Goal: Task Accomplishment & Management: Use online tool/utility

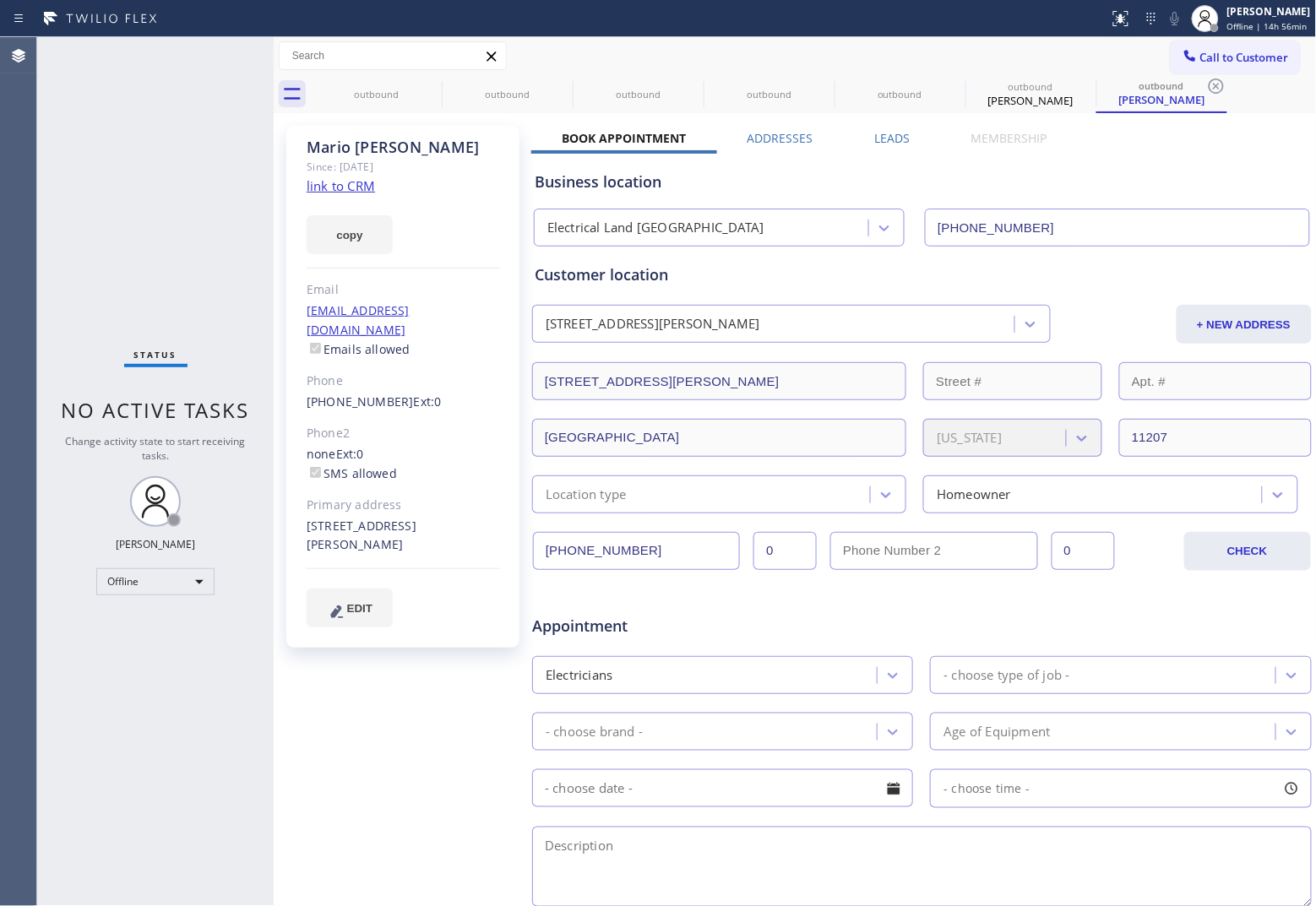
type input "[PHONE_NUMBER]"
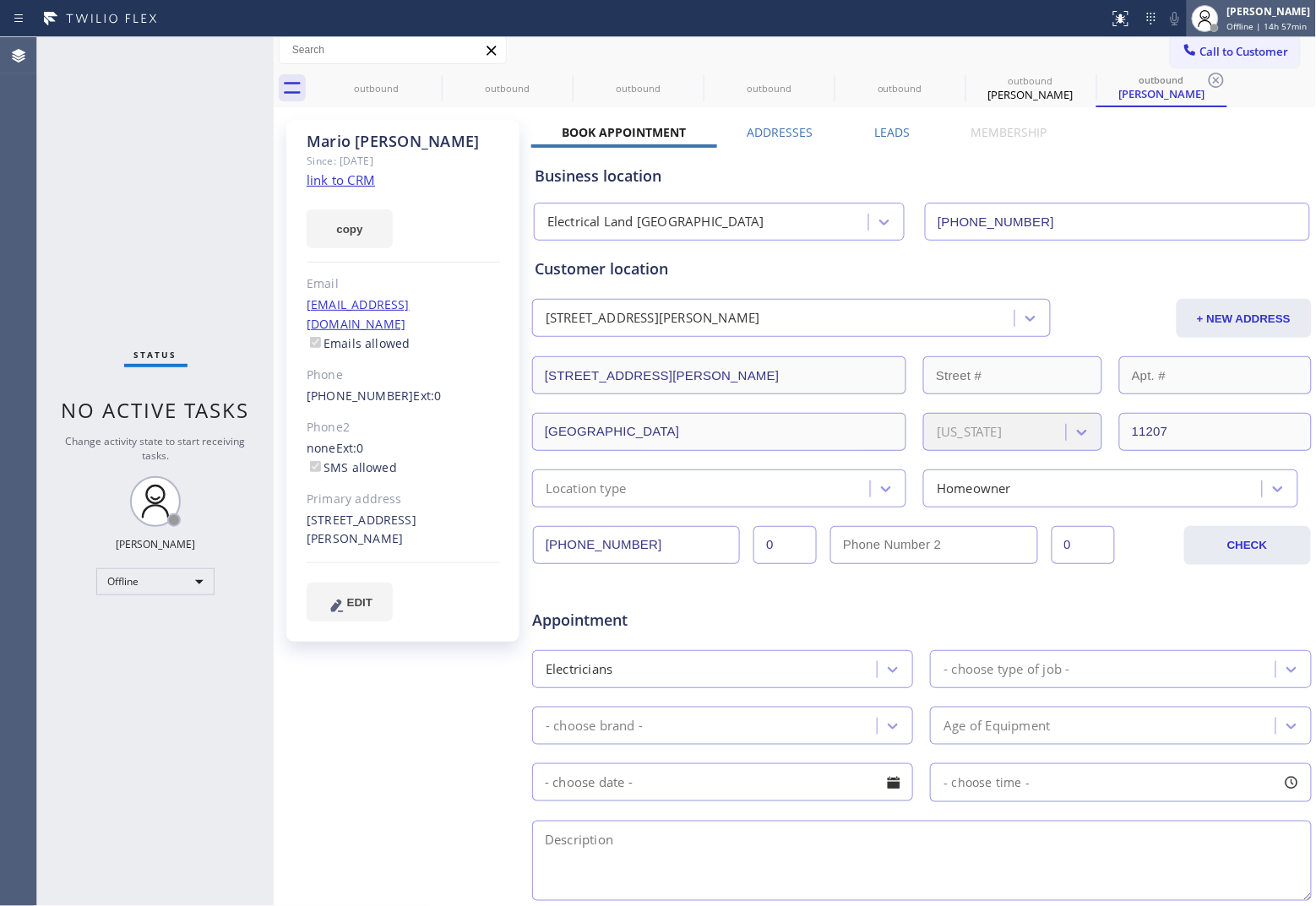
click at [1052, 22] on span "Offline | 14h 57min" at bounding box center [1266, 26] width 80 height 12
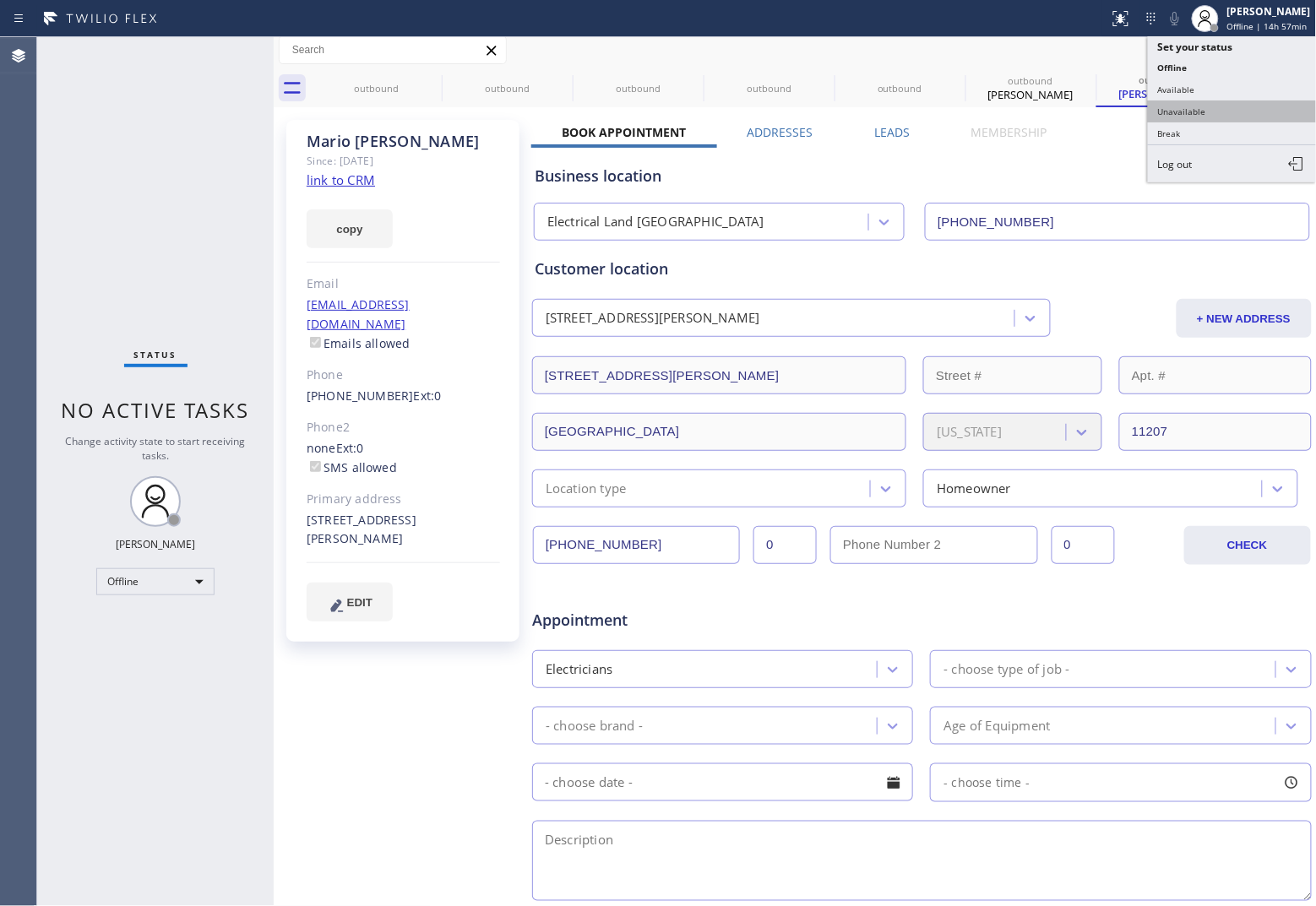
click at [1052, 115] on button "Unavailable" at bounding box center [1232, 112] width 169 height 22
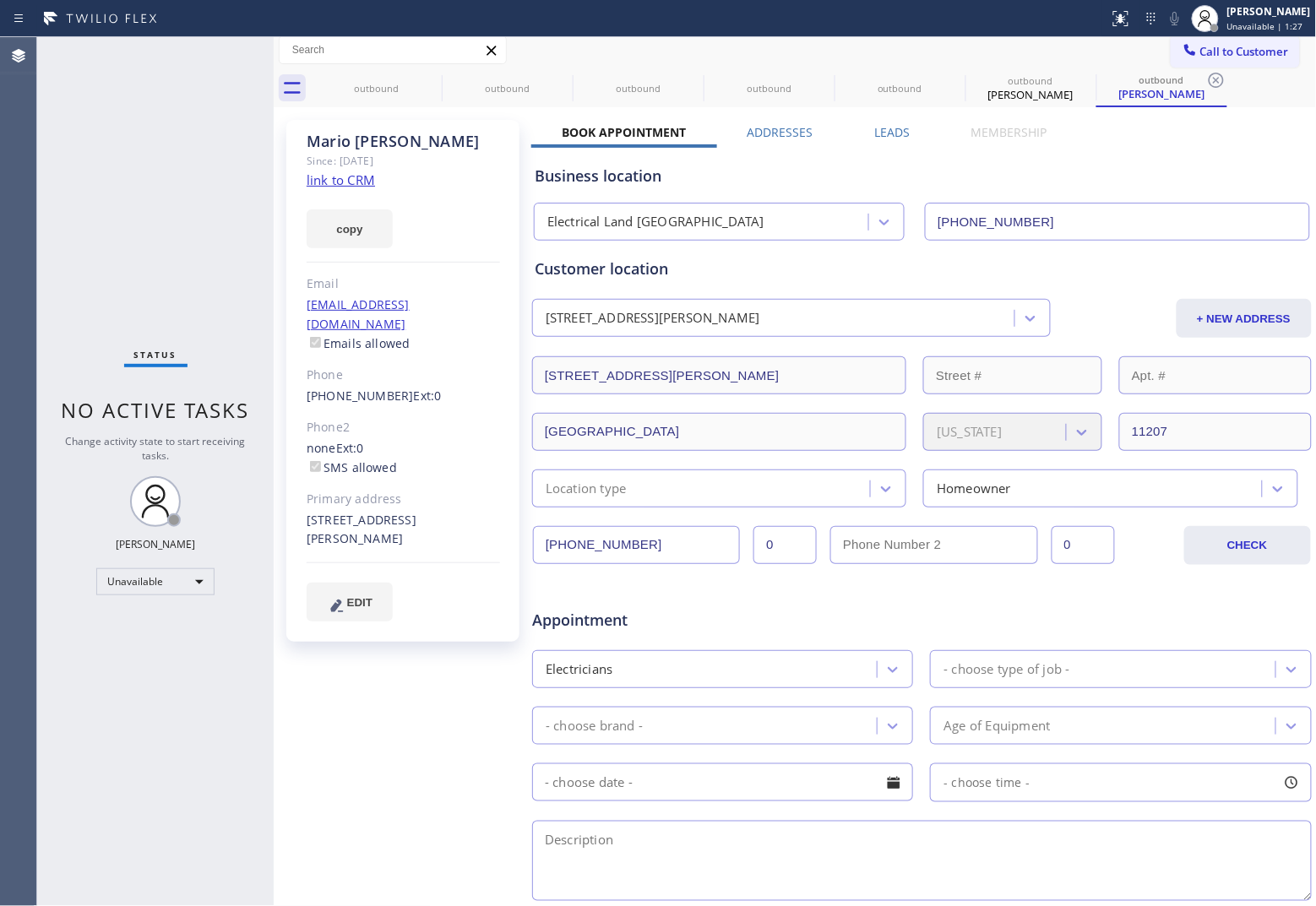
click at [5, 346] on div "Agent Desktop" at bounding box center [18, 471] width 36 height 869
click at [1052, 61] on button "Call to Customer" at bounding box center [1235, 51] width 129 height 32
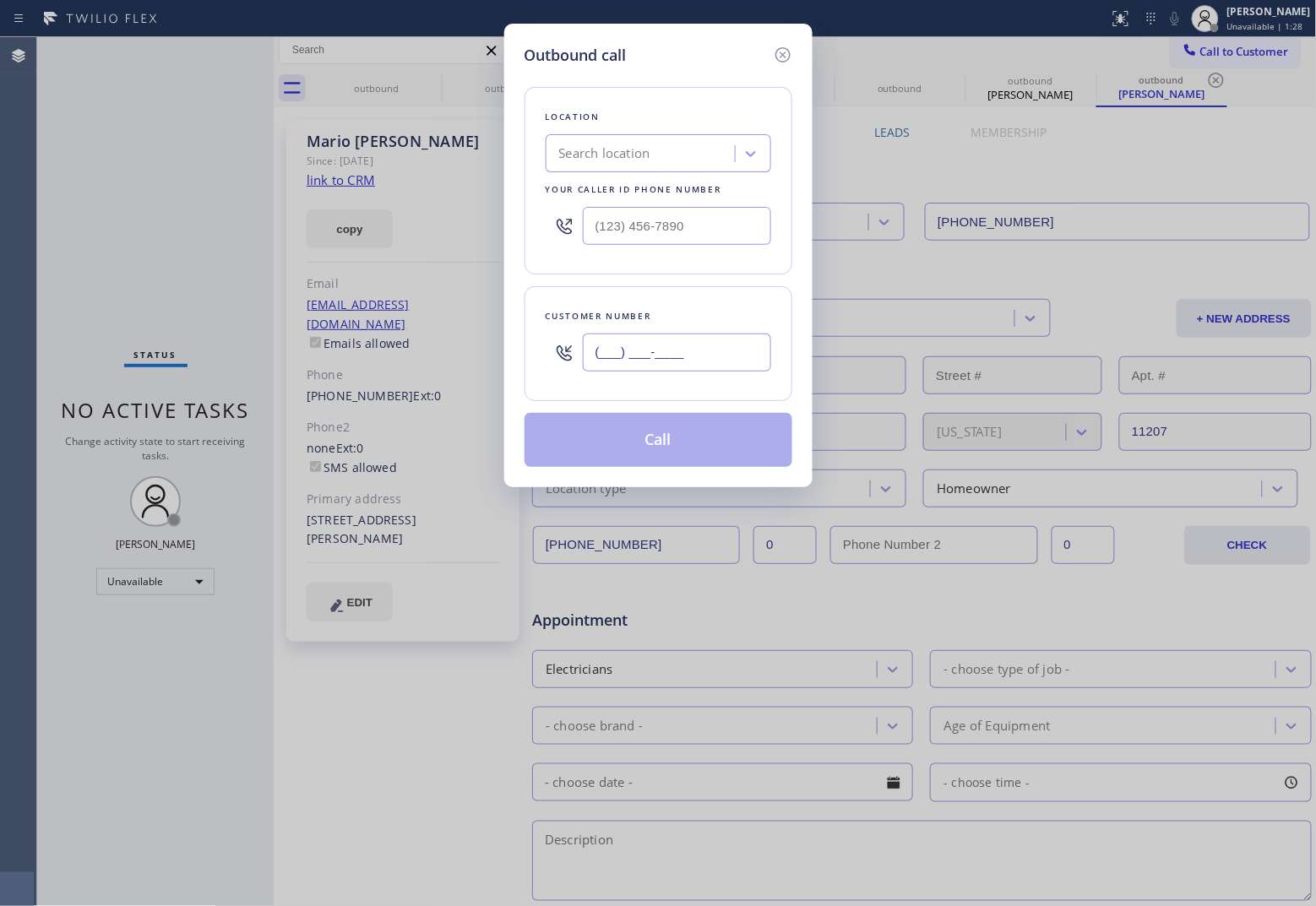
click at [718, 353] on input "(___) ___-____" at bounding box center [676, 352] width 188 height 38
paste input "954) 401-4471"
type input "[PHONE_NUMBER]"
click at [614, 155] on div "Search location" at bounding box center [604, 154] width 91 height 20
paste input "[PERSON_NAME] Miami Appliance Service"
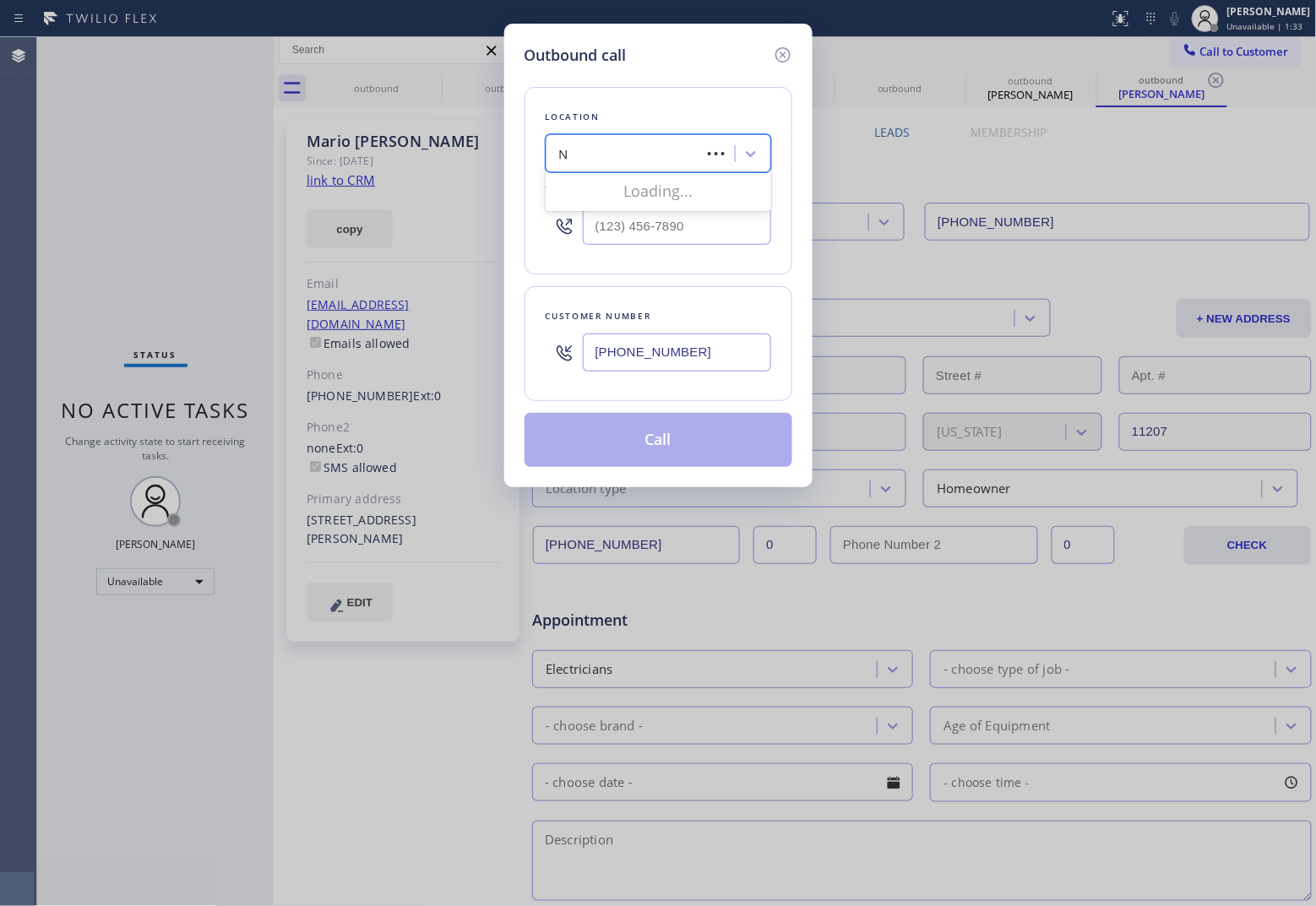
type input "North Miami Appliance Service"
click at [640, 192] on div "North Miami Appliance Service" at bounding box center [658, 189] width 225 height 31
type input "[PHONE_NUMBER]"
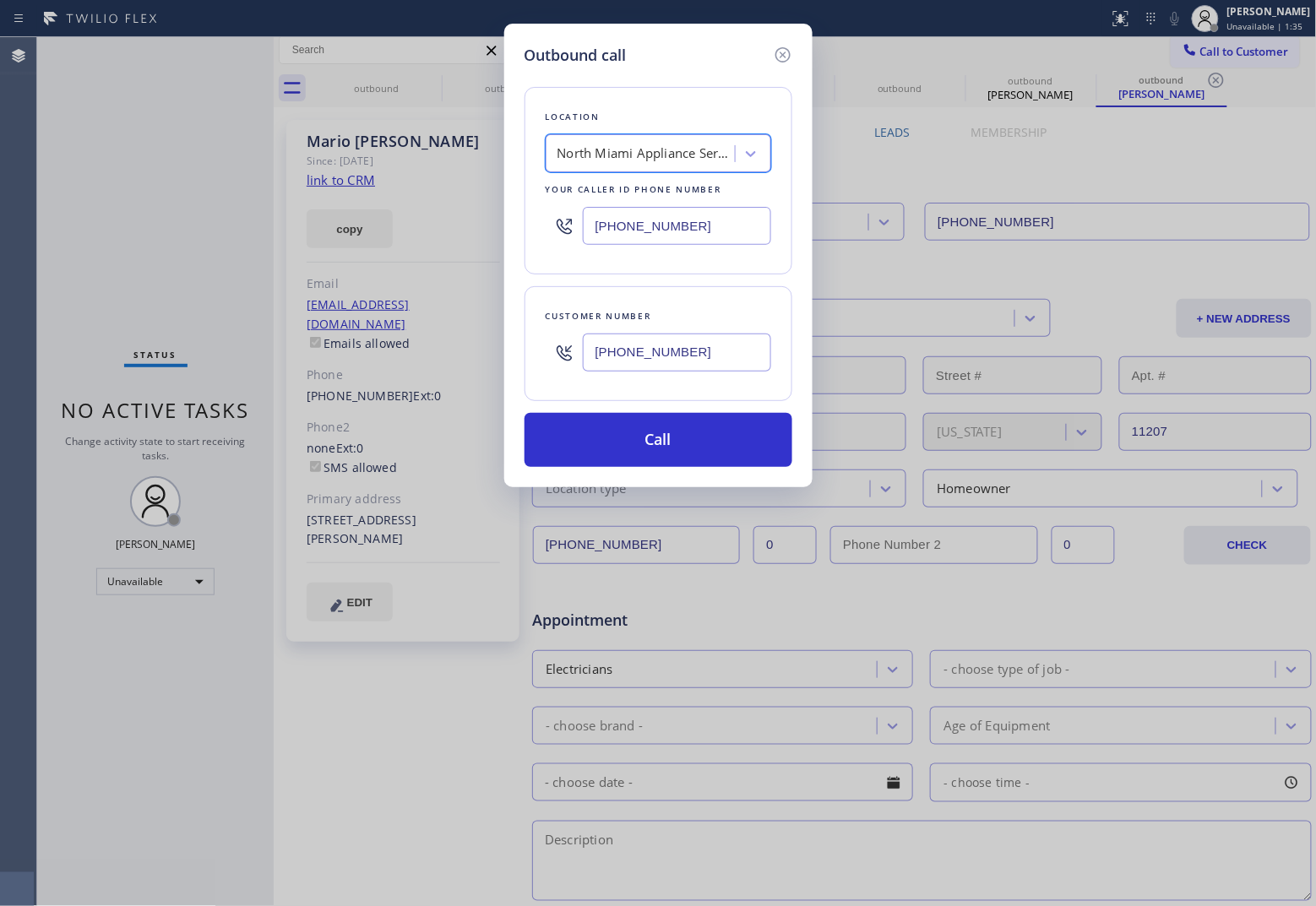
scroll to position [0, 1]
click at [694, 440] on button "Call" at bounding box center [658, 439] width 268 height 54
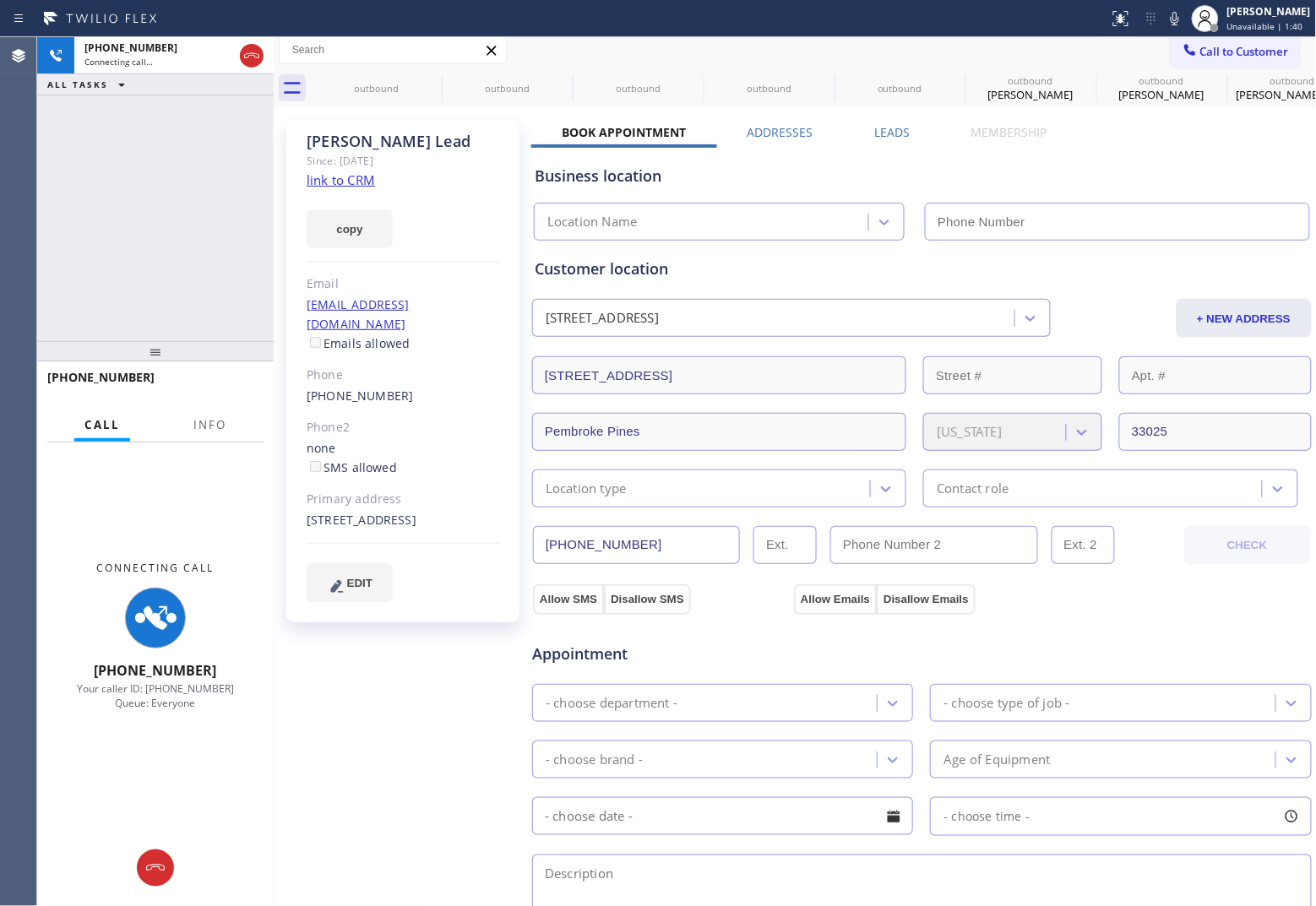
type input "[PHONE_NUMBER]"
click at [327, 179] on link "link to CRM" at bounding box center [340, 179] width 68 height 17
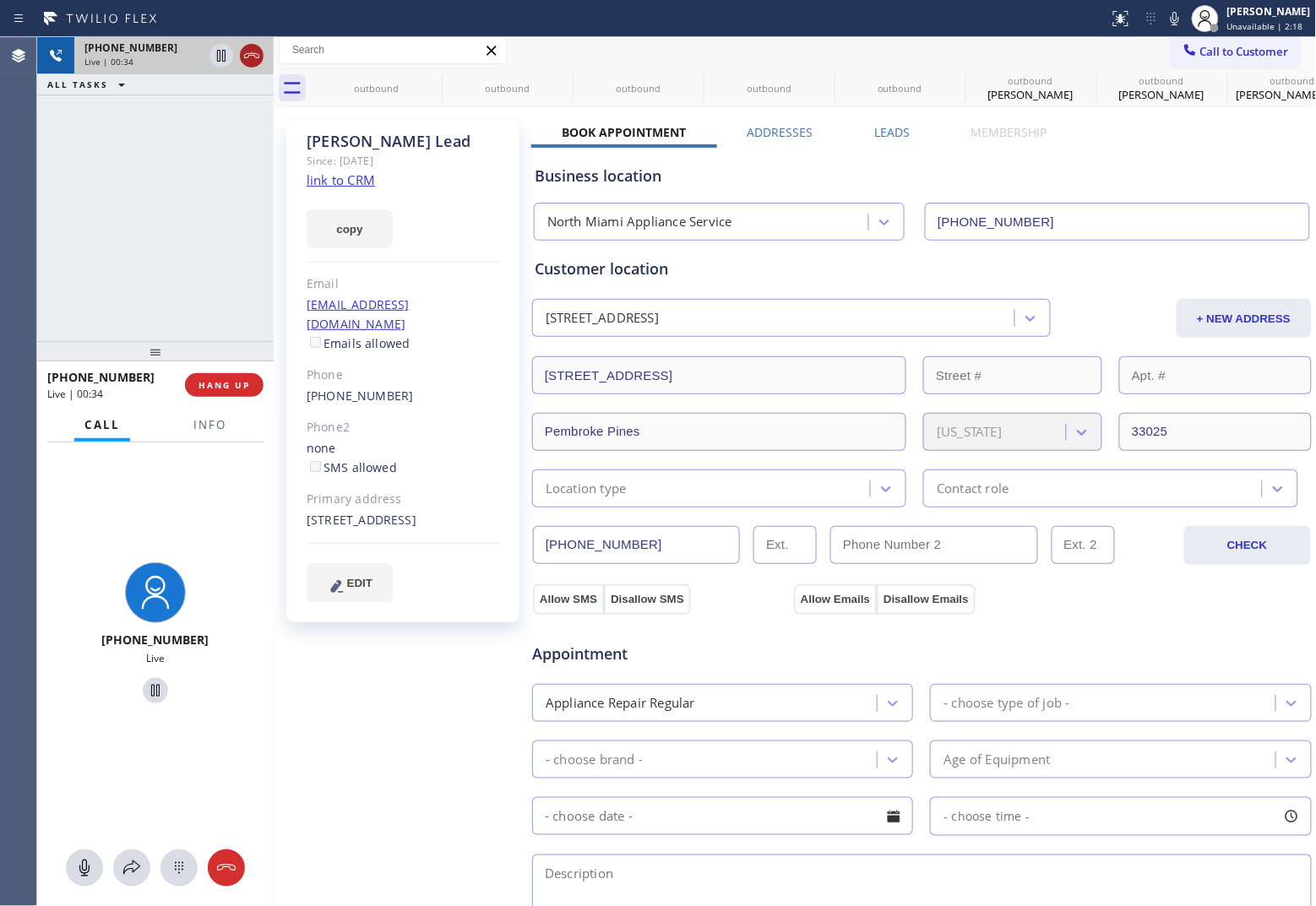
click at [255, 53] on icon at bounding box center [251, 56] width 15 height 5
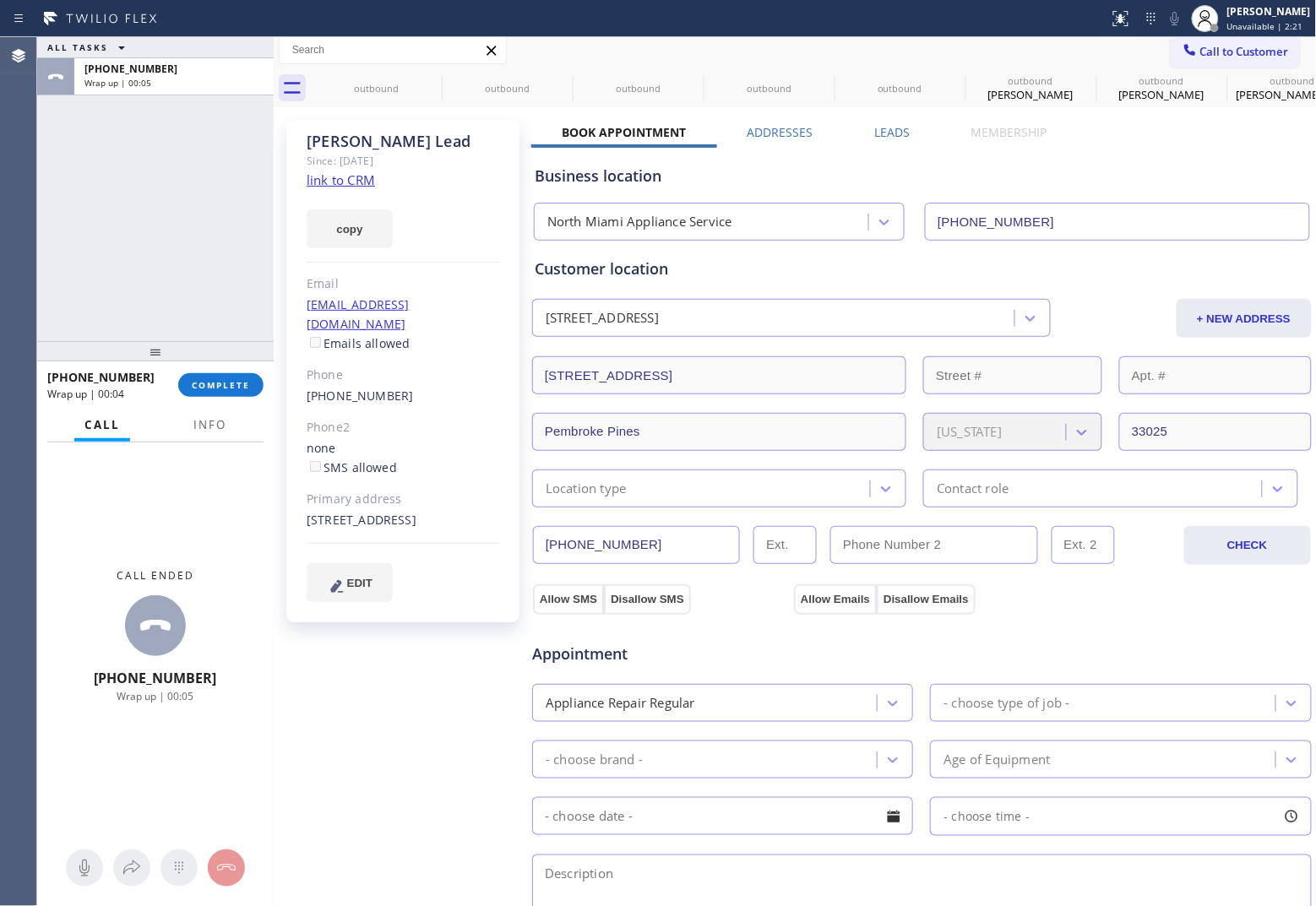
drag, startPoint x: 413, startPoint y: 378, endPoint x: 394, endPoint y: 378, distance: 19.0
click at [394, 386] on div "[PHONE_NUMBER]" at bounding box center [403, 396] width 194 height 20
click at [18, 210] on div "Agent Desktop" at bounding box center [18, 471] width 36 height 869
click at [1052, 23] on div "Unavailable | 3:45" at bounding box center [1268, 26] width 84 height 12
click at [220, 385] on span "COMPLETE" at bounding box center [221, 385] width 59 height 12
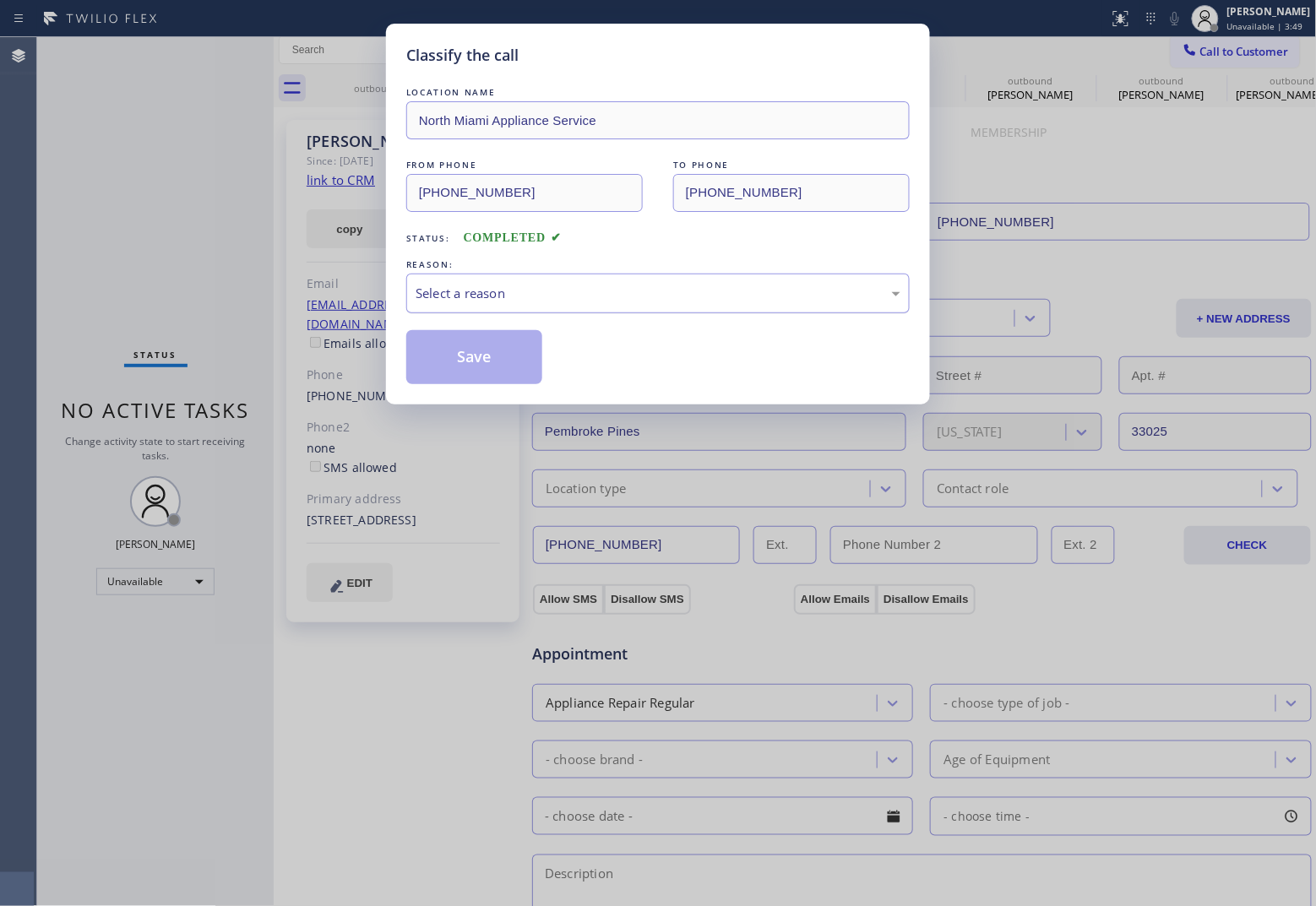
click at [576, 293] on div "Select a reason" at bounding box center [658, 294] width 485 height 20
click at [507, 356] on button "Save" at bounding box center [474, 358] width 136 height 54
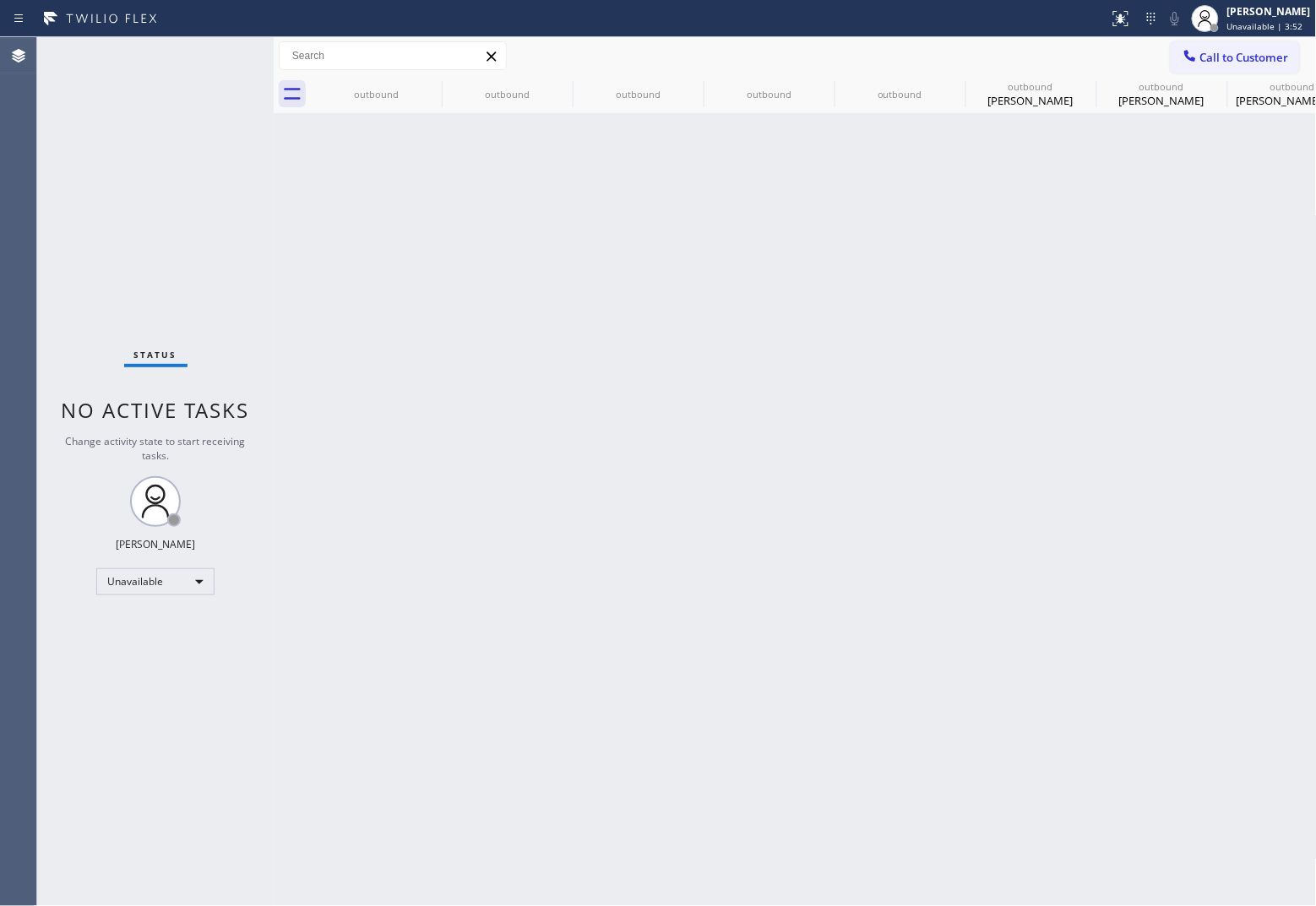
click at [1052, 23] on span "Unavailable | 3:52" at bounding box center [1265, 26] width 76 height 12
click at [1052, 90] on button "Available" at bounding box center [1232, 89] width 169 height 22
click at [424, 86] on icon at bounding box center [431, 86] width 15 height 15
click at [0, 0] on icon at bounding box center [0, 0] width 0 height 0
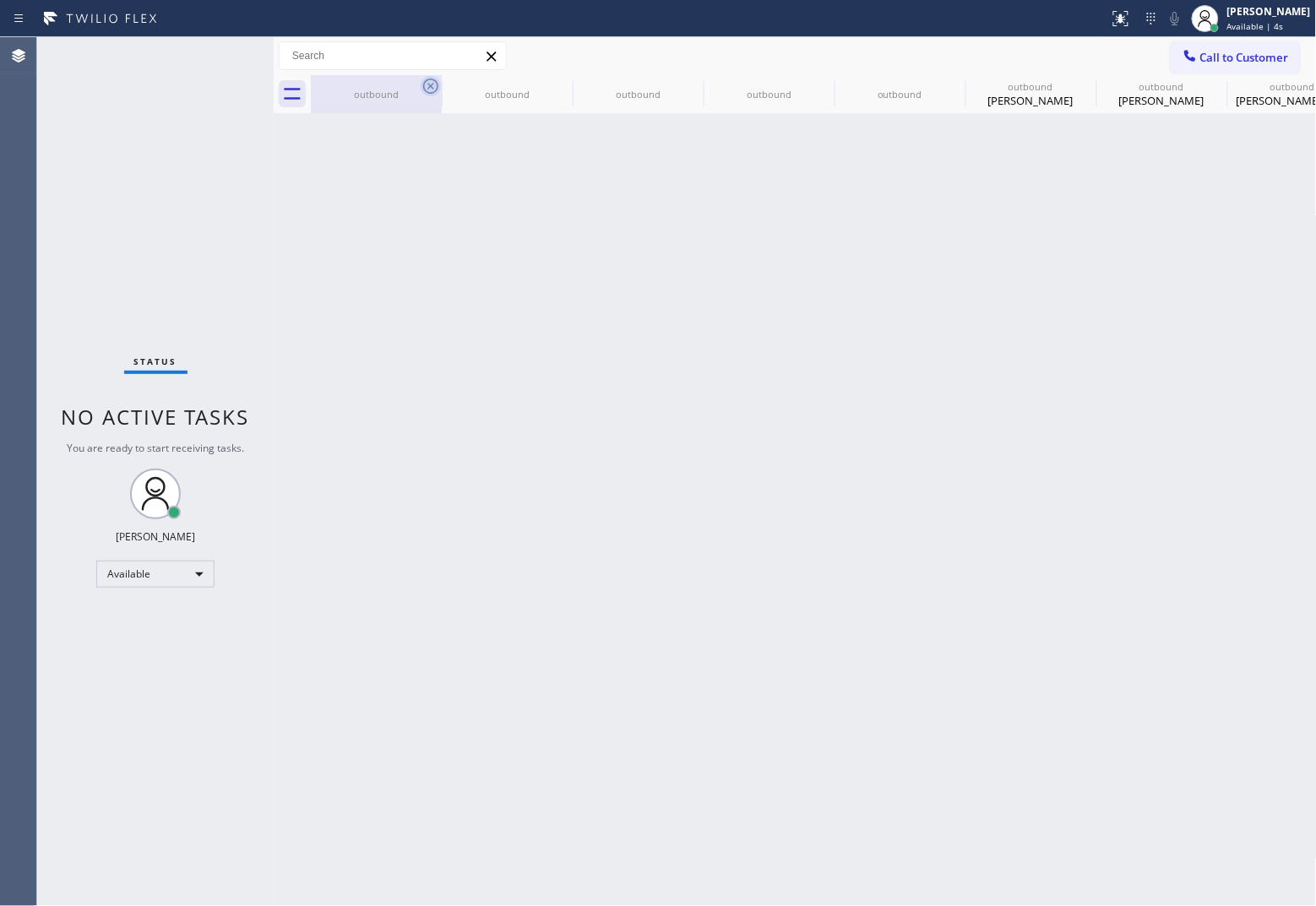
click at [0, 0] on icon at bounding box center [0, 0] width 0 height 0
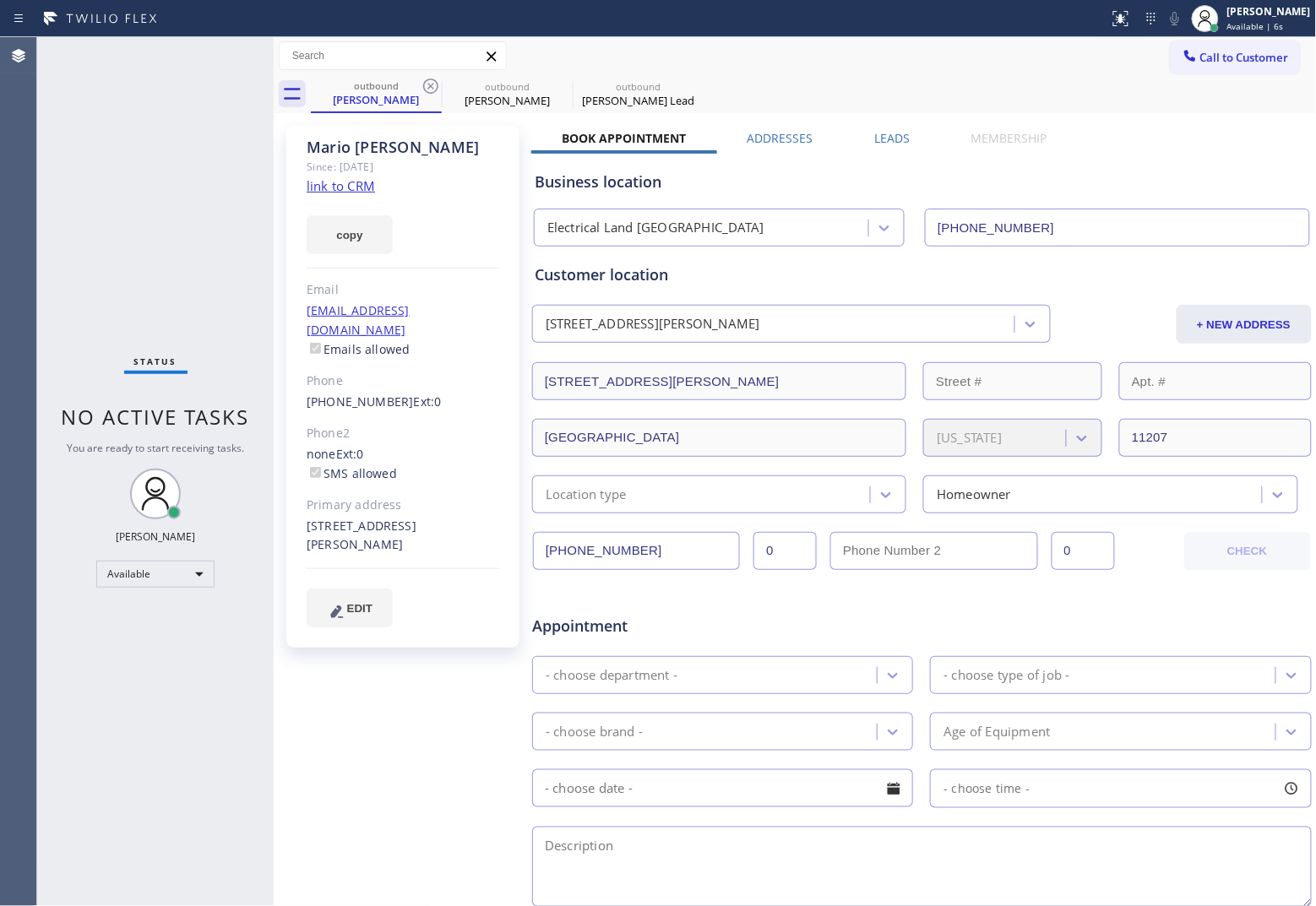
click at [424, 86] on icon at bounding box center [431, 86] width 15 height 15
click at [0, 0] on icon at bounding box center [0, 0] width 0 height 0
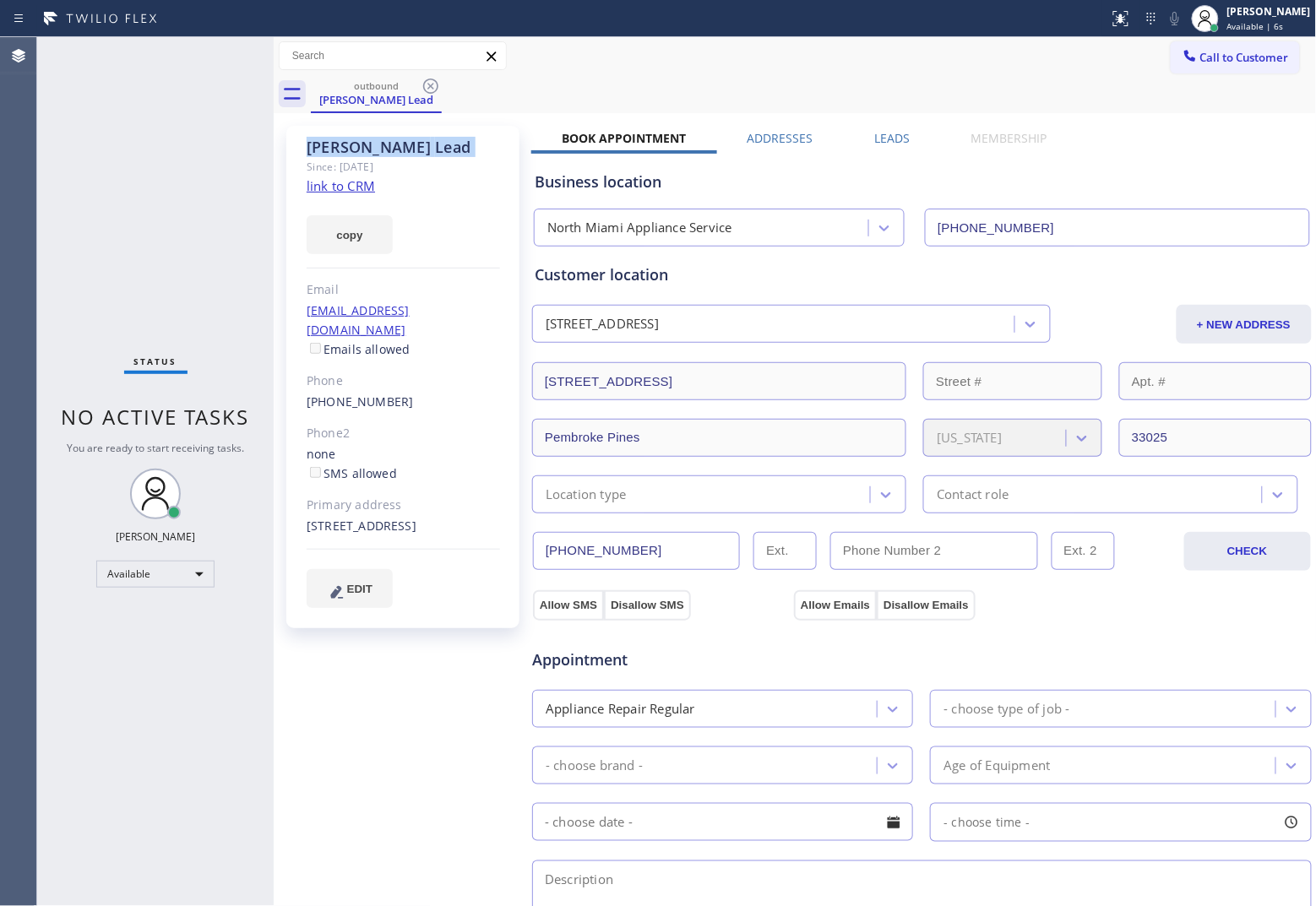
click at [424, 86] on icon at bounding box center [431, 86] width 15 height 15
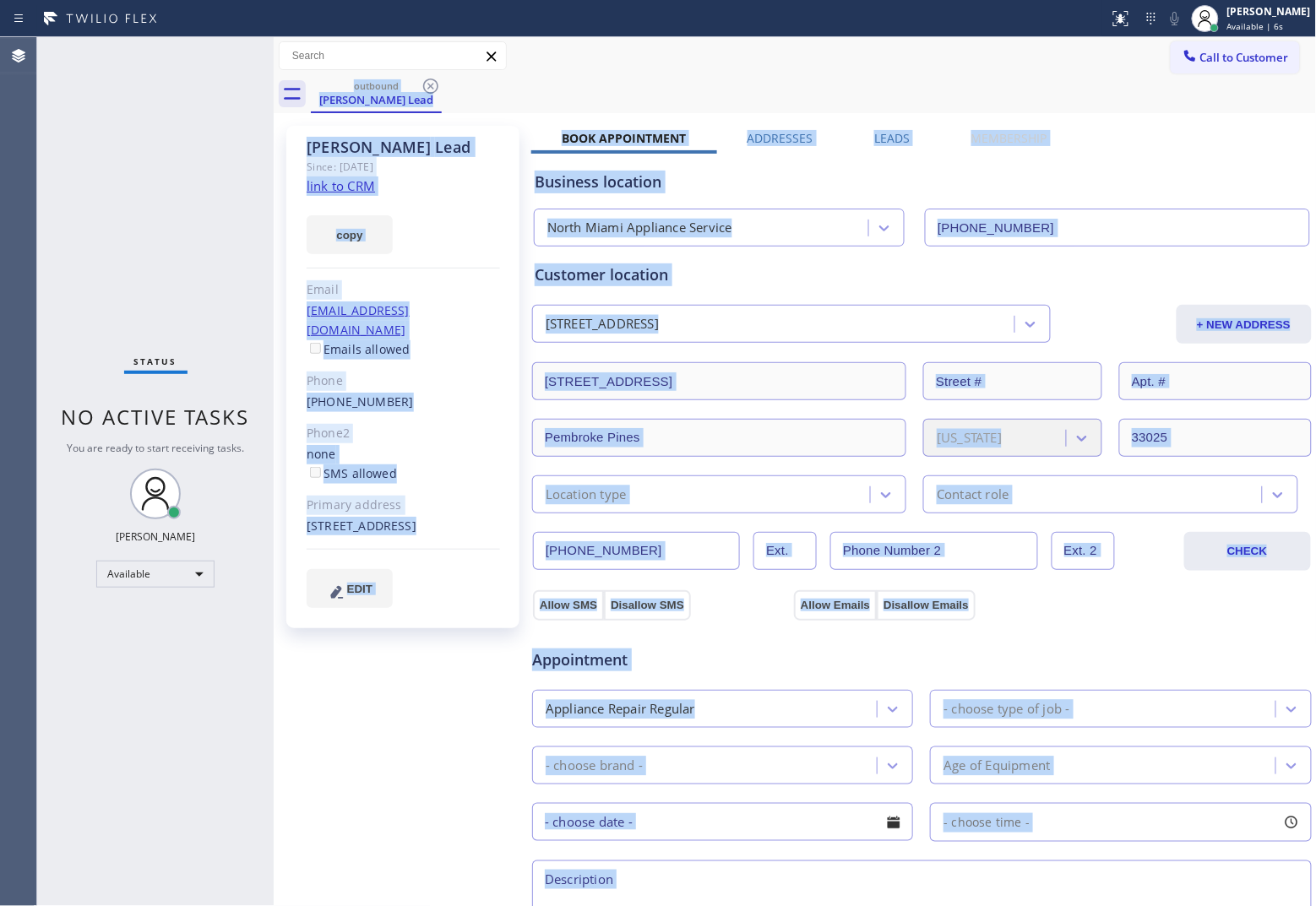
click at [424, 86] on div "outbound [PERSON_NAME]" at bounding box center [813, 94] width 1006 height 38
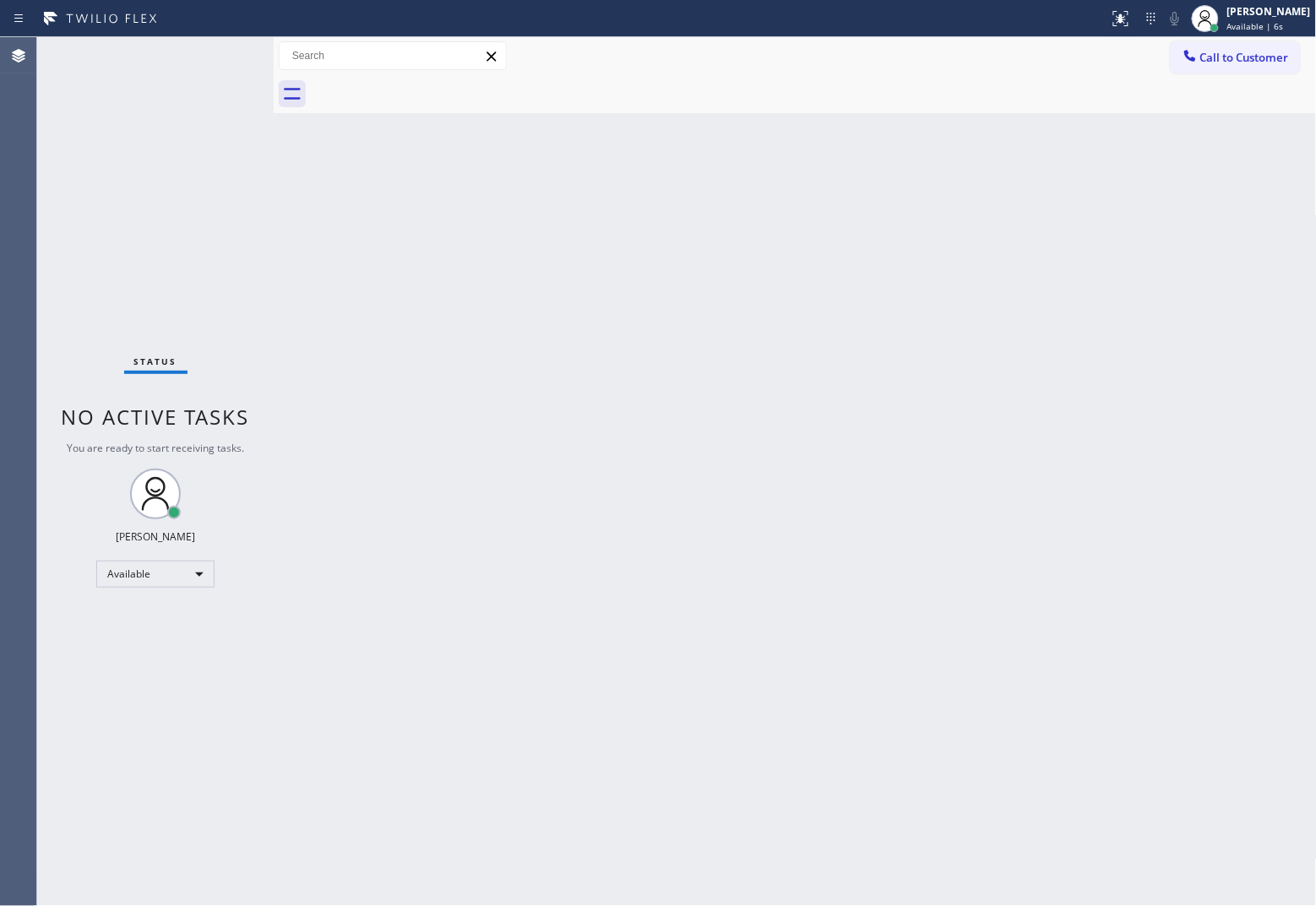
click at [424, 86] on div at bounding box center [813, 94] width 1006 height 38
click at [1052, 402] on div "Back to Dashboard Change Sender ID Customers Technicians Select a contact Outbo…" at bounding box center [795, 471] width 1043 height 869
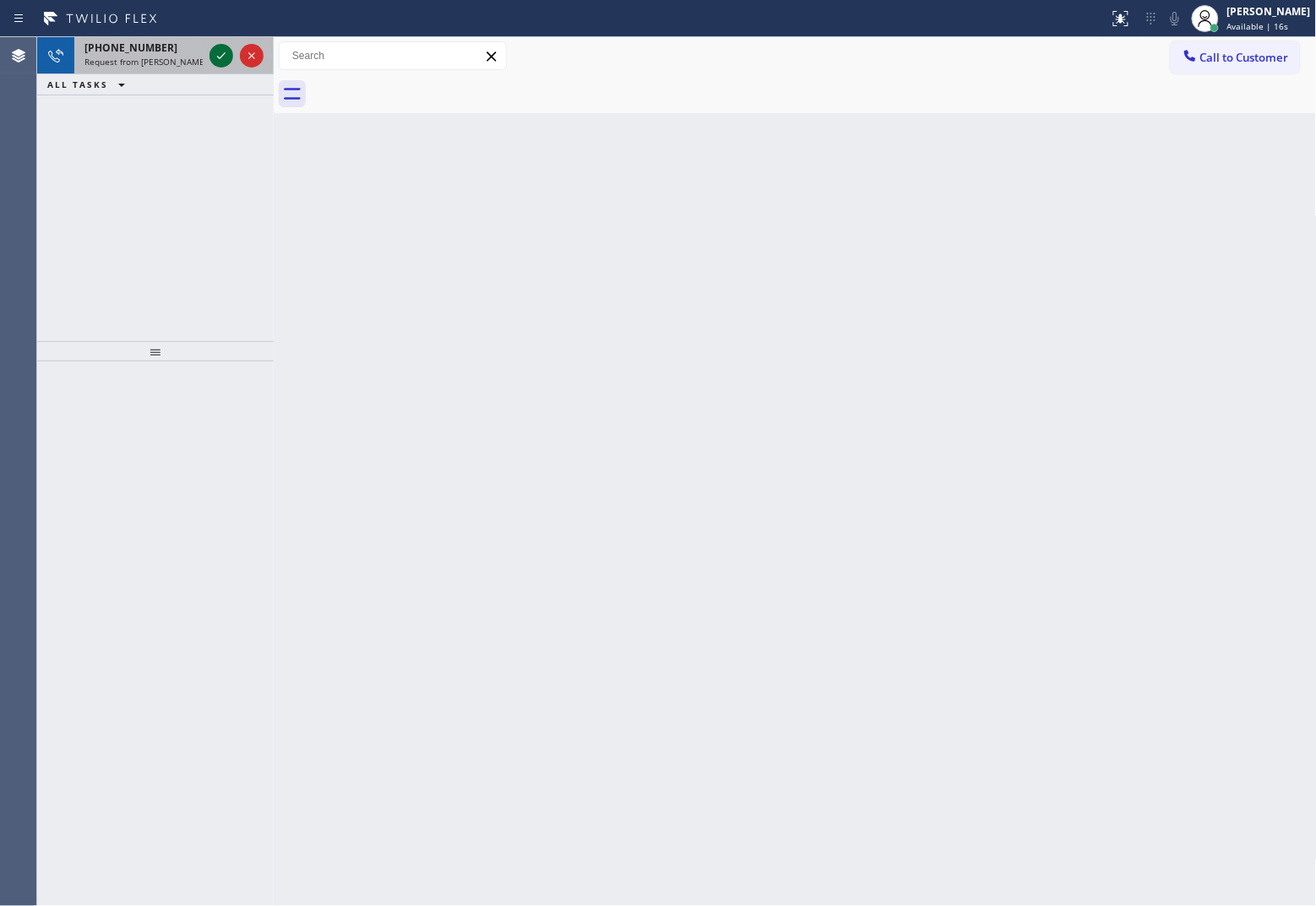
click at [225, 55] on icon at bounding box center [221, 56] width 21 height 21
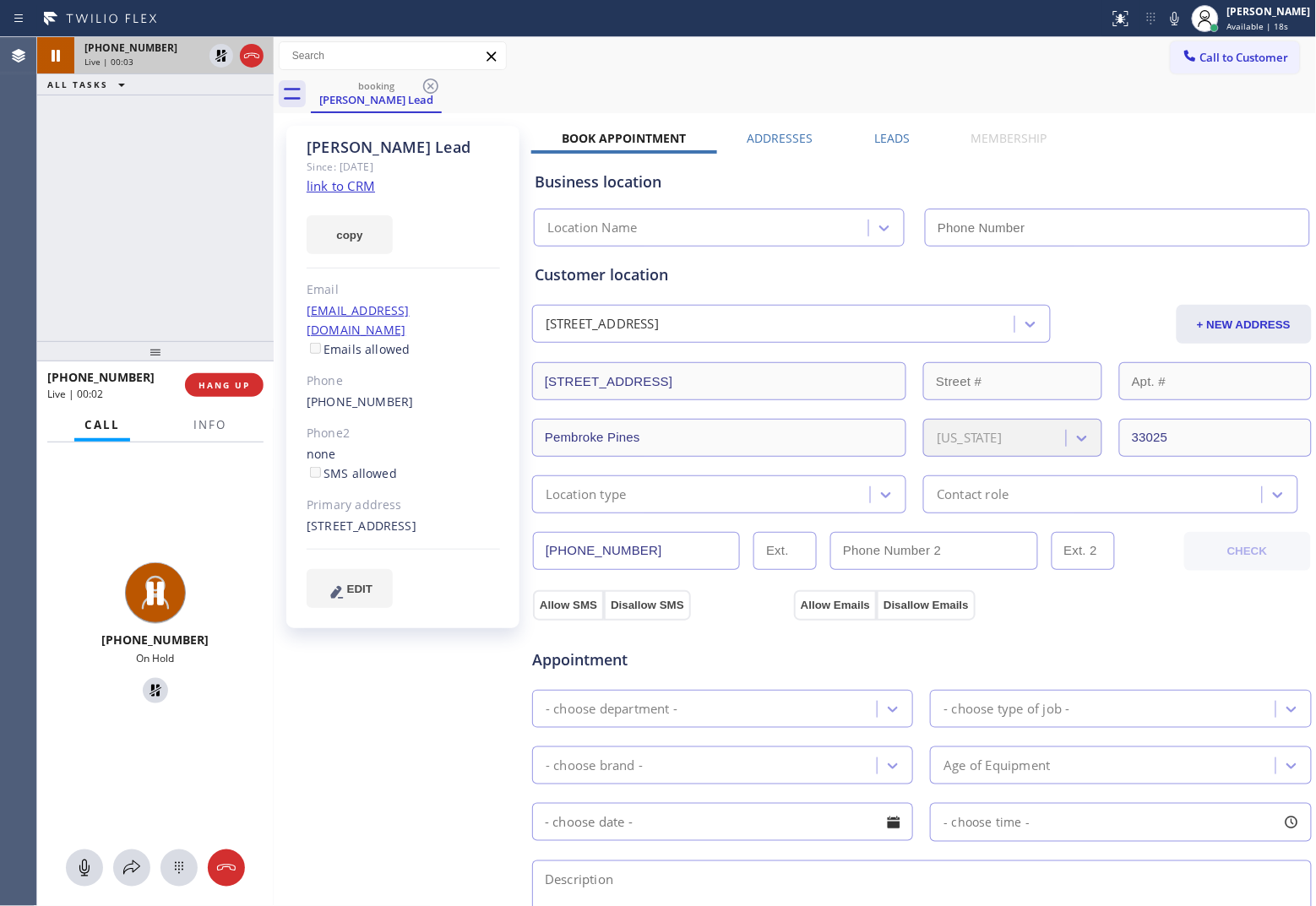
type input "[PHONE_NUMBER]"
drag, startPoint x: 47, startPoint y: 209, endPoint x: 488, endPoint y: 149, distance: 445.1
click at [47, 209] on div "[PHONE_NUMBER] Live | 01:55 ALL TASKS ALL TASKS ACTIVE TASKS TASKS IN WRAP UP" at bounding box center [155, 189] width 237 height 304
click at [204, 424] on span "Info" at bounding box center [210, 424] width 33 height 15
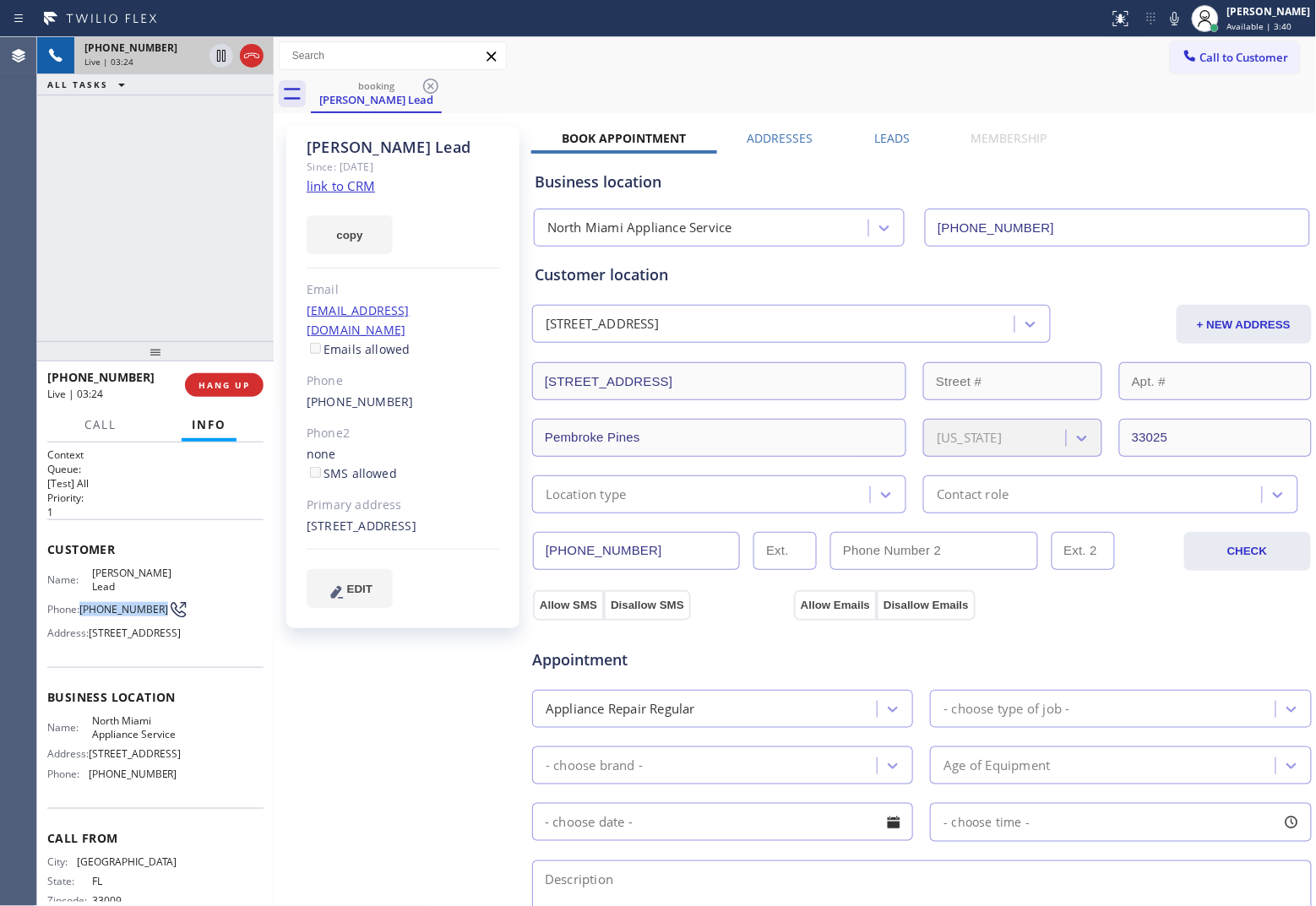
drag, startPoint x: 111, startPoint y: 598, endPoint x: 83, endPoint y: 589, distance: 29.4
click at [83, 602] on span "[PHONE_NUMBER]" at bounding box center [123, 609] width 88 height 13
copy span "[PHONE_NUMBER]"
click at [60, 232] on div "[PHONE_NUMBER] Live | 03:37 ALL TASKS ALL TASKS ACTIVE TASKS TASKS IN WRAP UP" at bounding box center [155, 189] width 237 height 304
click at [61, 228] on div "[PHONE_NUMBER] Live | 08:44 ALL TASKS ALL TASKS ACTIVE TASKS TASKS IN WRAP UP" at bounding box center [155, 189] width 237 height 304
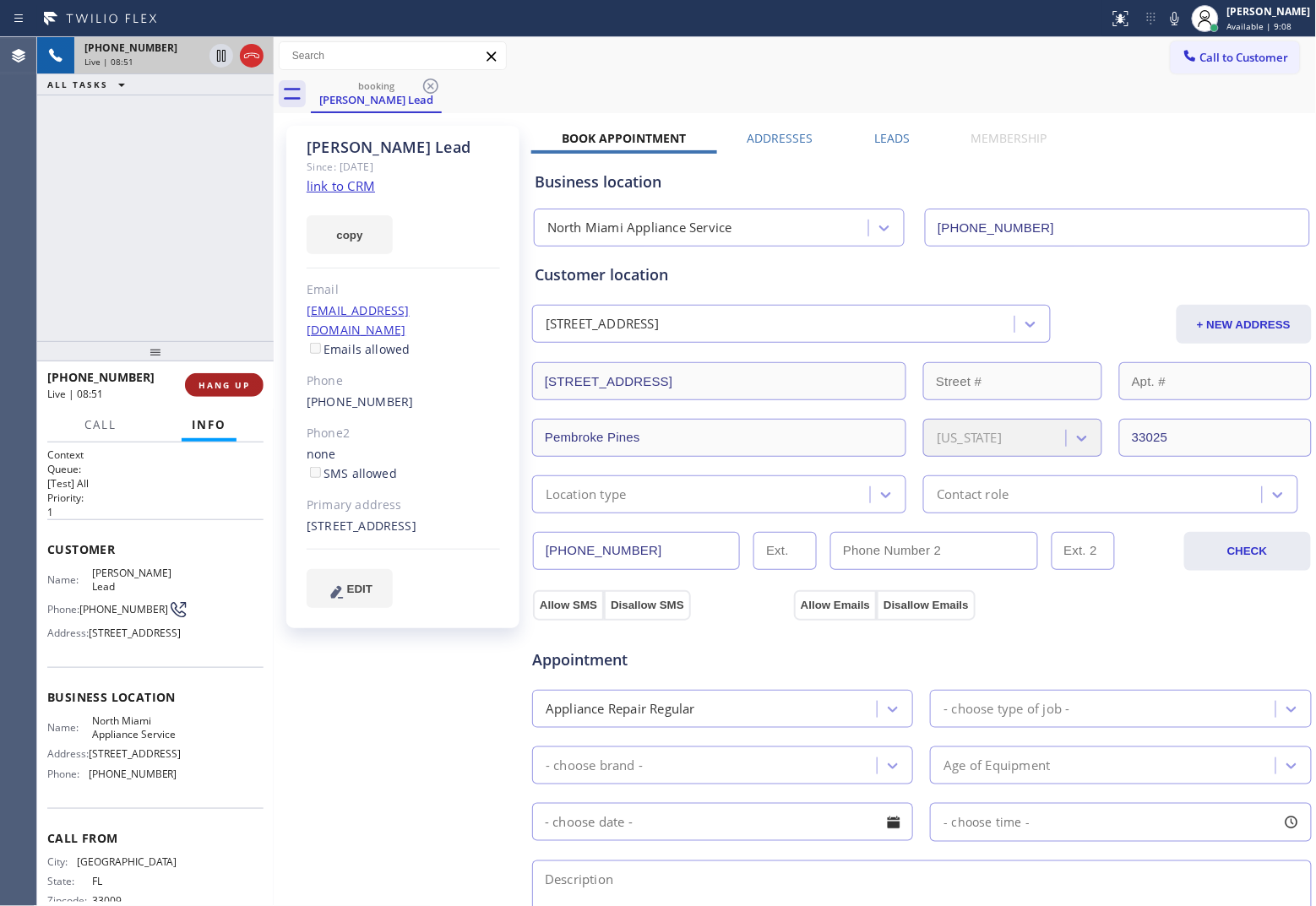
click at [234, 385] on span "HANG UP" at bounding box center [223, 385] width 51 height 12
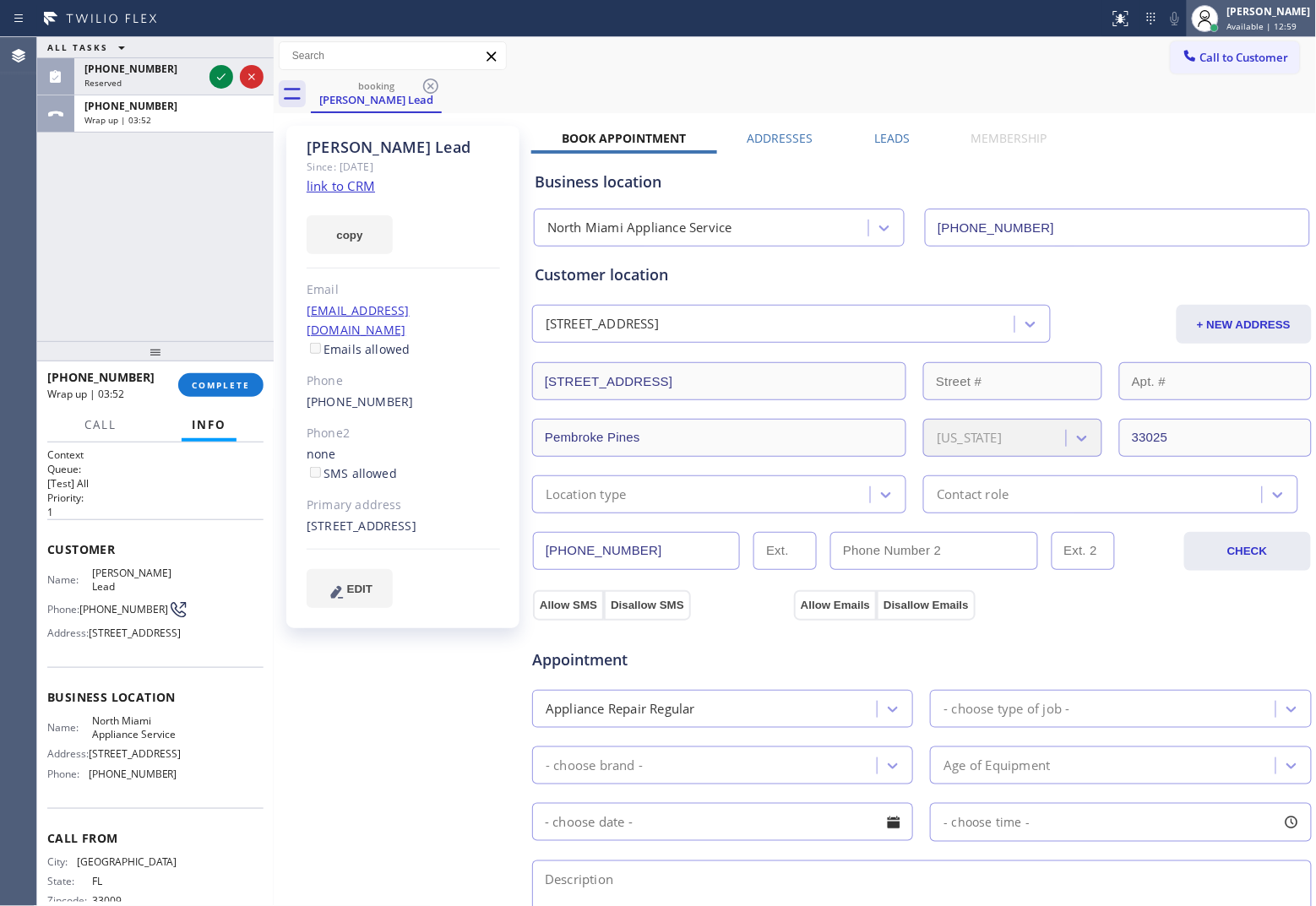
click at [1052, 14] on div "[PERSON_NAME]" at bounding box center [1268, 12] width 84 height 14
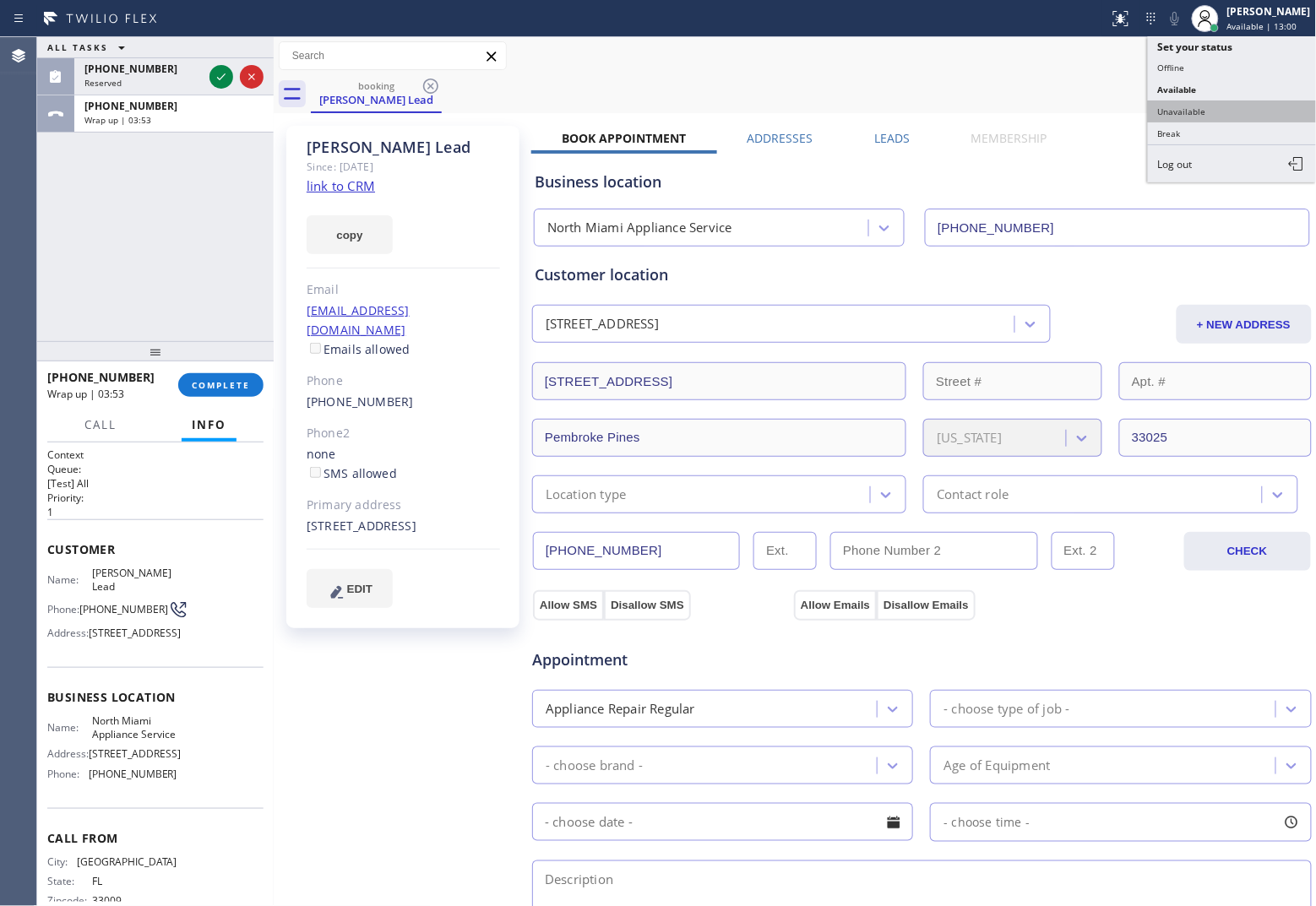
click at [1052, 115] on button "Unavailable" at bounding box center [1232, 112] width 169 height 22
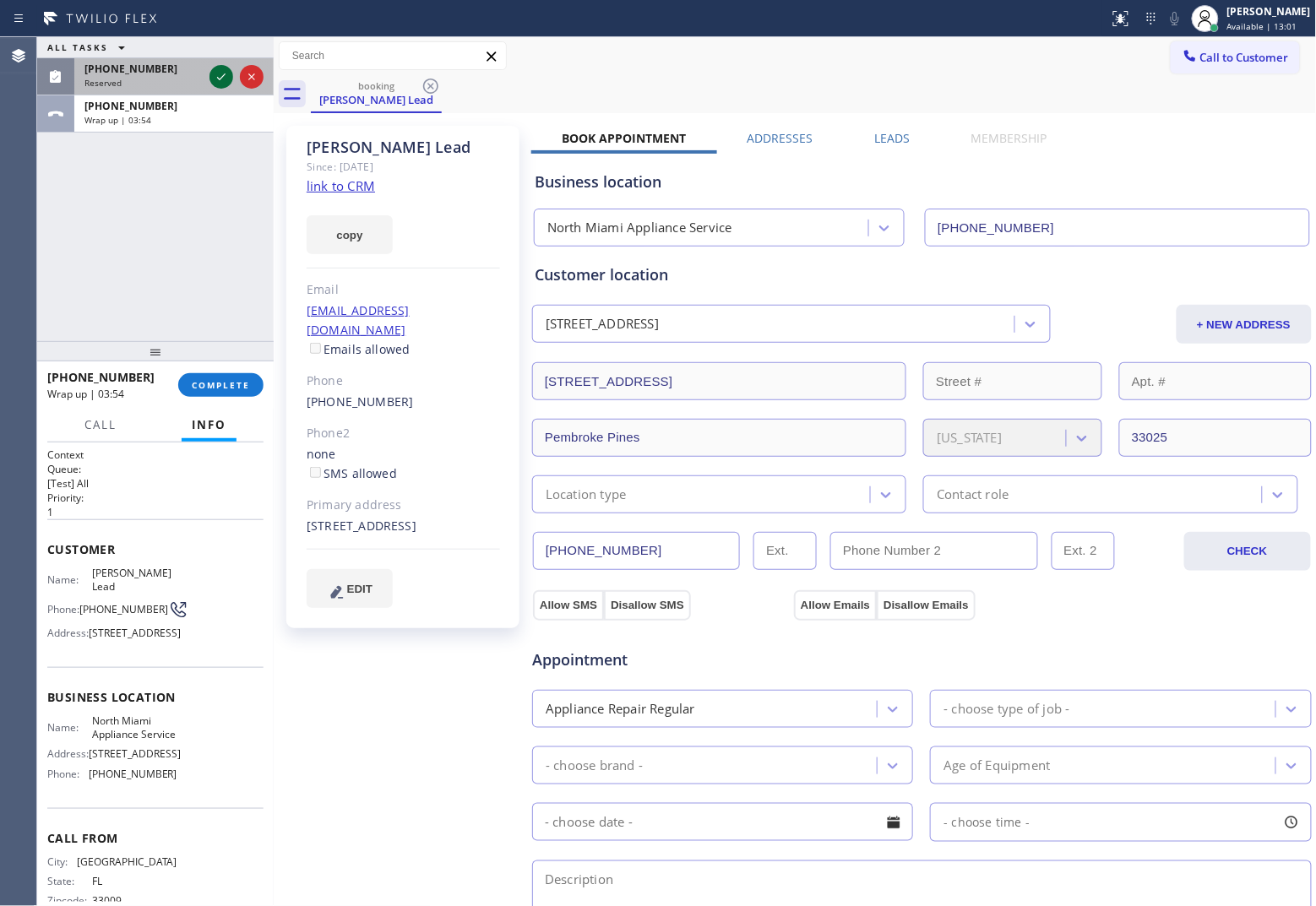
click at [223, 78] on icon at bounding box center [221, 77] width 21 height 21
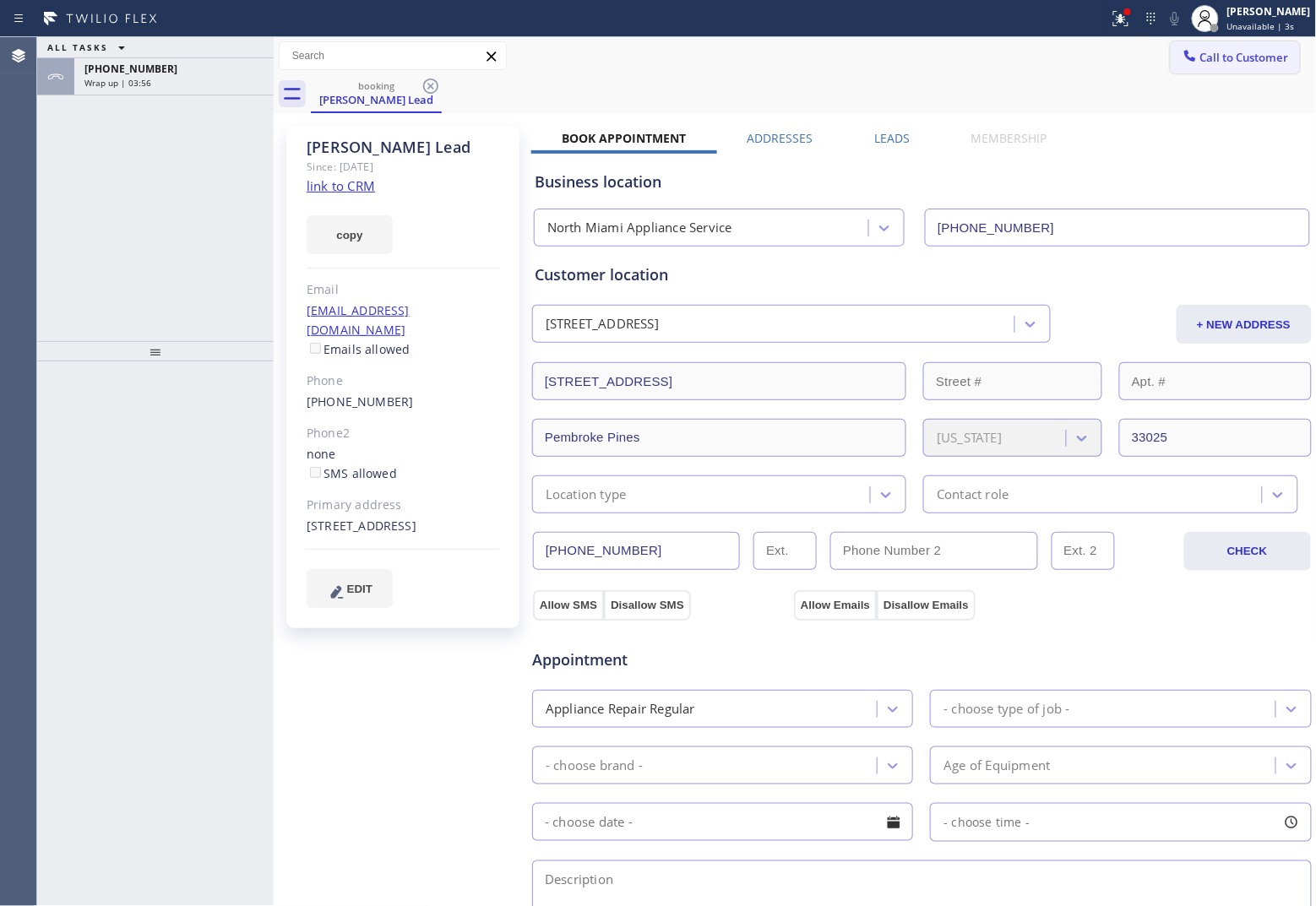
click at [1052, 50] on span "Call to Customer" at bounding box center [1244, 57] width 88 height 15
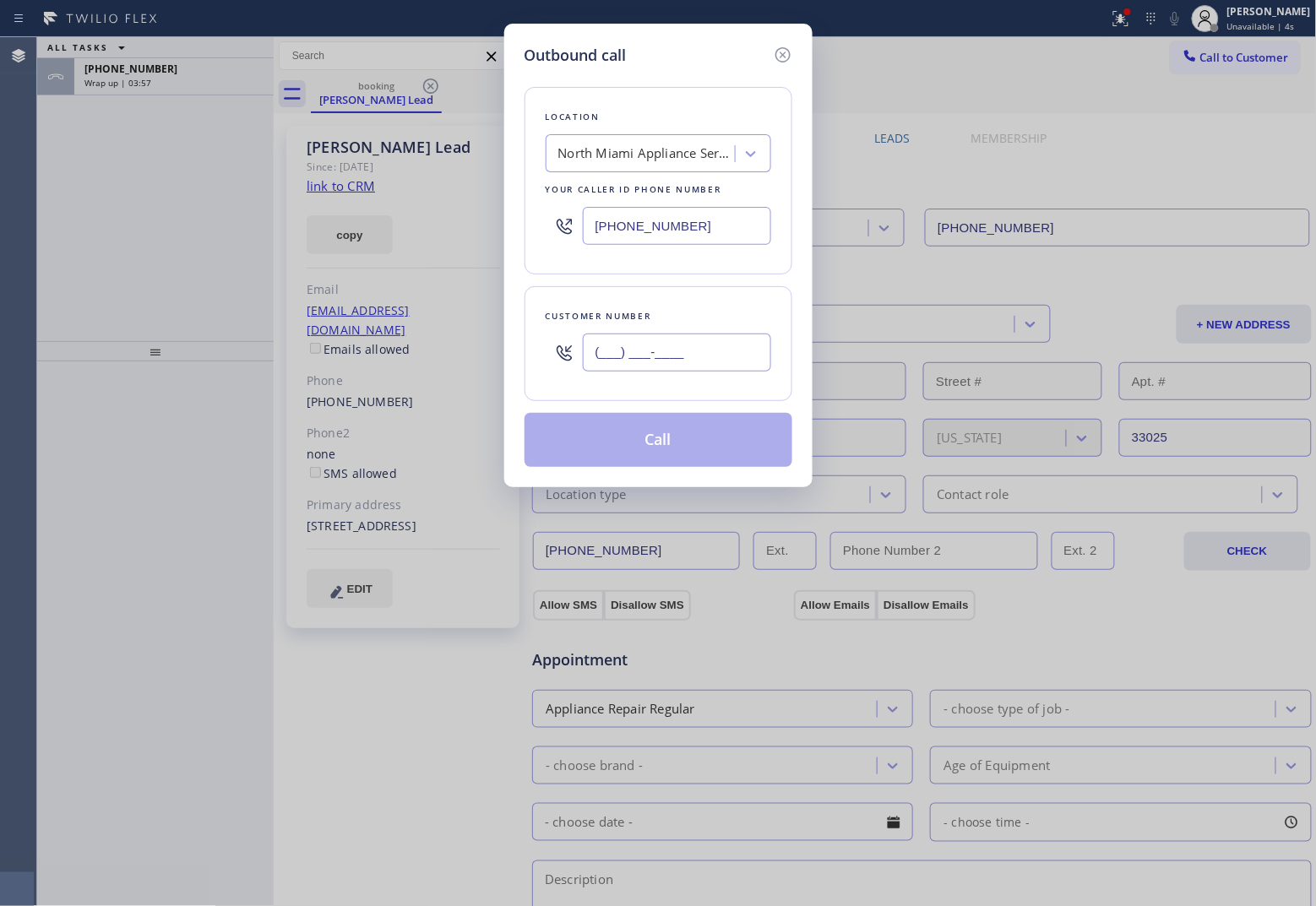
click at [676, 364] on input "(___) ___-____" at bounding box center [676, 352] width 188 height 38
paste input "480) 369-0951"
type input "[PHONE_NUMBER]"
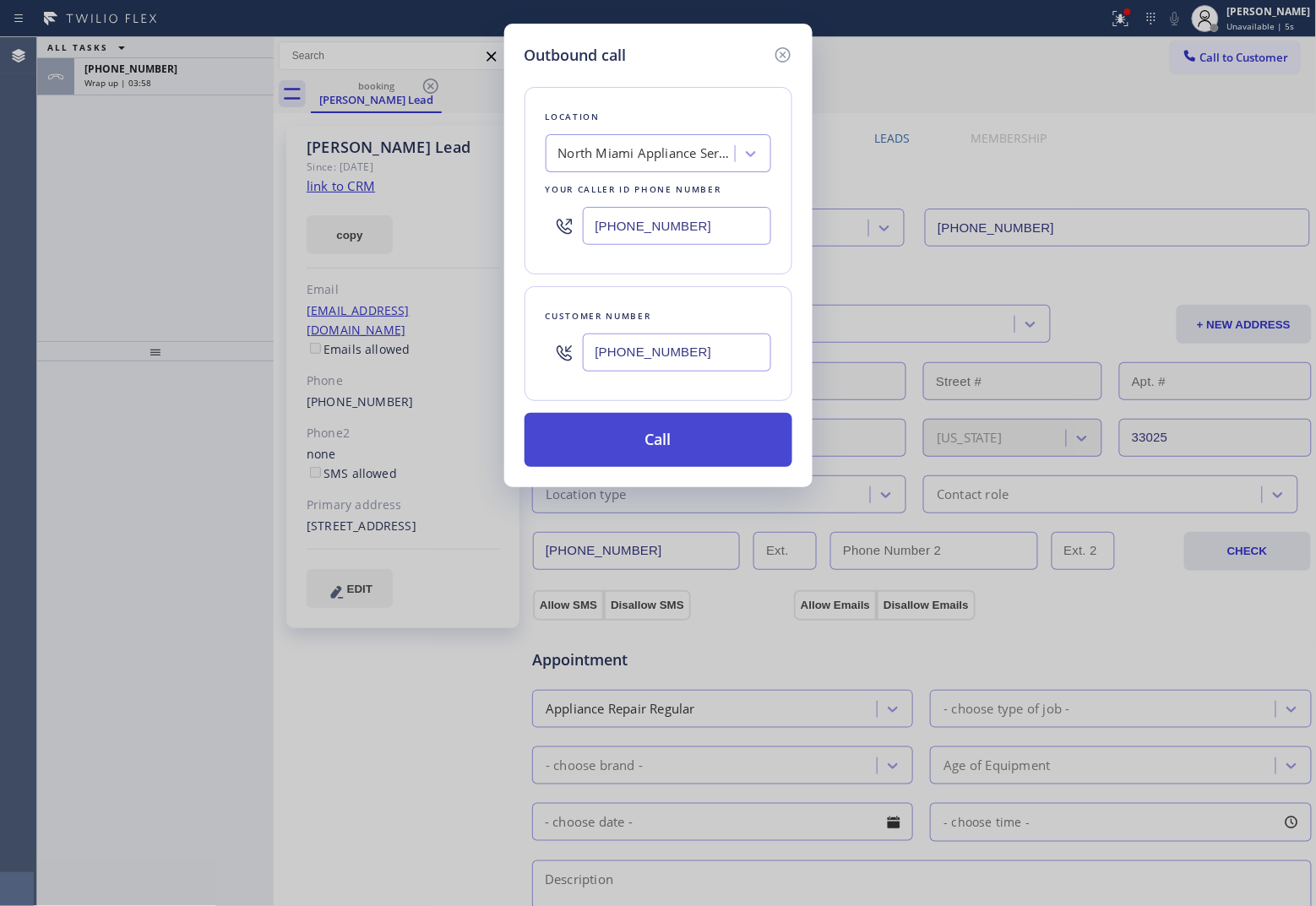
click at [690, 450] on button "Call" at bounding box center [658, 439] width 268 height 54
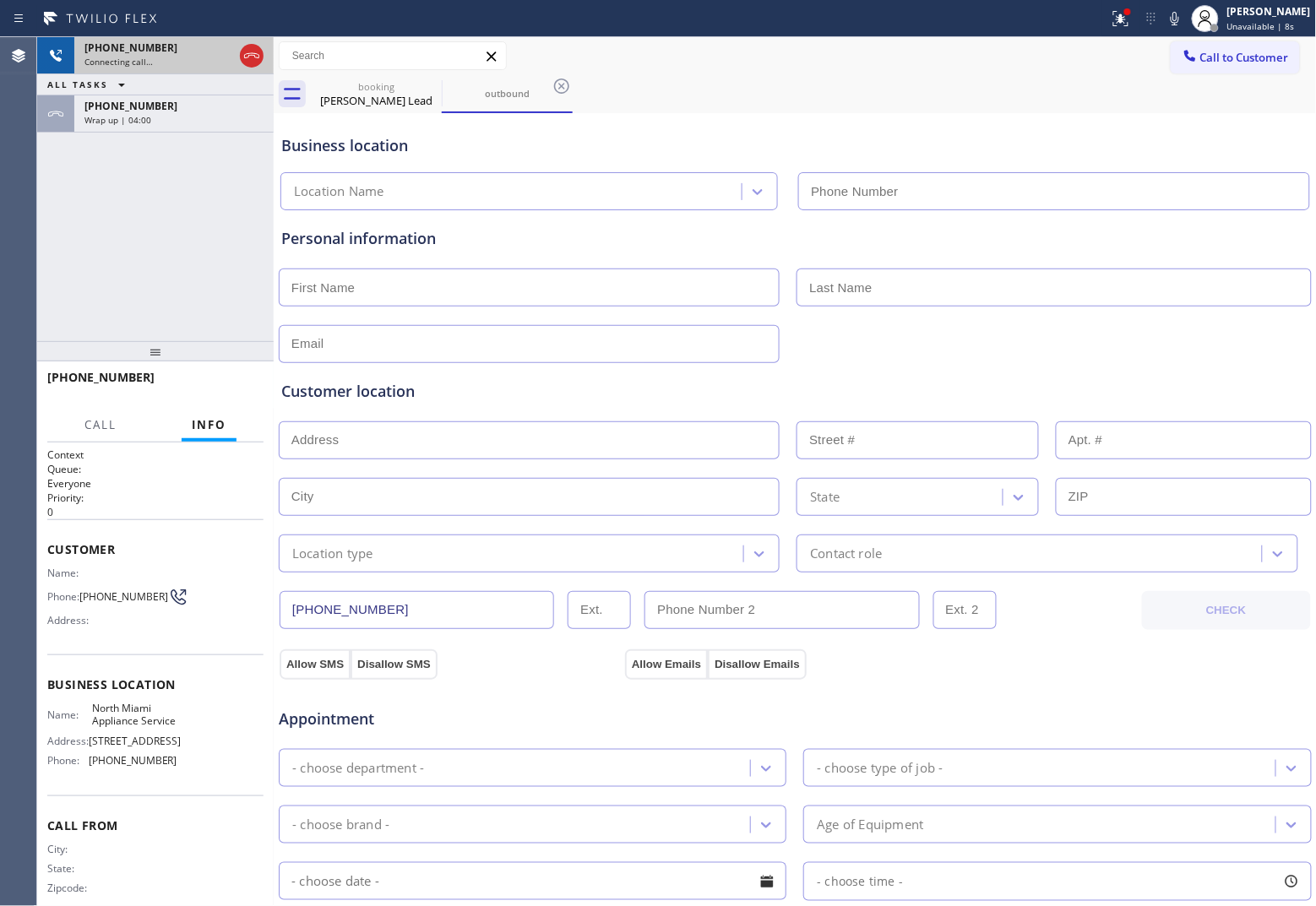
type input "[PHONE_NUMBER]"
click at [251, 49] on icon at bounding box center [251, 56] width 21 height 21
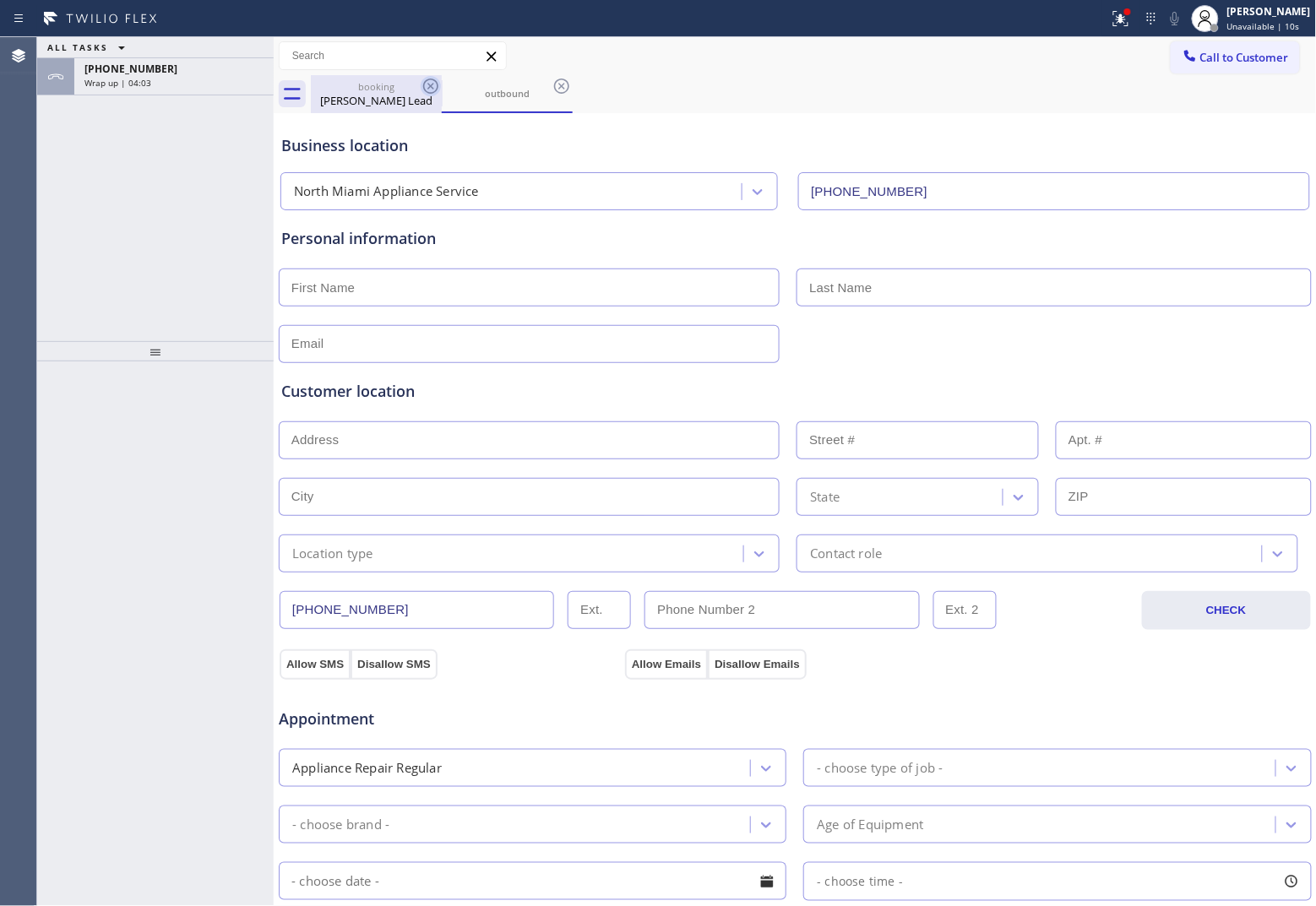
click at [428, 85] on icon at bounding box center [431, 86] width 15 height 15
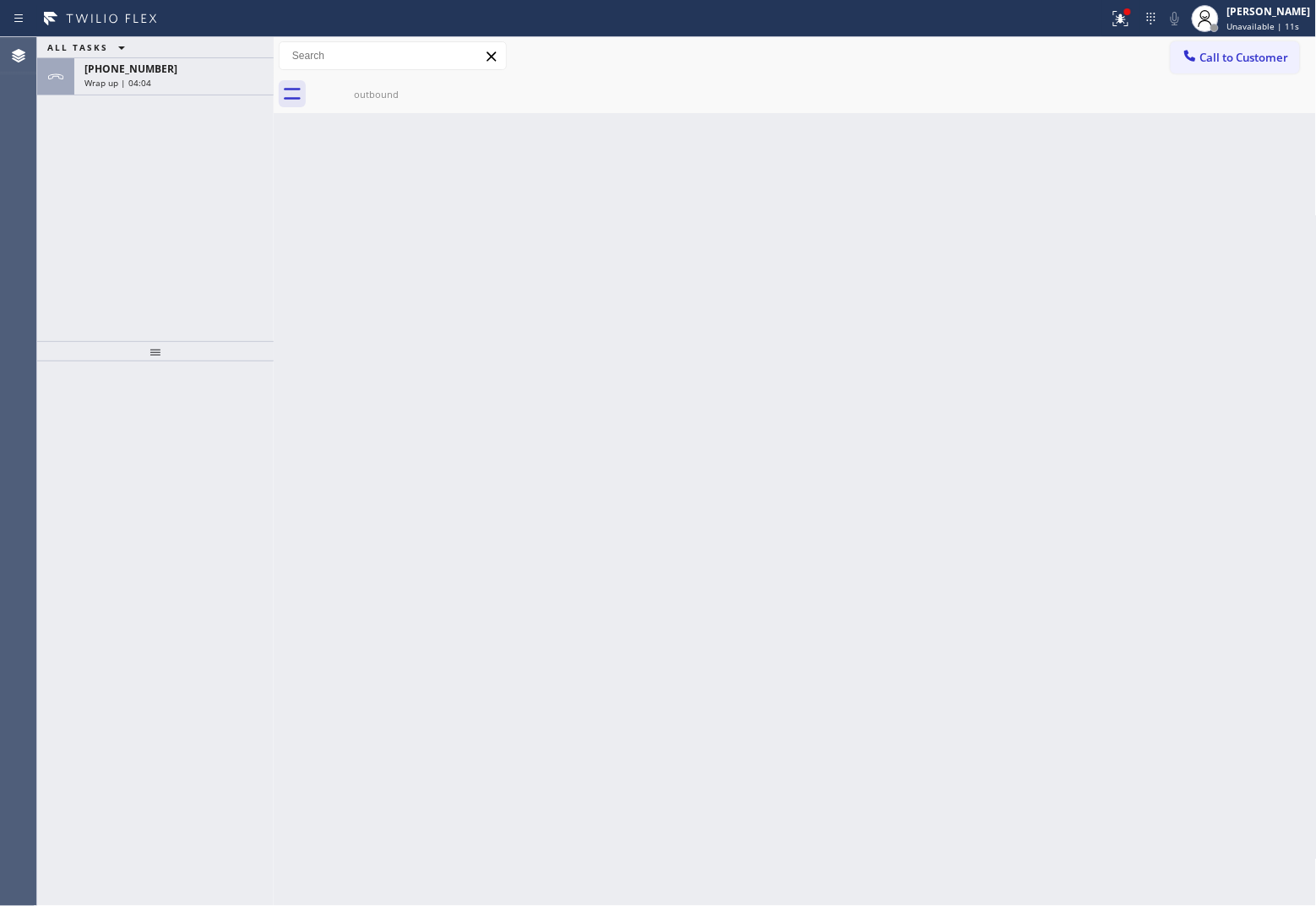
click at [0, 0] on icon at bounding box center [0, 0] width 0 height 0
click at [168, 77] on div "Wrap up | 04:05" at bounding box center [174, 82] width 179 height 12
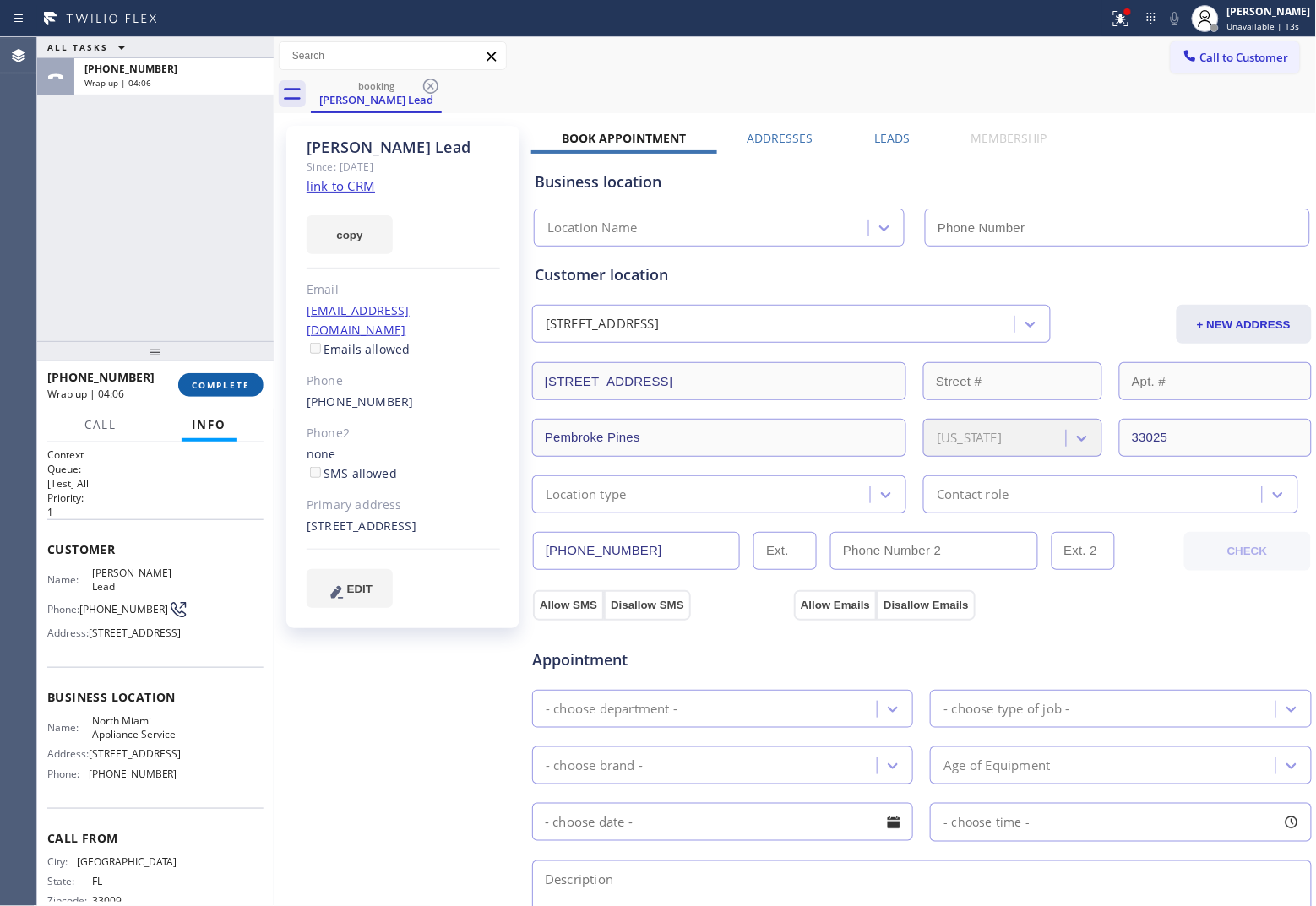
click at [235, 383] on span "COMPLETE" at bounding box center [221, 385] width 59 height 12
type input "[PHONE_NUMBER]"
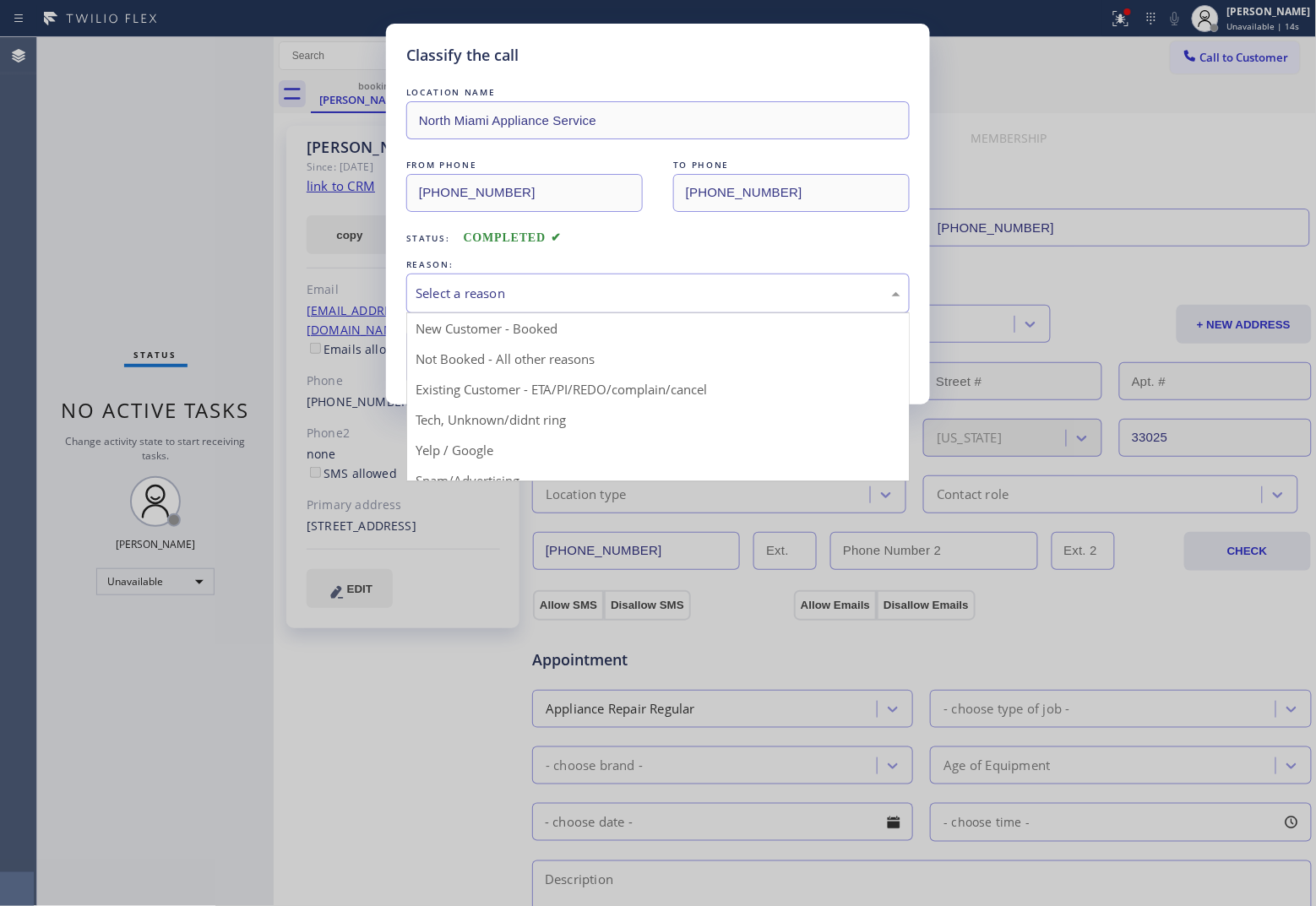
click at [545, 290] on div "Select a reason" at bounding box center [658, 294] width 485 height 20
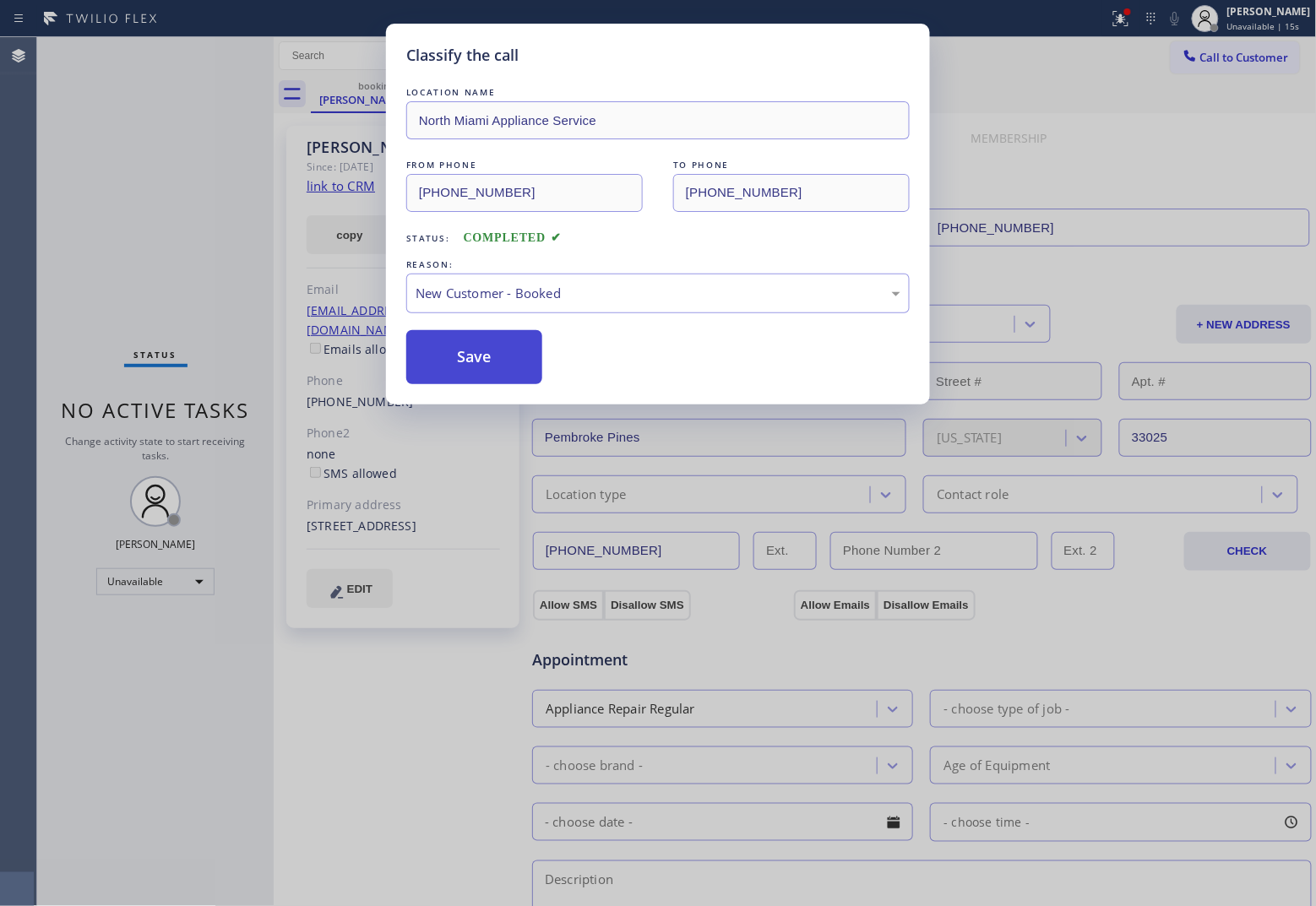
click at [491, 344] on button "Save" at bounding box center [474, 358] width 136 height 54
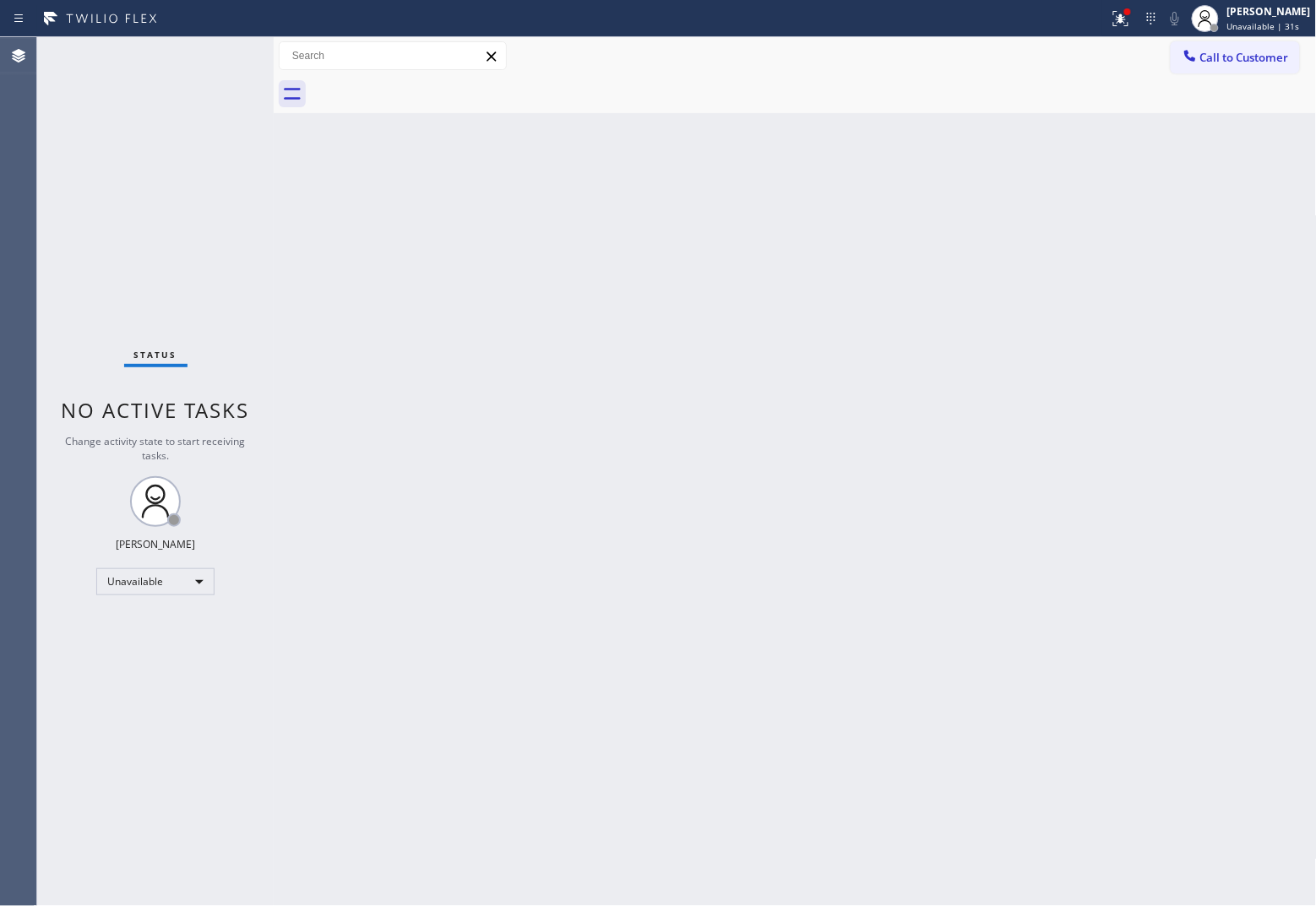
click at [38, 160] on div "Agent Desktop Classify the call LOCATION NAME North Miami Appliance Service FRO…" at bounding box center [658, 471] width 1316 height 869
drag, startPoint x: 1227, startPoint y: 53, endPoint x: 1005, endPoint y: 153, distance: 243.5
click at [1052, 55] on span "Call to Customer" at bounding box center [1244, 57] width 88 height 15
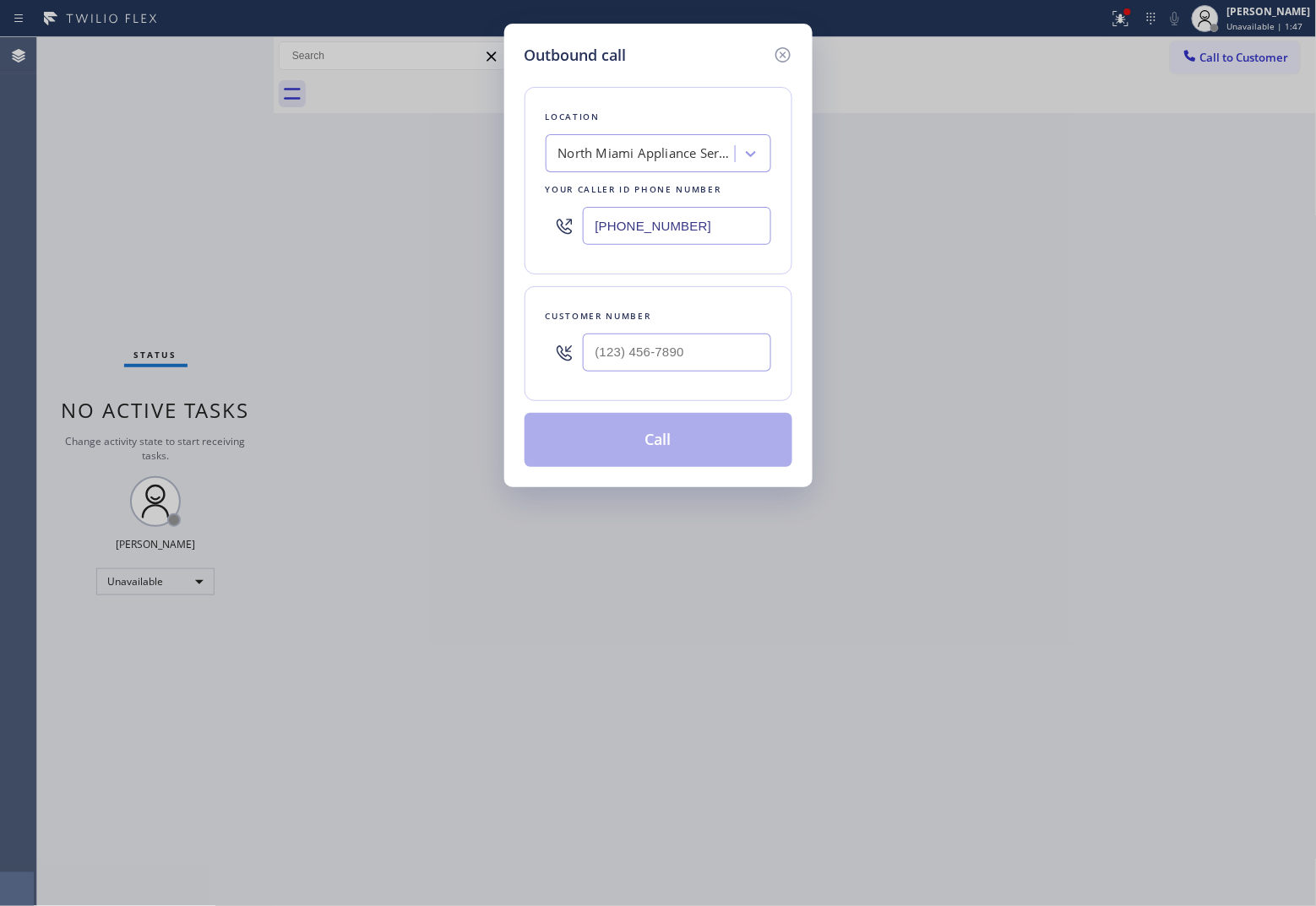
click at [693, 223] on input "[PHONE_NUMBER]" at bounding box center [676, 226] width 188 height 38
paste input "415) 980-4170"
type input "[PHONE_NUMBER]"
type input "(___) ___-____"
drag, startPoint x: 698, startPoint y: 346, endPoint x: 727, endPoint y: 364, distance: 34.1
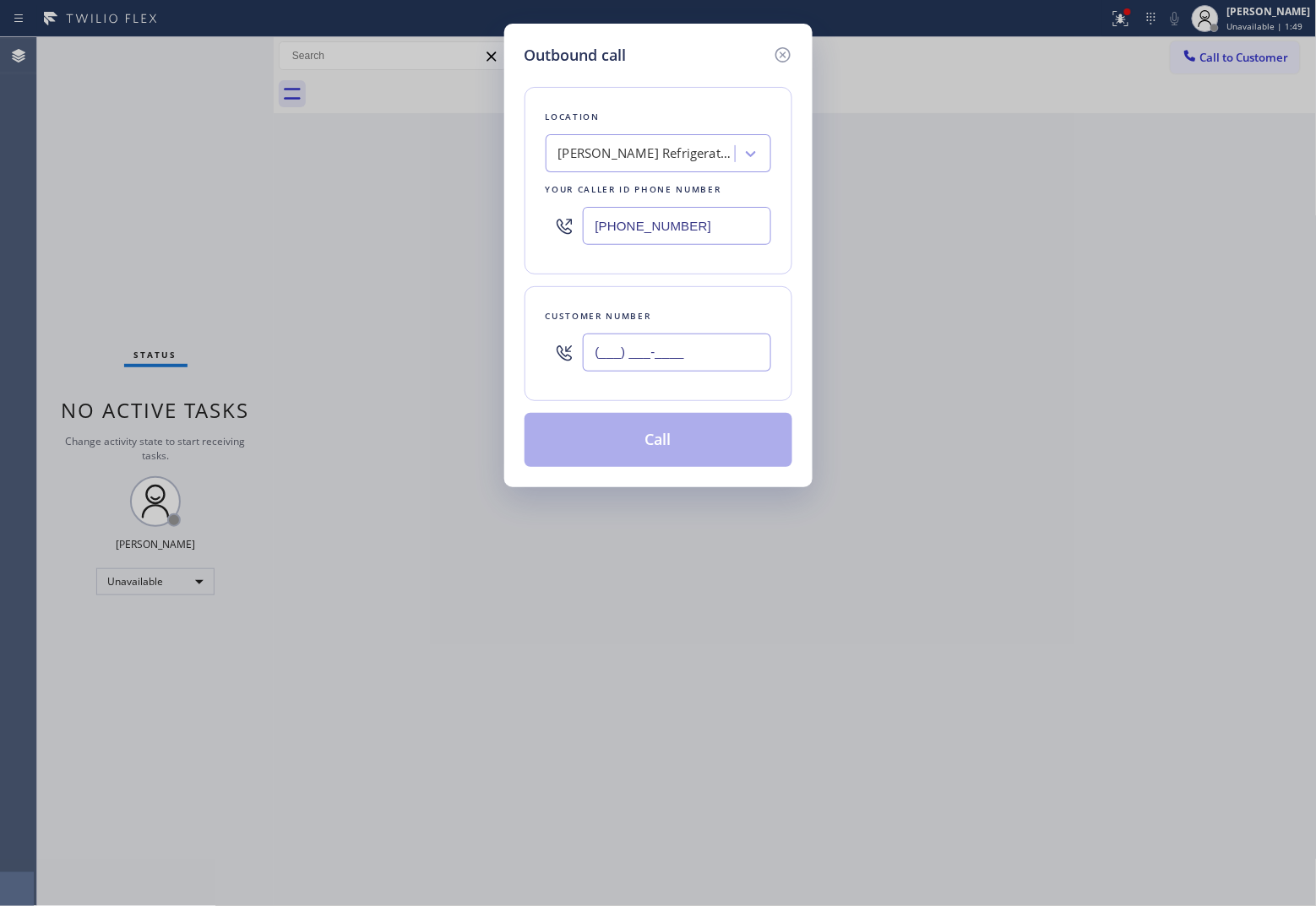
click at [697, 346] on input "(___) ___-____" at bounding box center [676, 352] width 188 height 38
paste input "341) 200-6676"
type input "[PHONE_NUMBER]"
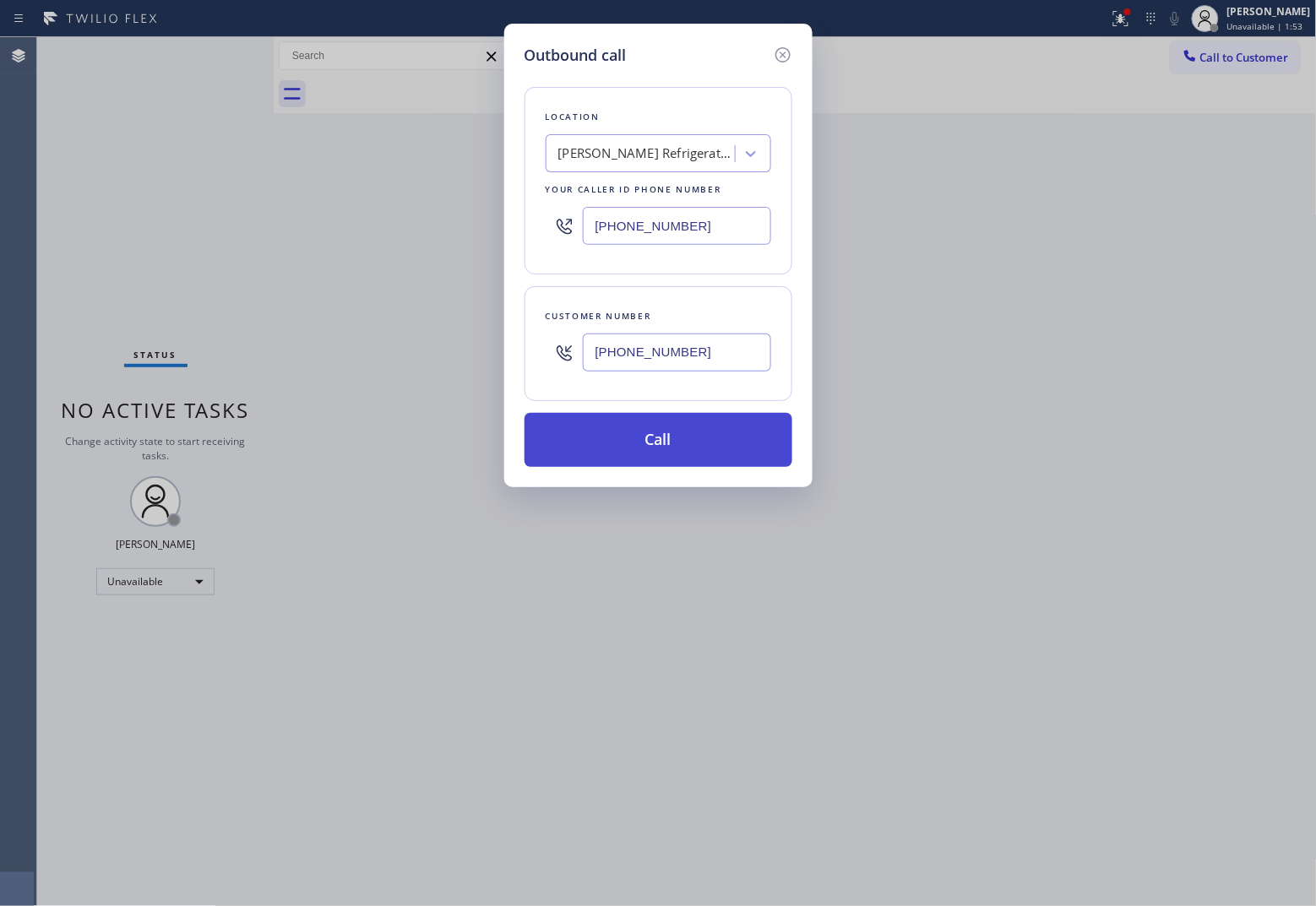
click at [735, 453] on button "Call" at bounding box center [658, 439] width 268 height 54
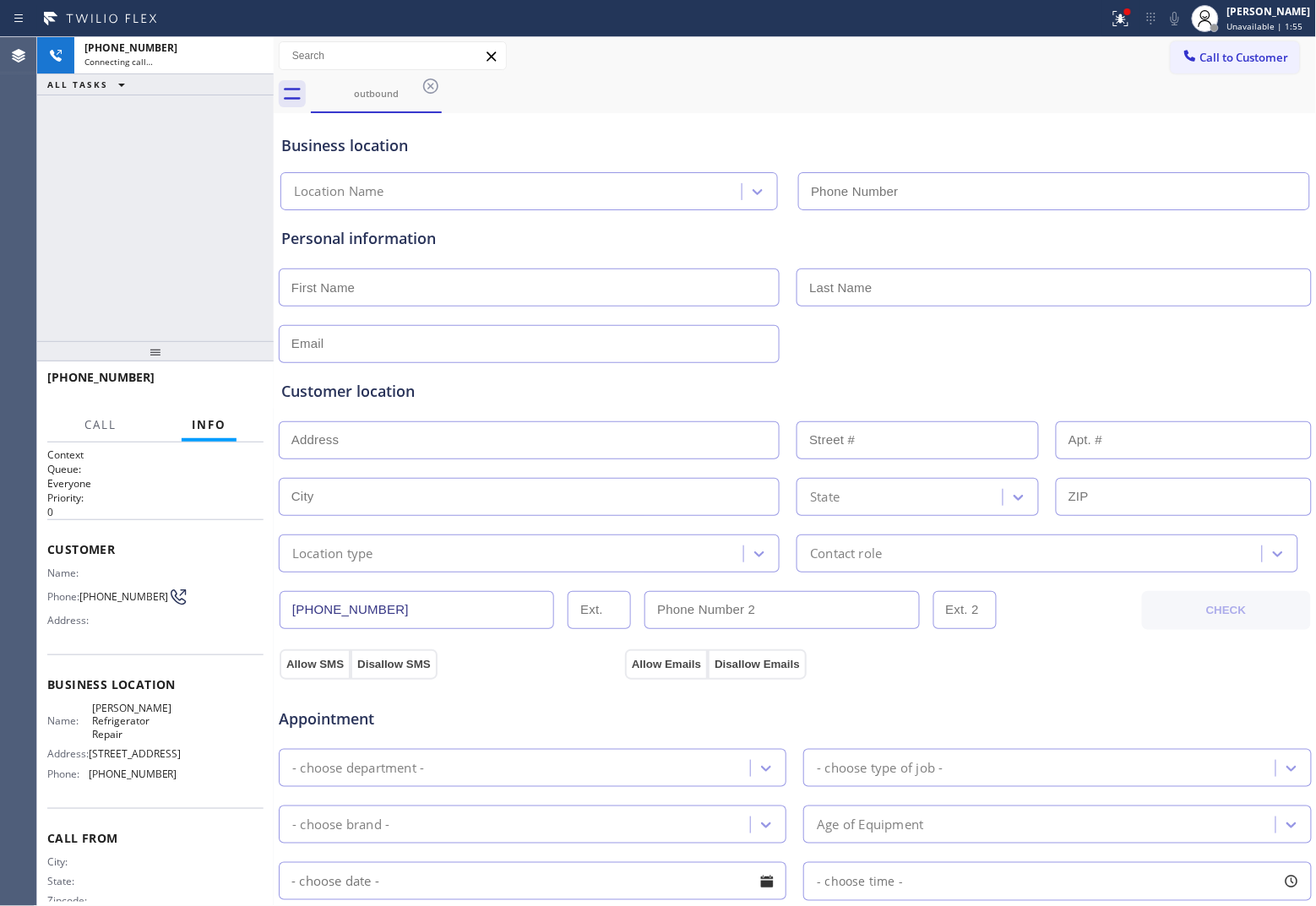
type input "[PHONE_NUMBER]"
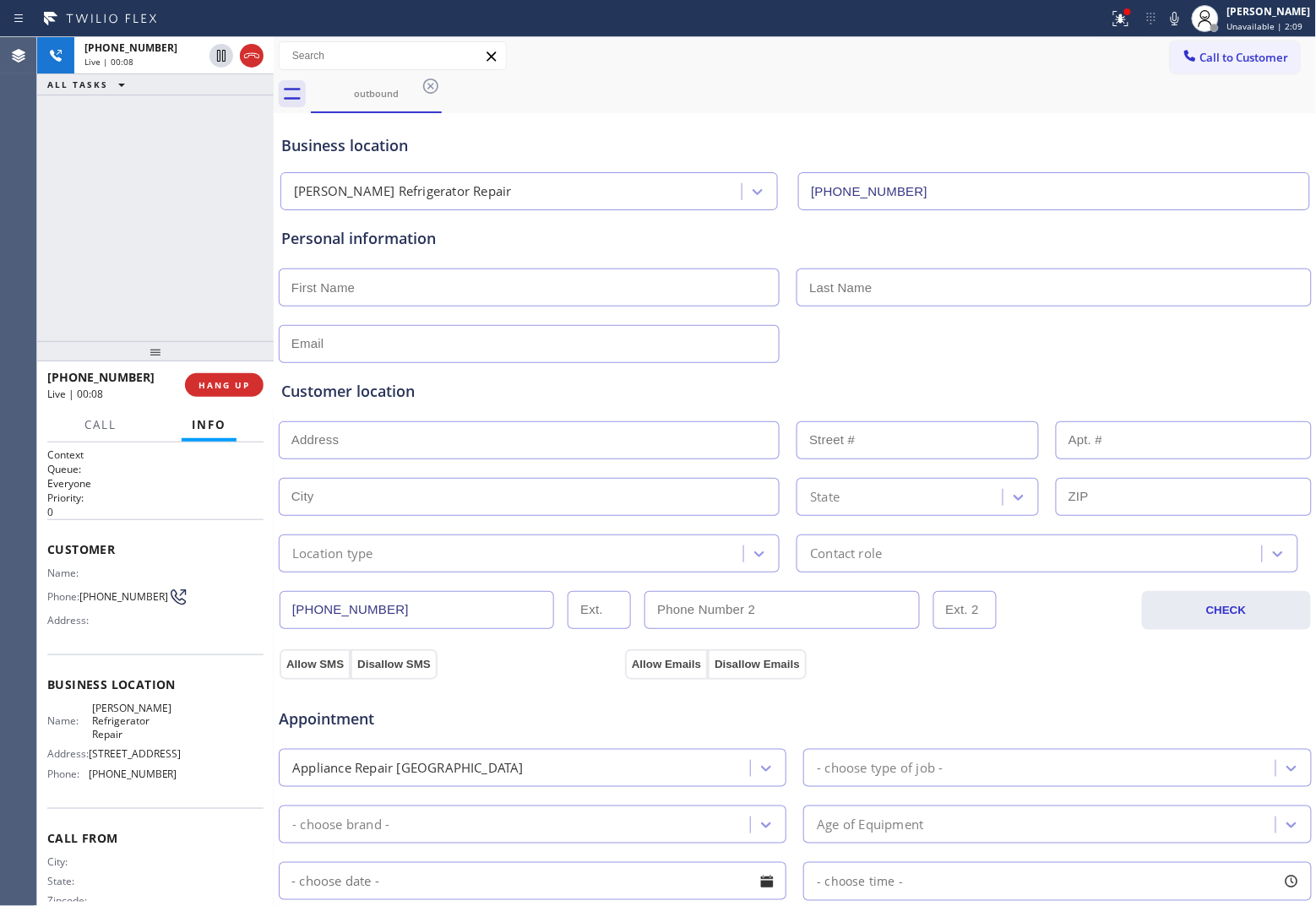
click at [42, 216] on div "[PHONE_NUMBER] Live | 00:08 ALL TASKS ALL TASKS ACTIVE TASKS TASKS IN WRAP UP" at bounding box center [155, 189] width 237 height 304
click at [259, 55] on icon at bounding box center [251, 56] width 21 height 21
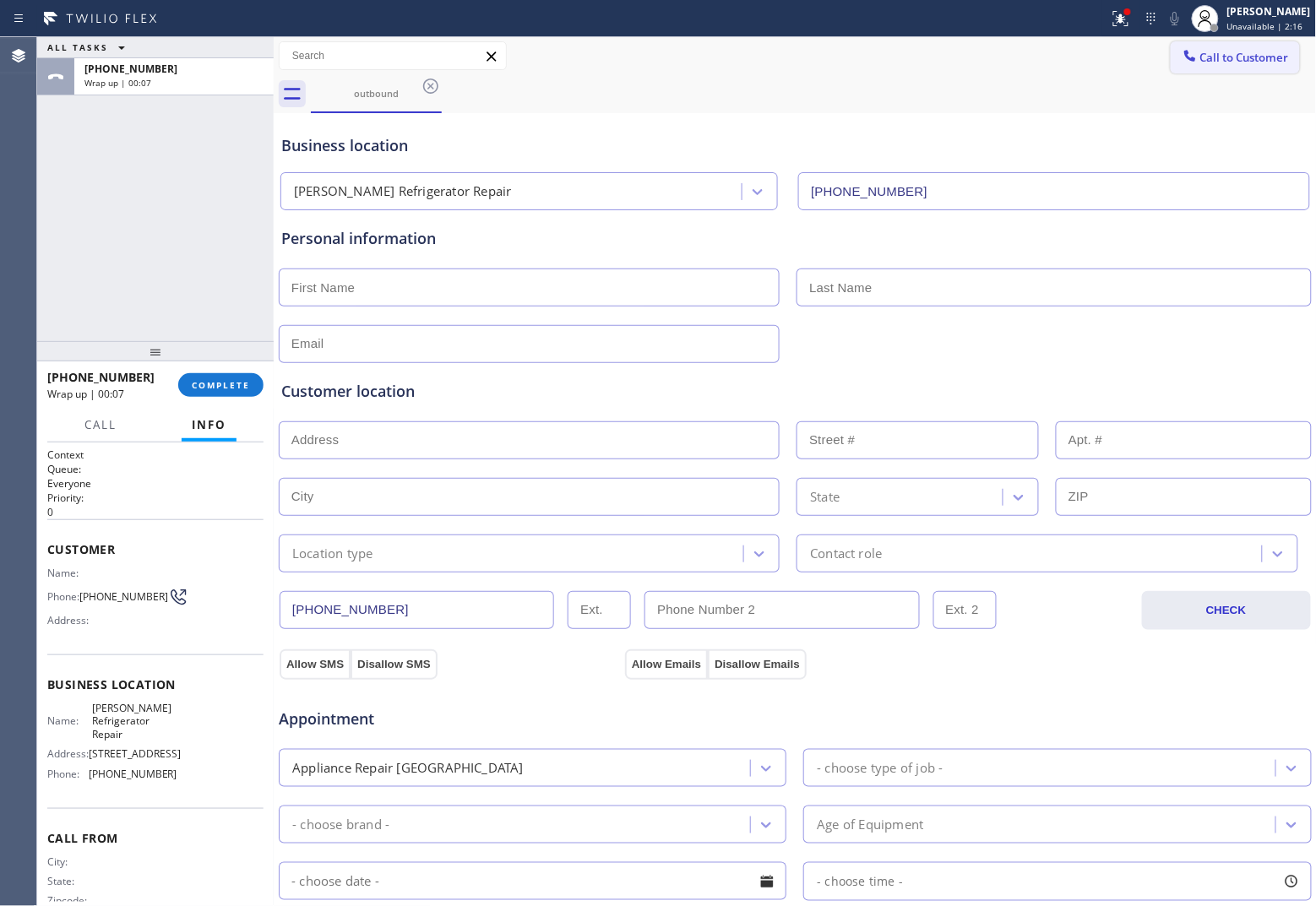
click at [1052, 64] on span "Call to Customer" at bounding box center [1244, 57] width 88 height 15
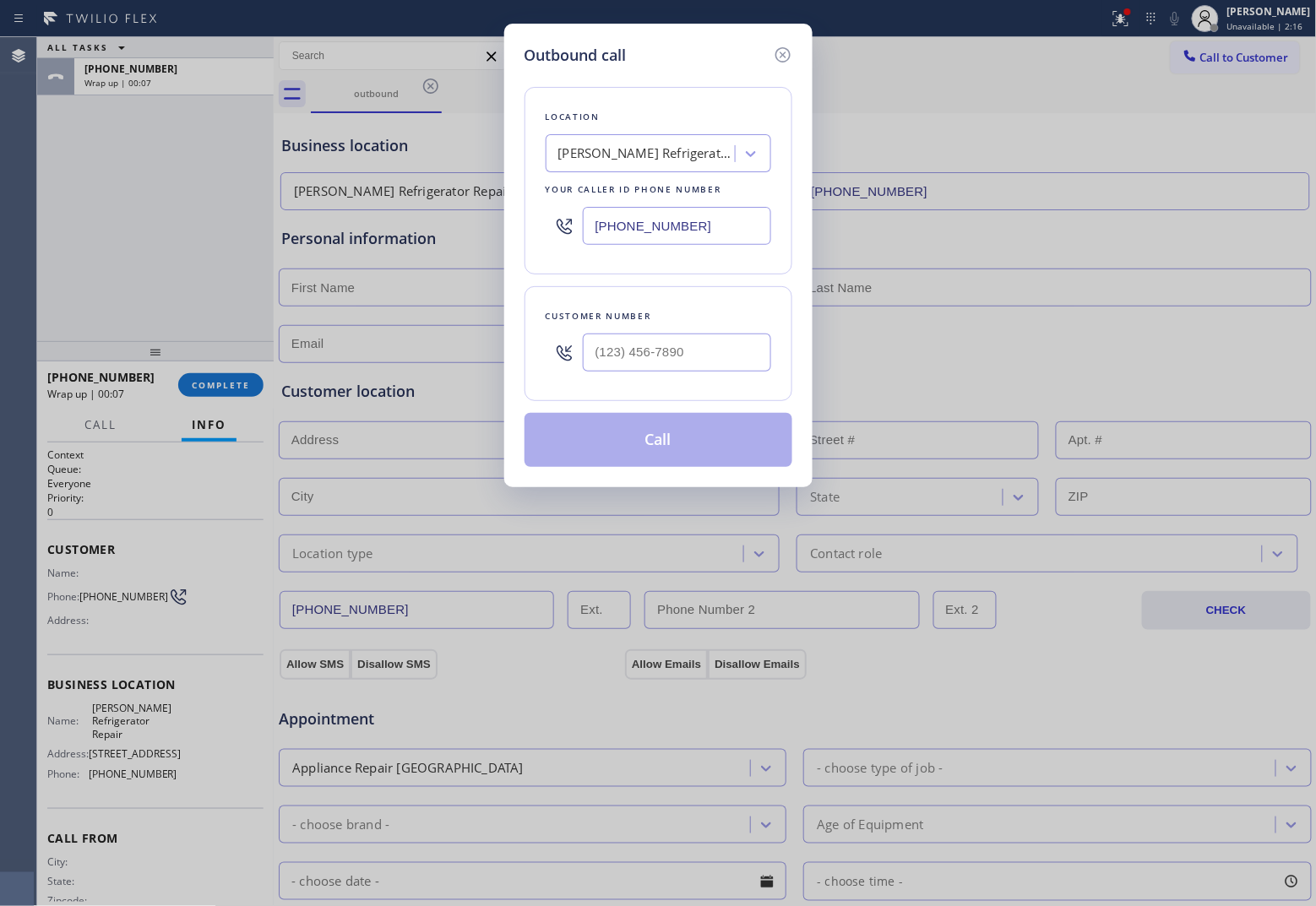
click at [694, 239] on input "[PHONE_NUMBER]" at bounding box center [676, 226] width 188 height 38
paste input "786) 503-6276"
type input "[PHONE_NUMBER]"
type input "(___) ___-____"
click at [699, 347] on input "text" at bounding box center [676, 352] width 188 height 38
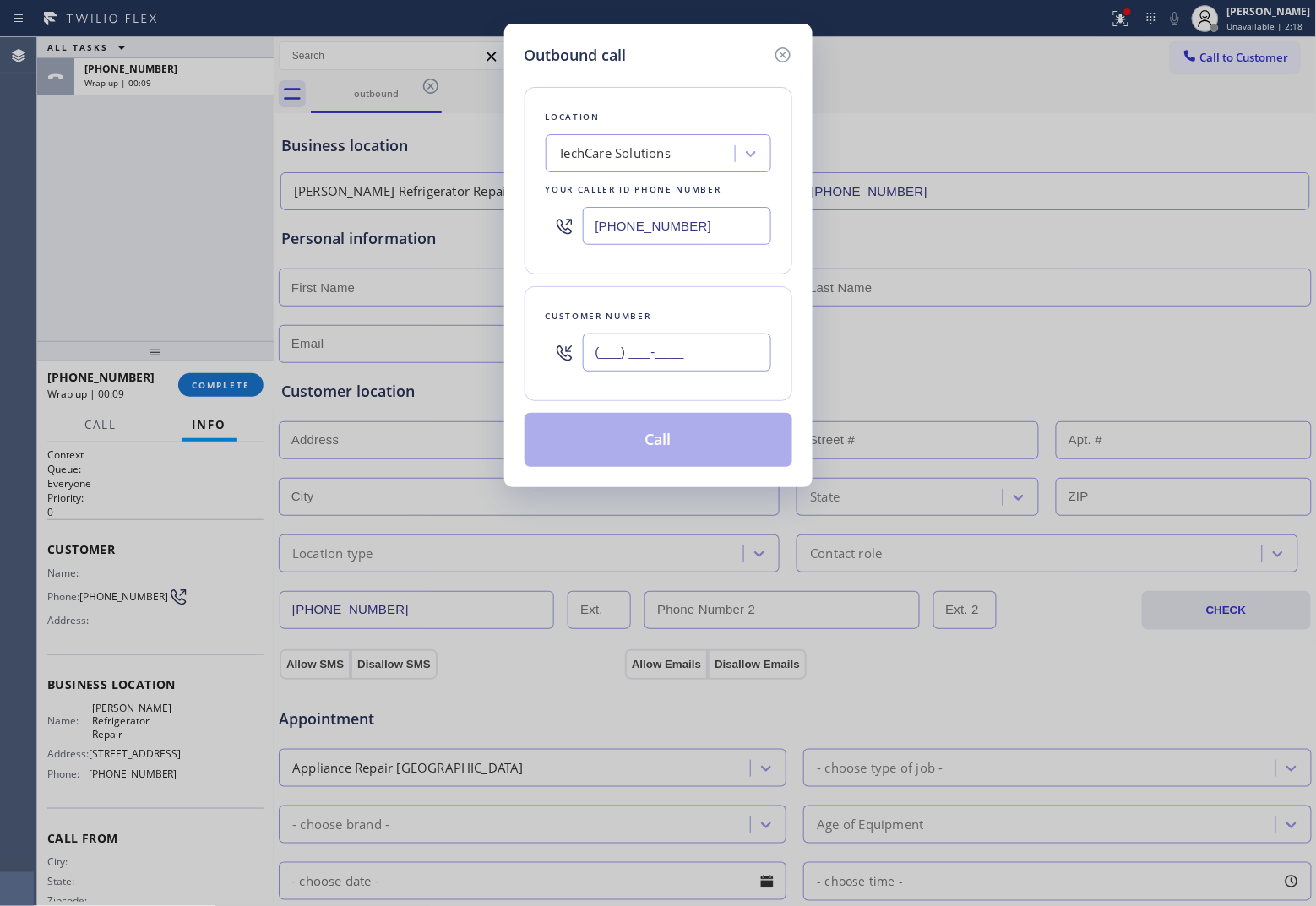
paste input "239) 203-3576"
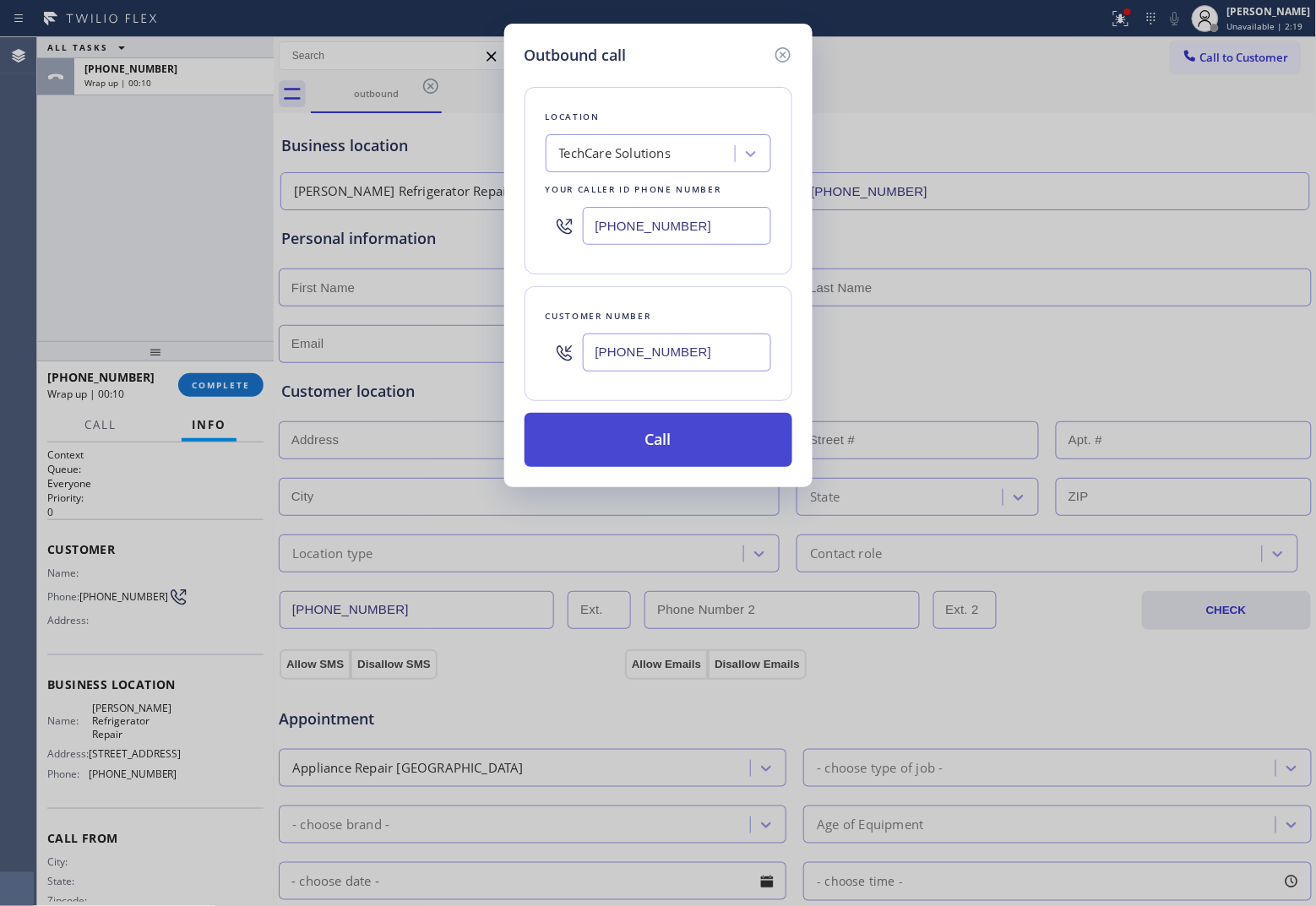
type input "[PHONE_NUMBER]"
click at [723, 444] on button "Call" at bounding box center [658, 439] width 268 height 54
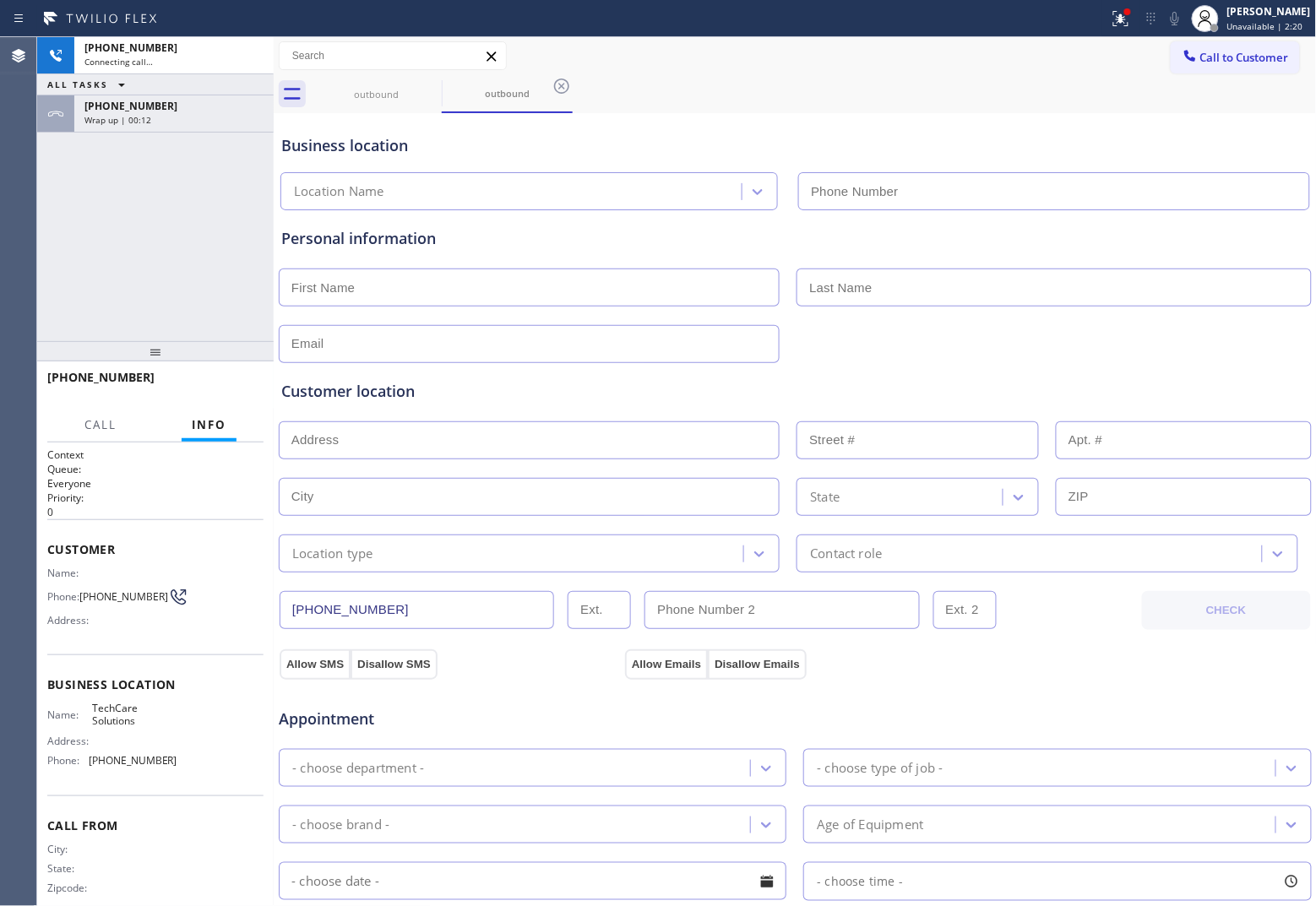
type input "[PHONE_NUMBER]"
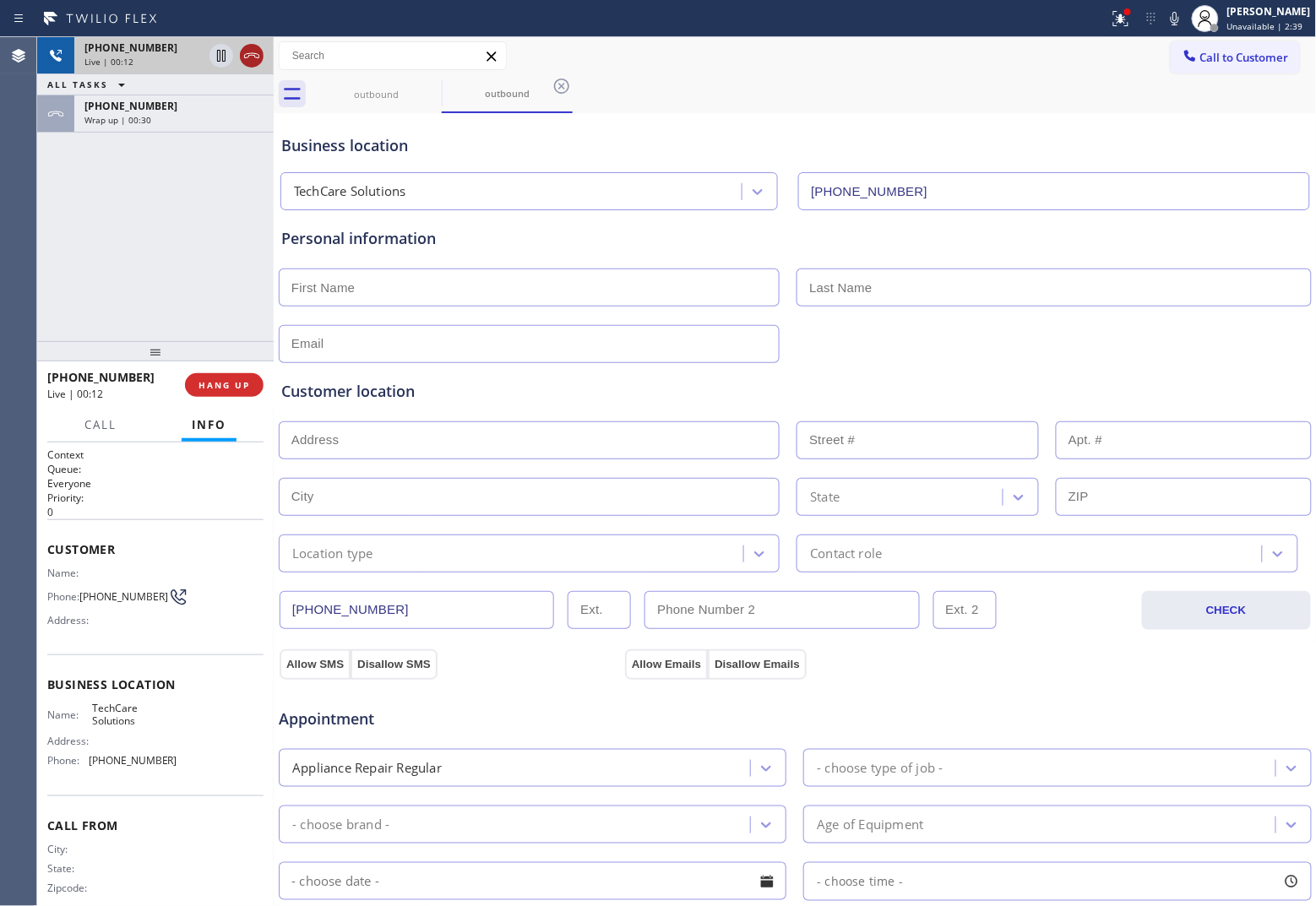
click at [255, 58] on icon at bounding box center [251, 56] width 21 height 21
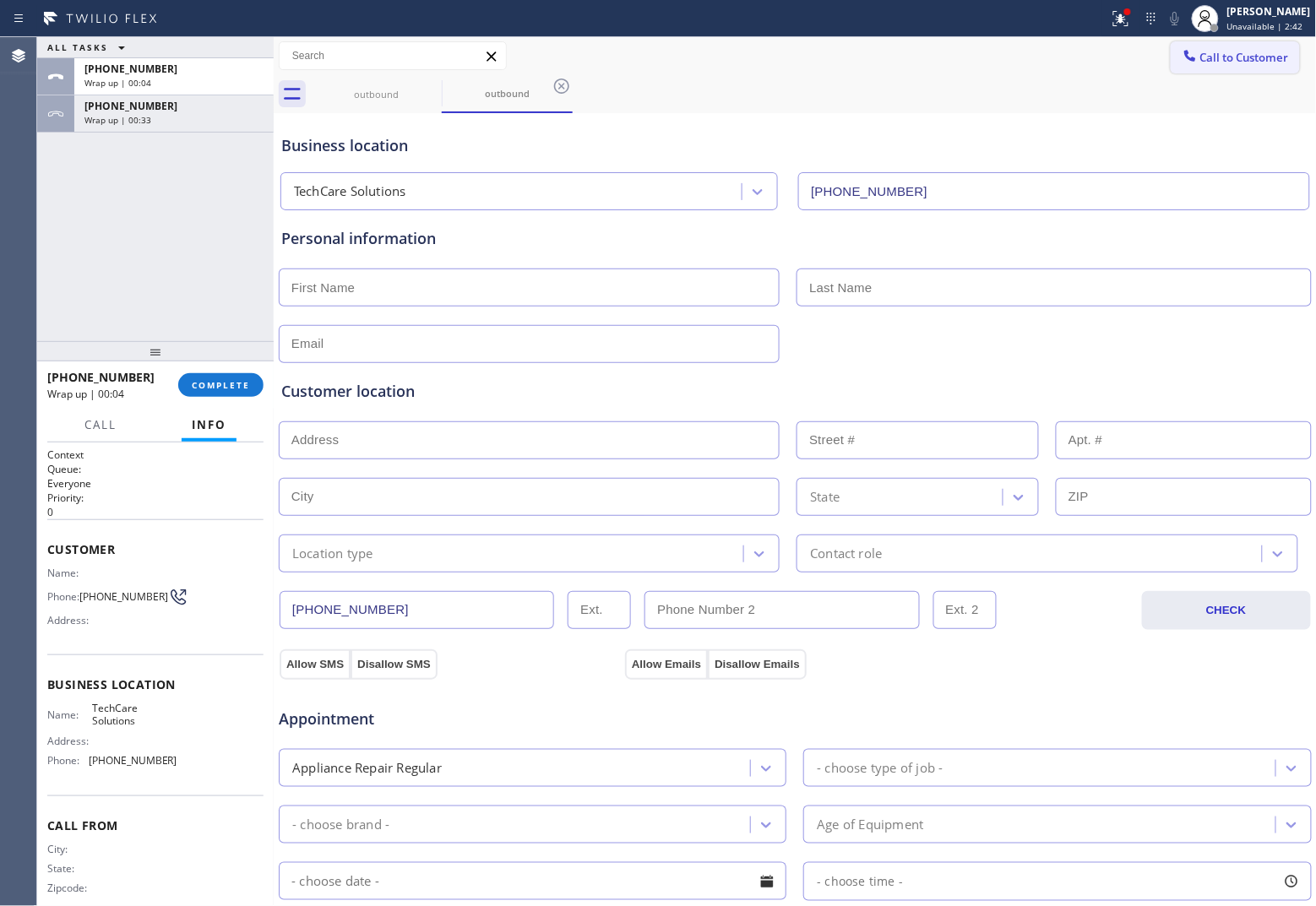
click at [1052, 65] on button "Call to Customer" at bounding box center [1235, 58] width 129 height 32
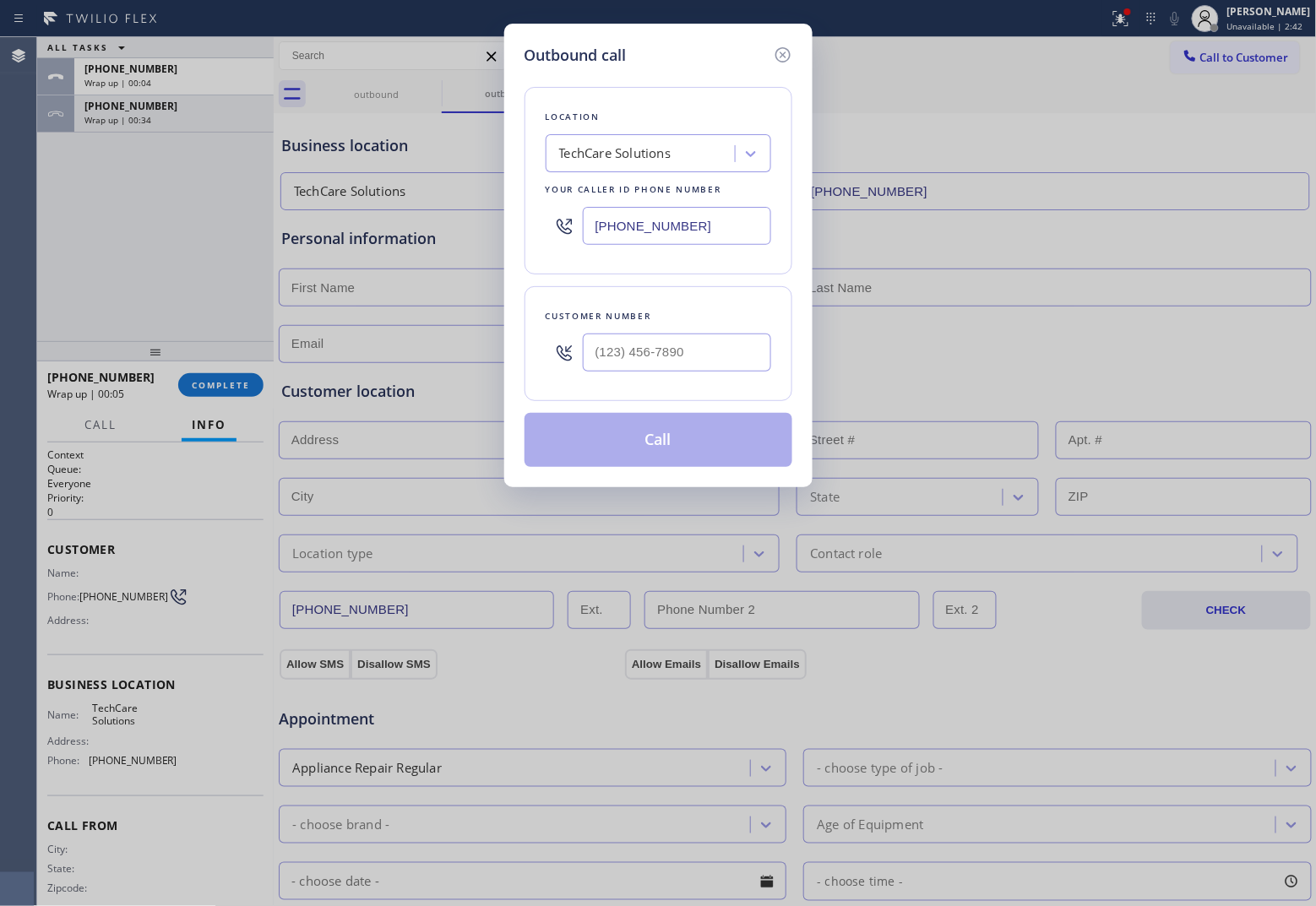
click at [673, 216] on input "[PHONE_NUMBER]" at bounding box center [676, 226] width 188 height 38
paste input "18) 395-6751"
type input "[PHONE_NUMBER]"
type input "(___) ___-____"
click at [736, 346] on input "(___) ___-____" at bounding box center [676, 352] width 188 height 38
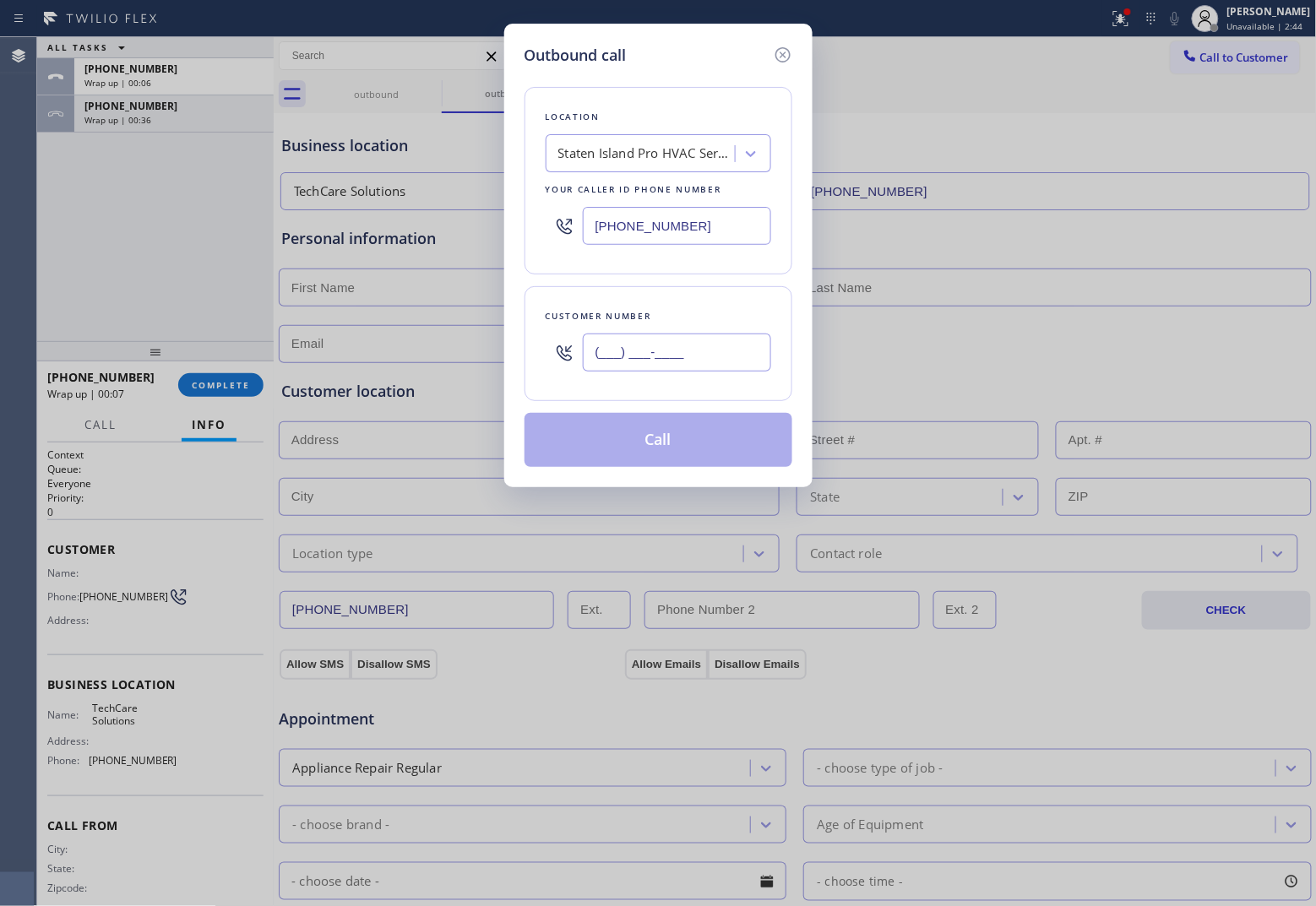
paste input "718) 509-4652"
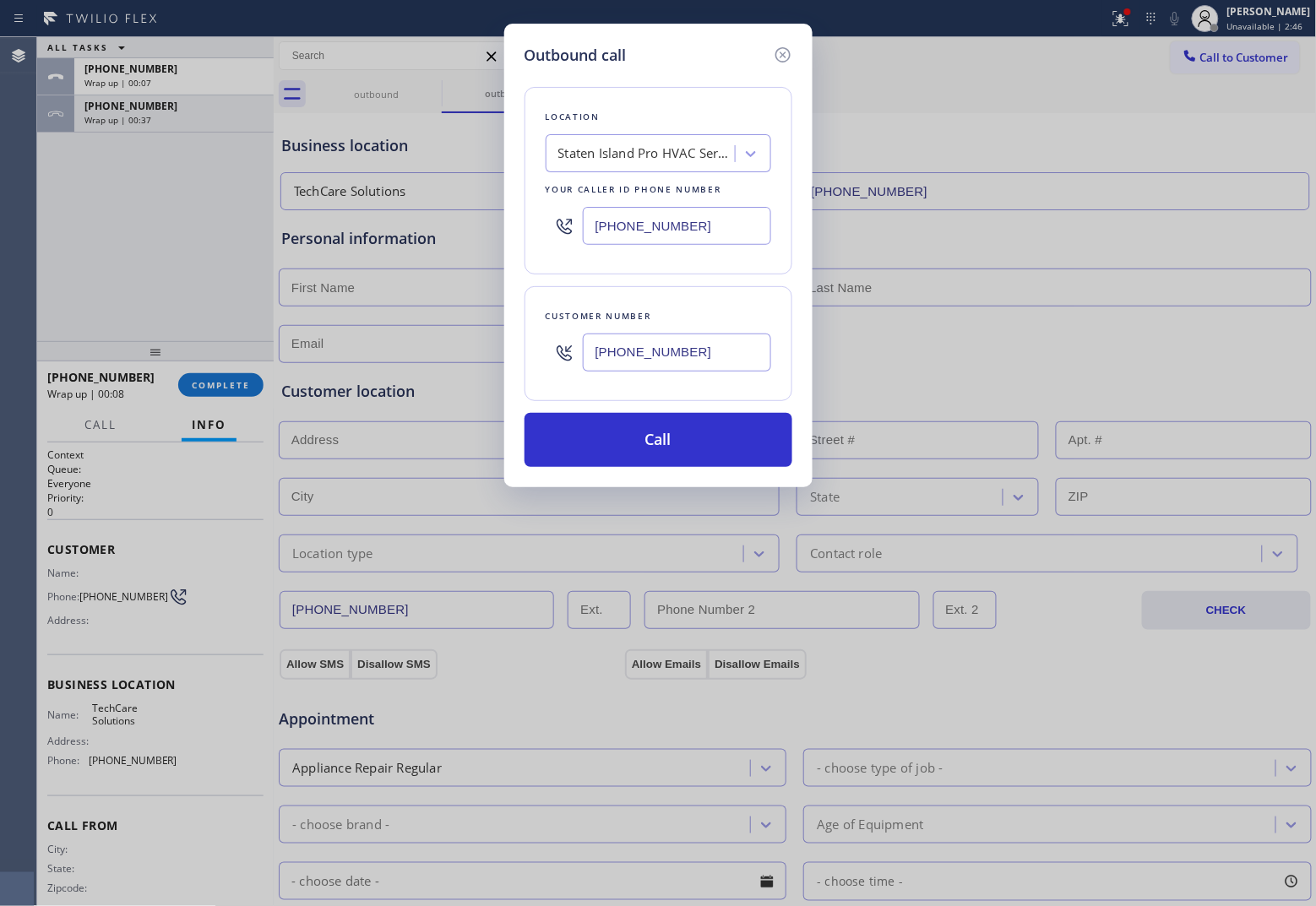
type input "[PHONE_NUMBER]"
click at [703, 237] on input "[PHONE_NUMBER]" at bounding box center [676, 226] width 188 height 38
paste input "929) 399-2820"
type input "[PHONE_NUMBER]"
click at [613, 360] on input "[PHONE_NUMBER]" at bounding box center [676, 352] width 188 height 38
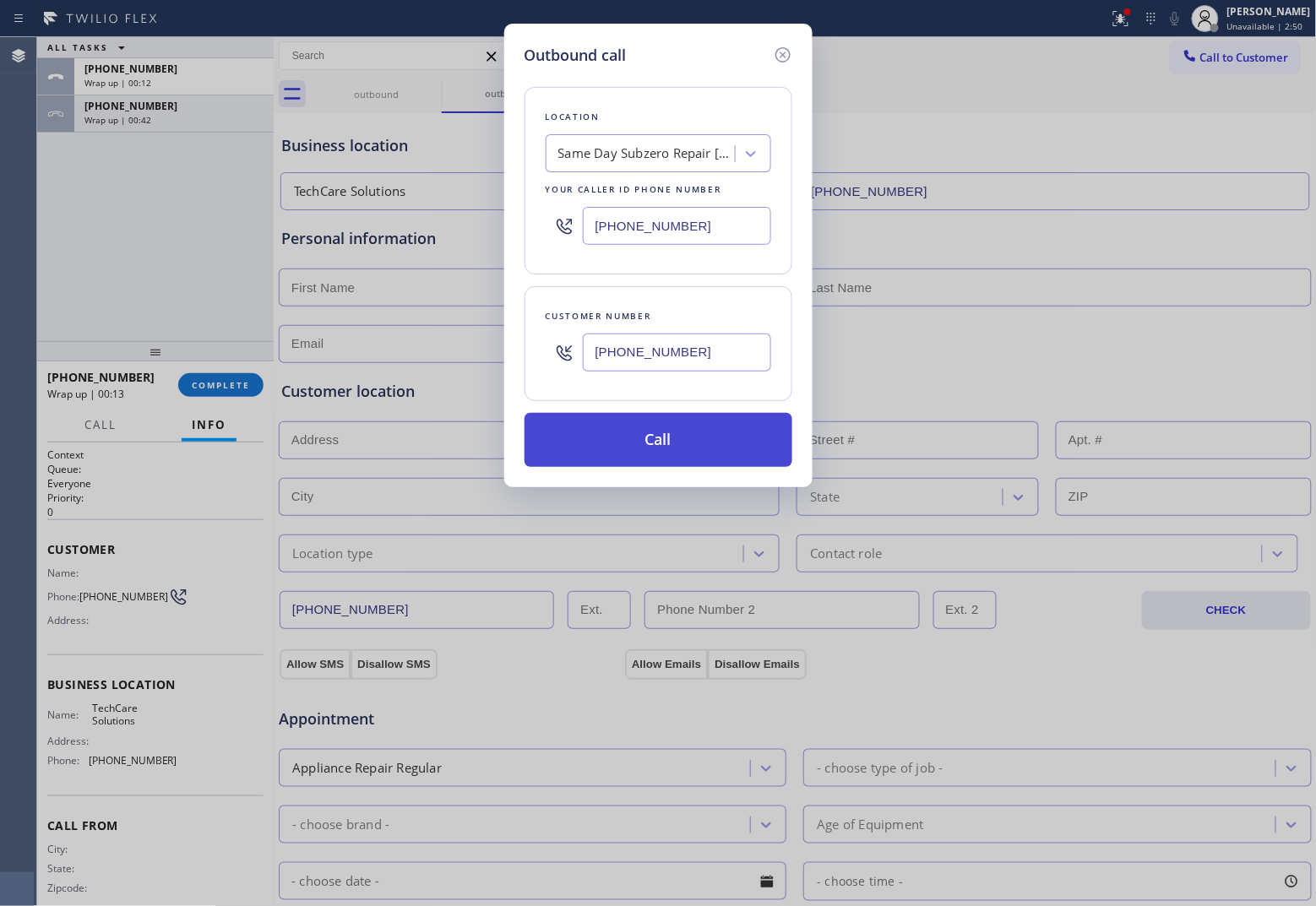
paste input "315) 583-0486"
type input "[PHONE_NUMBER]"
click at [694, 458] on button "Call" at bounding box center [658, 439] width 268 height 54
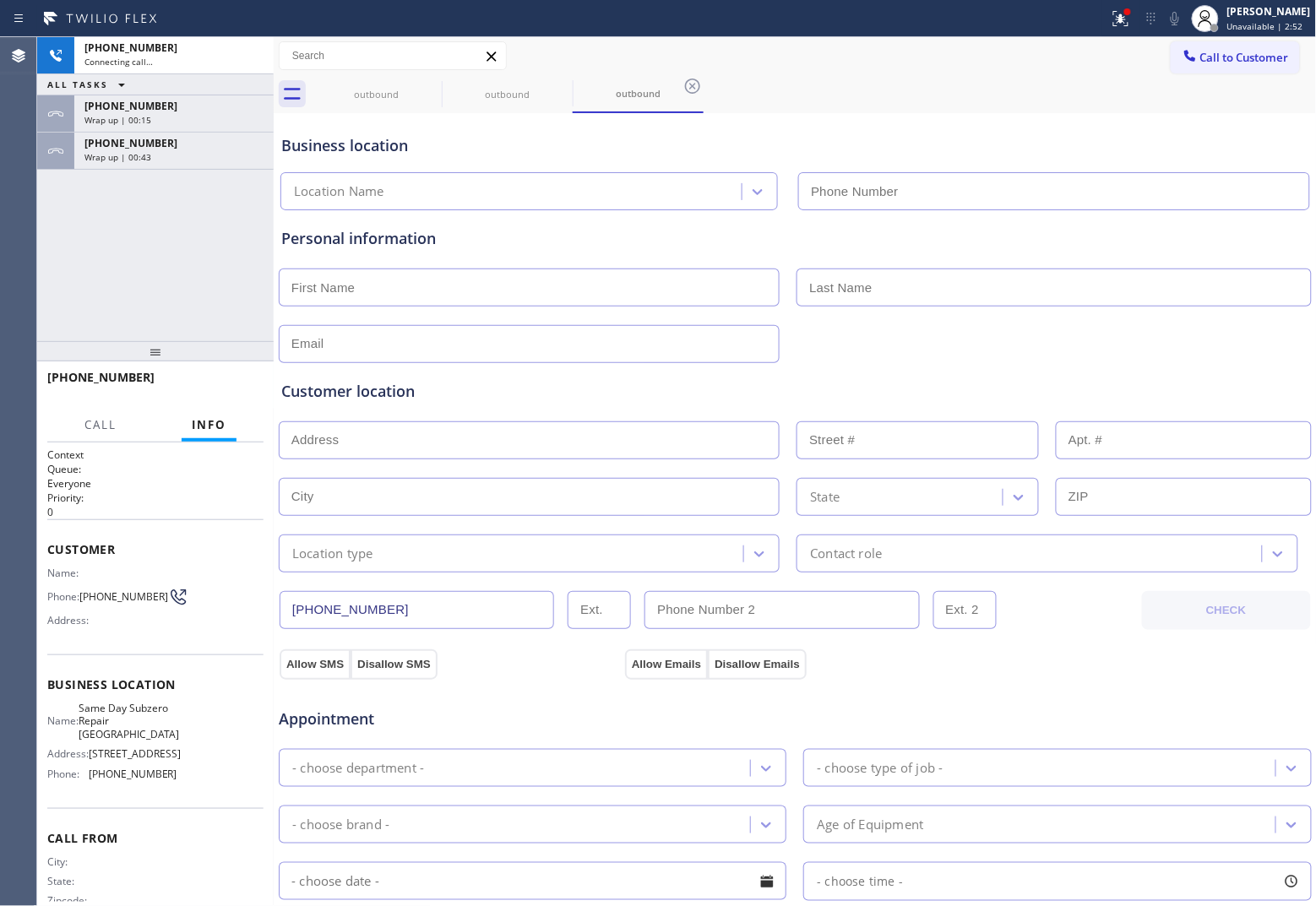
type input "[PHONE_NUMBER]"
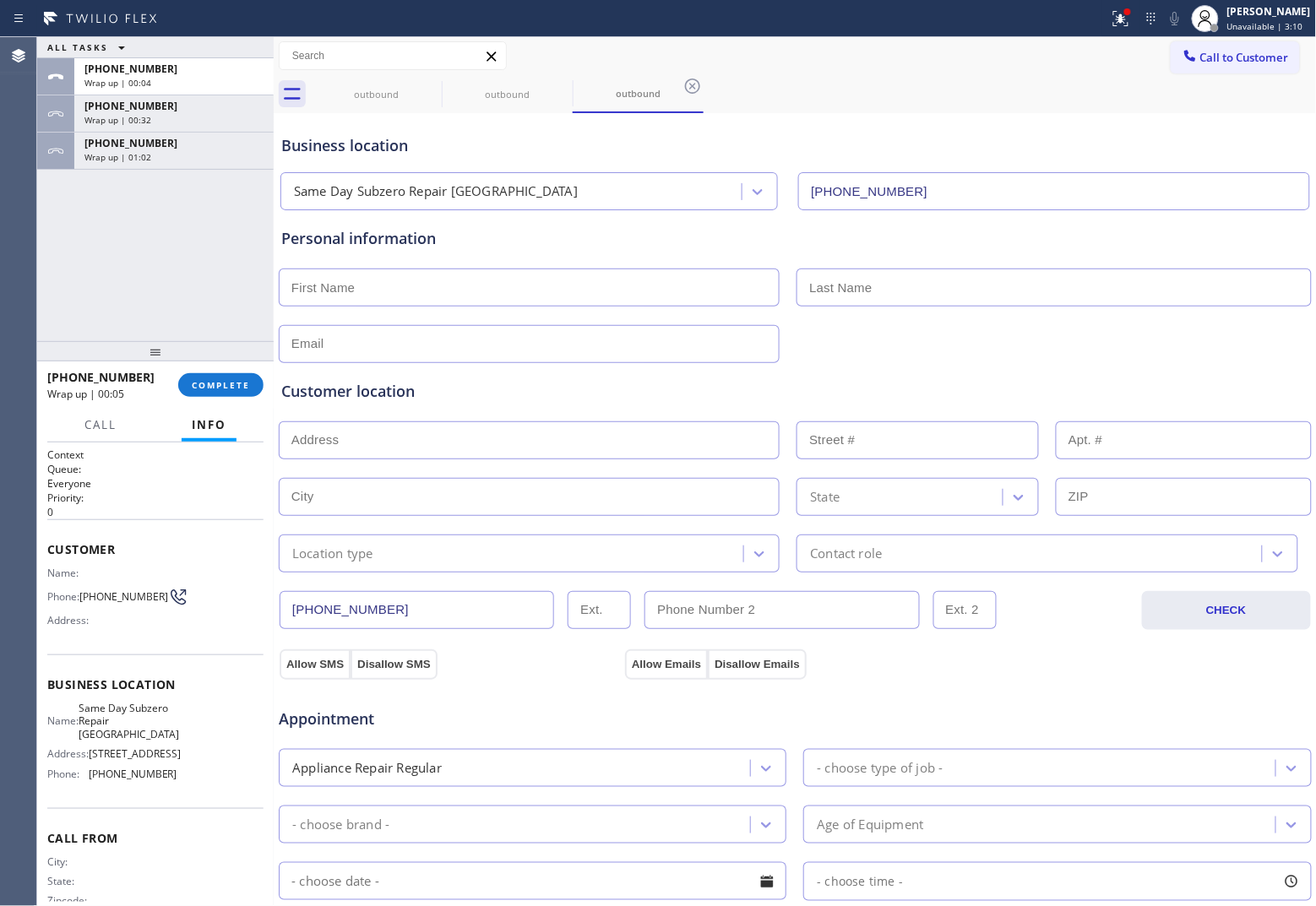
drag, startPoint x: 61, startPoint y: 242, endPoint x: 75, endPoint y: 217, distance: 28.7
click at [75, 217] on div "ALL TASKS ALL TASKS ACTIVE TASKS TASKS IN WRAP UP [PHONE_NUMBER] Wrap up | 00:0…" at bounding box center [155, 189] width 237 height 304
drag, startPoint x: 1212, startPoint y: 61, endPoint x: 1086, endPoint y: 123, distance: 140.4
click at [1052, 69] on button "Call to Customer" at bounding box center [1235, 58] width 129 height 32
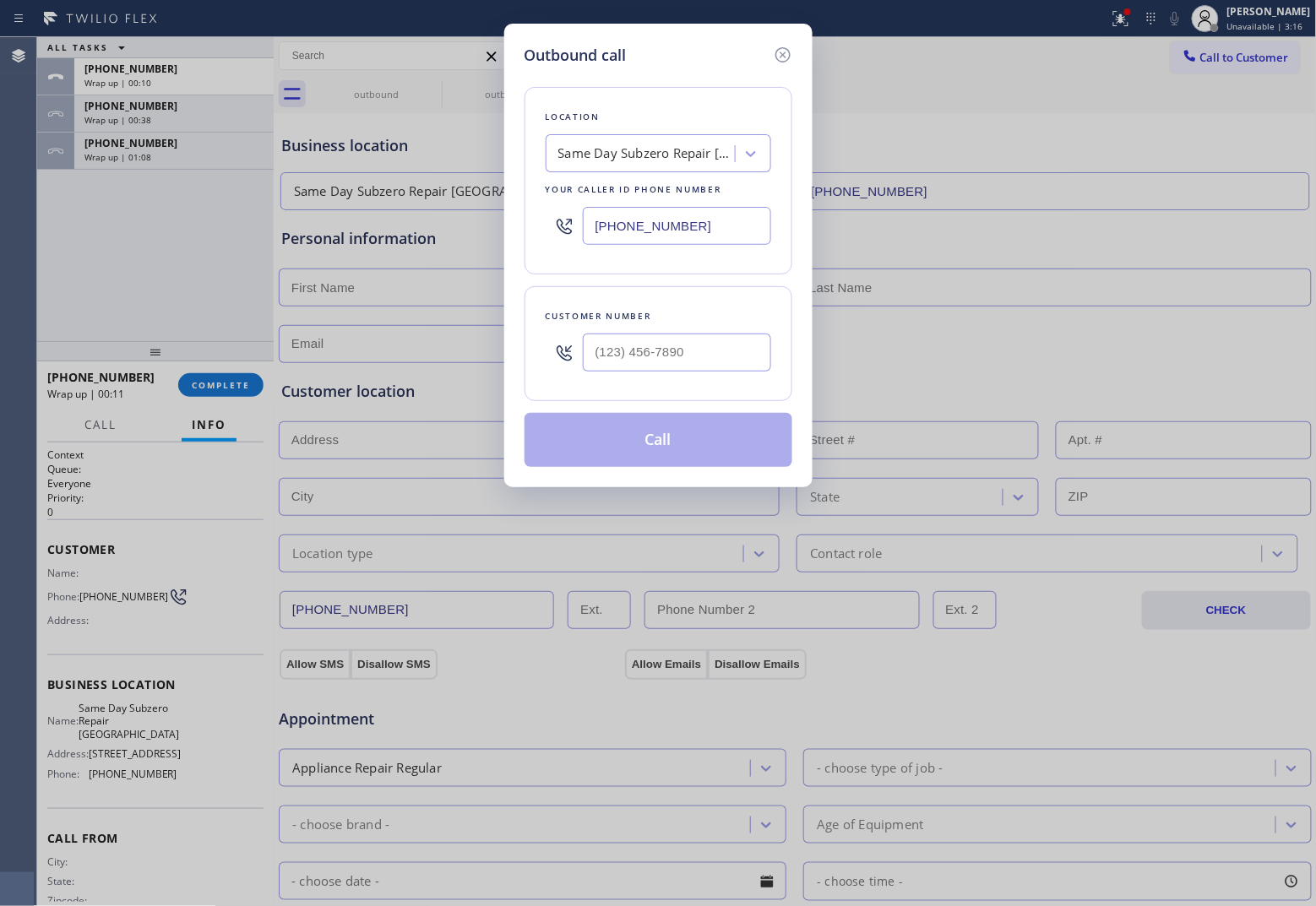
click at [683, 220] on input "[PHONE_NUMBER]" at bounding box center [676, 226] width 188 height 38
paste input "text"
type input "[PHONE_NUMBER]"
type input "(___) ___-____"
click at [724, 353] on input "(___) ___-____" at bounding box center [676, 352] width 188 height 38
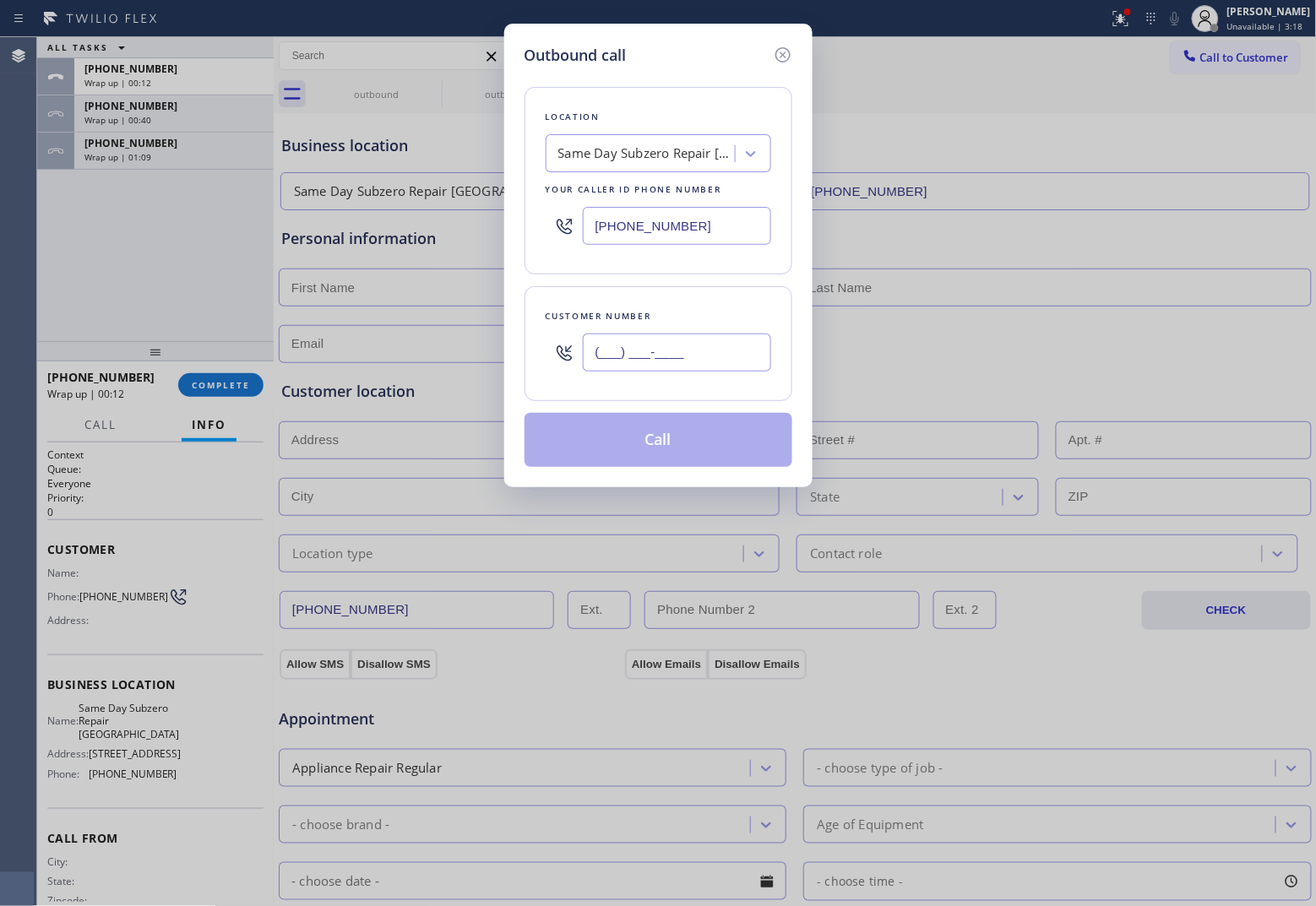
paste input "315) 583-0486"
type input "[PHONE_NUMBER]"
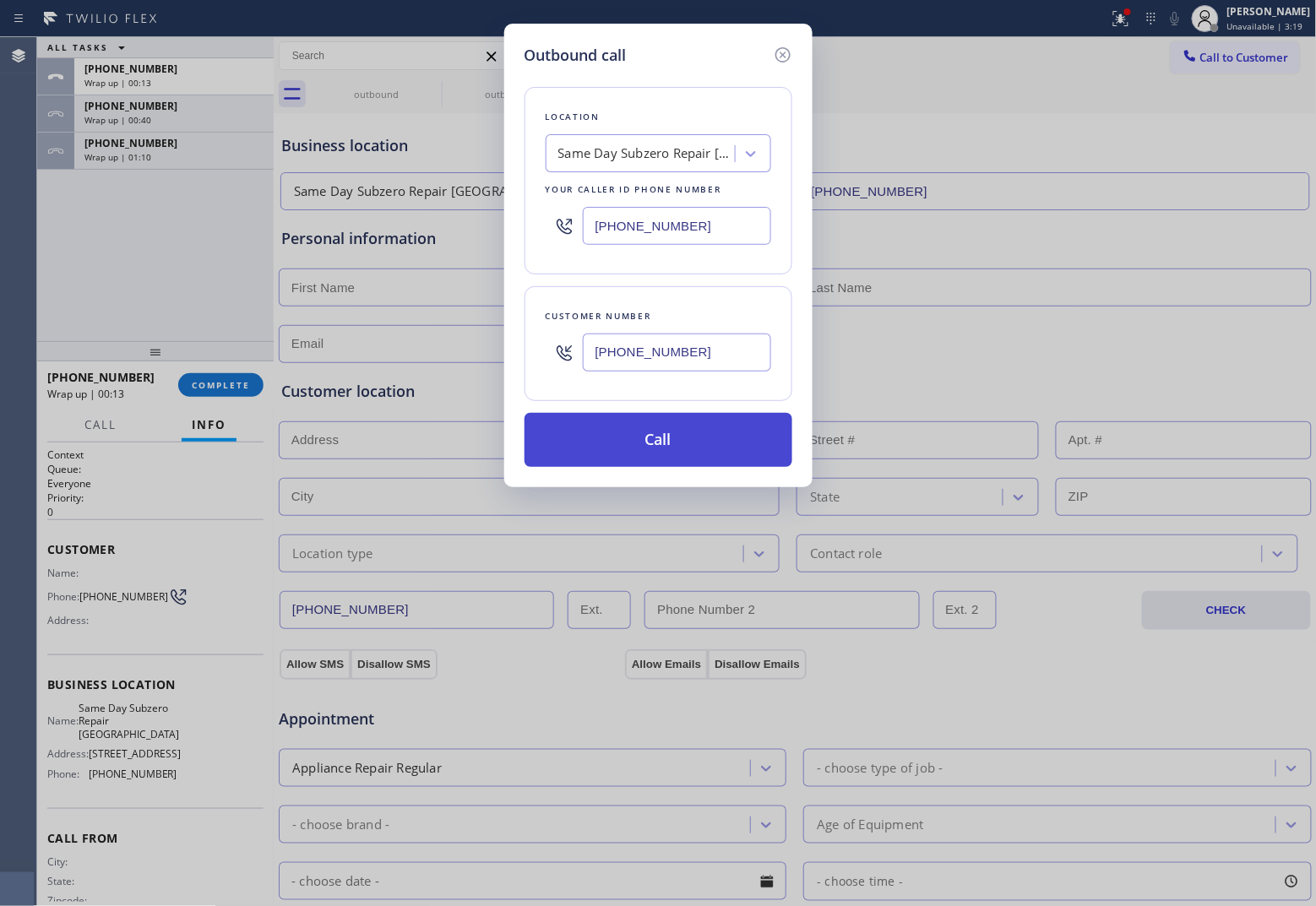
click at [720, 453] on button "Call" at bounding box center [658, 439] width 268 height 54
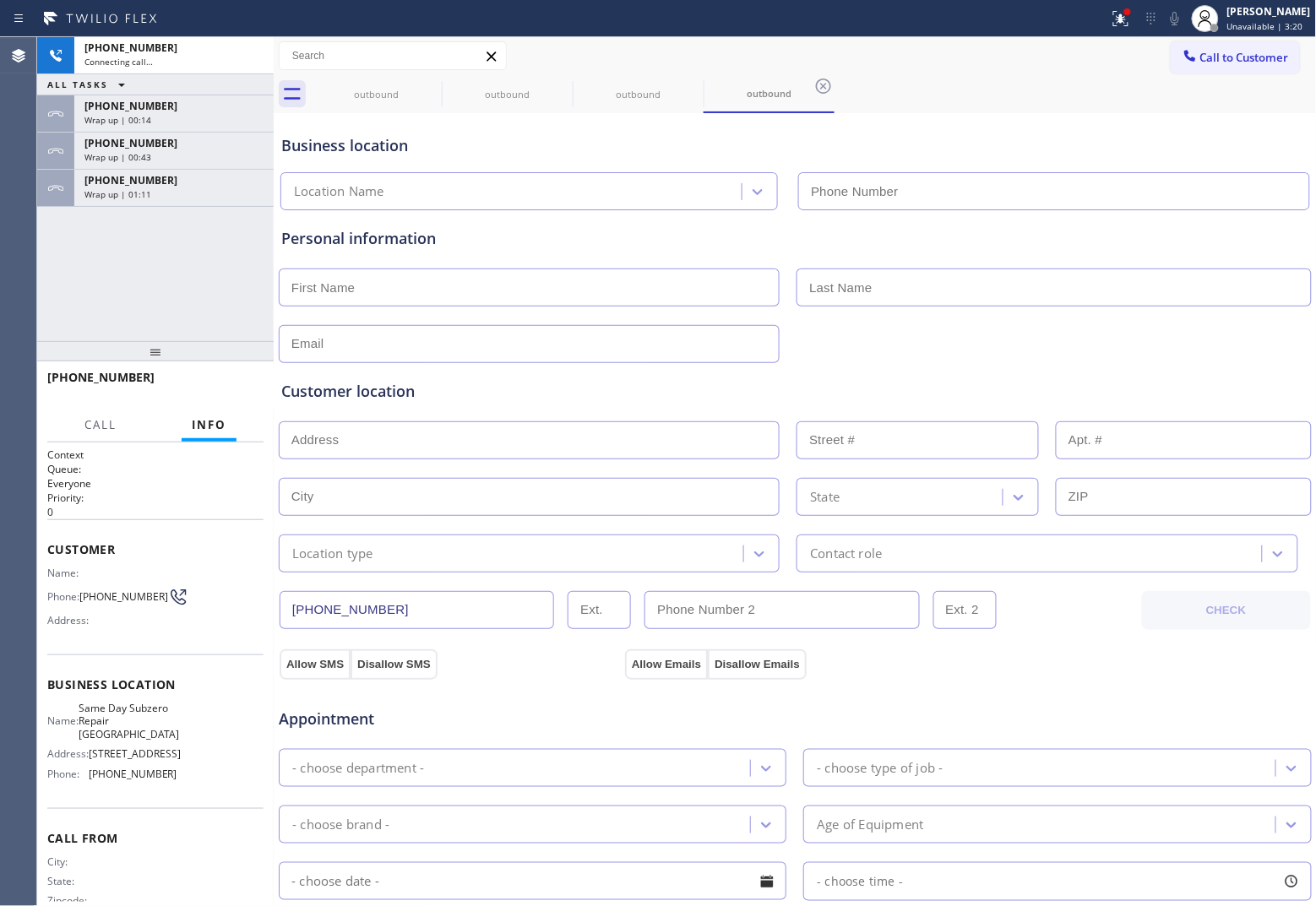
type input "[PHONE_NUMBER]"
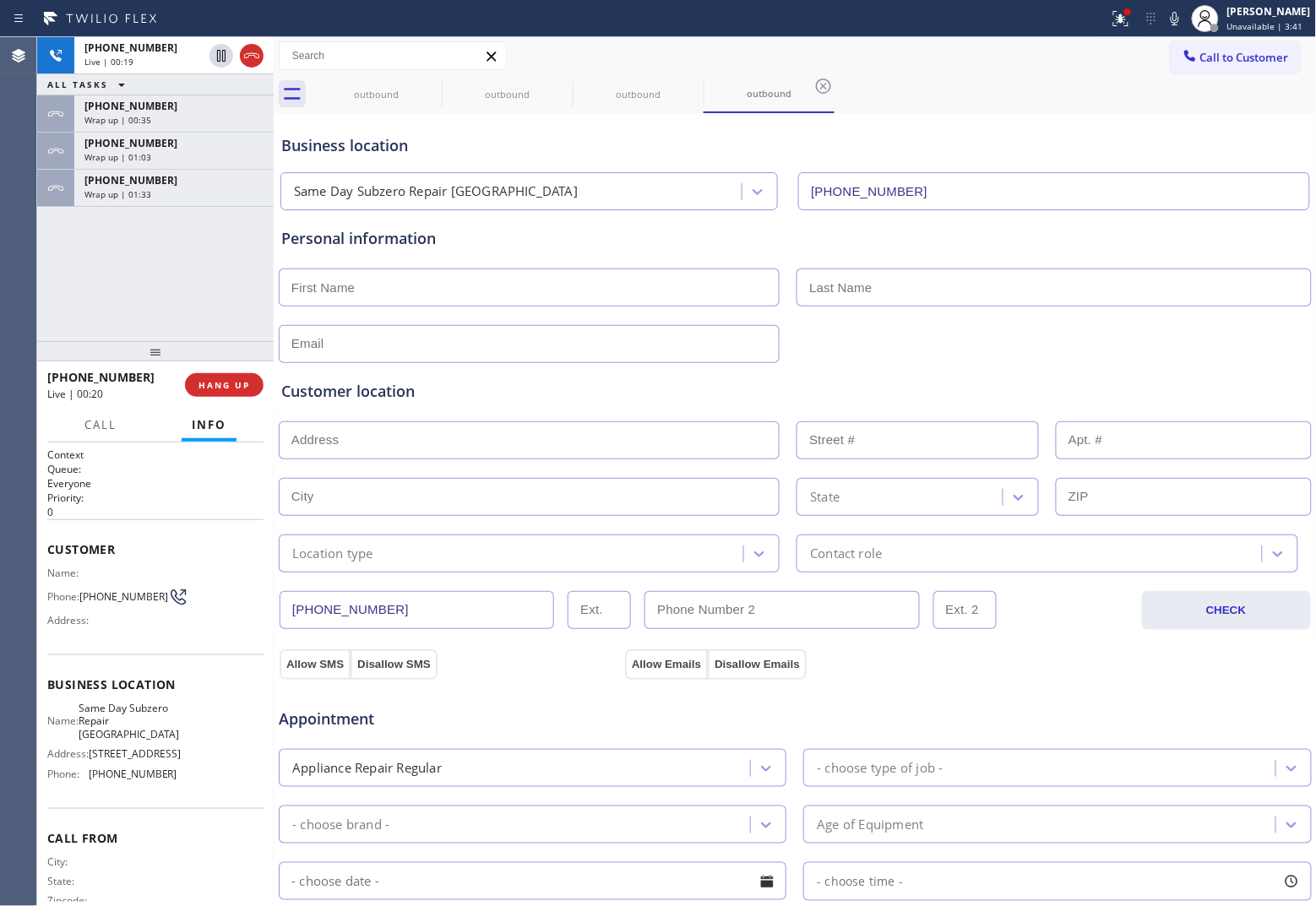
click at [30, 271] on div "Agent Desktop" at bounding box center [18, 471] width 36 height 869
drag, startPoint x: 259, startPoint y: 48, endPoint x: 867, endPoint y: 211, distance: 629.5
click at [259, 48] on icon at bounding box center [251, 56] width 21 height 21
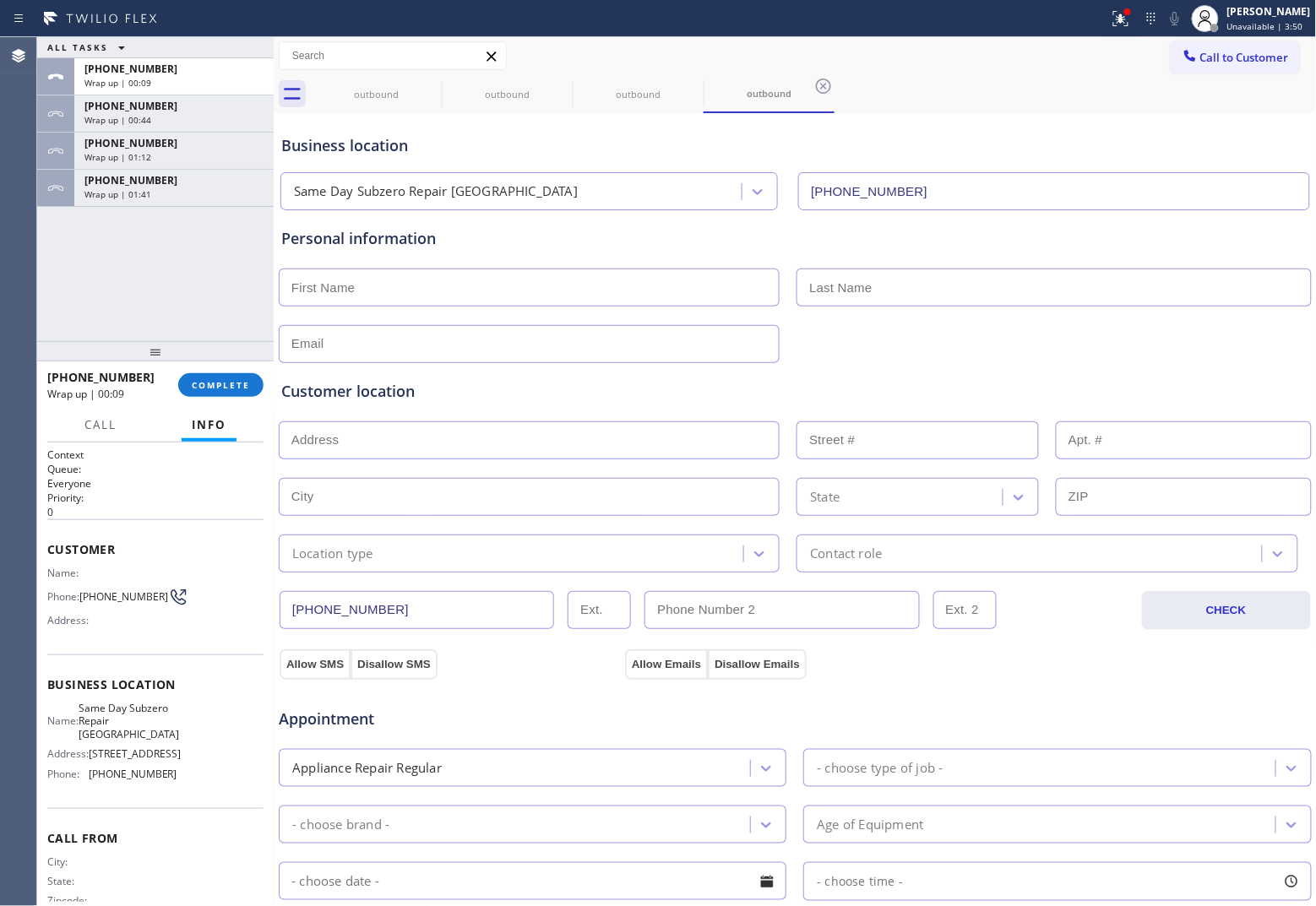
click at [132, 258] on div "ALL TASKS ALL TASKS ACTIVE TASKS TASKS IN WRAP UP [PHONE_NUMBER] Wrap up | 00:0…" at bounding box center [155, 189] width 237 height 304
drag, startPoint x: 1288, startPoint y: 32, endPoint x: 1051, endPoint y: 116, distance: 251.4
click at [1052, 32] on div "[PERSON_NAME] Unavailable | 3:51" at bounding box center [1250, 18] width 129 height 37
drag, startPoint x: 1074, startPoint y: 102, endPoint x: 1293, endPoint y: 77, distance: 220.4
click at [1052, 103] on div "outbound outbound outbound outbound" at bounding box center [813, 94] width 1006 height 38
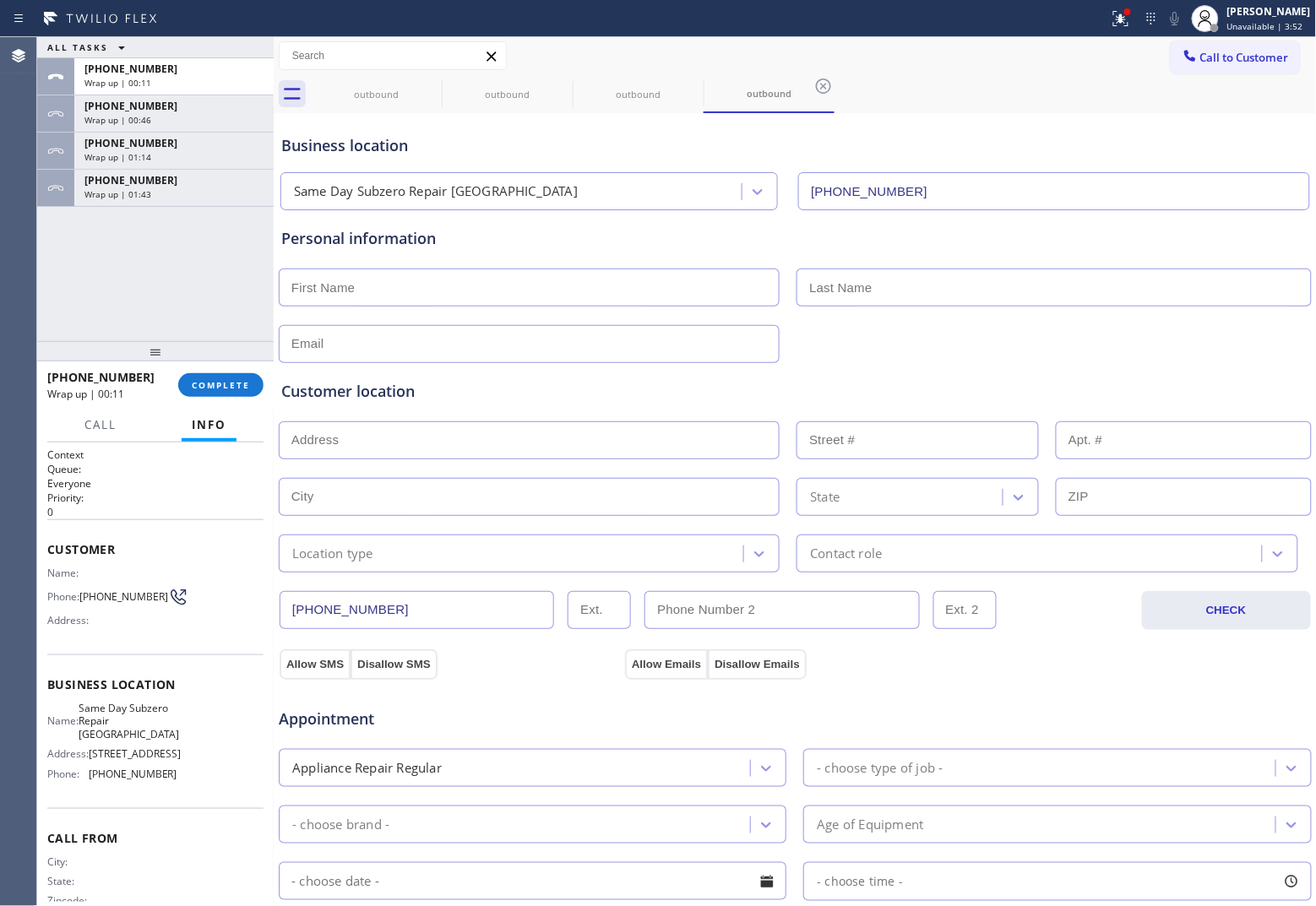
drag, startPoint x: 1259, startPoint y: 61, endPoint x: 726, endPoint y: 222, distance: 556.8
click at [1052, 68] on button "Call to Customer" at bounding box center [1235, 58] width 129 height 32
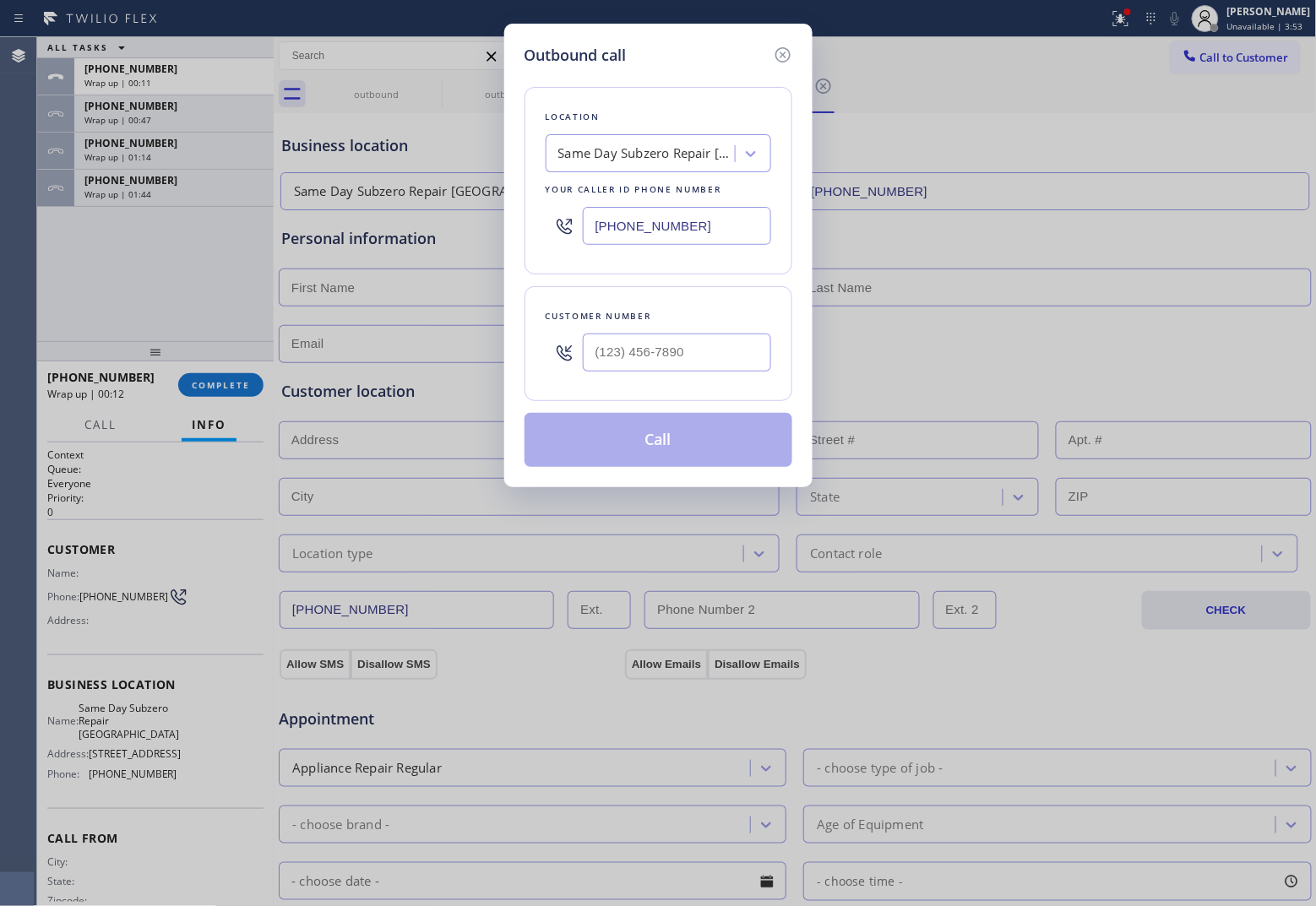
click at [733, 237] on input "[PHONE_NUMBER]" at bounding box center [676, 226] width 188 height 38
paste input "718) 395-6751"
type input "[PHONE_NUMBER]"
type input "(___) ___-____"
click at [670, 339] on input "(___) ___-____" at bounding box center [676, 352] width 188 height 38
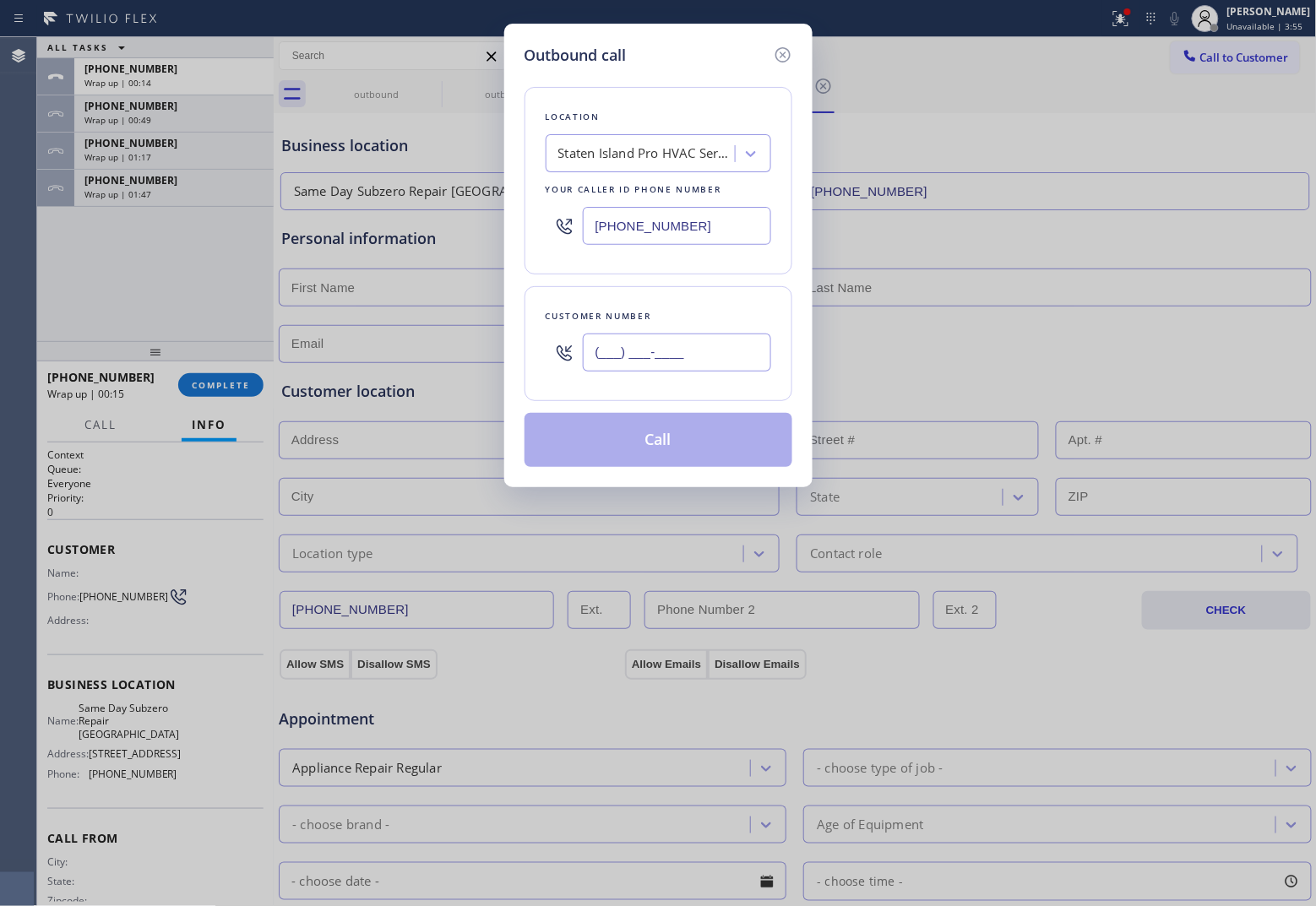
paste input "718) 509-4652"
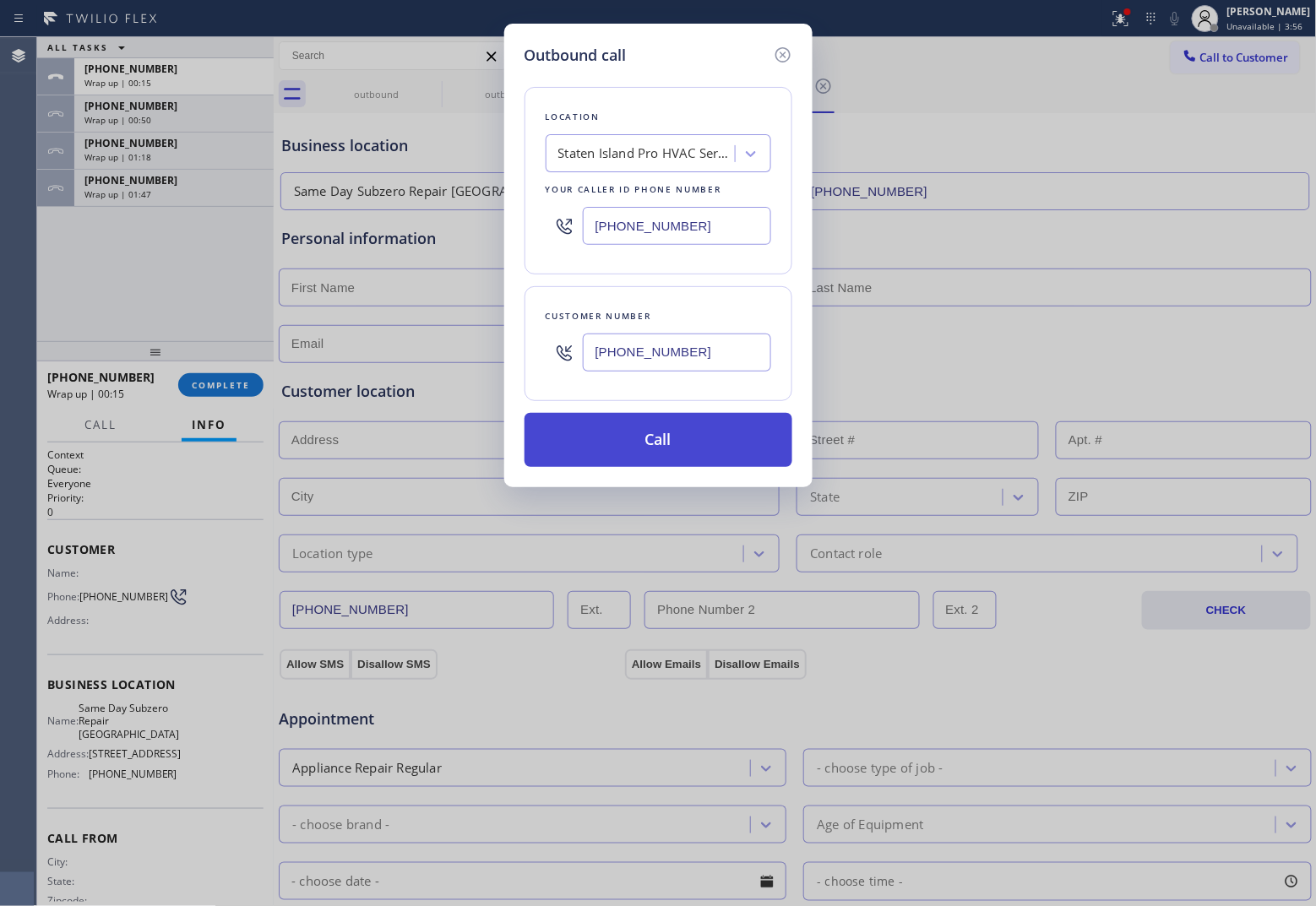
type input "[PHONE_NUMBER]"
click at [686, 437] on button "Call" at bounding box center [658, 439] width 268 height 54
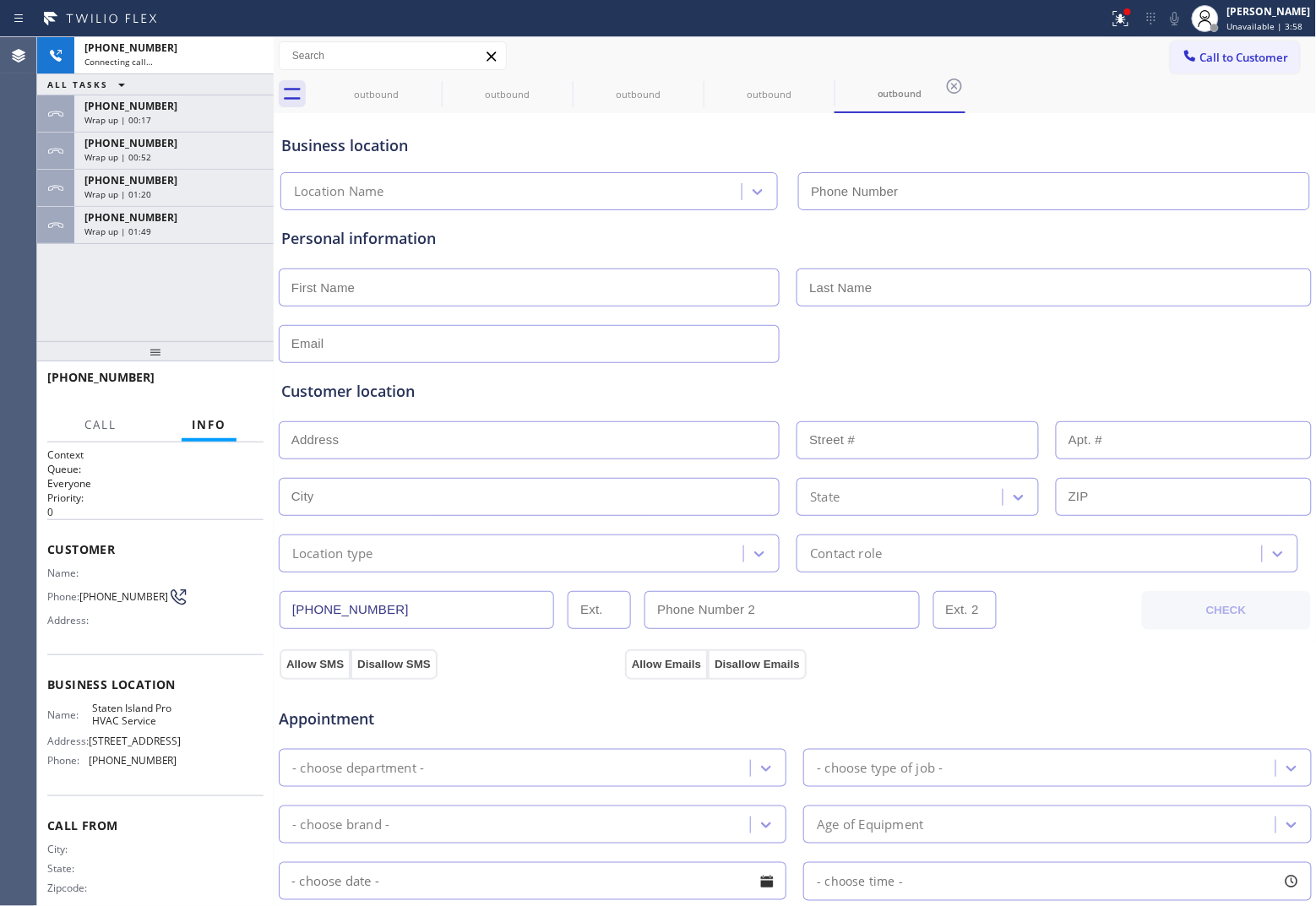
type input "[PHONE_NUMBER]"
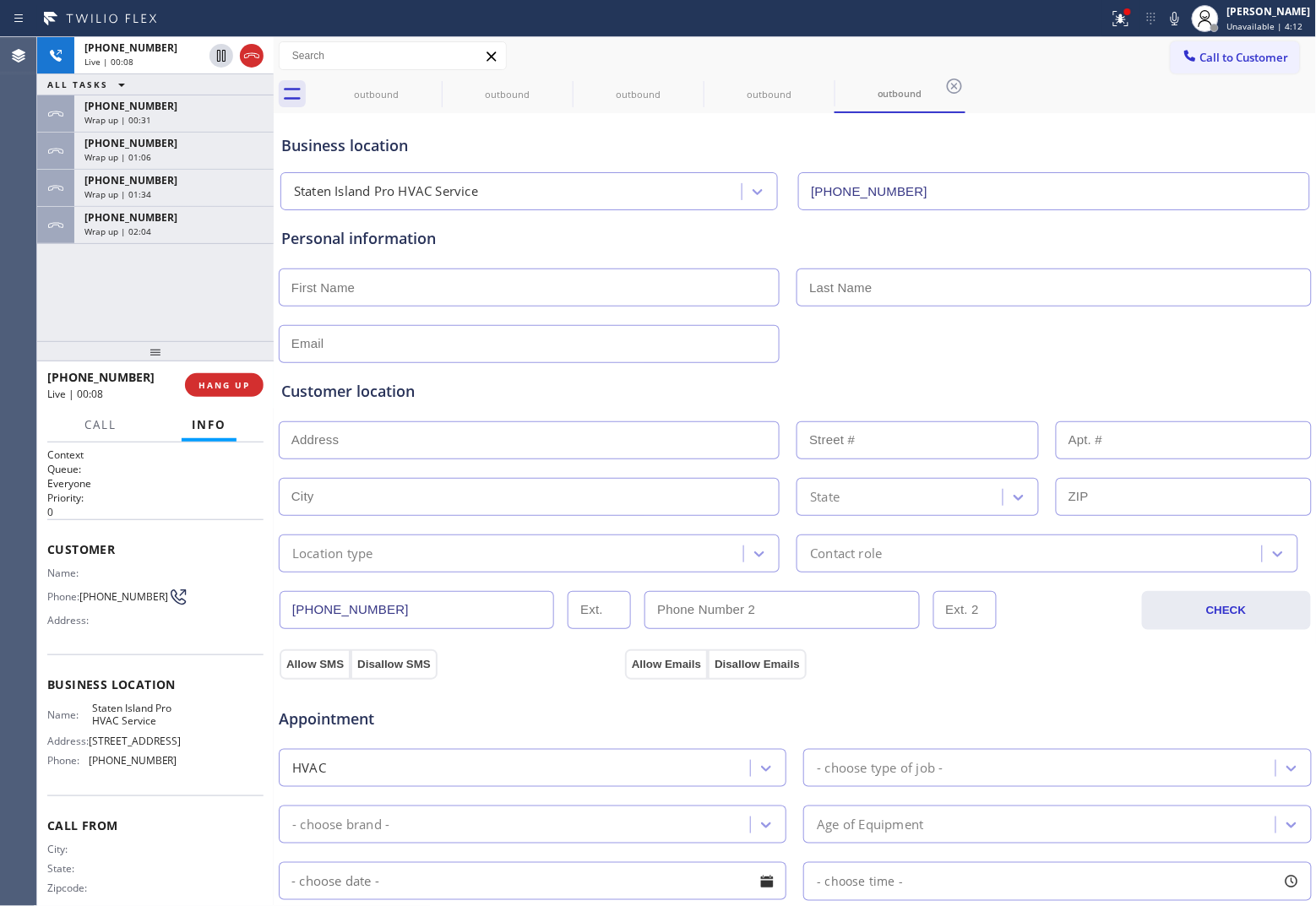
click at [56, 294] on div "[PHONE_NUMBER] Live | 00:08 ALL TASKS ALL TASKS ACTIVE TASKS TASKS IN WRAP UP […" at bounding box center [155, 189] width 237 height 304
drag, startPoint x: 115, startPoint y: 613, endPoint x: 87, endPoint y: 588, distance: 37.5
click at [87, 588] on div "Name: Phone: [PHONE_NUMBER] Address:" at bounding box center [113, 600] width 130 height 67
click at [127, 619] on div "Address:" at bounding box center [113, 621] width 130 height 13
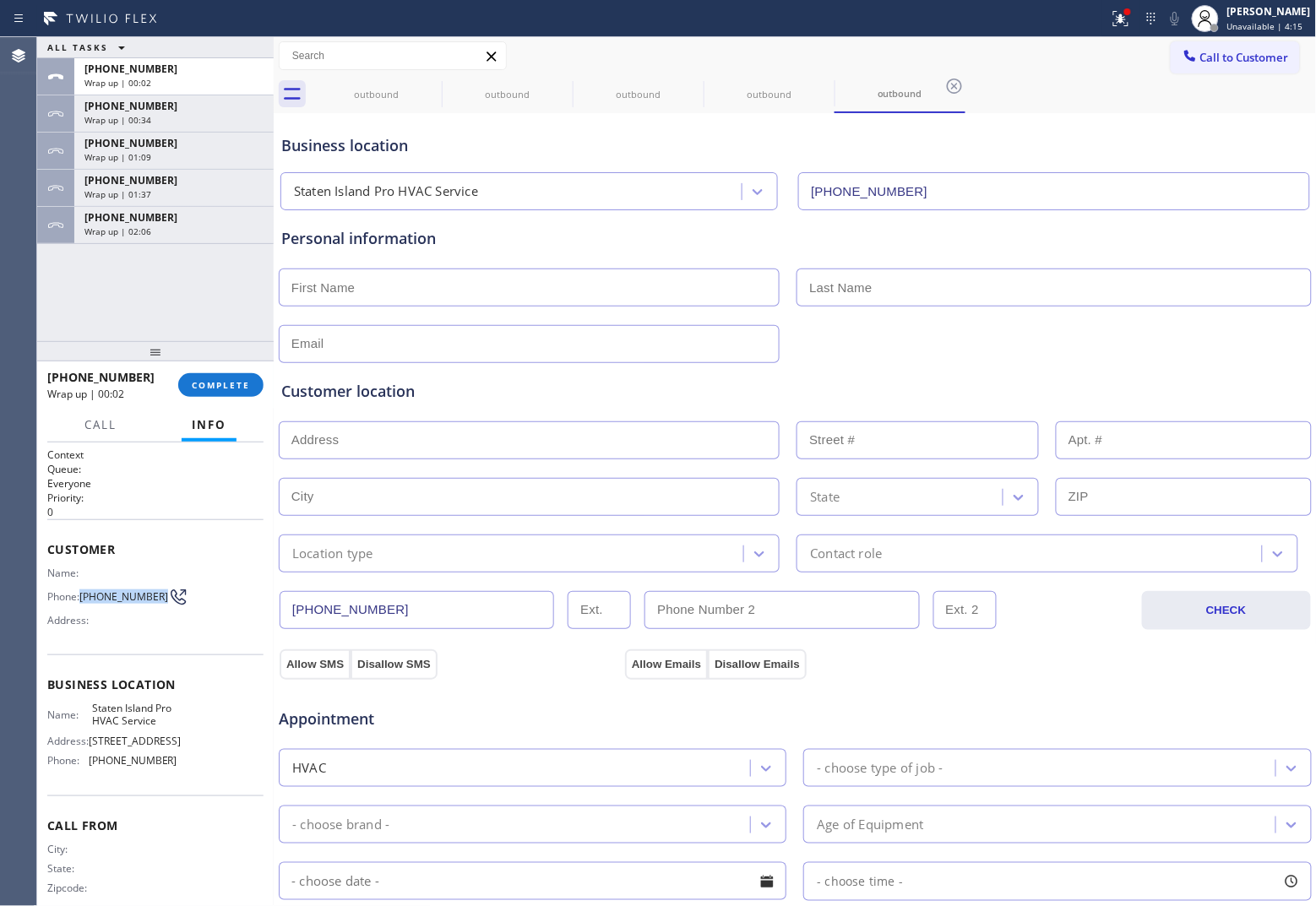
drag, startPoint x: 105, startPoint y: 602, endPoint x: 80, endPoint y: 587, distance: 29.2
click at [80, 587] on div "Name: Phone: [PHONE_NUMBER] Address:" at bounding box center [113, 600] width 130 height 67
copy span "[PHONE_NUMBER]"
click at [1052, 61] on span "Call to Customer" at bounding box center [1244, 57] width 88 height 15
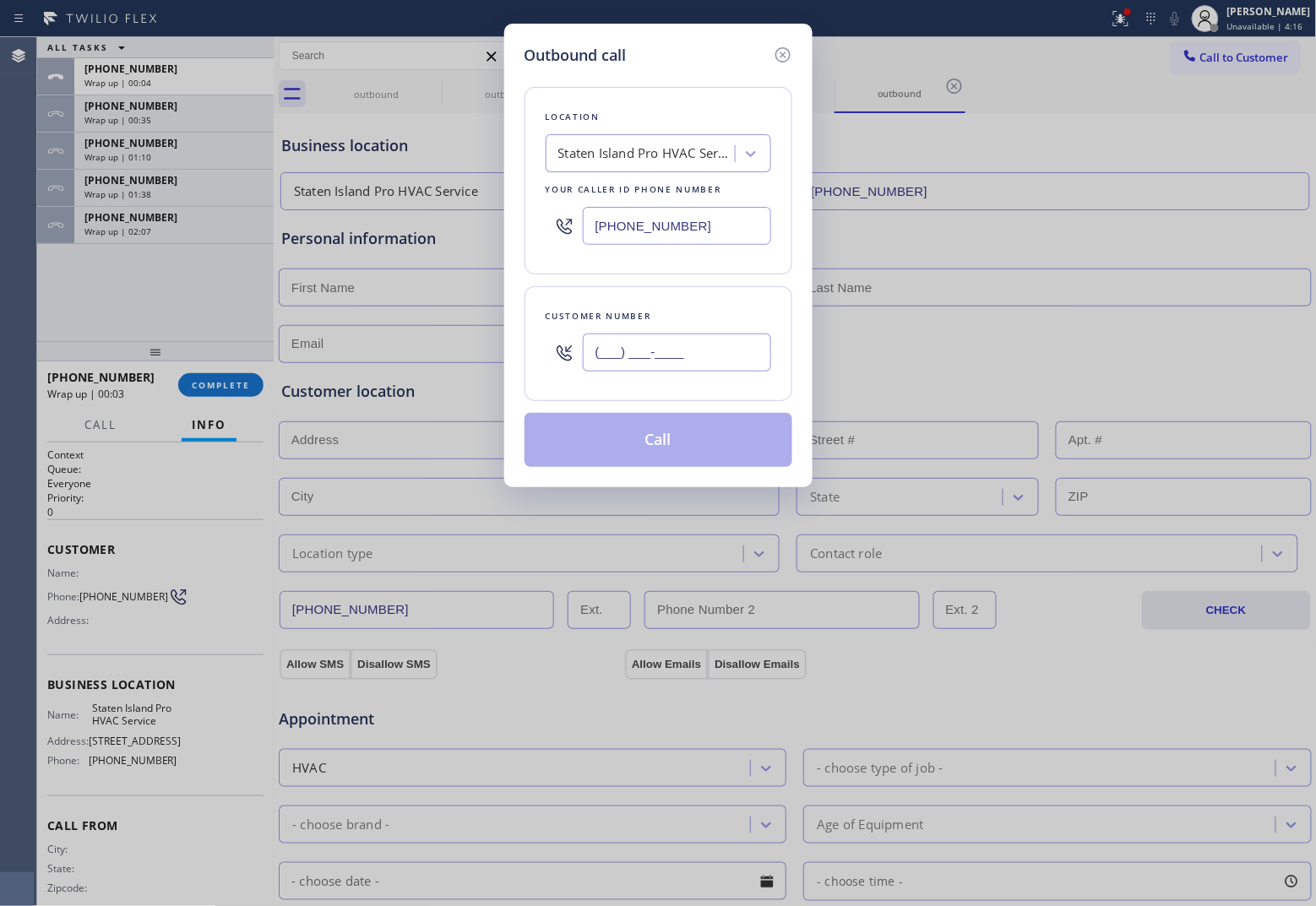
click at [706, 348] on input "(___) ___-____" at bounding box center [676, 352] width 188 height 38
paste input "718) 509-4652"
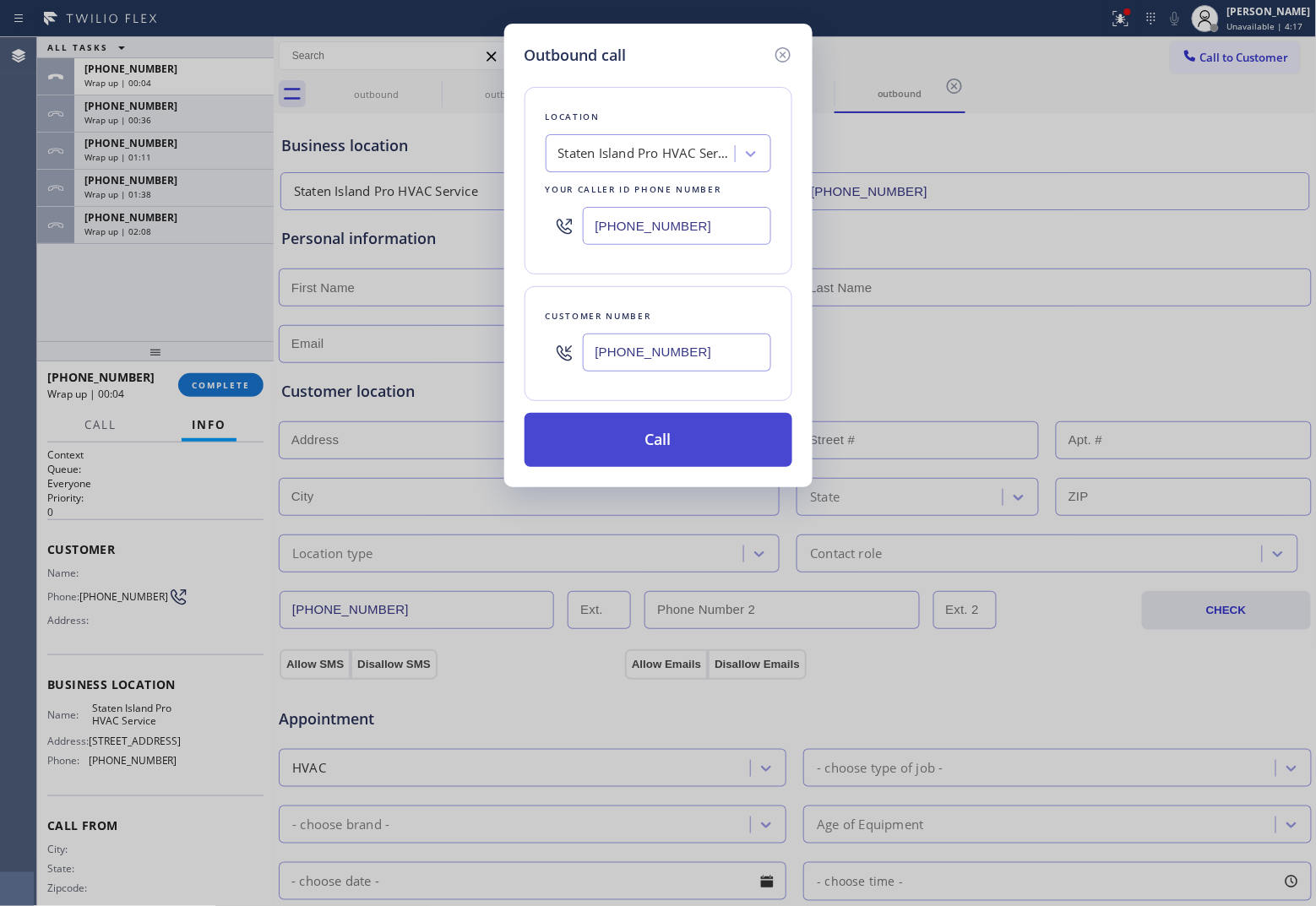
type input "[PHONE_NUMBER]"
click at [695, 448] on button "Call" at bounding box center [658, 439] width 268 height 54
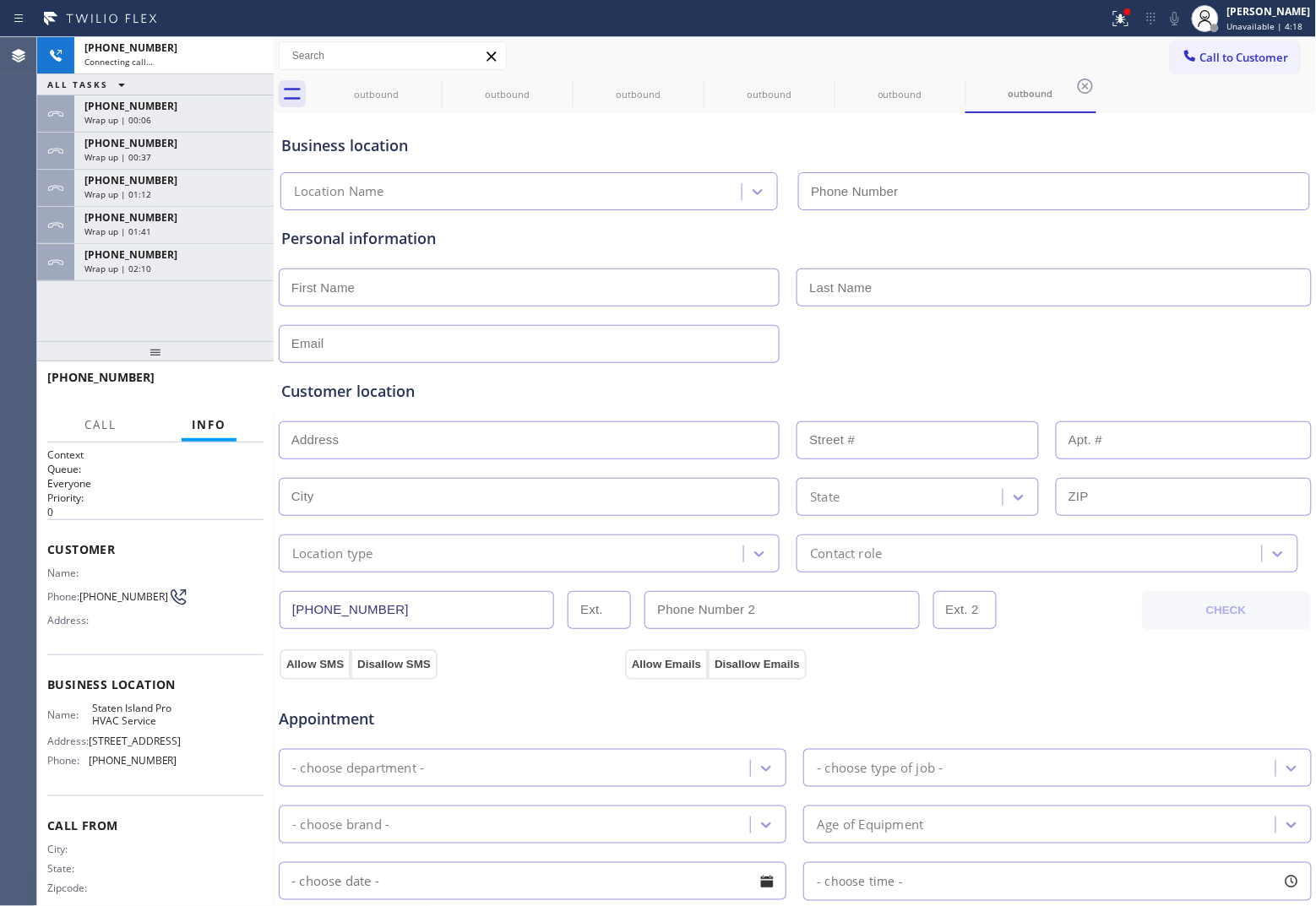
type input "[PHONE_NUMBER]"
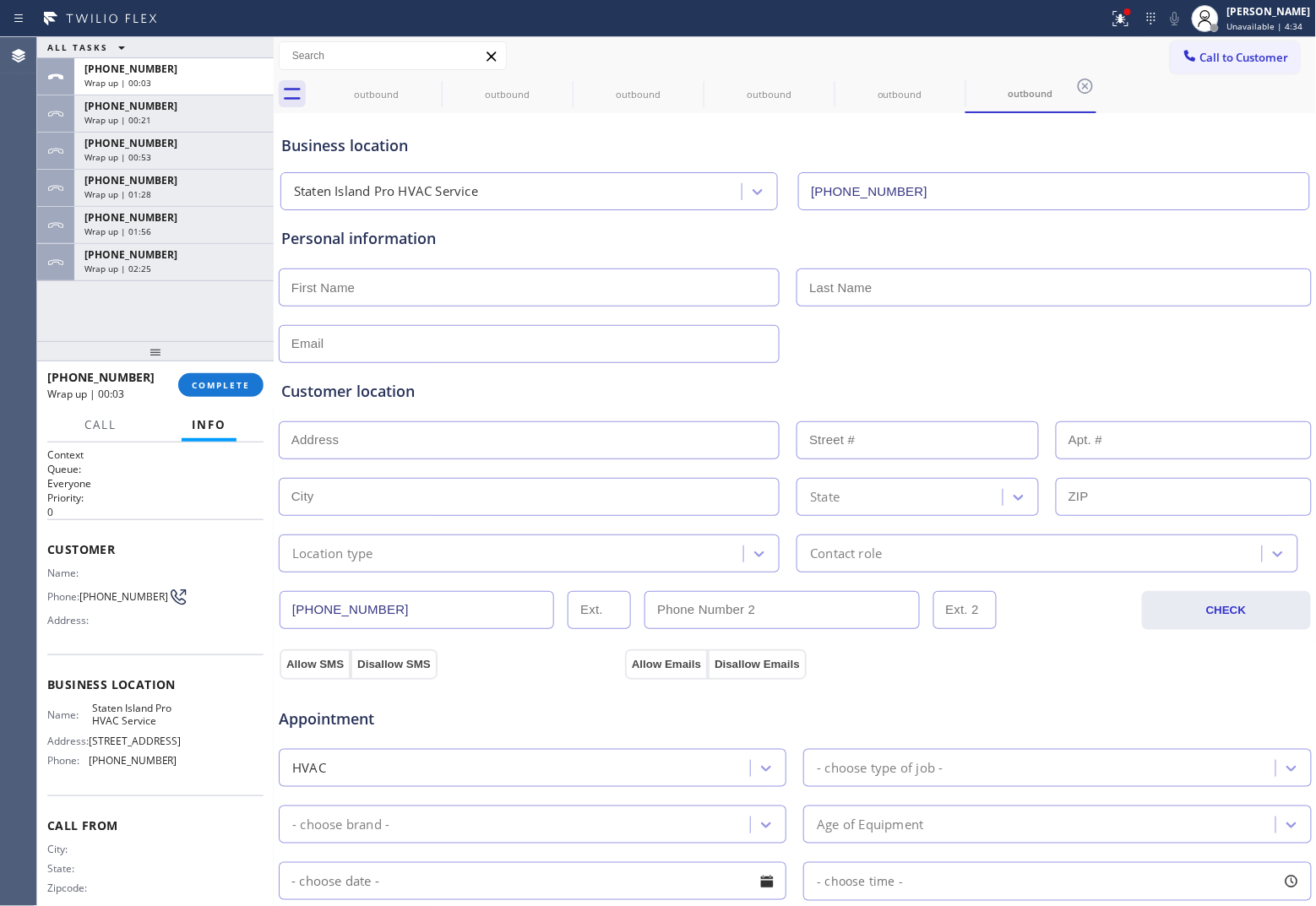
click at [25, 326] on div "Agent Desktop" at bounding box center [18, 471] width 36 height 869
drag, startPoint x: 1191, startPoint y: 56, endPoint x: 1045, endPoint y: 112, distance: 156.4
click at [1052, 61] on button "Call to Customer" at bounding box center [1235, 58] width 129 height 32
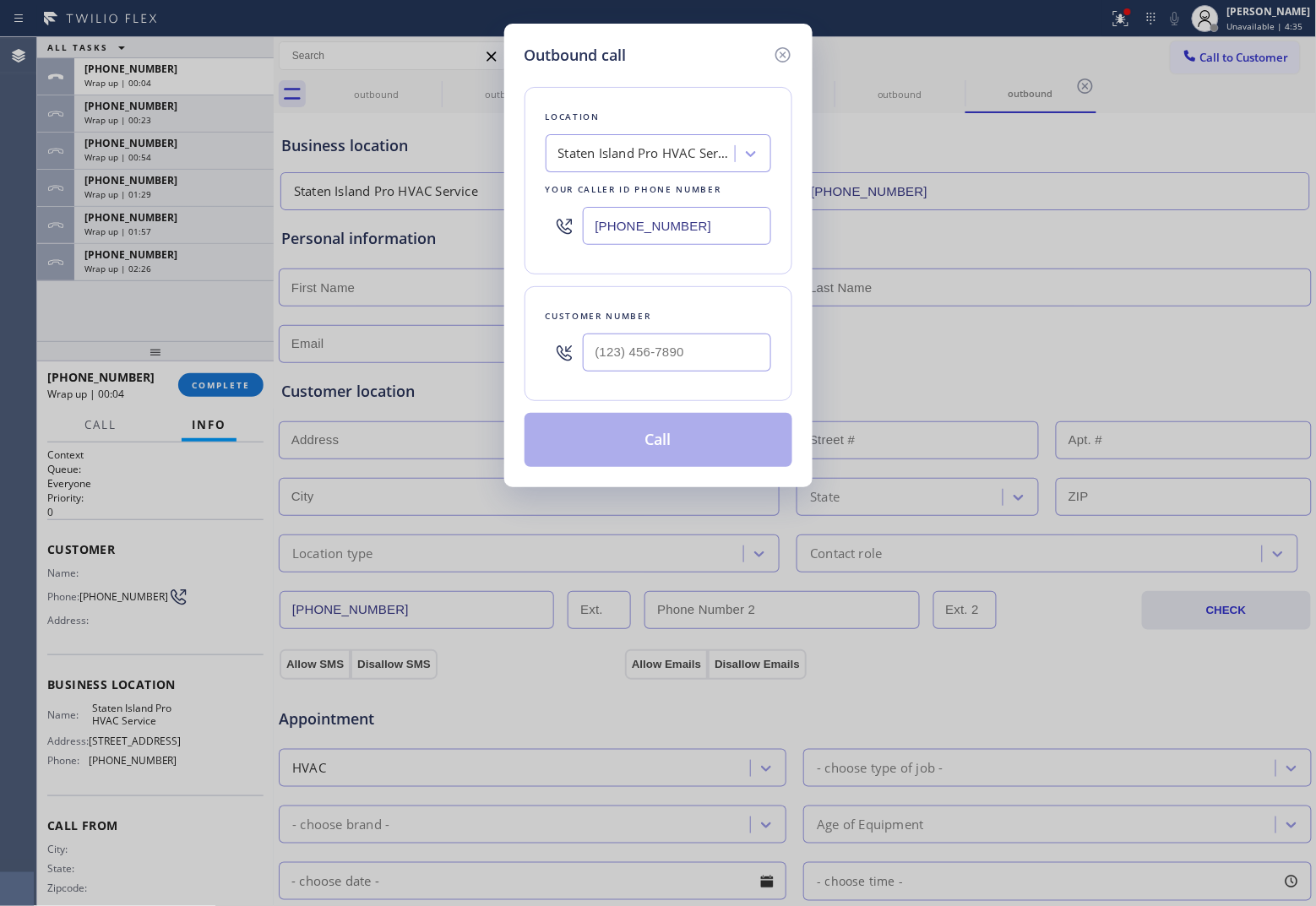
click at [616, 218] on input "[PHONE_NUMBER]" at bounding box center [676, 226] width 188 height 38
paste input "856) 356-056"
type input "[PHONE_NUMBER]"
type input "(___) ___-____"
click at [694, 350] on input "(___) ___-____" at bounding box center [676, 352] width 188 height 38
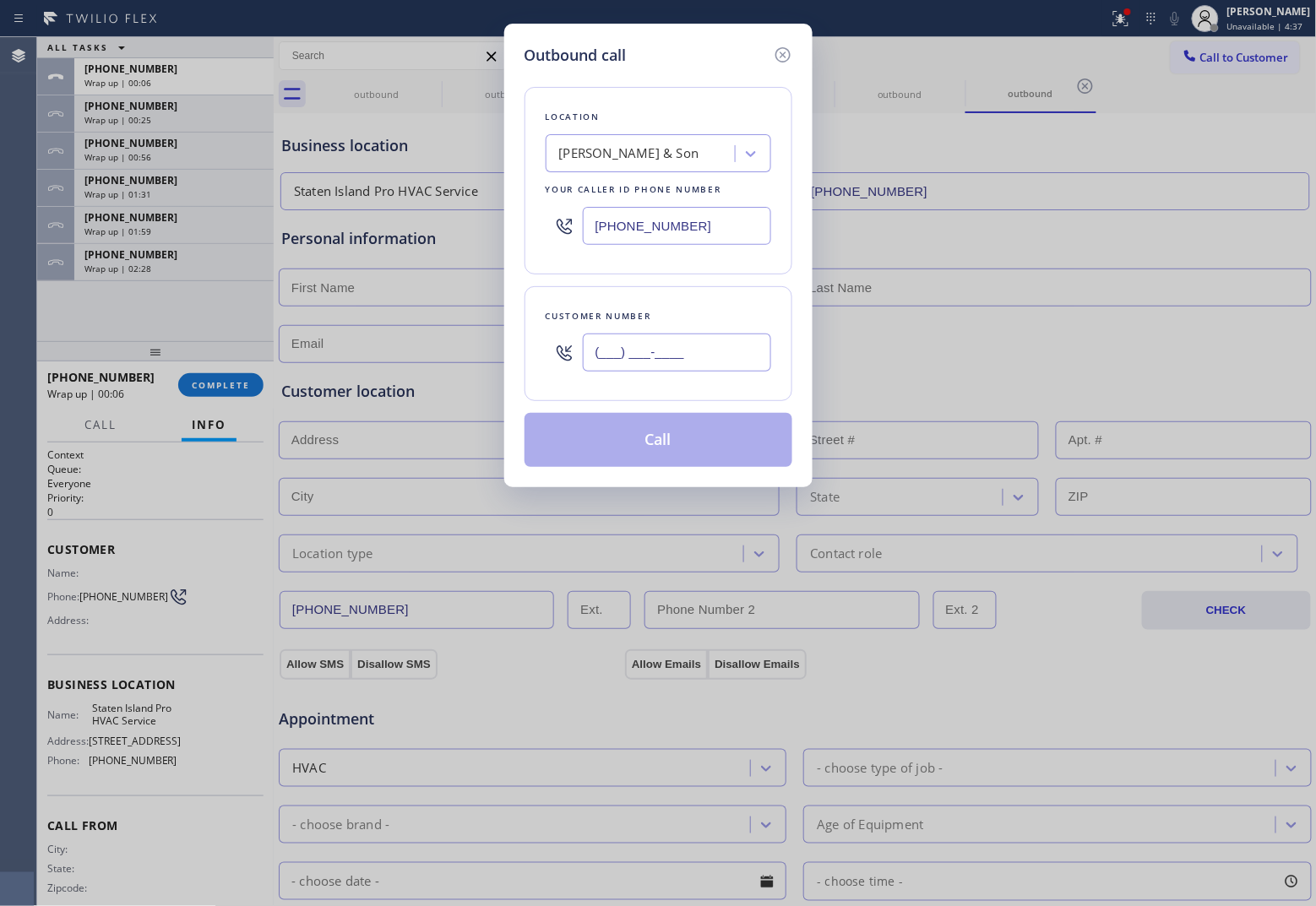
paste input "609) 960-1778"
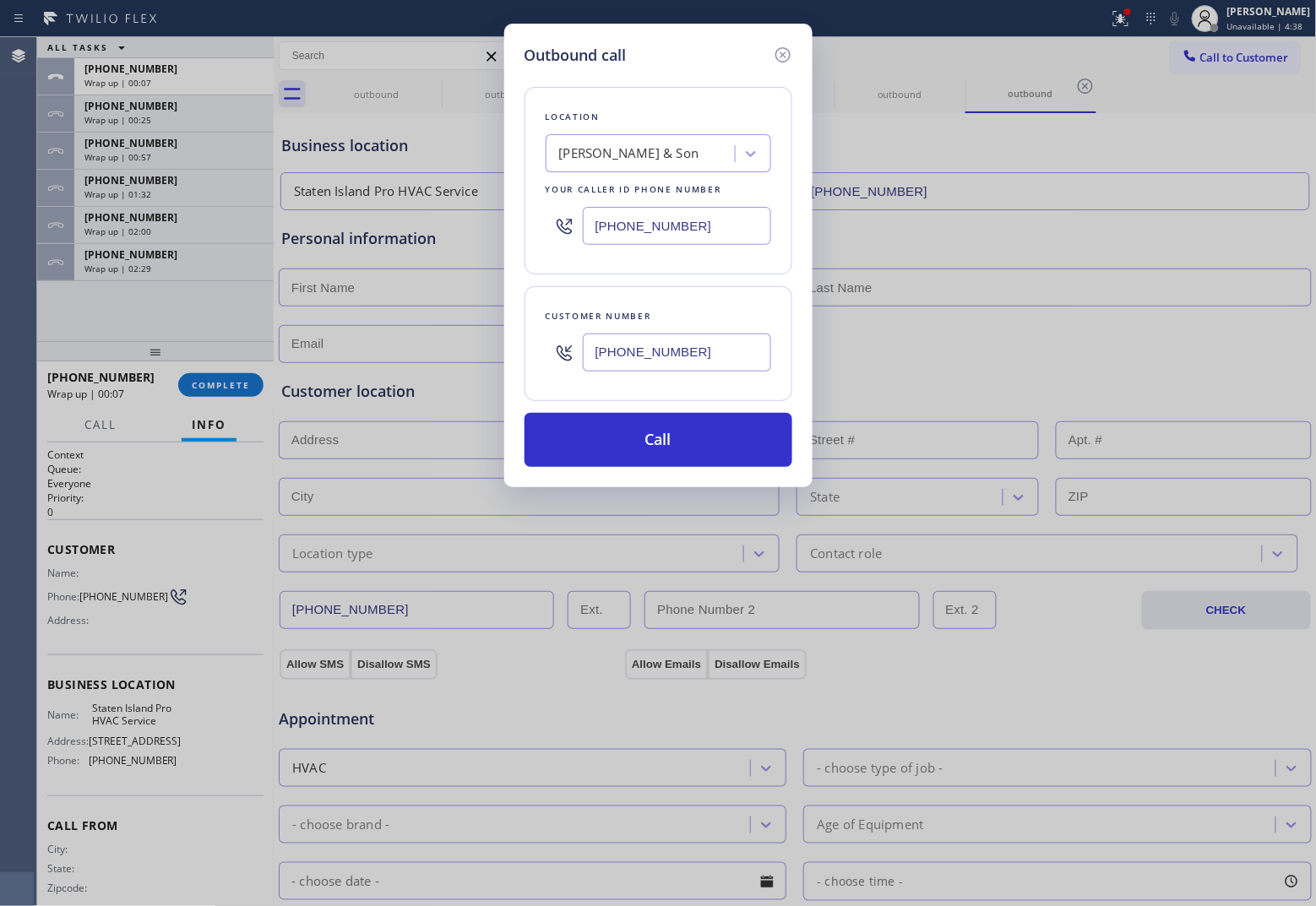
type input "[PHONE_NUMBER]"
click at [693, 448] on button "Call" at bounding box center [658, 439] width 268 height 54
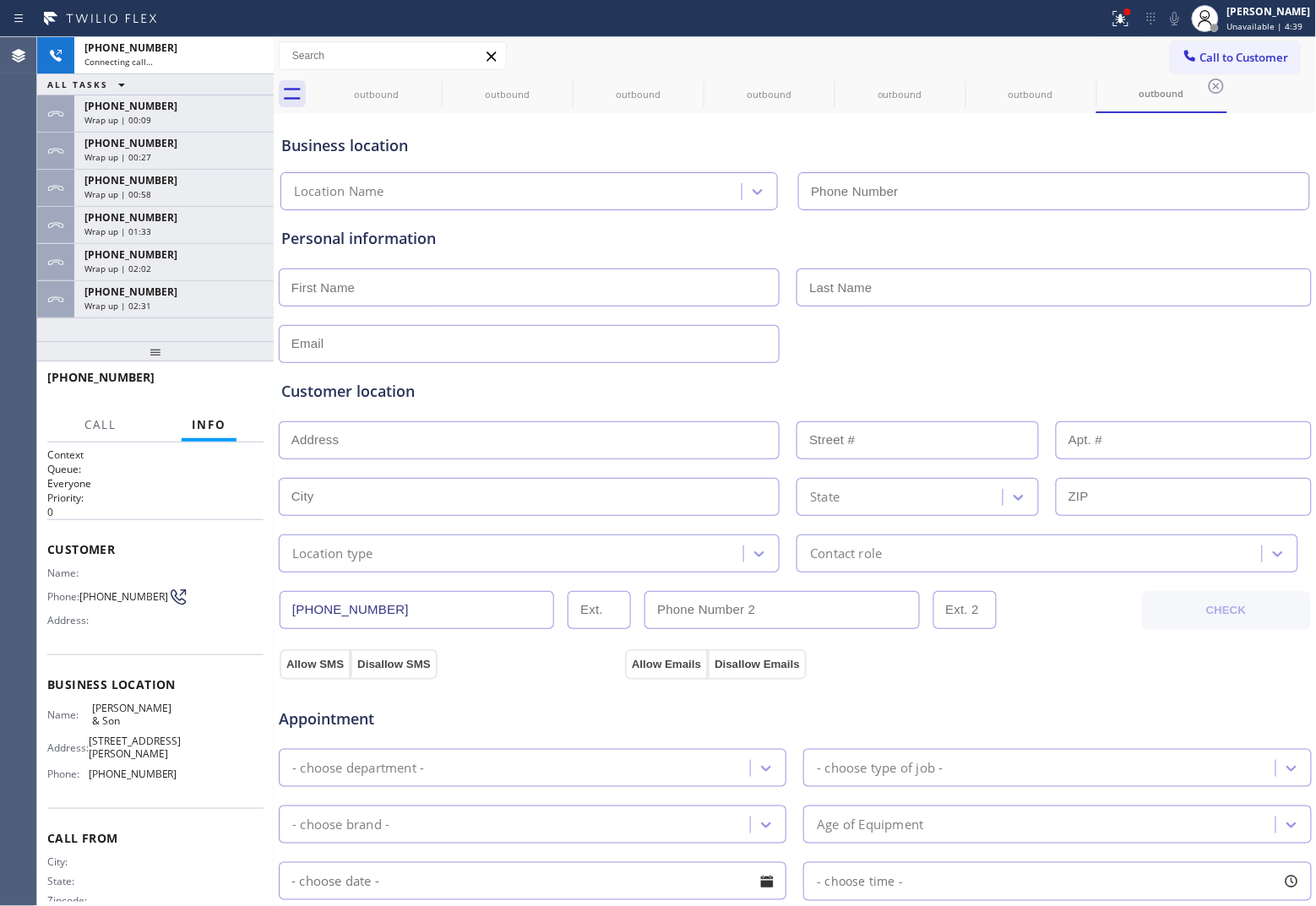
type input "[PHONE_NUMBER]"
click at [48, 402] on div "[PHONE_NUMBER]" at bounding box center [156, 385] width 216 height 44
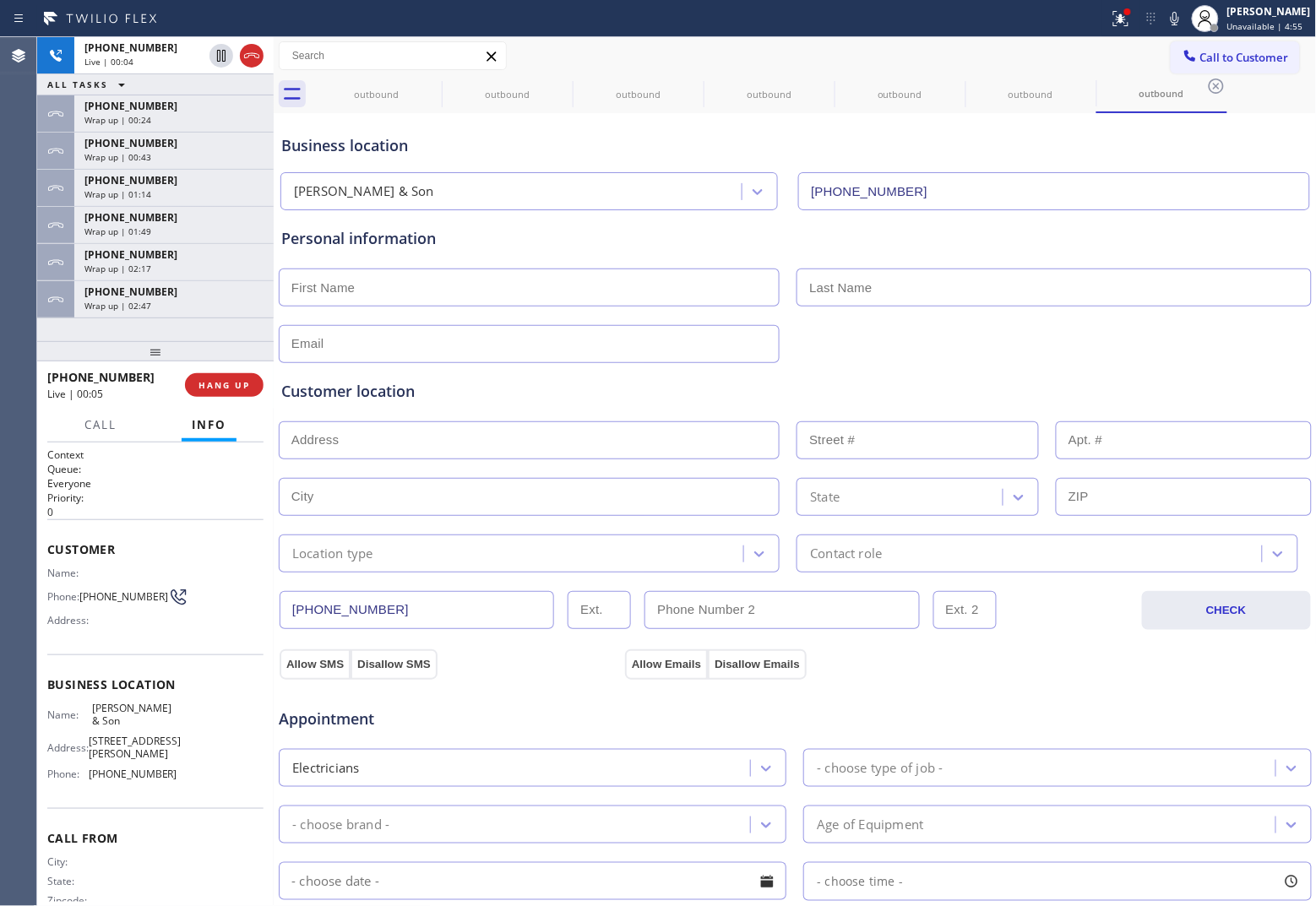
click at [40, 345] on div at bounding box center [155, 351] width 237 height 21
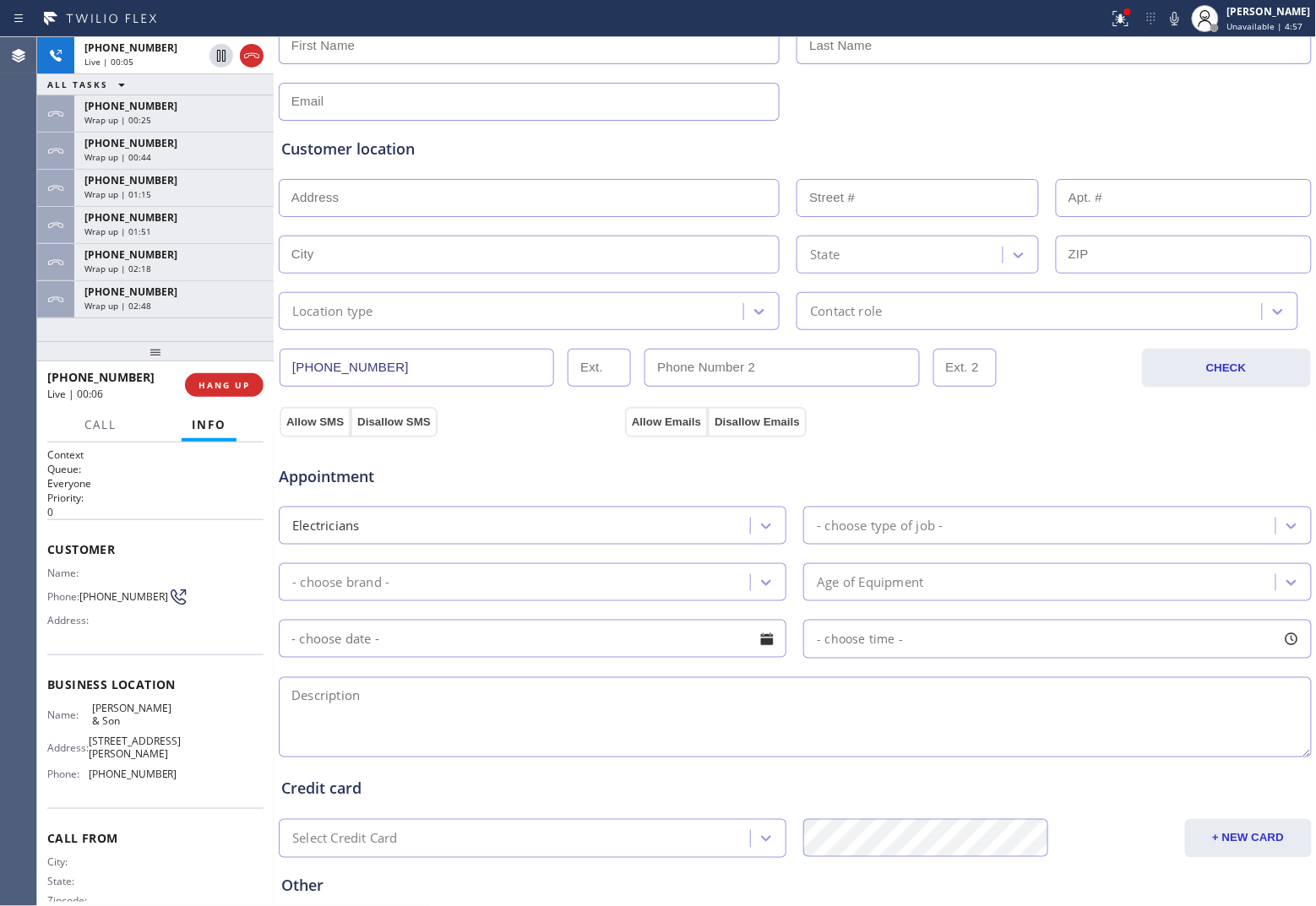
scroll to position [317, 0]
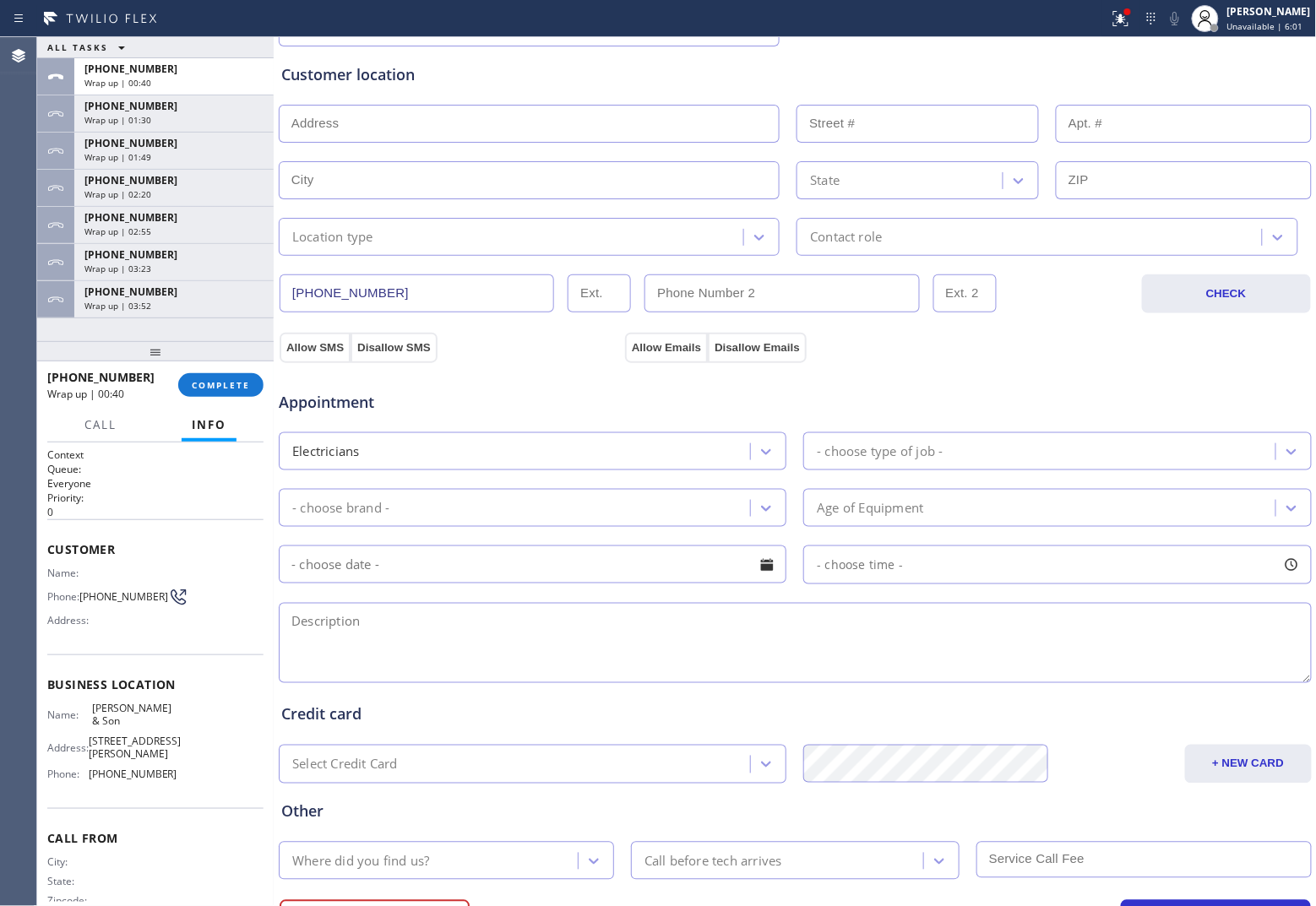
drag, startPoint x: 44, startPoint y: 339, endPoint x: 76, endPoint y: 333, distance: 32.6
click at [44, 341] on div at bounding box center [155, 351] width 237 height 21
click at [102, 315] on div "[PHONE_NUMBER] Wrap up | 03:53" at bounding box center [171, 299] width 193 height 37
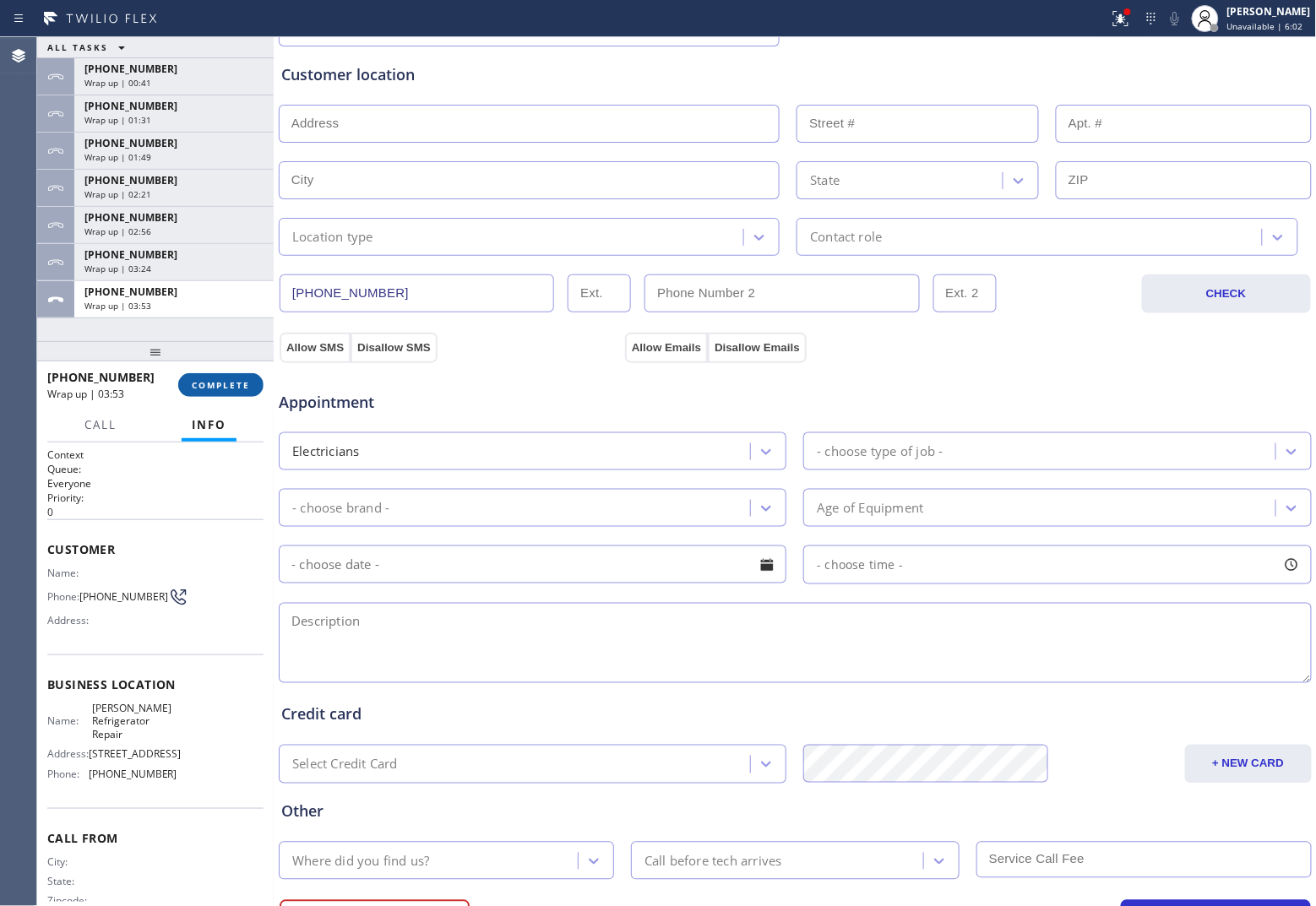
click at [215, 381] on span "COMPLETE" at bounding box center [221, 385] width 59 height 12
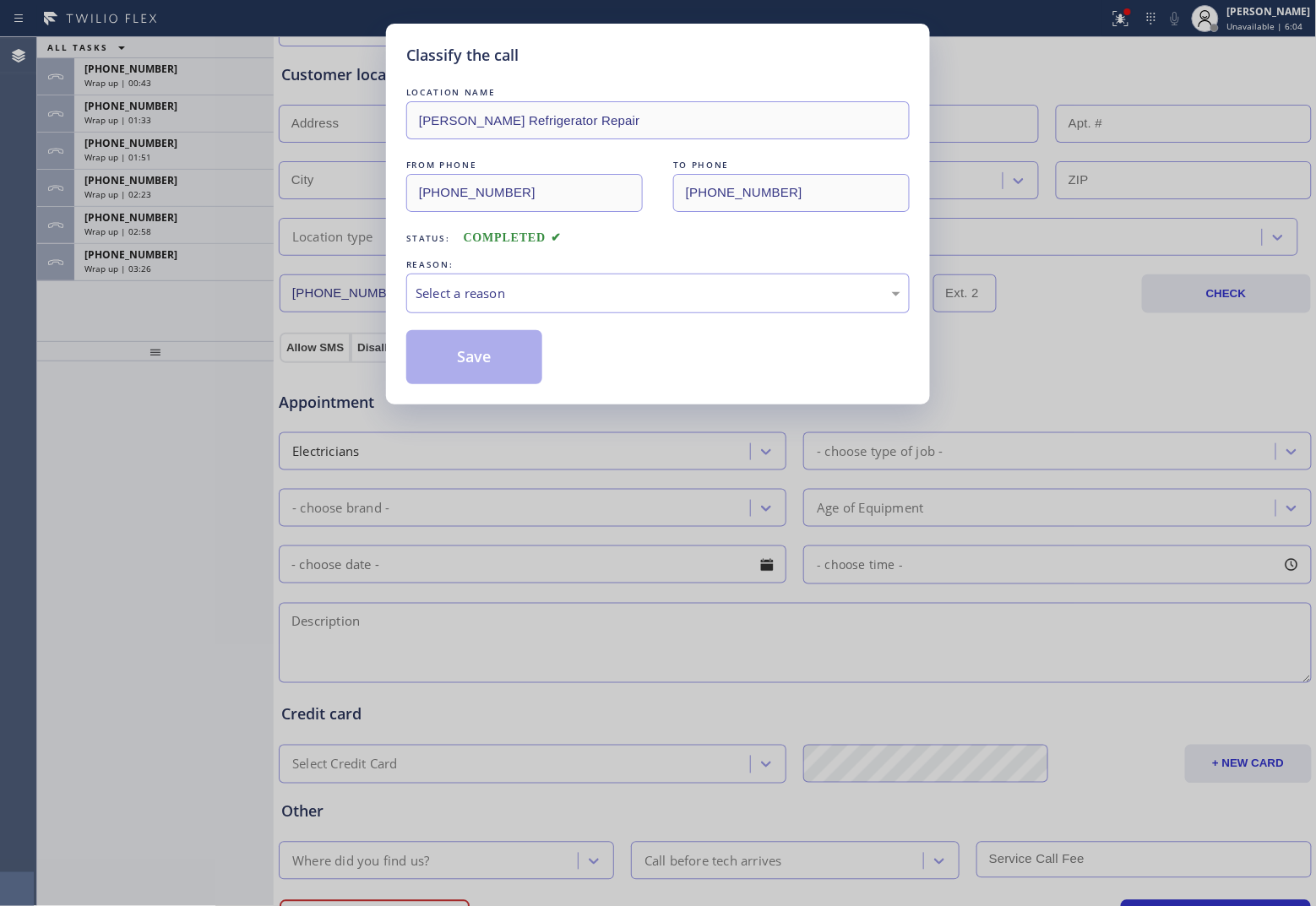
drag, startPoint x: 483, startPoint y: 331, endPoint x: 479, endPoint y: 317, distance: 14.6
click at [479, 317] on div "LOCATION NAME [PERSON_NAME] Repair FROM PHONE [PHONE_NUMBER] TO PHONE [PHONE_NU…" at bounding box center [658, 234] width 504 height 301
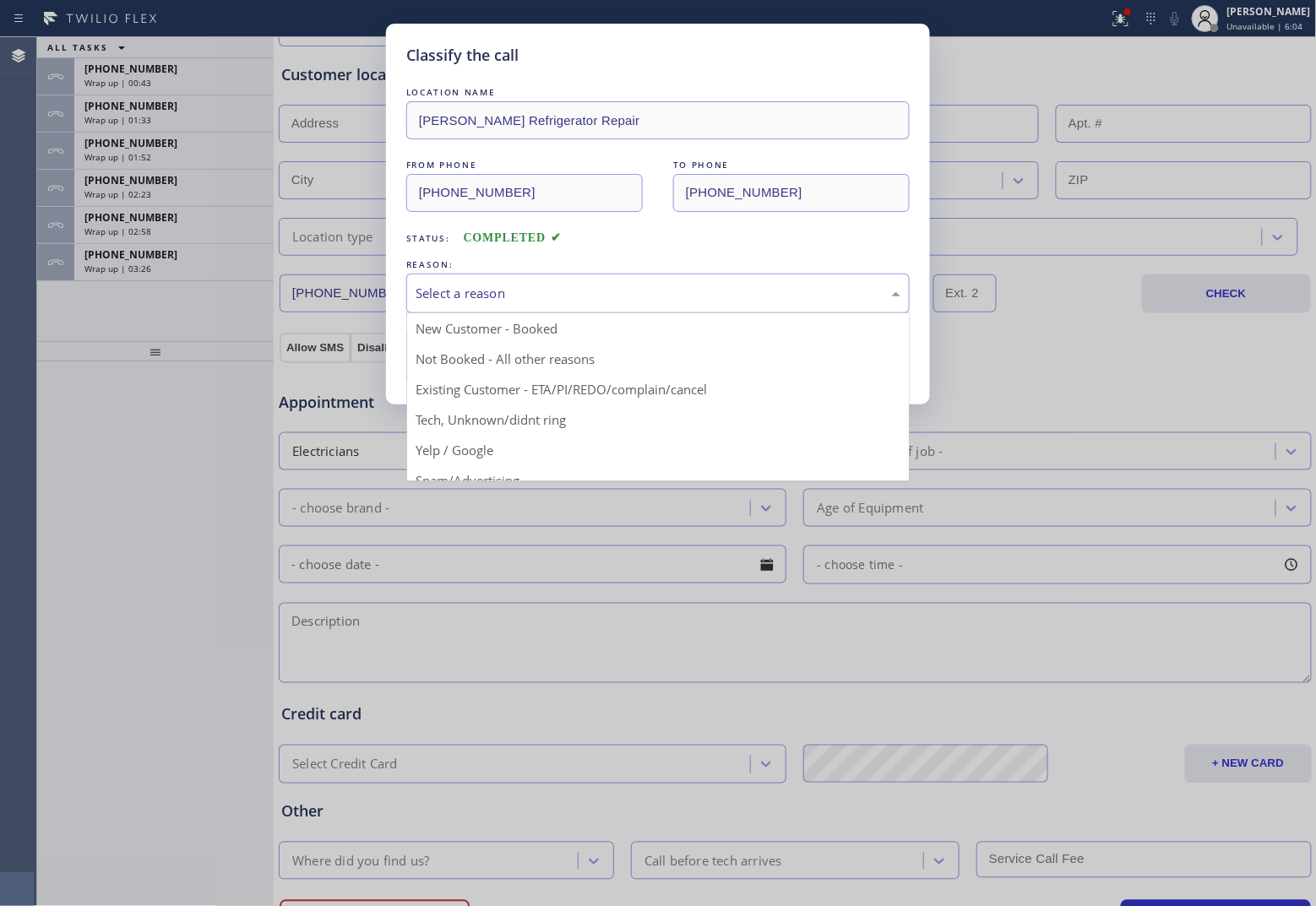
click at [476, 300] on div "Select a reason" at bounding box center [658, 294] width 485 height 20
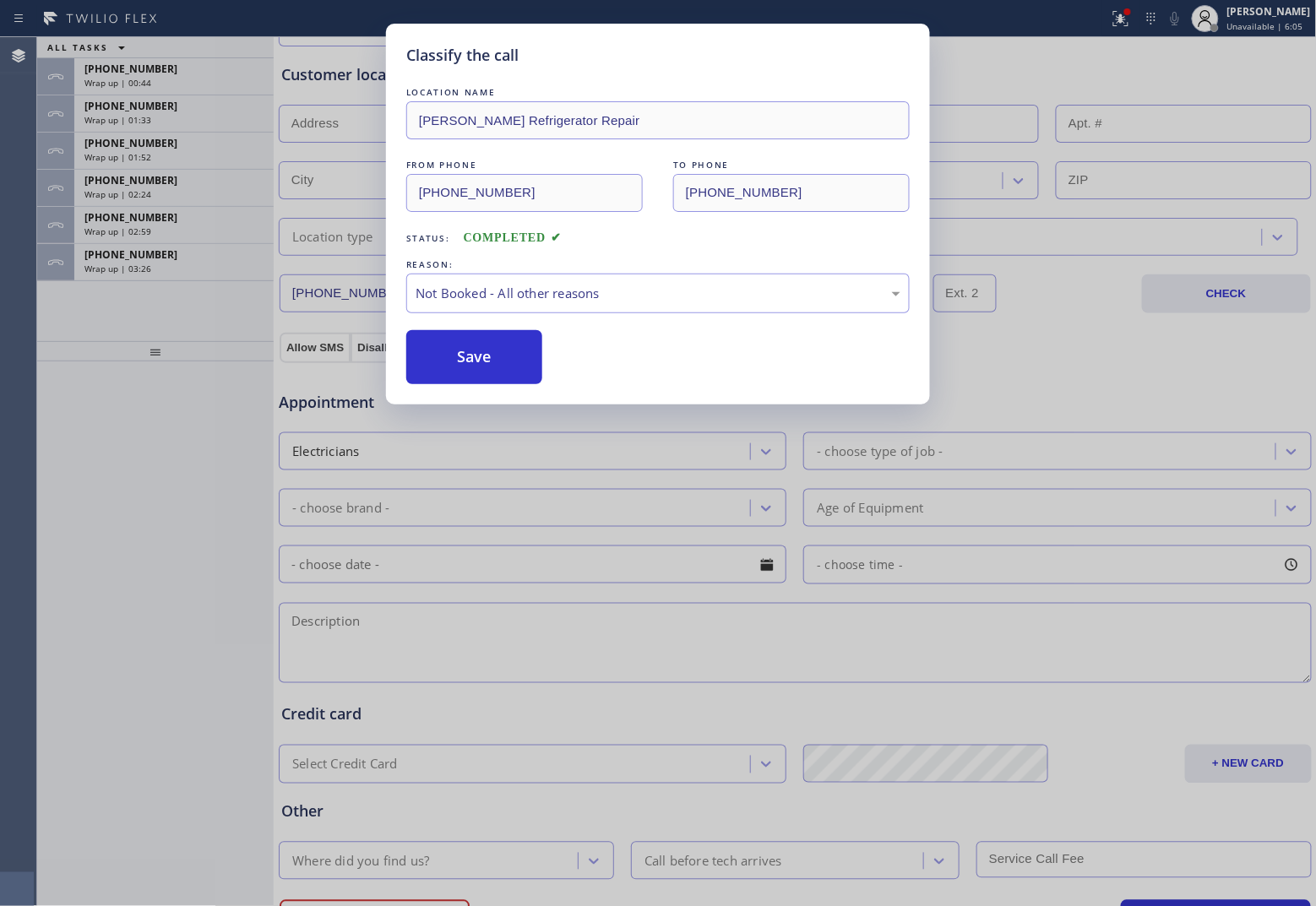
click at [482, 365] on button "Save" at bounding box center [474, 358] width 136 height 54
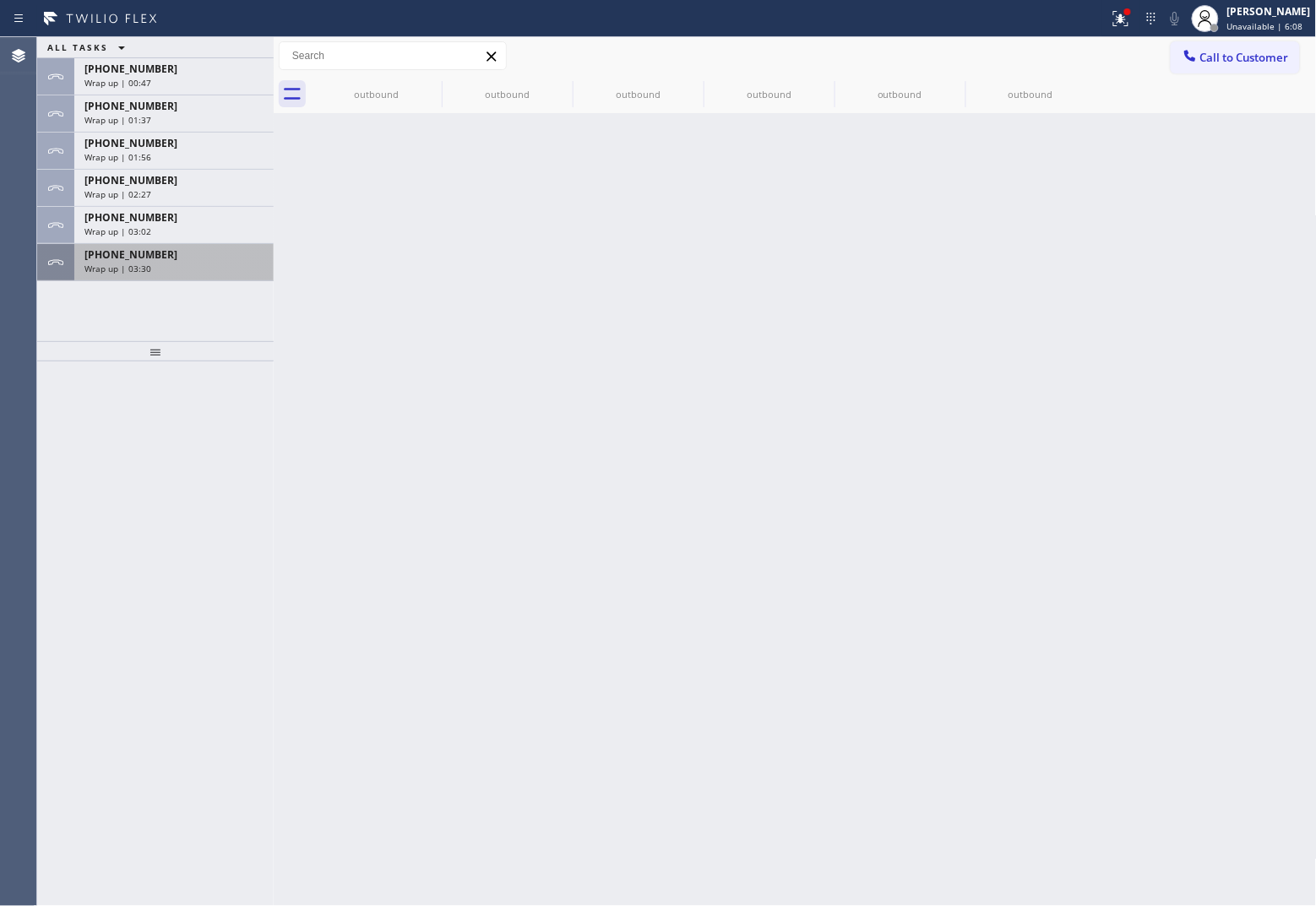
click at [146, 263] on span "Wrap up | 03:30" at bounding box center [118, 268] width 67 height 12
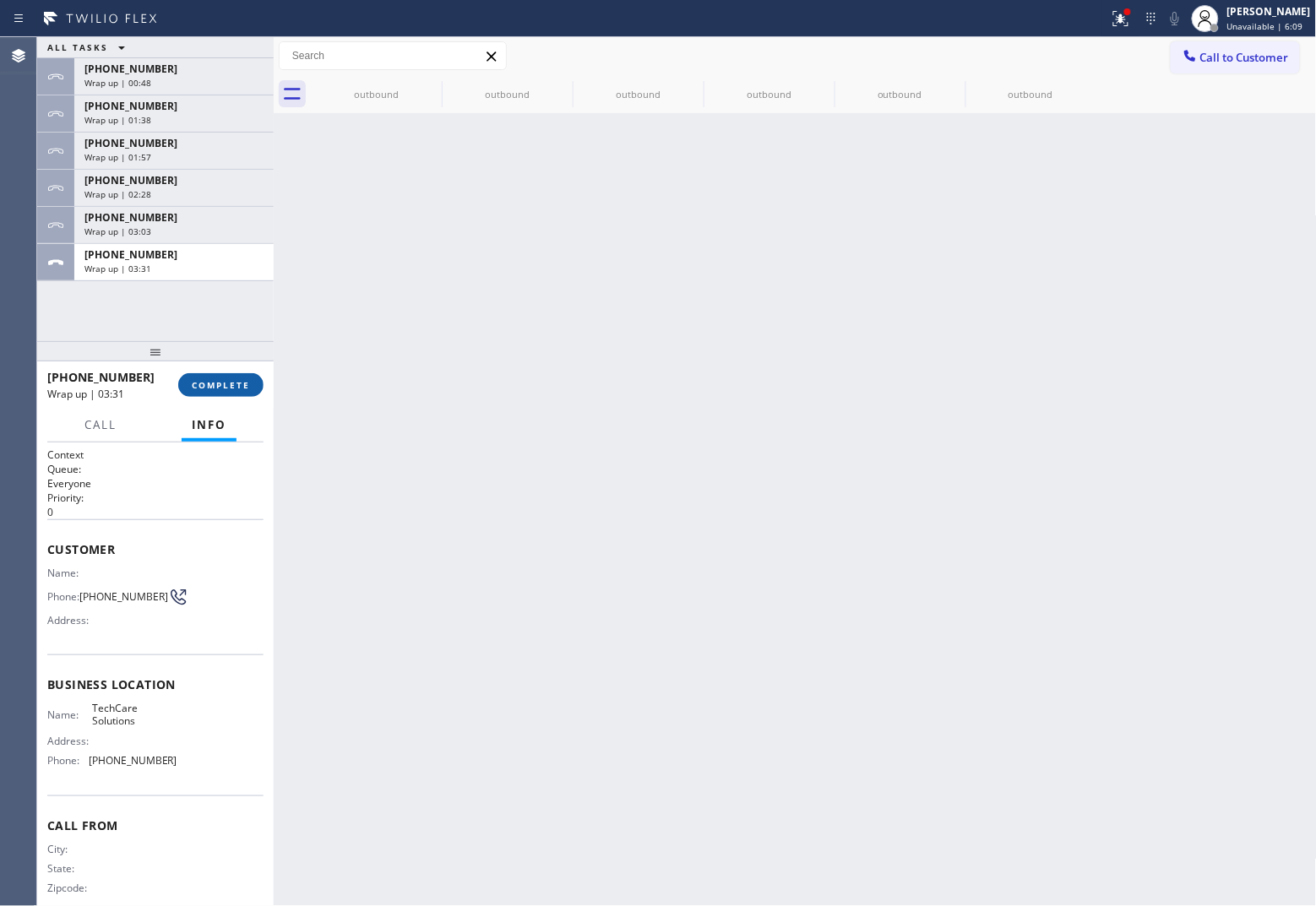
click at [241, 383] on span "COMPLETE" at bounding box center [221, 385] width 59 height 12
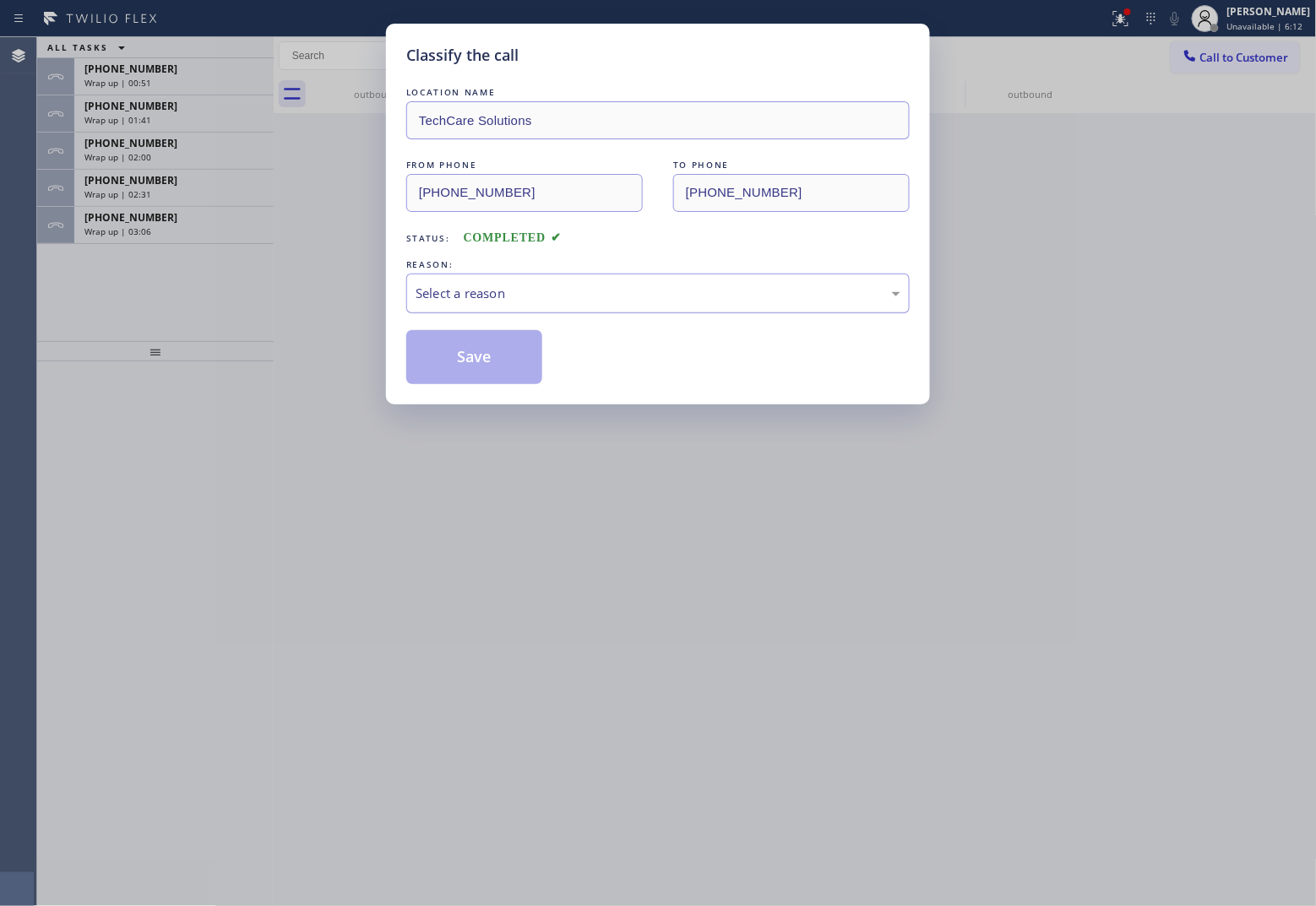
click at [495, 285] on div "Select a reason" at bounding box center [658, 294] width 485 height 20
click at [473, 367] on button "Save" at bounding box center [474, 358] width 136 height 54
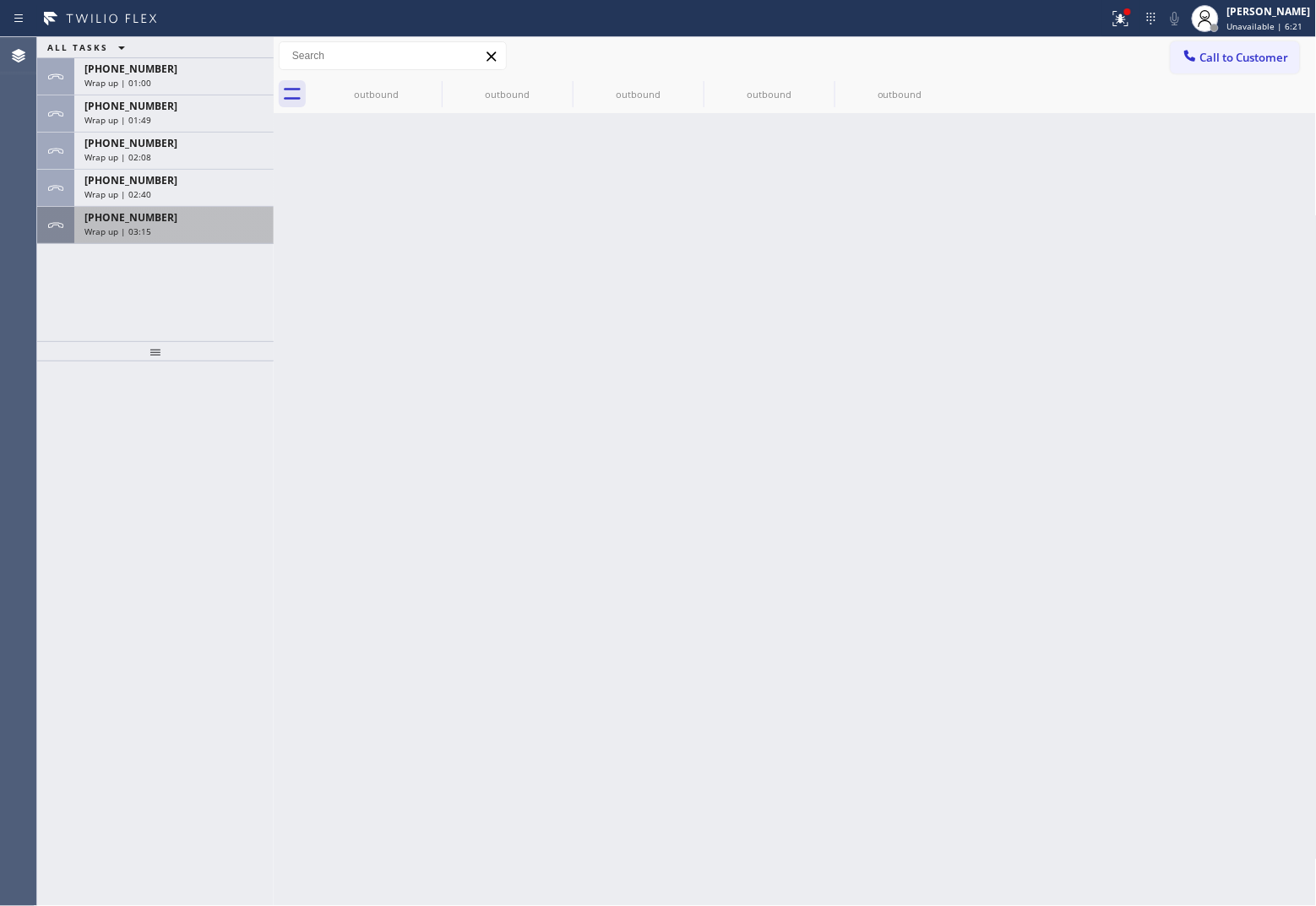
click at [163, 239] on div "[PHONE_NUMBER] Wrap up | 03:15" at bounding box center [171, 225] width 193 height 37
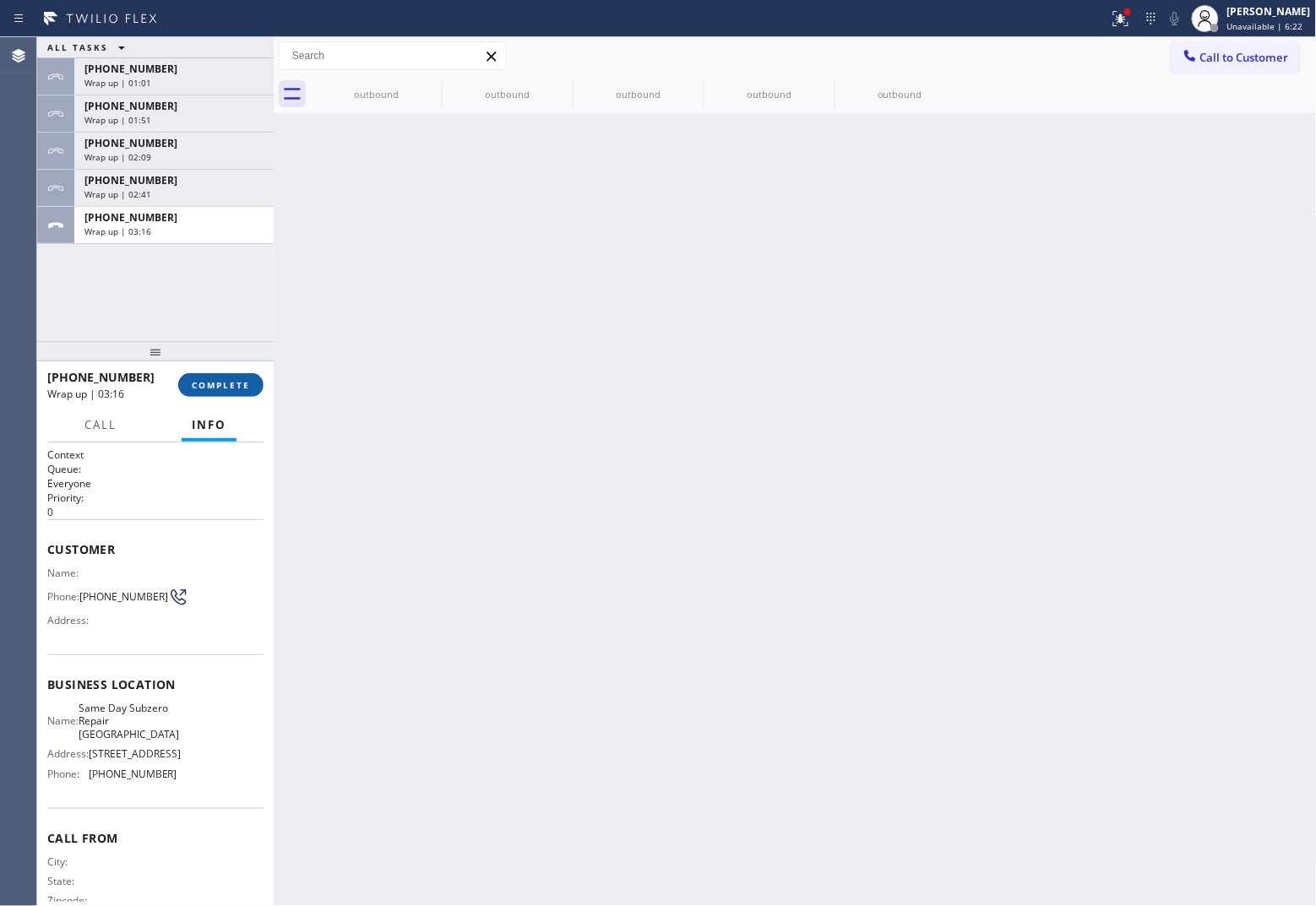
click at [239, 373] on button "COMPLETE" at bounding box center [221, 385] width 86 height 23
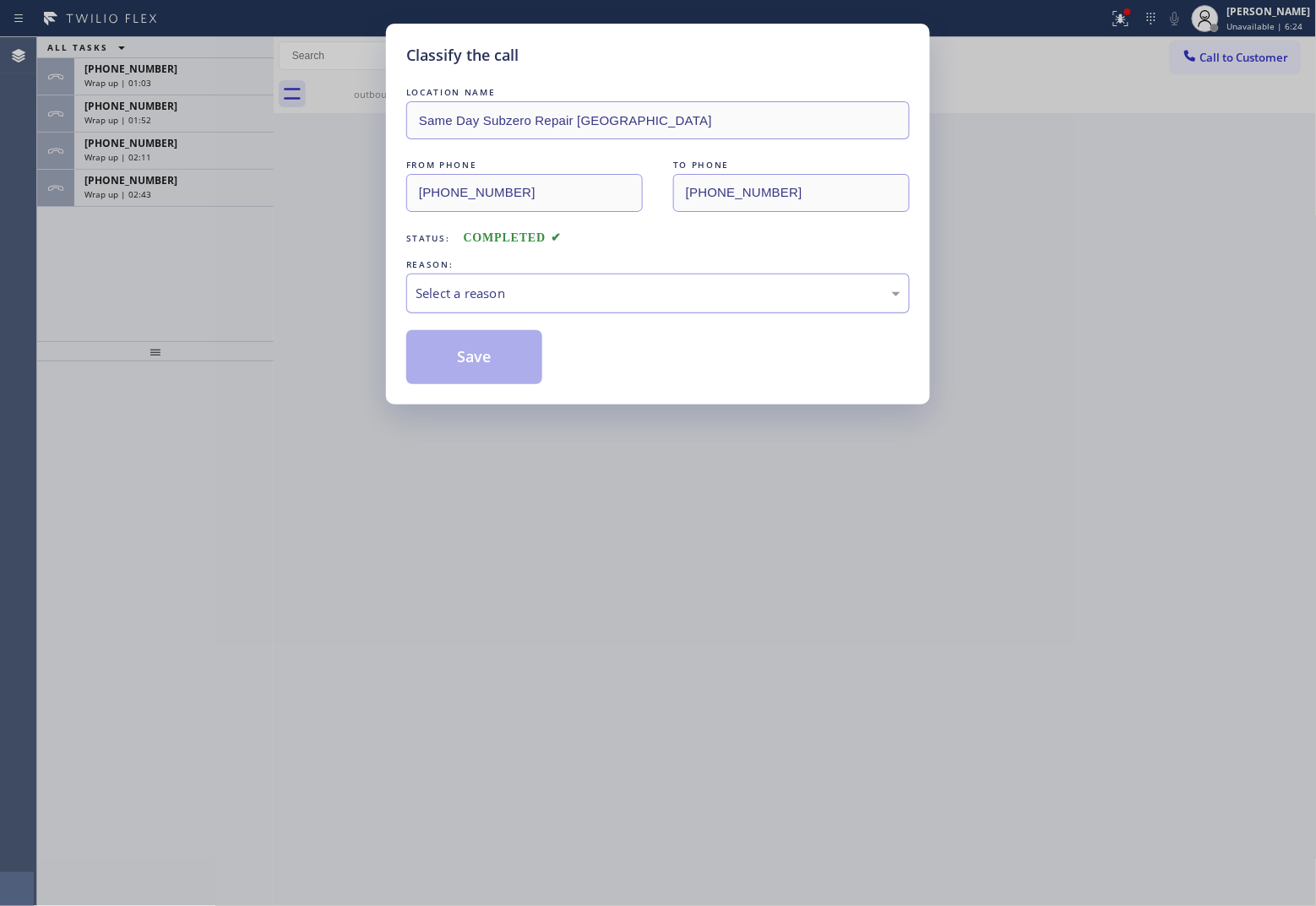
drag, startPoint x: 476, startPoint y: 285, endPoint x: 482, endPoint y: 301, distance: 17.1
click at [479, 294] on div "Select a reason" at bounding box center [658, 294] width 485 height 20
click at [493, 352] on button "Save" at bounding box center [474, 358] width 136 height 54
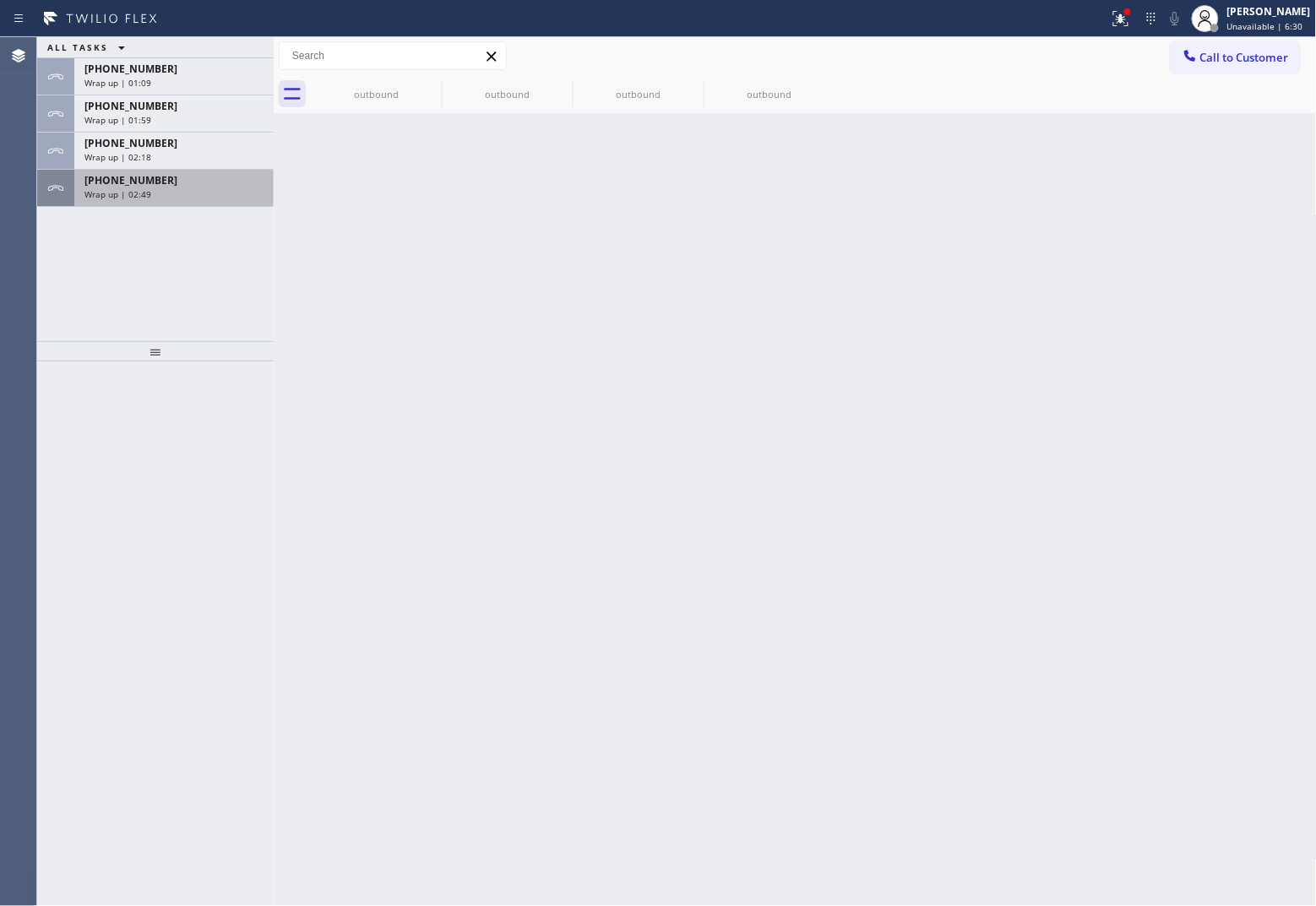
click at [183, 196] on div "Wrap up | 02:49" at bounding box center [174, 194] width 179 height 12
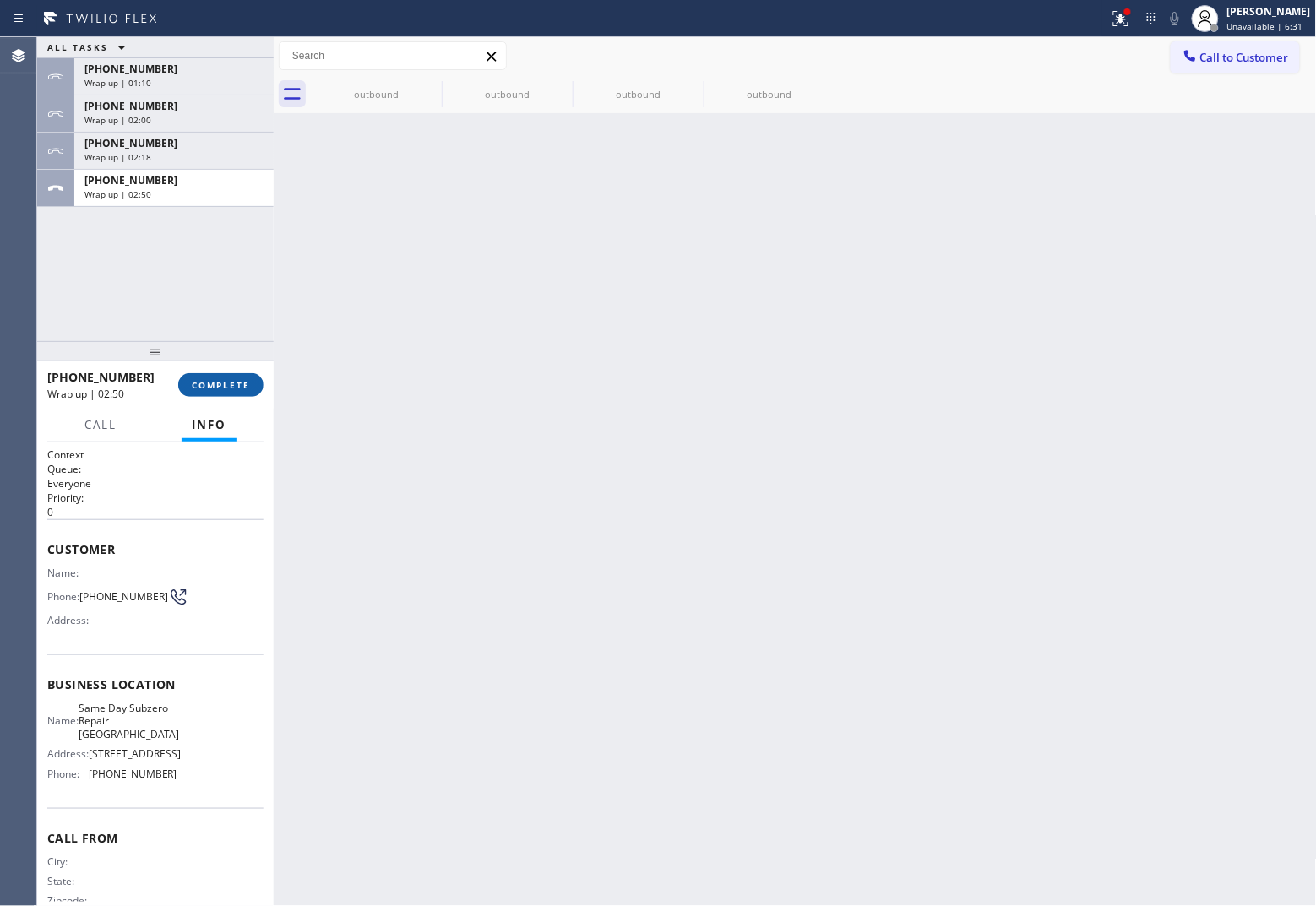
click at [246, 385] on span "COMPLETE" at bounding box center [221, 385] width 59 height 12
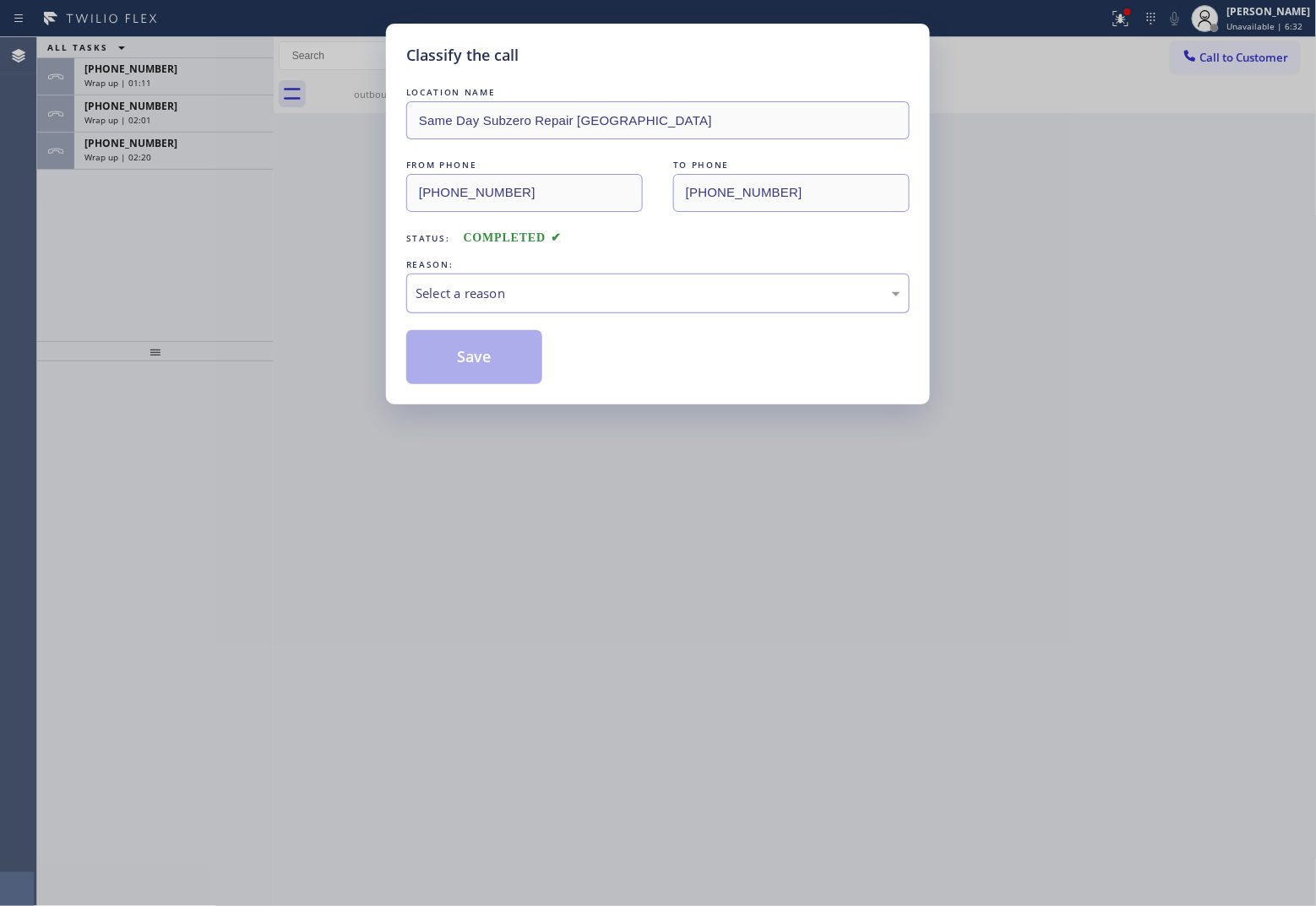
click at [576, 298] on div "Select a reason" at bounding box center [658, 294] width 485 height 20
click at [476, 366] on button "Save" at bounding box center [474, 358] width 136 height 54
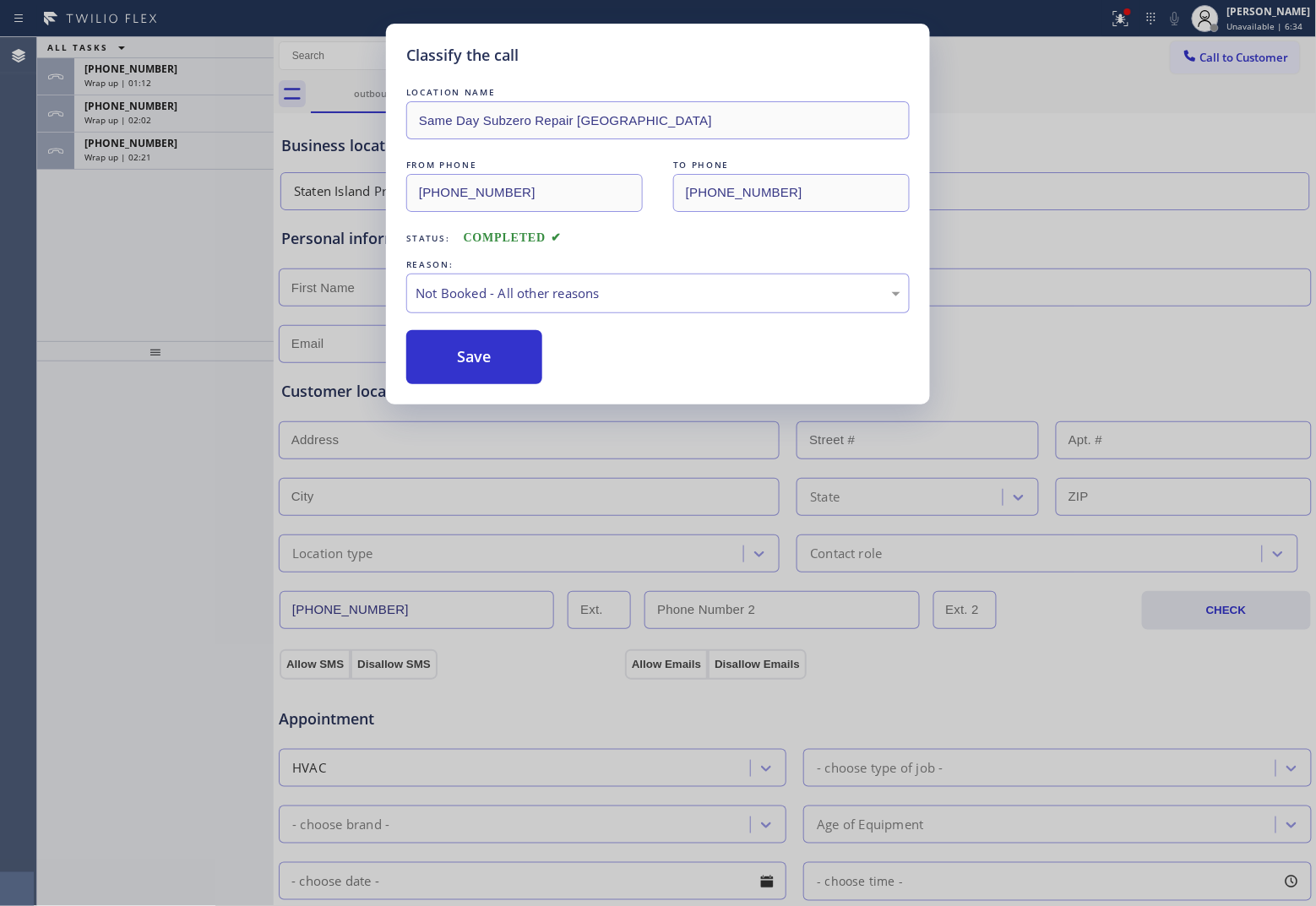
click at [476, 366] on button "Save" at bounding box center [474, 358] width 136 height 54
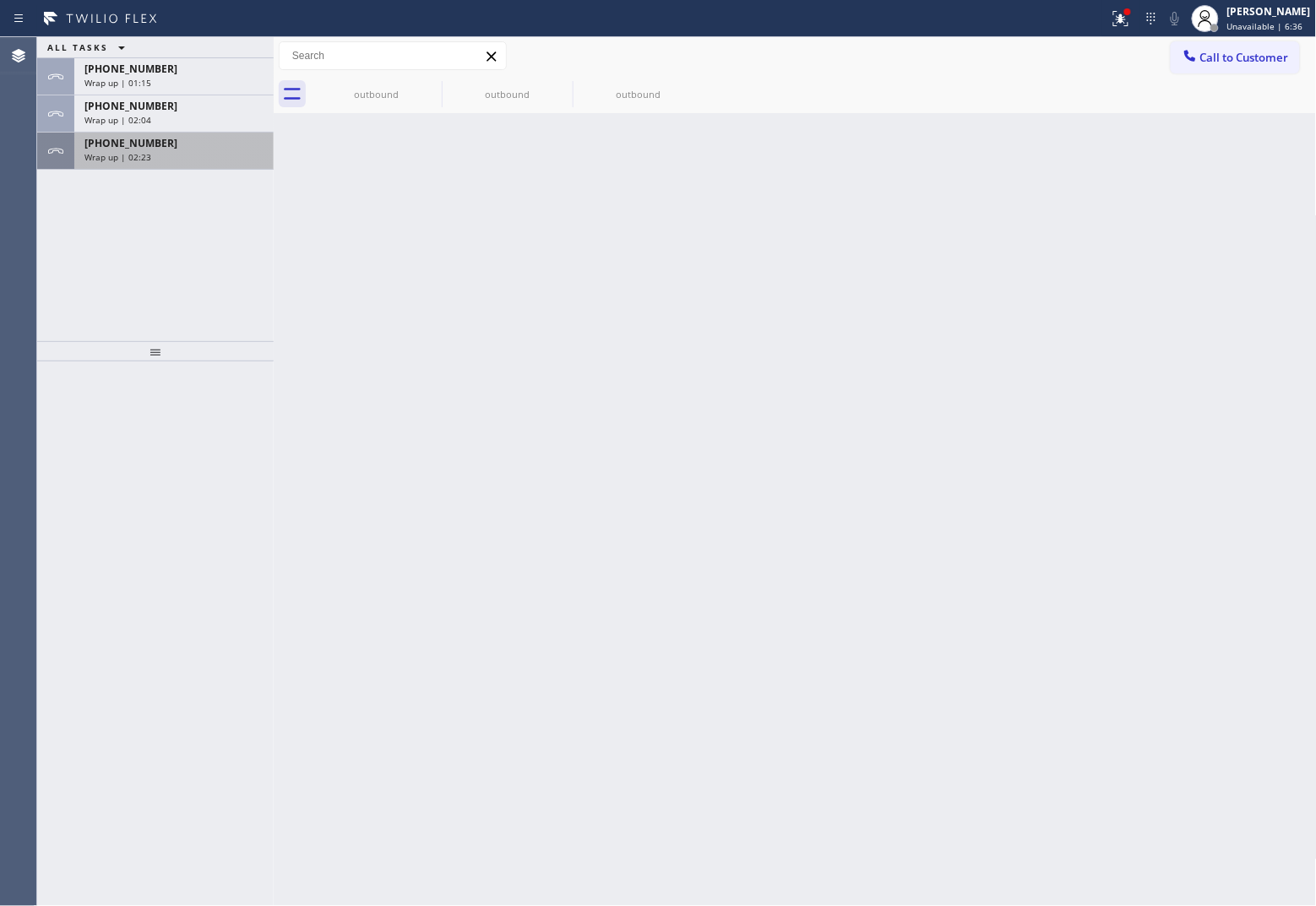
click at [204, 160] on div "Wrap up | 02:23" at bounding box center [174, 157] width 179 height 12
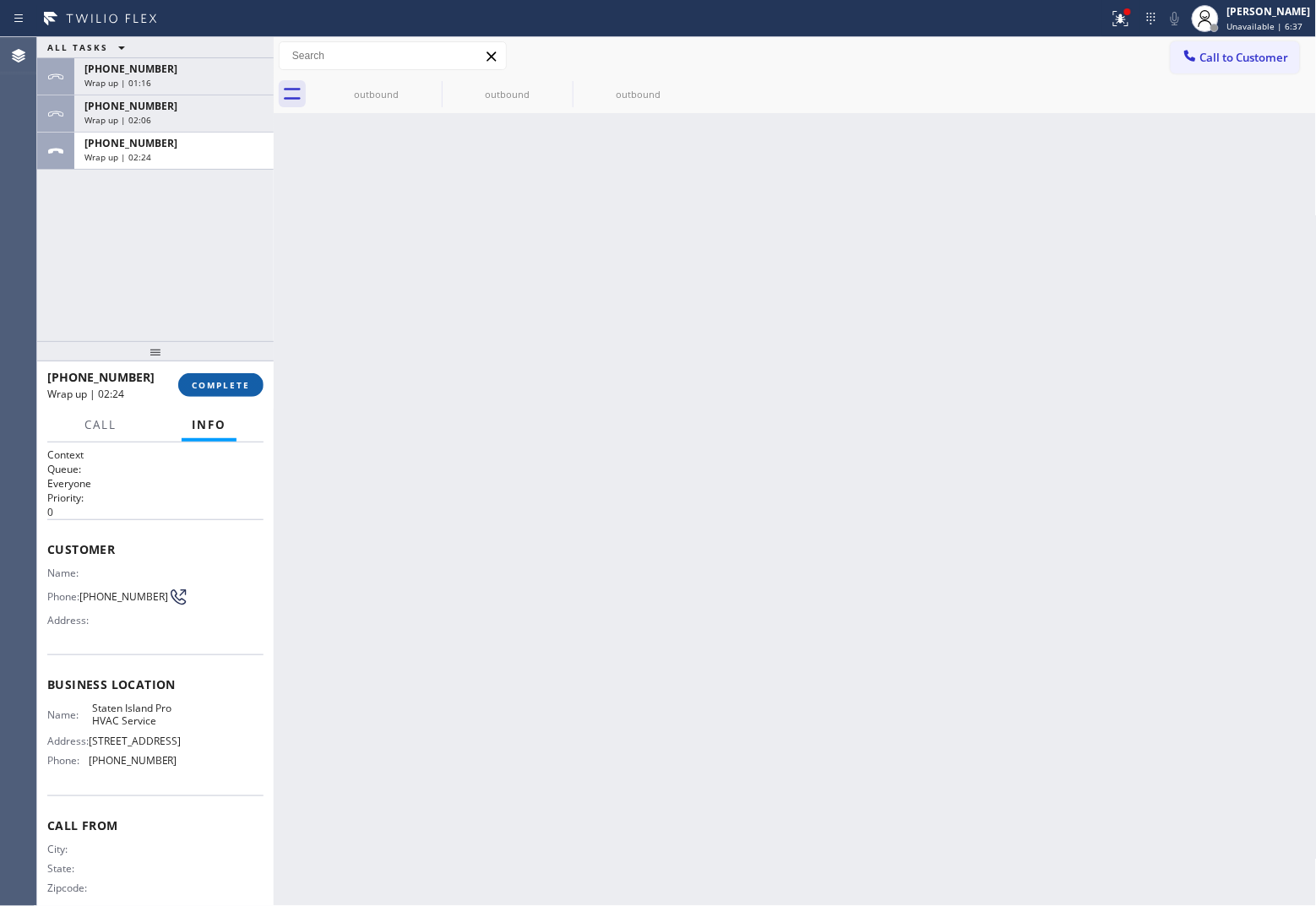
click at [233, 379] on span "COMPLETE" at bounding box center [221, 385] width 59 height 12
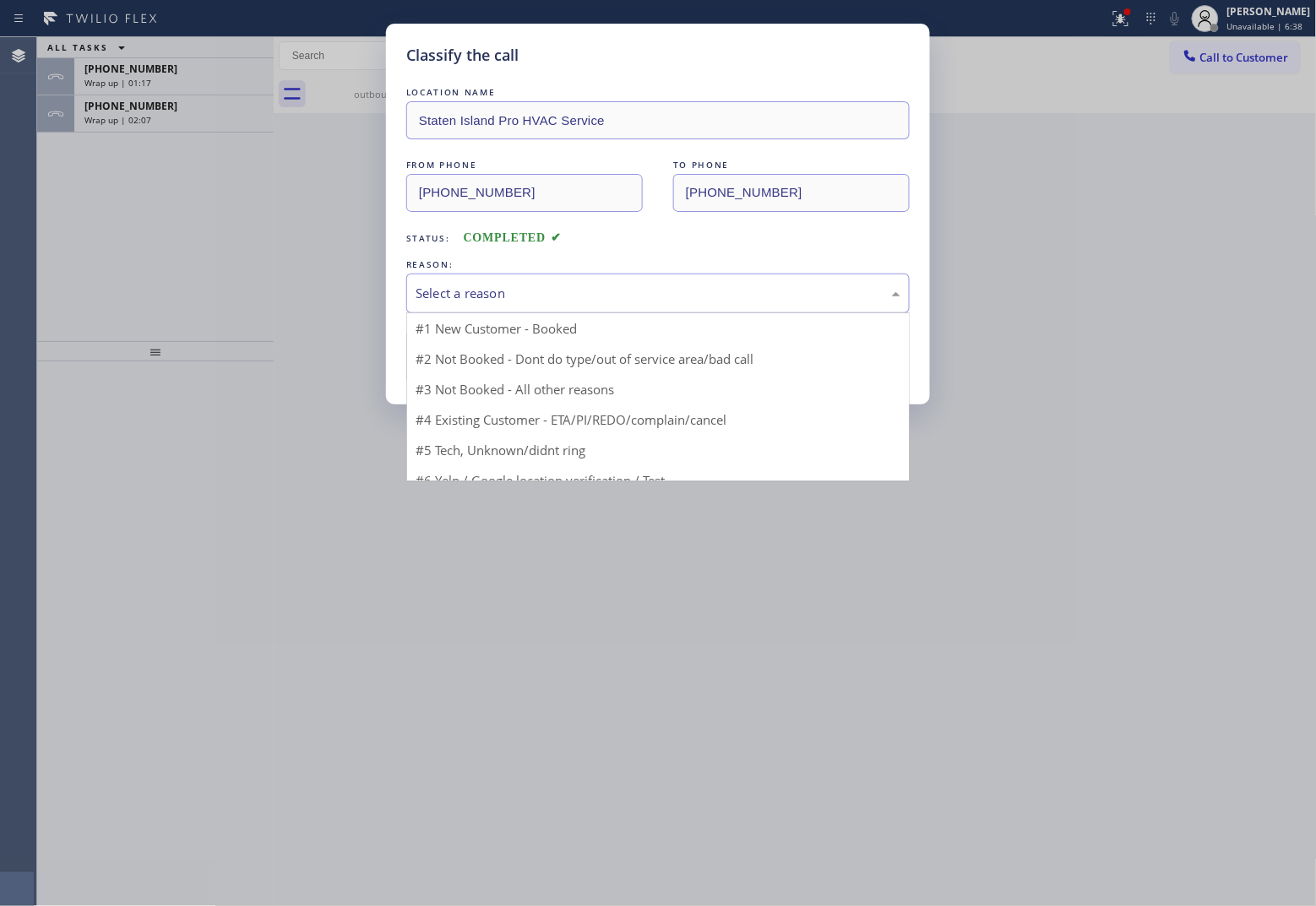
click at [515, 285] on div "Select a reason" at bounding box center [658, 294] width 485 height 20
click at [515, 281] on div "Select a reason" at bounding box center [658, 294] width 504 height 40
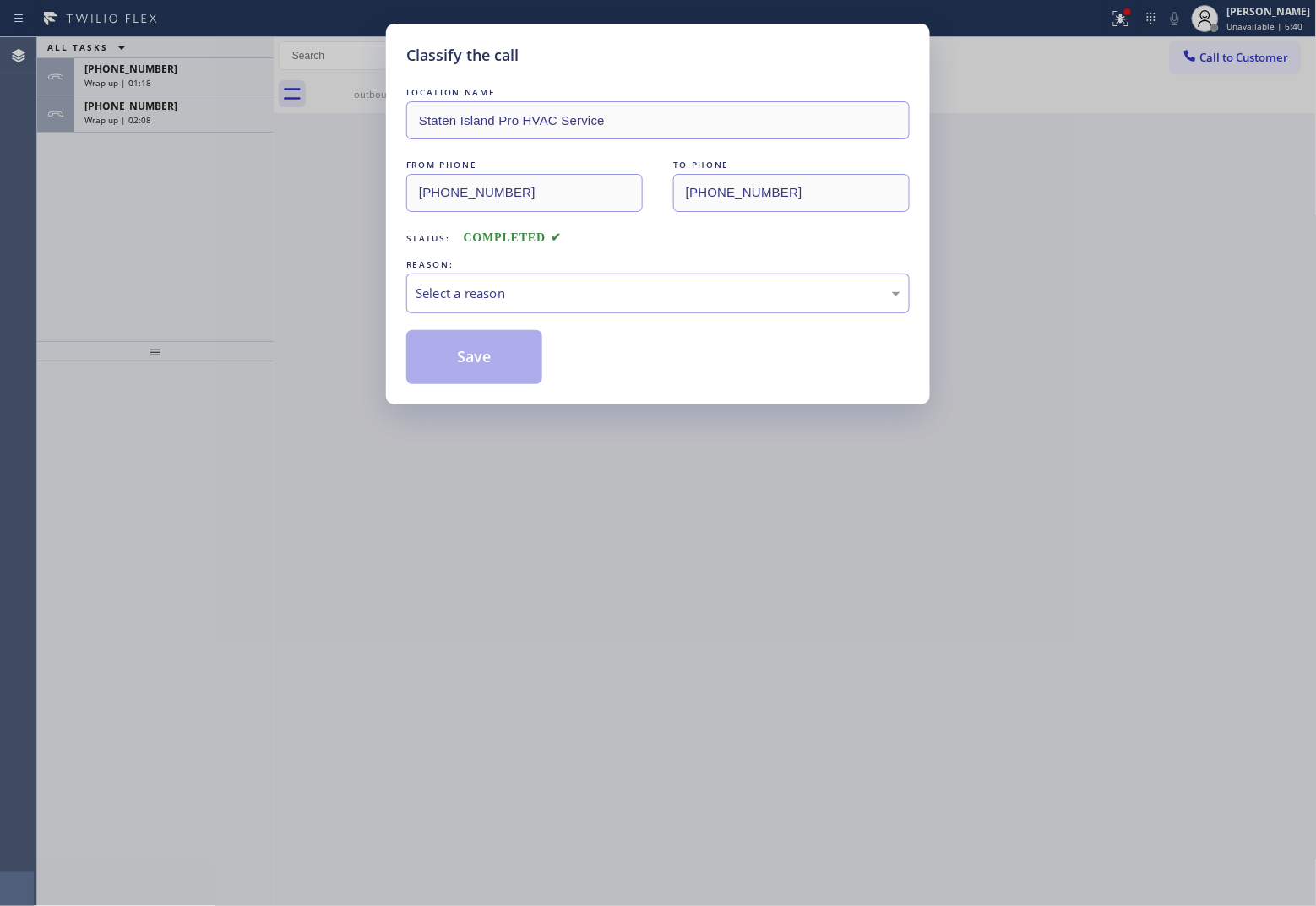
click at [501, 291] on div "Select a reason" at bounding box center [658, 294] width 485 height 20
click at [493, 359] on button "Save" at bounding box center [474, 358] width 136 height 54
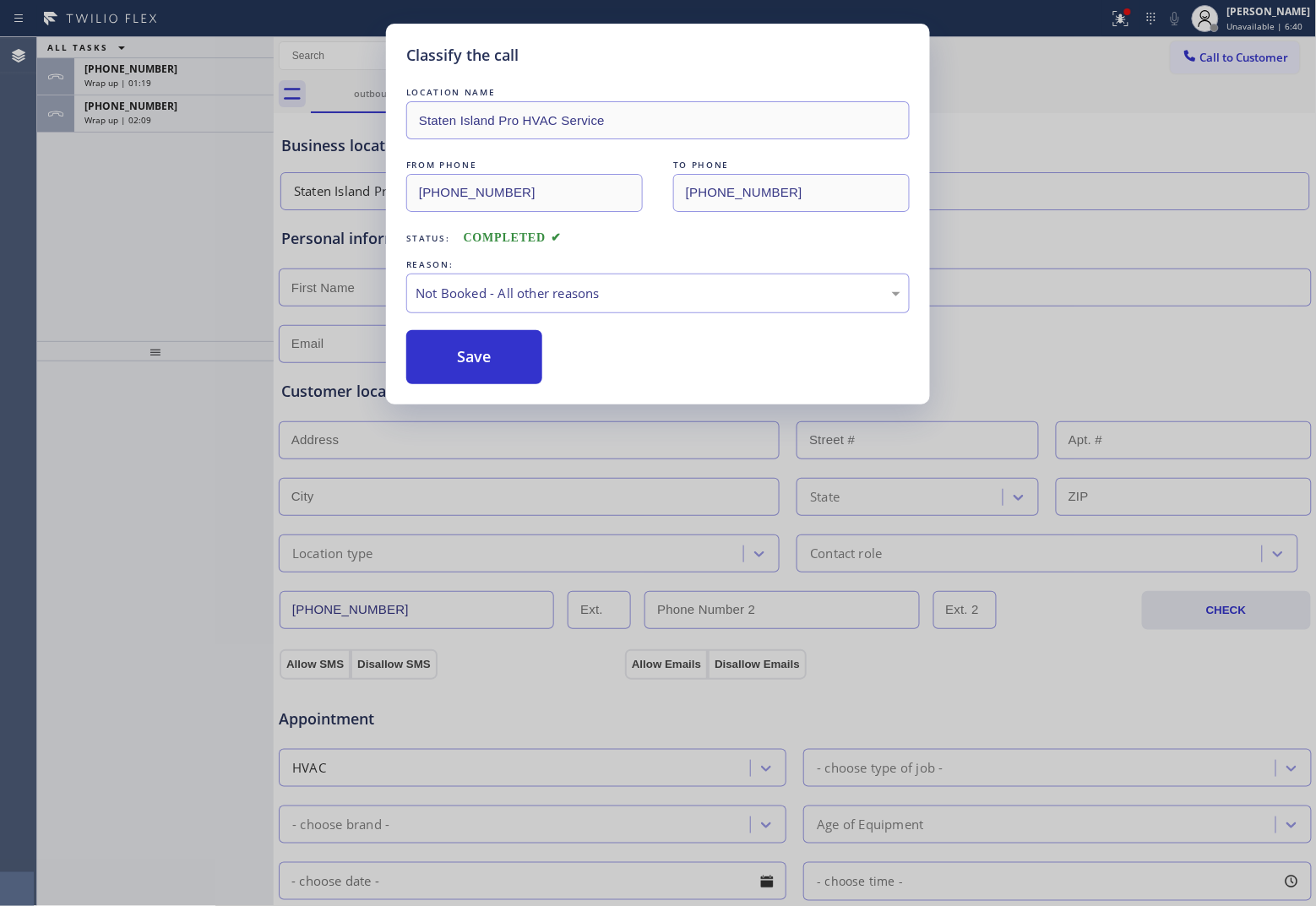
click at [493, 359] on button "Save" at bounding box center [474, 358] width 136 height 54
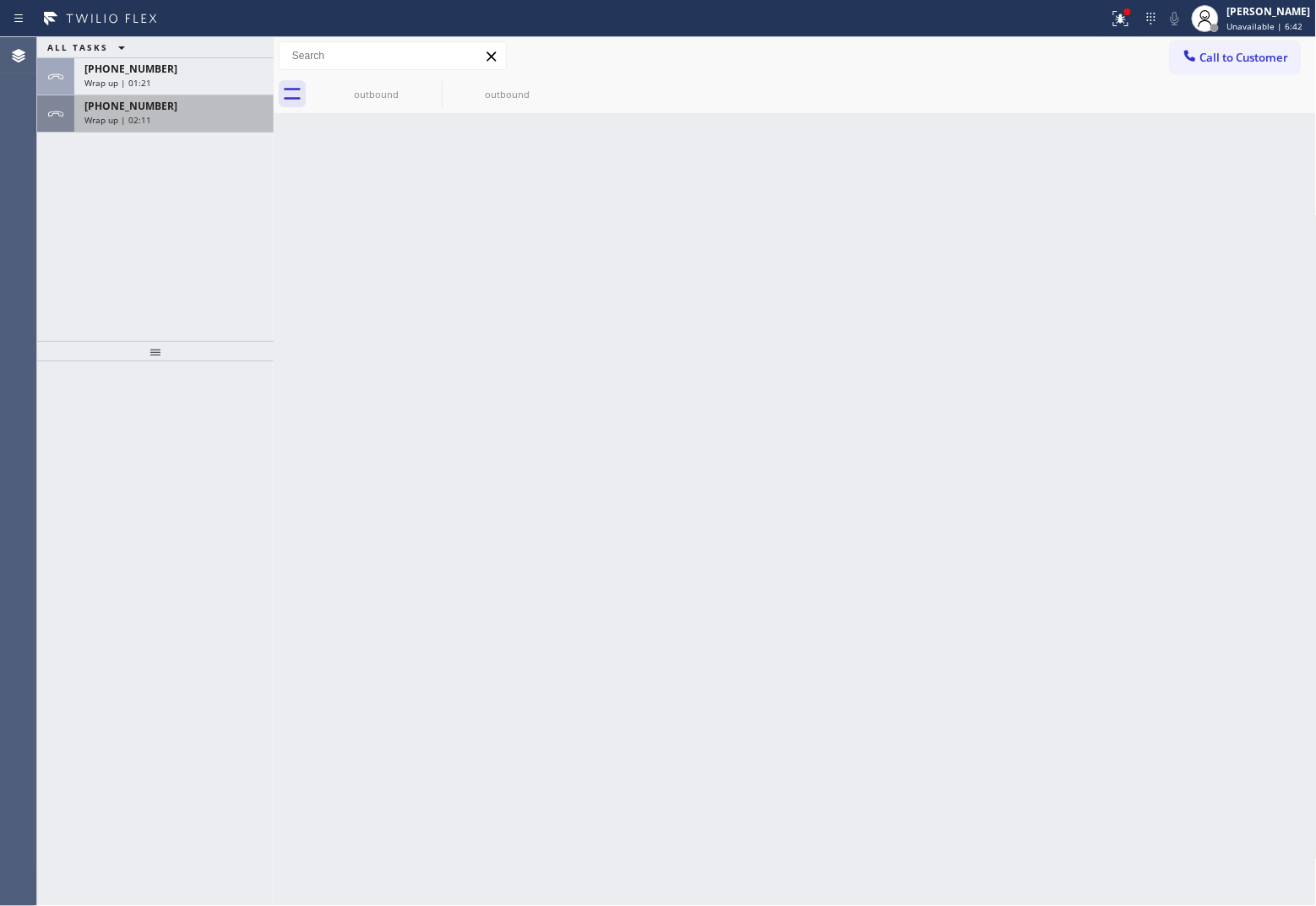
click at [119, 129] on div "[PHONE_NUMBER] Wrap up | 02:11" at bounding box center [171, 113] width 193 height 37
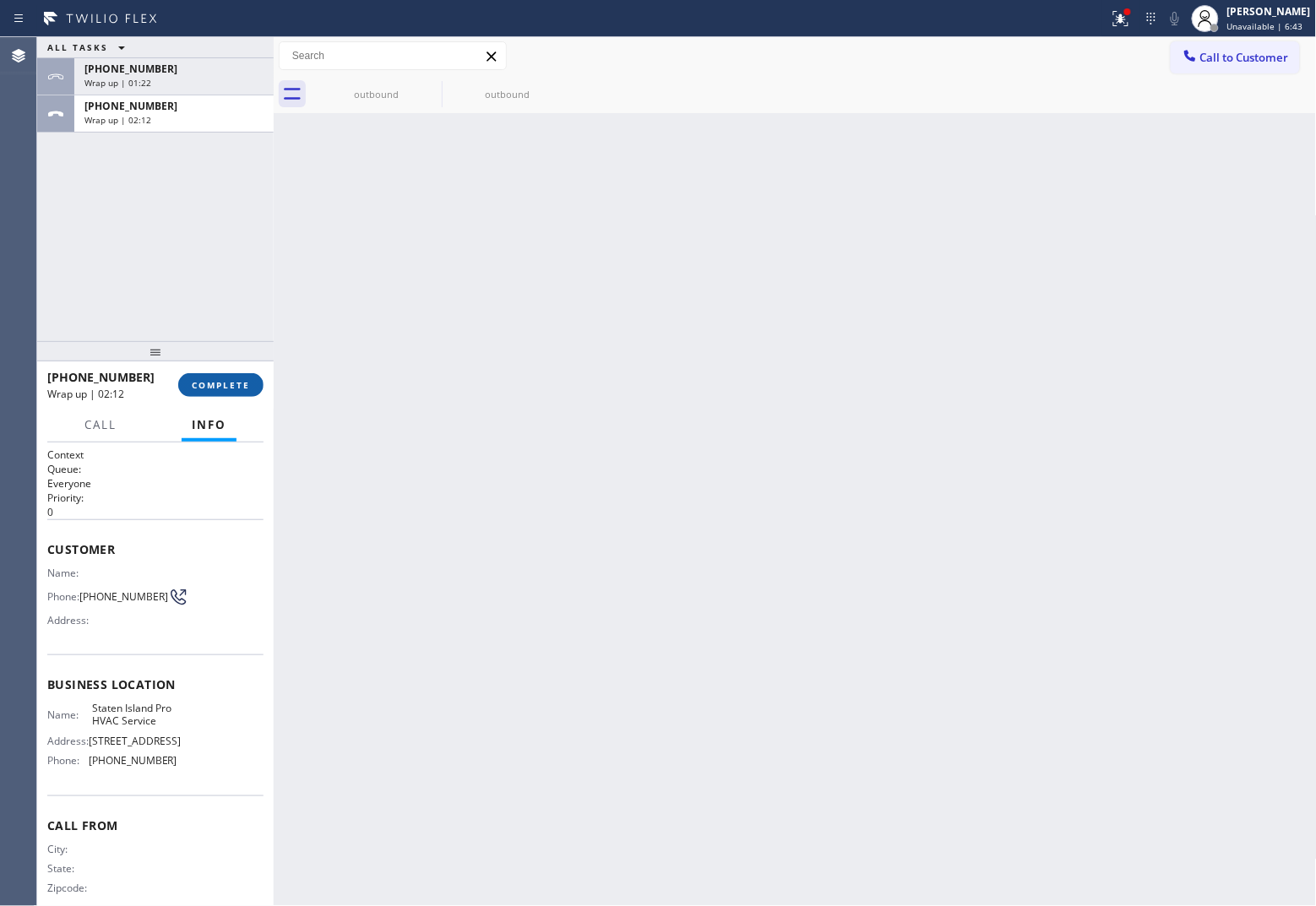
click at [220, 377] on button "COMPLETE" at bounding box center [221, 385] width 86 height 23
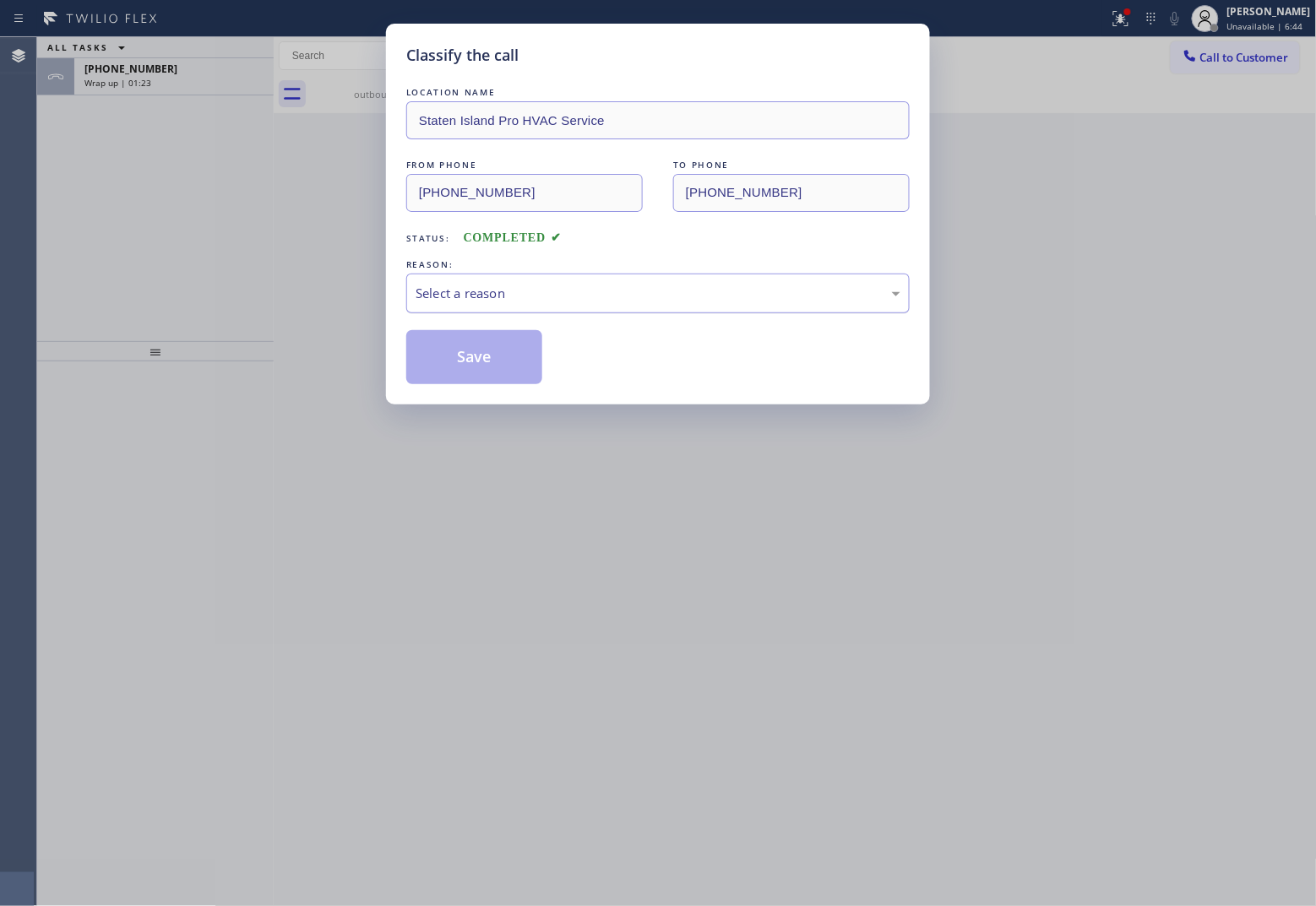
click at [531, 297] on div "Select a reason" at bounding box center [658, 294] width 485 height 20
click at [476, 368] on button "Save" at bounding box center [474, 358] width 136 height 54
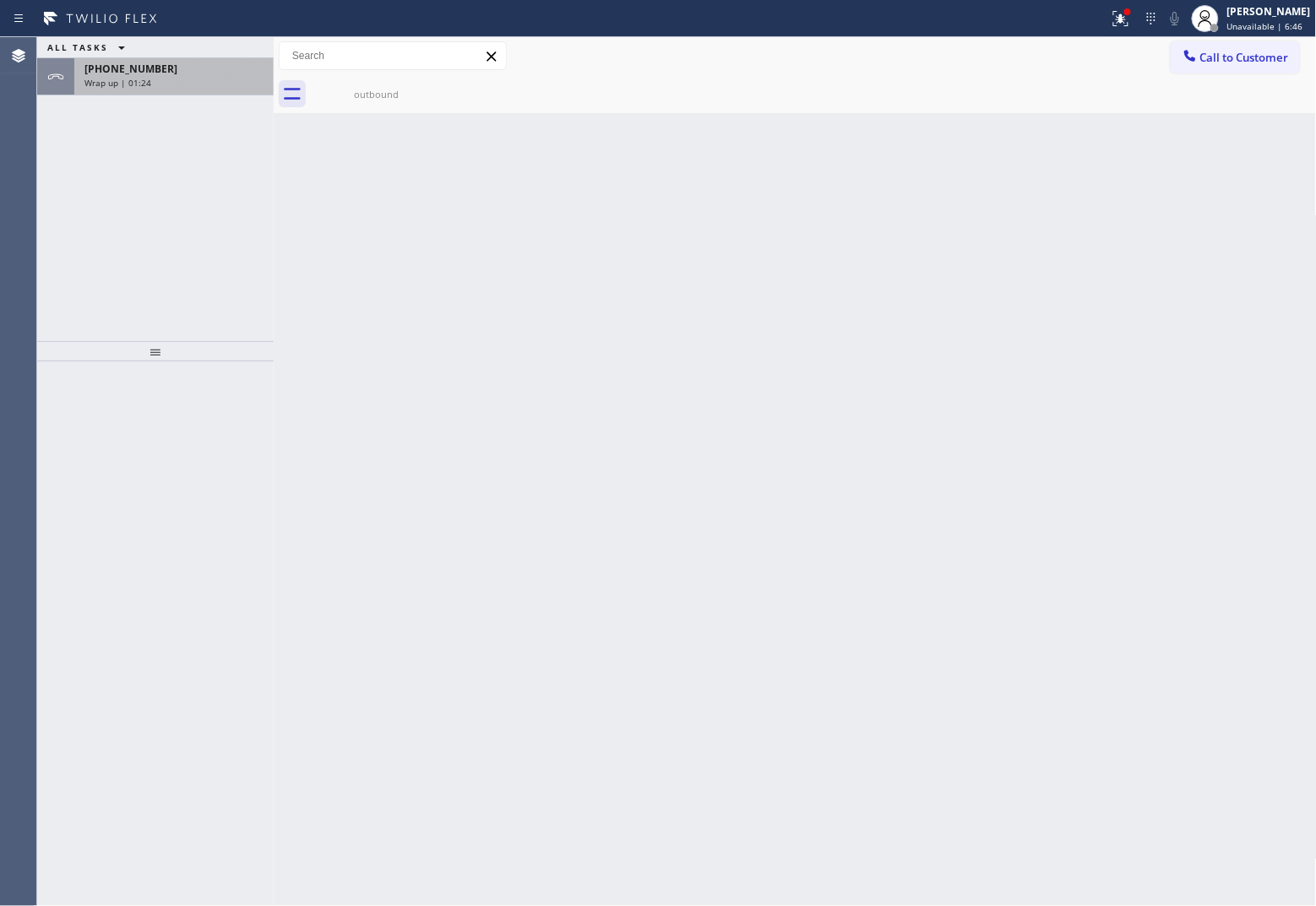
click at [155, 86] on div "Wrap up | 01:24" at bounding box center [174, 82] width 179 height 12
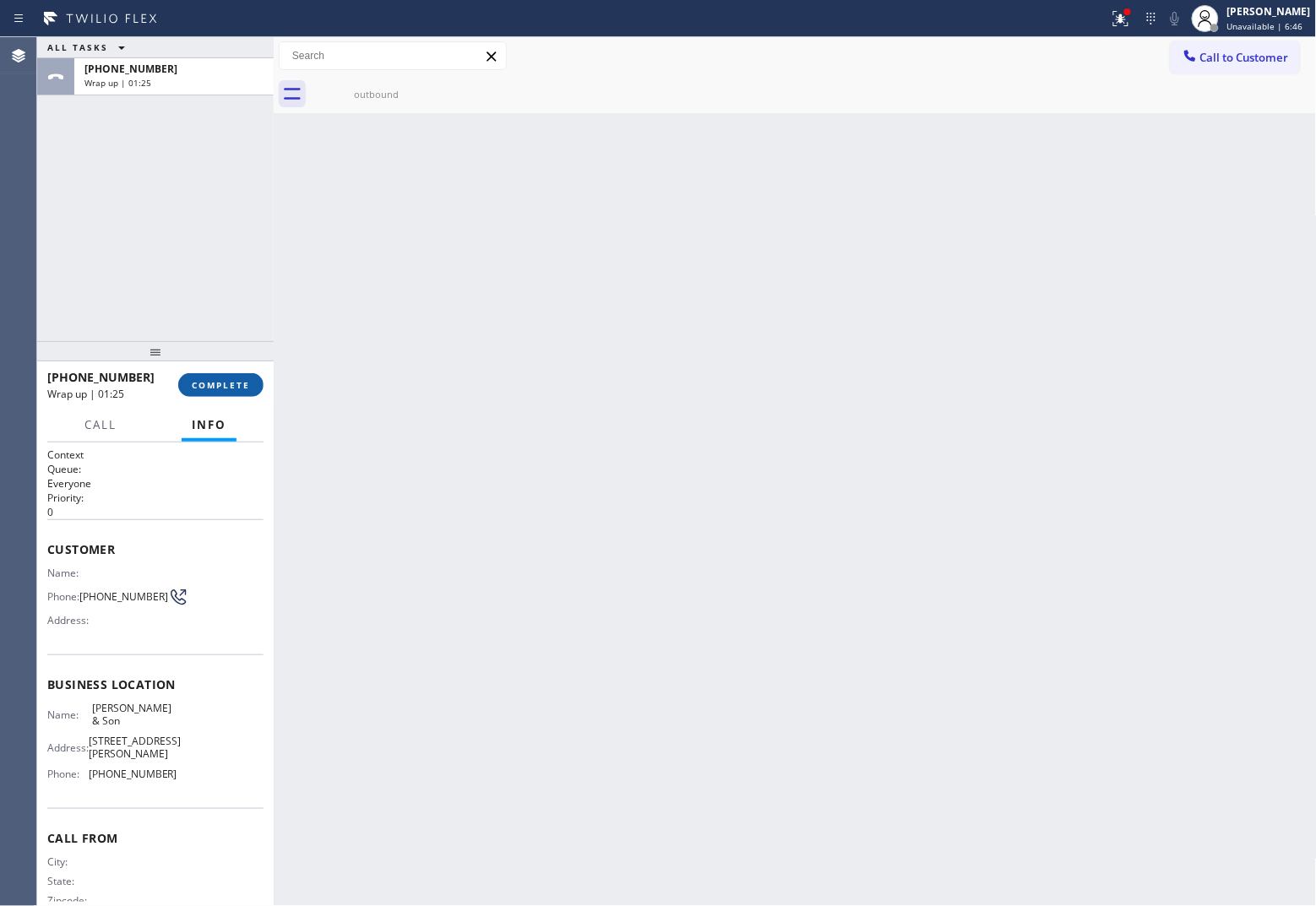
click at [220, 386] on span "COMPLETE" at bounding box center [221, 385] width 59 height 12
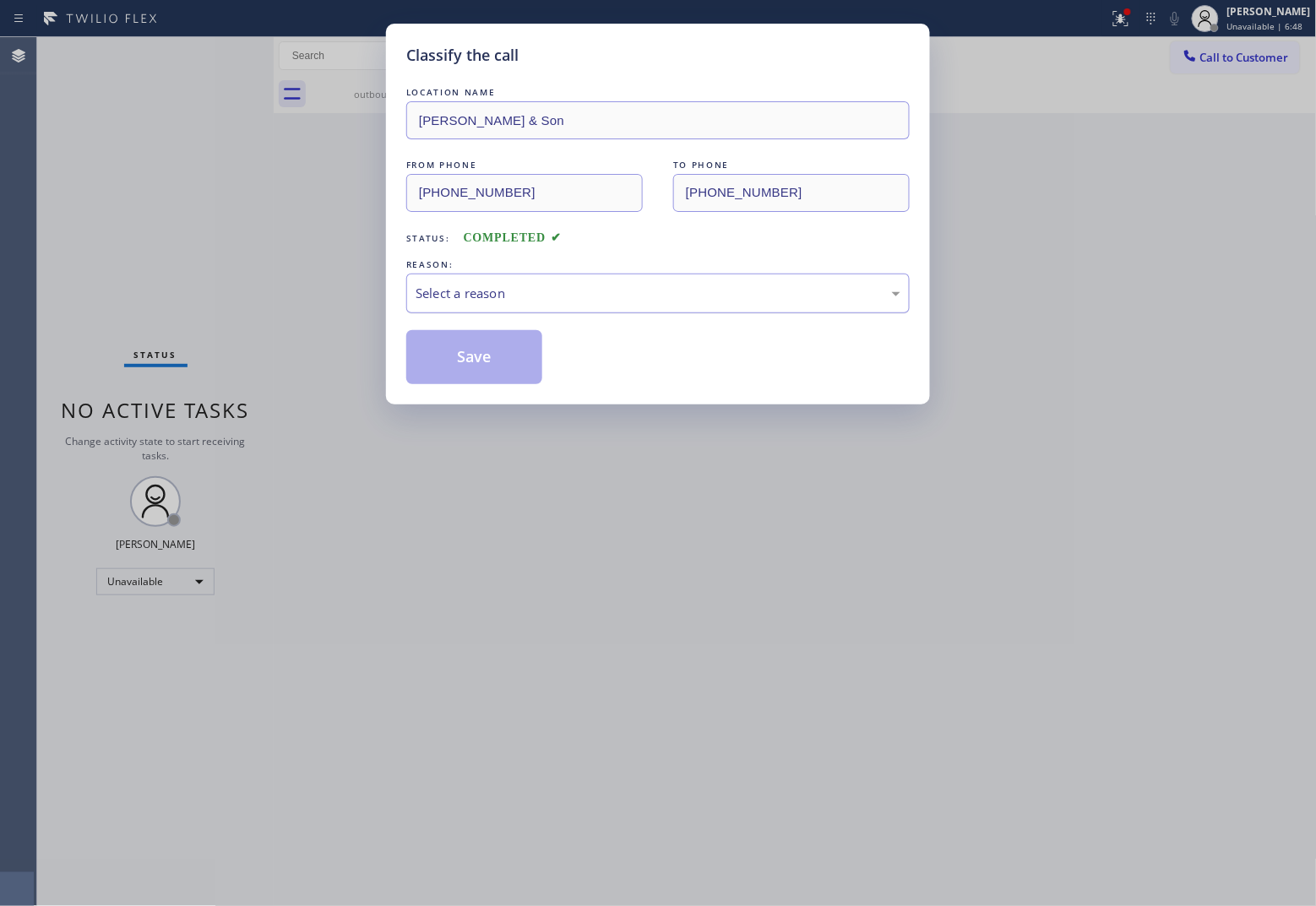
drag, startPoint x: 540, startPoint y: 285, endPoint x: 542, endPoint y: 305, distance: 20.1
click at [539, 293] on div "Select a reason" at bounding box center [658, 294] width 485 height 20
click at [465, 368] on button "Save" at bounding box center [474, 358] width 136 height 54
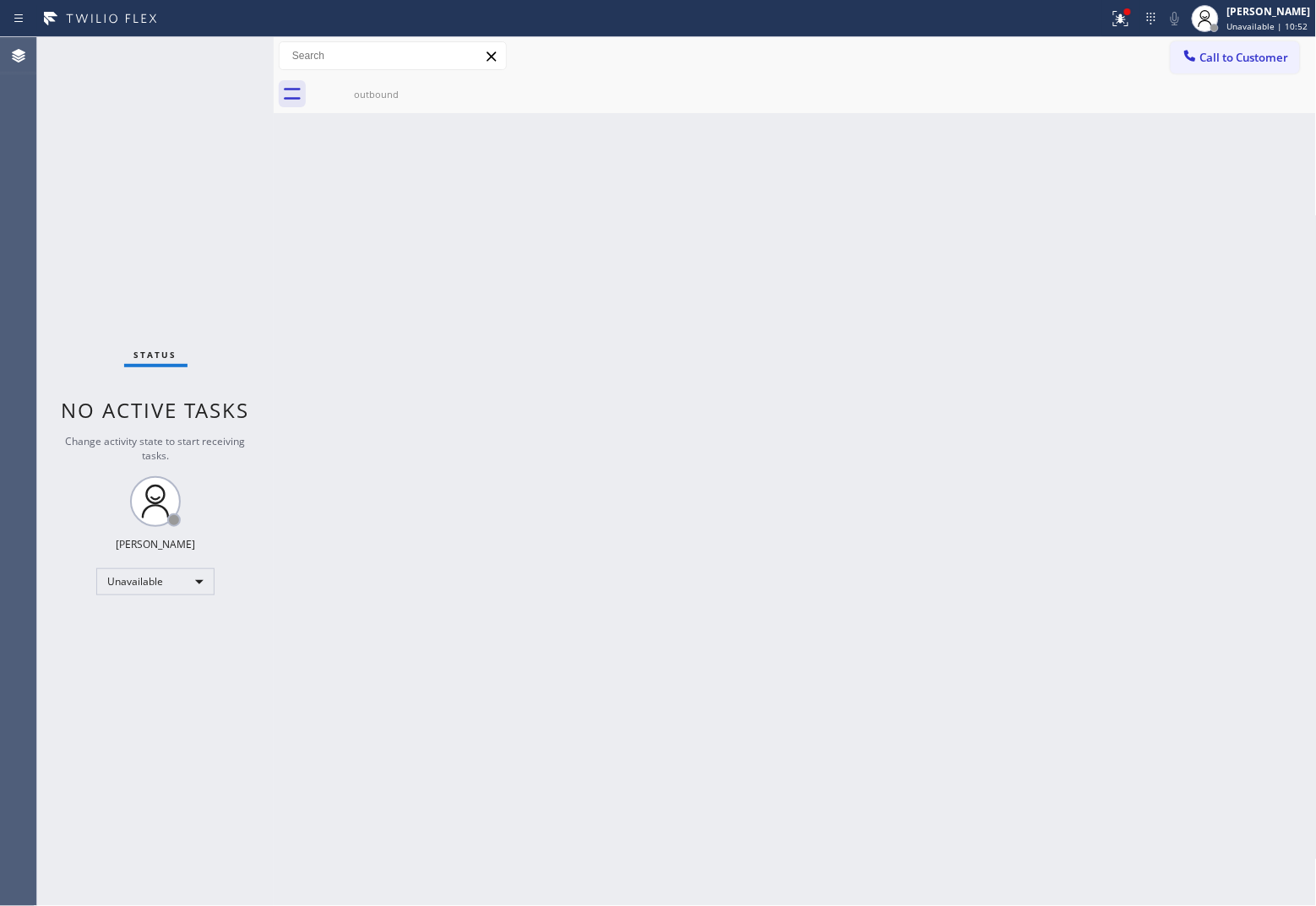
drag, startPoint x: 49, startPoint y: 132, endPoint x: 1208, endPoint y: 113, distance: 1159.2
click at [115, 135] on div "Status No active tasks Change activity state to start receiving tasks. [PERSON_…" at bounding box center [155, 471] width 237 height 869
click at [1052, 61] on span "Call to Customer" at bounding box center [1244, 57] width 88 height 15
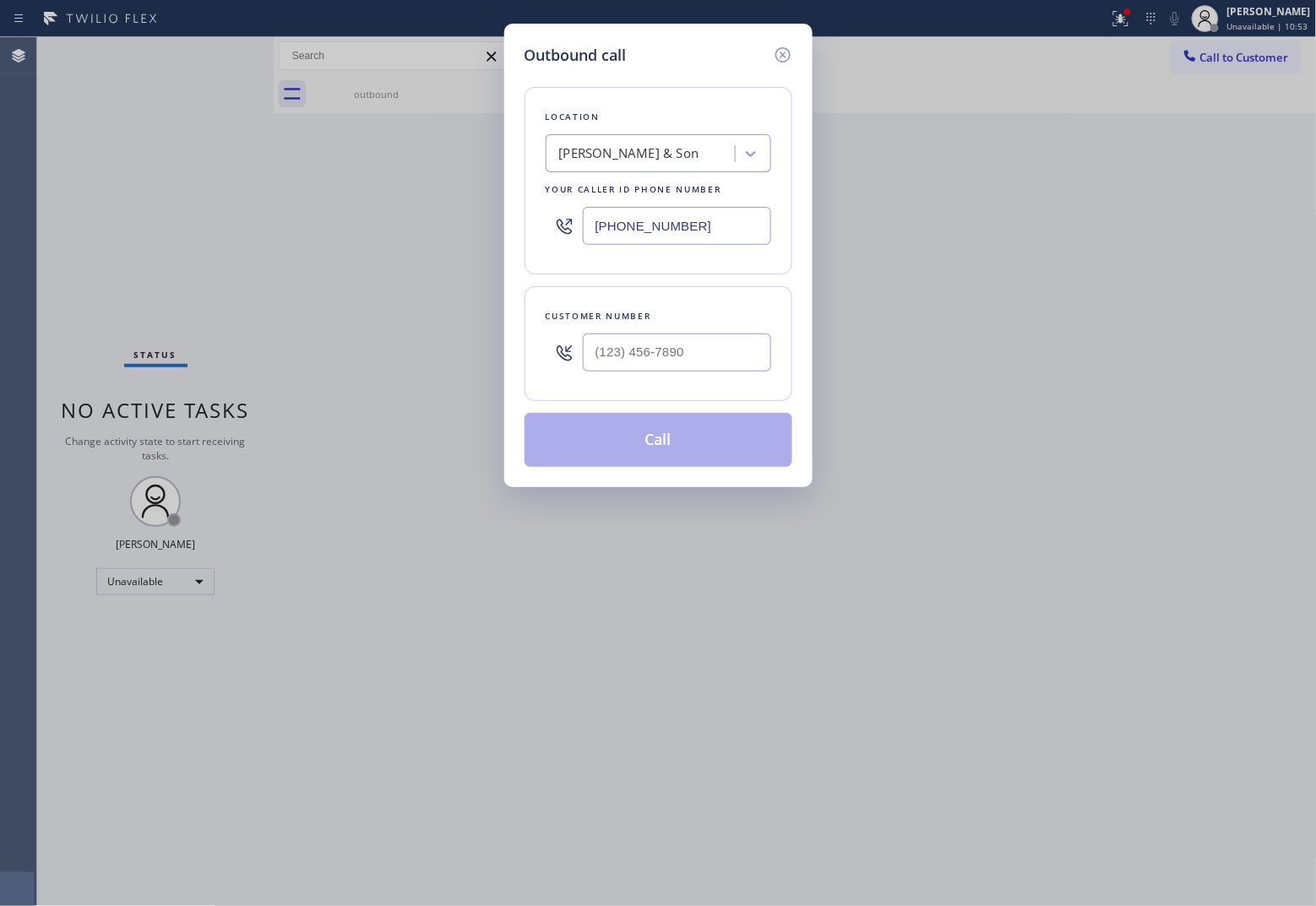
click at [646, 216] on input "[PHONE_NUMBER]" at bounding box center [676, 226] width 188 height 38
paste input "62) 292-409"
type input "[PHONE_NUMBER]"
type input "(___) ___-____"
click at [638, 346] on input "(___) ___-____" at bounding box center [676, 352] width 188 height 38
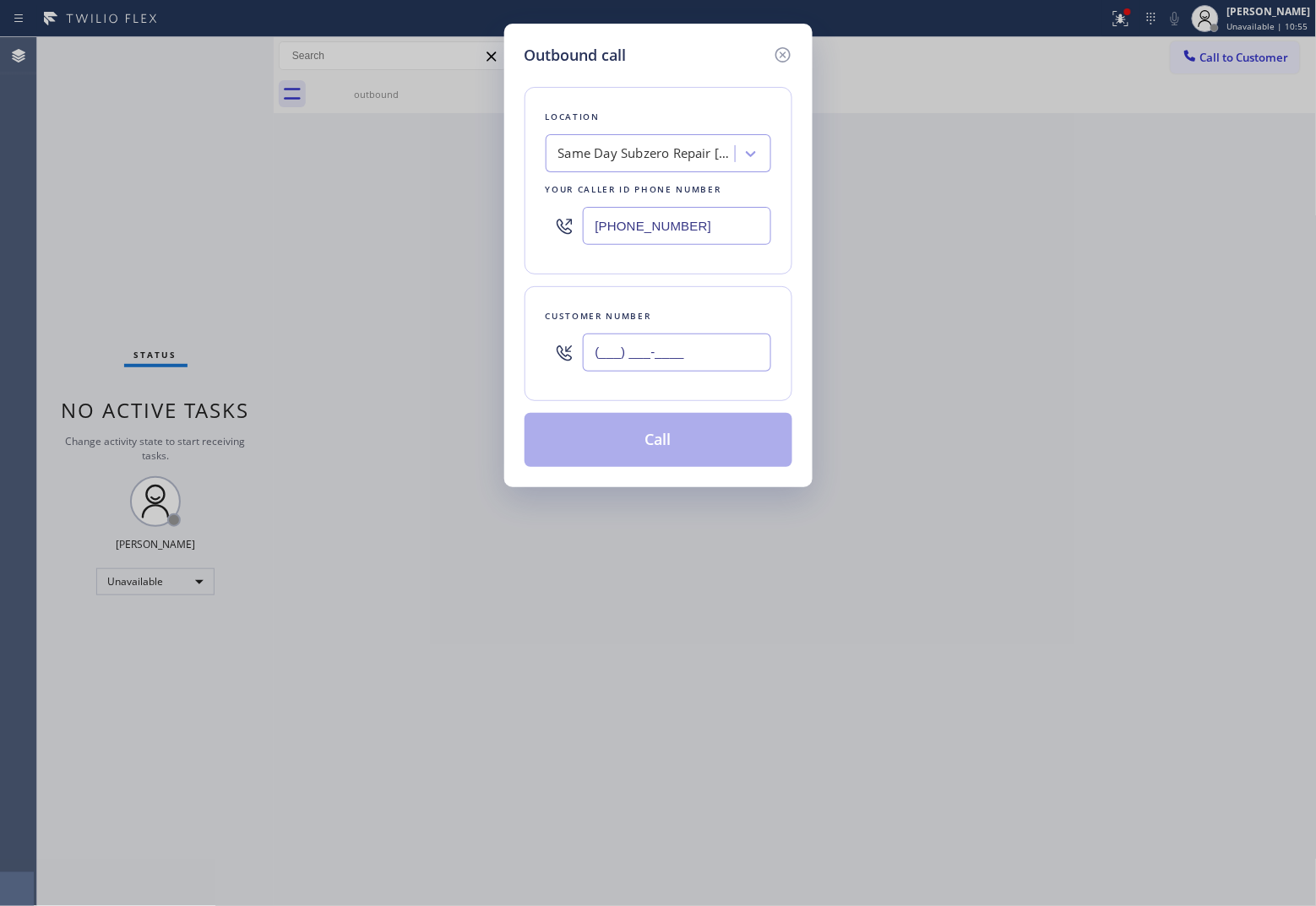
paste input "347) 500-7656"
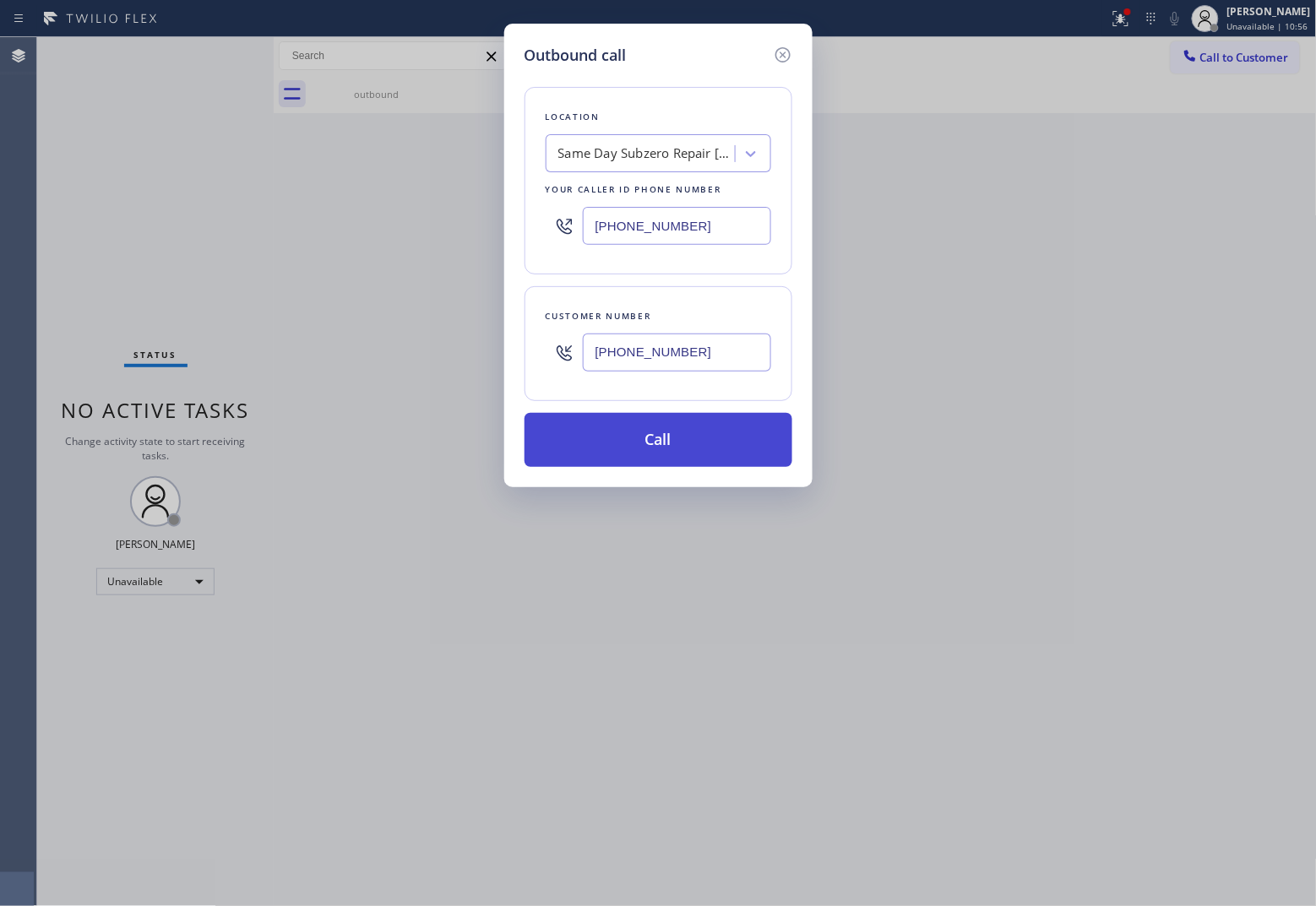
type input "[PHONE_NUMBER]"
click at [665, 429] on button "Call" at bounding box center [658, 439] width 268 height 54
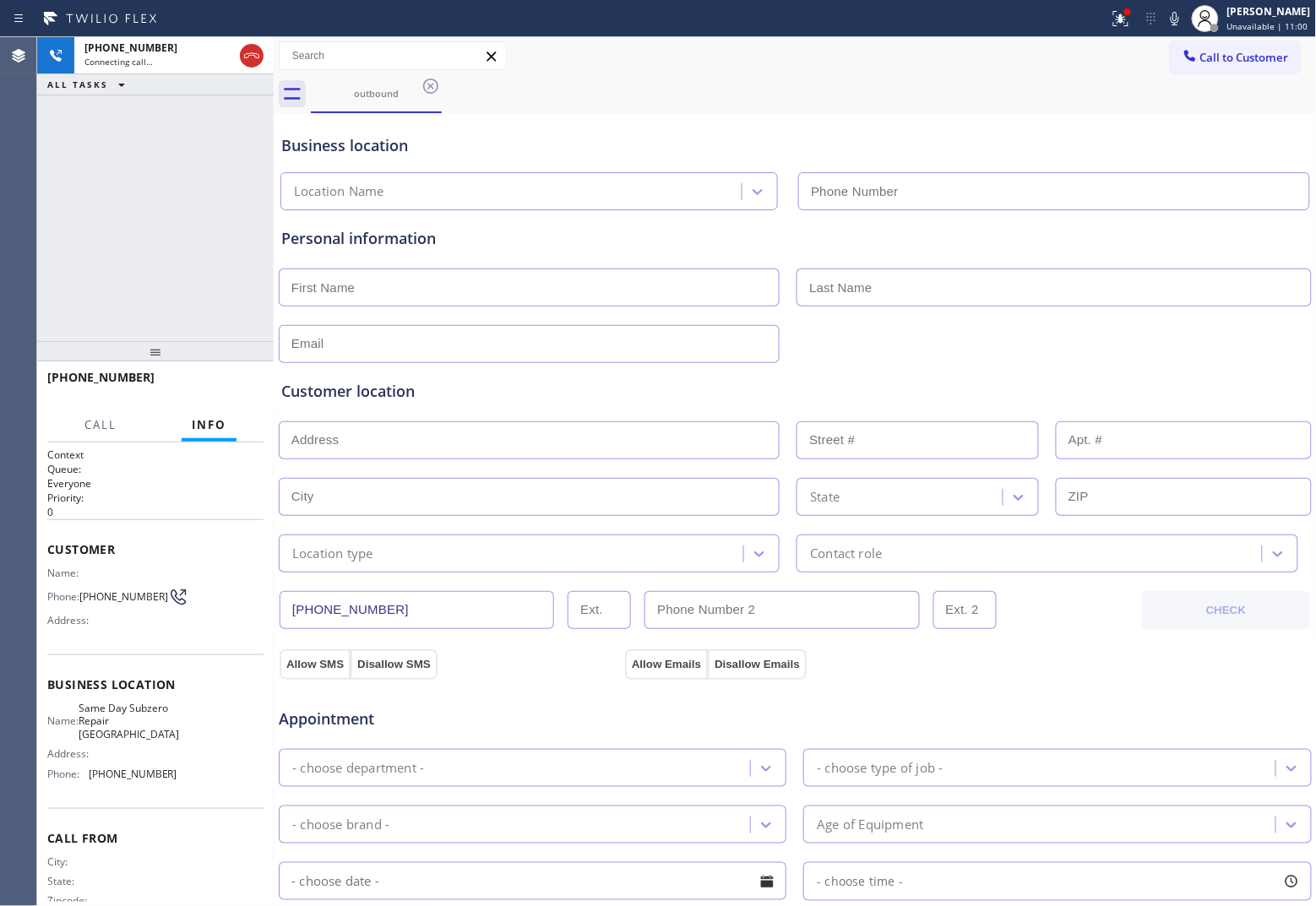
type input "[PHONE_NUMBER]"
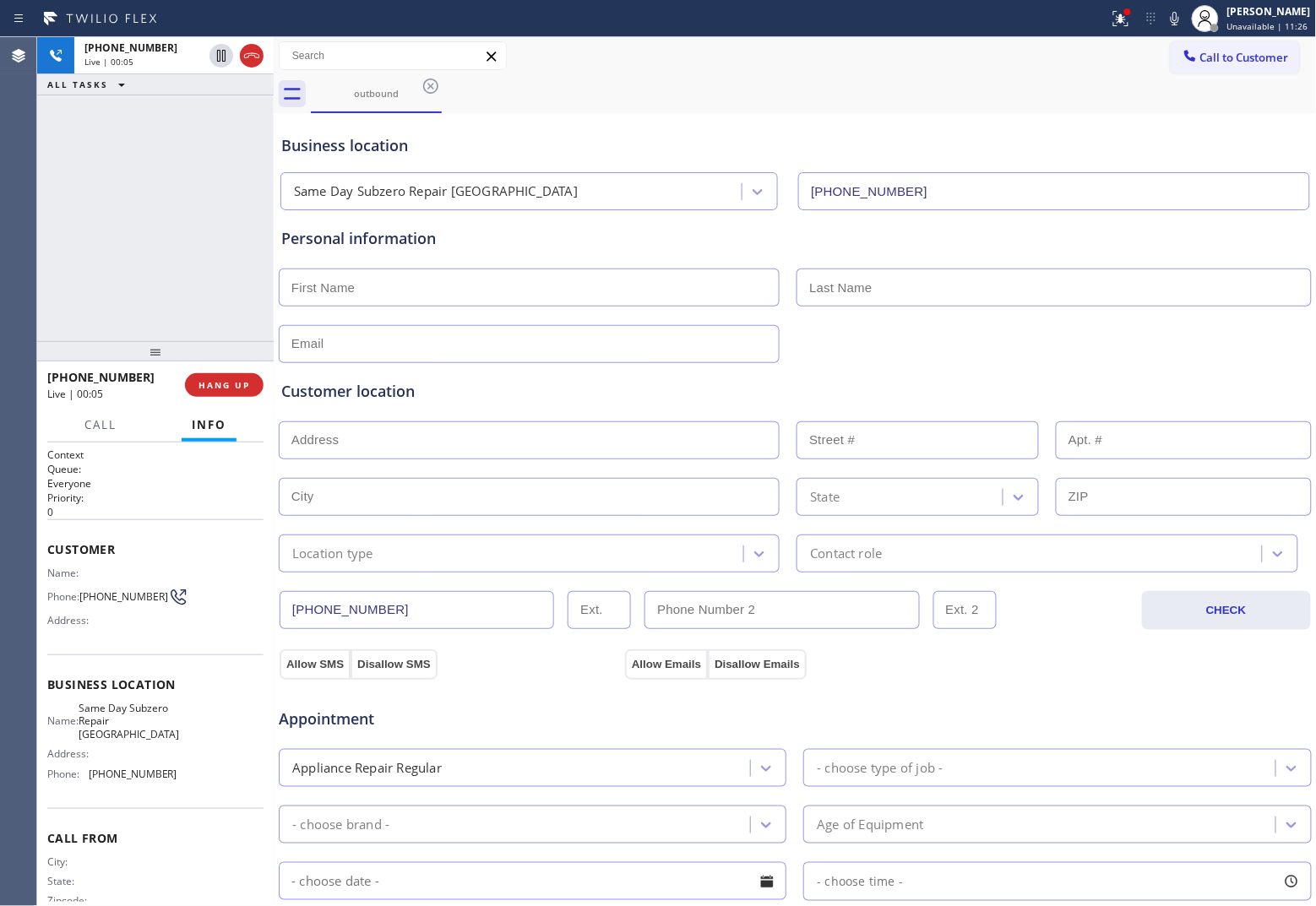
click at [68, 191] on div "[PHONE_NUMBER] Live | 00:05 ALL TASKS ALL TASKS ACTIVE TASKS TASKS IN WRAP UP" at bounding box center [155, 189] width 237 height 304
click at [248, 61] on icon at bounding box center [251, 56] width 21 height 21
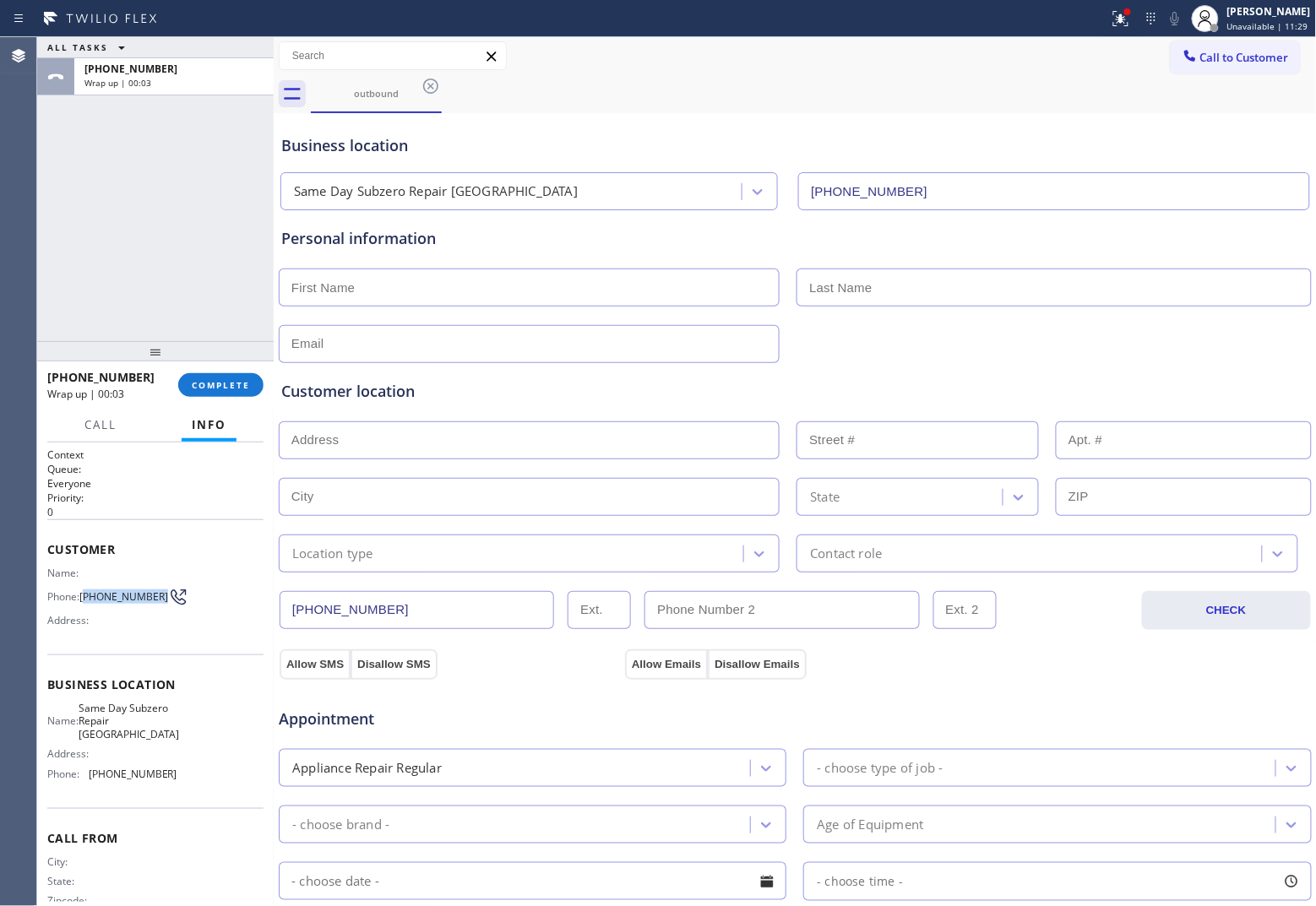
drag, startPoint x: 108, startPoint y: 602, endPoint x: 86, endPoint y: 589, distance: 25.6
click at [86, 590] on span "[PHONE_NUMBER]" at bounding box center [123, 596] width 88 height 13
copy span "347) 500-7656"
drag, startPoint x: 1244, startPoint y: 56, endPoint x: 769, endPoint y: 280, distance: 525.2
click at [1052, 56] on span "Call to Customer" at bounding box center [1244, 57] width 88 height 15
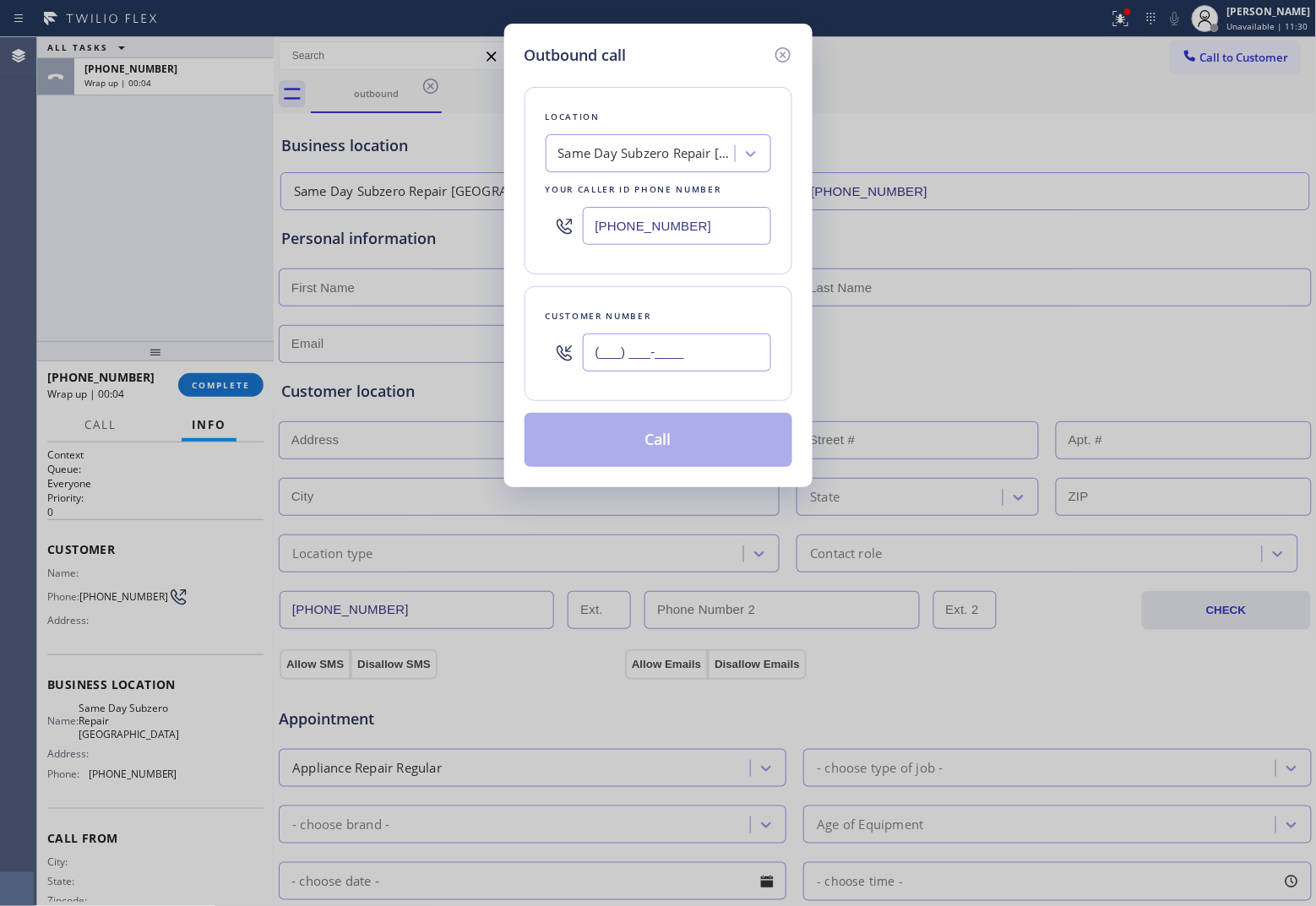
click at [657, 368] on input "(___) ___-____" at bounding box center [676, 352] width 188 height 38
paste input "347) 500-7656"
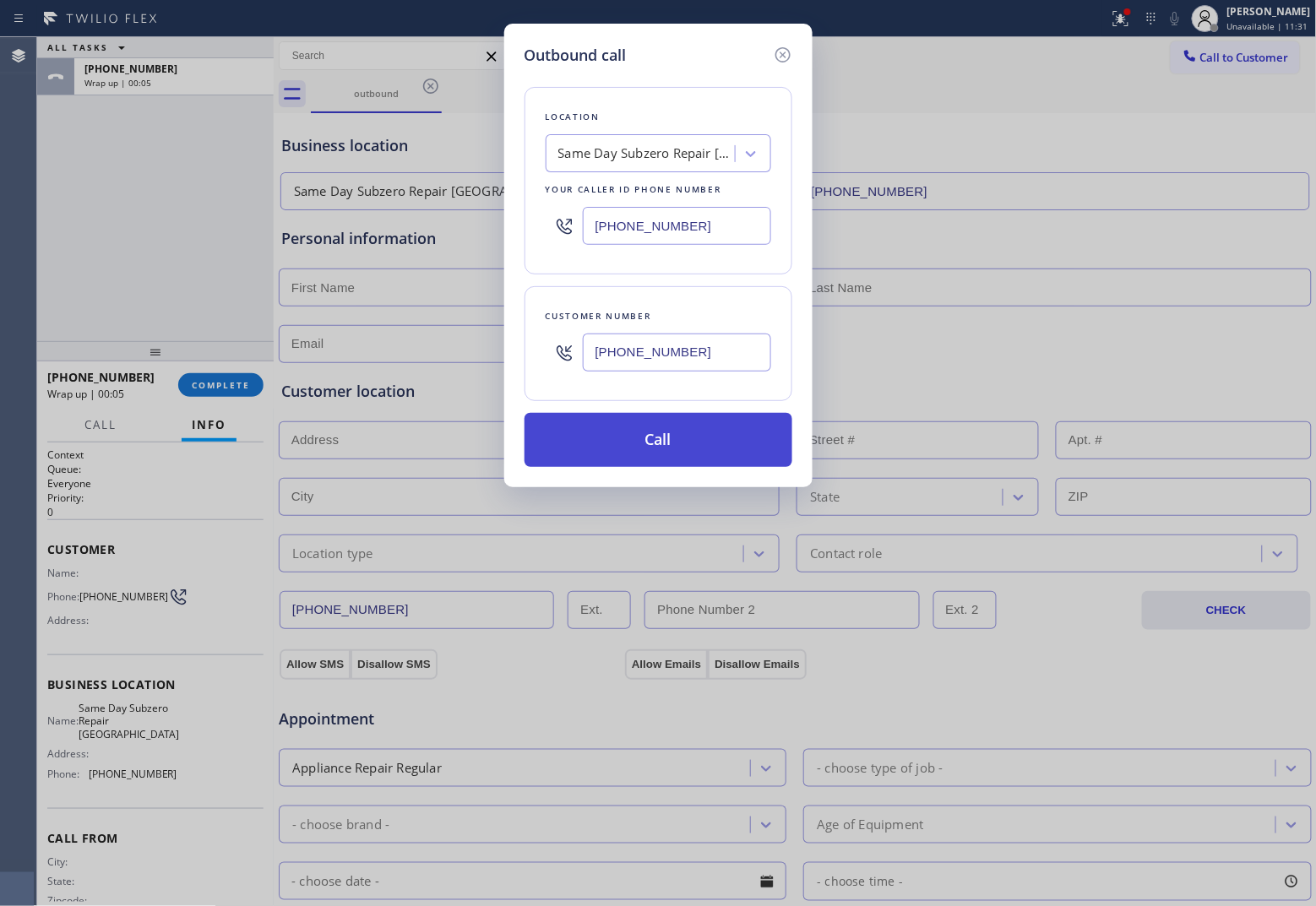
type input "[PHONE_NUMBER]"
click at [715, 449] on button "Call" at bounding box center [658, 439] width 268 height 54
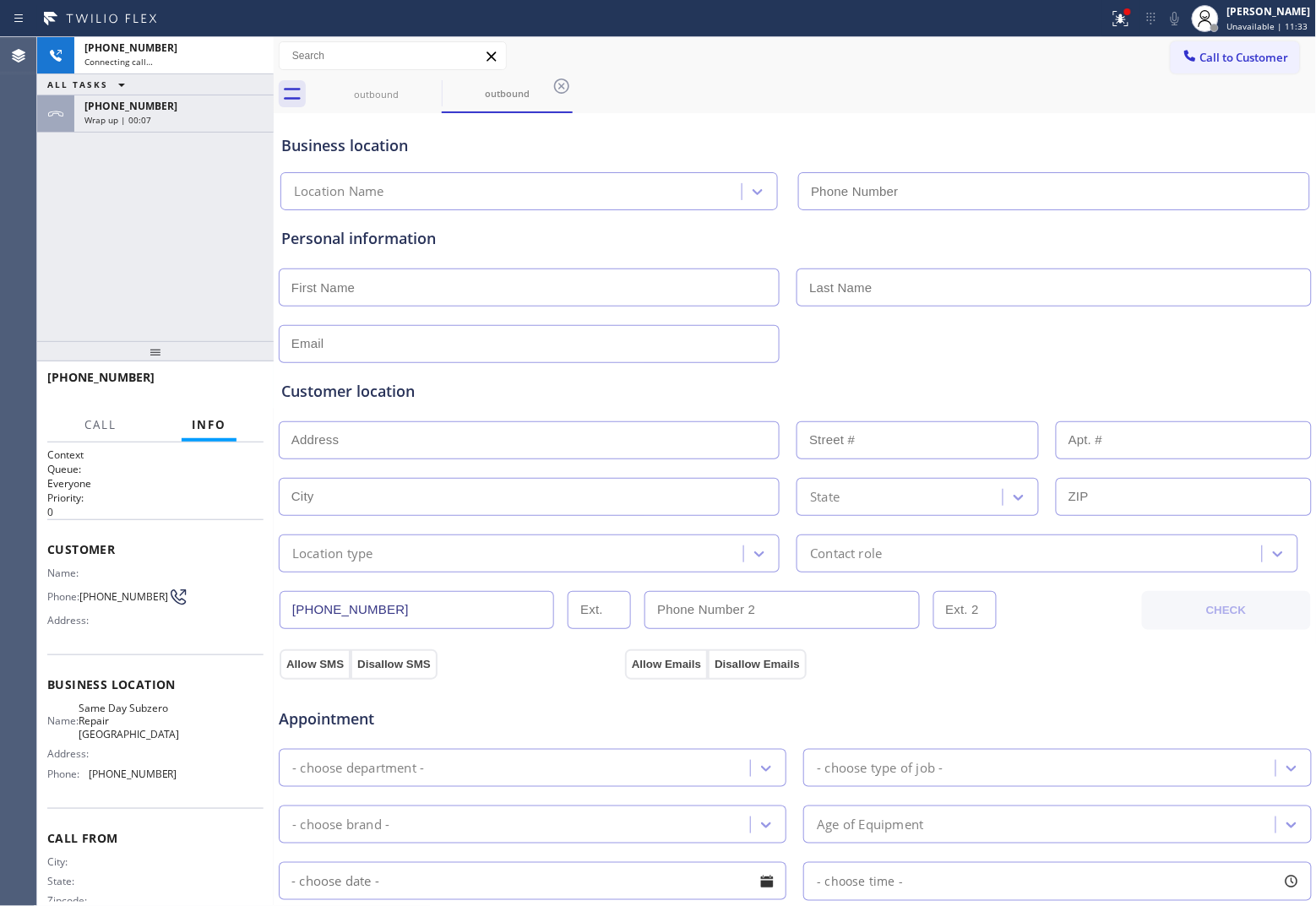
type input "[PHONE_NUMBER]"
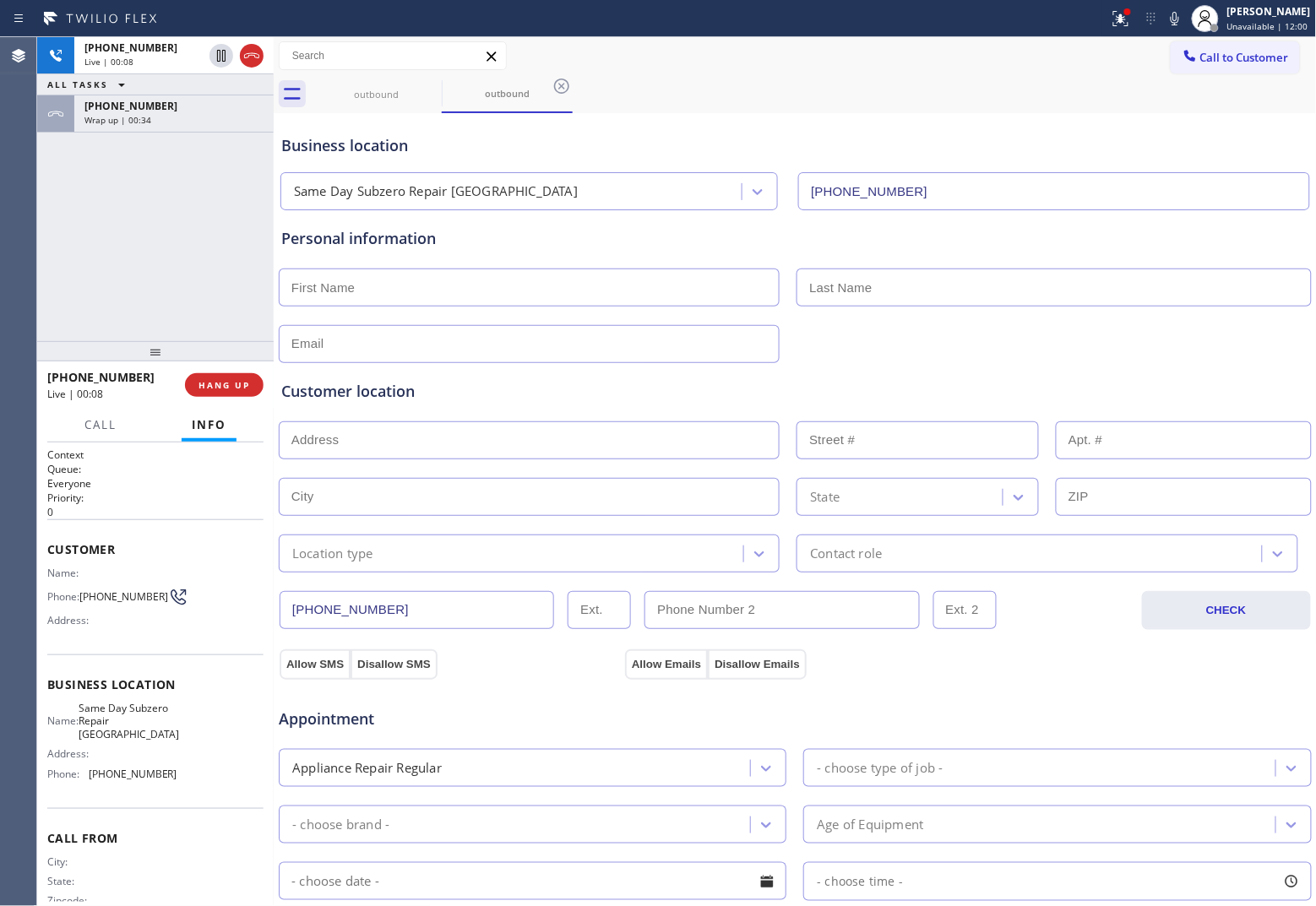
click at [53, 235] on div "[PHONE_NUMBER] Live | 00:08 ALL TASKS ALL TASKS ACTIVE TASKS TASKS IN WRAP UP […" at bounding box center [155, 189] width 237 height 304
click at [216, 380] on span "HANG UP" at bounding box center [223, 385] width 51 height 12
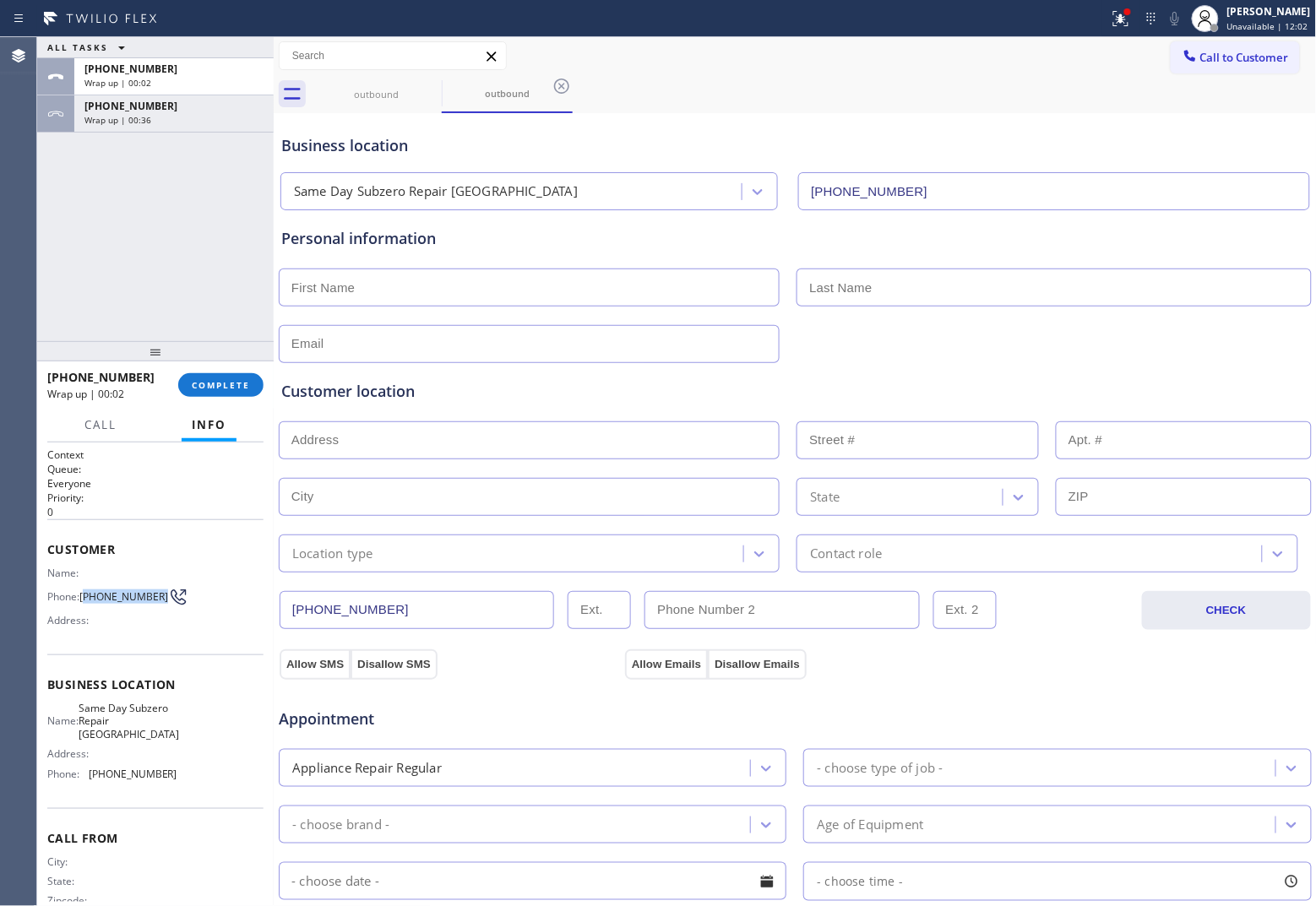
drag, startPoint x: 111, startPoint y: 608, endPoint x: 86, endPoint y: 588, distance: 32.0
click at [86, 590] on span "[PHONE_NUMBER]" at bounding box center [123, 596] width 88 height 13
copy span "347) 500-7656"
drag, startPoint x: 1212, startPoint y: 48, endPoint x: 1121, endPoint y: 115, distance: 113.0
click at [1052, 61] on button "Call to Customer" at bounding box center [1235, 58] width 129 height 32
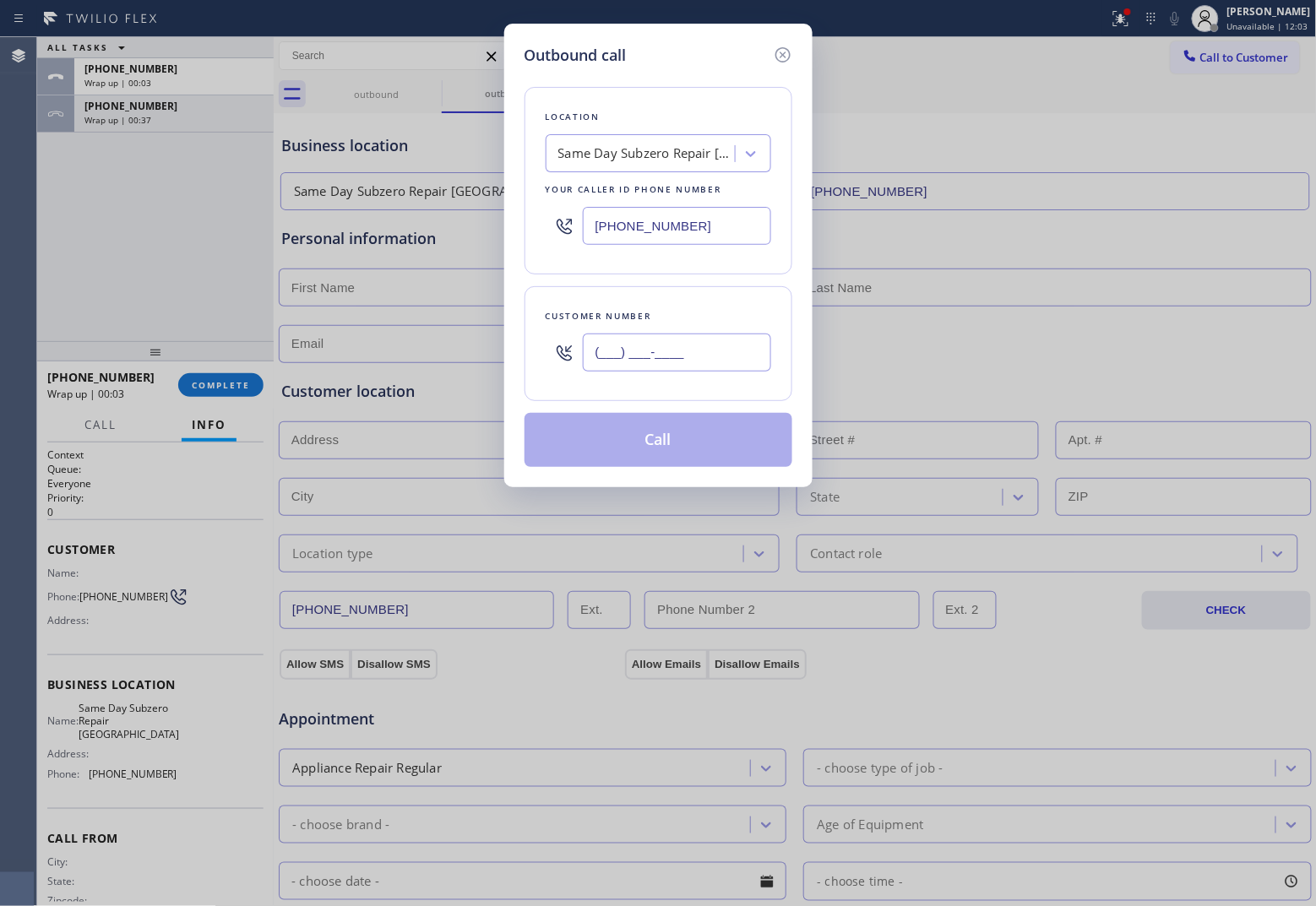
click at [652, 347] on input "(___) ___-____" at bounding box center [676, 352] width 188 height 38
paste input "347) 500-7656"
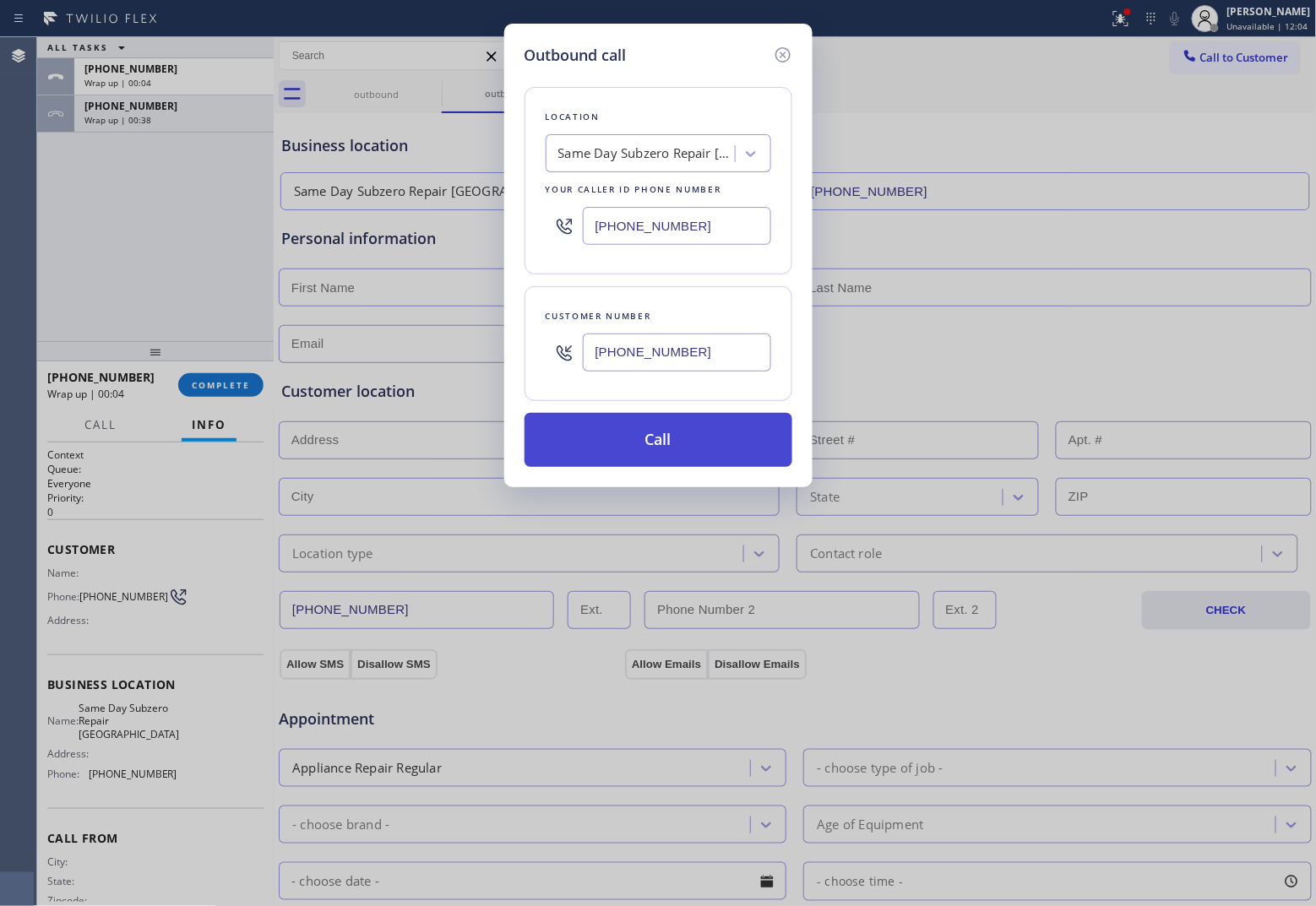
type input "[PHONE_NUMBER]"
click at [695, 441] on button "Call" at bounding box center [658, 439] width 268 height 54
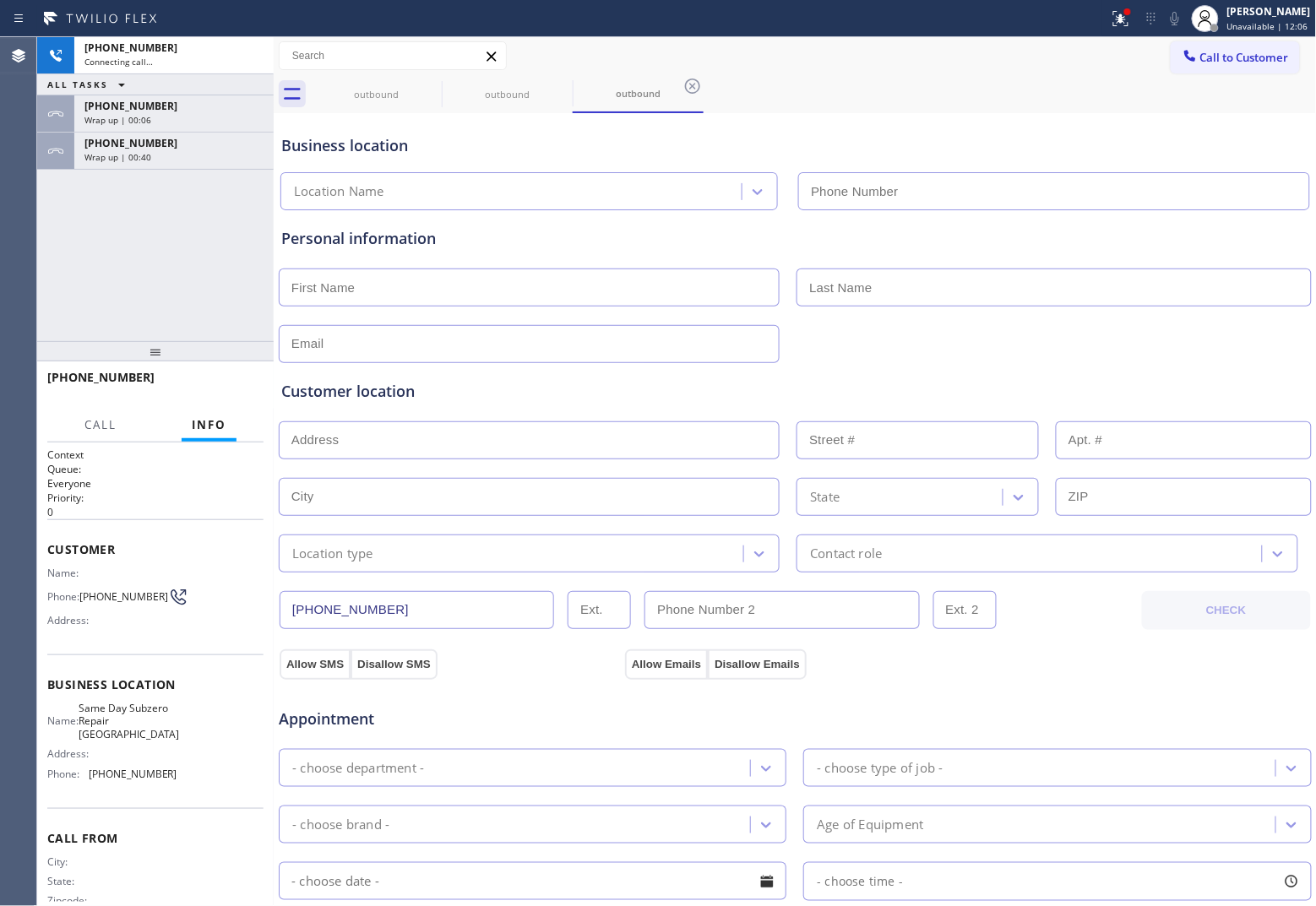
type input "[PHONE_NUMBER]"
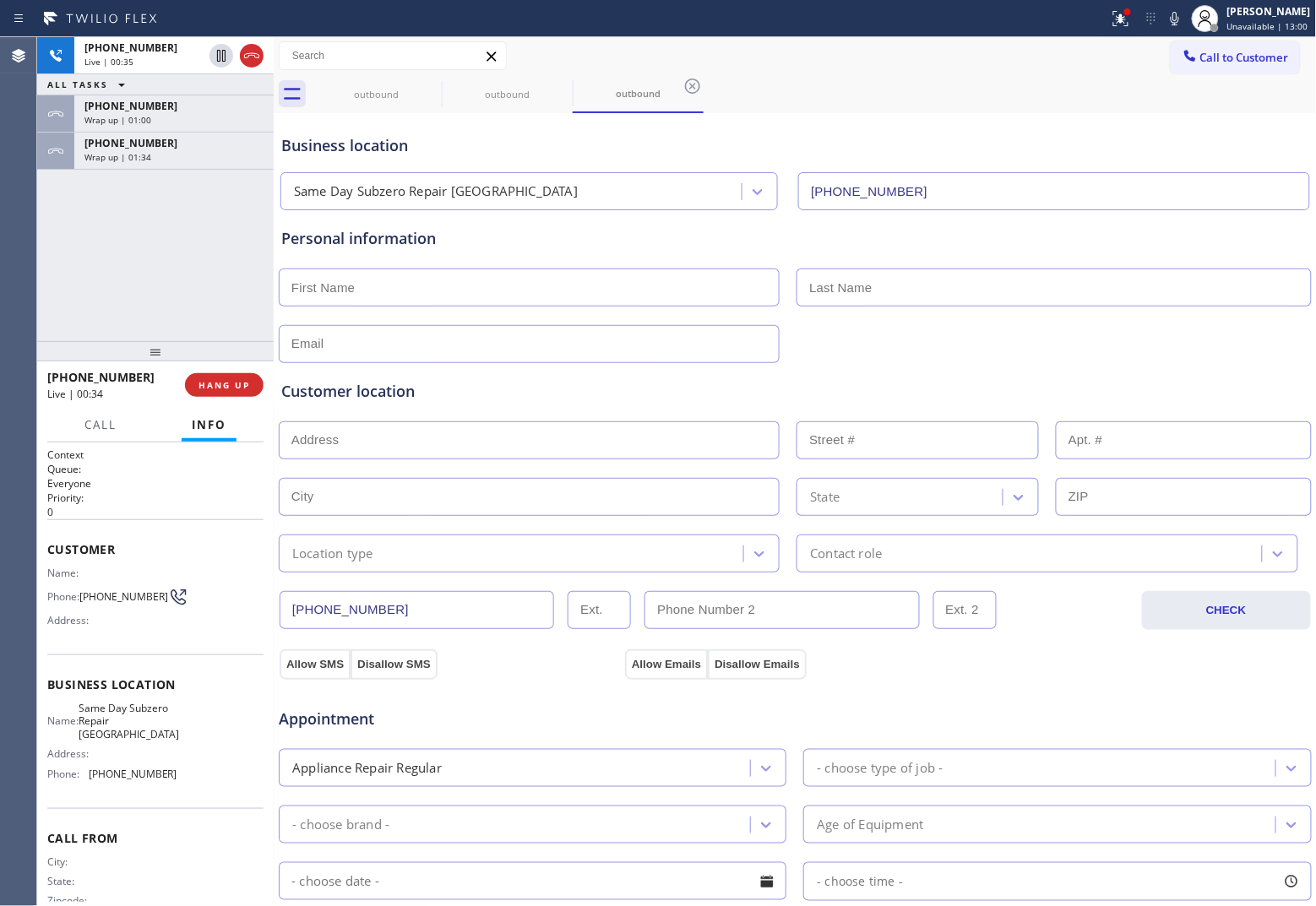
drag, startPoint x: 53, startPoint y: 250, endPoint x: 121, endPoint y: 205, distance: 81.5
click at [64, 237] on div "[PHONE_NUMBER] Live | 00:35 ALL TASKS ALL TASKS ACTIVE TASKS TASKS IN WRAP UP […" at bounding box center [155, 189] width 237 height 304
click at [254, 63] on icon at bounding box center [251, 56] width 21 height 21
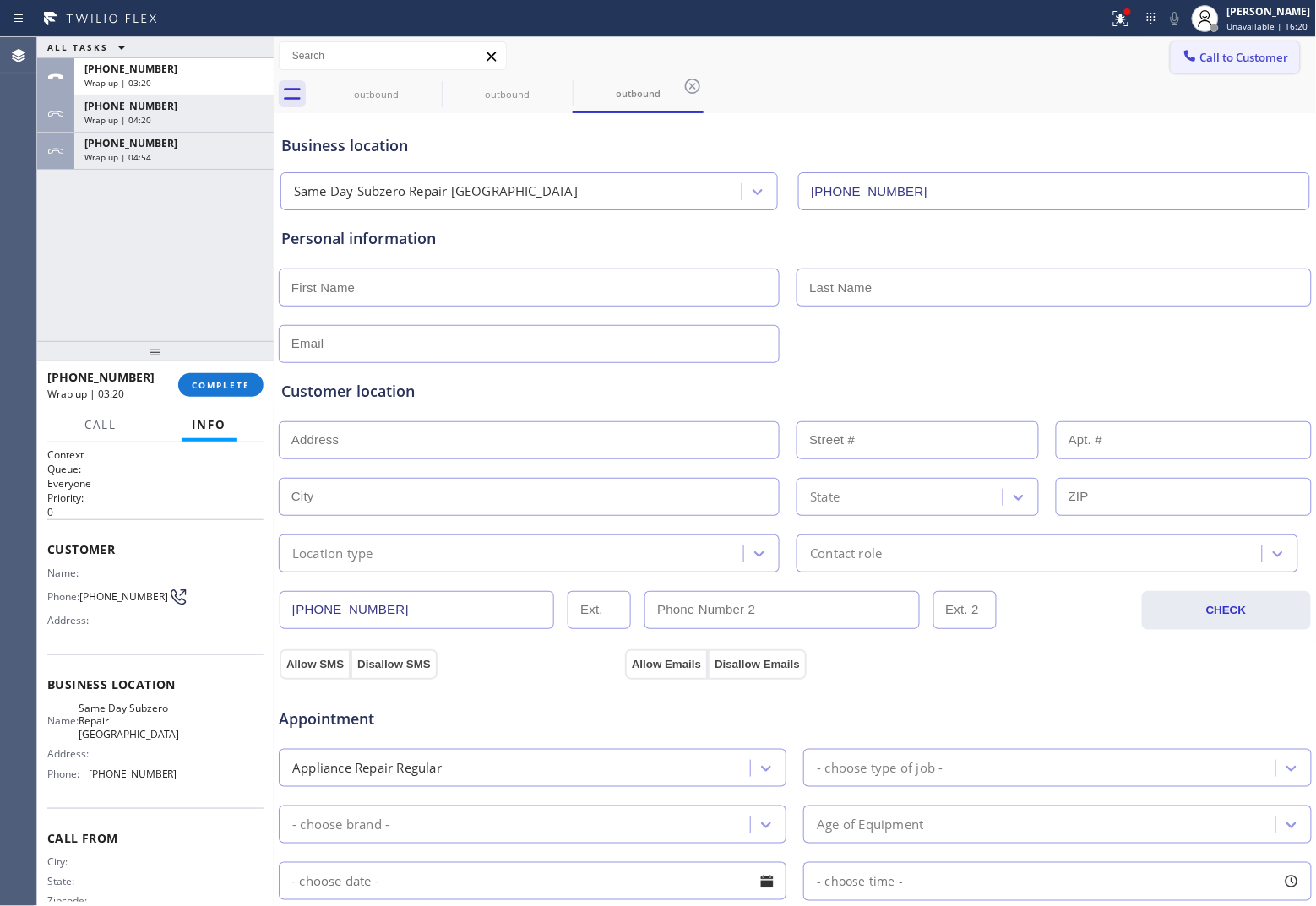
click at [1052, 50] on span "Call to Customer" at bounding box center [1244, 57] width 88 height 15
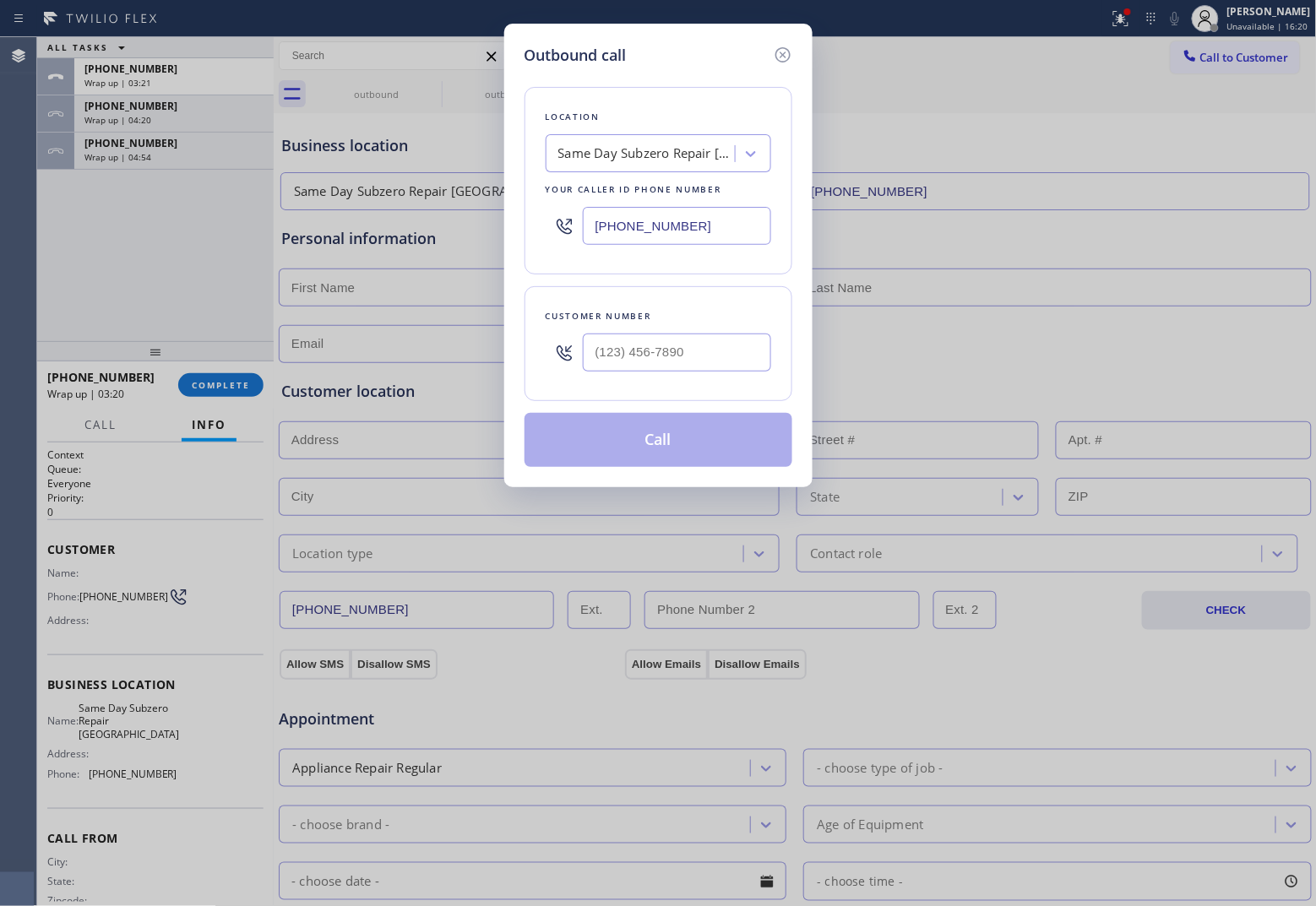
click at [728, 222] on input "[PHONE_NUMBER]" at bounding box center [676, 226] width 188 height 38
paste input "44) 735-4685"
type input "[PHONE_NUMBER]"
type input "(___) ___-____"
click at [691, 374] on div at bounding box center [676, 352] width 188 height 55
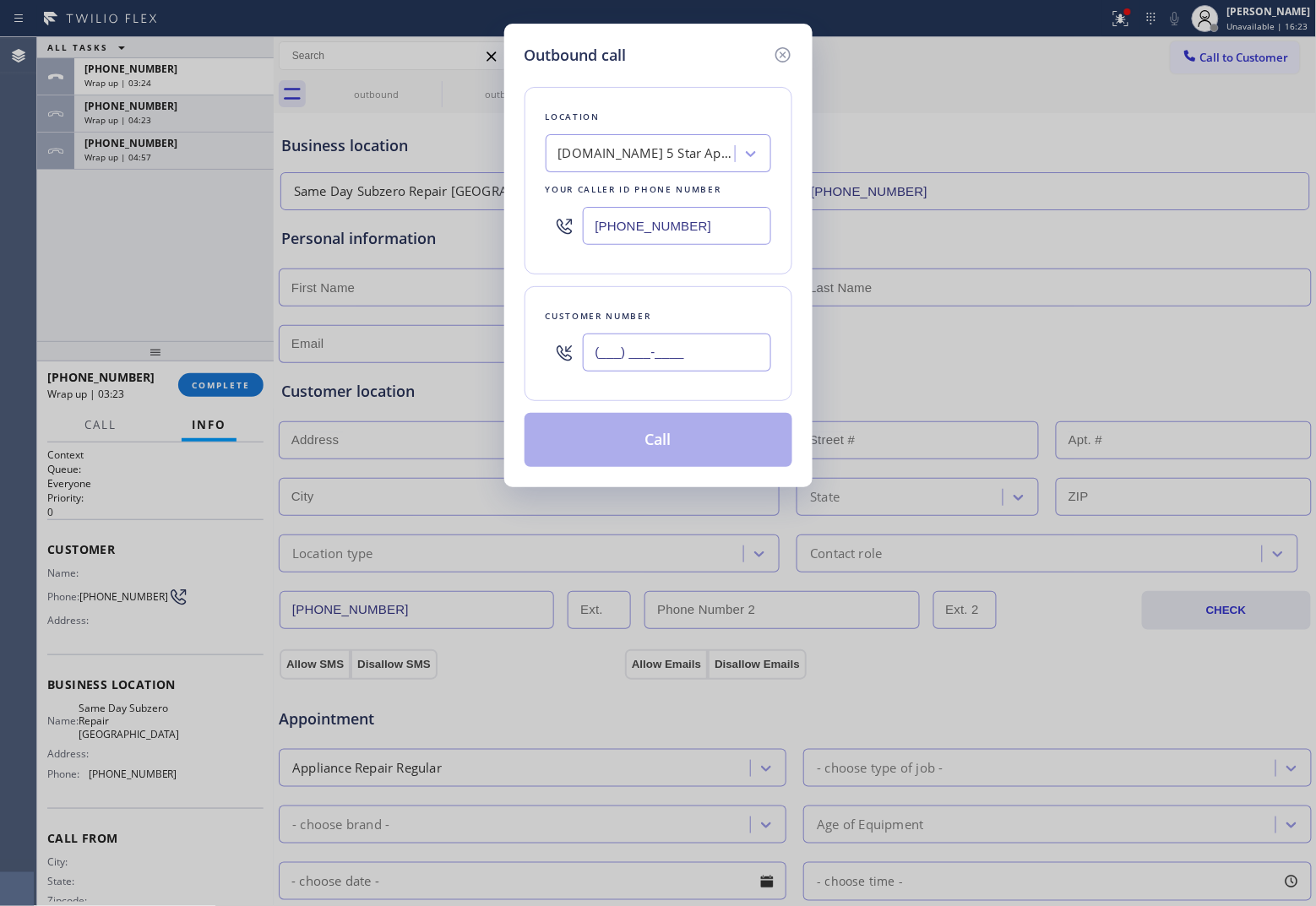
click at [665, 357] on input "(___) ___-____" at bounding box center [676, 352] width 188 height 38
paste input "516) 428-0624"
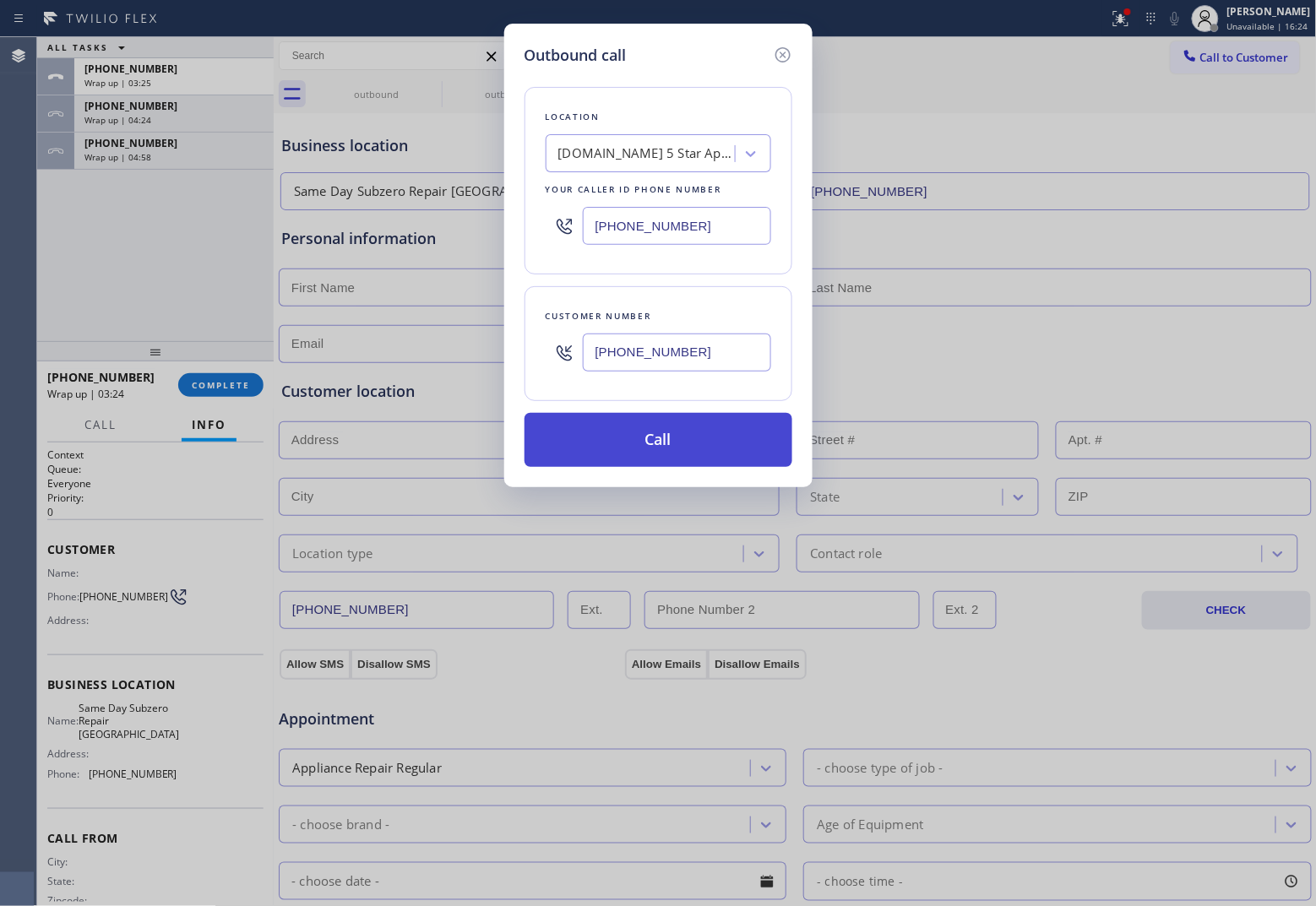
type input "[PHONE_NUMBER]"
click at [678, 439] on button "Call" at bounding box center [658, 439] width 268 height 54
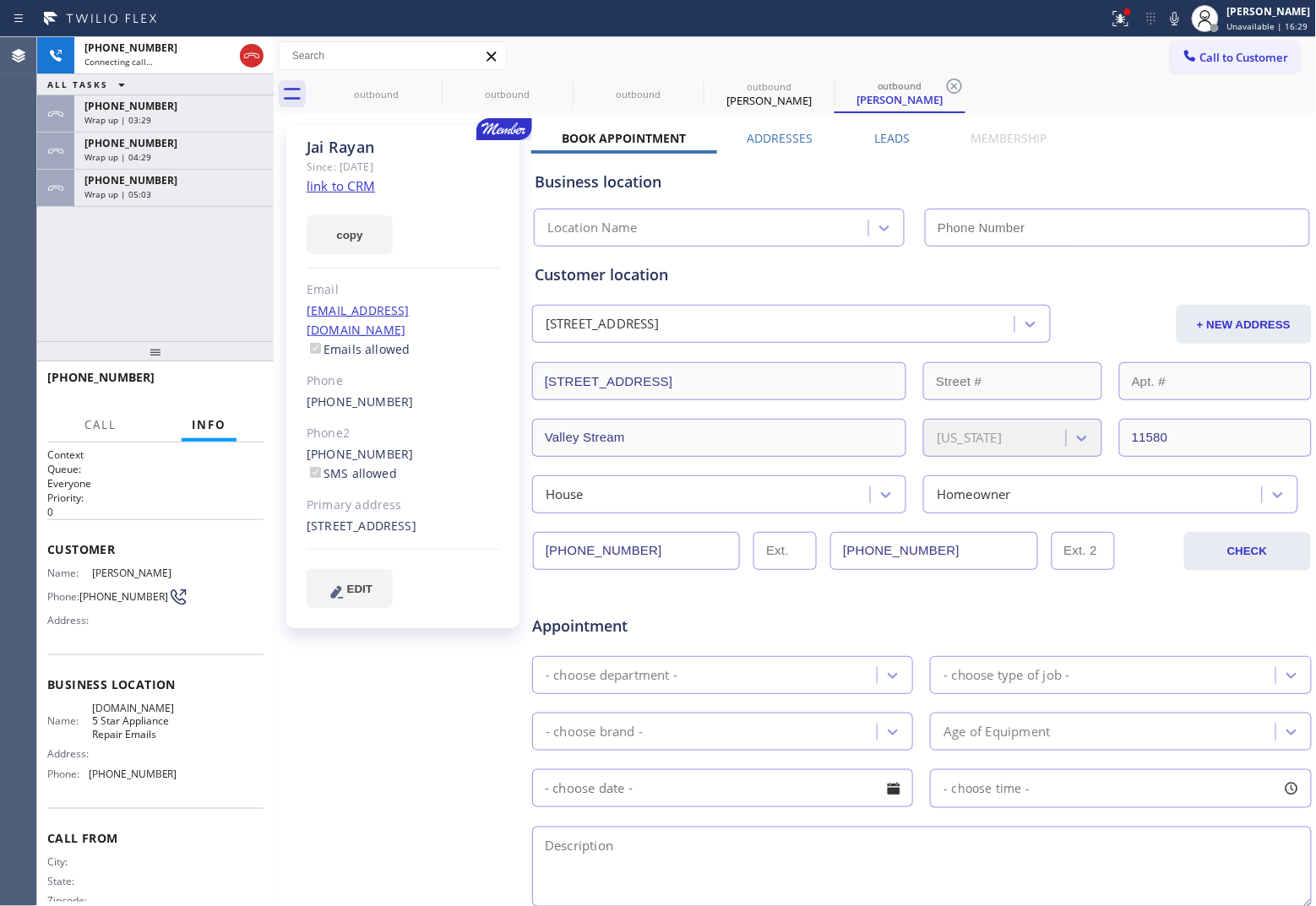
type input "[PHONE_NUMBER]"
click at [348, 193] on link "link to CRM" at bounding box center [340, 186] width 68 height 17
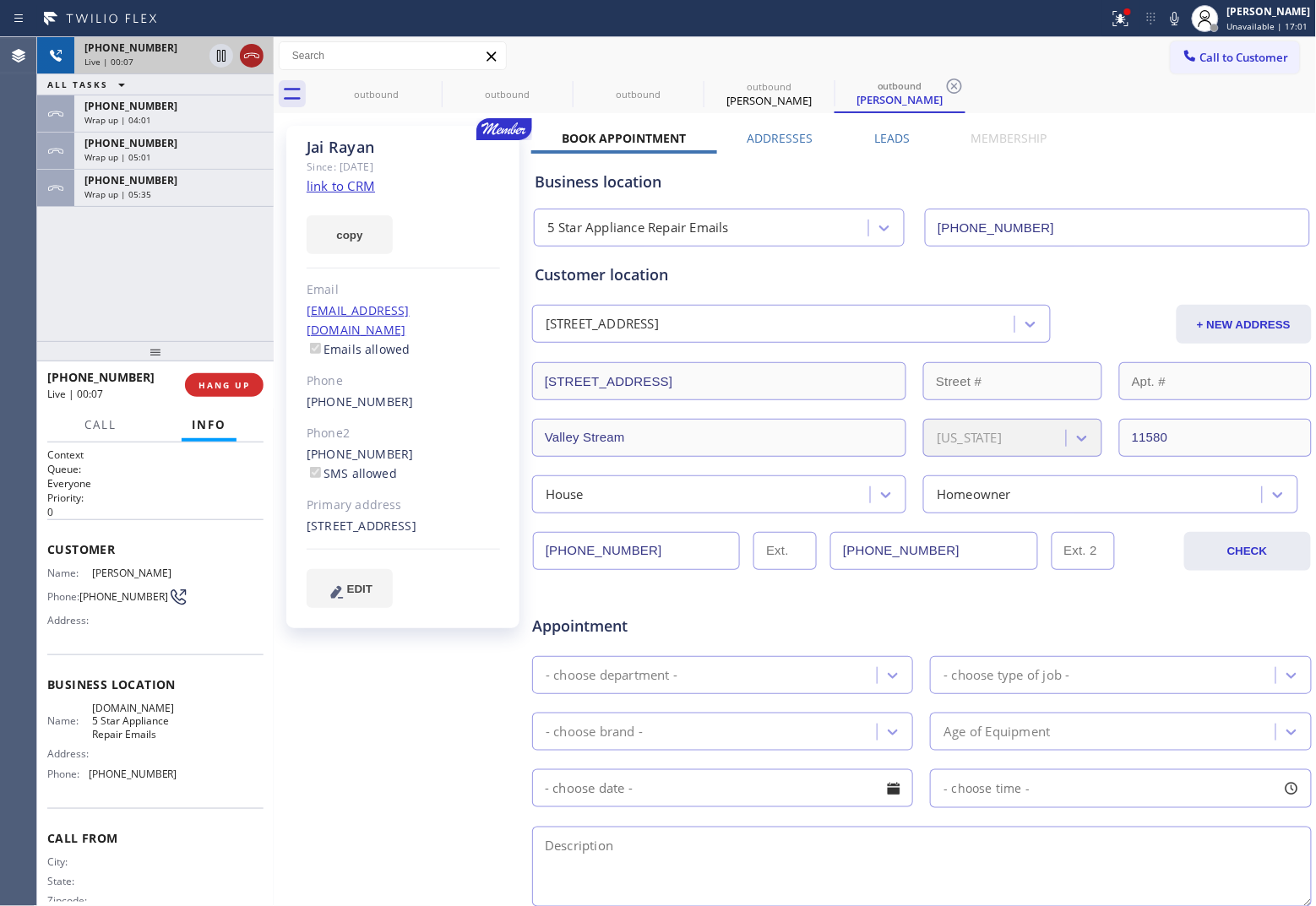
click at [245, 52] on icon at bounding box center [251, 56] width 21 height 21
click at [1052, 48] on button "Call to Customer" at bounding box center [1235, 58] width 129 height 32
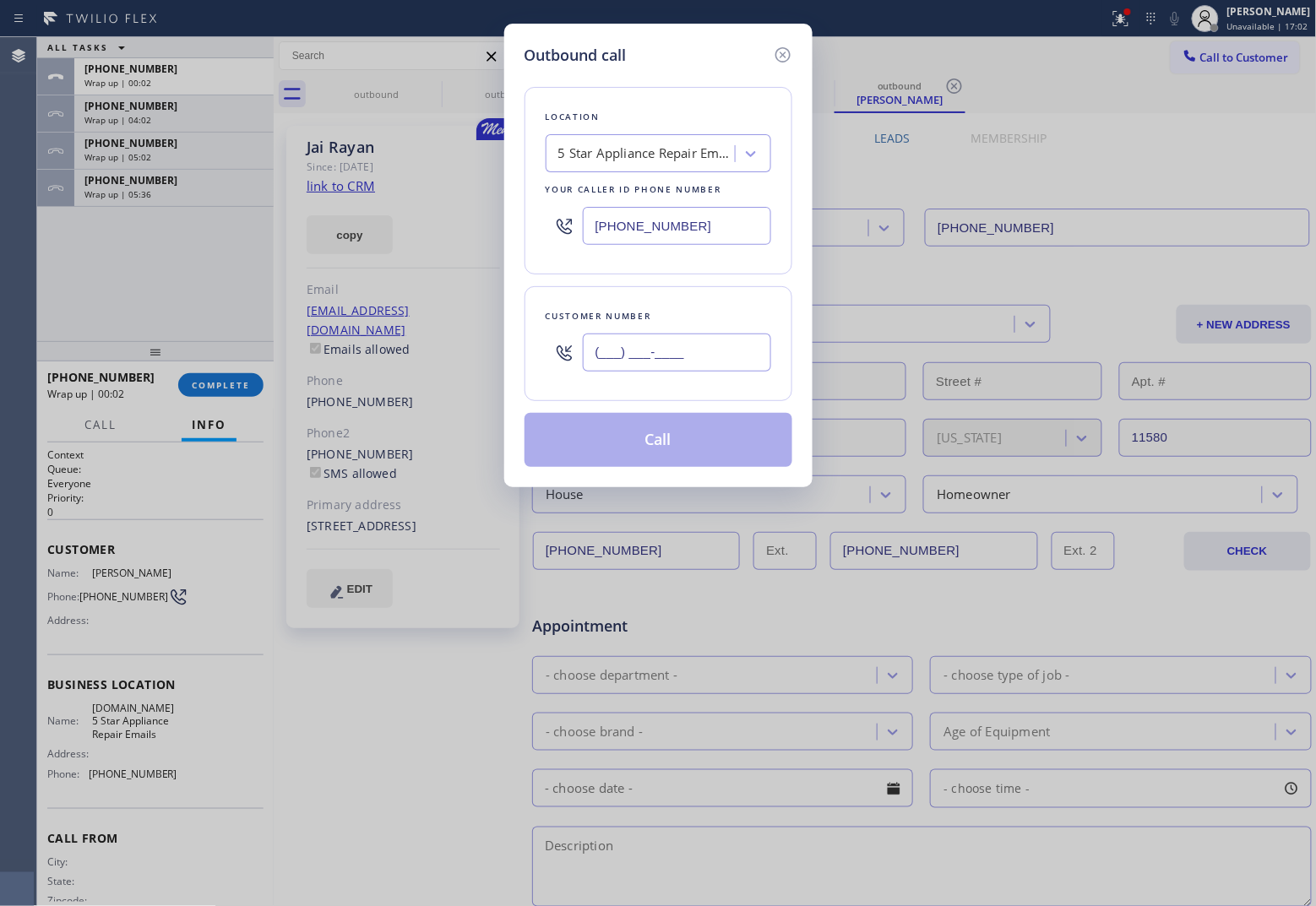
click at [735, 345] on input "(___) ___-____" at bounding box center [676, 352] width 188 height 38
paste input "516) 428-0624"
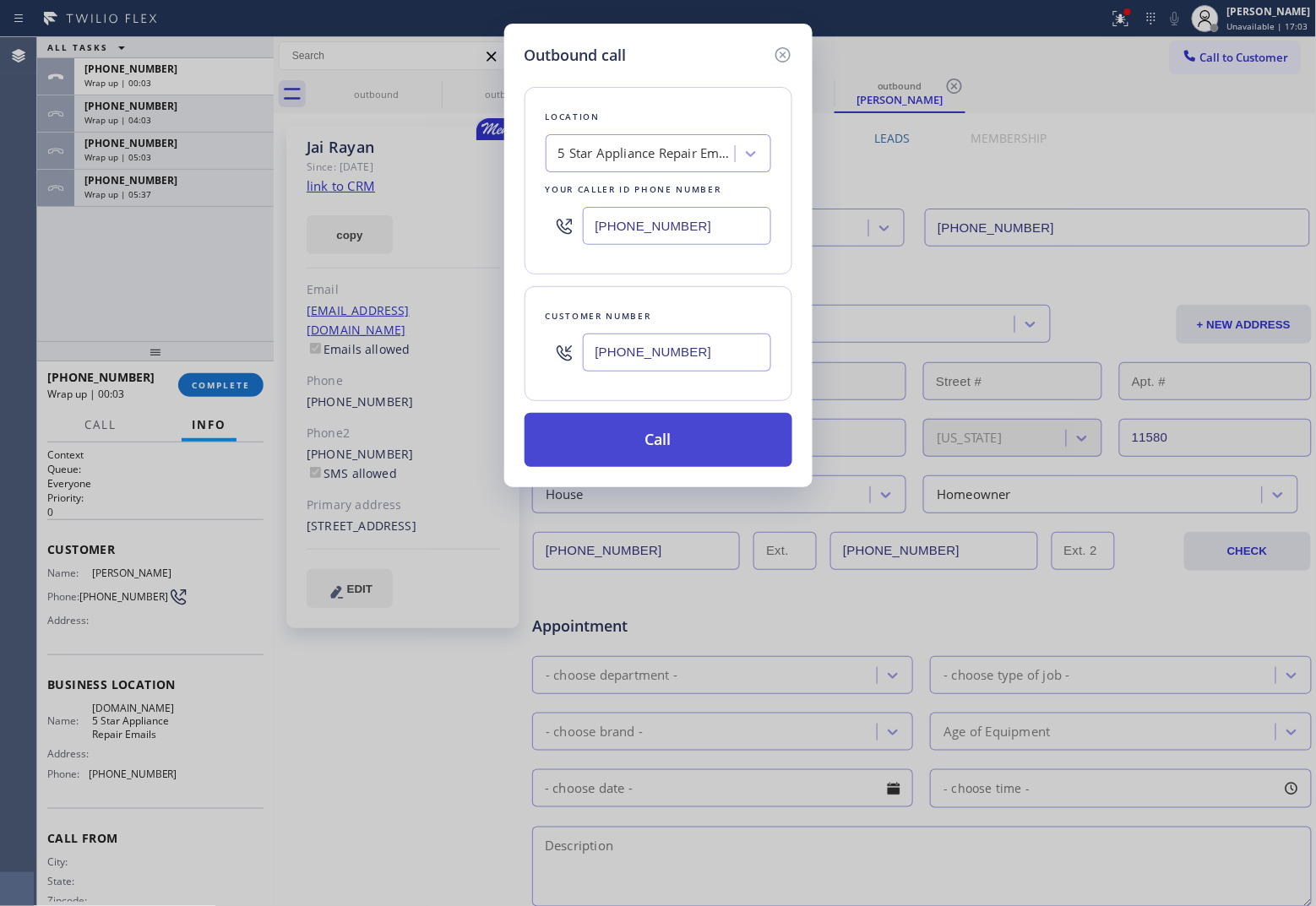
type input "[PHONE_NUMBER]"
click at [658, 448] on button "Call" at bounding box center [658, 439] width 268 height 54
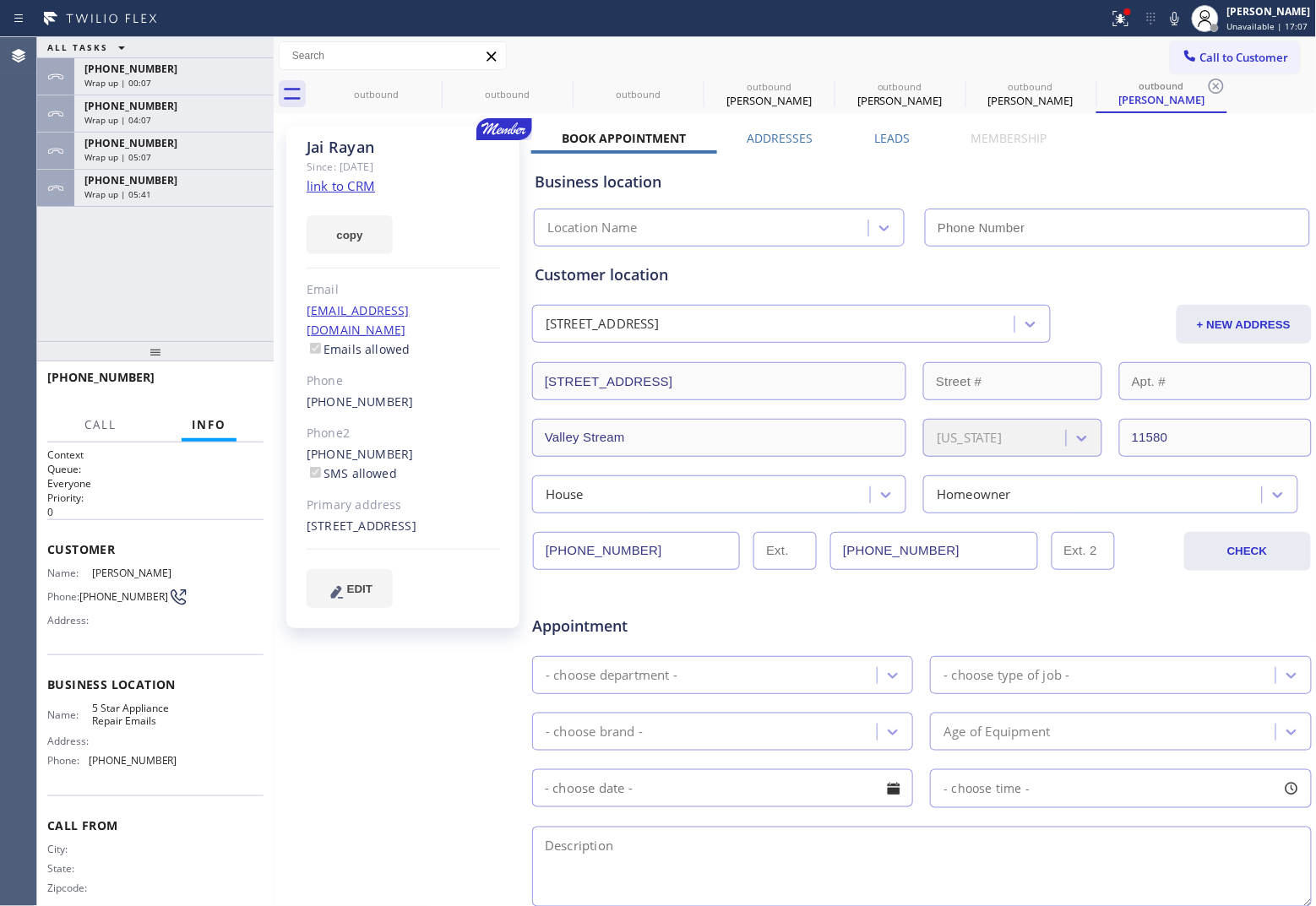
type input "[PHONE_NUMBER]"
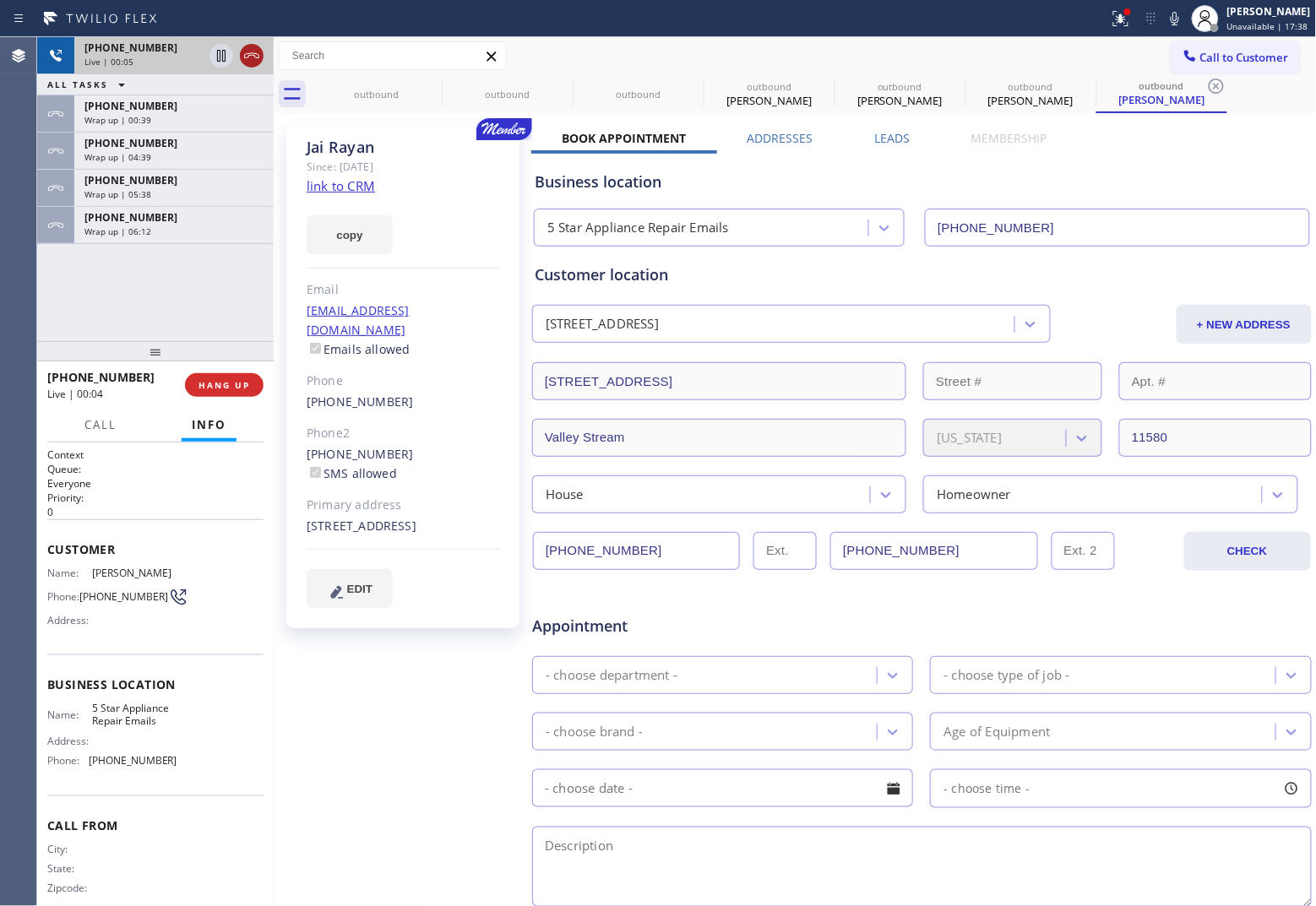
click at [251, 59] on icon at bounding box center [251, 56] width 21 height 21
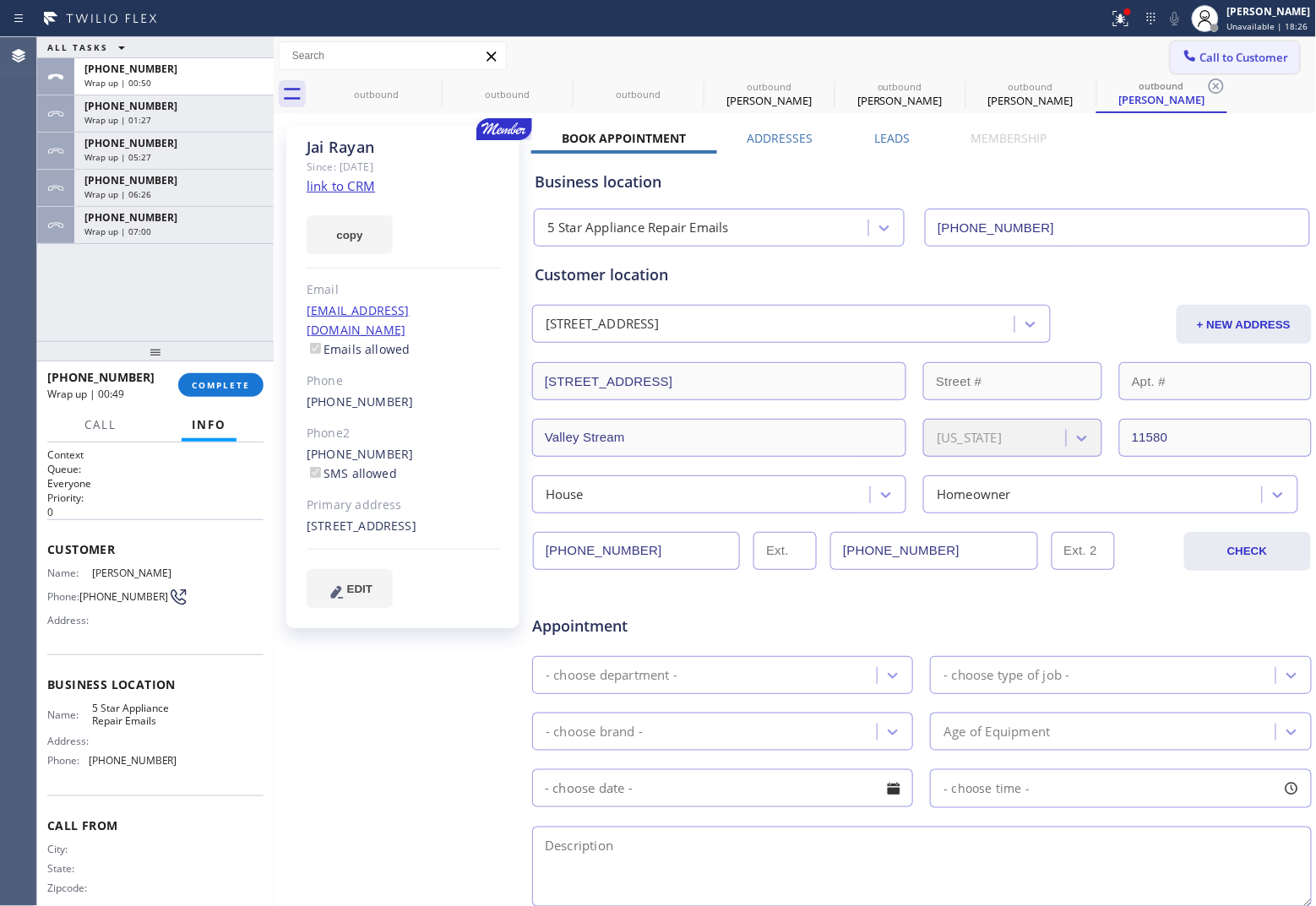
click at [1052, 59] on span "Call to Customer" at bounding box center [1244, 57] width 88 height 15
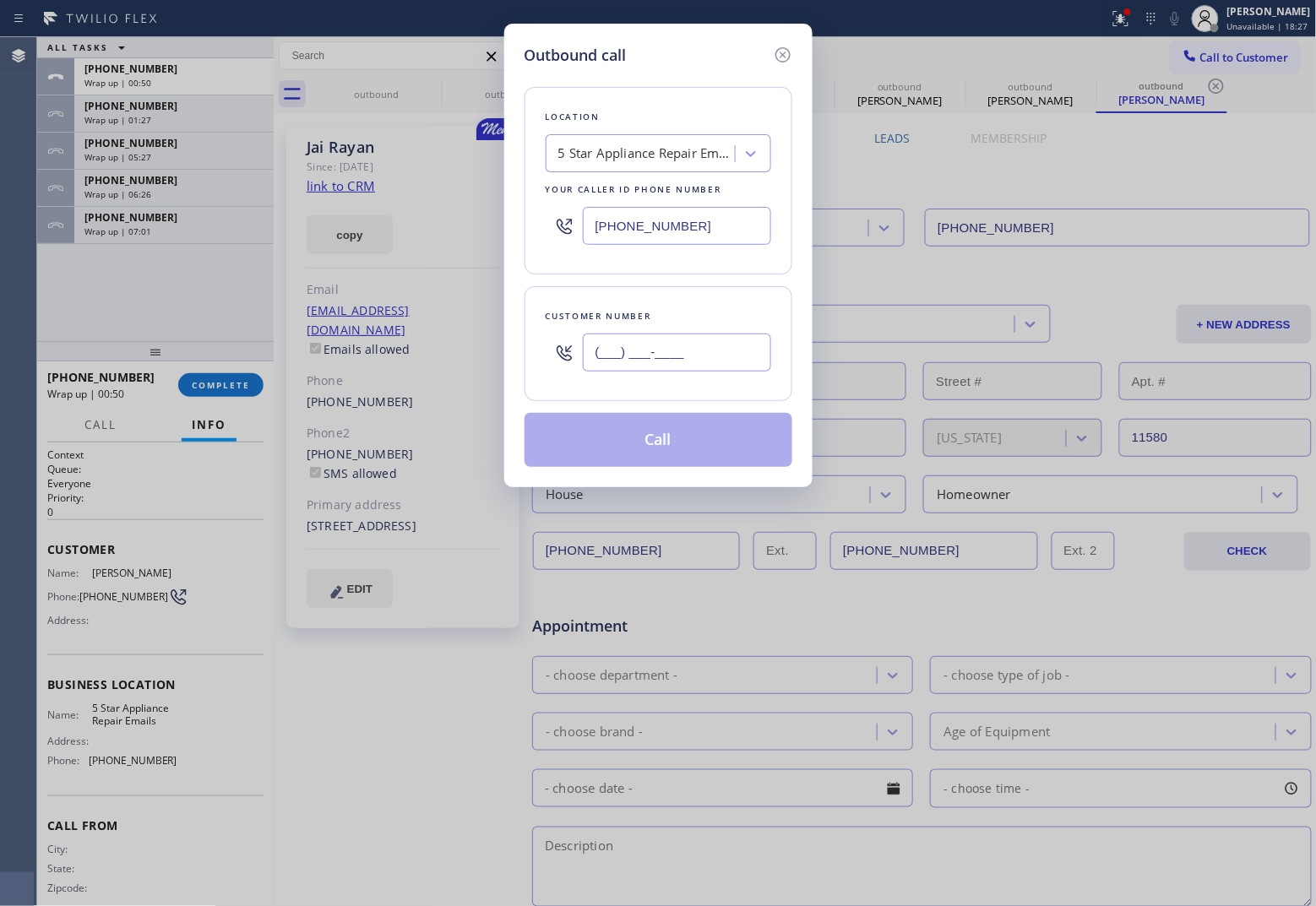
click at [626, 361] on input "(___) ___-____" at bounding box center [676, 352] width 188 height 38
paste input "516) 428-0624"
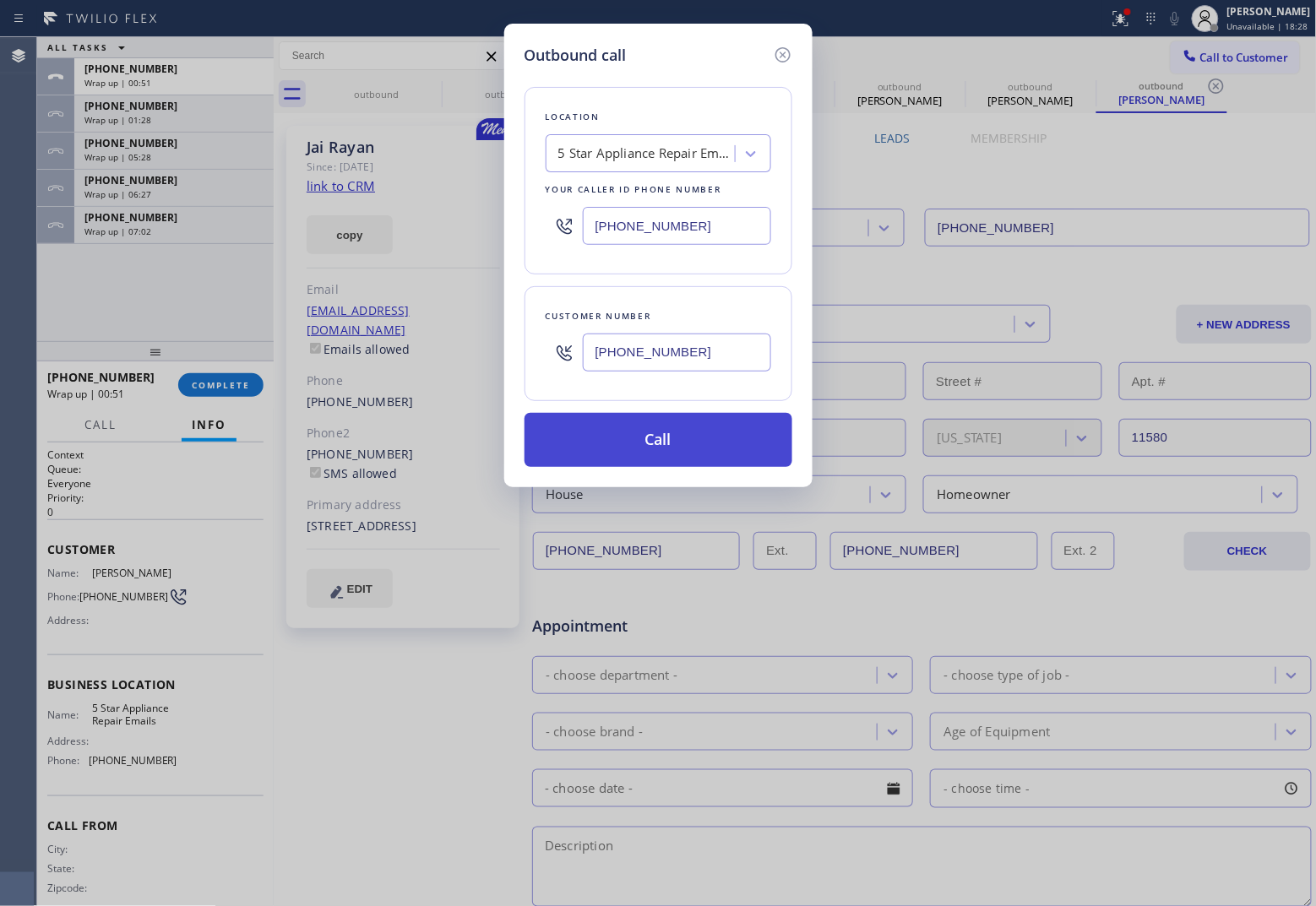
type input "[PHONE_NUMBER]"
click at [682, 438] on button "Call" at bounding box center [658, 439] width 268 height 54
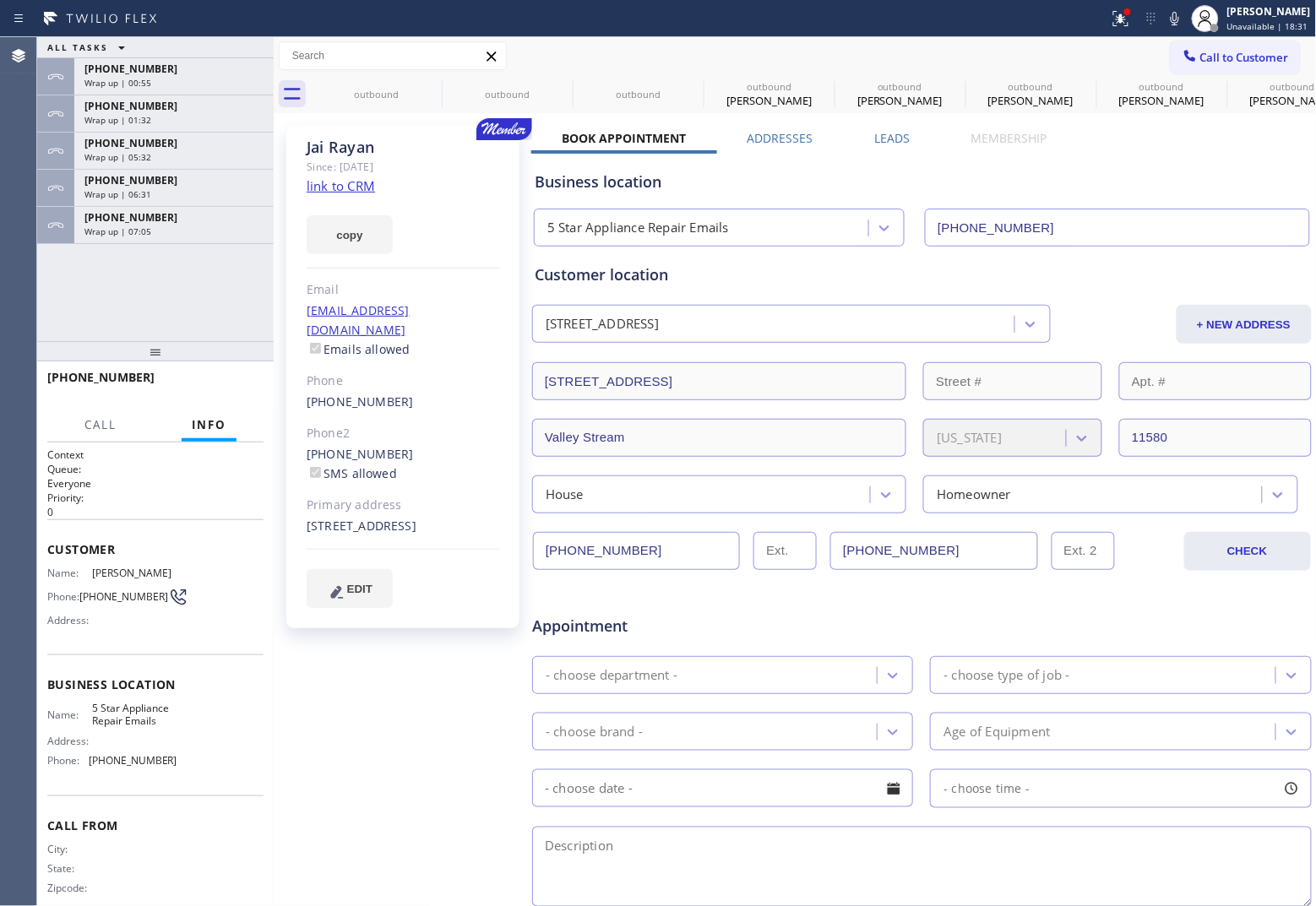
type input "[PHONE_NUMBER]"
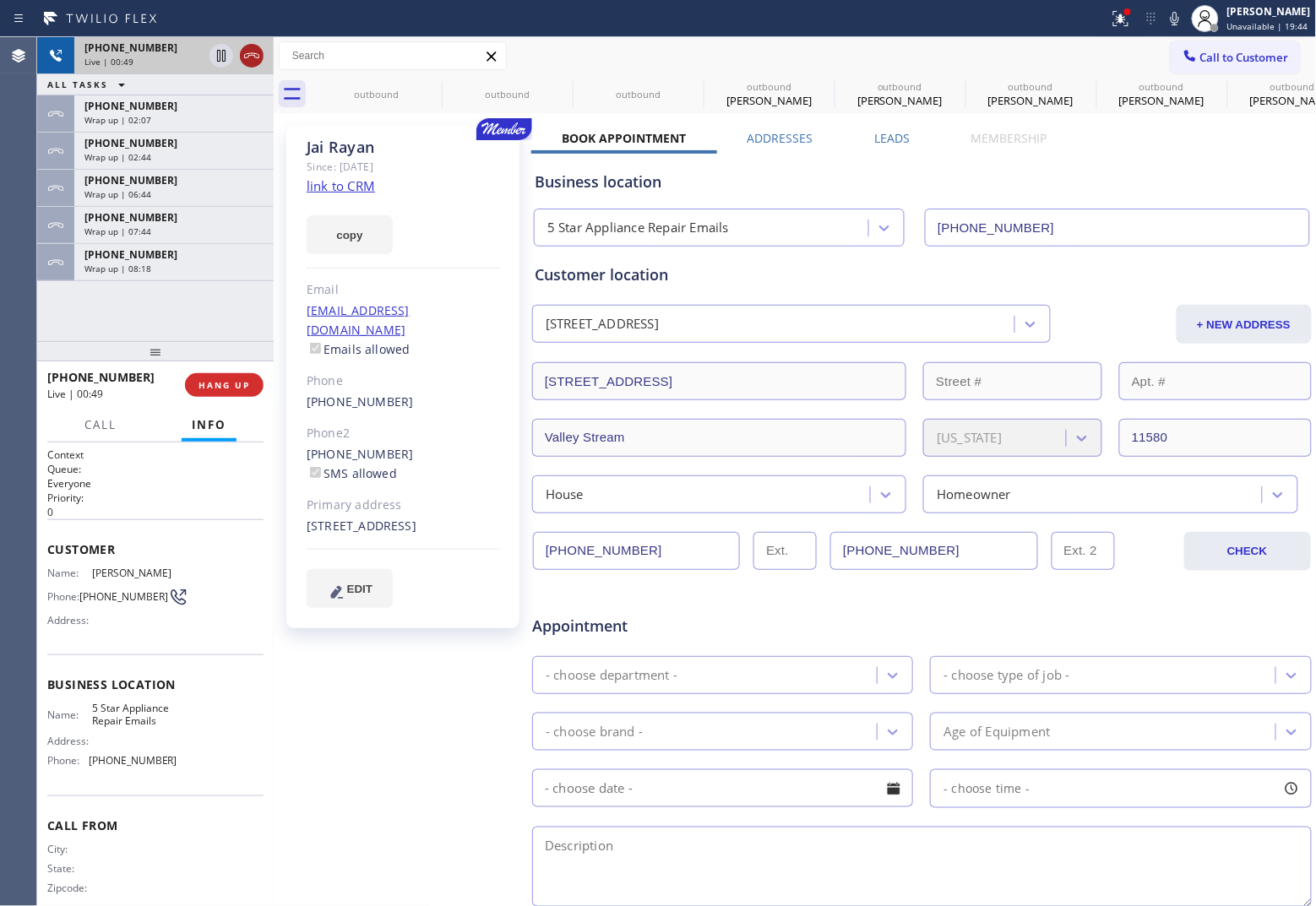
click at [253, 55] on icon at bounding box center [251, 56] width 15 height 5
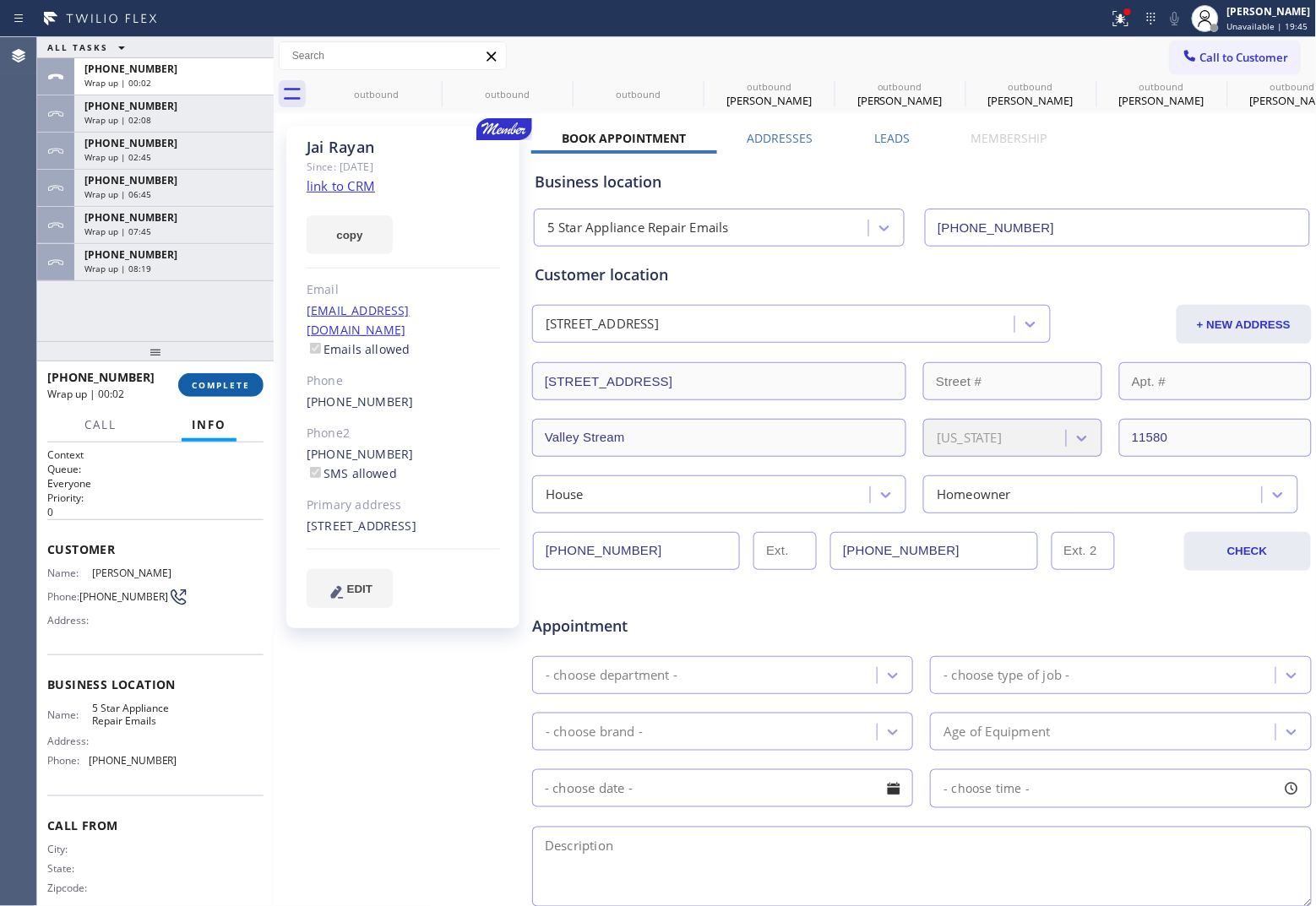
click at [245, 385] on span "COMPLETE" at bounding box center [221, 385] width 59 height 12
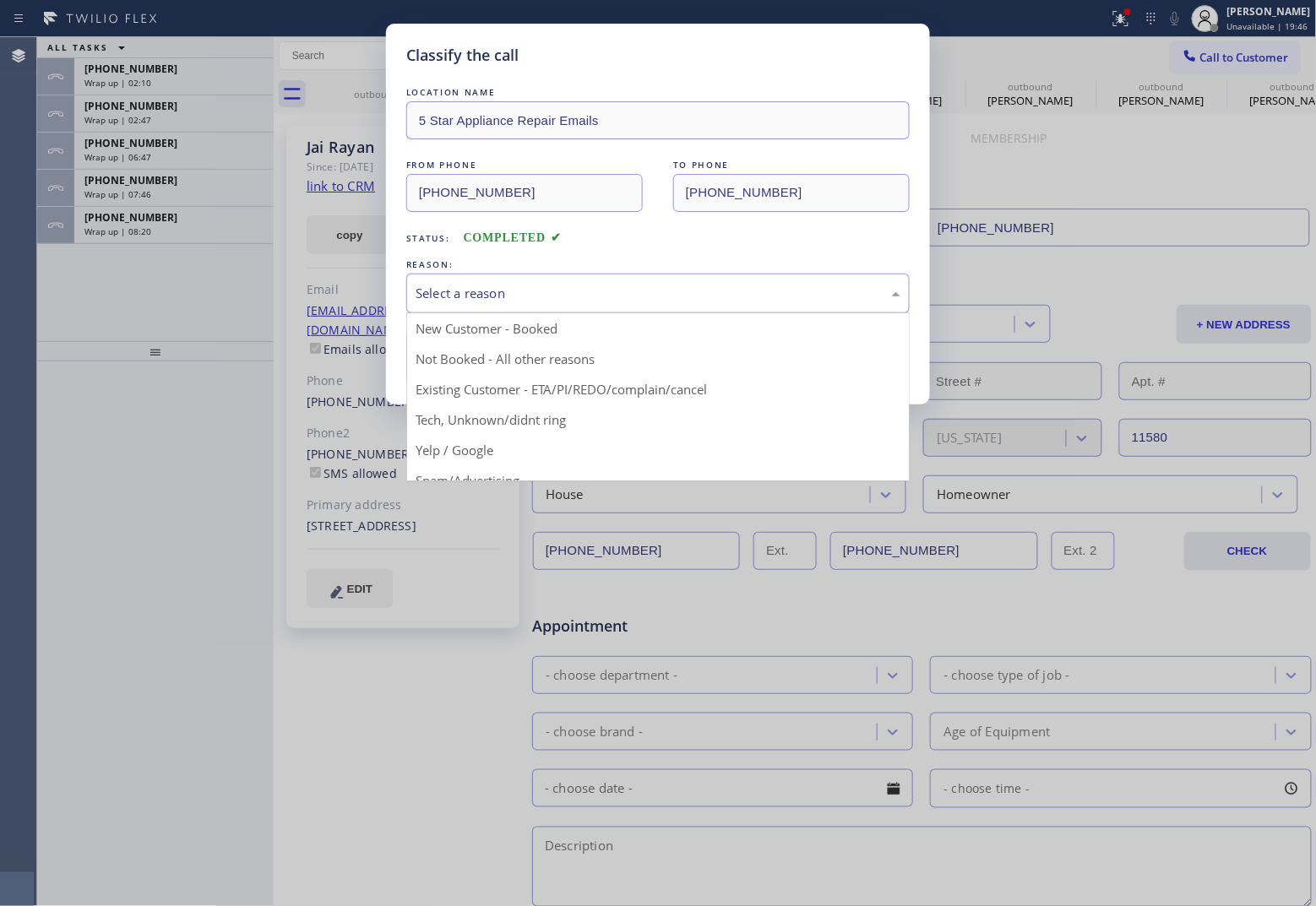
click at [463, 302] on div "Select a reason" at bounding box center [658, 294] width 485 height 20
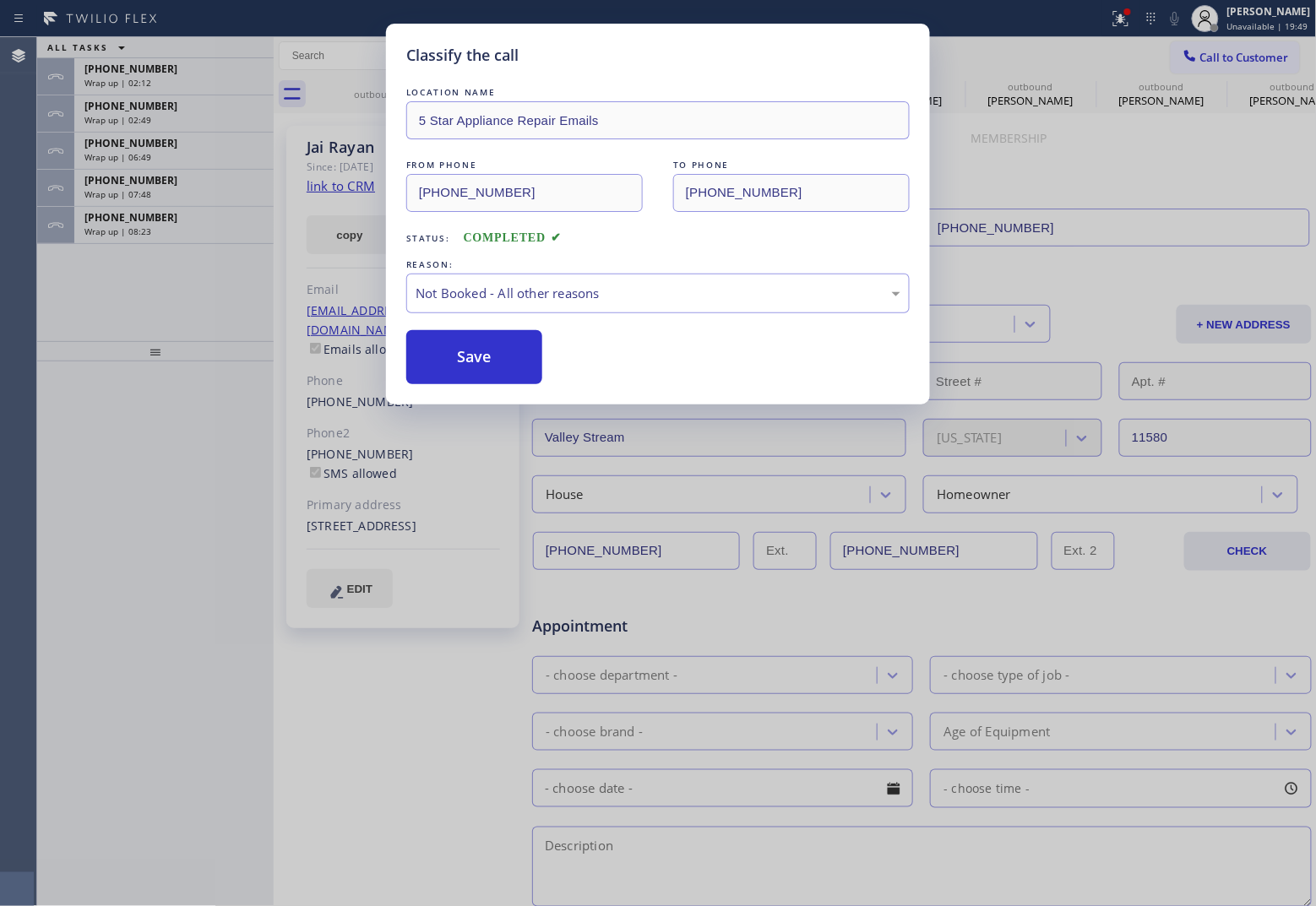
click at [496, 358] on button "Save" at bounding box center [474, 358] width 136 height 54
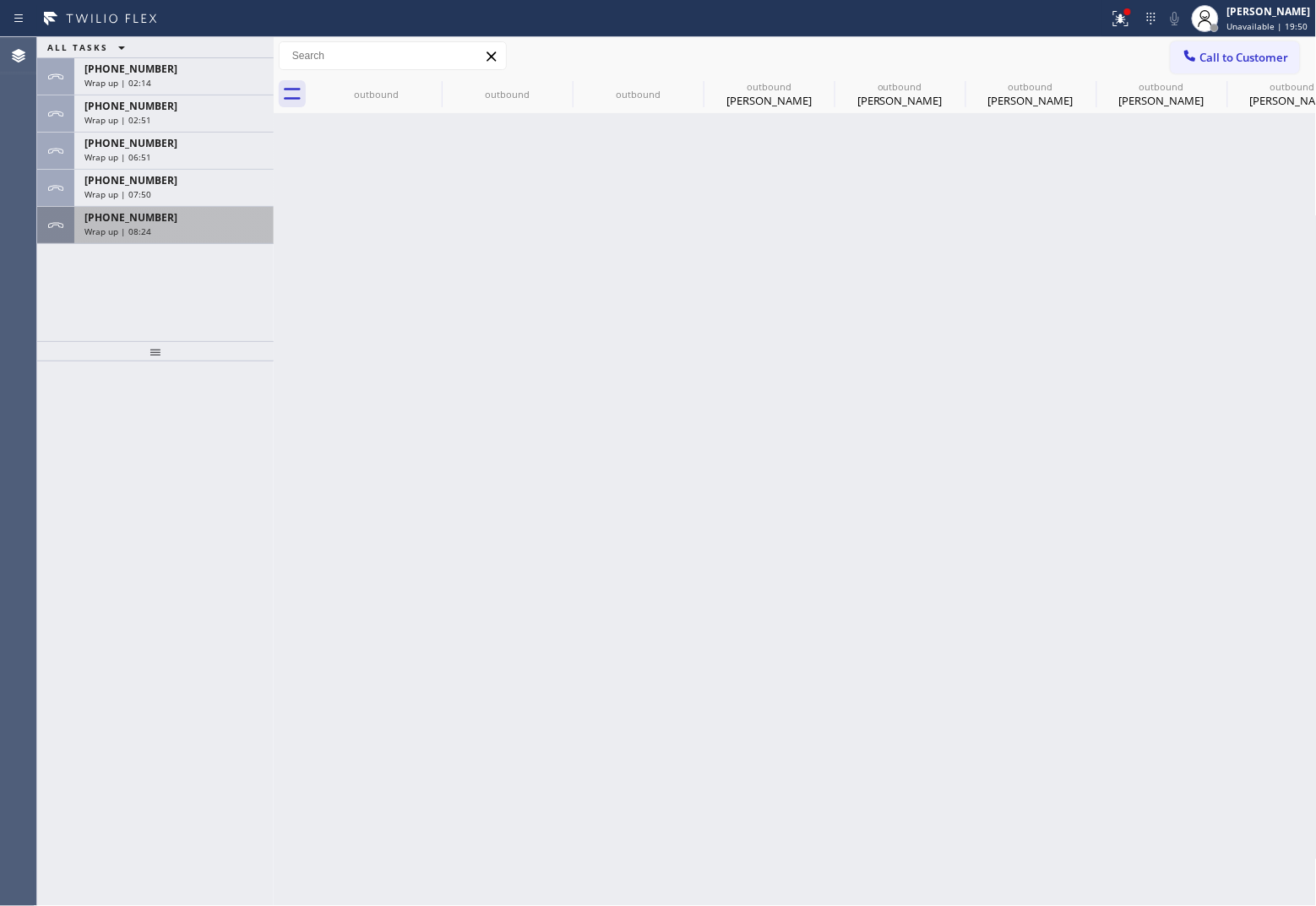
click at [162, 221] on div "[PHONE_NUMBER]" at bounding box center [174, 217] width 179 height 14
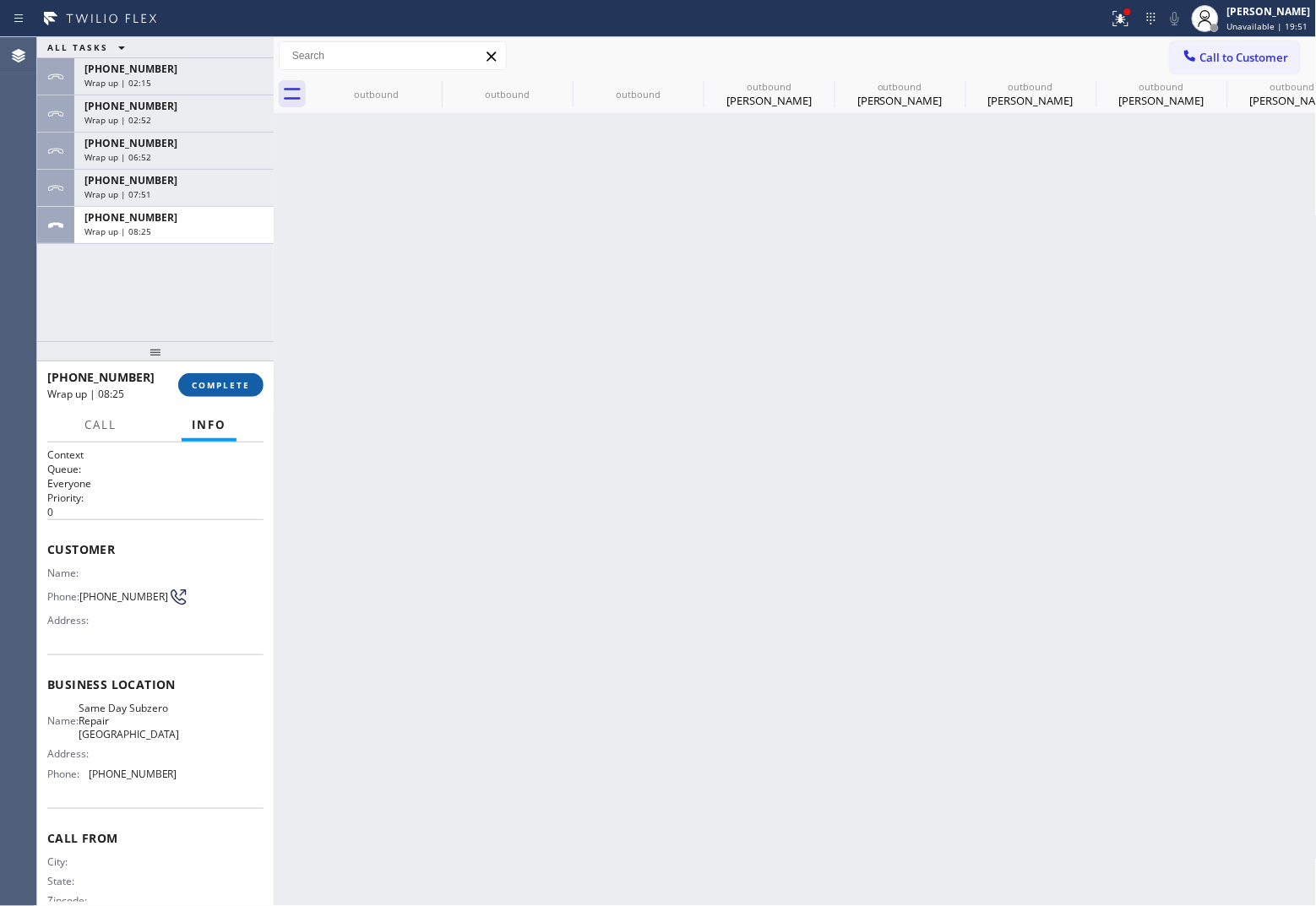
click at [204, 386] on span "COMPLETE" at bounding box center [221, 385] width 59 height 12
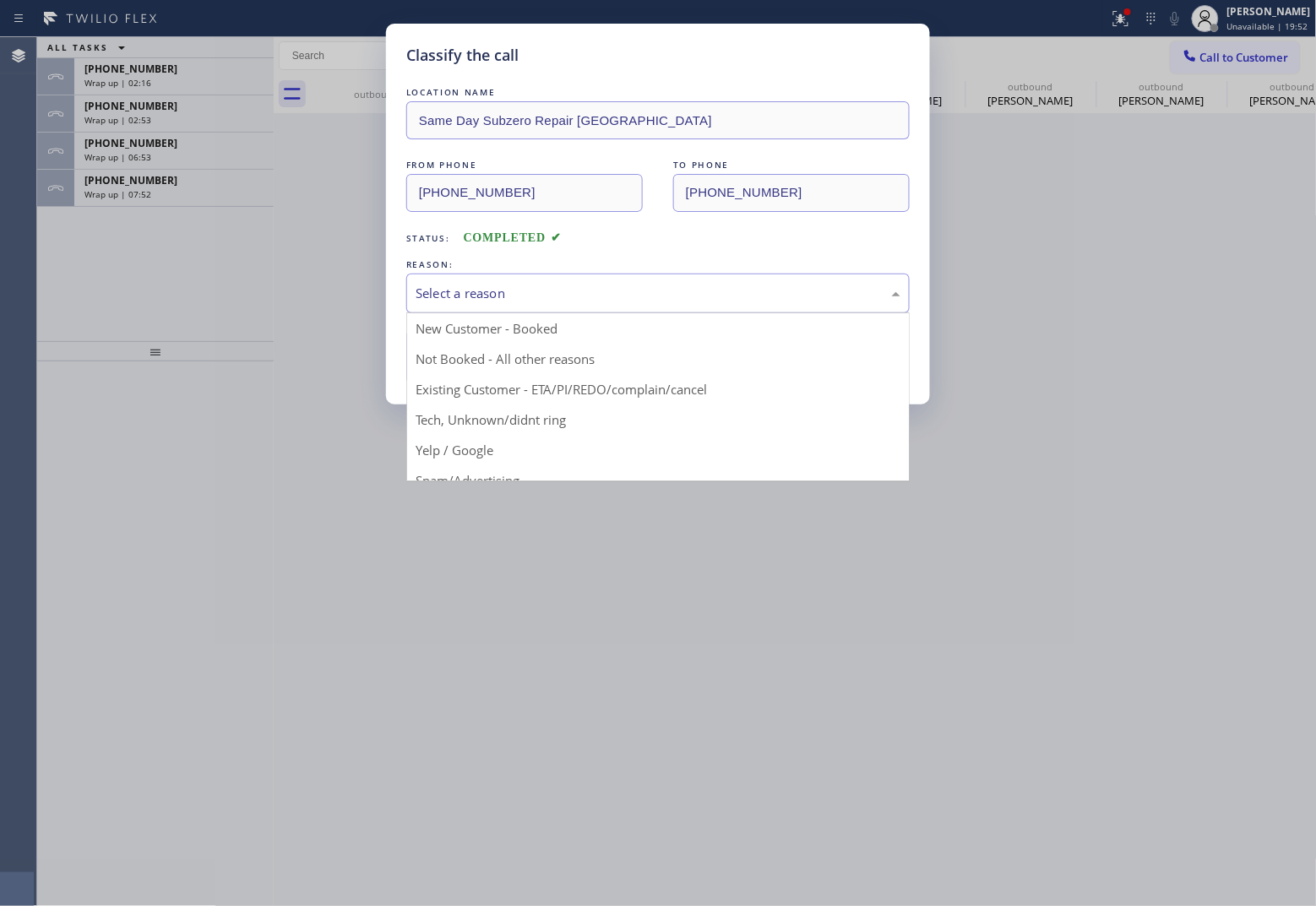
click at [481, 287] on div "Select a reason" at bounding box center [658, 294] width 485 height 20
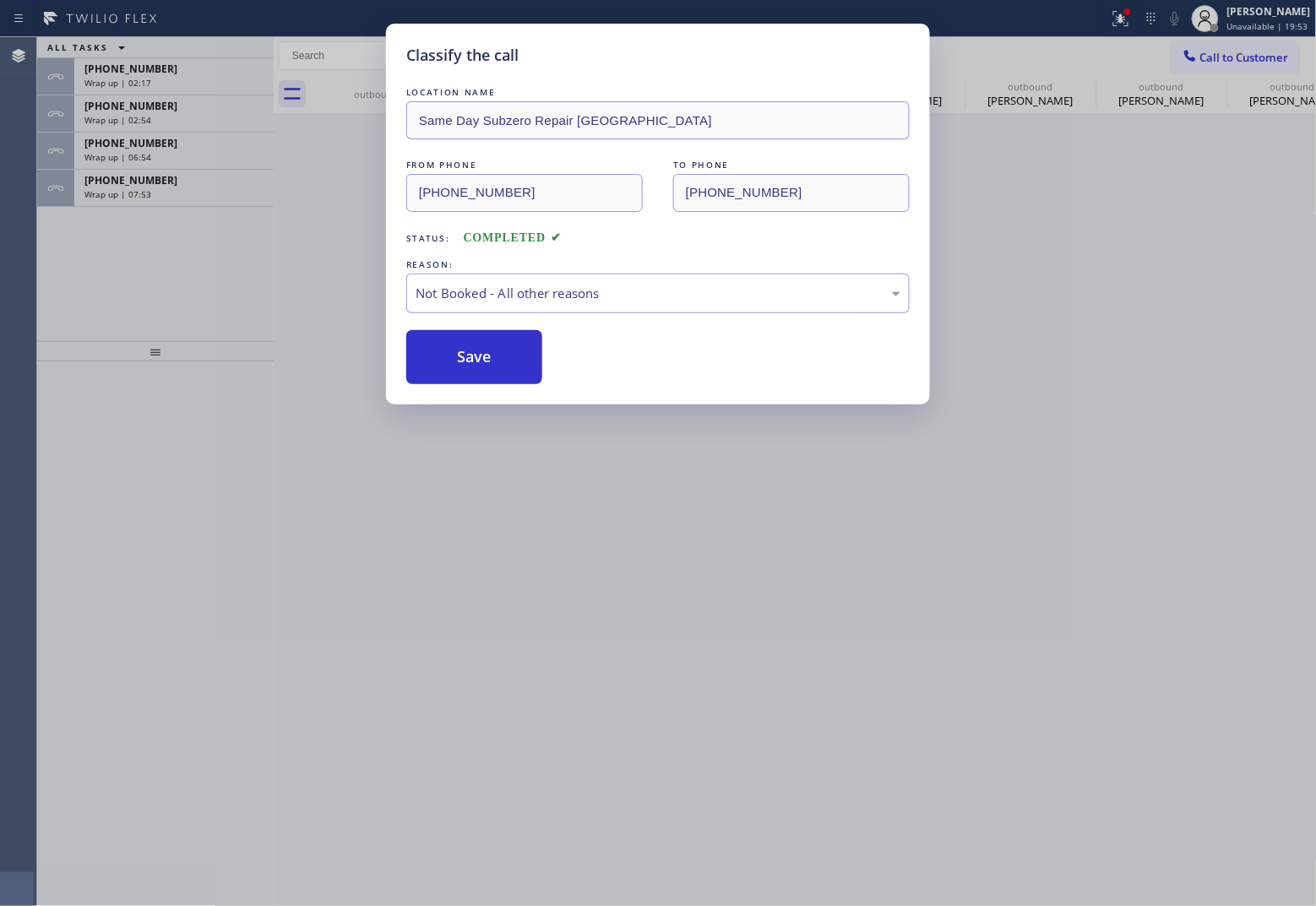
click at [479, 363] on button "Save" at bounding box center [474, 358] width 136 height 54
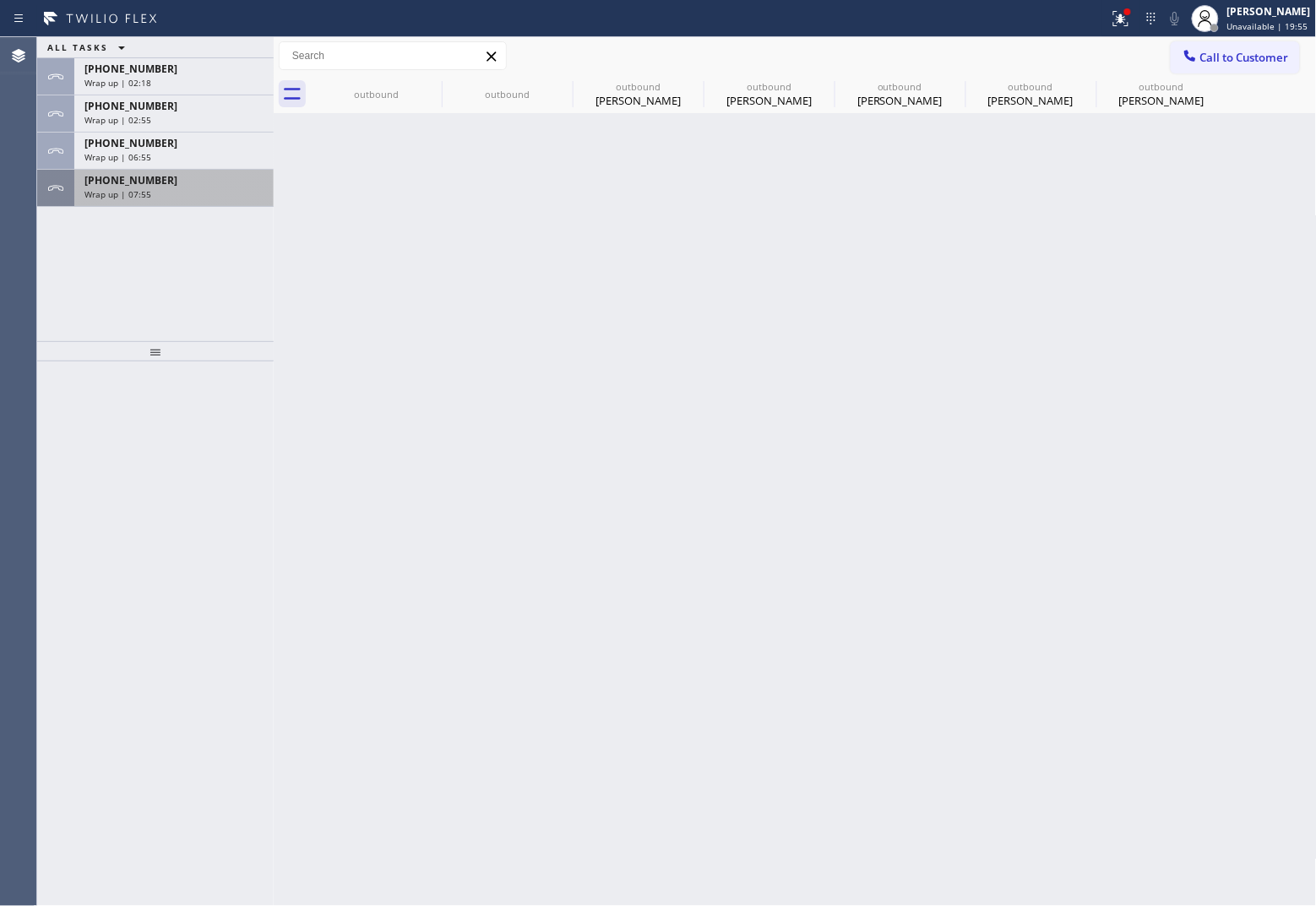
click at [115, 190] on span "Wrap up | 07:55" at bounding box center [118, 194] width 67 height 12
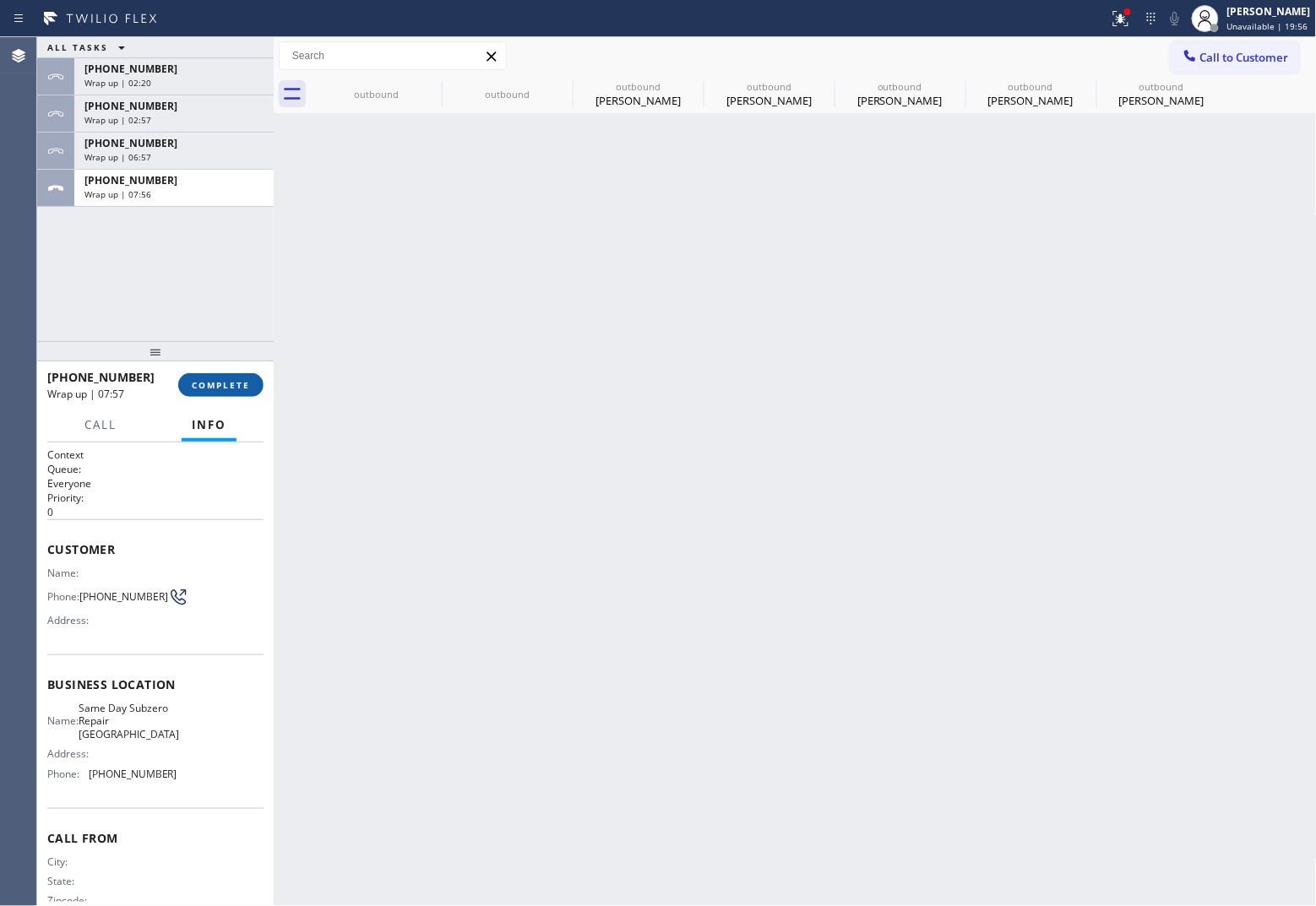
click at [233, 373] on button "COMPLETE" at bounding box center [221, 385] width 86 height 23
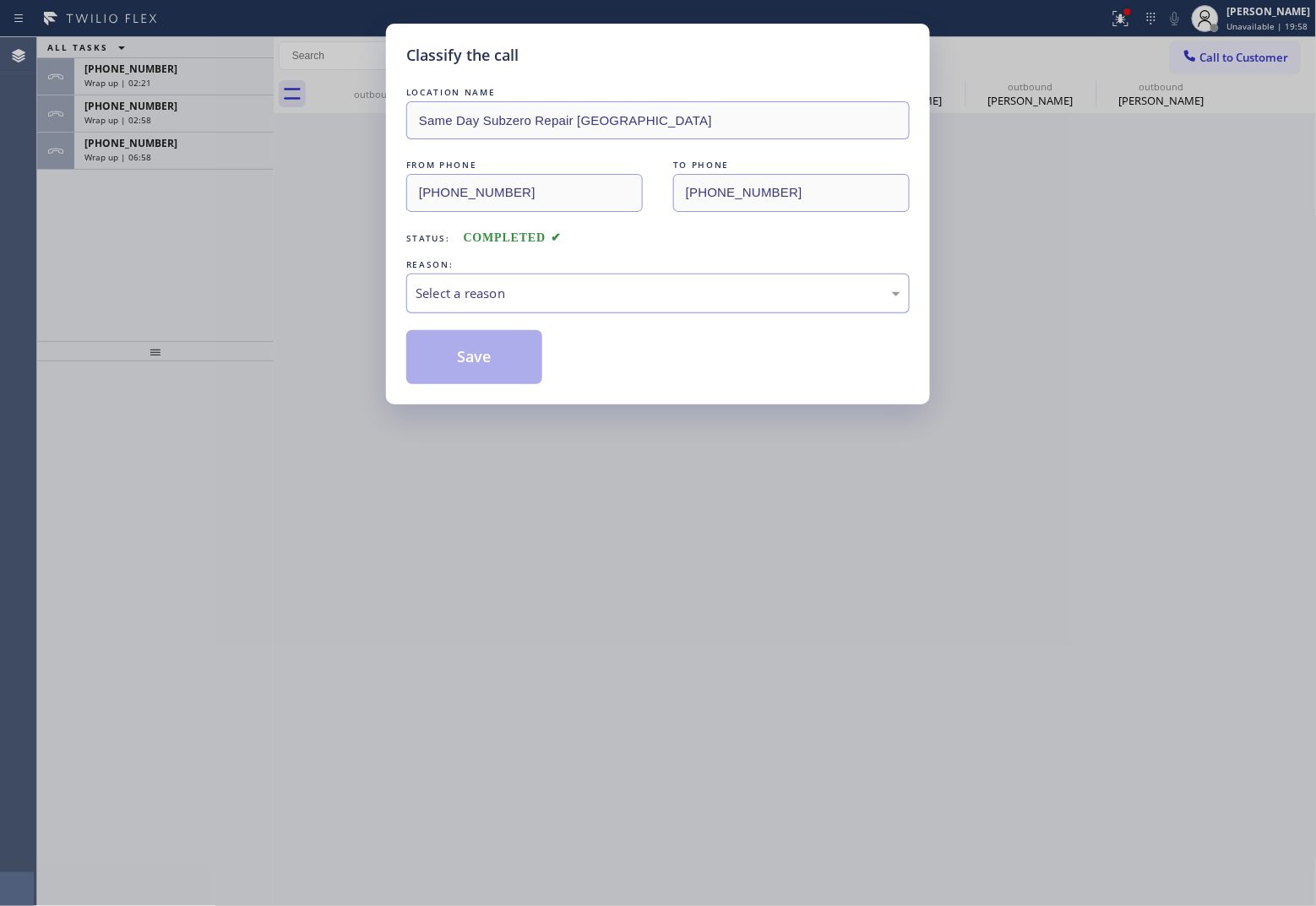
click at [422, 304] on div "Select a reason" at bounding box center [658, 294] width 504 height 40
click at [452, 370] on button "Save" at bounding box center [474, 358] width 136 height 54
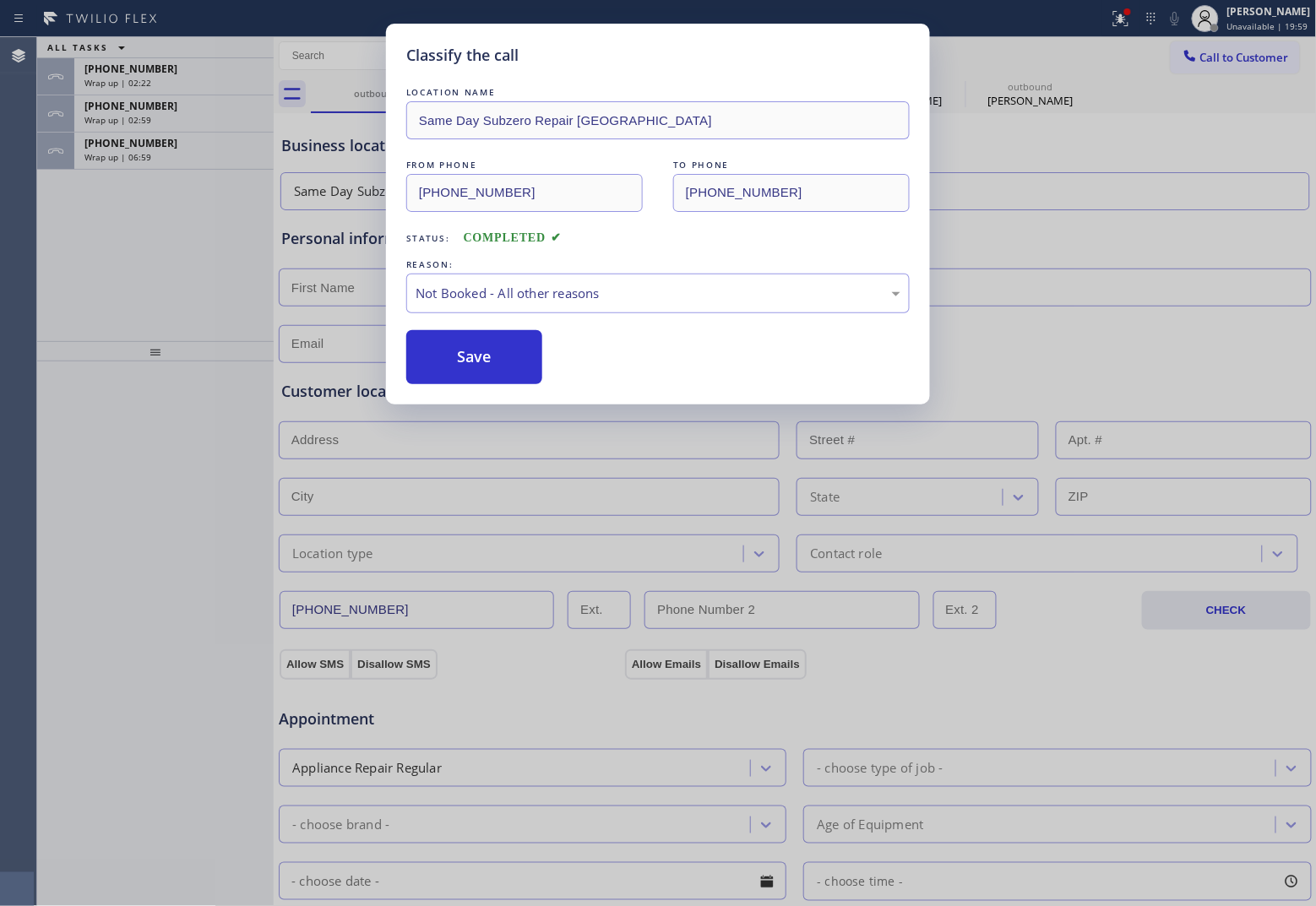
click at [108, 142] on div "Classify the call LOCATION NAME Same Day Subzero Repair Montclair FROM PHONE [P…" at bounding box center [658, 453] width 1316 height 906
click at [108, 142] on span "[PHONE_NUMBER]" at bounding box center [131, 143] width 93 height 14
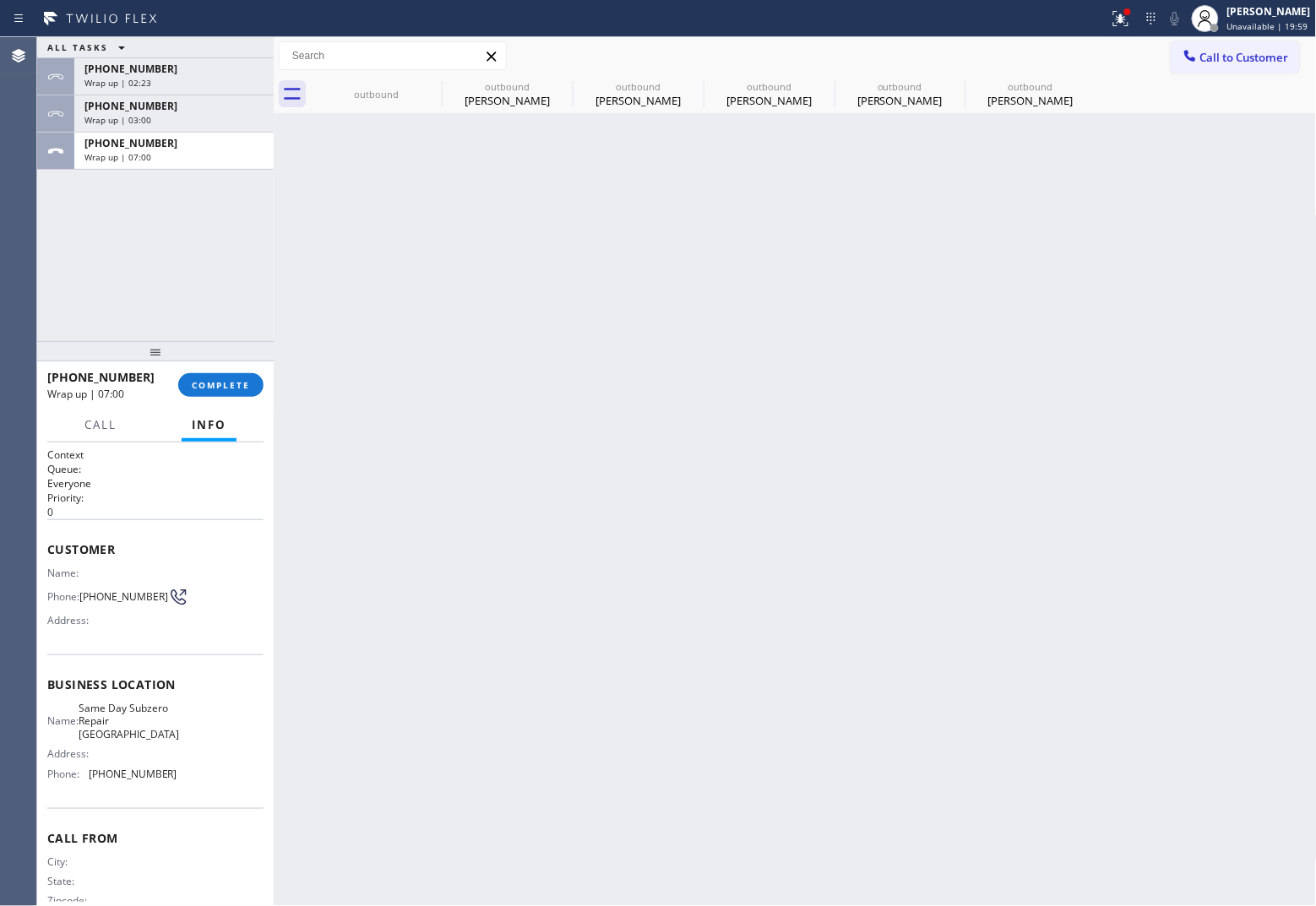
click at [108, 142] on span "[PHONE_NUMBER]" at bounding box center [131, 143] width 93 height 14
click at [238, 377] on button "COMPLETE" at bounding box center [221, 385] width 86 height 23
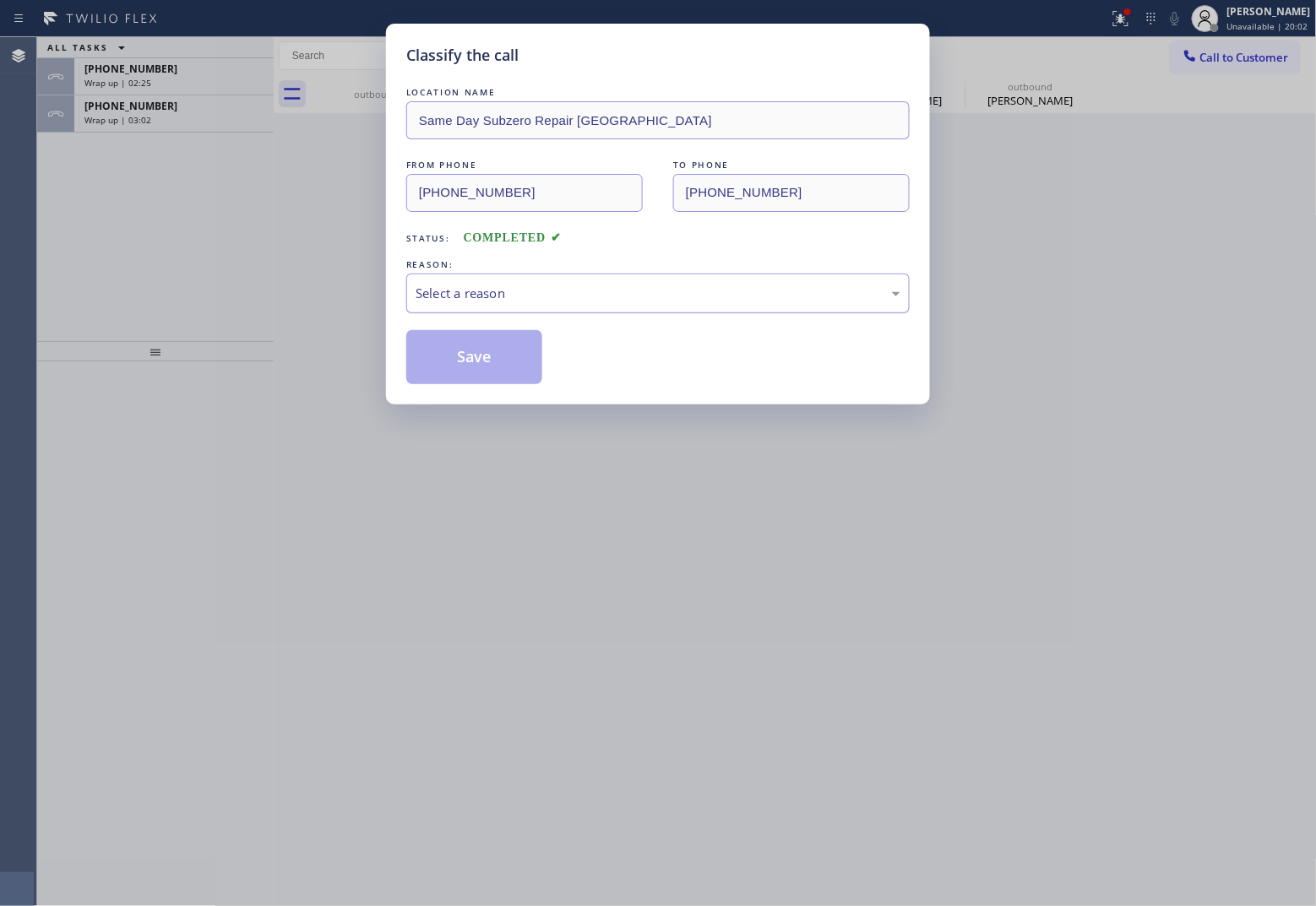
click at [580, 297] on div "Select a reason" at bounding box center [658, 294] width 485 height 20
click at [488, 357] on button "Save" at bounding box center [474, 358] width 136 height 54
type input "[PHONE_NUMBER]"
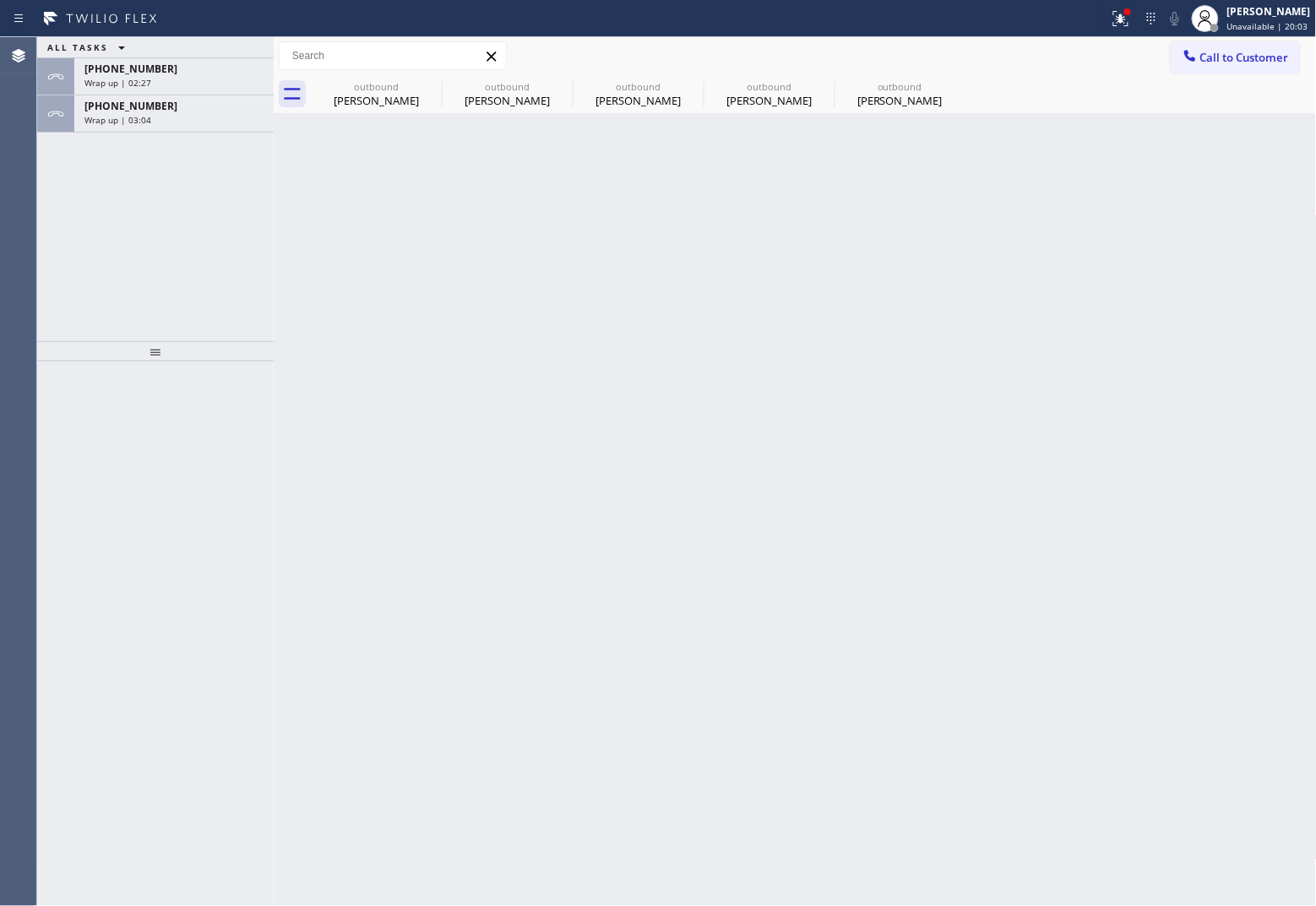
click at [141, 124] on span "Wrap up | 03:04" at bounding box center [118, 120] width 67 height 12
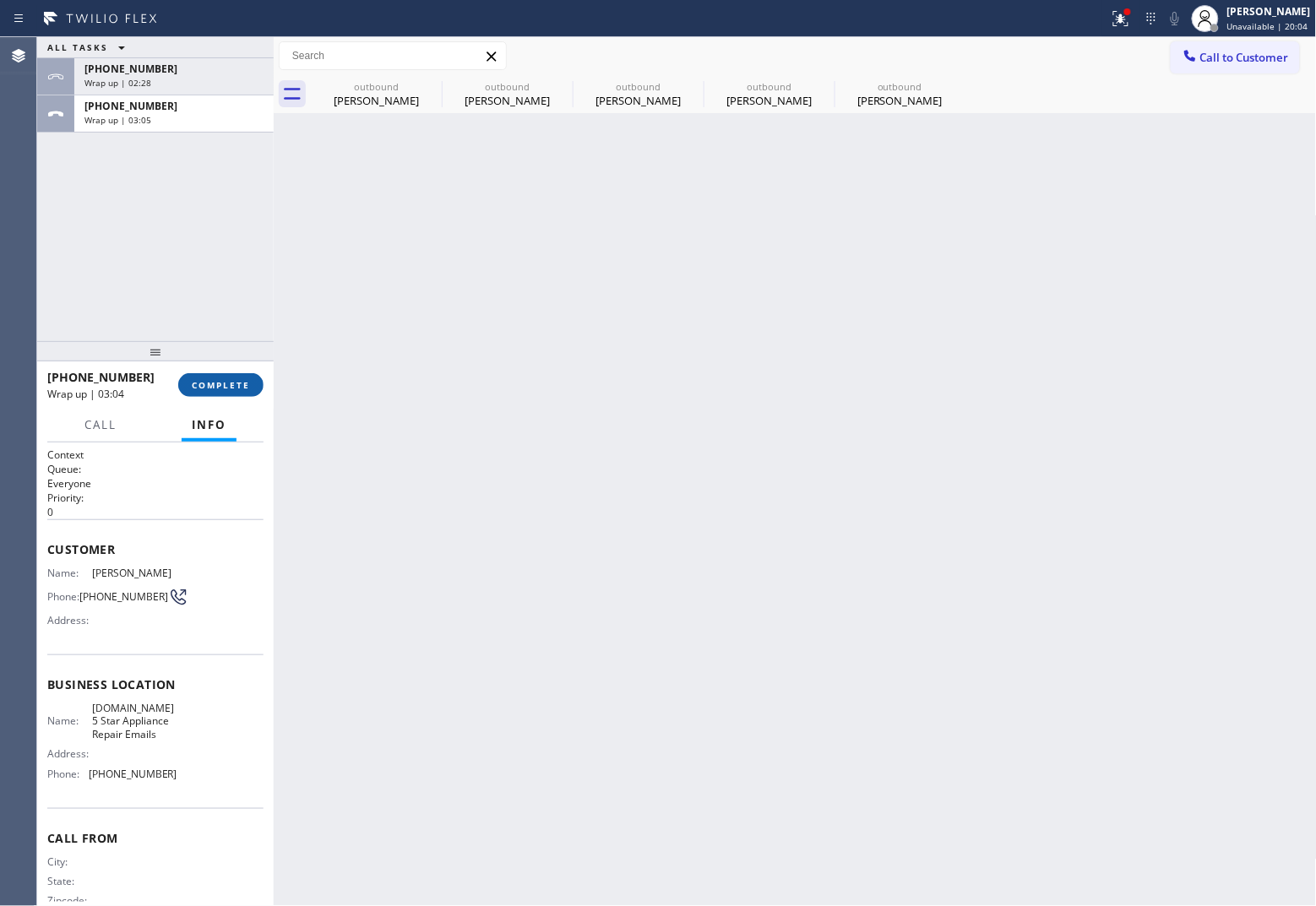
click at [233, 374] on button "COMPLETE" at bounding box center [221, 385] width 86 height 23
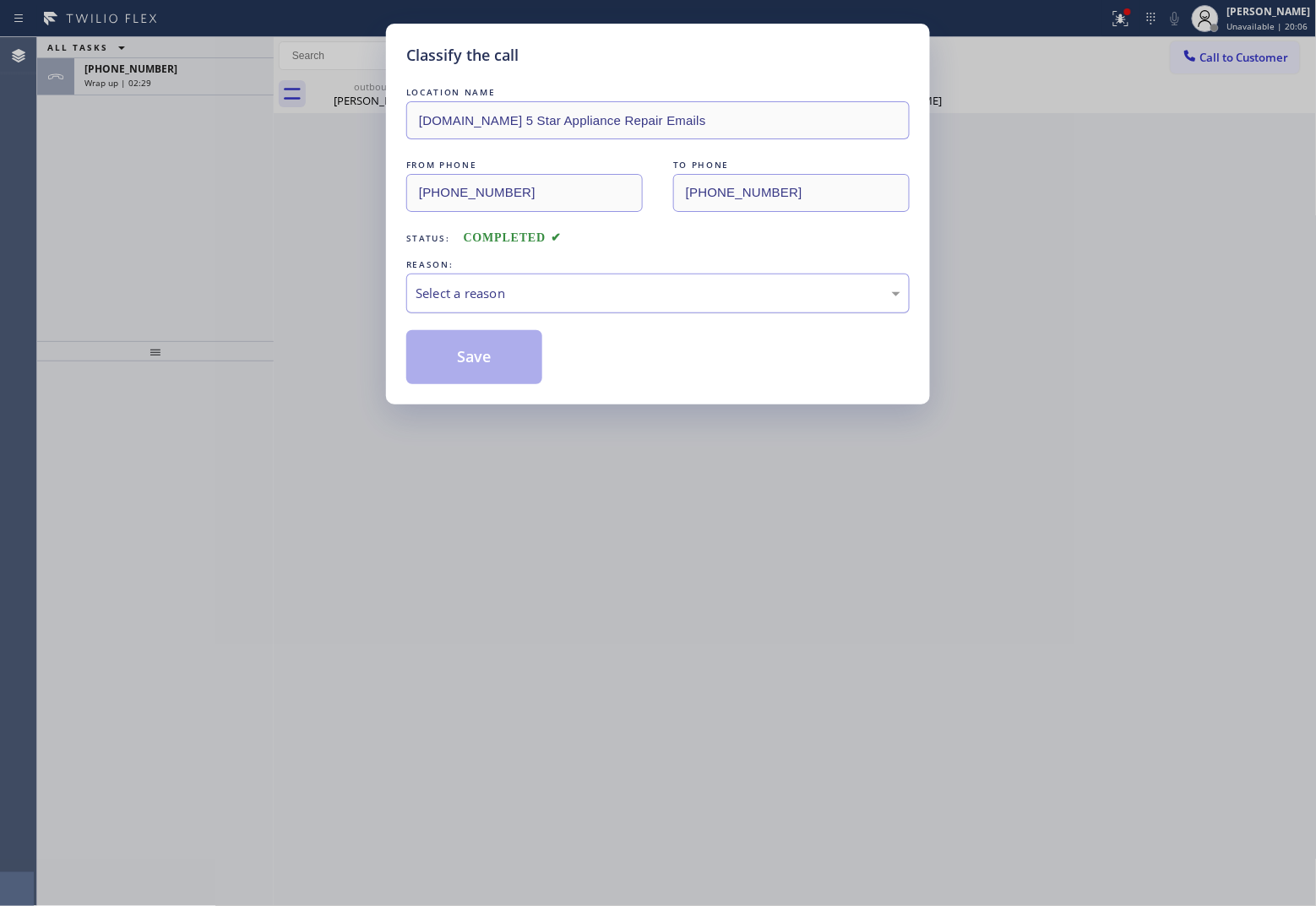
drag, startPoint x: 595, startPoint y: 293, endPoint x: 587, endPoint y: 304, distance: 13.6
click at [595, 294] on div "Select a reason" at bounding box center [658, 294] width 485 height 20
click at [522, 349] on button "Save" at bounding box center [474, 358] width 136 height 54
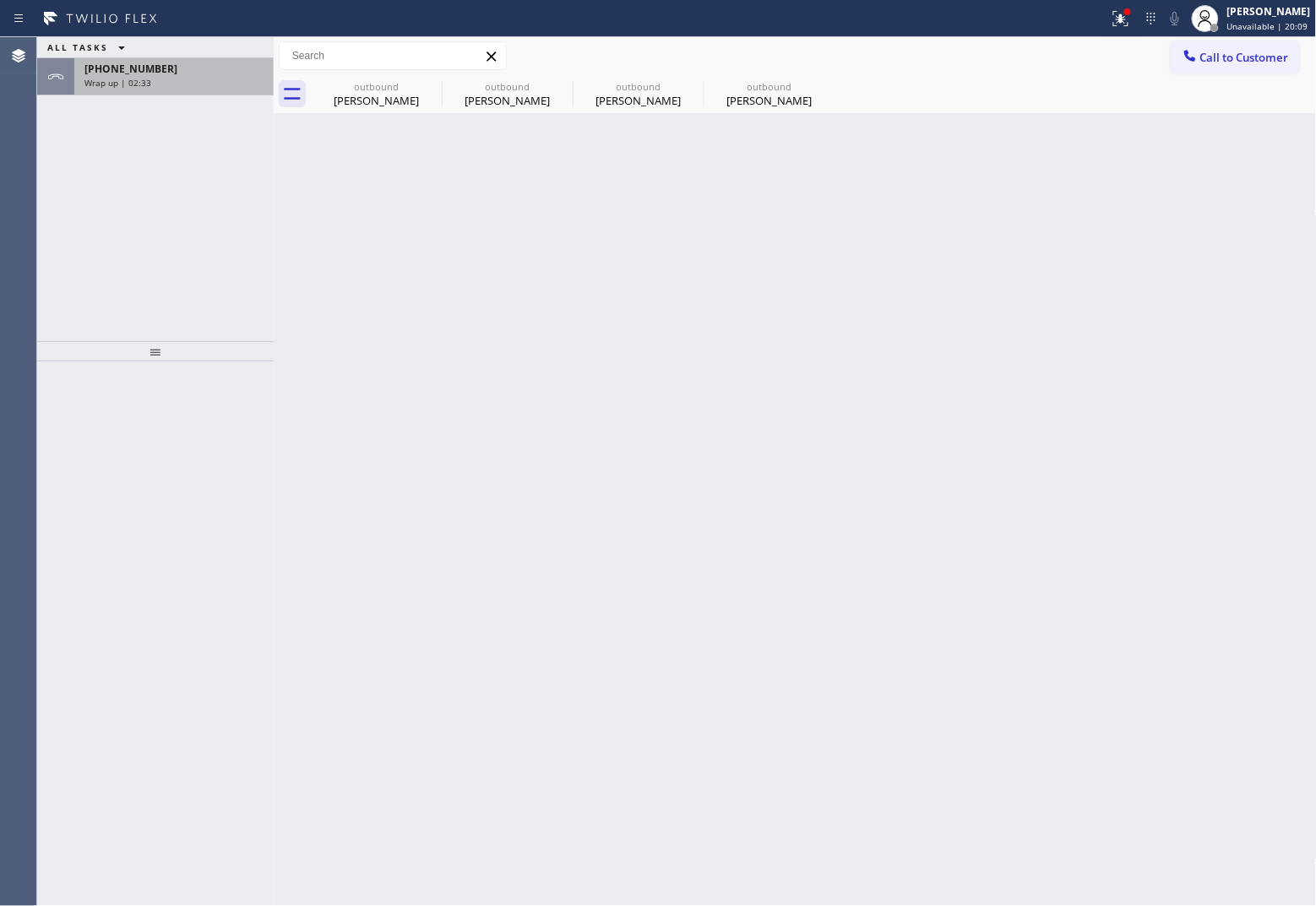
drag, startPoint x: 179, startPoint y: 108, endPoint x: 187, endPoint y: 77, distance: 32.0
click at [180, 104] on div "ALL TASKS ALL TASKS ACTIVE TASKS TASKS IN WRAP UP [PHONE_NUMBER] Wrap up | 02:33" at bounding box center [155, 189] width 237 height 304
click at [188, 77] on div "Wrap up | 02:33" at bounding box center [174, 82] width 179 height 12
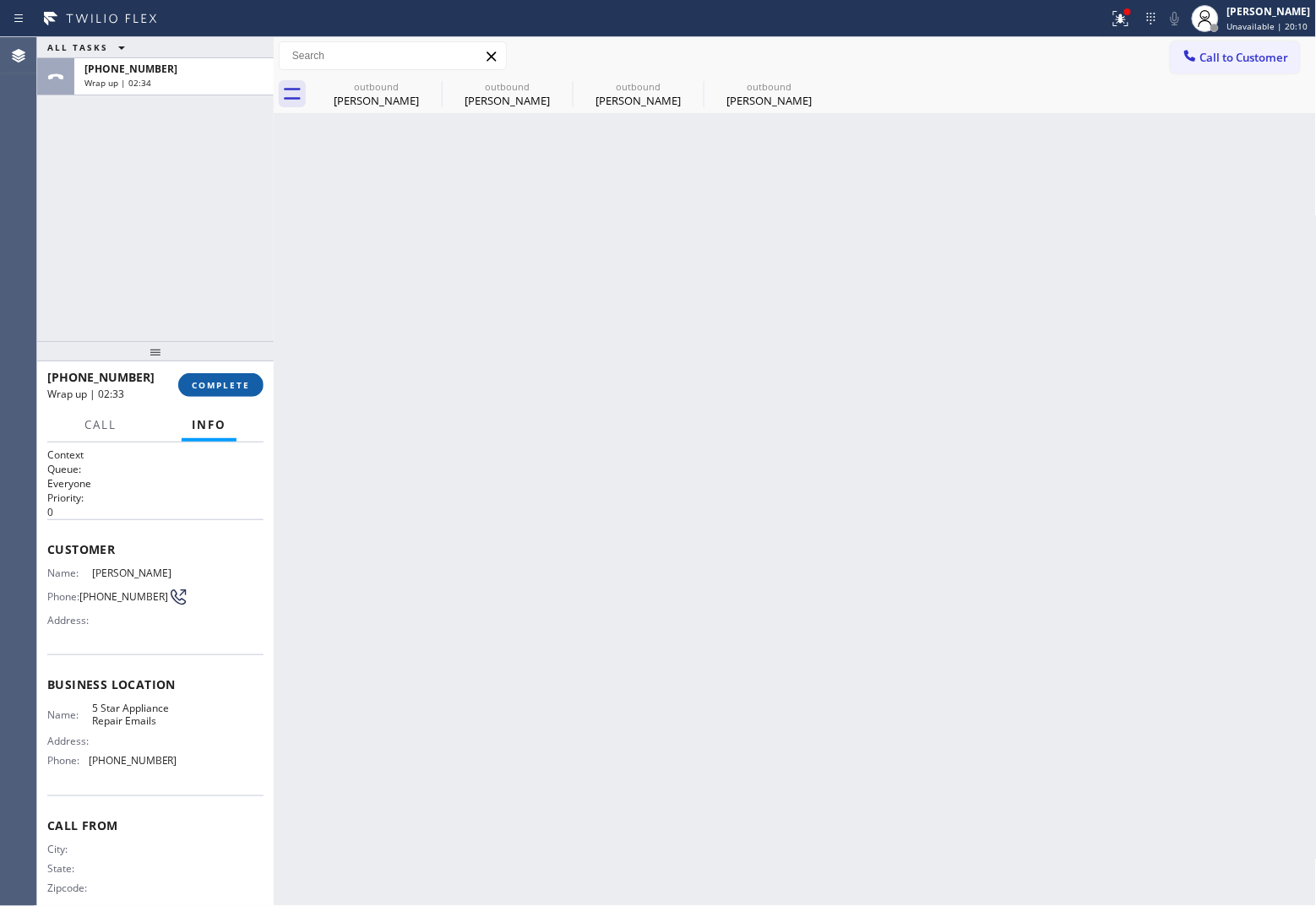
click at [228, 374] on div "[PHONE_NUMBER] Wrap up | 02:33 COMPLETE" at bounding box center [156, 385] width 216 height 44
click at [228, 376] on button "COMPLETE" at bounding box center [221, 385] width 86 height 23
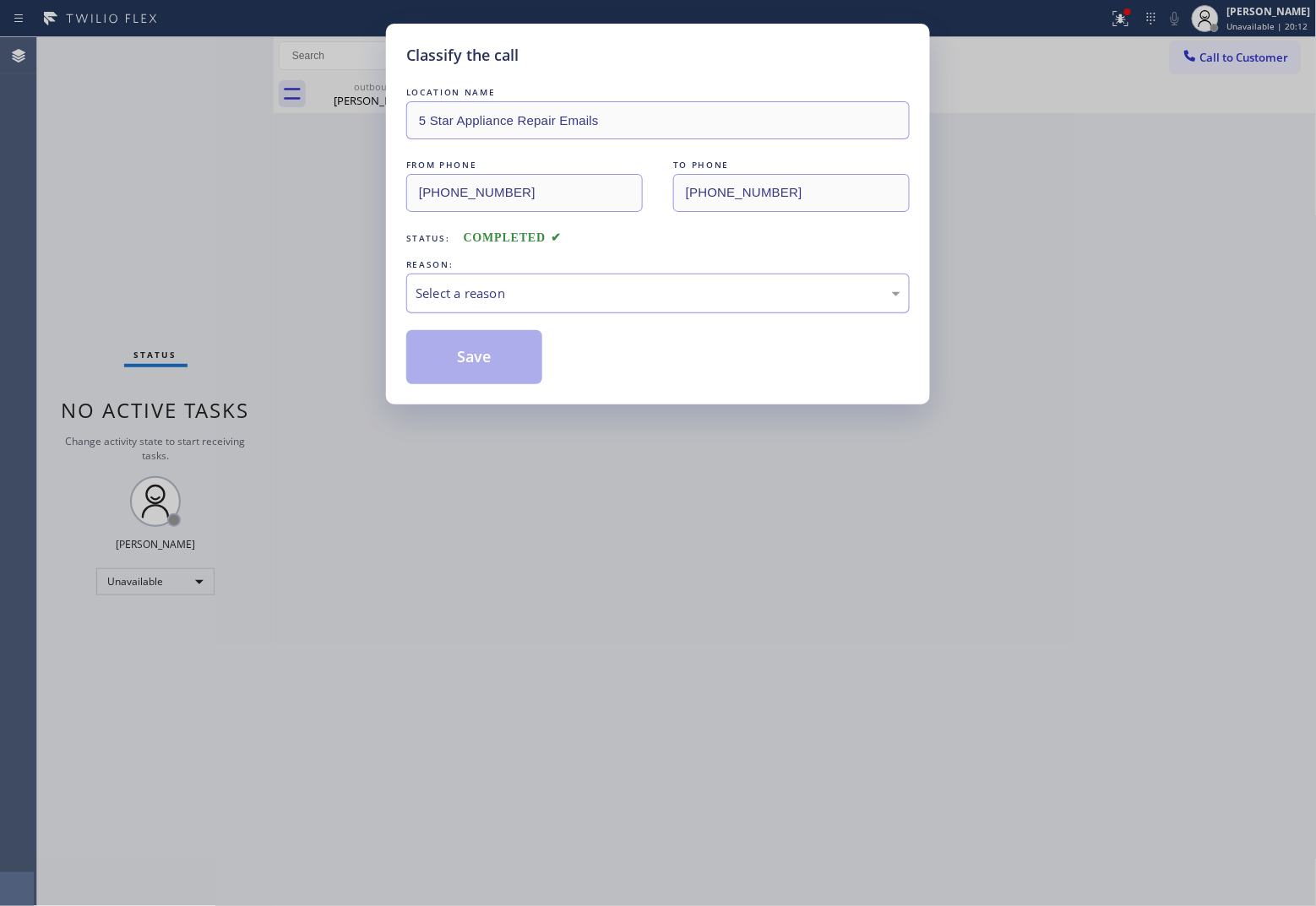
drag, startPoint x: 563, startPoint y: 290, endPoint x: 563, endPoint y: 305, distance: 15.0
click at [563, 291] on div "Select a reason" at bounding box center [658, 294] width 485 height 20
click at [486, 278] on div "Existing Customer - ETA/PI/REDO/complain/cancel" at bounding box center [658, 294] width 504 height 40
click at [486, 356] on button "Save" at bounding box center [474, 358] width 136 height 54
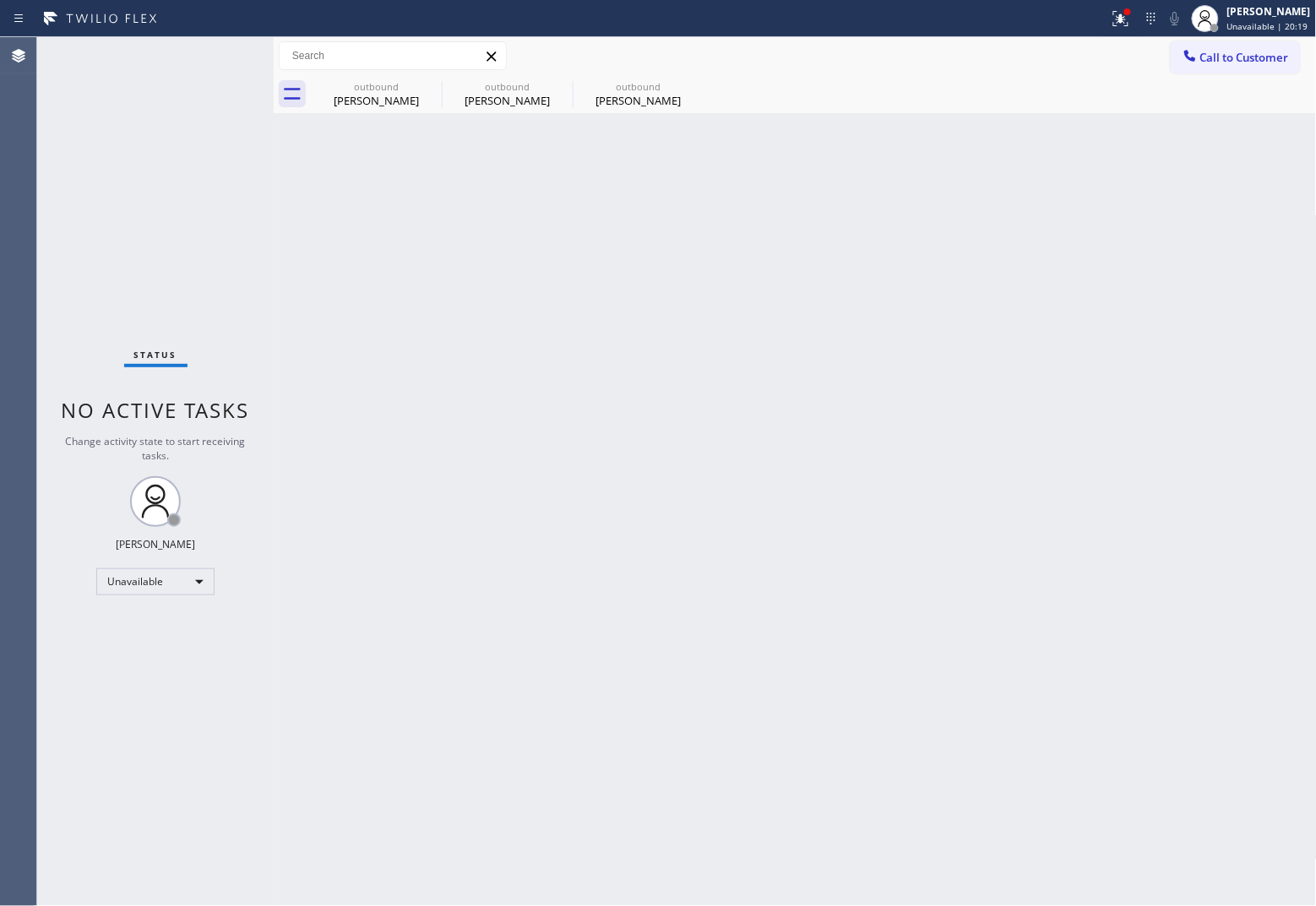
click at [60, 160] on div "Status No active tasks Change activity state to start receiving tasks. [PERSON_…" at bounding box center [155, 471] width 237 height 869
drag, startPoint x: 1250, startPoint y: 56, endPoint x: 751, endPoint y: 213, distance: 523.1
click at [1052, 57] on span "Call to Customer" at bounding box center [1244, 57] width 88 height 15
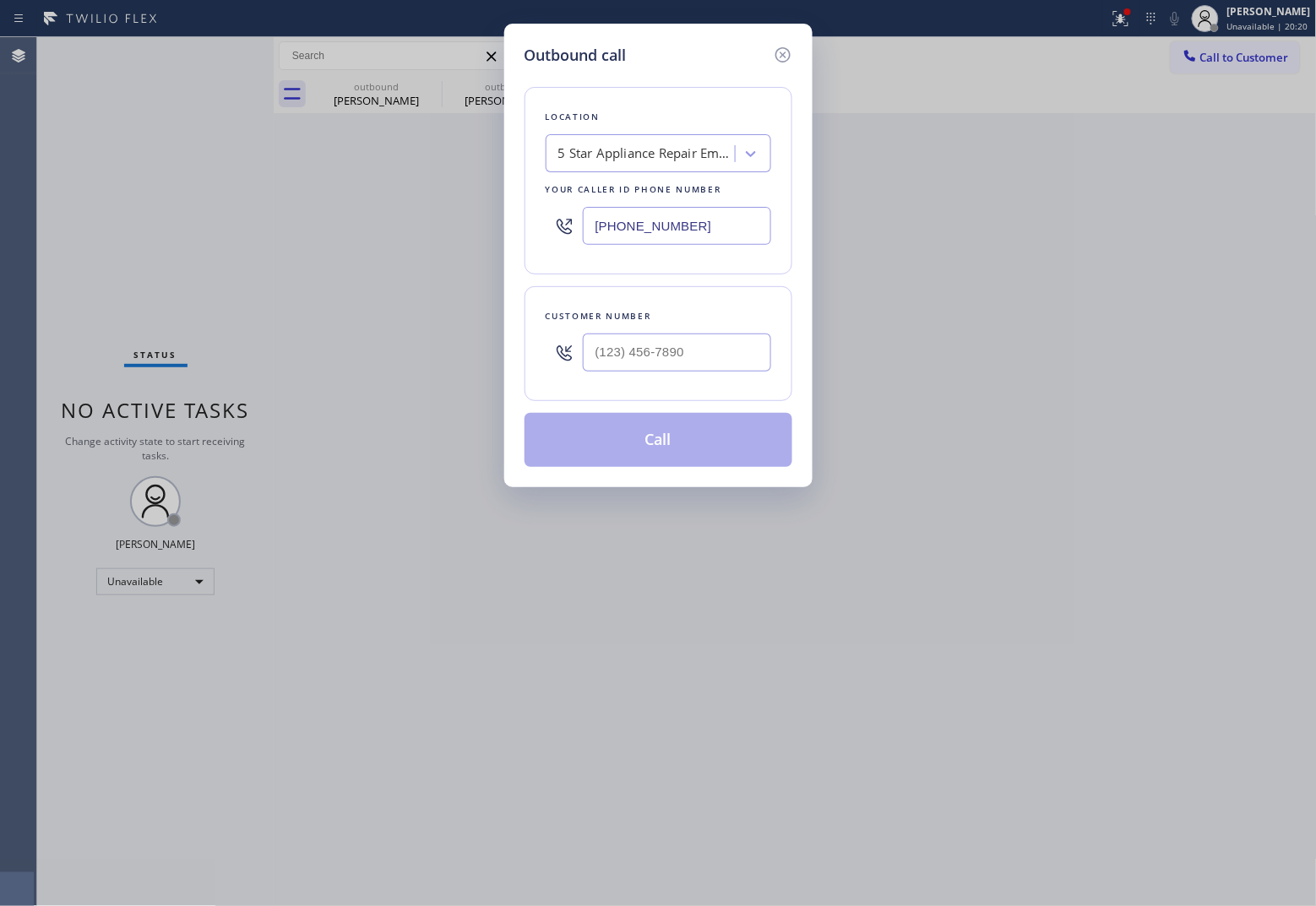
click at [688, 240] on input "[PHONE_NUMBER]" at bounding box center [676, 226] width 188 height 38
click at [685, 226] on input "[PHONE_NUMBER]" at bounding box center [676, 226] width 188 height 38
paste input "62) 292-4091"
type input "[PHONE_NUMBER]"
type input "(___) ___-____"
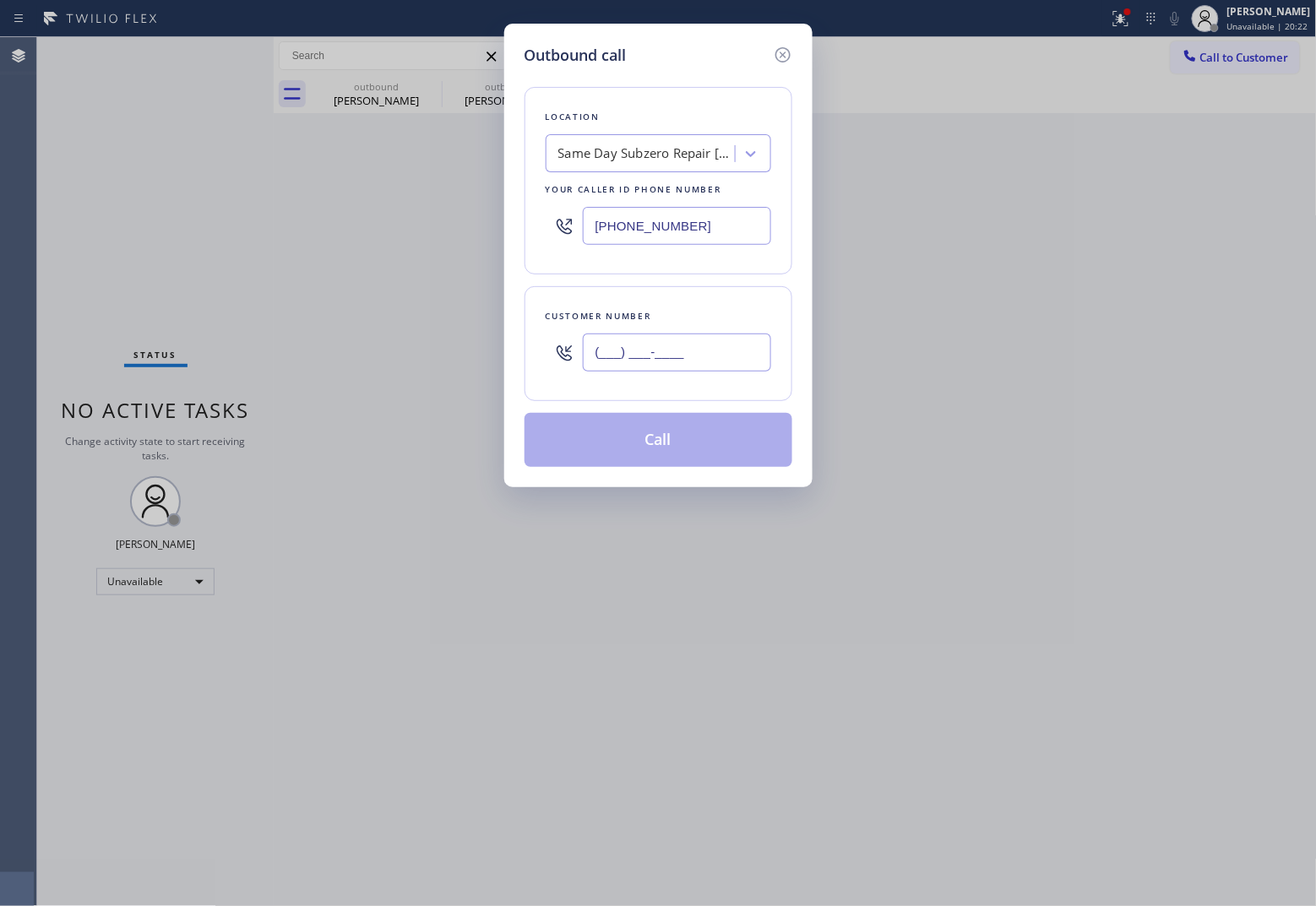
click at [689, 349] on input "(___) ___-____" at bounding box center [676, 352] width 188 height 38
paste input "347) 500-7656"
type input "[PHONE_NUMBER]"
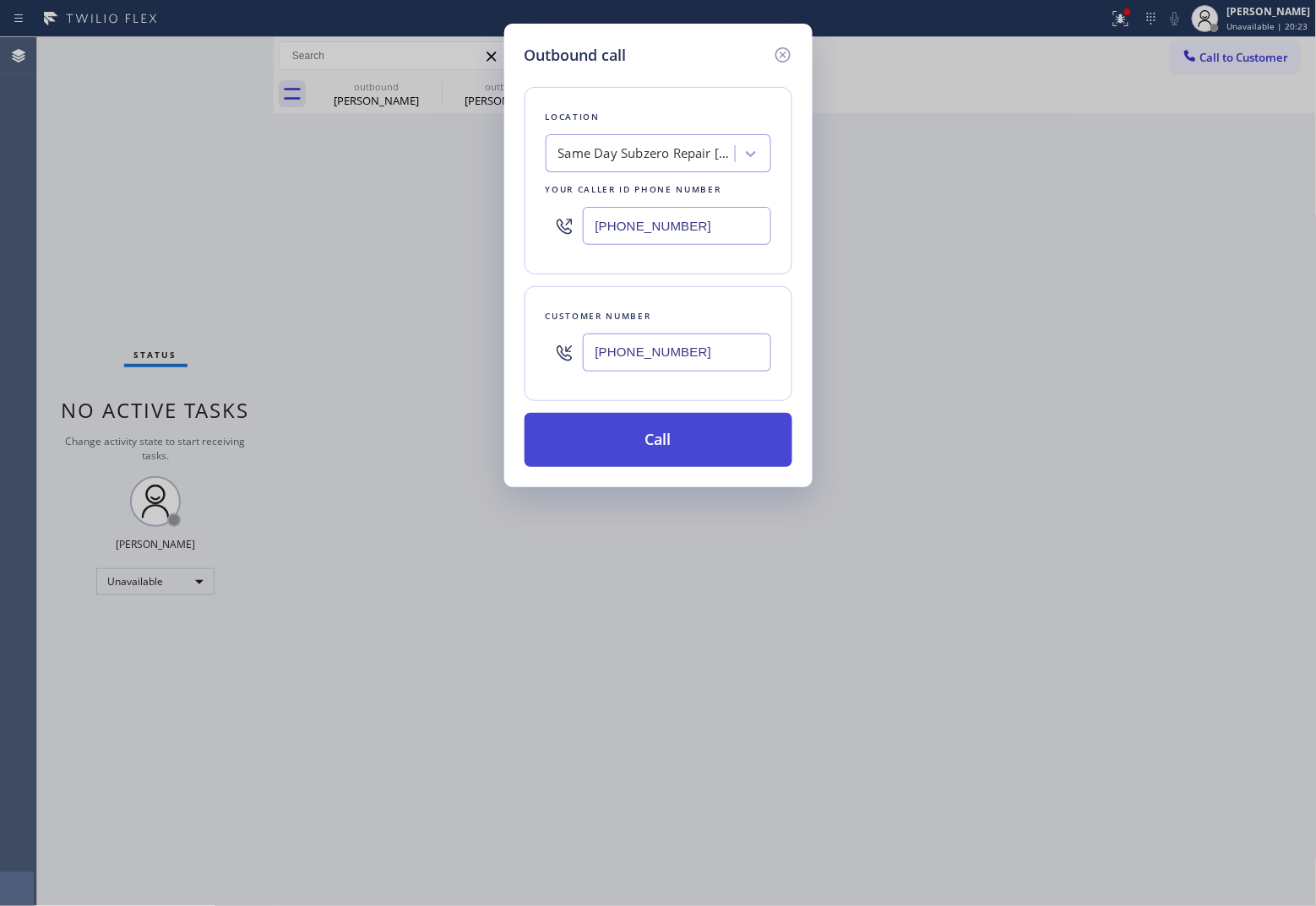
click at [702, 441] on button "Call" at bounding box center [658, 439] width 268 height 54
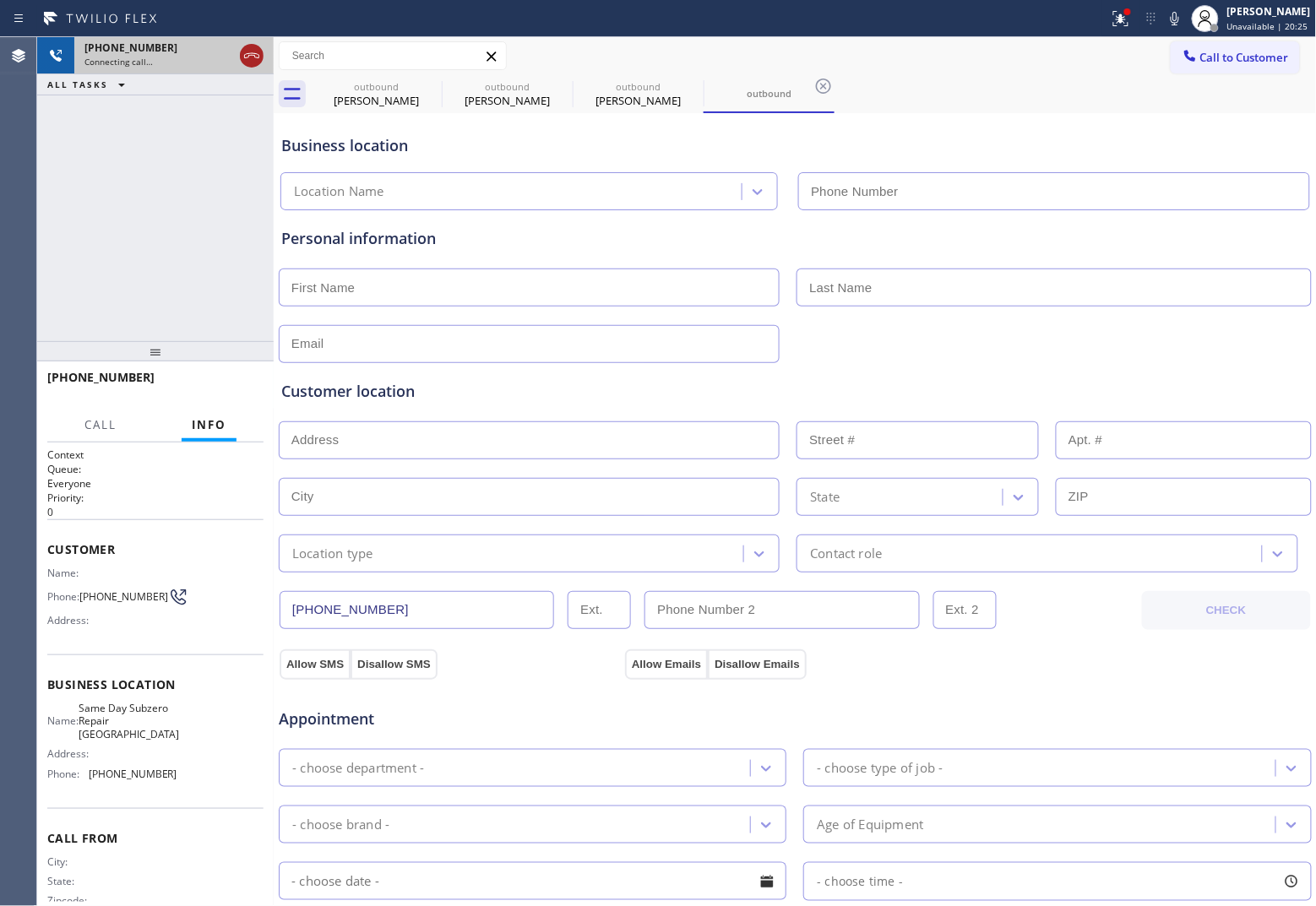
click at [263, 52] on div at bounding box center [252, 55] width 31 height 37
type input "[PHONE_NUMBER]"
click at [251, 48] on icon at bounding box center [251, 56] width 21 height 21
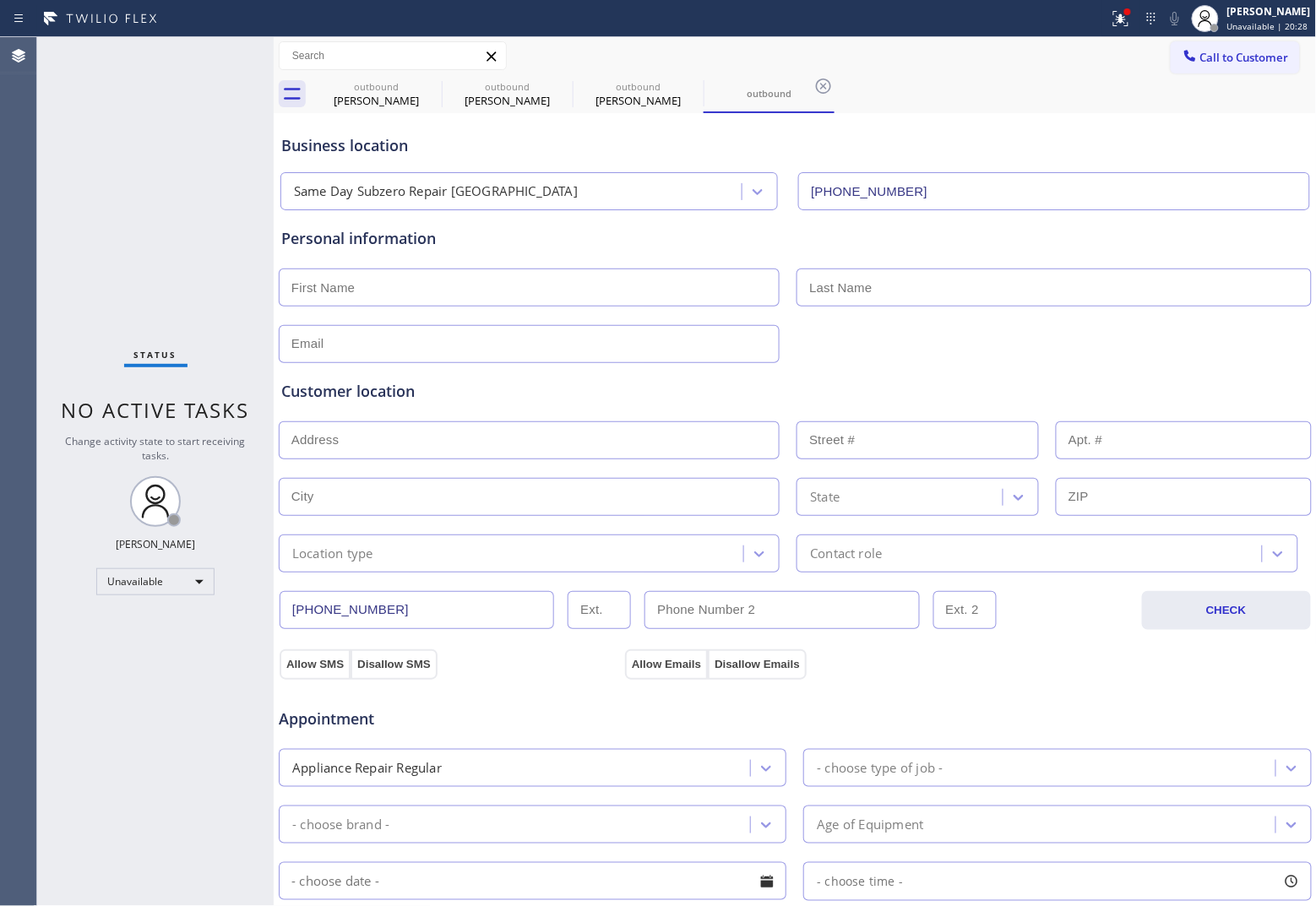
click at [477, 285] on input "text" at bounding box center [529, 287] width 501 height 38
paste input "[PERSON_NAME]"
type input "[PERSON_NAME]"
click at [838, 277] on input "text" at bounding box center [1053, 287] width 514 height 38
paste input "[PERSON_NAME]"
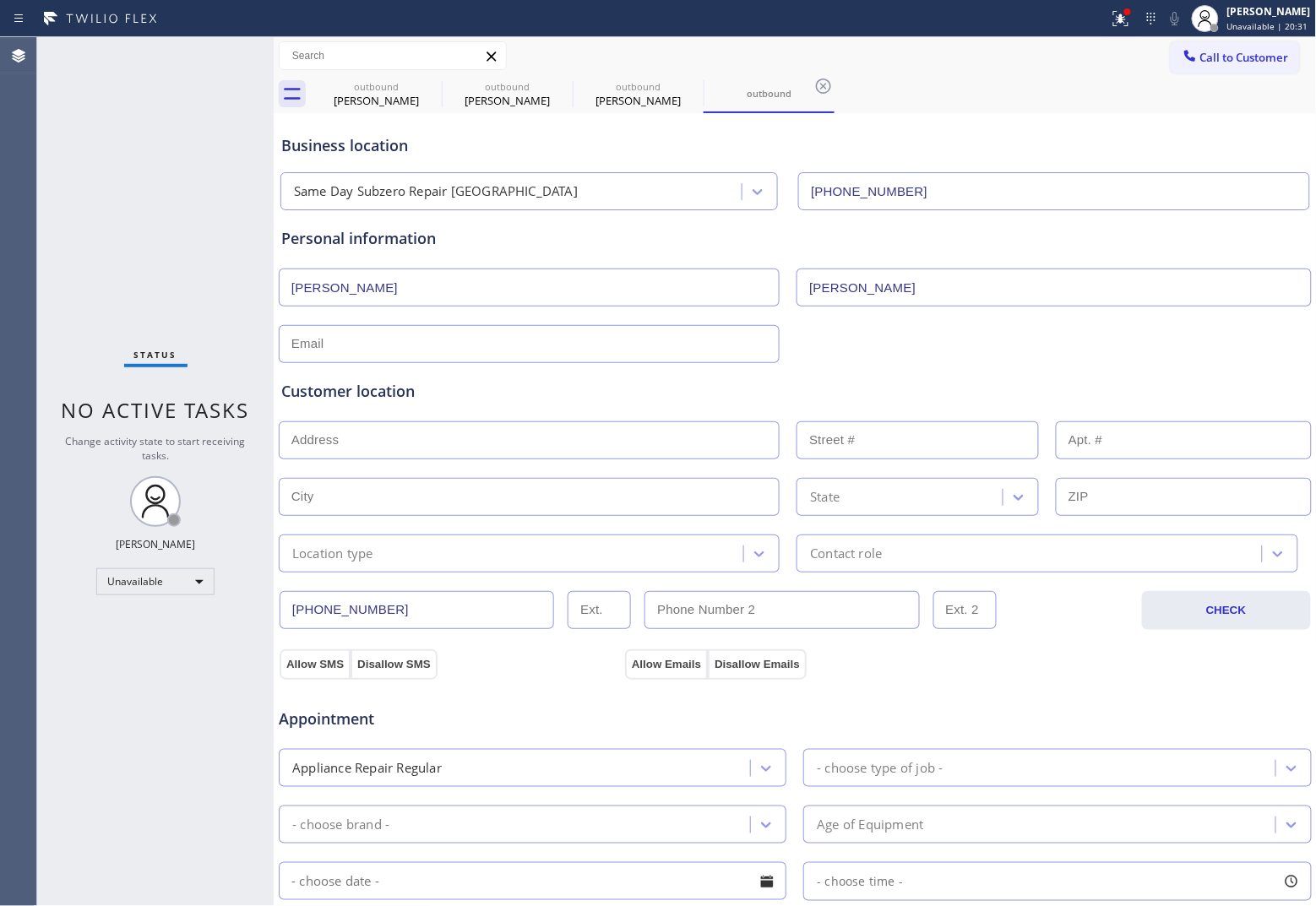
type input "[PERSON_NAME]"
type input "[EMAIL_ADDRESS][DOMAIN_NAME]"
click at [359, 443] on input "text" at bounding box center [529, 440] width 501 height 38
paste input "[GEOGRAPHIC_DATA], NJ 07470"
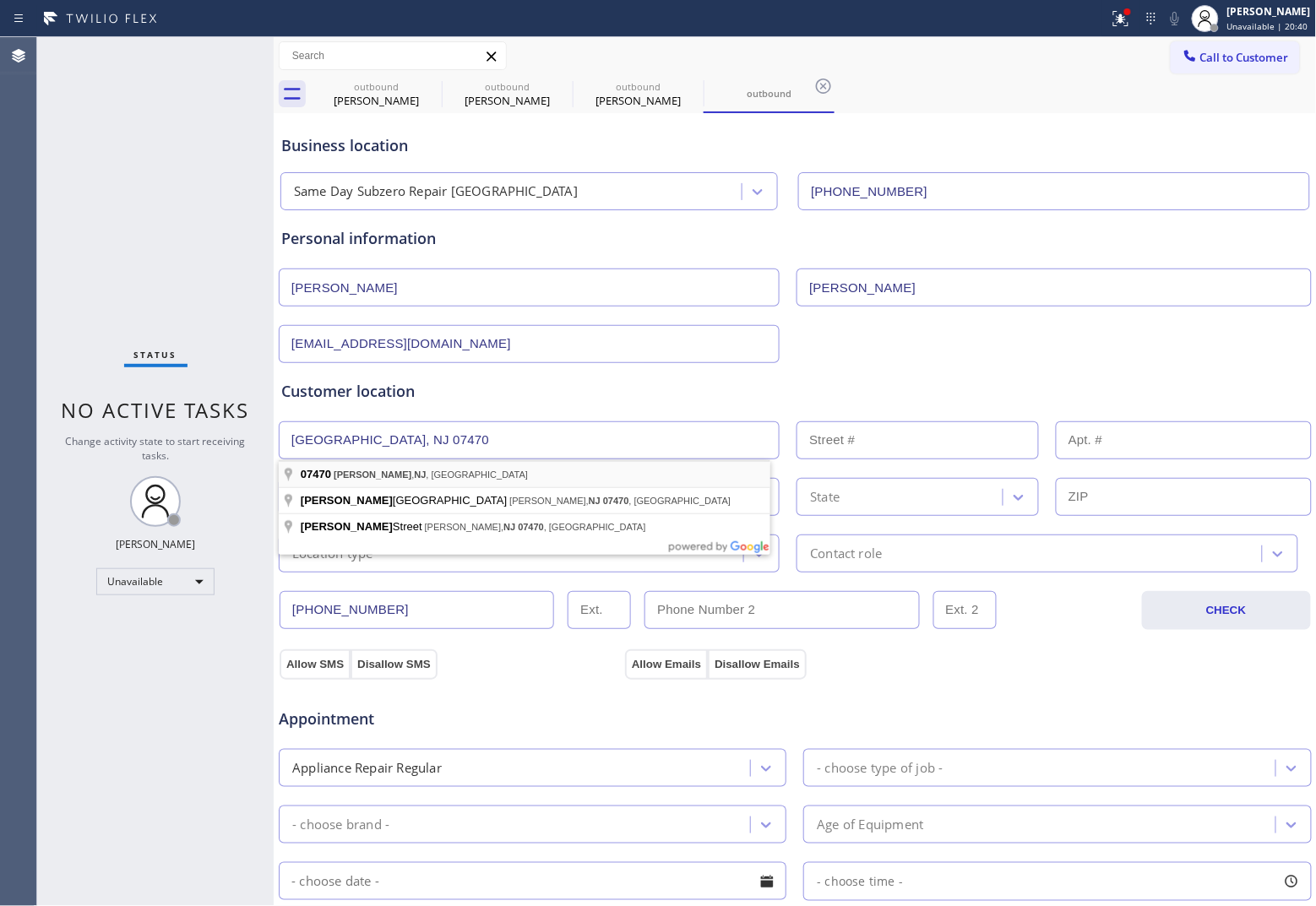
type input "[GEOGRAPHIC_DATA], NJ 07470, [GEOGRAPHIC_DATA]"
type input "[PERSON_NAME]"
type input "07470"
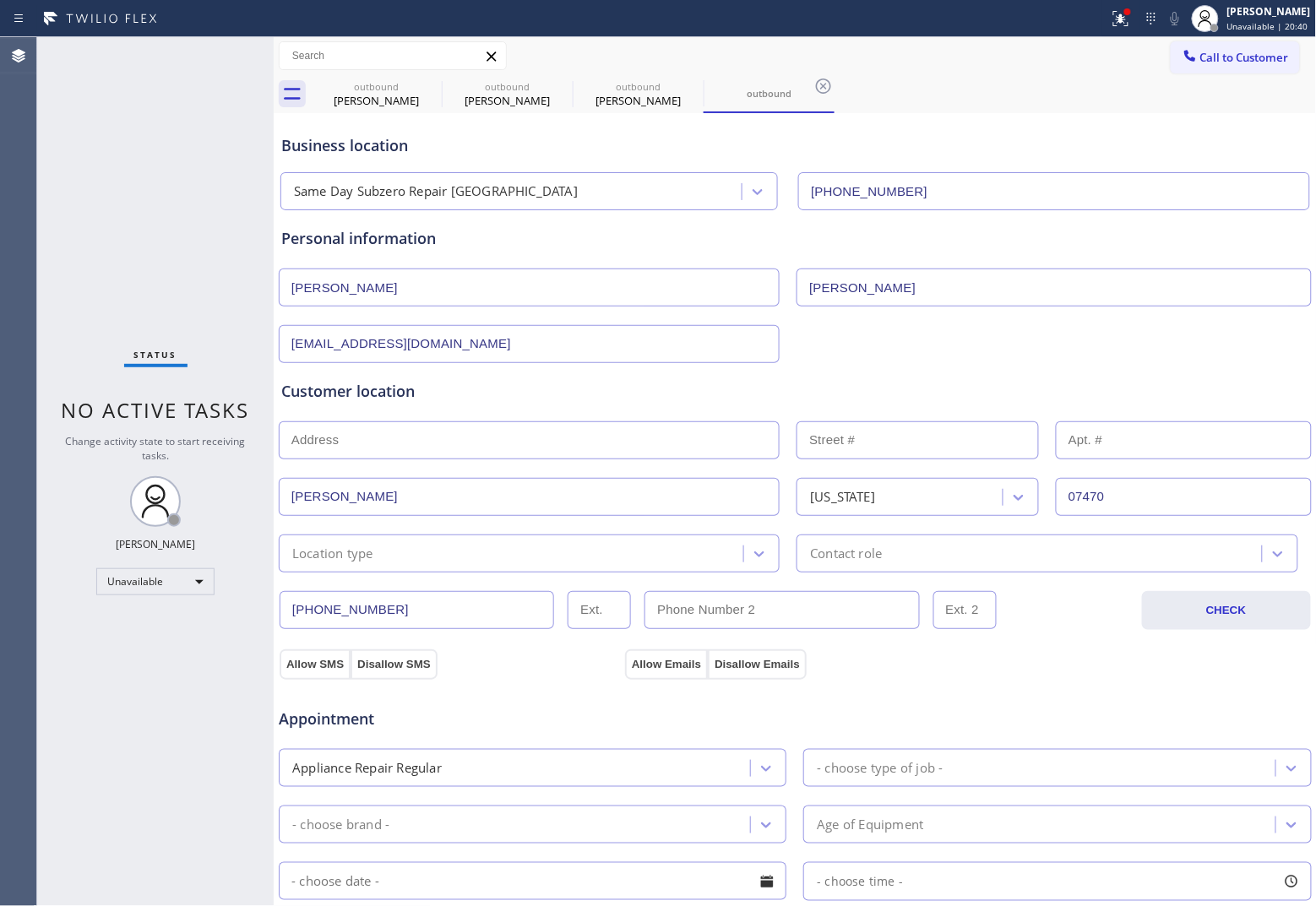
click at [372, 545] on div "Location type" at bounding box center [513, 553] width 459 height 30
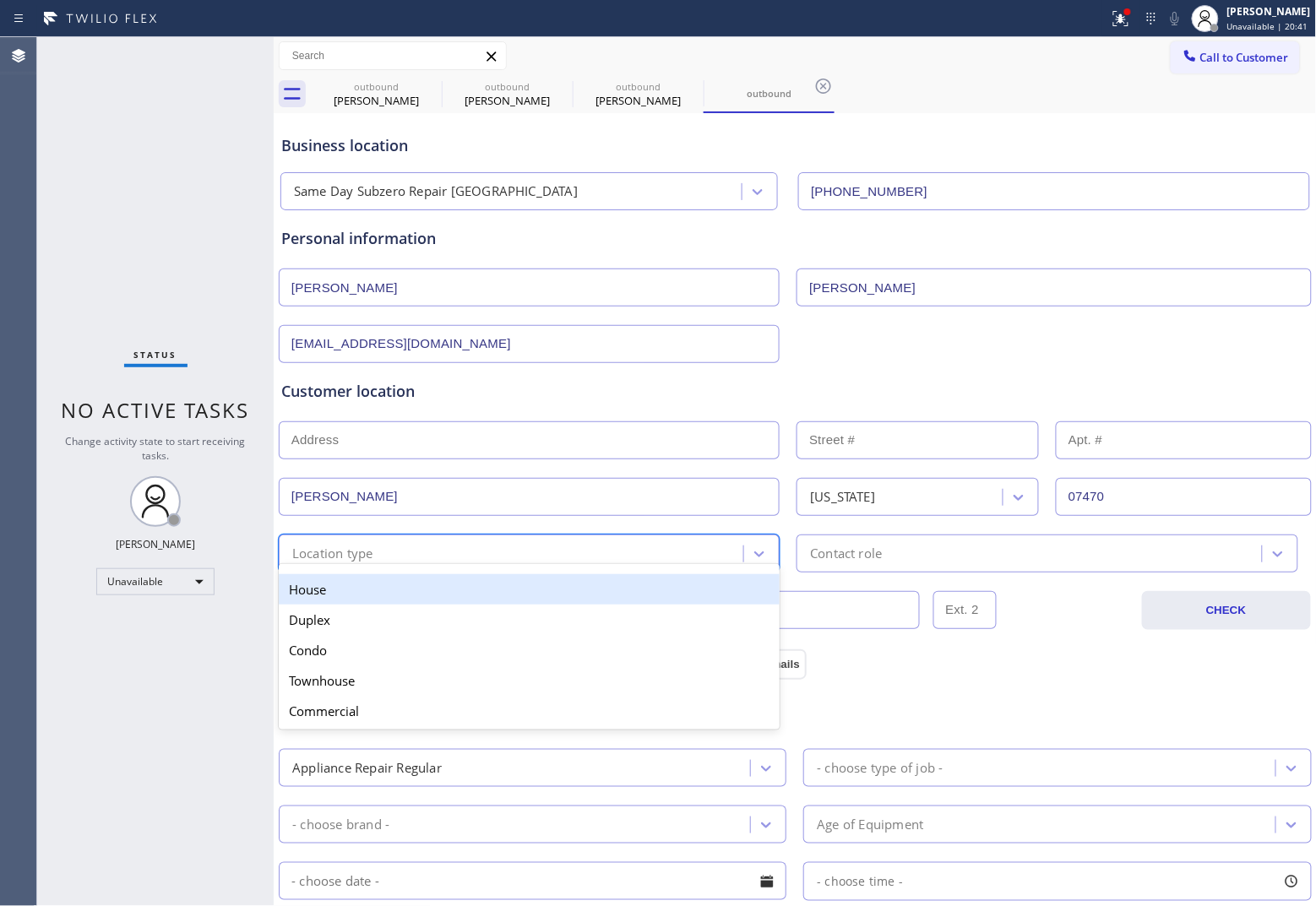
click at [366, 579] on div "House" at bounding box center [529, 590] width 501 height 31
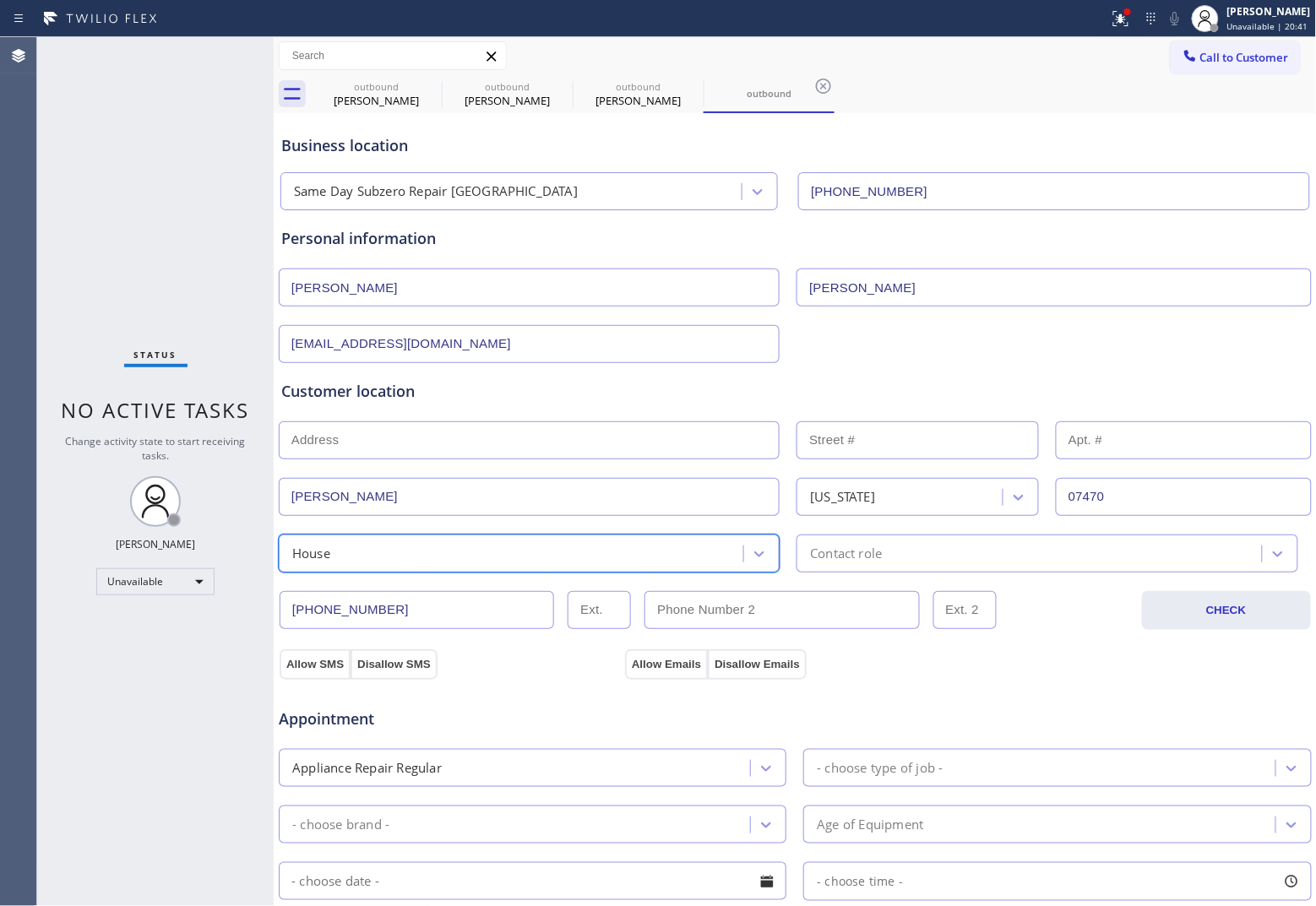
click at [883, 562] on div "Contact role" at bounding box center [1031, 553] width 459 height 30
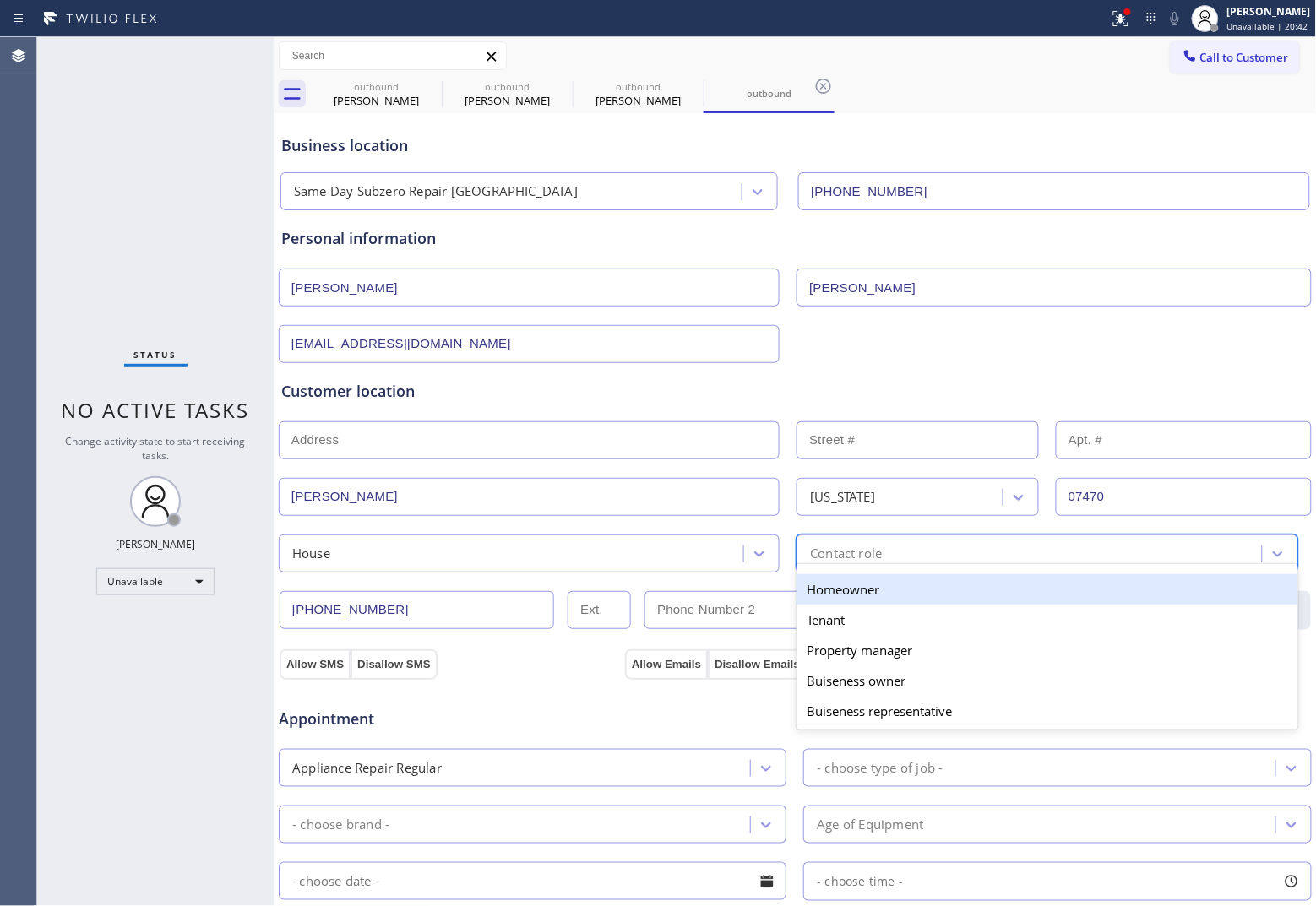
click at [854, 601] on div "Homeowner" at bounding box center [1047, 590] width 501 height 31
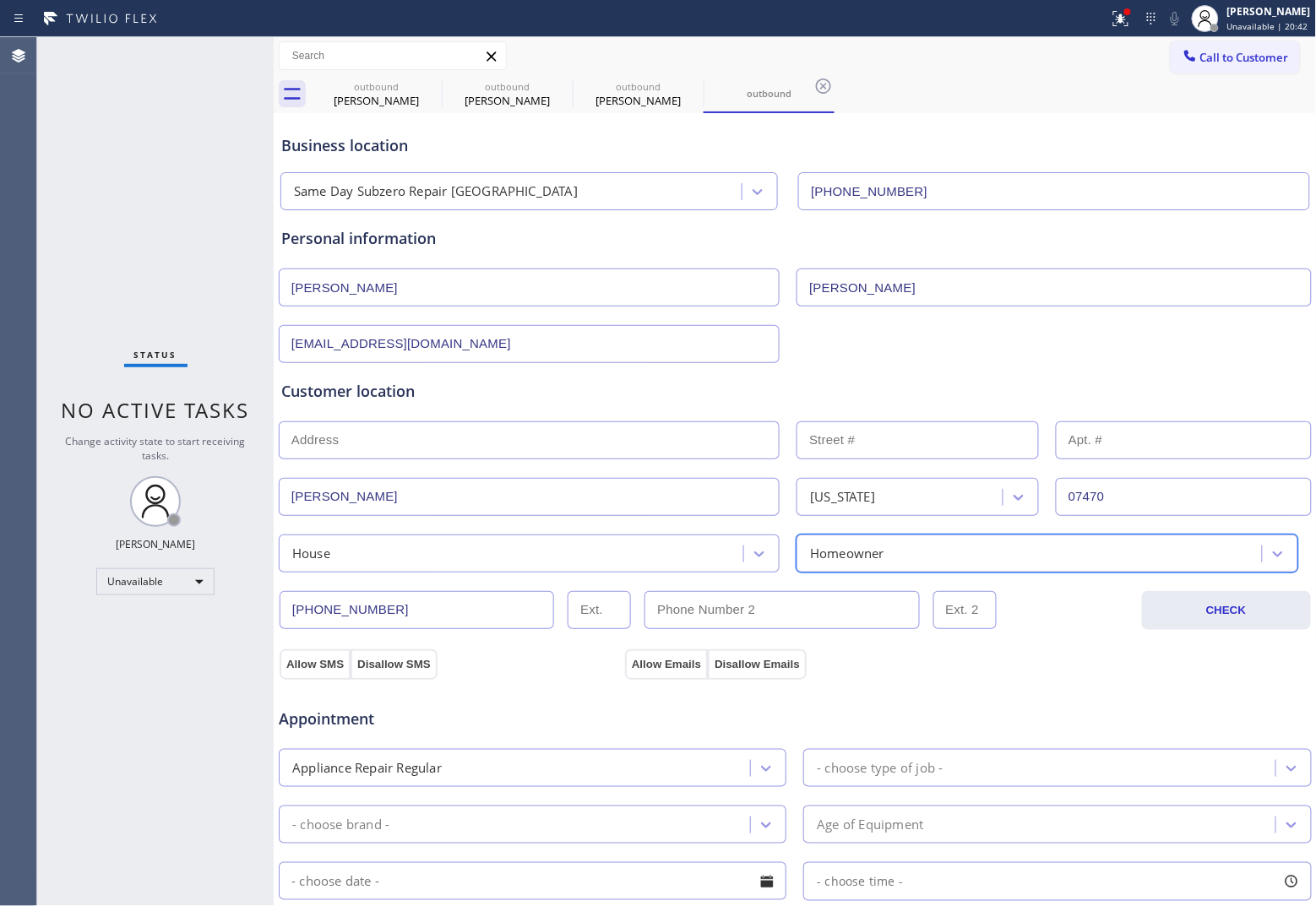
click at [305, 674] on div "Appointment Appliance Repair Regular - choose type of job - - choose brand - Ag…" at bounding box center [794, 838] width 1035 height 331
click at [365, 663] on div "Allow SMS Disallow SMS" at bounding box center [358, 664] width 159 height 31
click at [653, 666] on button "Allow Emails" at bounding box center [667, 665] width 83 height 31
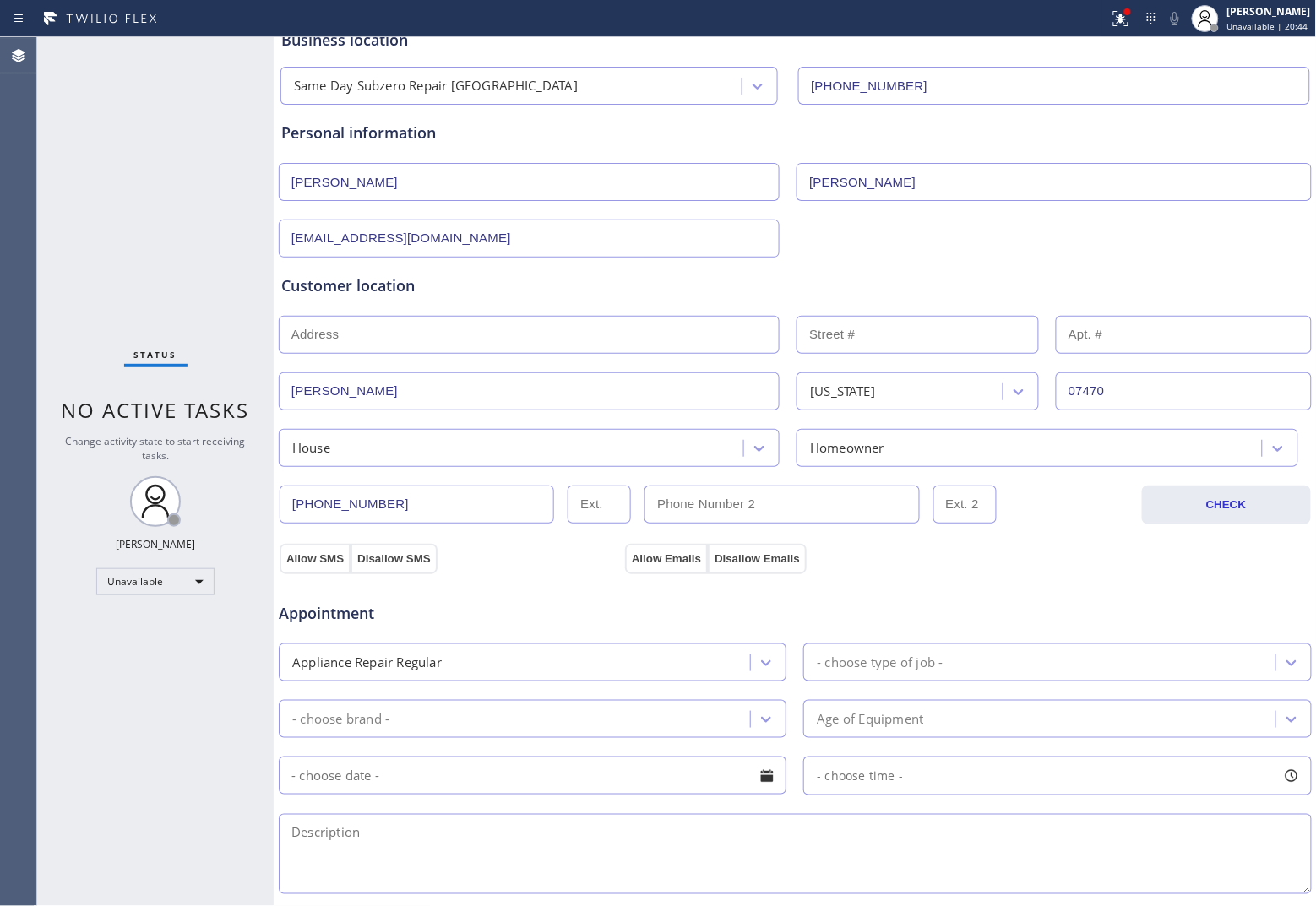
scroll to position [317, 0]
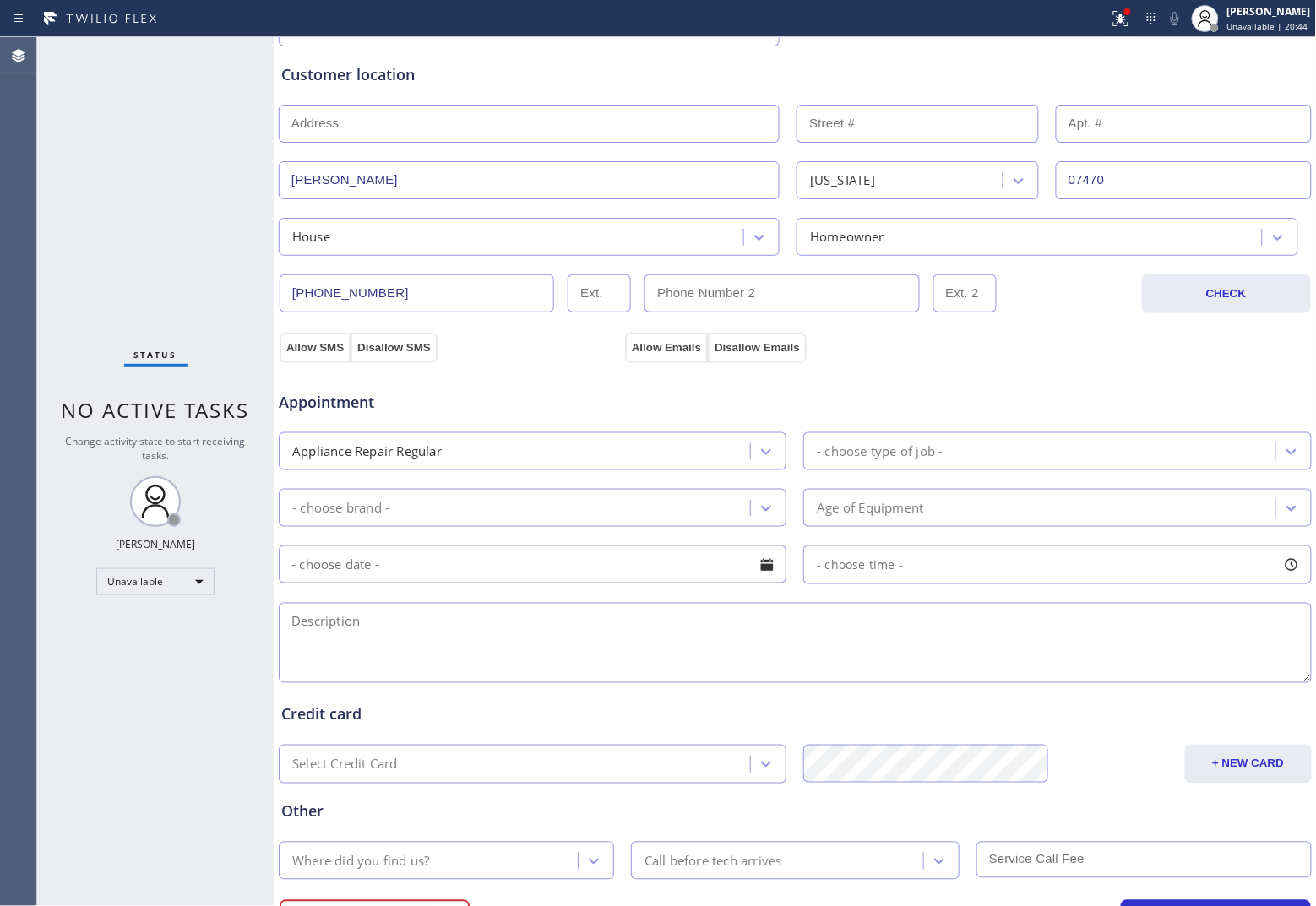
click at [450, 448] on div "Appliance Repair Regular" at bounding box center [517, 451] width 467 height 30
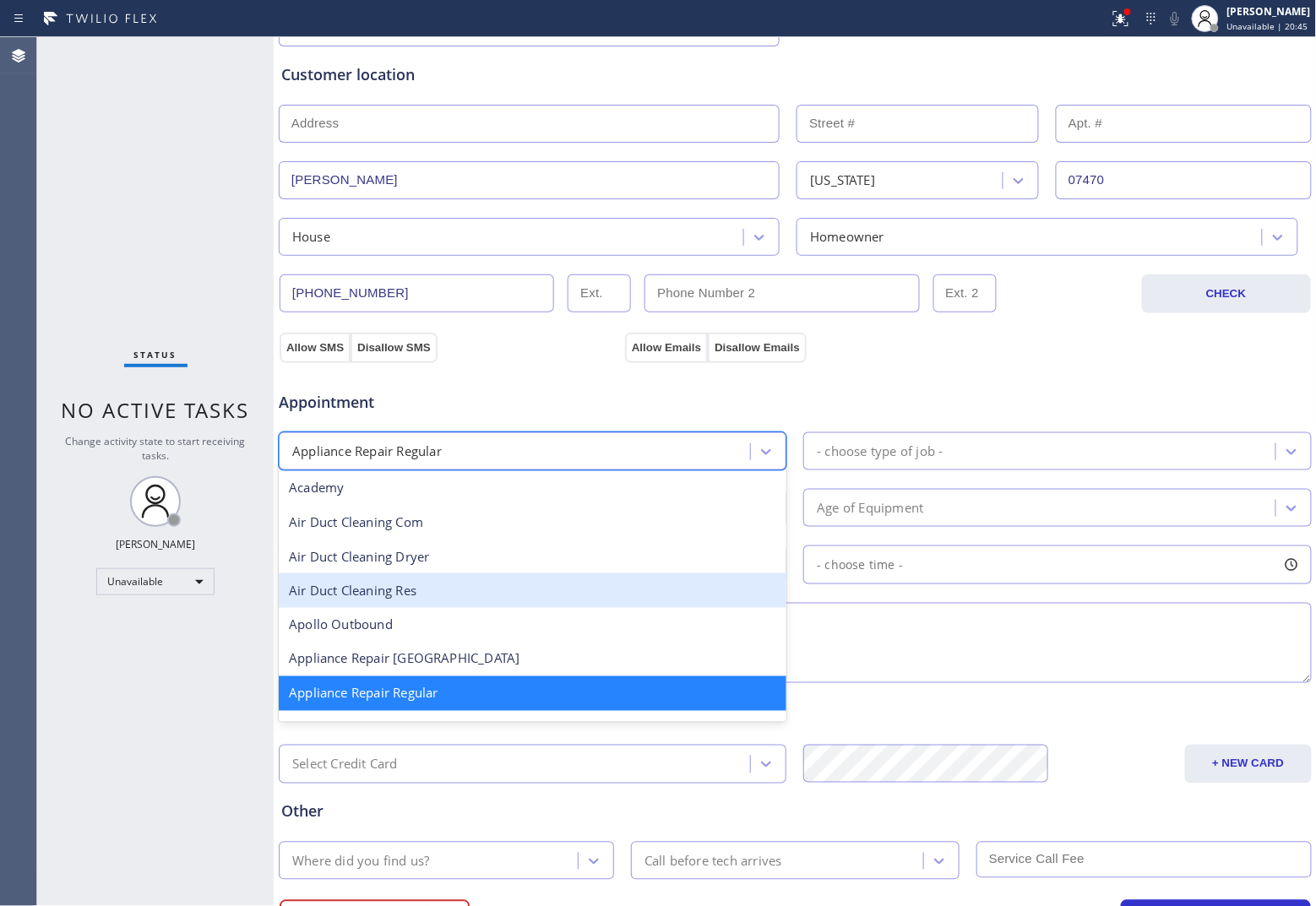
scroll to position [141, 0]
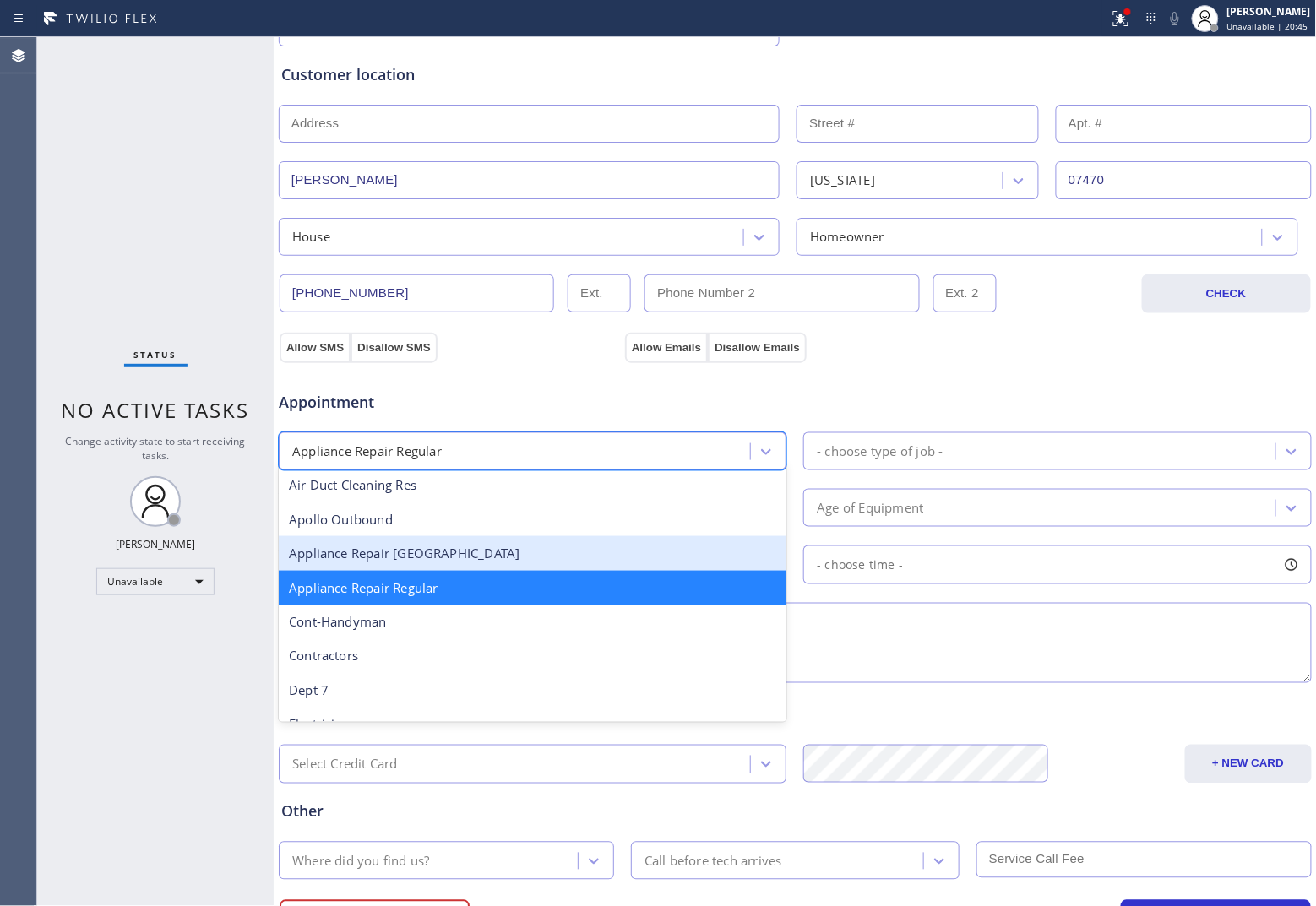
drag, startPoint x: 456, startPoint y: 556, endPoint x: 803, endPoint y: 555, distance: 347.0
click at [471, 557] on div "Appliance Repair [GEOGRAPHIC_DATA]" at bounding box center [531, 553] width 507 height 34
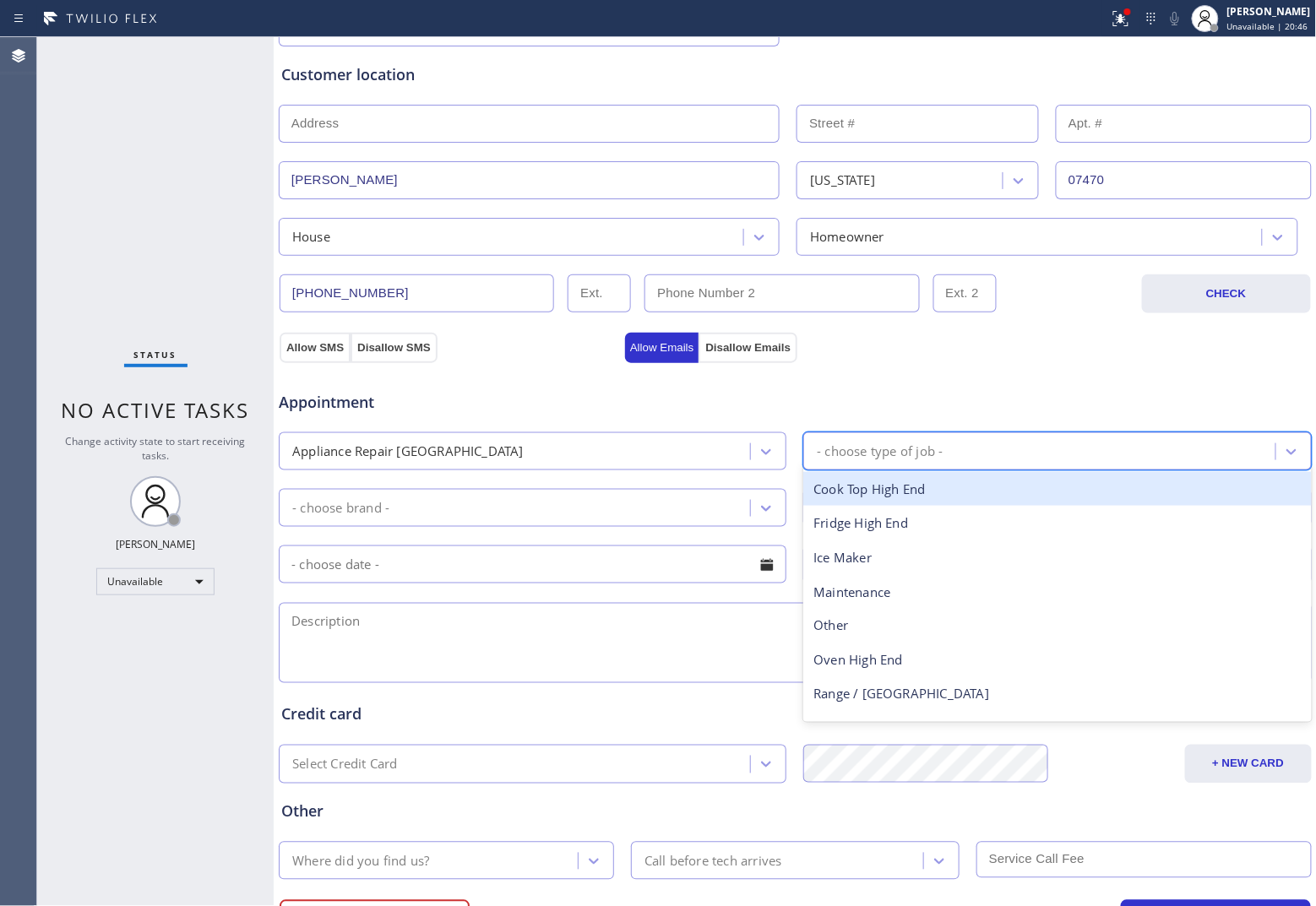
click at [959, 469] on div "- choose type of job -" at bounding box center [1057, 451] width 507 height 38
type input "fr"
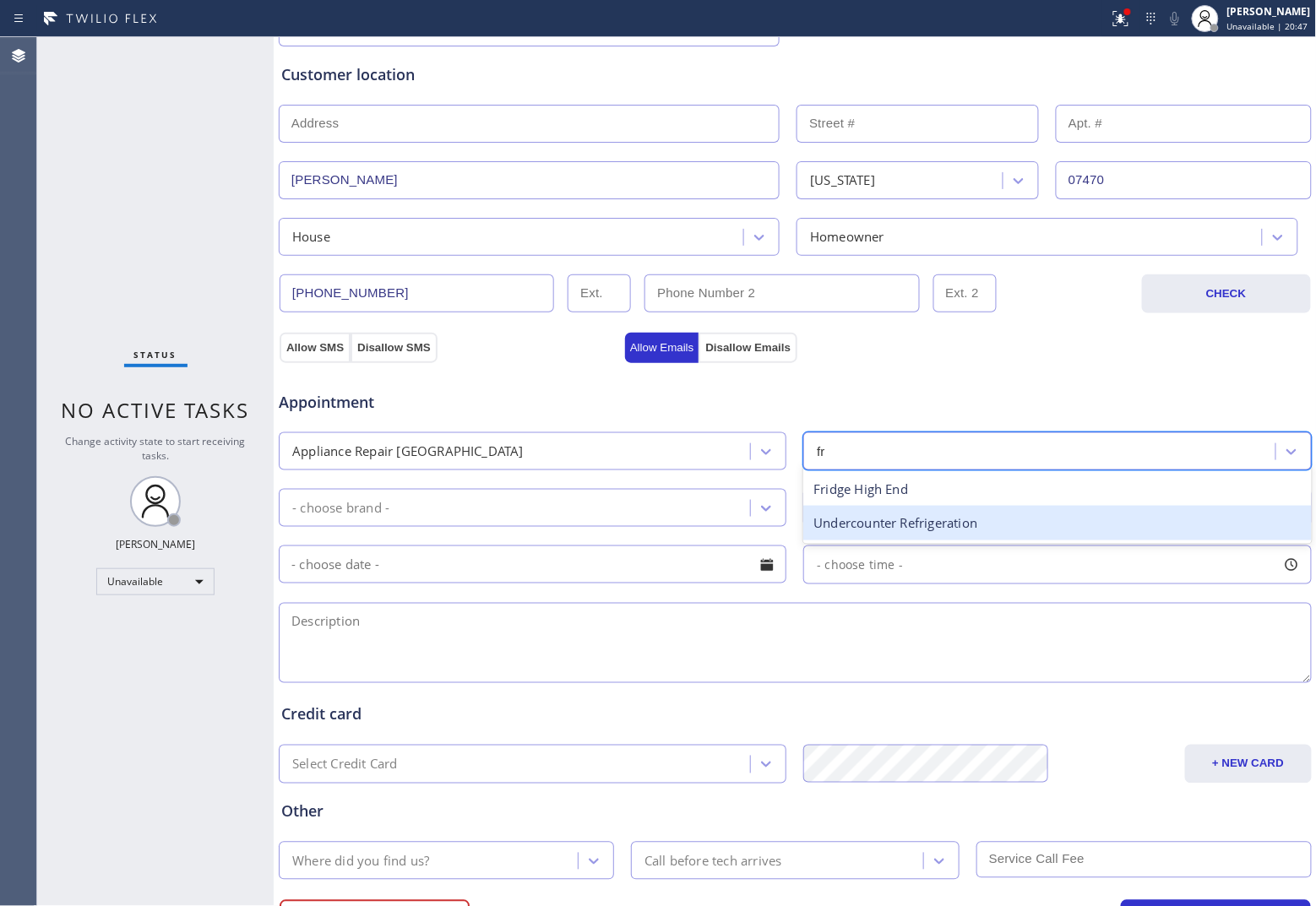
click at [840, 500] on div "Fridge High End" at bounding box center [1057, 489] width 507 height 34
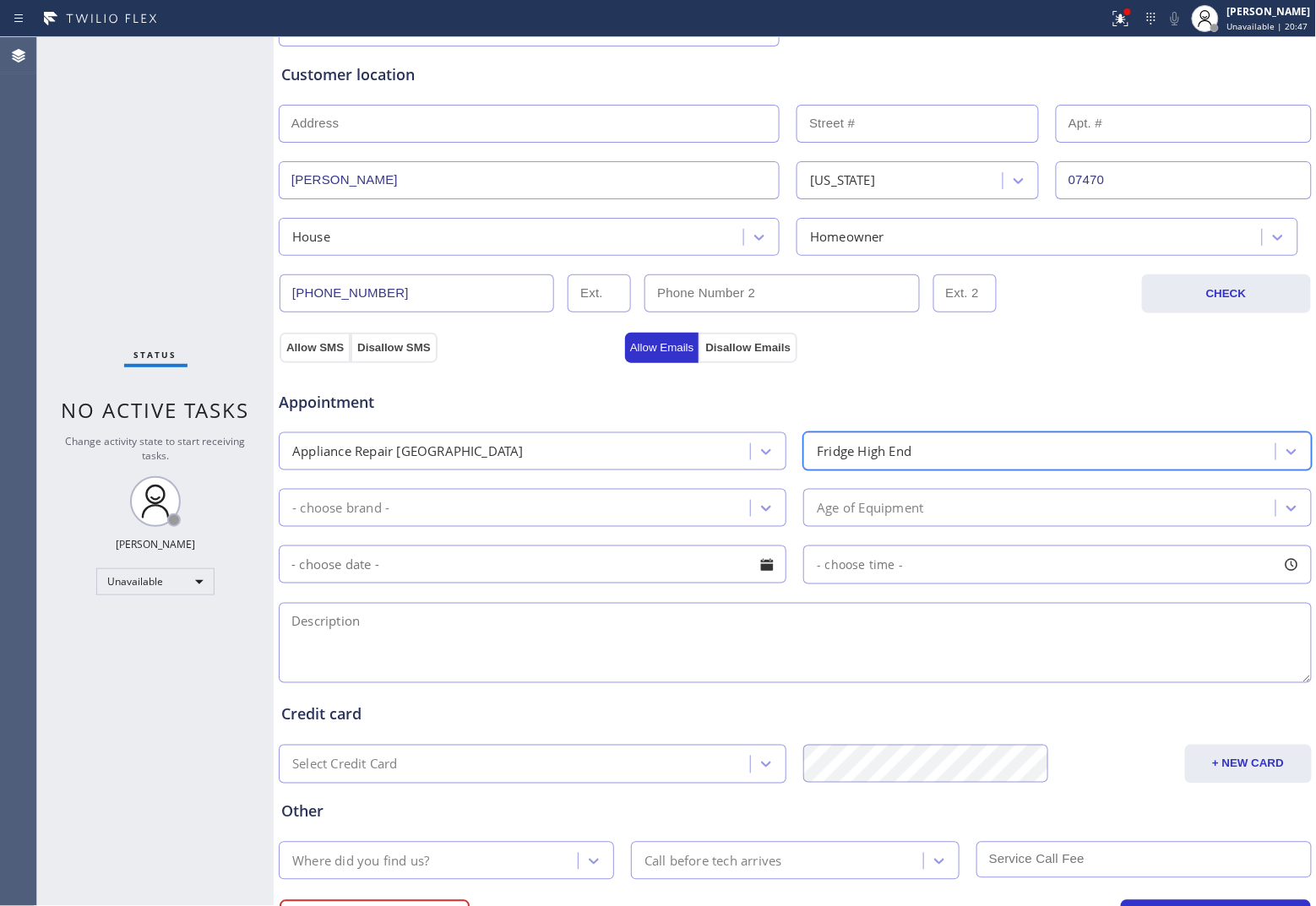
click at [496, 515] on div "- choose brand -" at bounding box center [517, 508] width 467 height 30
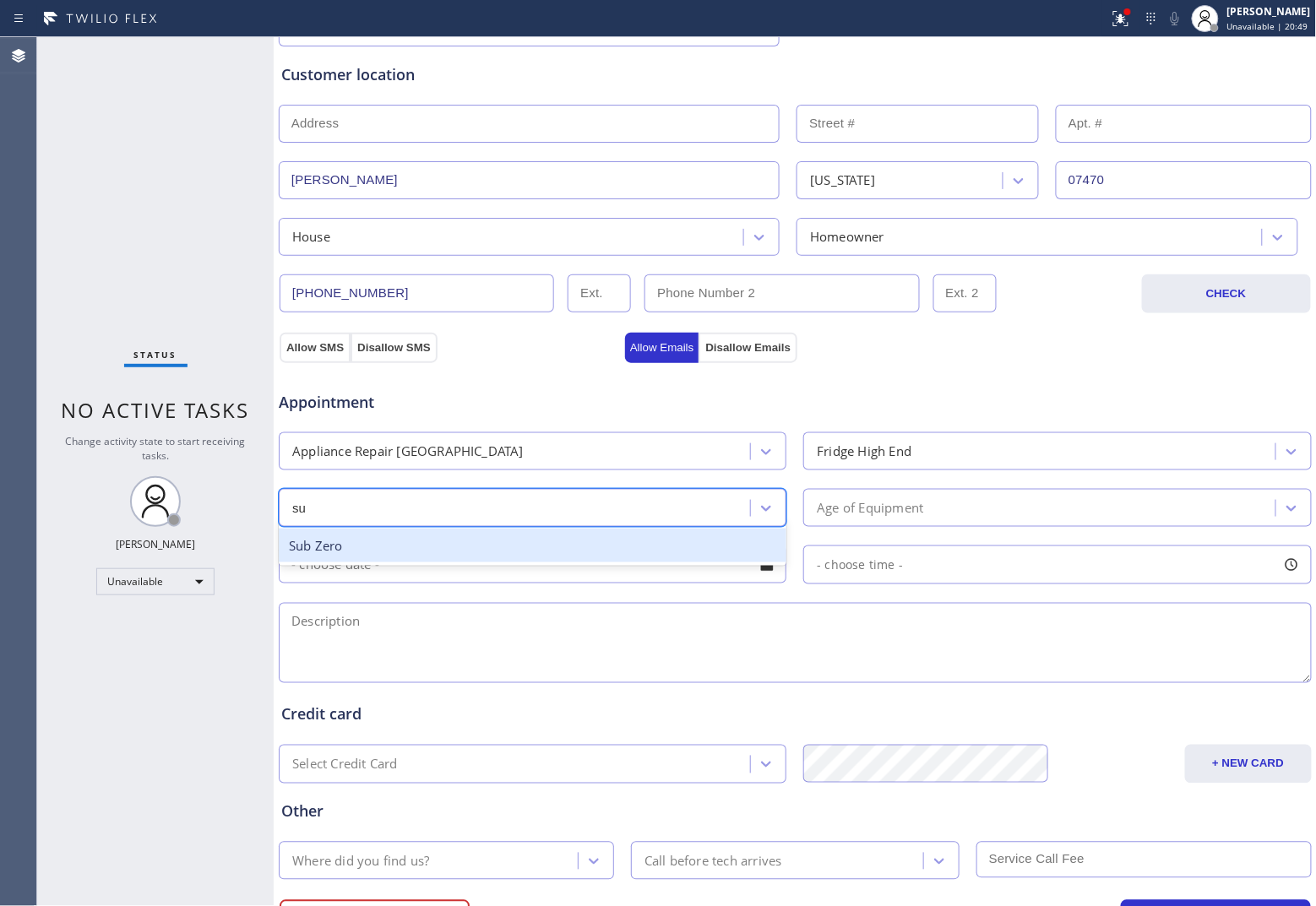
type input "sub"
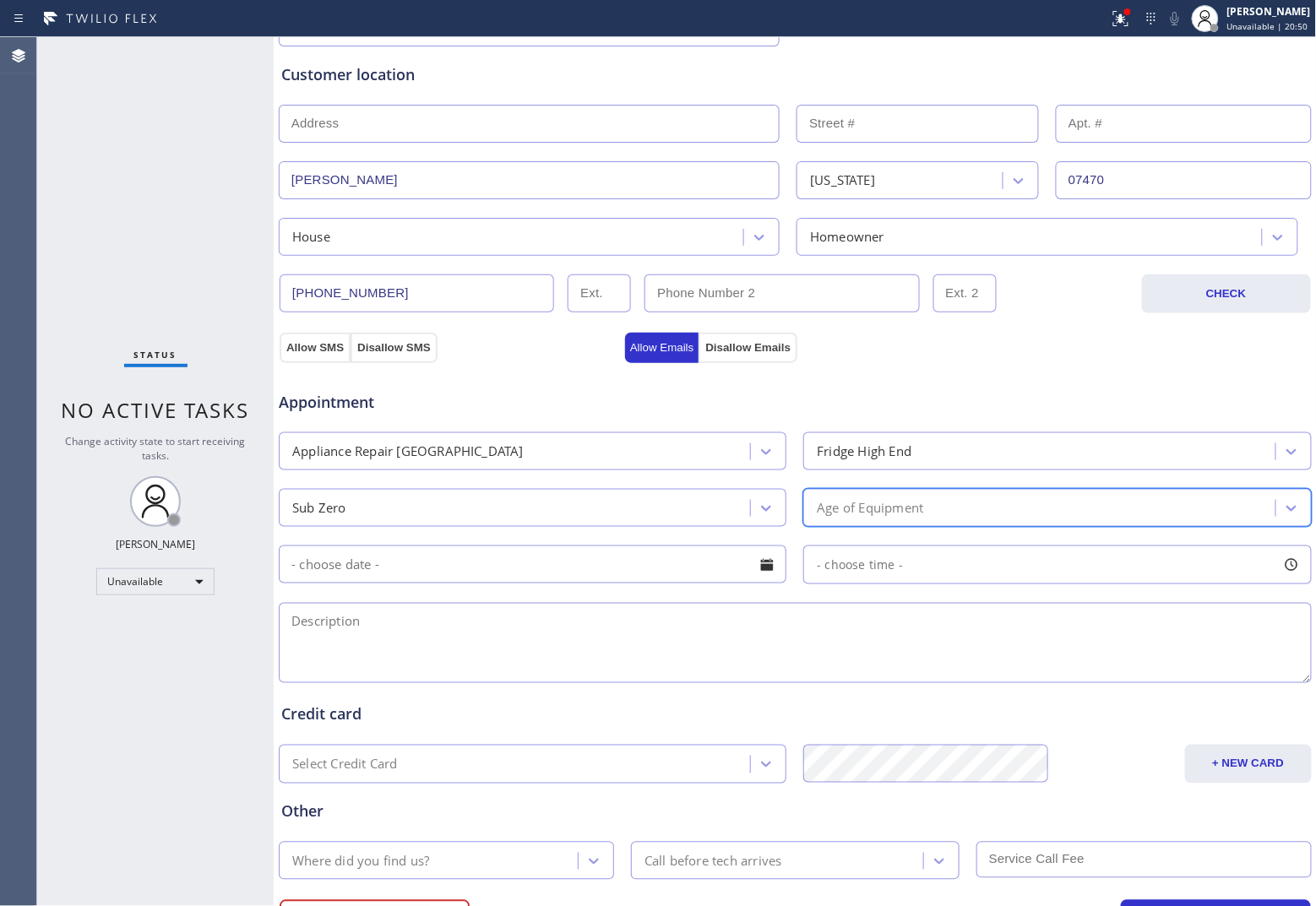
type input "4"
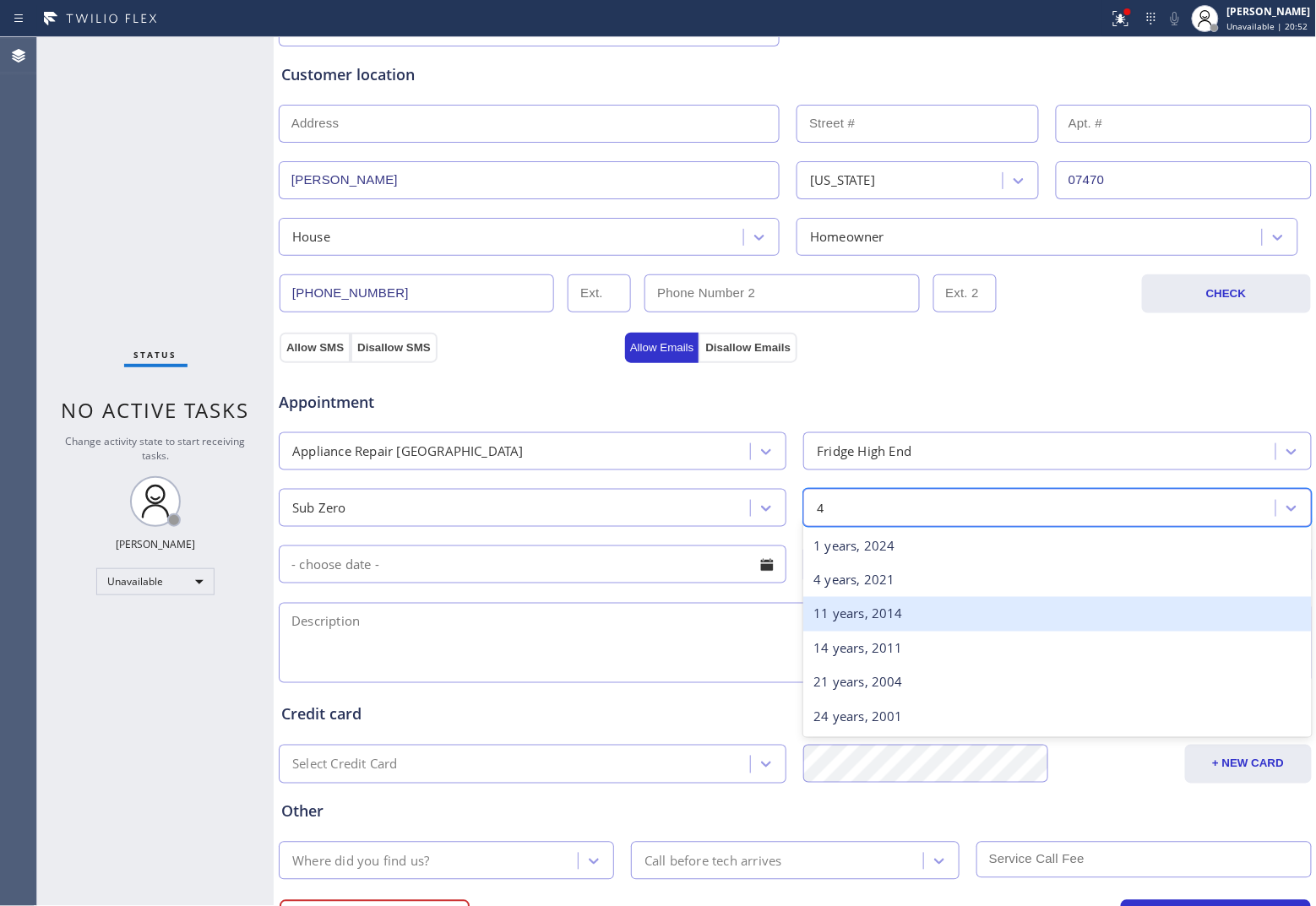
click at [894, 612] on div "11 years, 2014" at bounding box center [1057, 614] width 507 height 34
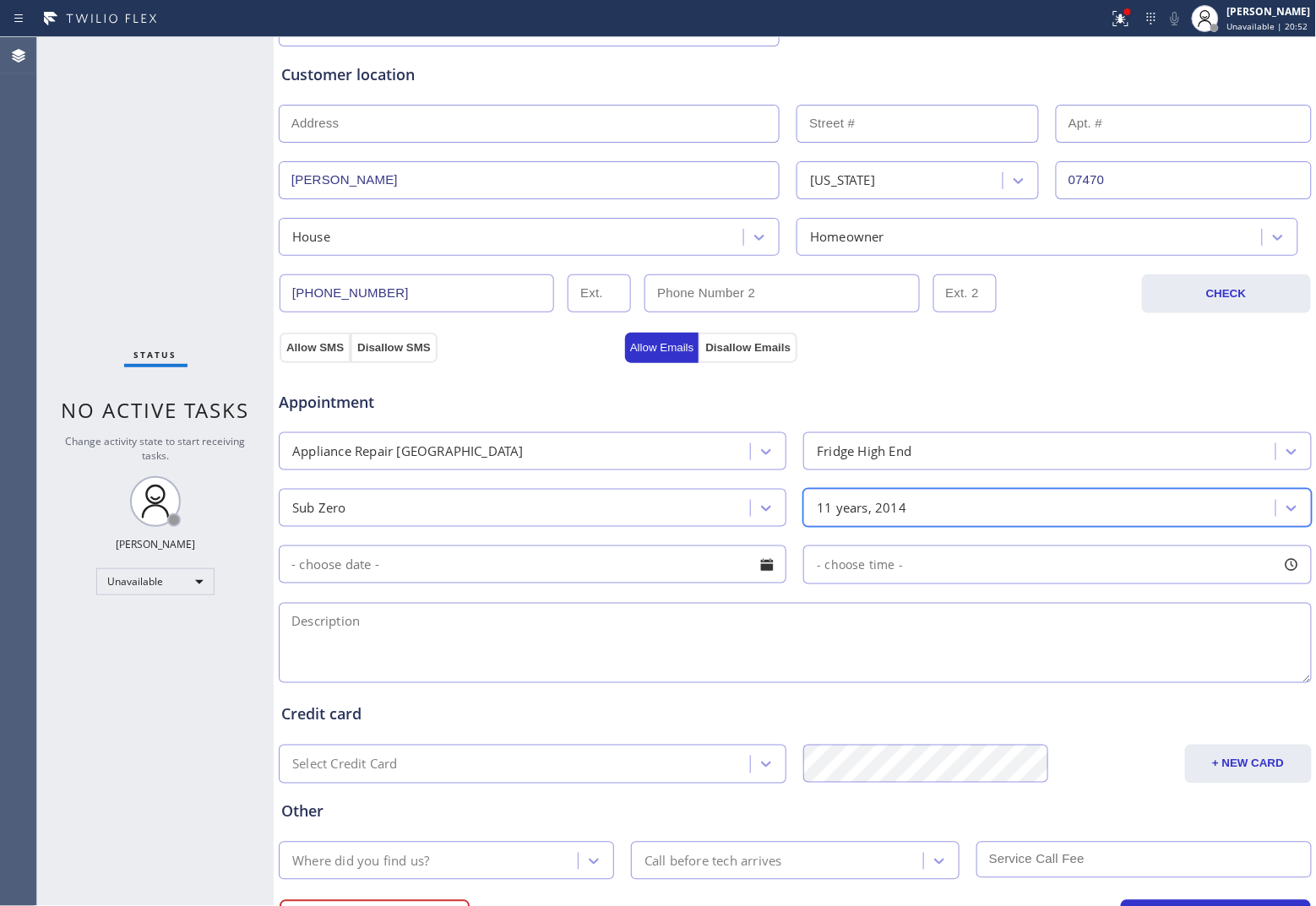
click at [876, 521] on div "11 years, 2014" at bounding box center [1041, 508] width 467 height 30
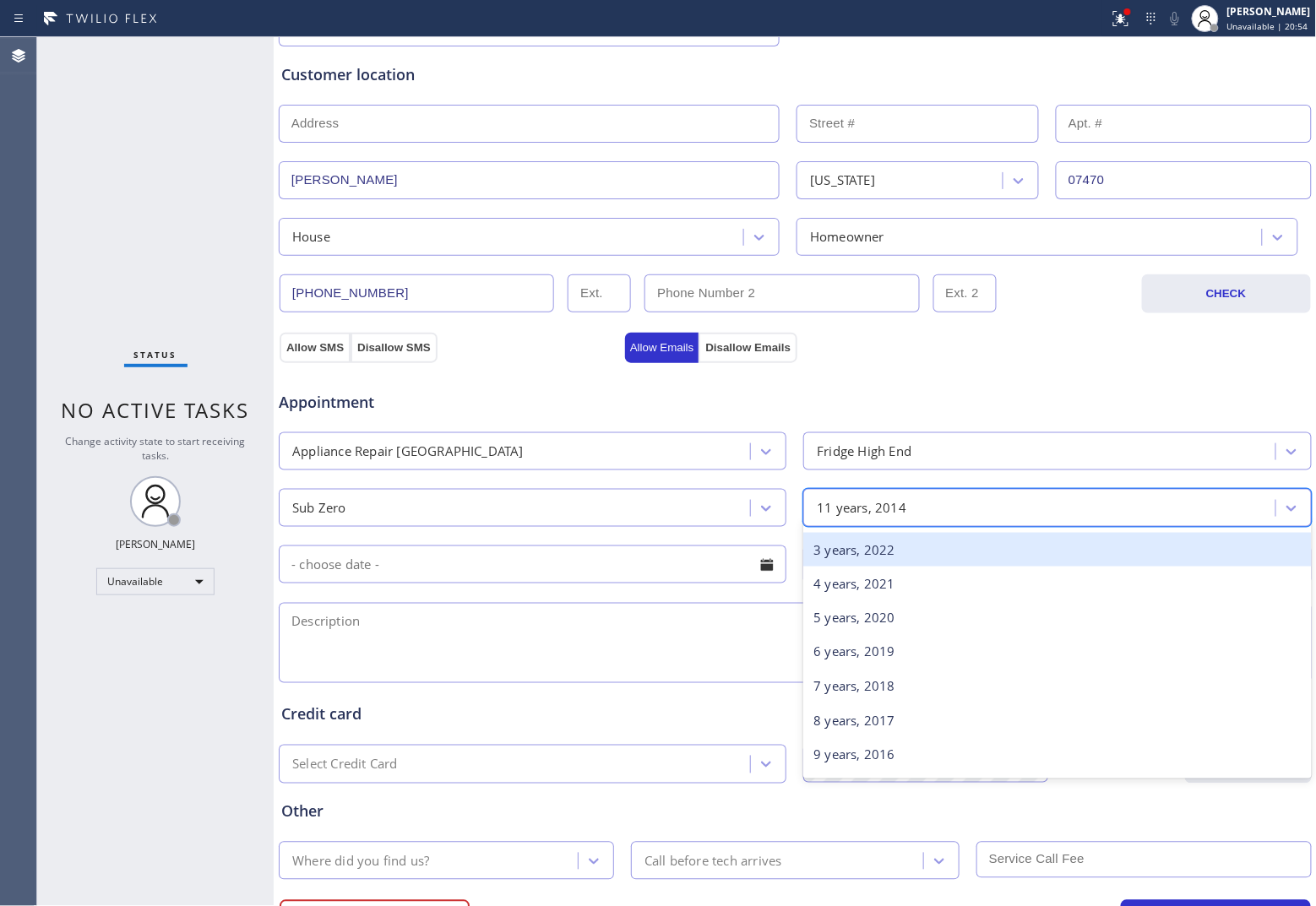
scroll to position [68, 0]
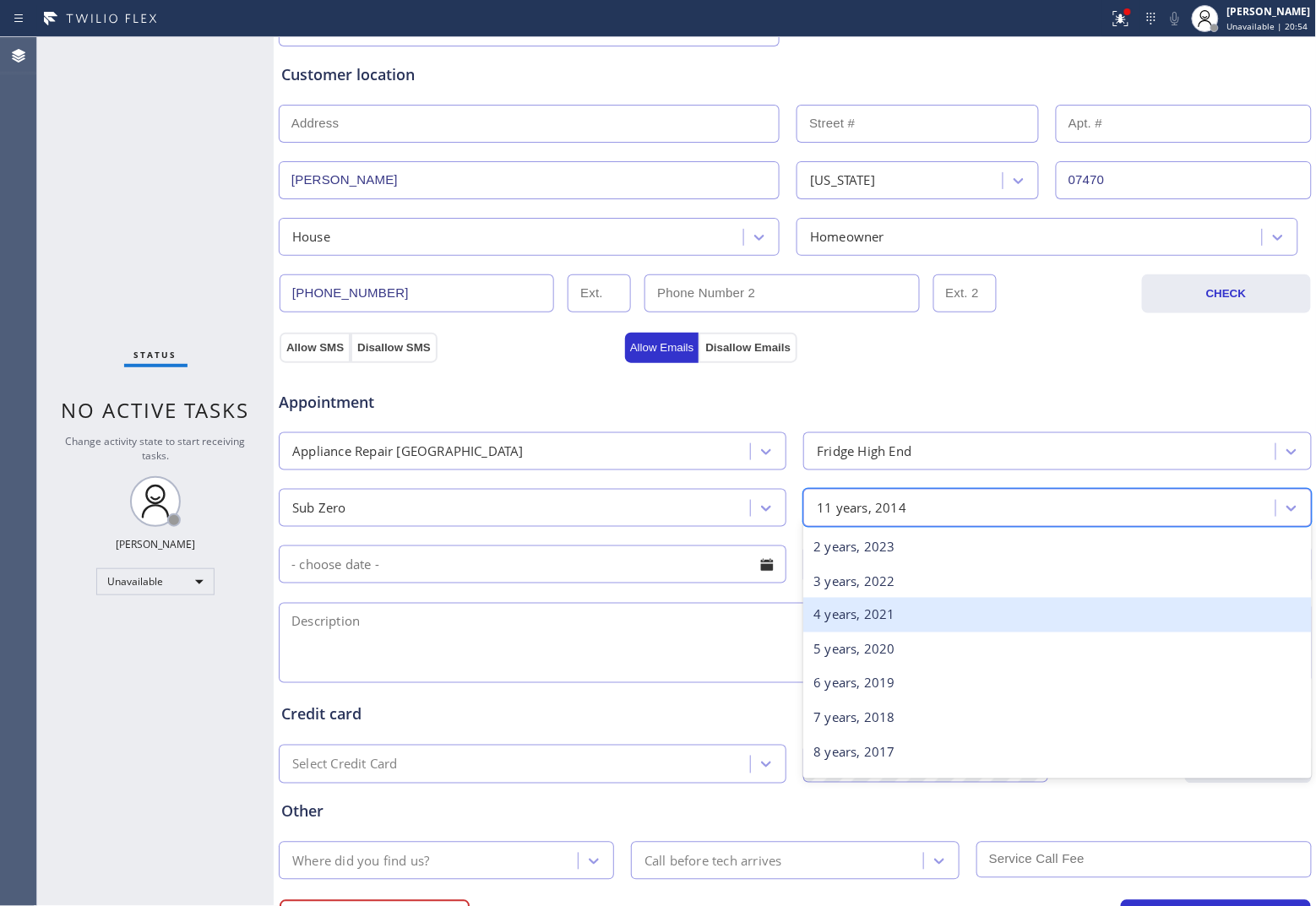
click at [858, 612] on div "4 years, 2021" at bounding box center [1057, 615] width 507 height 34
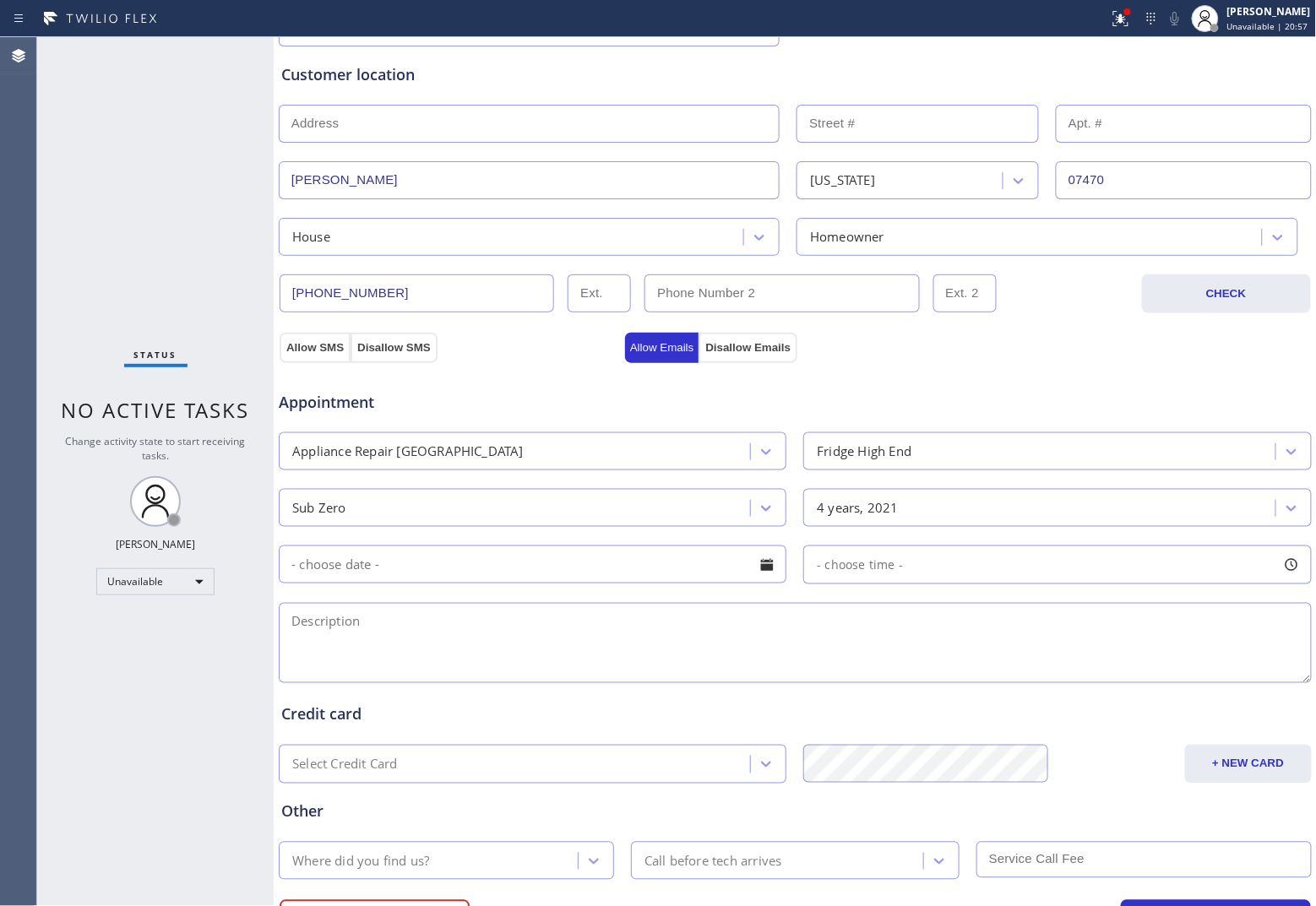
click at [548, 644] on textarea at bounding box center [794, 642] width 1033 height 80
paste textarea "Sub Zero Fridge/the condesing water atthe refrigerator side it's just condensin…"
click at [1046, 626] on textarea "Sub Zero Fridge/the condesing water atthe refrigerator side it's just condensin…" at bounding box center [794, 642] width 1033 height 80
paste textarea "Same Day Subzero Repair [GEOGRAPHIC_DATA]"
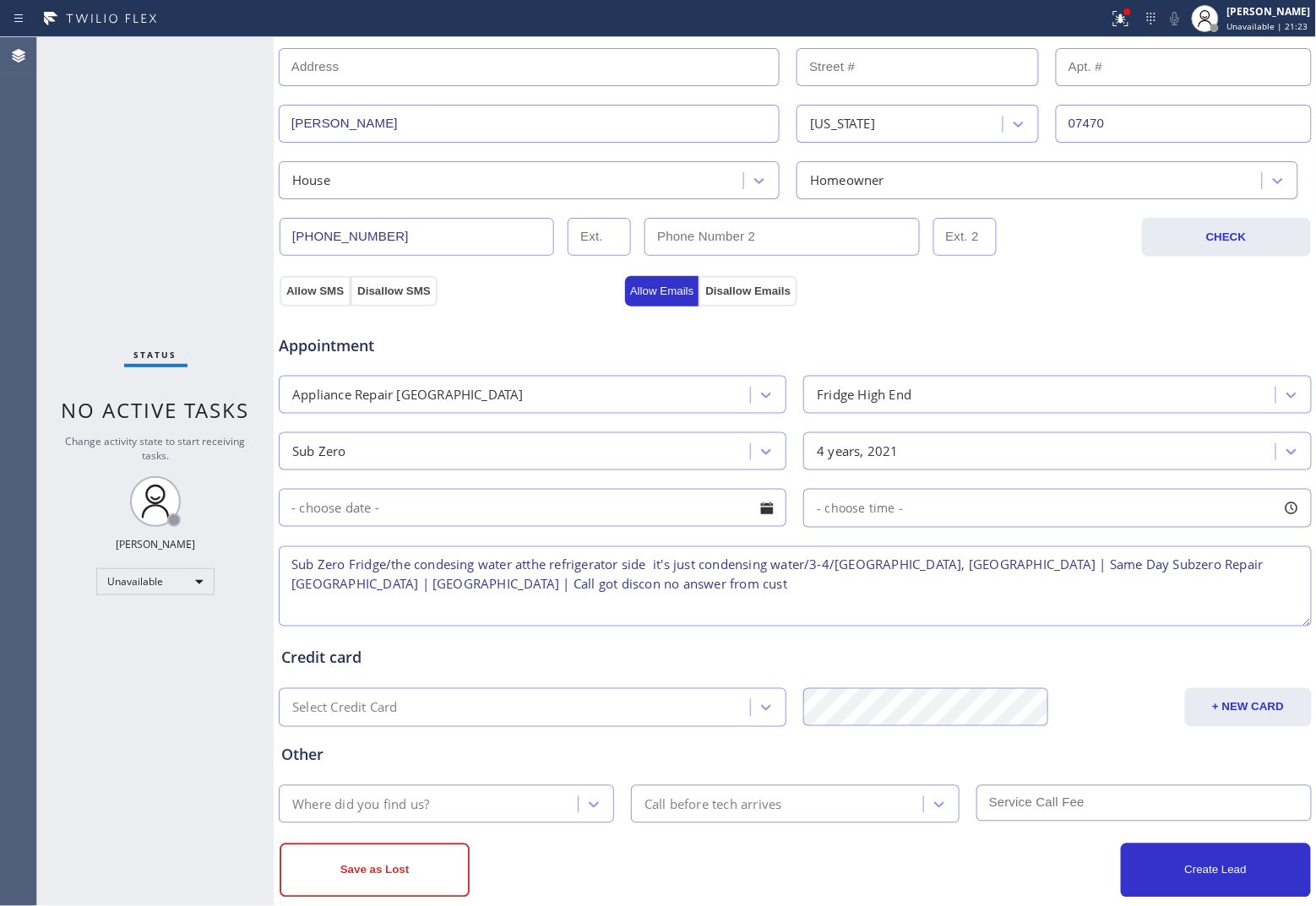
scroll to position [405, 0]
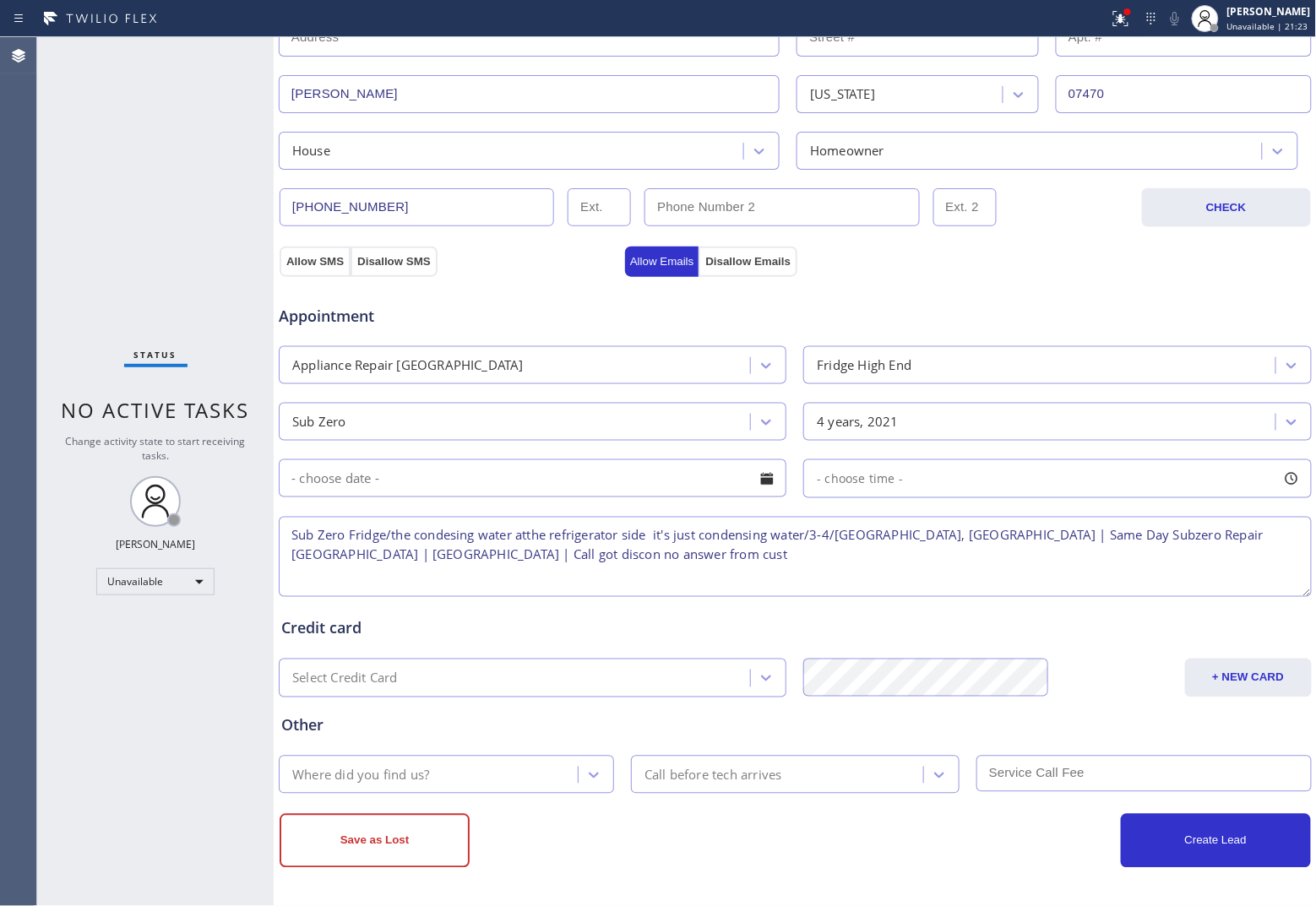
type textarea "Sub Zero Fridge/the condesing water atthe refrigerator side it's just condensin…"
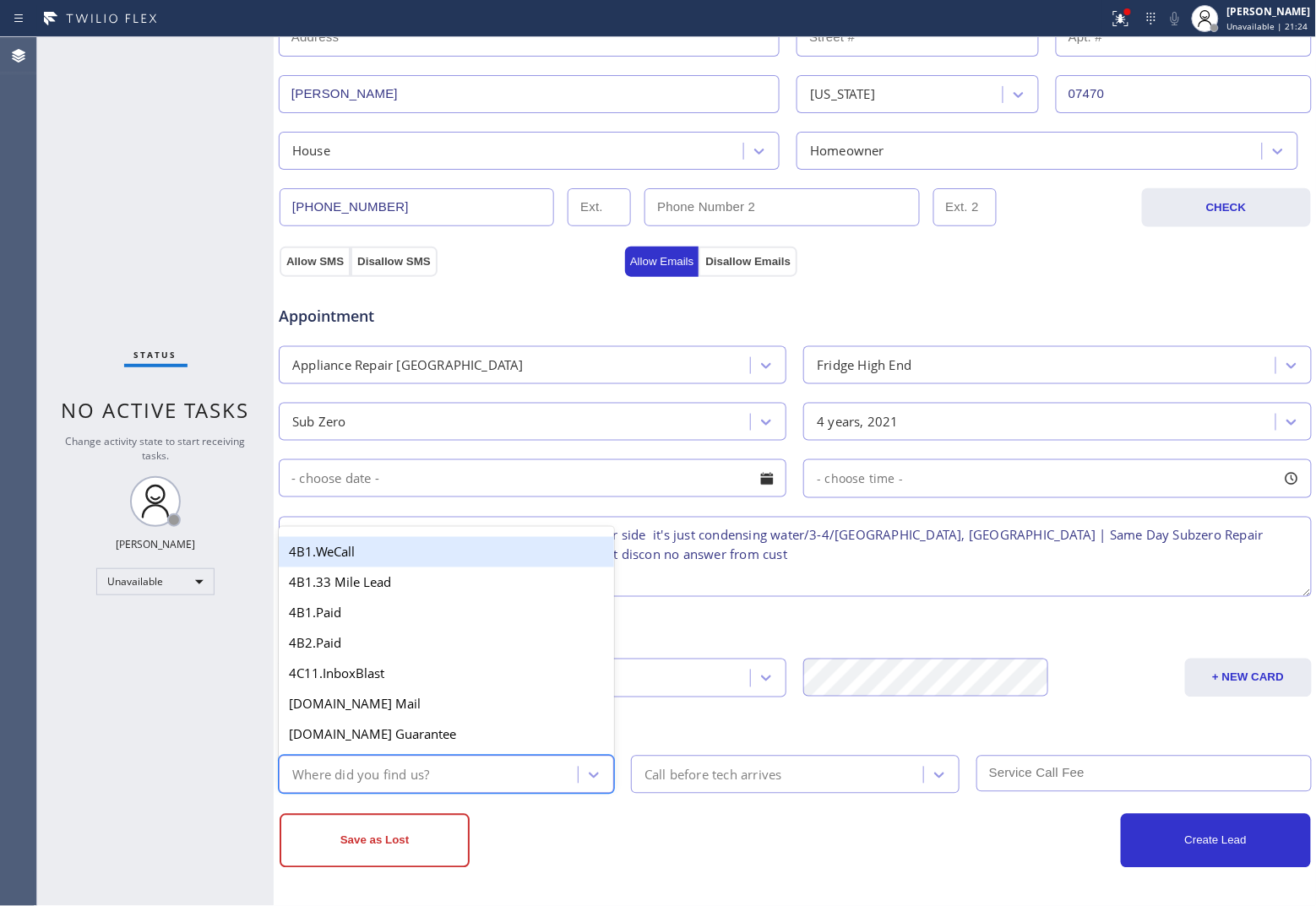
click at [493, 696] on div "Where did you find us?" at bounding box center [431, 775] width 294 height 30
type input "we"
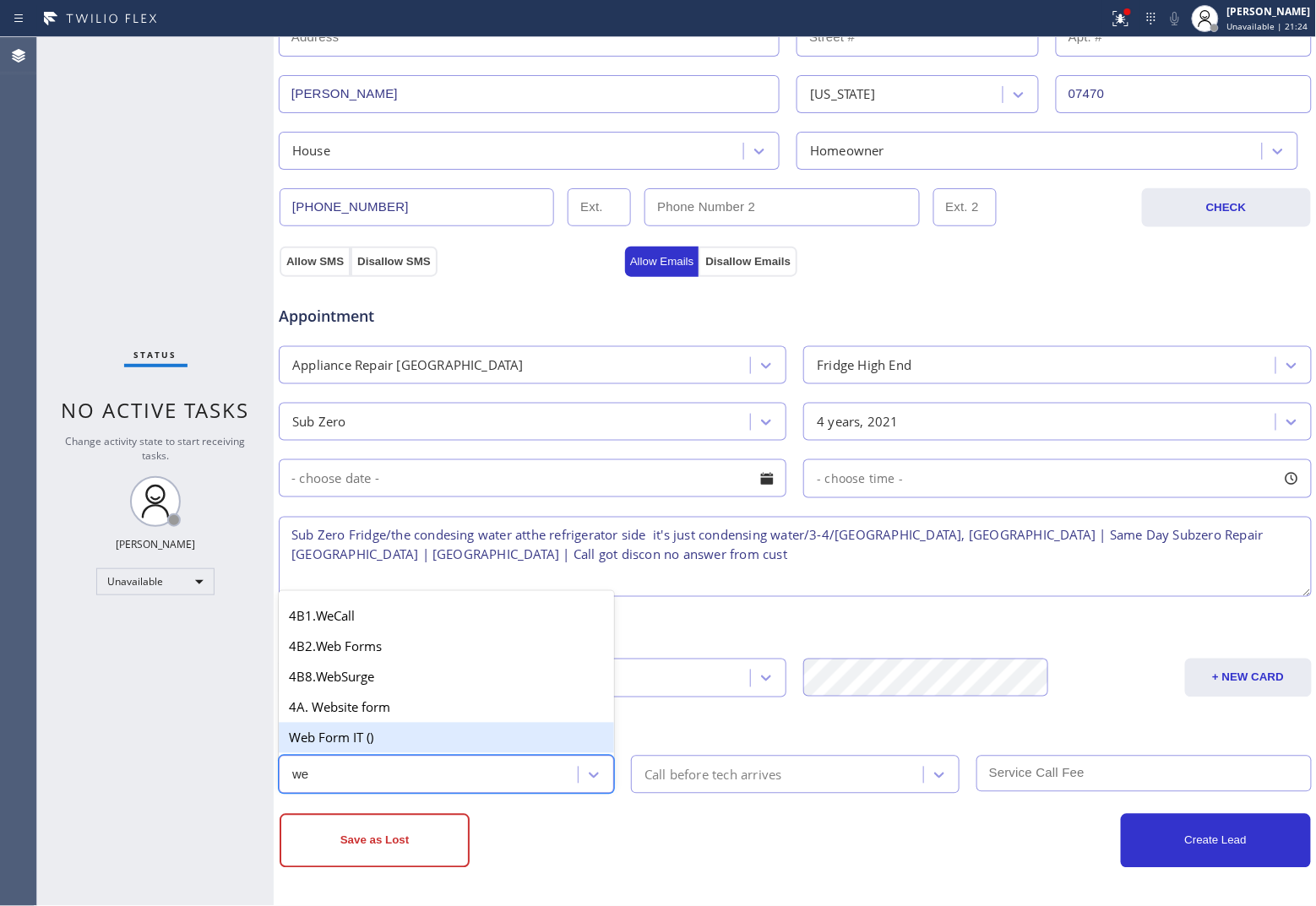
click at [420, 696] on div "Web Form IT ()" at bounding box center [446, 738] width 335 height 31
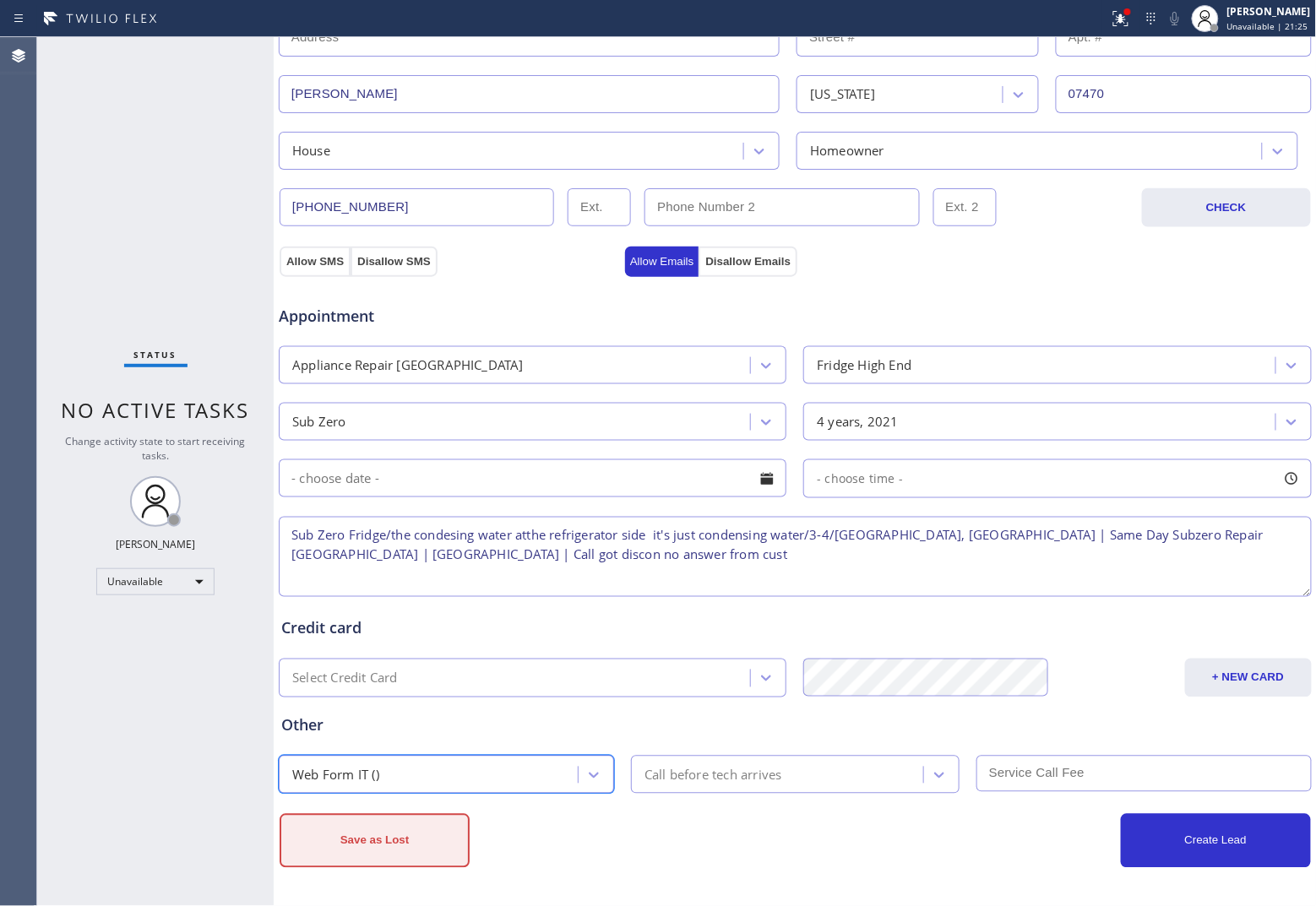
click at [386, 696] on button "Save as Lost" at bounding box center [374, 841] width 190 height 54
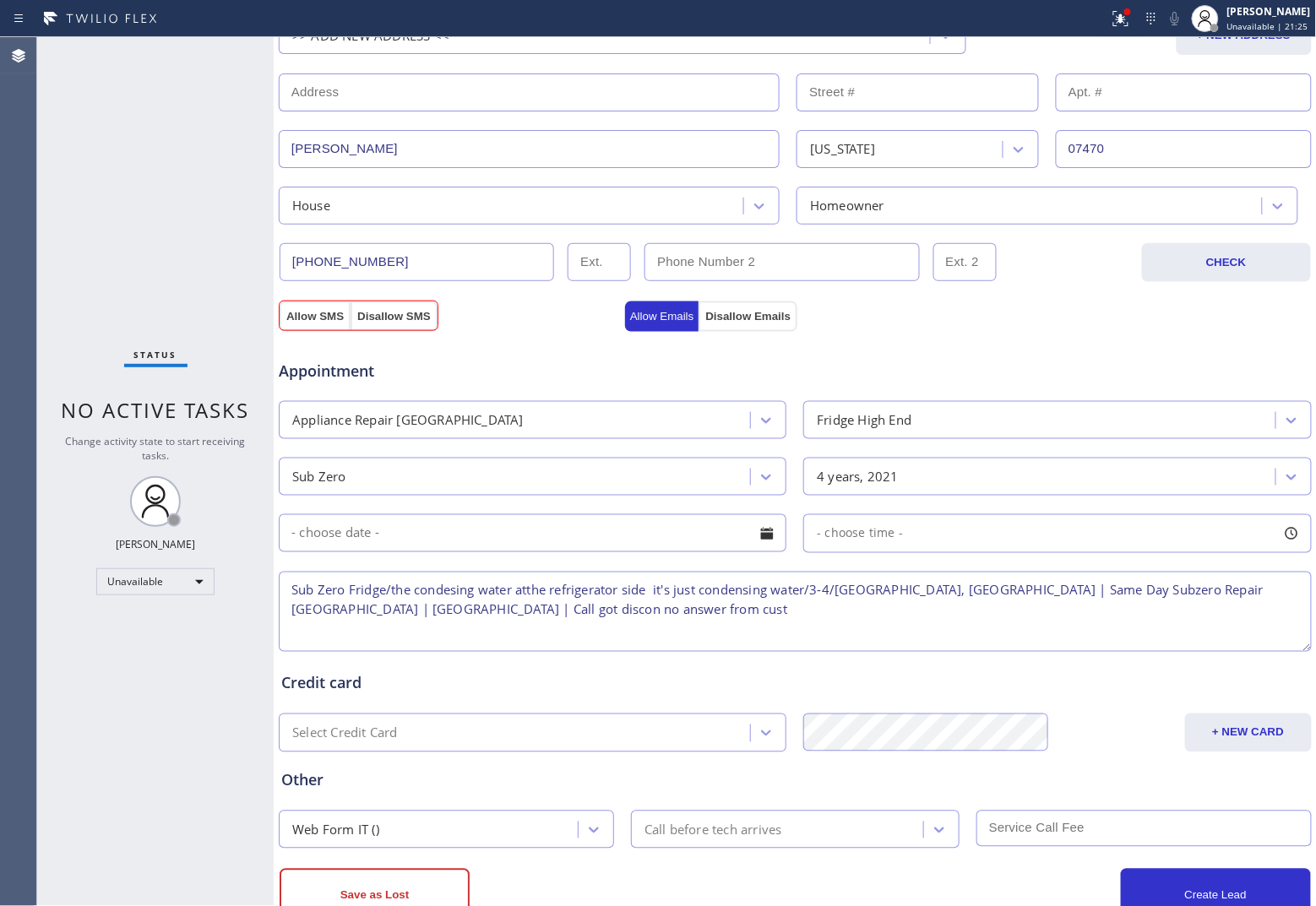
scroll to position [462, 0]
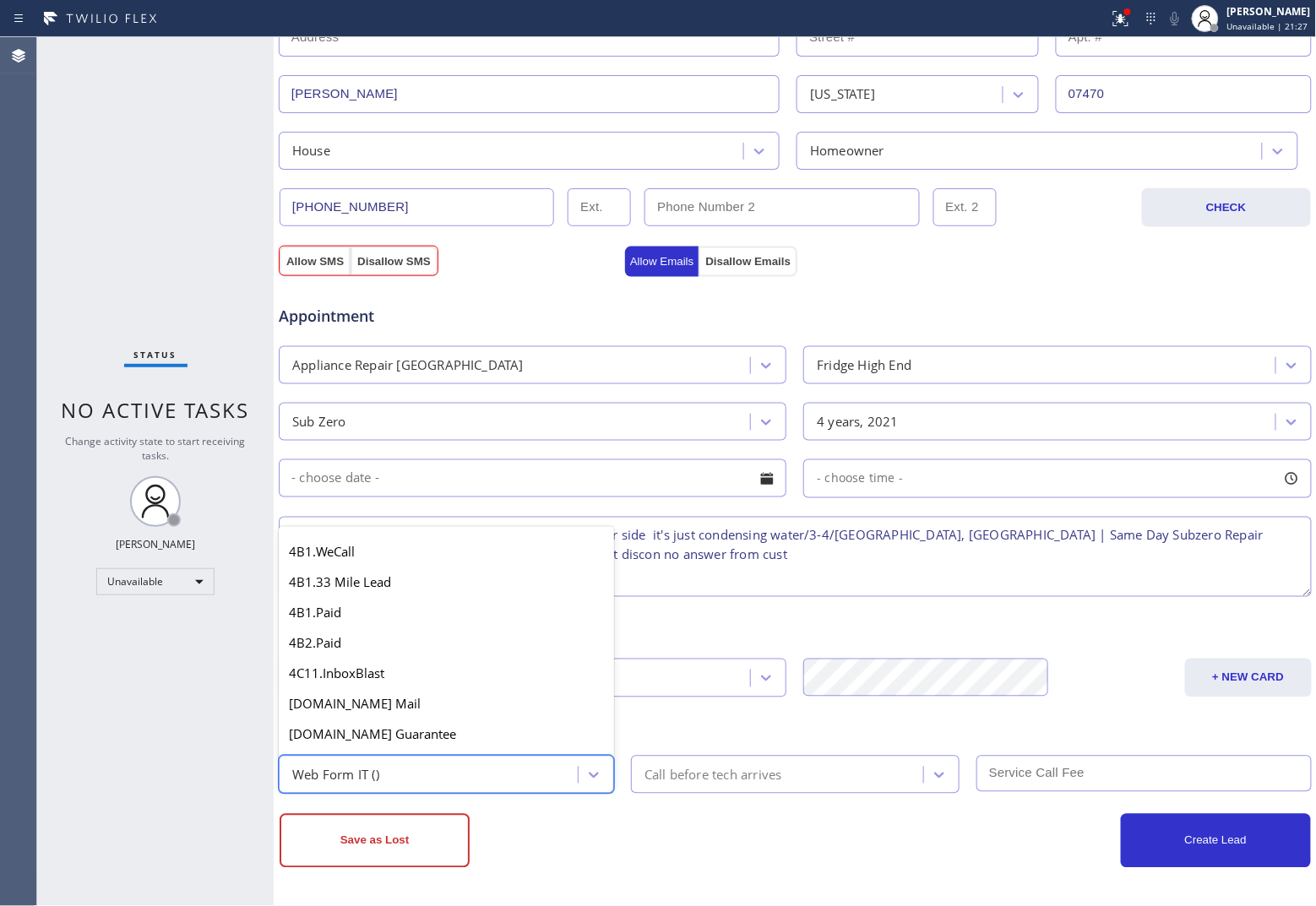
click at [478, 696] on div "Web Form IT ()" at bounding box center [431, 775] width 294 height 30
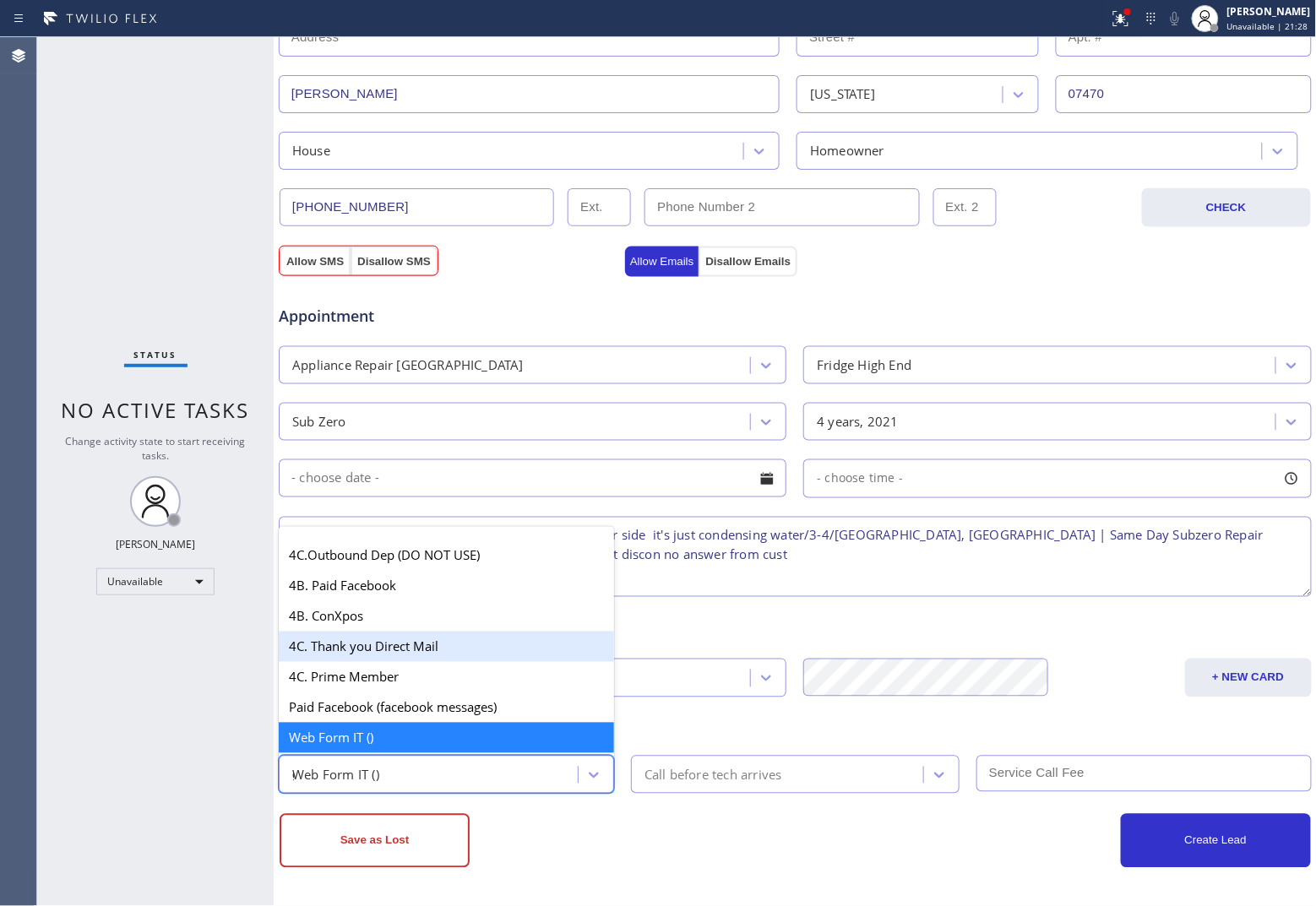
scroll to position [336, 0]
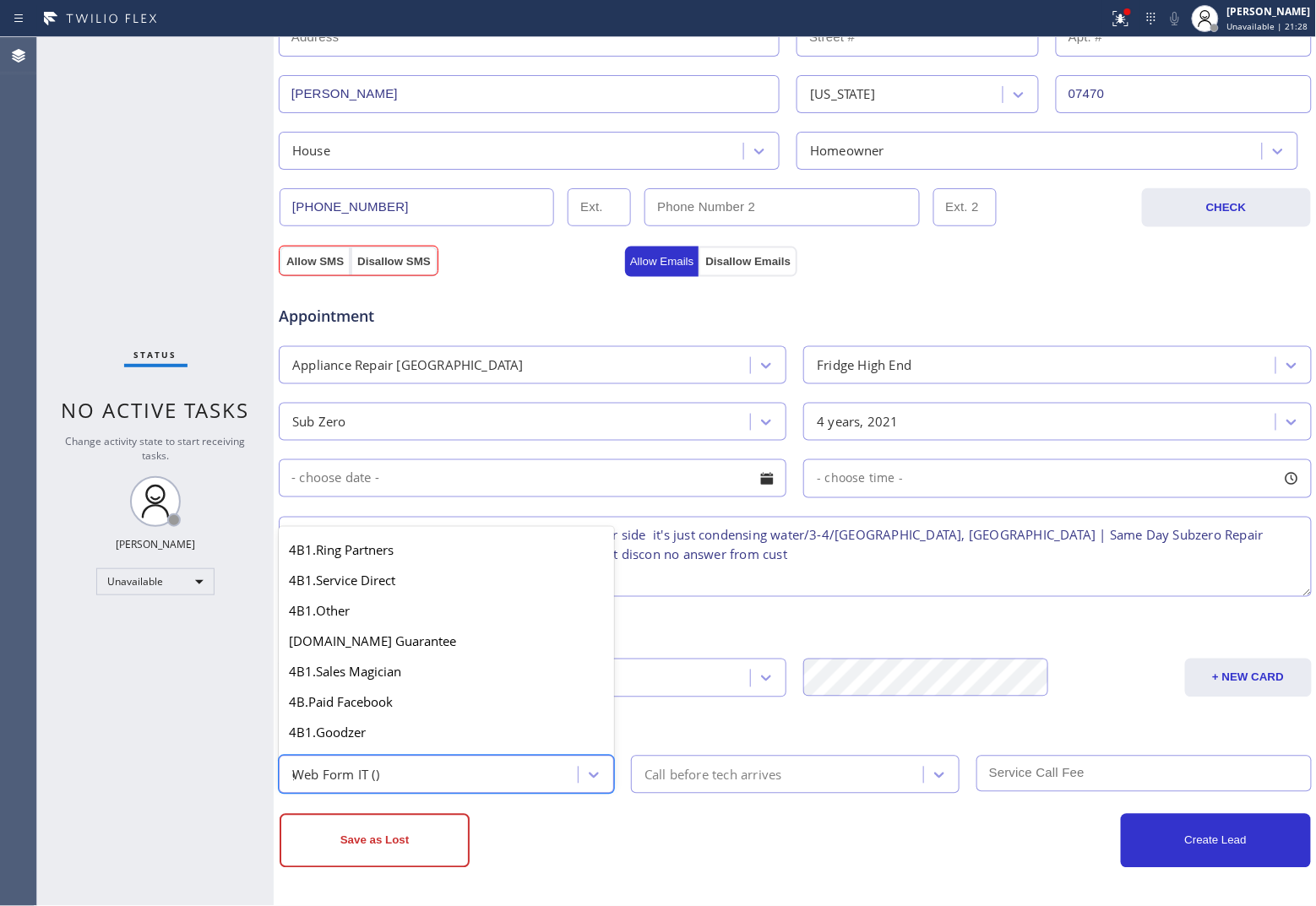
type input "go"
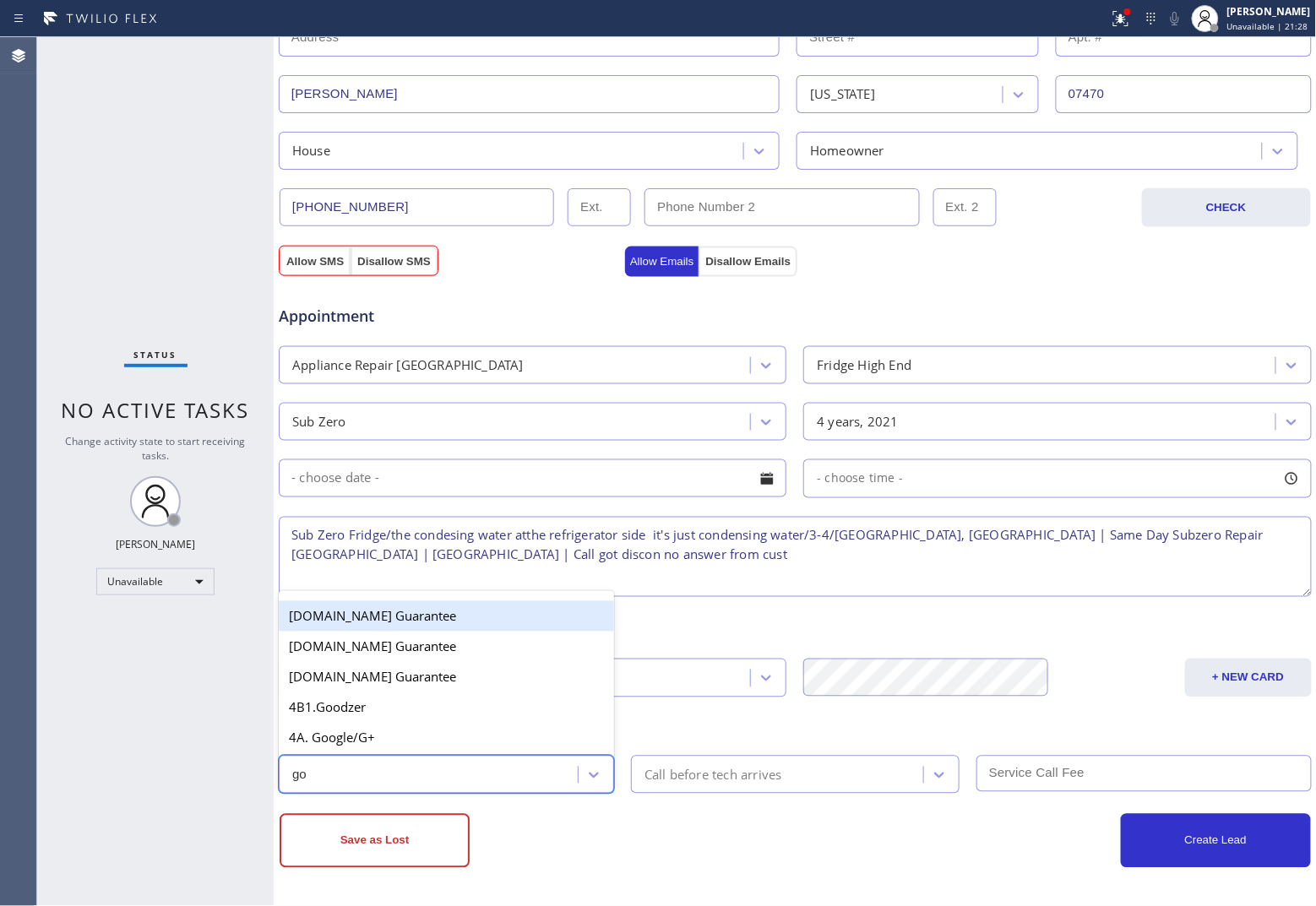
scroll to position [0, 0]
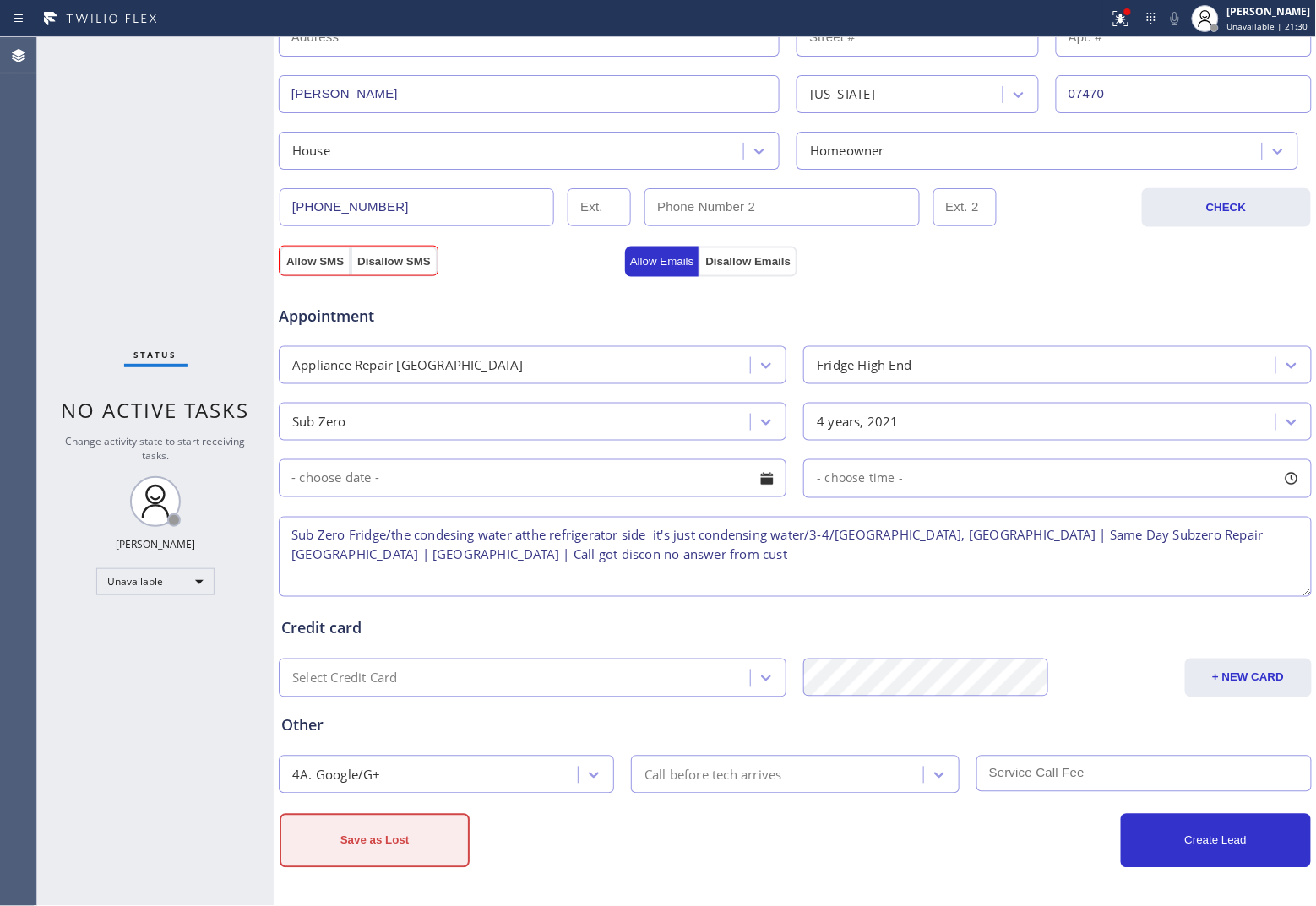
click at [407, 696] on button "Save as Lost" at bounding box center [374, 841] width 190 height 54
click at [313, 264] on button "Allow SMS" at bounding box center [314, 262] width 71 height 31
click at [428, 696] on div "Business location Same Day Subzero Repair [GEOGRAPHIC_DATA] [PHONE_NUMBER] Pers…" at bounding box center [795, 279] width 1043 height 1253
click at [529, 534] on textarea "Sub Zero Fridge/the condesing water atthe refrigerator side it's just condensin…" at bounding box center [794, 557] width 1033 height 80
type textarea "Sub Zero Fridge/the condesing water at the refrigerator side it's just condensi…"
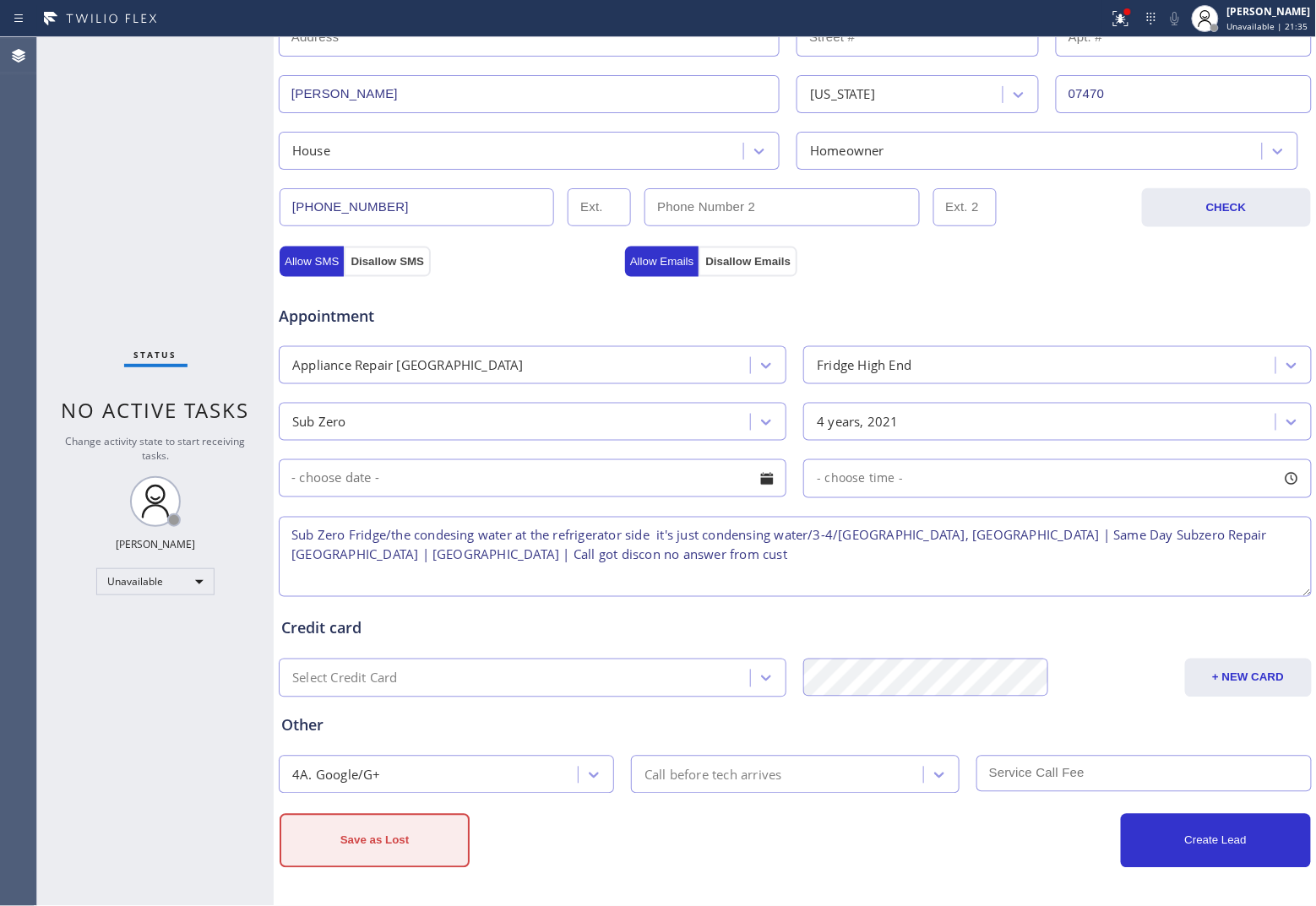
click at [413, 696] on button "Save as Lost" at bounding box center [374, 841] width 190 height 54
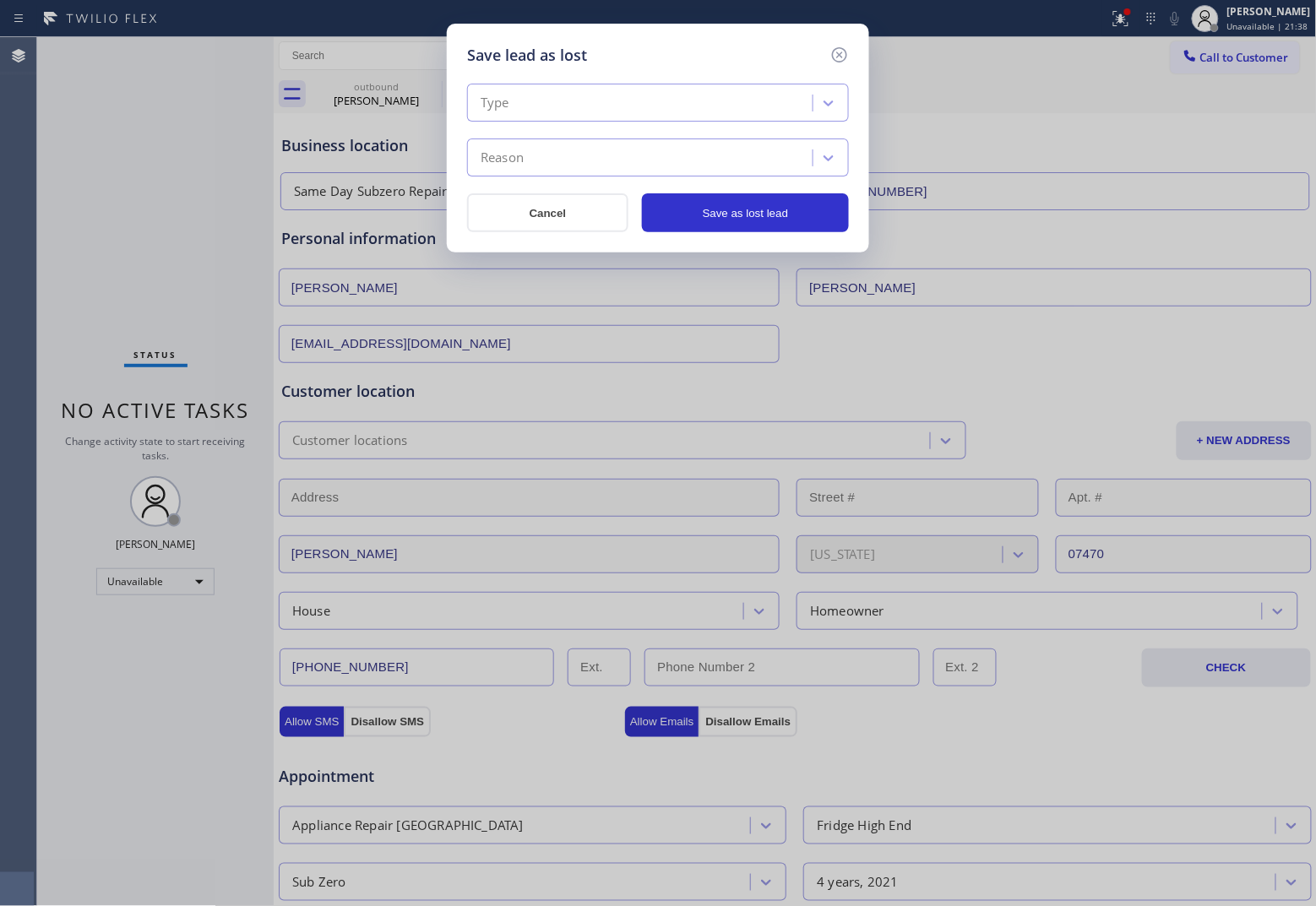
click at [579, 102] on div "Type" at bounding box center [642, 103] width 340 height 30
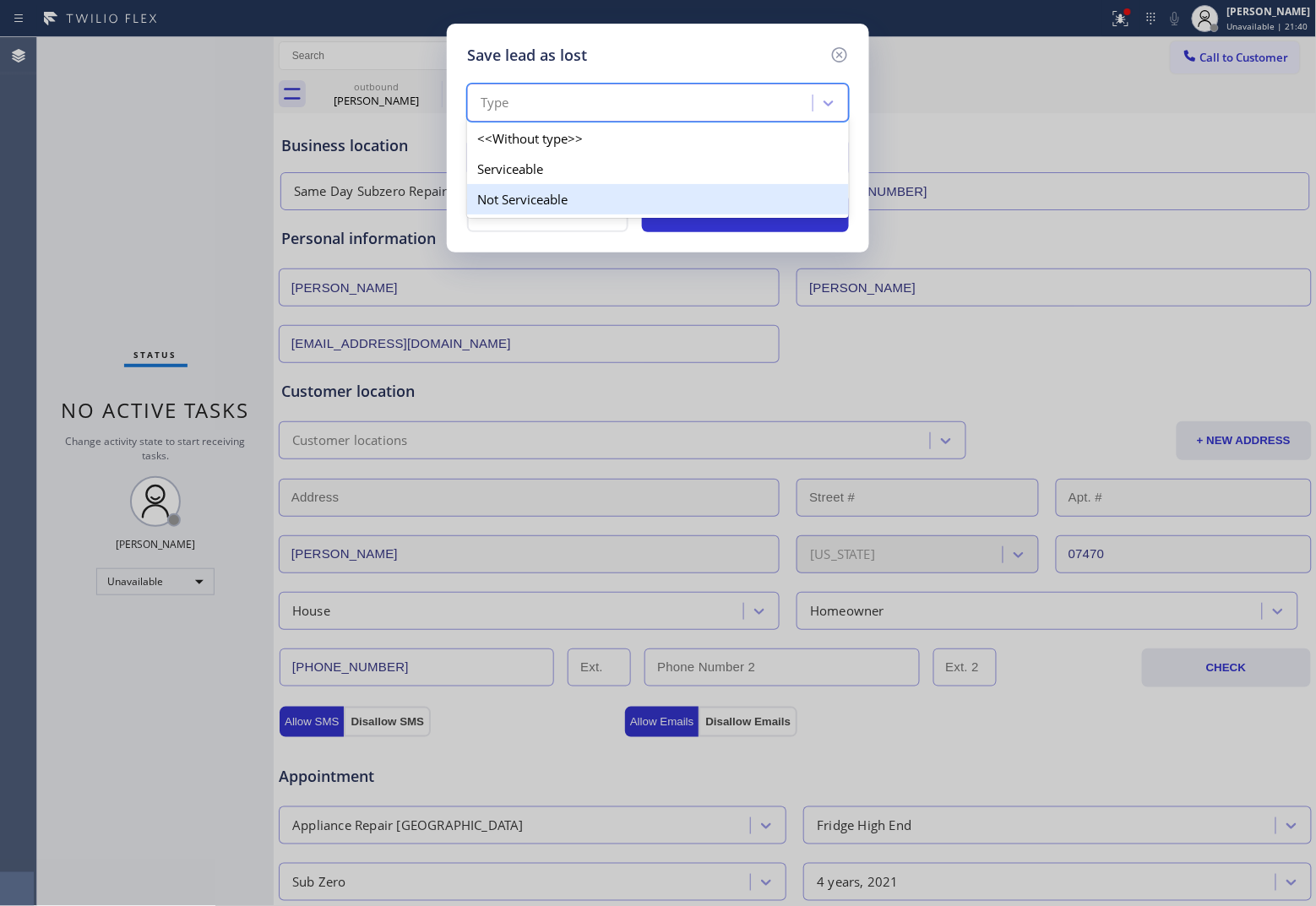
click at [567, 207] on div "Not Serviceable" at bounding box center [658, 199] width 382 height 31
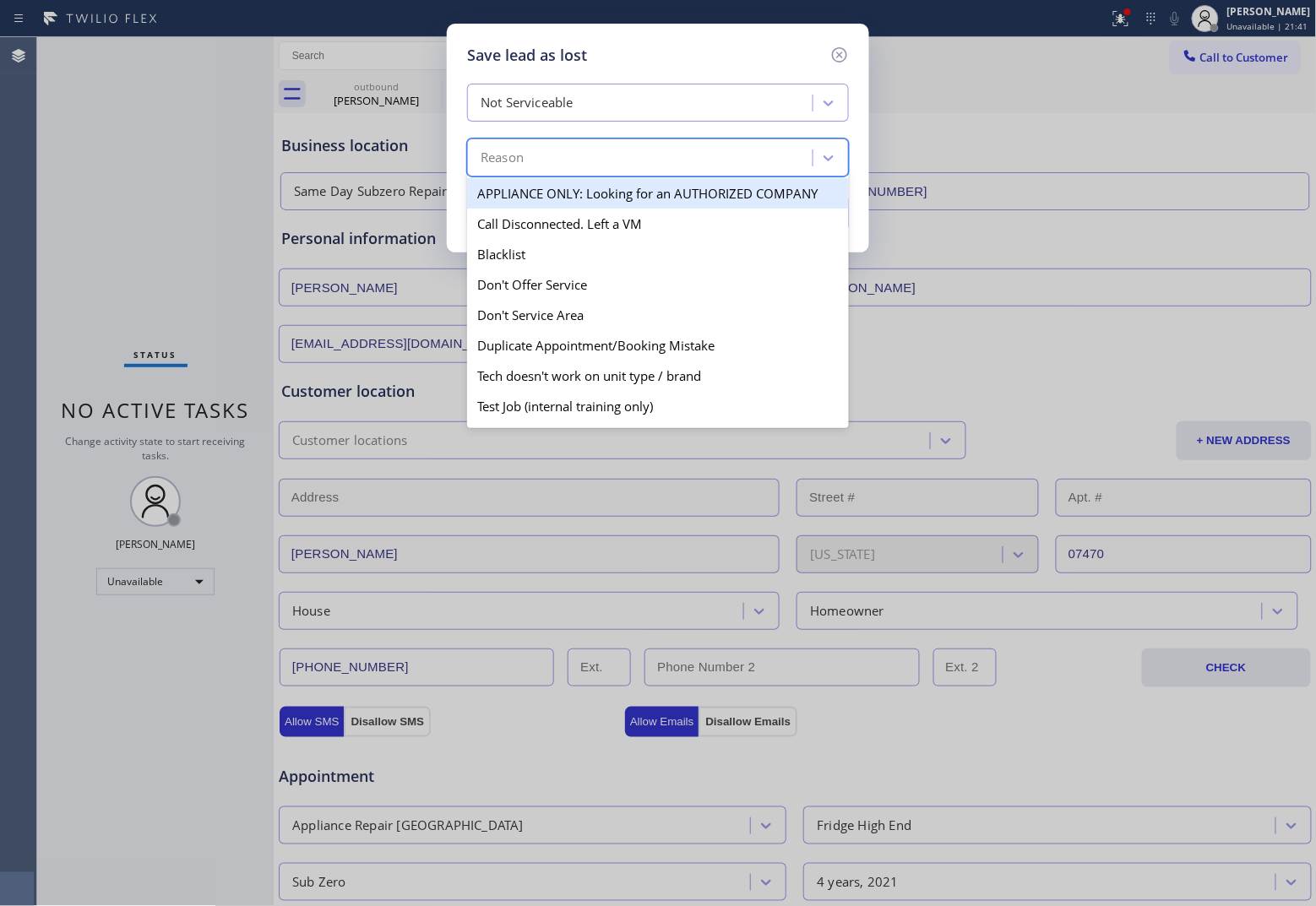
click at [579, 152] on div "Reason" at bounding box center [642, 158] width 340 height 30
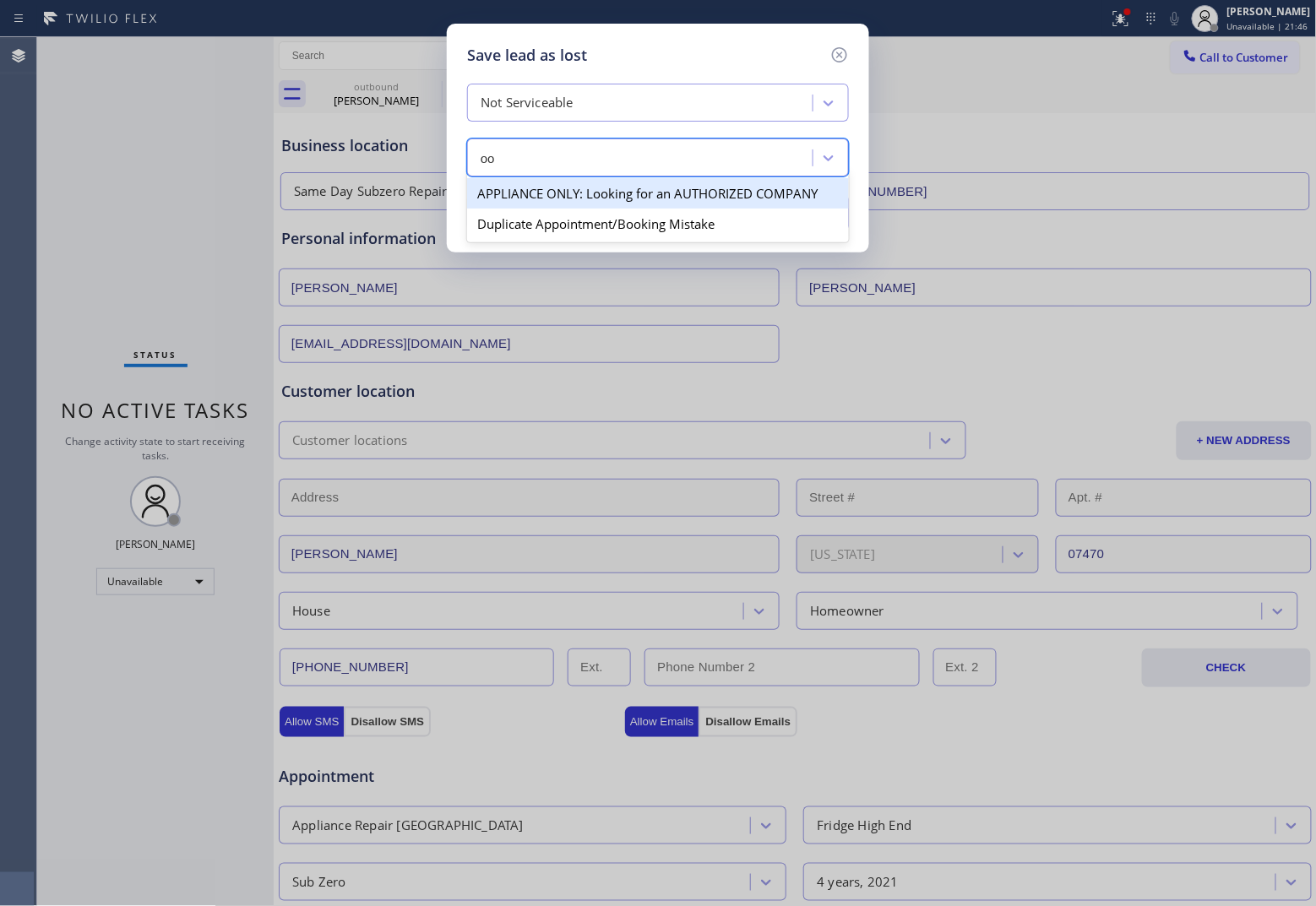
type input "o"
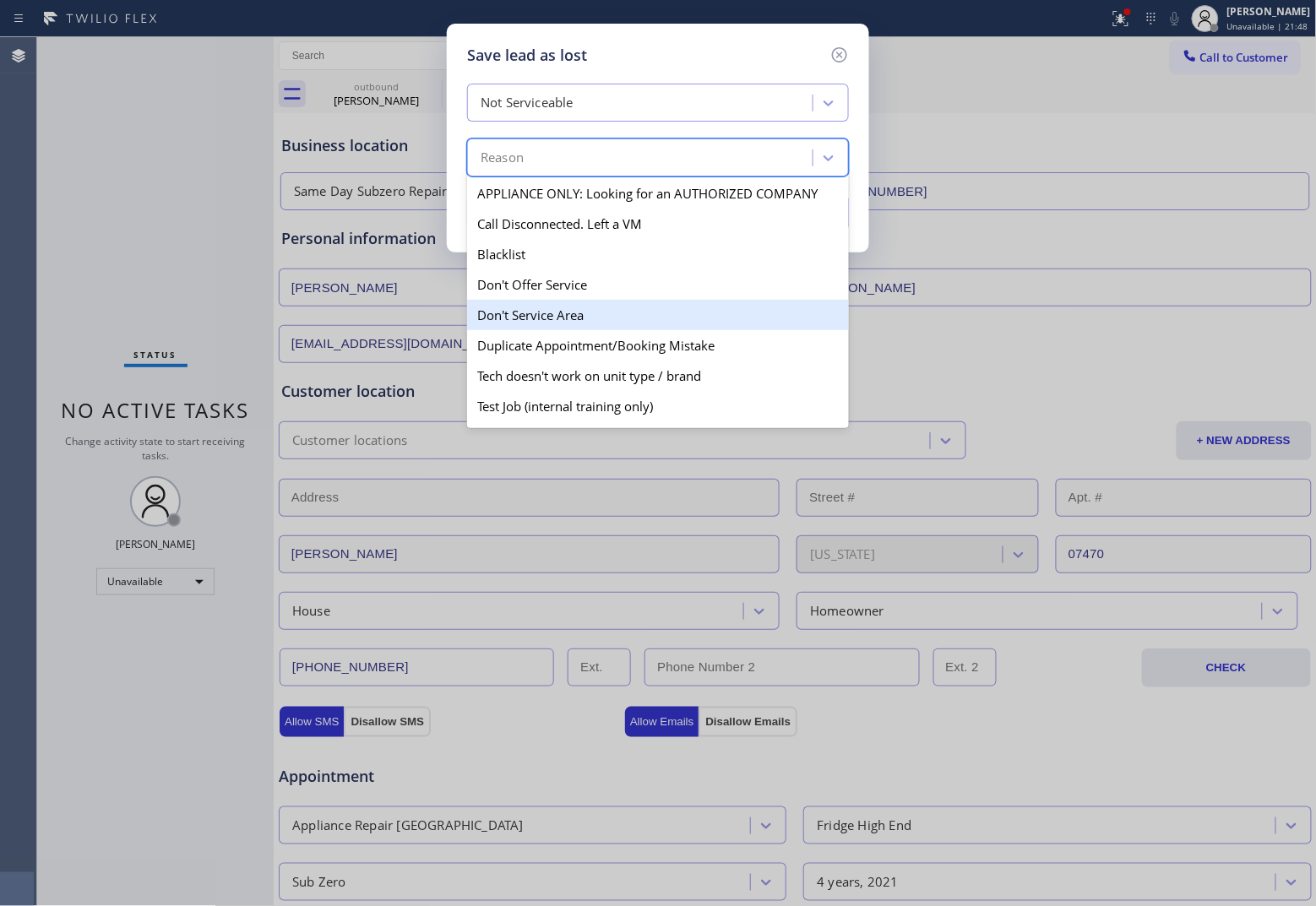
click at [606, 326] on div "Don't Service Area" at bounding box center [658, 315] width 382 height 31
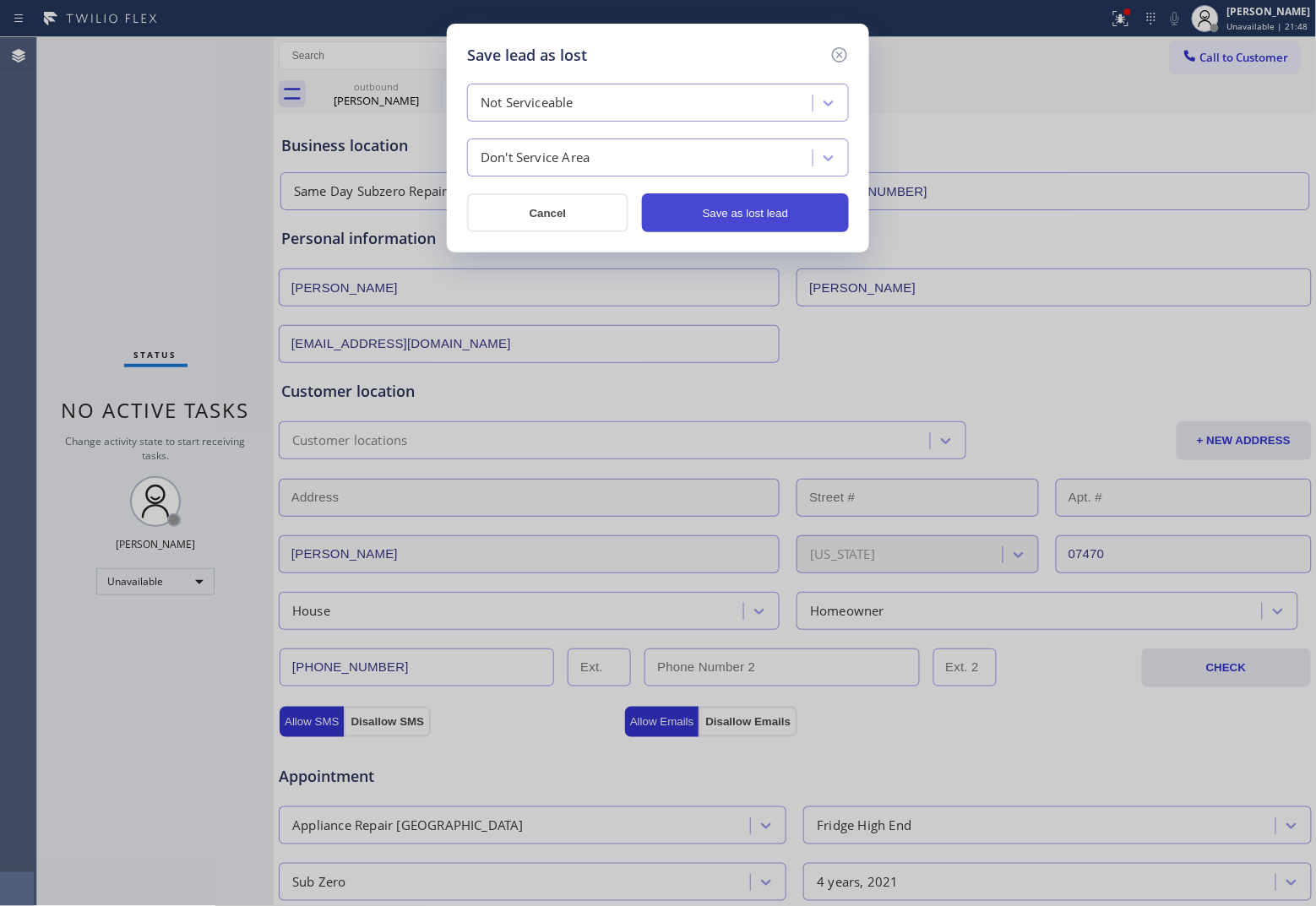
click at [721, 222] on button "Save as lost lead" at bounding box center [746, 213] width 207 height 39
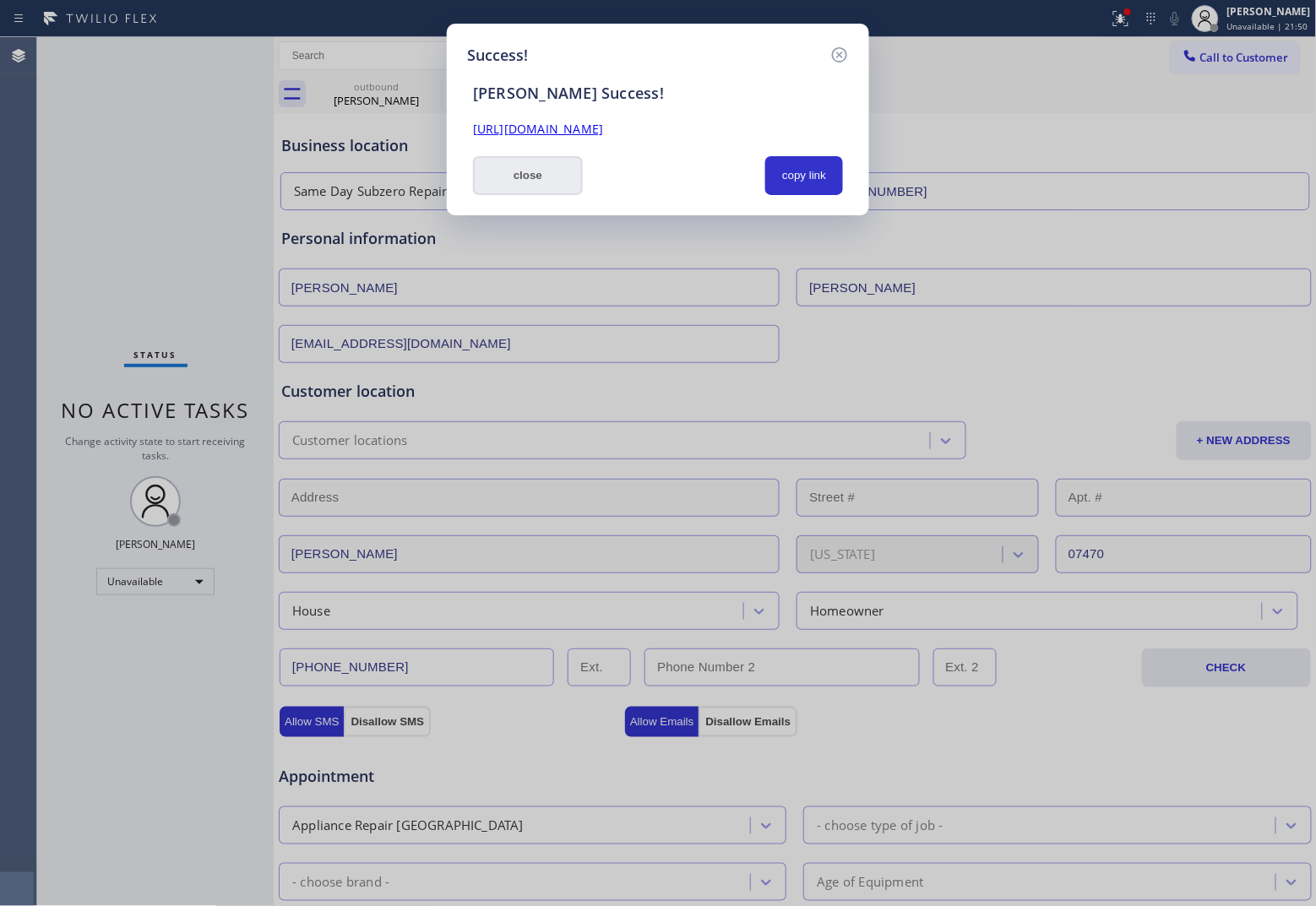
click at [567, 177] on button "close" at bounding box center [528, 175] width 110 height 39
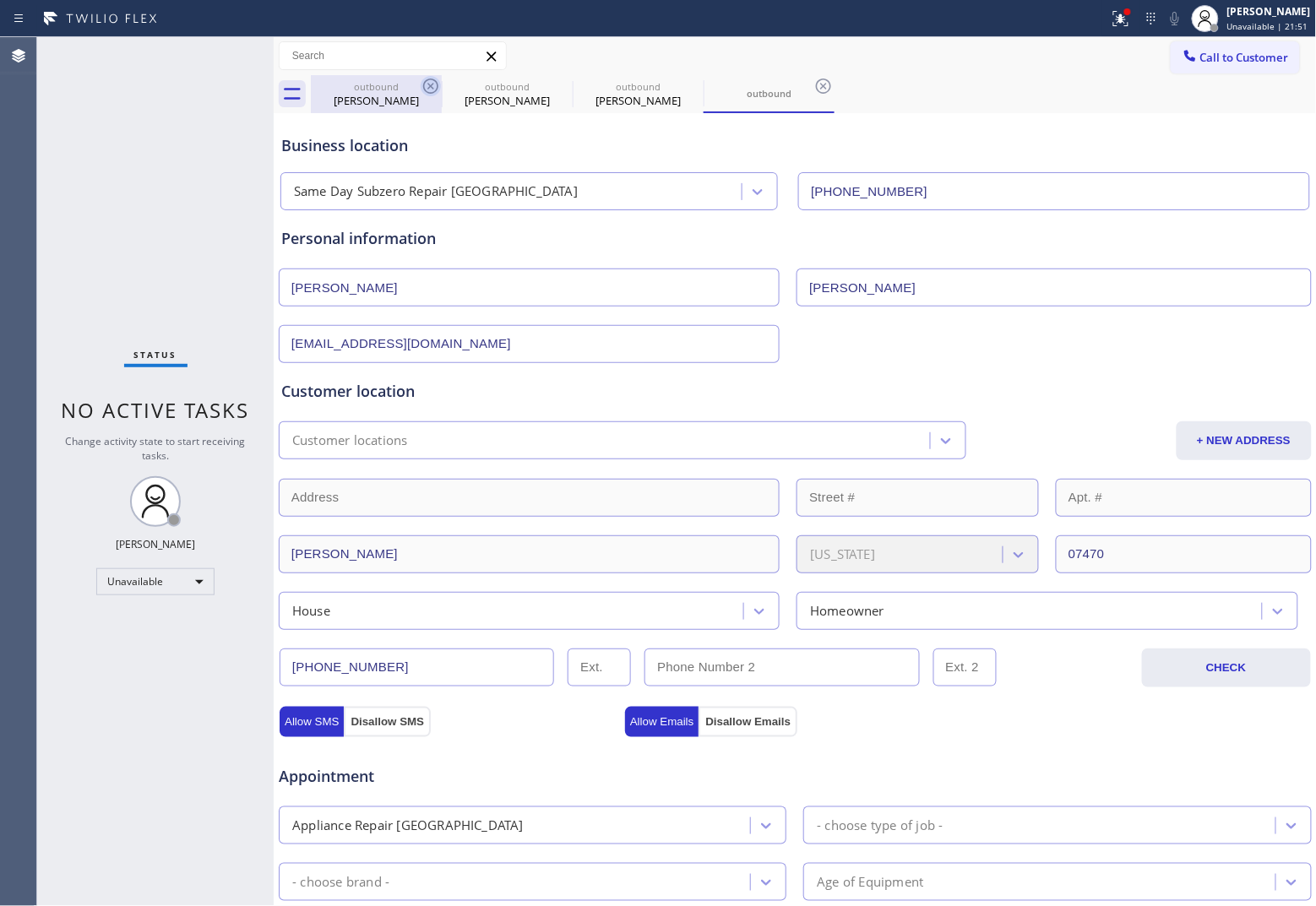
click at [436, 90] on icon at bounding box center [431, 86] width 15 height 15
type input "[PHONE_NUMBER]"
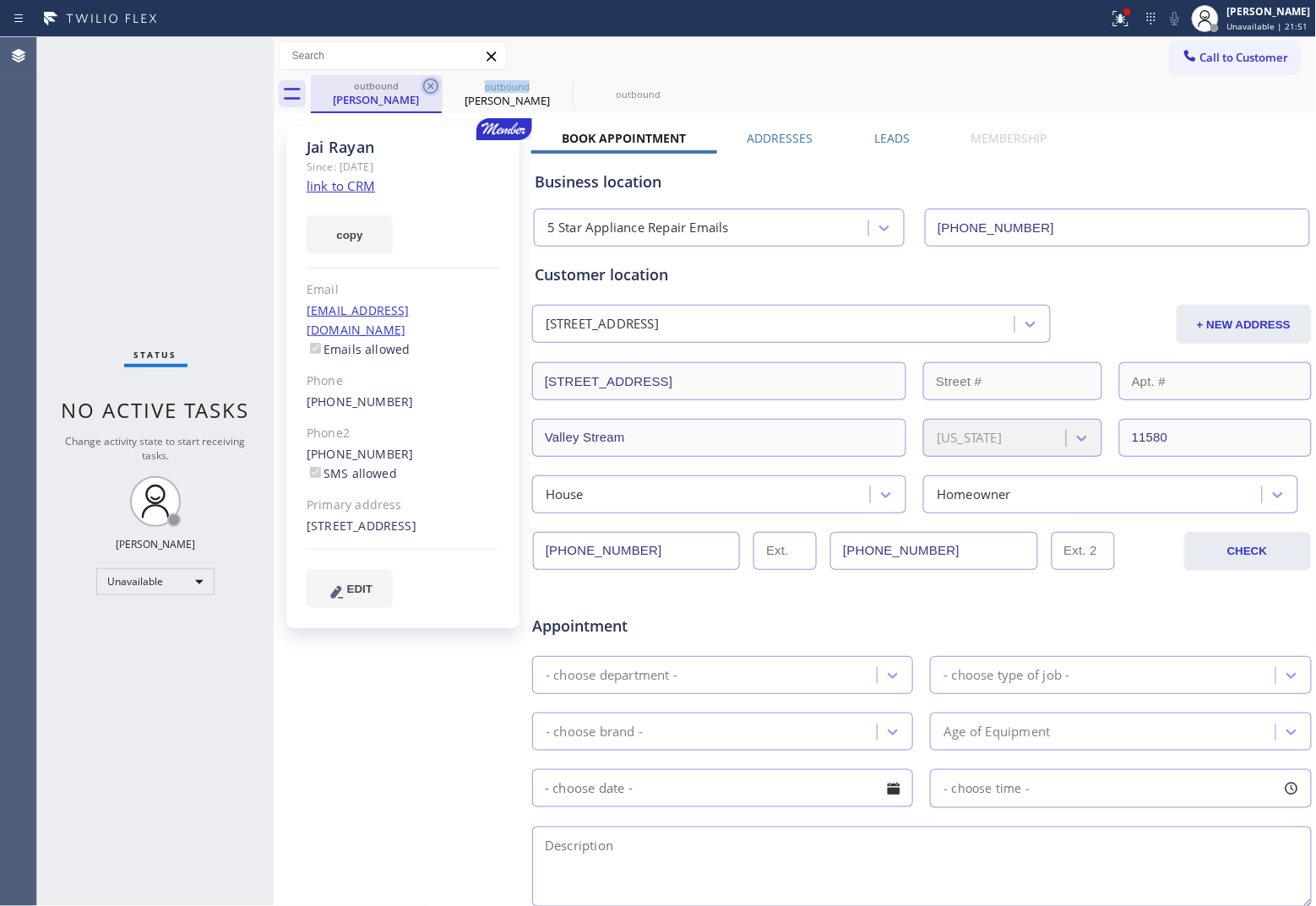
click at [435, 89] on icon at bounding box center [431, 86] width 21 height 21
click at [0, 0] on icon at bounding box center [0, 0] width 0 height 0
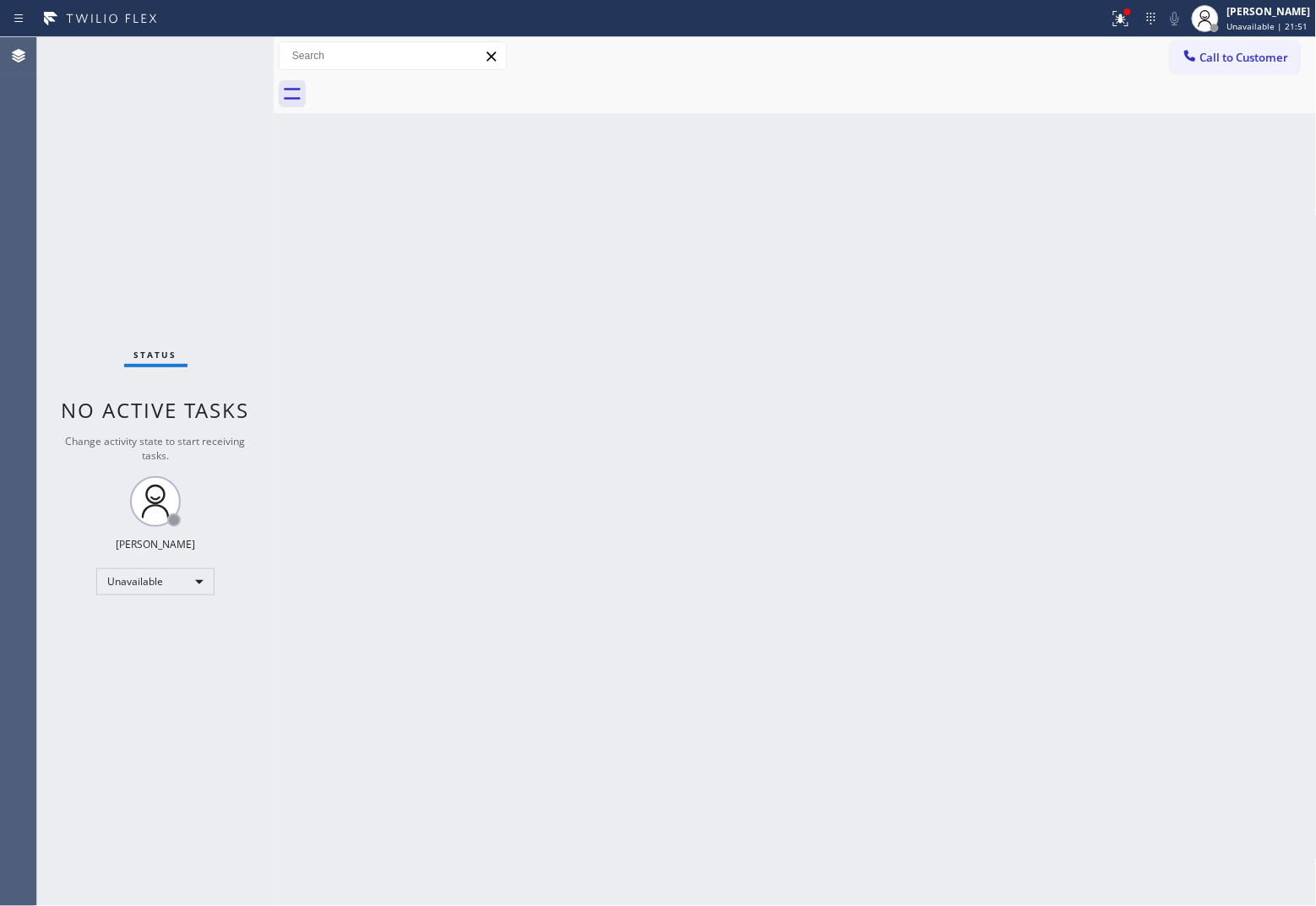
click at [435, 89] on div at bounding box center [813, 94] width 1006 height 38
click at [32, 152] on div "Agent Desktop" at bounding box center [18, 471] width 36 height 869
click at [1052, 50] on span "Call to Customer" at bounding box center [1244, 57] width 88 height 15
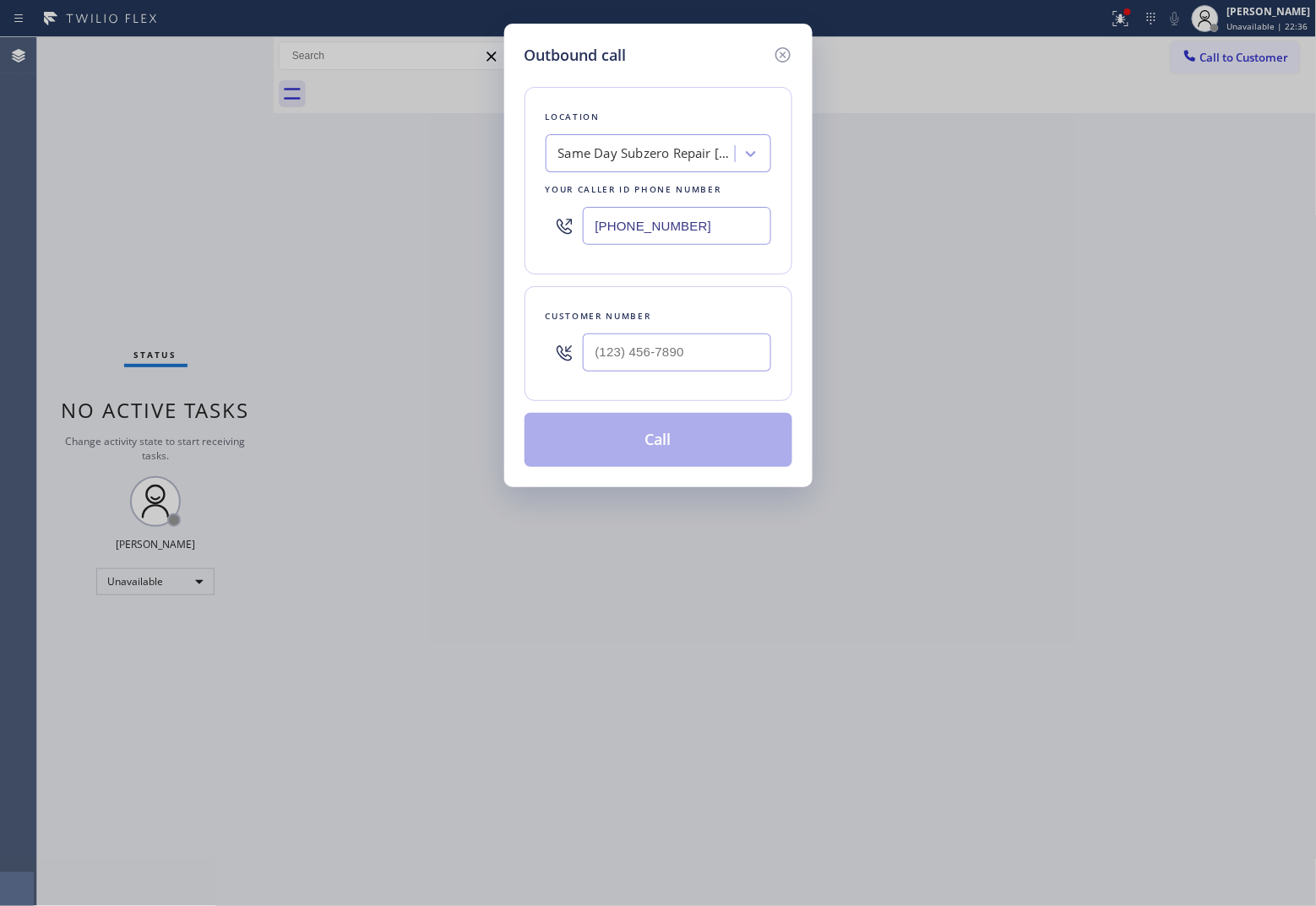
click at [697, 226] on input "[PHONE_NUMBER]" at bounding box center [676, 226] width 188 height 38
paste input "650) 665-5697"
type input "[PHONE_NUMBER]"
type input "(___) ___-____"
drag, startPoint x: 659, startPoint y: 349, endPoint x: 673, endPoint y: 358, distance: 16.6
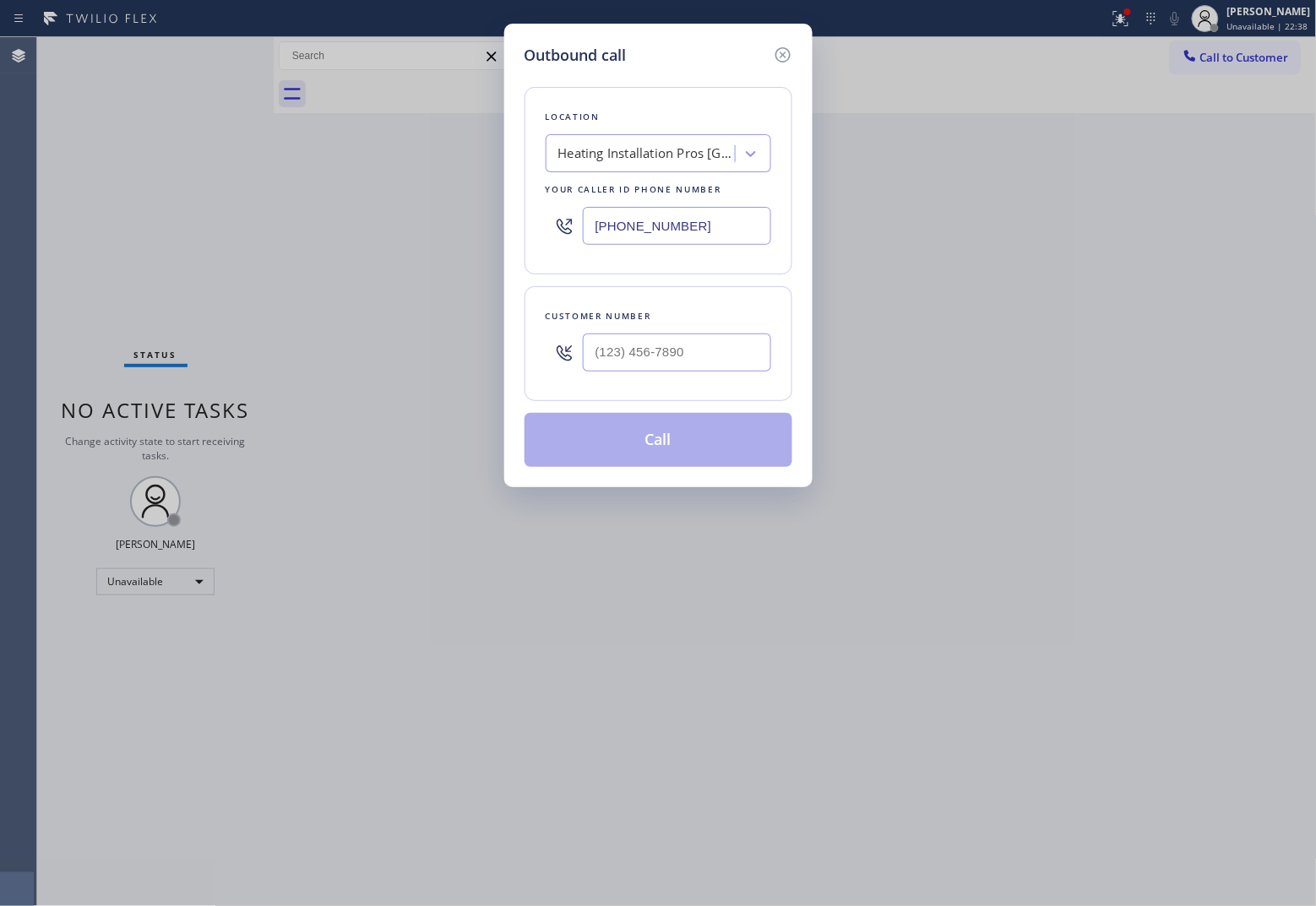
click at [658, 350] on input "text" at bounding box center [676, 352] width 188 height 38
paste input "650) 215-3047"
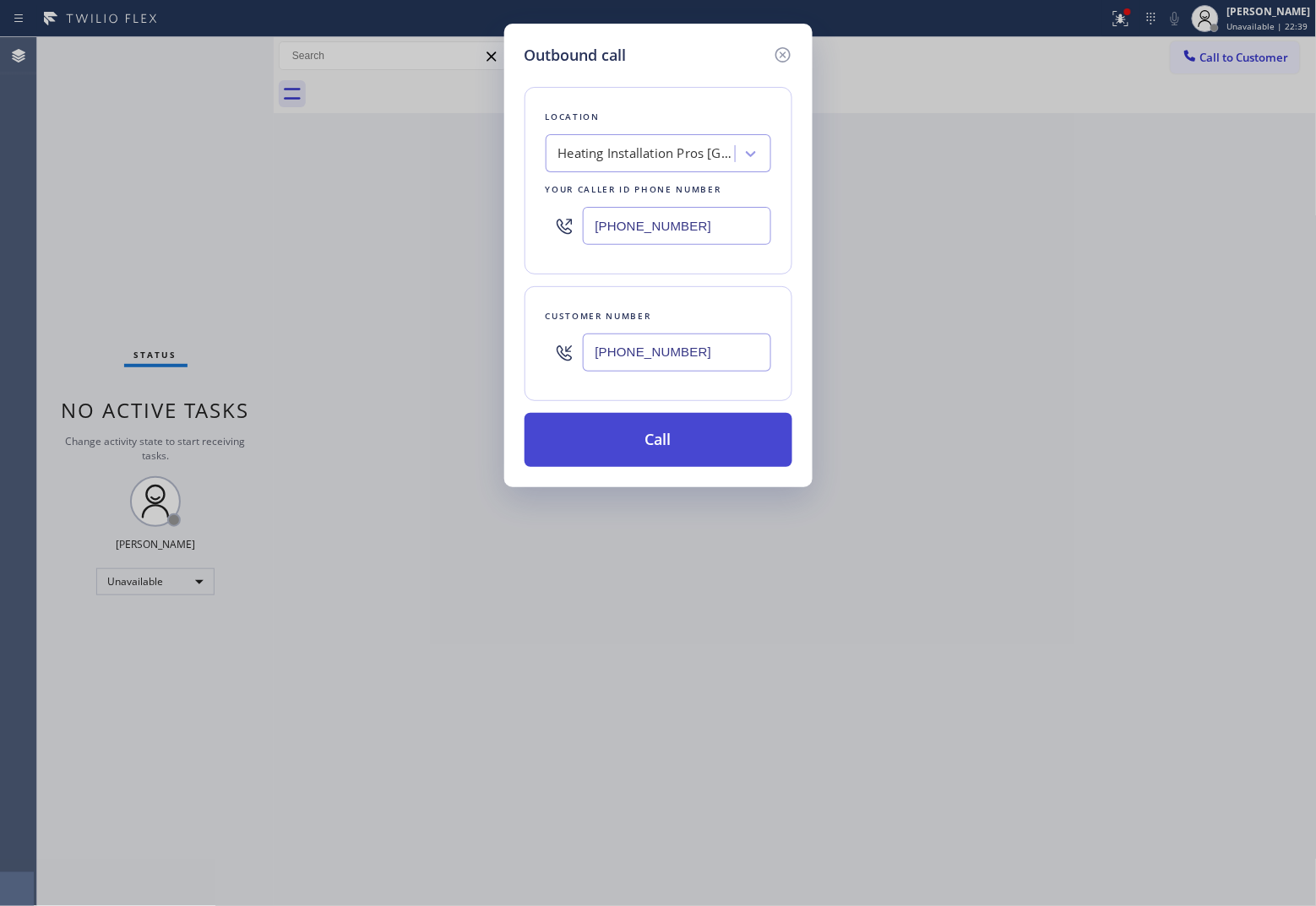
type input "[PHONE_NUMBER]"
click at [701, 465] on button "Call" at bounding box center [658, 439] width 268 height 54
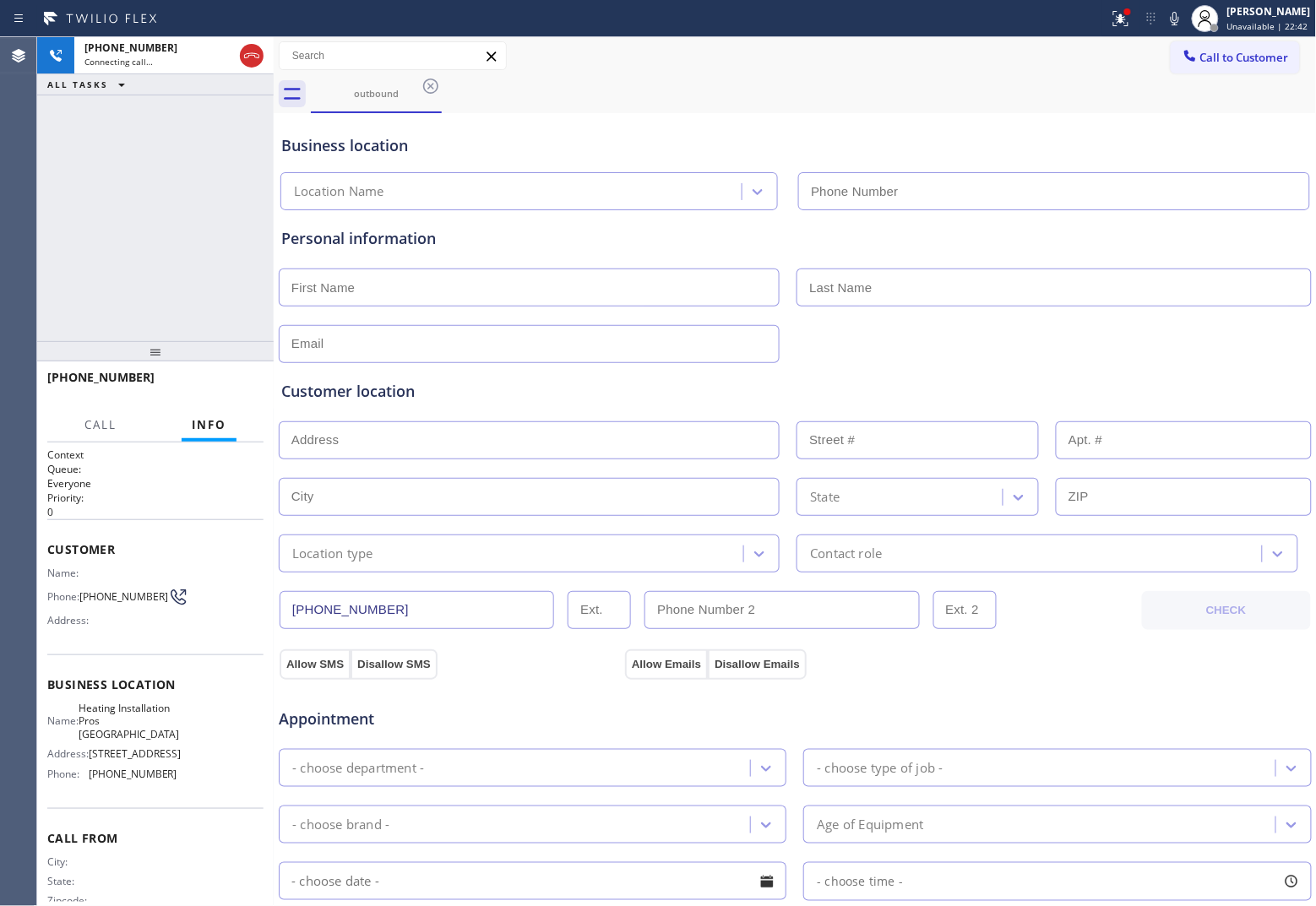
type input "[PHONE_NUMBER]"
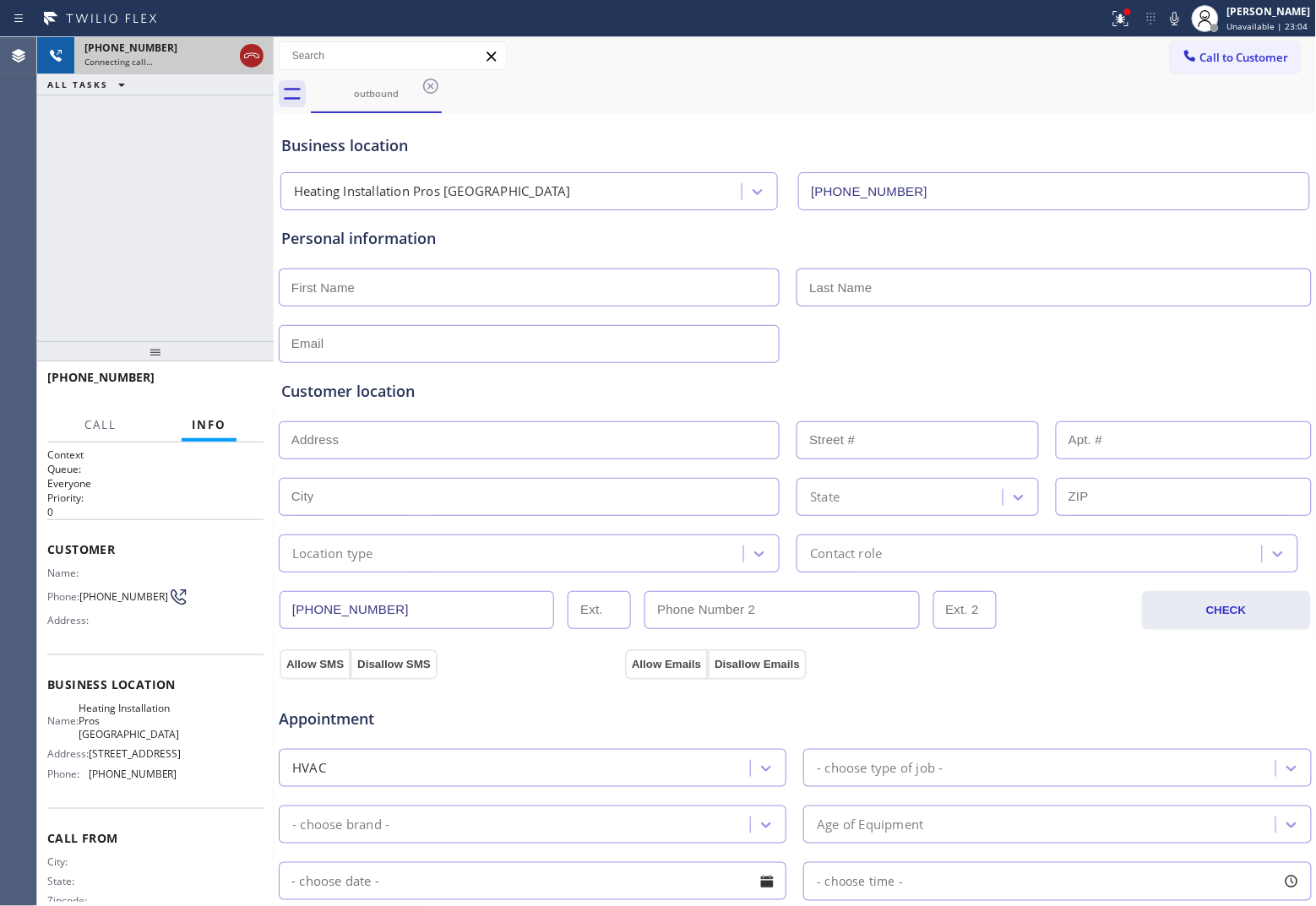
click at [256, 59] on icon at bounding box center [251, 56] width 21 height 21
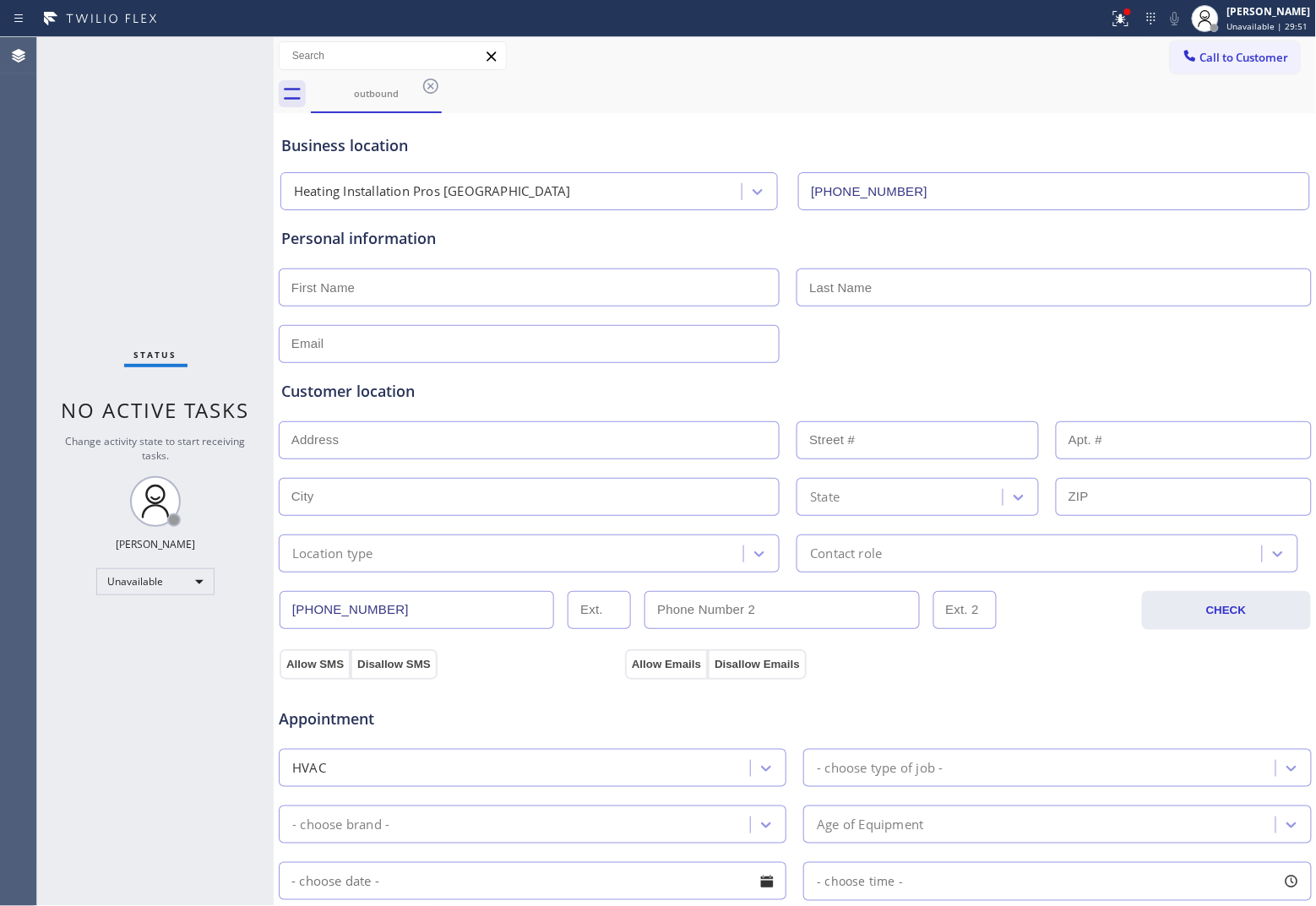
click at [1052, 52] on span "Call to Customer" at bounding box center [1244, 57] width 88 height 15
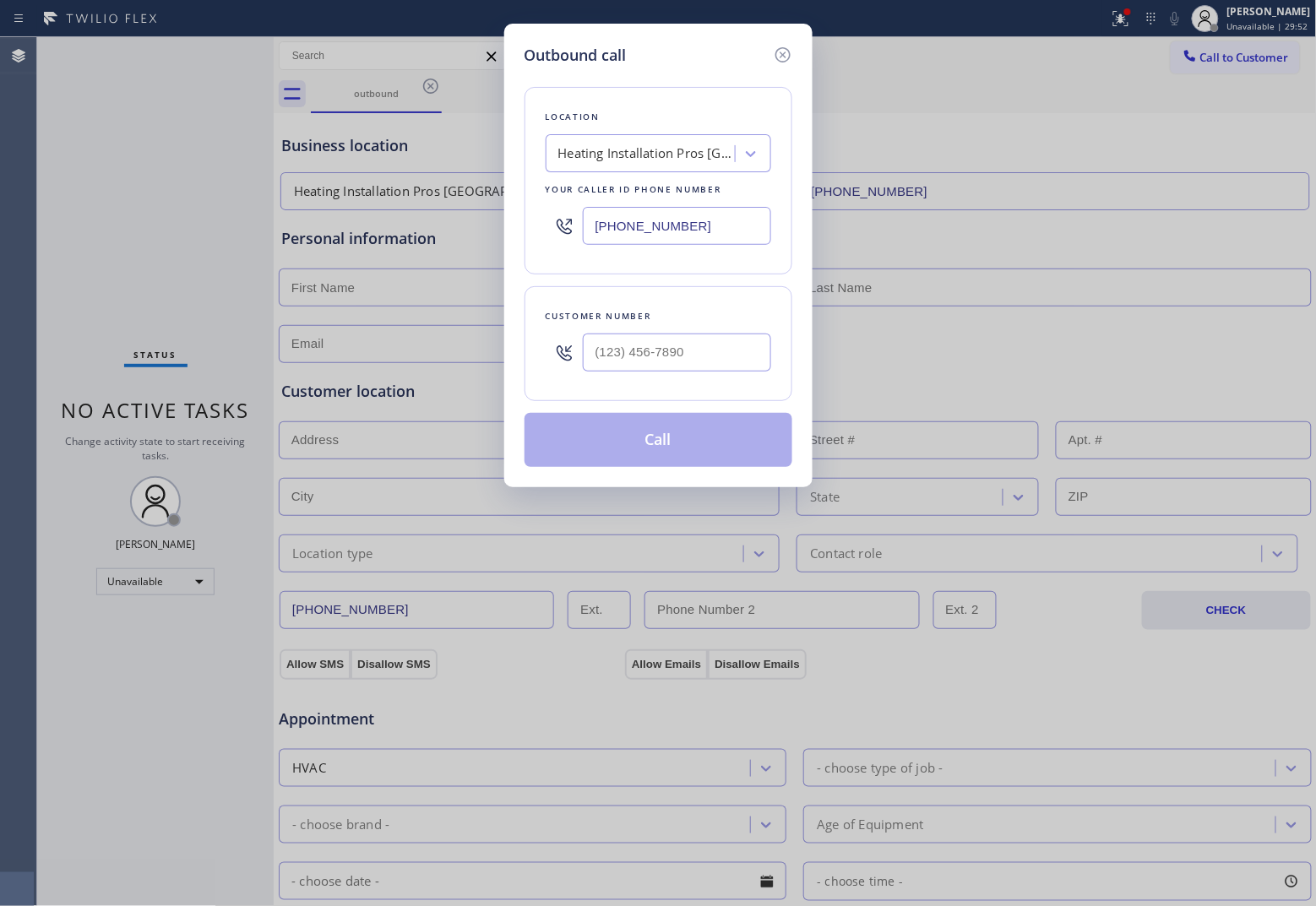
click at [695, 239] on input "[PHONE_NUMBER]" at bounding box center [676, 226] width 188 height 38
paste input "714) 860-767"
type input "[PHONE_NUMBER]"
type input "(___) ___-____"
click at [664, 342] on input "(___) ___-____" at bounding box center [676, 352] width 188 height 38
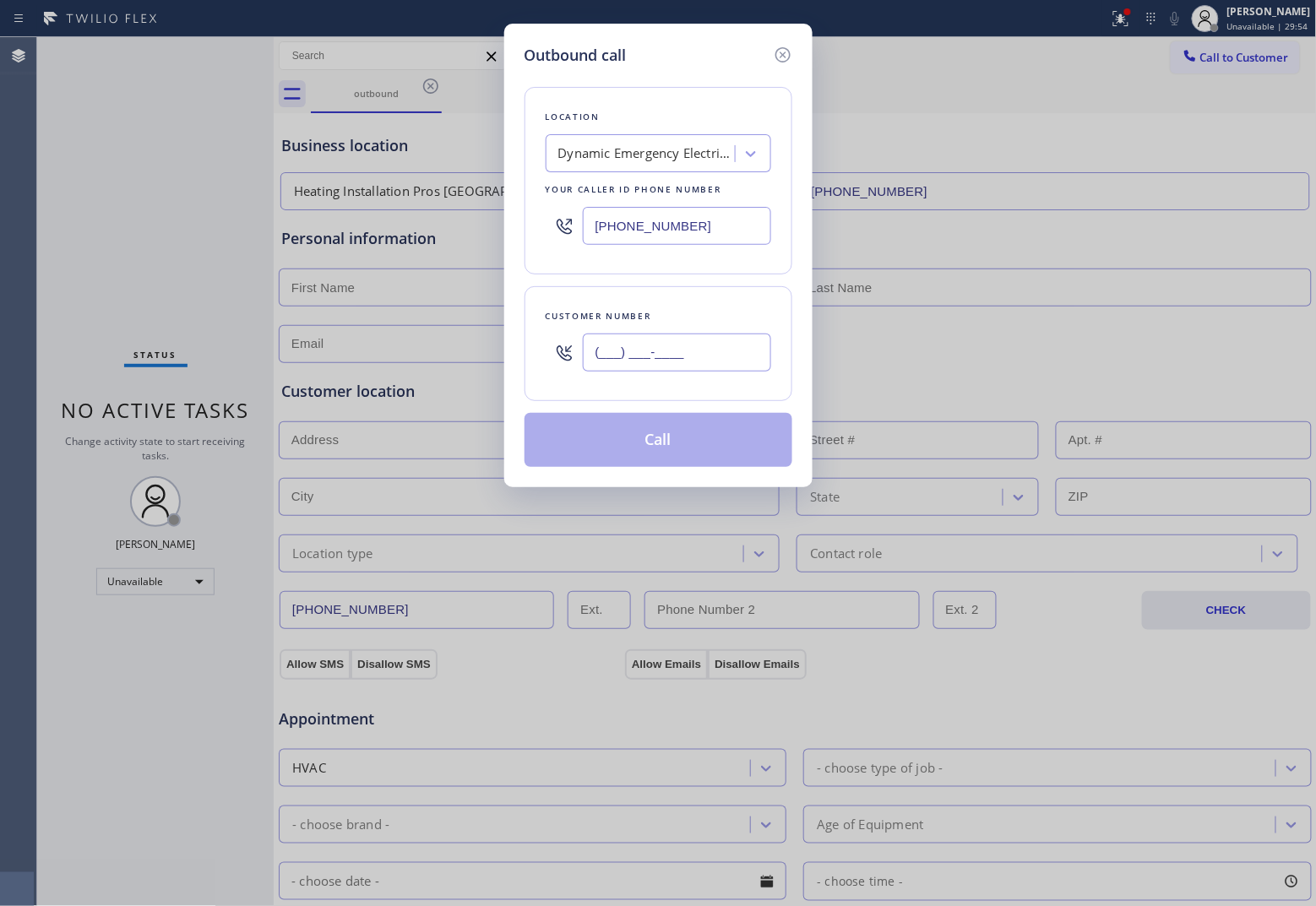
paste input "213) 423-4807"
type input "[PHONE_NUMBER]"
click at [689, 441] on button "Call" at bounding box center [658, 439] width 268 height 54
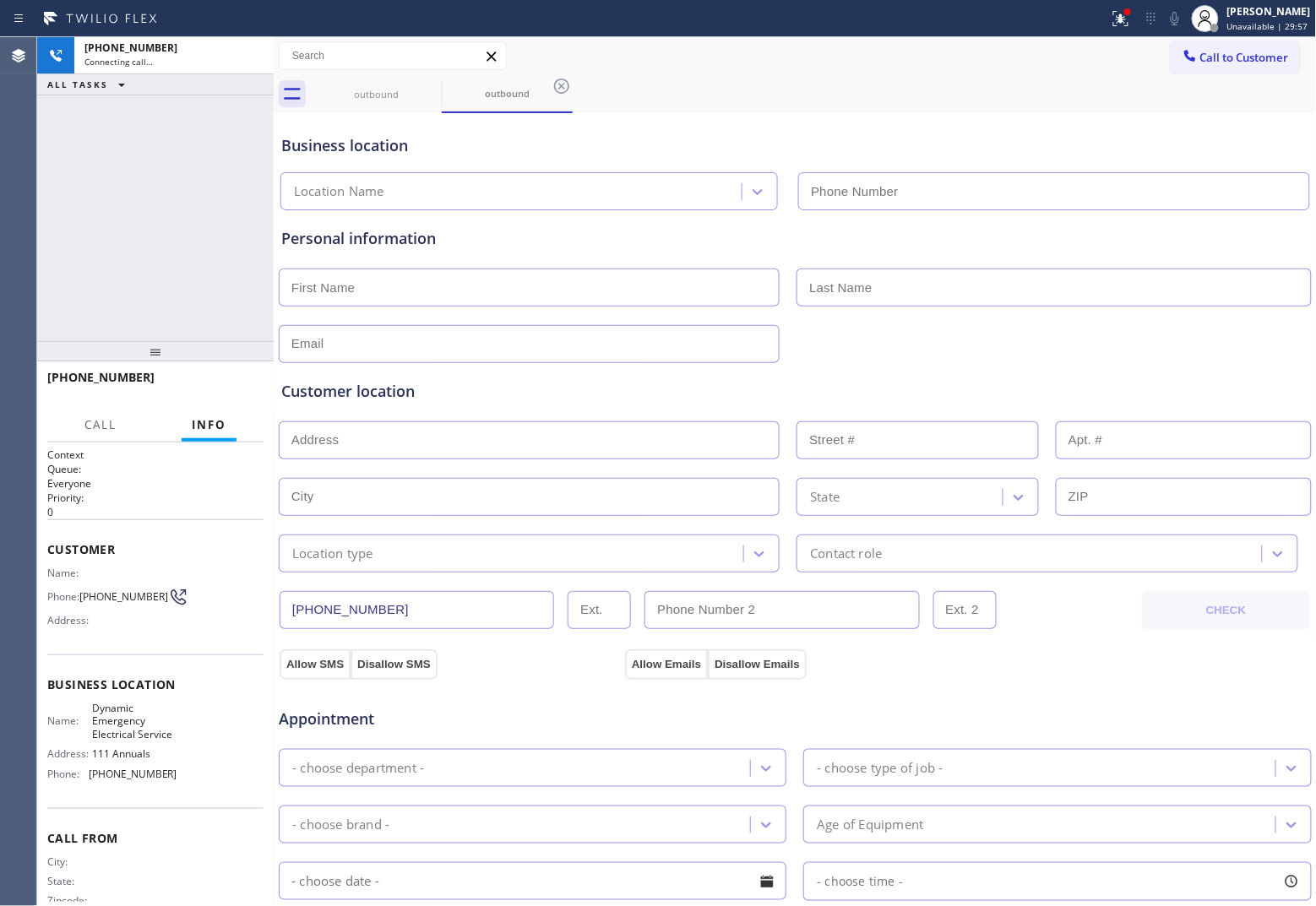
type input "[PHONE_NUMBER]"
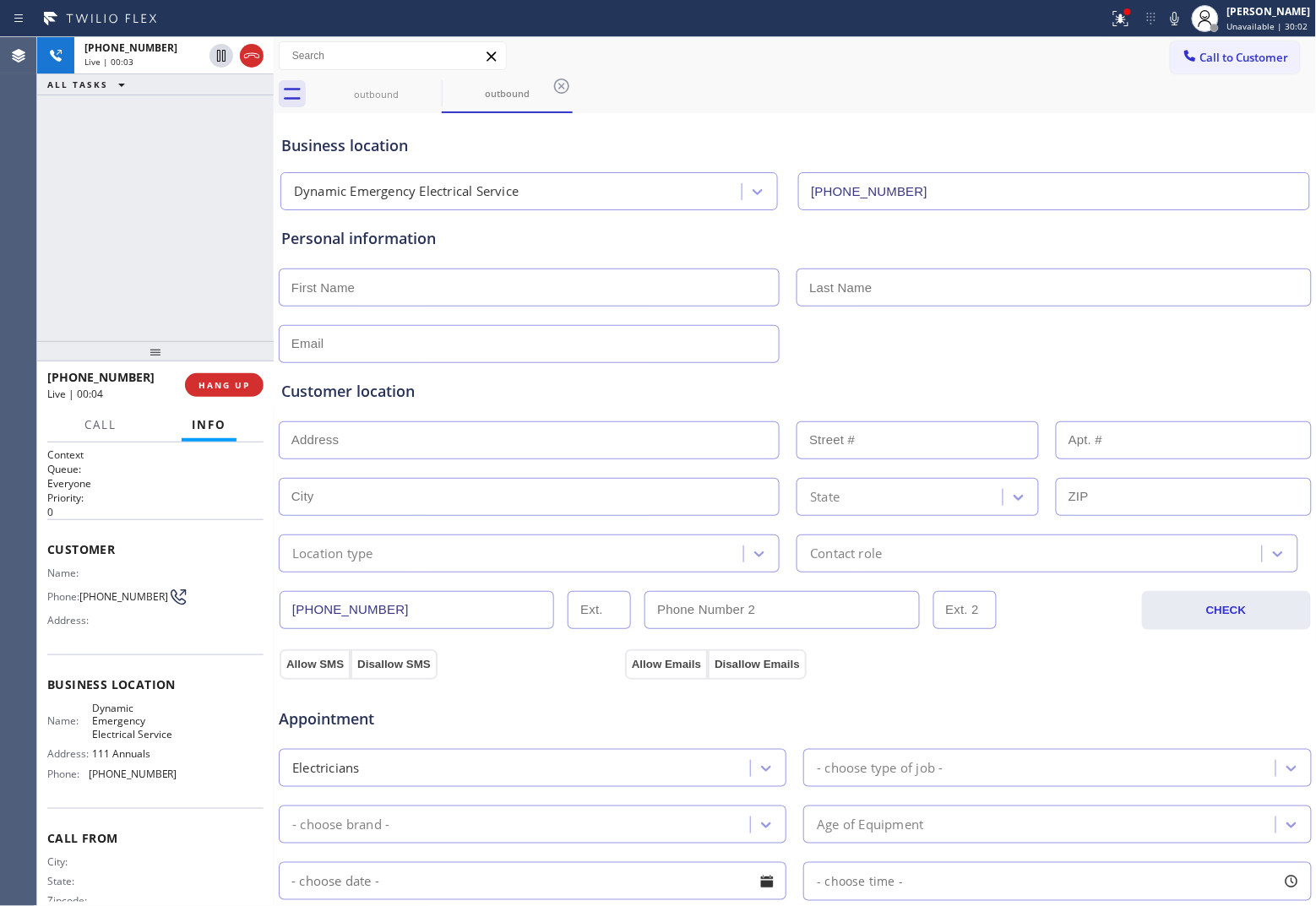
drag, startPoint x: 7, startPoint y: 218, endPoint x: 53, endPoint y: 204, distance: 48.1
click at [7, 218] on div "Agent Desktop" at bounding box center [18, 471] width 36 height 869
click at [251, 51] on icon at bounding box center [251, 56] width 21 height 21
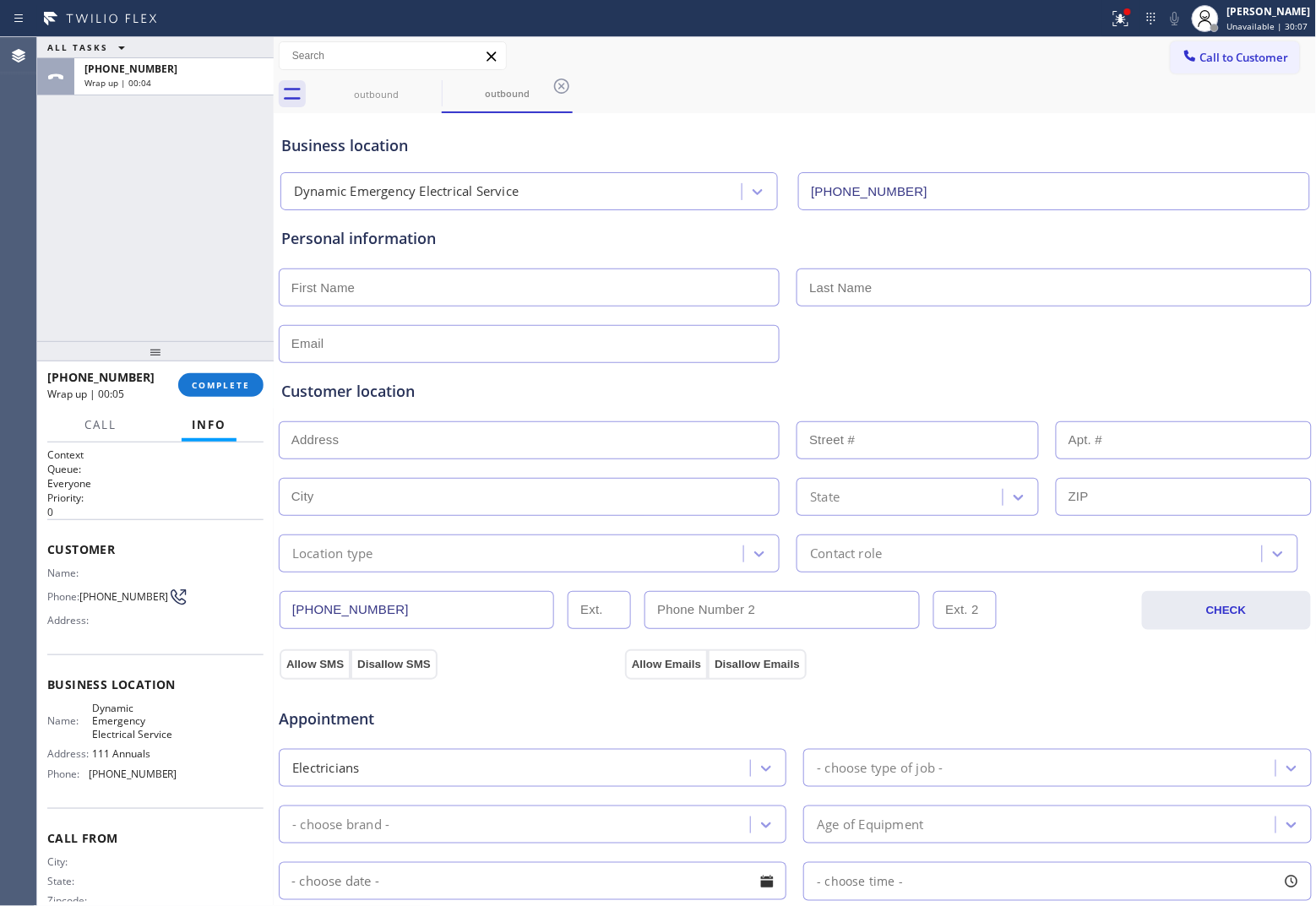
drag, startPoint x: 1213, startPoint y: 56, endPoint x: 1098, endPoint y: 123, distance: 133.1
click at [1052, 56] on span "Call to Customer" at bounding box center [1244, 57] width 88 height 15
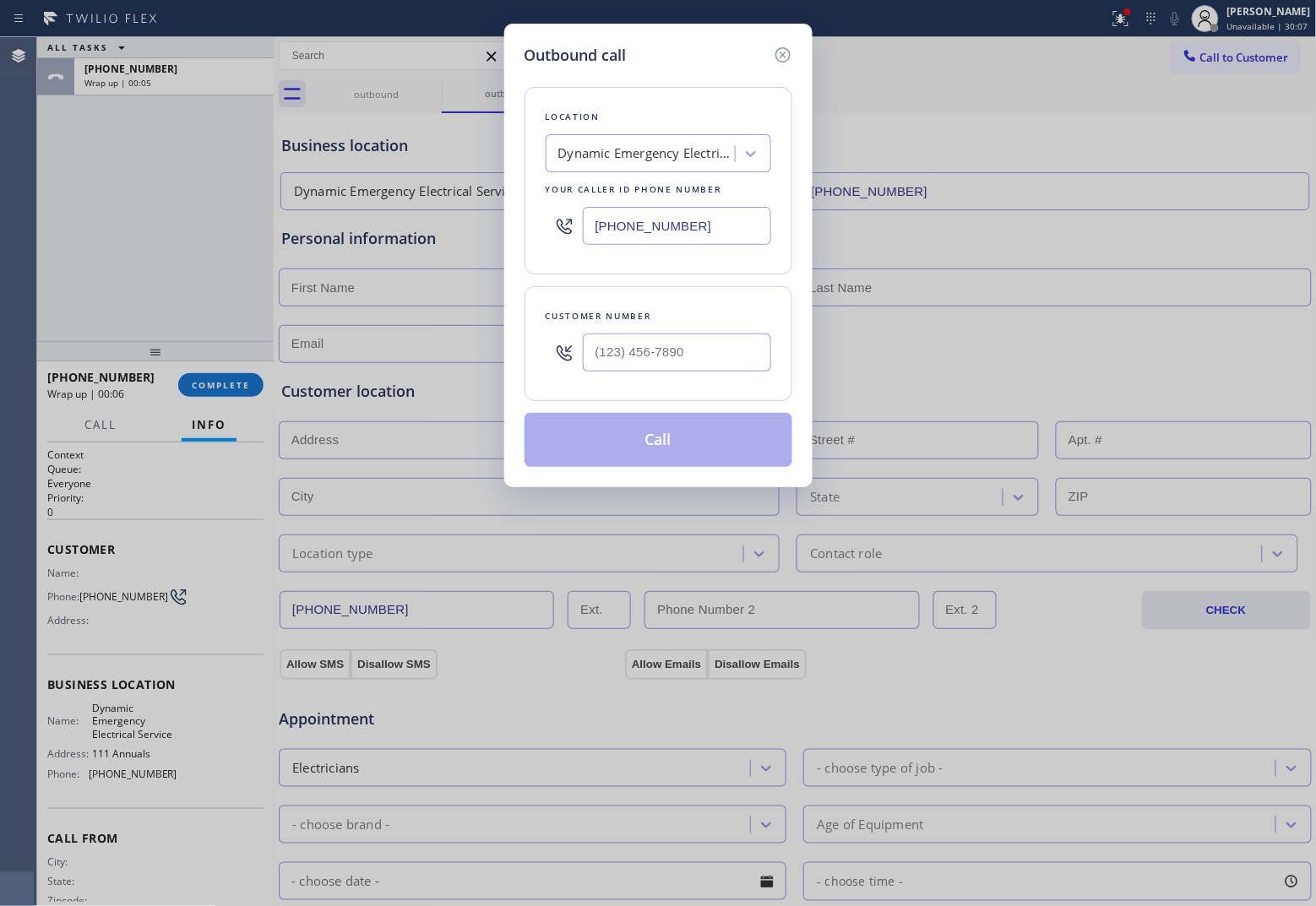
click at [710, 230] on input "[PHONE_NUMBER]" at bounding box center [676, 226] width 188 height 38
paste input "650) 665-569"
type input "[PHONE_NUMBER]"
click at [653, 335] on input "(___) ___-____" at bounding box center [676, 352] width 188 height 38
paste input "650) 215-3047"
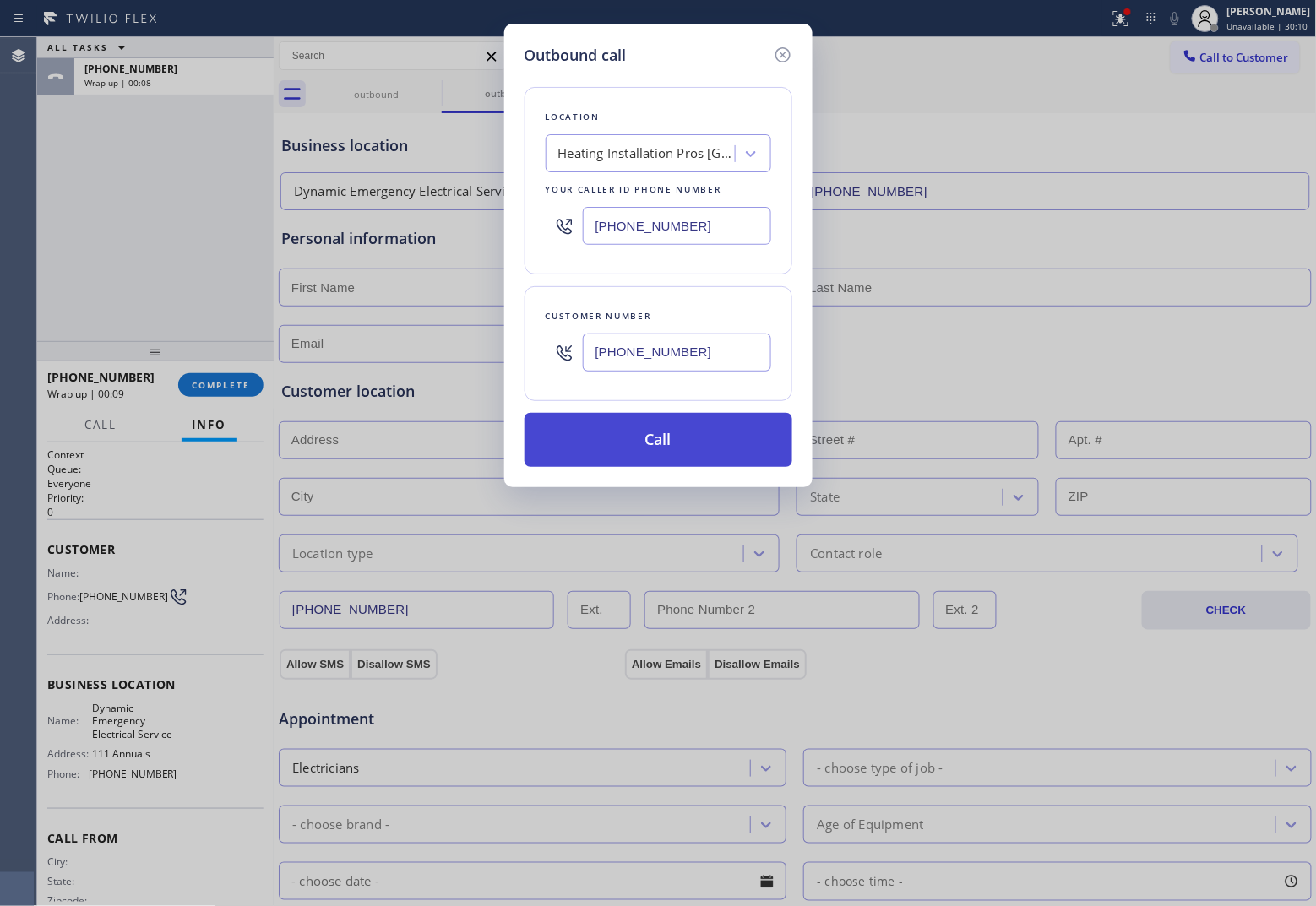
type input "[PHONE_NUMBER]"
click at [702, 436] on button "Call" at bounding box center [658, 439] width 268 height 54
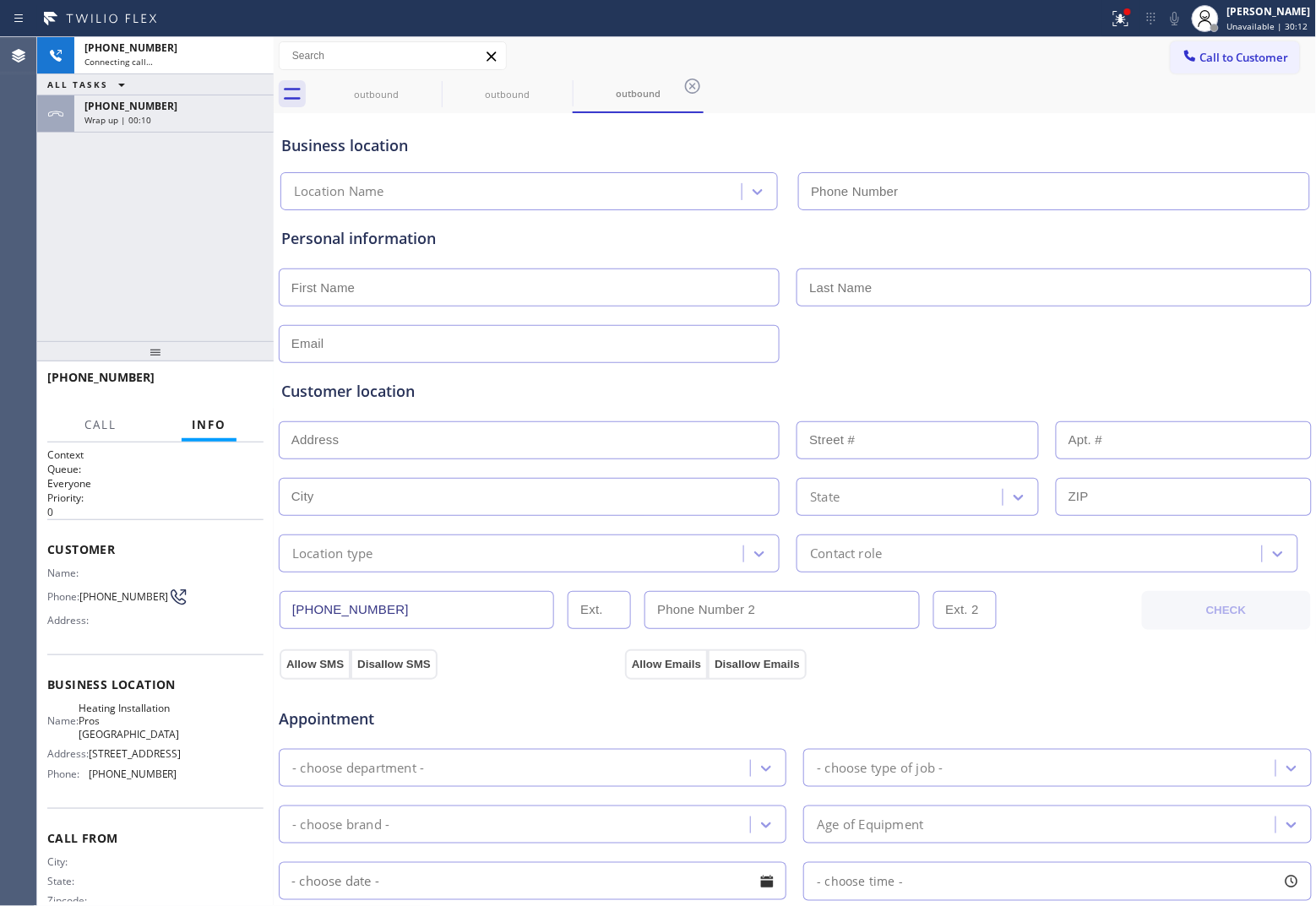
type input "[PHONE_NUMBER]"
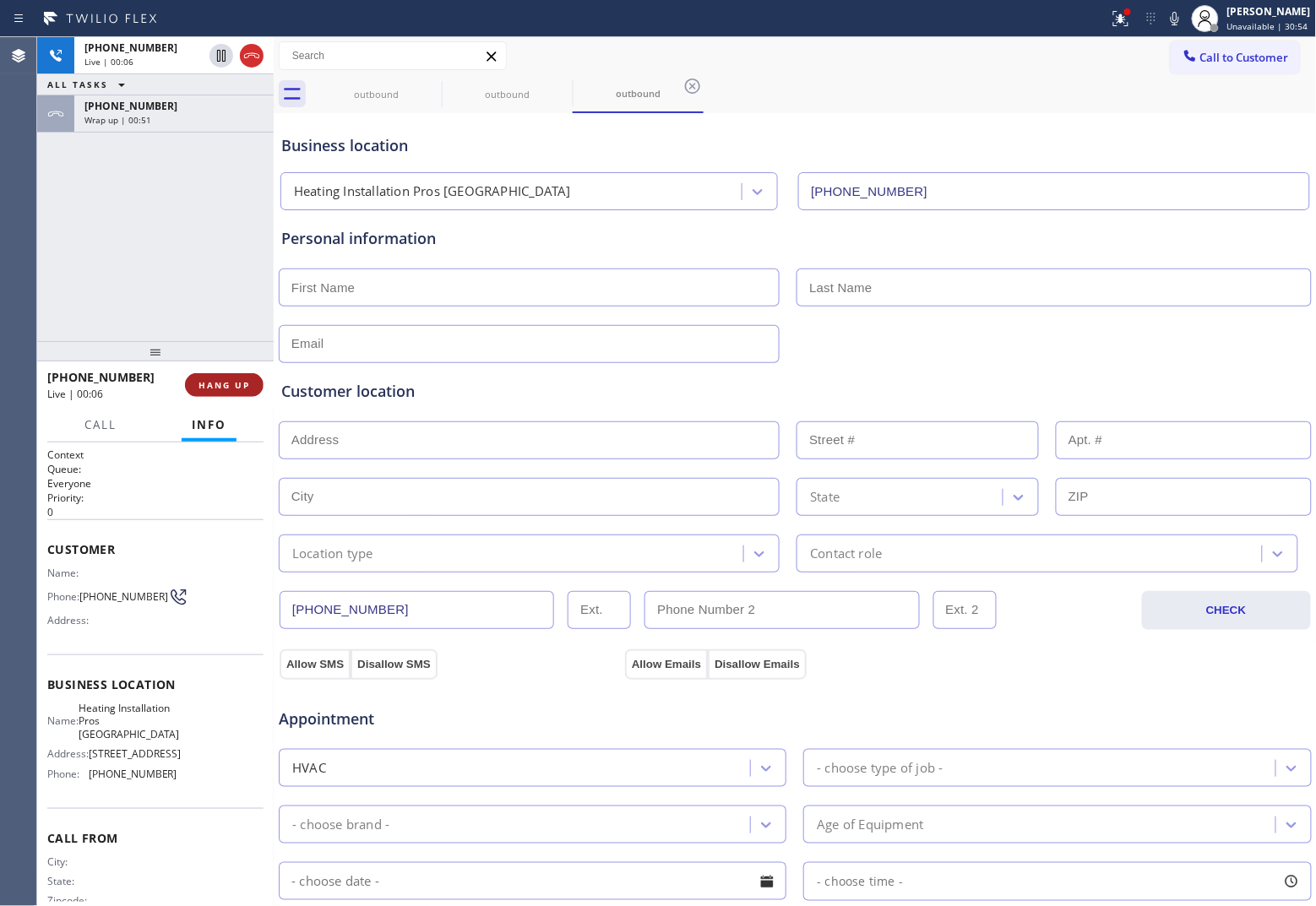
click at [235, 382] on span "HANG UP" at bounding box center [223, 385] width 51 height 12
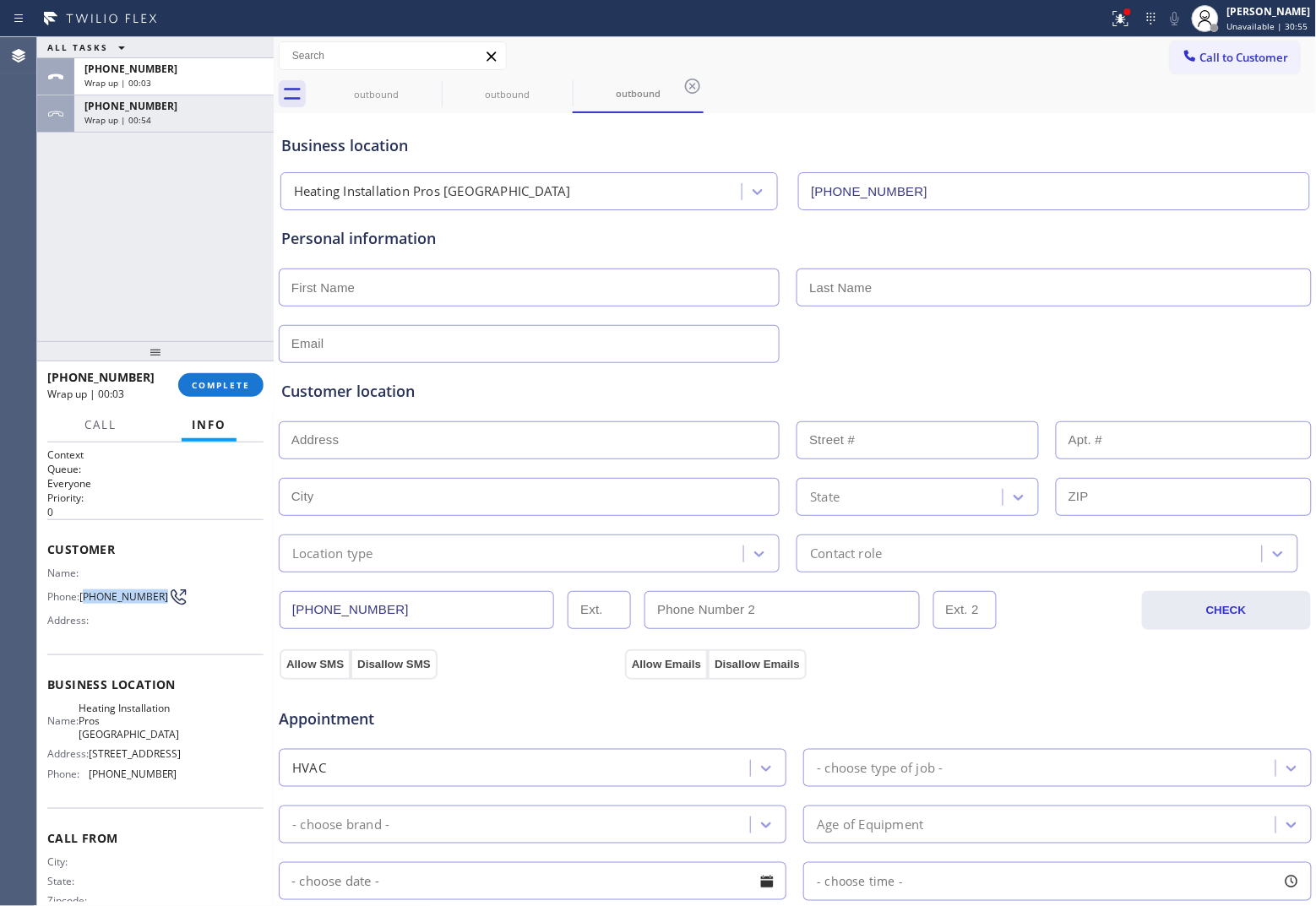
drag, startPoint x: 113, startPoint y: 605, endPoint x: 86, endPoint y: 587, distance: 32.4
click at [86, 590] on span "[PHONE_NUMBER]" at bounding box center [123, 596] width 88 height 13
copy span "650) 215-3047"
click at [1052, 75] on div "outbound outbound outbound" at bounding box center [813, 94] width 1006 height 38
click at [1052, 48] on button "Call to Customer" at bounding box center [1235, 58] width 129 height 32
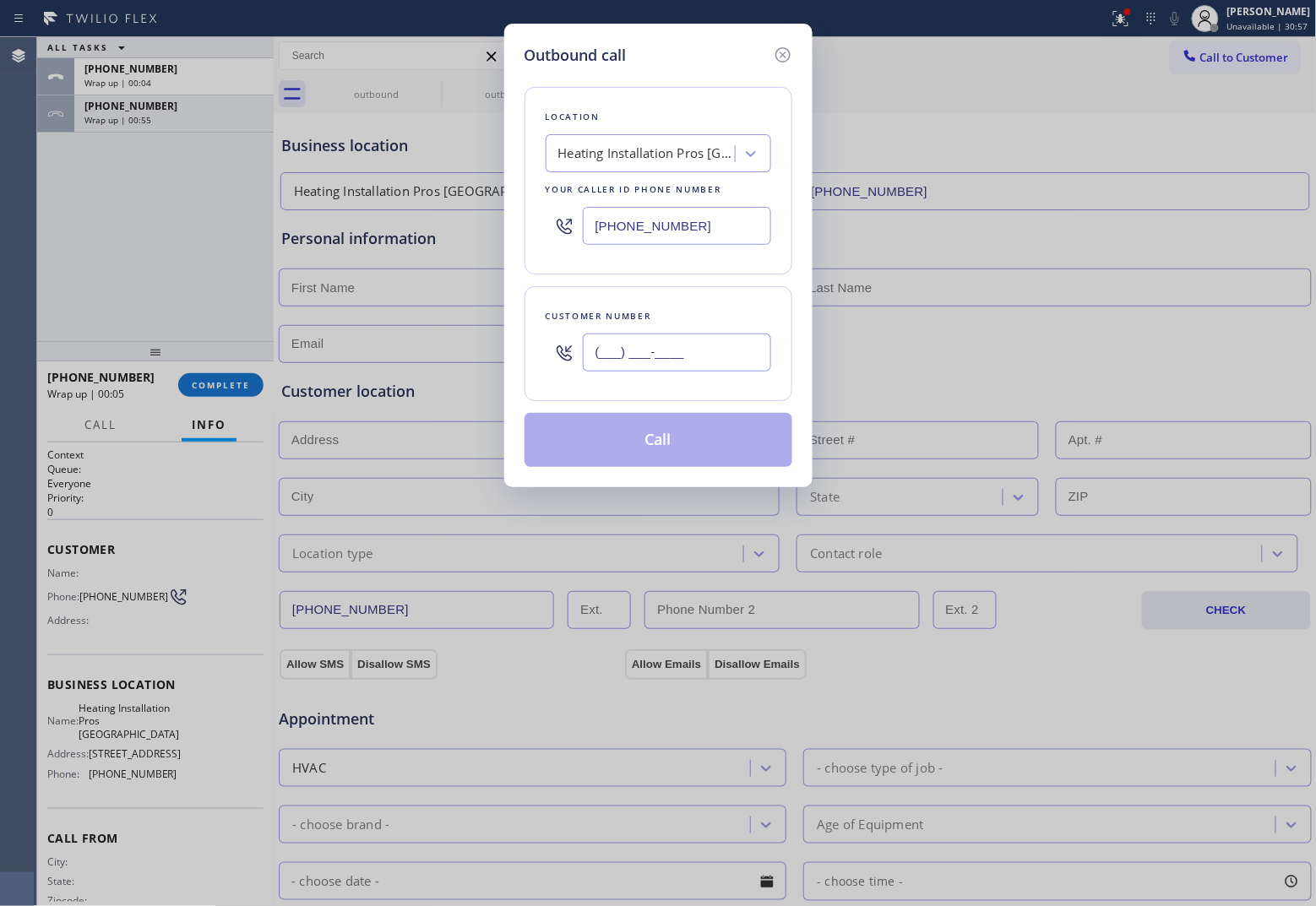
click at [732, 355] on input "(___) ___-____" at bounding box center [676, 352] width 188 height 38
paste input "650) 215-3047"
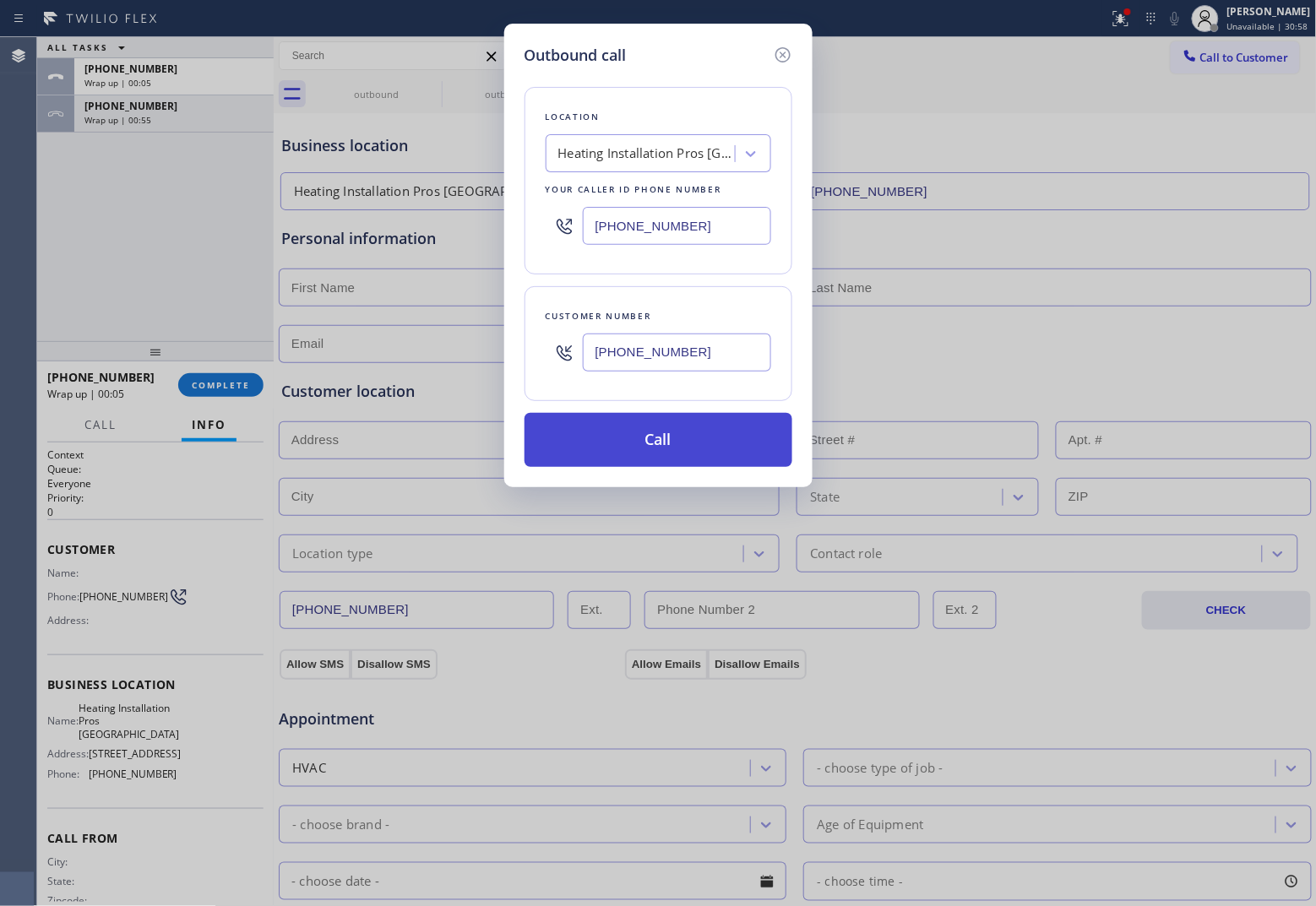
type input "[PHONE_NUMBER]"
click at [694, 457] on button "Call" at bounding box center [658, 439] width 268 height 54
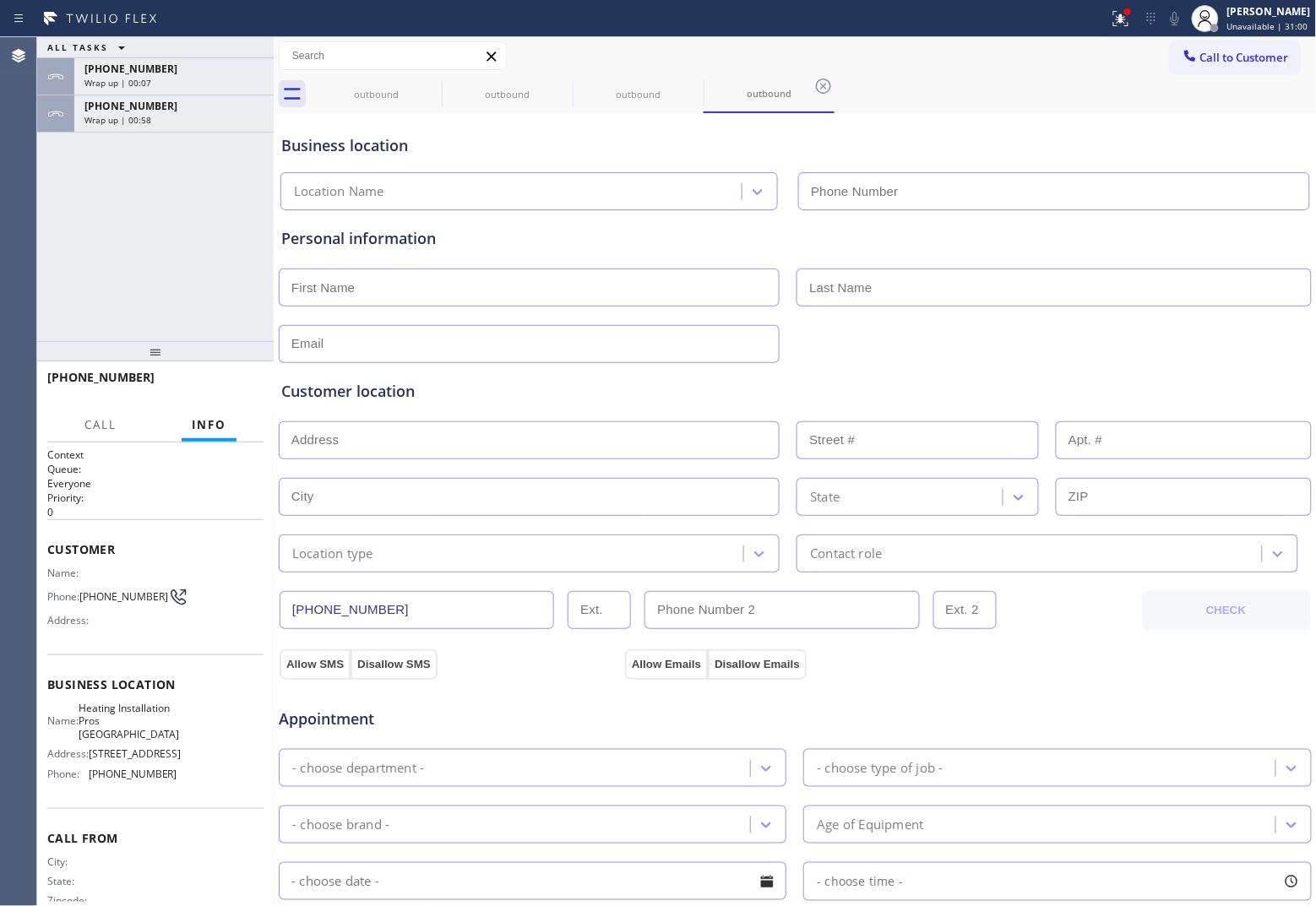
type input "[PHONE_NUMBER]"
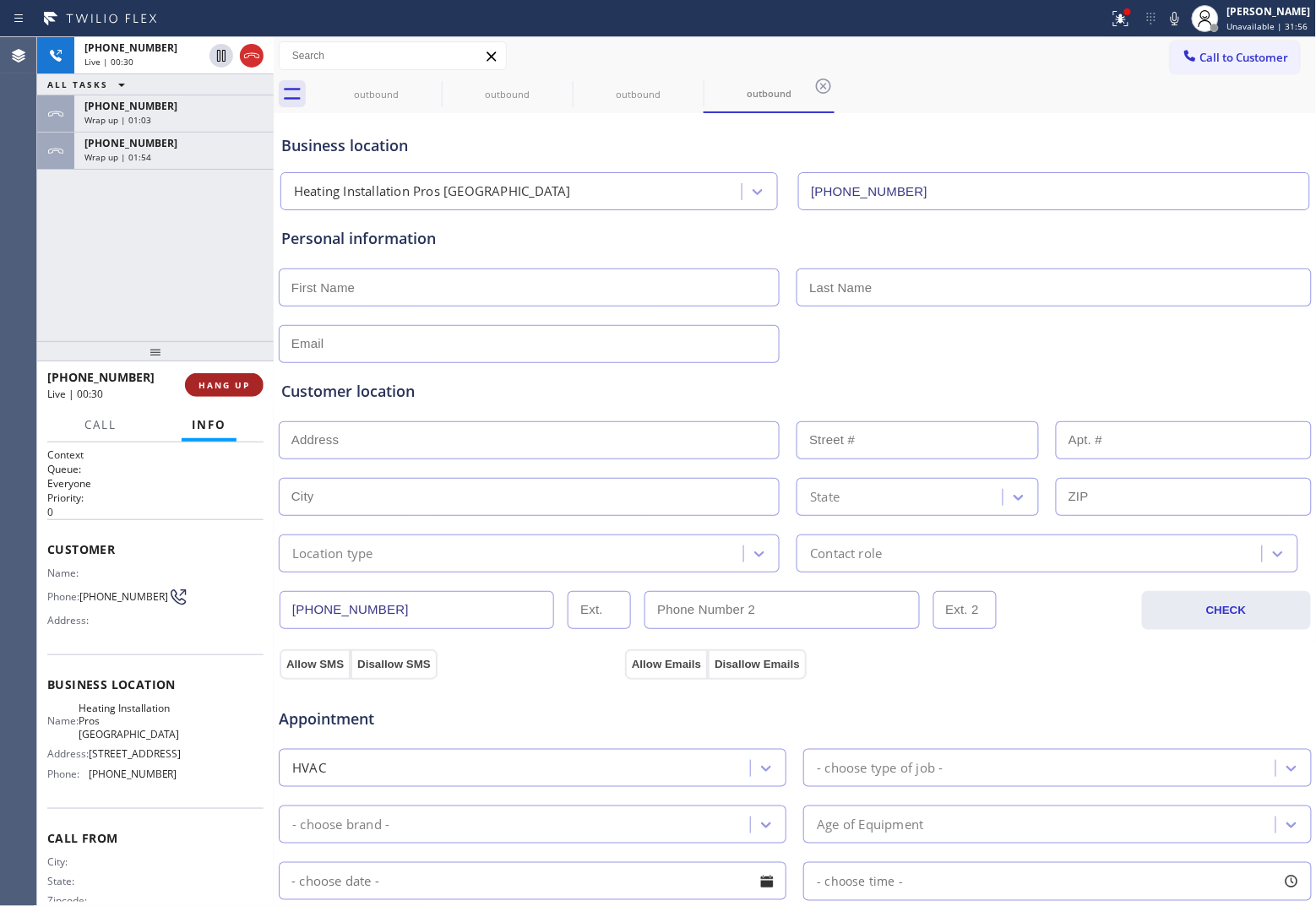
click at [248, 380] on span "HANG UP" at bounding box center [223, 385] width 51 height 12
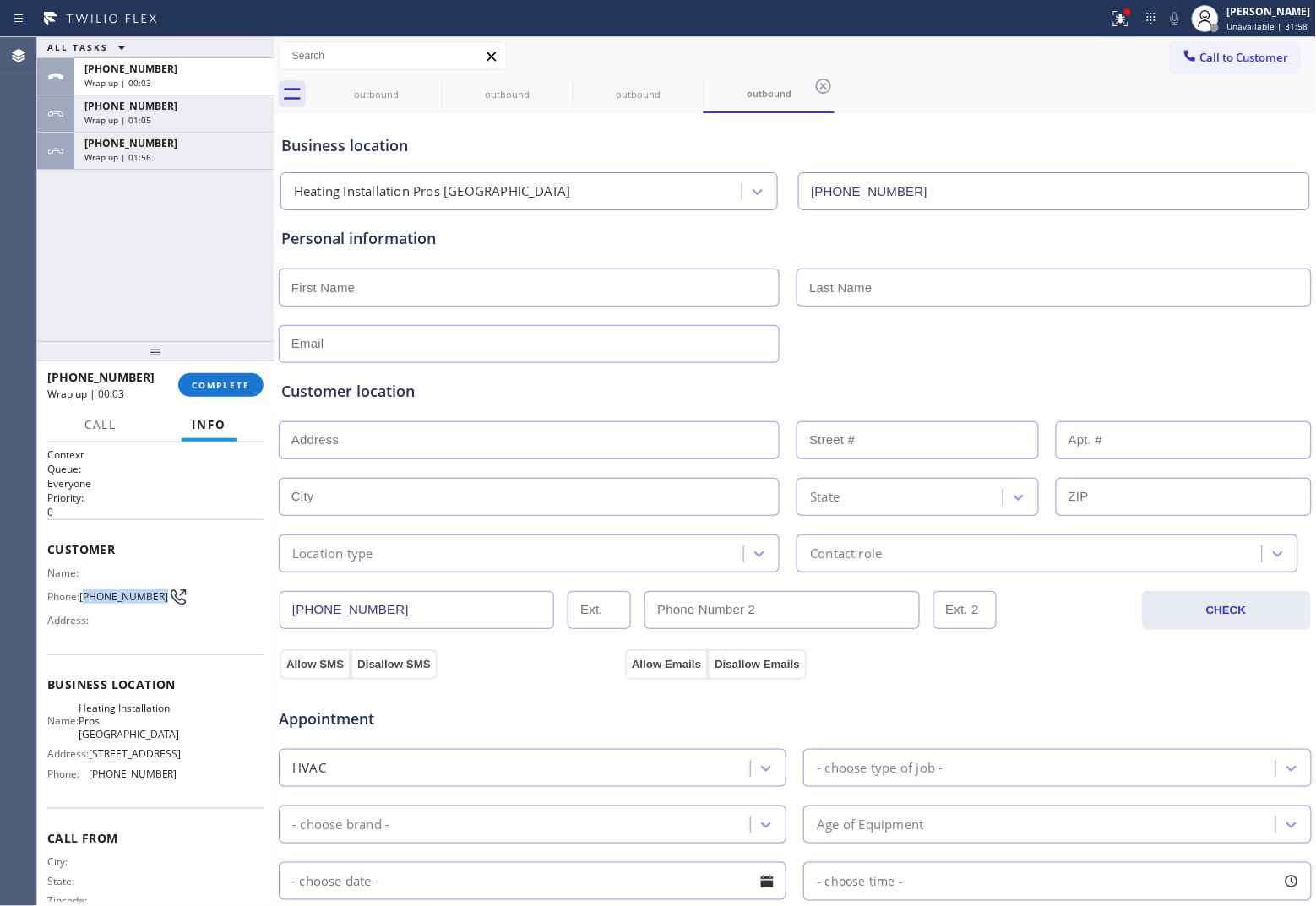
drag, startPoint x: 108, startPoint y: 602, endPoint x: 112, endPoint y: 584, distance: 18.4
click at [86, 590] on span "[PHONE_NUMBER]" at bounding box center [123, 596] width 88 height 13
copy span "650) 215-3047"
click at [1052, 72] on button "Call to Customer" at bounding box center [1235, 58] width 129 height 32
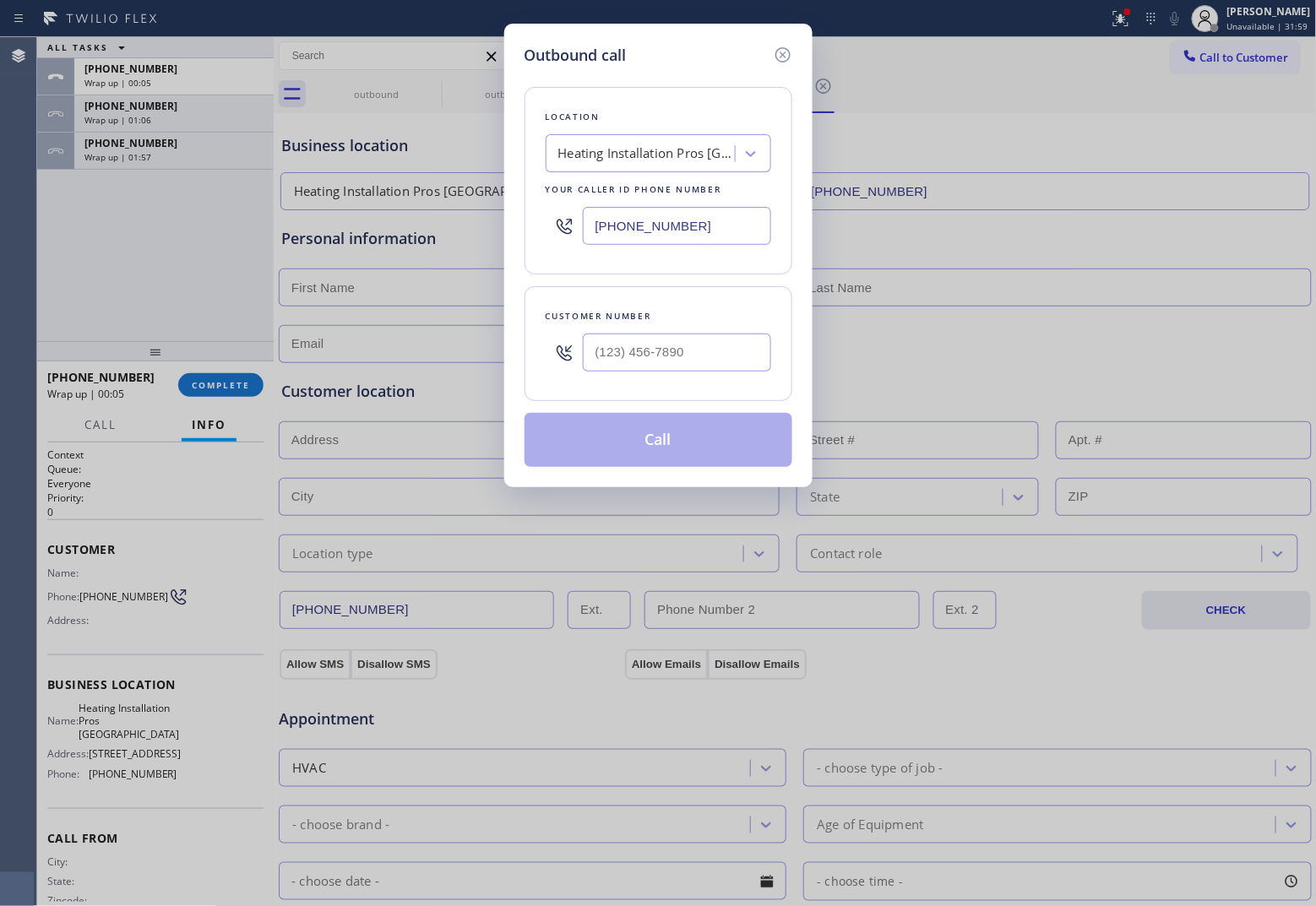
click at [673, 374] on div at bounding box center [676, 352] width 188 height 55
click at [665, 356] on input "(___) ___-____" at bounding box center [676, 352] width 188 height 38
paste input "650) 215-3047"
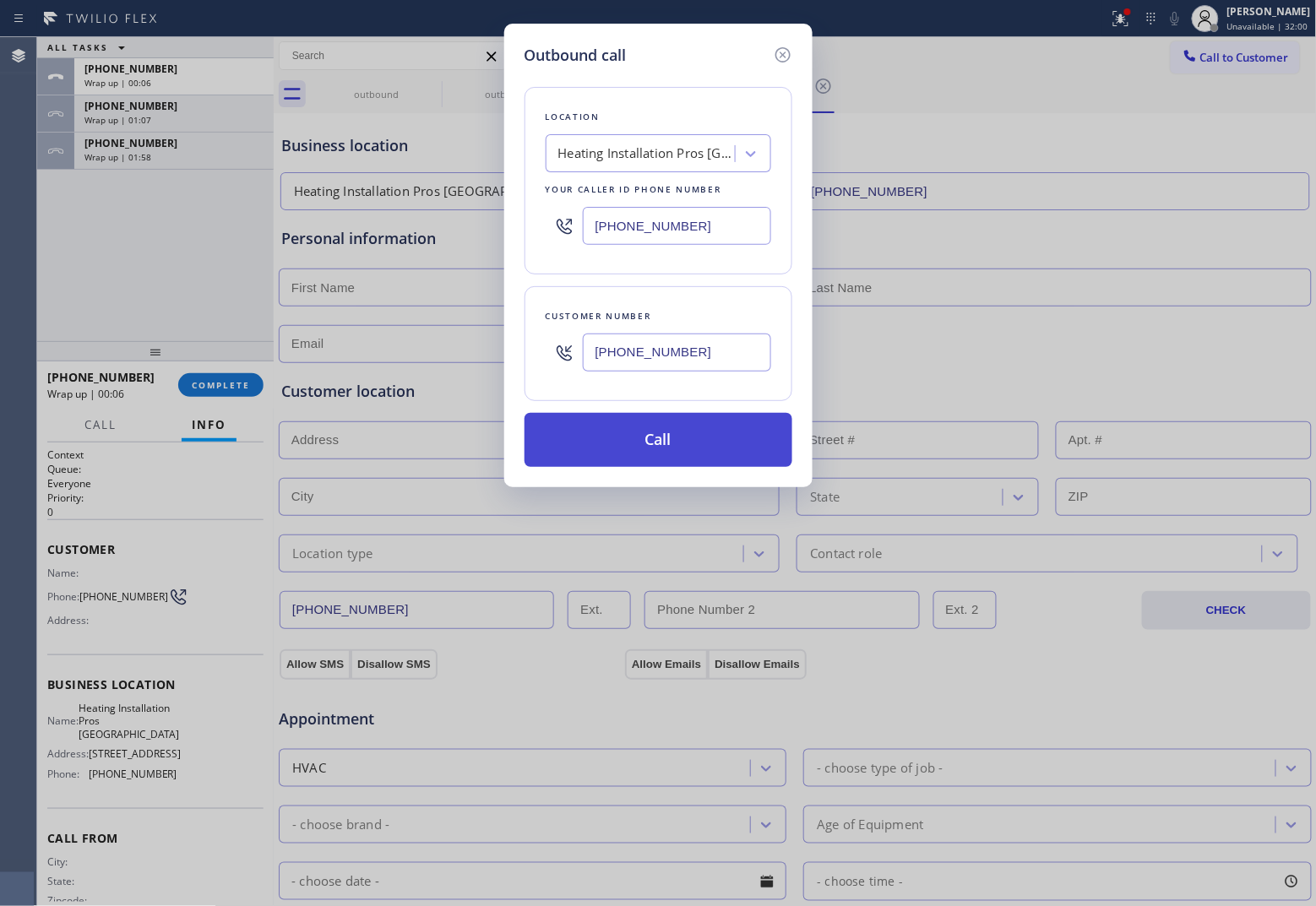
type input "[PHONE_NUMBER]"
click at [648, 445] on button "Call" at bounding box center [658, 439] width 268 height 54
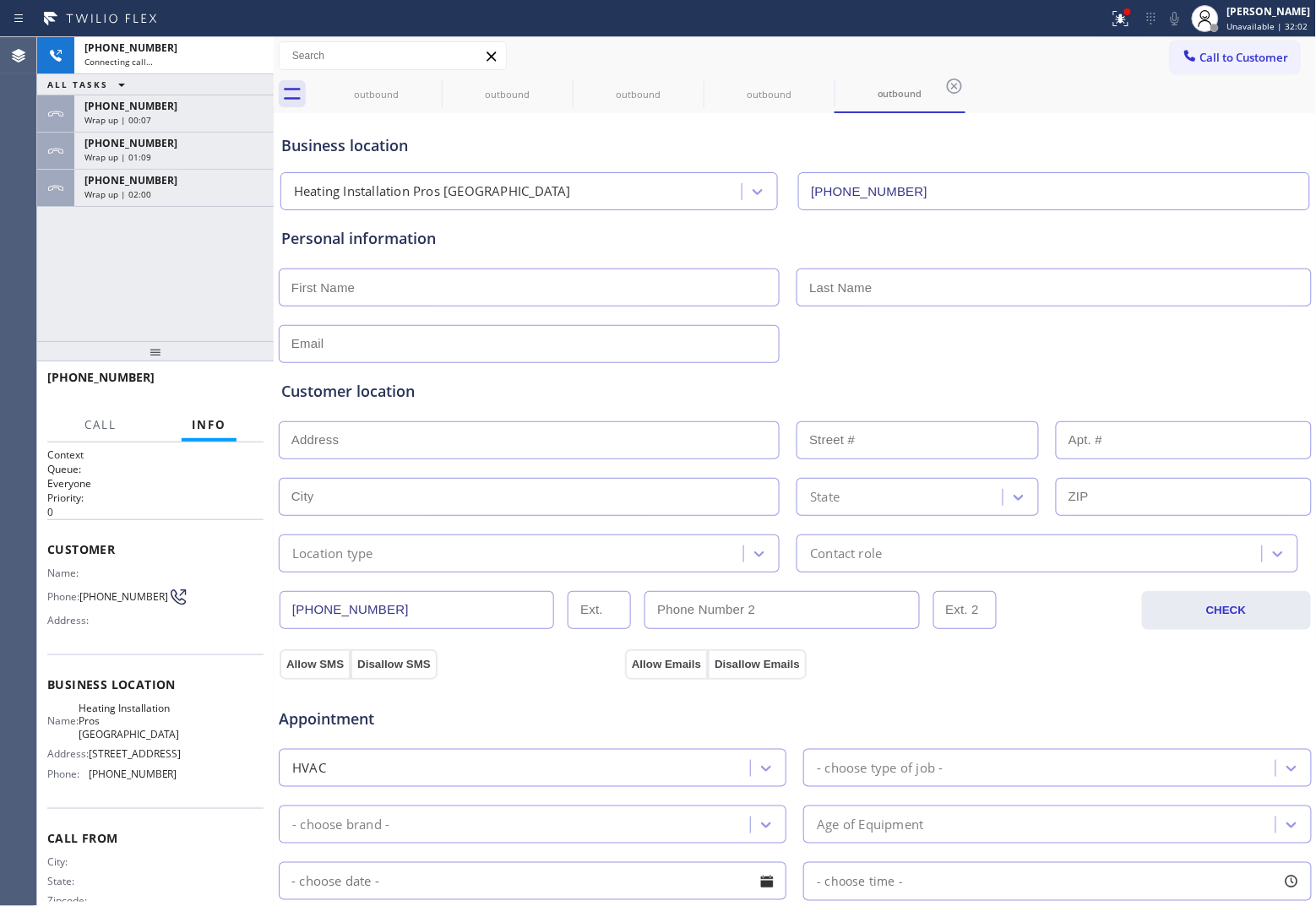
type input "[PHONE_NUMBER]"
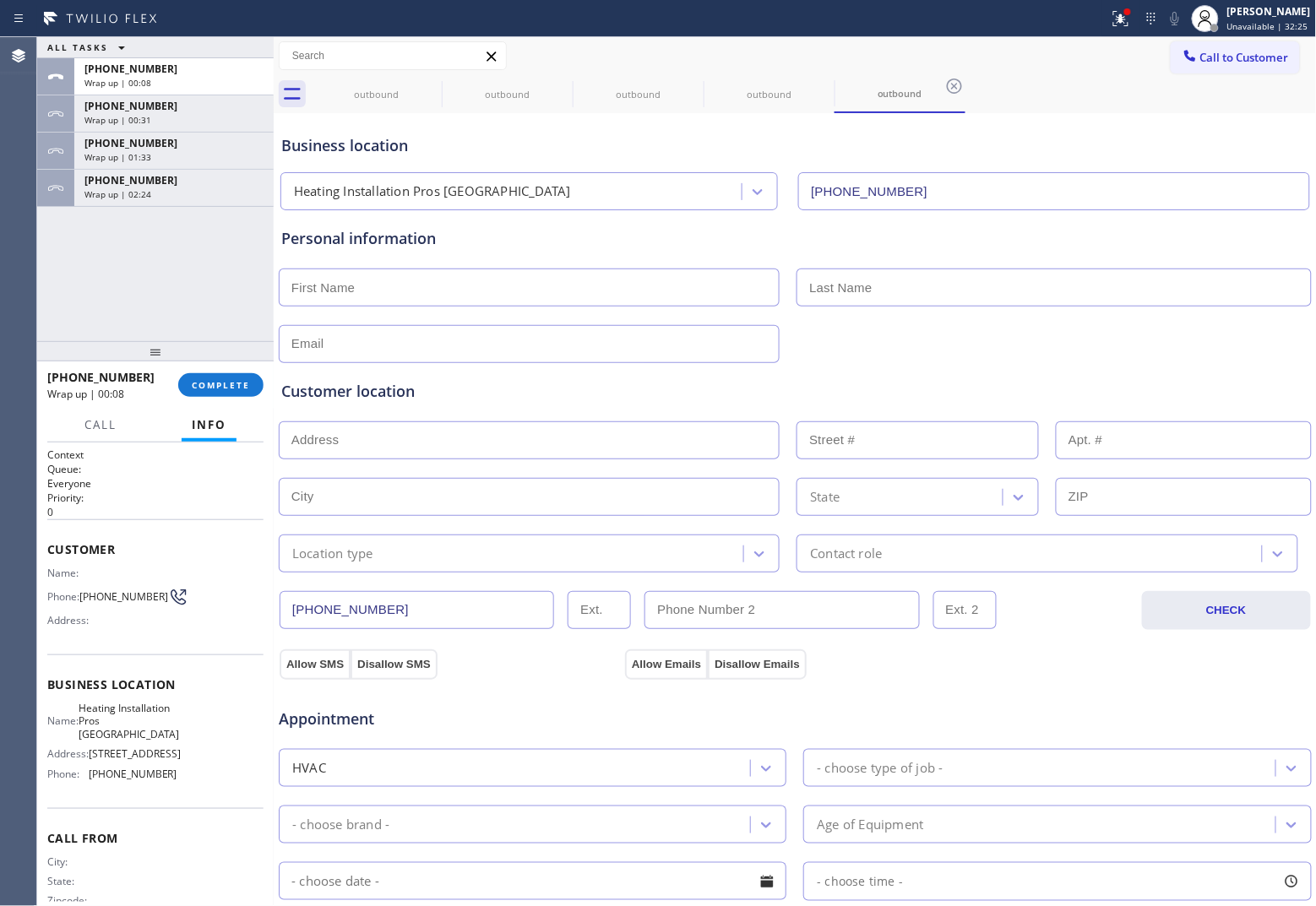
click at [66, 284] on div "ALL TASKS ALL TASKS ACTIVE TASKS TASKS IN WRAP UP [PHONE_NUMBER] Wrap up | 00:0…" at bounding box center [155, 189] width 237 height 304
drag, startPoint x: 141, startPoint y: 195, endPoint x: 271, endPoint y: 365, distance: 214.0
click at [158, 210] on div "ALL TASKS ALL TASKS ACTIVE TASKS TASKS IN WRAP UP [PHONE_NUMBER] Wrap up | 00:0…" at bounding box center [155, 189] width 237 height 304
drag, startPoint x: 239, startPoint y: 386, endPoint x: 233, endPoint y: 395, distance: 10.8
click at [234, 395] on button "COMPLETE" at bounding box center [221, 385] width 86 height 23
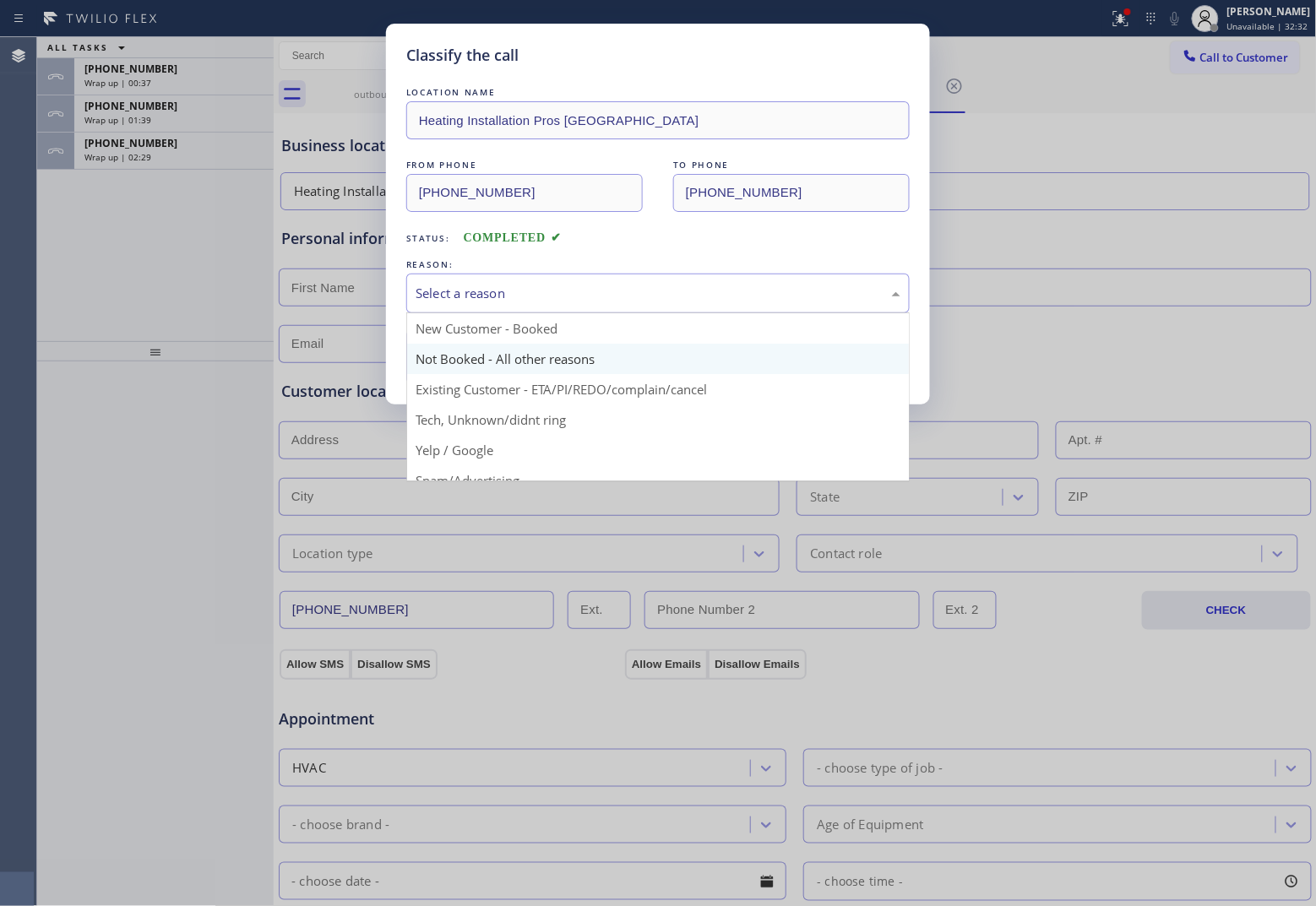
drag, startPoint x: 507, startPoint y: 283, endPoint x: 511, endPoint y: 352, distance: 69.1
click at [507, 283] on div "Select a reason" at bounding box center [658, 294] width 504 height 40
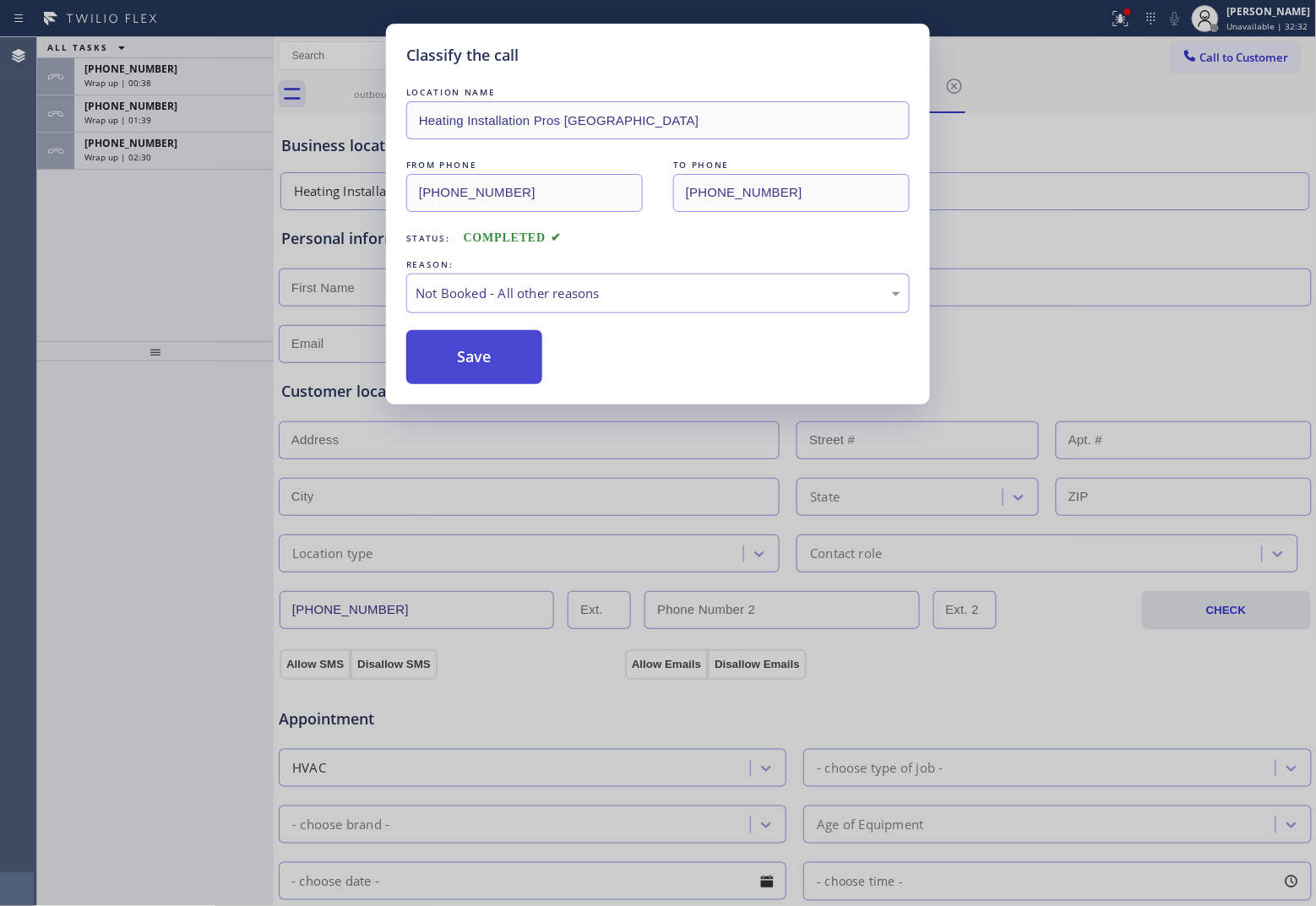
click at [504, 358] on button "Save" at bounding box center [474, 358] width 136 height 54
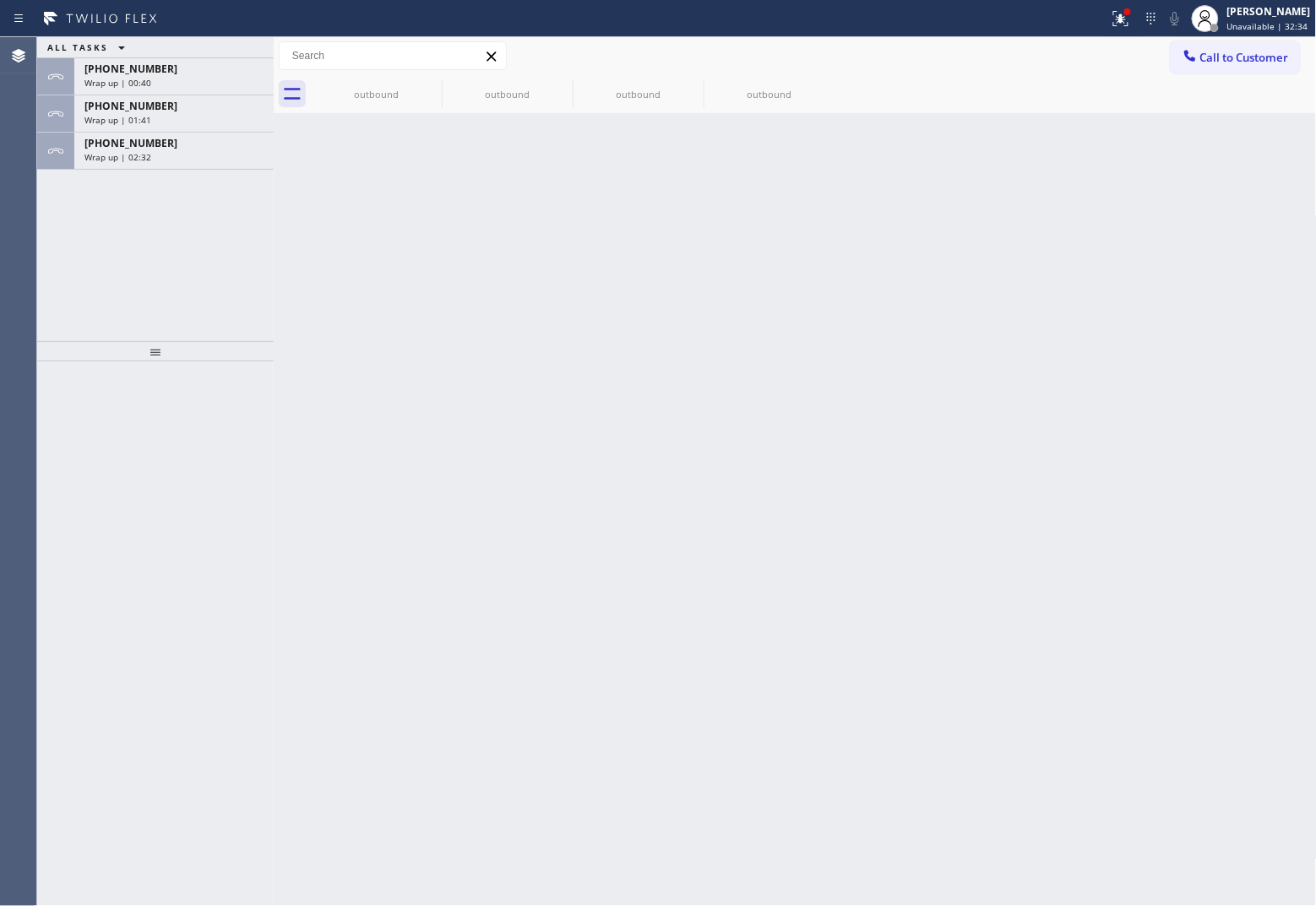
drag, startPoint x: 177, startPoint y: 150, endPoint x: 241, endPoint y: 335, distance: 195.8
click at [177, 152] on div "Wrap up | 02:32" at bounding box center [174, 157] width 179 height 12
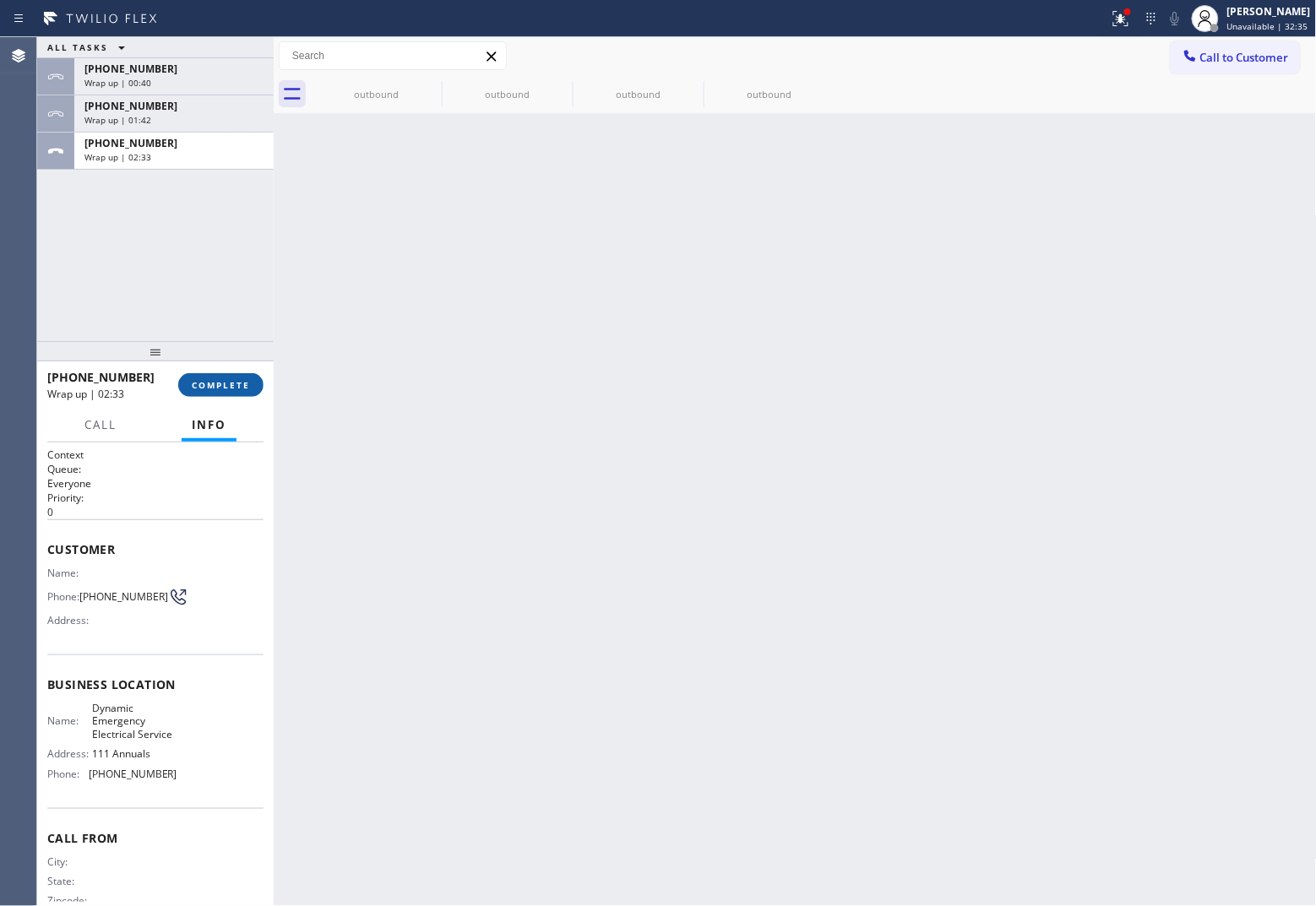
click at [229, 389] on span "COMPLETE" at bounding box center [221, 385] width 59 height 12
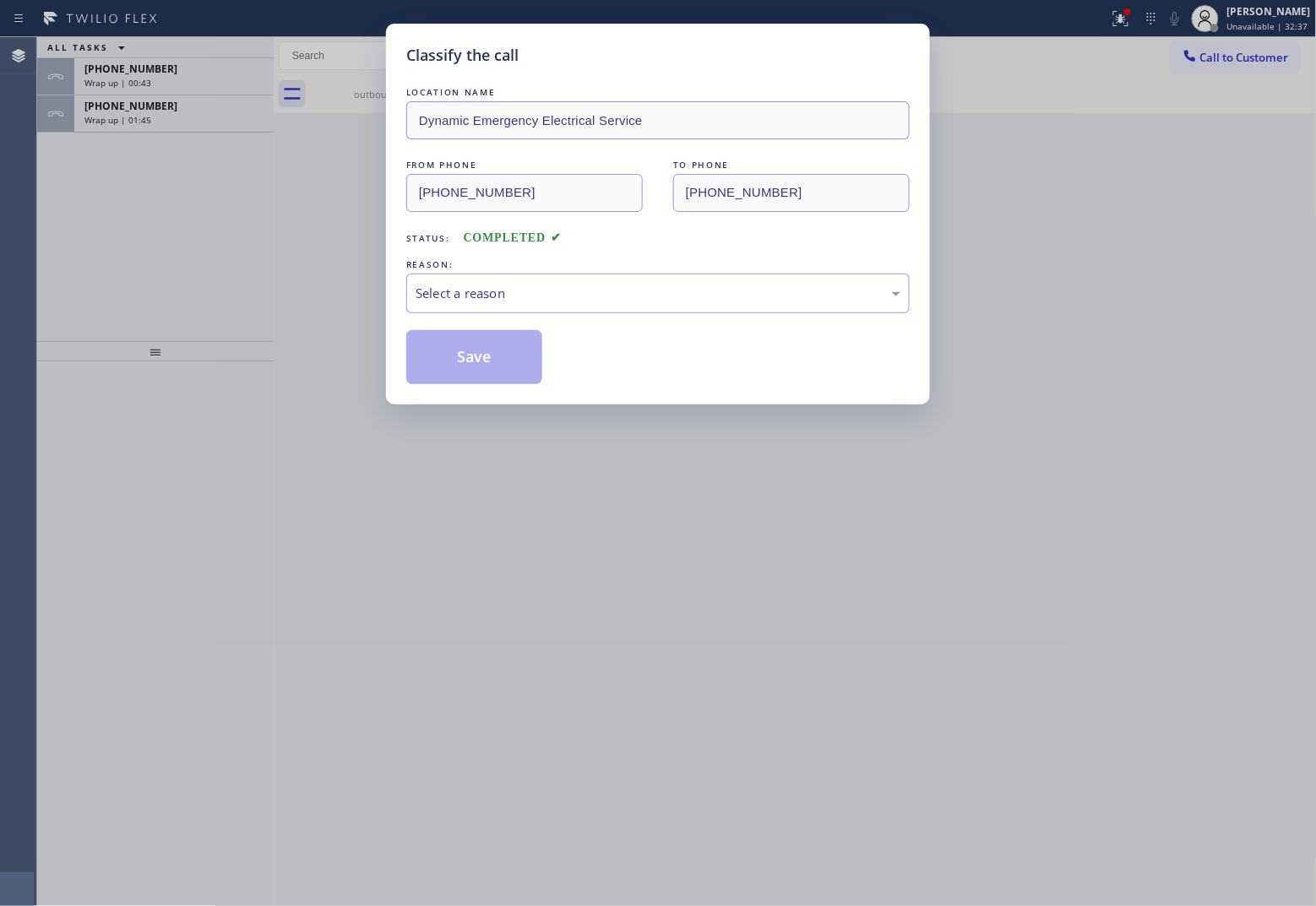
click at [484, 315] on div "LOCATION NAME Dynamic Emergency Electrical Service FROM PHONE [PHONE_NUMBER] TO…" at bounding box center [658, 234] width 504 height 301
click at [487, 300] on div "Select a reason" at bounding box center [658, 294] width 485 height 20
click at [468, 364] on button "Save" at bounding box center [474, 358] width 136 height 54
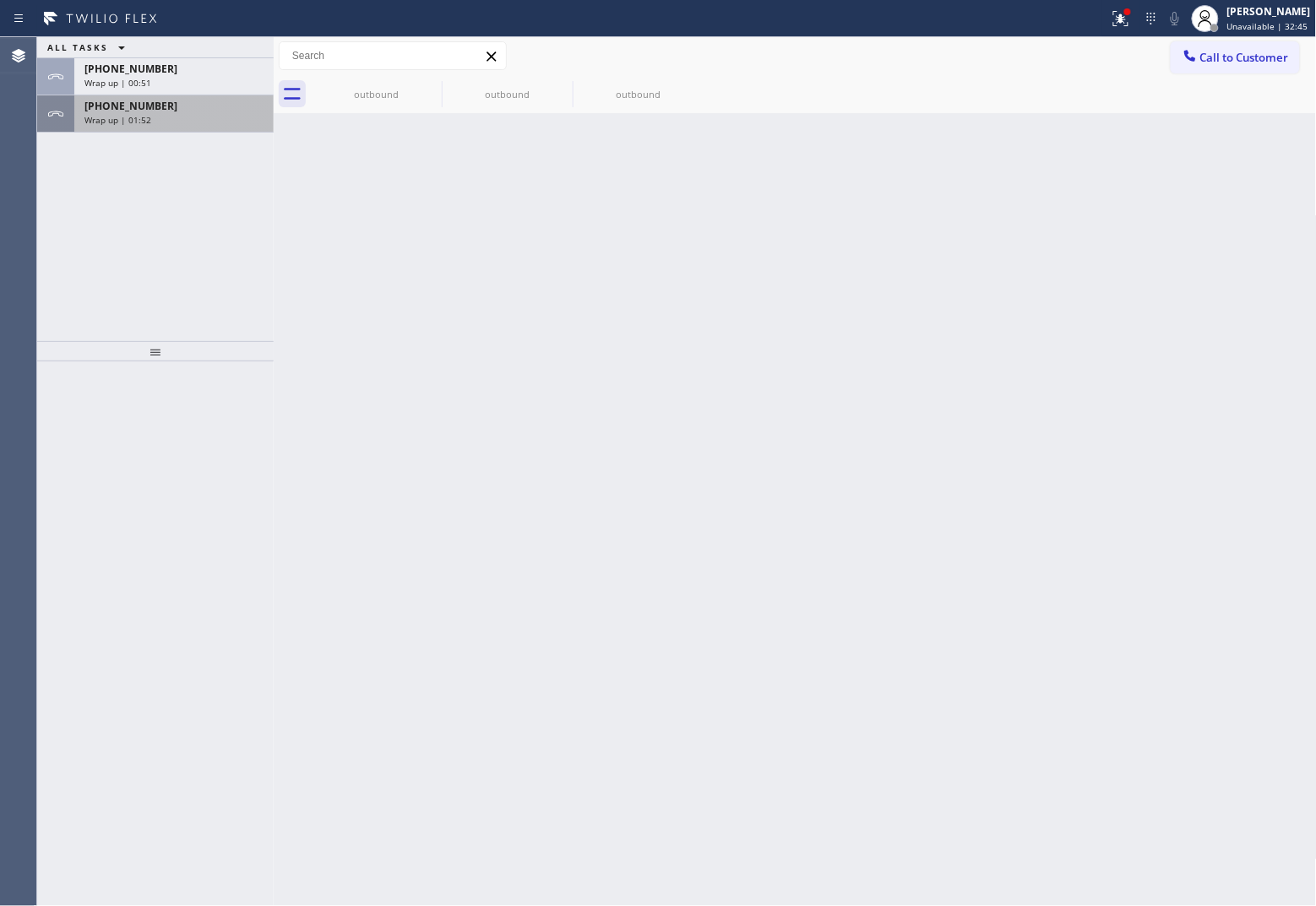
click at [124, 122] on span "Wrap up | 01:52" at bounding box center [118, 120] width 67 height 12
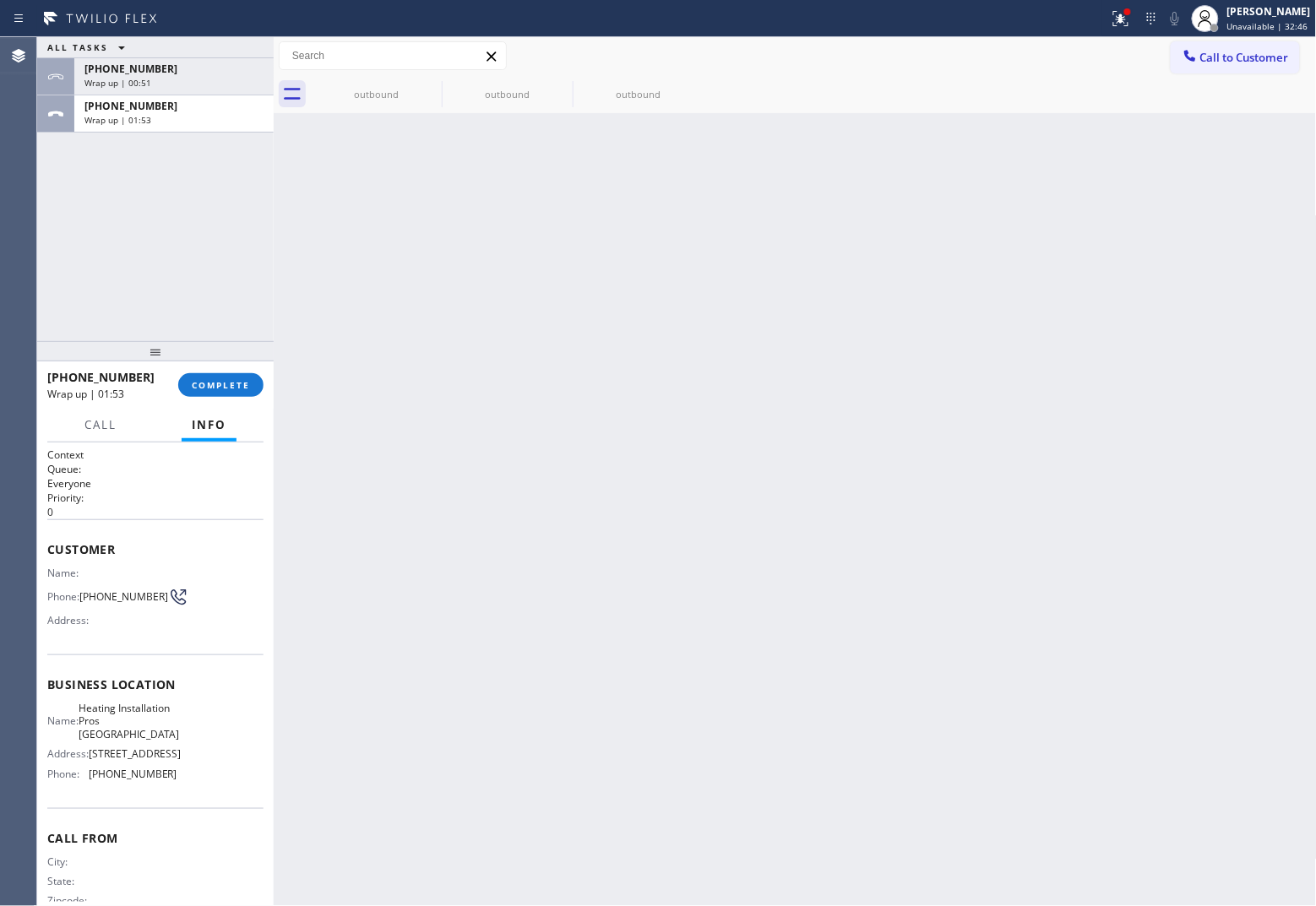
click at [237, 372] on div "[PHONE_NUMBER] Wrap up | 01:53 COMPLETE" at bounding box center [156, 385] width 216 height 44
click at [246, 380] on span "COMPLETE" at bounding box center [221, 385] width 59 height 12
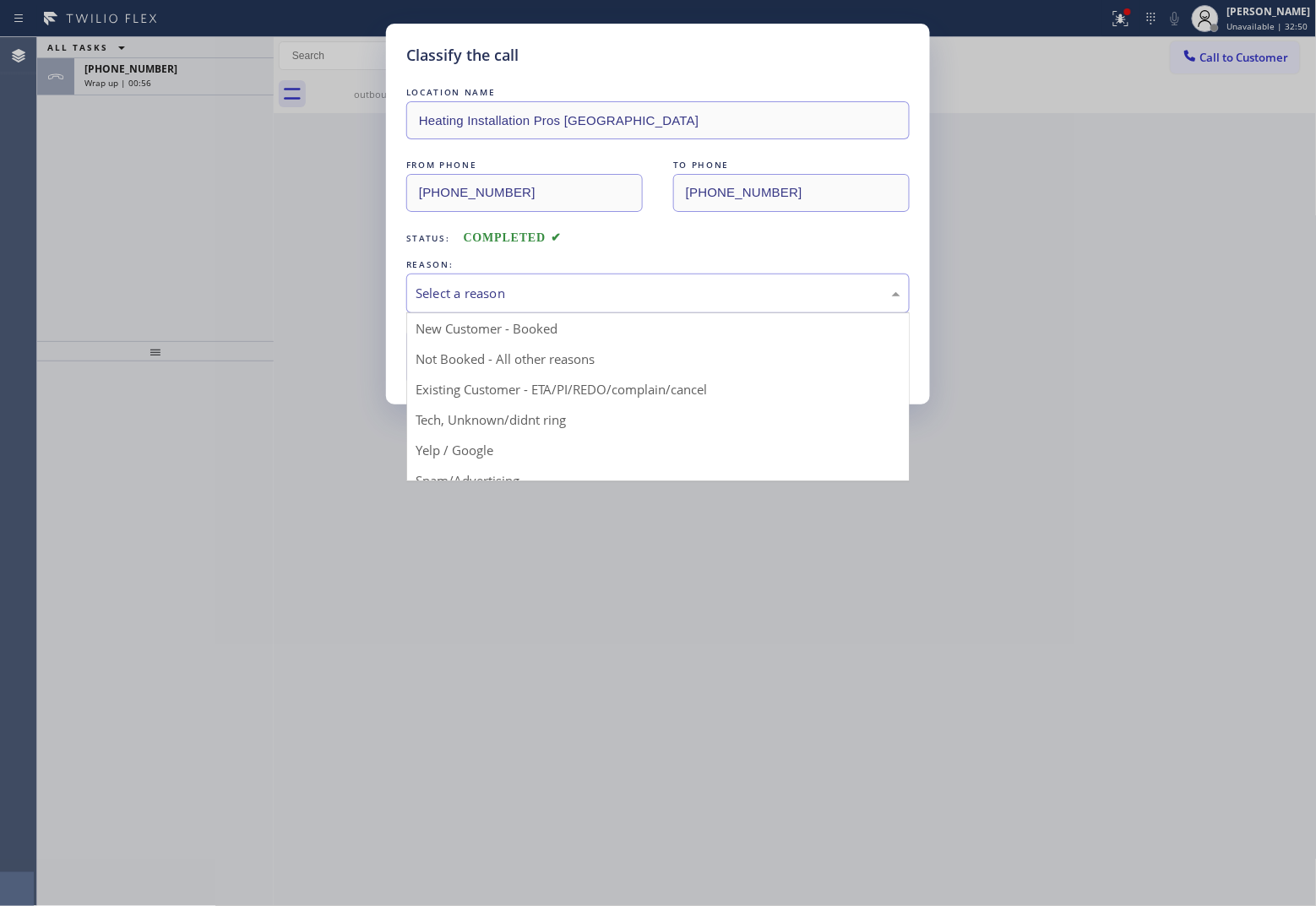
click at [507, 304] on div "Select a reason" at bounding box center [658, 294] width 485 height 20
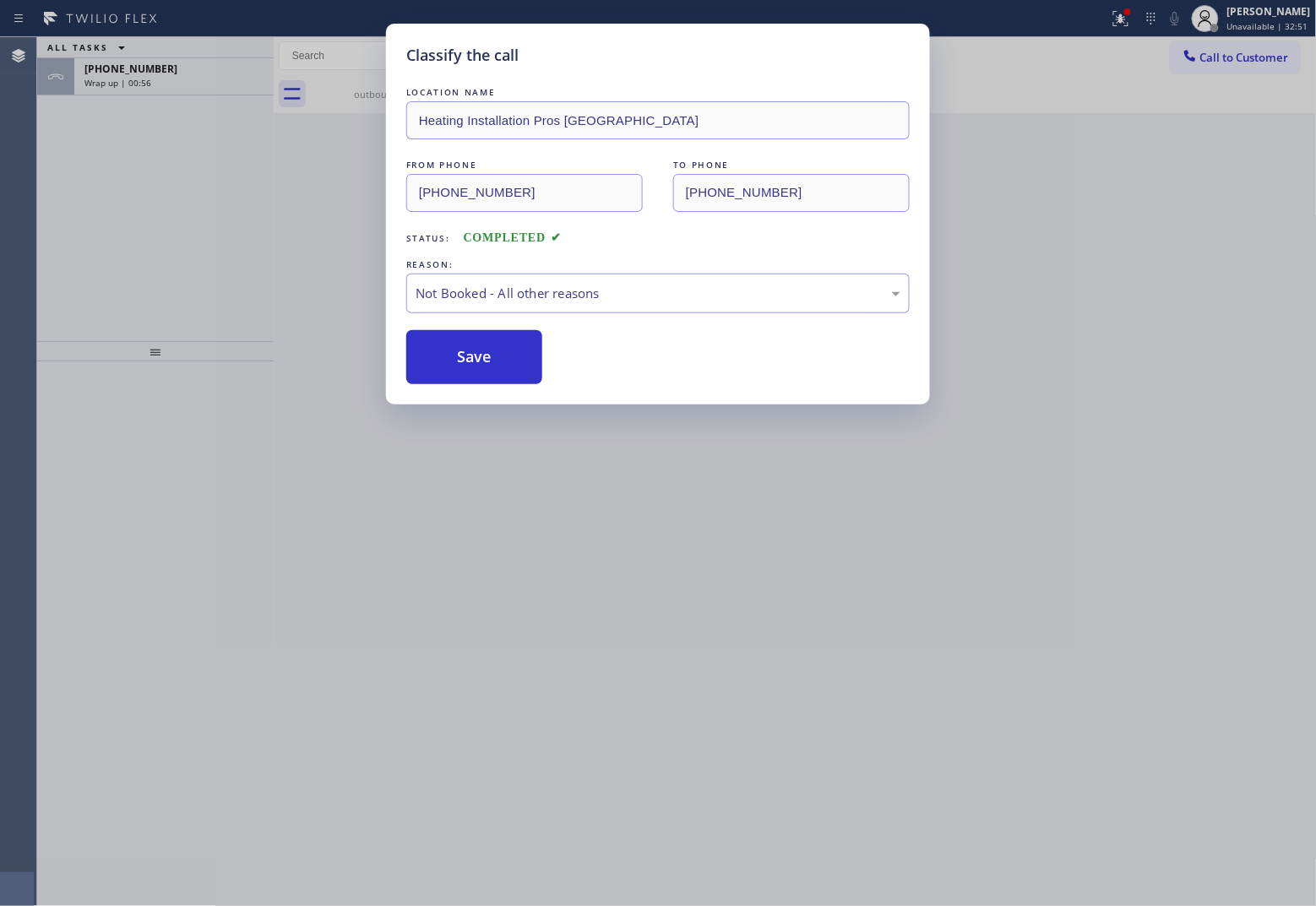
click at [492, 367] on button "Save" at bounding box center [474, 358] width 136 height 54
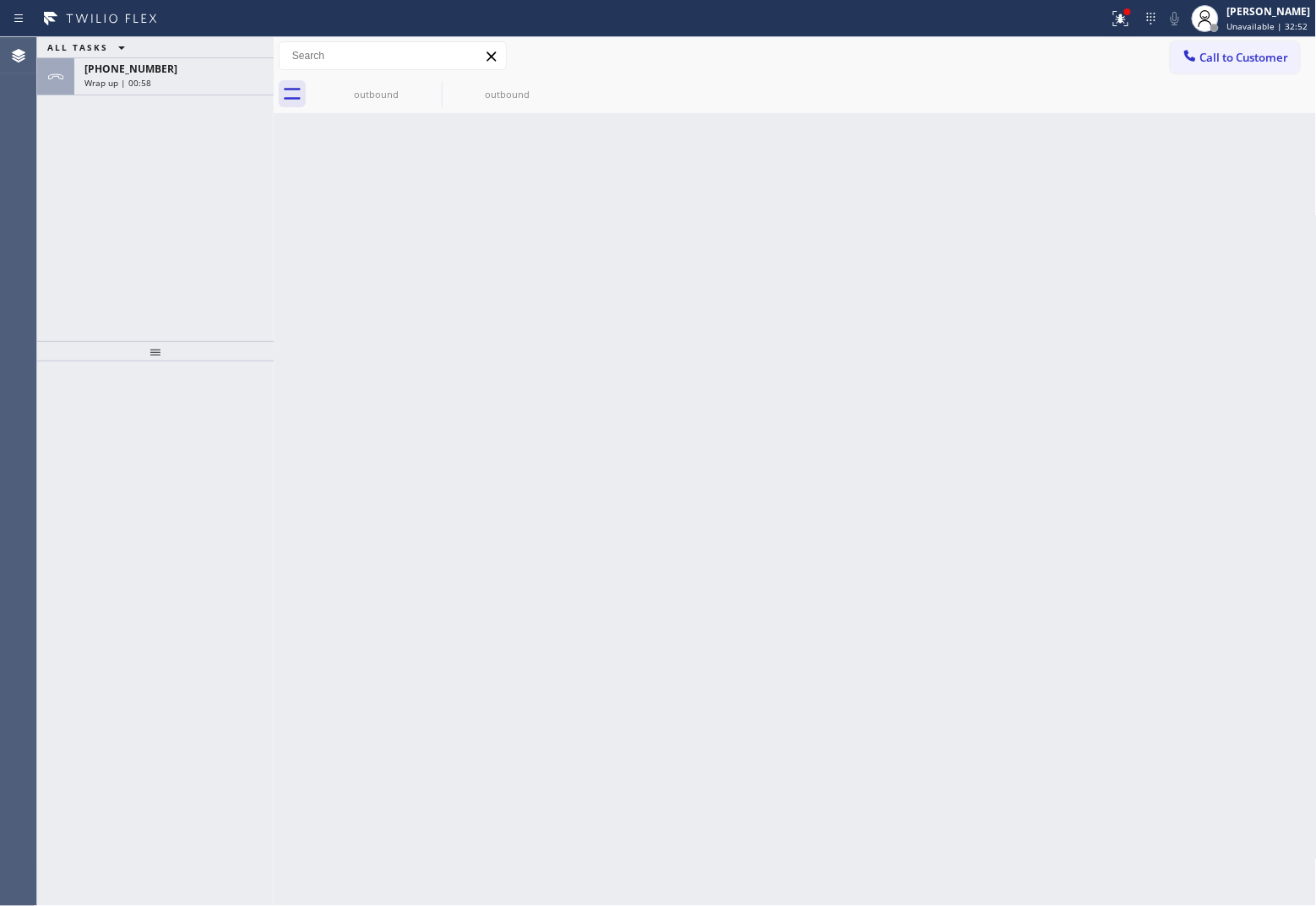
drag, startPoint x: 177, startPoint y: 81, endPoint x: 270, endPoint y: 318, distance: 254.6
click at [177, 83] on div "Wrap up | 00:58" at bounding box center [174, 82] width 179 height 12
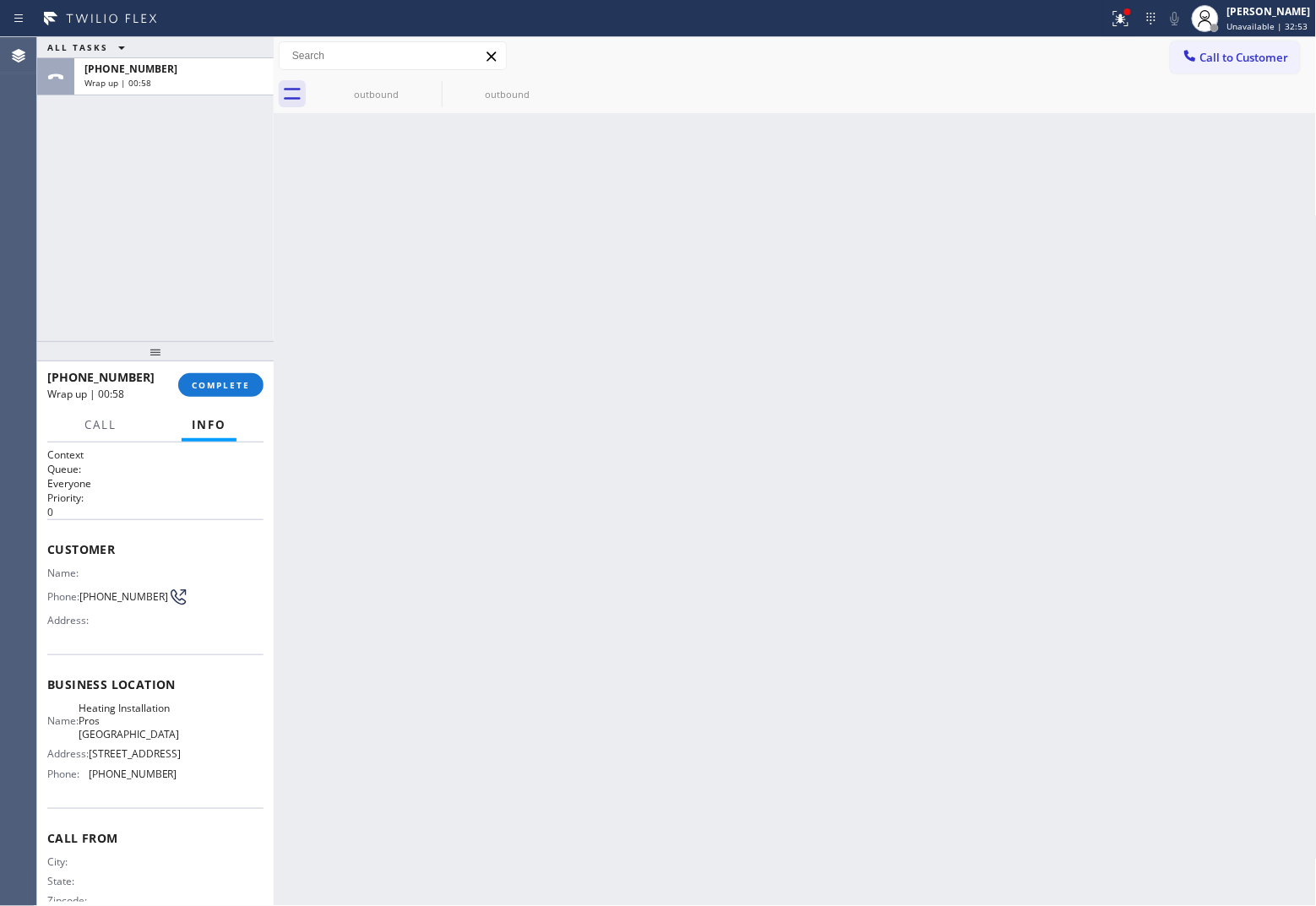
click at [238, 361] on div at bounding box center [155, 351] width 237 height 21
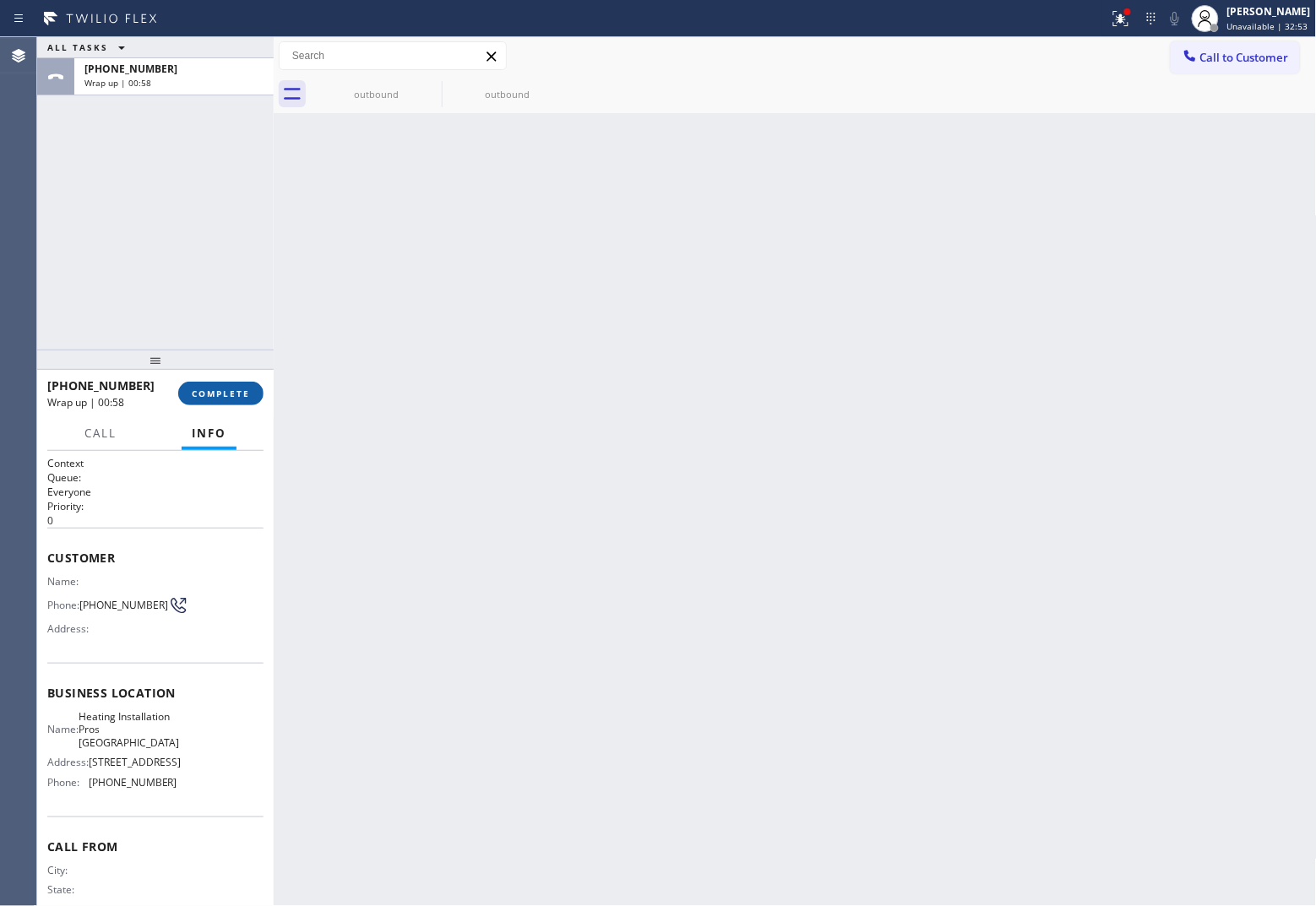
click at [235, 388] on span "COMPLETE" at bounding box center [221, 393] width 59 height 12
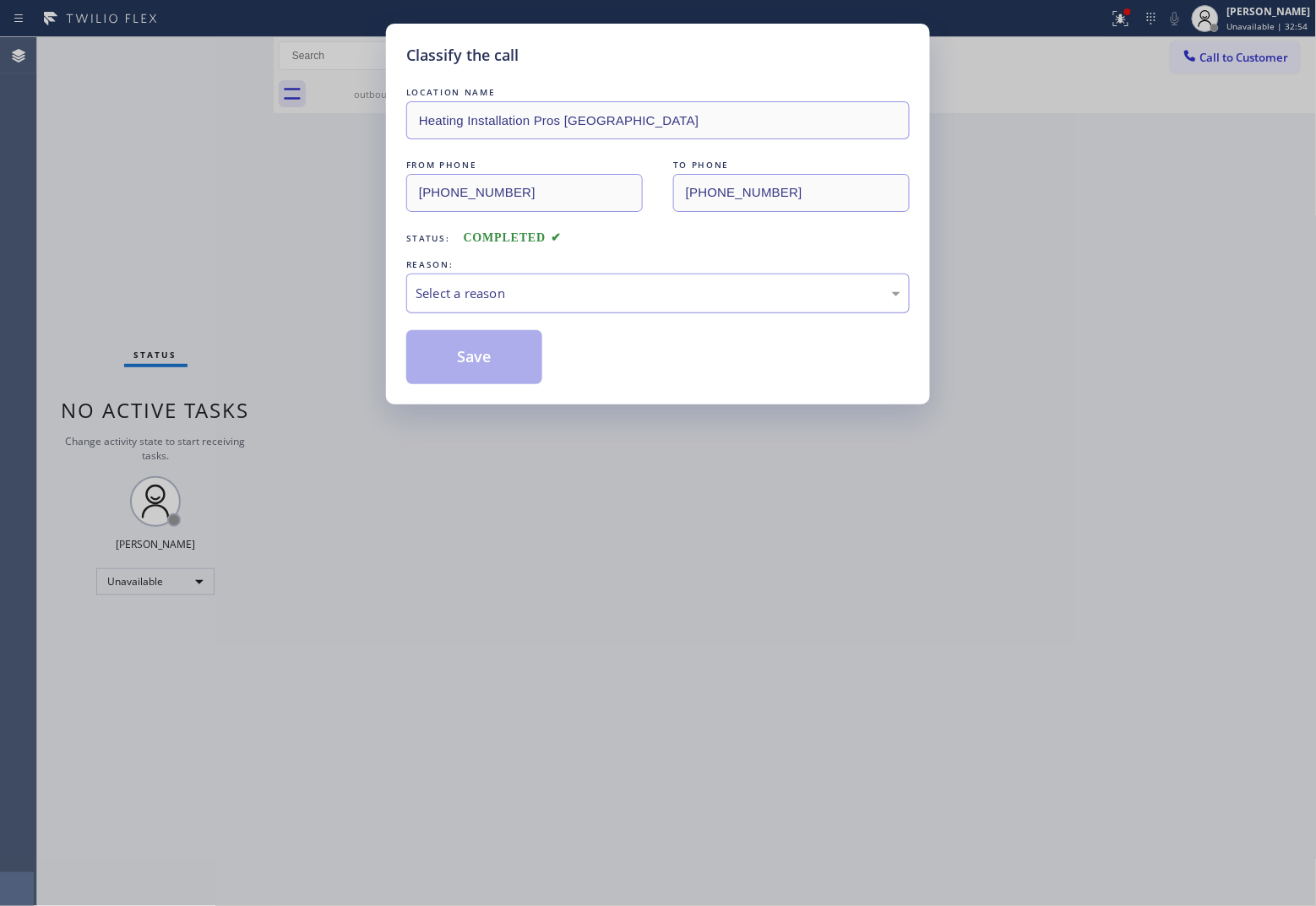
click at [460, 304] on div "Select a reason" at bounding box center [658, 294] width 504 height 40
drag, startPoint x: 467, startPoint y: 367, endPoint x: 758, endPoint y: 871, distance: 582.0
click at [474, 376] on button "Save" at bounding box center [474, 358] width 136 height 54
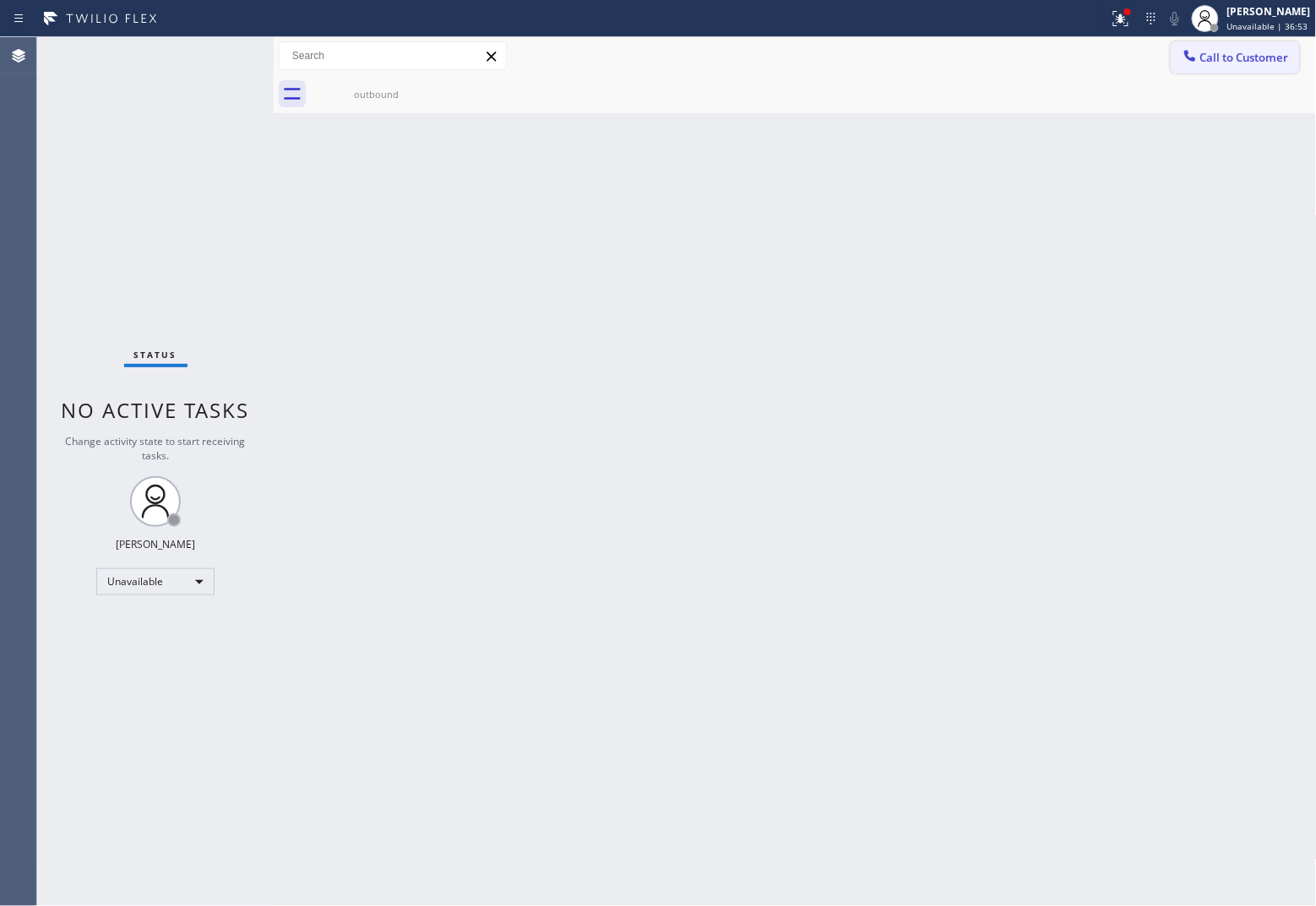
click at [1052, 57] on span "Call to Customer" at bounding box center [1244, 57] width 88 height 15
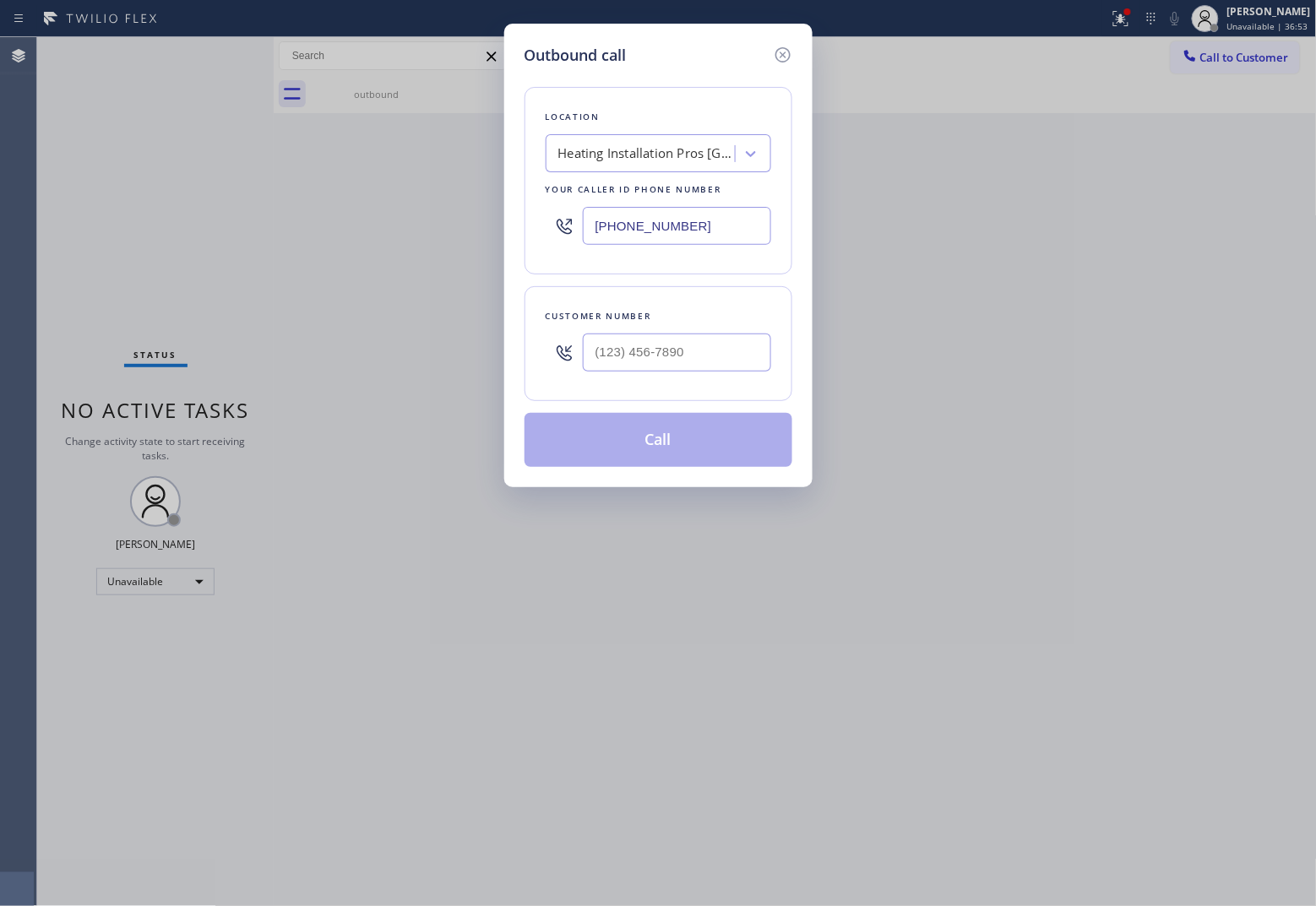
click at [652, 225] on input "[PHONE_NUMBER]" at bounding box center [676, 226] width 188 height 38
paste input "917) 983-287"
type input "[PHONE_NUMBER]"
type input "(___) ___-____"
click at [726, 356] on input "(___) ___-____" at bounding box center [676, 352] width 188 height 38
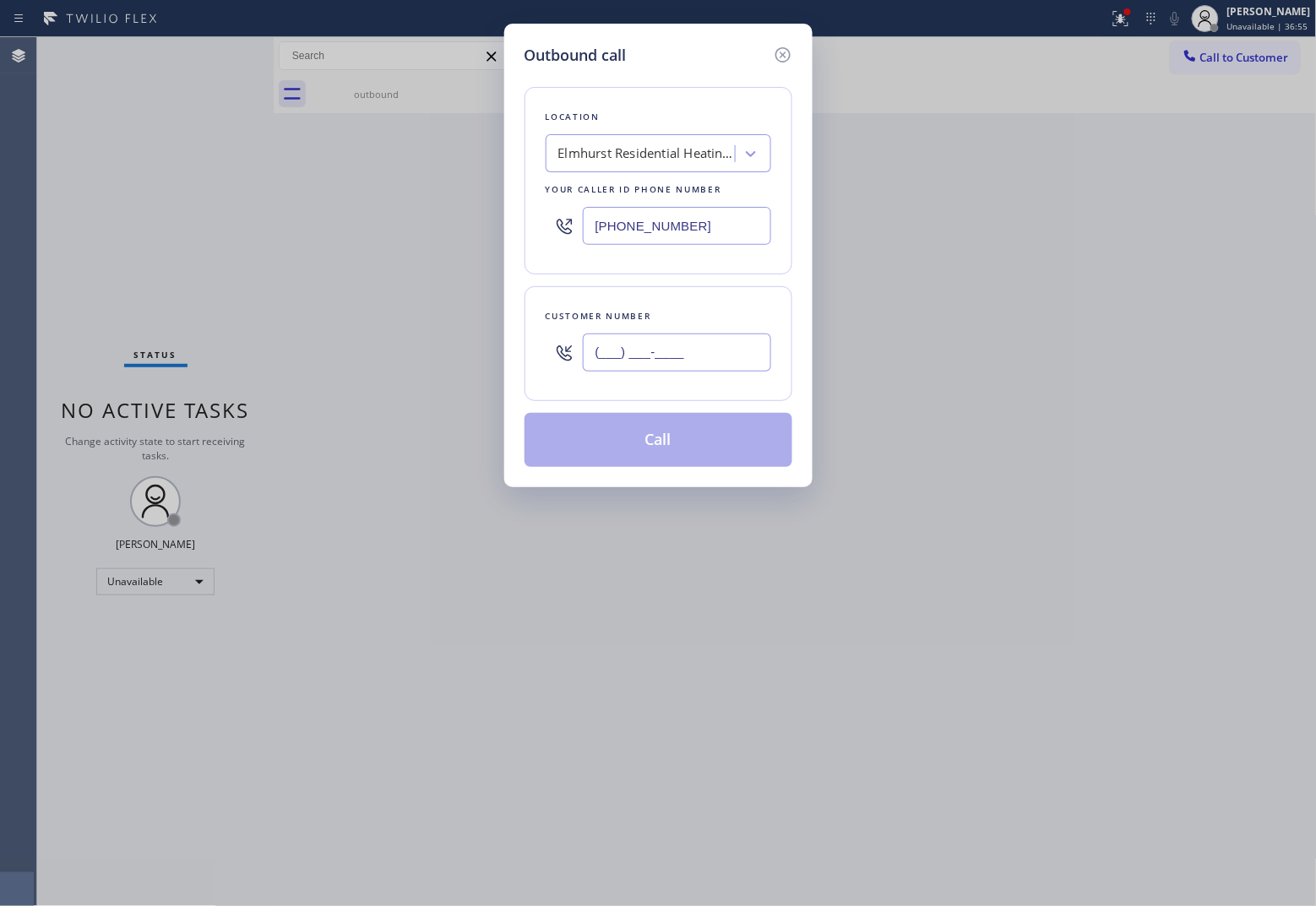
paste input "917) 324-6273"
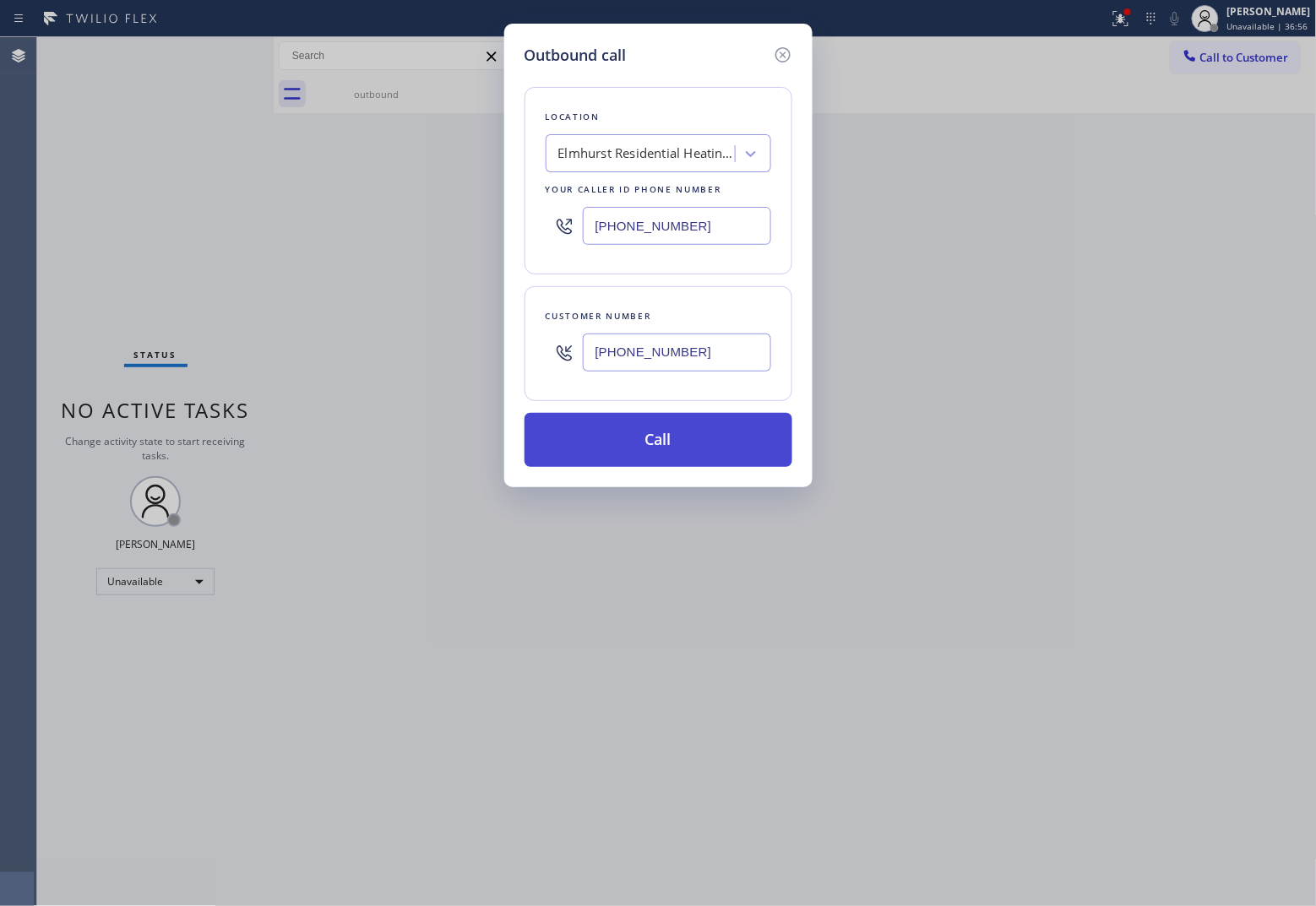
type input "[PHONE_NUMBER]"
click at [694, 438] on button "Call" at bounding box center [658, 439] width 268 height 54
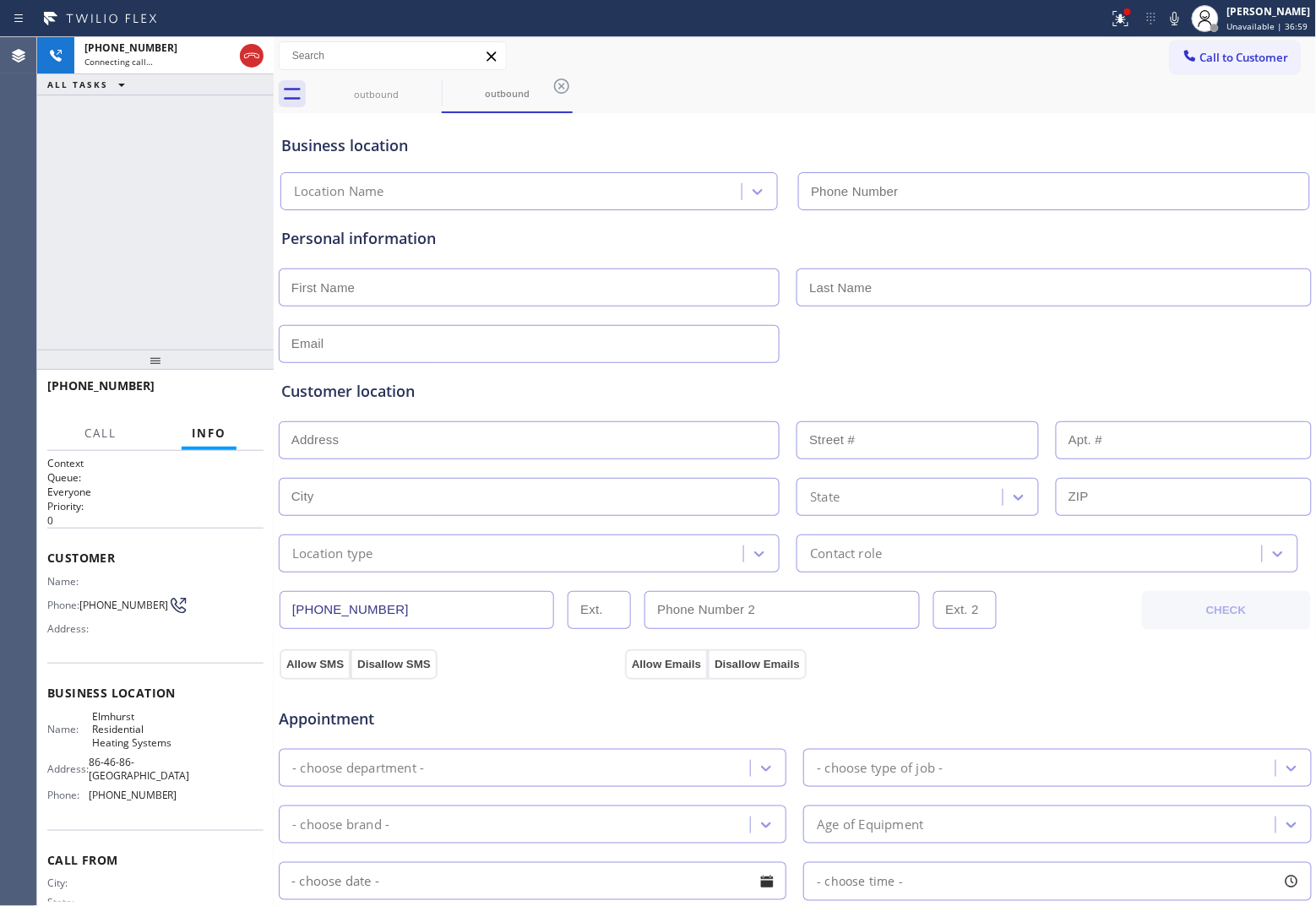
type input "[PHONE_NUMBER]"
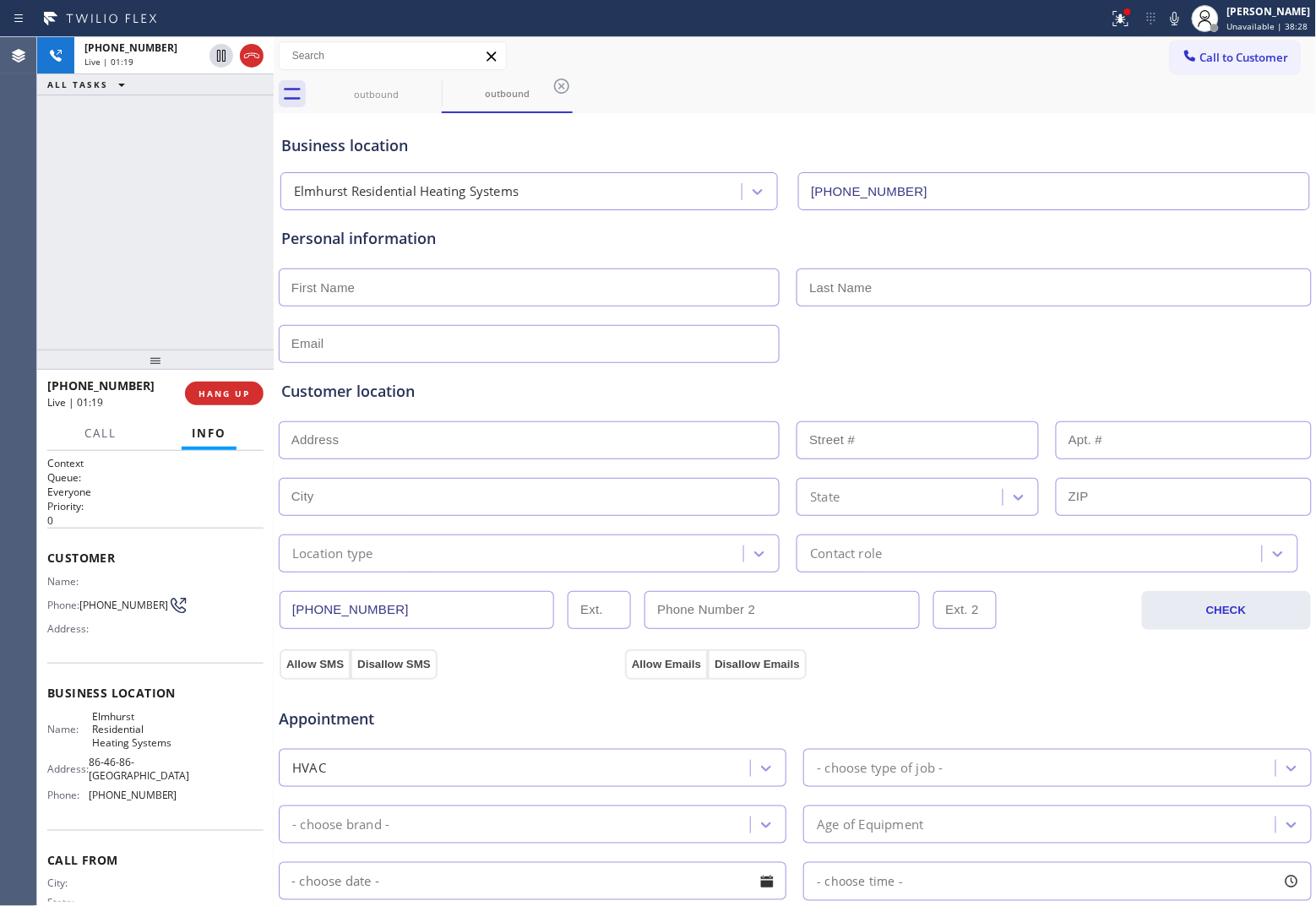
click at [52, 242] on div "[PHONE_NUMBER] Live | 01:19 ALL TASKS ALL TASKS ACTIVE TASKS TASKS IN WRAP UP" at bounding box center [155, 193] width 237 height 313
drag, startPoint x: 107, startPoint y: 609, endPoint x: 80, endPoint y: 596, distance: 30.0
click at [80, 596] on div "Phone: [PHONE_NUMBER]" at bounding box center [113, 605] width 130 height 21
copy span "[PHONE_NUMBER]"
drag, startPoint x: 48, startPoint y: 187, endPoint x: 295, endPoint y: 95, distance: 263.6
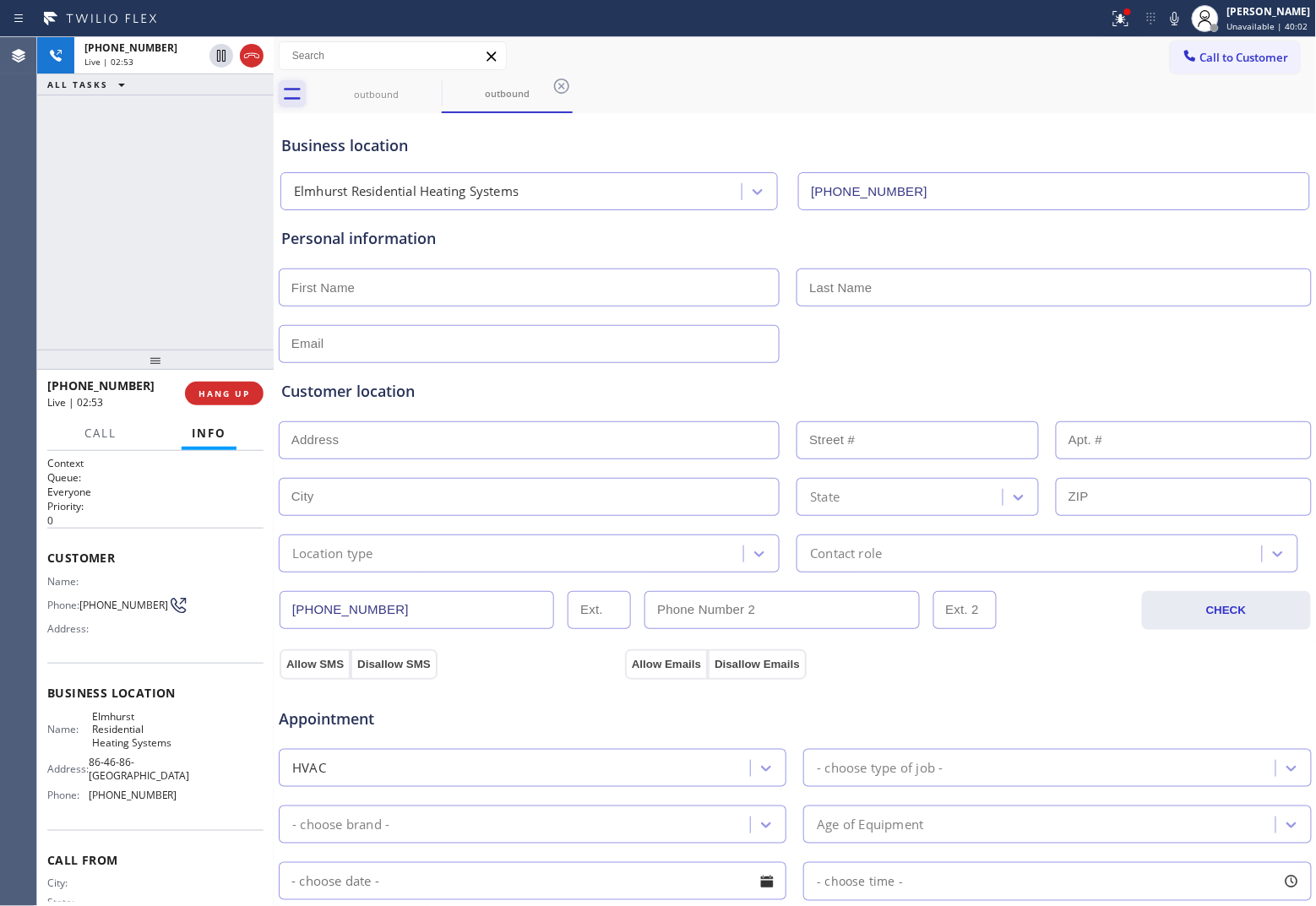
click at [58, 186] on div "[PHONE_NUMBER] Live | 02:53 ALL TASKS ALL TASKS ACTIVE TASKS TASKS IN WRAP UP" at bounding box center [155, 193] width 237 height 313
click at [223, 55] on icon at bounding box center [221, 56] width 21 height 21
click at [1052, 19] on icon at bounding box center [1175, 18] width 21 height 21
click at [15, 205] on div "Agent Desktop" at bounding box center [18, 471] width 36 height 869
click at [215, 48] on icon at bounding box center [221, 56] width 21 height 21
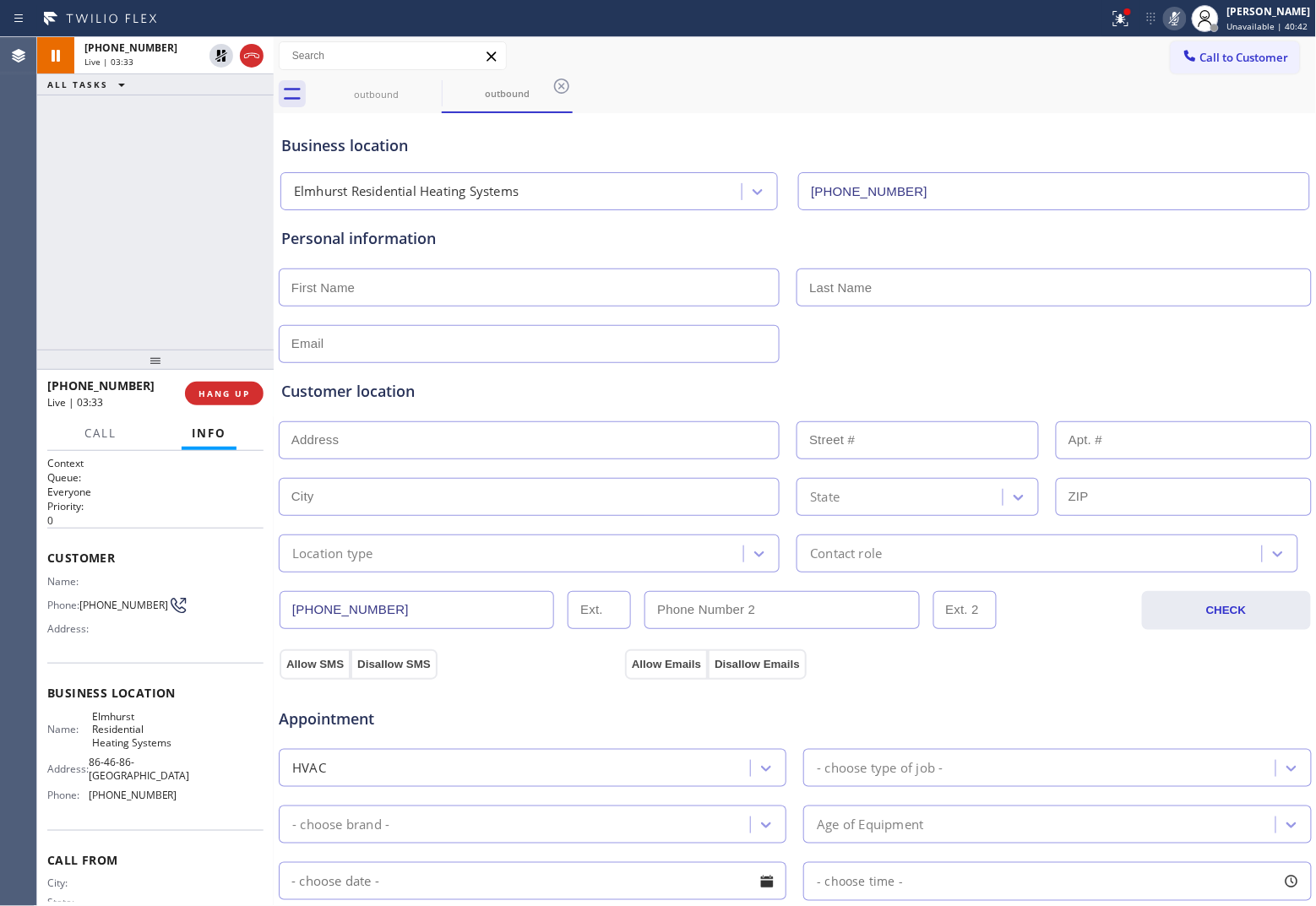
click at [1052, 14] on icon at bounding box center [1175, 18] width 21 height 21
click at [58, 195] on div "[PHONE_NUMBER] Live | 04:51 ALL TASKS ALL TASKS ACTIVE TASKS TASKS IN WRAP UP" at bounding box center [155, 193] width 237 height 313
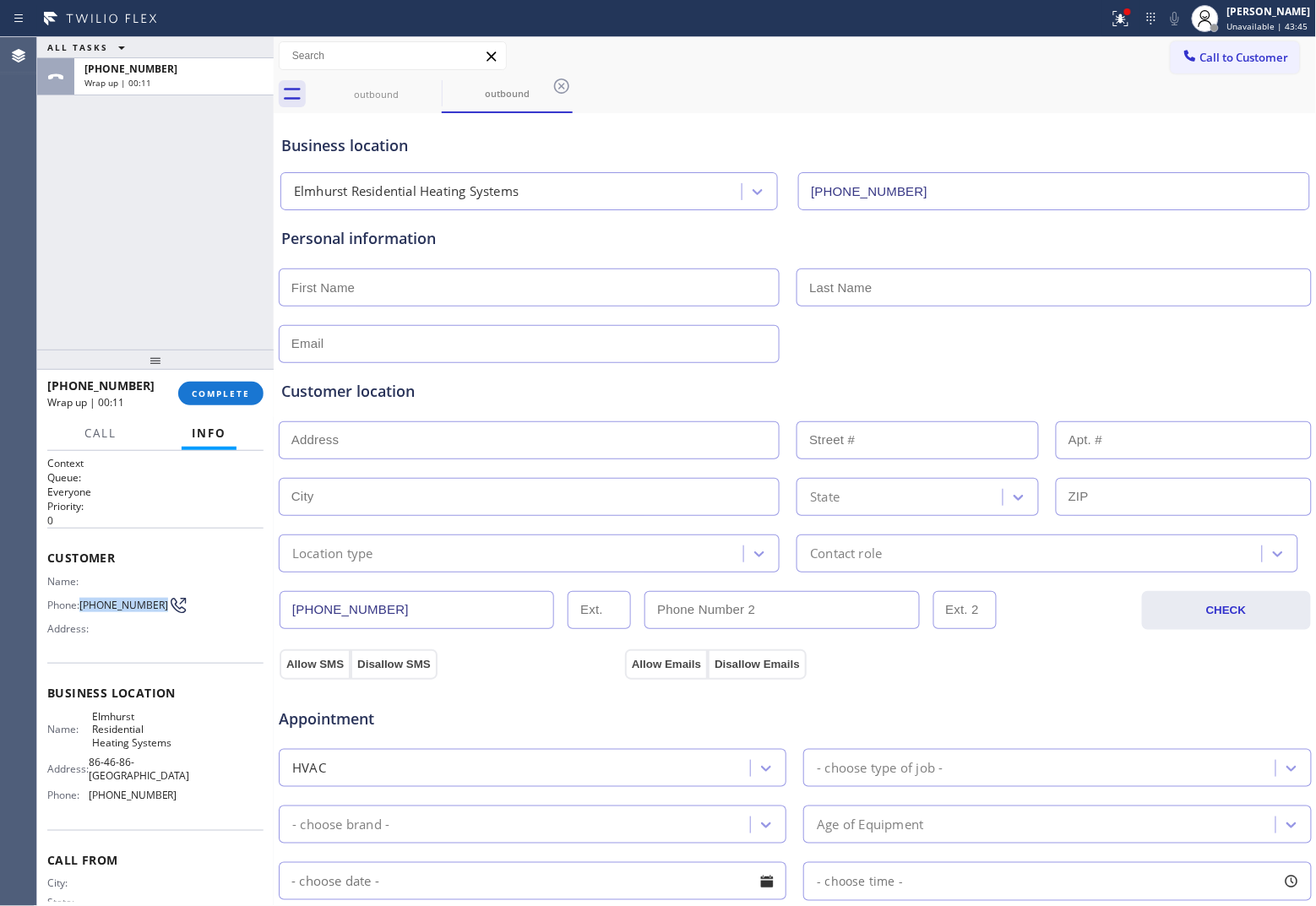
drag, startPoint x: 107, startPoint y: 615, endPoint x: 82, endPoint y: 597, distance: 30.8
click at [82, 599] on span "[PHONE_NUMBER]" at bounding box center [123, 605] width 88 height 13
copy span "[PHONE_NUMBER]"
click at [1052, 51] on span "Call to Customer" at bounding box center [1244, 57] width 88 height 15
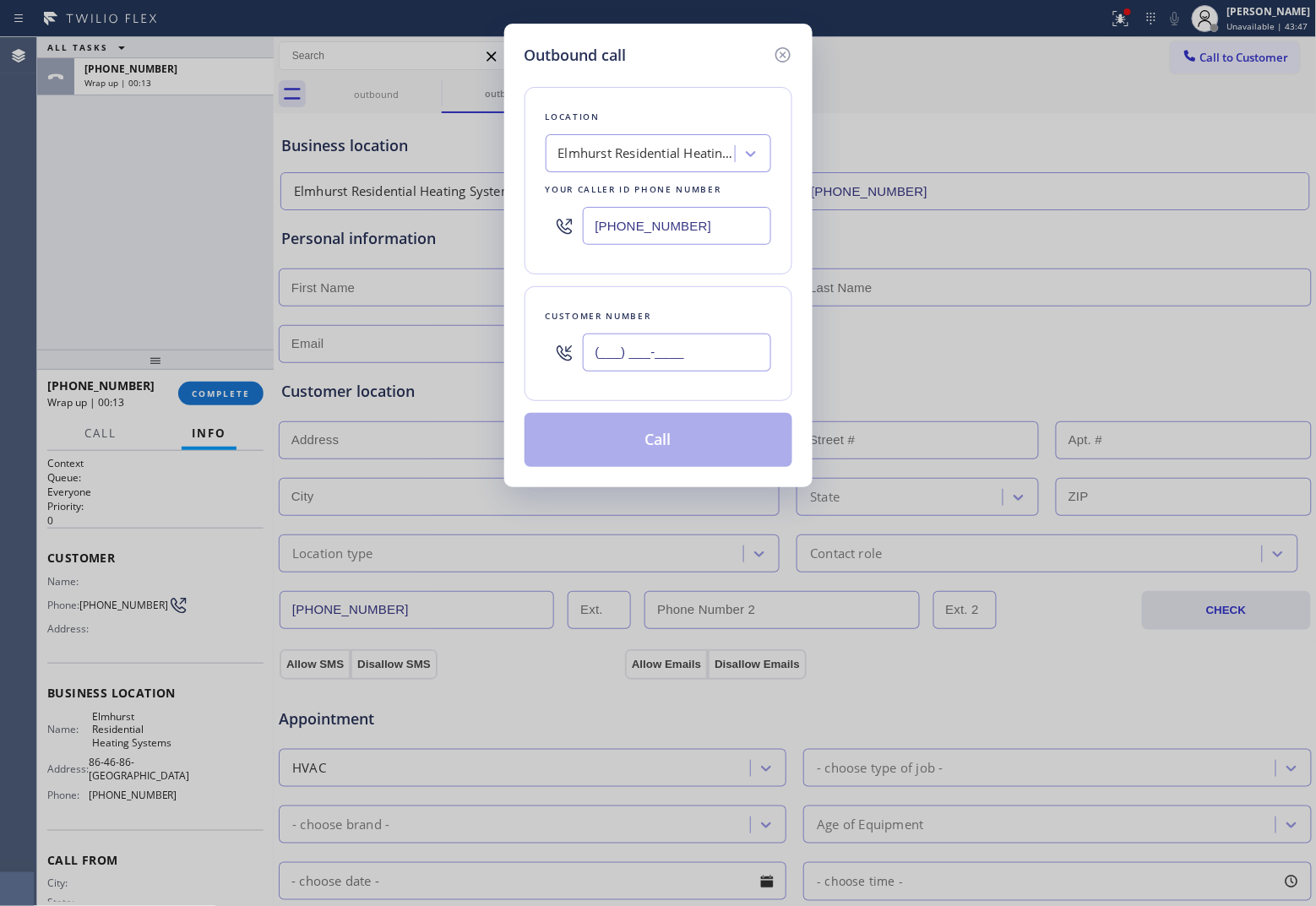
click at [706, 349] on input "(___) ___-____" at bounding box center [676, 352] width 188 height 38
paste input "917) 324-6273"
type input "[PHONE_NUMBER]"
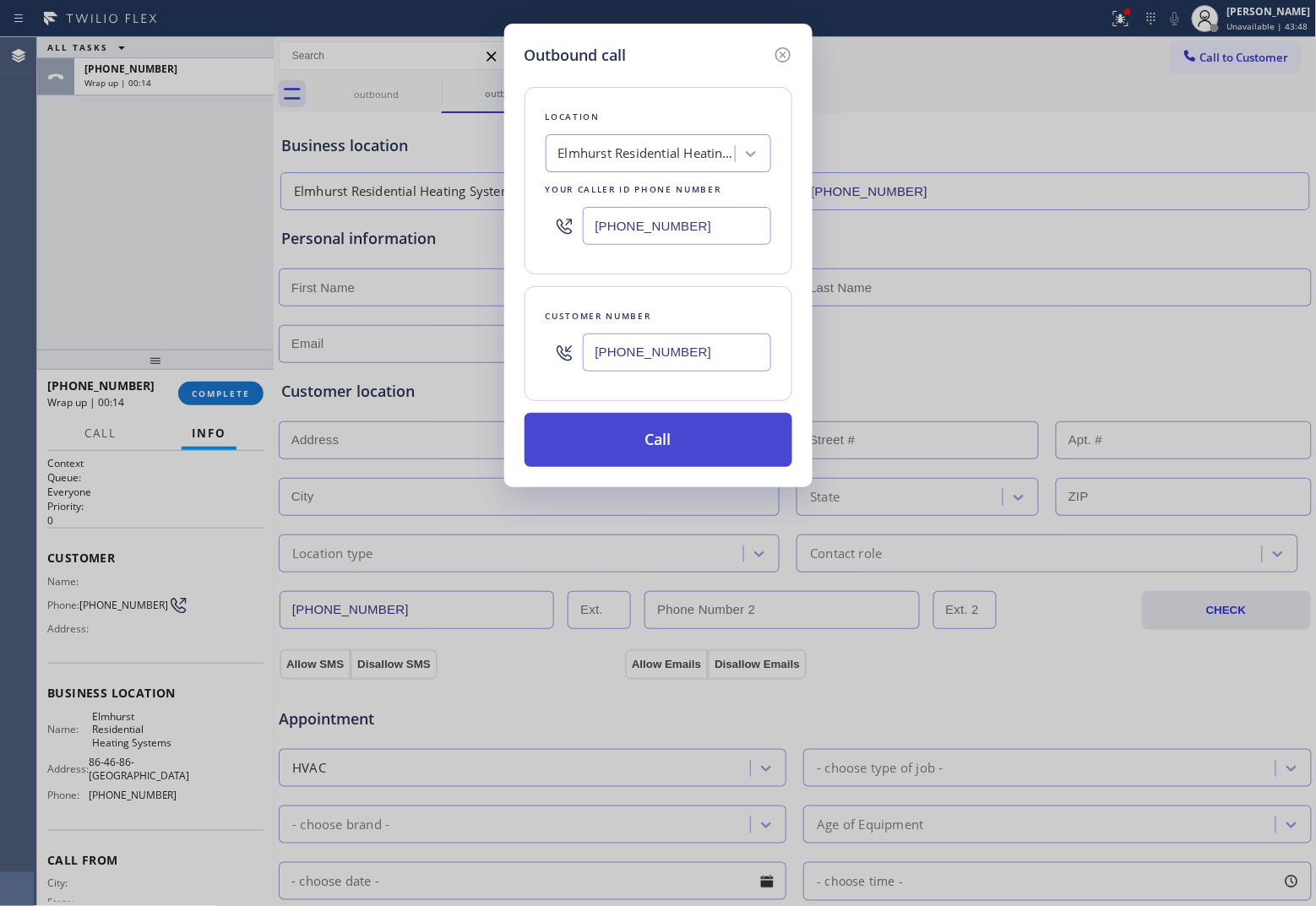
click at [712, 435] on button "Call" at bounding box center [658, 439] width 268 height 54
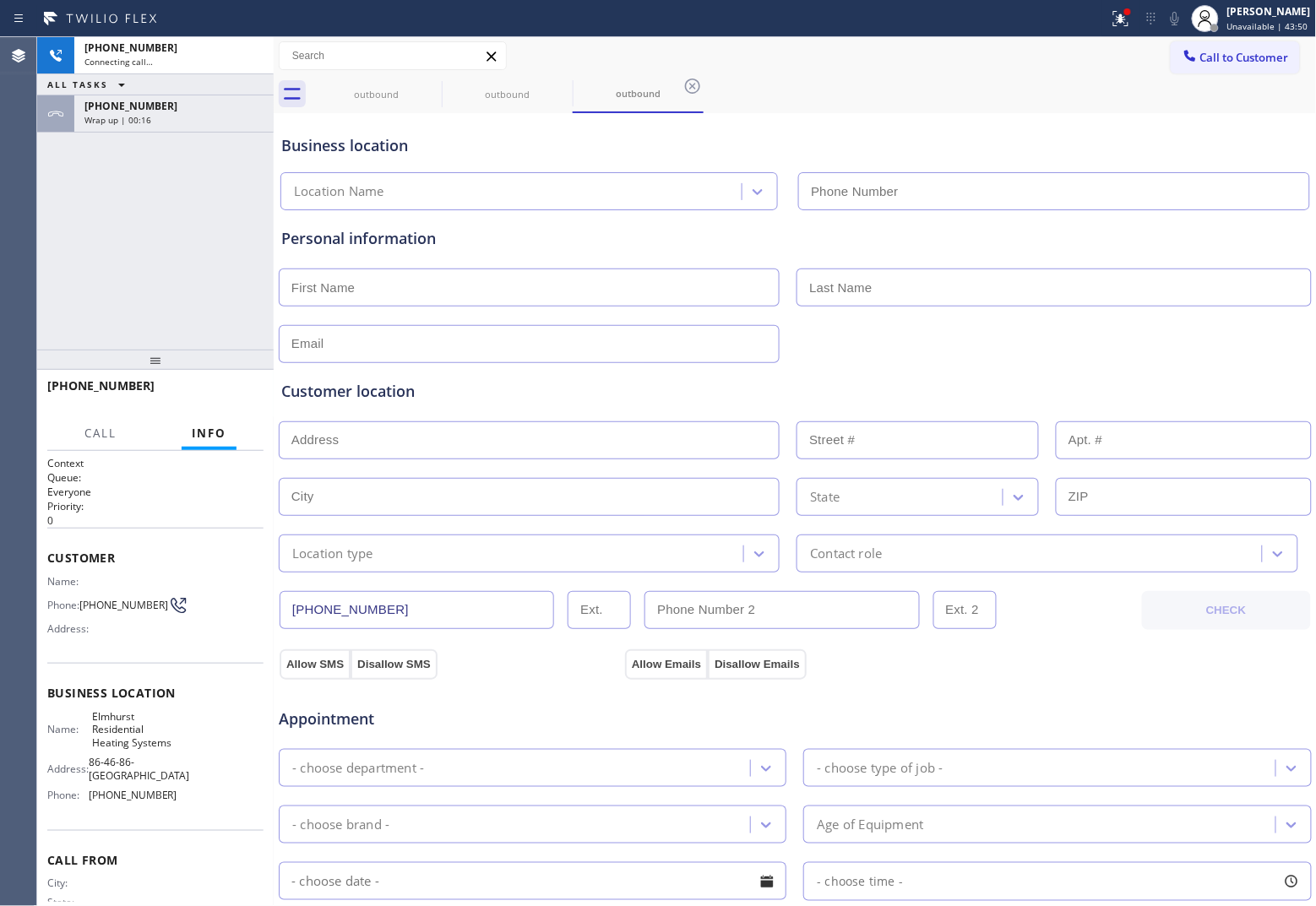
type input "[PHONE_NUMBER]"
click at [385, 290] on input "text" at bounding box center [529, 287] width 501 height 38
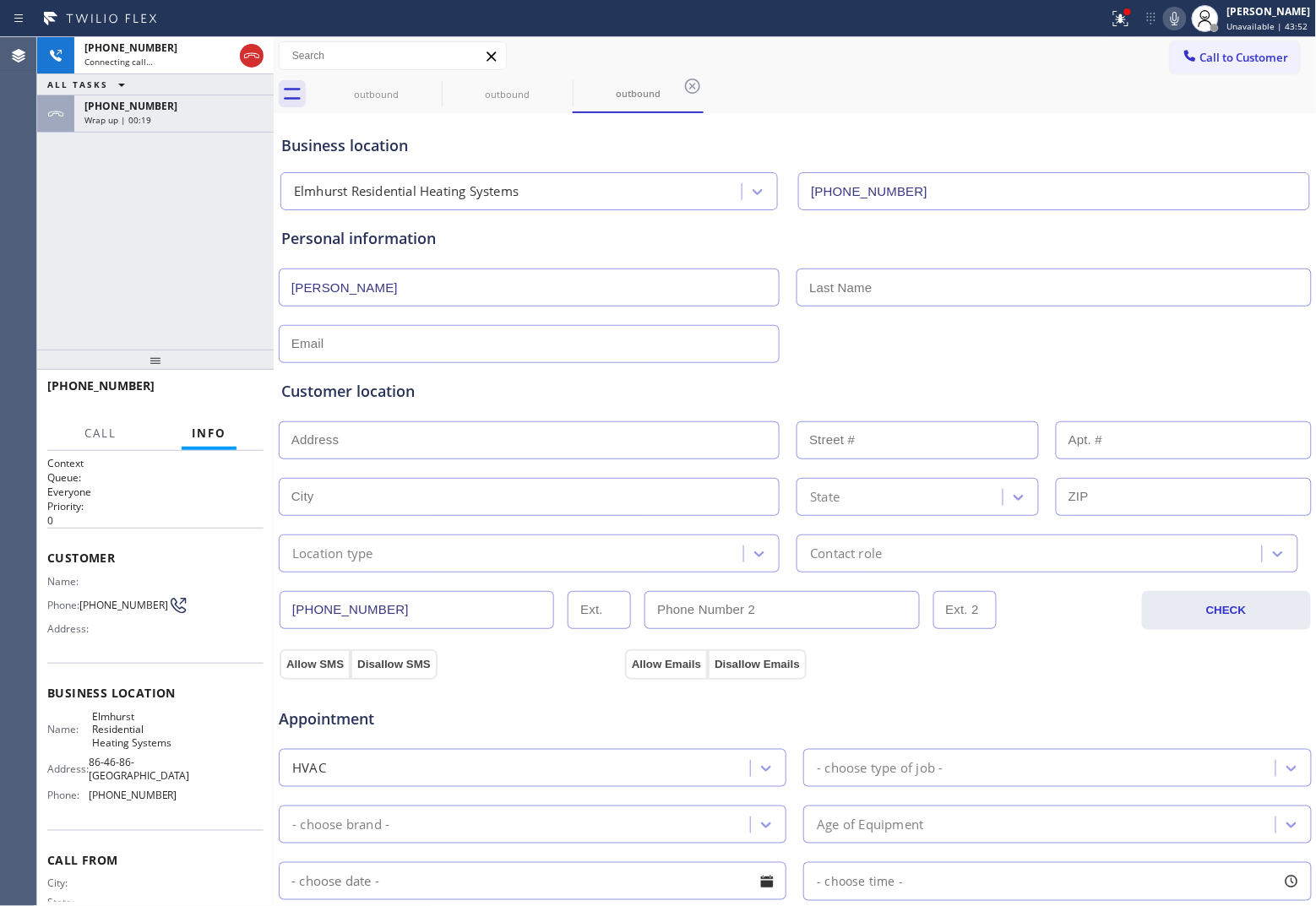
type input "[PERSON_NAME]"
click at [604, 343] on input "text" at bounding box center [529, 344] width 501 height 38
type input "[EMAIL_ADDRESS][DOMAIN_NAME]"
click at [491, 427] on input "text" at bounding box center [529, 440] width 501 height 38
paste input "[STREET_ADDRESS]"
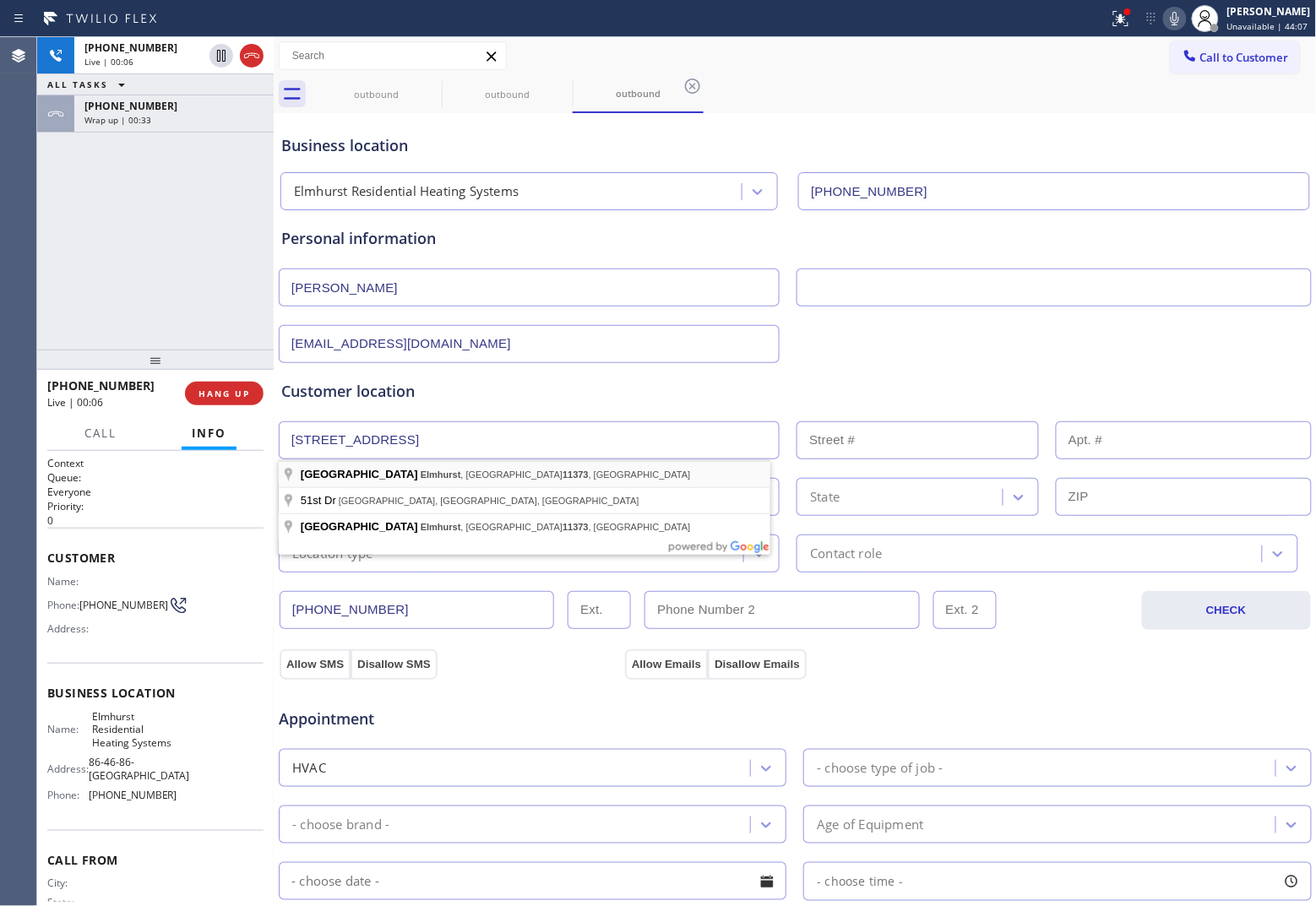
type input "[GEOGRAPHIC_DATA]"
type input "Queens"
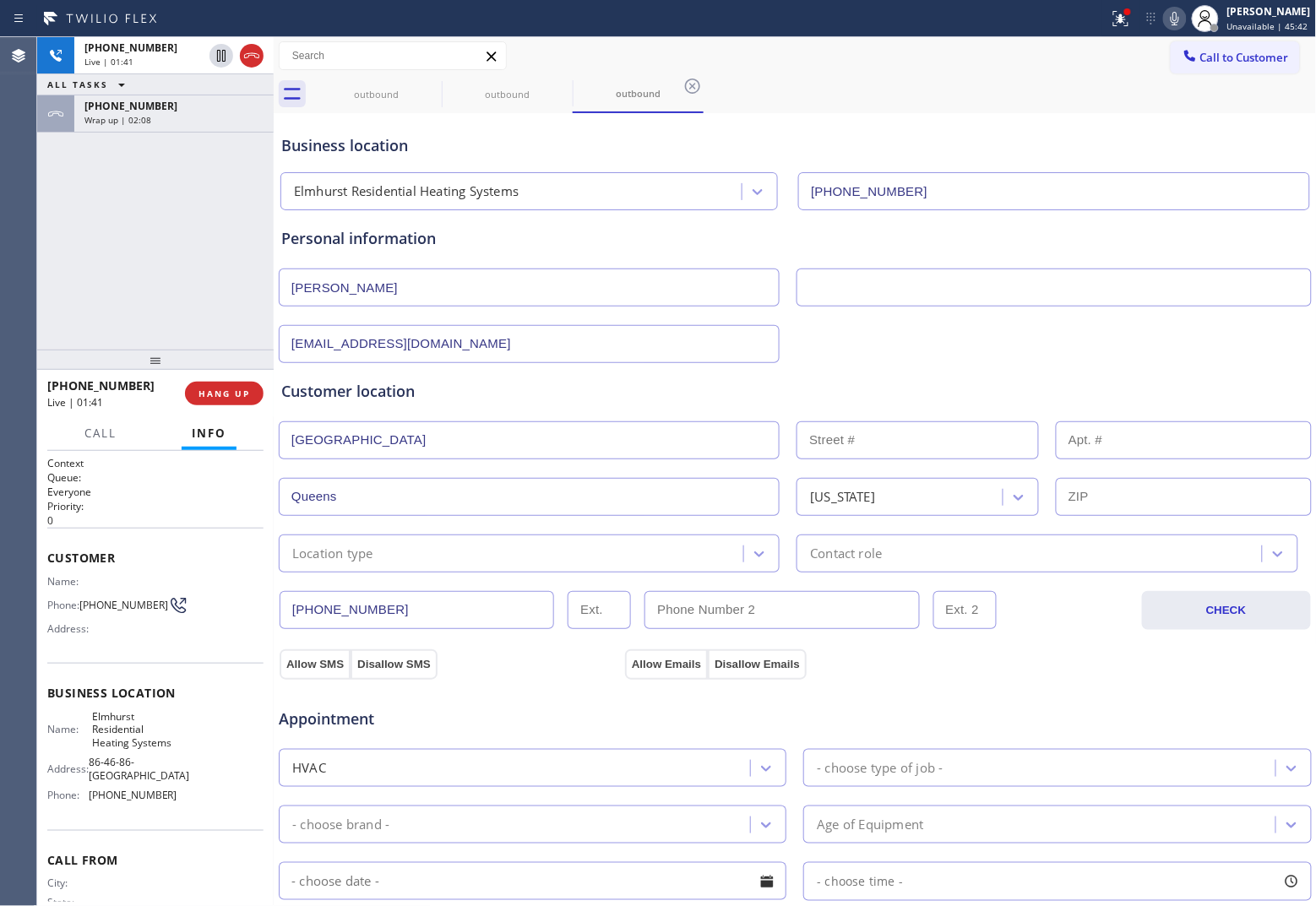
click at [958, 285] on input "text" at bounding box center [1053, 287] width 514 height 38
paste input "Sorrentine"
type input "Sorrentine"
click at [397, 346] on input "[EMAIL_ADDRESS][DOMAIN_NAME]" at bounding box center [529, 344] width 501 height 38
paste input "dtuner@turnerchiropractic"
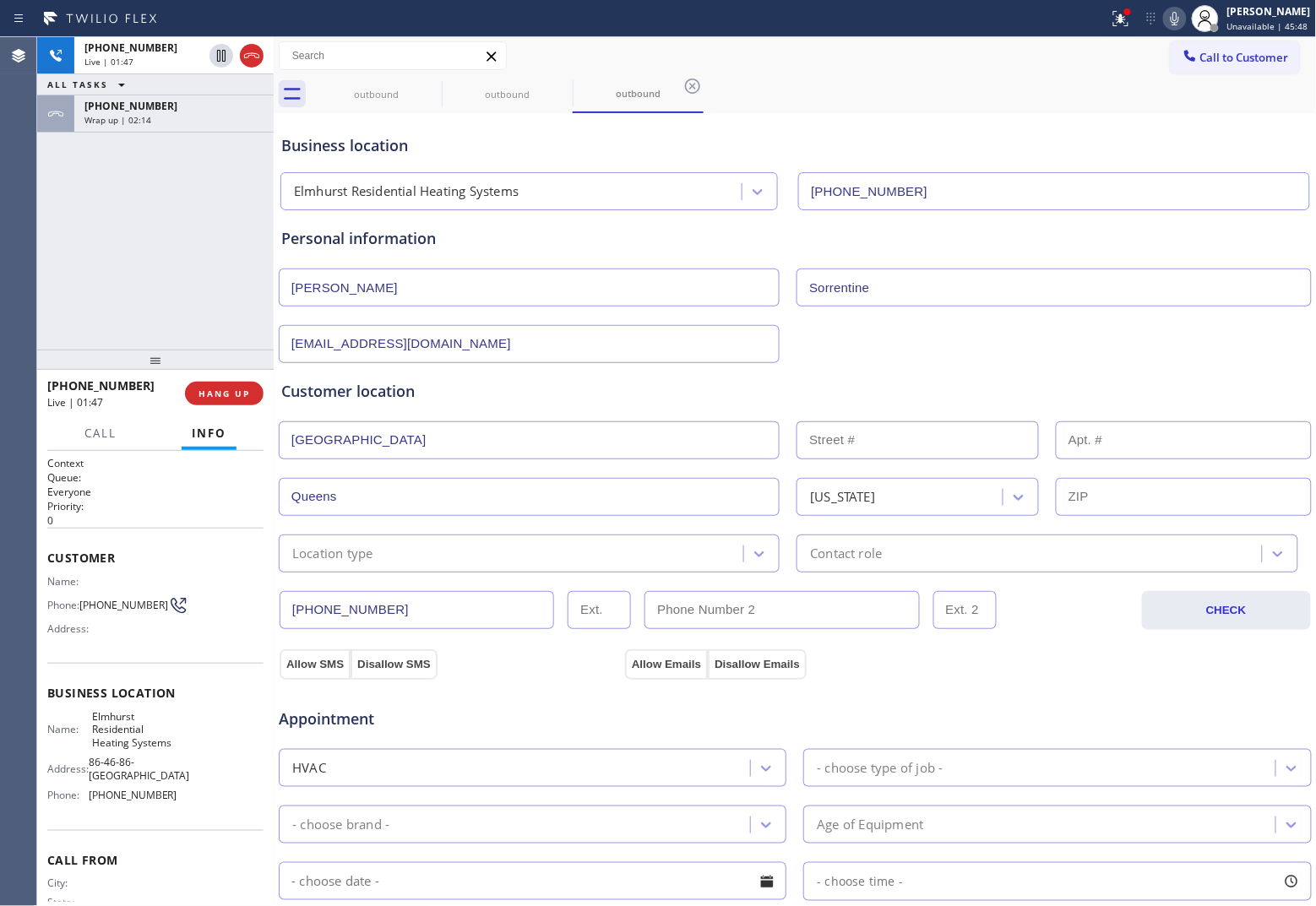
type input "[EMAIL_ADDRESS][DOMAIN_NAME]"
click at [395, 437] on input "[GEOGRAPHIC_DATA]" at bounding box center [529, 440] width 501 height 38
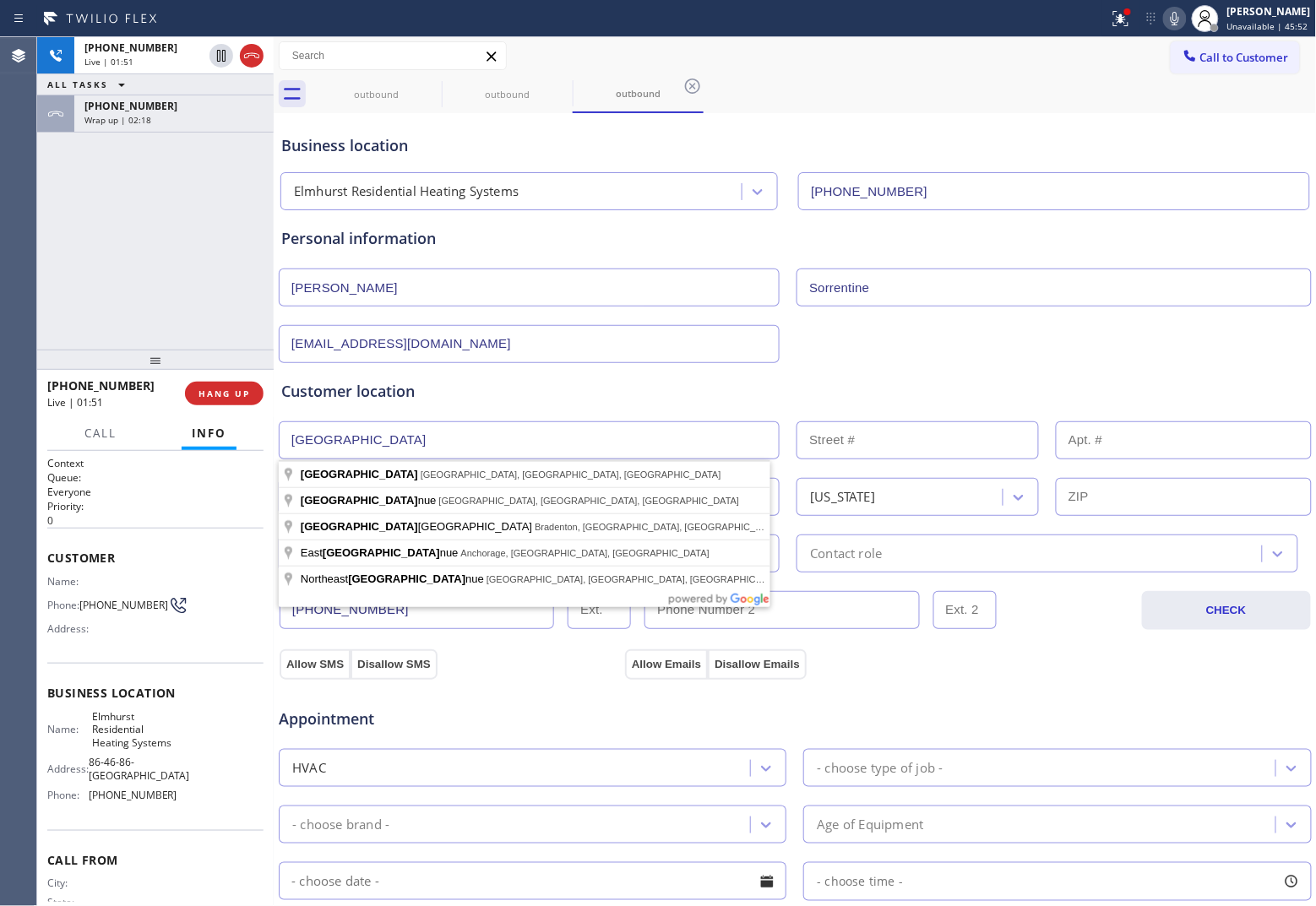
click at [859, 684] on div "Appointment HVAC - choose type of job - - choose brand - Age of Equipment - cho…" at bounding box center [794, 841] width 1035 height 324
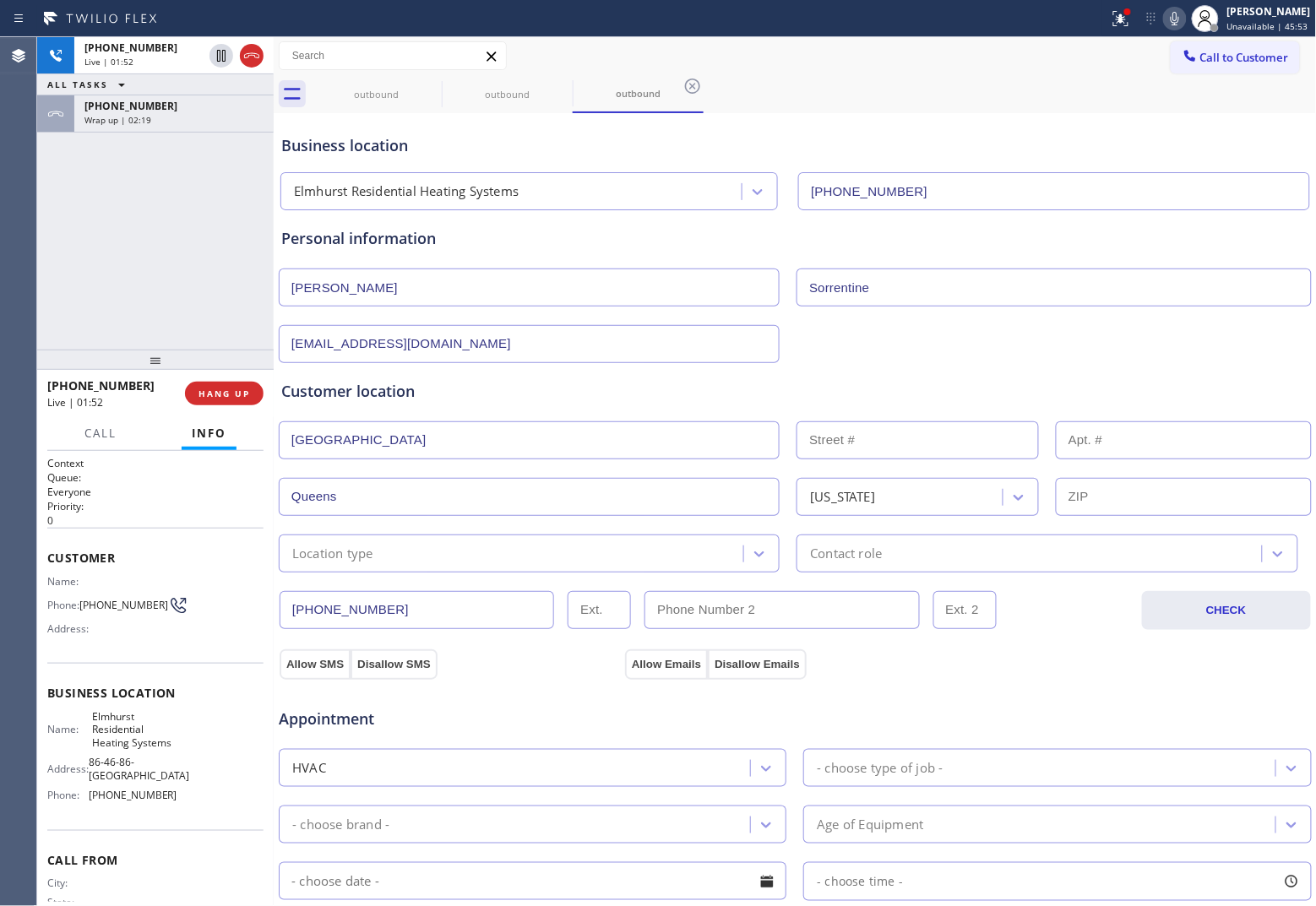
click at [383, 558] on div "Location type" at bounding box center [513, 553] width 459 height 30
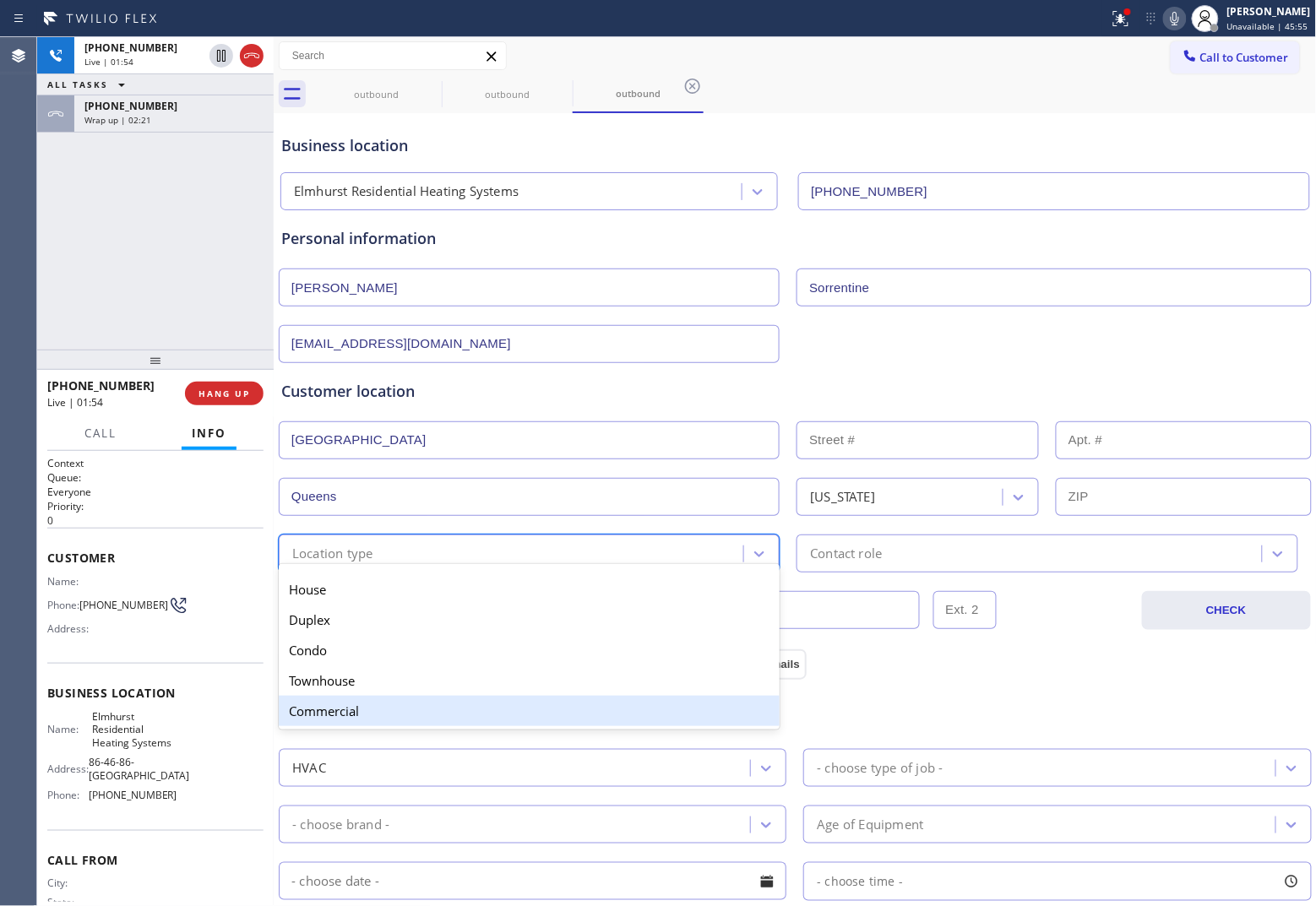
click at [350, 696] on div "Commercial" at bounding box center [529, 711] width 501 height 31
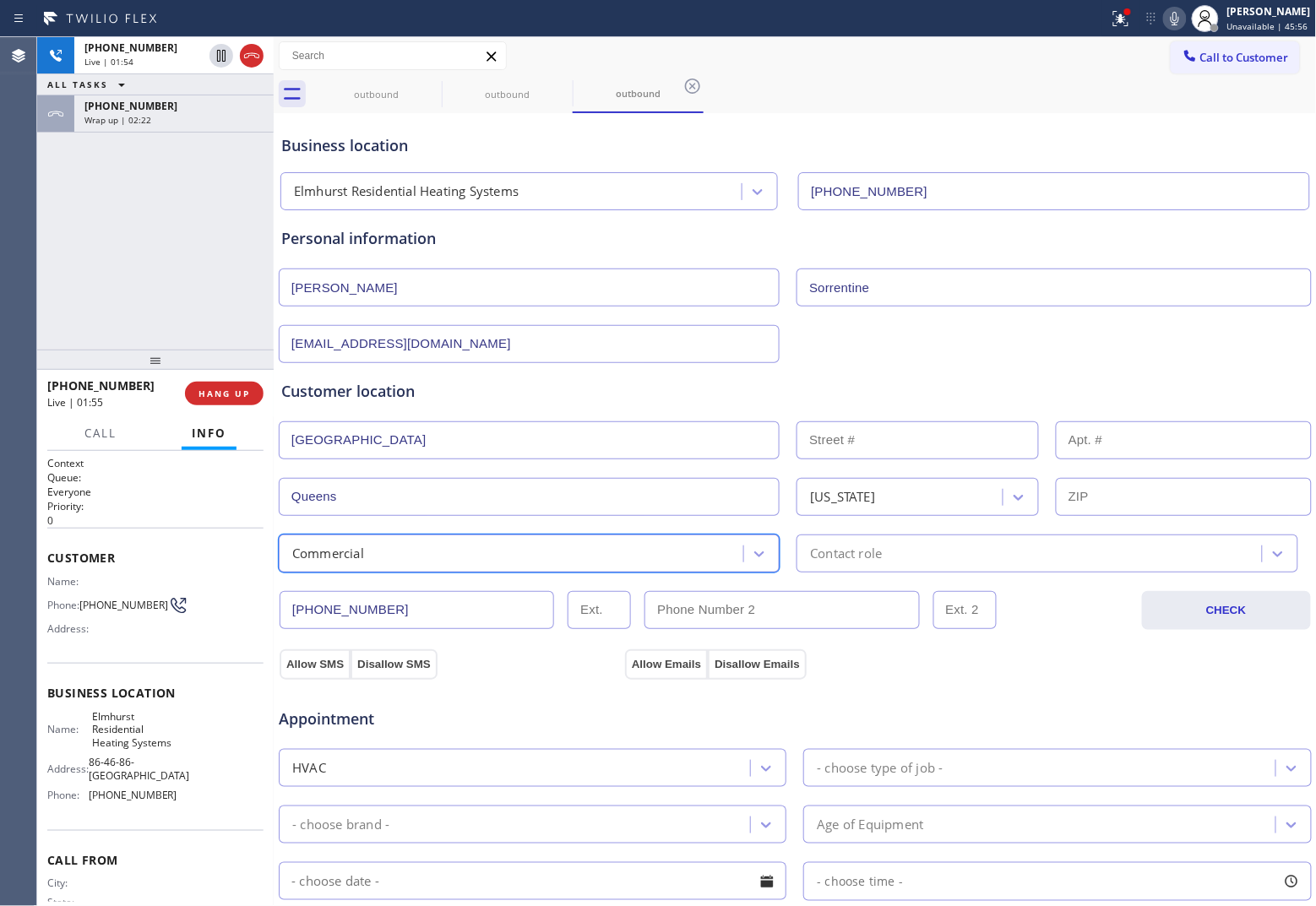
click at [862, 563] on div "Contact role" at bounding box center [846, 554] width 72 height 20
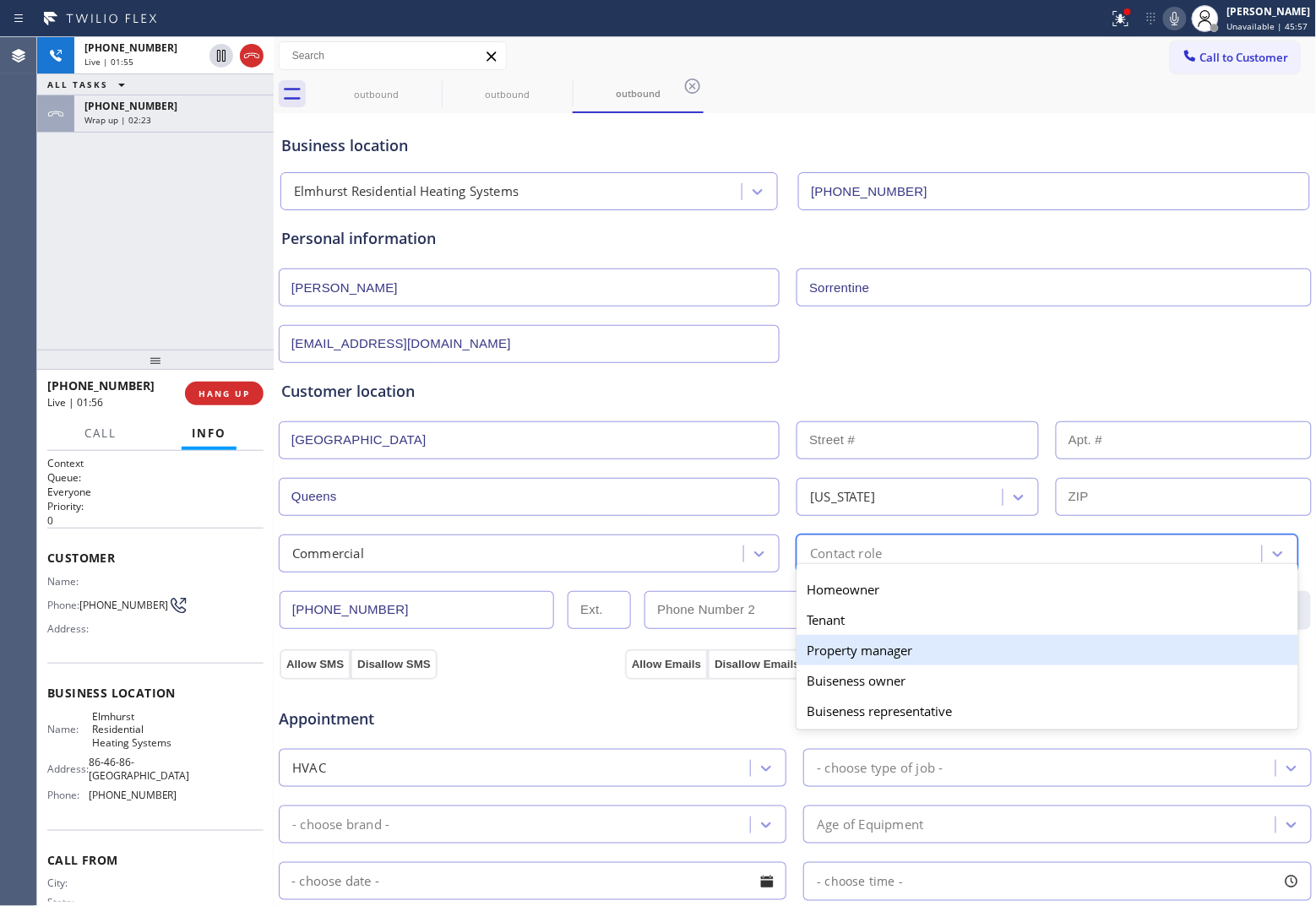
click at [881, 657] on div "Property manager" at bounding box center [1047, 650] width 501 height 31
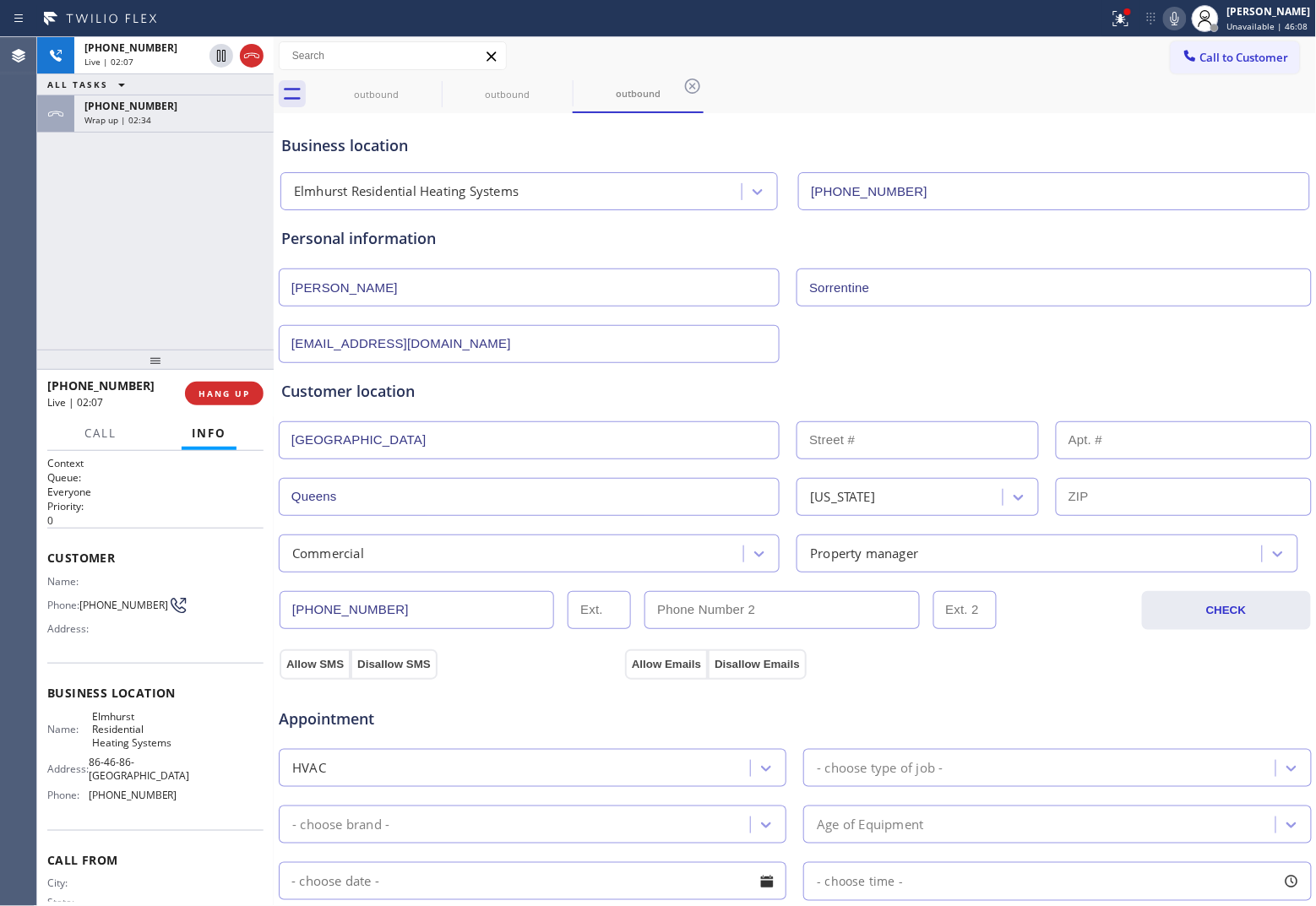
drag, startPoint x: 746, startPoint y: 623, endPoint x: 963, endPoint y: 571, distance: 223.1
click at [746, 623] on input "text" at bounding box center [781, 610] width 275 height 38
paste input "929) 620-6806"
type input "[PHONE_NUMBER]"
click at [298, 665] on button "Allow SMS" at bounding box center [314, 665] width 71 height 31
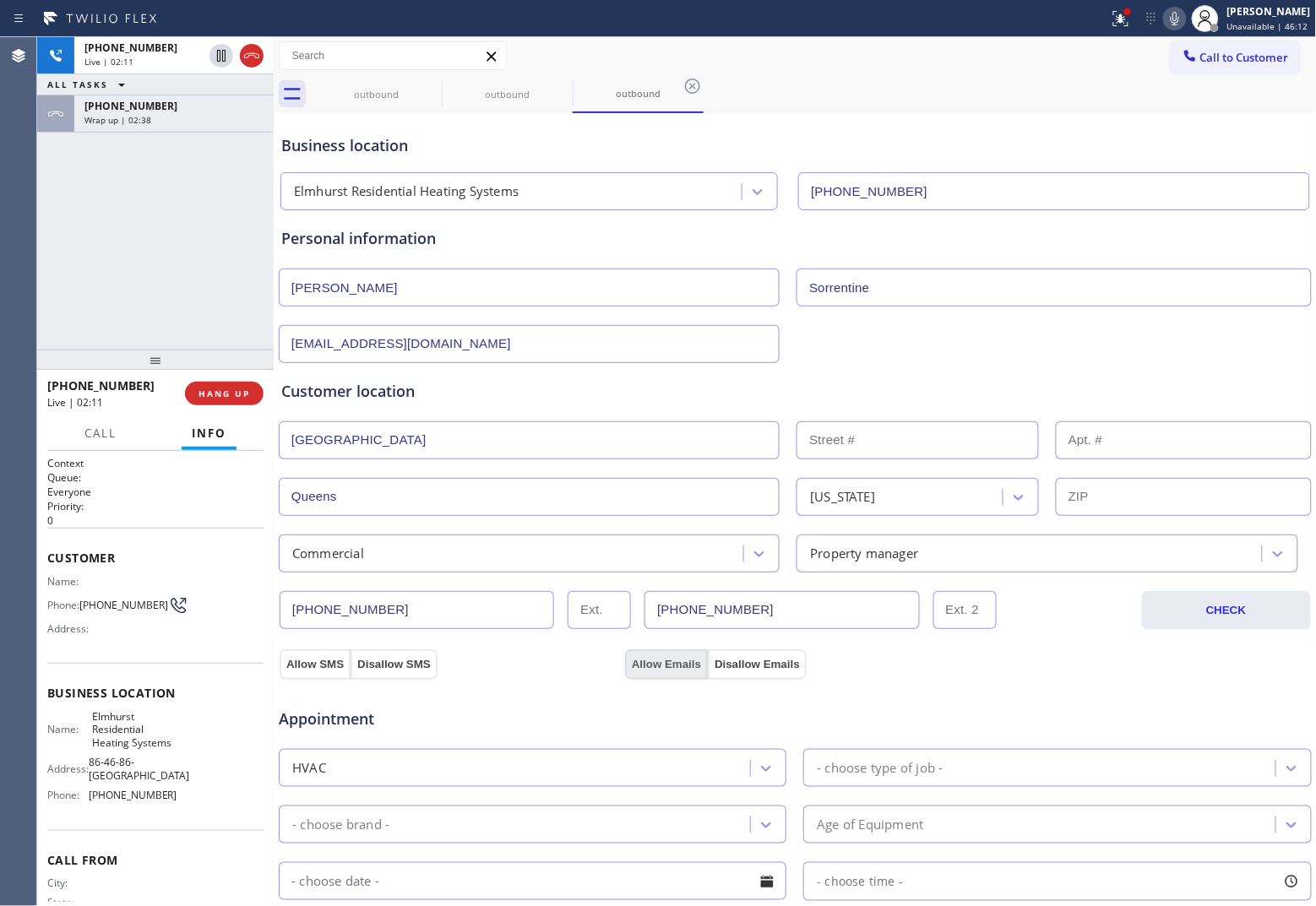
click at [673, 652] on button "Allow Emails" at bounding box center [667, 665] width 83 height 31
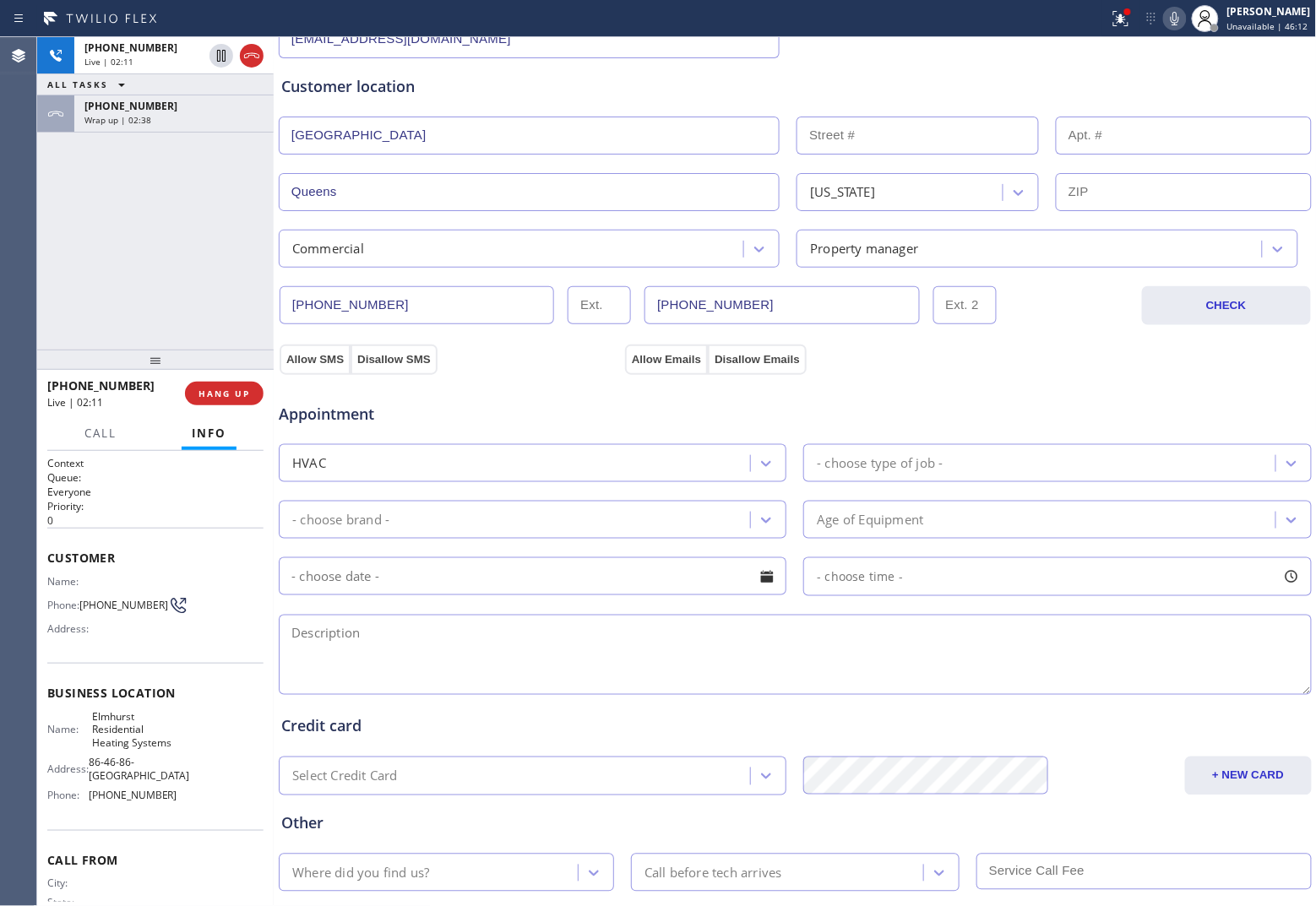
scroll to position [317, 0]
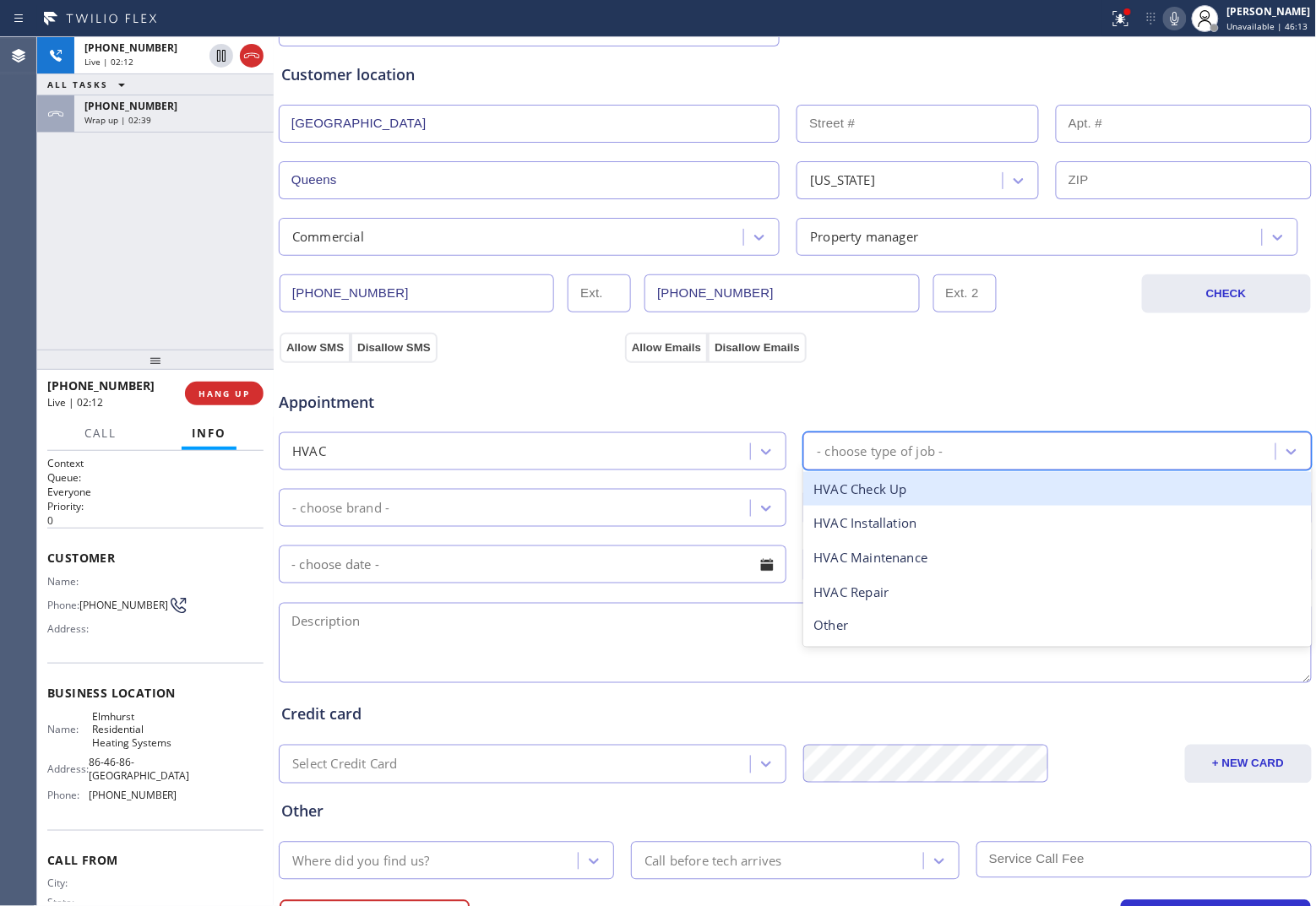
click at [977, 463] on div "- choose type of job -" at bounding box center [1041, 451] width 467 height 30
type input "c"
type input "cen"
type input "c"
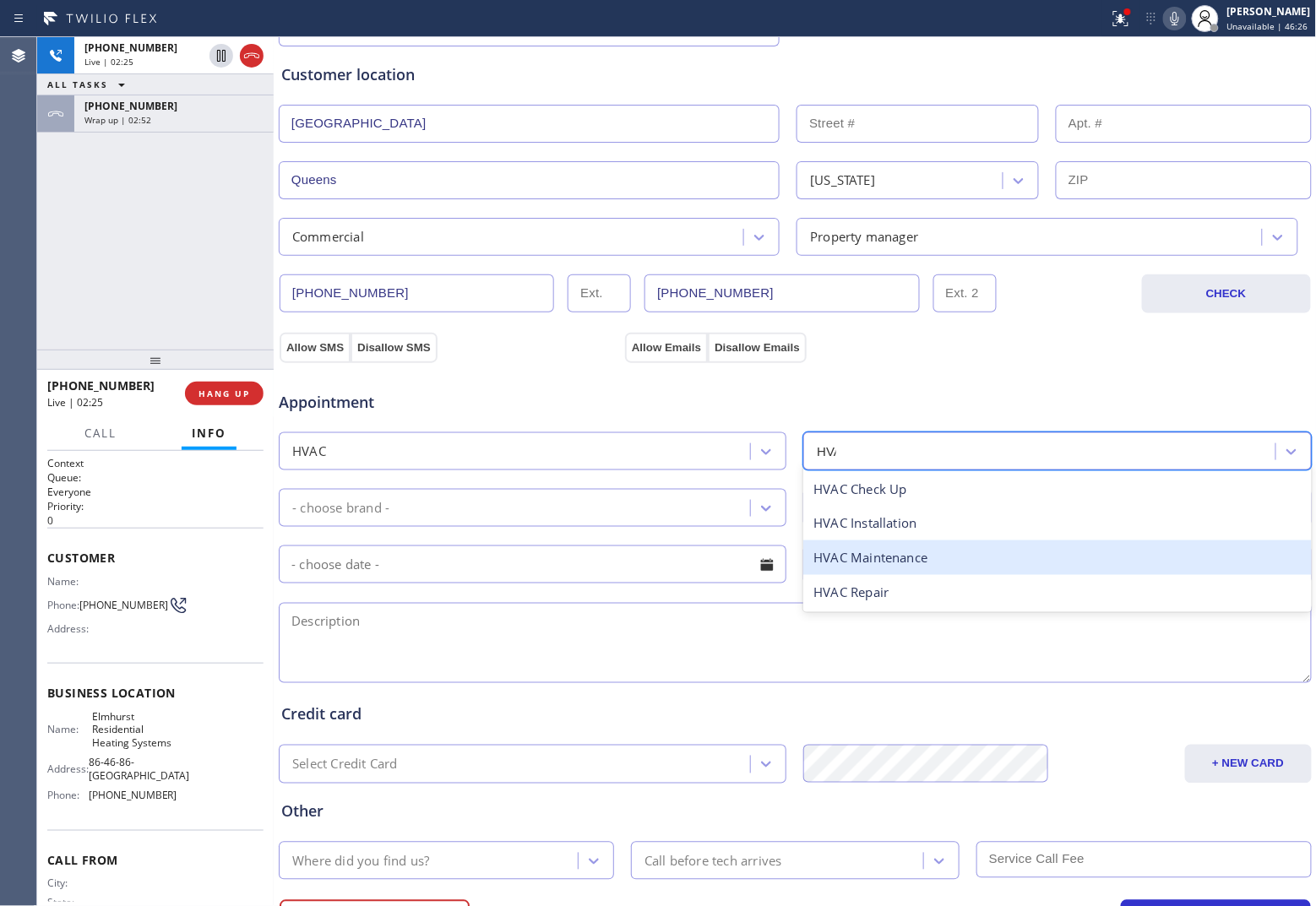
type input "HVAC"
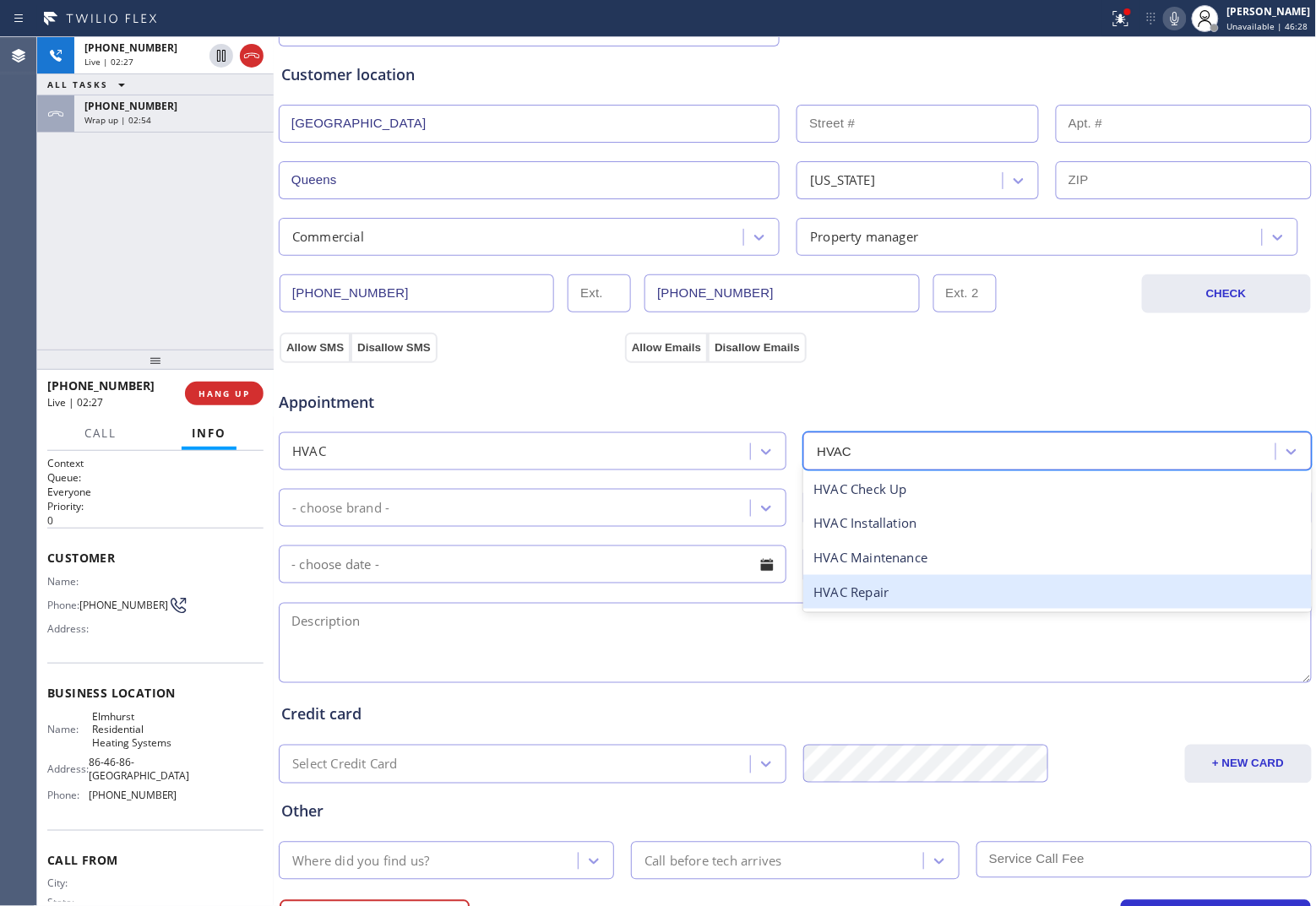
drag, startPoint x: 901, startPoint y: 592, endPoint x: 631, endPoint y: 558, distance: 272.1
click at [901, 593] on div "HVAC Repair" at bounding box center [1057, 593] width 507 height 34
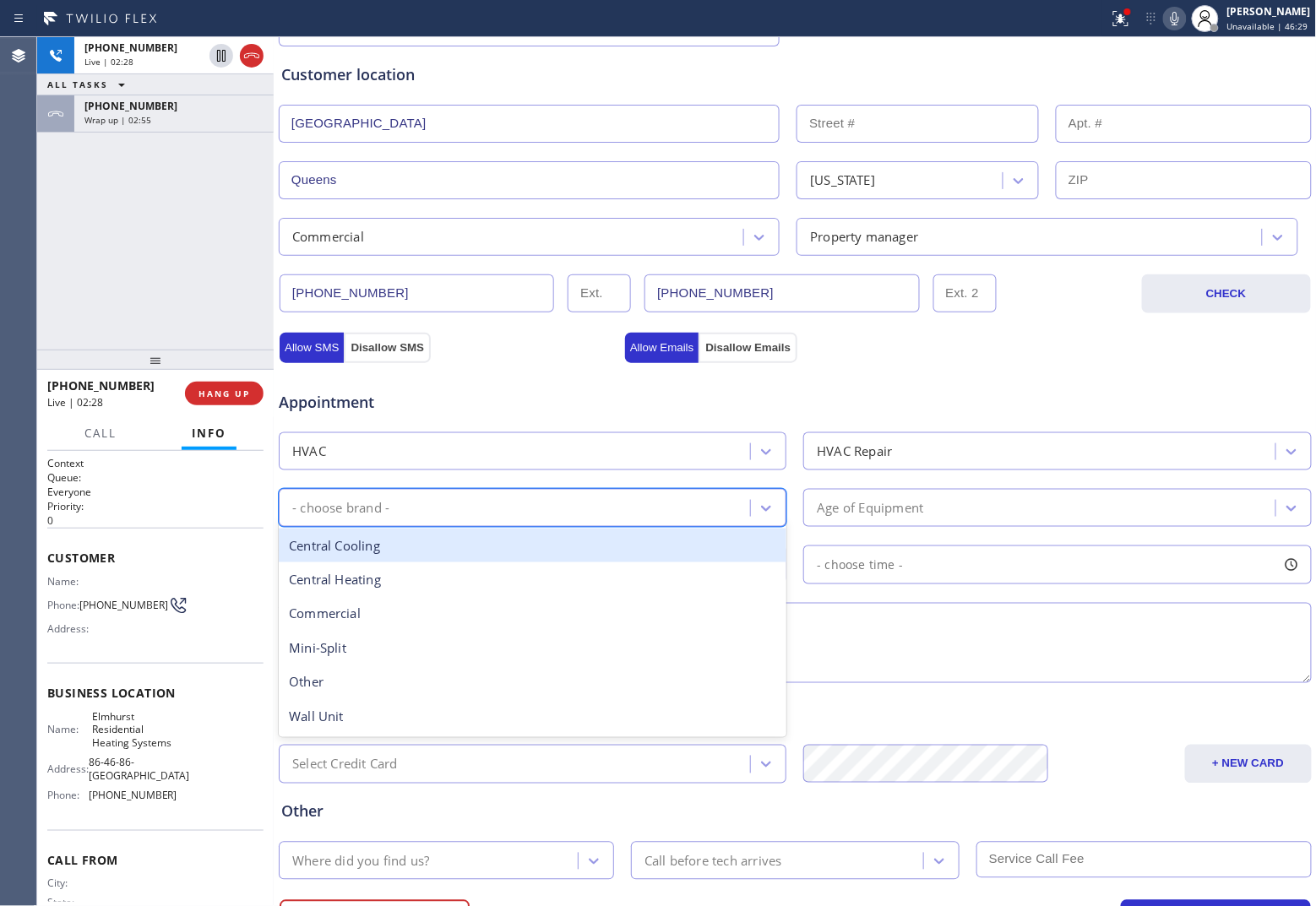
drag, startPoint x: 465, startPoint y: 523, endPoint x: 97, endPoint y: 355, distance: 404.5
click at [462, 522] on div "- choose brand -" at bounding box center [517, 508] width 467 height 30
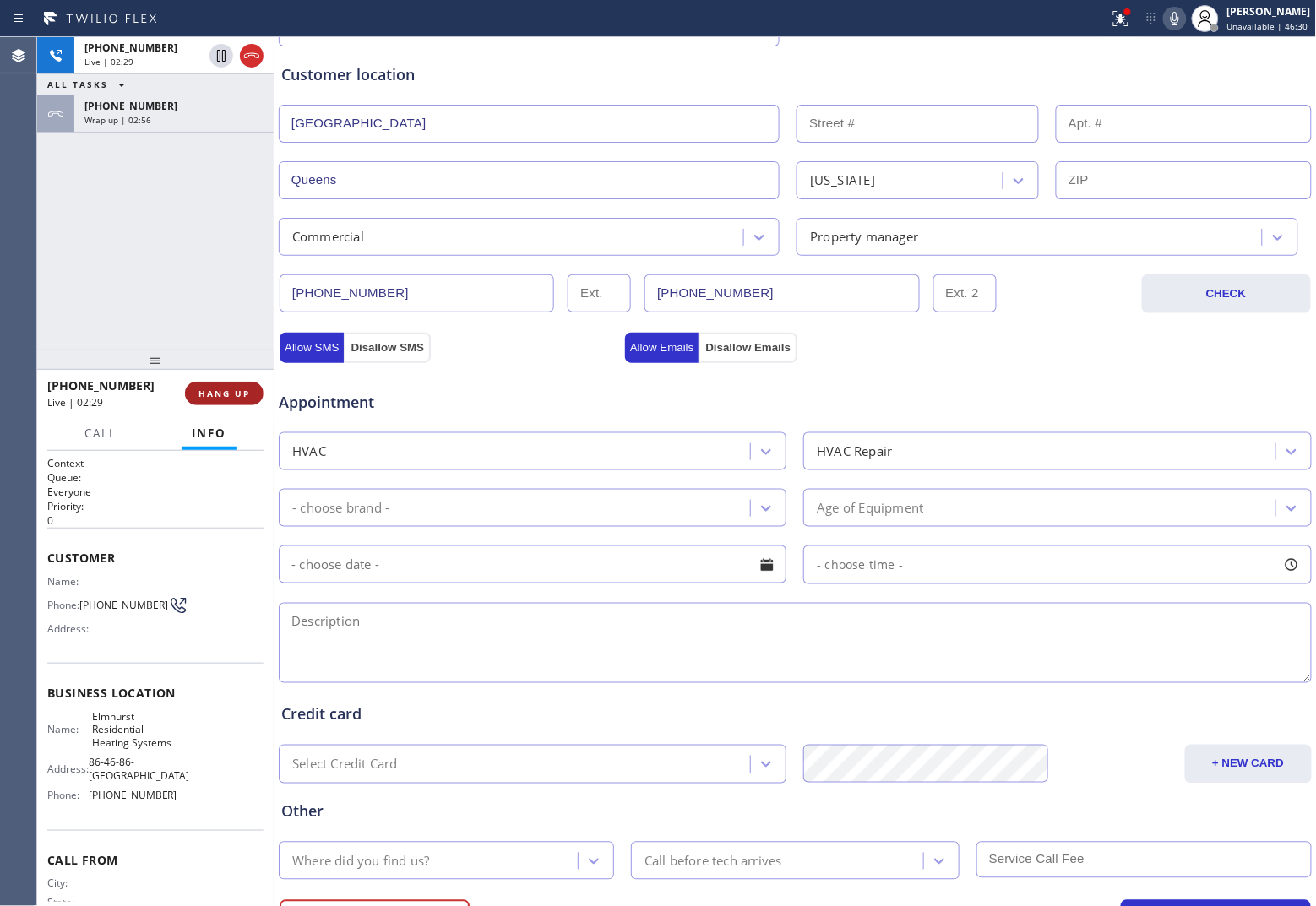
click at [234, 397] on span "HANG UP" at bounding box center [223, 393] width 51 height 12
click at [433, 513] on div "- choose brand -" at bounding box center [517, 508] width 467 height 30
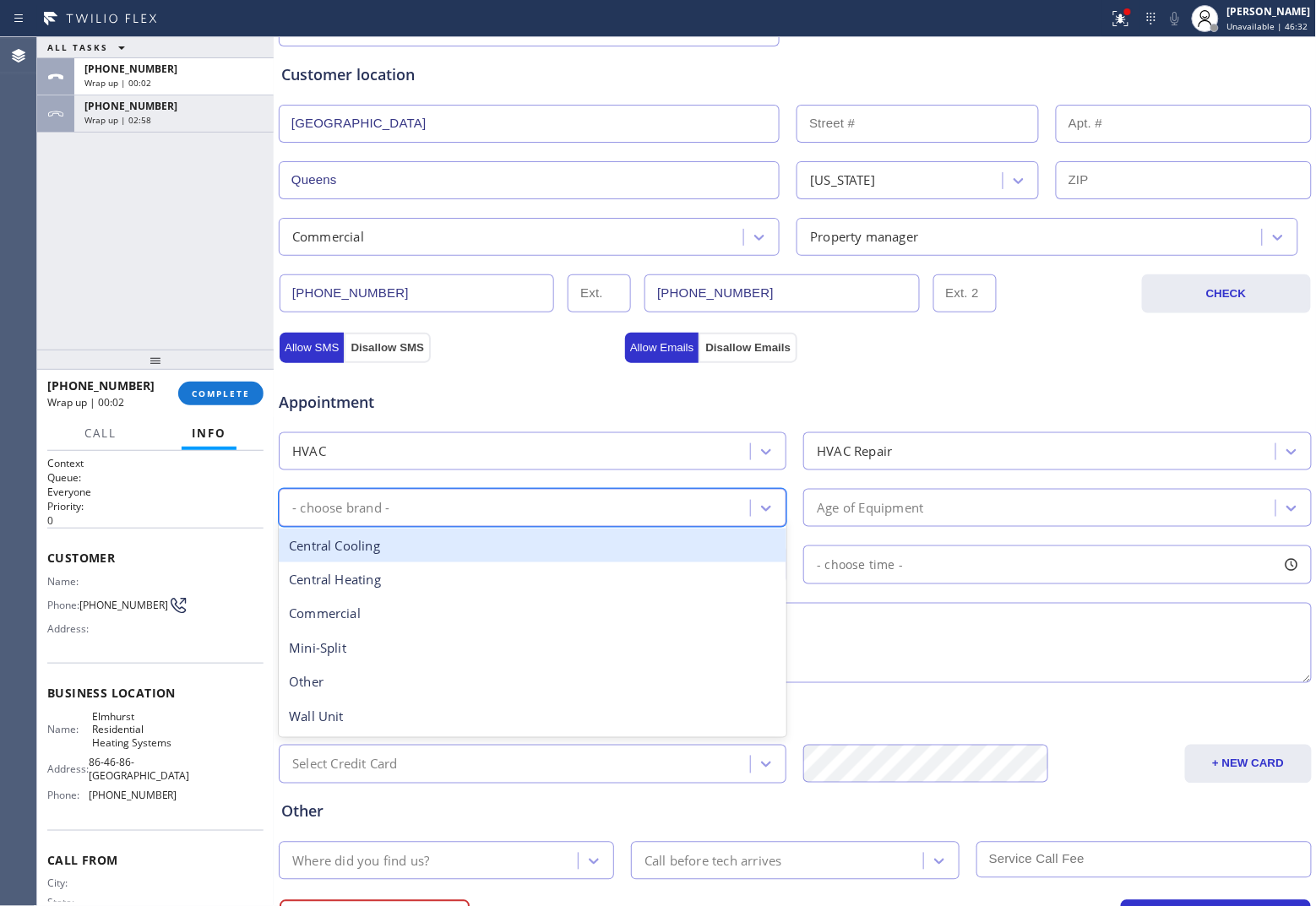
drag, startPoint x: 380, startPoint y: 562, endPoint x: 974, endPoint y: 533, distance: 594.7
click at [380, 562] on div "Central Cooling" at bounding box center [531, 546] width 507 height 34
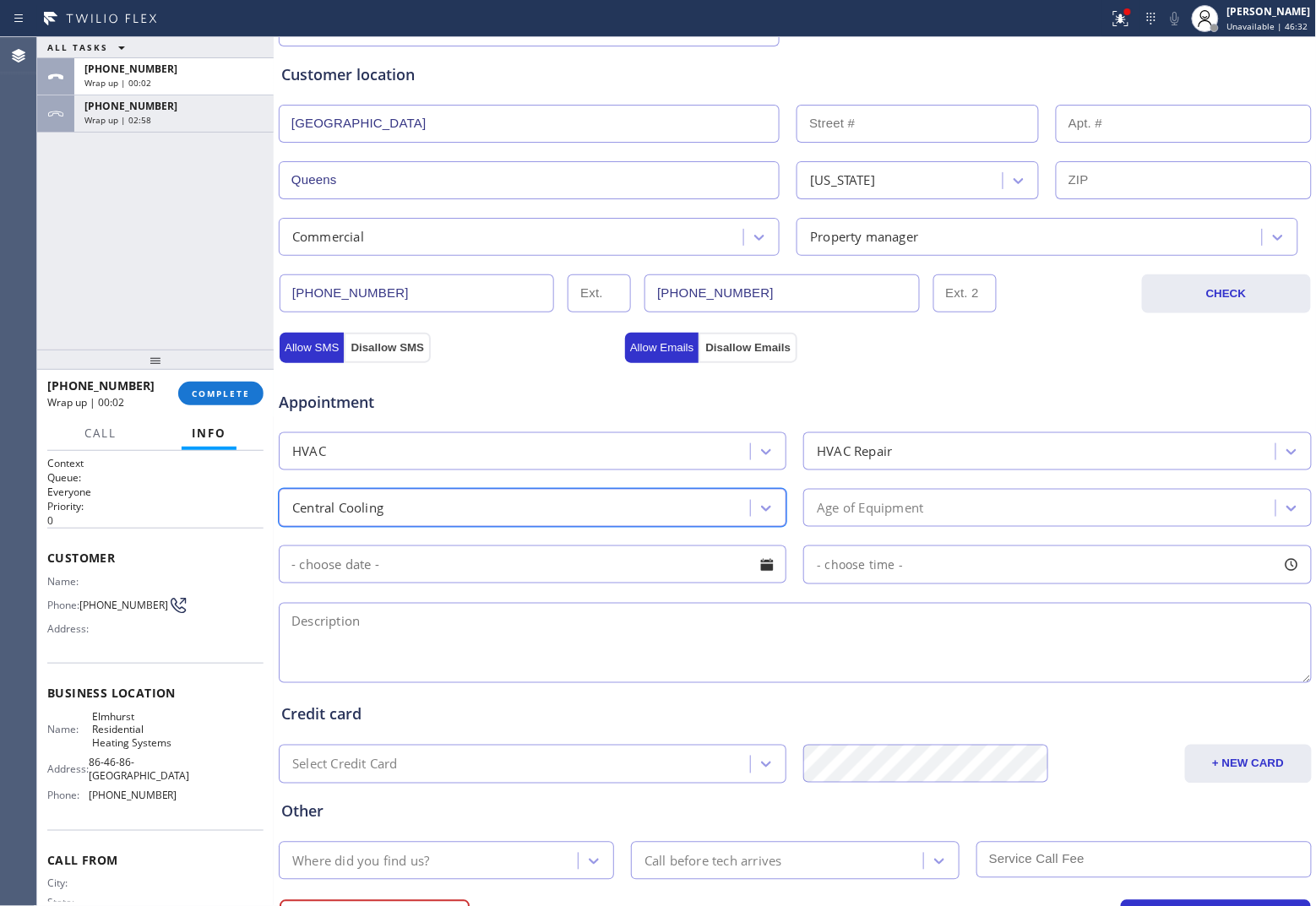
click at [986, 513] on div "Age of Equipment" at bounding box center [1041, 508] width 467 height 30
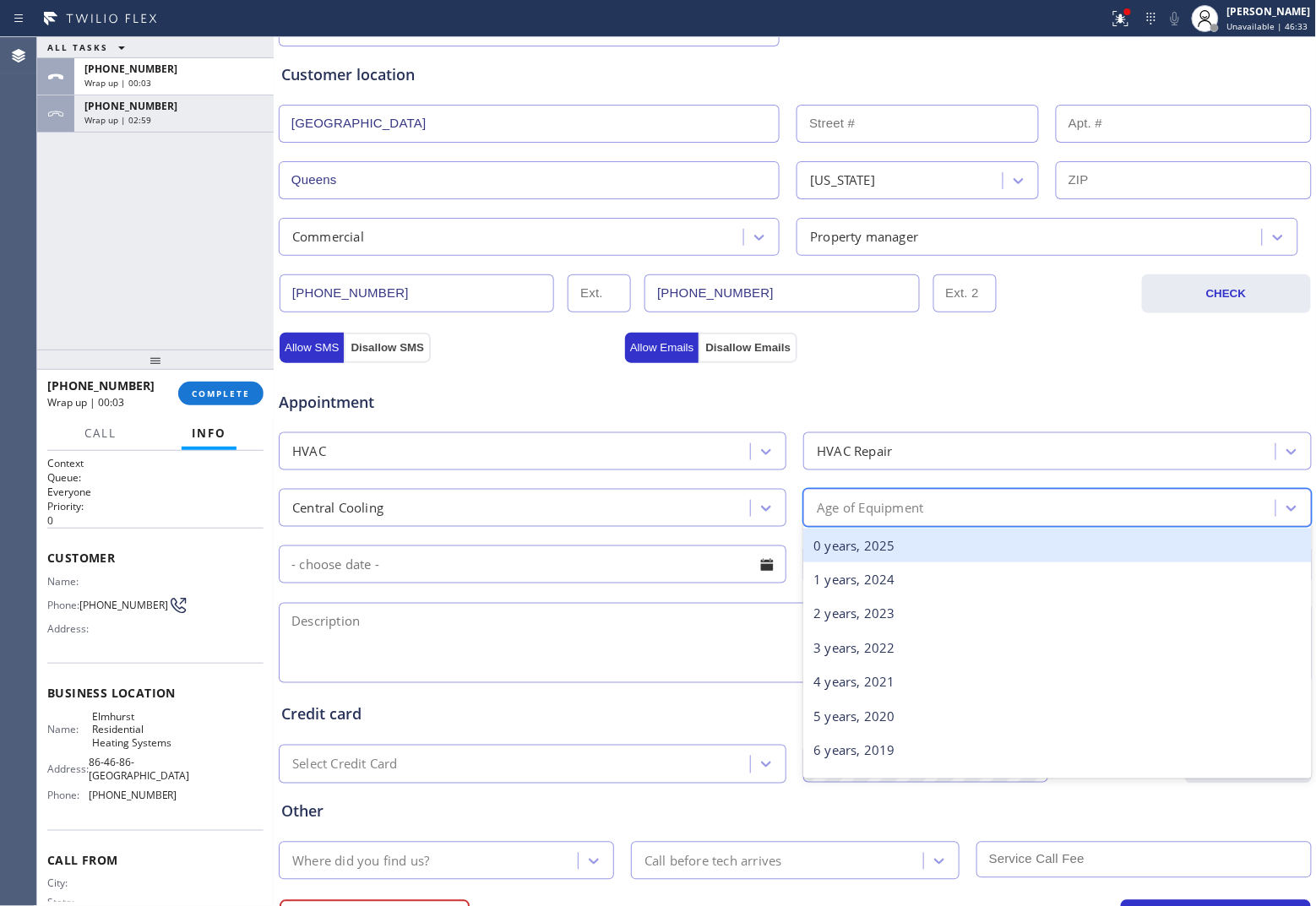
type input "10"
click at [939, 546] on div "10 years, 2015" at bounding box center [1057, 546] width 507 height 34
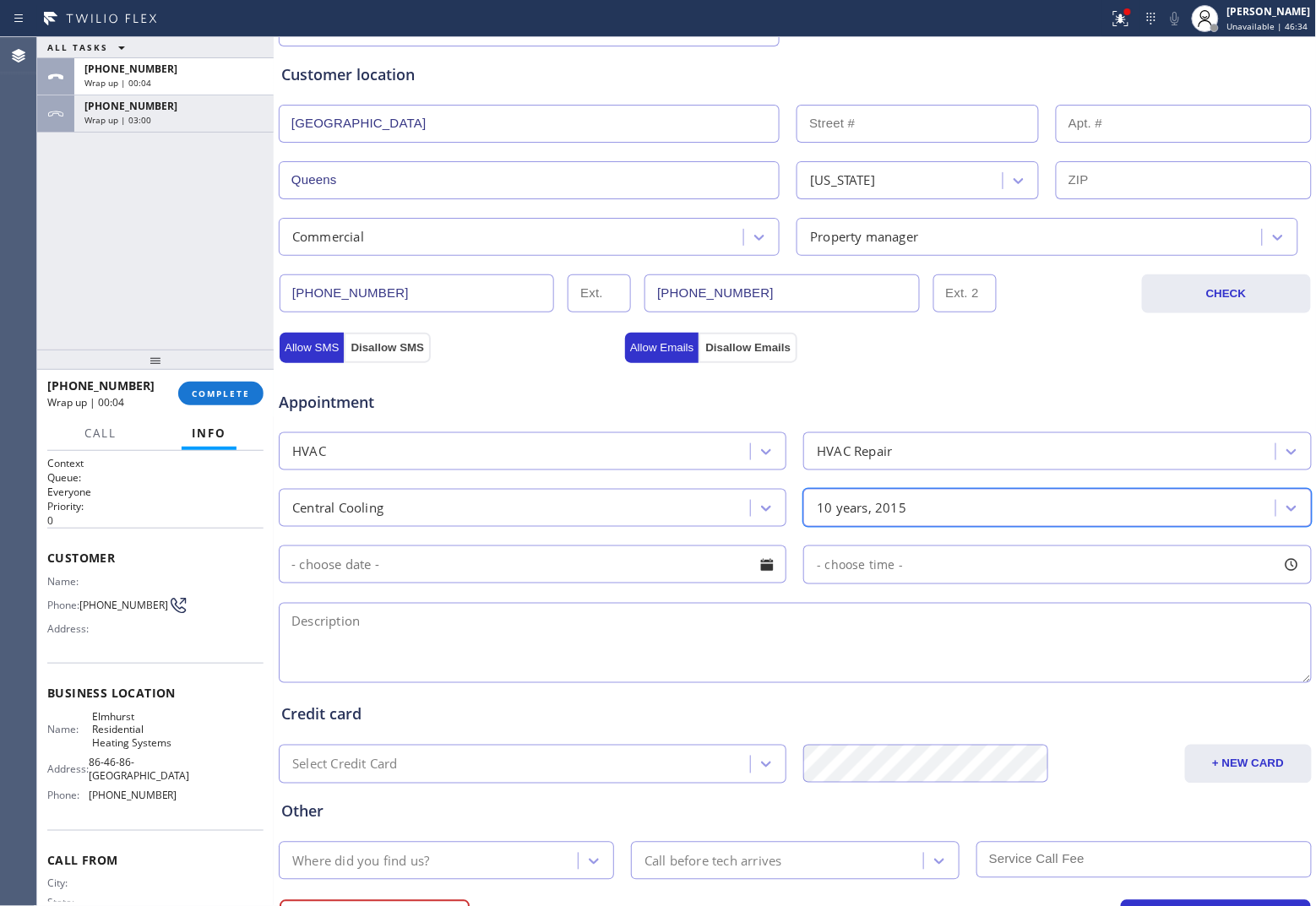
click at [638, 656] on textarea at bounding box center [794, 642] width 1033 height 80
paste textarea "AC Central | 10 Yrs | Condnderser out side acceisble | It cooling properly | [S…"
drag, startPoint x: 579, startPoint y: 639, endPoint x: 615, endPoint y: 669, distance: 46.9
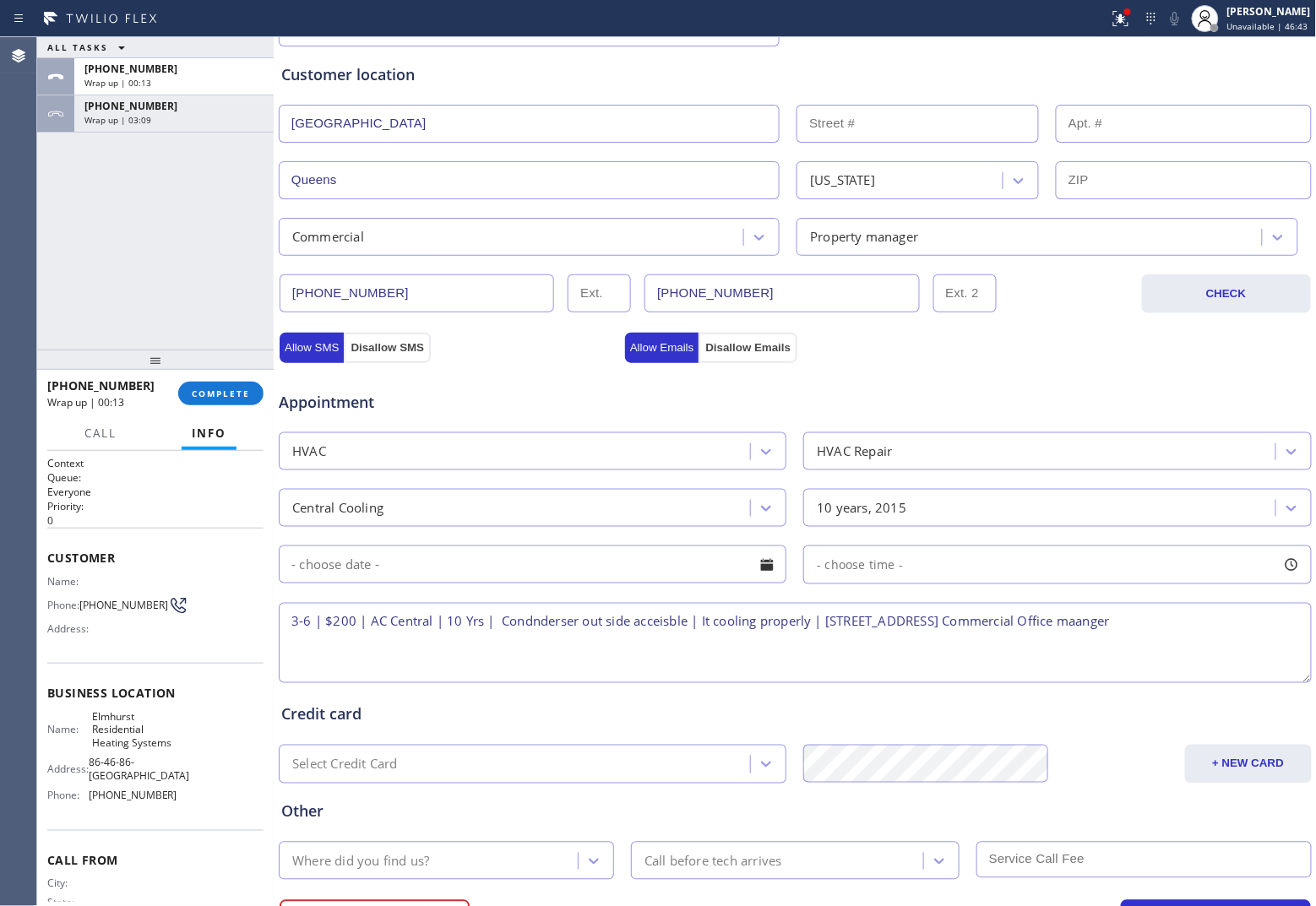
click at [545, 623] on textarea "3-6 | $200 | AC Central | 10 Yrs | Condnderser out side acceisble | It cooling …" at bounding box center [794, 642] width 1033 height 80
click at [511, 627] on textarea "3-6 | $200 | AC Central | 10 Yrs | Condnderser out side acceisble | It cooling …" at bounding box center [794, 642] width 1033 height 80
drag, startPoint x: 511, startPoint y: 627, endPoint x: 554, endPoint y: 665, distance: 57.4
click at [554, 670] on div "Business location [GEOGRAPHIC_DATA] Residential Heating Systems [PHONE_NUMBER] …" at bounding box center [794, 377] width 1035 height 1154
click at [545, 625] on textarea "3-6 | $200 | AC Central | 10 Yrs | Condnderser out side acceisble | It cooling …" at bounding box center [794, 642] width 1033 height 80
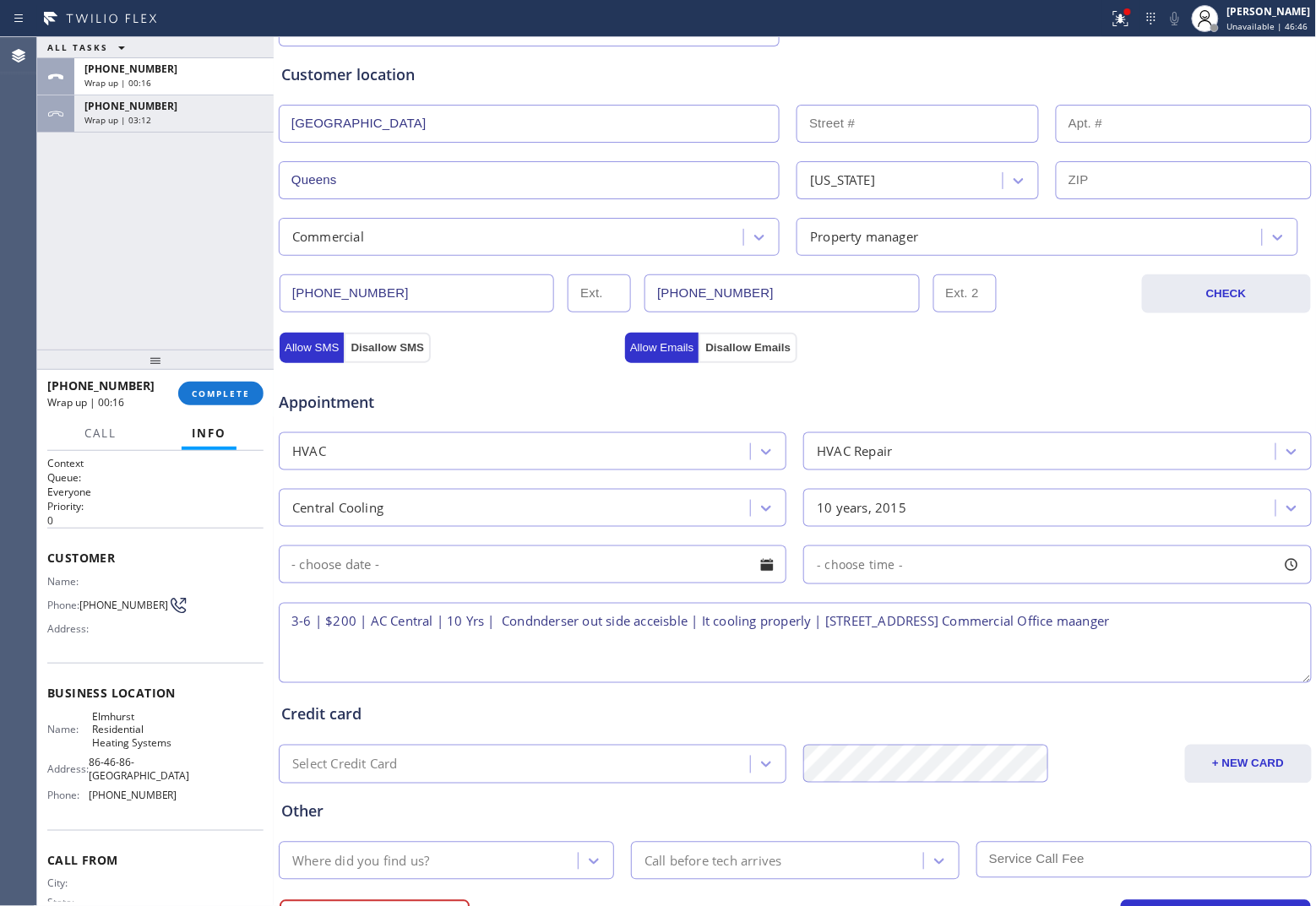
click at [545, 625] on textarea "3-6 | $200 | AC Central | 10 Yrs | Condnderser out side acceisble | It cooling …" at bounding box center [794, 642] width 1033 height 80
click at [592, 622] on textarea "3-6 | $200 | AC Central | 10 Yrs | Condenser out side acceisble | It cooling pr…" at bounding box center [794, 642] width 1033 height 80
click at [631, 622] on textarea "3-6 | $200 | AC Central | 10 Yrs | Condenser outside acceisble | It cooling pro…" at bounding box center [794, 642] width 1033 height 80
click at [905, 617] on textarea "3-6 | $200 | AC Central | 10 Yrs | Condenser outside accessible | It cooling pr…" at bounding box center [794, 642] width 1033 height 80
click at [1052, 630] on textarea "3-6 | $200 | AC Central | 10 Yrs | Condenser outside accessible | It cooling pr…" at bounding box center [794, 642] width 1033 height 80
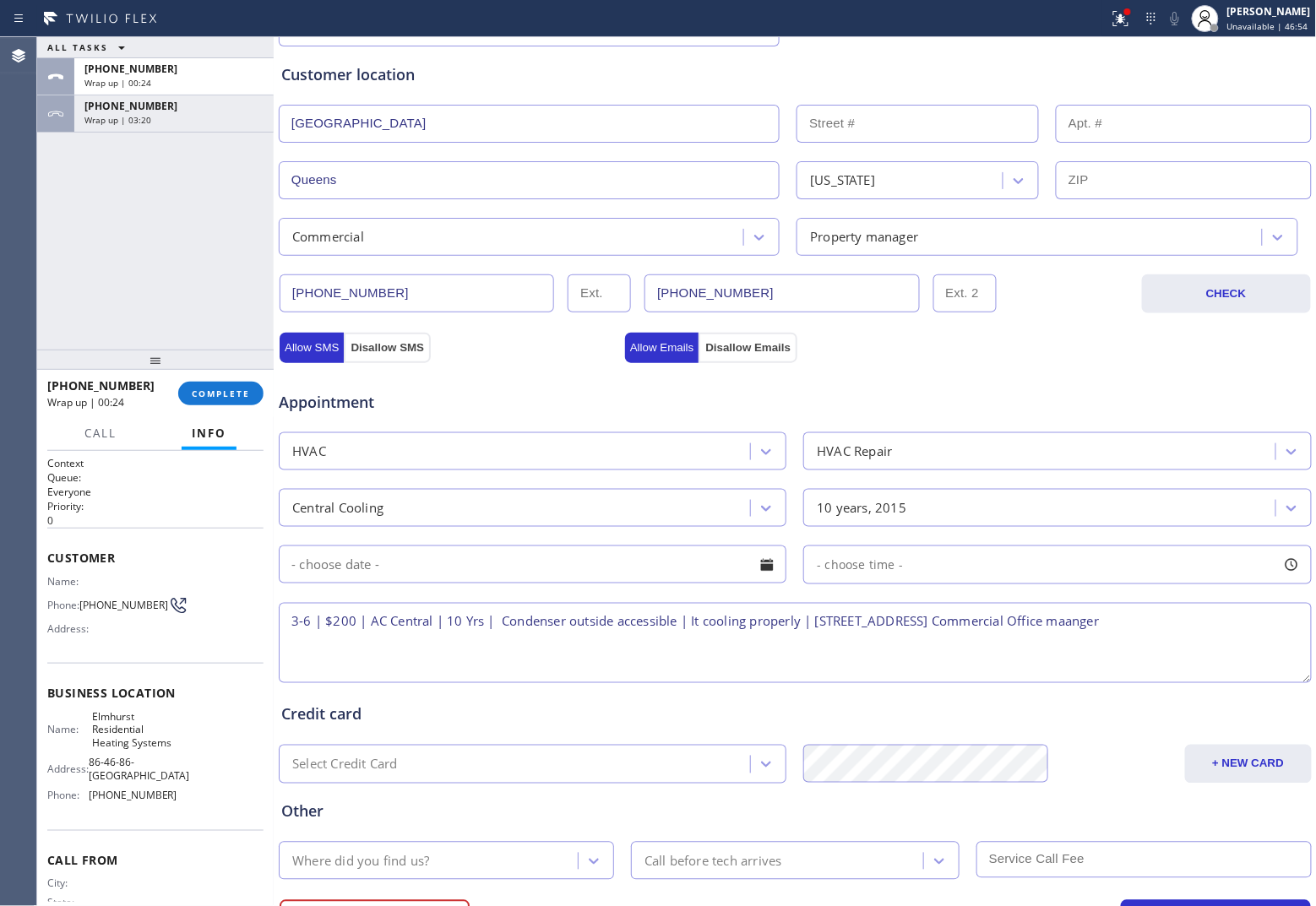
click at [1052, 627] on textarea "3-6 | $200 | AC Central | 10 Yrs | Condenser outside accessible | It cooling pr…" at bounding box center [794, 642] width 1033 height 80
drag, startPoint x: 171, startPoint y: 738, endPoint x: 88, endPoint y: 715, distance: 86.1
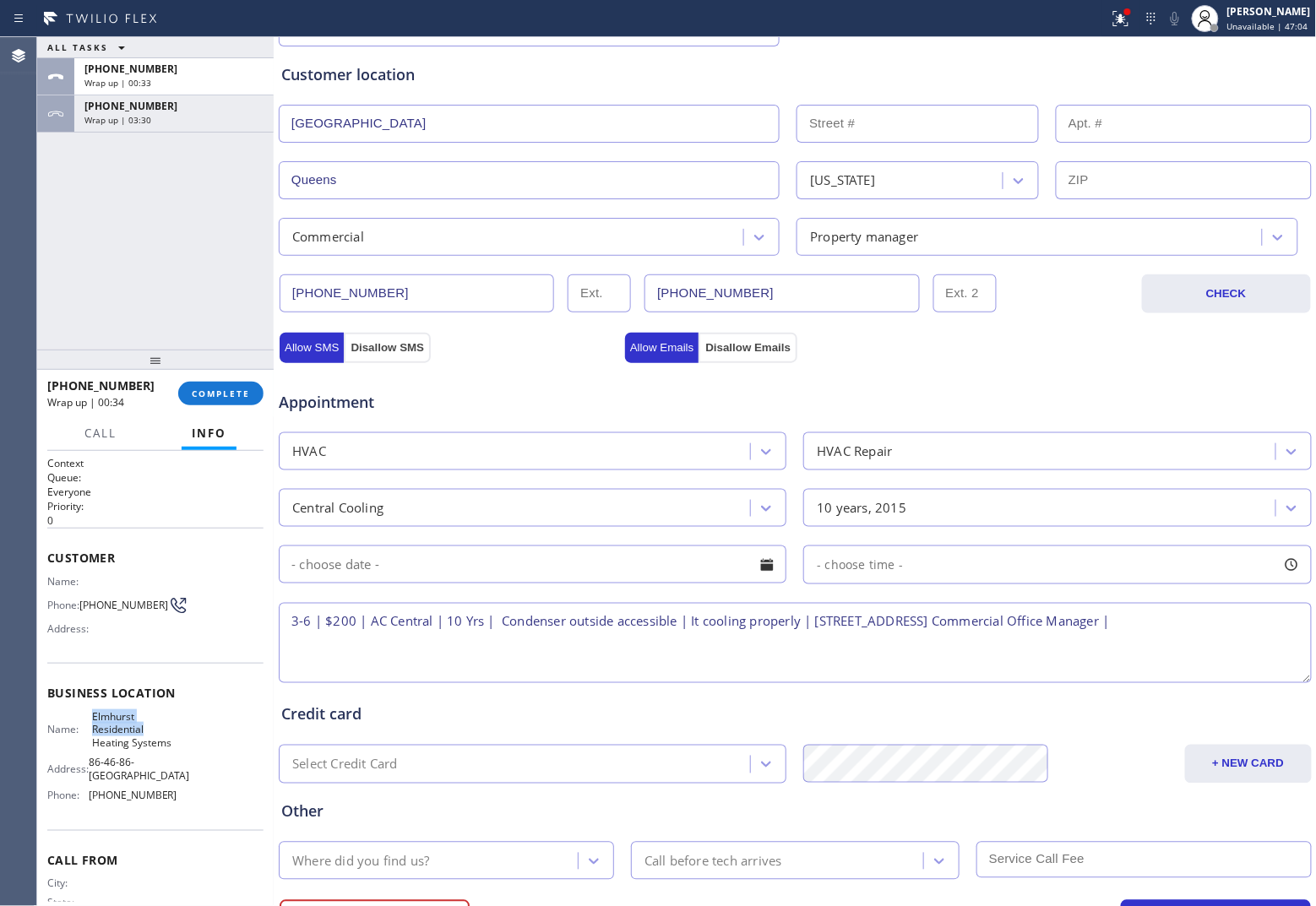
click at [88, 696] on div "Name: Elmhurst Residential Heating Systems Address: [PHONE_NUMBER][STREET_ADDRE…" at bounding box center [156, 760] width 216 height 99
click at [95, 696] on span "Elmhurst Residential Heating Systems" at bounding box center [134, 729] width 85 height 39
click at [75, 696] on div "Business location Name: [GEOGRAPHIC_DATA] Residential Heating Systems Address: …" at bounding box center [156, 747] width 216 height 168
drag, startPoint x: 80, startPoint y: 713, endPoint x: 176, endPoint y: 747, distance: 101.8
click at [176, 696] on div "Name: Elmhurst Residential Heating Systems Address: [PHONE_NUMBER][STREET_ADDRE…" at bounding box center [156, 760] width 216 height 99
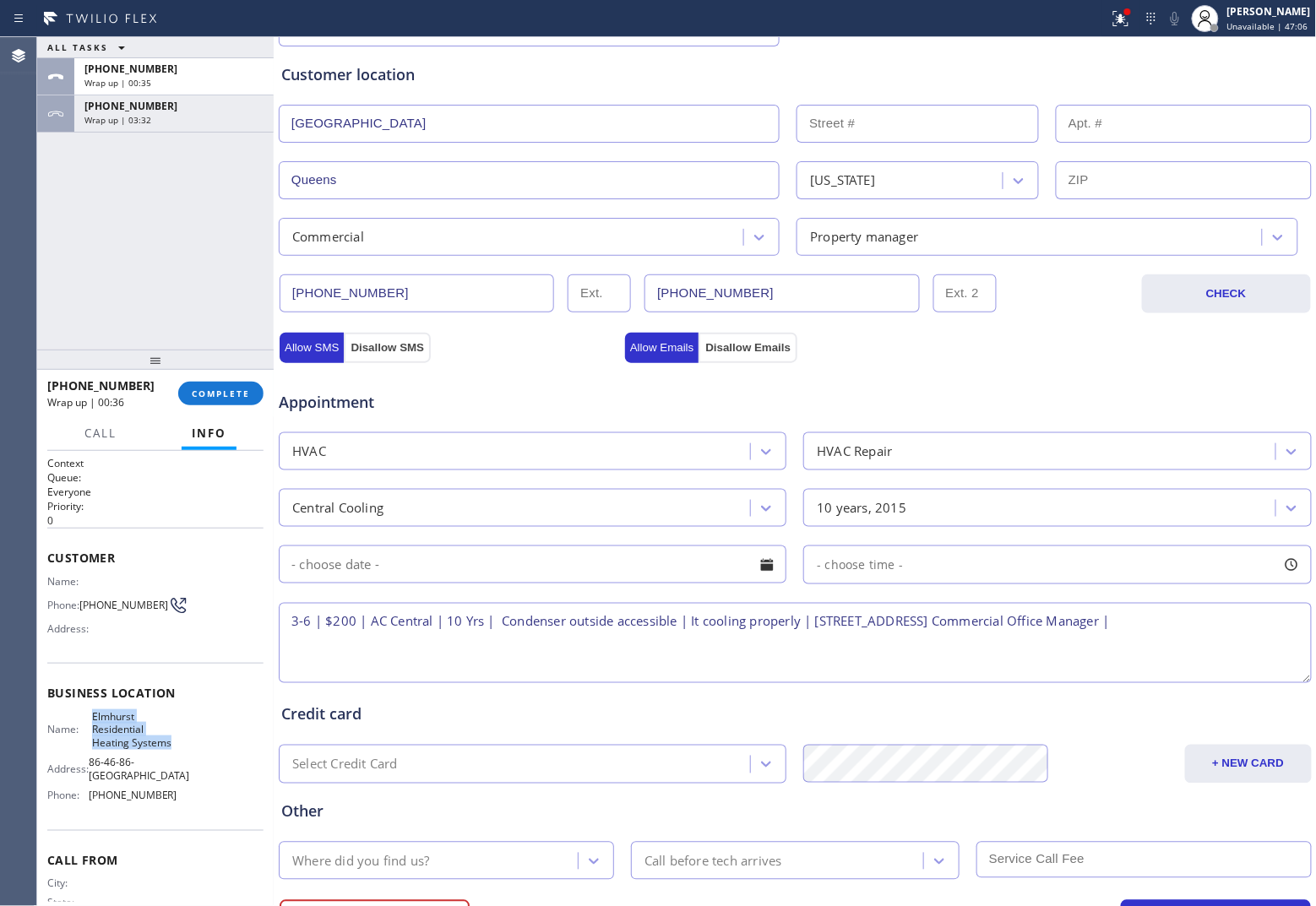
copy span "Elmhurst Residential Heating Systems"
click at [1052, 627] on textarea "3-6 | $200 | AC Central | 10 Yrs | Condenser outside accessible | It cooling pr…" at bounding box center [794, 642] width 1033 height 80
paste textarea "Elmhurst Residential Heating Systems"
click at [603, 648] on textarea "3-6 | $200 | AC Central | 10 Yrs | Condenser outside accessible | It cooling pr…" at bounding box center [794, 642] width 1033 height 80
drag, startPoint x: 168, startPoint y: 745, endPoint x: 85, endPoint y: 718, distance: 87.3
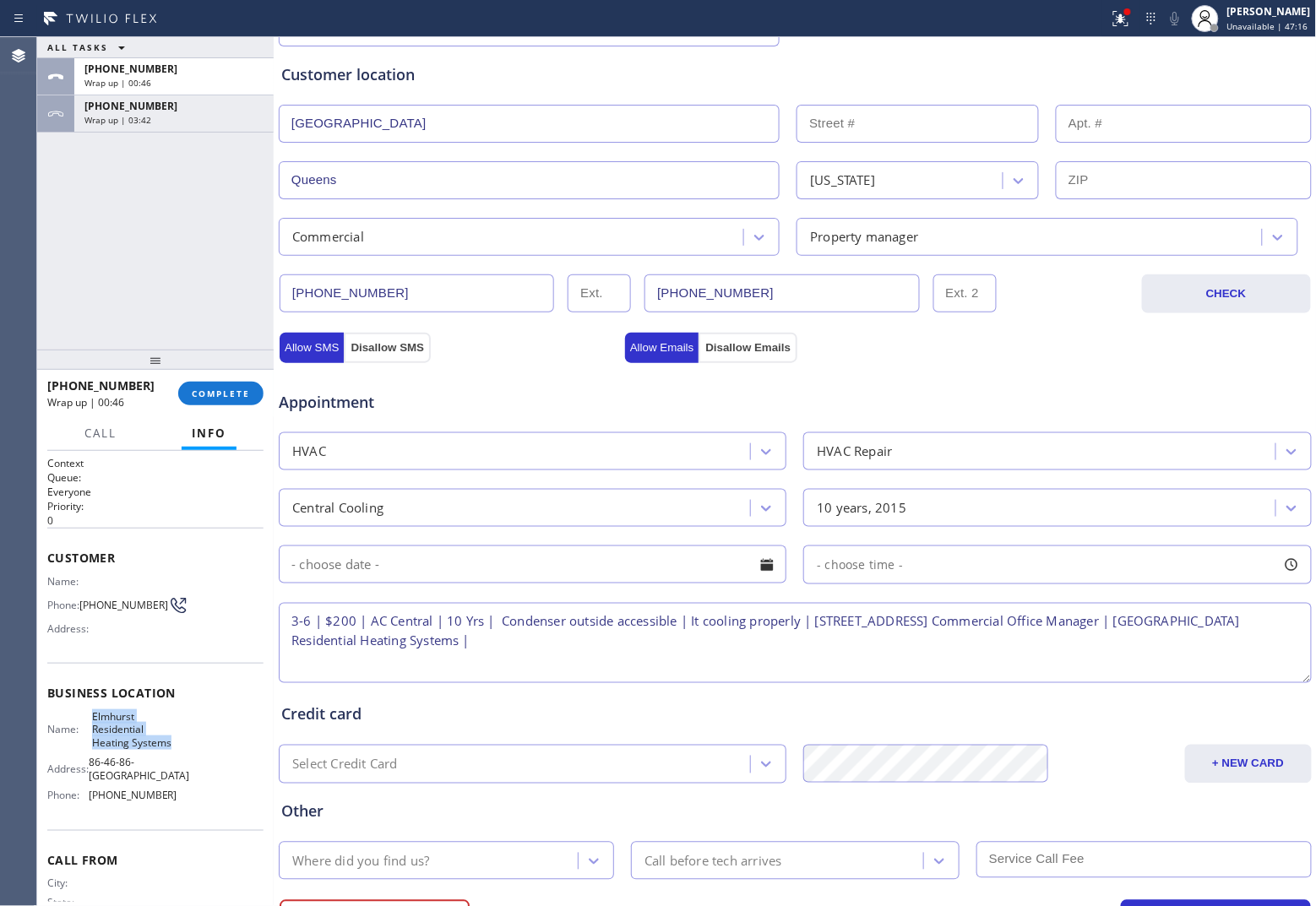
click at [85, 696] on div "Name: Elmhurst Residential Heating Systems Address: [PHONE_NUMBER][STREET_ADDRE…" at bounding box center [156, 760] width 216 height 99
copy span "Elmhurst Residential Heating Systems"
click at [583, 644] on textarea "3-6 | $200 | AC Central | 10 Yrs | Condenser outside accessible | It cooling pr…" at bounding box center [794, 642] width 1033 height 80
click at [592, 652] on textarea "3-6 | $200 | AC Central | 10 Yrs | Condenser outside accessible | It cooling pr…" at bounding box center [794, 642] width 1033 height 80
paste textarea "Please call 30 minutes prior to arrival."
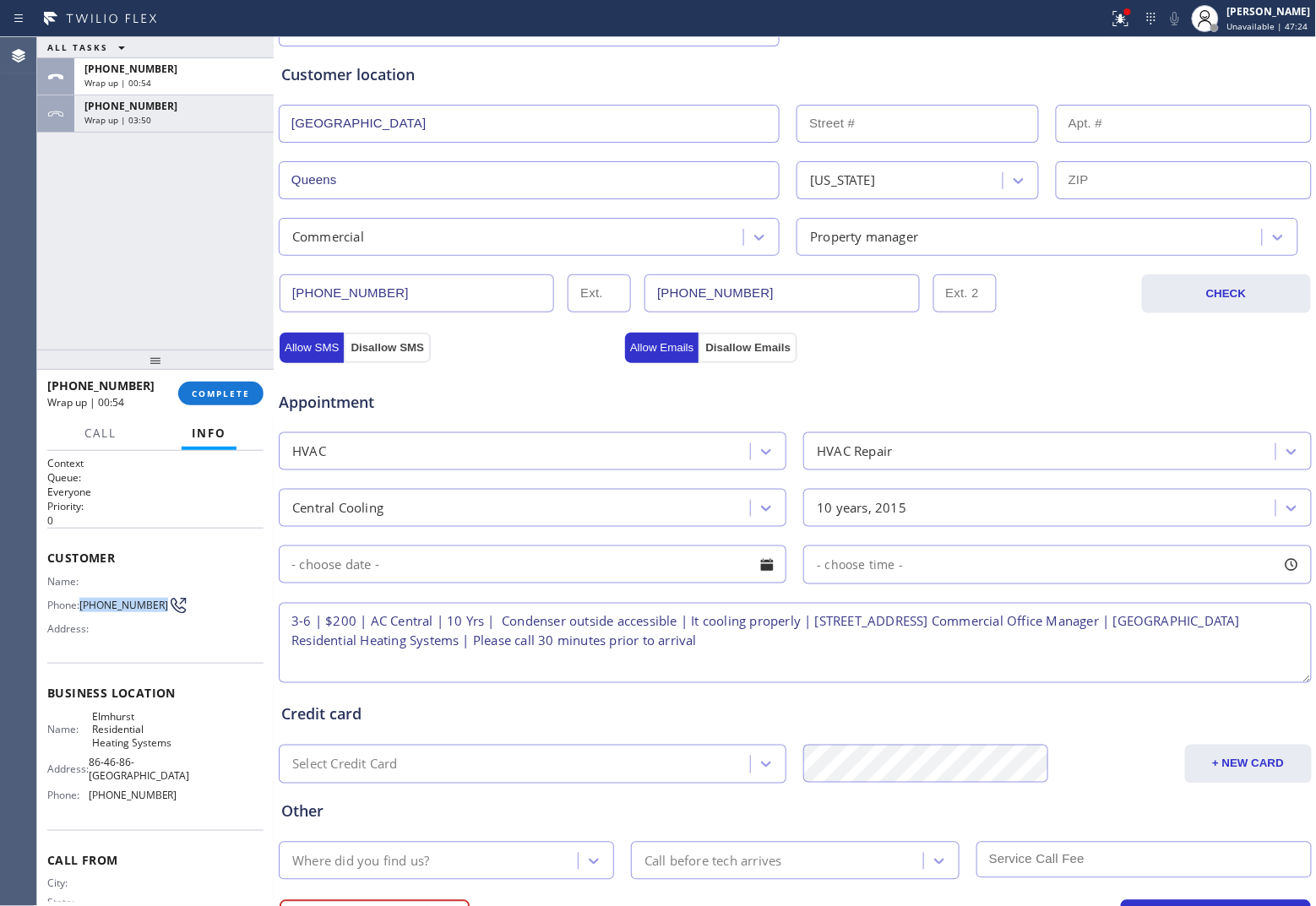
drag, startPoint x: 107, startPoint y: 611, endPoint x: 80, endPoint y: 591, distance: 33.6
click at [80, 595] on div "Phone: [PHONE_NUMBER]" at bounding box center [113, 605] width 130 height 21
click at [832, 644] on textarea "3-6 | $200 | AC Central | 10 Yrs | Condenser outside accessible | It cooling pr…" at bounding box center [794, 642] width 1033 height 80
paste textarea "[PHONE_NUMBER]"
click at [955, 644] on textarea "3-6 | $200 | AC Central | 10 Yrs | Condenser outside accessible | It cooling pr…" at bounding box center [794, 642] width 1033 height 80
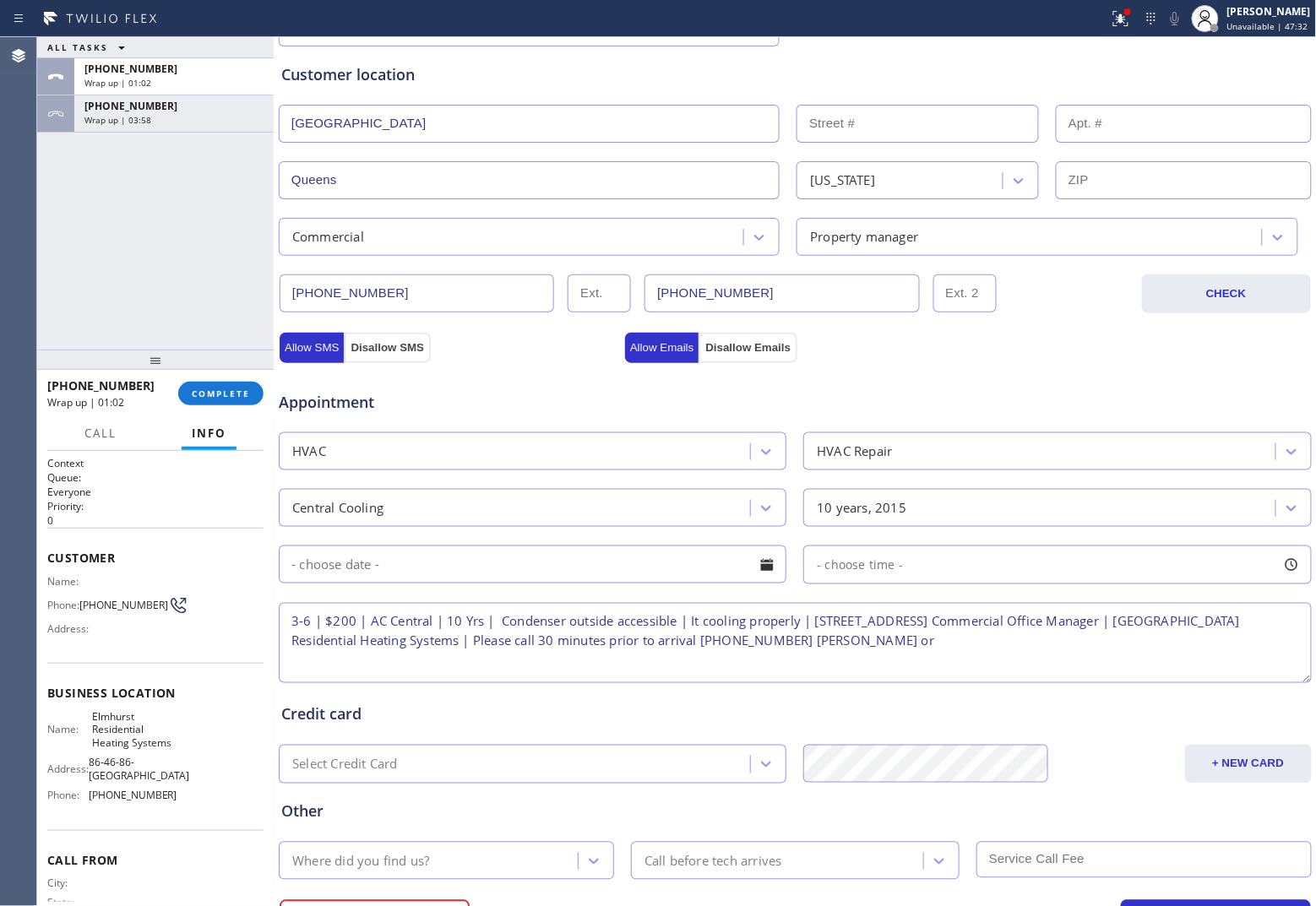
paste textarea "9296206806"
type textarea "3-6 | $200 | AC Central | 10 Yrs | Condenser outside accessible | It cooling pr…"
click at [520, 563] on input "text" at bounding box center [531, 565] width 507 height 38
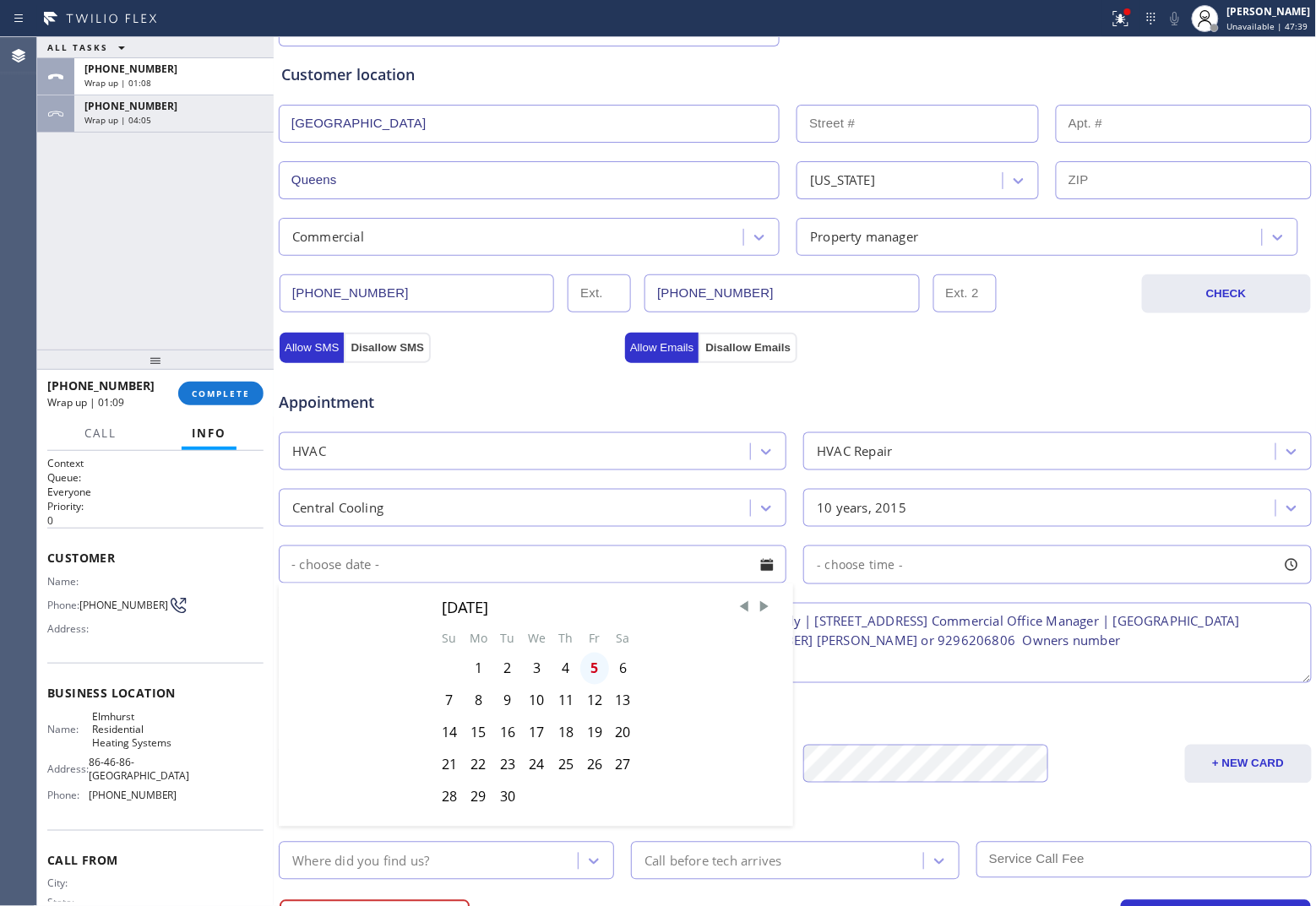
click at [591, 677] on div "5" at bounding box center [594, 669] width 29 height 32
type input "[DATE]"
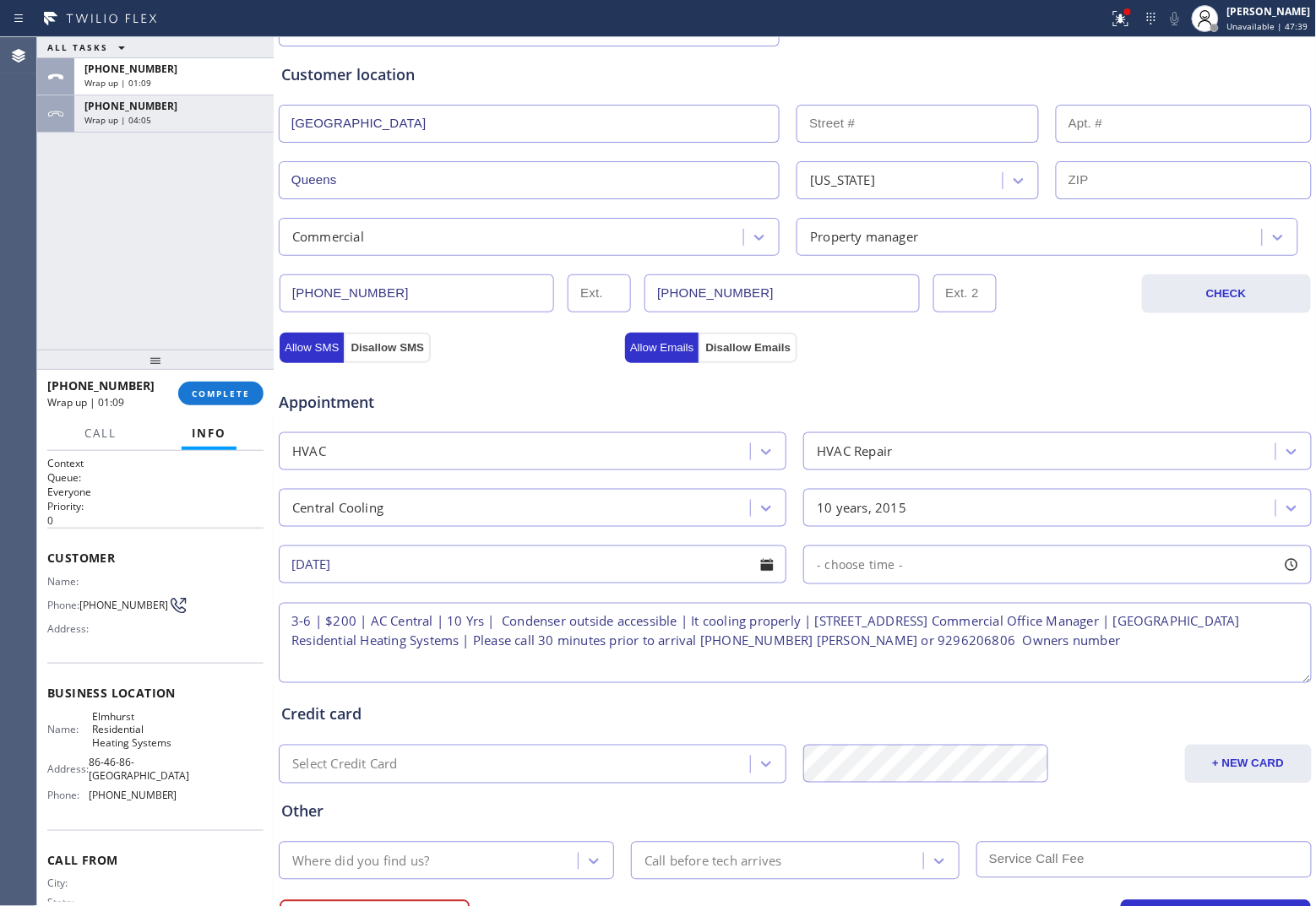
click at [871, 566] on span "- choose time -" at bounding box center [860, 565] width 86 height 16
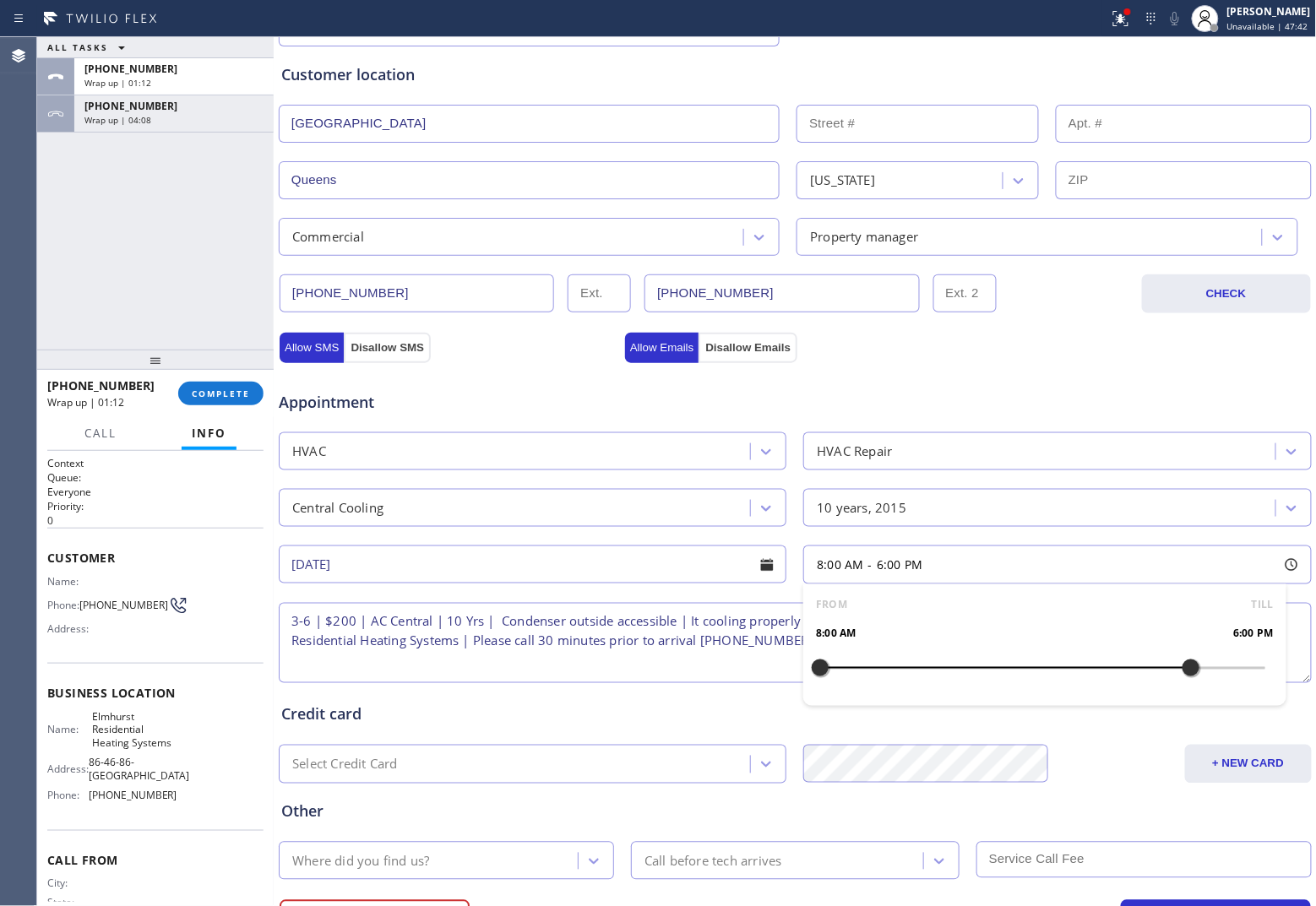
drag, startPoint x: 808, startPoint y: 673, endPoint x: 1176, endPoint y: 669, distance: 368.0
click at [1052, 669] on div at bounding box center [1191, 667] width 21 height 35
drag, startPoint x: 825, startPoint y: 670, endPoint x: 1060, endPoint y: 681, distance: 235.3
click at [1052, 668] on div at bounding box center [1041, 668] width 444 height 0
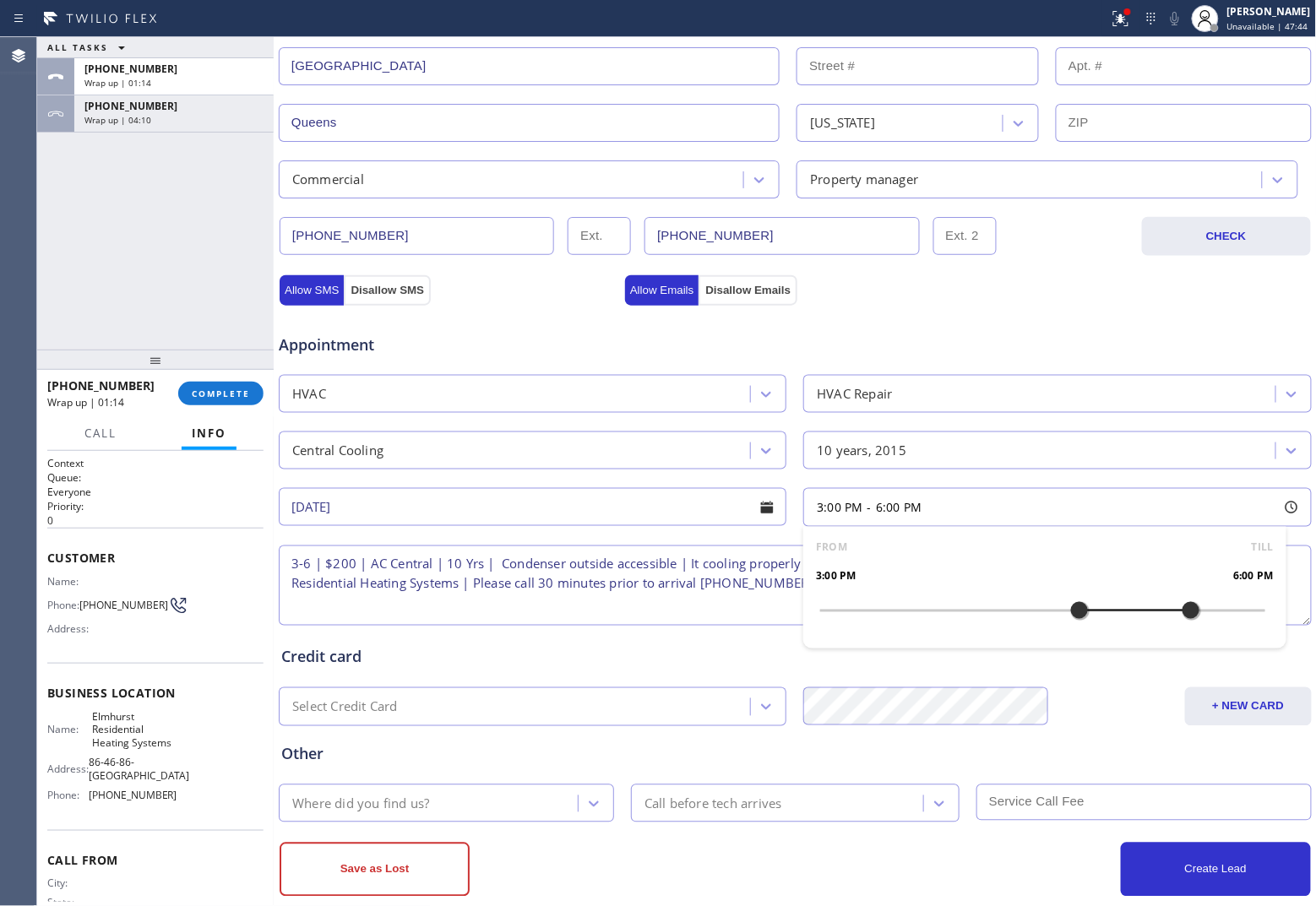
scroll to position [405, 0]
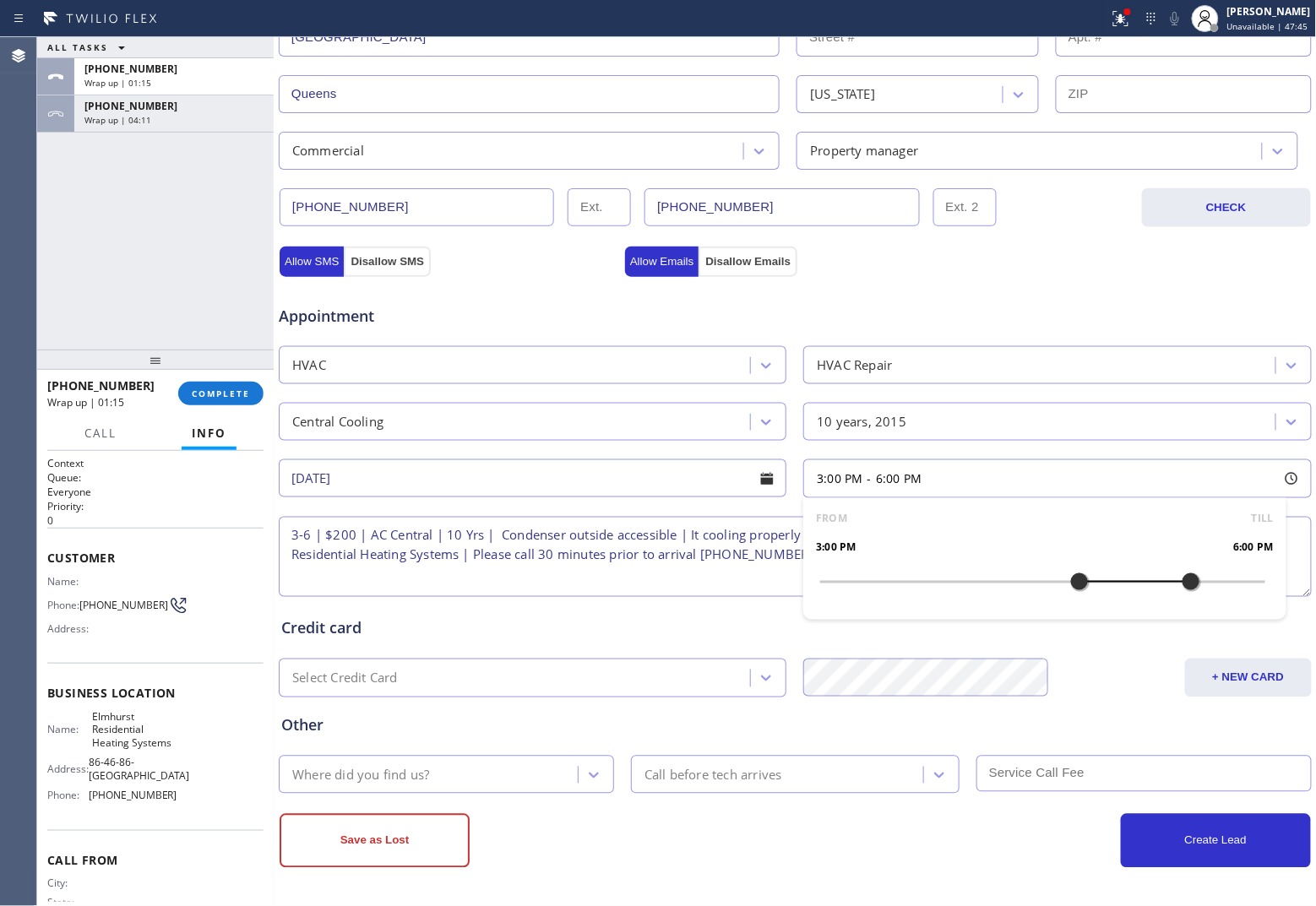
click at [501, 696] on div "Where did you find us?" at bounding box center [431, 775] width 294 height 30
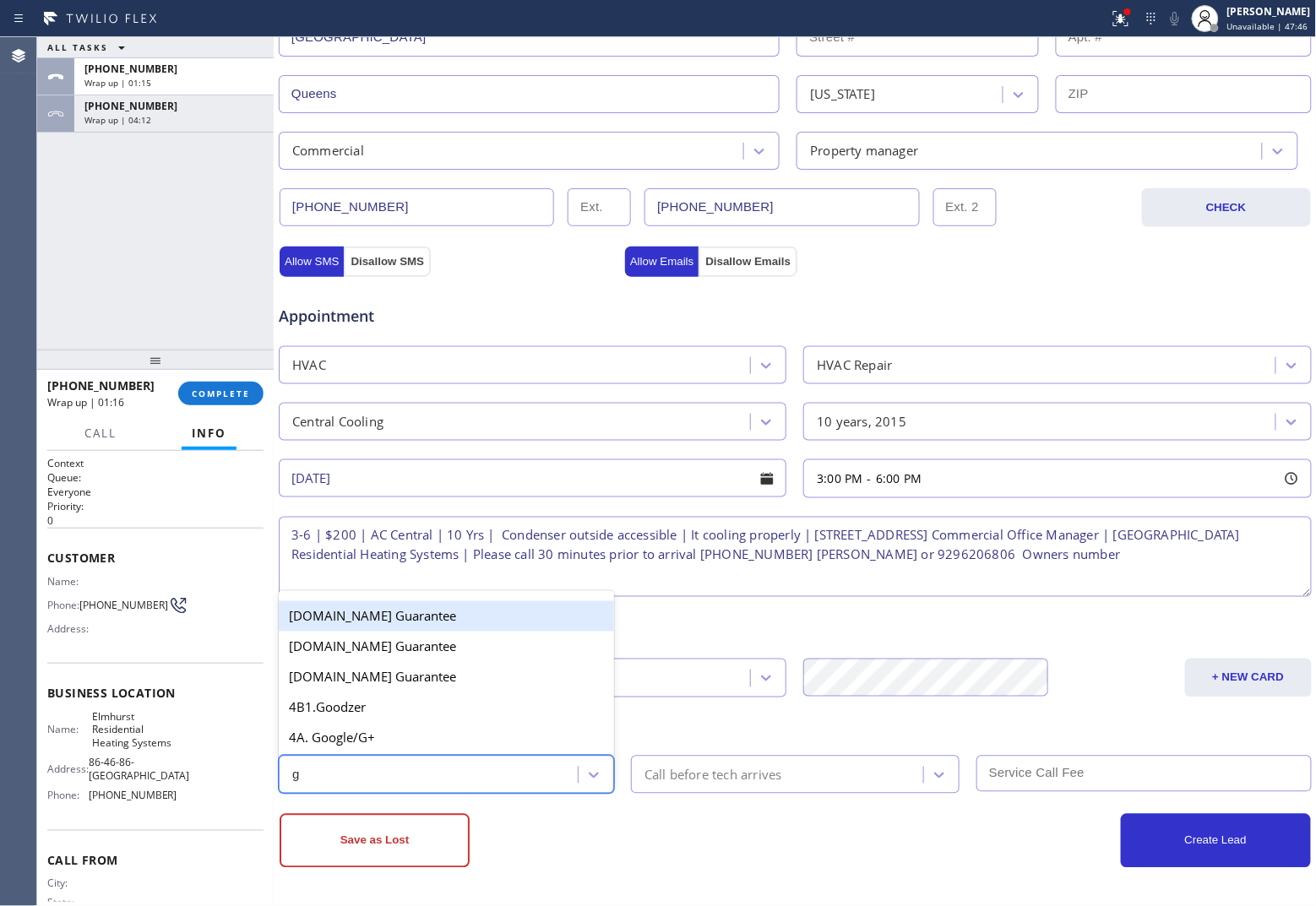
type input "go"
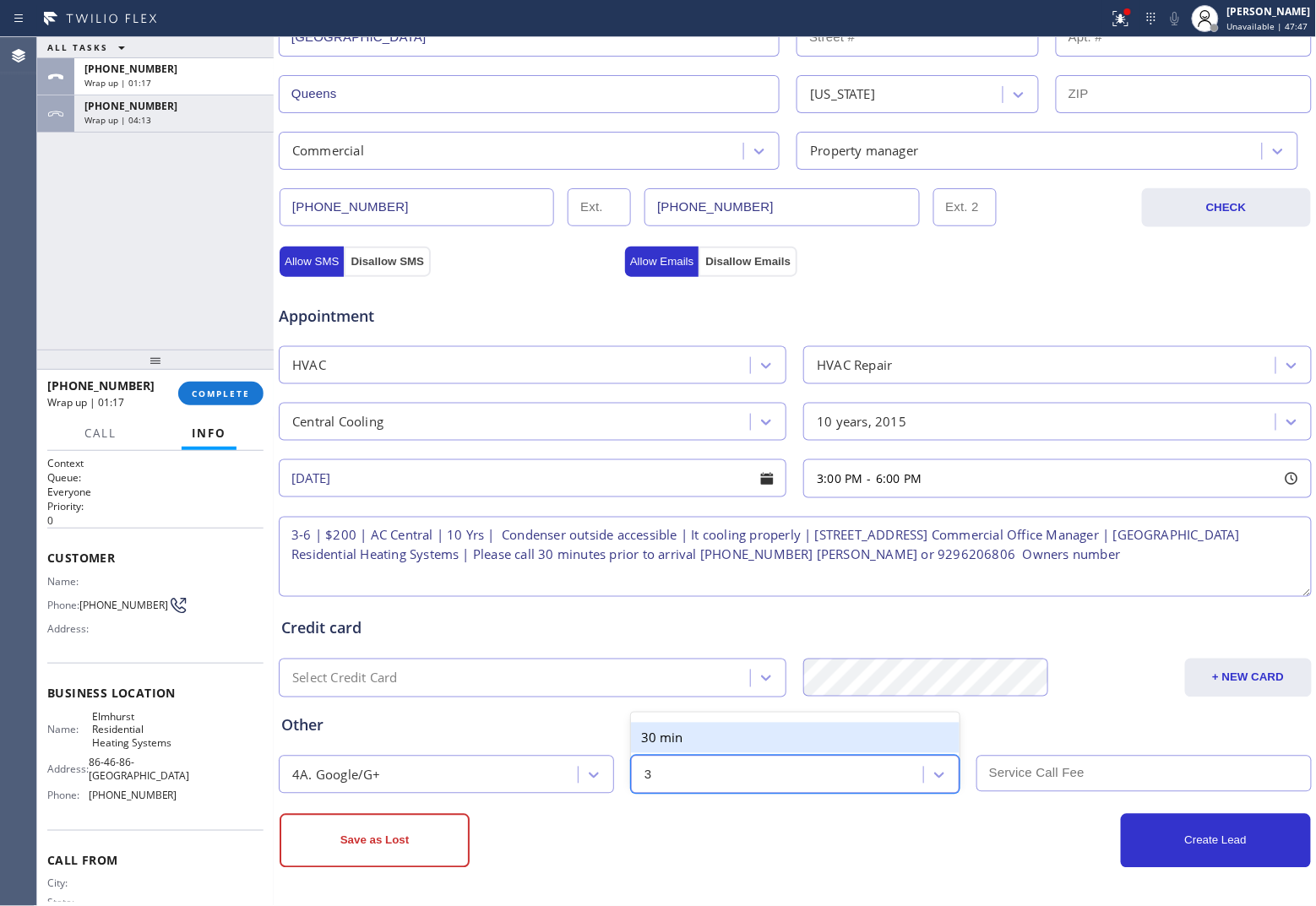
type input "30"
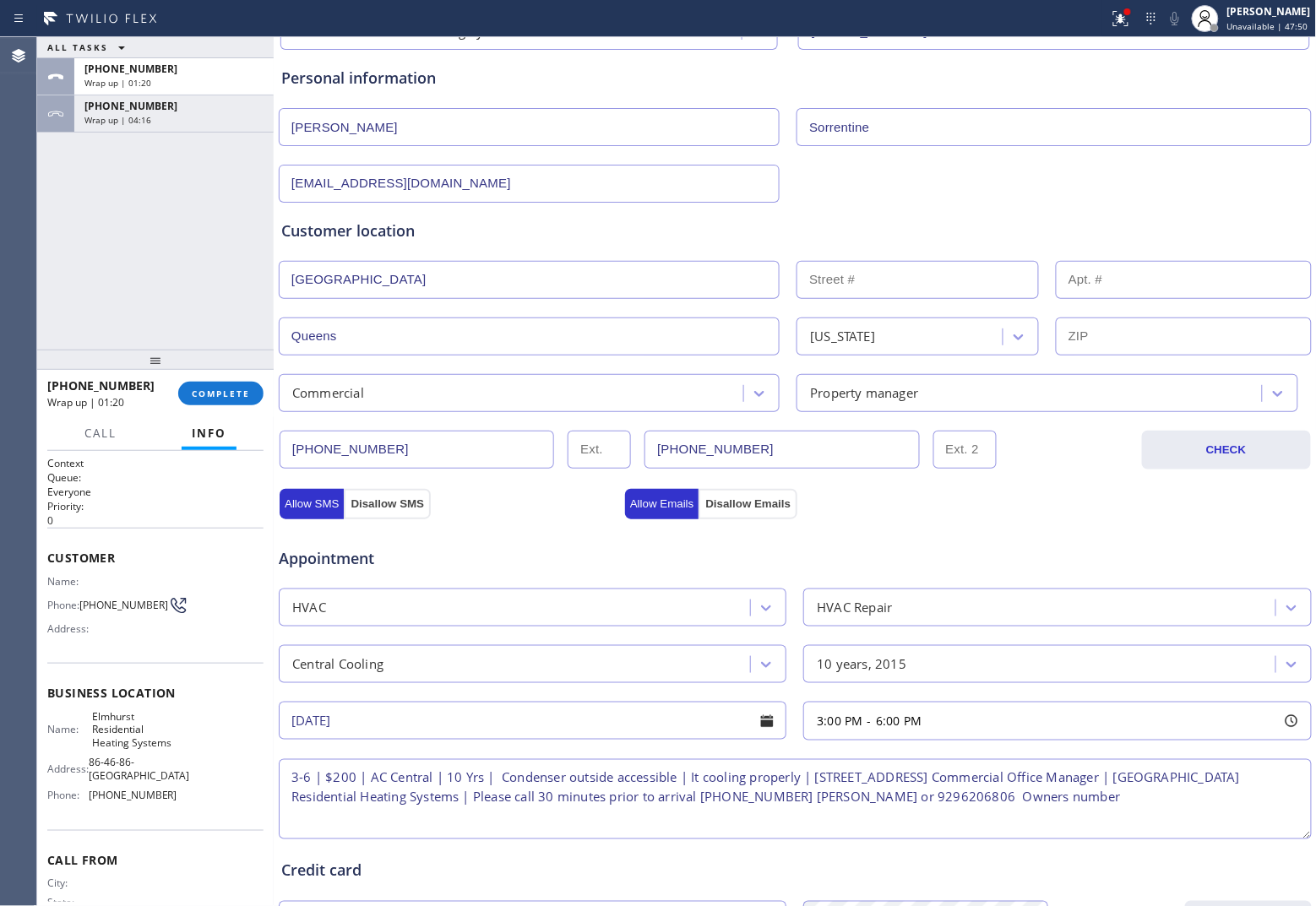
scroll to position [0, 0]
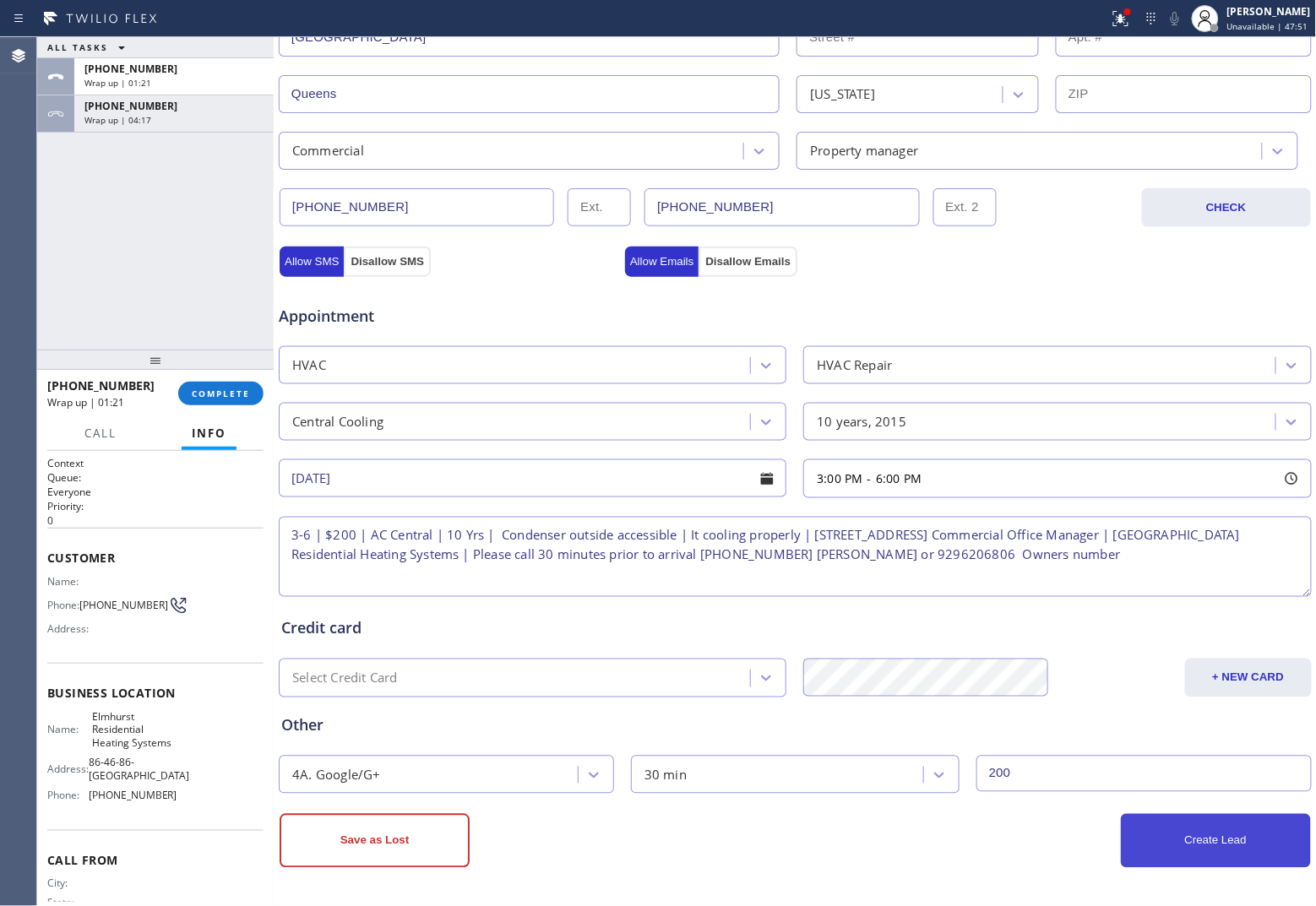
type input "200"
click at [1052, 696] on button "Create Lead" at bounding box center [1215, 841] width 190 height 54
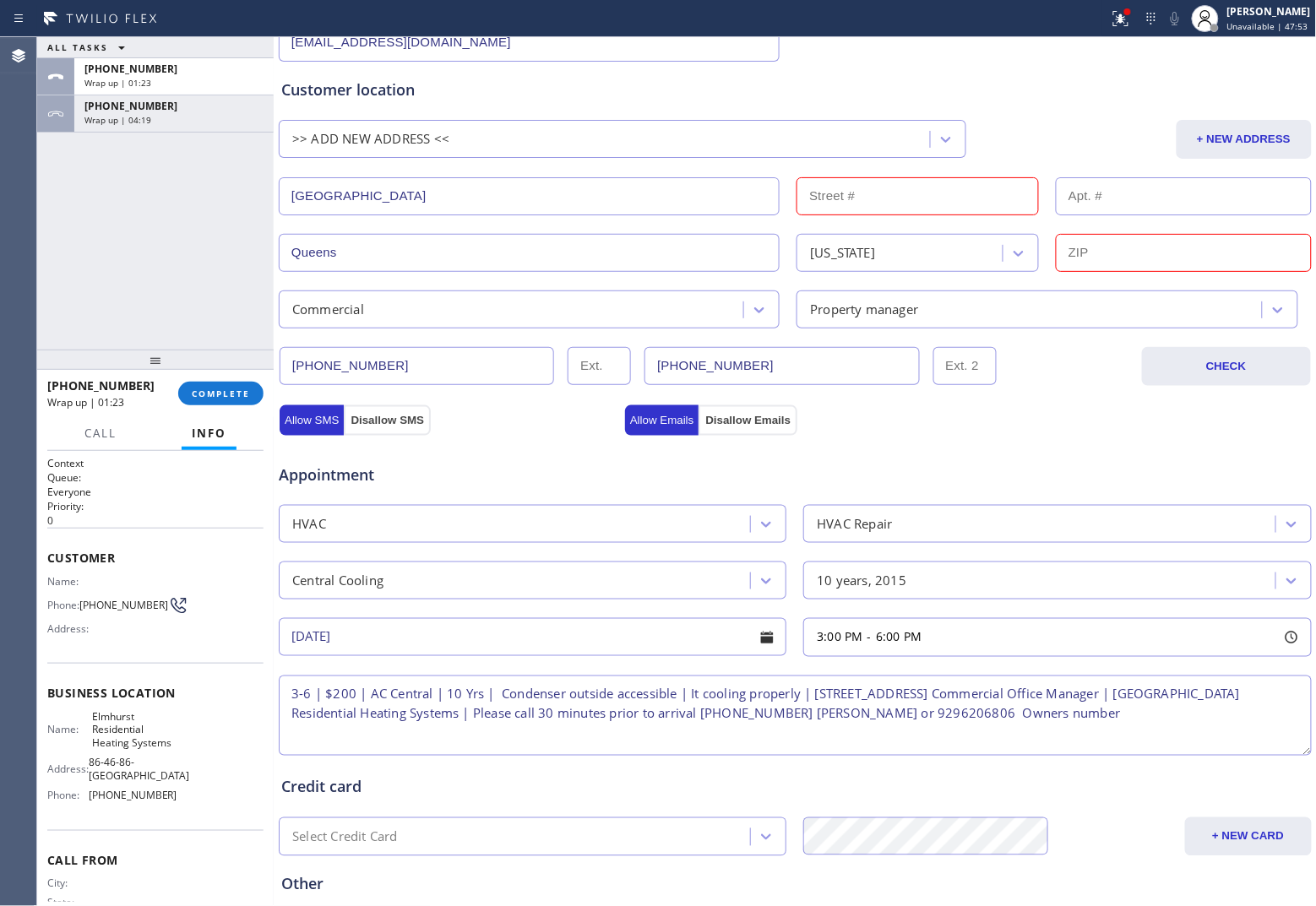
scroll to position [145, 0]
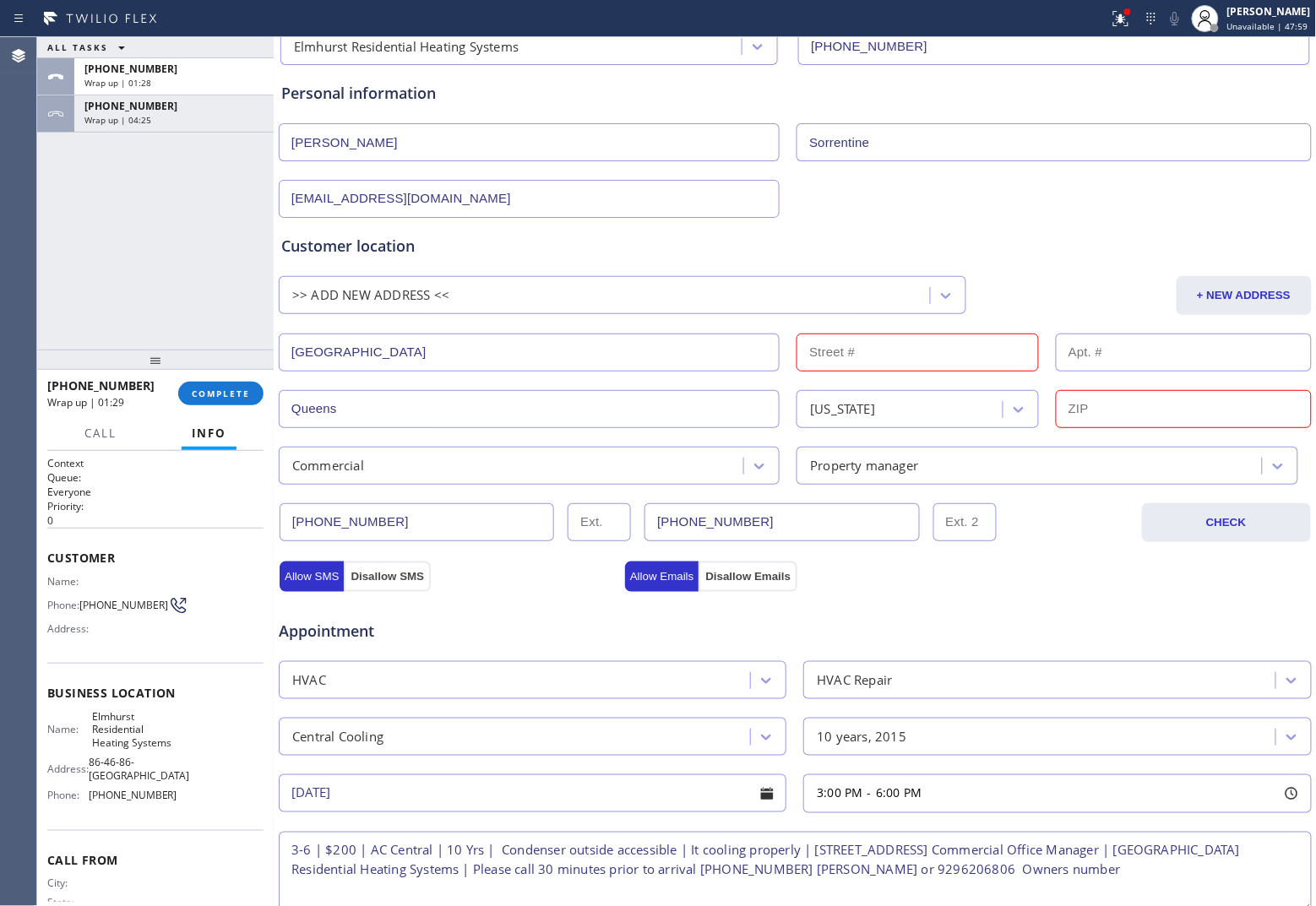
click at [347, 358] on input "[GEOGRAPHIC_DATA]" at bounding box center [529, 352] width 501 height 38
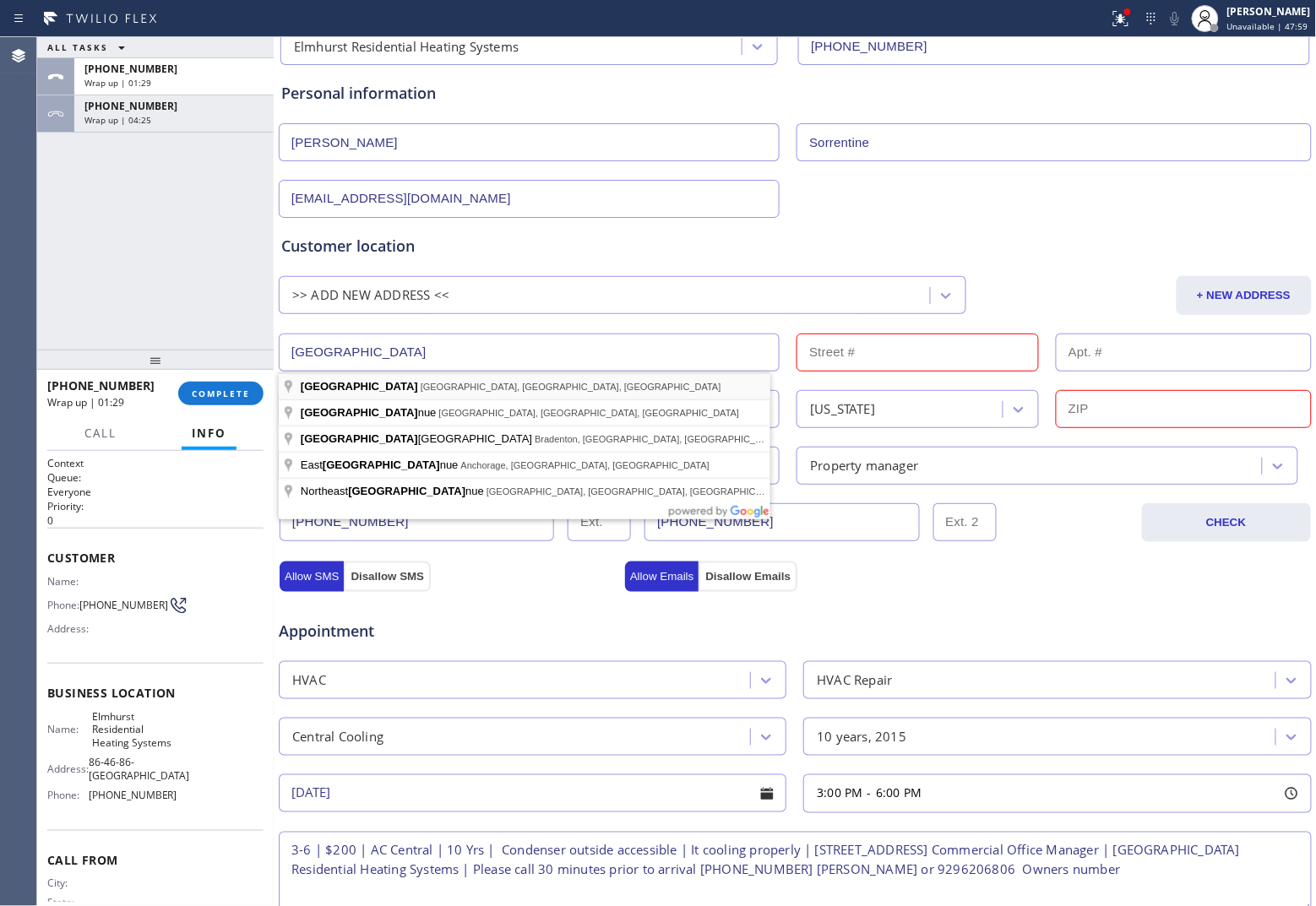
paste input "[GEOGRAPHIC_DATA], [GEOGRAPHIC_DATA] Commercial"
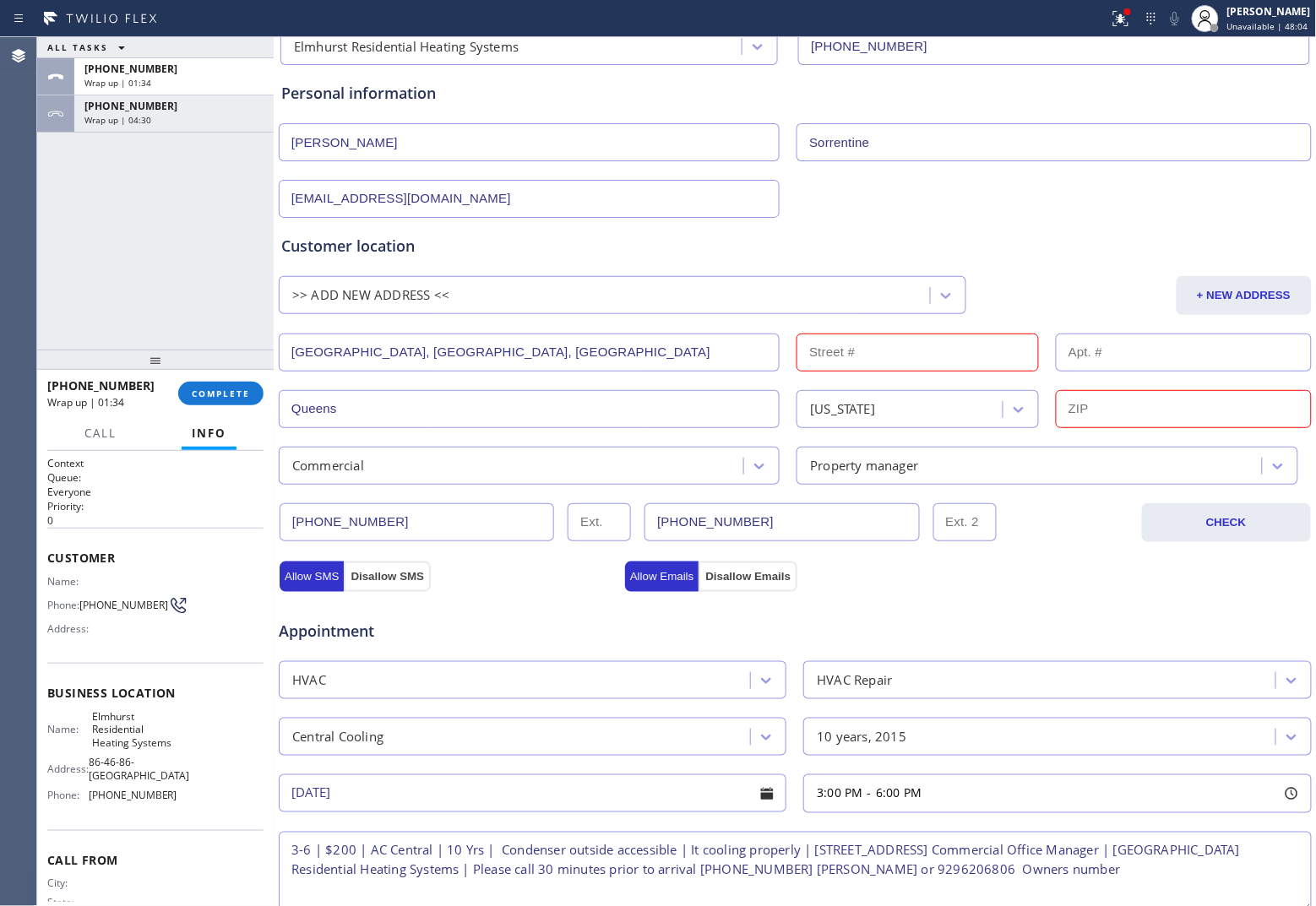
type input "51st Dr"
type input "11377"
click at [395, 350] on input "51st Dr" at bounding box center [529, 352] width 501 height 38
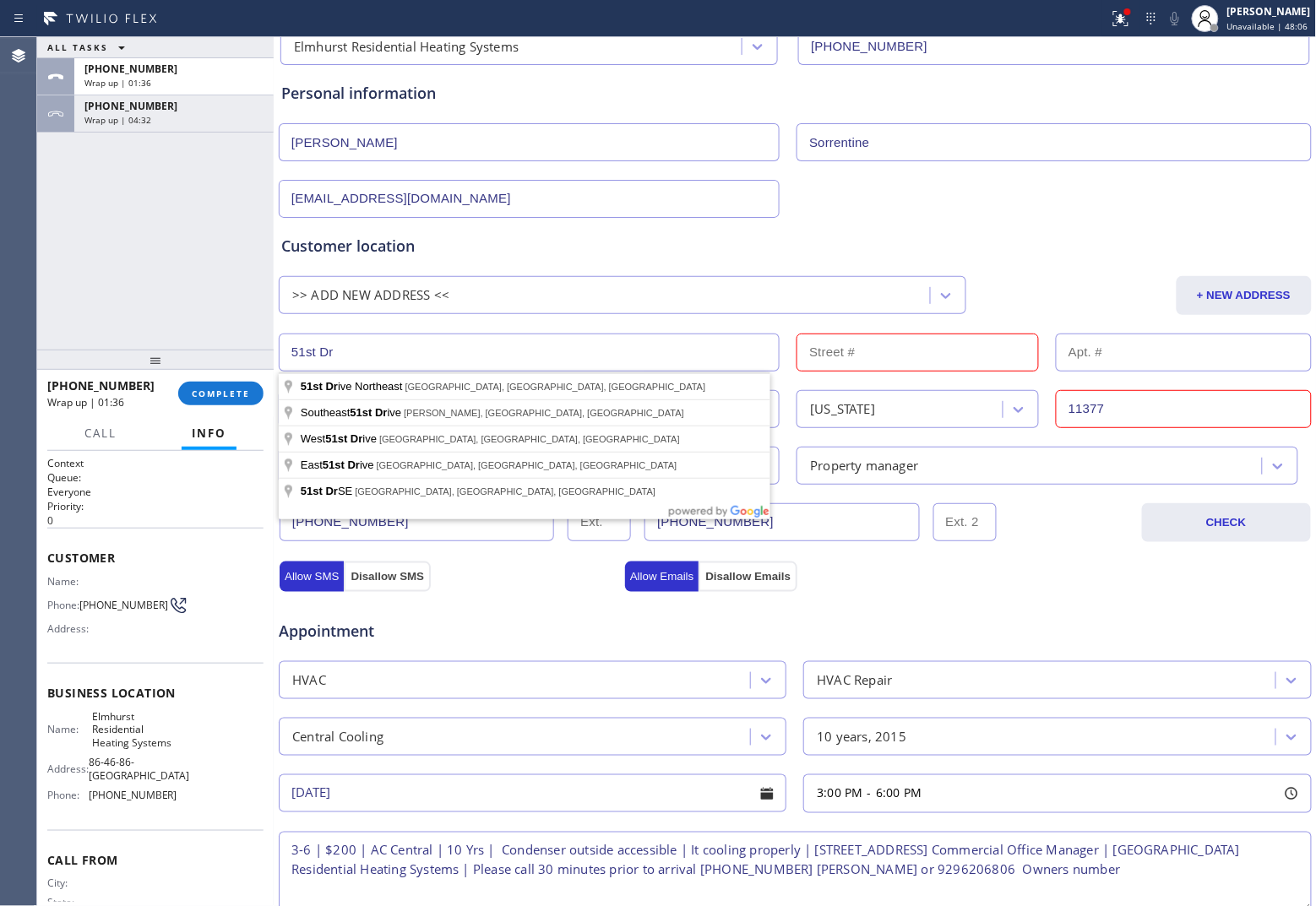
paste input "[STREET_ADDRESS] Commercial"
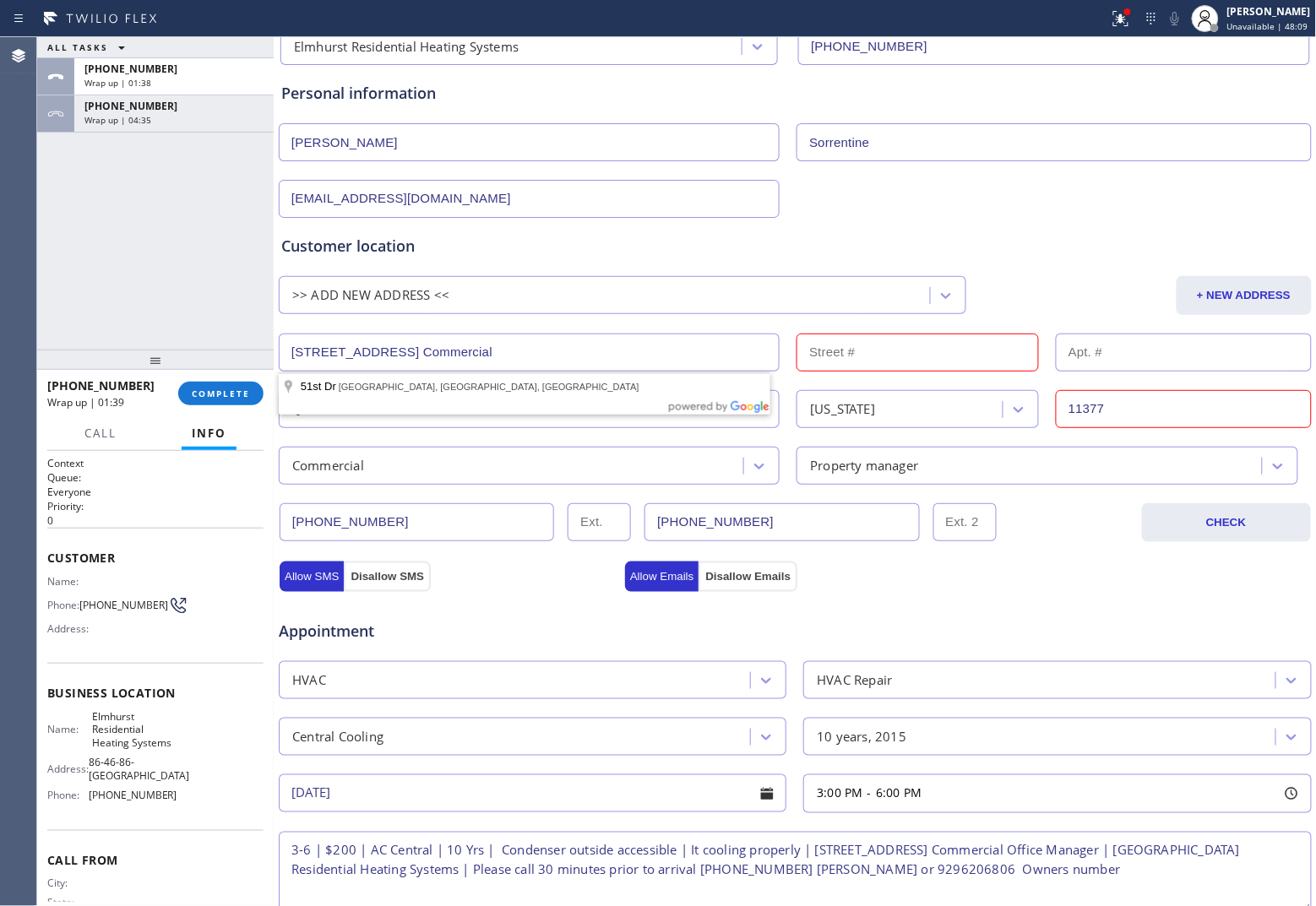
click at [335, 353] on input "[STREET_ADDRESS] Commercial" at bounding box center [529, 352] width 501 height 38
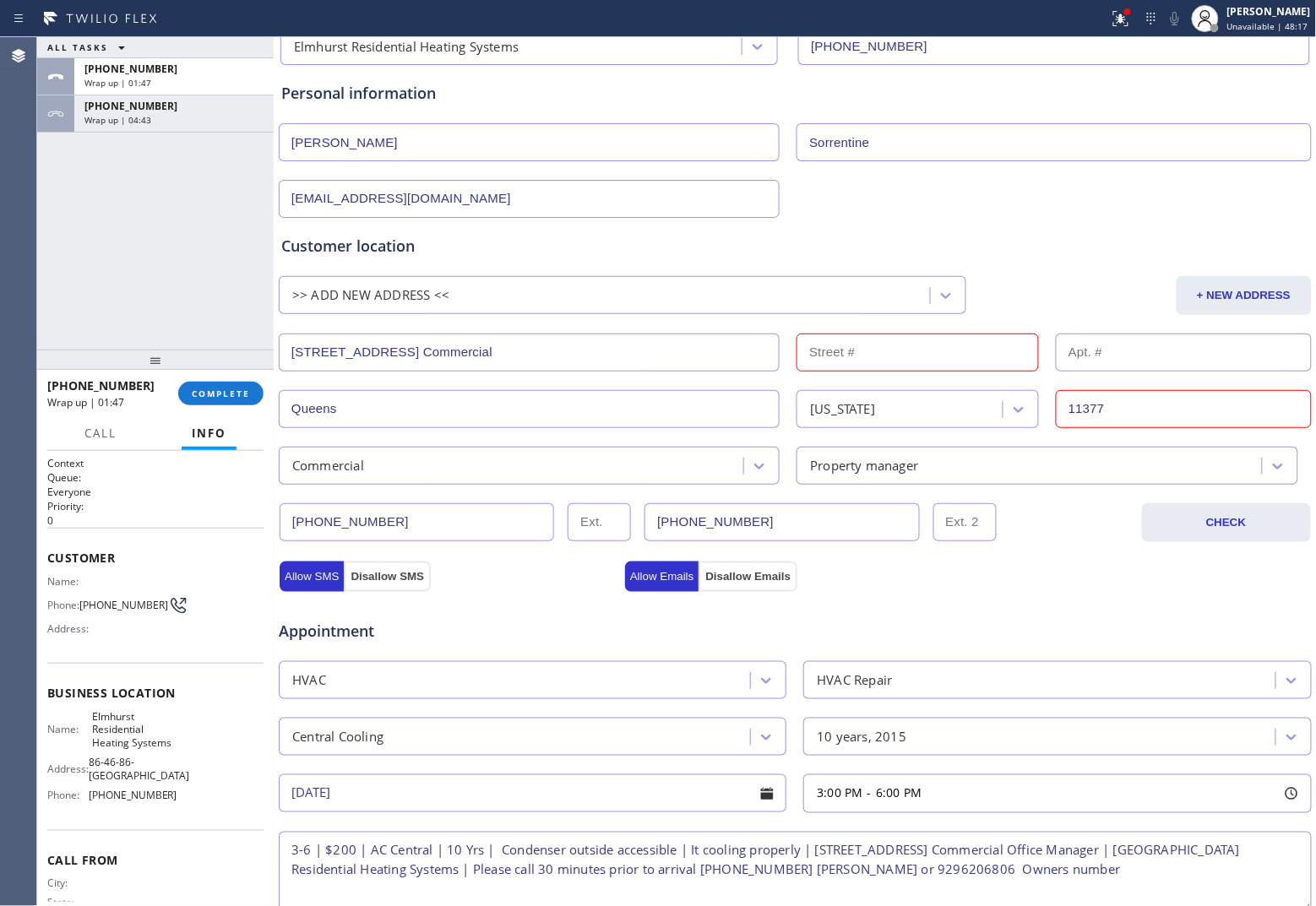
click at [368, 355] on input "[STREET_ADDRESS] Commercial" at bounding box center [529, 352] width 501 height 38
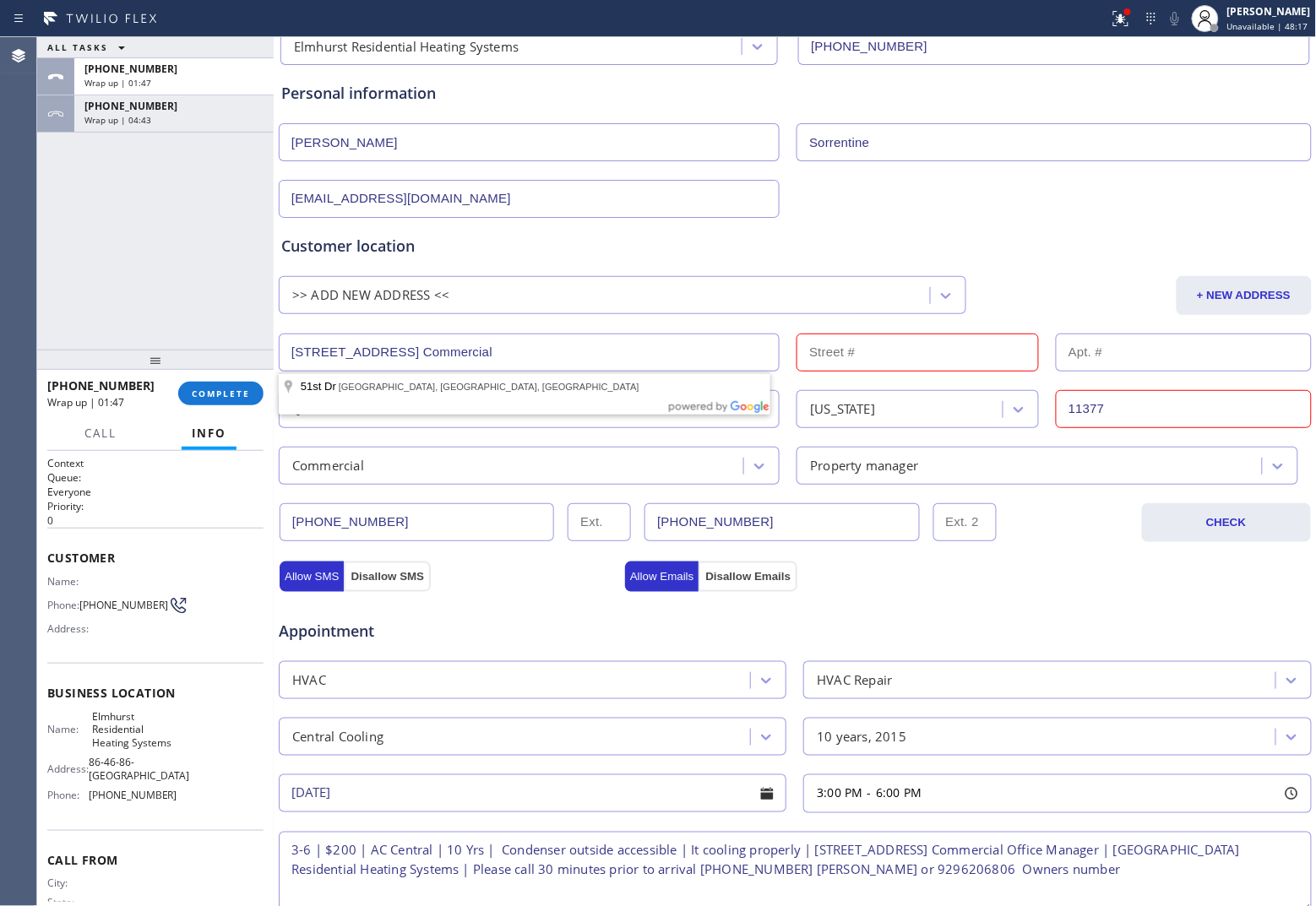
paste input "[STREET_ADDRESS]"
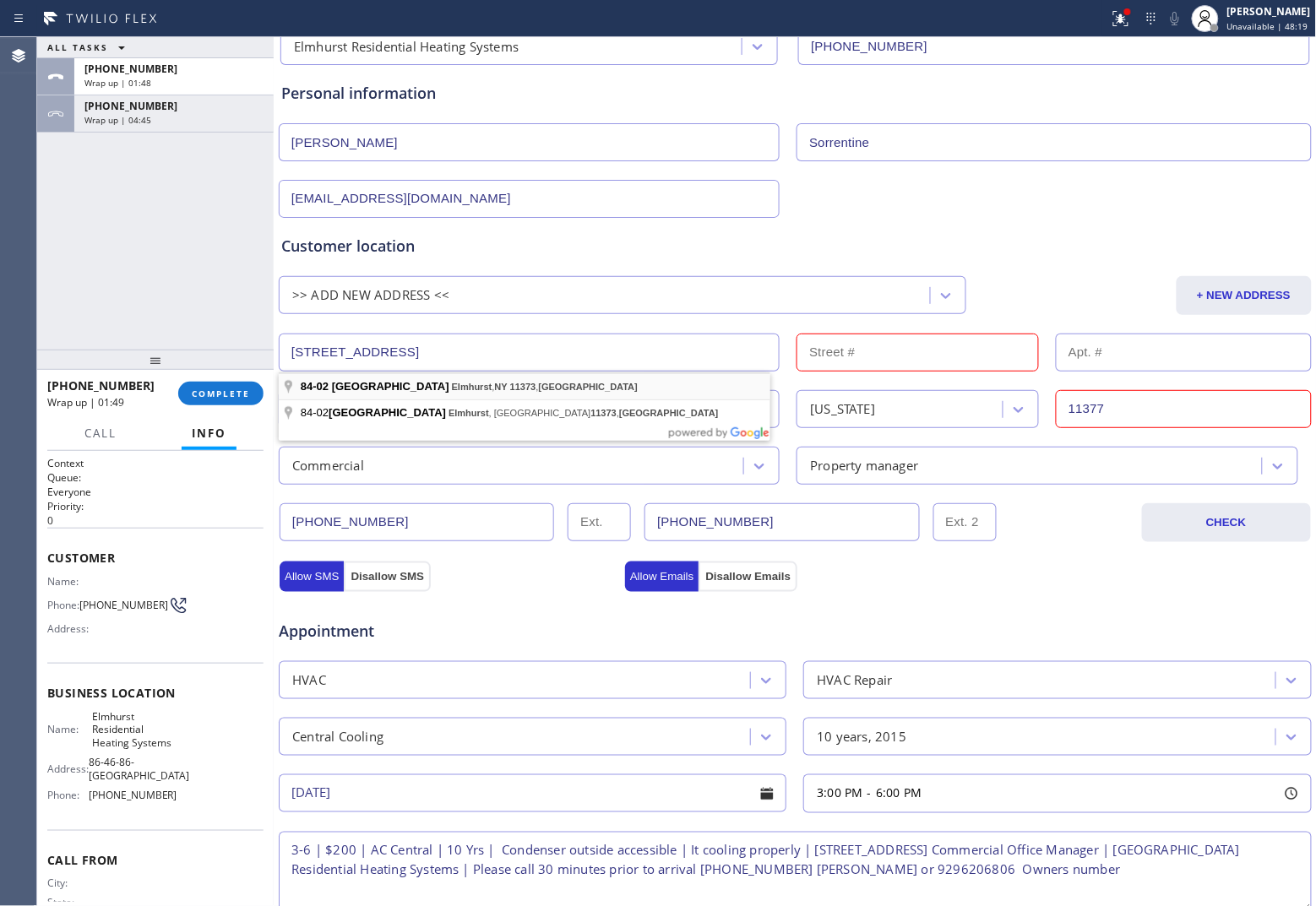
type input "[STREET_ADDRESS]"
type input "84-02"
type input "11373"
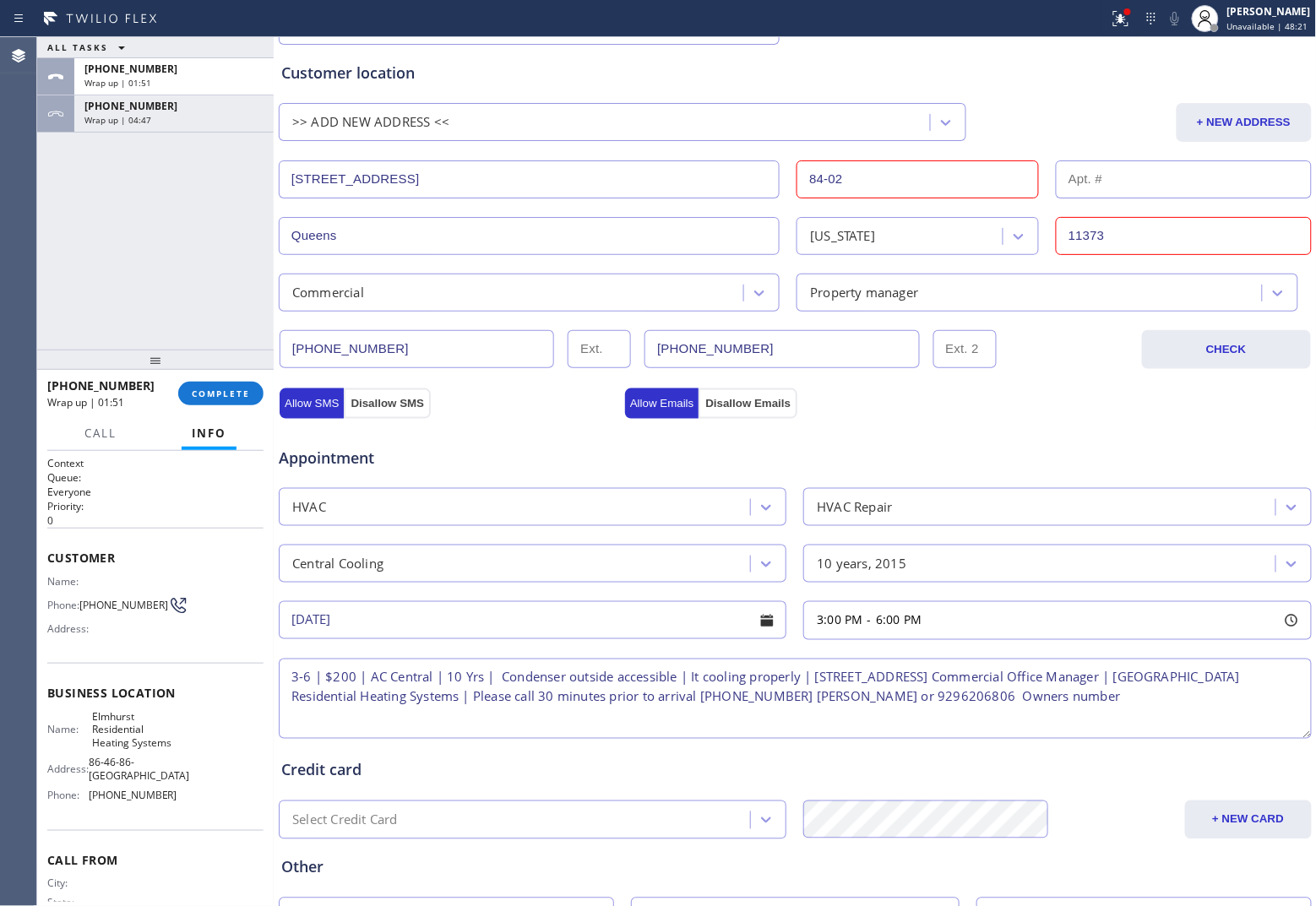
scroll to position [462, 0]
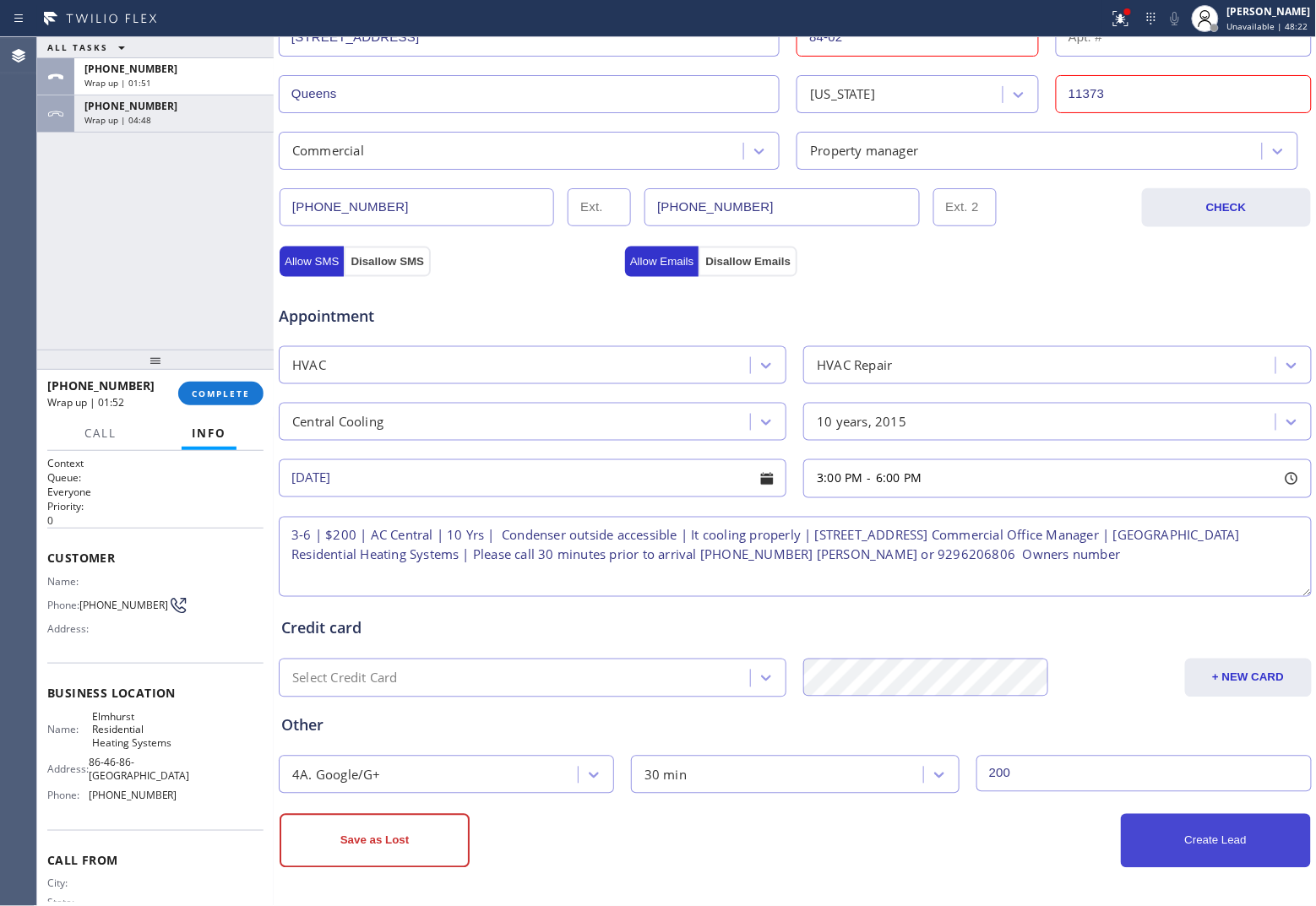
click at [1052, 696] on button "Create Lead" at bounding box center [1215, 841] width 190 height 54
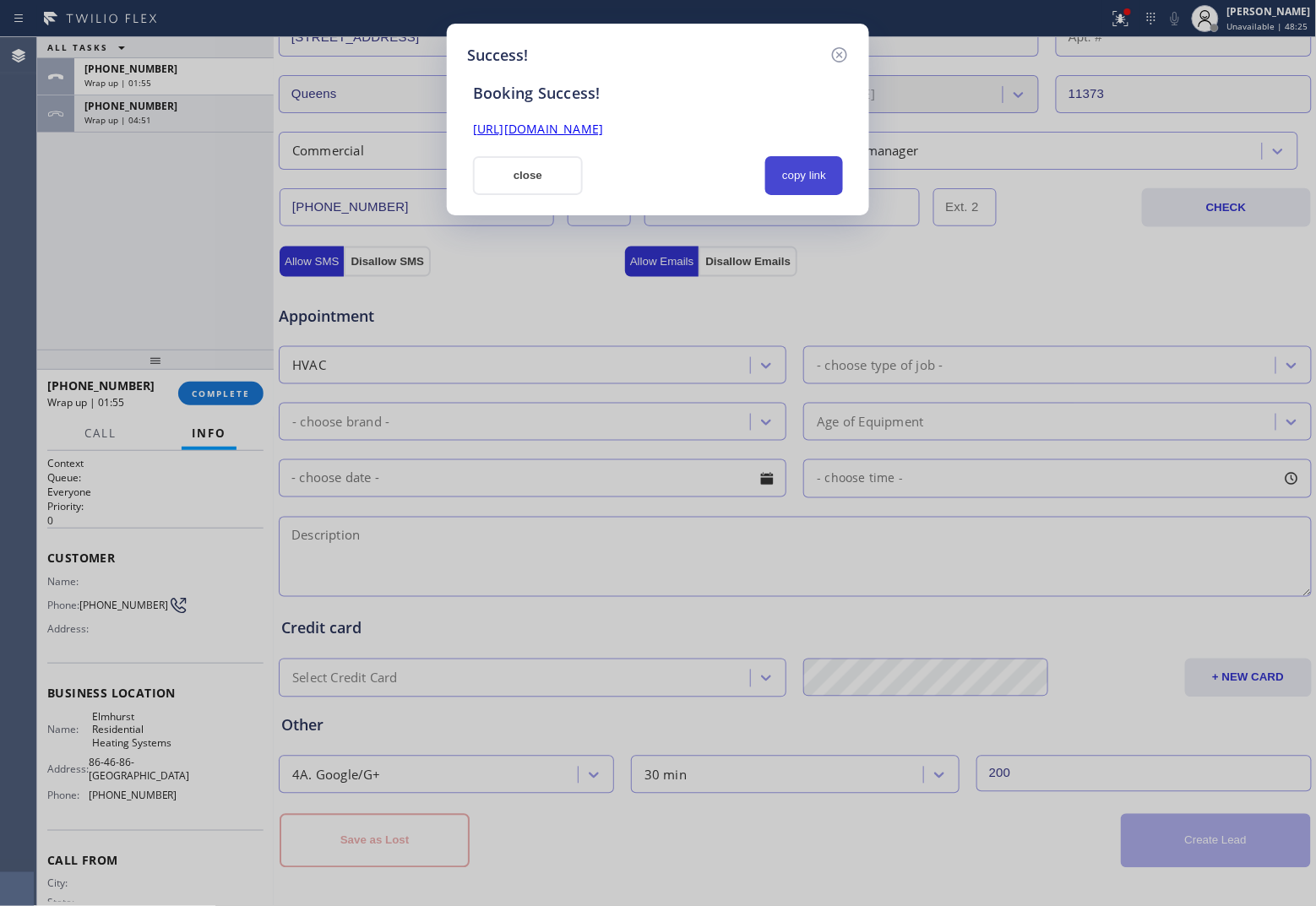
click at [804, 173] on button "copy link" at bounding box center [803, 175] width 77 height 39
click at [603, 129] on link "[URL][DOMAIN_NAME]" at bounding box center [538, 129] width 130 height 16
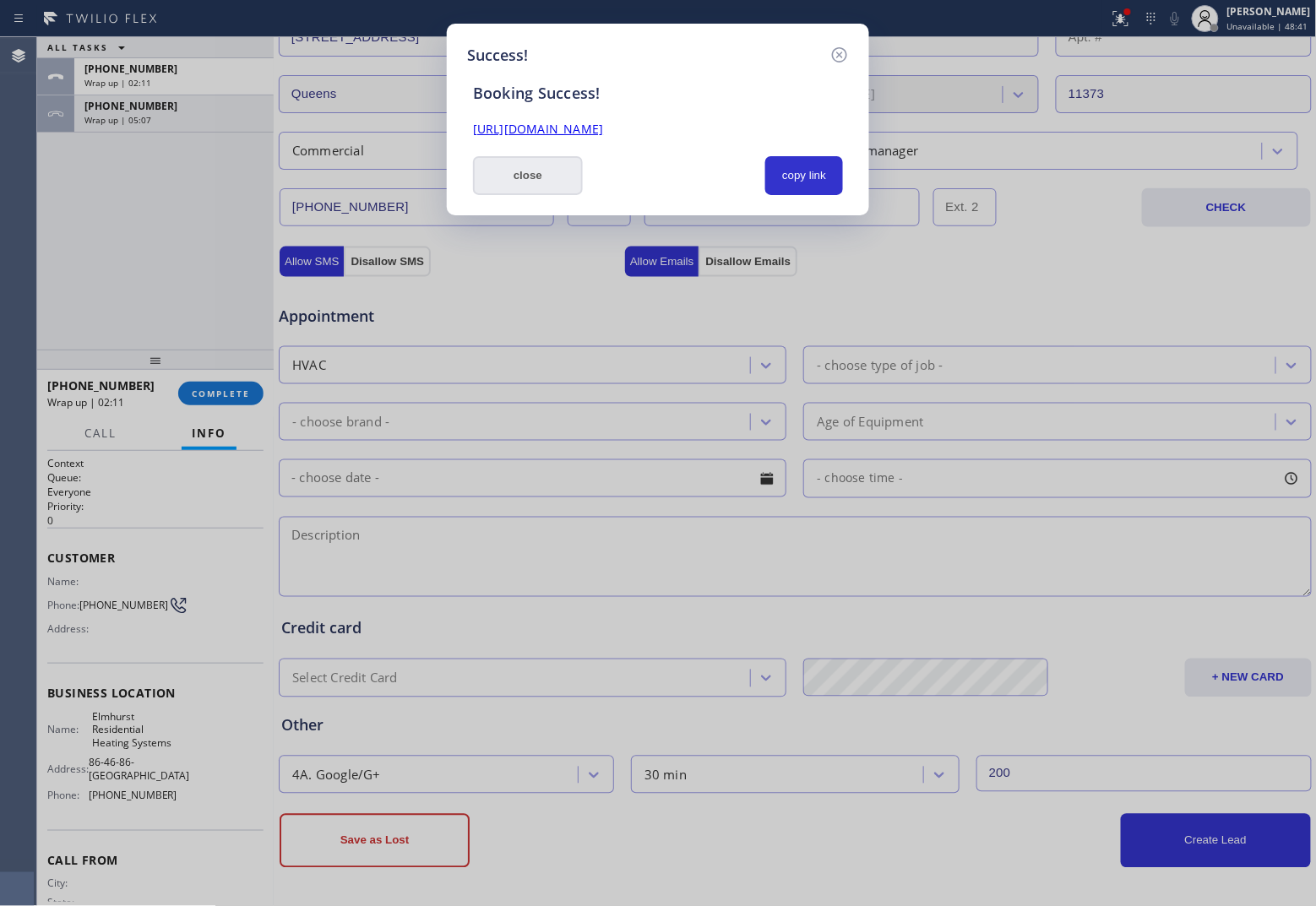
click at [559, 178] on button "close" at bounding box center [528, 175] width 110 height 39
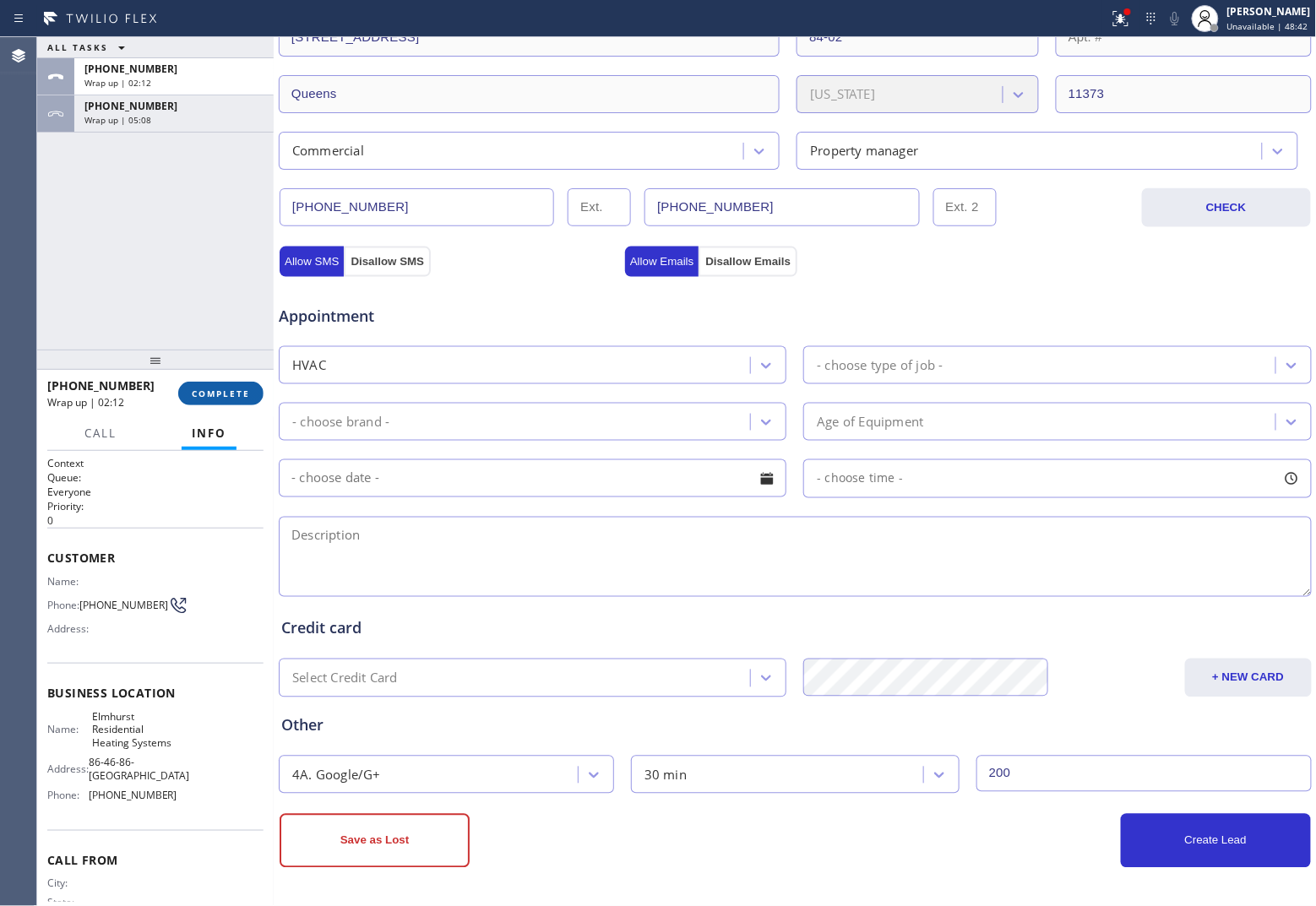
click at [230, 385] on button "COMPLETE" at bounding box center [221, 394] width 86 height 23
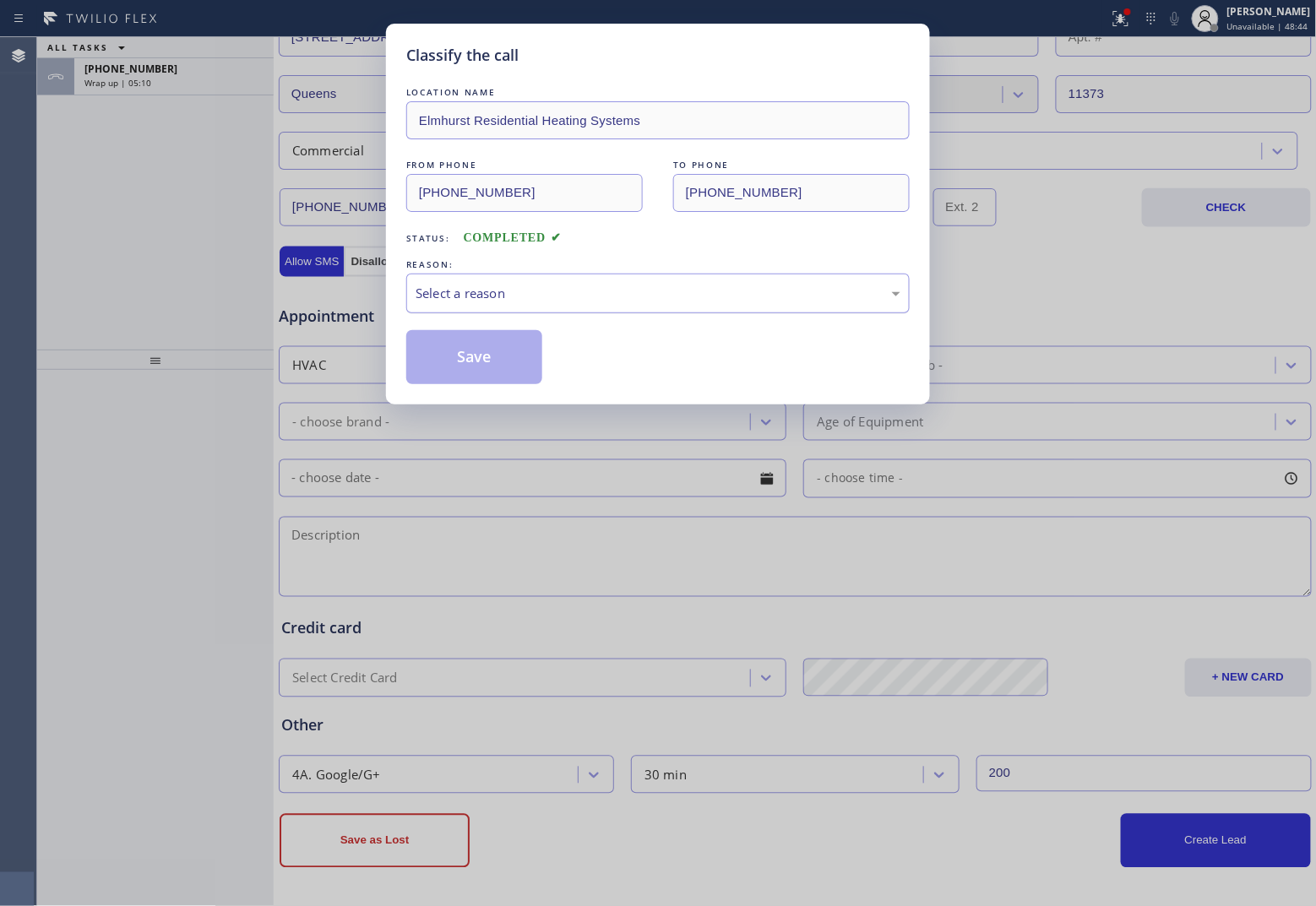
click at [518, 297] on div "Select a reason" at bounding box center [658, 294] width 485 height 20
click at [474, 370] on button "Save" at bounding box center [474, 358] width 136 height 54
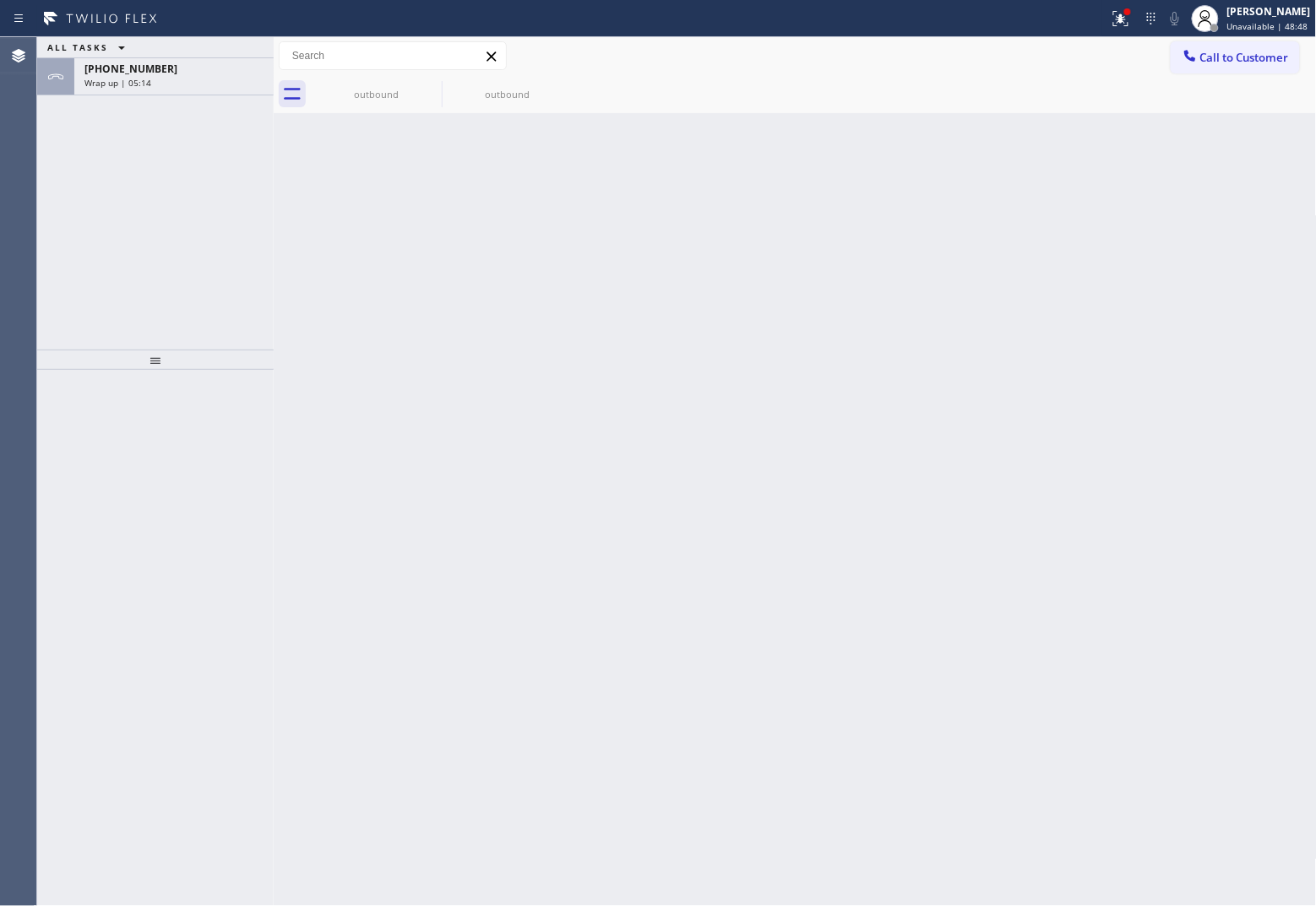
click at [1052, 52] on span "Call to Customer" at bounding box center [1244, 57] width 88 height 15
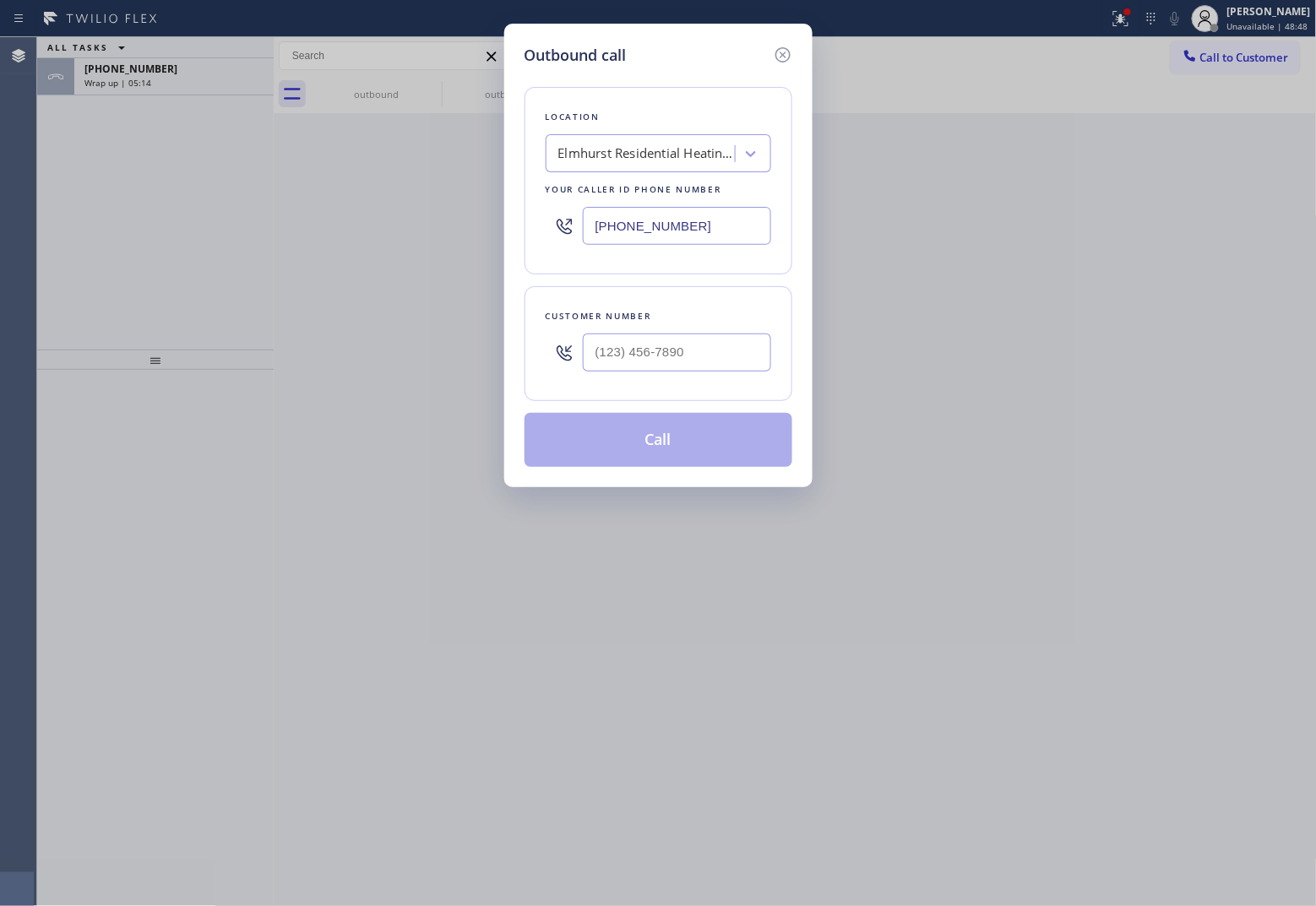
click at [651, 242] on input "[PHONE_NUMBER]" at bounding box center [676, 226] width 188 height 38
click at [649, 240] on input "[PHONE_NUMBER]" at bounding box center [676, 226] width 188 height 38
paste input "640) 232-0383"
type input "[PHONE_NUMBER]"
type input "(___) ___-____"
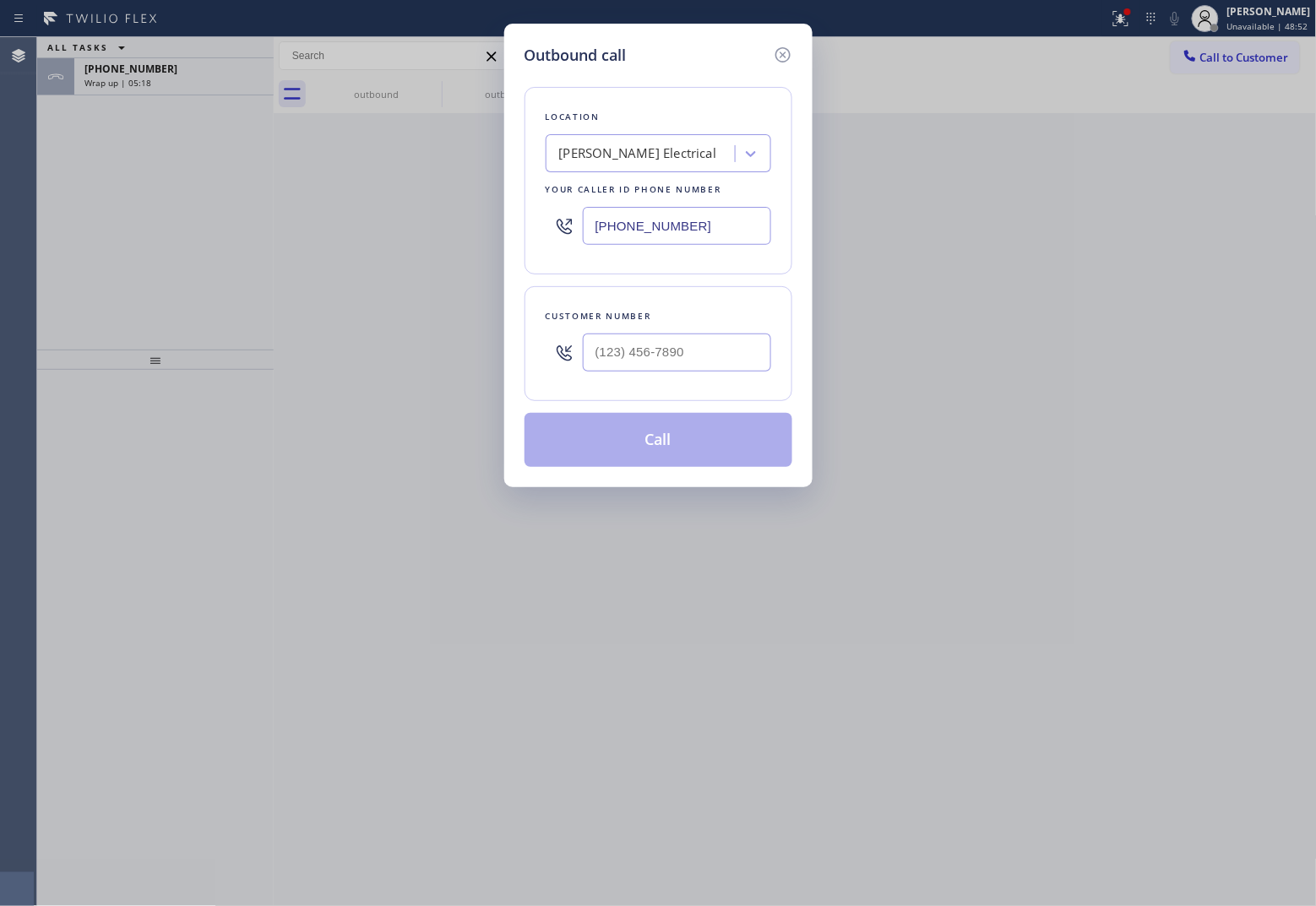
click at [643, 364] on input "text" at bounding box center [676, 352] width 188 height 38
paste input "917) 471-4718"
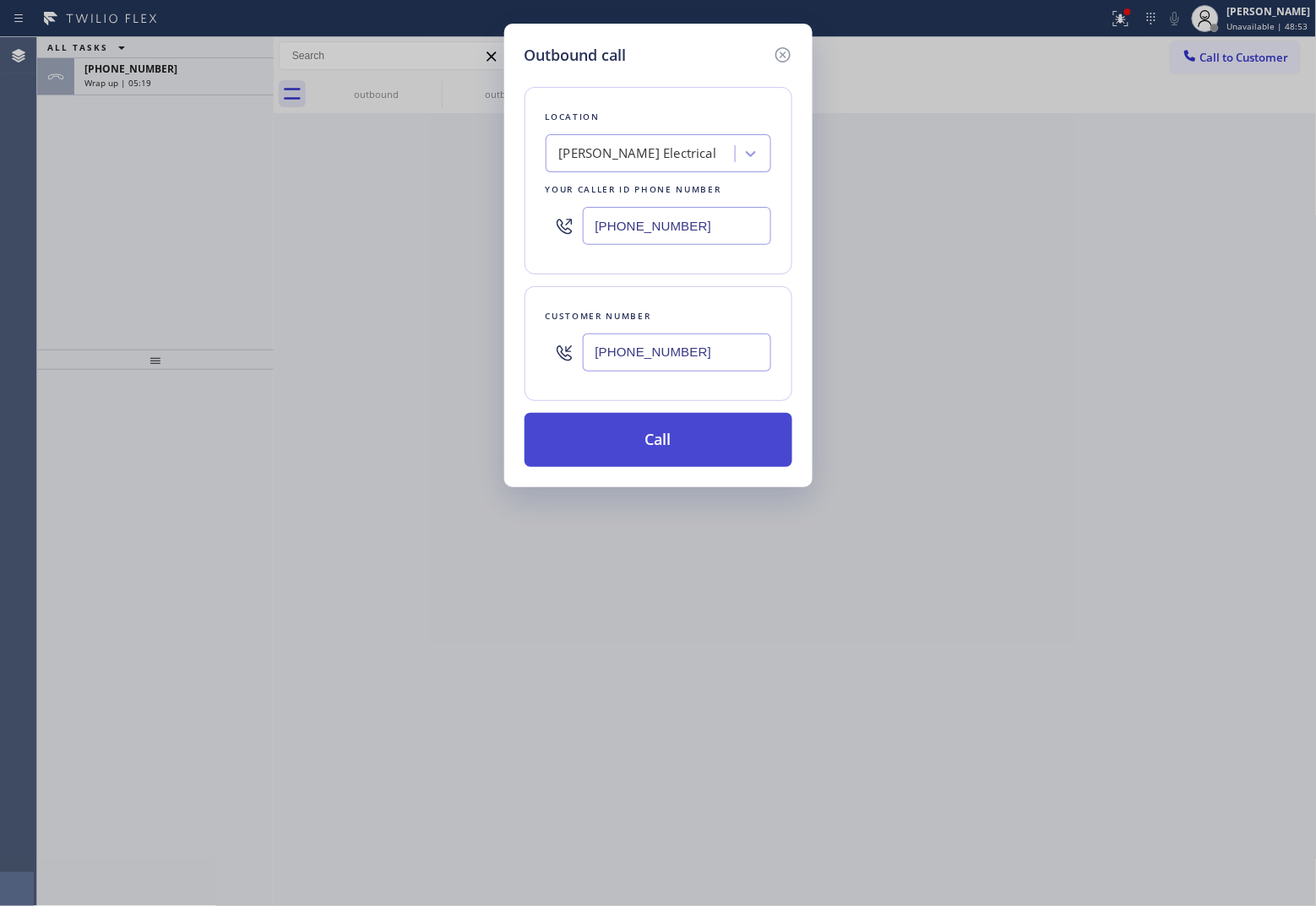
type input "[PHONE_NUMBER]"
click at [682, 450] on button "Call" at bounding box center [658, 439] width 268 height 54
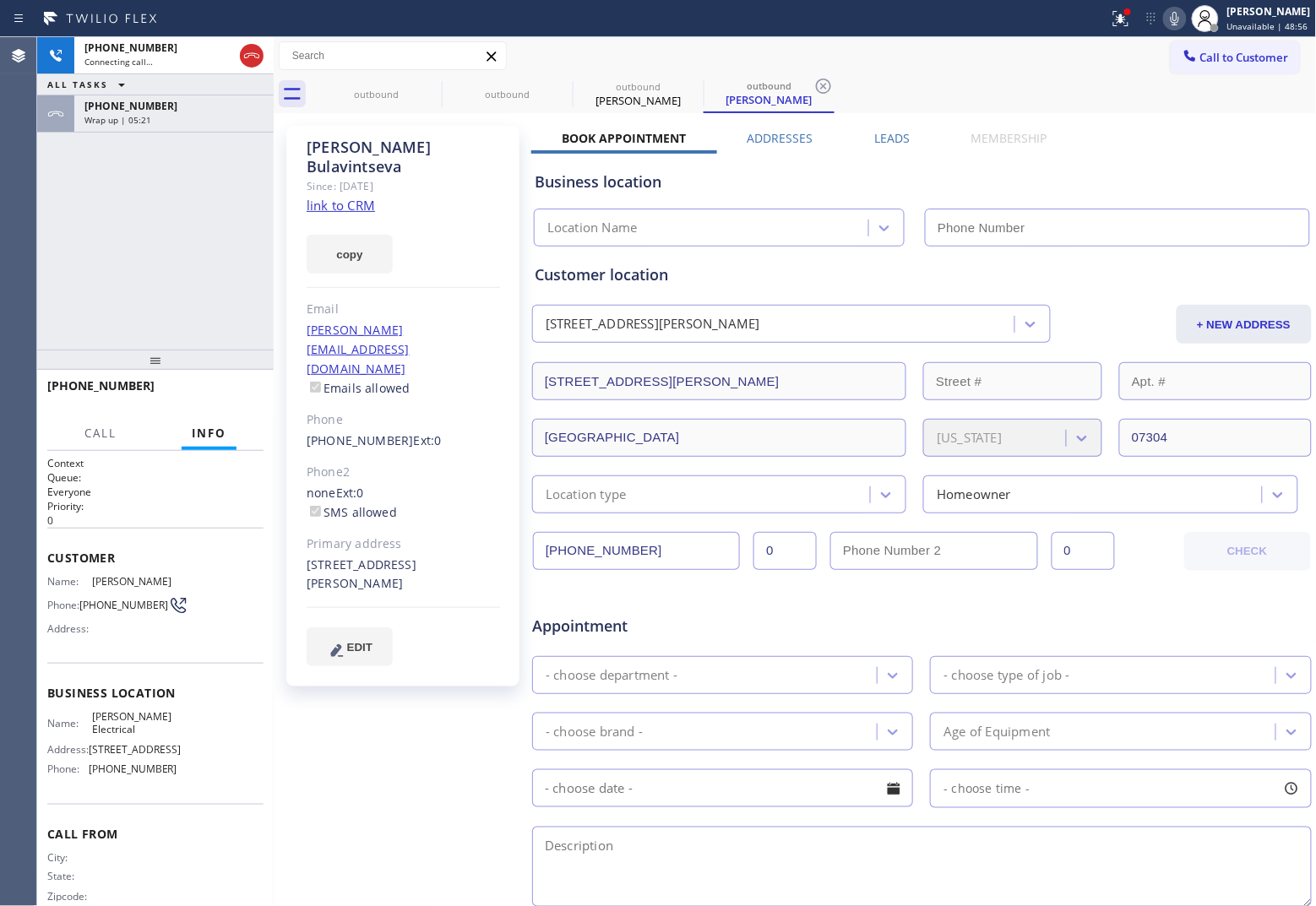
click at [365, 196] on link "link to CRM" at bounding box center [340, 204] width 68 height 17
type input "[PHONE_NUMBER]"
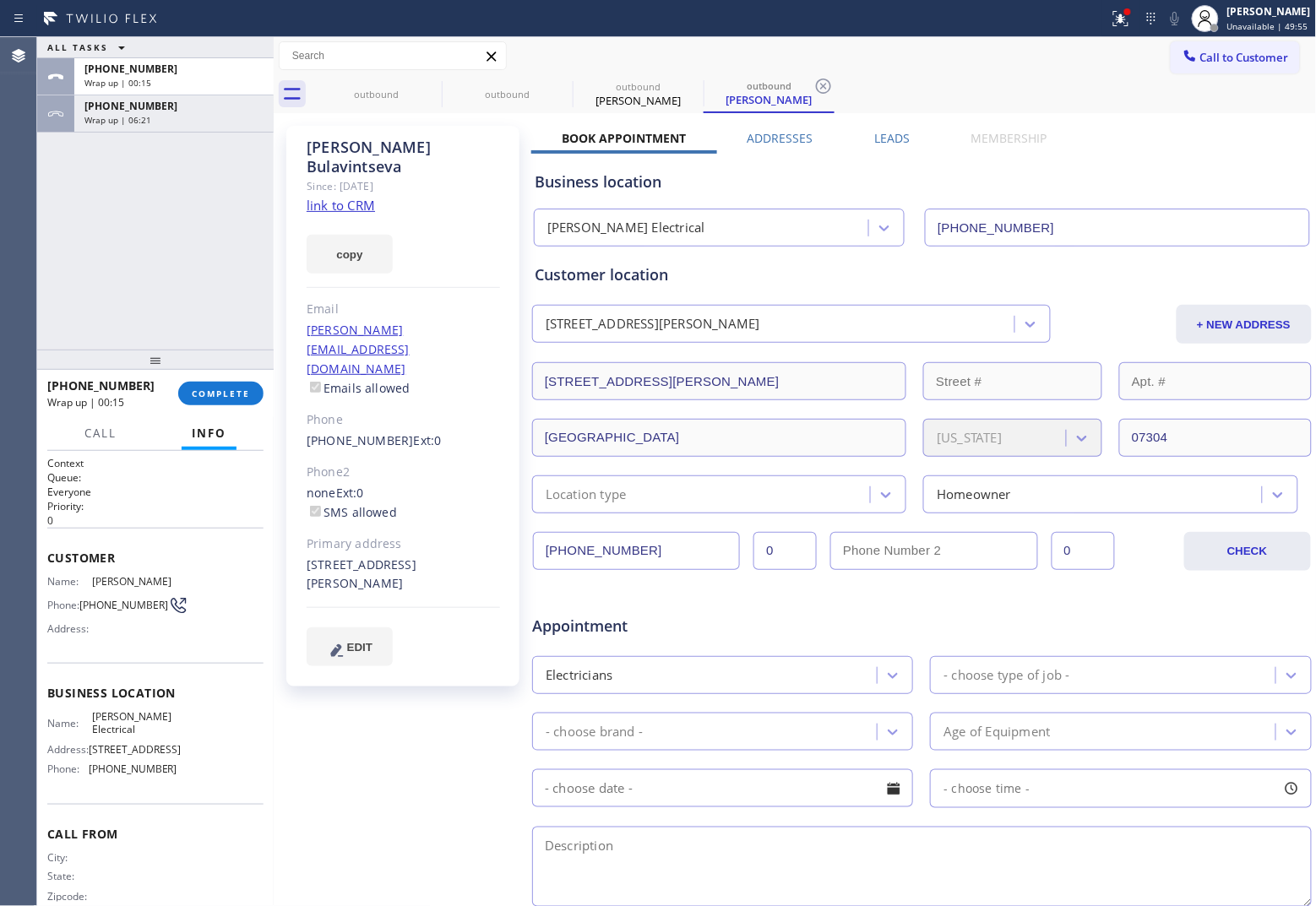
drag, startPoint x: 1233, startPoint y: 64, endPoint x: 1139, endPoint y: 104, distance: 102.2
click at [1052, 64] on span "Call to Customer" at bounding box center [1244, 57] width 88 height 15
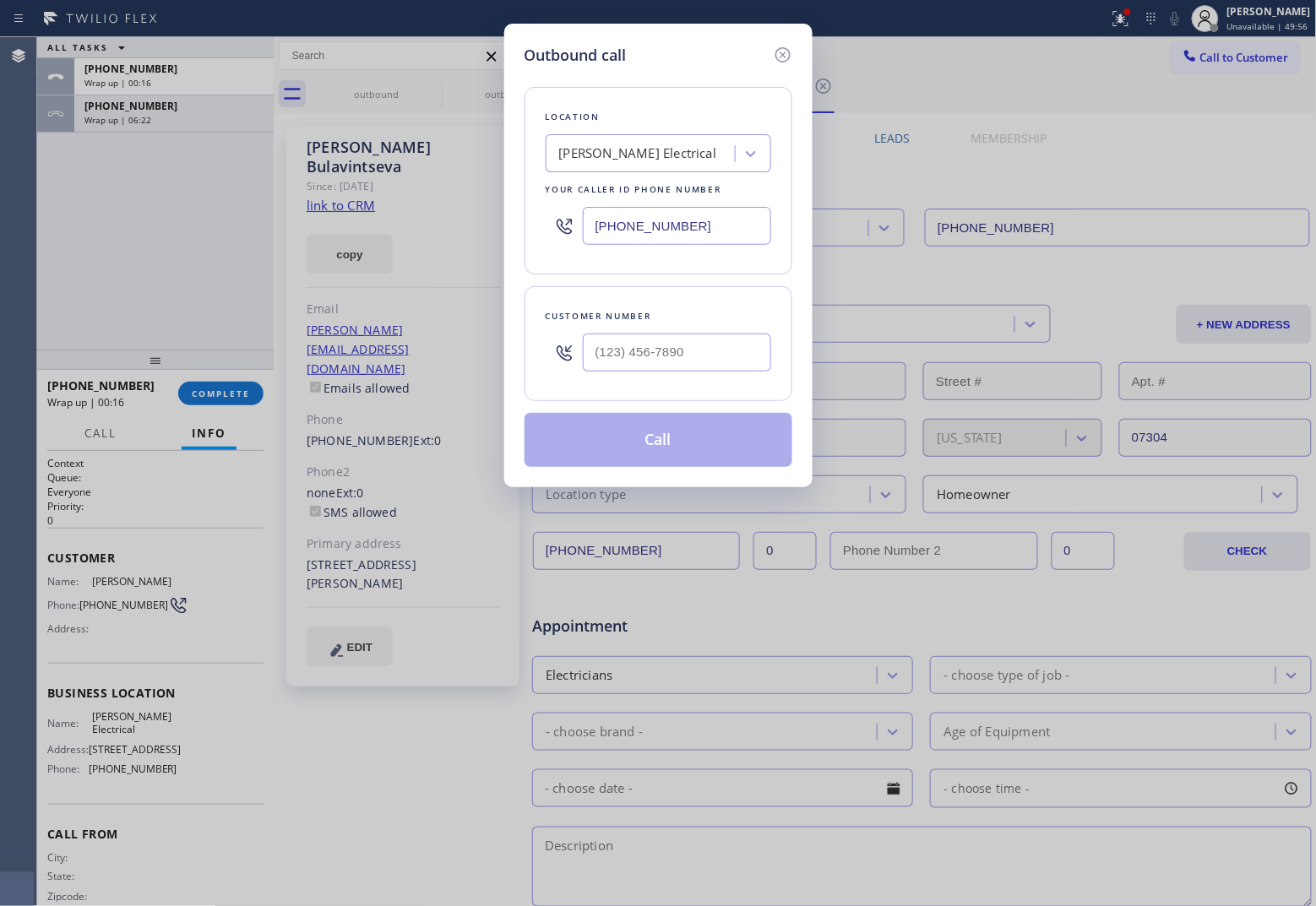
click at [746, 222] on input "[PHONE_NUMBER]" at bounding box center [676, 226] width 188 height 38
paste input "415) 840-1356"
type input "[PHONE_NUMBER]"
type input "(___) ___-____"
click at [674, 344] on input "(___) ___-____" at bounding box center [676, 352] width 188 height 38
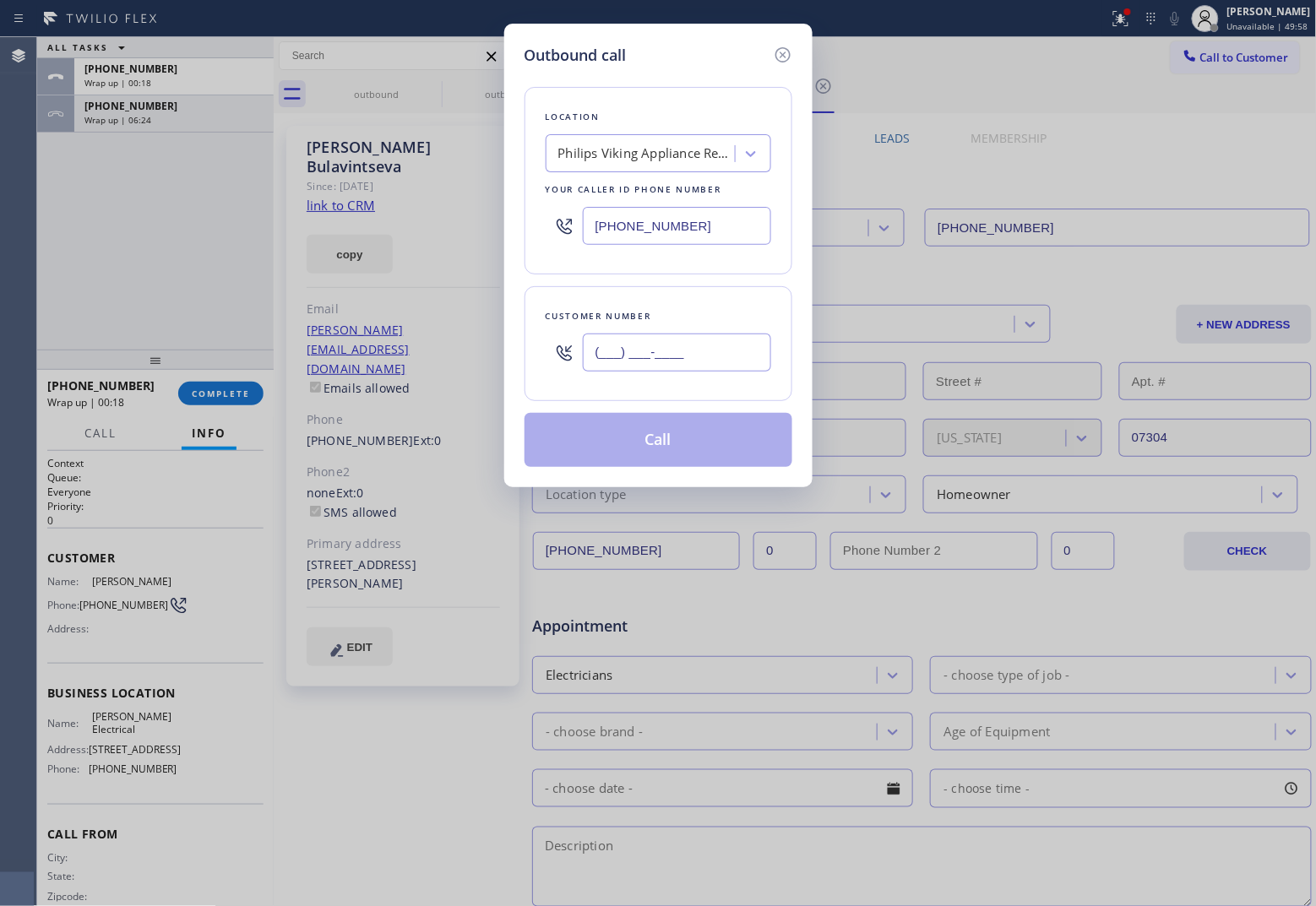
paste input "341) 201-2527"
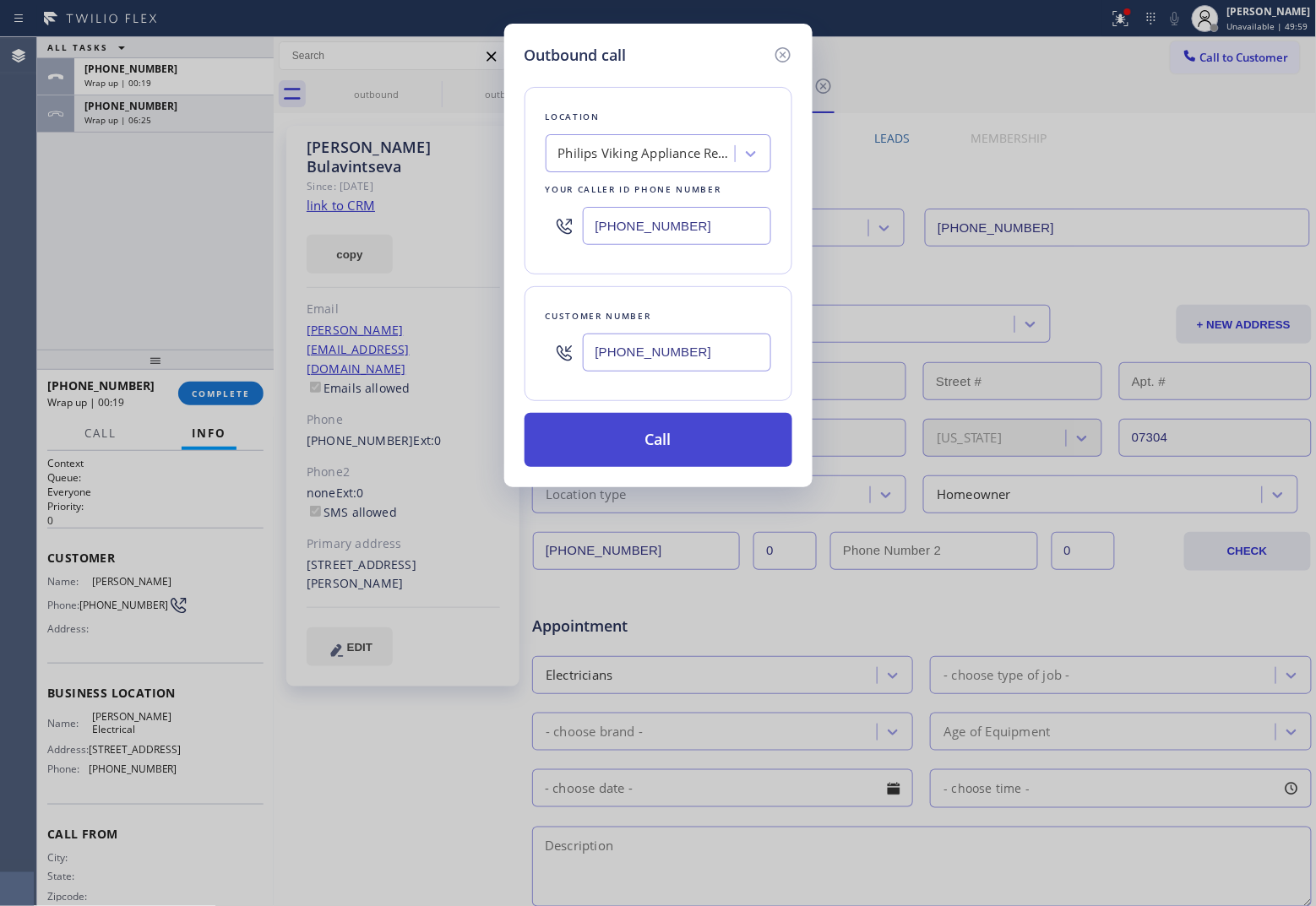
type input "[PHONE_NUMBER]"
click at [718, 458] on button "Call" at bounding box center [658, 439] width 268 height 54
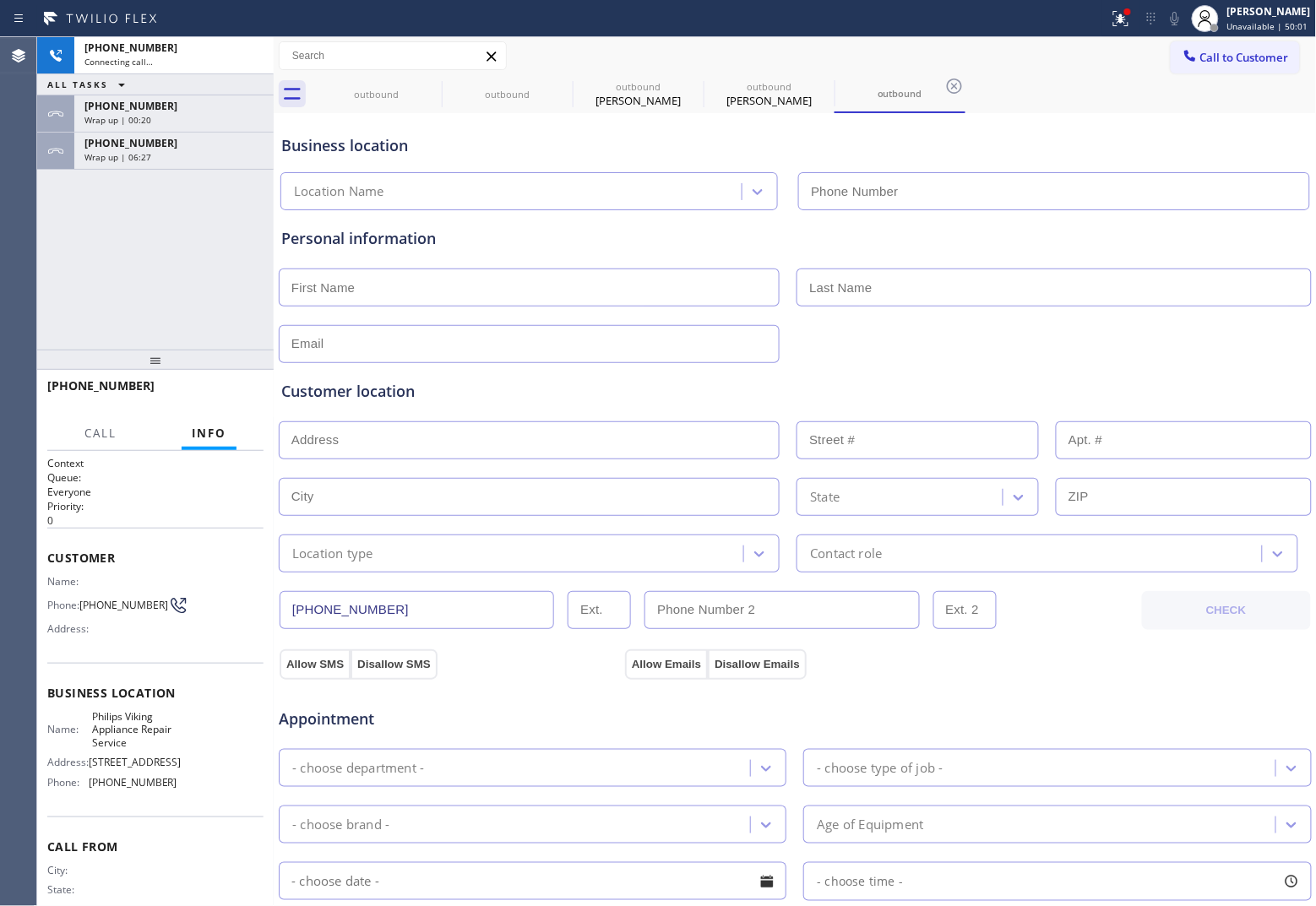
type input "[PHONE_NUMBER]"
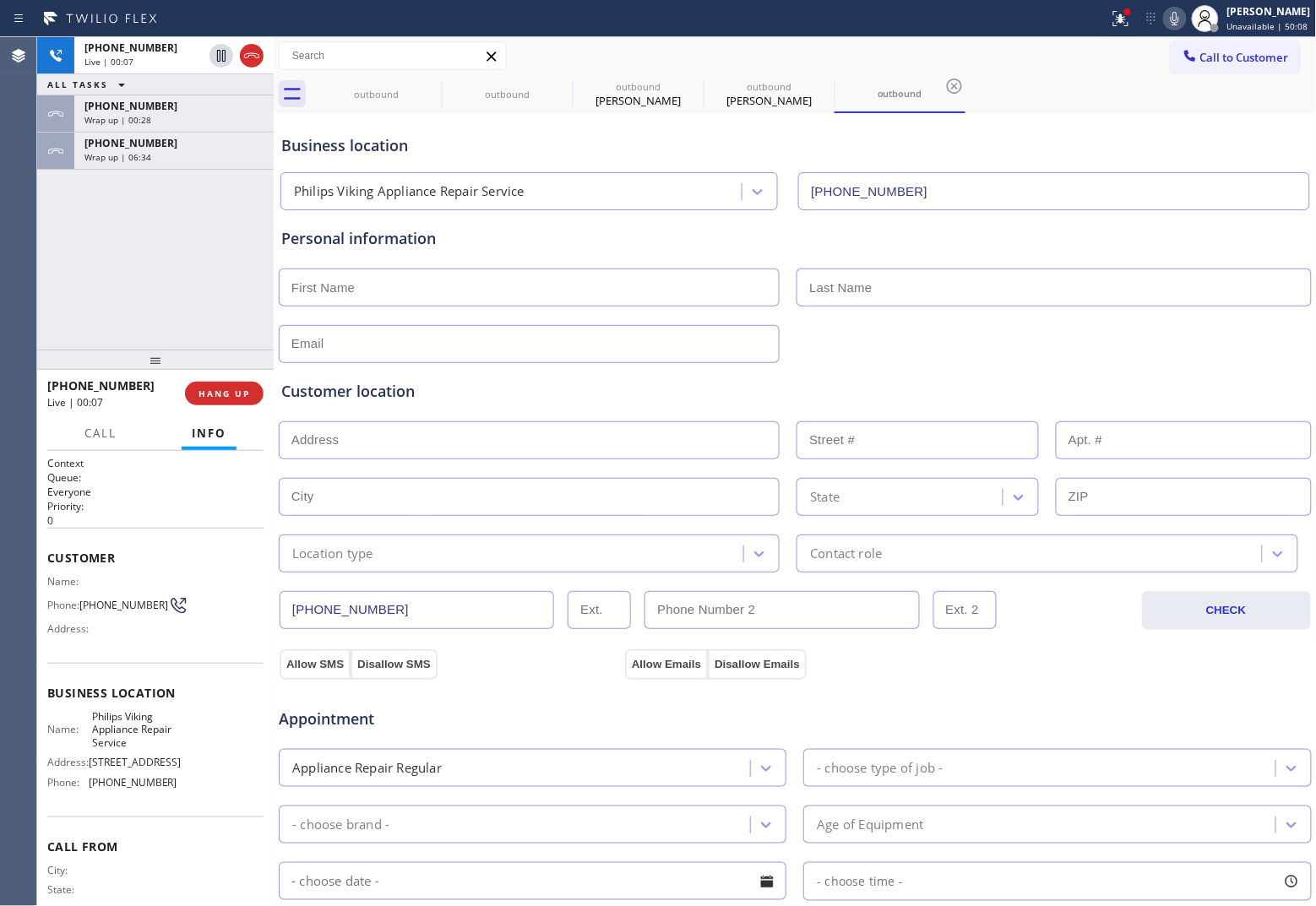
click at [34, 263] on div "Agent Desktop" at bounding box center [18, 471] width 36 height 869
click at [247, 52] on icon at bounding box center [251, 56] width 21 height 21
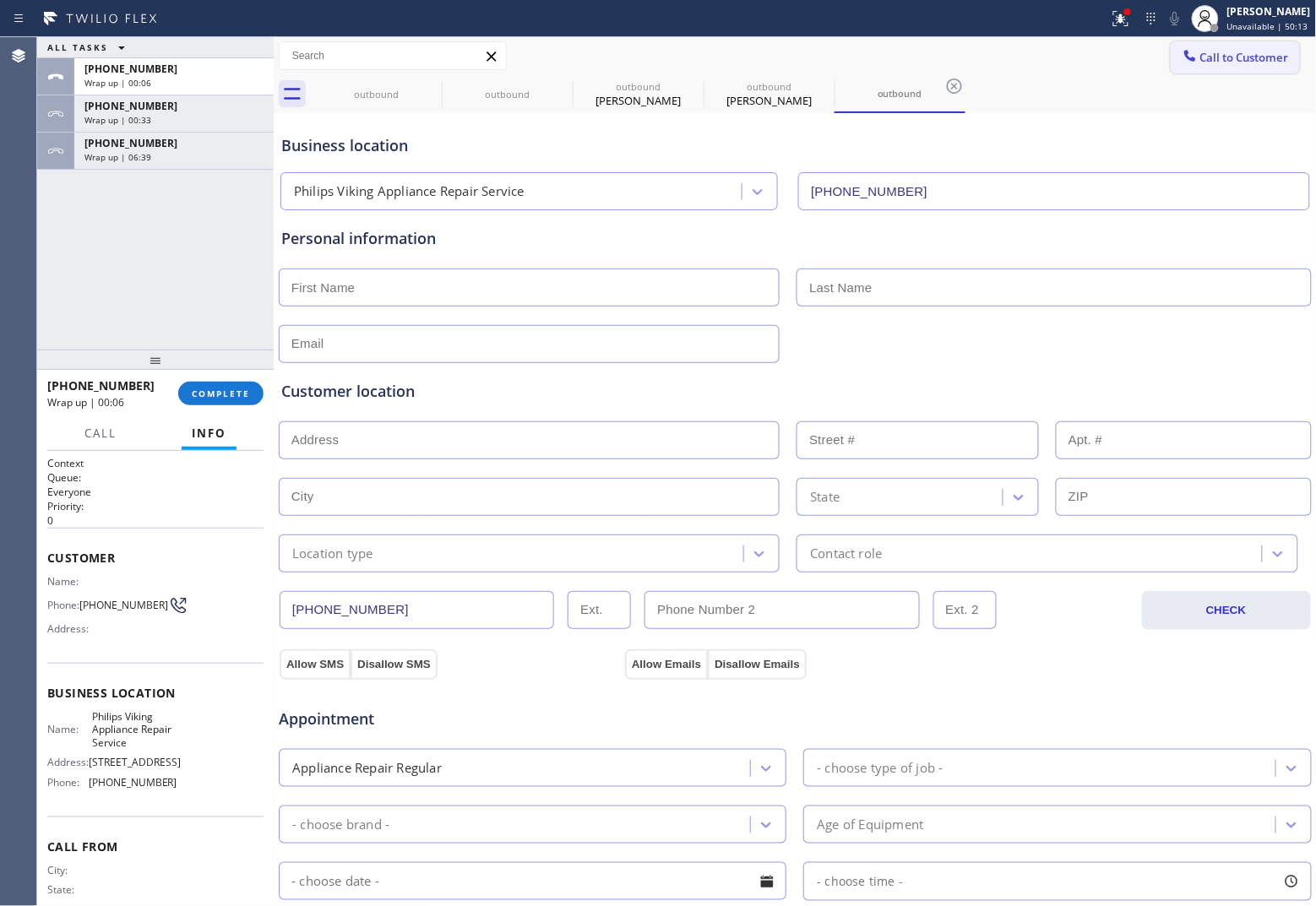
click at [1052, 56] on span "Call to Customer" at bounding box center [1244, 57] width 88 height 15
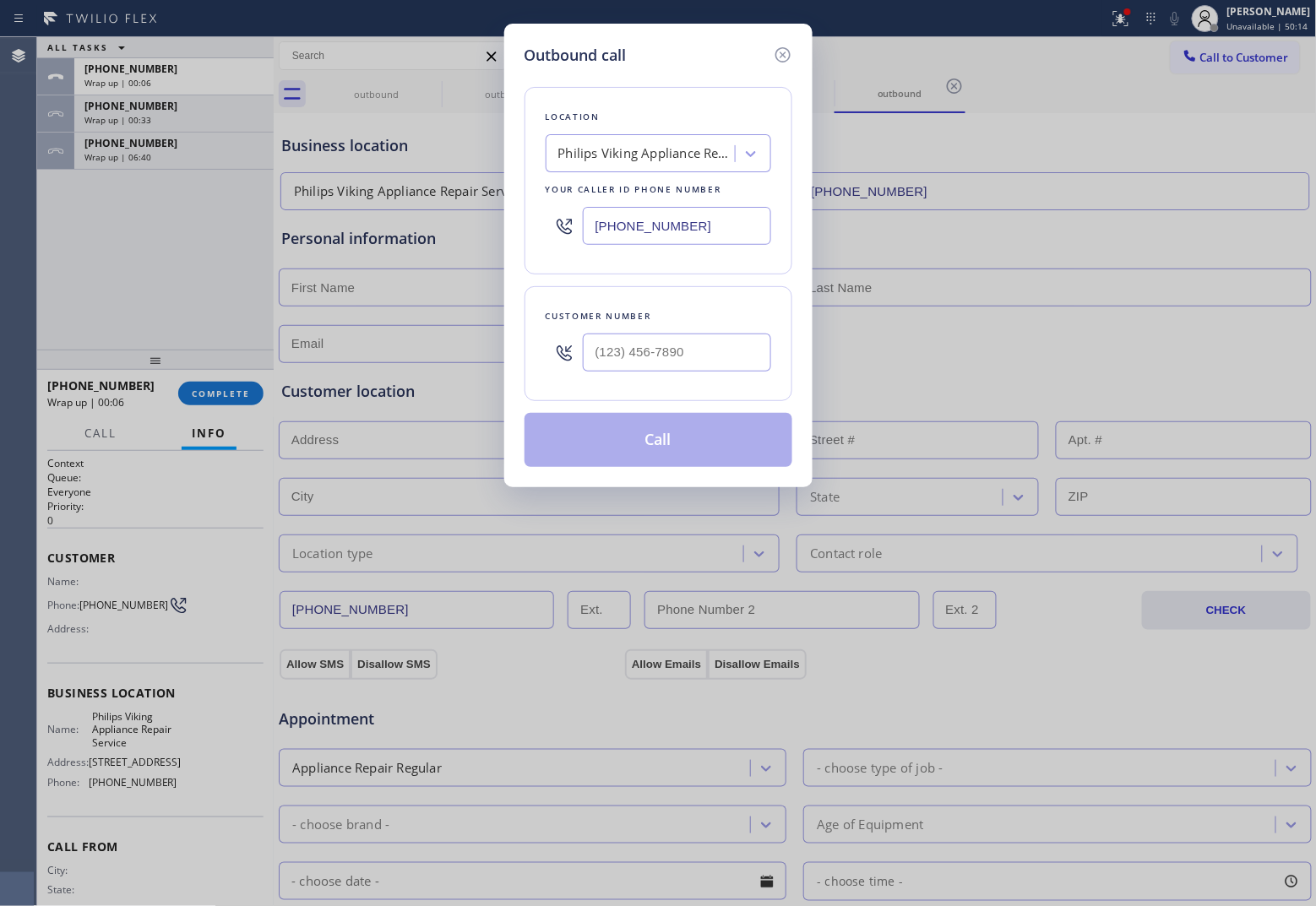
drag, startPoint x: 707, startPoint y: 226, endPoint x: 1222, endPoint y: 340, distance: 527.5
click at [702, 226] on input "[PHONE_NUMBER]" at bounding box center [676, 226] width 188 height 38
paste input "346) 483-2754"
type input "[PHONE_NUMBER]"
type input "(___) ___-____"
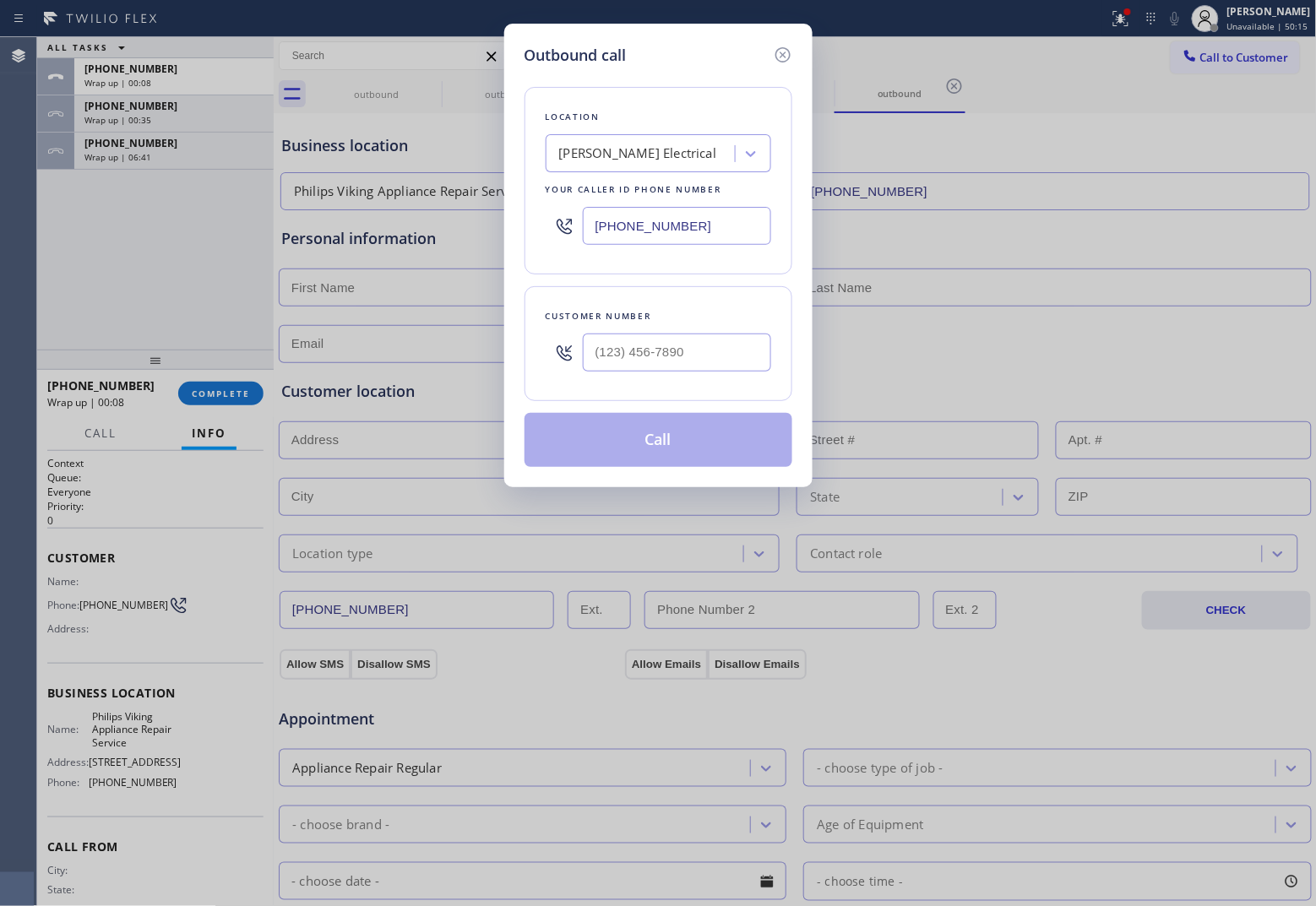
click at [678, 358] on input "text" at bounding box center [676, 352] width 188 height 38
paste input "346) 484-0854"
type input "[PHONE_NUMBER]"
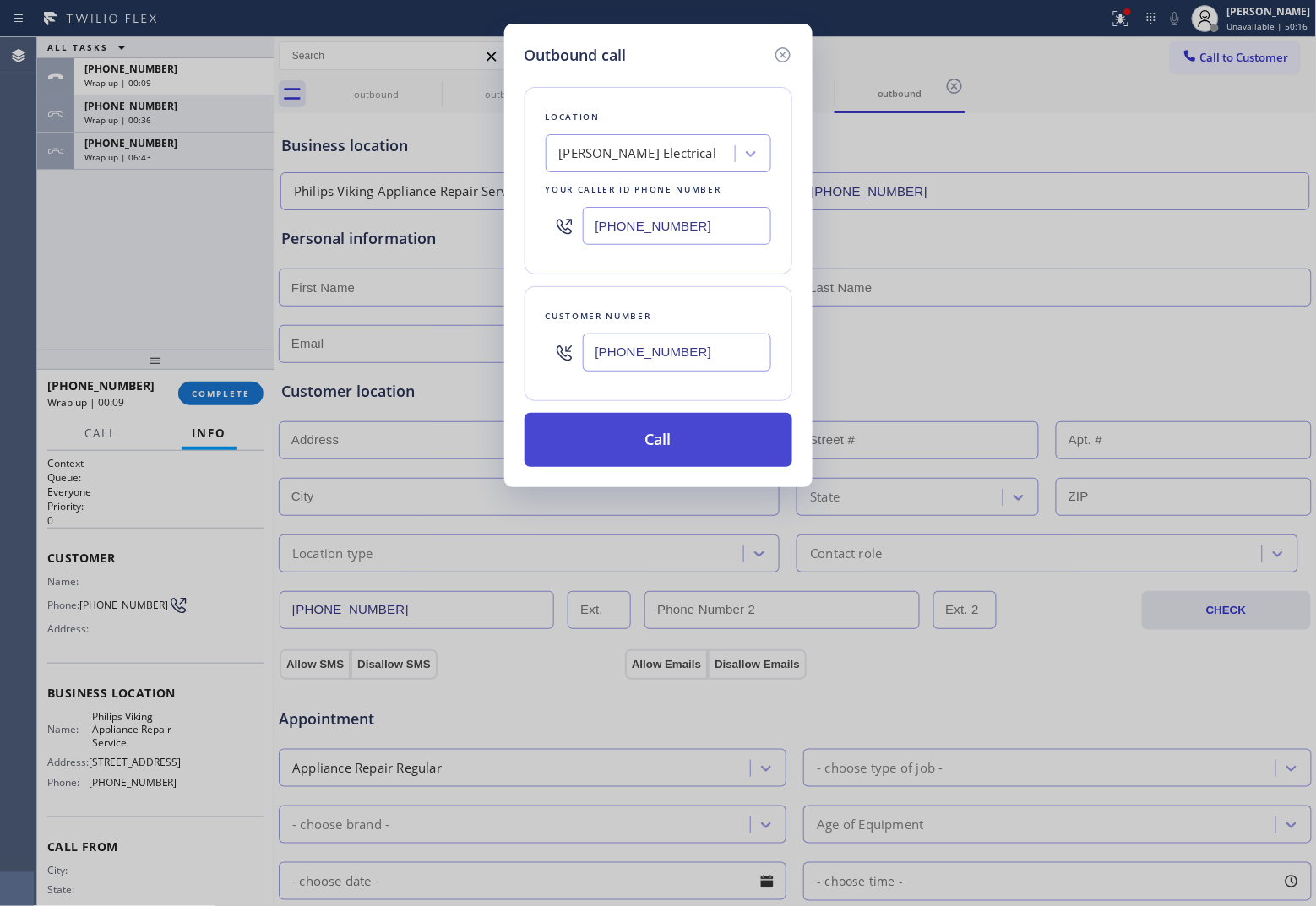
click at [703, 437] on button "Call" at bounding box center [658, 439] width 268 height 54
drag, startPoint x: 1065, startPoint y: 886, endPoint x: 1065, endPoint y: 901, distance: 15.0
click at [1052, 696] on div "Outbound call Location [PERSON_NAME] Electrical Your caller id phone number [PH…" at bounding box center [658, 453] width 1316 height 906
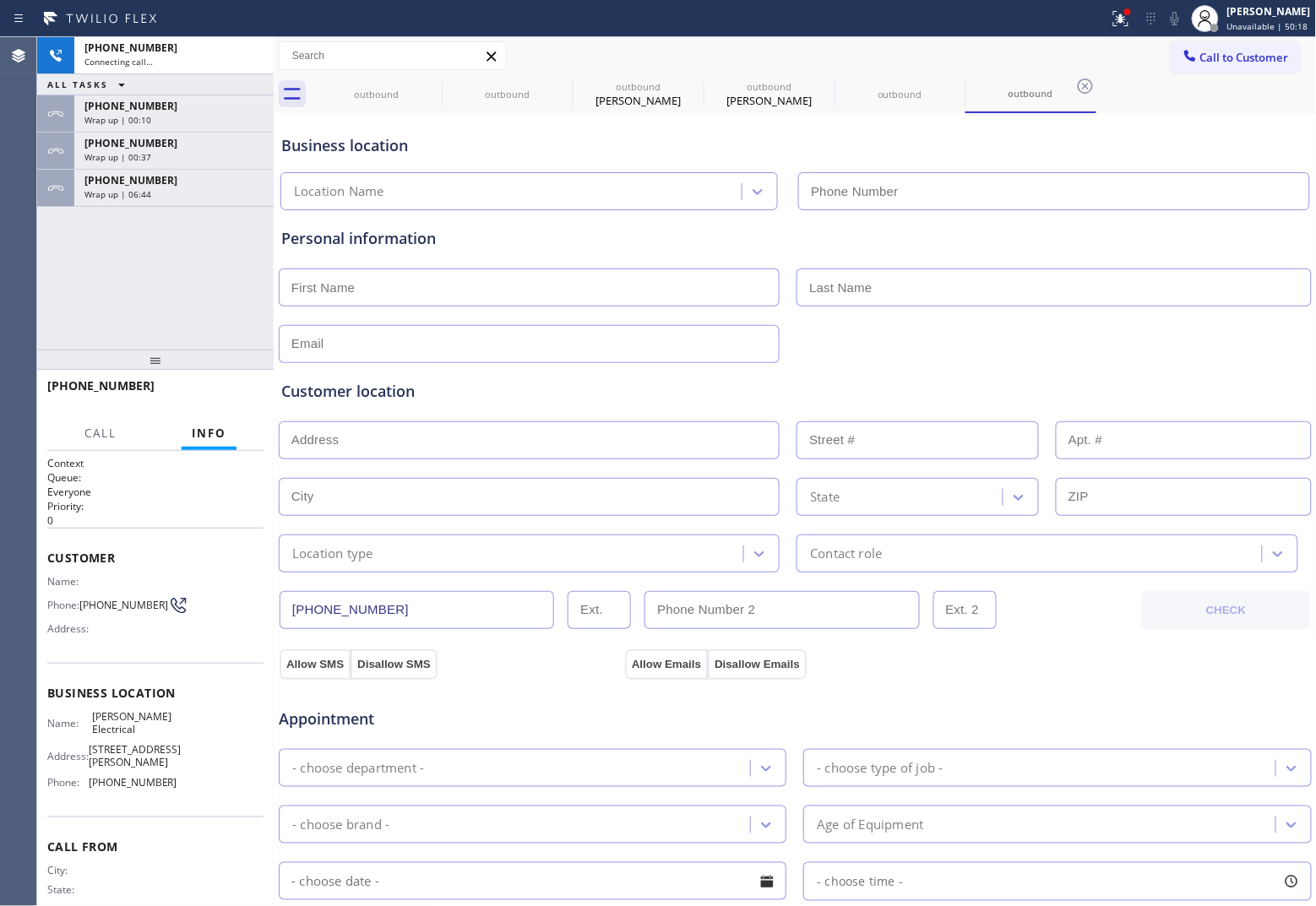
type input "[PHONE_NUMBER]"
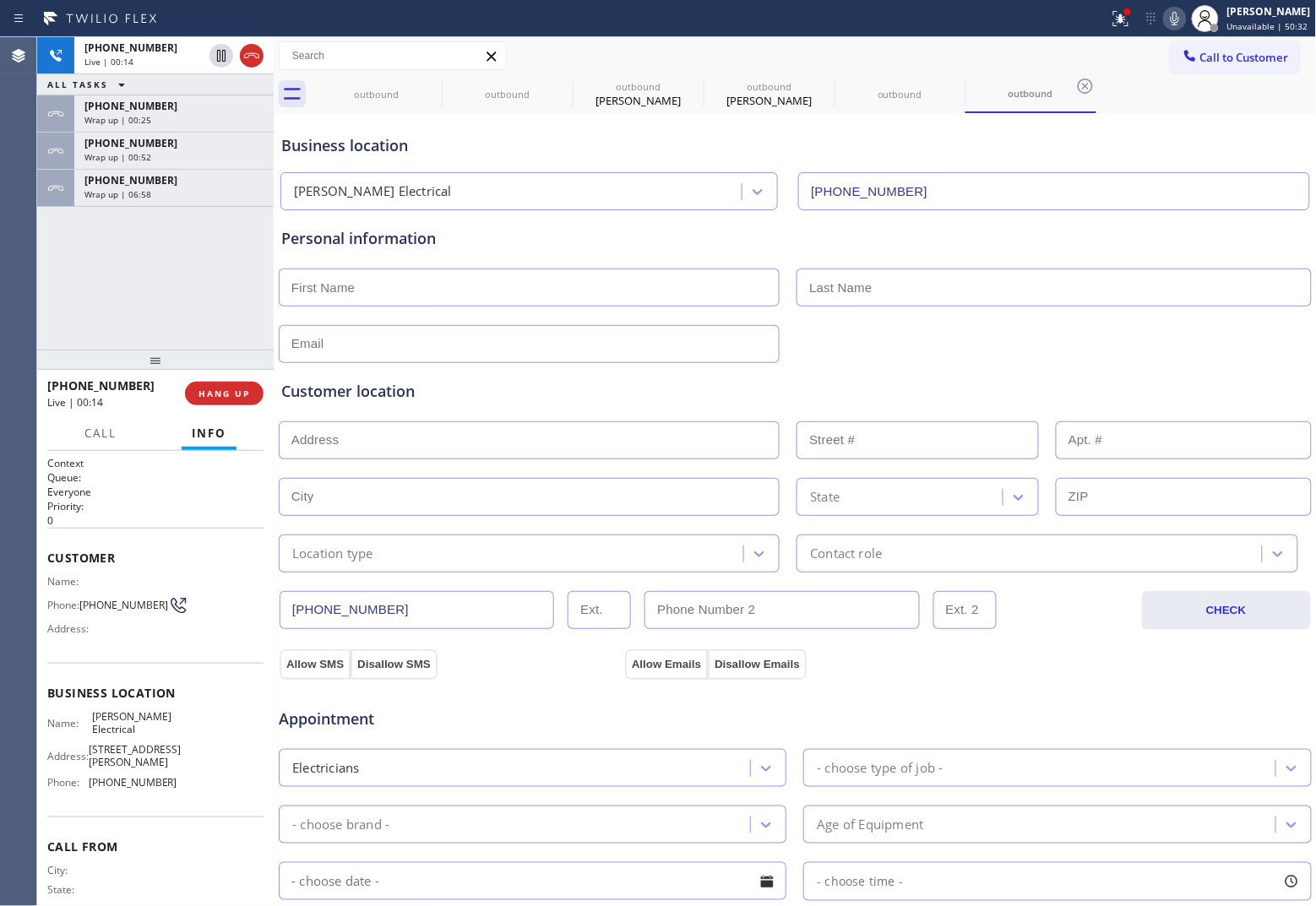
drag, startPoint x: 68, startPoint y: 298, endPoint x: 132, endPoint y: 218, distance: 102.4
click at [68, 292] on div "[PHONE_NUMBER] Live | 00:14 ALL TASKS ALL TASKS ACTIVE TASKS TASKS IN WRAP UP […" at bounding box center [155, 193] width 237 height 313
click at [258, 52] on icon at bounding box center [251, 56] width 21 height 21
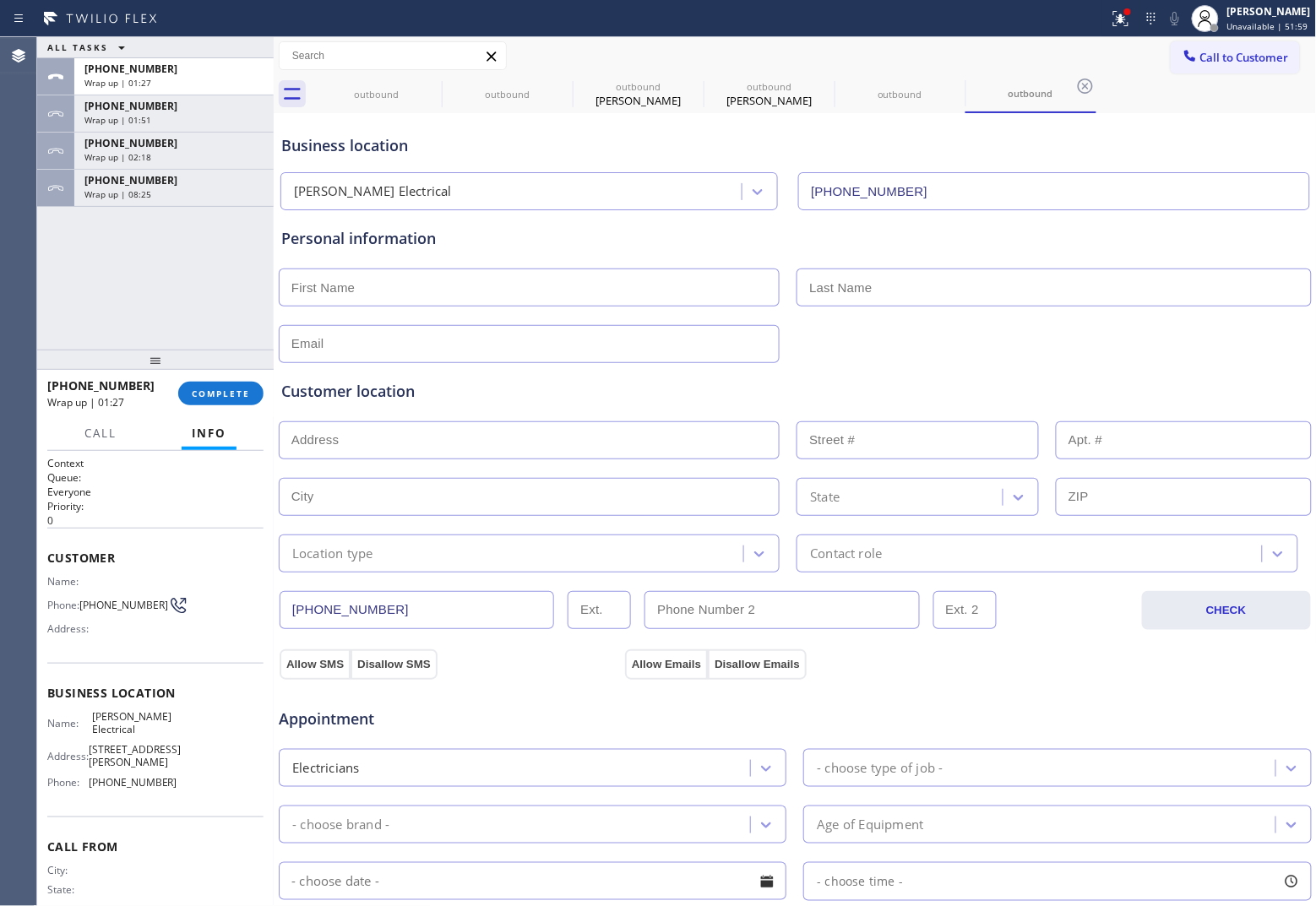
drag, startPoint x: 1252, startPoint y: 50, endPoint x: 784, endPoint y: 243, distance: 506.2
click at [1052, 57] on span "Call to Customer" at bounding box center [1244, 57] width 88 height 15
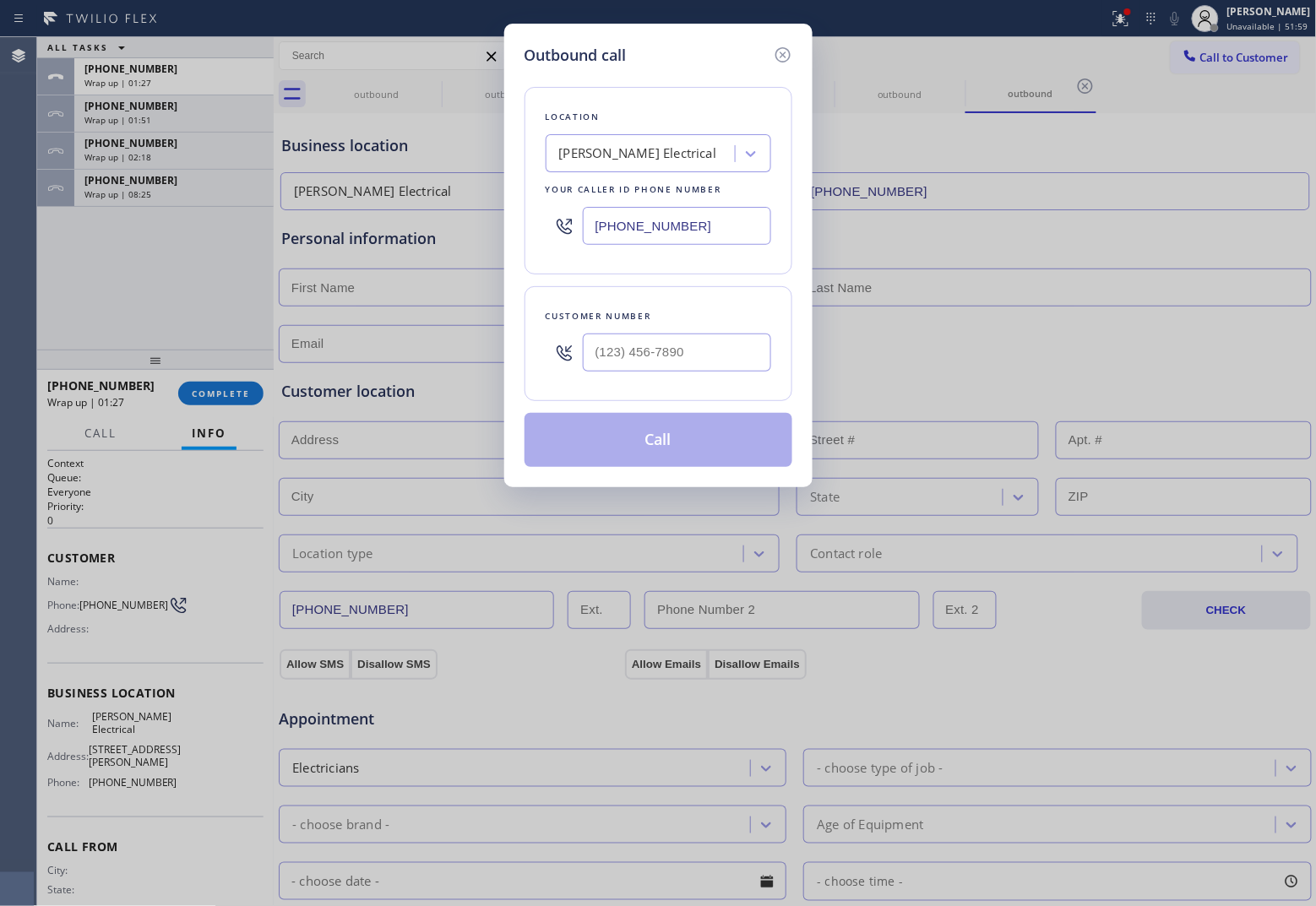
click at [695, 223] on input "[PHONE_NUMBER]" at bounding box center [676, 226] width 188 height 38
paste input "602) 536-8383"
type input "[PHONE_NUMBER]"
type input "(___) ___-____"
click at [712, 364] on input "(___) ___-____" at bounding box center [676, 352] width 188 height 38
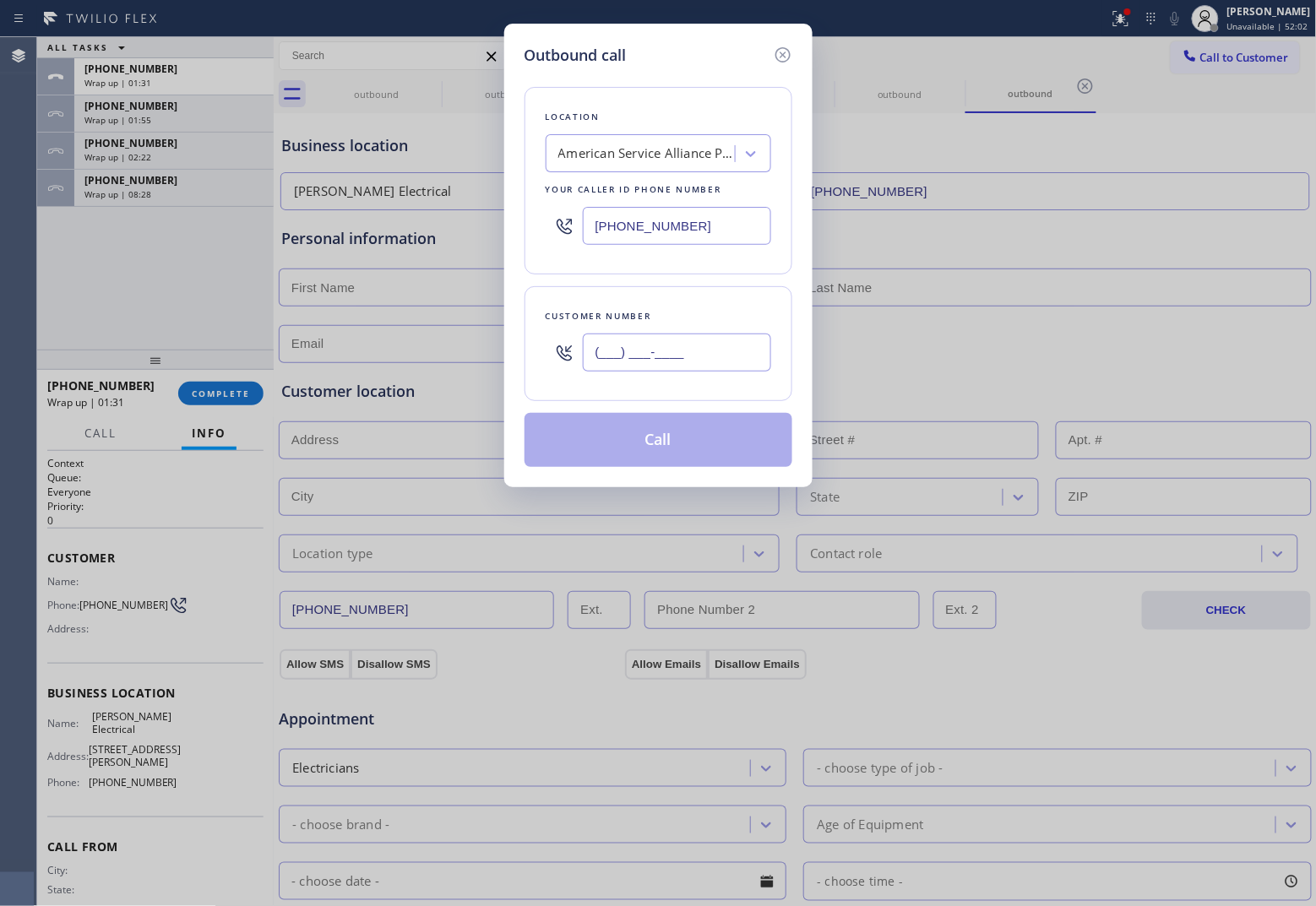
paste input "480) 235-0810"
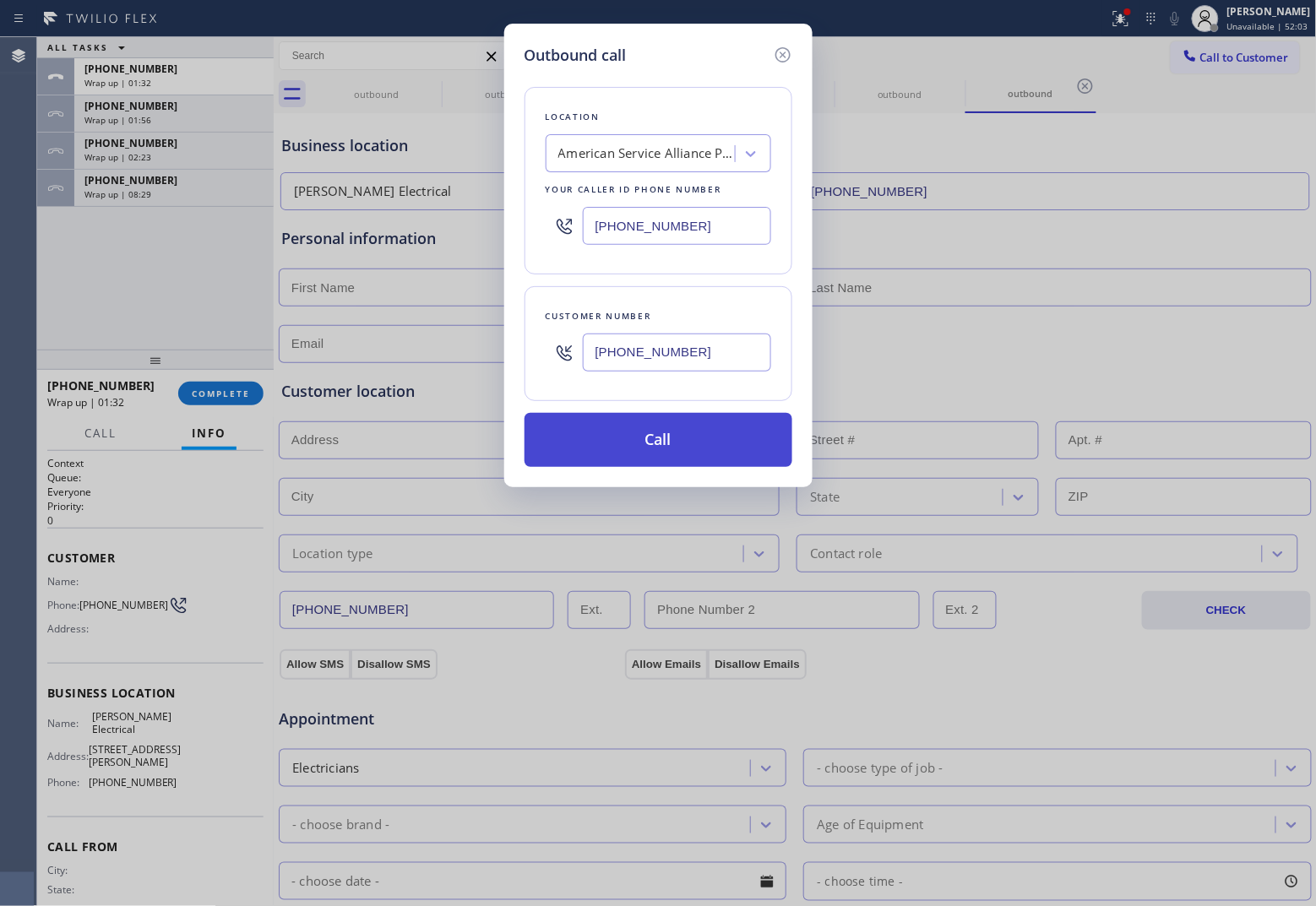
type input "[PHONE_NUMBER]"
drag, startPoint x: 697, startPoint y: 454, endPoint x: 1039, endPoint y: 801, distance: 487.2
click at [707, 458] on button "Call" at bounding box center [658, 439] width 268 height 54
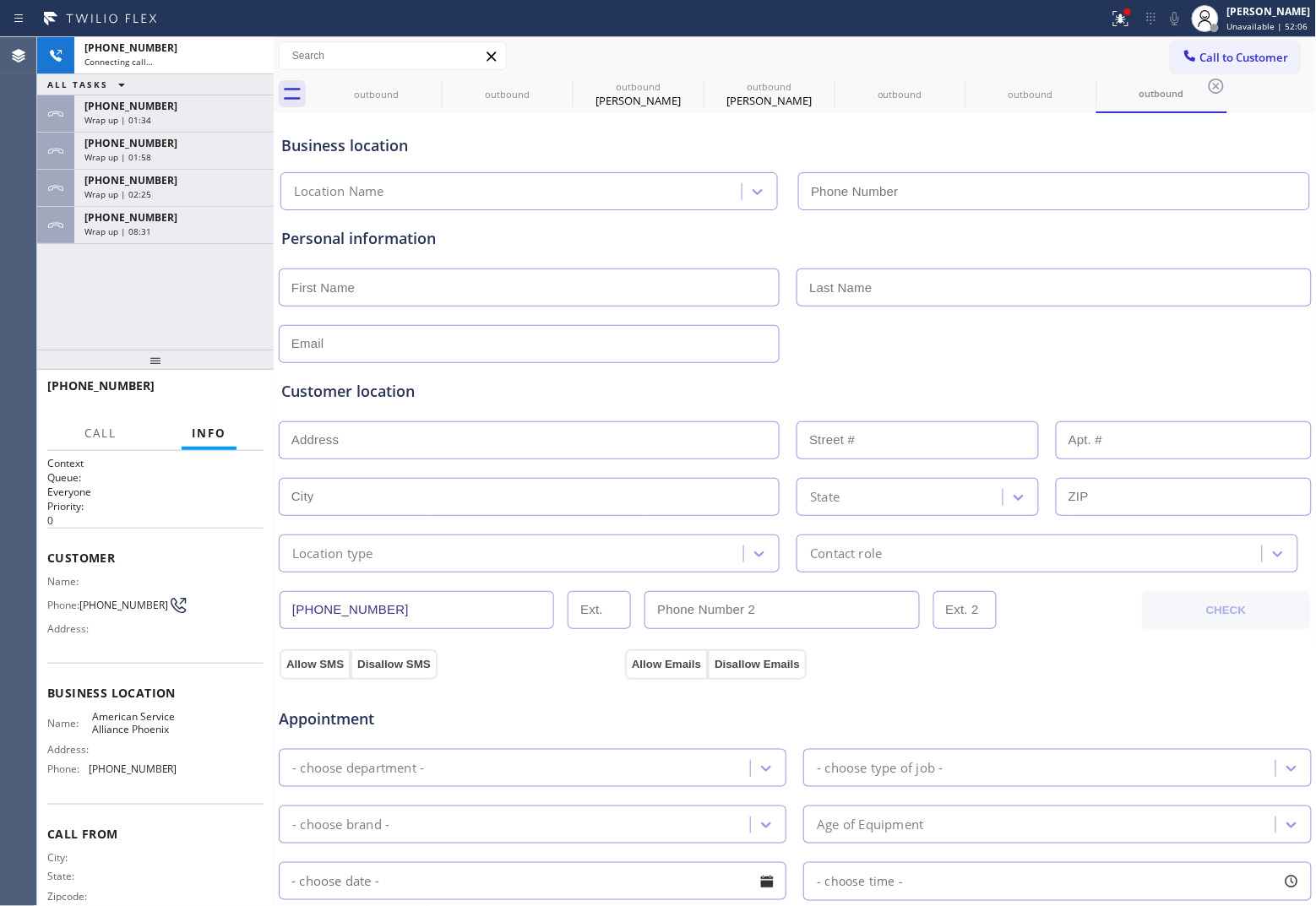
type input "[PHONE_NUMBER]"
drag, startPoint x: 65, startPoint y: 326, endPoint x: 119, endPoint y: 291, distance: 64.4
click at [65, 326] on div "[PHONE_NUMBER] Connecting call… ALL TASKS ALL TASKS ACTIVE TASKS TASKS IN WRAP …" at bounding box center [155, 193] width 237 height 313
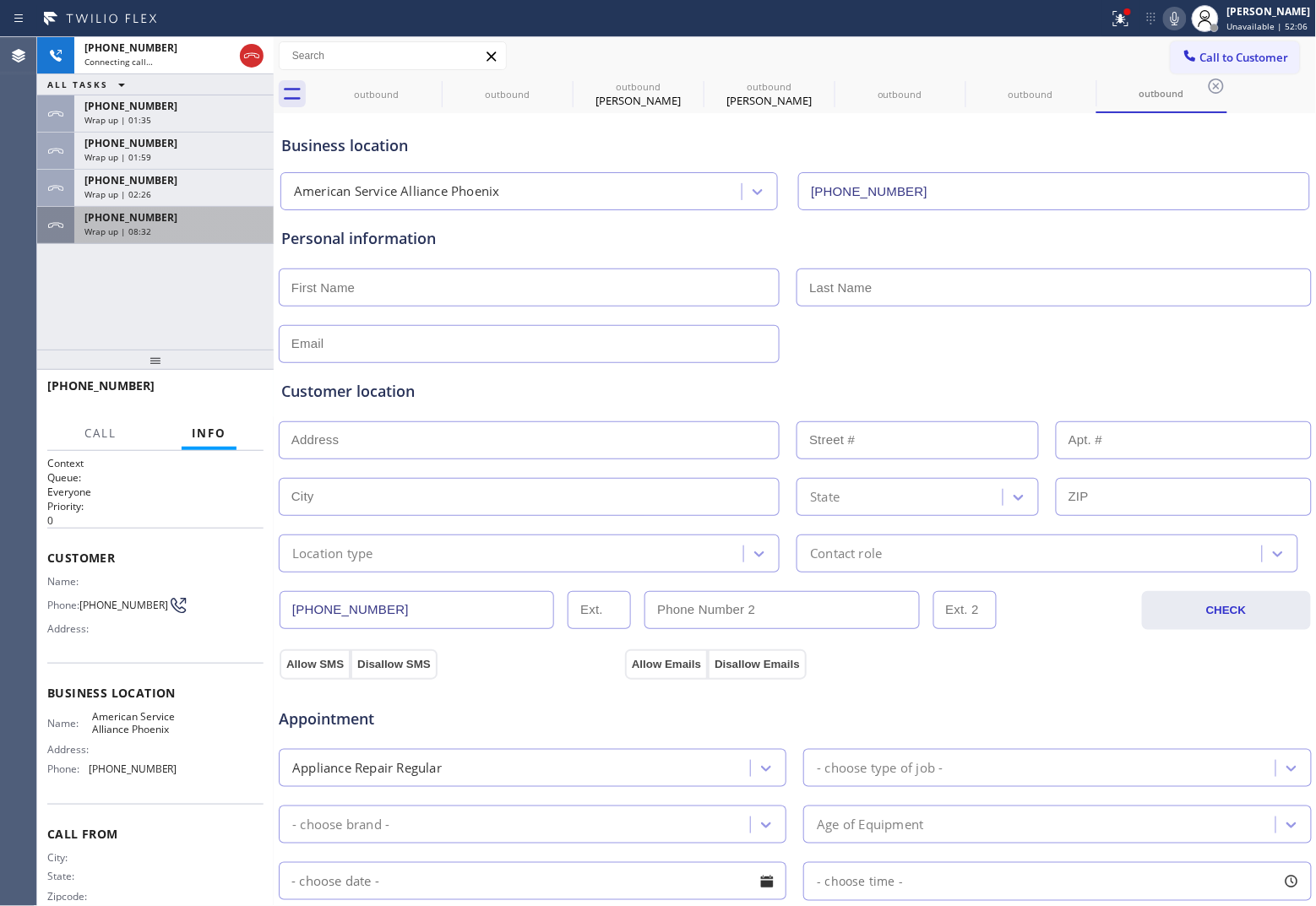
click at [123, 243] on div "[PHONE_NUMBER] Wrap up | 08:32" at bounding box center [155, 225] width 237 height 37
click at [136, 230] on span "Wrap up | 08:32" at bounding box center [118, 231] width 67 height 12
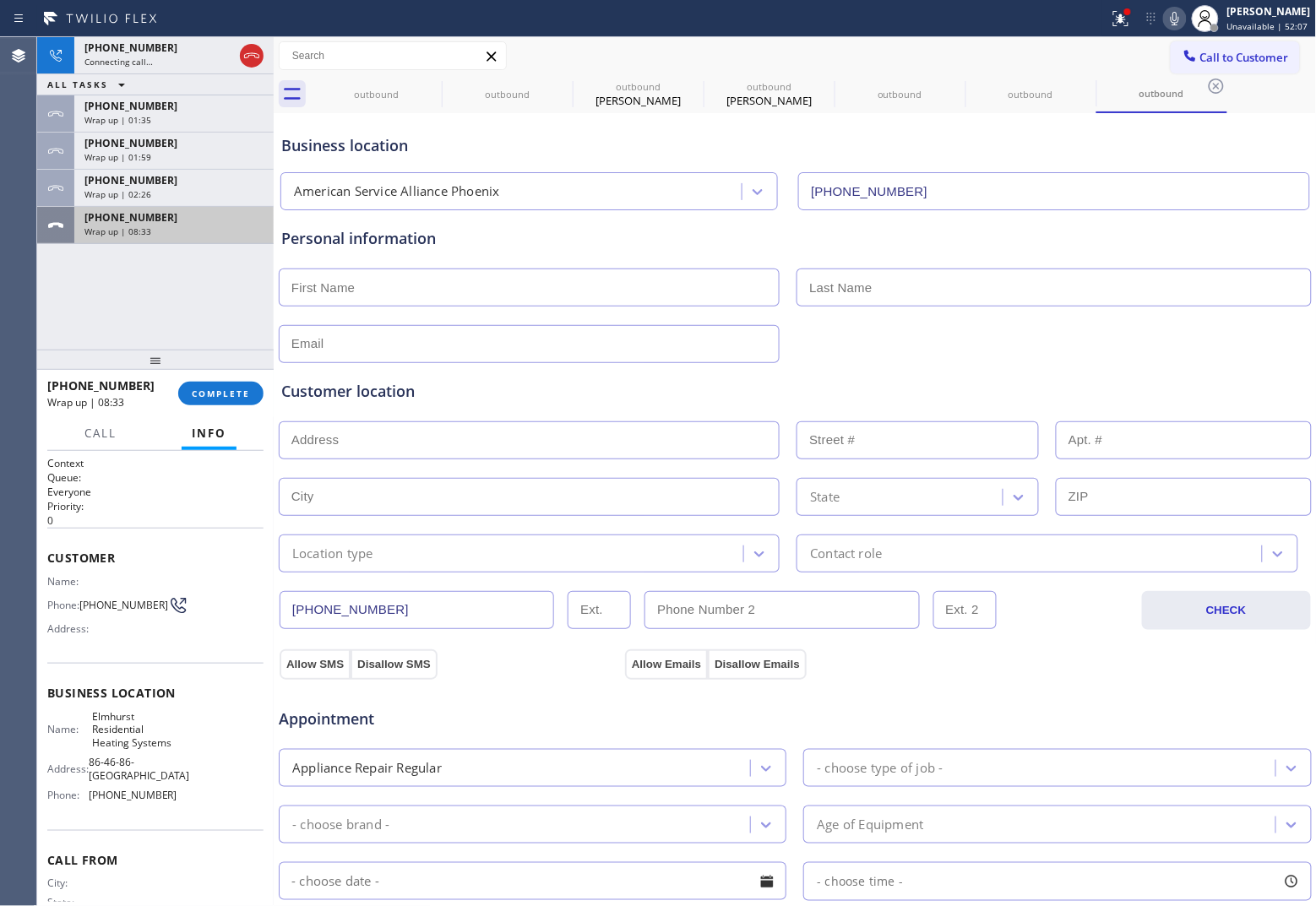
click at [136, 230] on span "Wrap up | 08:33" at bounding box center [118, 231] width 67 height 12
click at [241, 399] on span "COMPLETE" at bounding box center [221, 393] width 59 height 12
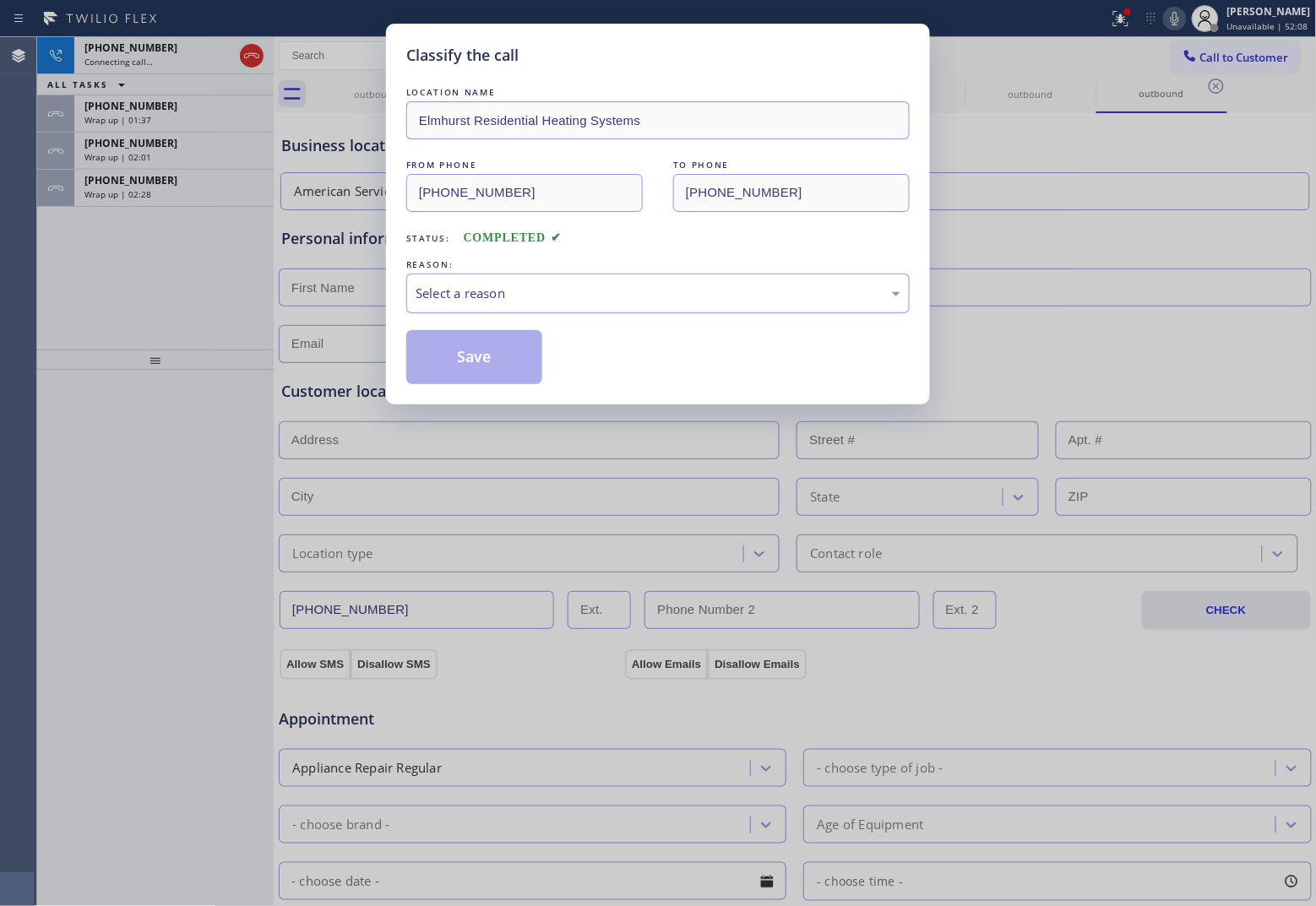
click at [516, 297] on div "Select a reason" at bounding box center [658, 294] width 485 height 20
click at [507, 365] on button "Save" at bounding box center [474, 358] width 136 height 54
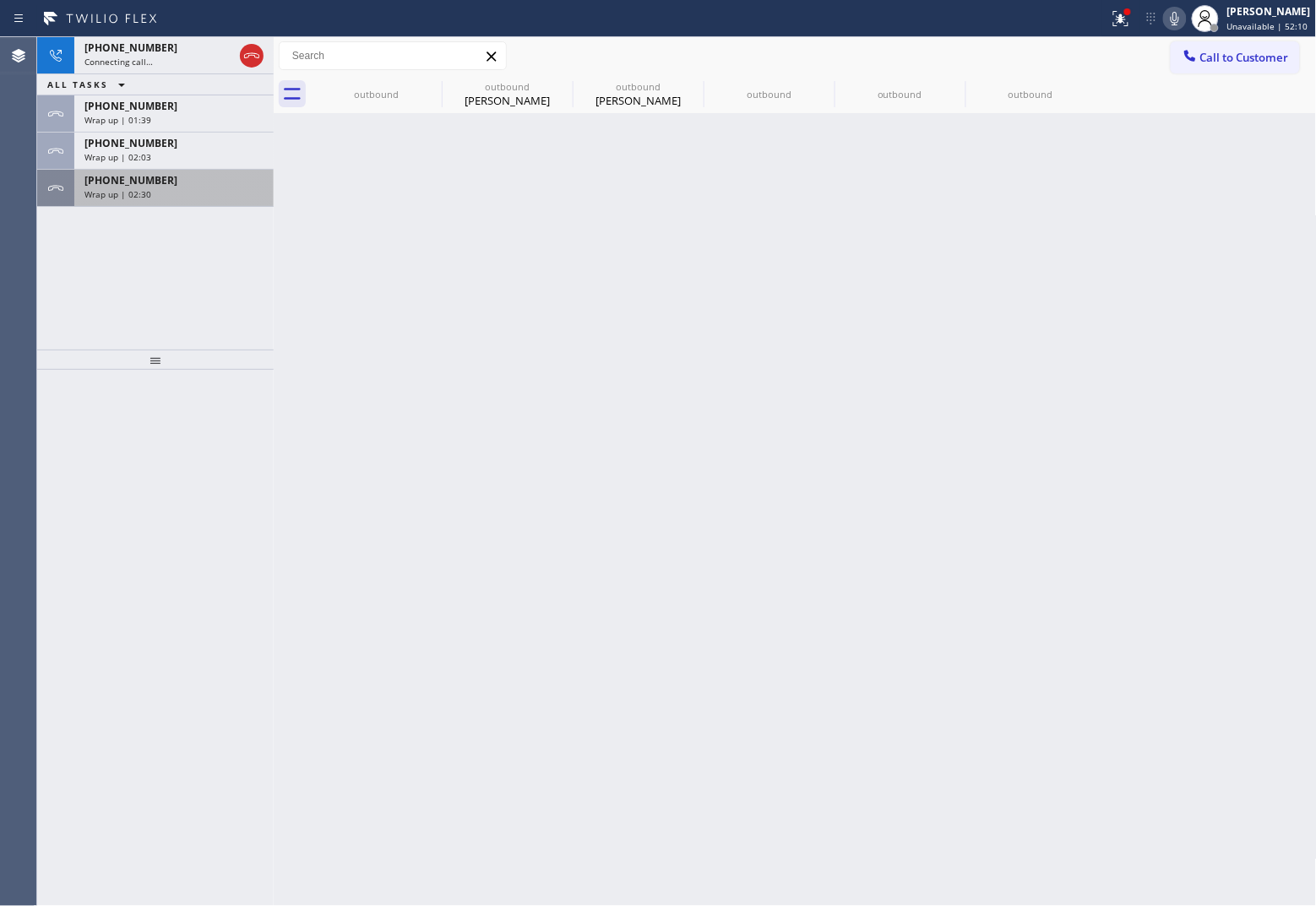
click at [170, 190] on div "Wrap up | 02:30" at bounding box center [174, 194] width 179 height 12
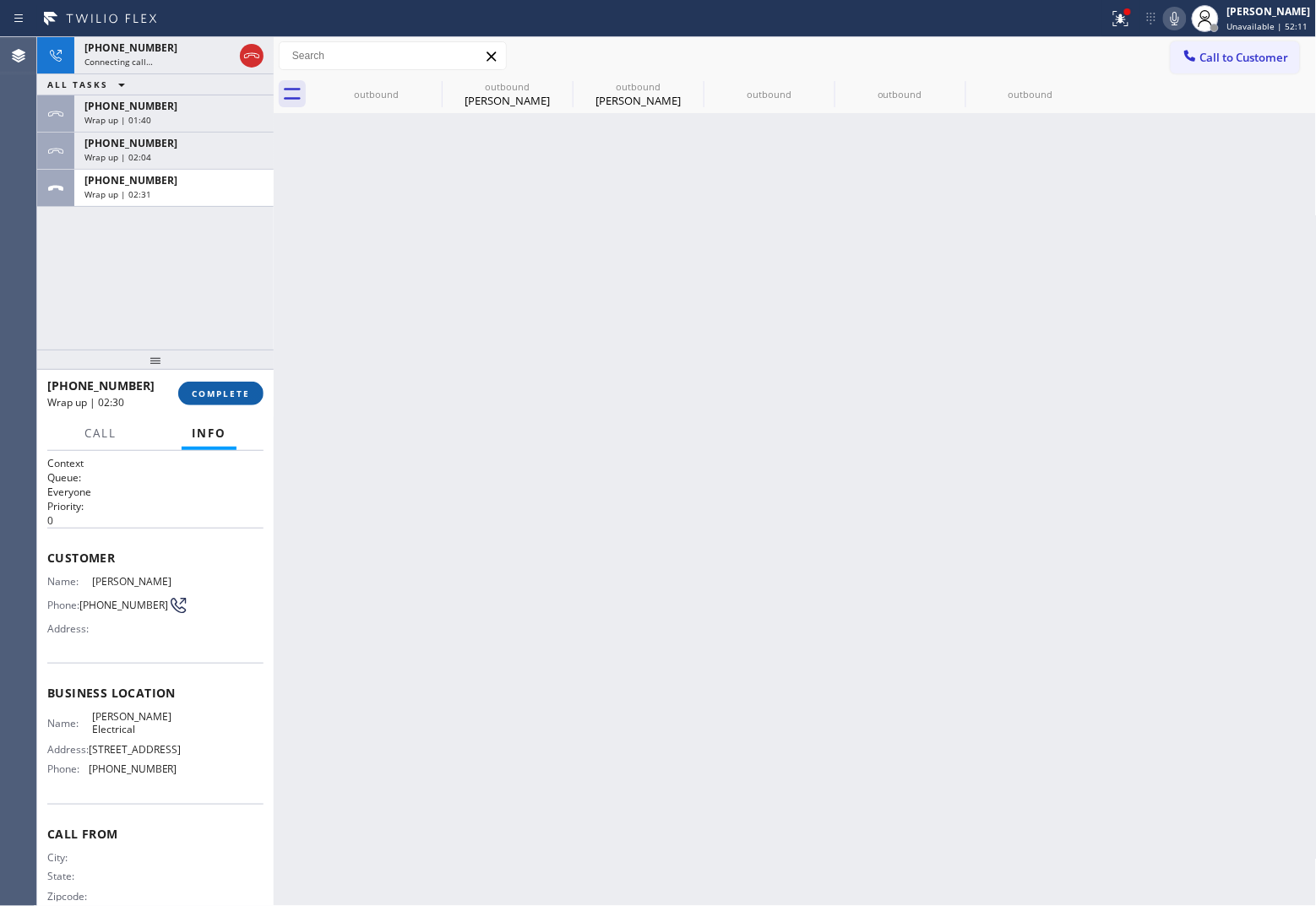
click at [220, 393] on span "COMPLETE" at bounding box center [221, 393] width 59 height 12
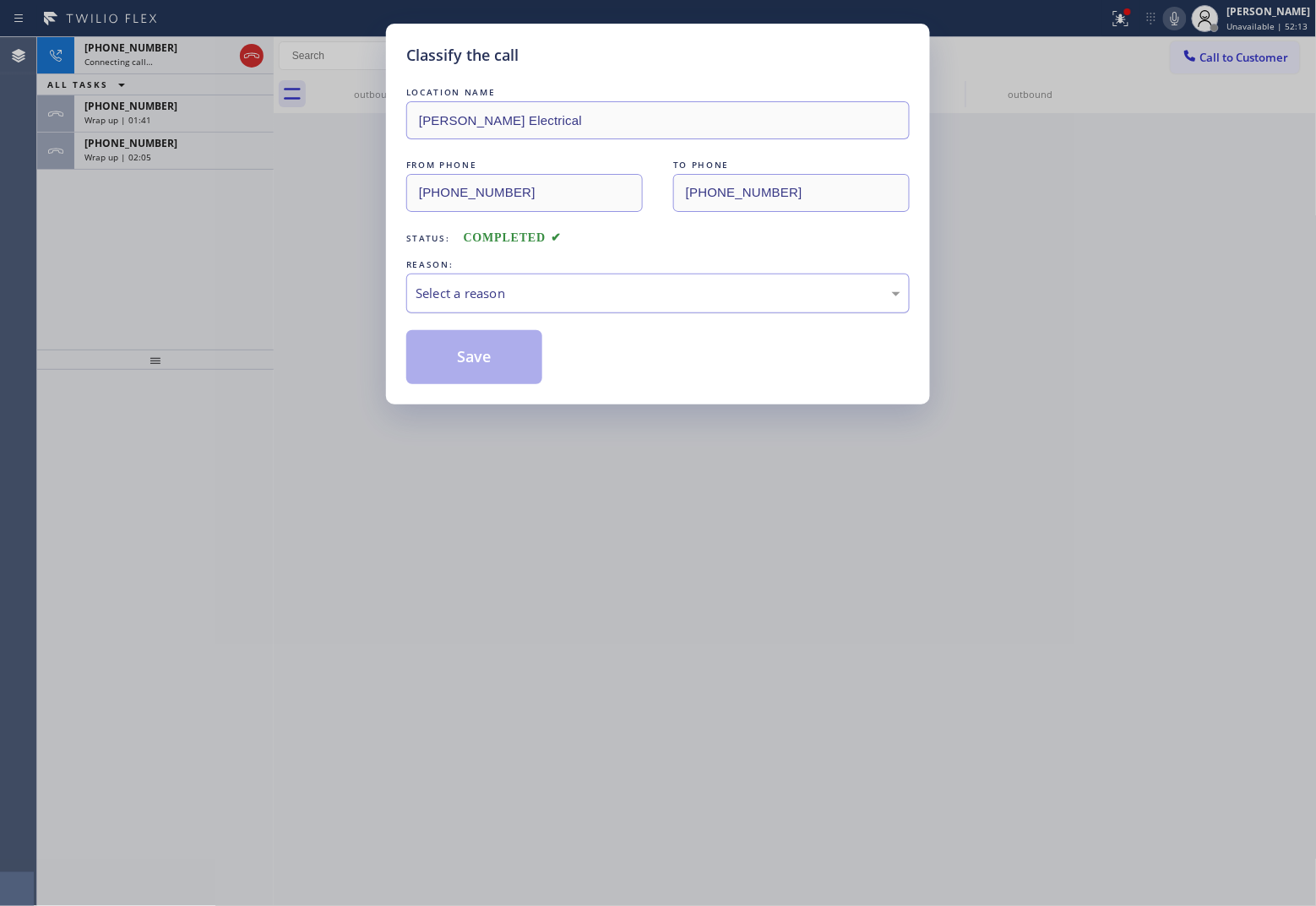
click at [508, 275] on div "Select a reason" at bounding box center [658, 294] width 504 height 40
click at [487, 367] on button "Save" at bounding box center [474, 358] width 136 height 54
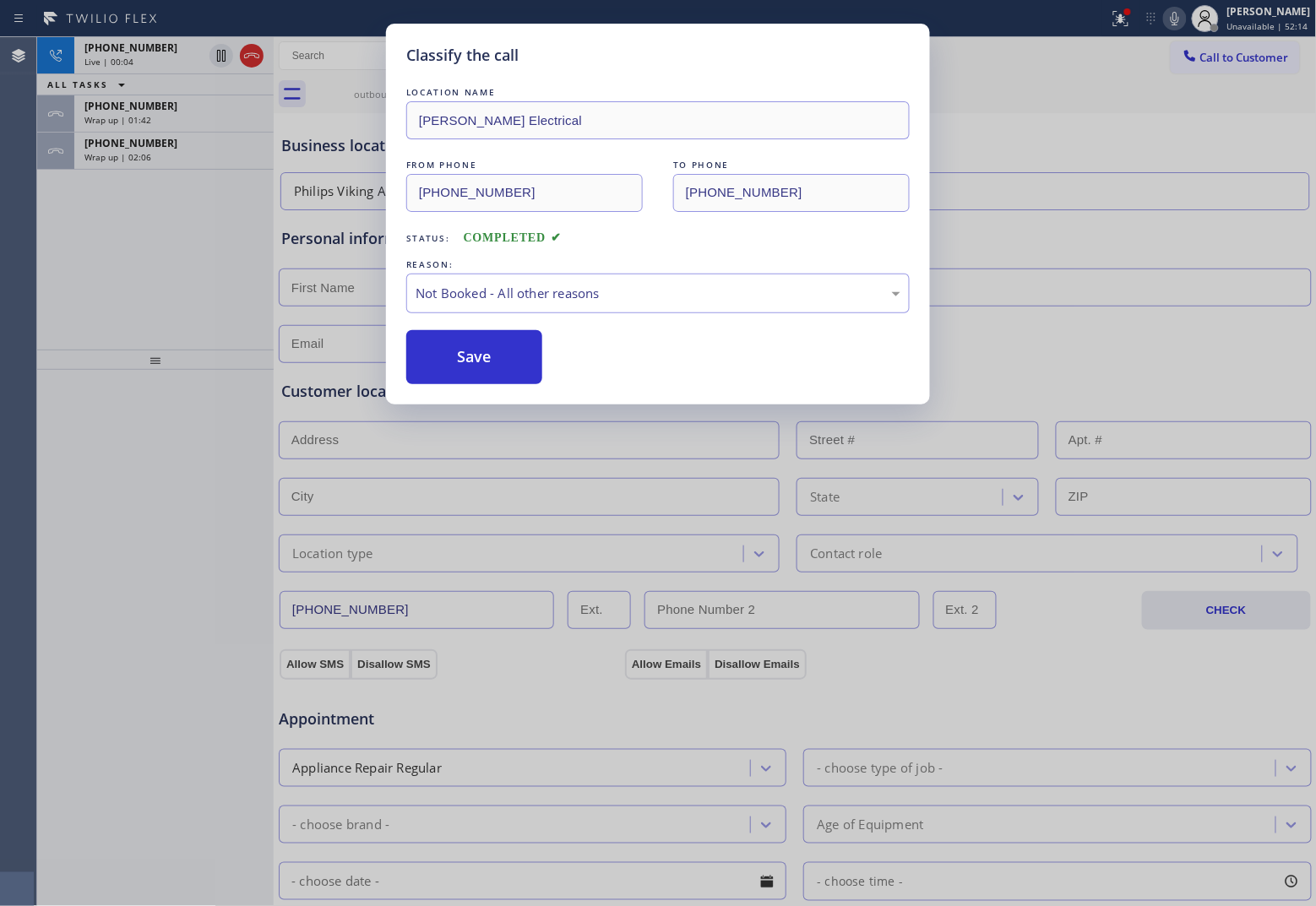
click at [487, 367] on button "Save" at bounding box center [474, 358] width 136 height 54
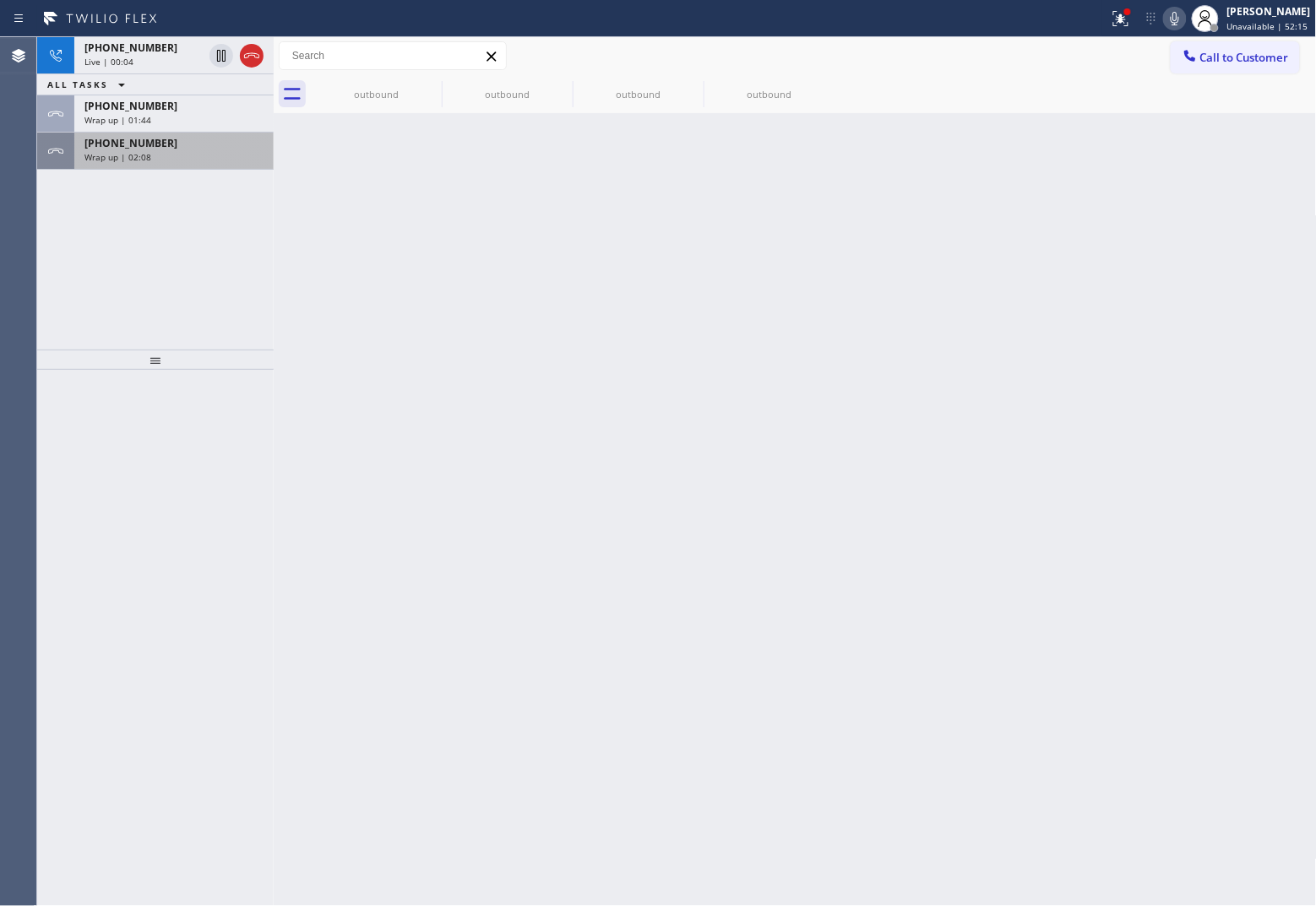
click at [118, 152] on span "Wrap up | 02:08" at bounding box center [118, 157] width 67 height 12
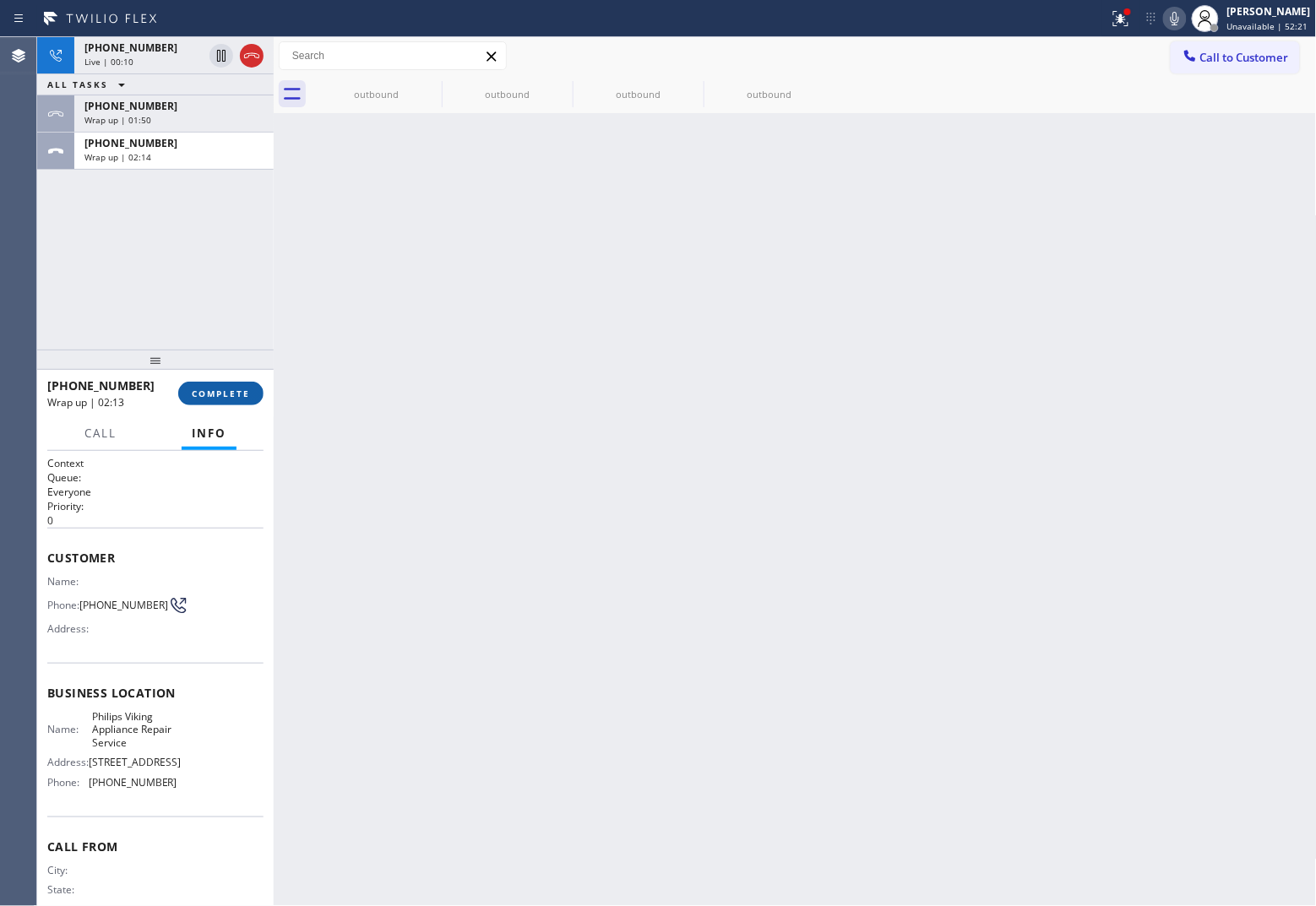
click at [245, 393] on span "COMPLETE" at bounding box center [221, 393] width 59 height 12
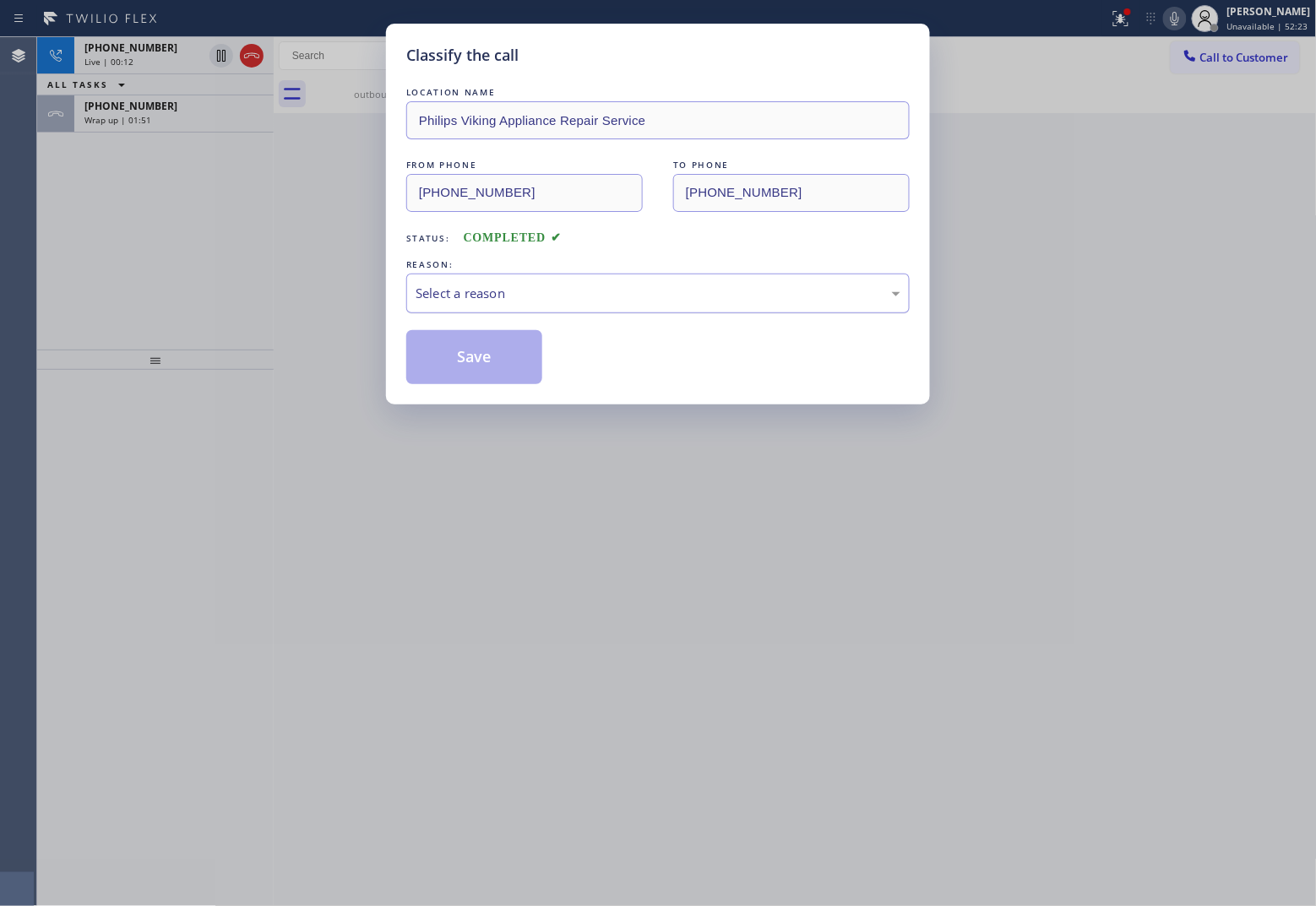
click at [573, 298] on div "Select a reason" at bounding box center [658, 294] width 485 height 20
click at [477, 369] on button "Save" at bounding box center [474, 358] width 136 height 54
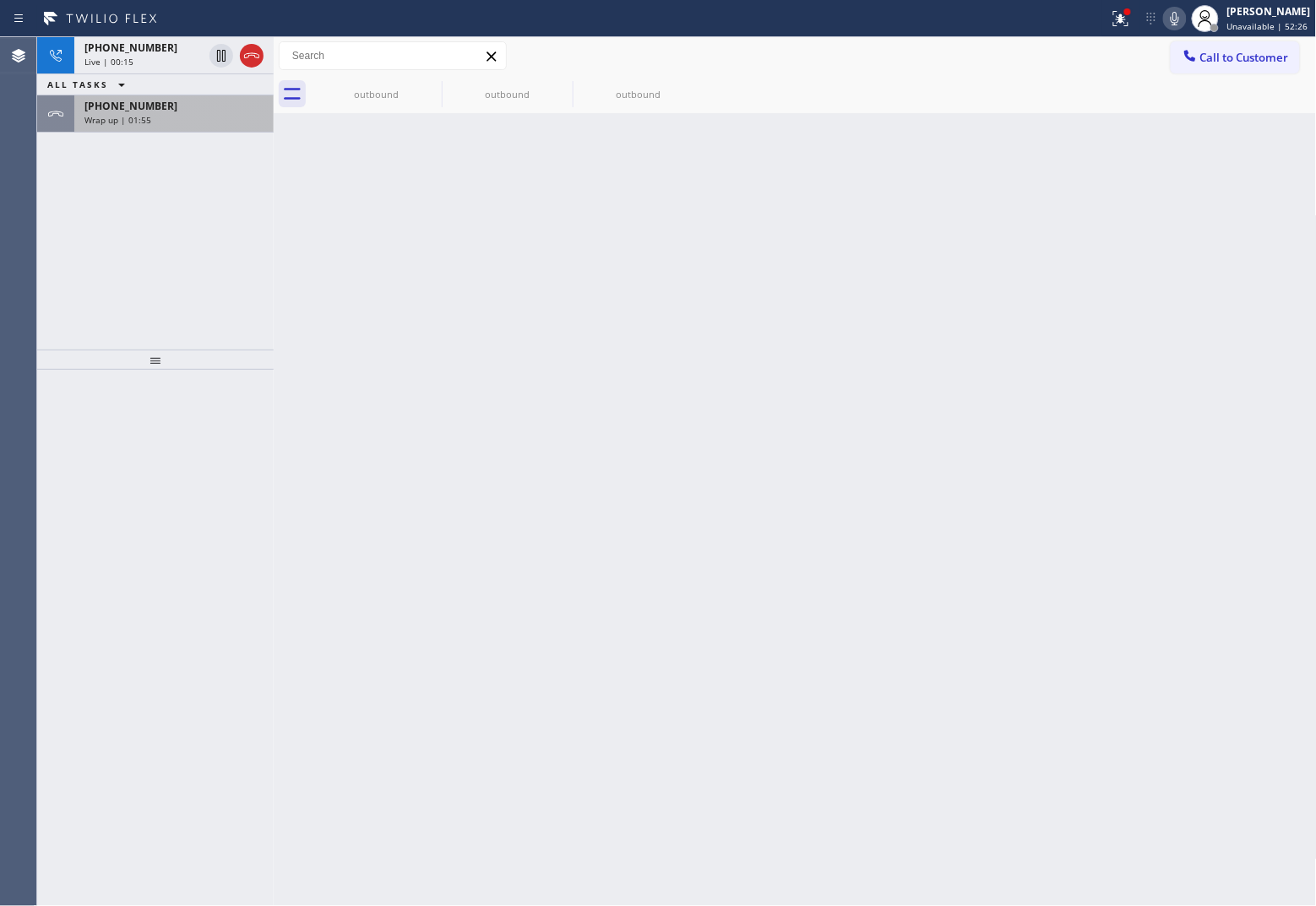
click at [157, 111] on div "[PHONE_NUMBER]" at bounding box center [174, 106] width 179 height 14
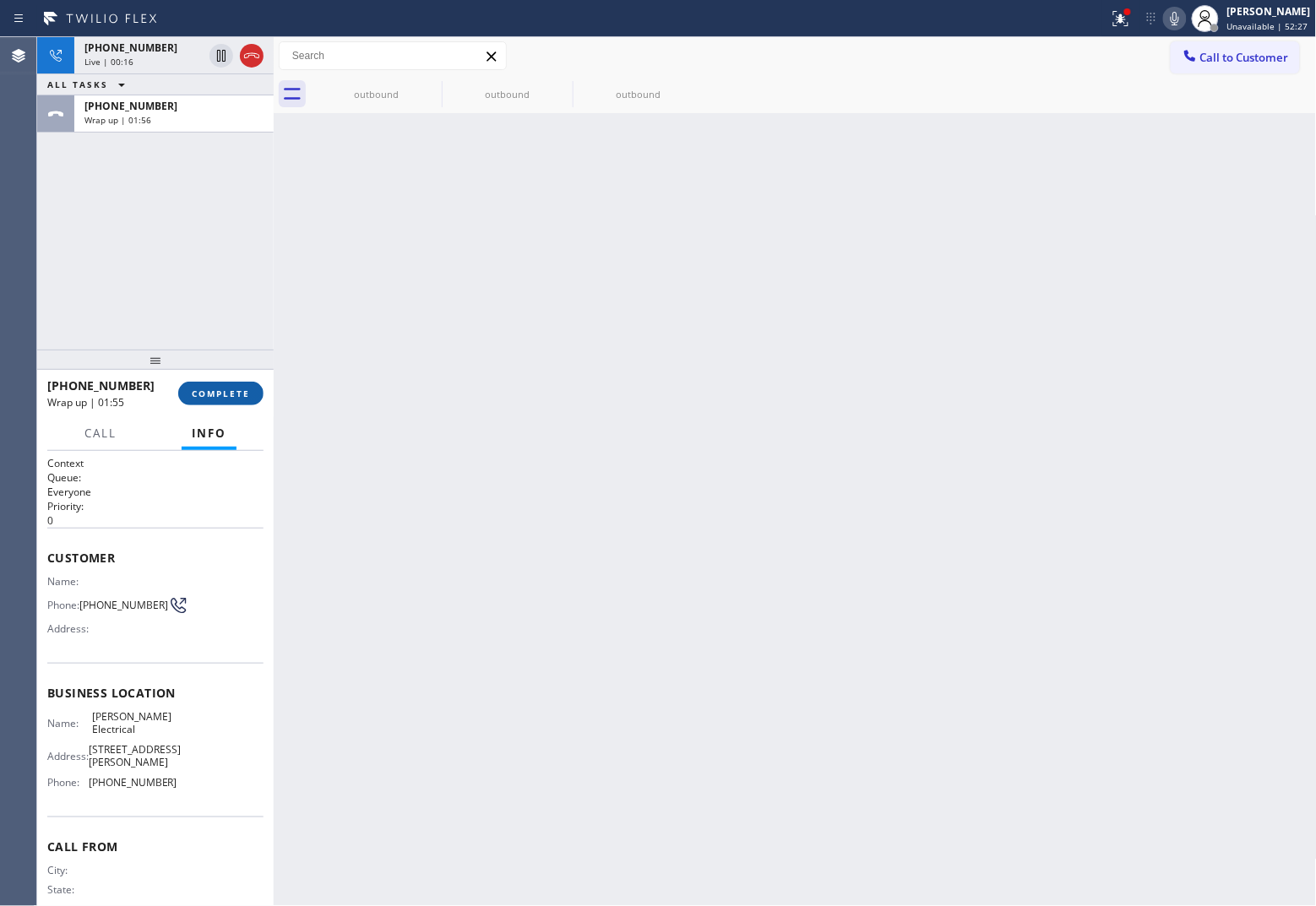
click at [218, 385] on button "COMPLETE" at bounding box center [221, 394] width 86 height 23
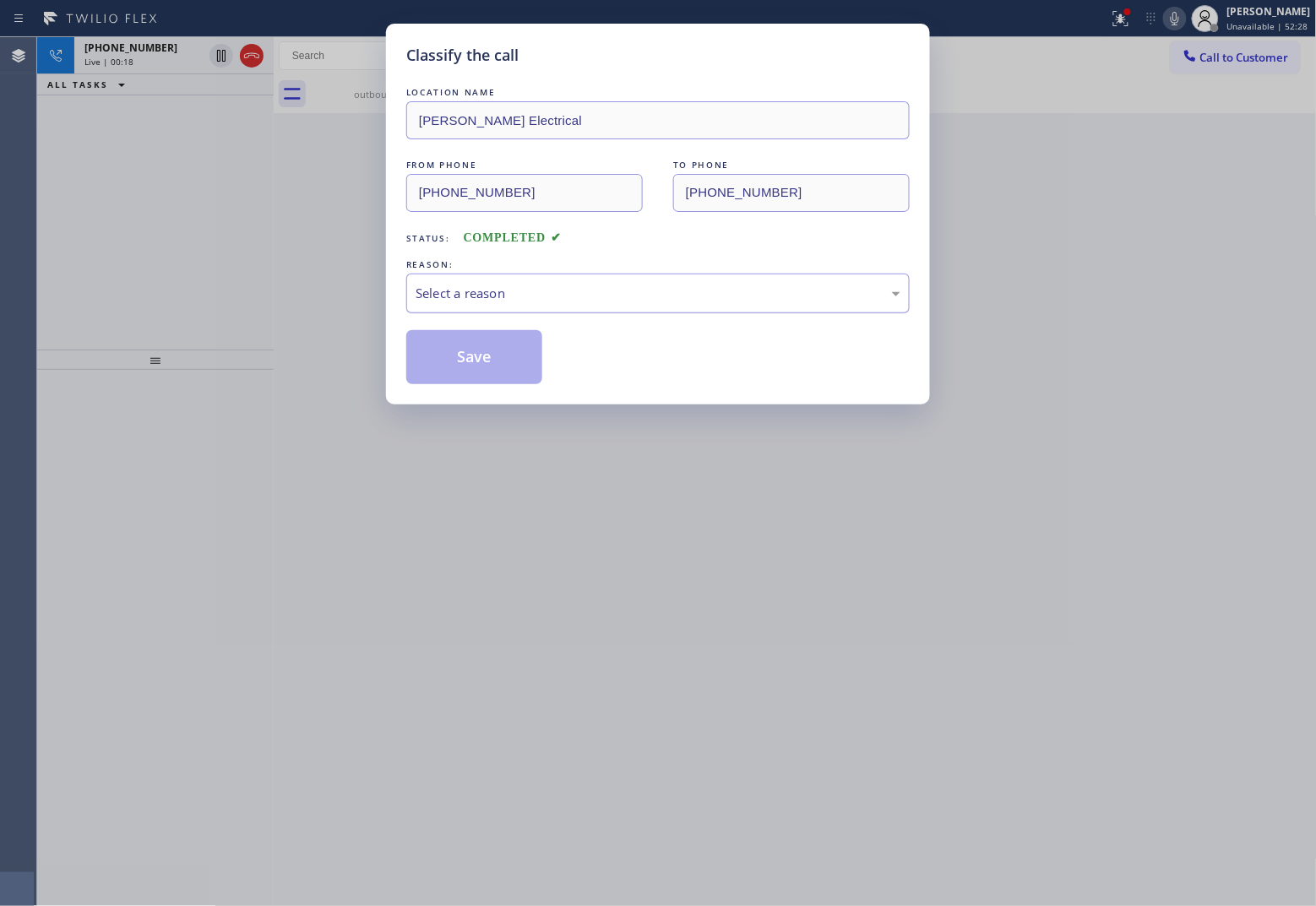
click at [549, 304] on div "Select a reason" at bounding box center [658, 294] width 504 height 40
click at [484, 361] on button "Save" at bounding box center [474, 358] width 136 height 54
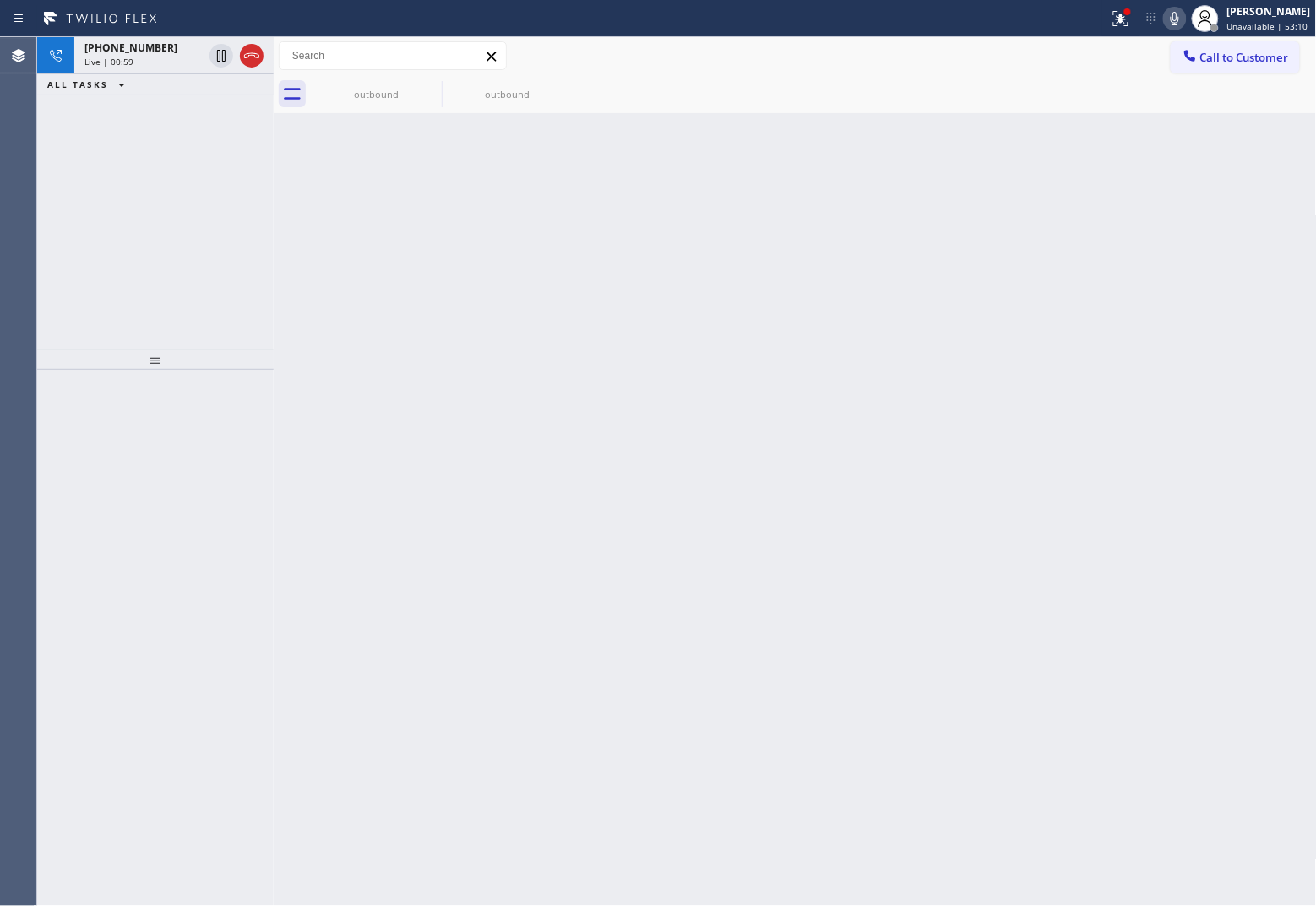
click at [49, 195] on div "[PHONE_NUMBER] Live | 00:59 ALL TASKS ALL TASKS ACTIVE TASKS TASKS IN WRAP UP" at bounding box center [155, 193] width 237 height 313
click at [142, 60] on div "Live | 01:45" at bounding box center [143, 61] width 118 height 12
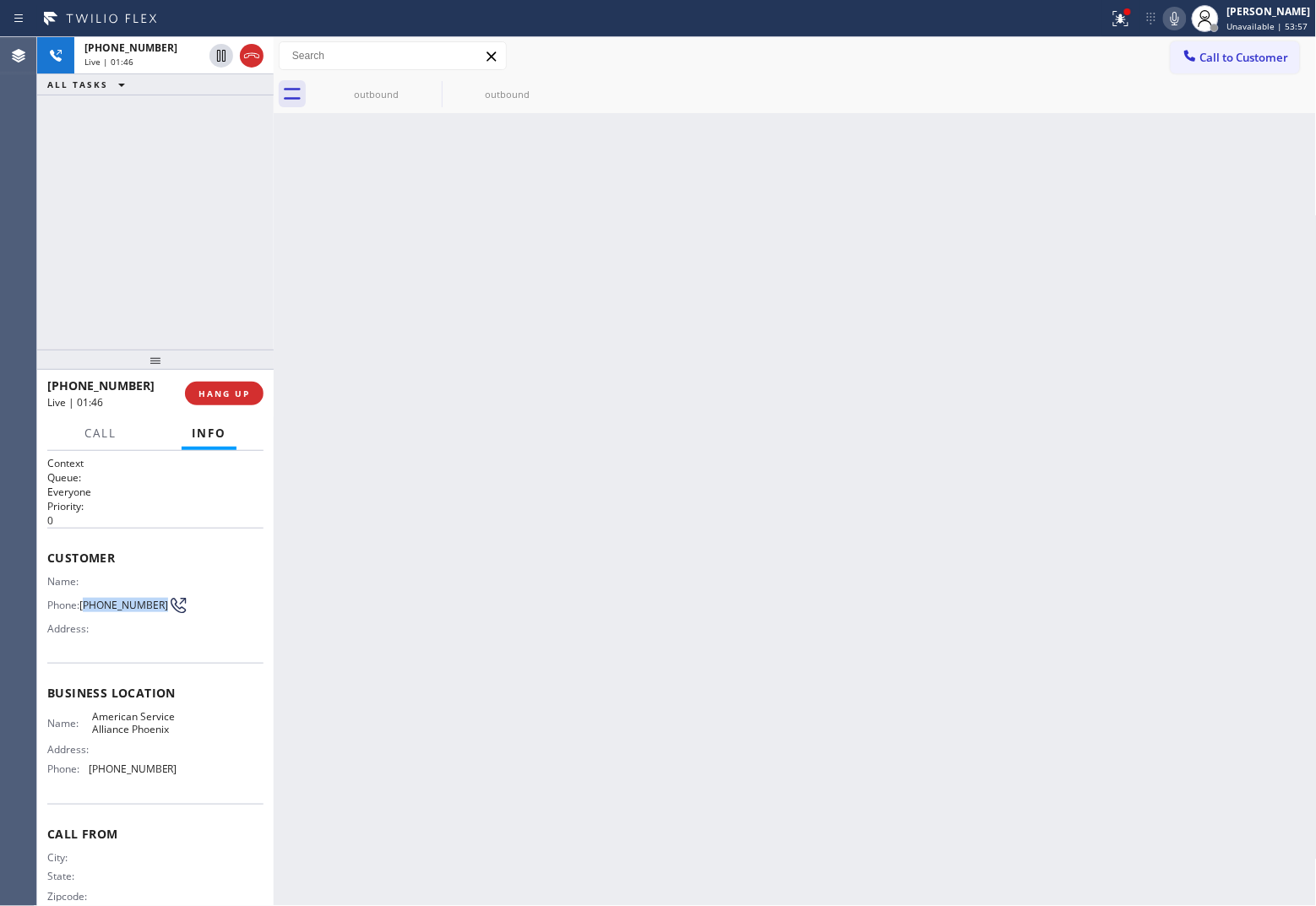
drag, startPoint x: 108, startPoint y: 617, endPoint x: 87, endPoint y: 596, distance: 29.7
click at [87, 599] on span "[PHONE_NUMBER]" at bounding box center [123, 605] width 88 height 13
click at [51, 157] on div "[PHONE_NUMBER] Live | 01:53 ALL TASKS ALL TASKS ACTIVE TASKS TASKS IN WRAP UP" at bounding box center [155, 193] width 237 height 313
click at [61, 246] on div "[PHONE_NUMBER] Live | 02:01 ALL TASKS ALL TASKS ACTIVE TASKS TASKS IN WRAP UP" at bounding box center [155, 193] width 237 height 313
click at [1052, 9] on icon at bounding box center [1175, 18] width 21 height 21
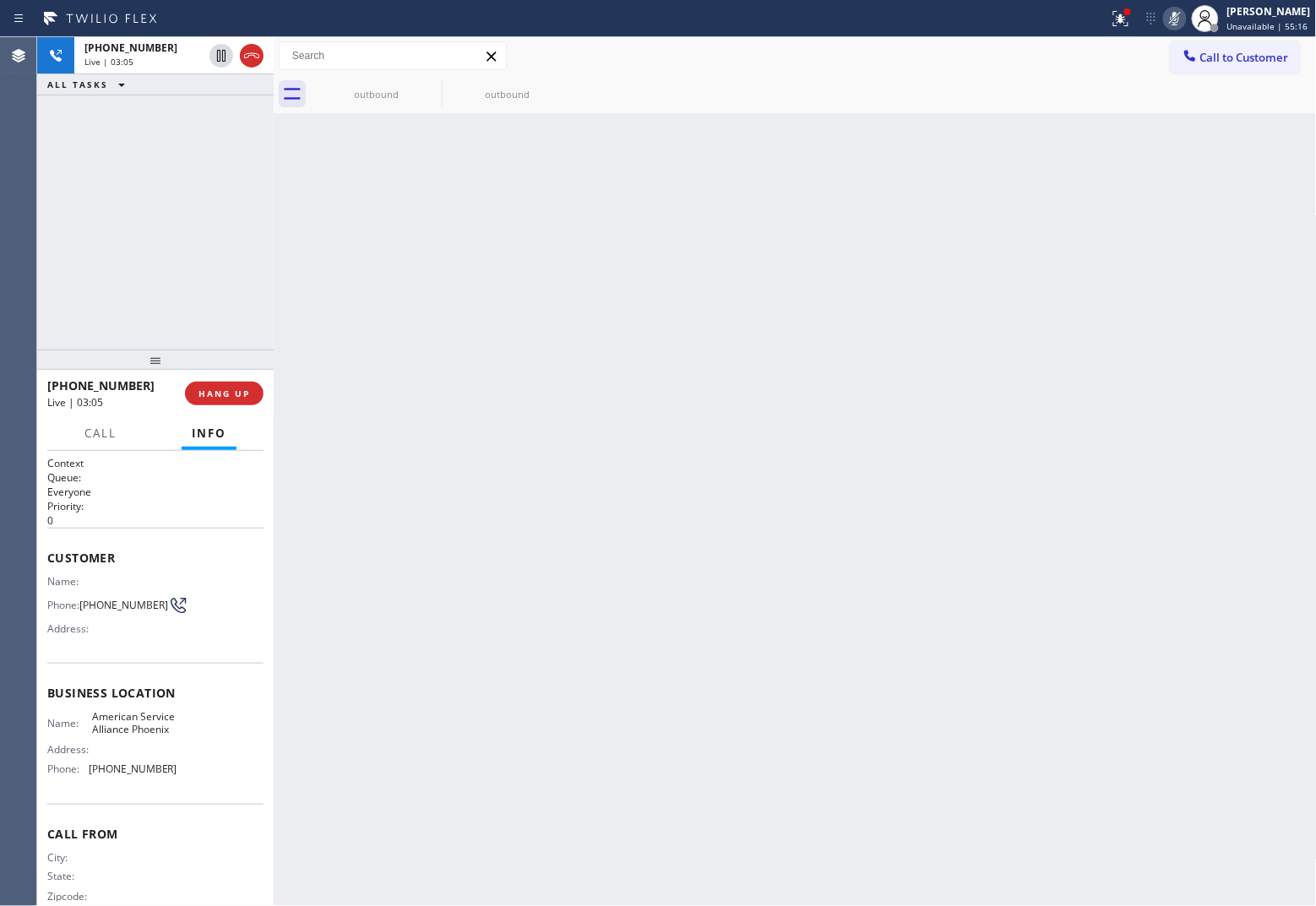
click at [61, 234] on div "[PHONE_NUMBER] Live | 03:05 ALL TASKS ALL TASKS ACTIVE TASKS TASKS IN WRAP UP" at bounding box center [155, 193] width 237 height 313
click at [1052, 19] on icon at bounding box center [1175, 18] width 21 height 21
click at [58, 177] on div "[PHONE_NUMBER] Live | 04:53 ALL TASKS ALL TASKS ACTIVE TASKS TASKS IN WRAP UP" at bounding box center [155, 193] width 237 height 313
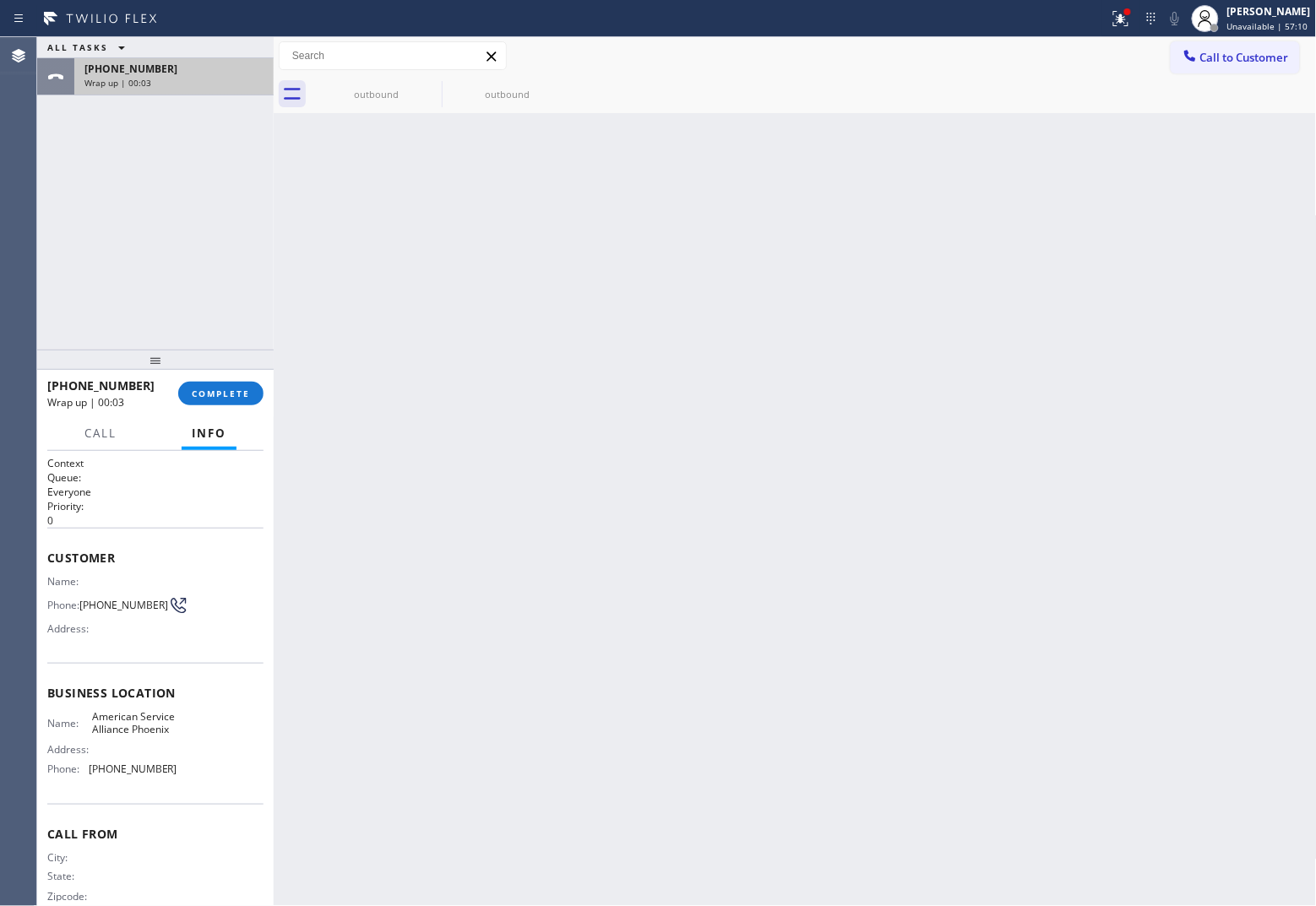
click at [150, 87] on div "Wrap up | 00:03" at bounding box center [174, 82] width 179 height 12
drag, startPoint x: 428, startPoint y: 82, endPoint x: 441, endPoint y: 102, distance: 23.9
click at [0, 0] on icon at bounding box center [0, 0] width 0 height 0
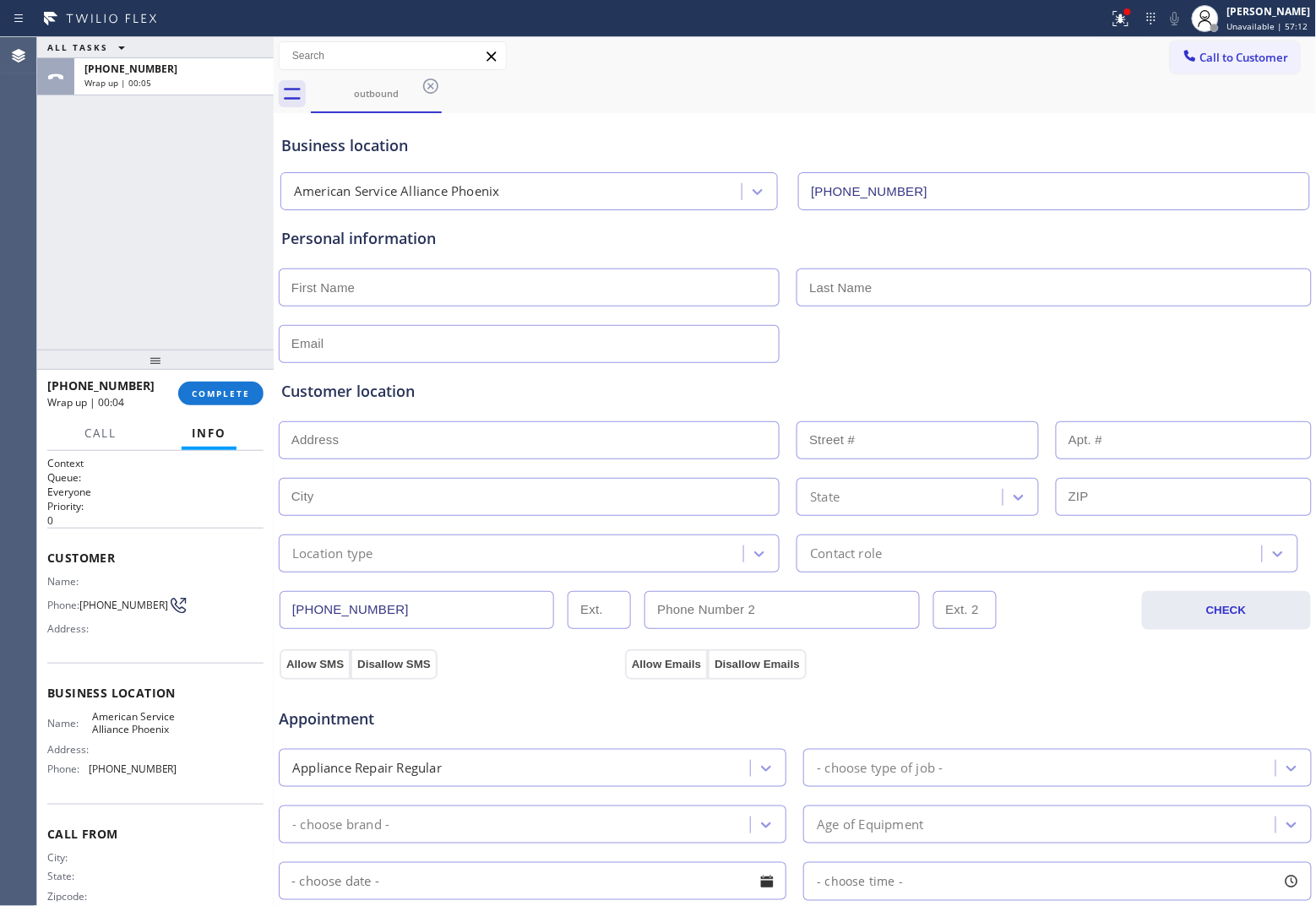
drag, startPoint x: 389, startPoint y: 309, endPoint x: 373, endPoint y: 300, distance: 18.4
click at [388, 308] on div "Personal information" at bounding box center [794, 294] width 1028 height 136
click at [370, 297] on input "text" at bounding box center [529, 287] width 501 height 38
type input "[PERSON_NAME]"
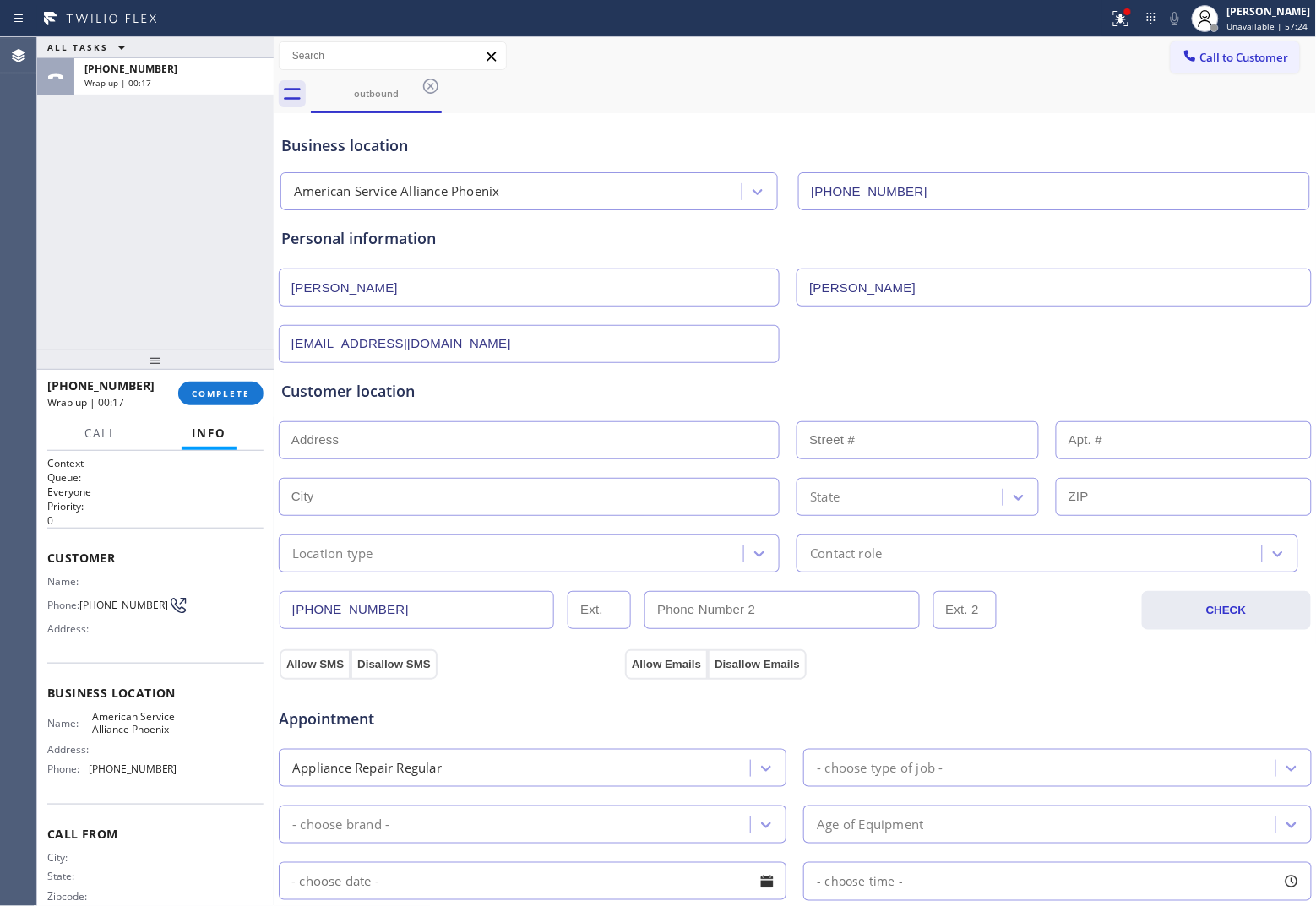
type input "[EMAIL_ADDRESS][DOMAIN_NAME]"
click at [444, 448] on input "text" at bounding box center [529, 440] width 501 height 38
paste input "[STREET_ADDRESS]"
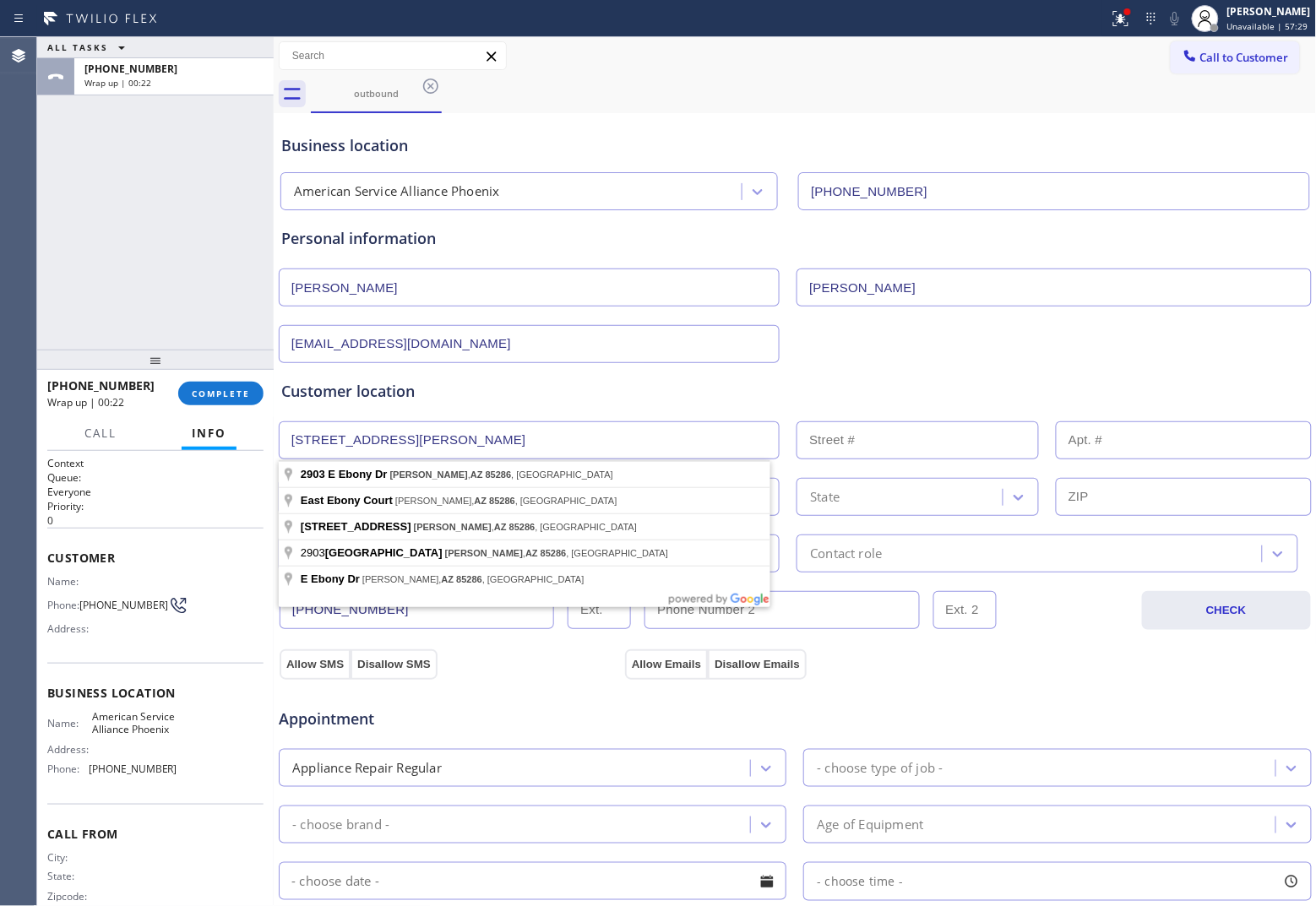
type input "[STREET_ADDRESS]"
type input "2903"
type input "[PERSON_NAME]"
type input "85286"
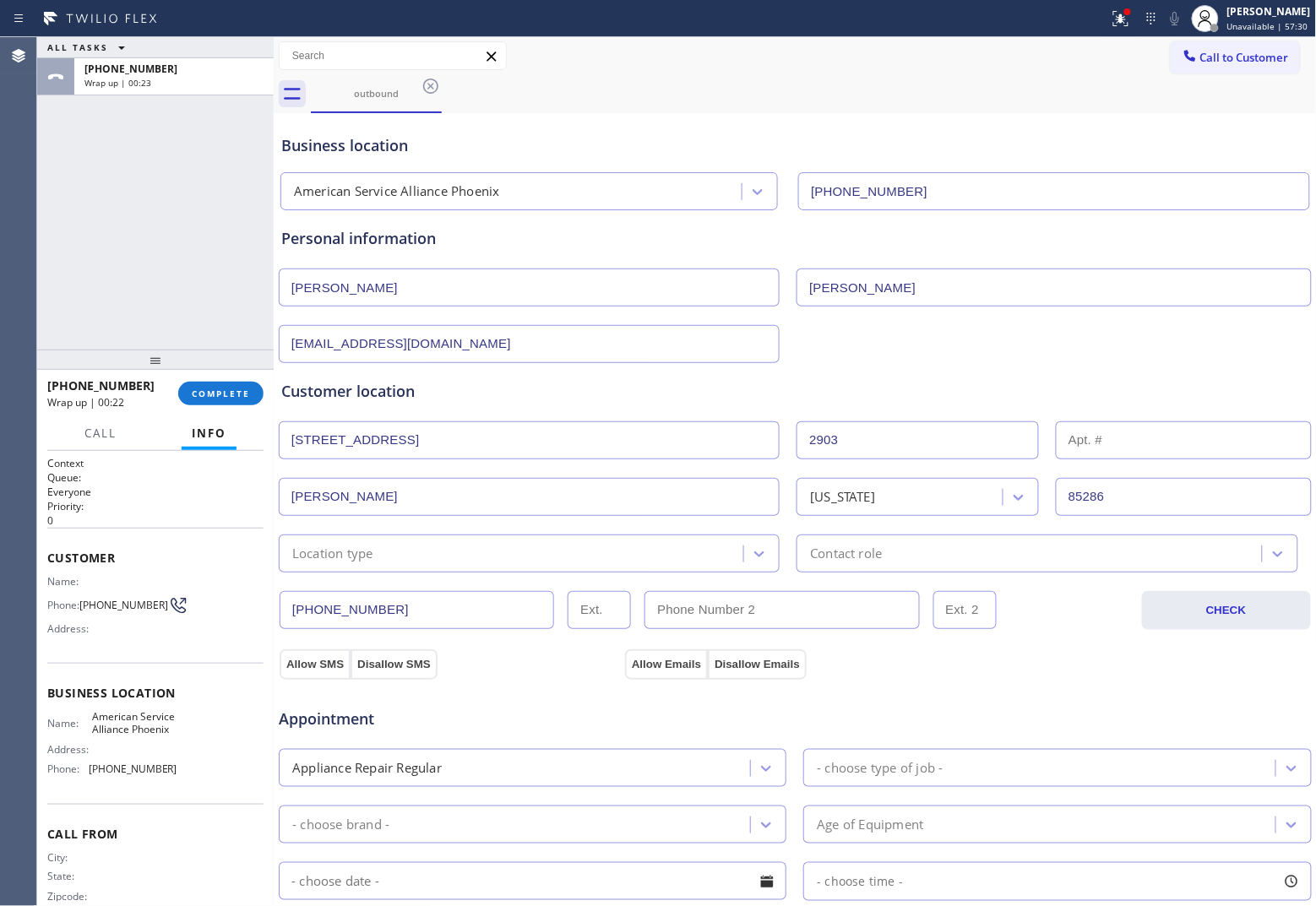
click at [358, 554] on div "Location type" at bounding box center [332, 554] width 81 height 20
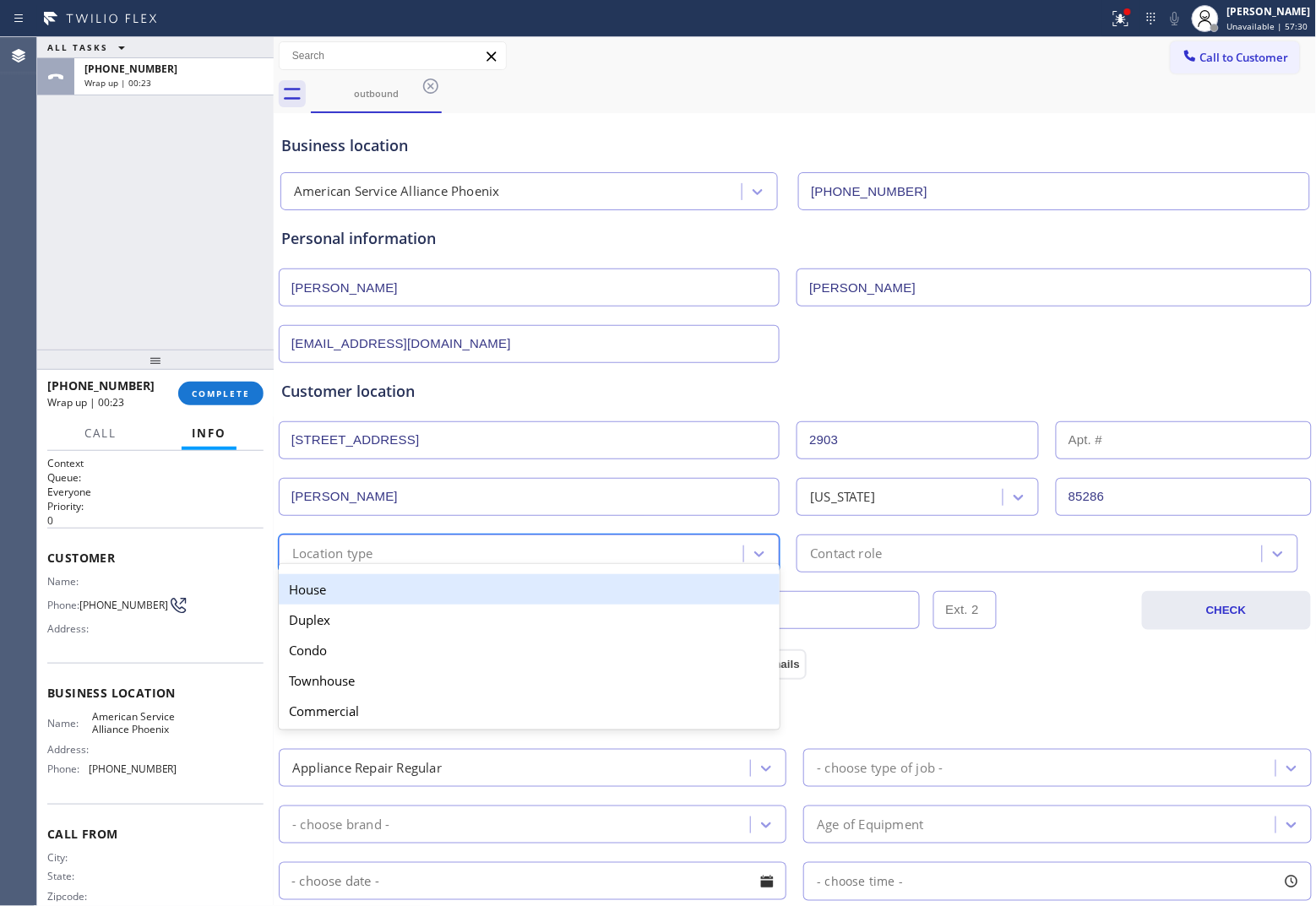
click at [364, 589] on div "House" at bounding box center [529, 590] width 501 height 31
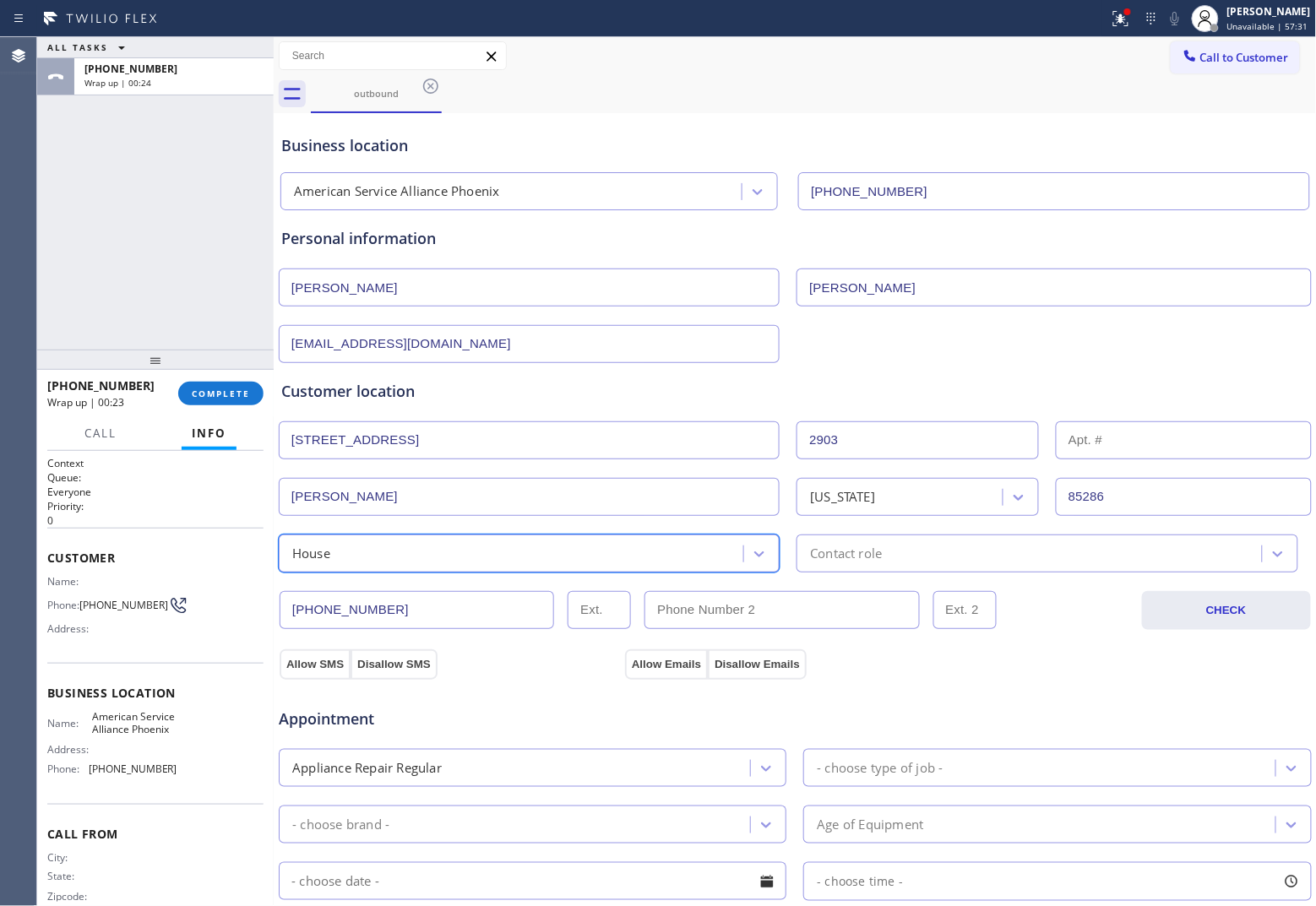
click at [913, 549] on div "Contact role" at bounding box center [1031, 553] width 459 height 30
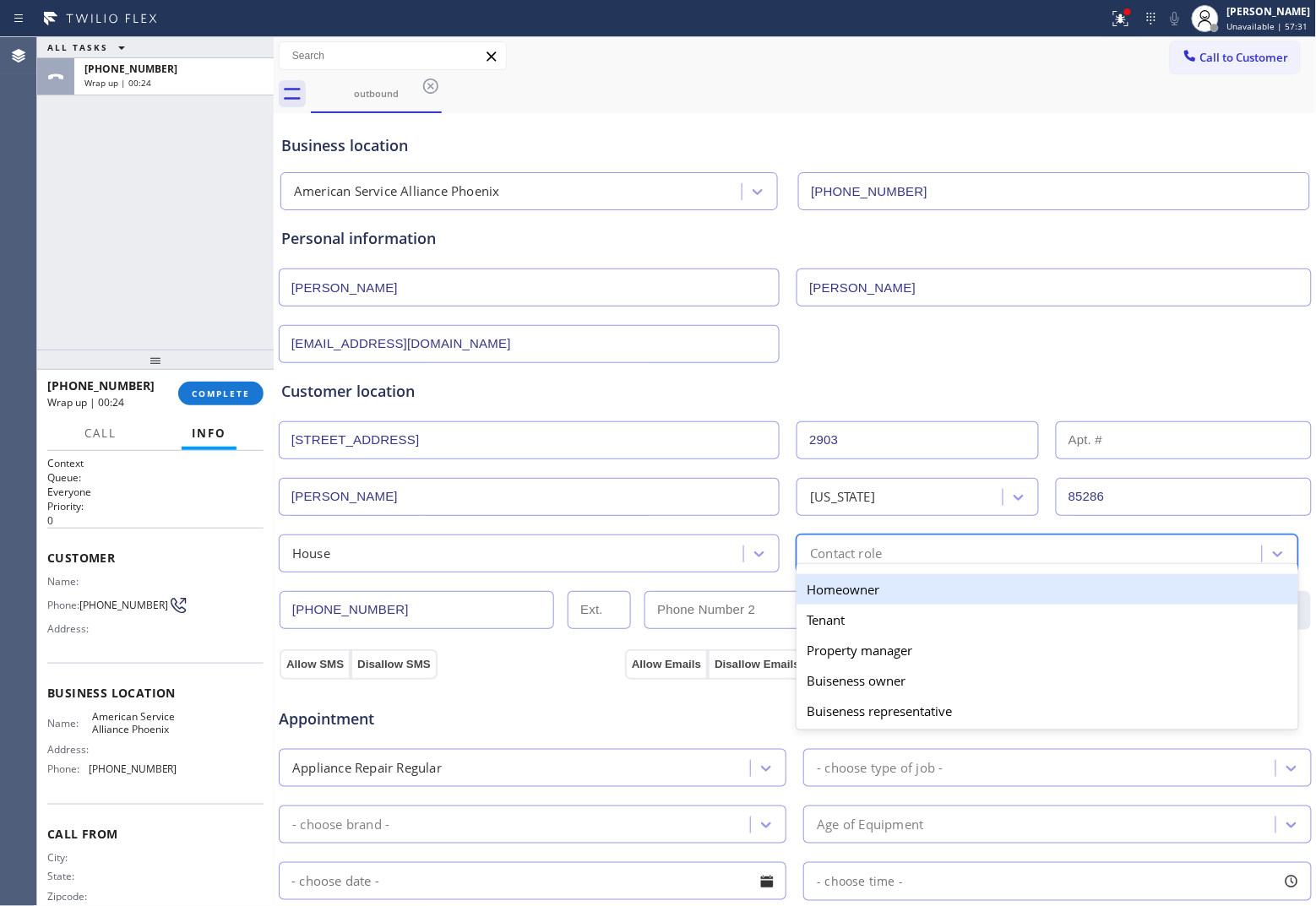
click at [812, 602] on div "Homeowner" at bounding box center [1047, 590] width 501 height 31
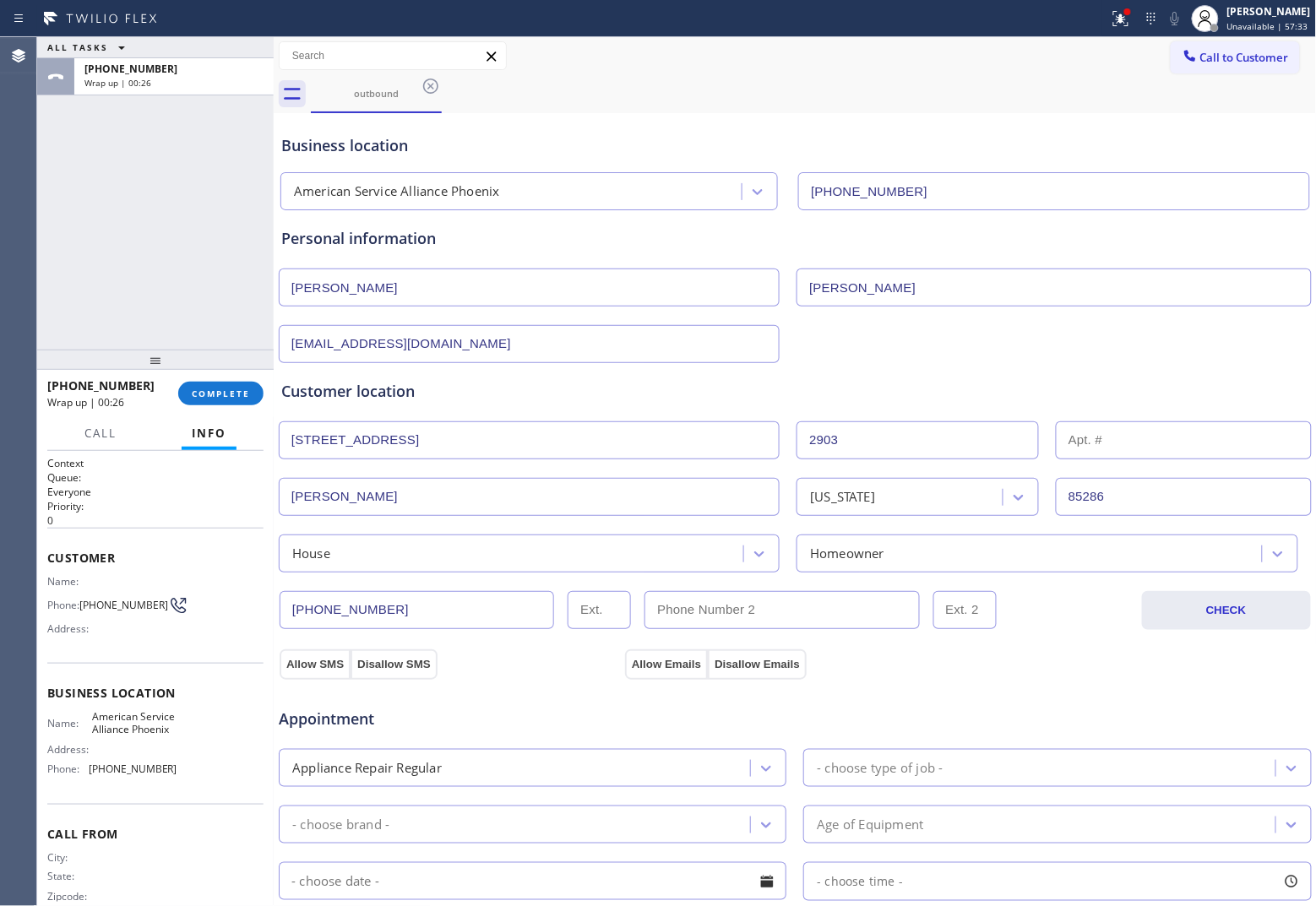
click at [699, 617] on input "text" at bounding box center [781, 610] width 275 height 38
paste input "585) 734-6446"
type input "[PHONE_NUMBER]"
click at [313, 669] on button "Allow SMS" at bounding box center [314, 665] width 71 height 31
click at [643, 657] on button "Allow Emails" at bounding box center [667, 665] width 83 height 31
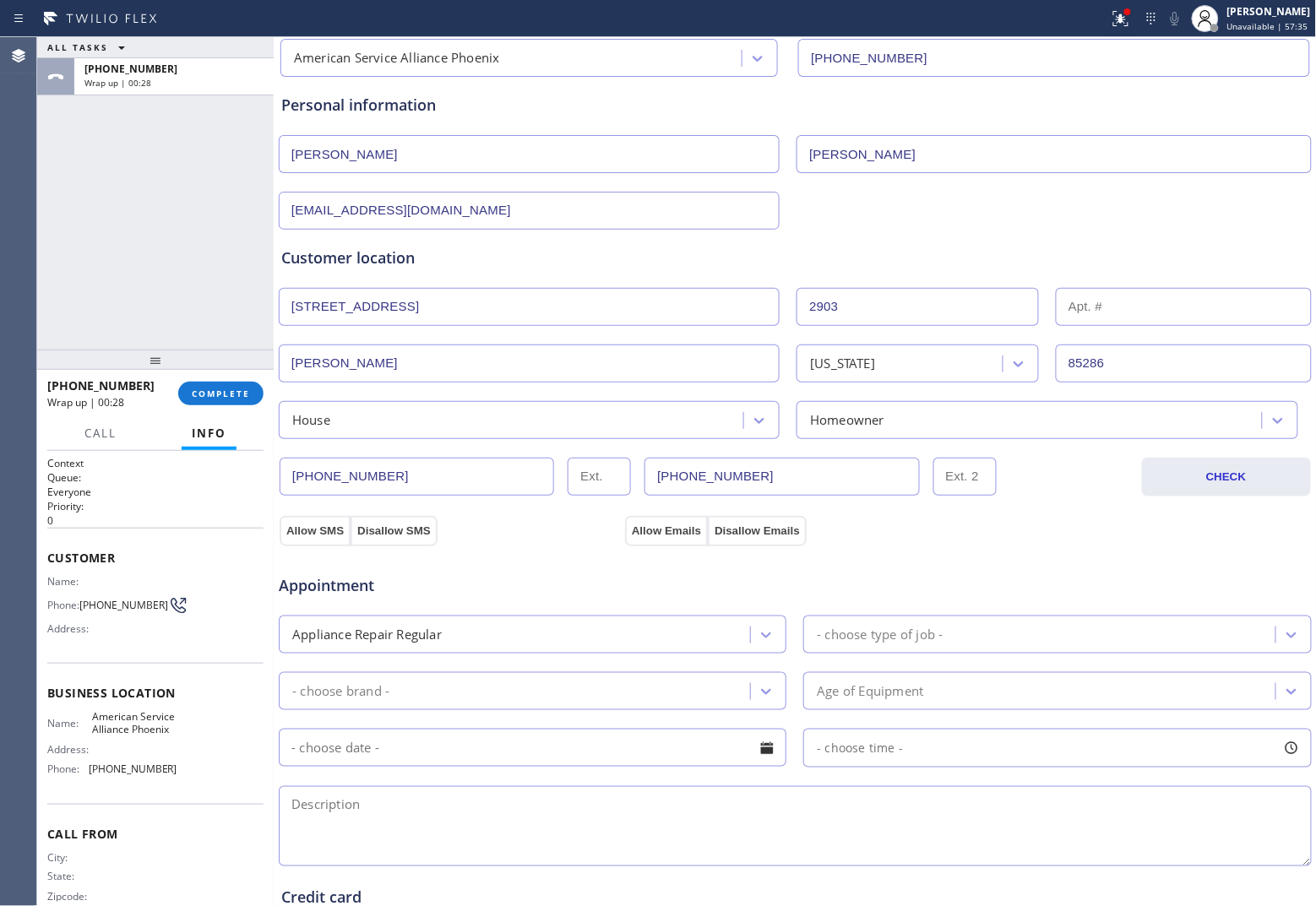
scroll to position [317, 0]
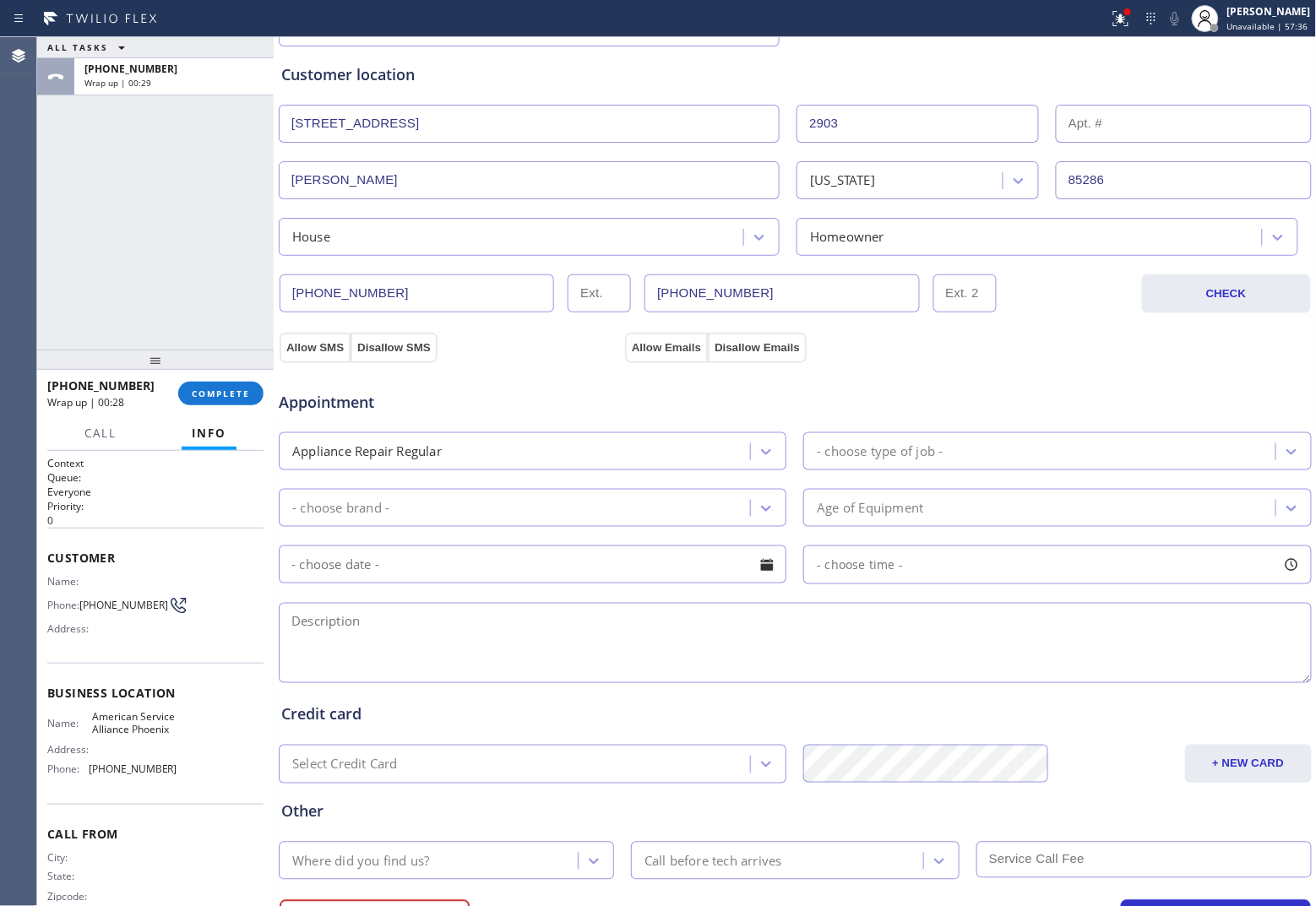
click at [918, 474] on div "Appointment Appliance Repair Regular - choose type of job - - choose brand - Ag…" at bounding box center [794, 529] width 1028 height 316
click at [892, 453] on div "- choose type of job -" at bounding box center [880, 451] width 126 height 20
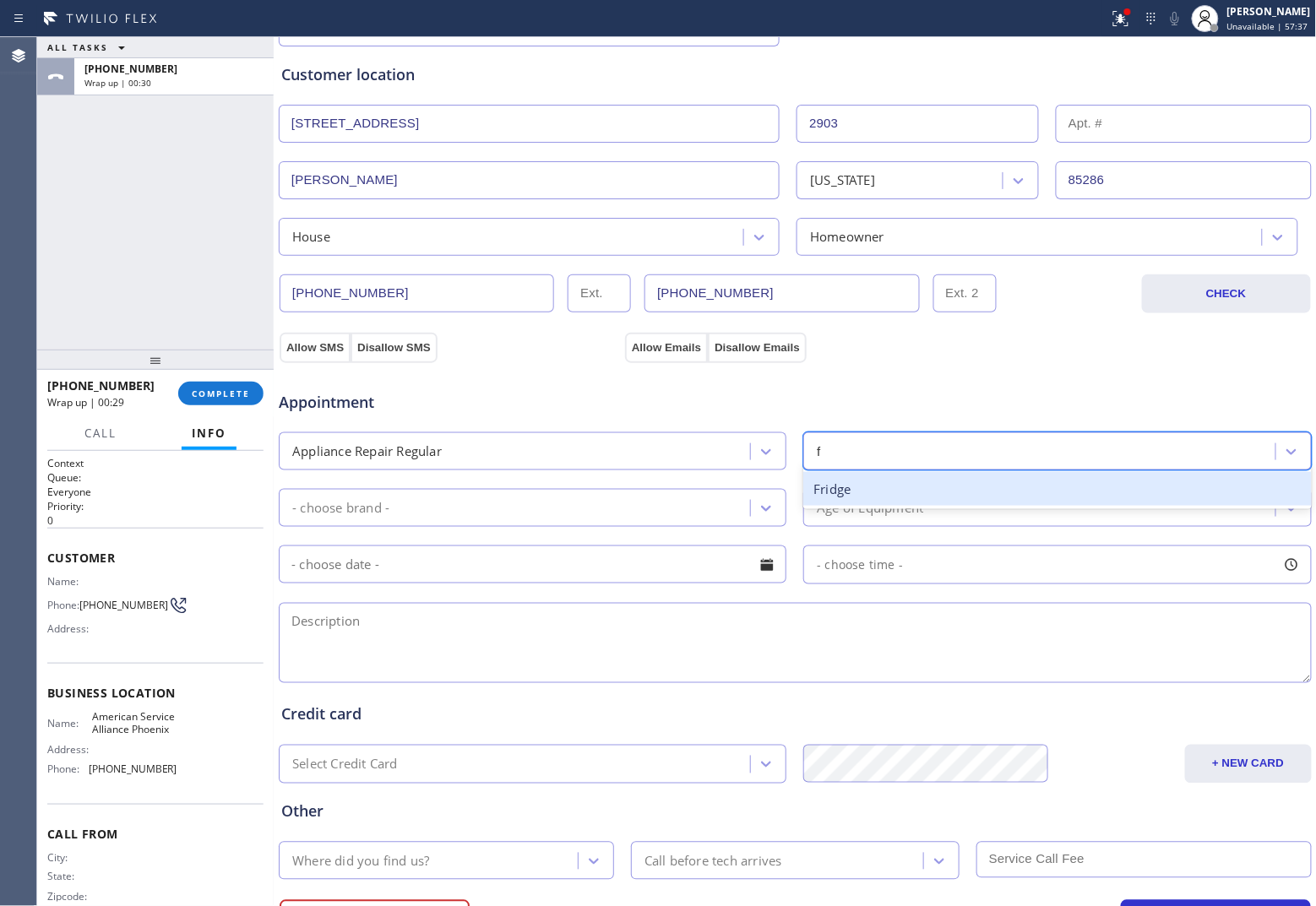
type input "fr"
drag, startPoint x: 855, startPoint y: 498, endPoint x: 616, endPoint y: 539, distance: 242.5
click at [846, 499] on div "Fridge" at bounding box center [1057, 489] width 507 height 34
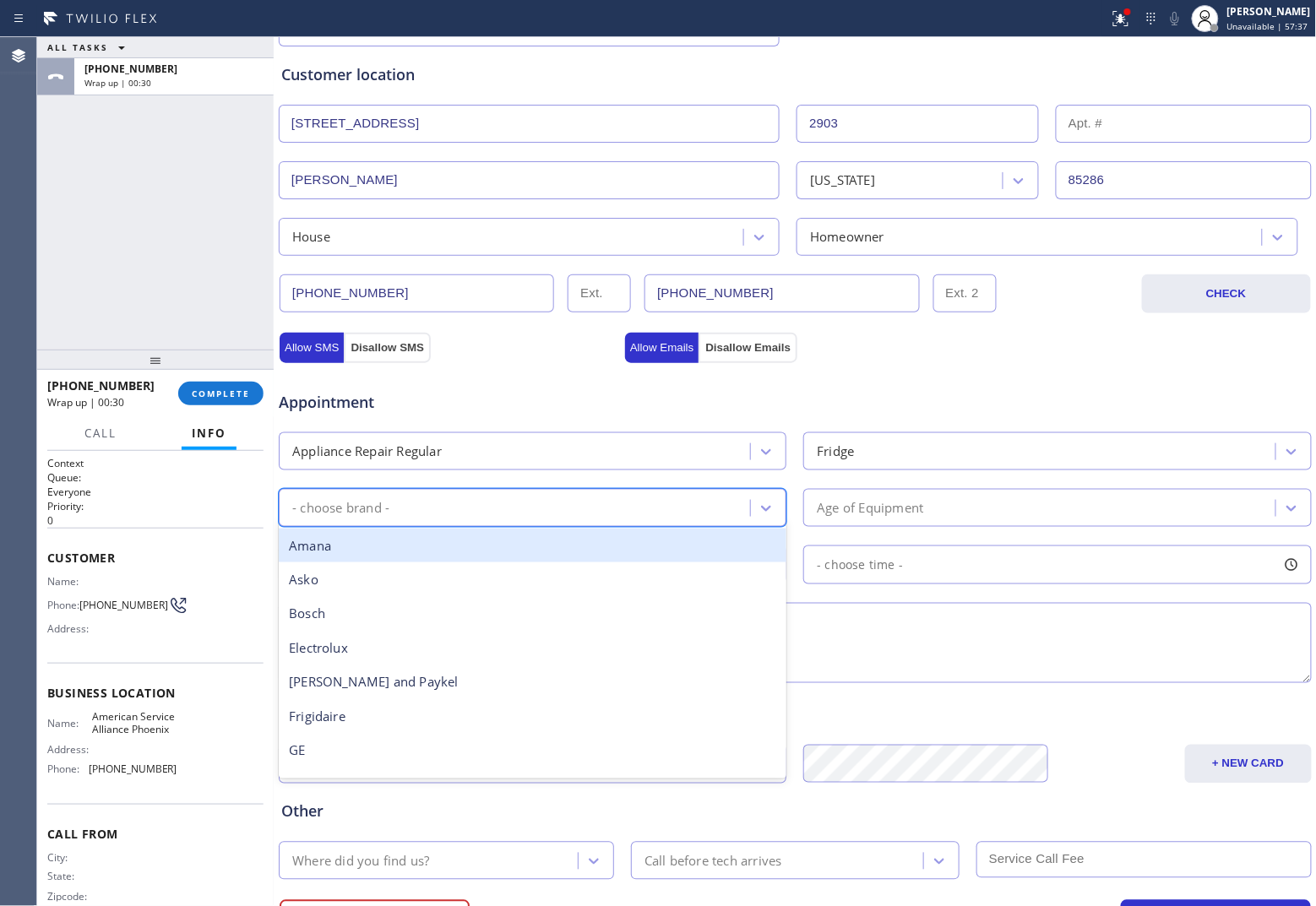
drag, startPoint x: 543, startPoint y: 509, endPoint x: 543, endPoint y: 530, distance: 21.0
click at [543, 518] on div "- choose brand -" at bounding box center [517, 508] width 467 height 30
type input "LG"
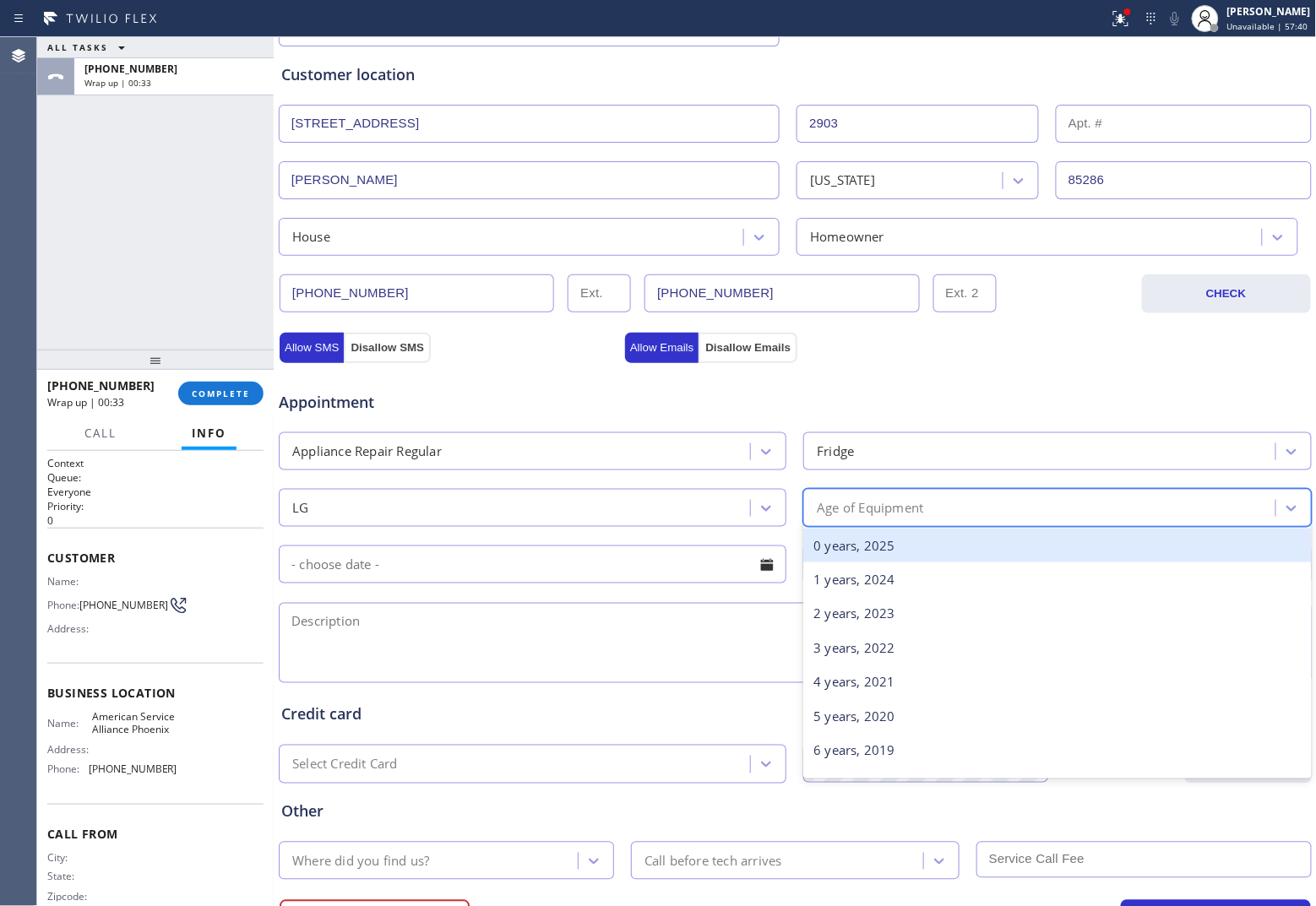
click at [853, 518] on div "Age of Equipment" at bounding box center [870, 508] width 106 height 20
type input "8"
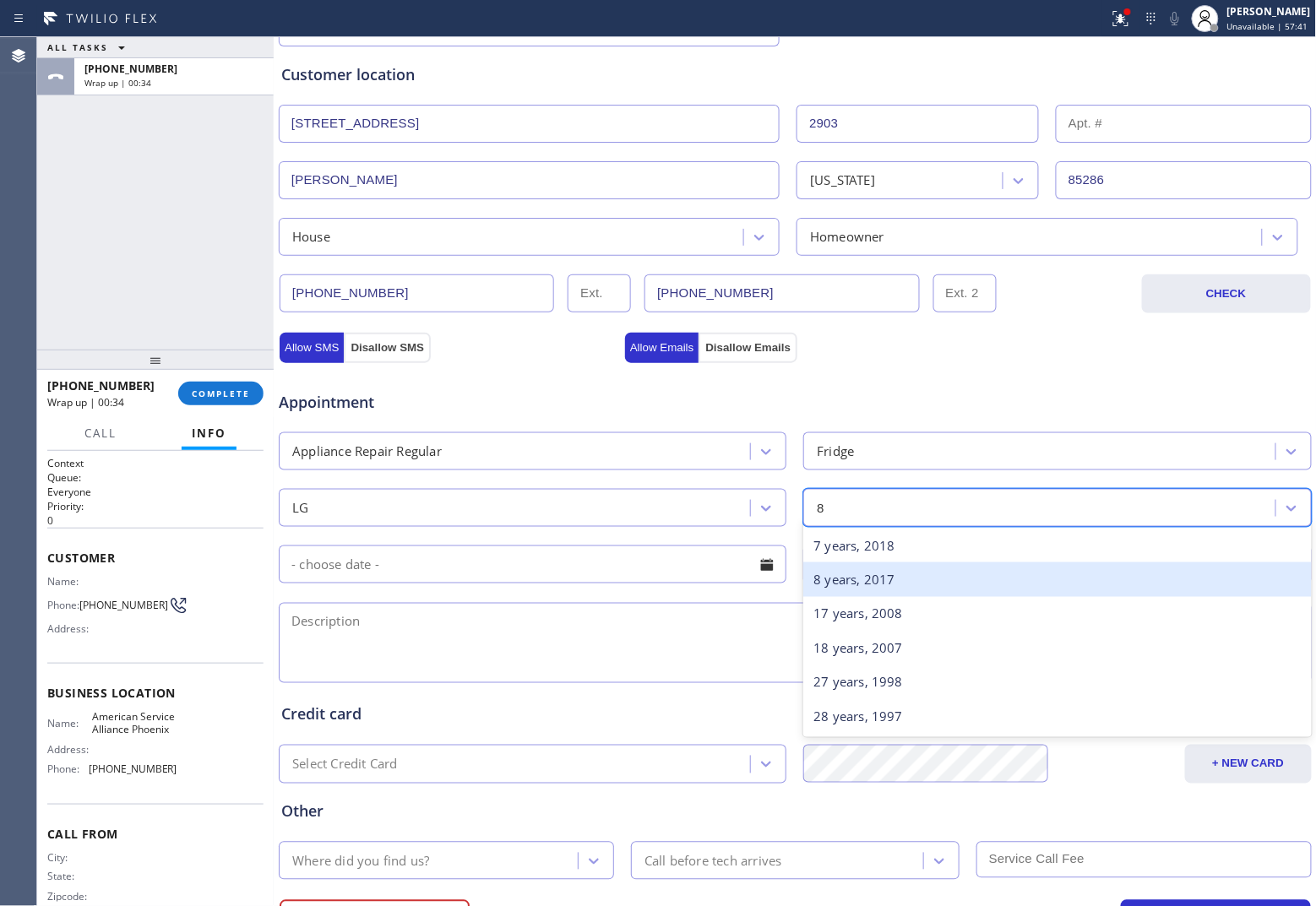
click at [901, 584] on div "8 years, 2017" at bounding box center [1057, 579] width 507 height 34
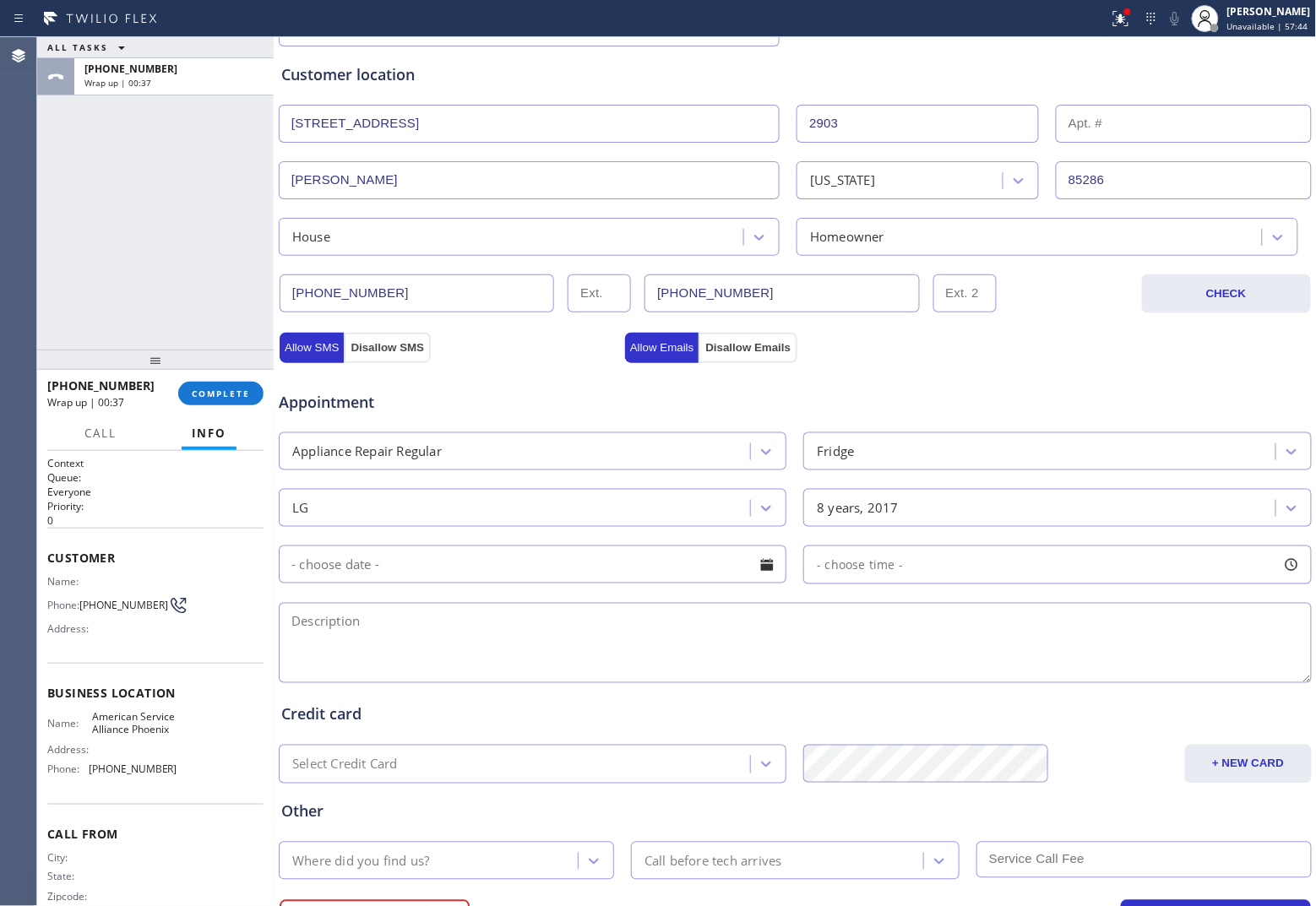
click at [785, 635] on textarea at bounding box center [794, 642] width 1033 height 80
drag, startPoint x: 52, startPoint y: 275, endPoint x: 655, endPoint y: 530, distance: 654.7
click at [55, 275] on div "ALL TASKS ALL TASKS ACTIVE TASKS TASKS IN WRAP UP [PHONE_NUMBER] Wrap up | 00:40" at bounding box center [155, 193] width 237 height 313
click at [534, 644] on textarea at bounding box center [794, 642] width 1033 height 80
paste textarea "LG | Fridge | 8 Yrs | NOt cooling at all. The fan works | [STREET_ADDRESS] Hous…"
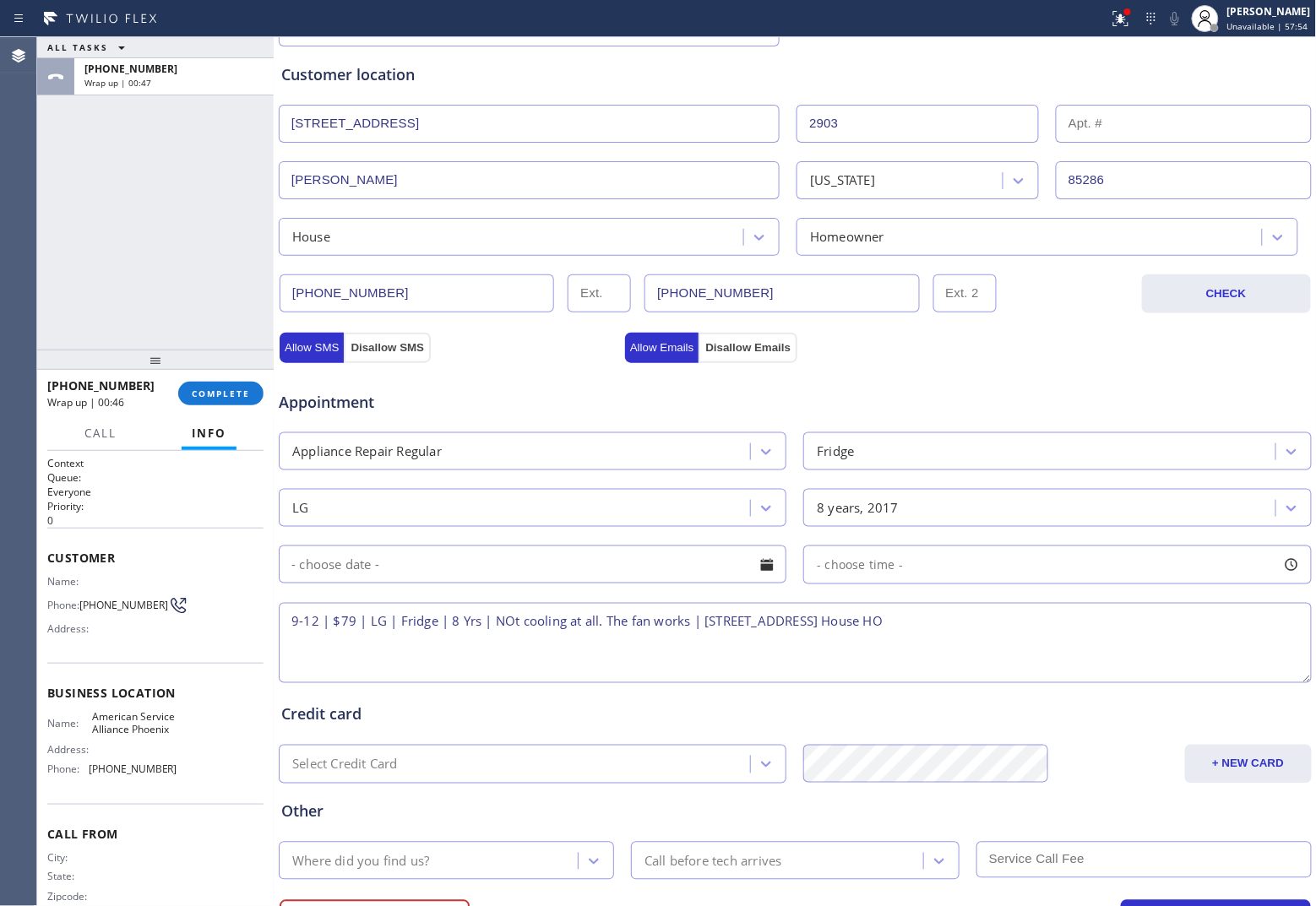
click at [511, 621] on textarea "9-12 | $79 | LG | Fridge | 8 Yrs | NOt cooling at all. The fan works | [STREET_…" at bounding box center [794, 642] width 1033 height 80
drag, startPoint x: 123, startPoint y: 745, endPoint x: 82, endPoint y: 720, distance: 48.0
click at [82, 696] on div "Name: American Service Alliance Phoenix" at bounding box center [113, 723] width 130 height 26
click at [1052, 623] on textarea "9-12 | $79 | LG | Fridge | 8 Yrs | Not cooling at all. The fan works | [STREET_…" at bounding box center [794, 642] width 1033 height 80
paste textarea "American Service Alliance Phoenix"
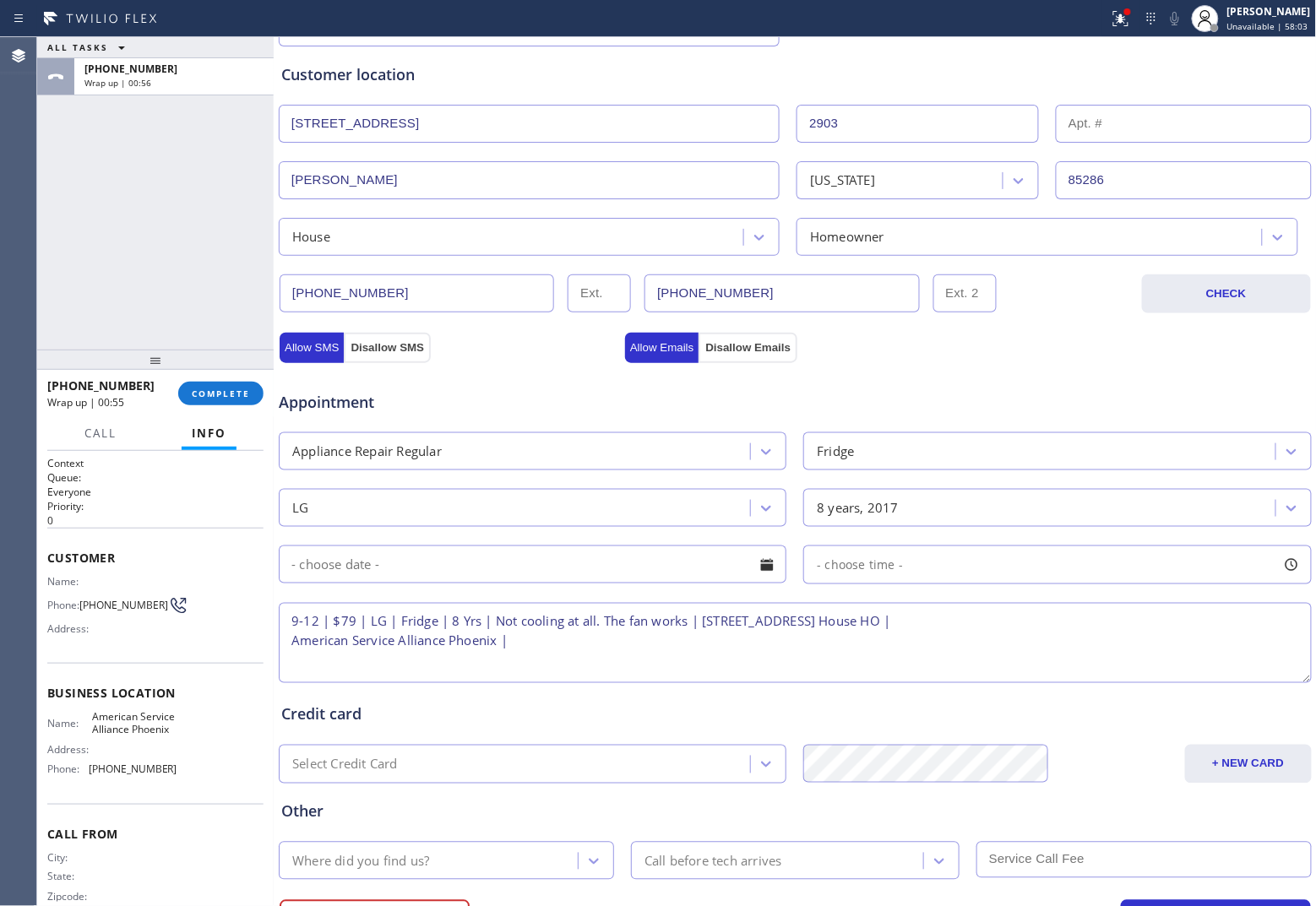
click at [661, 655] on textarea "9-12 | $79 | LG | Fridge | 8 Yrs | Not cooling at all. The fan works | [STREET_…" at bounding box center [794, 642] width 1033 height 80
paste textarea "Please call 30 minutes prior to arrival."
click at [805, 651] on textarea "9-12 | $79 | LG | Fridge | 8 Yrs | Not cooling at all. The fan works | [STREET_…" at bounding box center [794, 642] width 1033 height 80
paste textarea "4802350810 [PERSON_NAME]"
click at [930, 648] on textarea "9-12 | $79 | LG | Fridge | 8 Yrs | Not cooling at all. The fan works | [STREET_…" at bounding box center [794, 642] width 1033 height 80
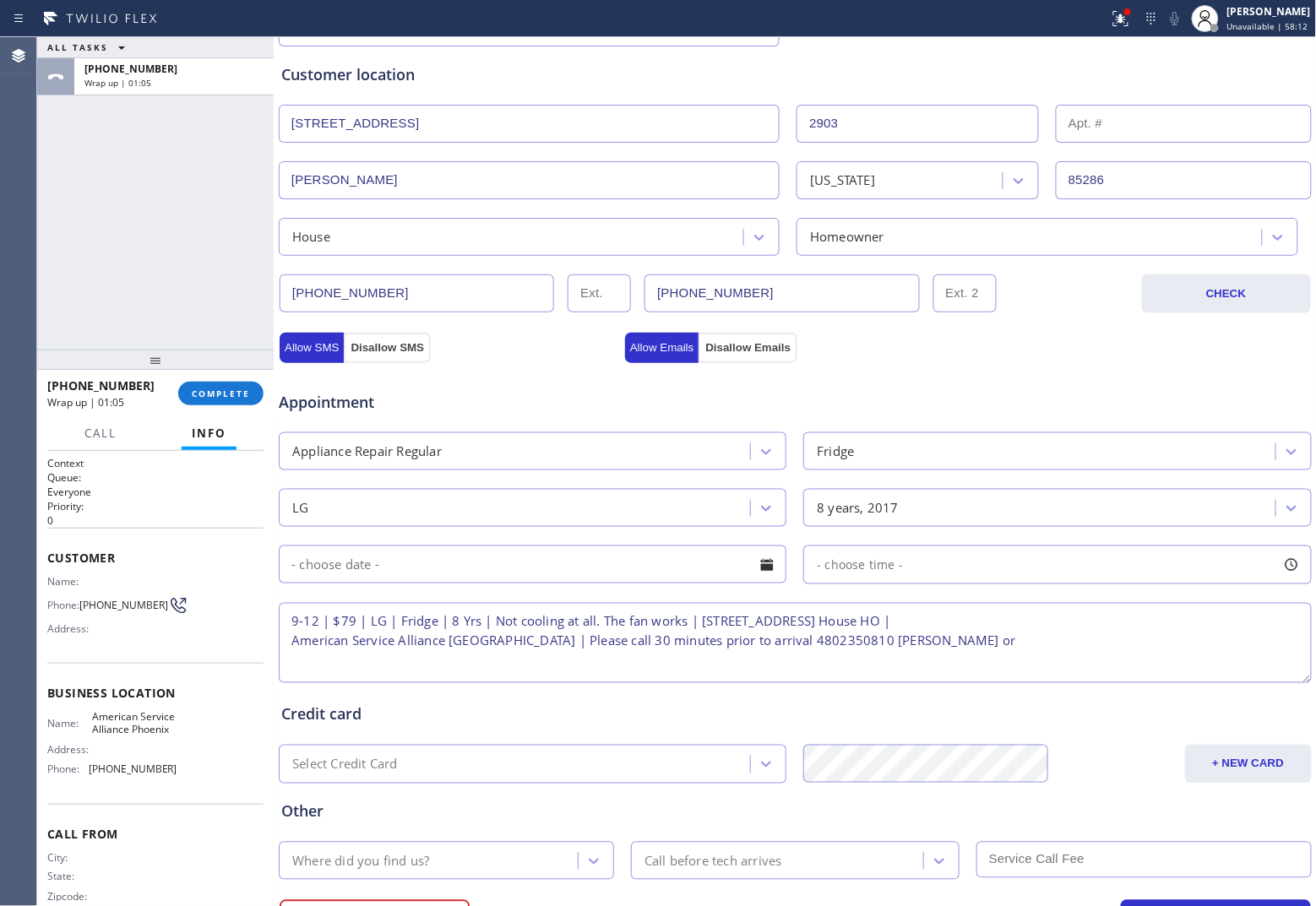
paste textarea "5857346446 [PERSON_NAME]"
type textarea "9-12 | $79 | LG | Fridge | 8 Yrs | Not cooling at all. The fan works | [STREET_…"
click at [499, 557] on input "text" at bounding box center [531, 565] width 507 height 38
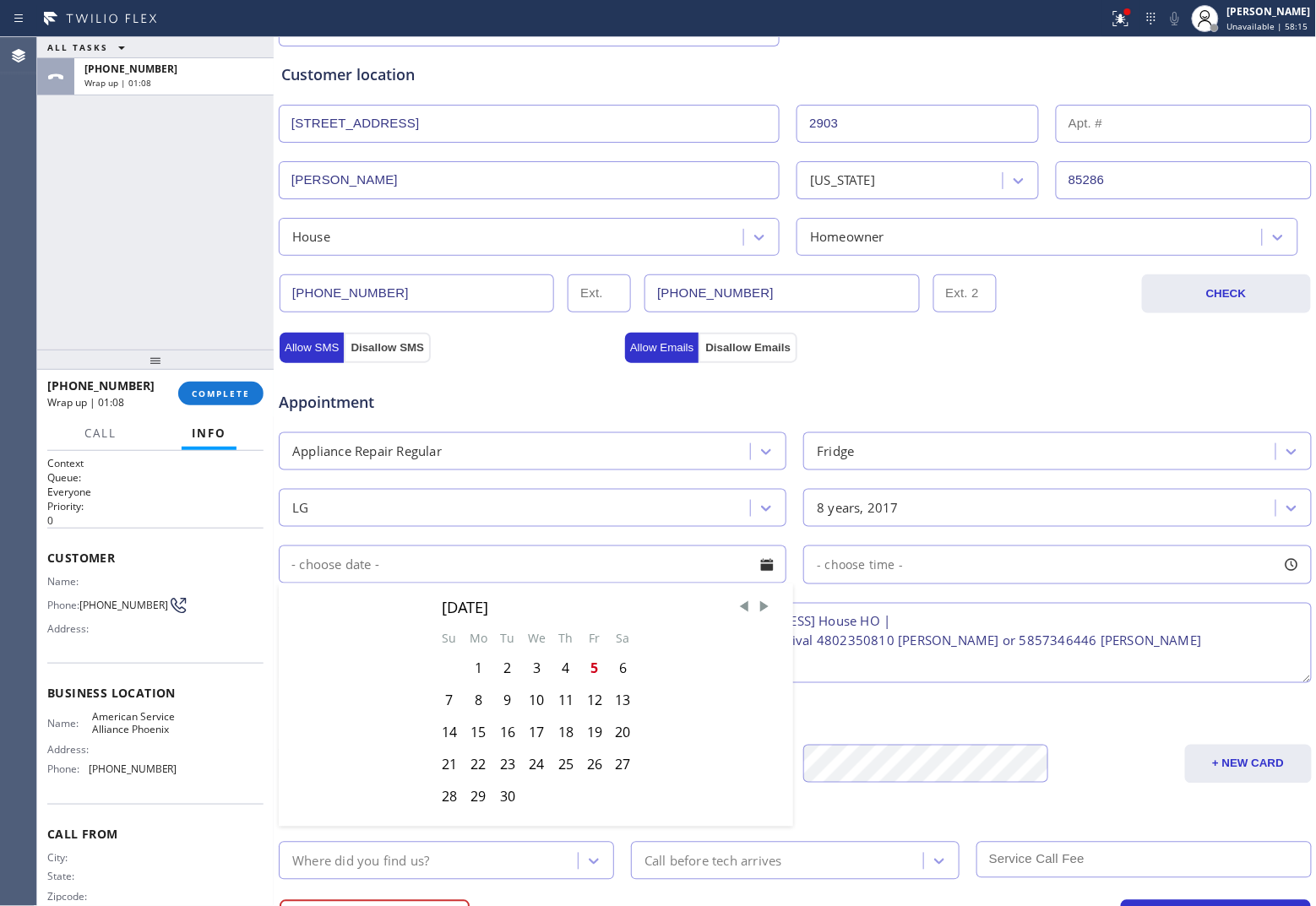
click at [449, 696] on div "7" at bounding box center [449, 701] width 29 height 32
type input "[DATE]"
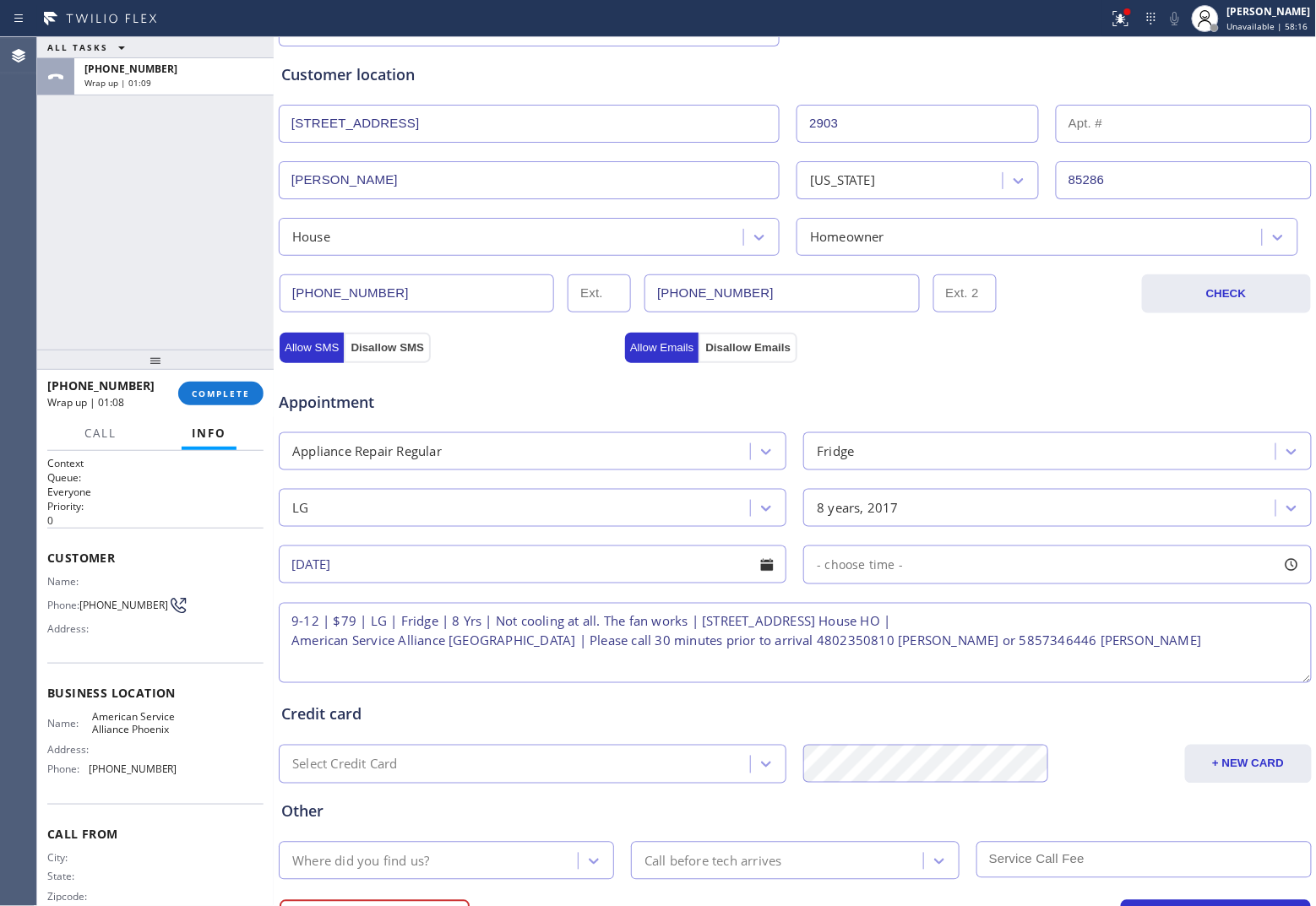
click at [912, 570] on div "- choose time -" at bounding box center [1057, 565] width 507 height 39
drag, startPoint x: 925, startPoint y: 676, endPoint x: 964, endPoint y: 677, distance: 39.0
click at [964, 677] on div at bounding box center [968, 667] width 21 height 35
drag, startPoint x: 806, startPoint y: 671, endPoint x: 846, endPoint y: 674, distance: 40.1
click at [847, 674] on div at bounding box center [857, 667] width 21 height 35
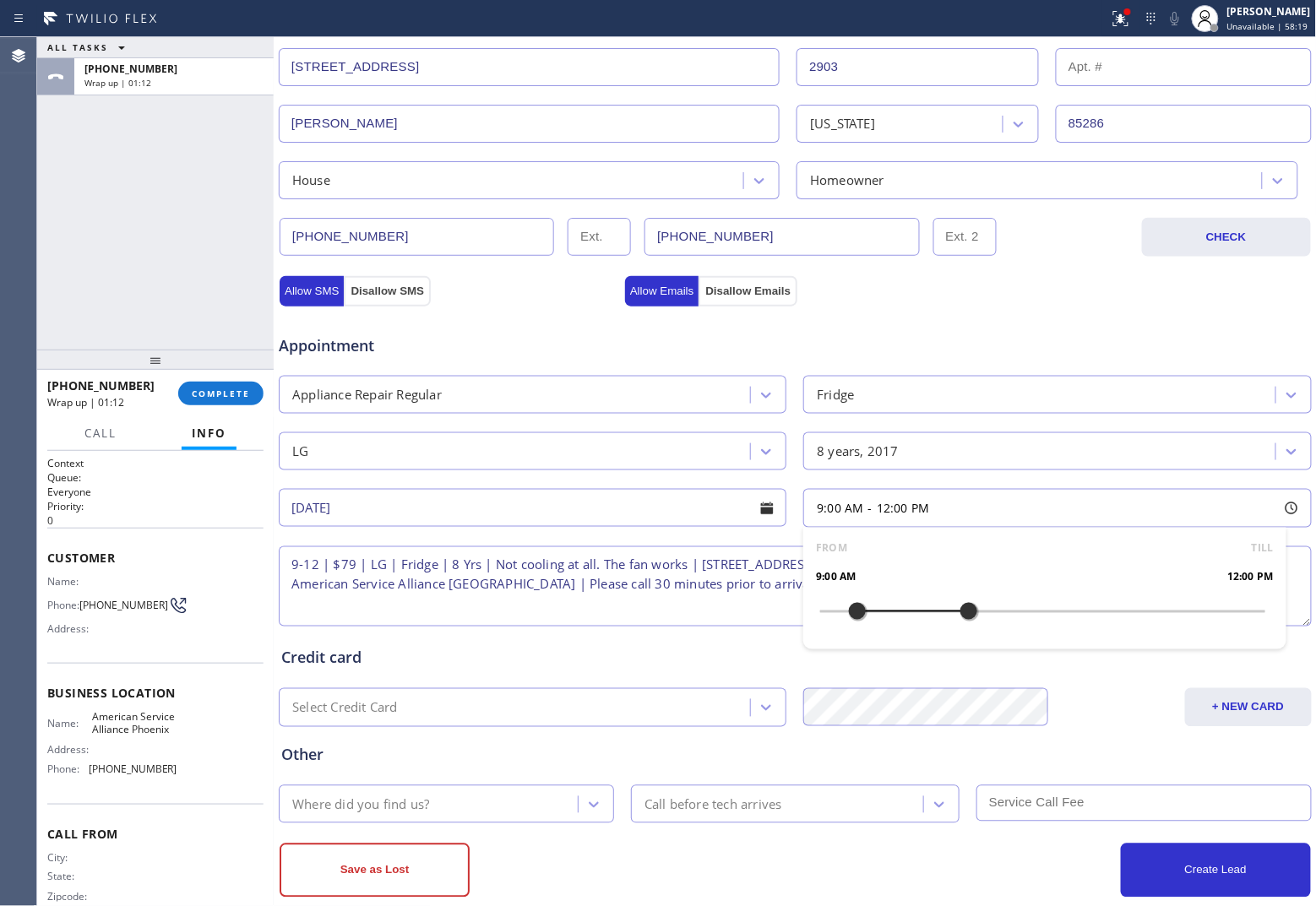
scroll to position [405, 0]
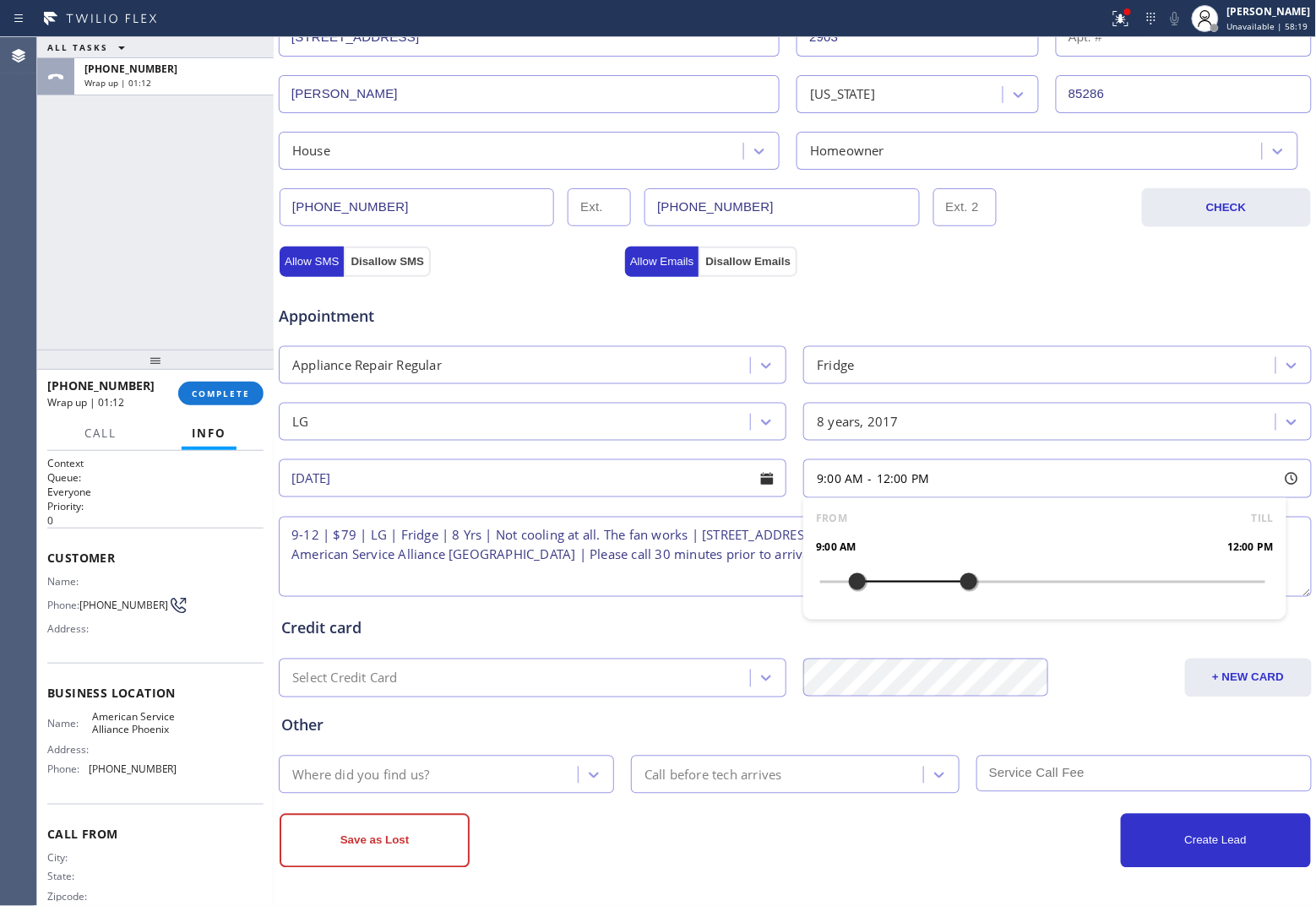
click at [468, 696] on div "Where did you find us?" at bounding box center [431, 775] width 294 height 30
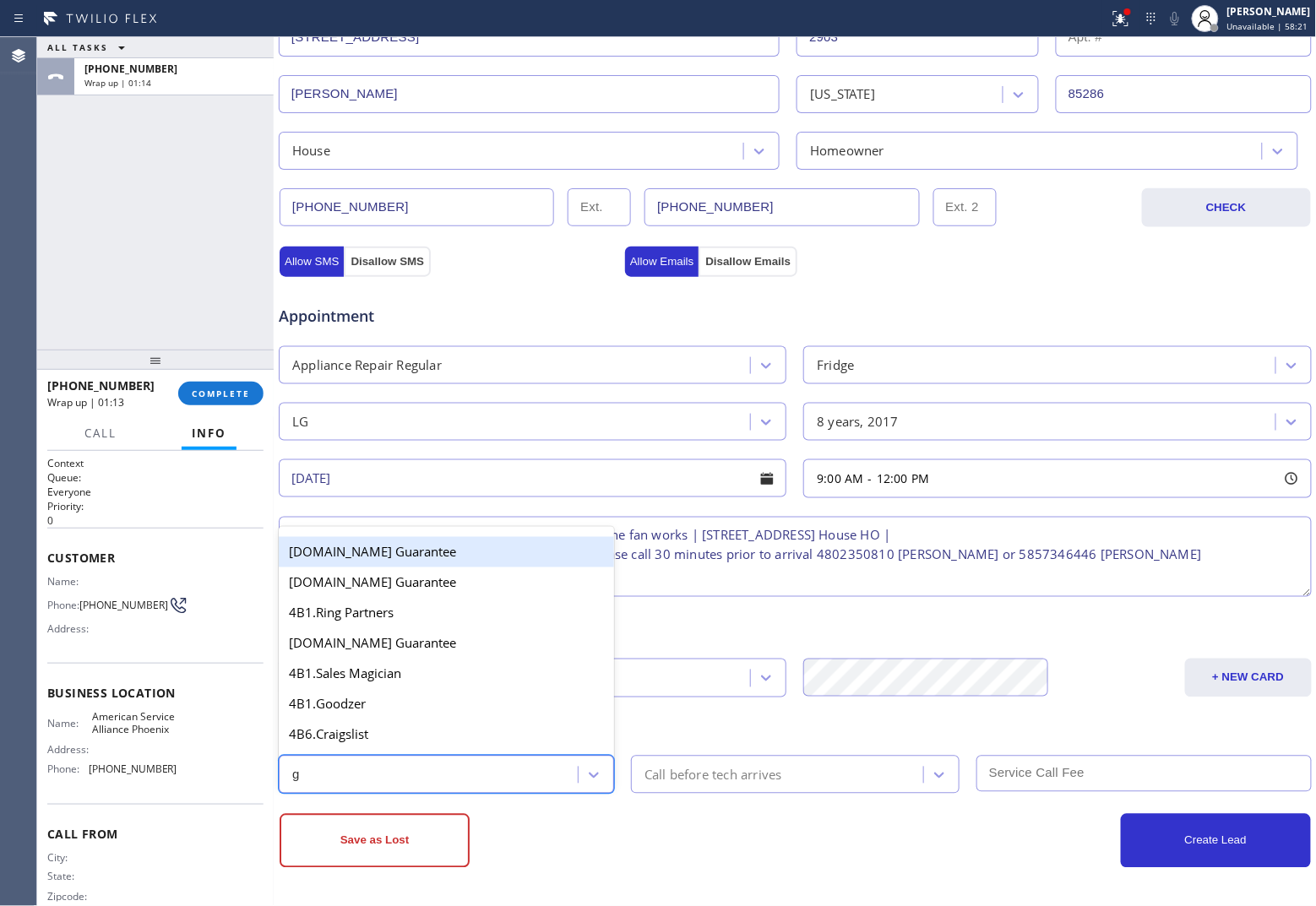
type input "go"
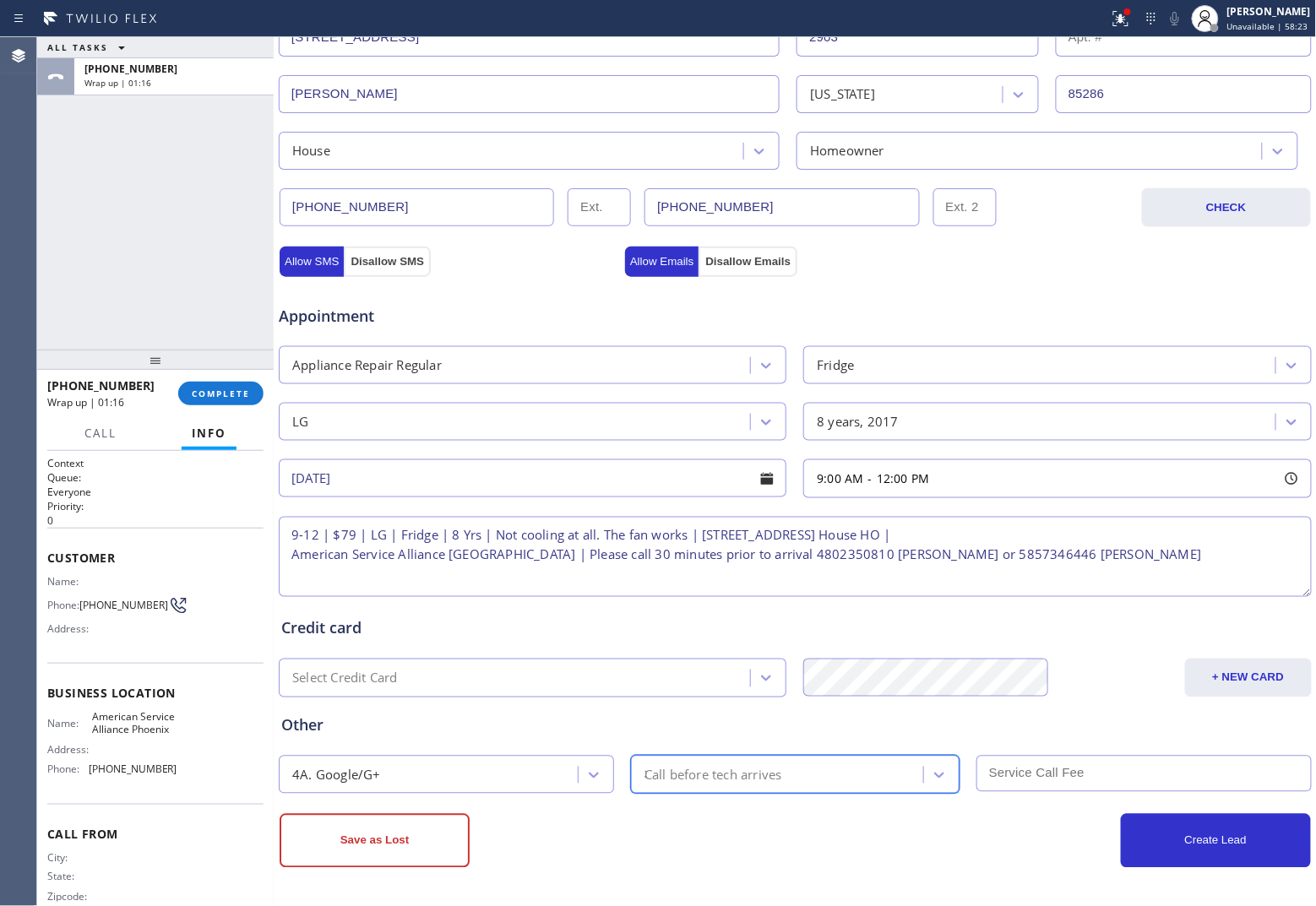
type input "30"
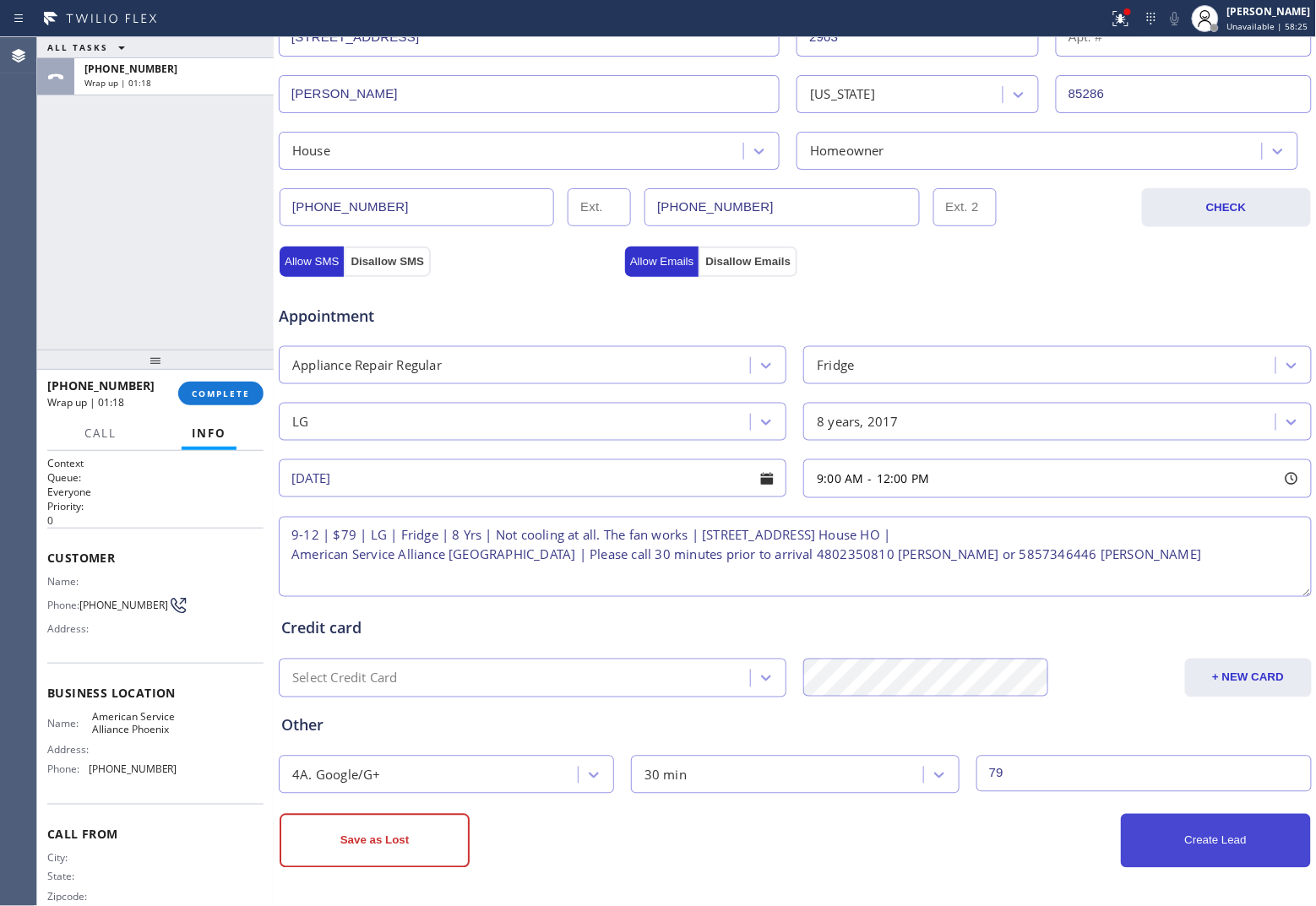
type input "79"
click at [1052, 696] on button "Create Lead" at bounding box center [1215, 841] width 190 height 54
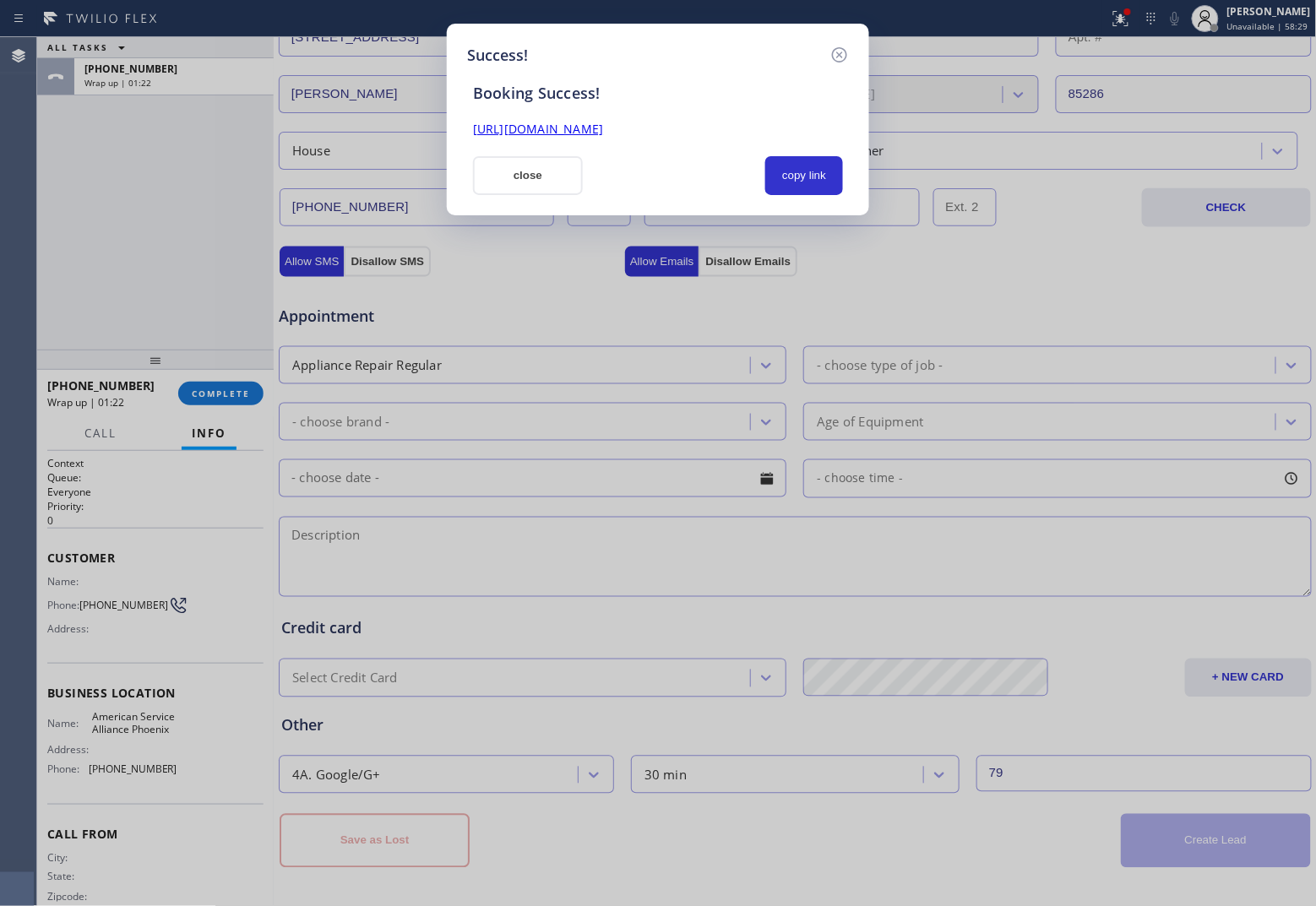
drag, startPoint x: 784, startPoint y: 179, endPoint x: 1313, endPoint y: 327, distance: 549.3
click at [785, 179] on button "copy link" at bounding box center [803, 175] width 77 height 39
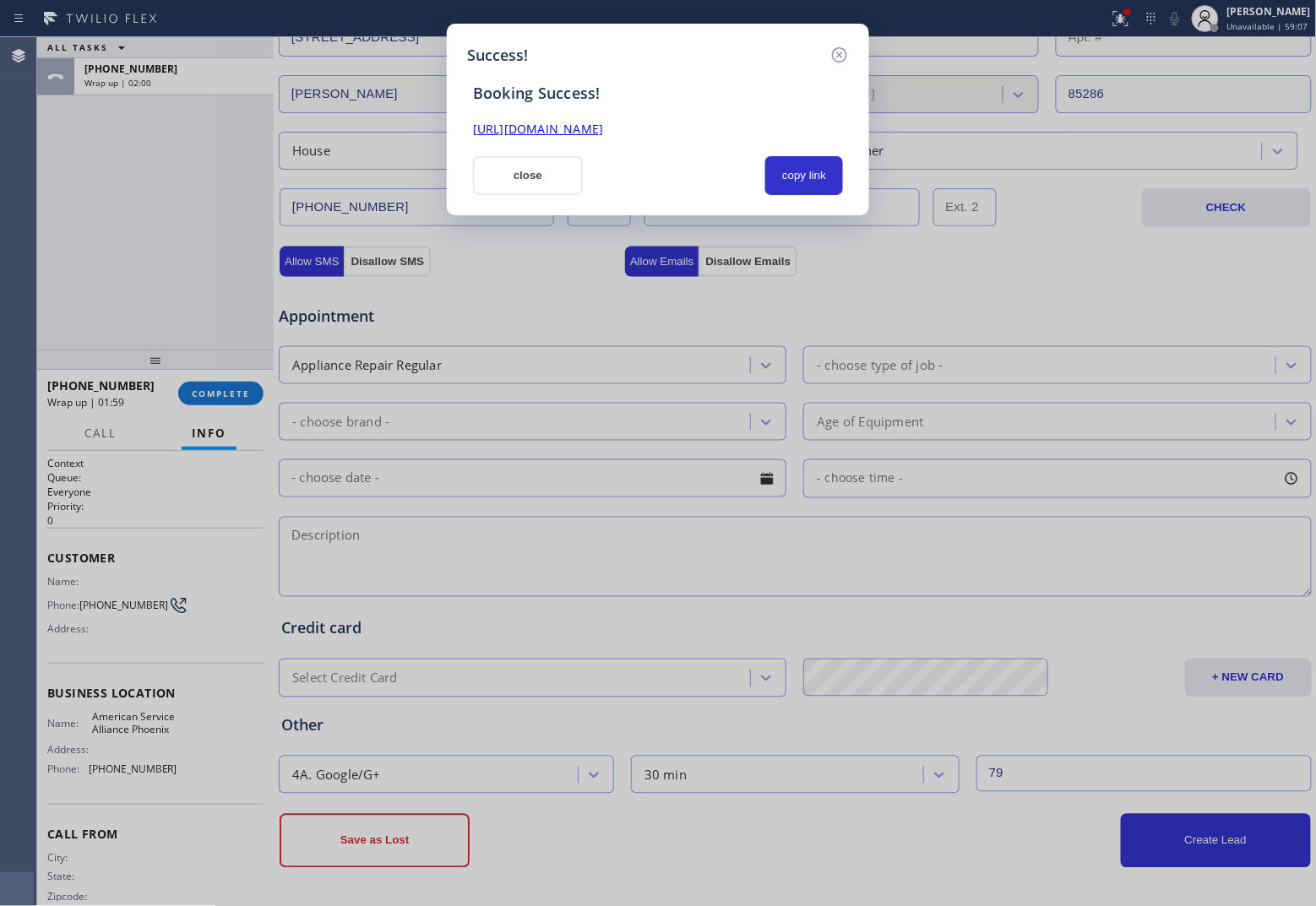
click at [42, 205] on div "Success! Booking Success! [URL][DOMAIN_NAME] close copy link" at bounding box center [658, 453] width 1316 height 906
click at [558, 171] on button "close" at bounding box center [528, 175] width 110 height 39
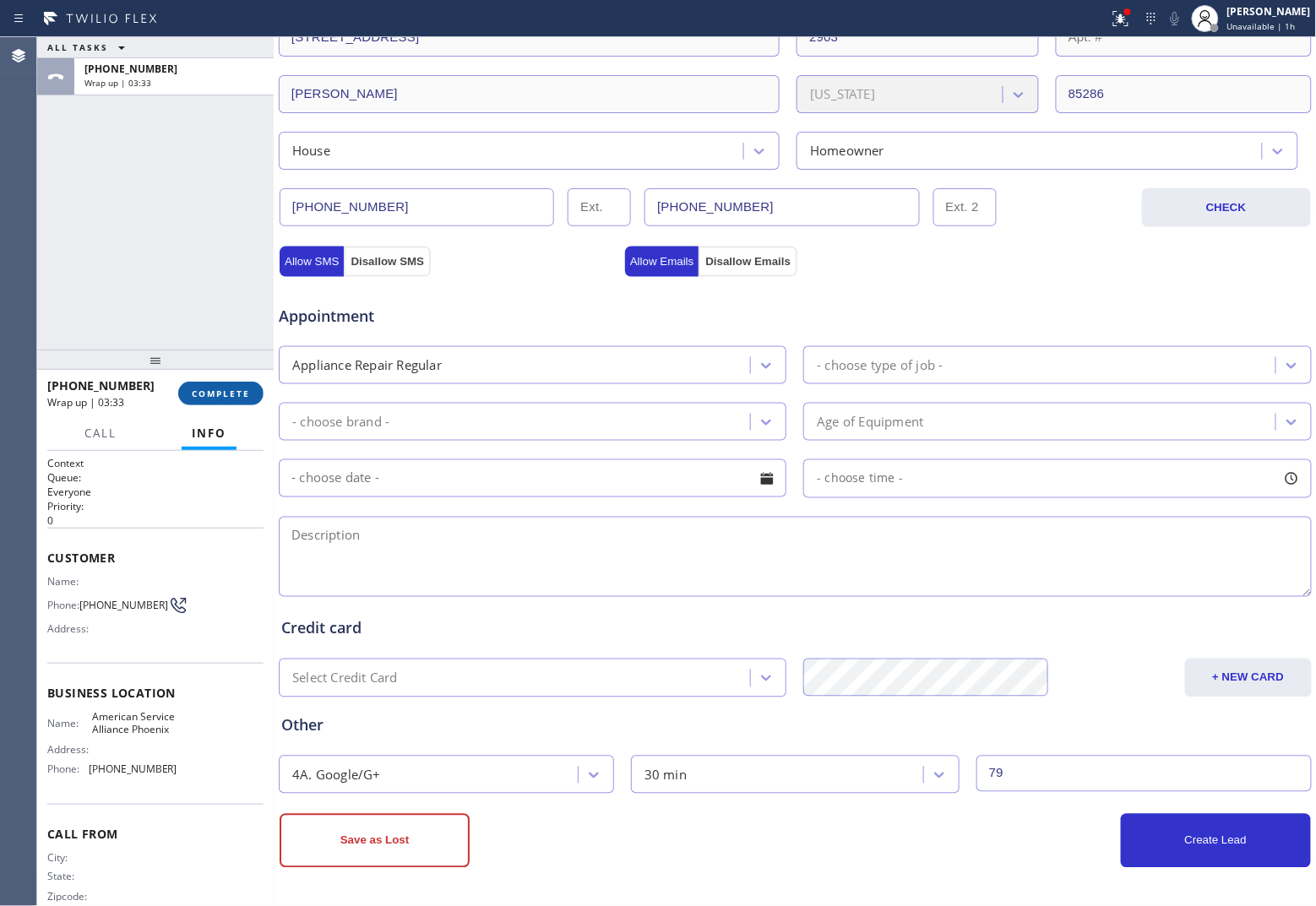
click at [233, 393] on span "COMPLETE" at bounding box center [221, 393] width 59 height 12
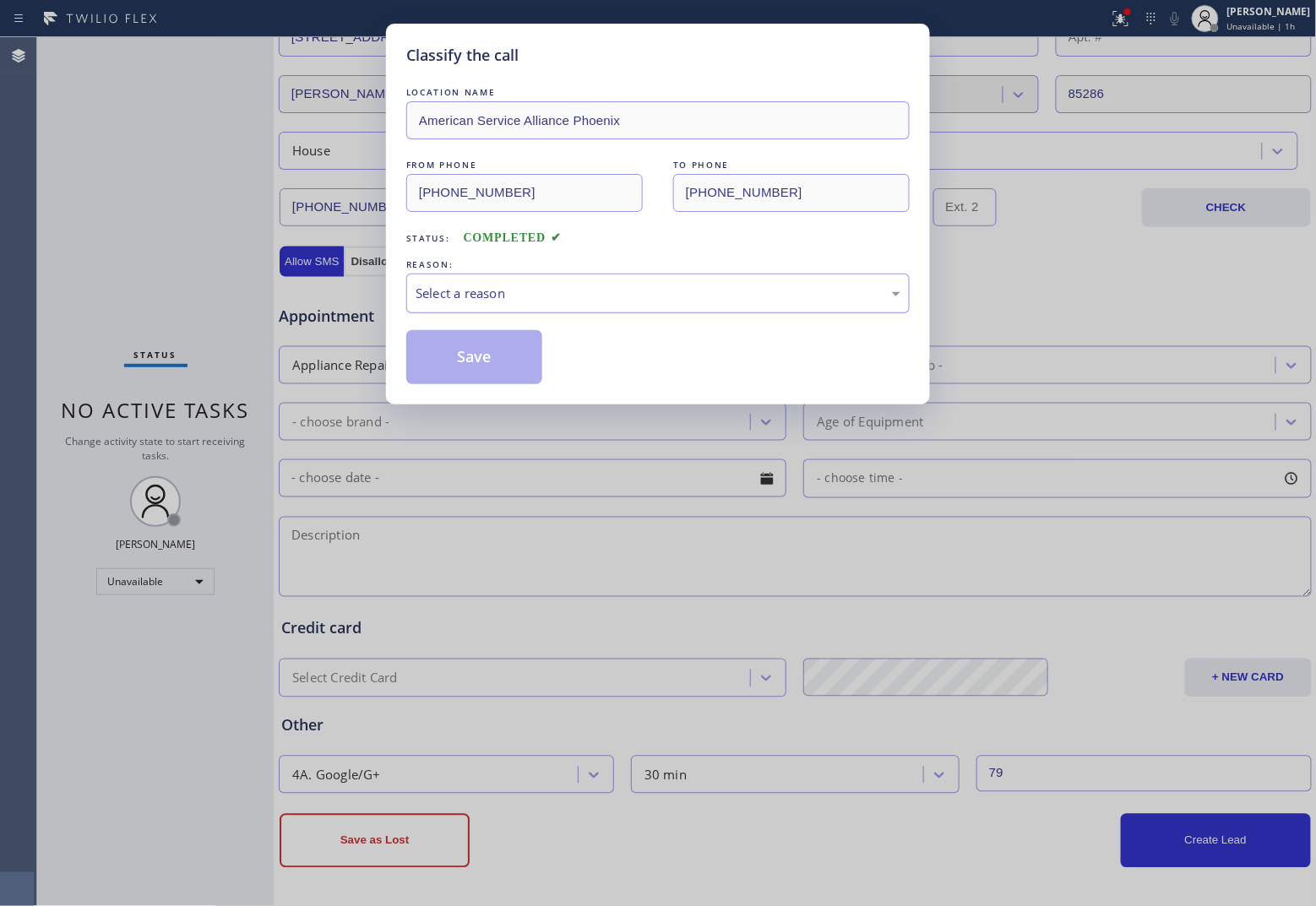
click at [605, 292] on div "Select a reason" at bounding box center [658, 294] width 485 height 20
click at [525, 353] on button "Save" at bounding box center [474, 358] width 136 height 54
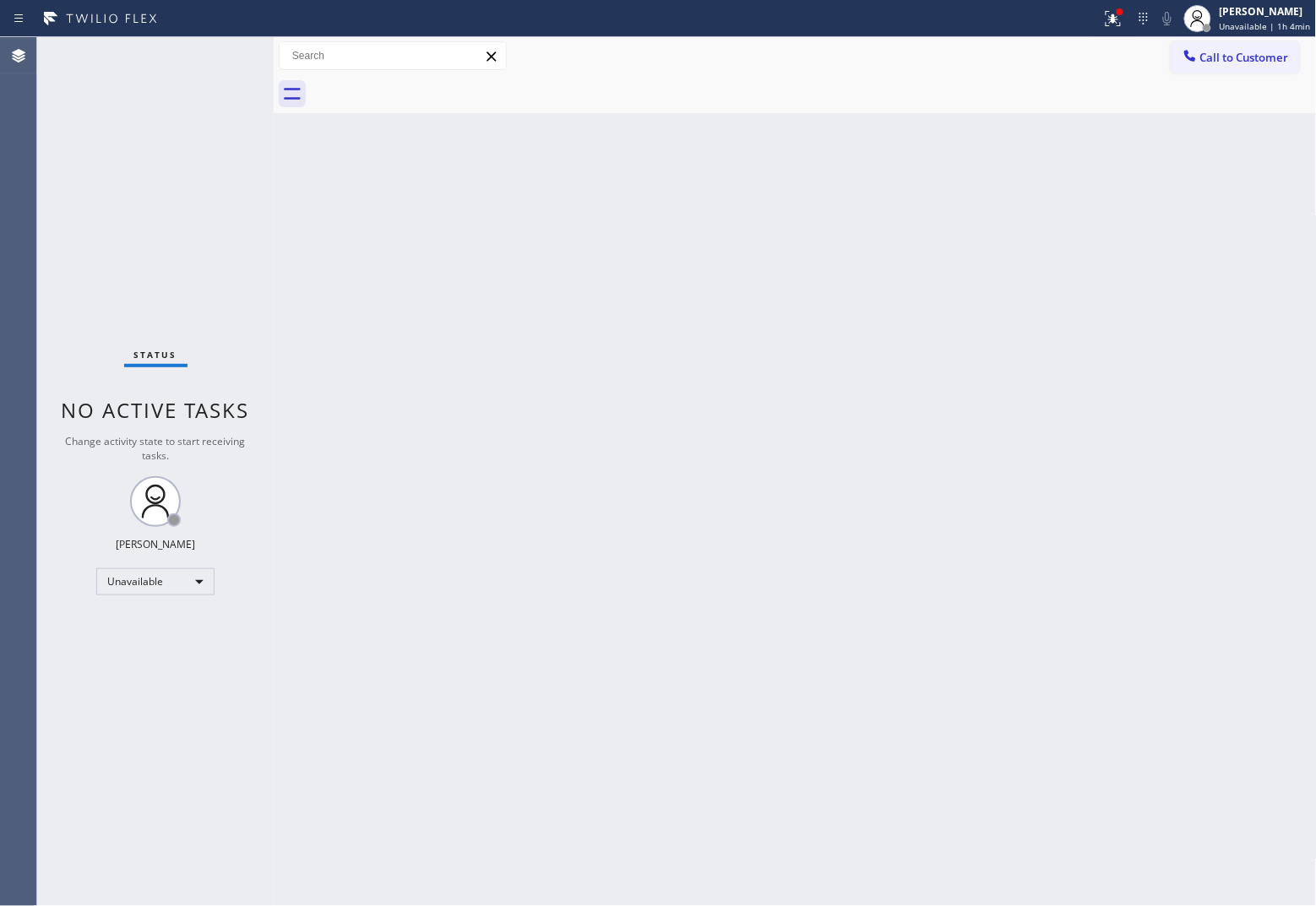
drag, startPoint x: 0, startPoint y: 313, endPoint x: 435, endPoint y: 64, distance: 501.2
click at [10, 305] on div "Agent Desktop" at bounding box center [18, 471] width 36 height 869
click at [1052, 57] on span "Call to Customer" at bounding box center [1244, 57] width 88 height 15
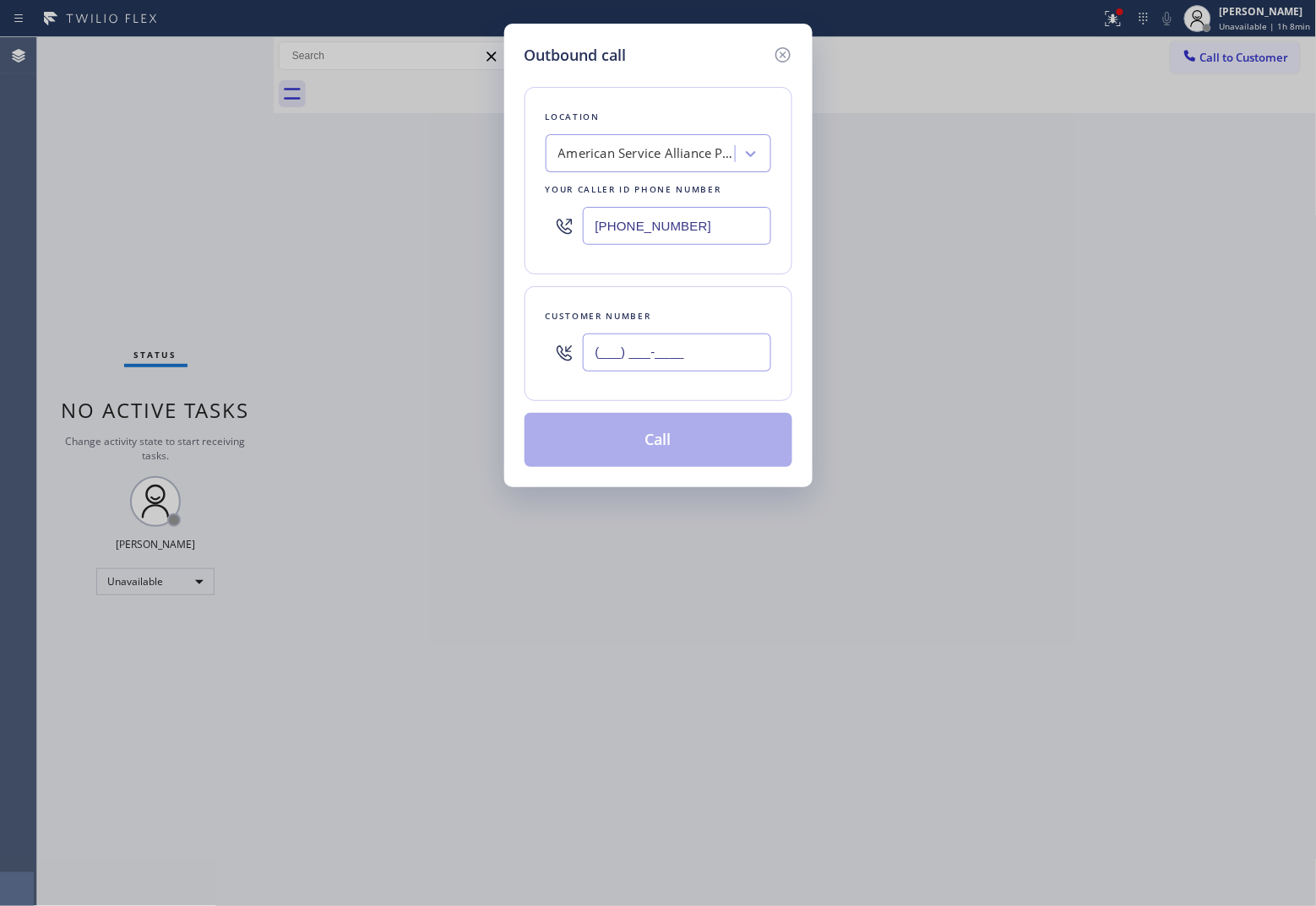
click at [731, 349] on input "(___) ___-____" at bounding box center [676, 352] width 188 height 38
paste input "302) 750-9905"
type input "[PHONE_NUMBER]"
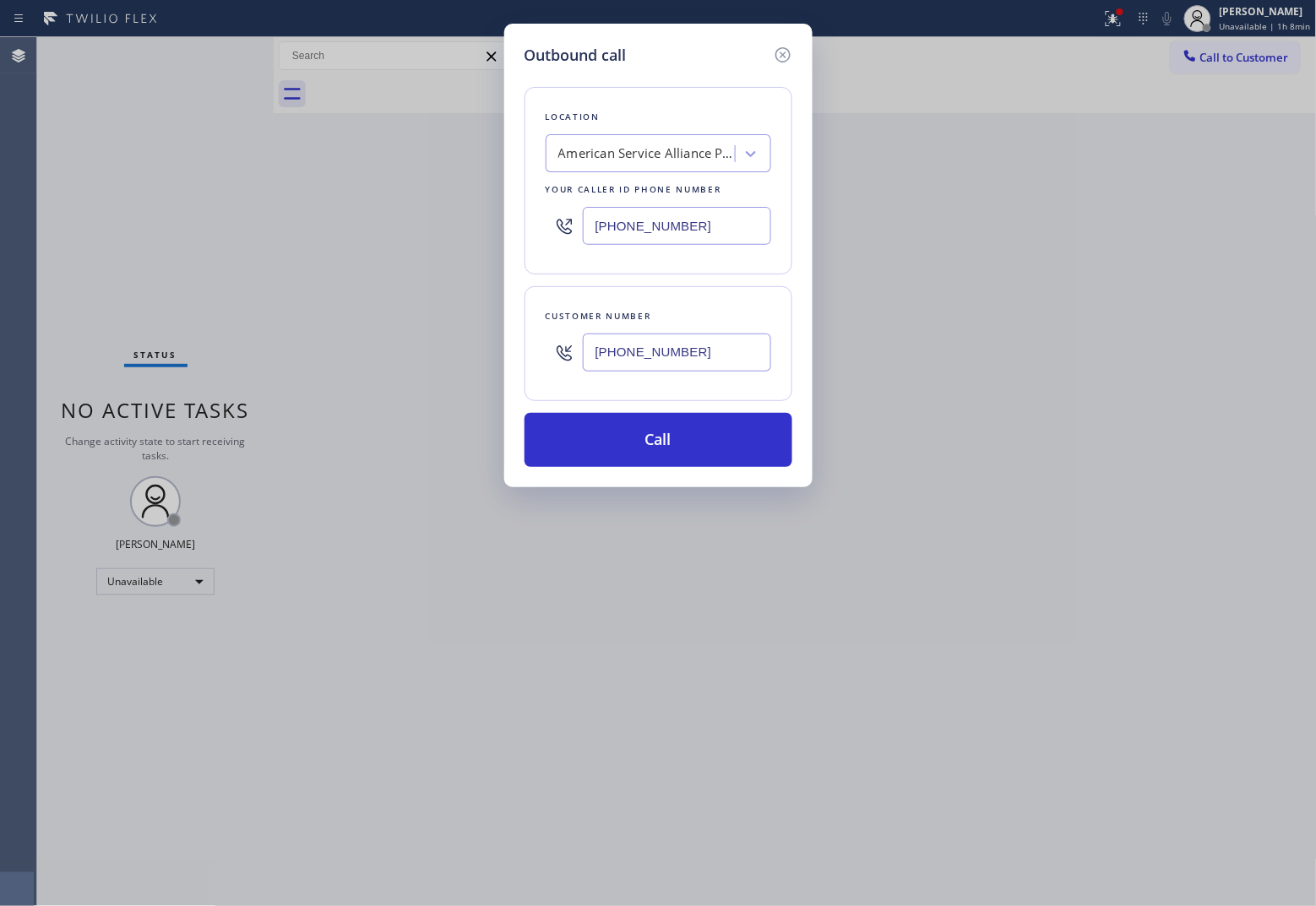
click at [658, 221] on input "[PHONE_NUMBER]" at bounding box center [676, 226] width 188 height 38
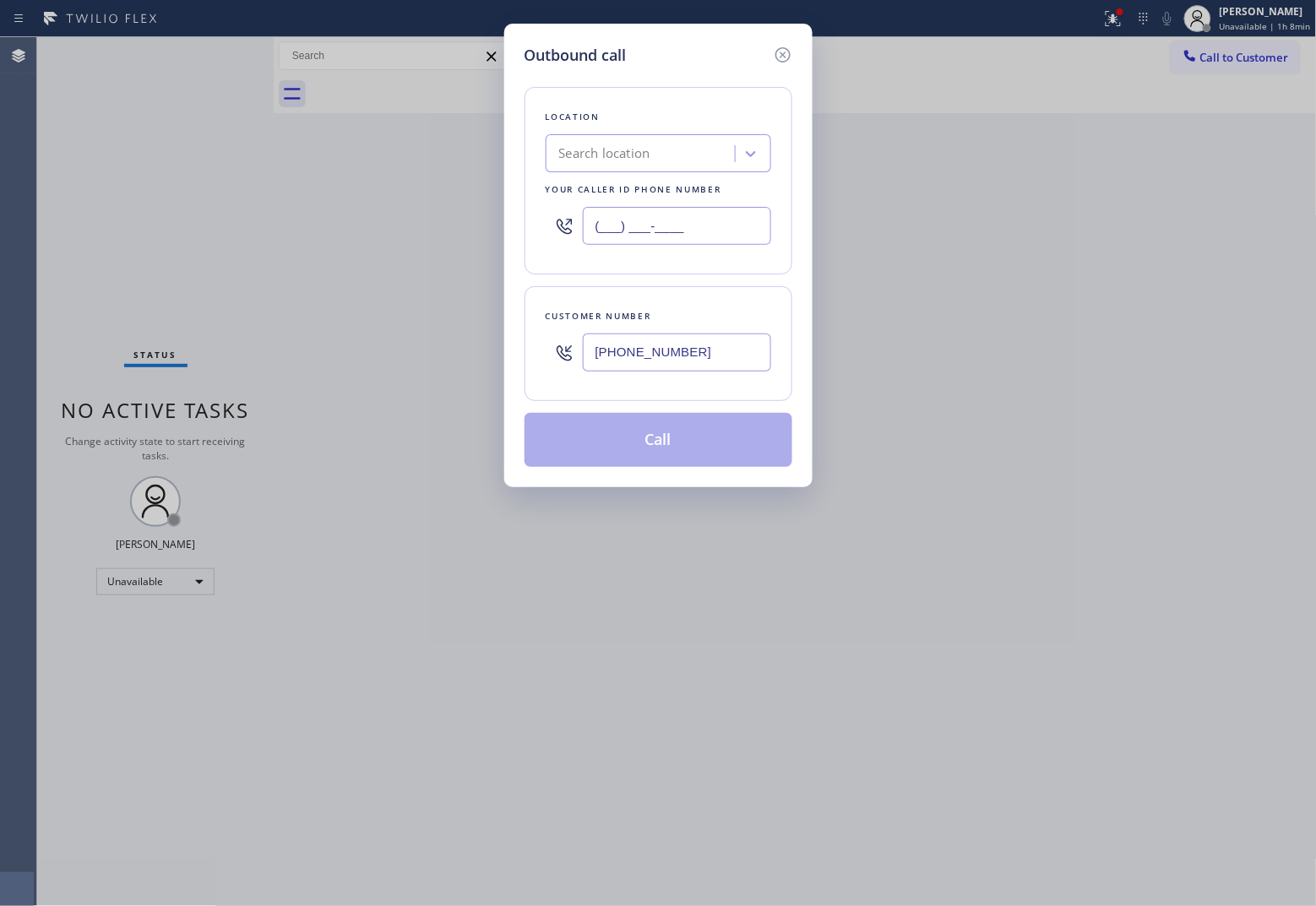
paste input "908) 258-9473"
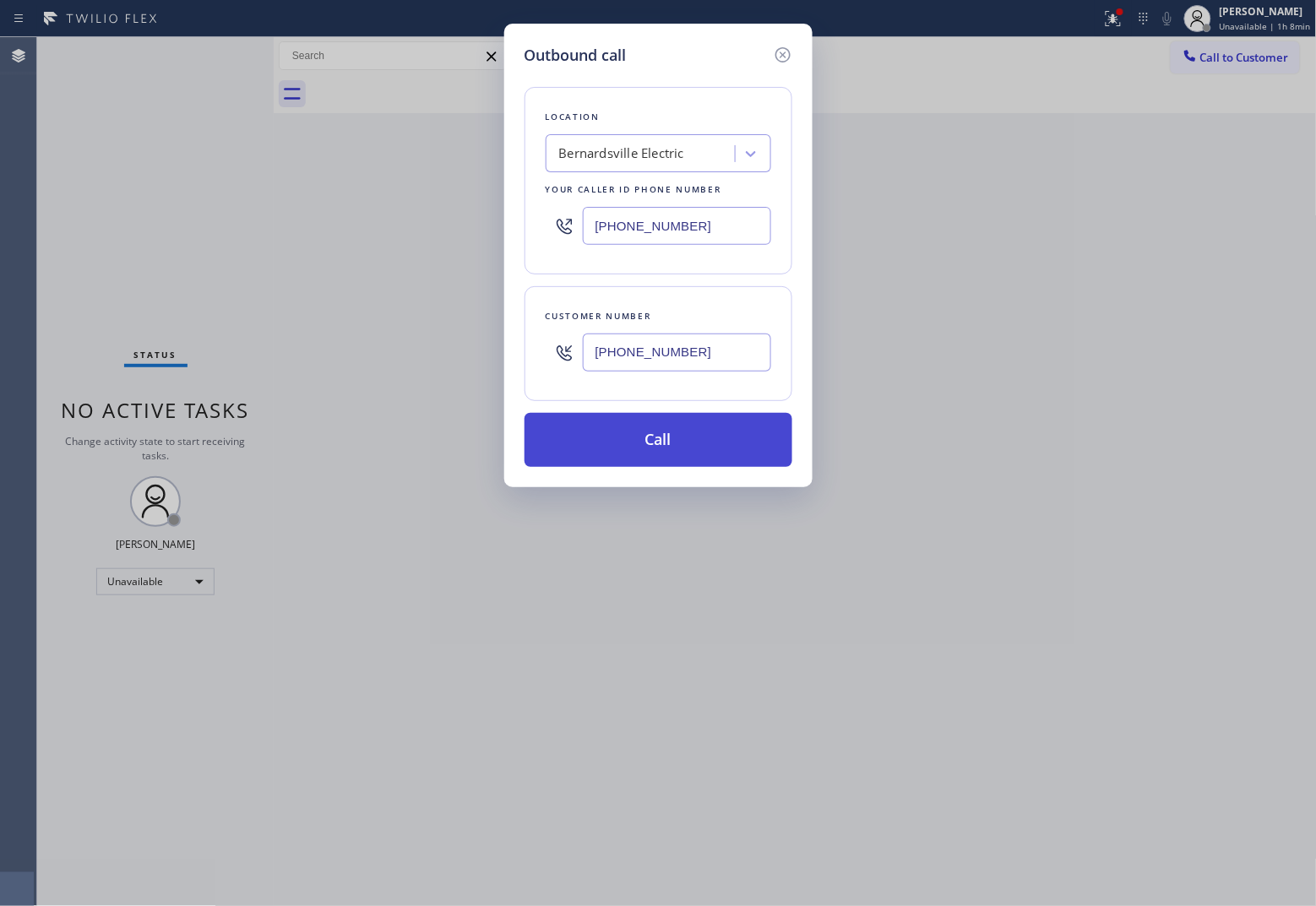
type input "[PHONE_NUMBER]"
click at [710, 448] on button "Call" at bounding box center [658, 439] width 268 height 54
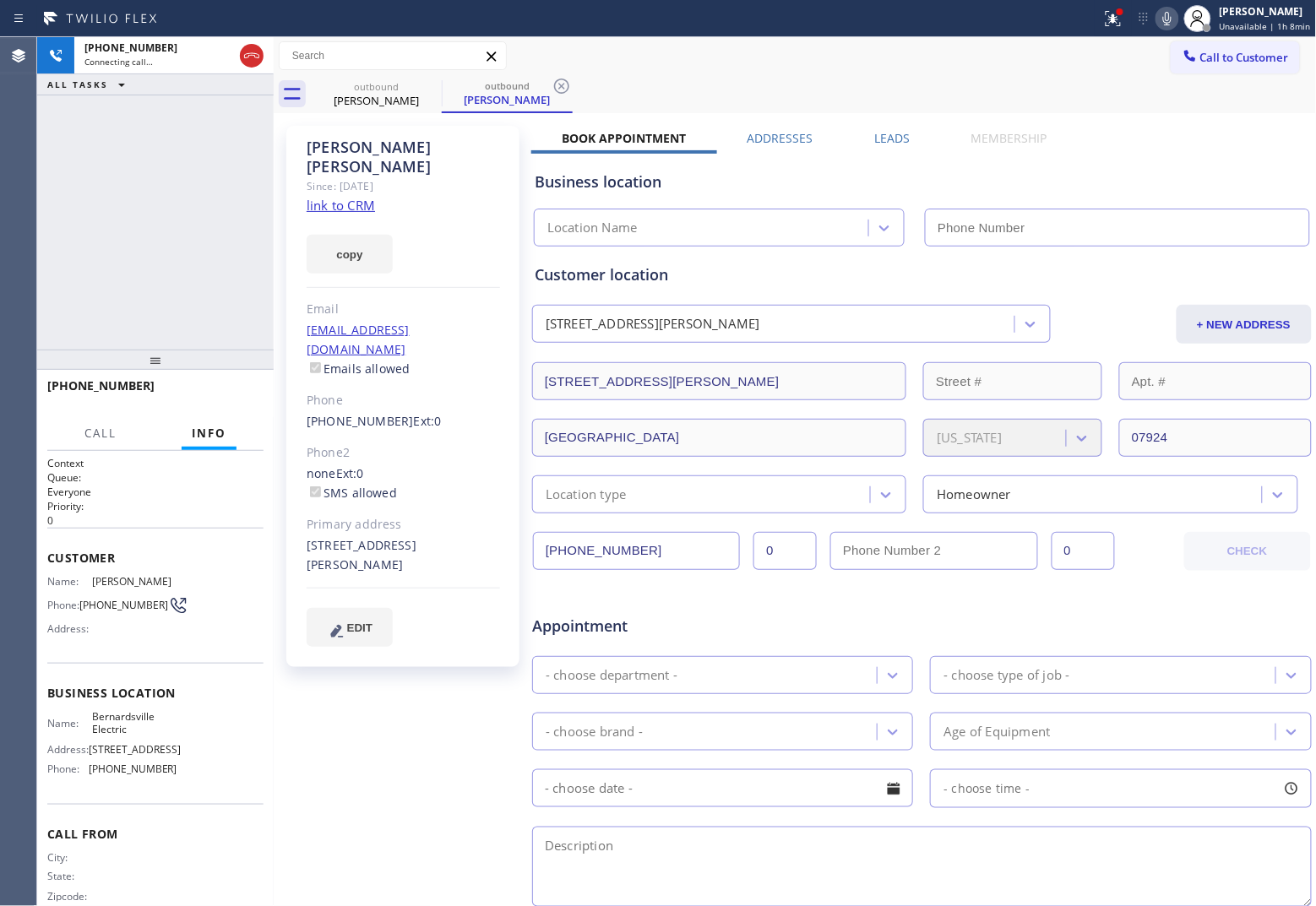
type input "[PHONE_NUMBER]"
click at [48, 238] on div "[PHONE_NUMBER] Connecting call… ALL TASKS ALL TASKS ACTIVE TASKS TASKS IN WRAP …" at bounding box center [155, 193] width 237 height 313
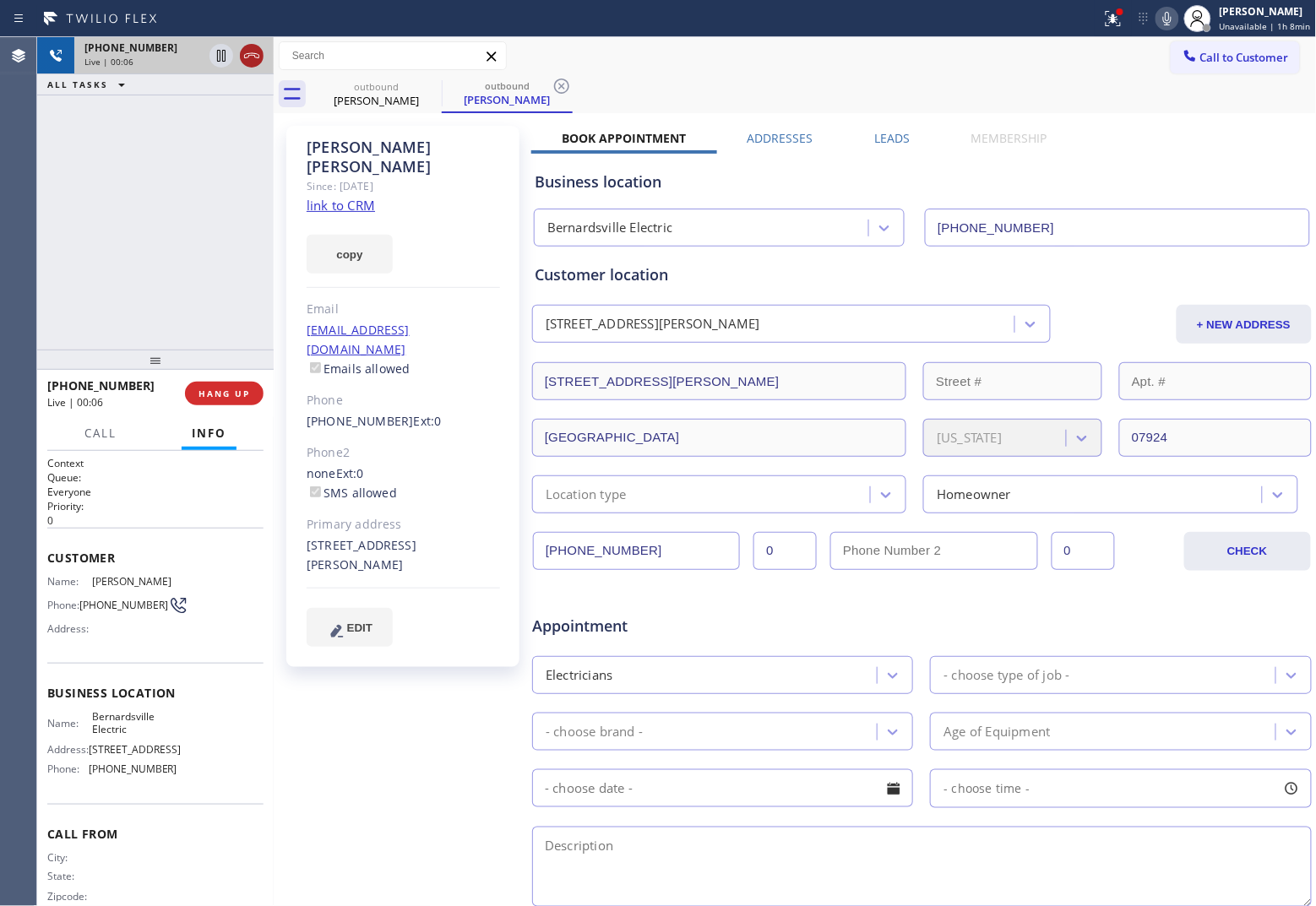
click at [254, 53] on icon at bounding box center [251, 56] width 21 height 21
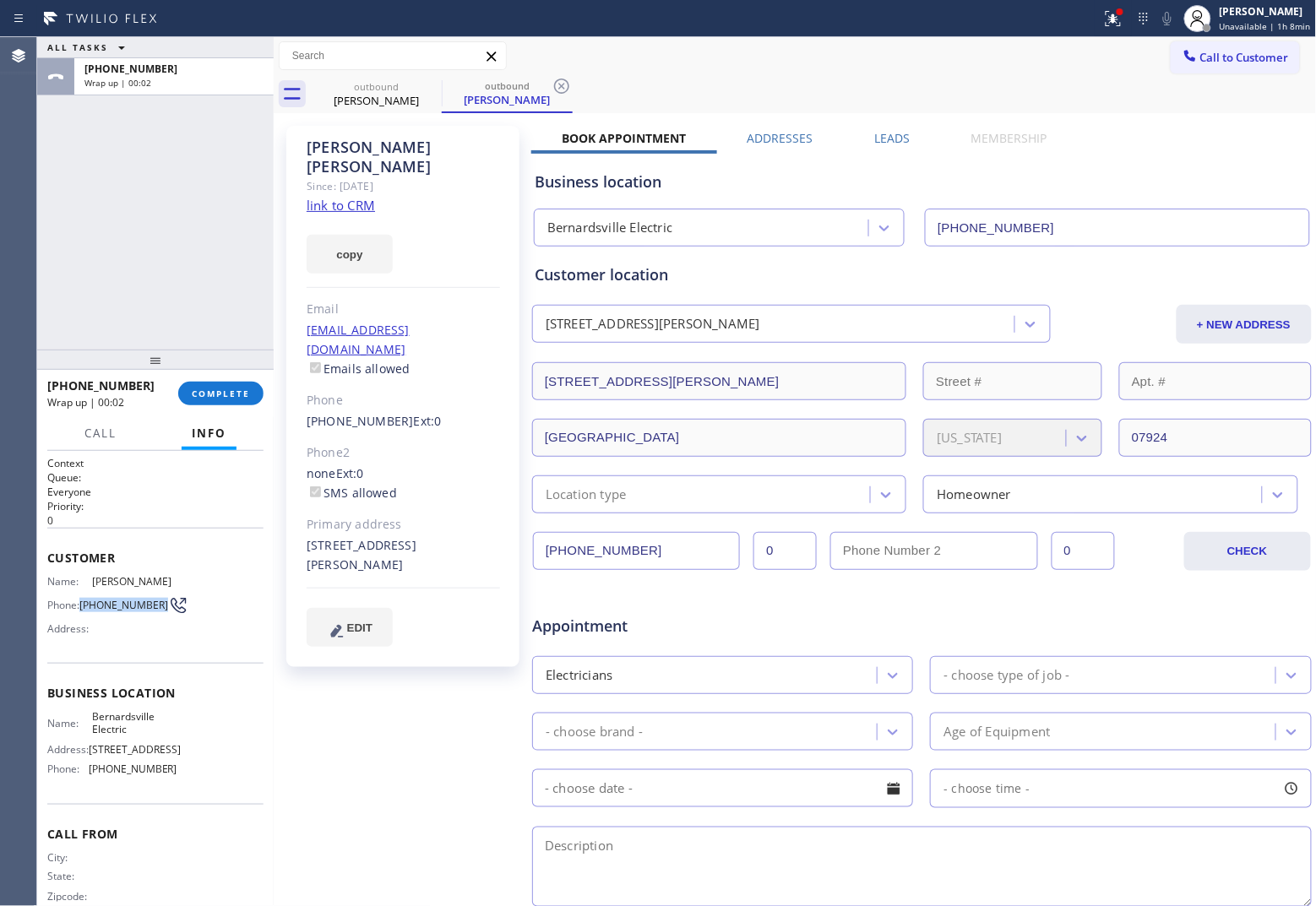
drag, startPoint x: 113, startPoint y: 622, endPoint x: 394, endPoint y: 477, distance: 316.2
click at [81, 612] on span "[PHONE_NUMBER]" at bounding box center [123, 605] width 88 height 13
click at [1052, 49] on icon at bounding box center [1190, 56] width 17 height 17
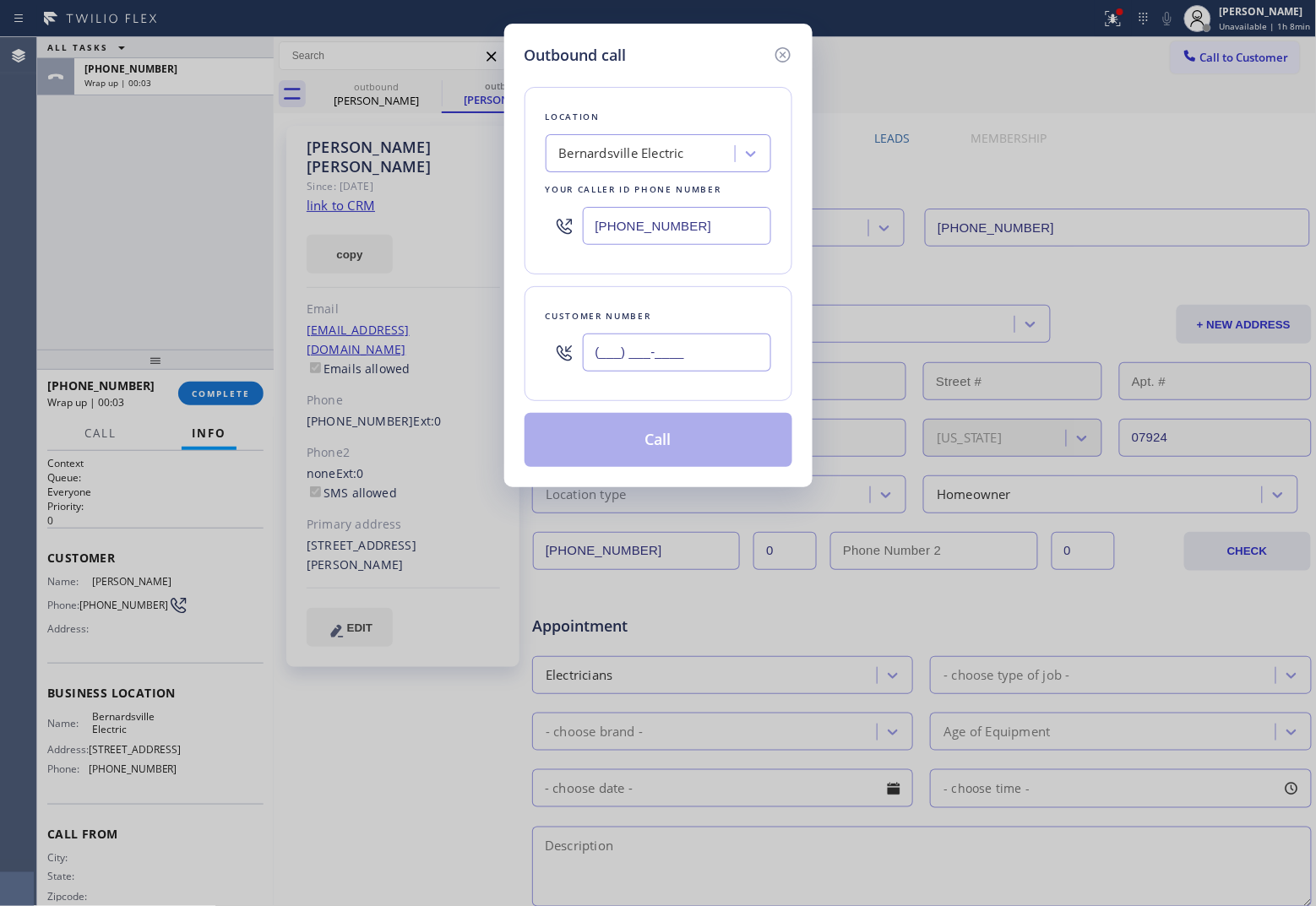
click at [678, 363] on input "(___) ___-____" at bounding box center [676, 352] width 188 height 38
paste input "302) 750-9905"
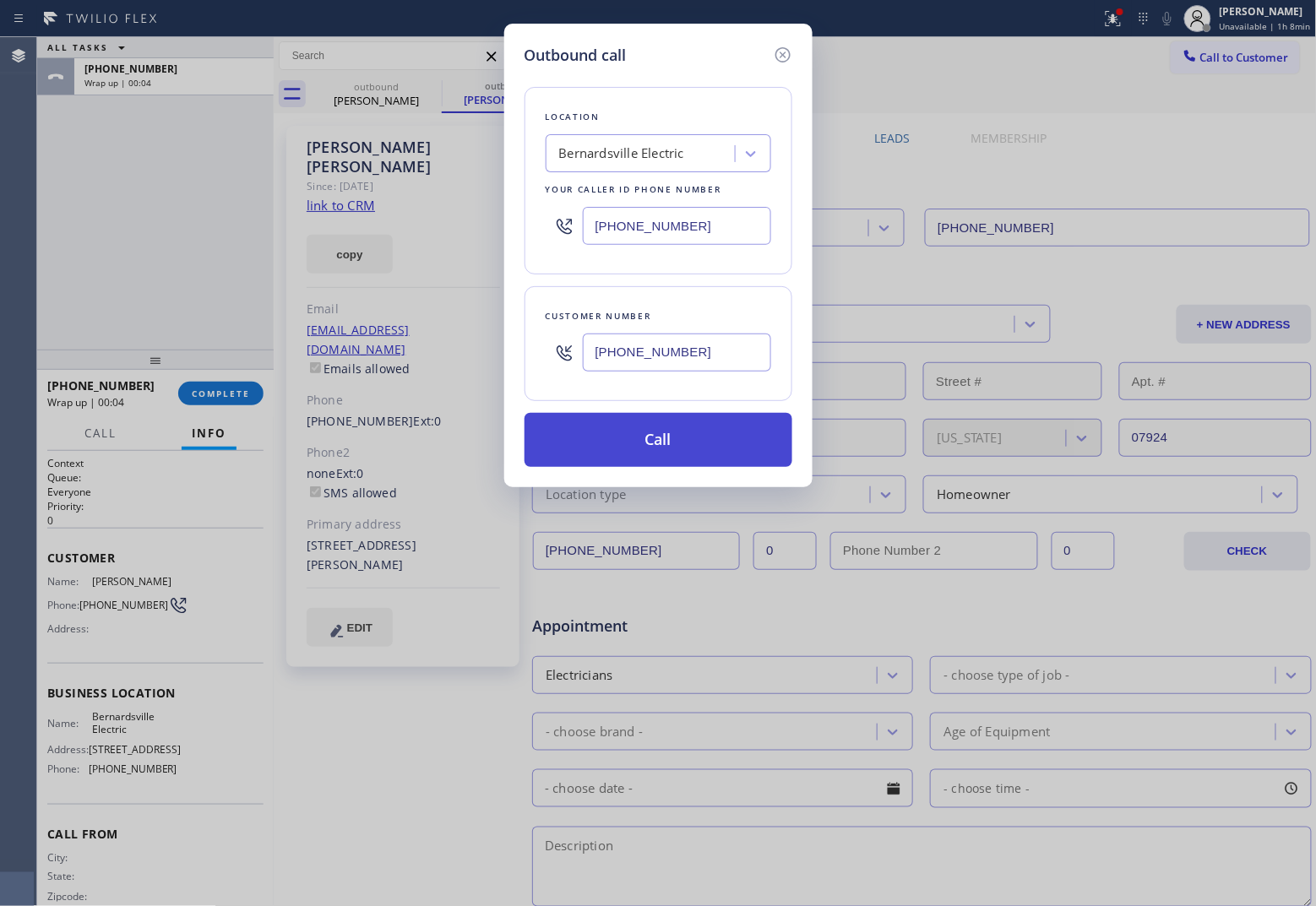
type input "[PHONE_NUMBER]"
click at [671, 456] on button "Call" at bounding box center [658, 439] width 268 height 54
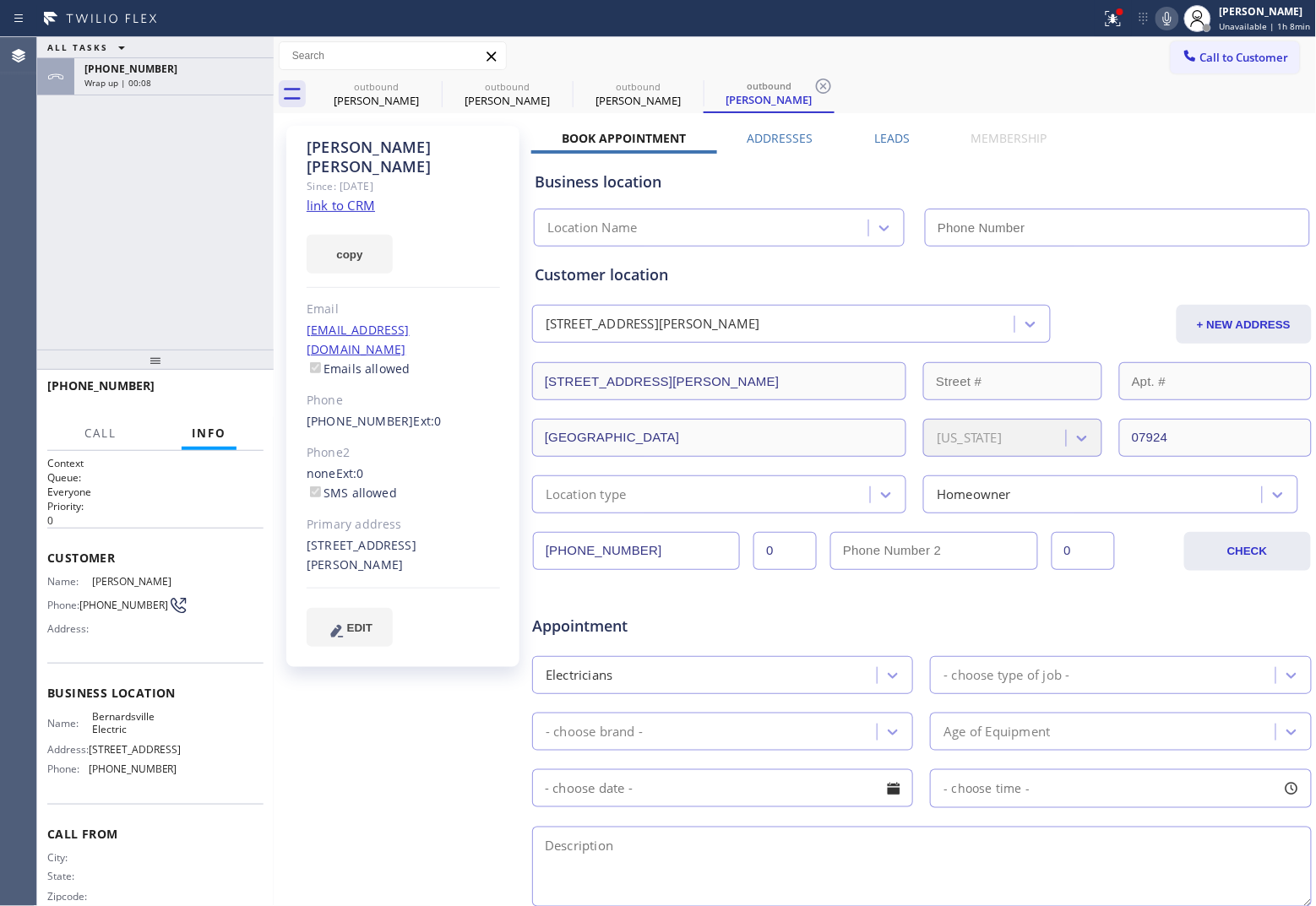
type input "[PHONE_NUMBER]"
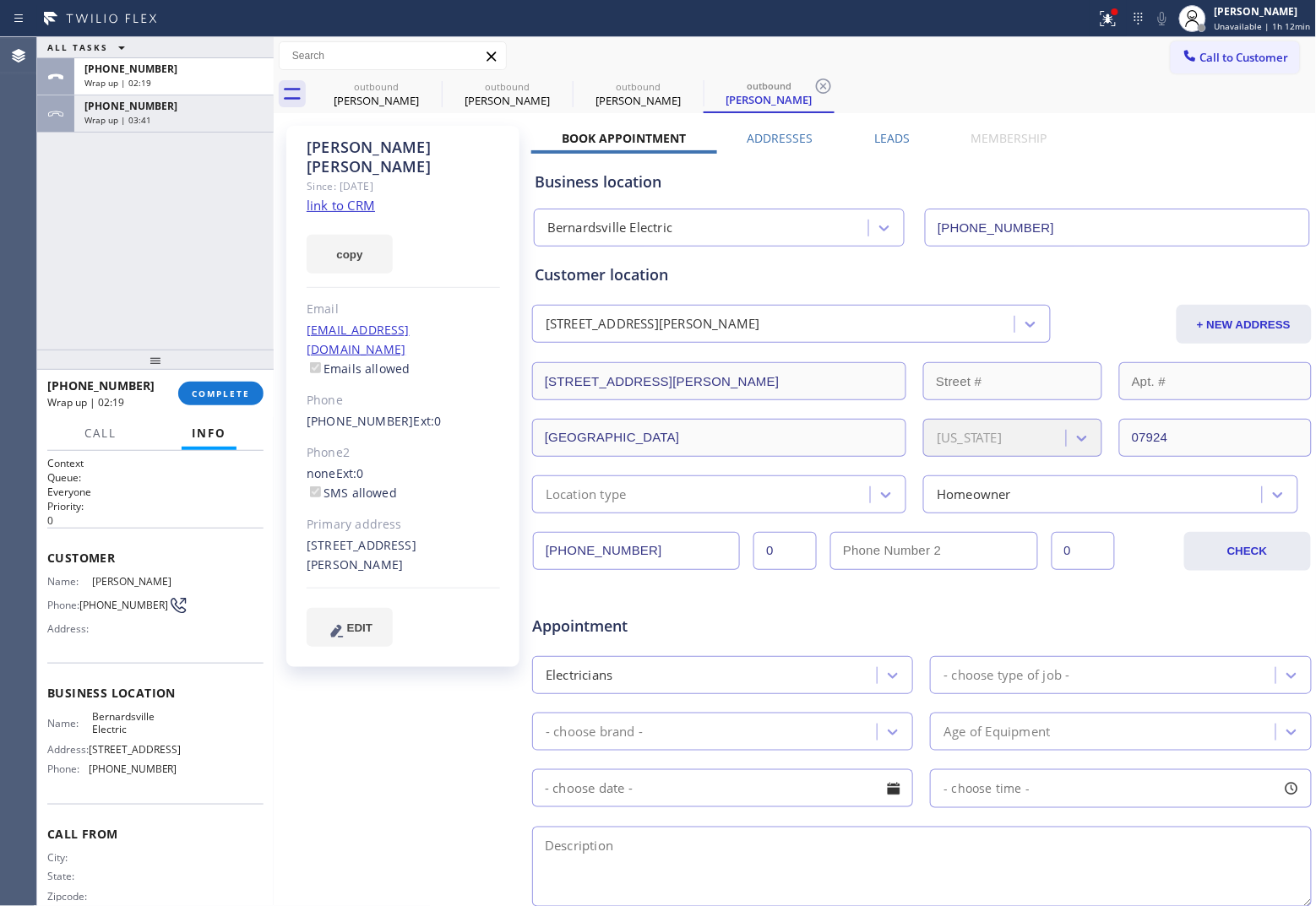
drag, startPoint x: 1244, startPoint y: 53, endPoint x: 741, endPoint y: 275, distance: 549.8
click at [1052, 56] on span "Call to Customer" at bounding box center [1244, 57] width 88 height 15
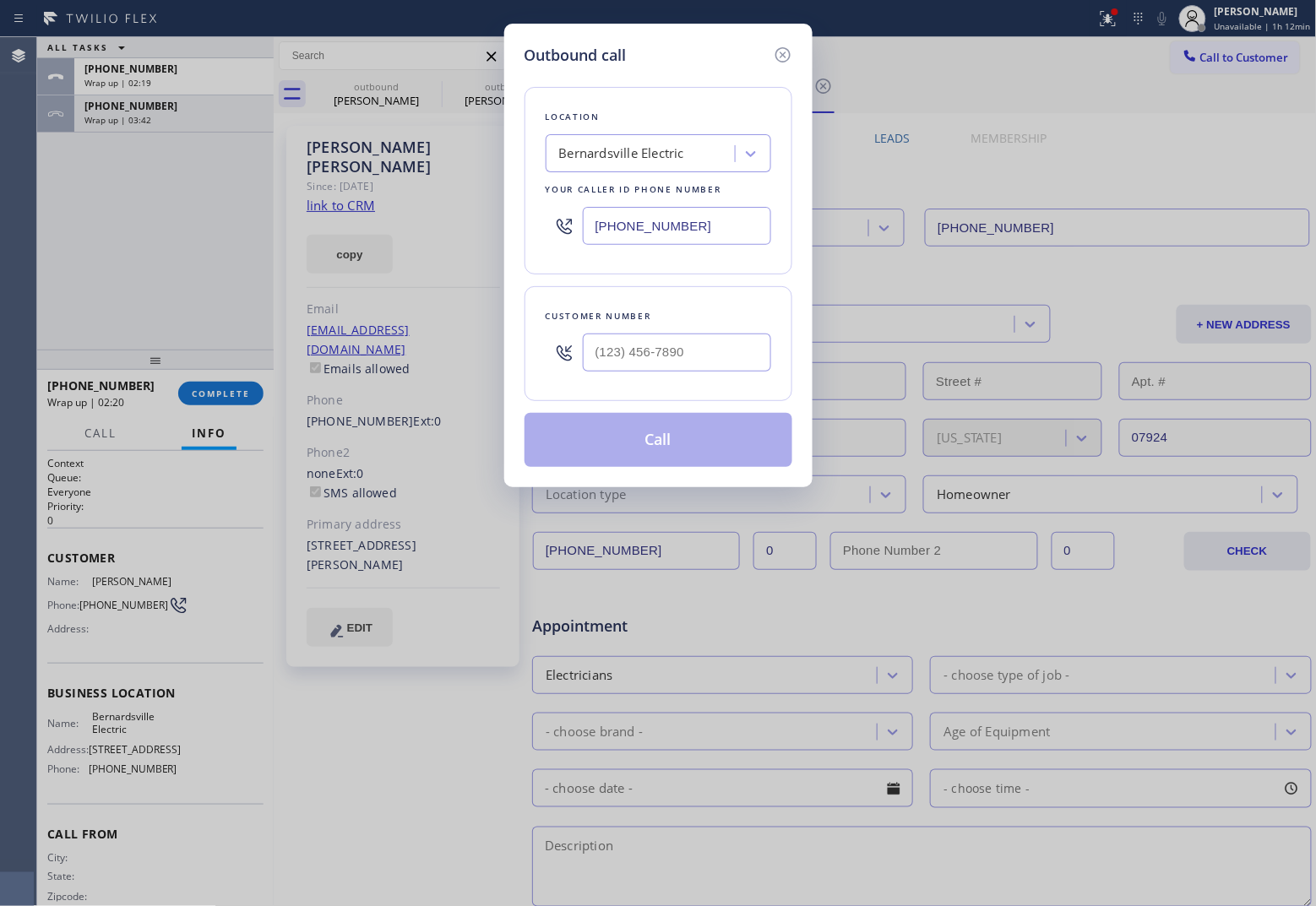
click at [646, 216] on input "[PHONE_NUMBER]" at bounding box center [676, 226] width 188 height 38
paste input "602) 878-4370"
type input "[PHONE_NUMBER]"
type input "(___) ___-____"
click at [715, 356] on input "(___) ___-____" at bounding box center [676, 352] width 188 height 38
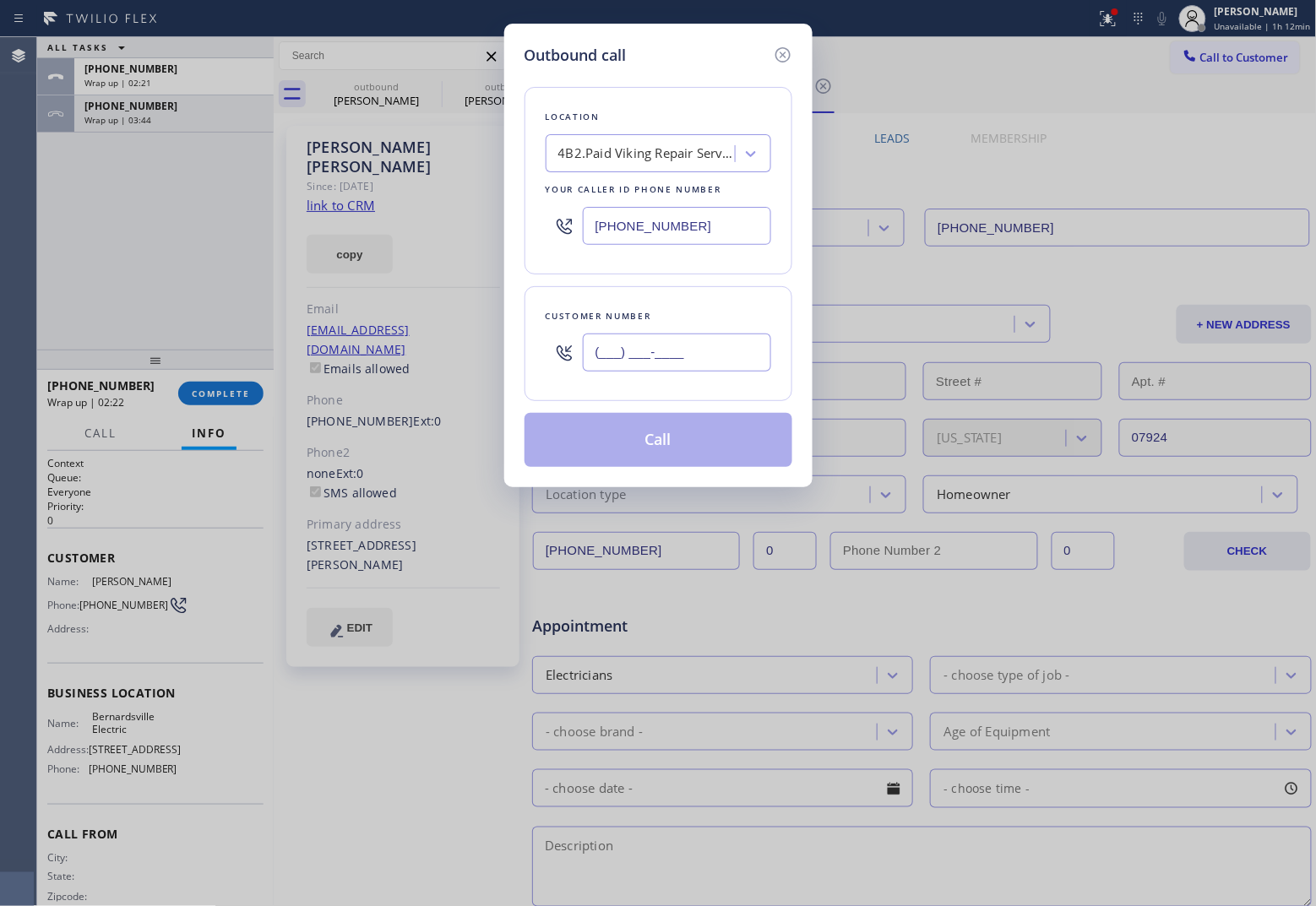
paste input "602) 549-7523"
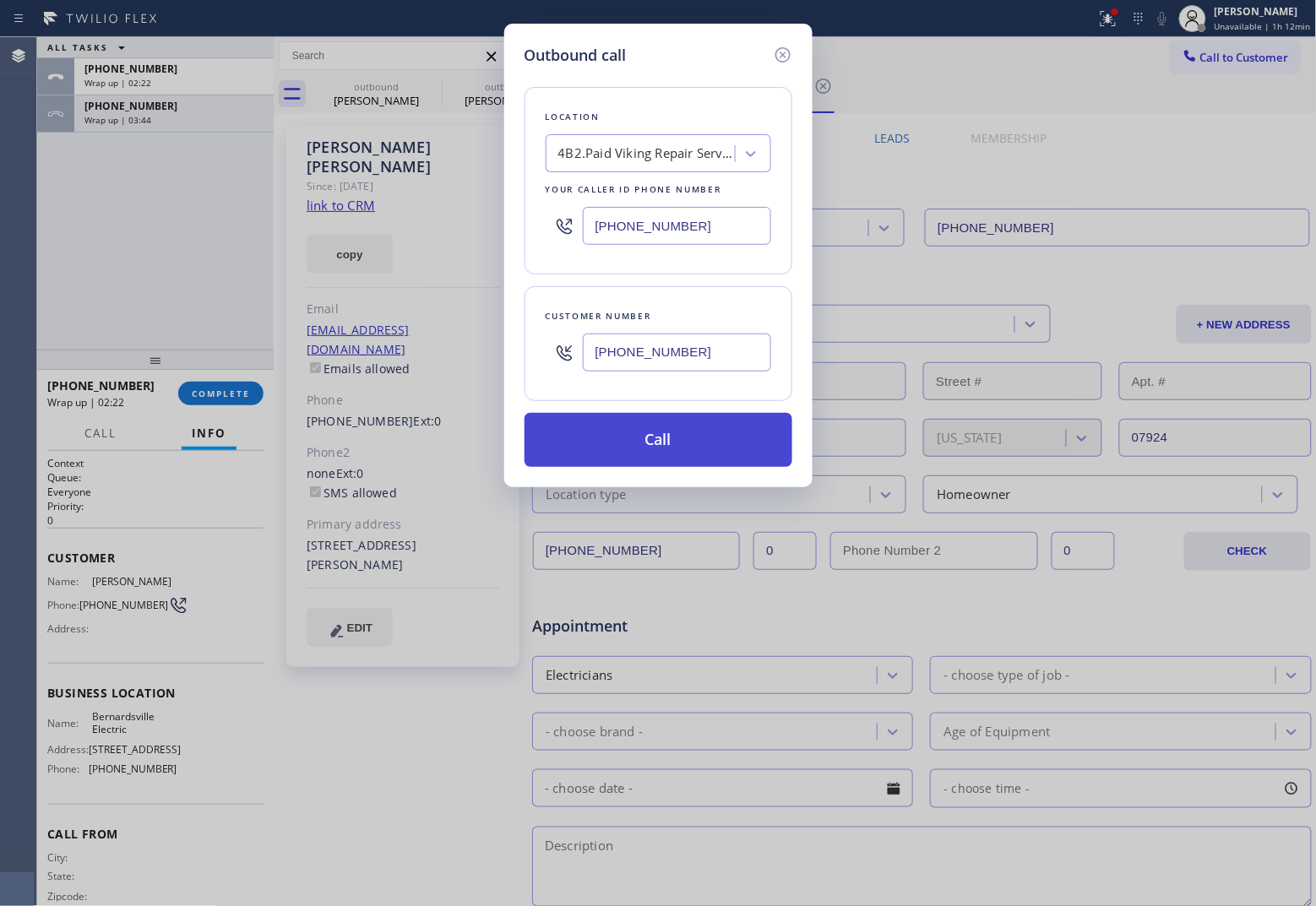
type input "[PHONE_NUMBER]"
click at [657, 440] on button "Call" at bounding box center [658, 439] width 268 height 54
drag, startPoint x: 941, startPoint y: 901, endPoint x: 940, endPoint y: 912, distance: 11.0
click at [940, 696] on html "Status report Issues detected These issues could affect your workflow. Please c…" at bounding box center [658, 453] width 1316 height 906
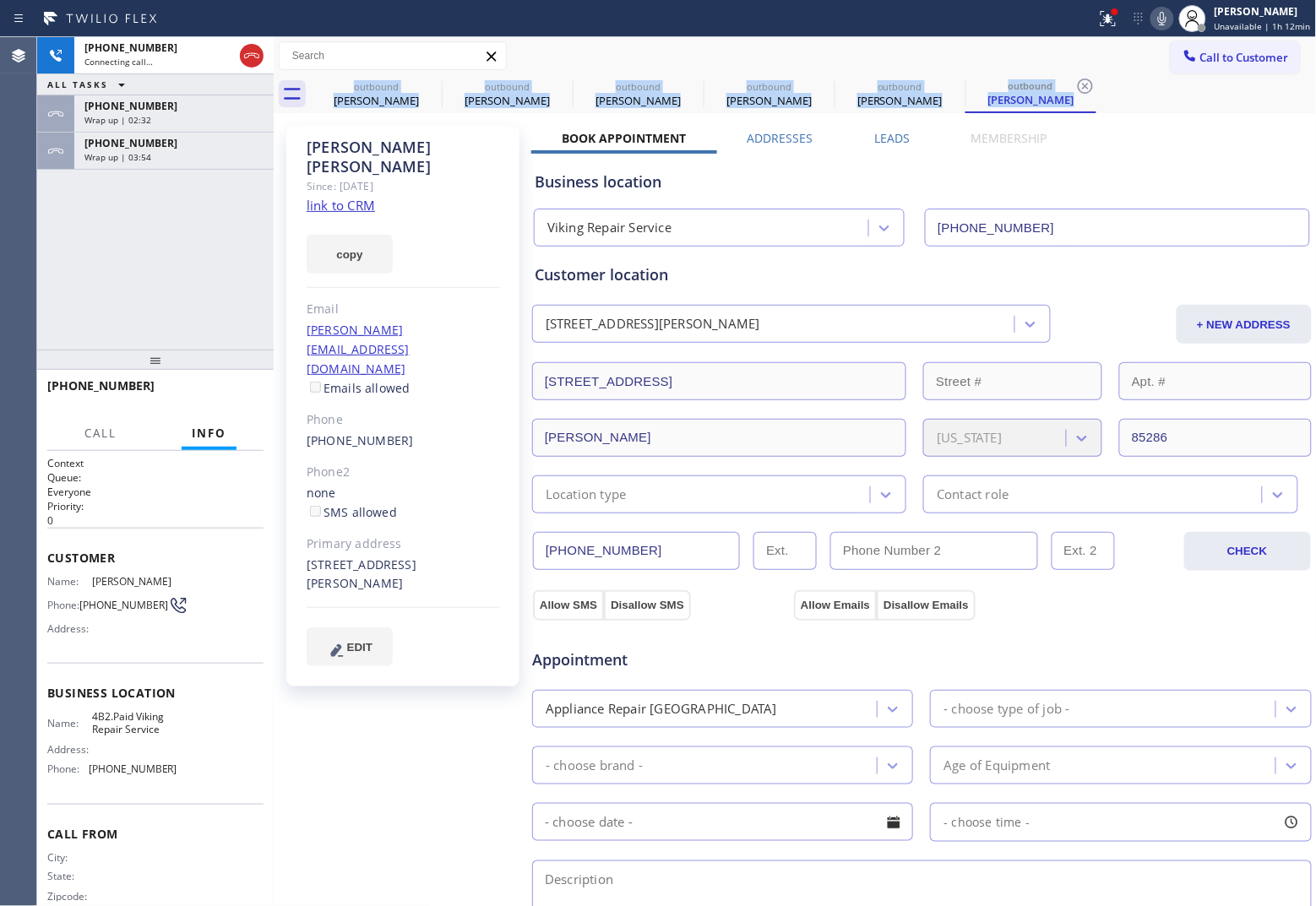
click at [3, 190] on div "Agent Desktop" at bounding box center [18, 471] width 36 height 869
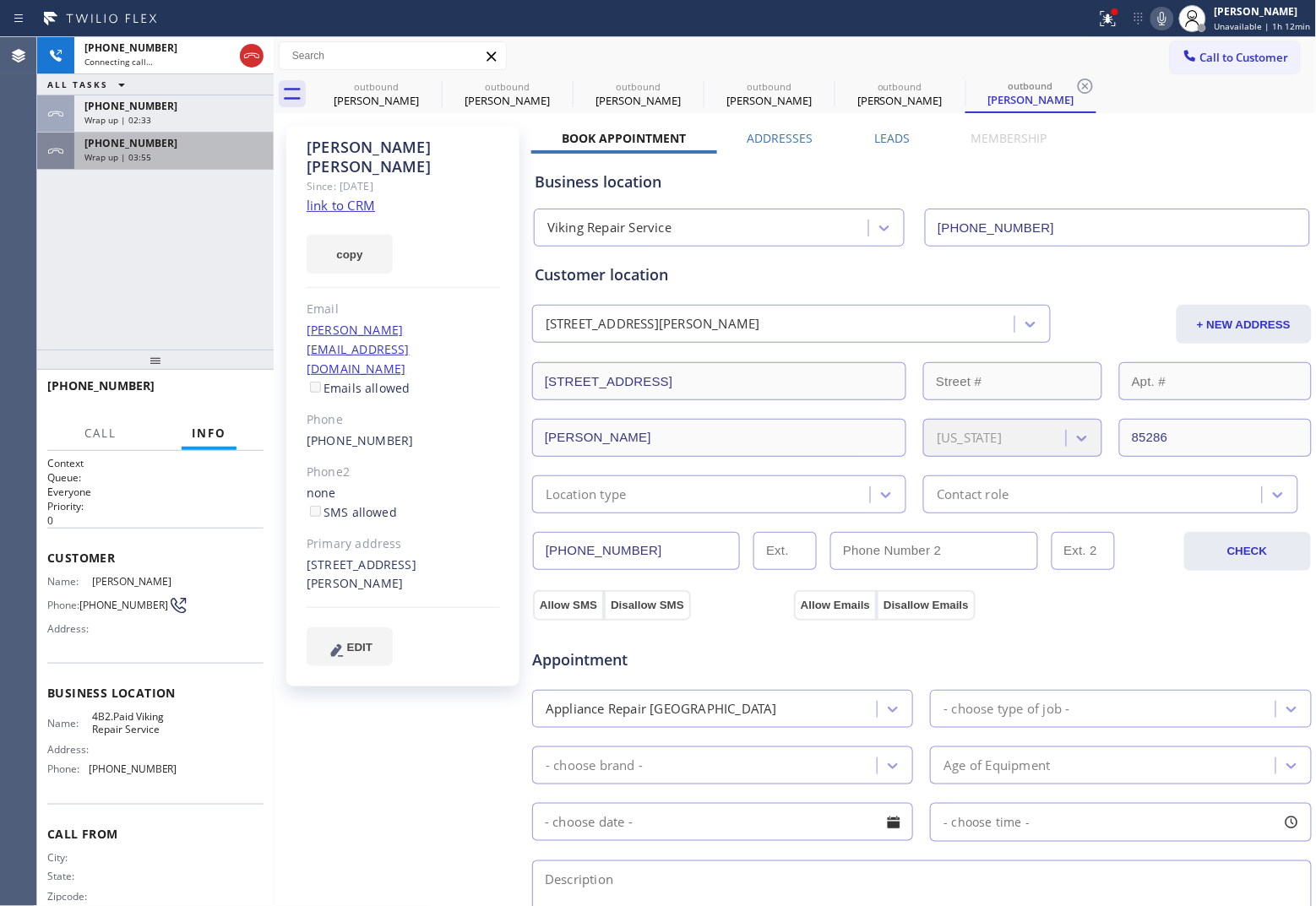
click at [178, 145] on div "[PHONE_NUMBER]" at bounding box center [174, 143] width 179 height 14
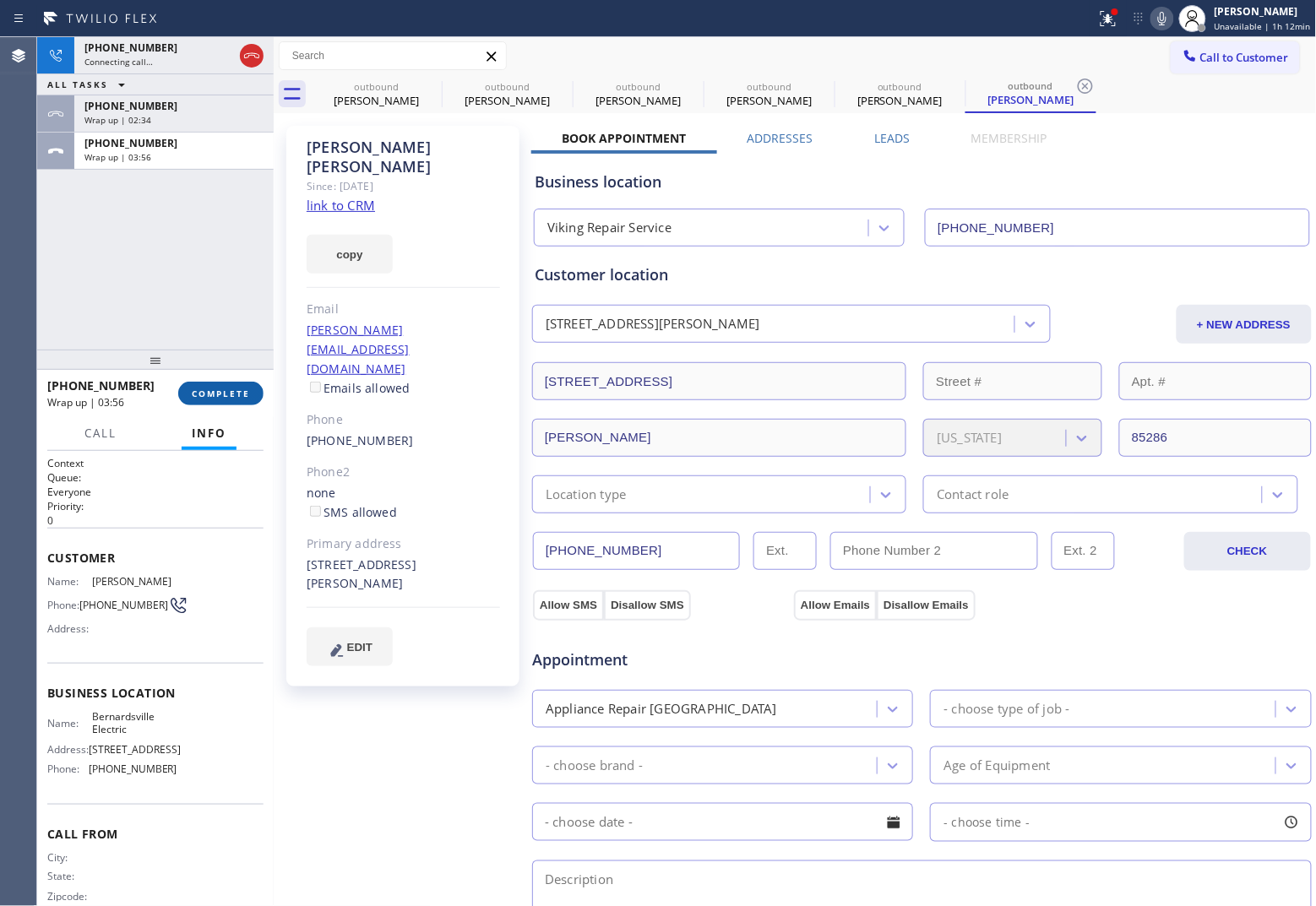
click at [250, 395] on span "COMPLETE" at bounding box center [221, 393] width 59 height 12
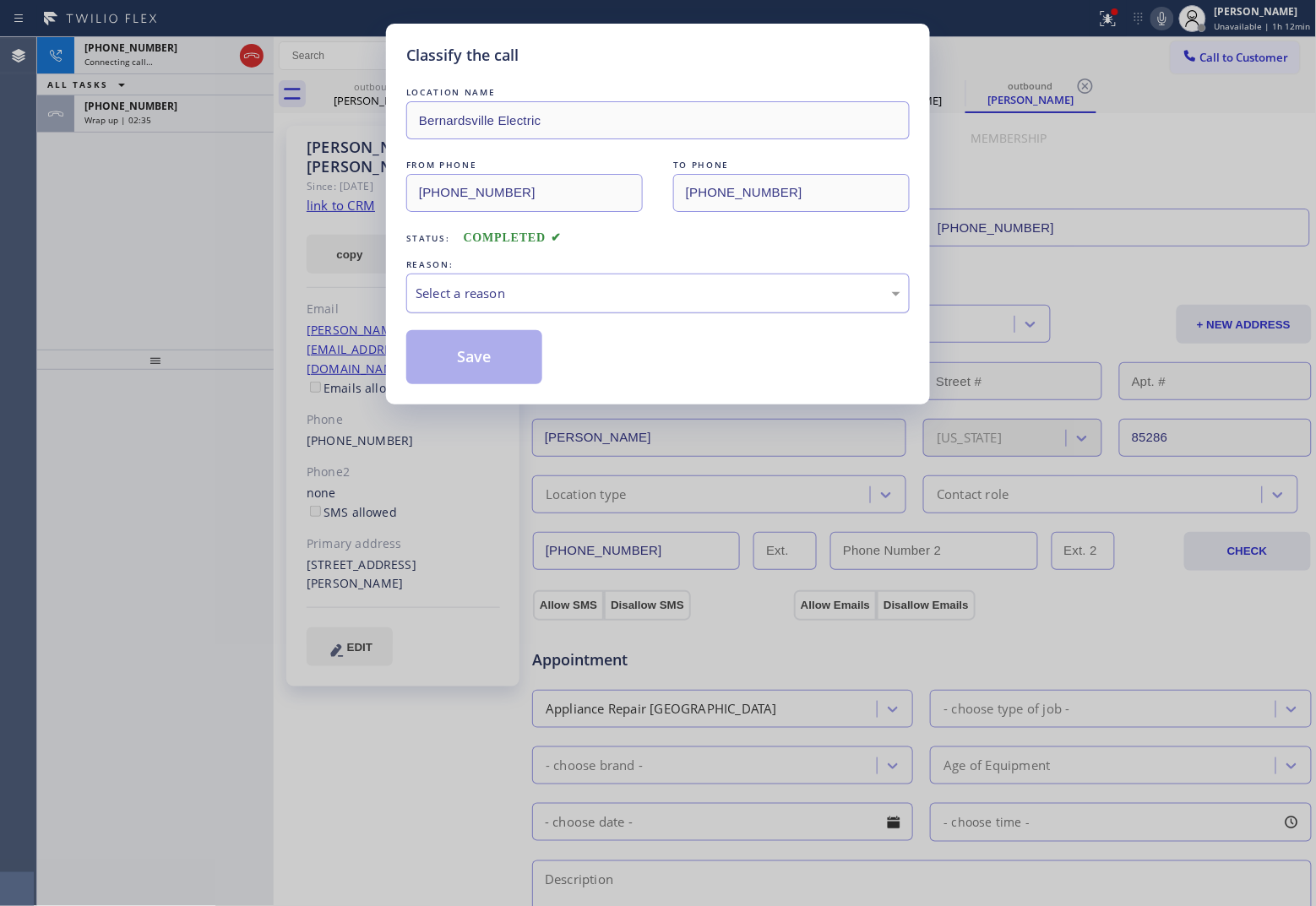
click at [504, 276] on div "Select a reason" at bounding box center [658, 294] width 504 height 40
click at [481, 356] on button "Save" at bounding box center [474, 358] width 136 height 54
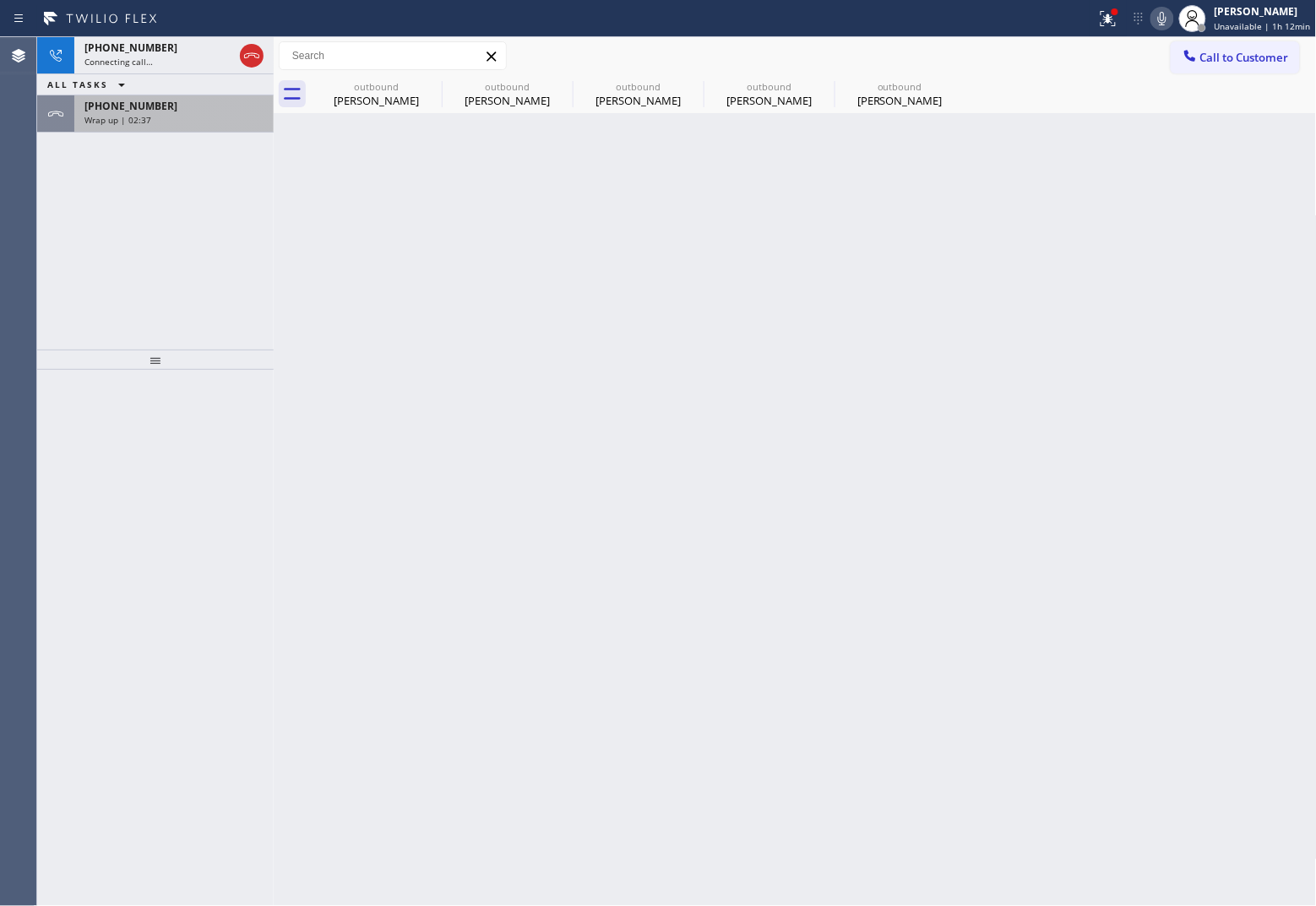
click at [179, 104] on div "[PHONE_NUMBER]" at bounding box center [174, 106] width 179 height 14
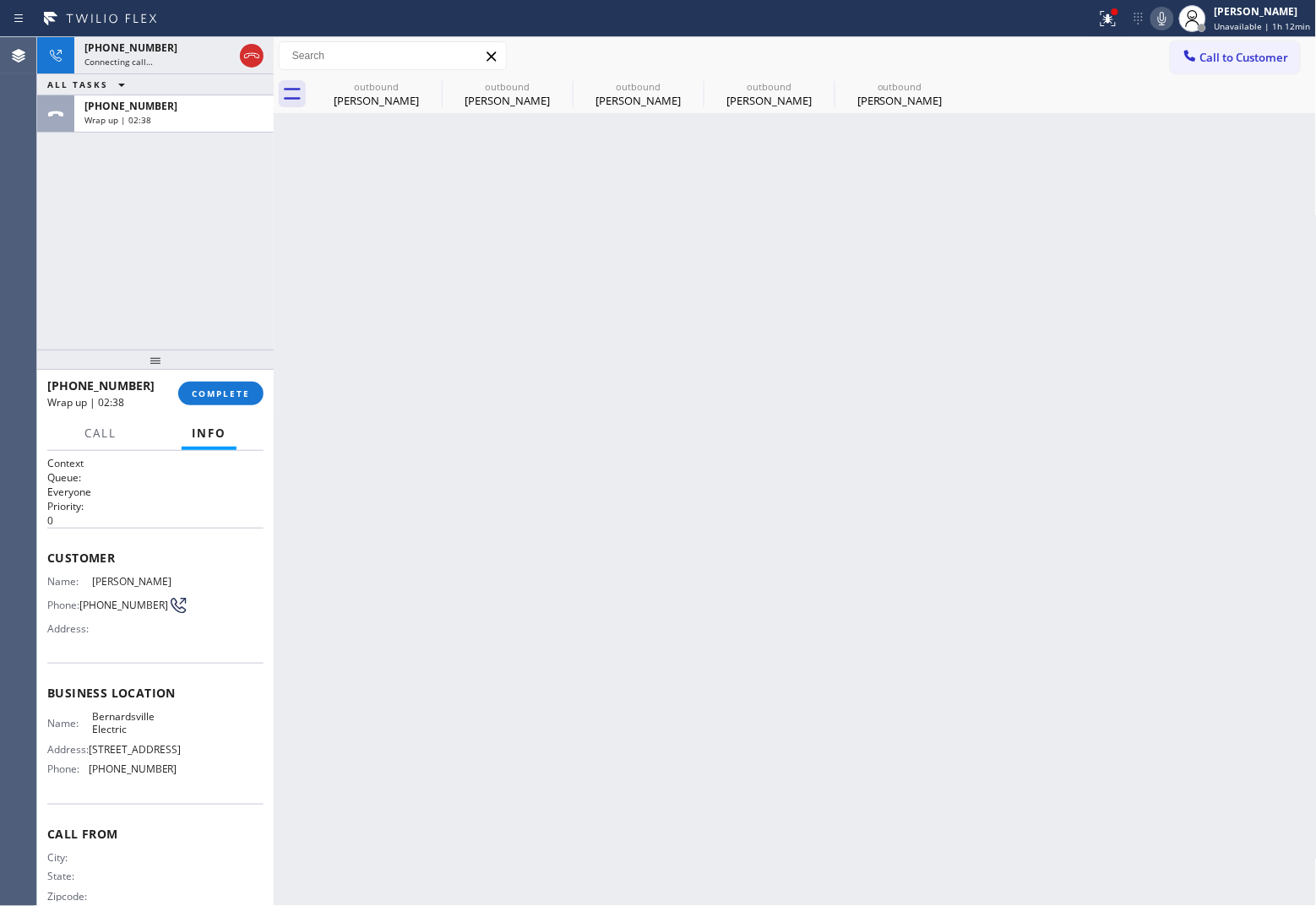
click at [204, 380] on div "[PHONE_NUMBER] Wrap up | 02:38 COMPLETE" at bounding box center [156, 394] width 216 height 44
click at [212, 389] on span "COMPLETE" at bounding box center [221, 393] width 59 height 12
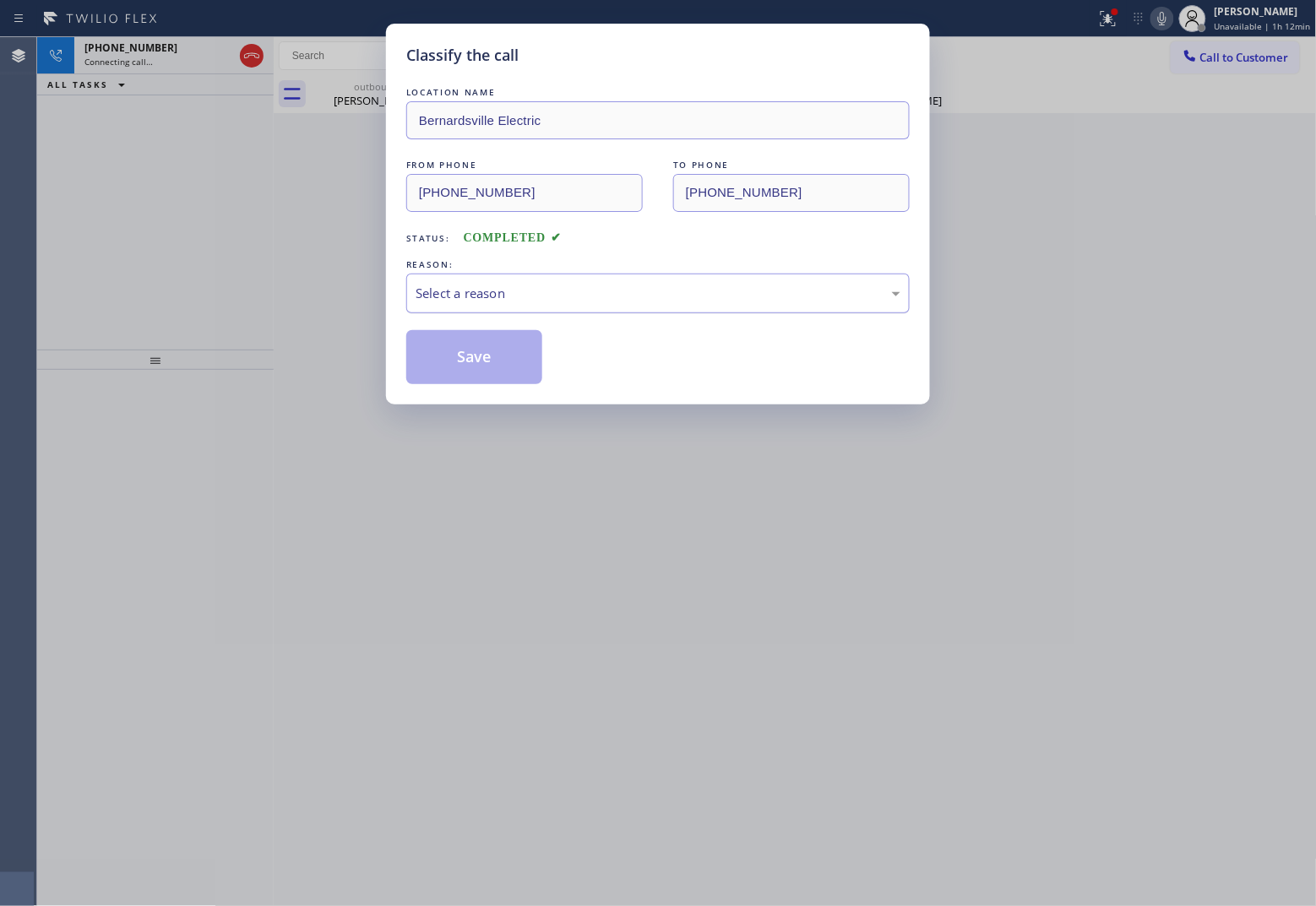
drag, startPoint x: 529, startPoint y: 295, endPoint x: 528, endPoint y: 304, distance: 9.1
click at [528, 296] on div "Select a reason" at bounding box center [658, 294] width 485 height 20
click at [493, 358] on button "Save" at bounding box center [474, 358] width 136 height 54
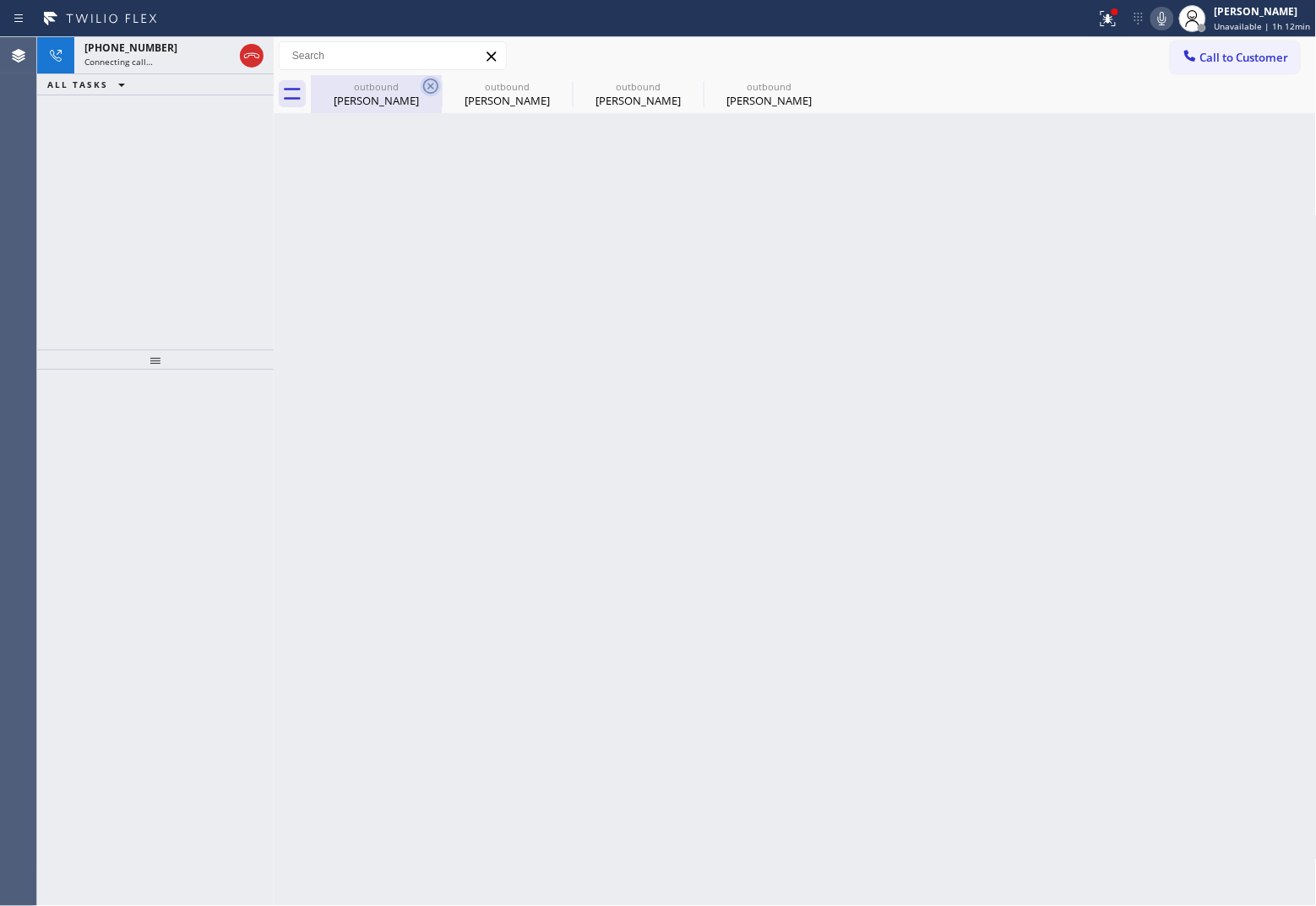
click at [425, 85] on icon at bounding box center [431, 86] width 21 height 21
click at [0, 0] on icon at bounding box center [0, 0] width 0 height 0
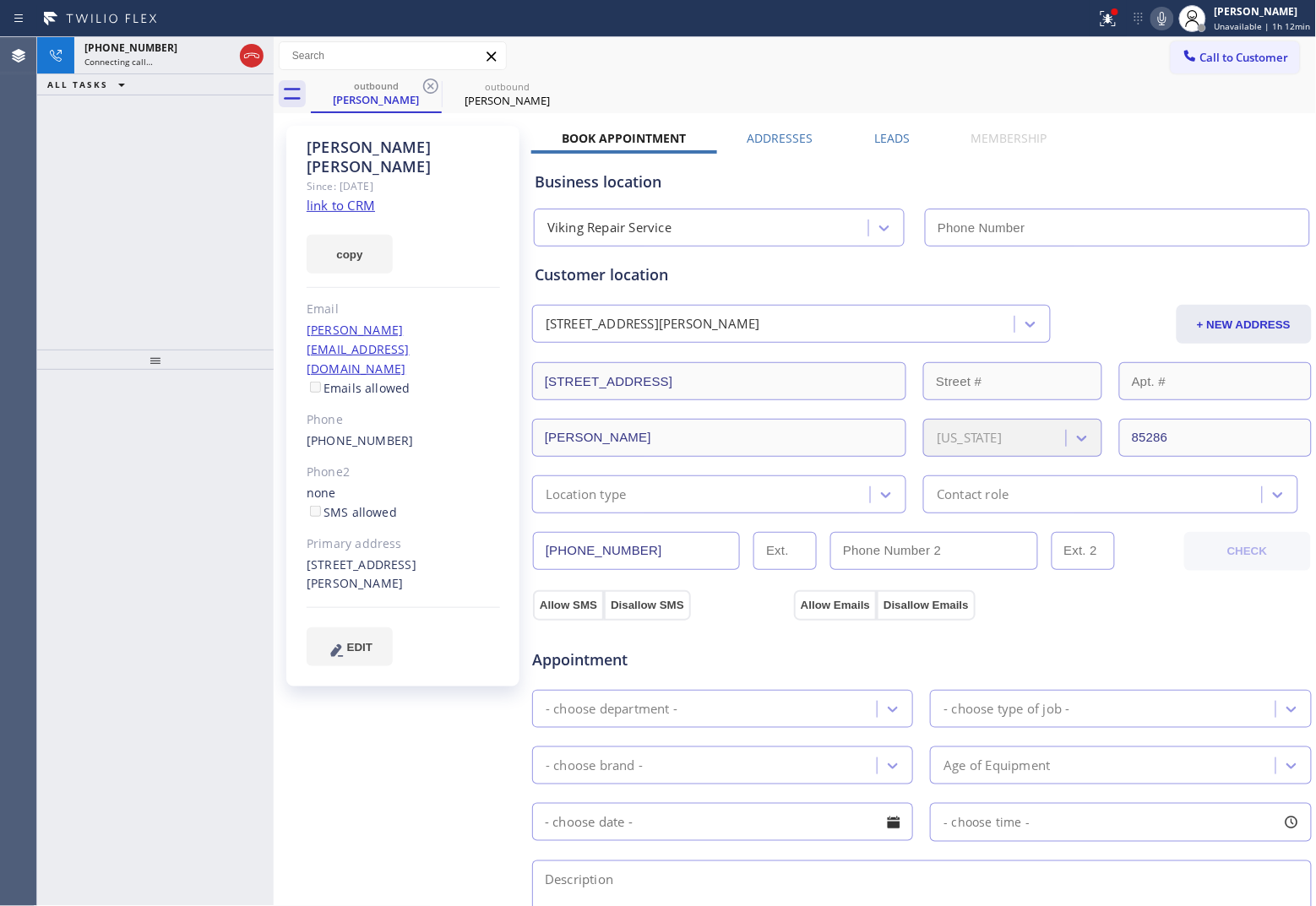
type input "[PHONE_NUMBER]"
click at [425, 85] on icon at bounding box center [431, 86] width 21 height 21
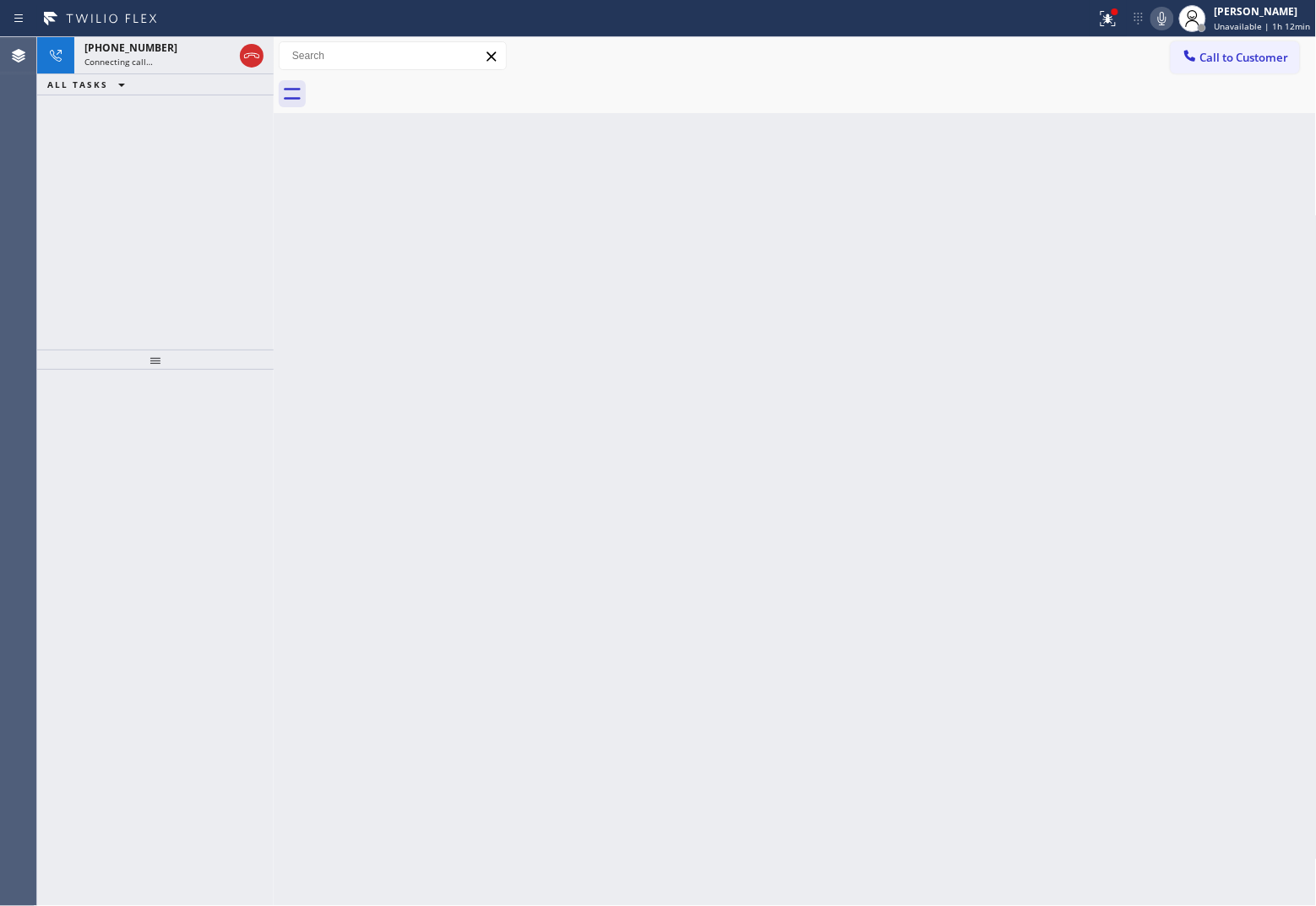
click at [425, 85] on div at bounding box center [813, 94] width 1006 height 38
drag, startPoint x: 142, startPoint y: 53, endPoint x: 777, endPoint y: 545, distance: 803.3
click at [155, 66] on div "[PHONE_NUMBER] Connecting call…" at bounding box center [156, 55] width 162 height 37
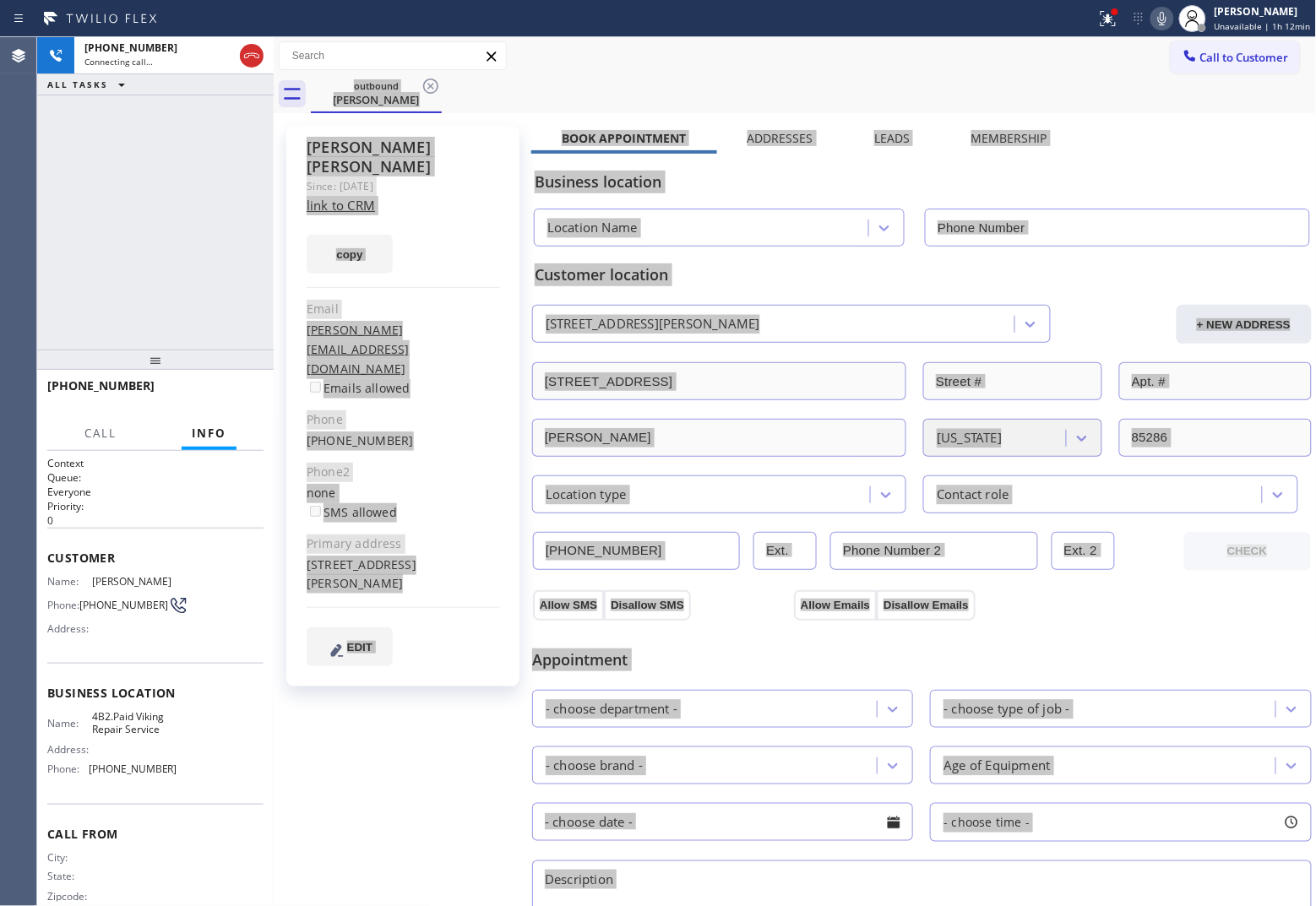
type input "[PHONE_NUMBER]"
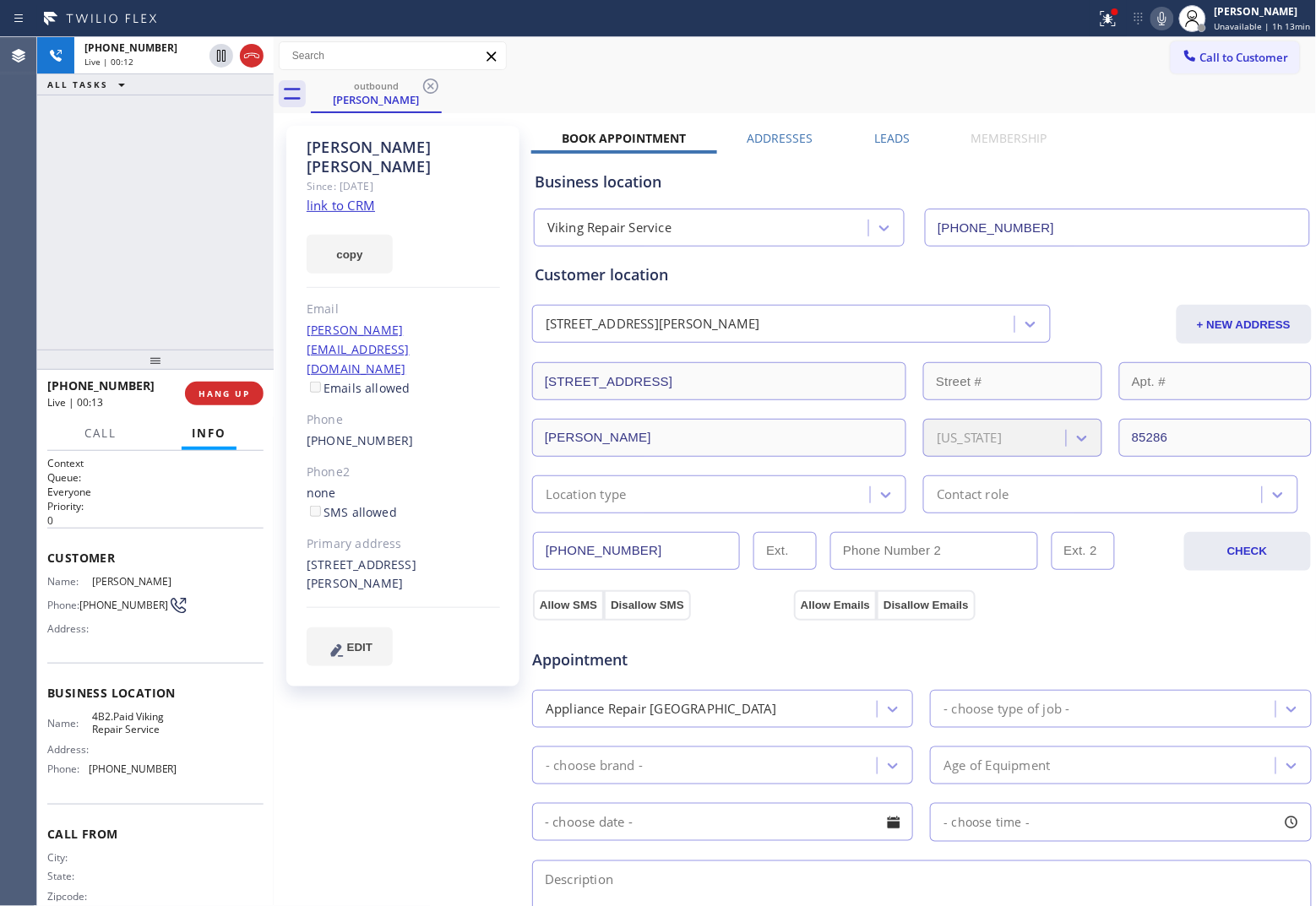
click at [41, 248] on div "[PHONE_NUMBER] Live | 00:12 ALL TASKS ALL TASKS ACTIVE TASKS TASKS IN WRAP UP" at bounding box center [155, 193] width 237 height 313
drag, startPoint x: 114, startPoint y: 606, endPoint x: 85, endPoint y: 598, distance: 30.1
click at [85, 599] on span "[PHONE_NUMBER]" at bounding box center [123, 605] width 88 height 13
click at [115, 610] on span "[PHONE_NUMBER]" at bounding box center [123, 605] width 88 height 13
drag, startPoint x: 115, startPoint y: 611, endPoint x: 85, endPoint y: 602, distance: 31.3
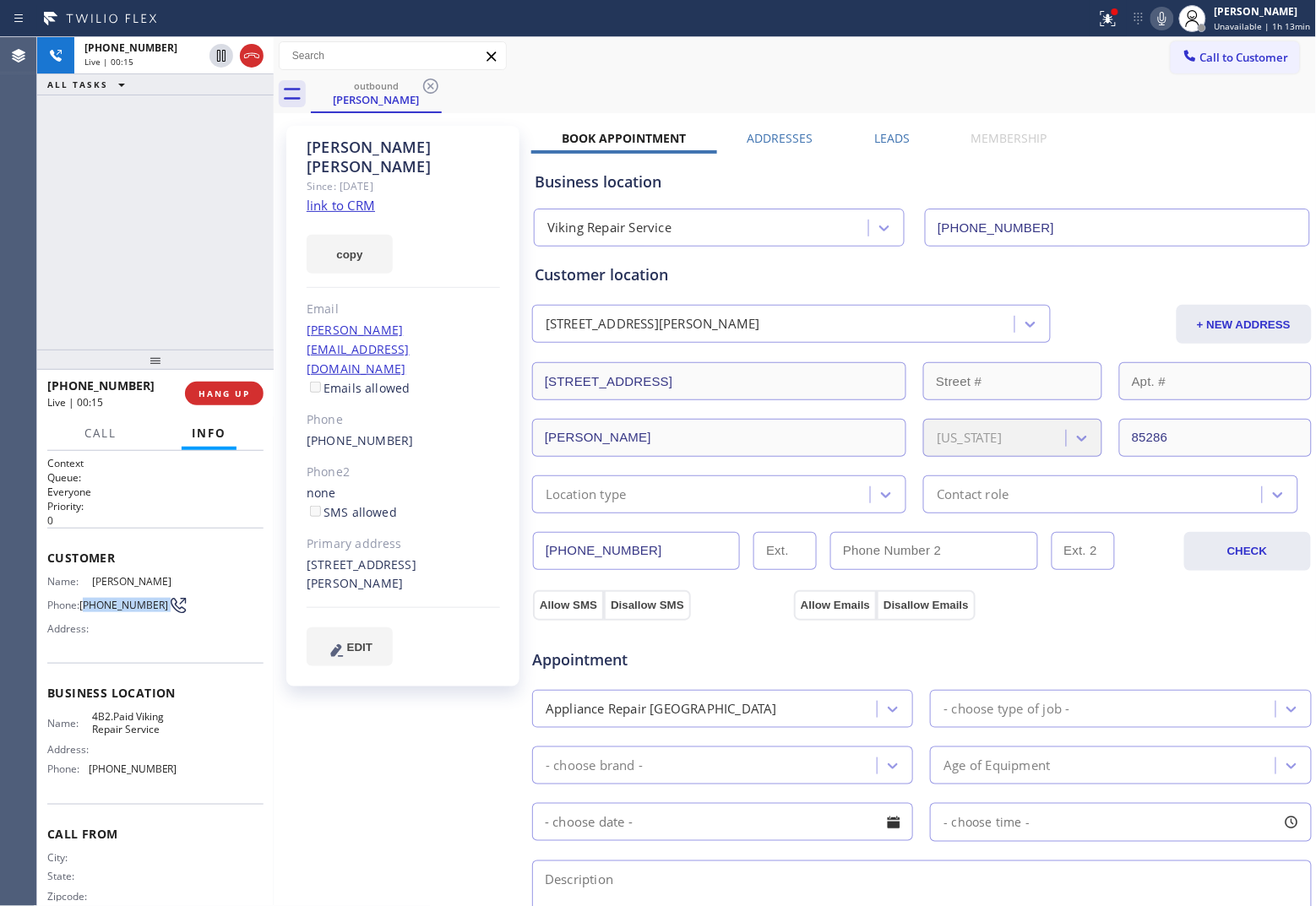
click at [85, 602] on span "[PHONE_NUMBER]" at bounding box center [123, 605] width 88 height 13
click at [225, 390] on span "HANG UP" at bounding box center [223, 393] width 51 height 12
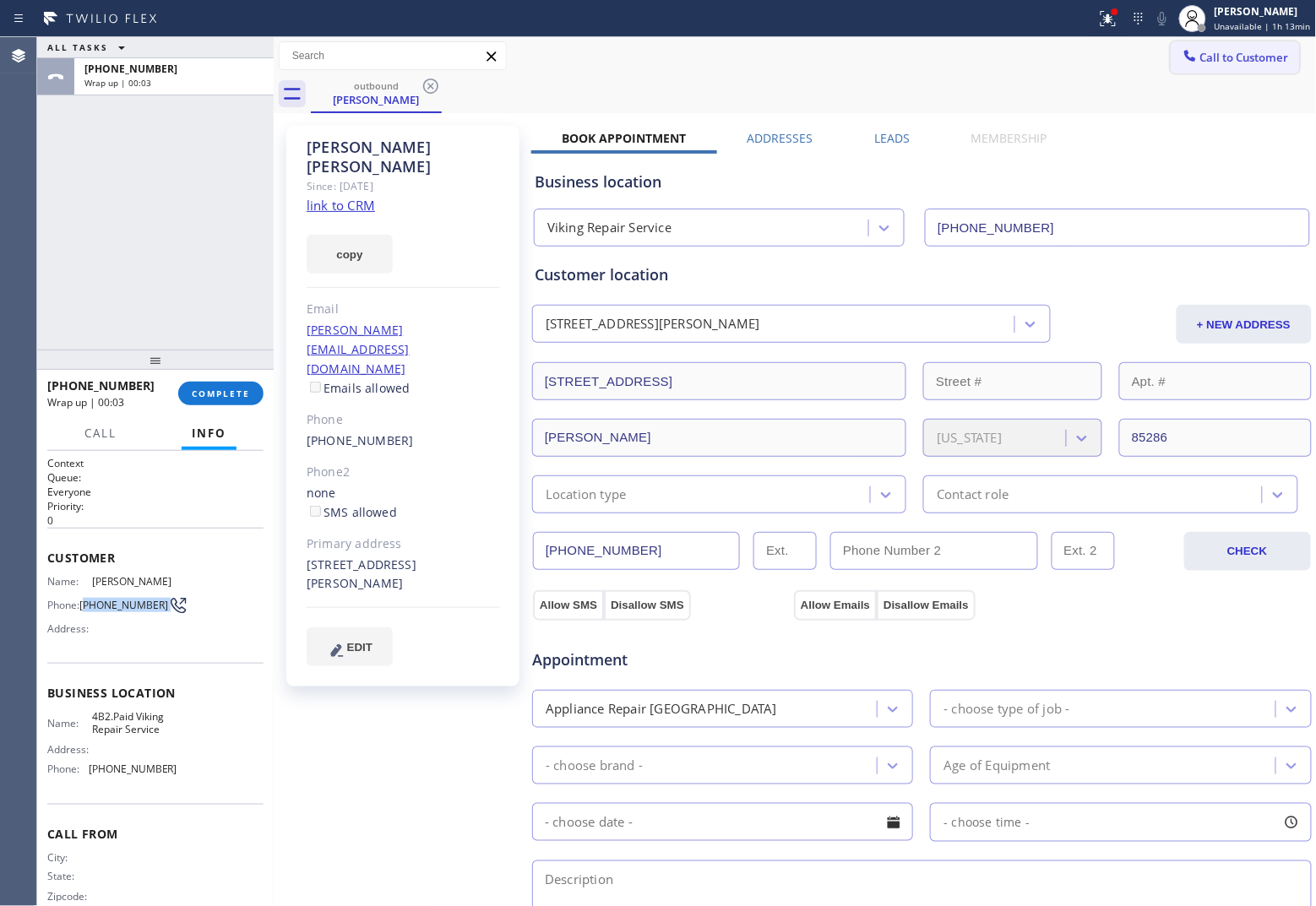
drag, startPoint x: 1193, startPoint y: 58, endPoint x: 872, endPoint y: 249, distance: 373.5
click at [1052, 59] on span "Call to Customer" at bounding box center [1244, 57] width 88 height 15
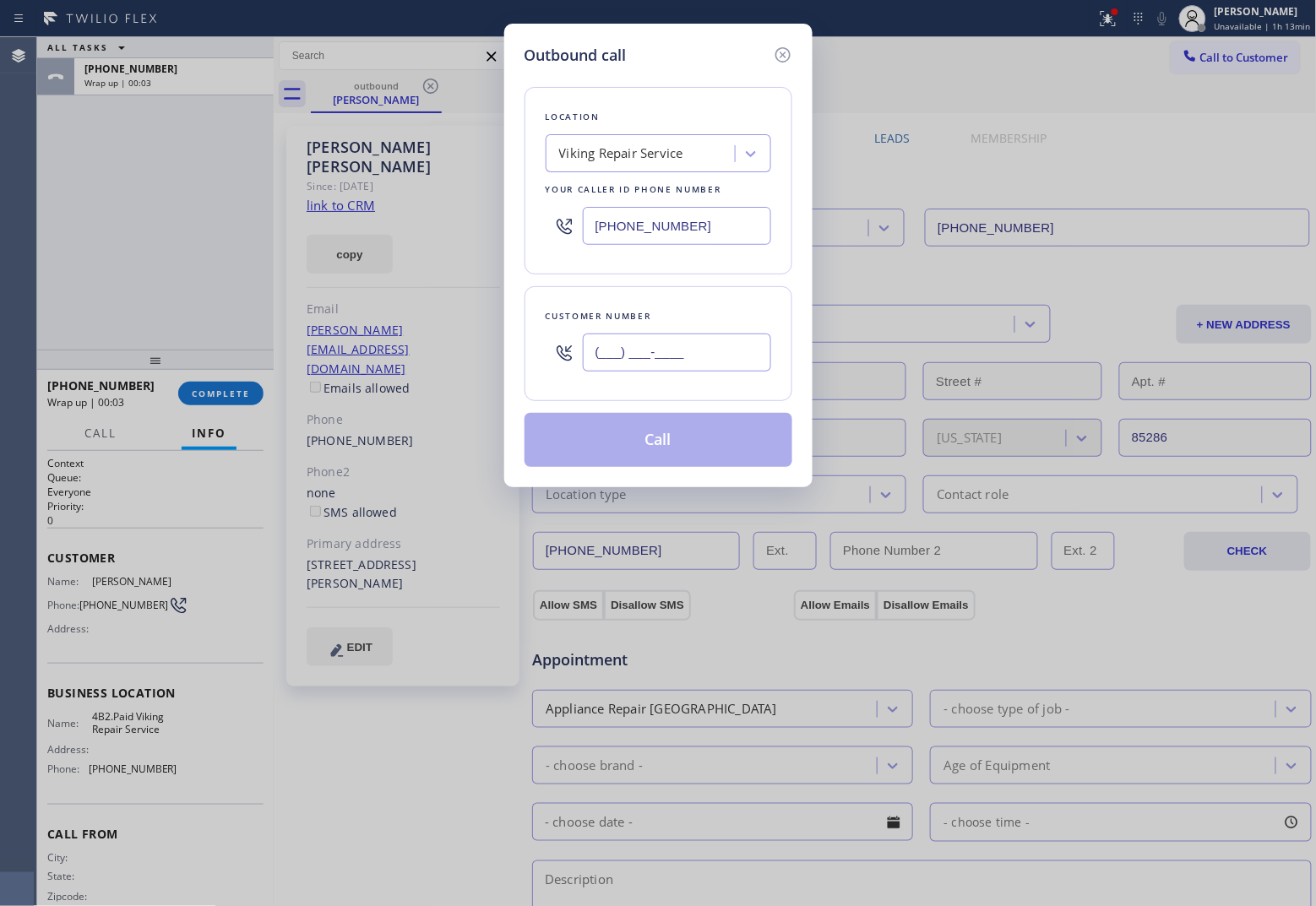
click at [695, 353] on input "(___) ___-____" at bounding box center [676, 352] width 188 height 38
paste input "602) 549-7523"
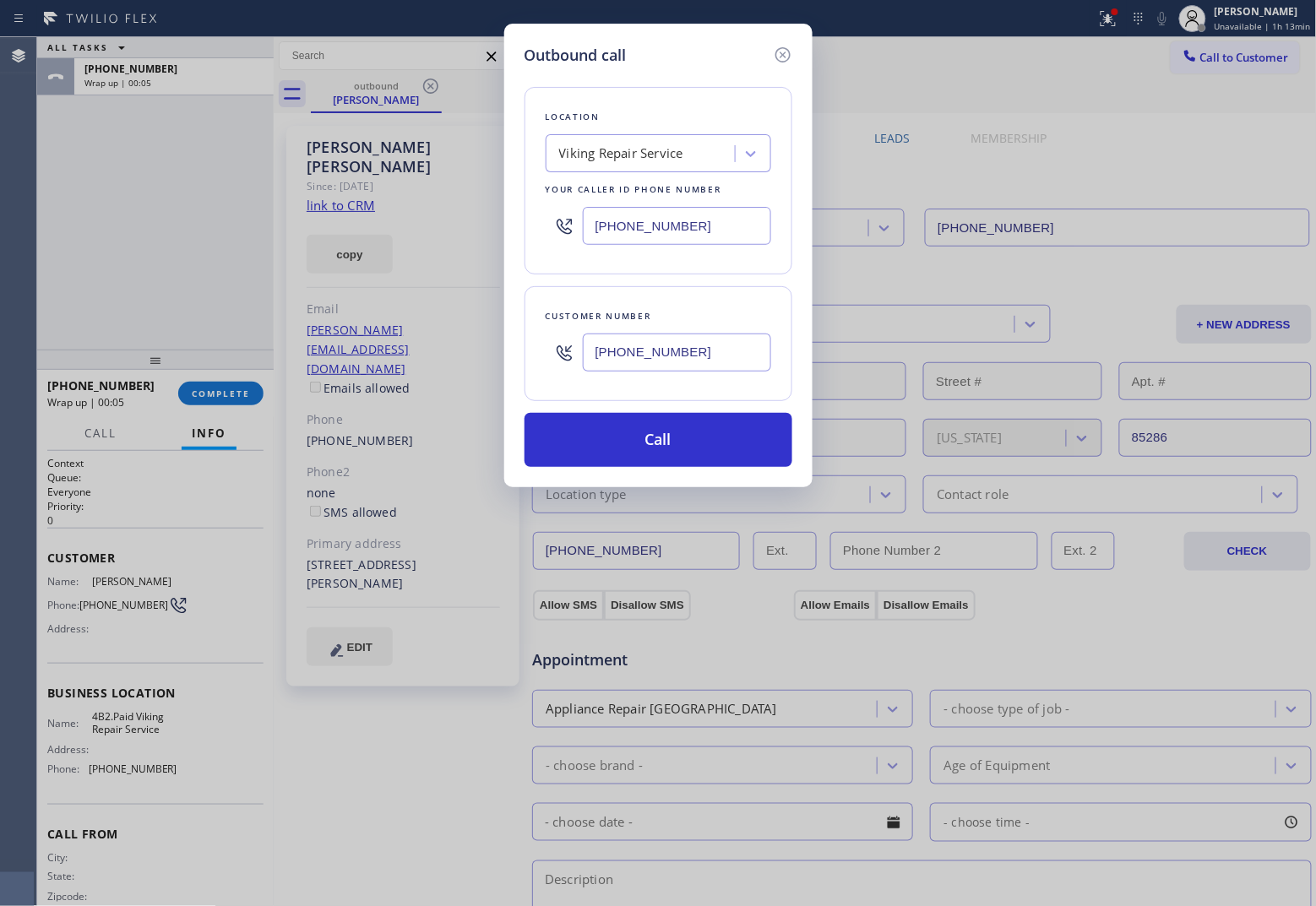
type input "[PHONE_NUMBER]"
click at [787, 55] on icon at bounding box center [783, 55] width 21 height 21
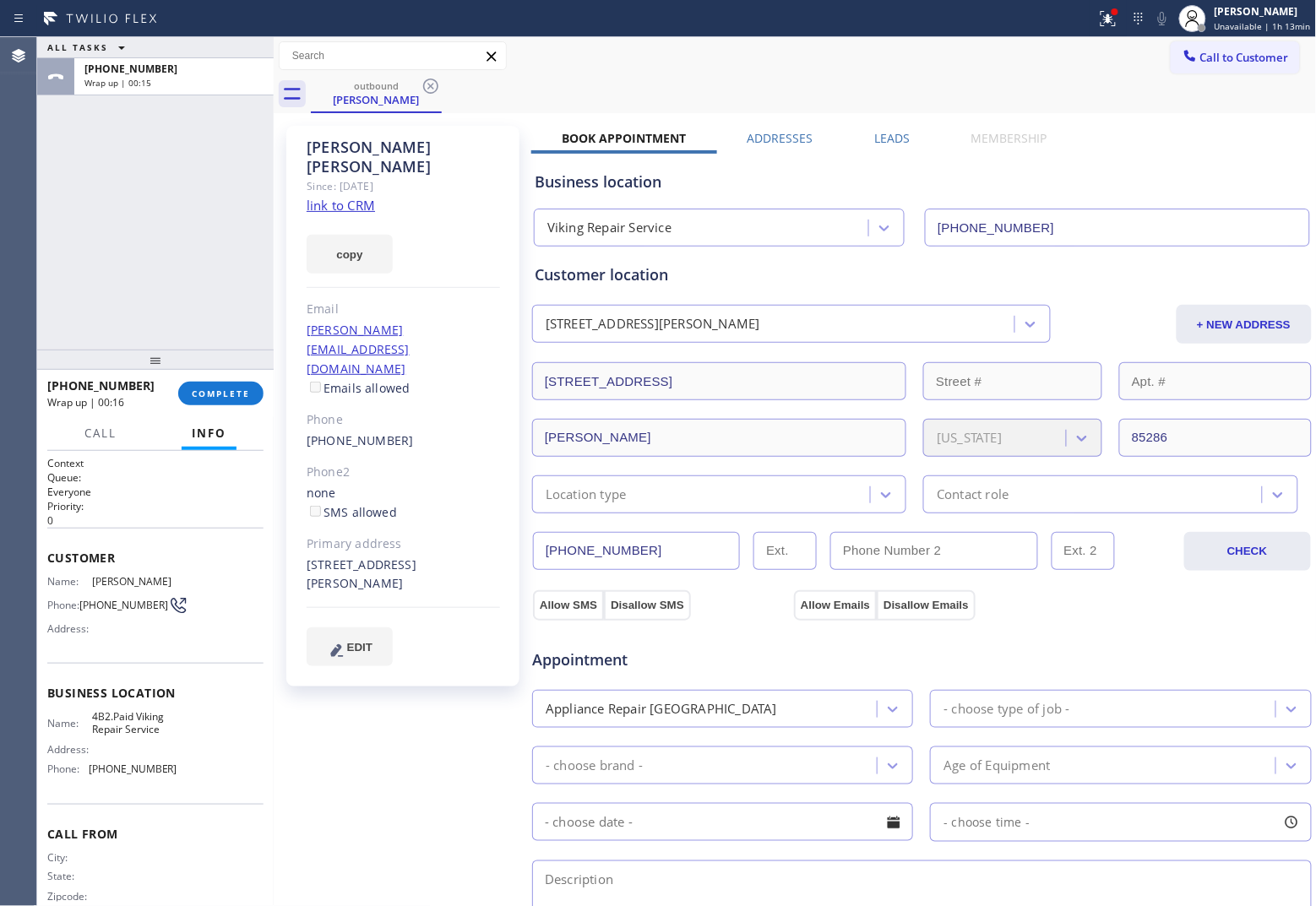
click at [787, 55] on div "Call to Customer Outbound call Location Search location Your caller id phone nu…" at bounding box center [795, 56] width 1043 height 30
drag, startPoint x: 239, startPoint y: 378, endPoint x: 234, endPoint y: 385, distance: 8.6
click at [237, 385] on div "[PHONE_NUMBER] Wrap up | 00:16 COMPLETE" at bounding box center [156, 394] width 216 height 44
click at [234, 385] on button "COMPLETE" at bounding box center [221, 394] width 86 height 23
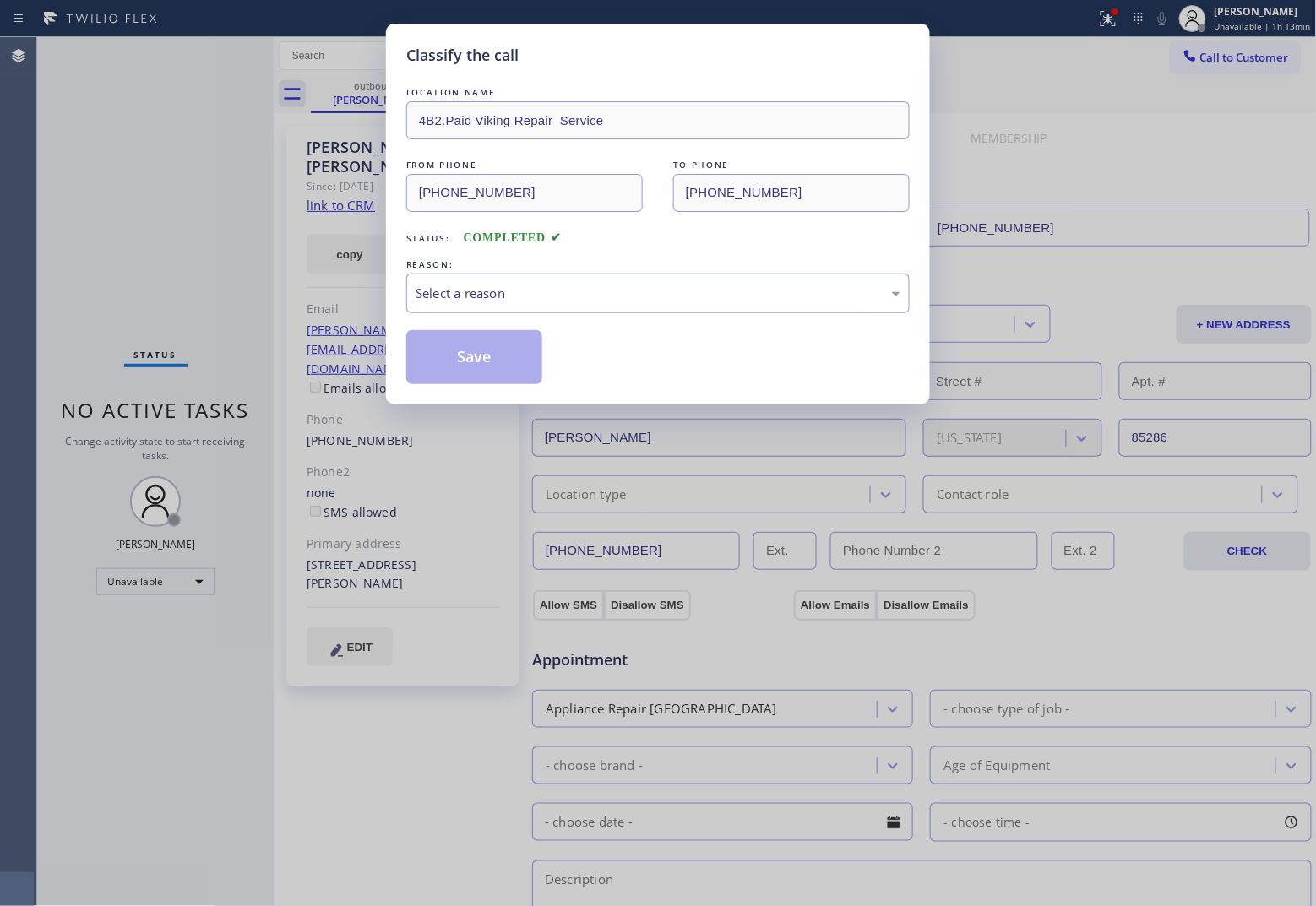
drag, startPoint x: 8, startPoint y: 349, endPoint x: 148, endPoint y: 338, distance: 140.4
click at [8, 349] on div "Classify the call LOCATION NAME 4B2.Paid Viking Repair Service FROM PHONE [PHON…" at bounding box center [658, 453] width 1316 height 906
drag, startPoint x: 546, startPoint y: 281, endPoint x: 547, endPoint y: 301, distance: 20.0
click at [546, 284] on div "Select a reason" at bounding box center [658, 294] width 504 height 40
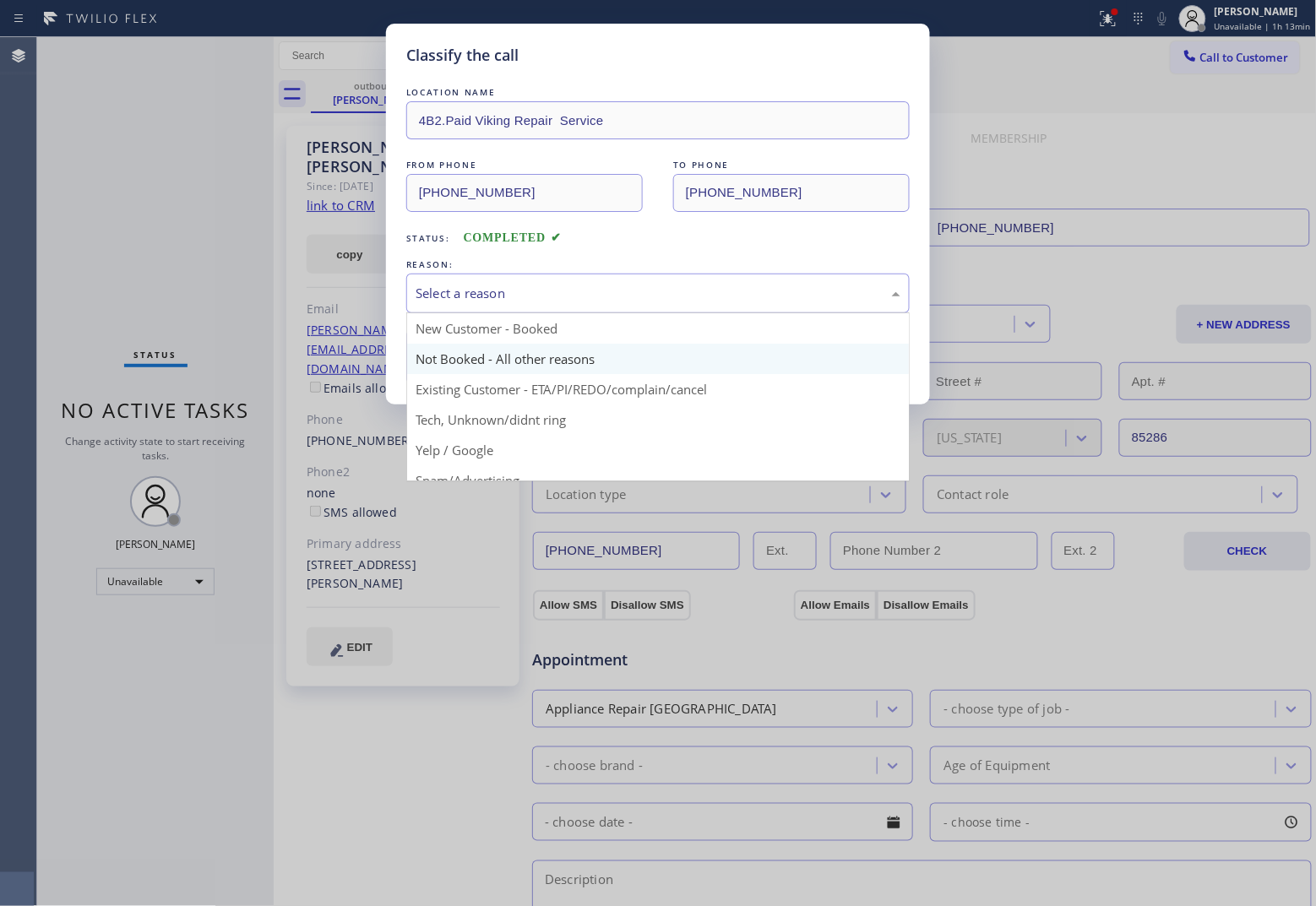
click at [490, 358] on button "Save" at bounding box center [474, 358] width 136 height 54
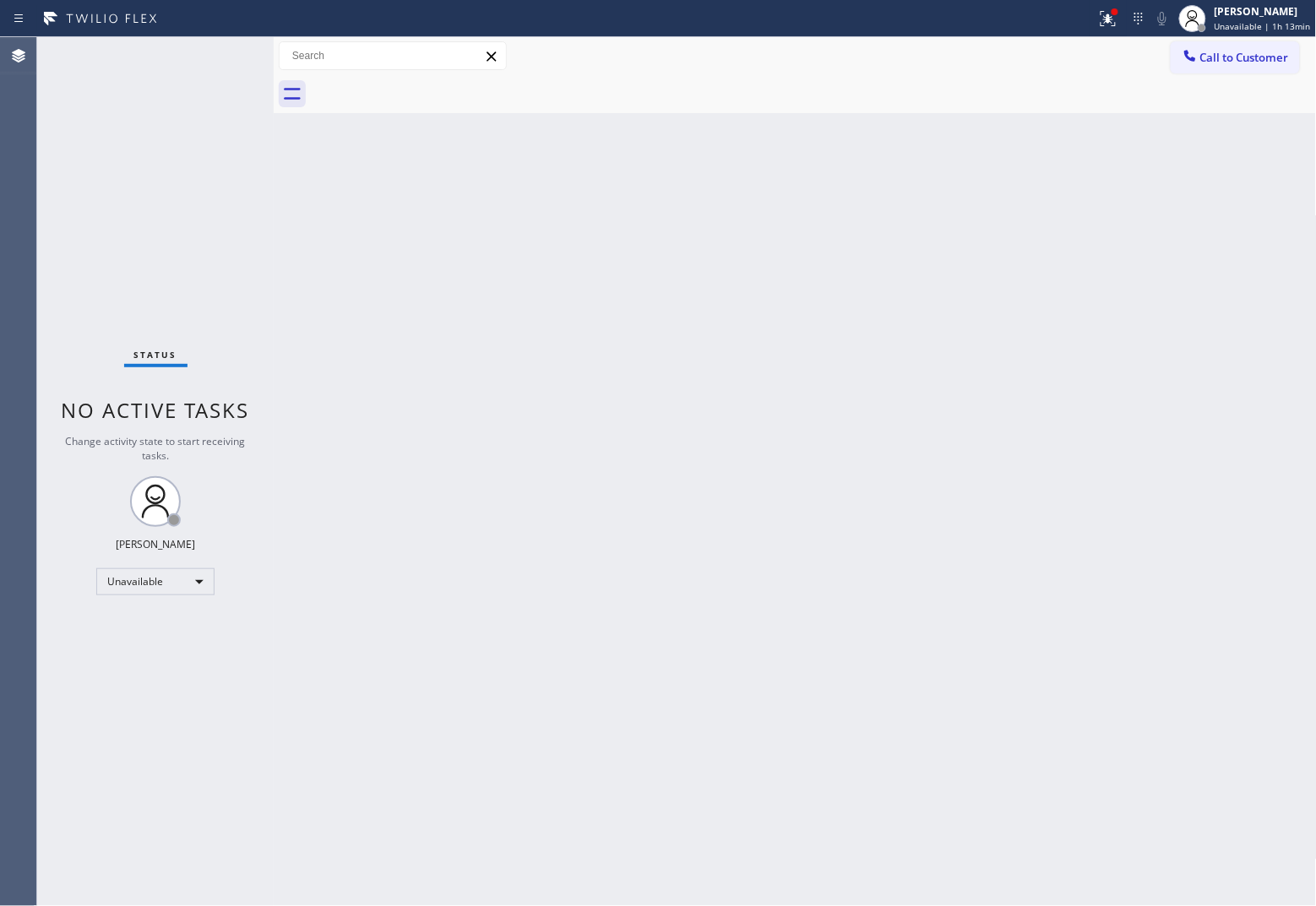
drag, startPoint x: 1251, startPoint y: 63, endPoint x: 619, endPoint y: 280, distance: 668.2
click at [1052, 63] on span "Call to Customer" at bounding box center [1244, 57] width 88 height 15
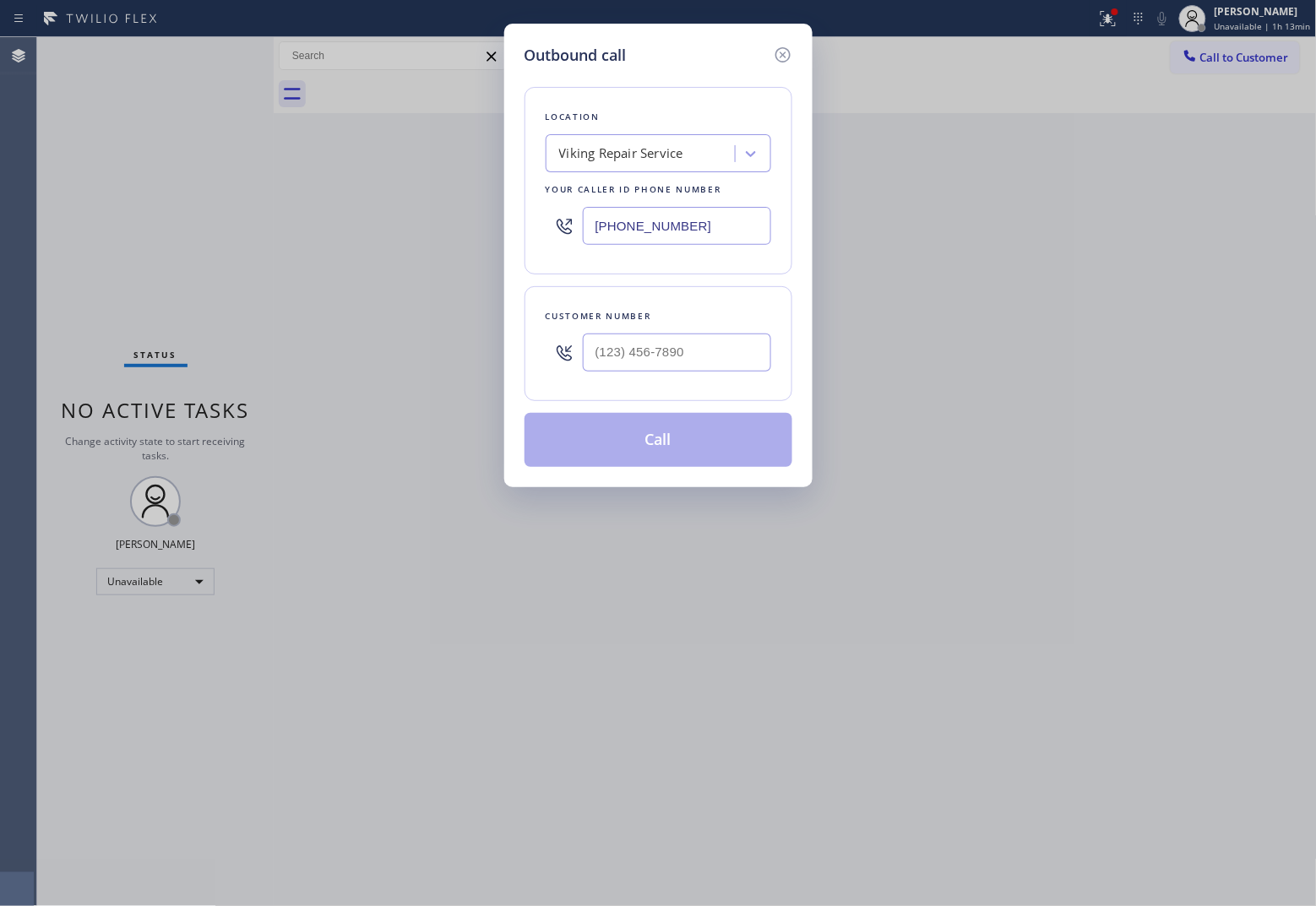
click at [642, 238] on input "[PHONE_NUMBER]" at bounding box center [676, 226] width 188 height 38
paste input "855) 920-0825"
type input "[PHONE_NUMBER]"
type input "(___) ___-____"
click at [703, 355] on input "text" at bounding box center [676, 352] width 188 height 38
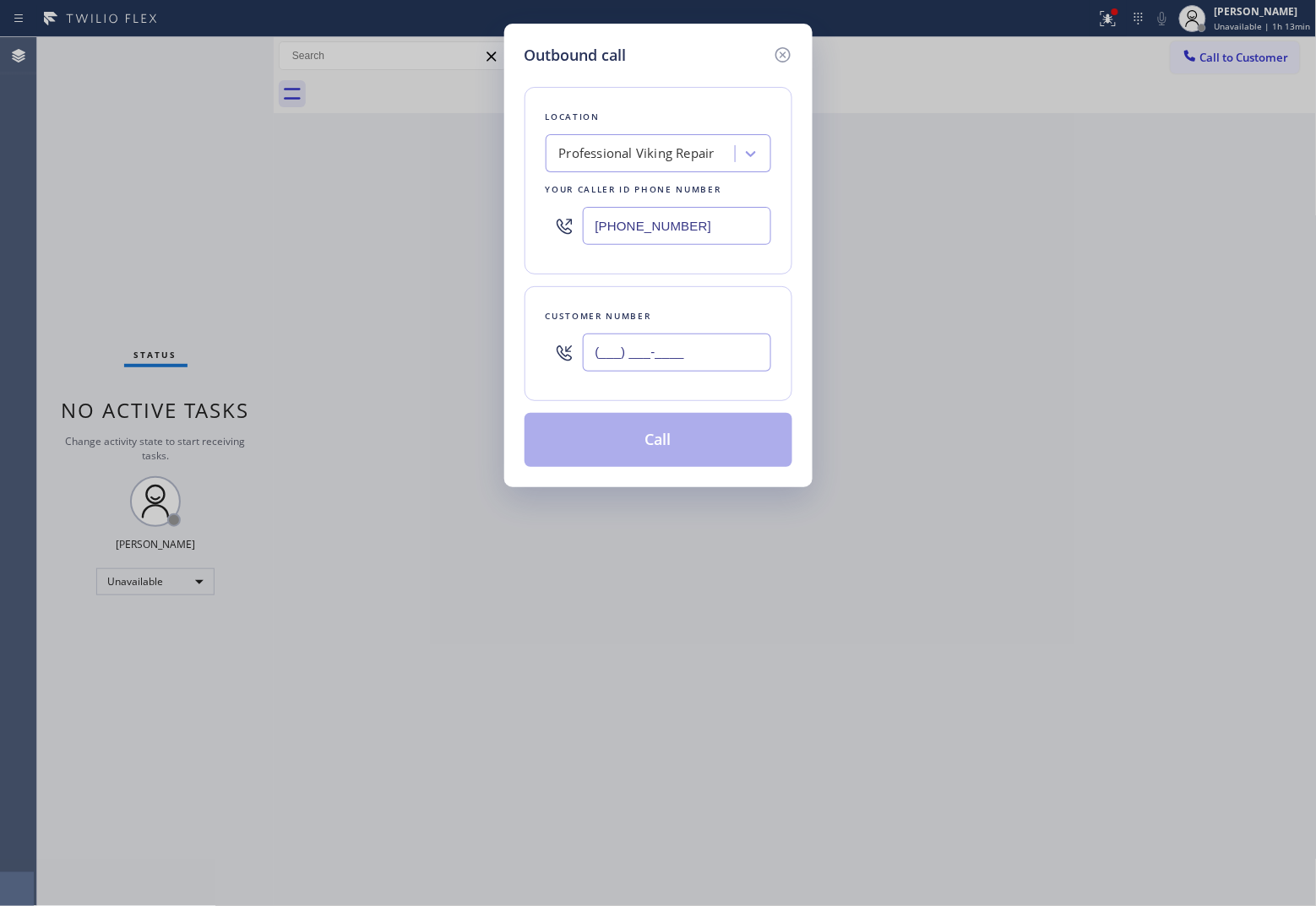
paste input "713) 817-2466"
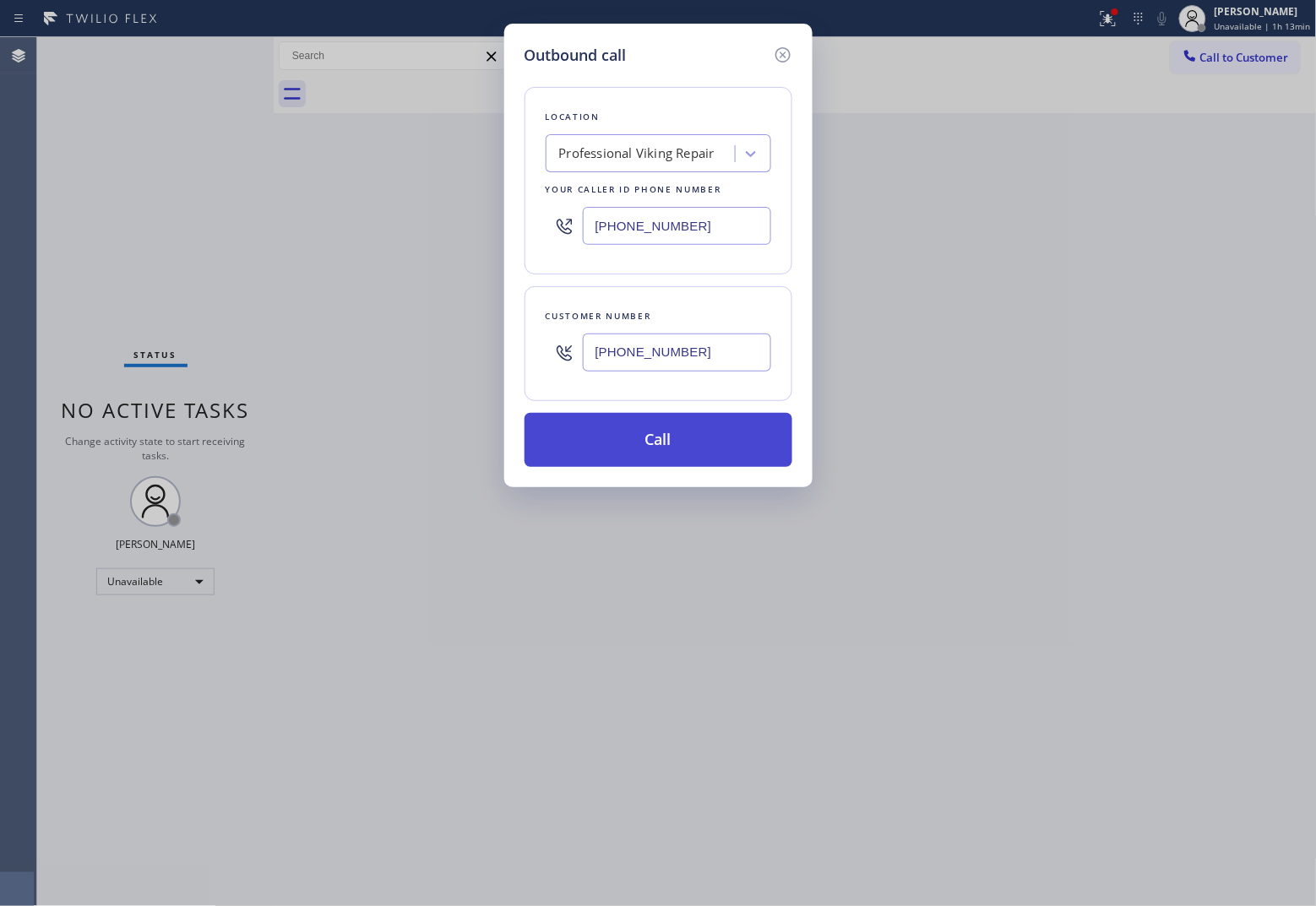
type input "[PHONE_NUMBER]"
click at [726, 443] on button "Call" at bounding box center [658, 439] width 268 height 54
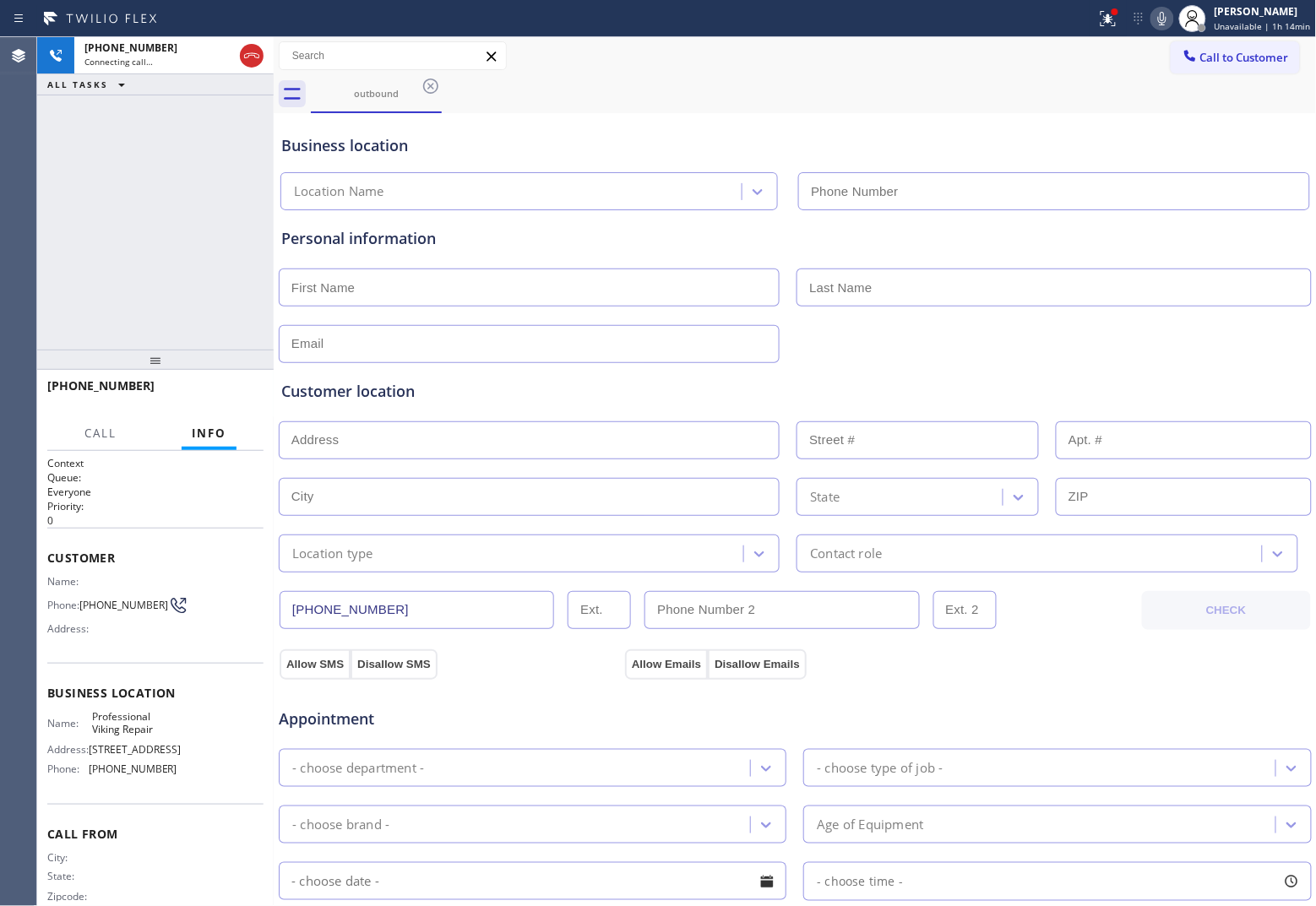
type input "[PHONE_NUMBER]"
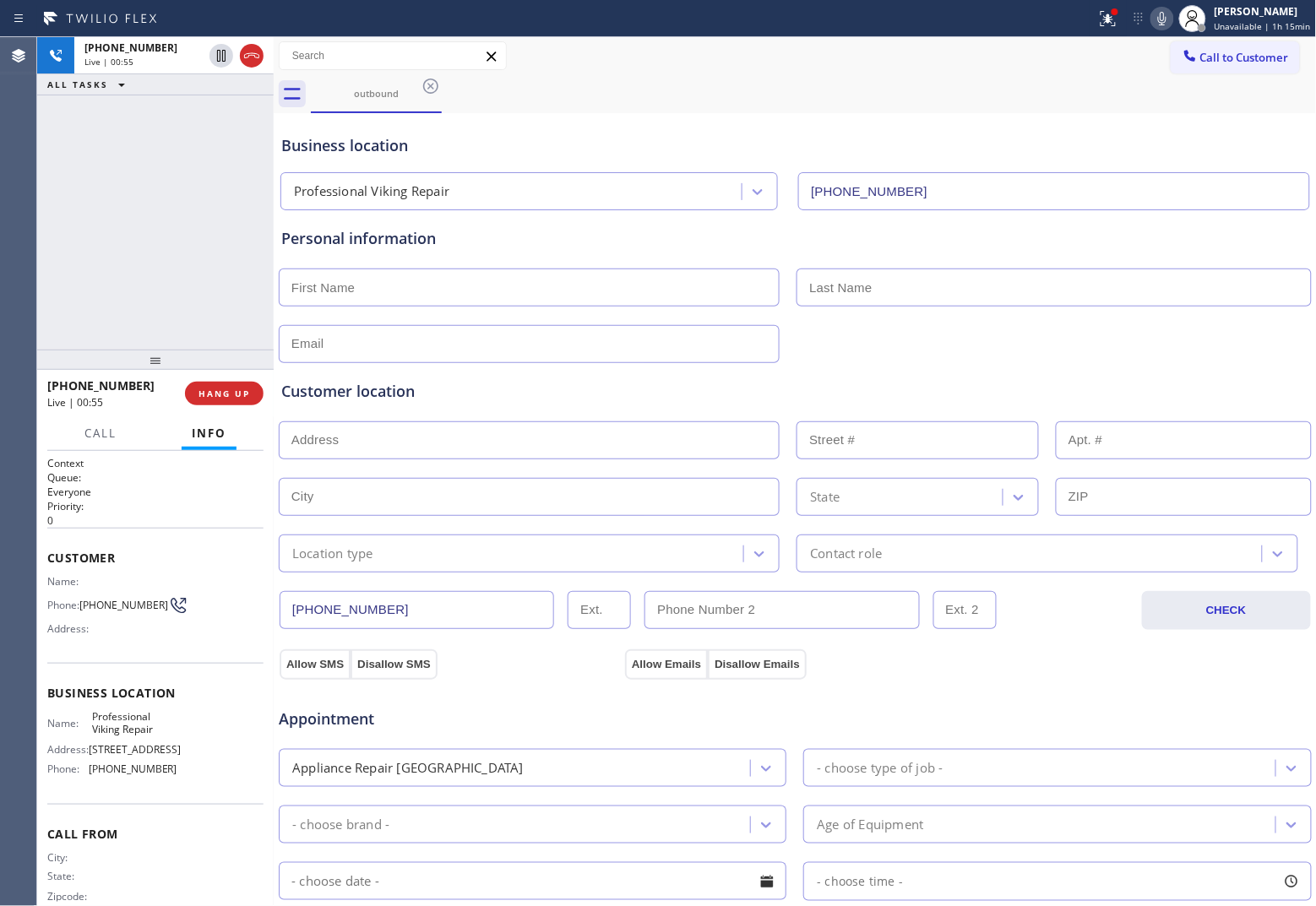
click at [57, 238] on div "[PHONE_NUMBER] Live | 00:55 ALL TASKS ALL TASKS ACTIVE TASKS TASKS IN WRAP UP" at bounding box center [155, 193] width 237 height 313
click at [28, 258] on div "Agent Desktop" at bounding box center [18, 471] width 36 height 869
drag, startPoint x: 119, startPoint y: 612, endPoint x: 82, endPoint y: 591, distance: 42.5
click at [82, 599] on span "[PHONE_NUMBER]" at bounding box center [123, 605] width 88 height 13
drag, startPoint x: 51, startPoint y: 218, endPoint x: 158, endPoint y: 1, distance: 241.9
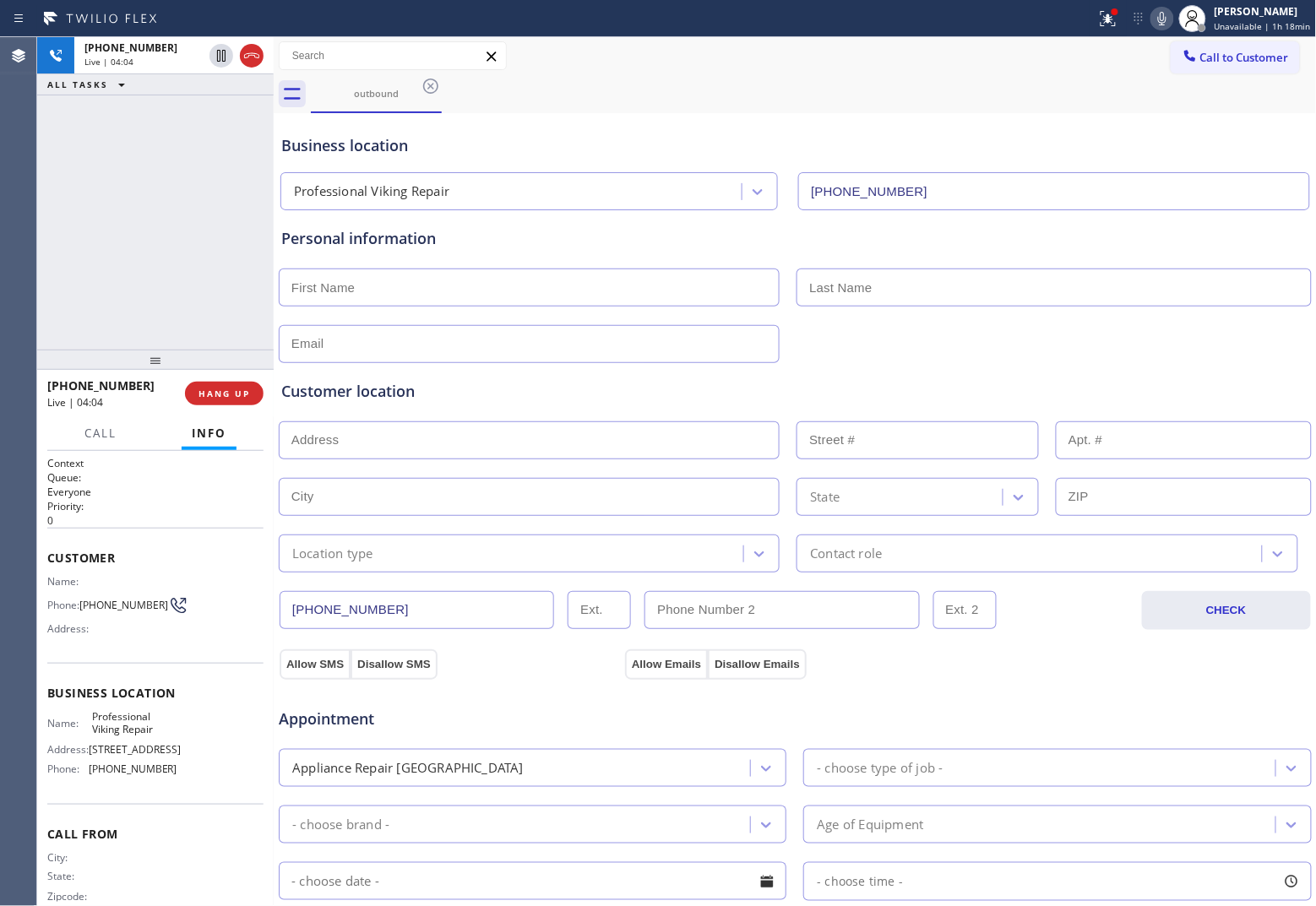
click at [57, 210] on div "[PHONE_NUMBER] Live | 04:04 ALL TASKS ALL TASKS ACTIVE TASKS TASKS IN WRAP UP" at bounding box center [155, 193] width 237 height 313
click at [1052, 13] on icon at bounding box center [1162, 18] width 21 height 21
click at [58, 203] on div "[PHONE_NUMBER] Live | 05:02 ALL TASKS ALL TASKS ACTIVE TASKS TASKS IN WRAP UP" at bounding box center [155, 193] width 237 height 313
click at [56, 157] on div "Agent Desktop Classify the call LOCATION NAME North Miami Appliance Service FRO…" at bounding box center [658, 471] width 1316 height 869
click at [1052, 10] on icon at bounding box center [1162, 18] width 21 height 21
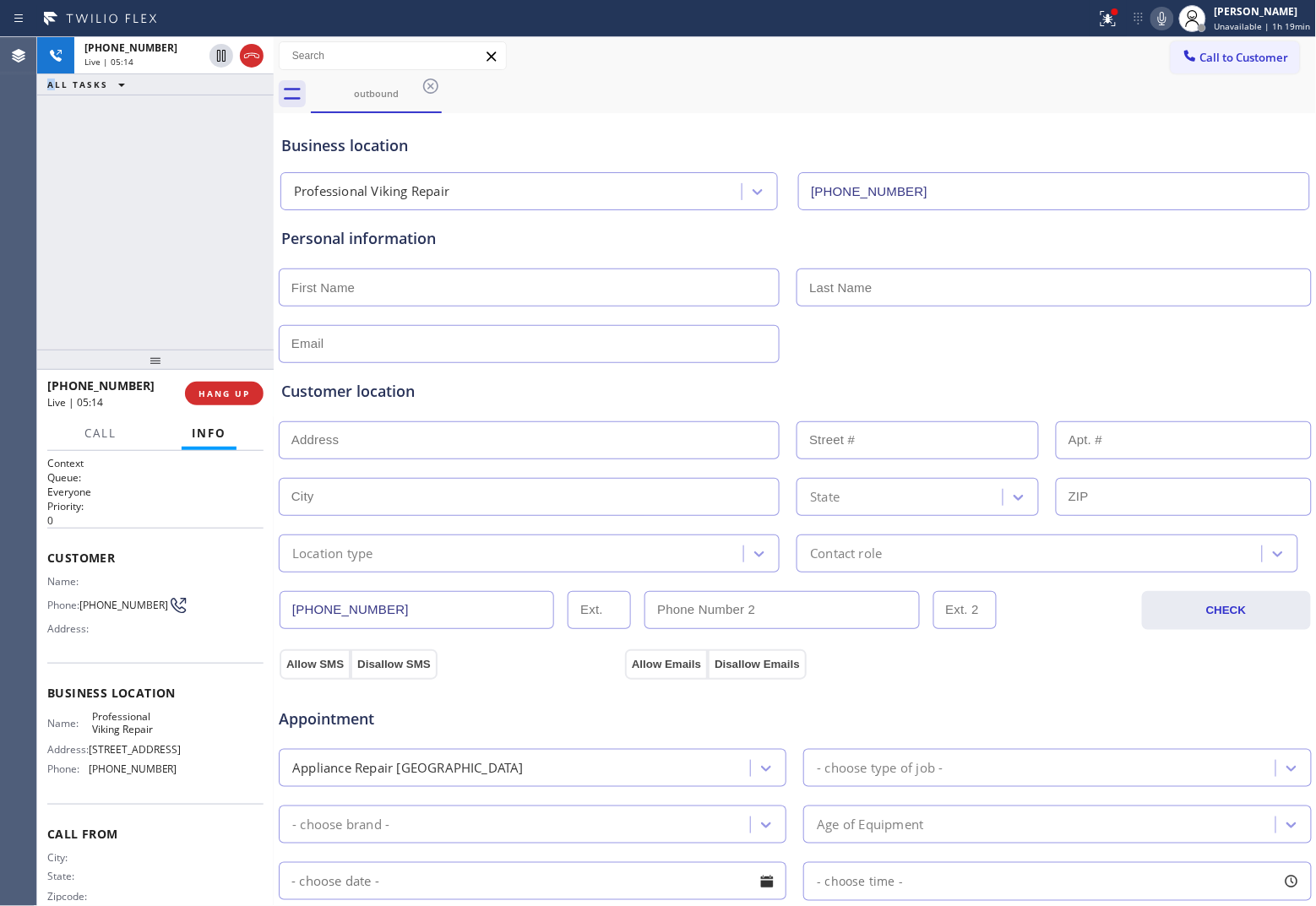
click at [36, 256] on div "Agent Desktop" at bounding box center [18, 471] width 37 height 869
click at [542, 280] on input "text" at bounding box center [529, 287] width 501 height 38
type input "[PERSON_NAME]"
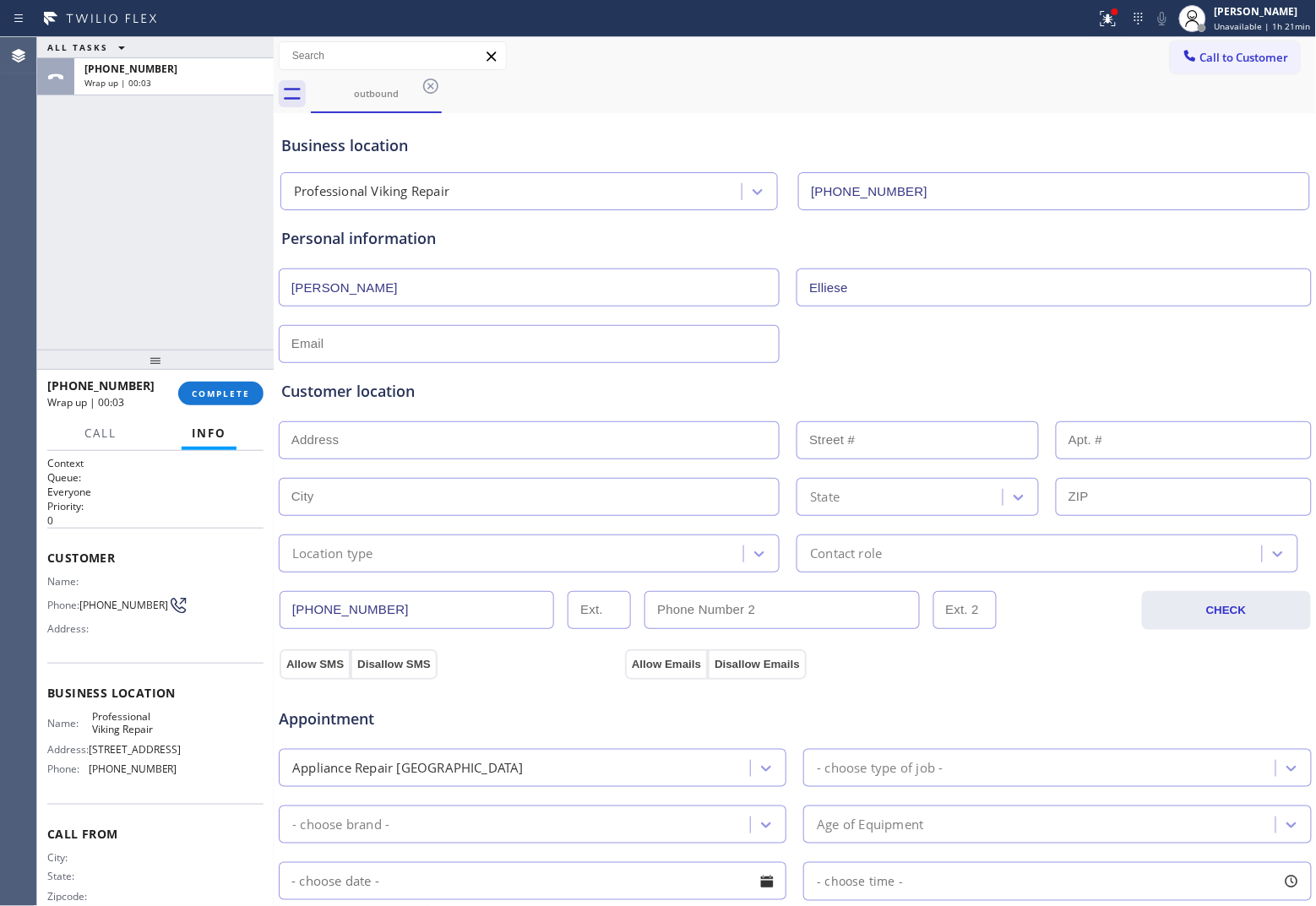
type input "Elliese"
drag, startPoint x: 110, startPoint y: 606, endPoint x: 86, endPoint y: 603, distance: 24.2
click at [86, 603] on span "[PHONE_NUMBER]" at bounding box center [123, 605] width 88 height 13
click at [1052, 49] on button "Call to Customer" at bounding box center [1235, 58] width 129 height 32
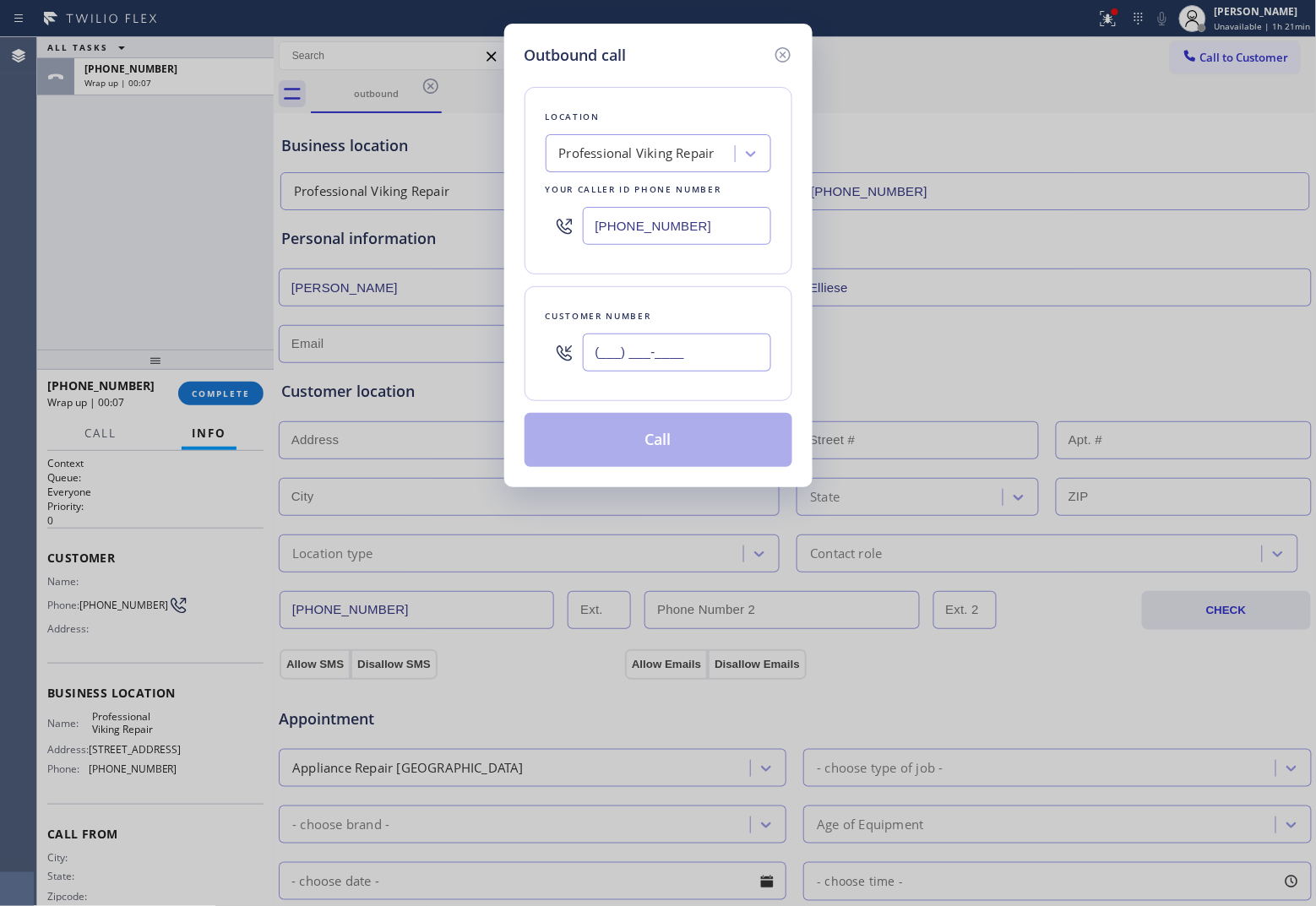
click at [651, 356] on input "(___) ___-____" at bounding box center [676, 352] width 188 height 38
paste input "713) 817-2466"
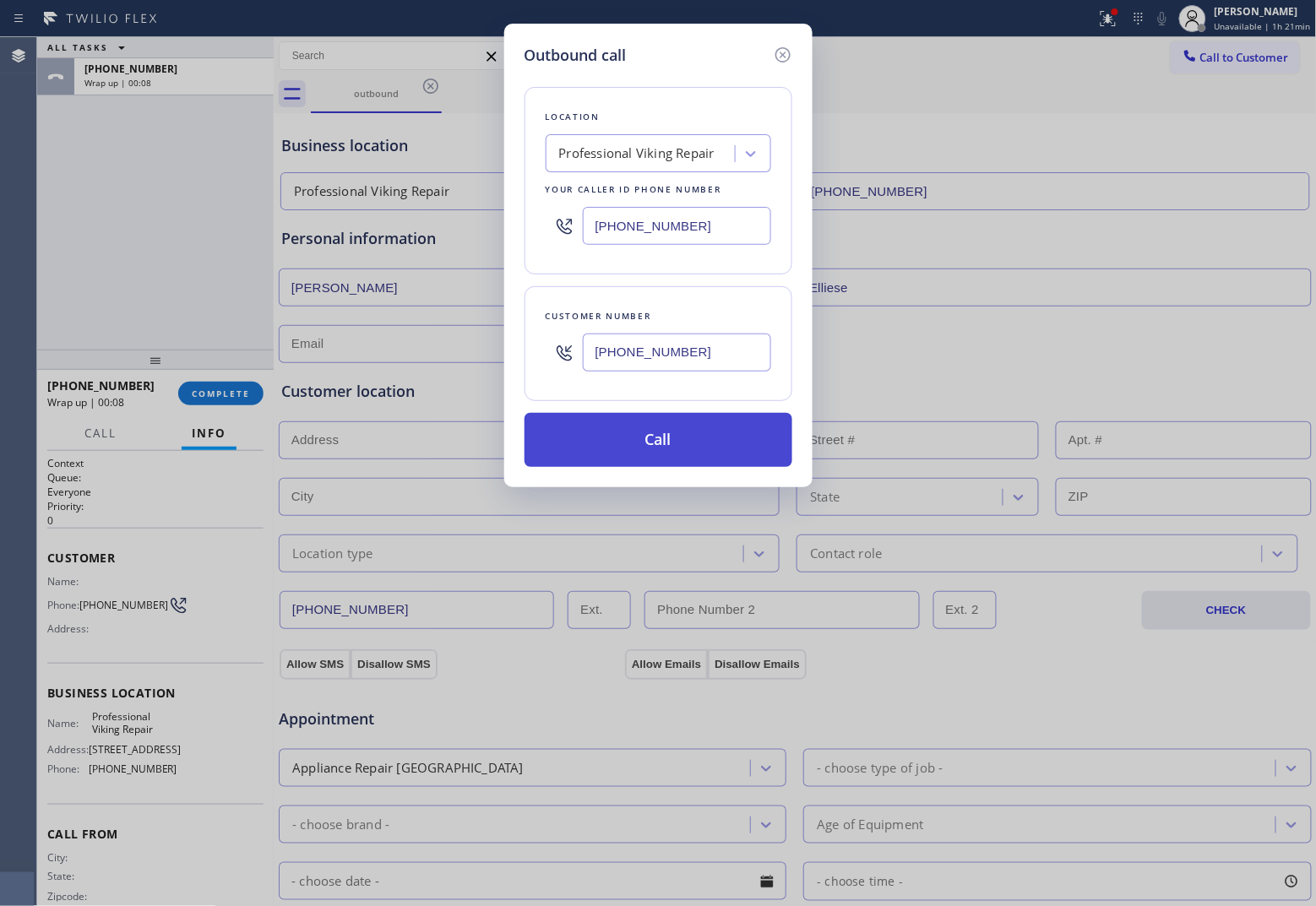
type input "[PHONE_NUMBER]"
click at [681, 437] on button "Call" at bounding box center [658, 439] width 268 height 54
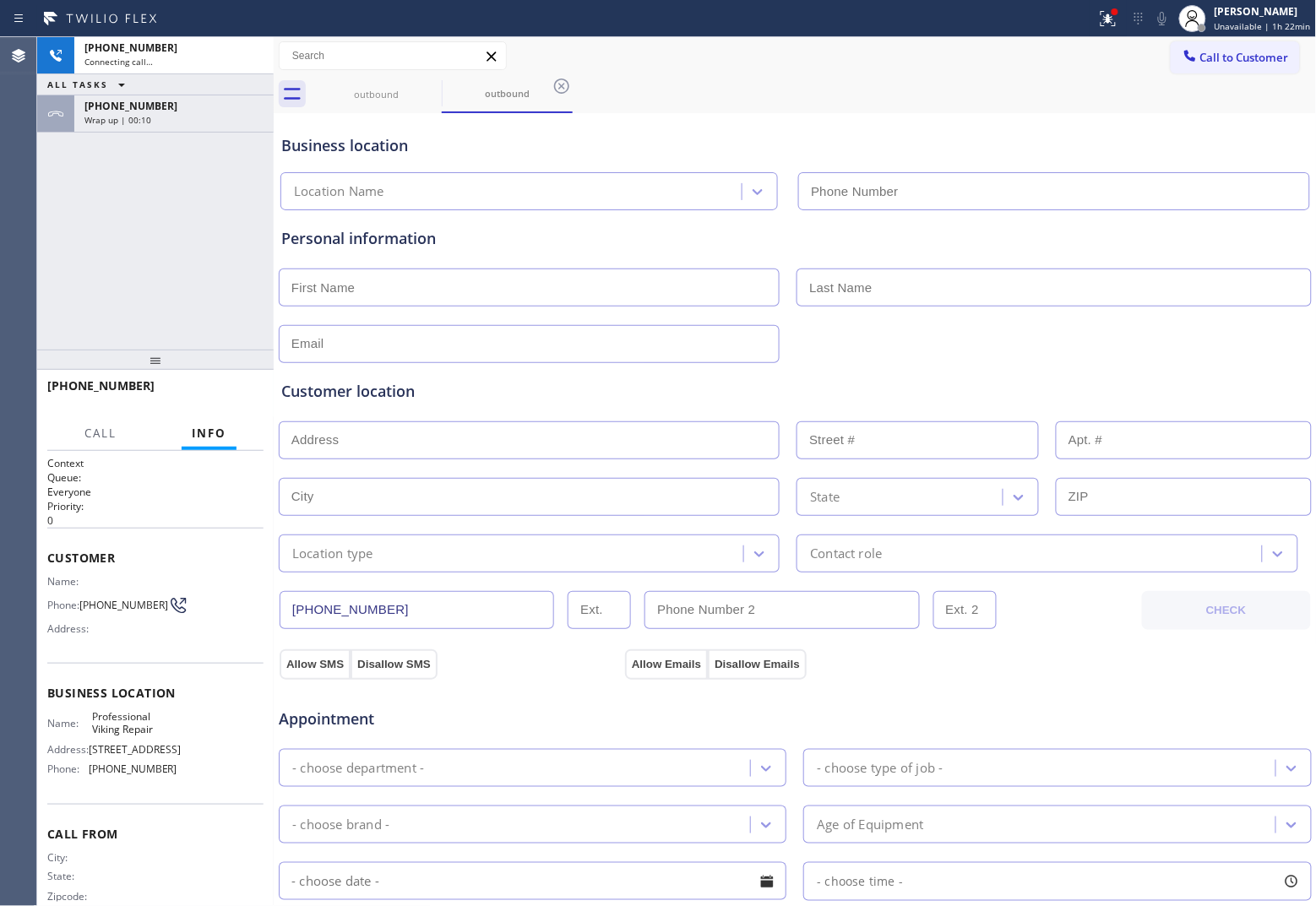
type input "[PHONE_NUMBER]"
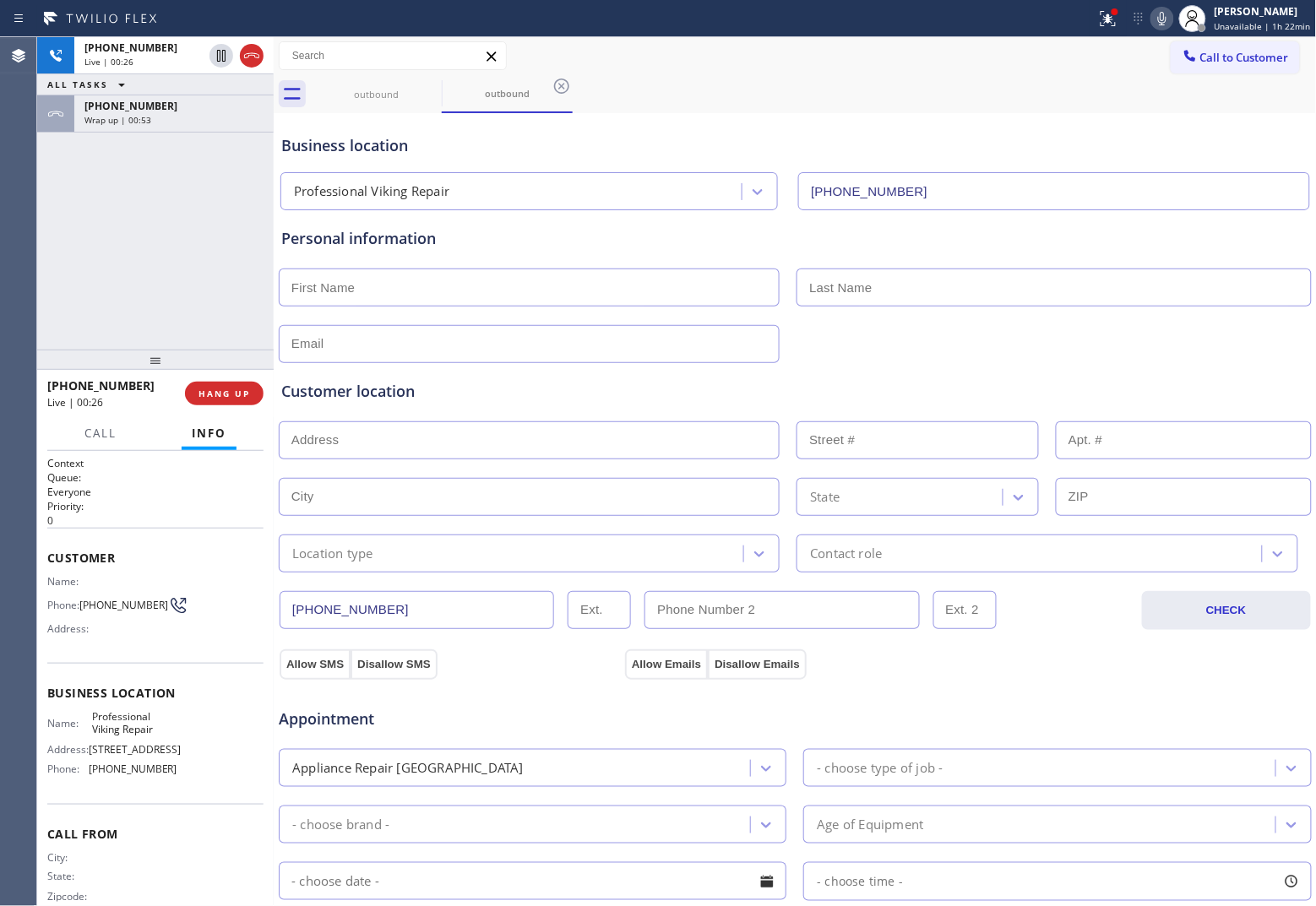
click at [40, 285] on div "[PHONE_NUMBER] Live | 00:26 ALL TASKS ALL TASKS ACTIVE TASKS TASKS IN WRAP UP […" at bounding box center [155, 193] width 237 height 313
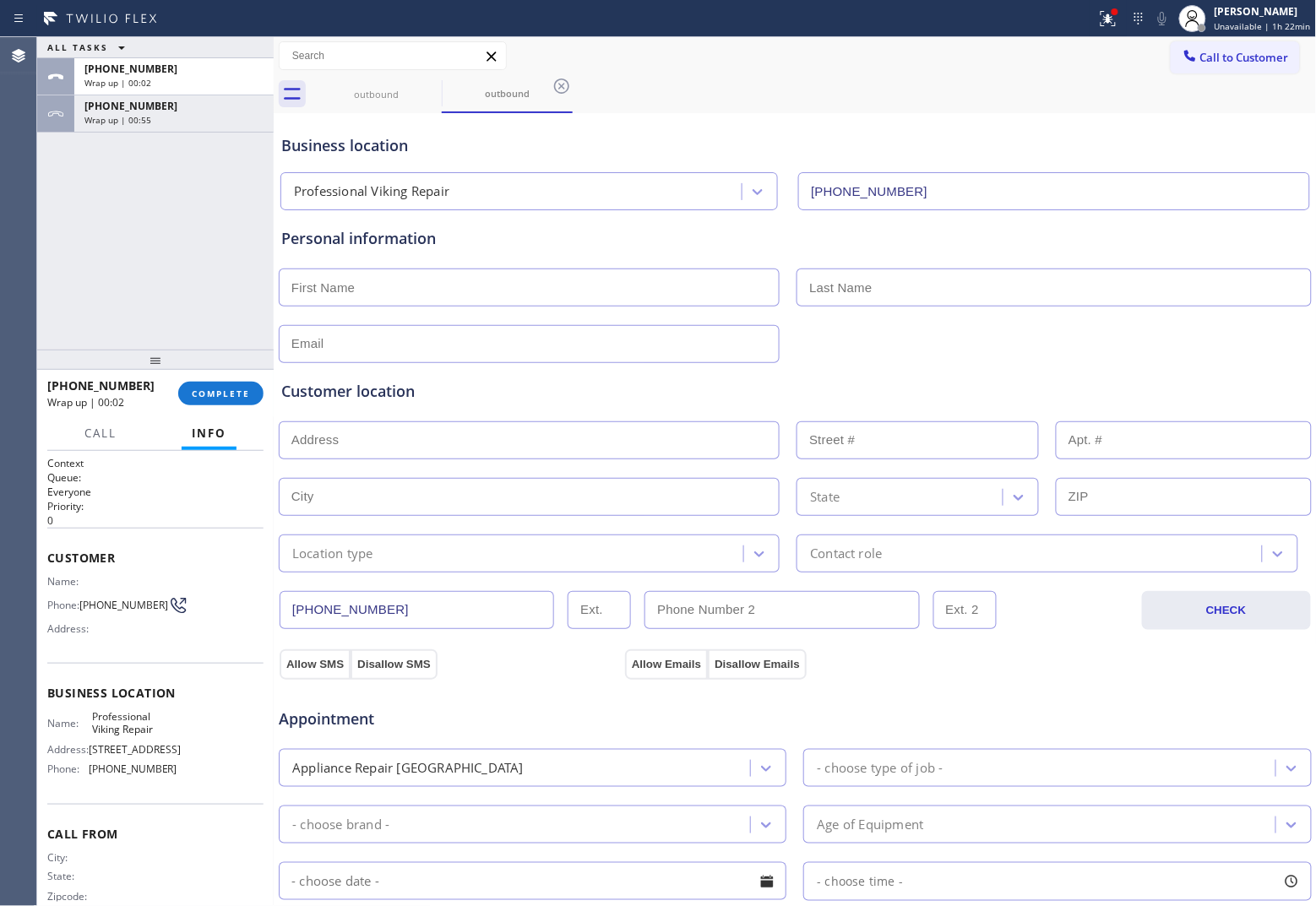
drag, startPoint x: 246, startPoint y: 56, endPoint x: 573, endPoint y: 86, distance: 328.4
click at [562, 80] on icon at bounding box center [561, 86] width 21 height 21
click at [650, 359] on div "Customer location >> ADD NEW ADDRESS << + NEW ADDRESS State Location type Conta…" at bounding box center [794, 465] width 1035 height 216
click at [635, 346] on input "text" at bounding box center [529, 344] width 501 height 38
drag, startPoint x: 423, startPoint y: 333, endPoint x: 422, endPoint y: 376, distance: 43.0
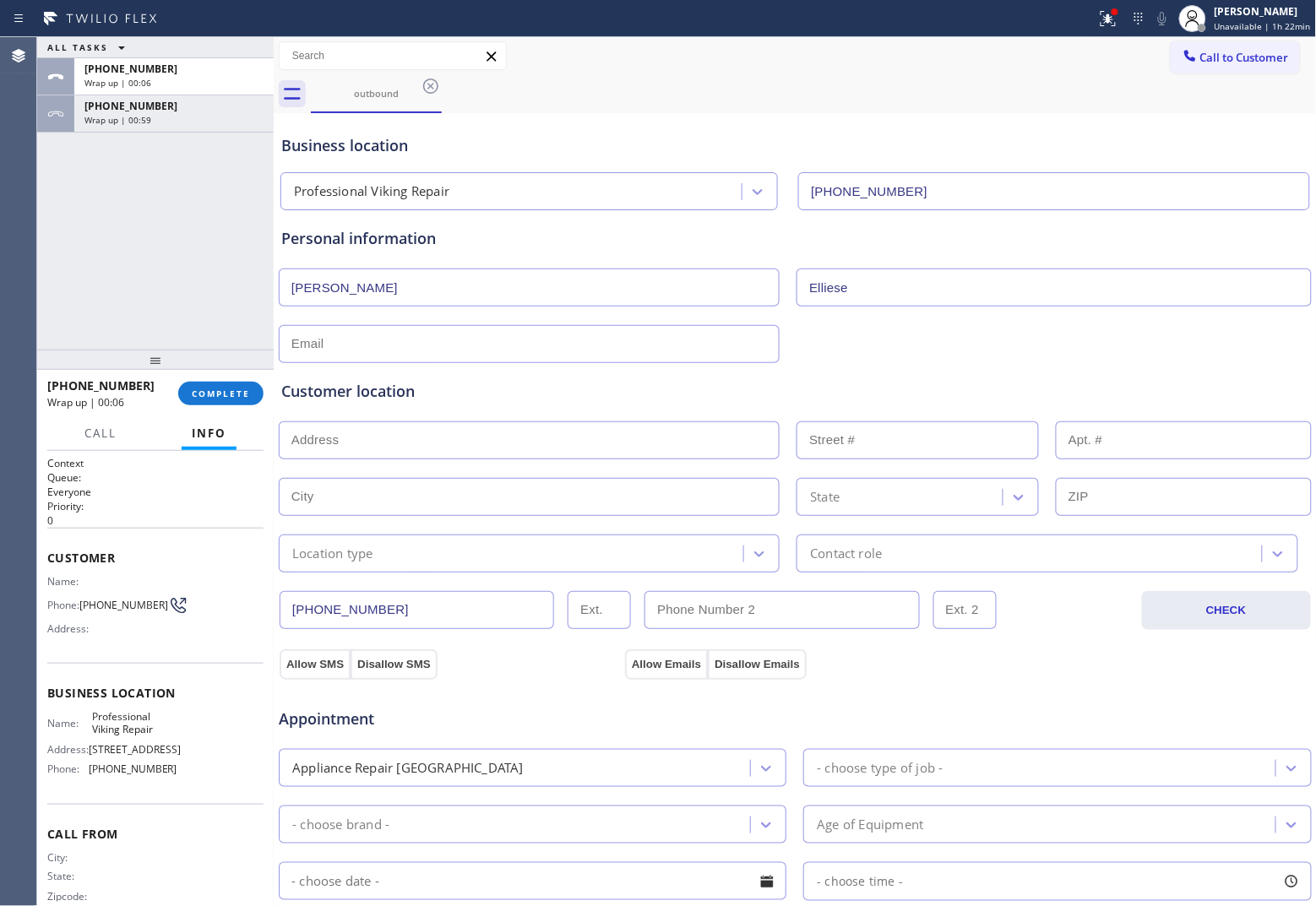
click at [423, 333] on input "text" at bounding box center [529, 344] width 501 height 38
paste input "[EMAIL_ADDRESS][DOMAIN_NAME]"
type input "[EMAIL_ADDRESS][DOMAIN_NAME]"
click at [399, 444] on input "text" at bounding box center [529, 440] width 501 height 38
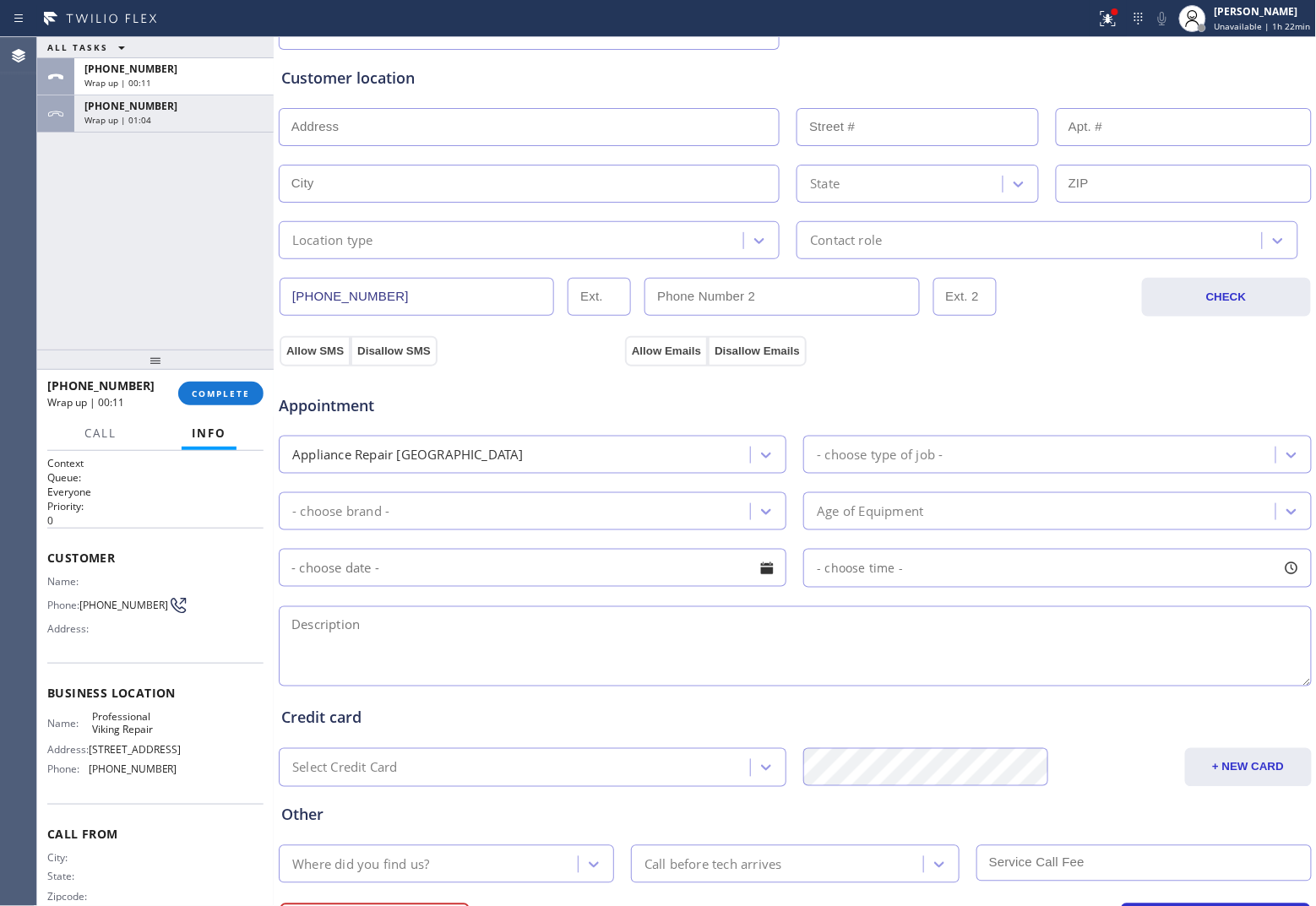
scroll to position [317, 0]
drag, startPoint x: 443, startPoint y: 650, endPoint x: 421, endPoint y: 635, distance: 26.6
click at [437, 652] on textarea at bounding box center [794, 642] width 1033 height 80
paste textarea "Viking | Double Oven | 12 Yrs | Light switch but is not working propelry | Viki…"
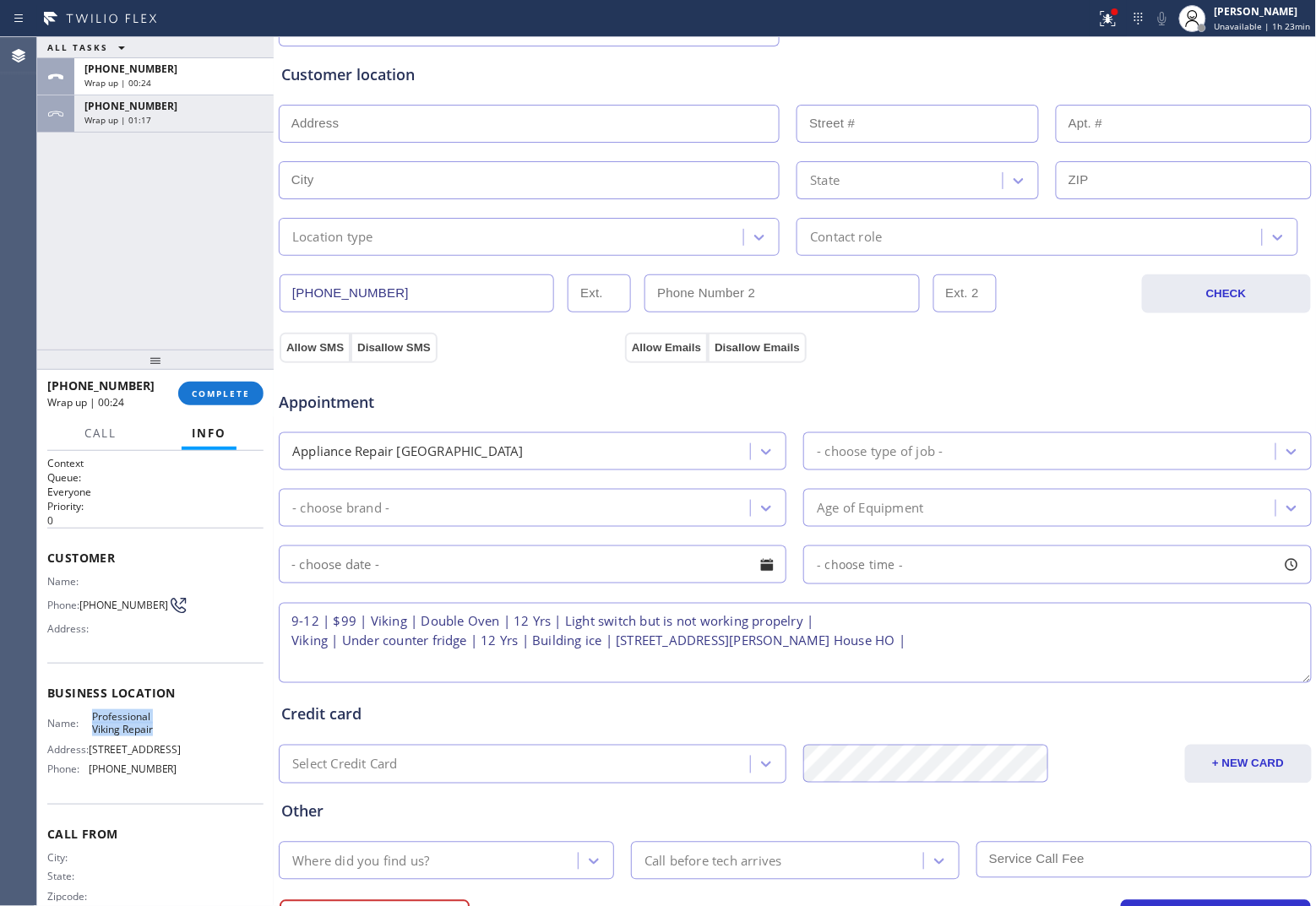
drag, startPoint x: 150, startPoint y: 731, endPoint x: 82, endPoint y: 718, distance: 69.2
click at [82, 696] on div "Name: Professional Viking Repair" at bounding box center [113, 723] width 130 height 26
click at [984, 648] on textarea "9-12 | $99 | Viking | Double Oven | 12 Yrs | Light switch but is not working pr…" at bounding box center [794, 642] width 1033 height 80
paste textarea "Professional Viking Repair"
drag, startPoint x: 614, startPoint y: 674, endPoint x: 622, endPoint y: 673, distance: 8.1
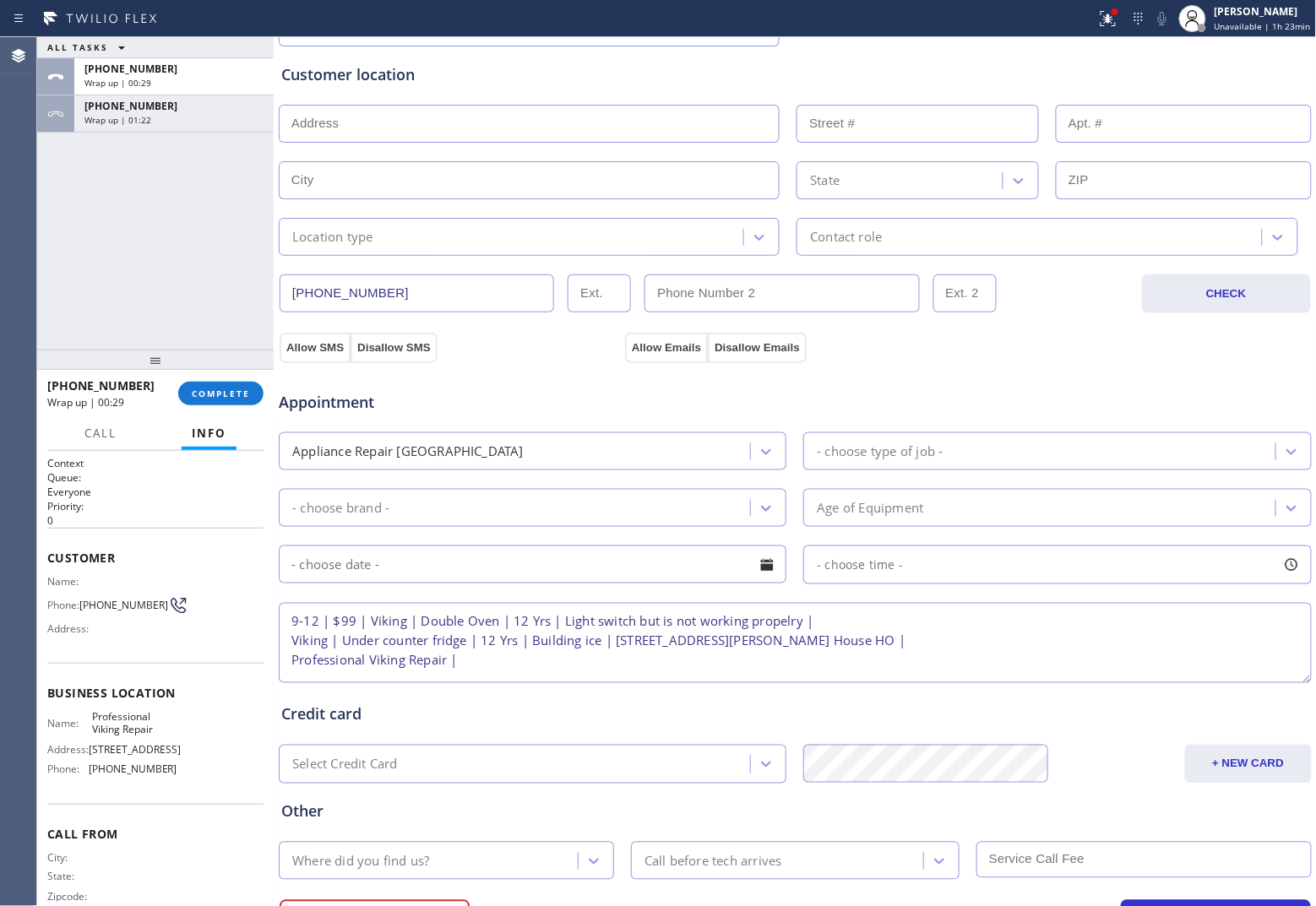
click at [614, 674] on textarea "9-12 | $99 | Viking | Double Oven | 12 Yrs | Light switch but is not working pr…" at bounding box center [794, 642] width 1033 height 80
paste textarea "Please call 30 minutes prior to arrival."
click at [720, 664] on textarea "9-12 | $99 | Viking | Double Oven | 12 Yrs | Light switch but is not working pr…" at bounding box center [794, 642] width 1033 height 80
paste textarea "[PHONE_NUMBER] [PERSON_NAME]"
click at [943, 675] on textarea "9-12 | $99 | Viking | Double Oven | 12 Yrs | Light switch but is not working pr…" at bounding box center [794, 642] width 1033 height 80
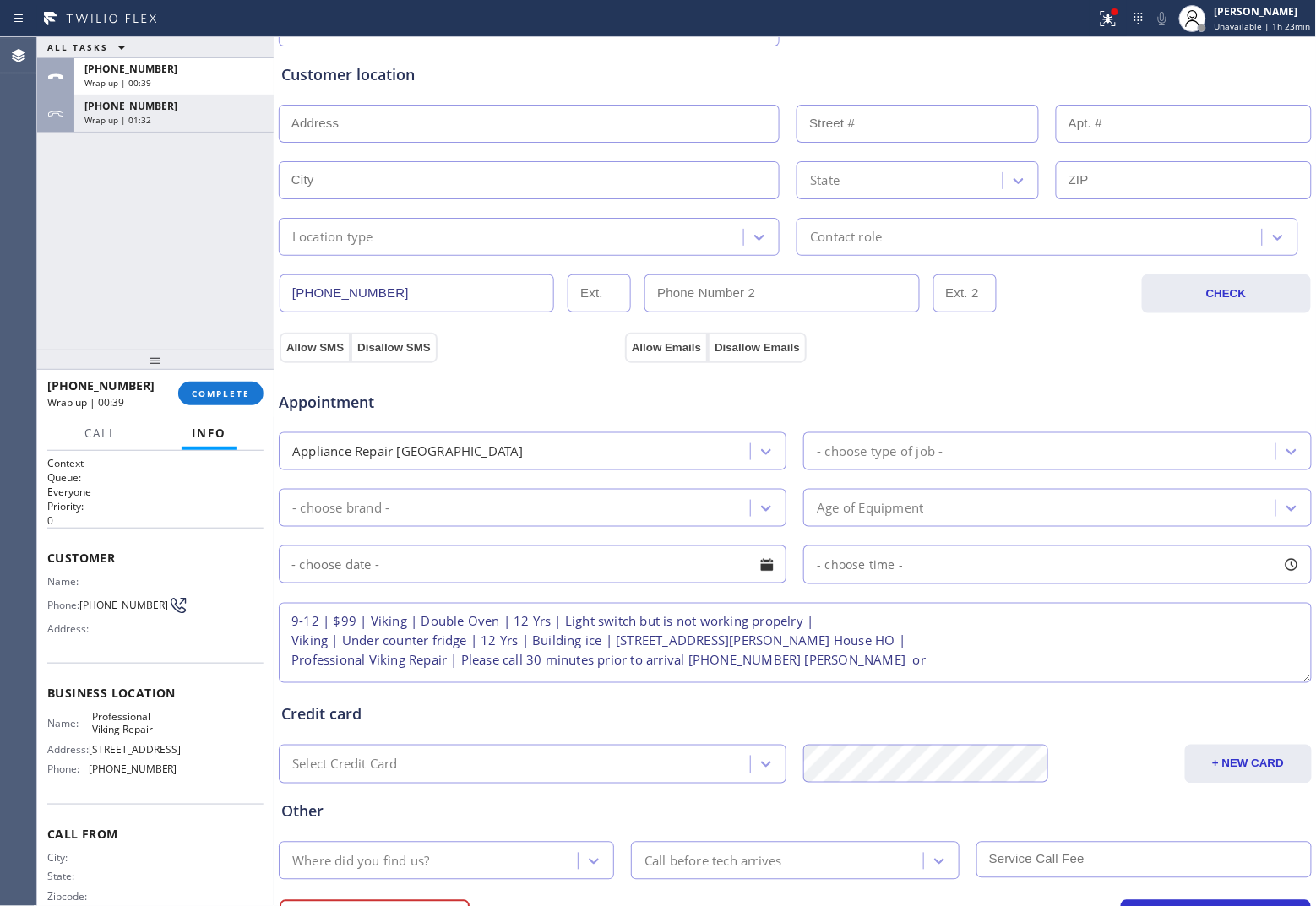
paste textarea "2819317614 [PERSON_NAME]"
type textarea "9-12 | $99 | Viking | Double Oven | 12 Yrs | Light switch but is not working pr…"
click at [738, 291] on input "text" at bounding box center [781, 294] width 275 height 38
paste input "281) 931-7614"
type input "[PHONE_NUMBER]"
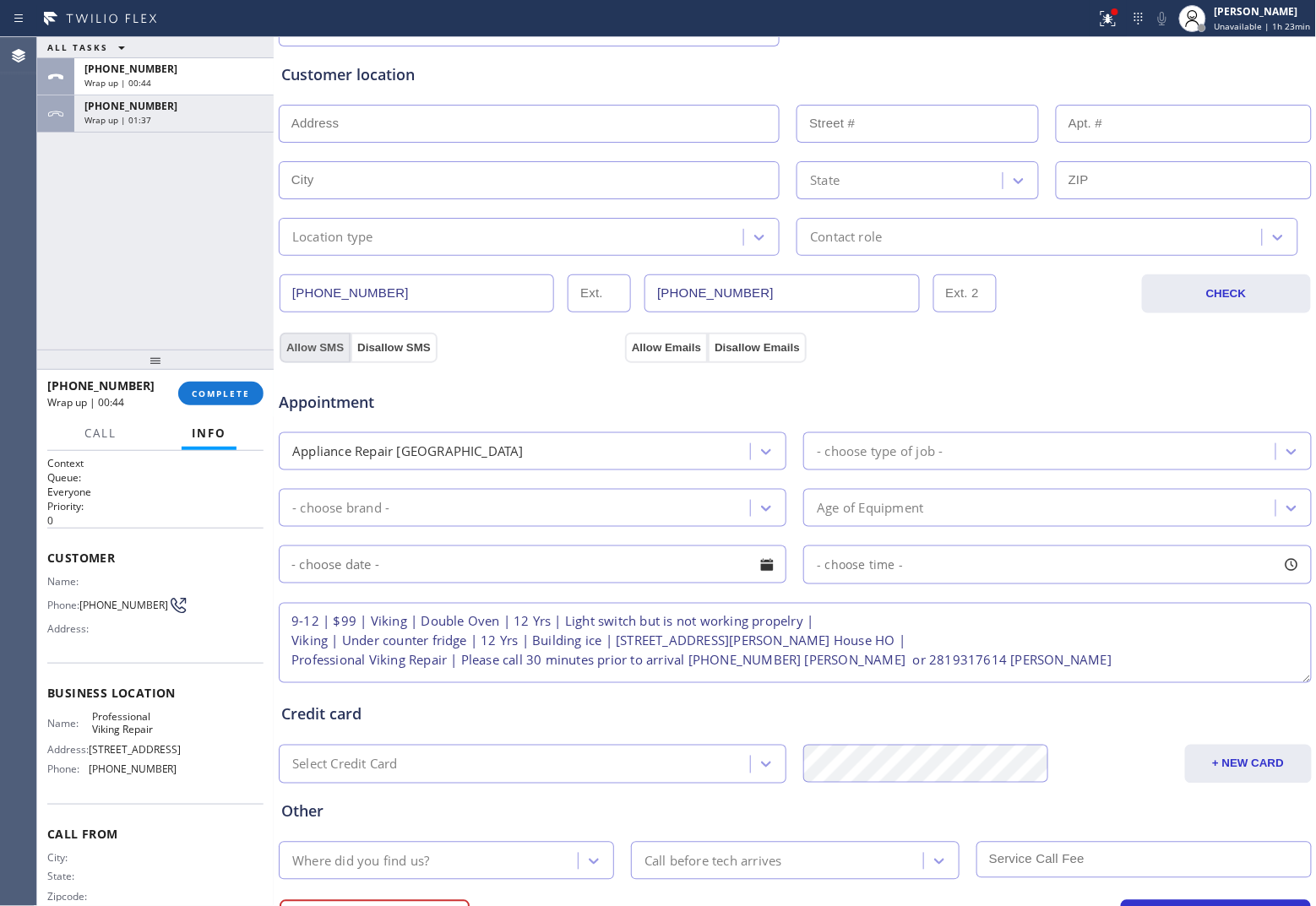
click at [318, 356] on button "Allow SMS" at bounding box center [314, 348] width 71 height 31
click at [648, 347] on button "Allow Emails" at bounding box center [667, 348] width 83 height 31
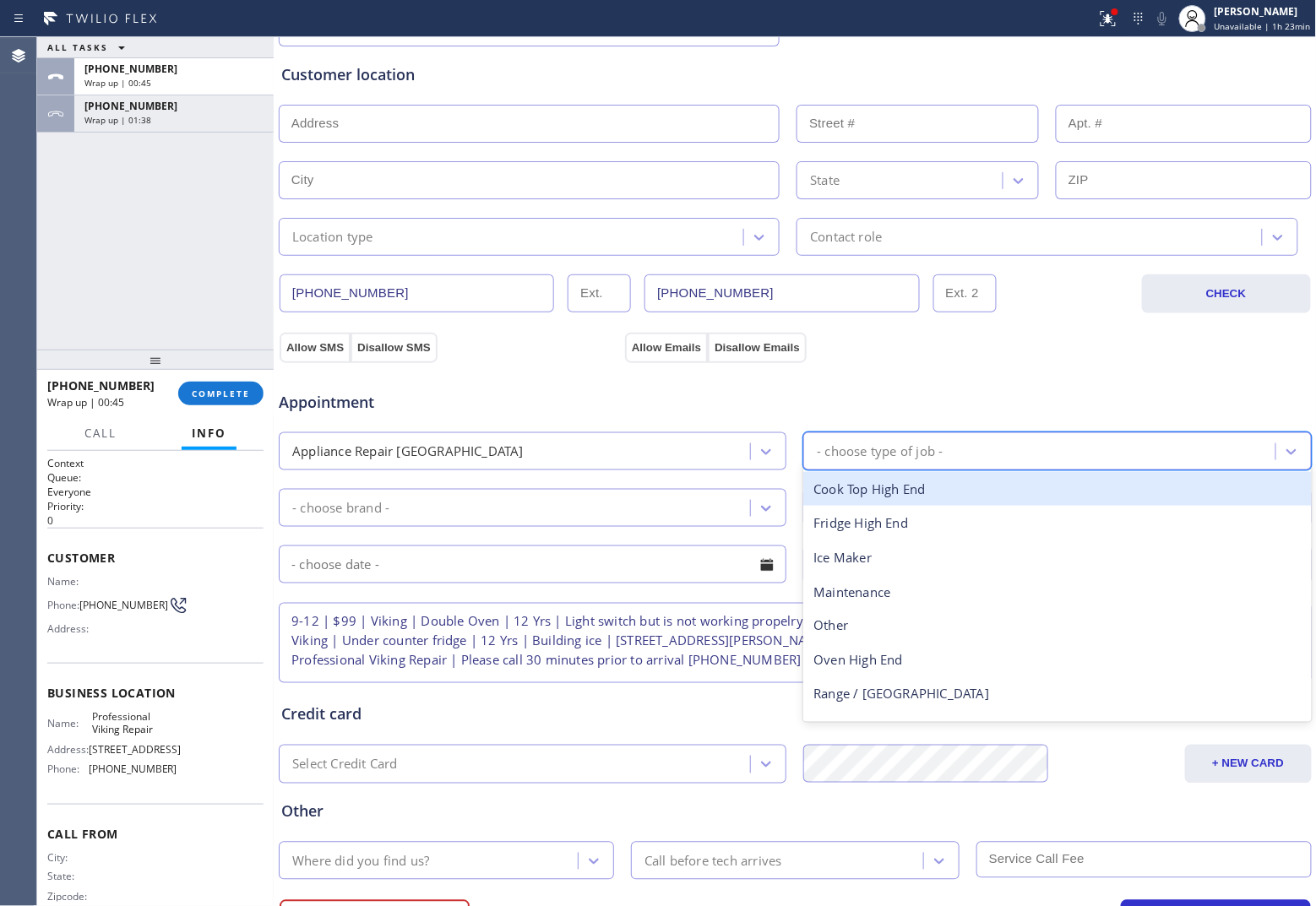
click at [944, 460] on div "- choose type of job -" at bounding box center [1041, 451] width 467 height 30
type input "r"
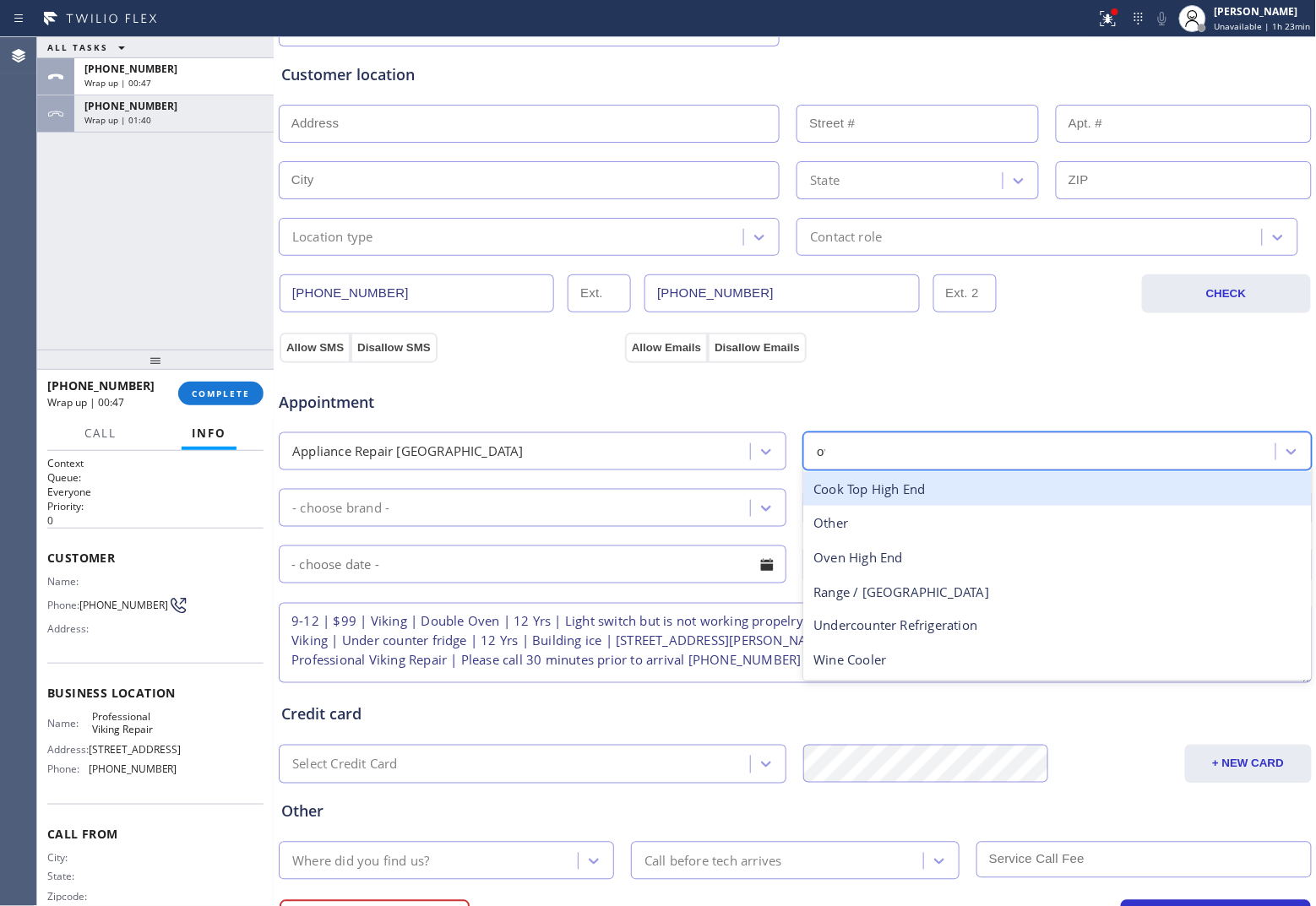
type input "ove"
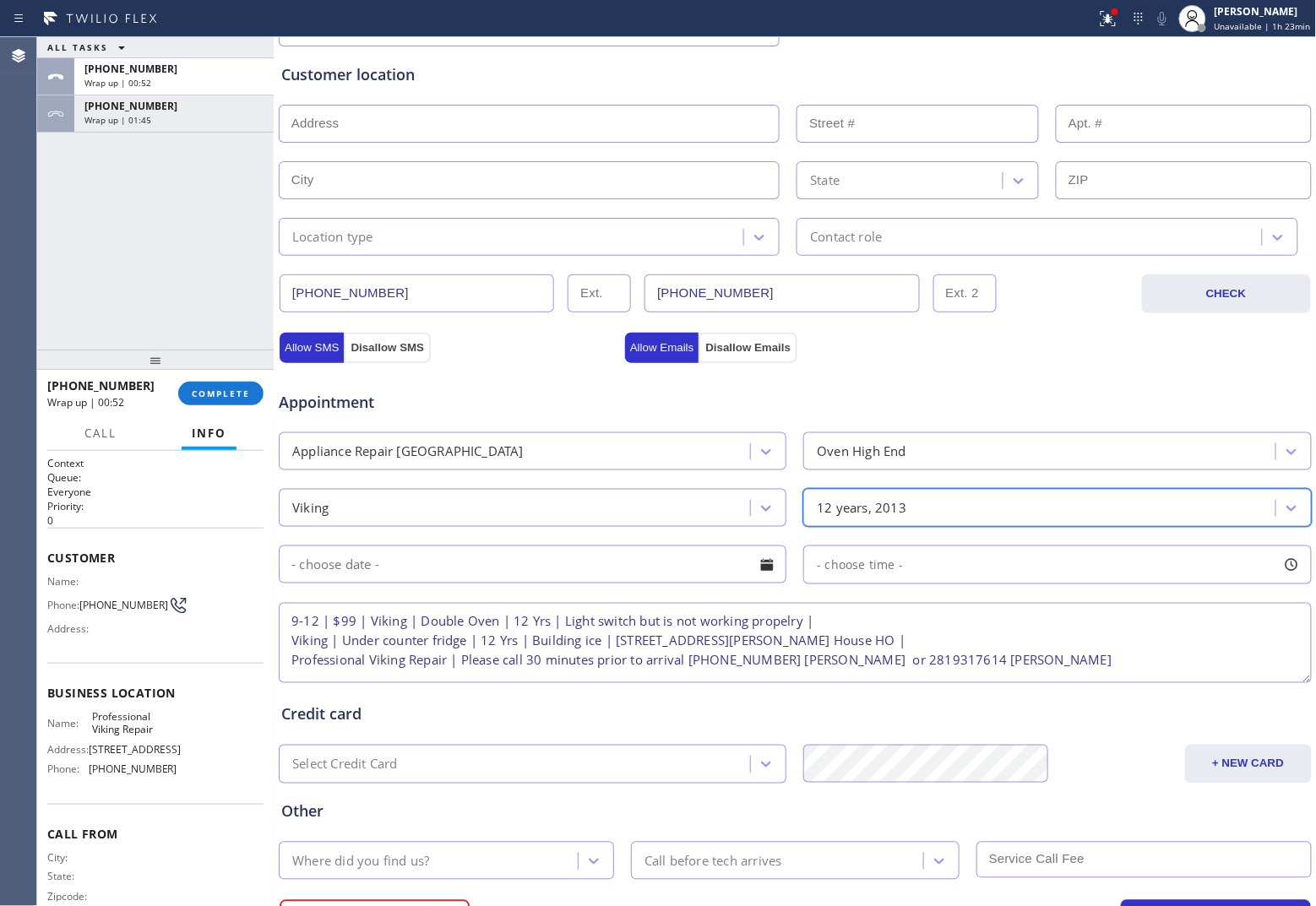
click at [622, 571] on input "text" at bounding box center [531, 565] width 507 height 38
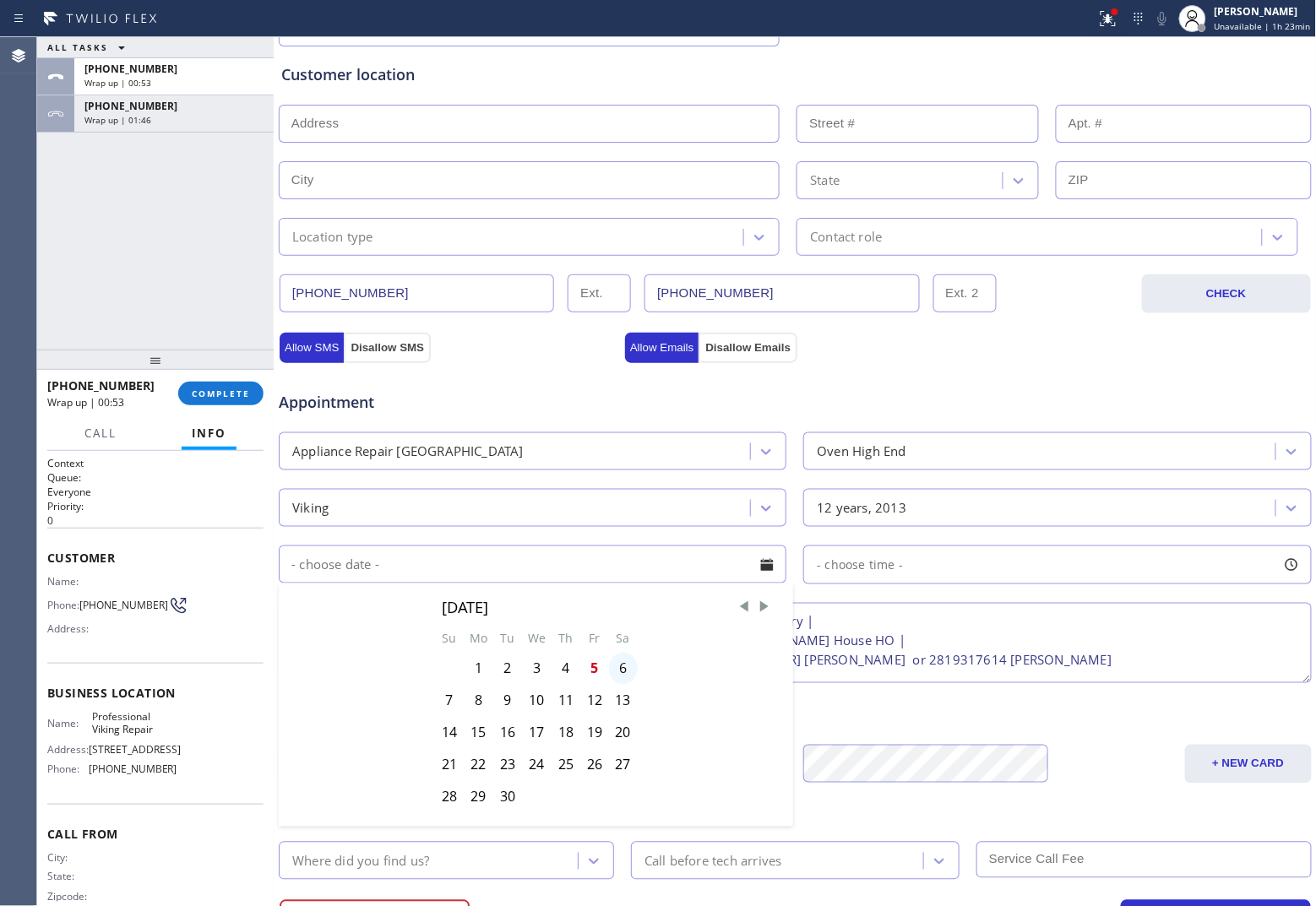
click at [618, 675] on div "6" at bounding box center [623, 669] width 29 height 32
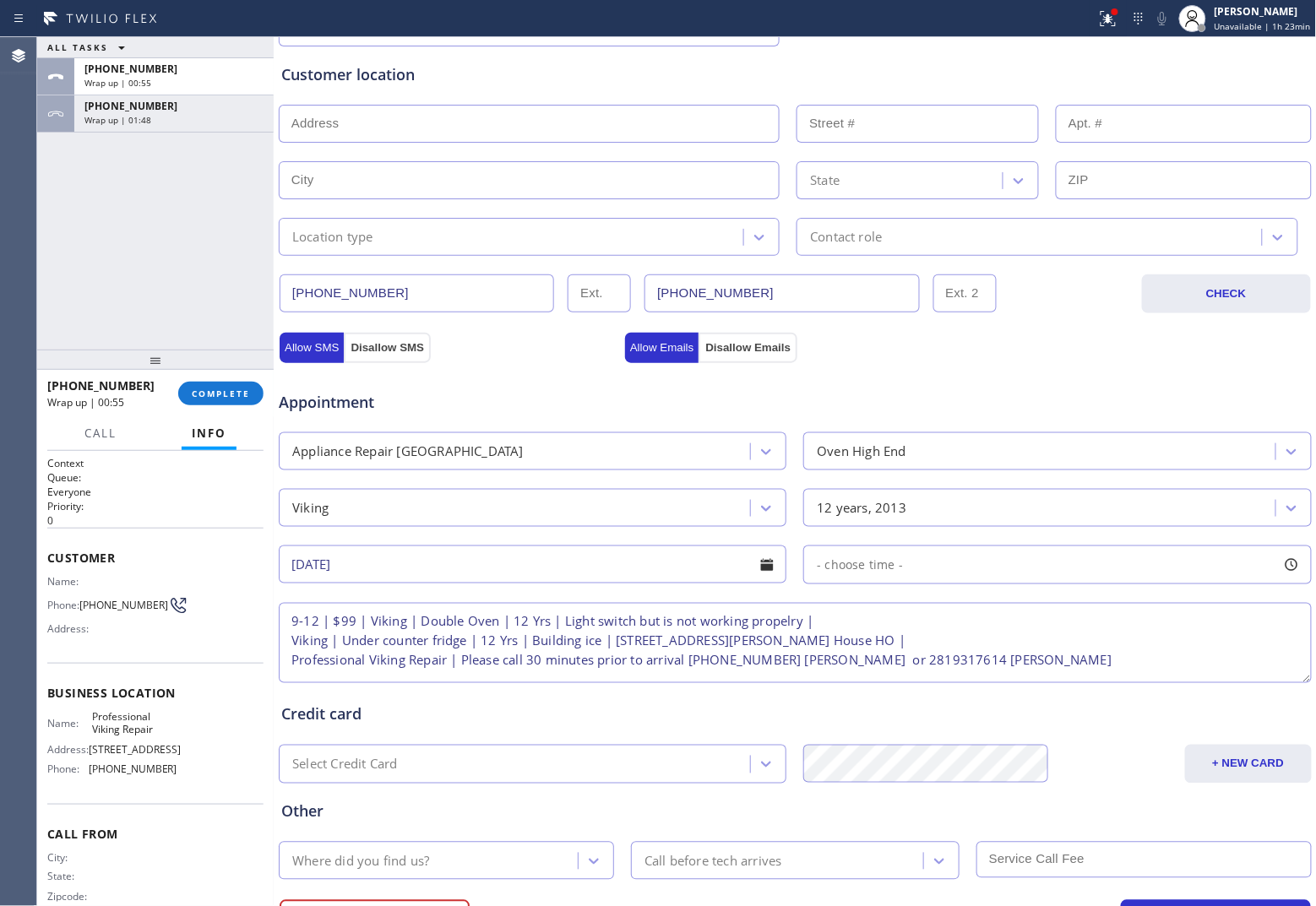
click at [900, 573] on div "- choose time -" at bounding box center [1057, 565] width 507 height 39
drag, startPoint x: 815, startPoint y: 670, endPoint x: 951, endPoint y: 676, distance: 136.1
click at [958, 676] on div at bounding box center [968, 667] width 21 height 35
drag, startPoint x: 816, startPoint y: 670, endPoint x: 841, endPoint y: 675, distance: 25.5
click at [847, 675] on div at bounding box center [857, 667] width 21 height 35
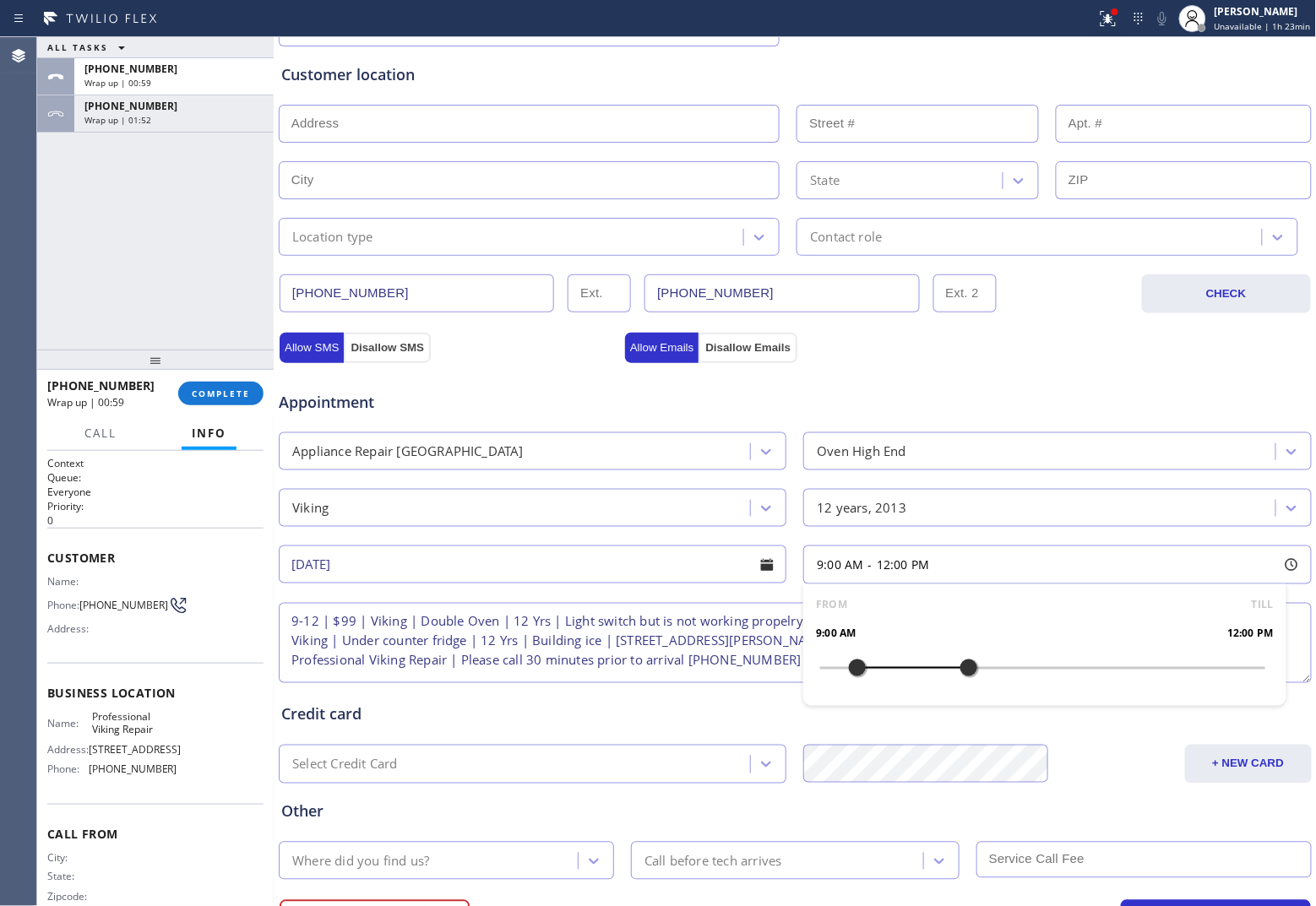
scroll to position [405, 0]
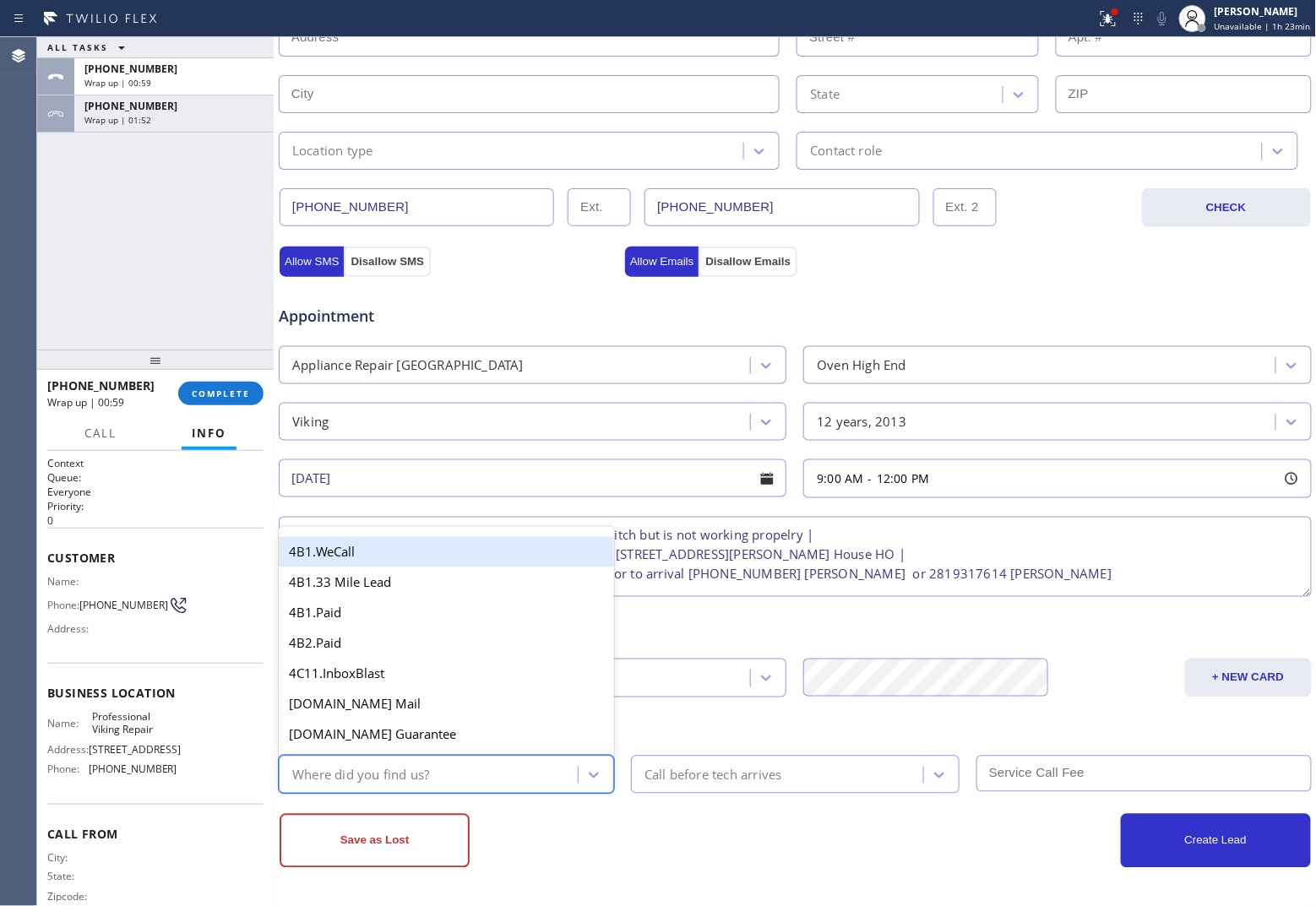
click at [482, 696] on div "Where did you find us?" at bounding box center [431, 775] width 294 height 30
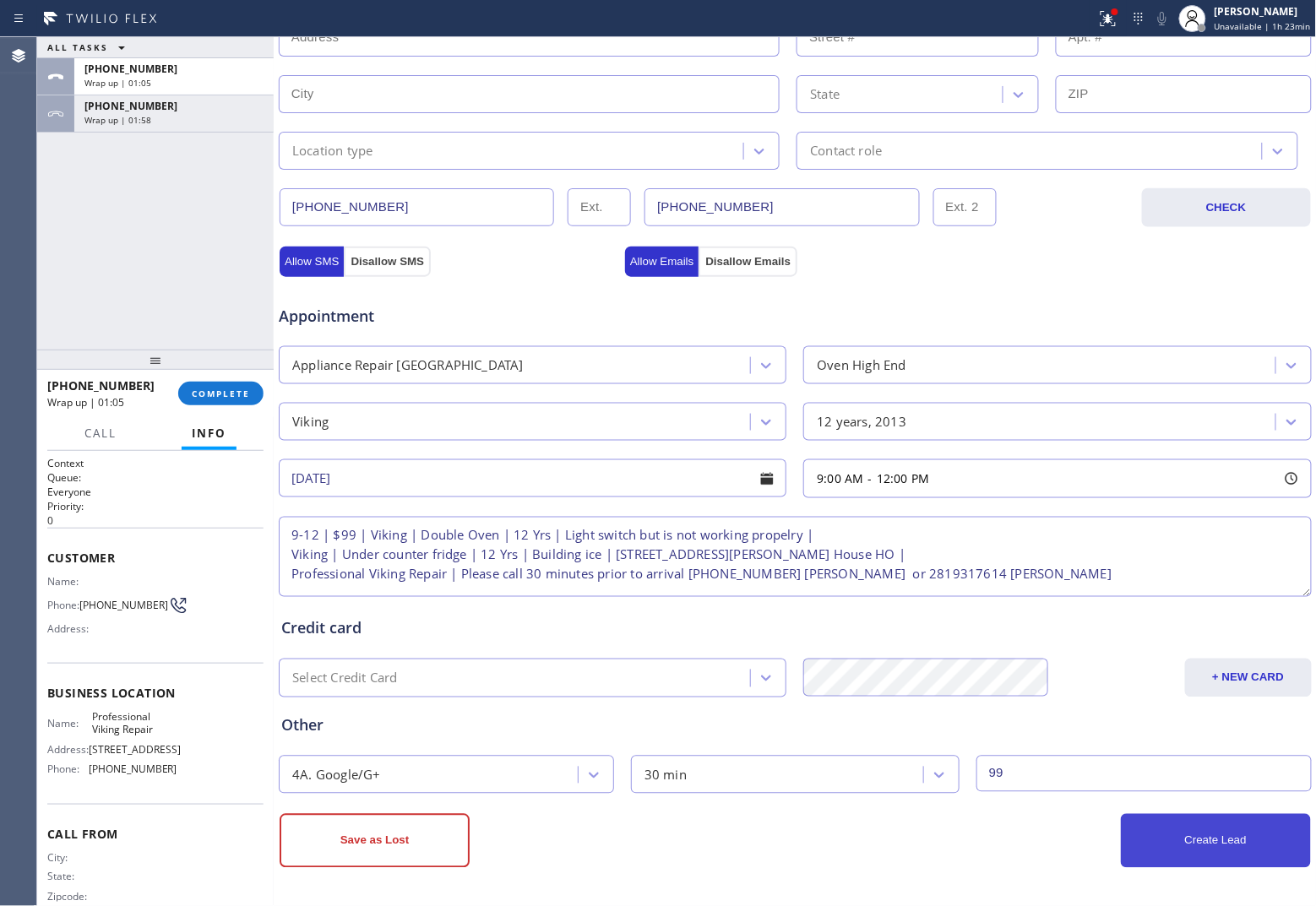
click at [1052, 696] on button "Create Lead" at bounding box center [1215, 841] width 190 height 54
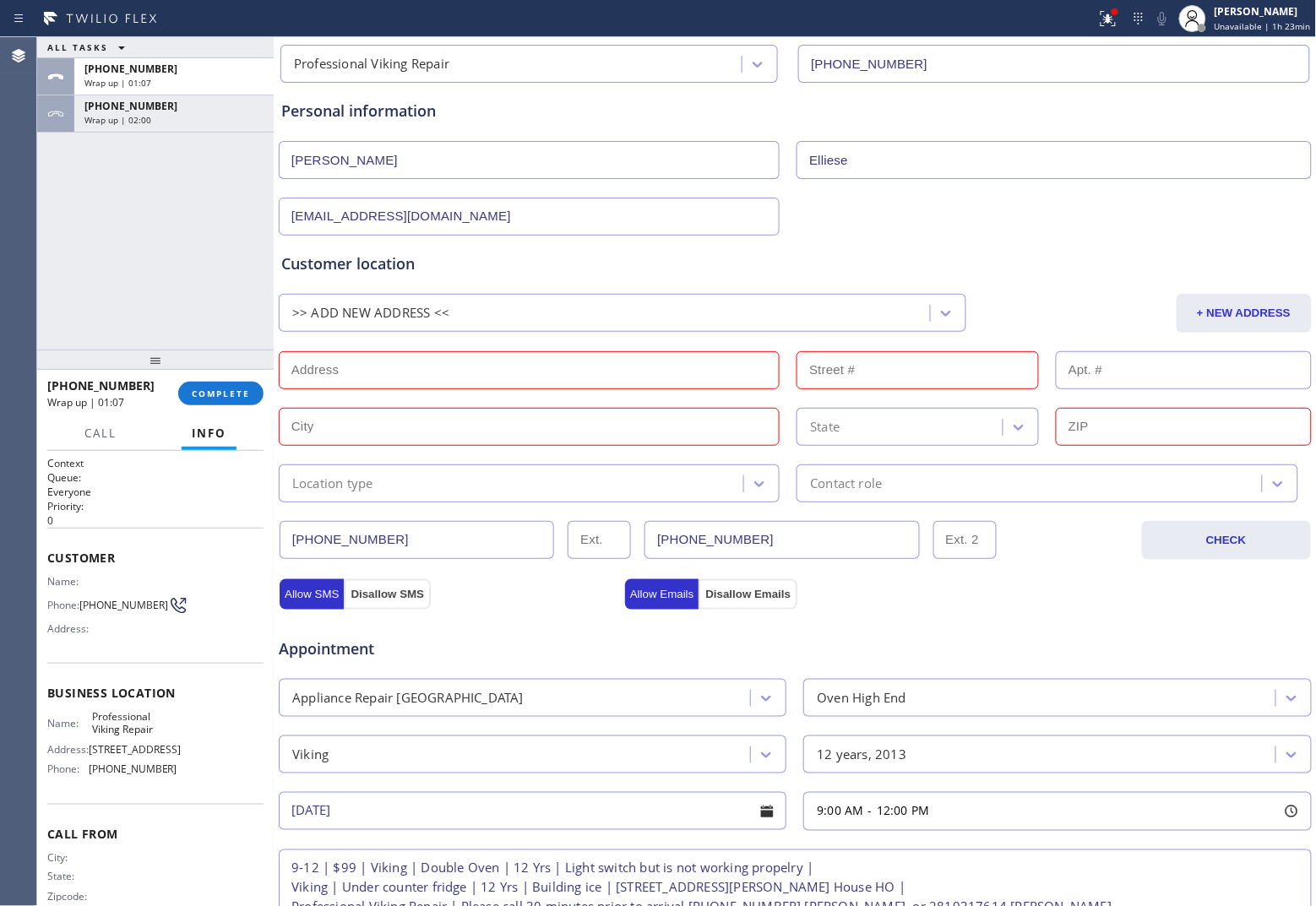
scroll to position [40, 0]
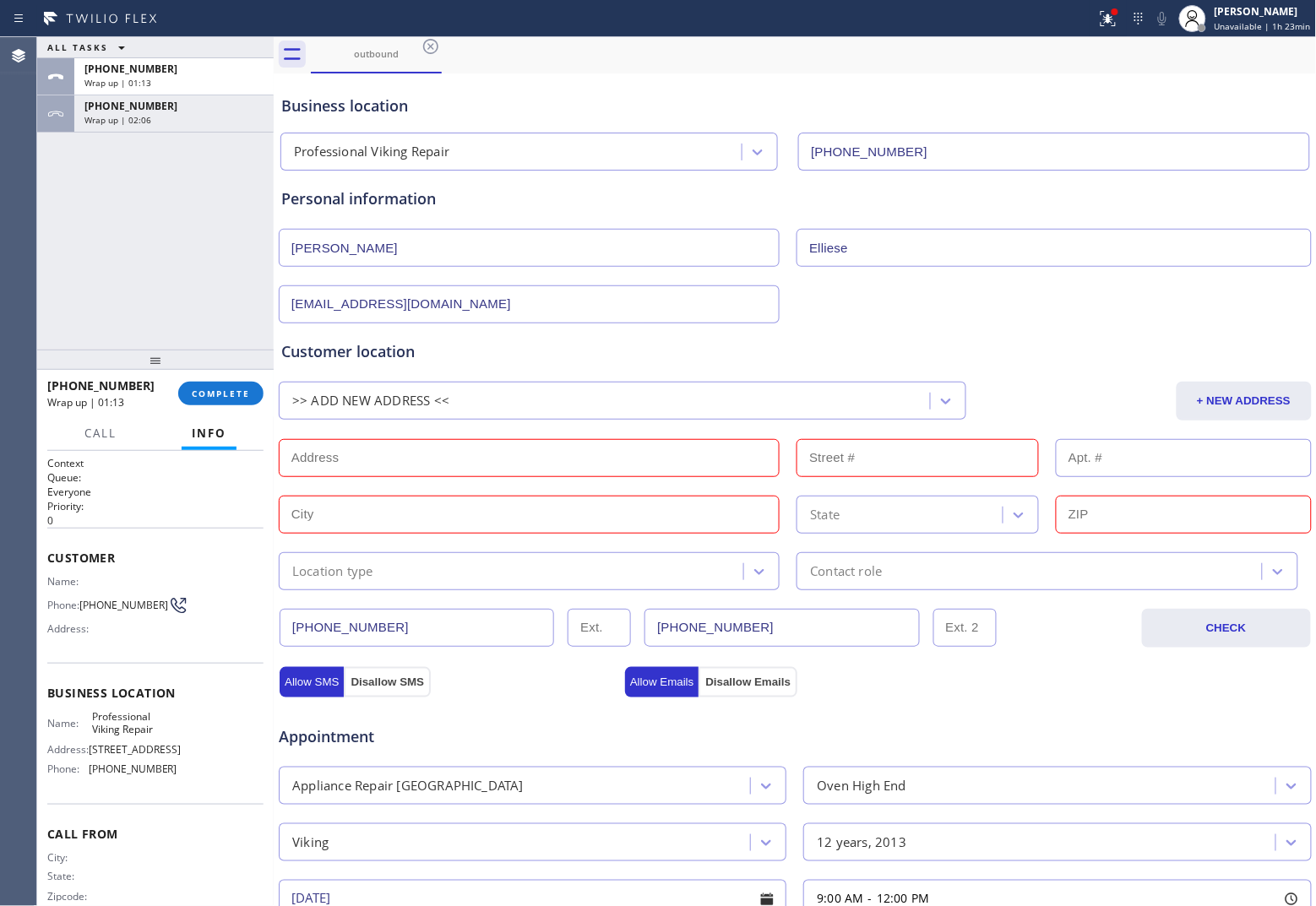
click at [410, 461] on input "text" at bounding box center [529, 458] width 501 height 38
paste input "[STREET_ADDRESS][PERSON_NAME]"
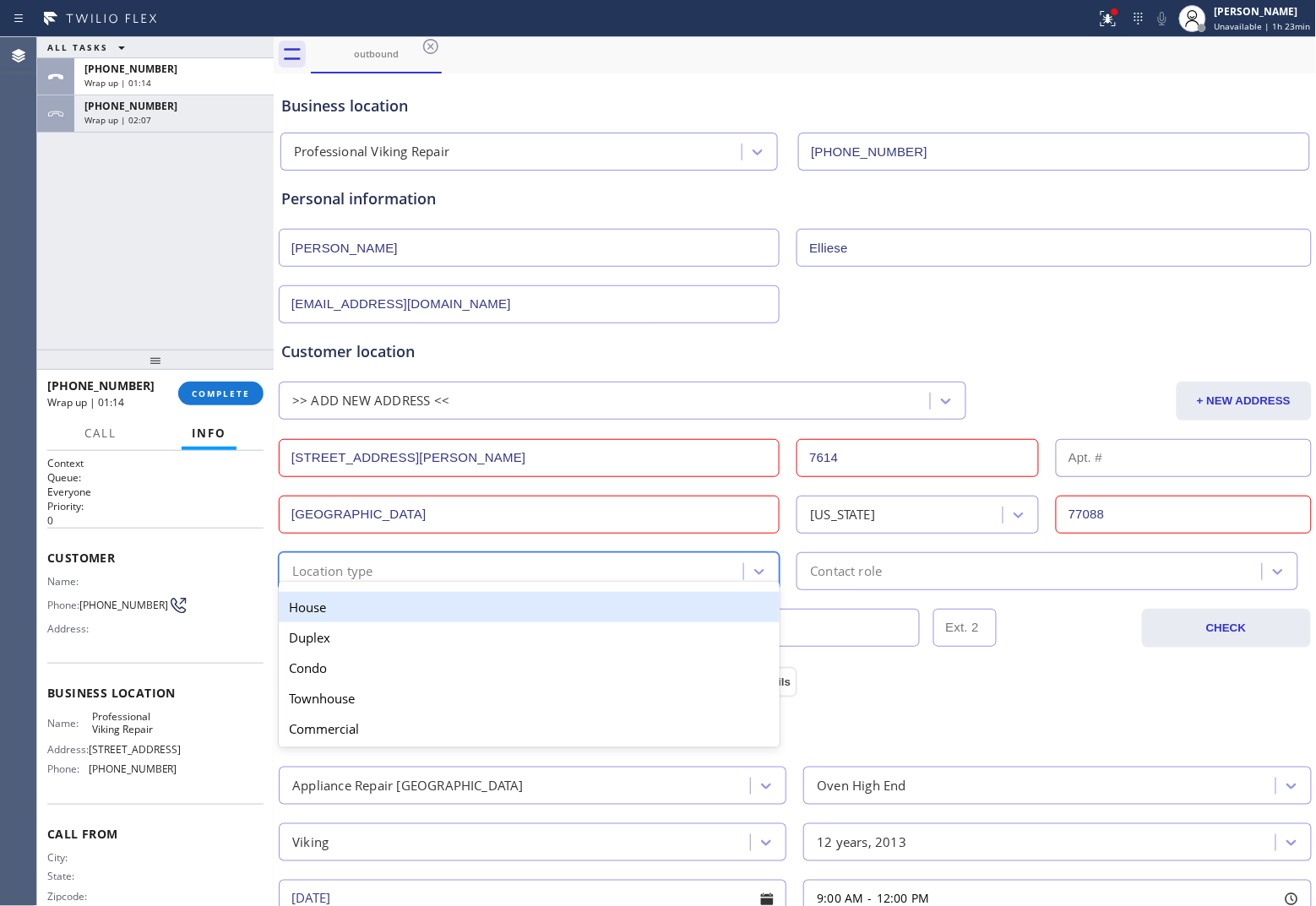
click at [386, 573] on div "Location type" at bounding box center [513, 571] width 459 height 30
click at [368, 612] on div "House" at bounding box center [529, 607] width 501 height 31
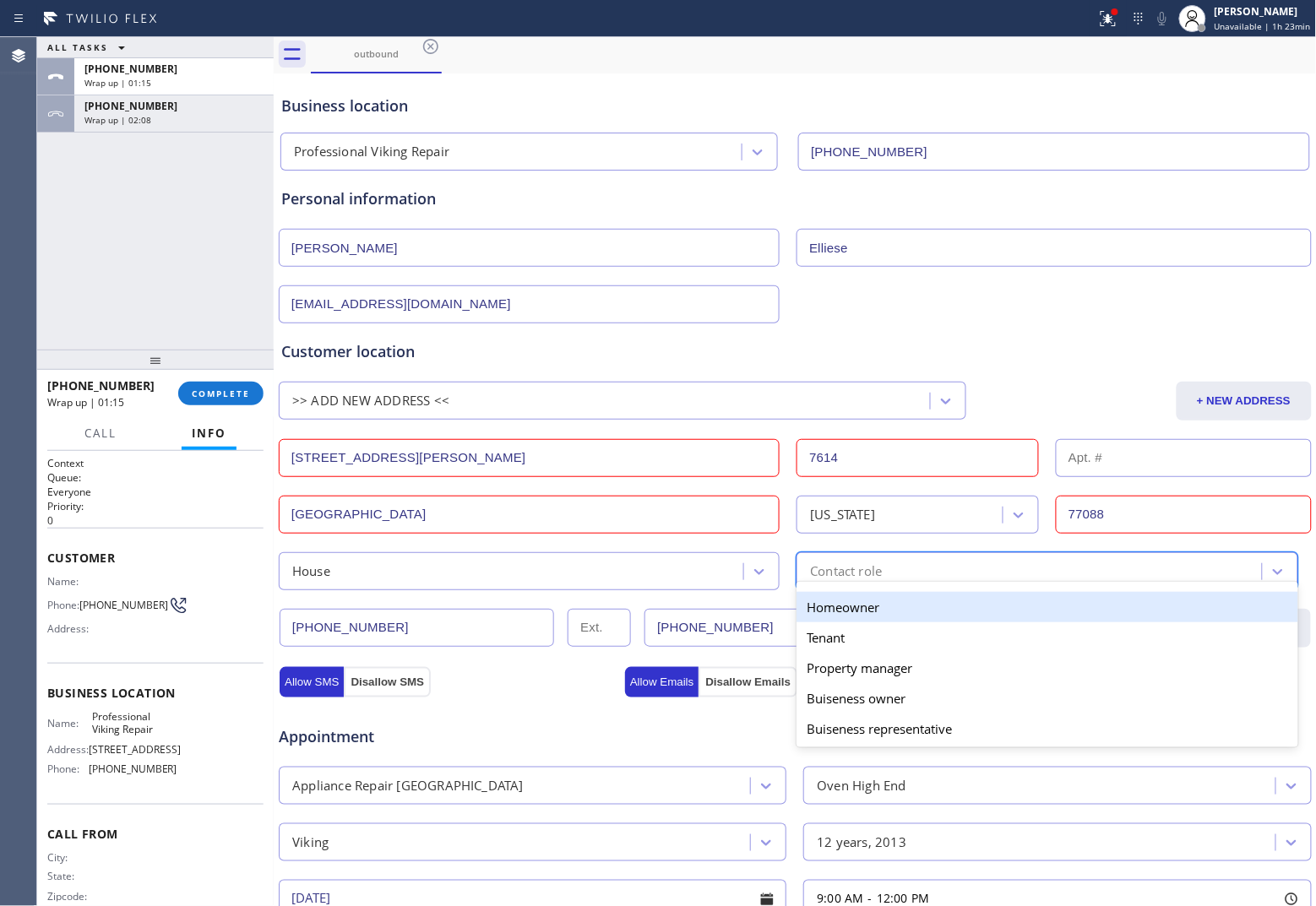
click at [861, 567] on div "Contact role" at bounding box center [846, 572] width 72 height 20
click at [841, 612] on div "Homeowner" at bounding box center [1047, 607] width 501 height 31
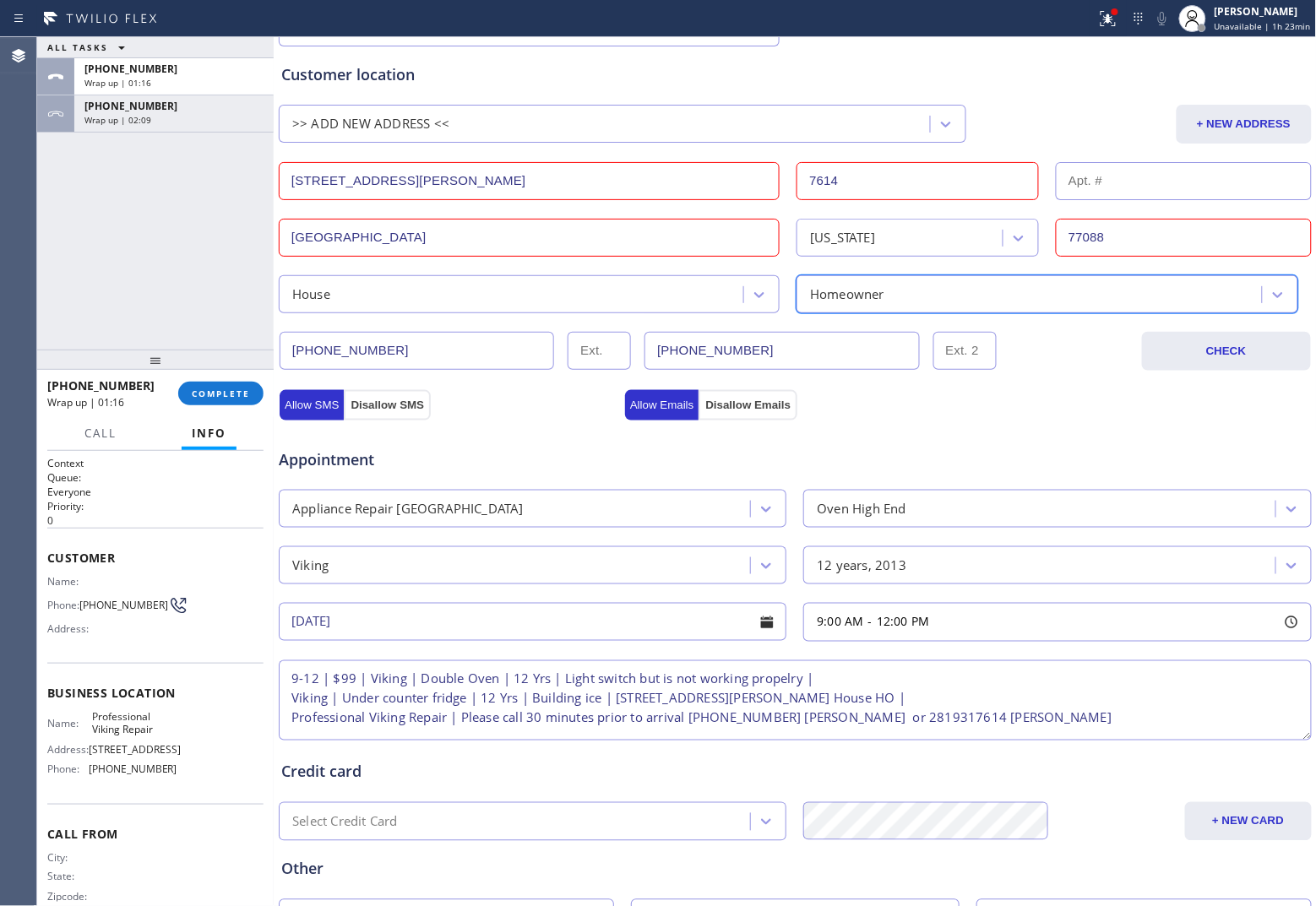
scroll to position [462, 0]
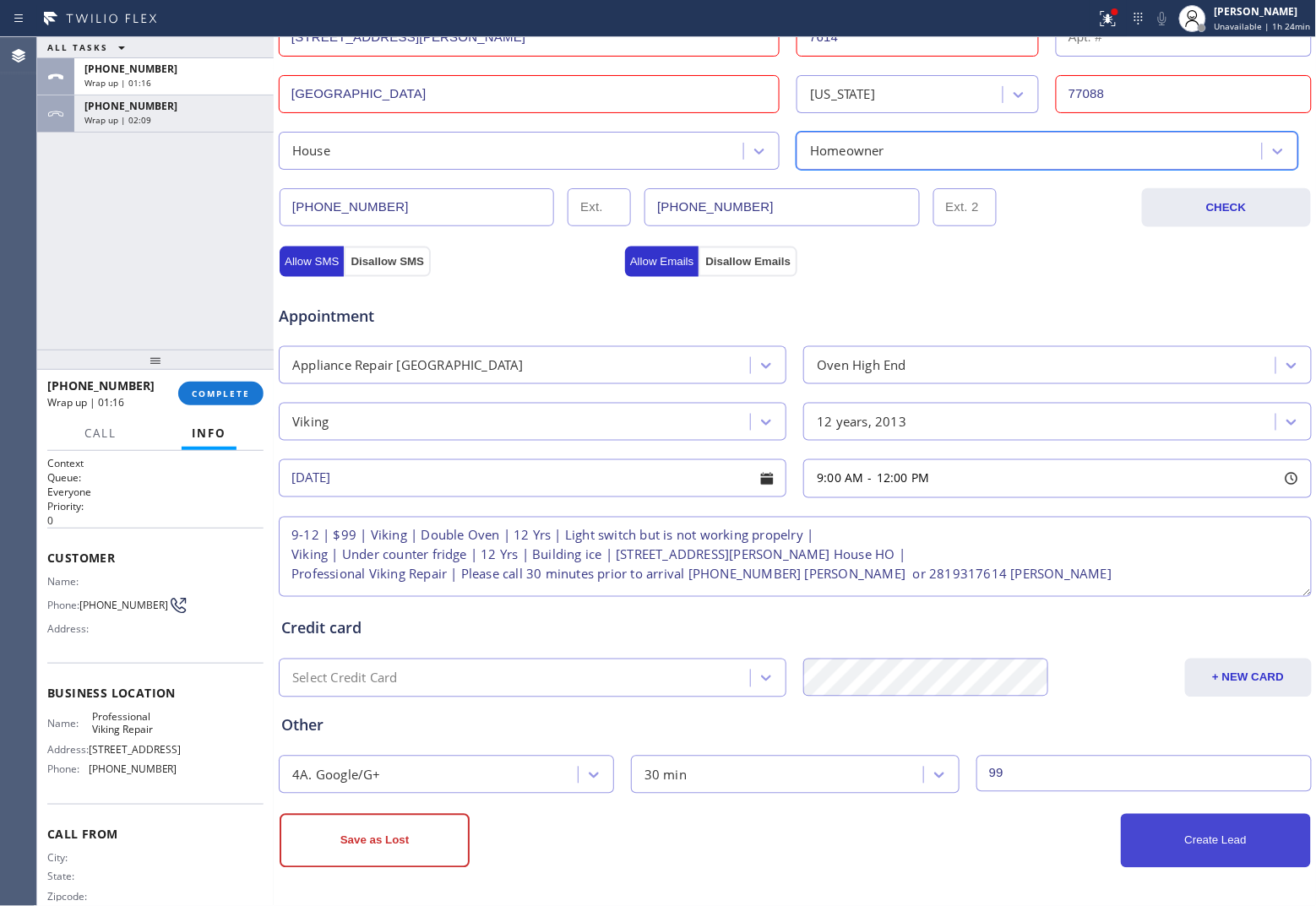
click at [1052, 696] on button "Create Lead" at bounding box center [1215, 841] width 190 height 54
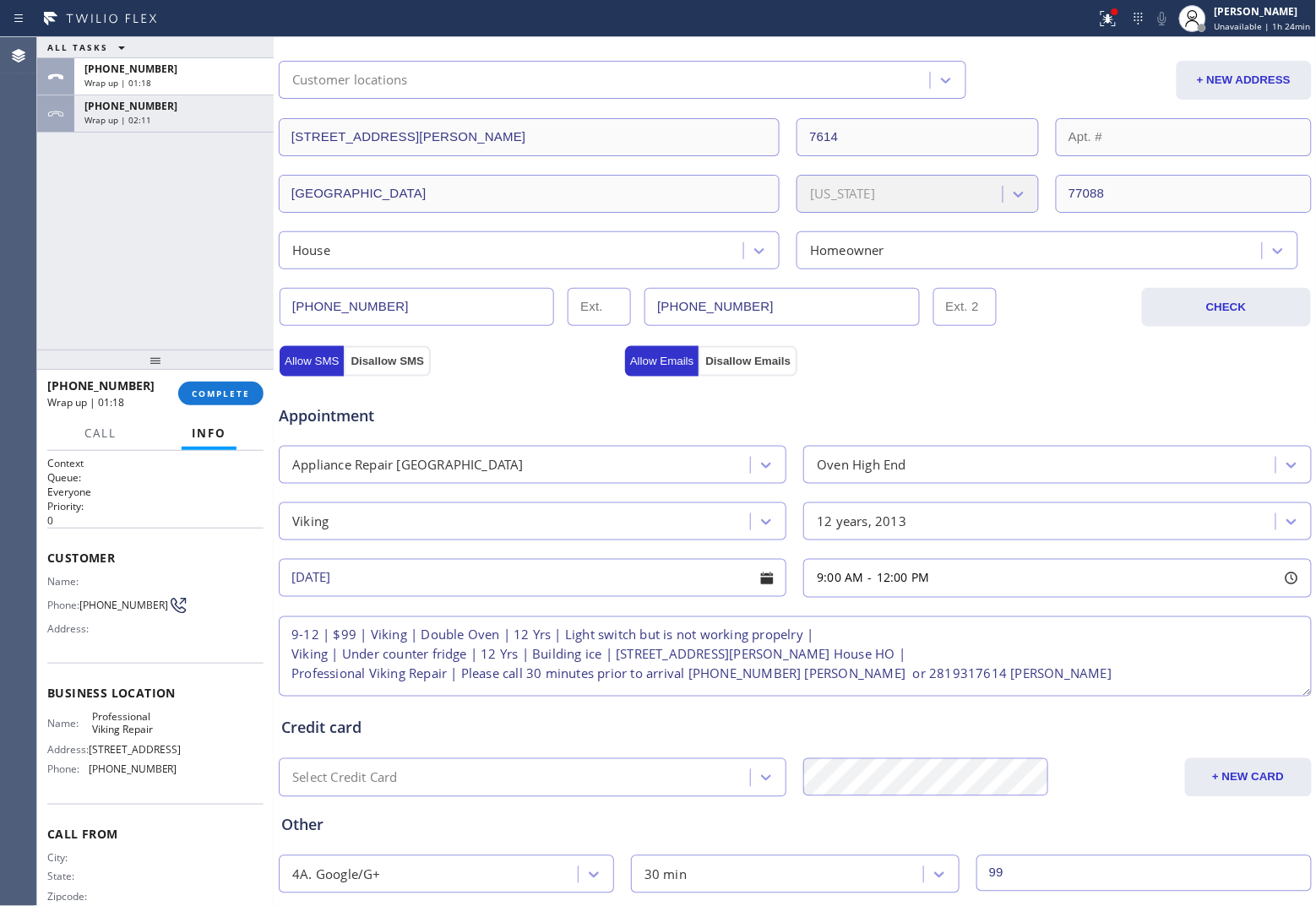
scroll to position [145, 0]
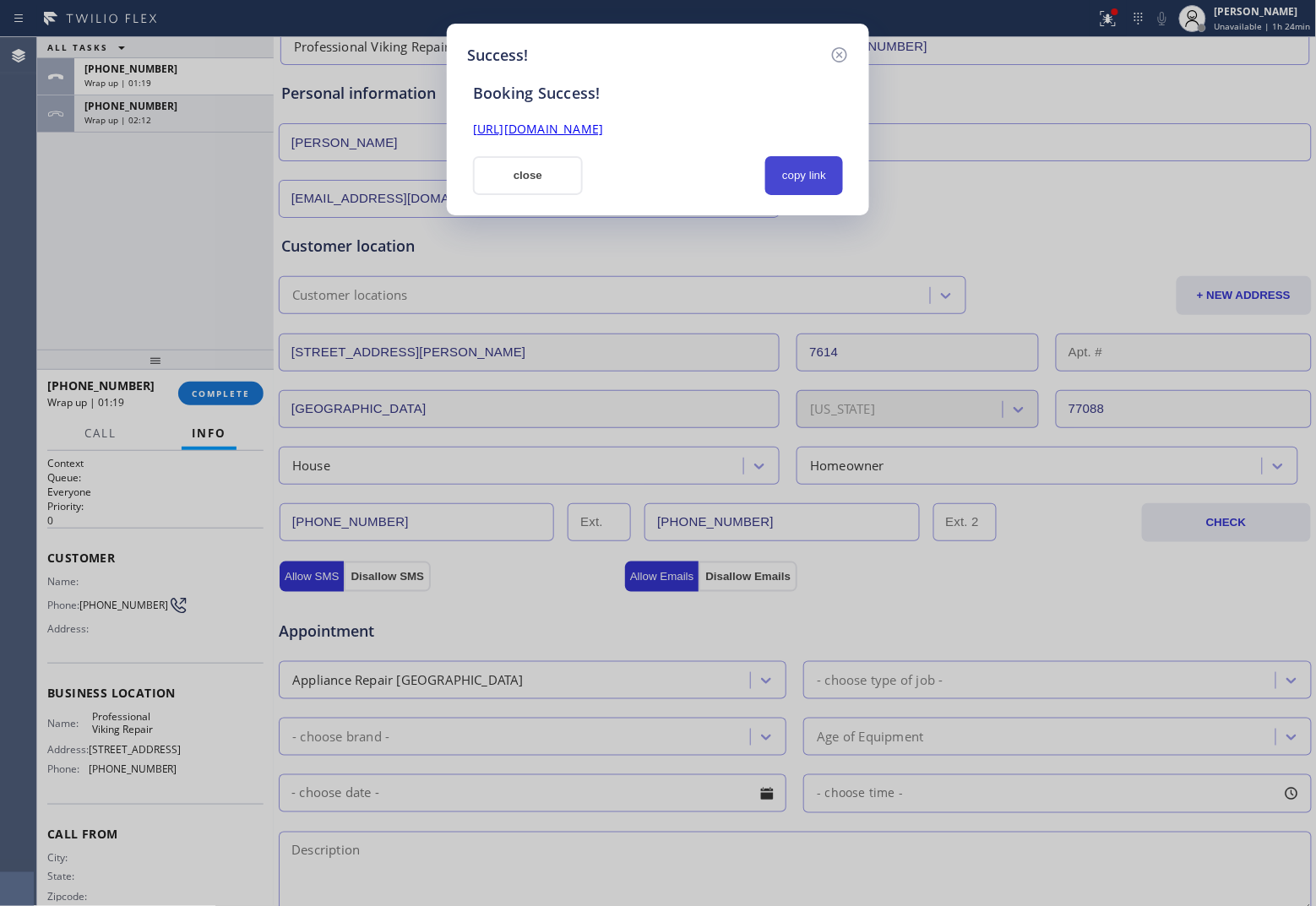
click at [794, 175] on button "copy link" at bounding box center [803, 175] width 77 height 39
click at [52, 259] on div "Success! Booking Success! [URL][DOMAIN_NAME] close copy link" at bounding box center [658, 453] width 1316 height 906
drag, startPoint x: 525, startPoint y: 176, endPoint x: 570, endPoint y: 170, distance: 45.4
click at [526, 176] on button "close" at bounding box center [528, 175] width 110 height 39
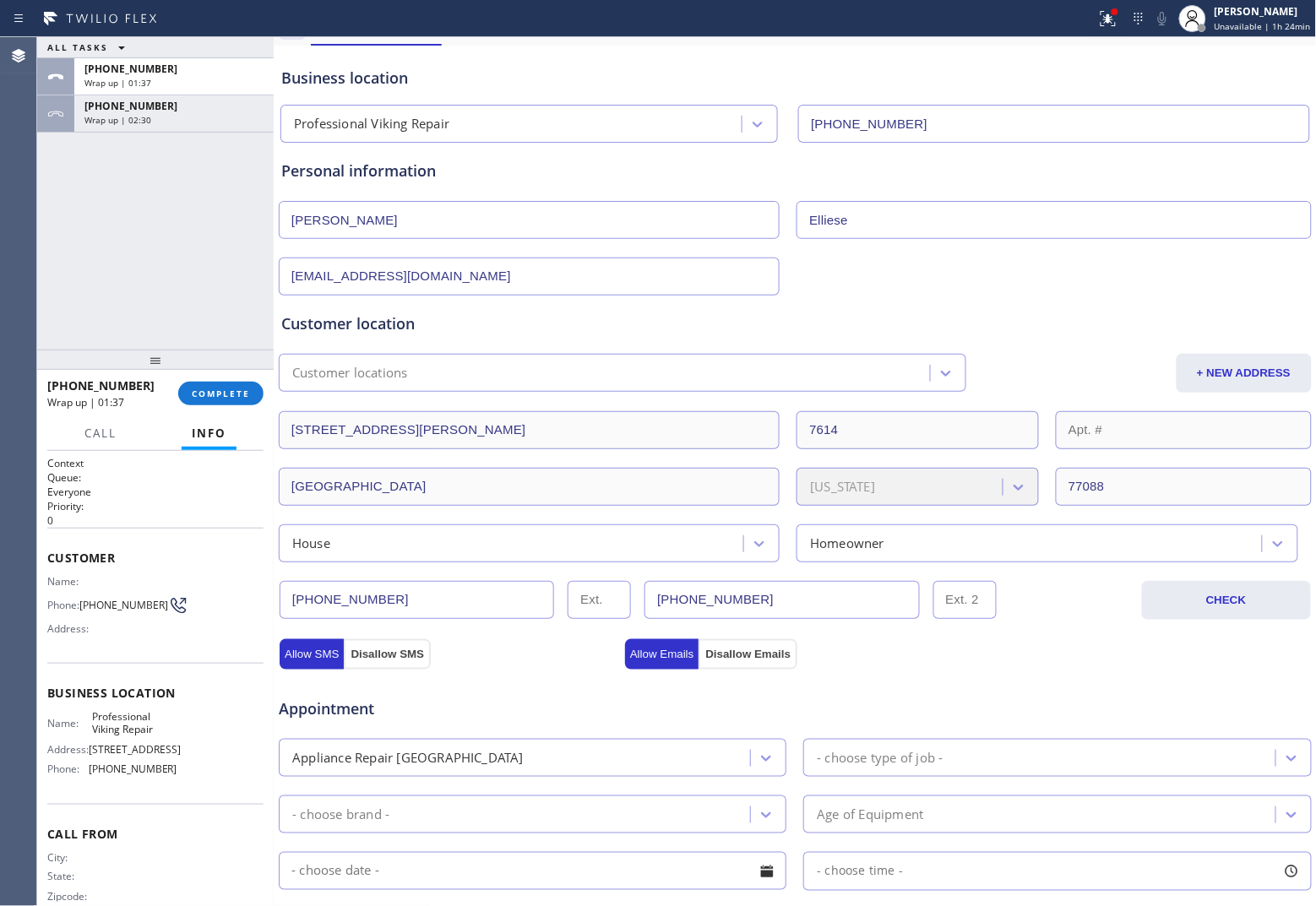
scroll to position [0, 0]
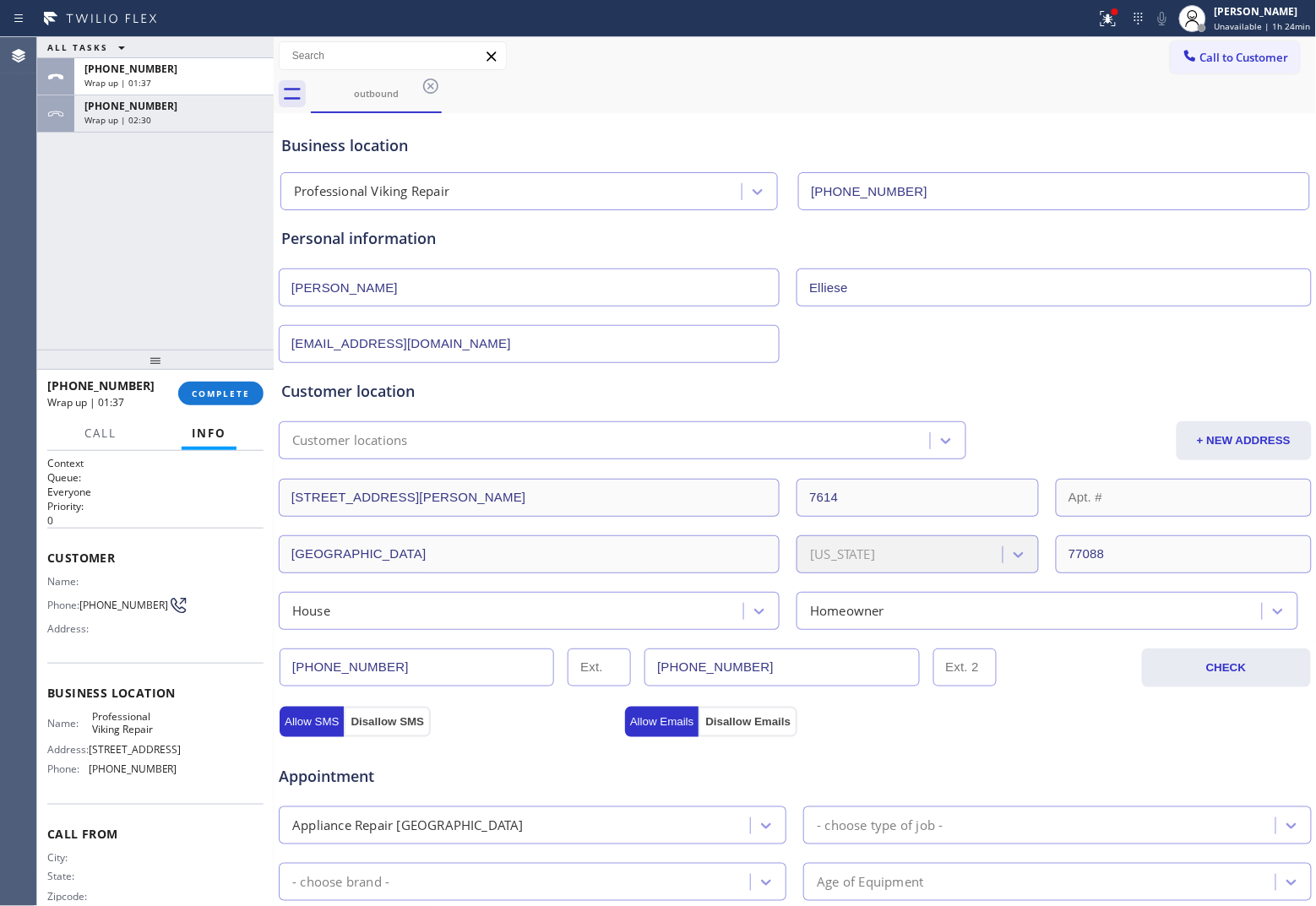
drag, startPoint x: 1251, startPoint y: 61, endPoint x: 868, endPoint y: 169, distance: 397.9
click at [1052, 66] on button "Call to Customer" at bounding box center [1235, 58] width 129 height 32
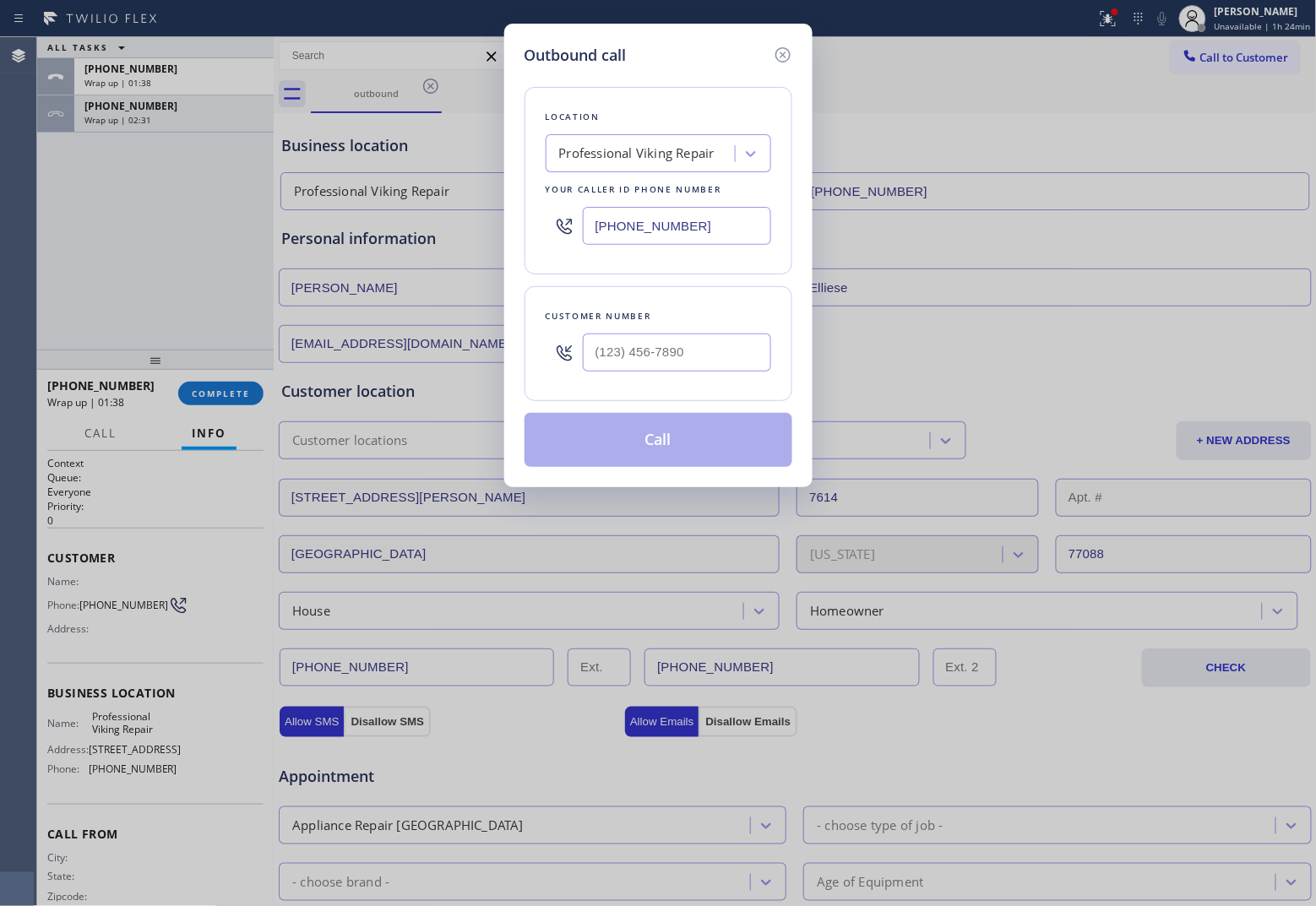
click at [724, 221] on input "[PHONE_NUMBER]" at bounding box center [676, 226] width 188 height 38
paste input "213) 444-7988"
click at [631, 349] on input "text" at bounding box center [676, 352] width 188 height 38
paste input "424) 610-0599"
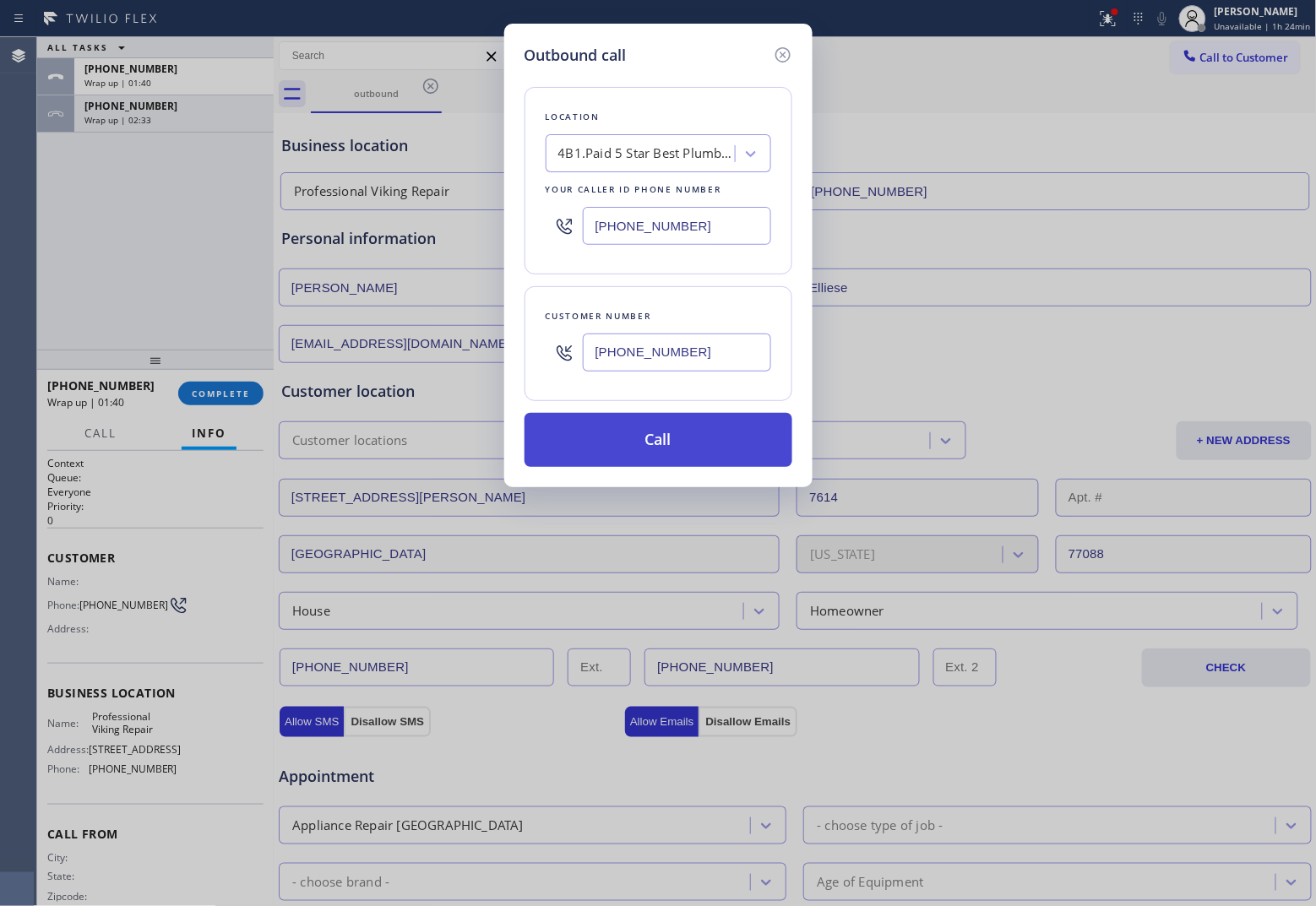
click at [710, 450] on button "Call" at bounding box center [658, 439] width 268 height 54
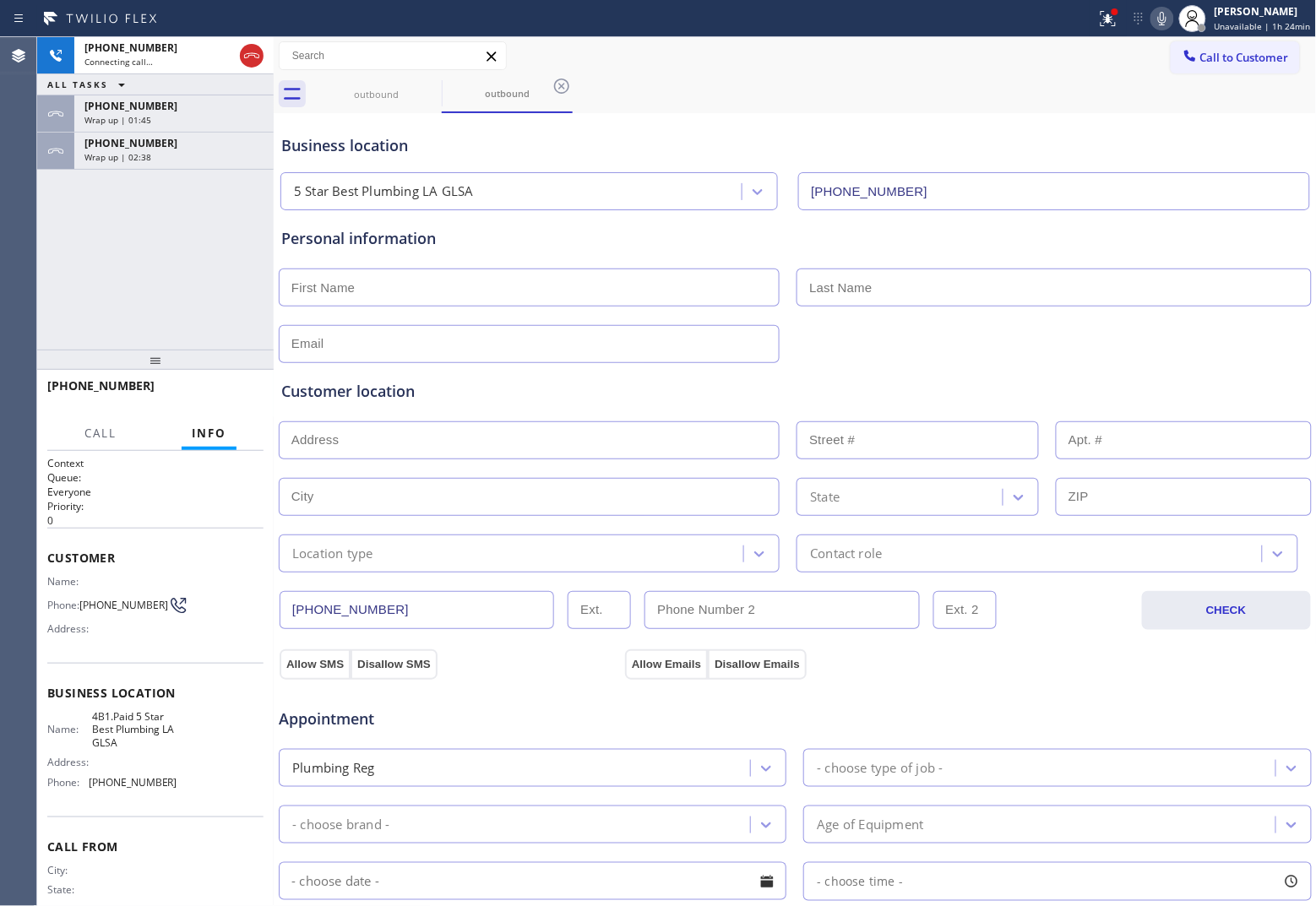
click at [63, 216] on div "[PHONE_NUMBER] Connecting call… ALL TASKS ALL TASKS ACTIVE TASKS TASKS IN WRAP …" at bounding box center [155, 193] width 237 height 313
click at [216, 142] on div "[PHONE_NUMBER]" at bounding box center [174, 143] width 179 height 14
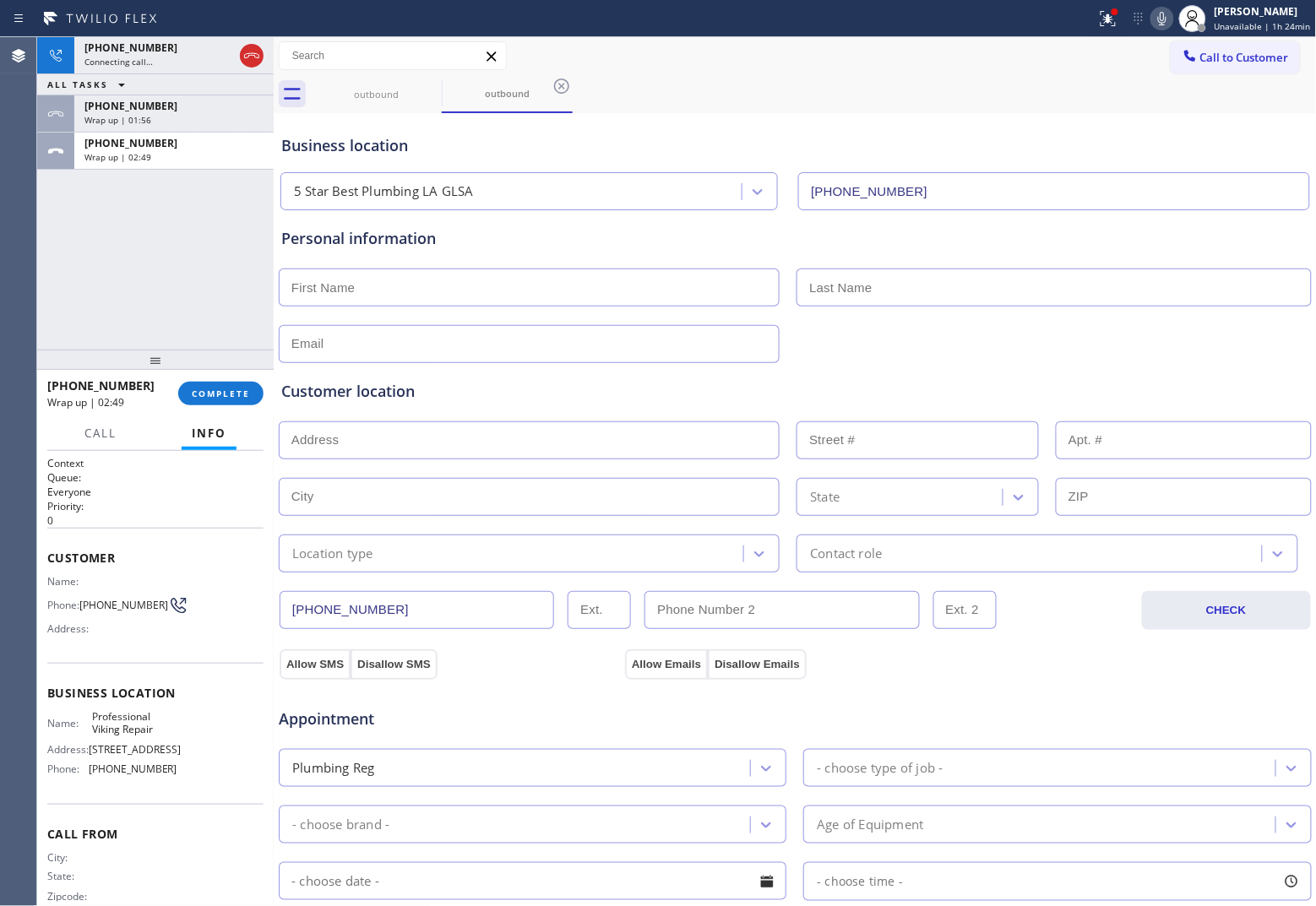
click at [217, 376] on div "[PHONE_NUMBER] Wrap up | 02:49 COMPLETE" at bounding box center [156, 394] width 216 height 44
click at [216, 399] on span "COMPLETE" at bounding box center [221, 393] width 59 height 12
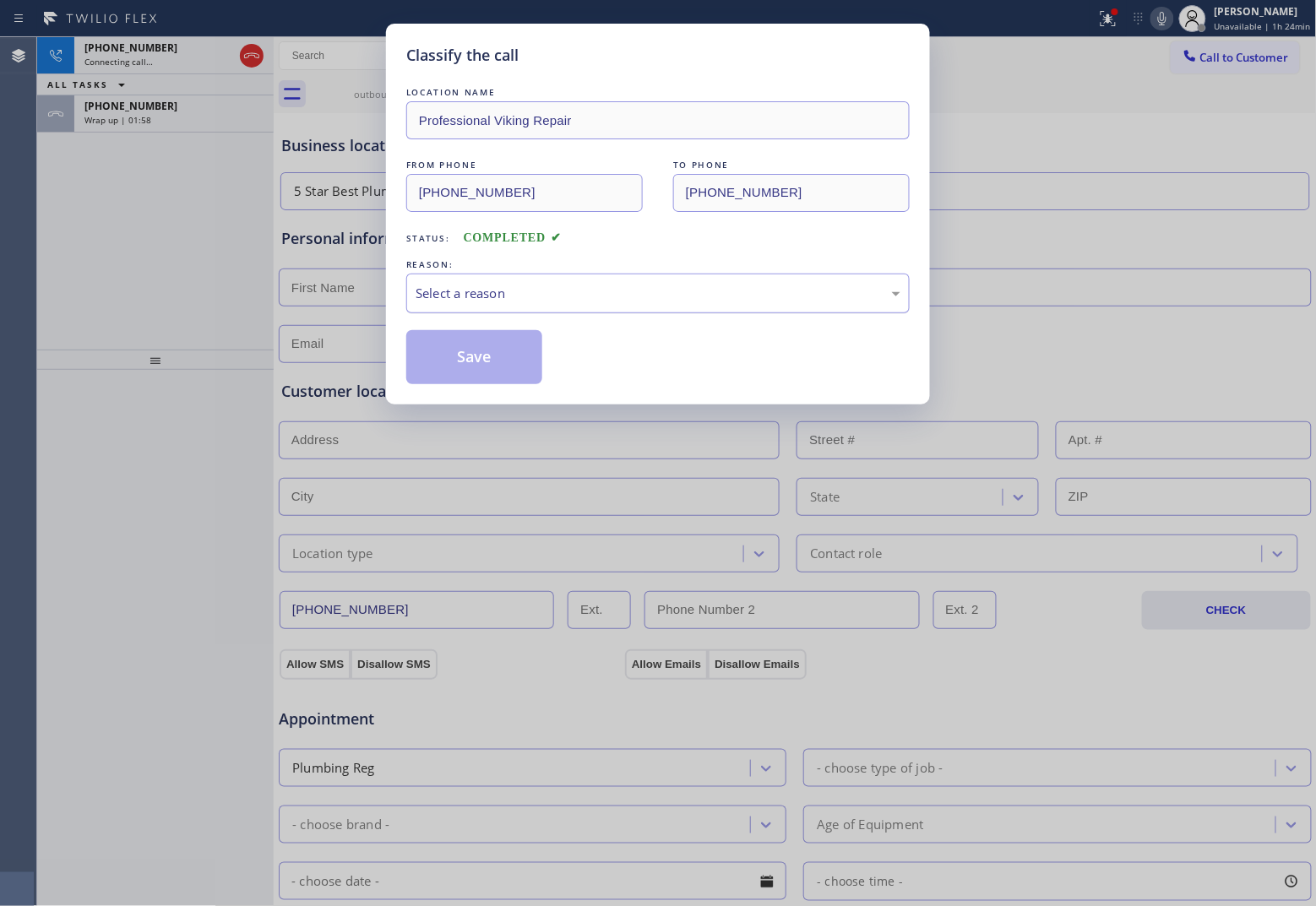
click at [550, 310] on div "Select a reason" at bounding box center [658, 294] width 504 height 40
click at [493, 350] on button "Save" at bounding box center [474, 358] width 136 height 54
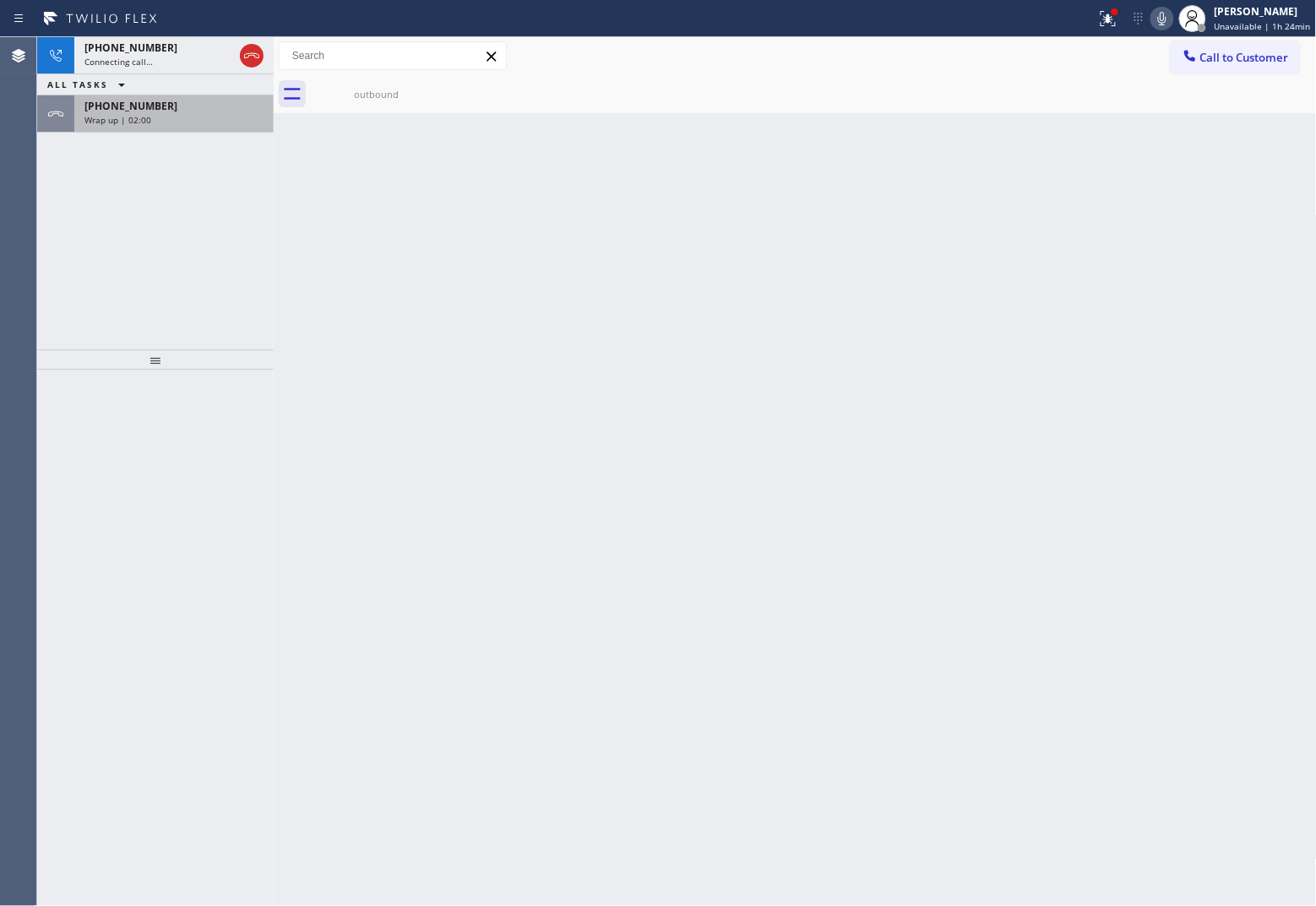
click at [120, 104] on span "[PHONE_NUMBER]" at bounding box center [131, 106] width 93 height 14
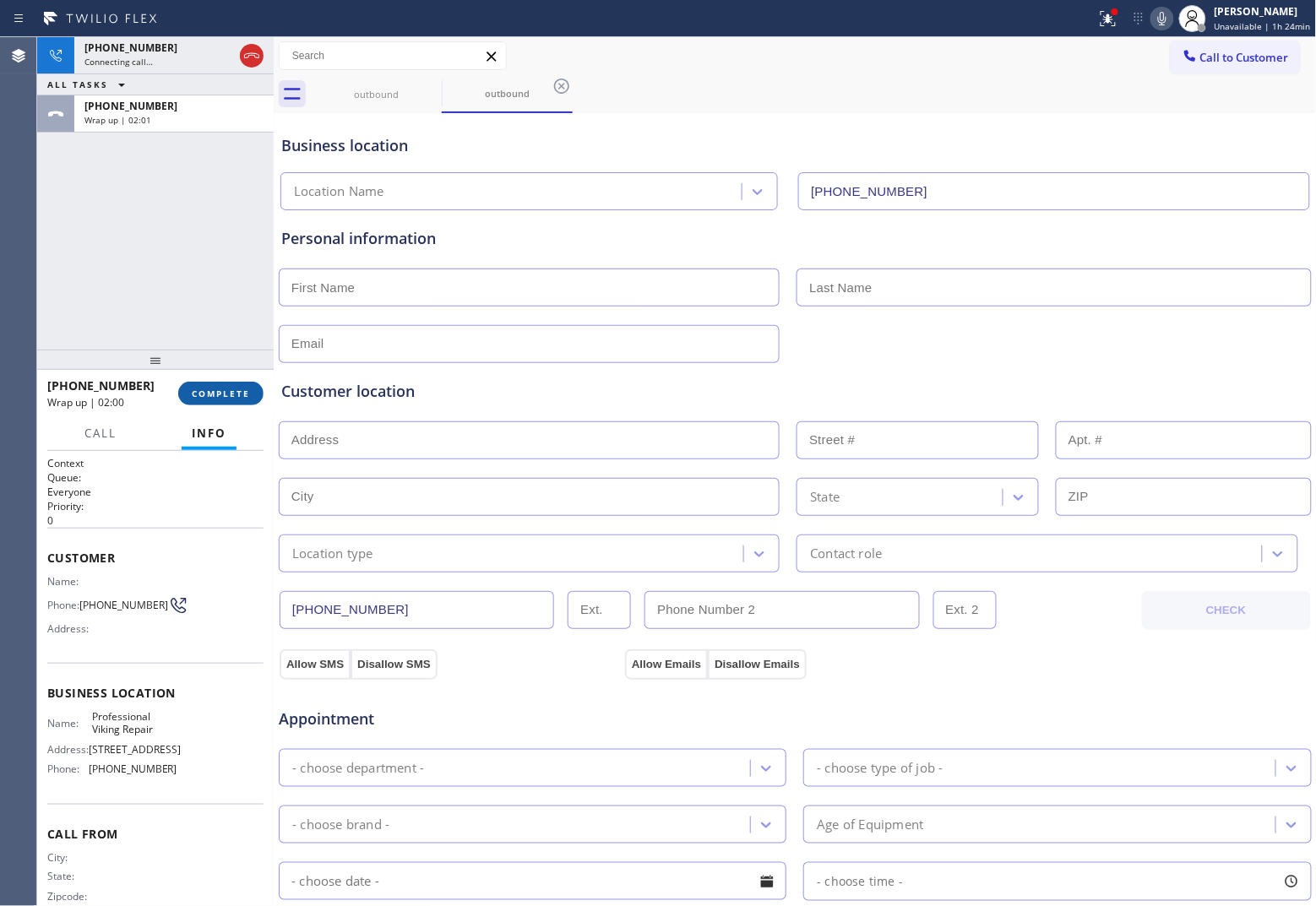
click at [212, 389] on span "COMPLETE" at bounding box center [221, 393] width 59 height 12
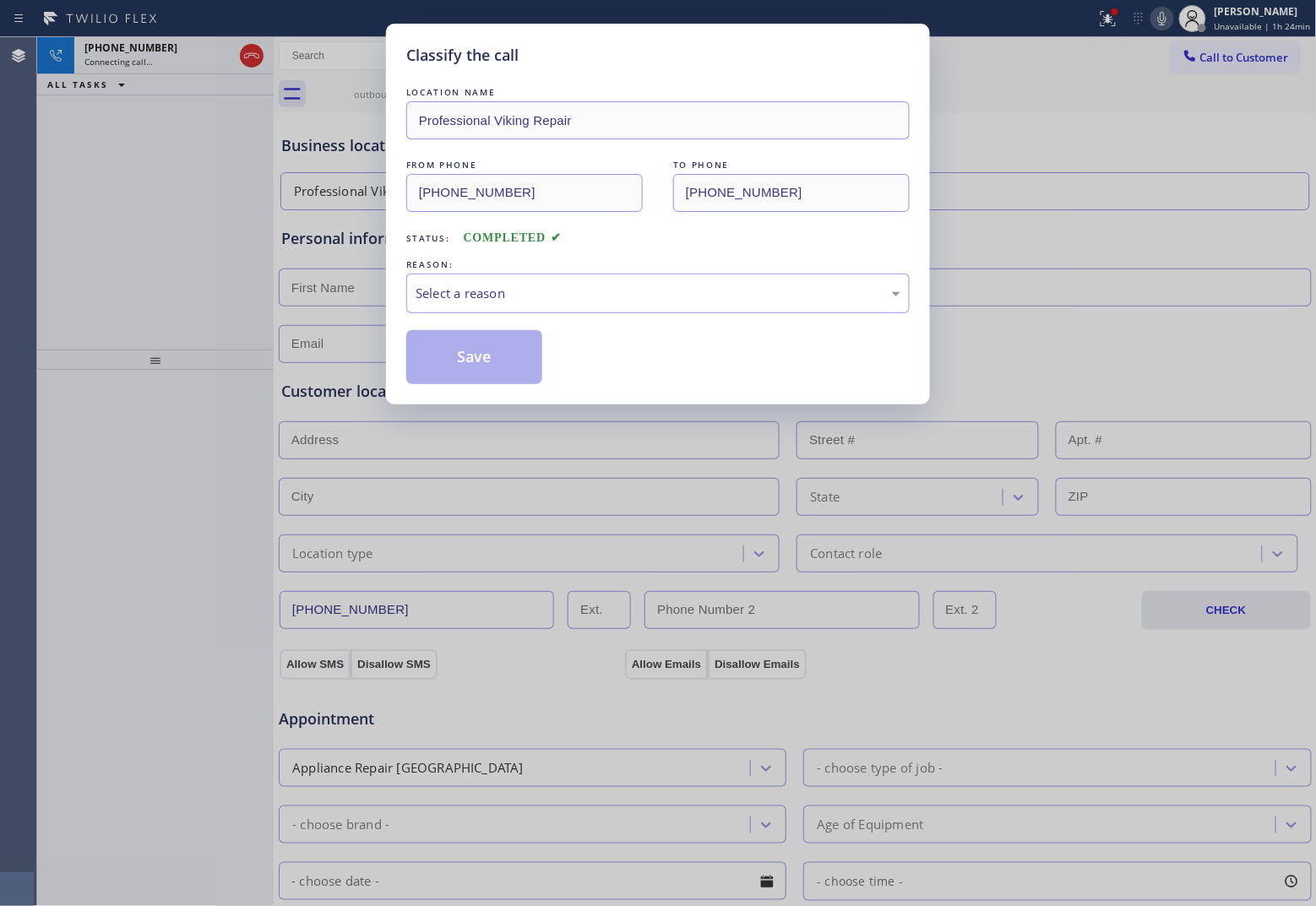
click at [600, 266] on div "REASON:" at bounding box center [658, 265] width 504 height 18
click at [589, 284] on div "Select a reason" at bounding box center [658, 294] width 485 height 20
click at [477, 338] on button "Save" at bounding box center [474, 358] width 136 height 54
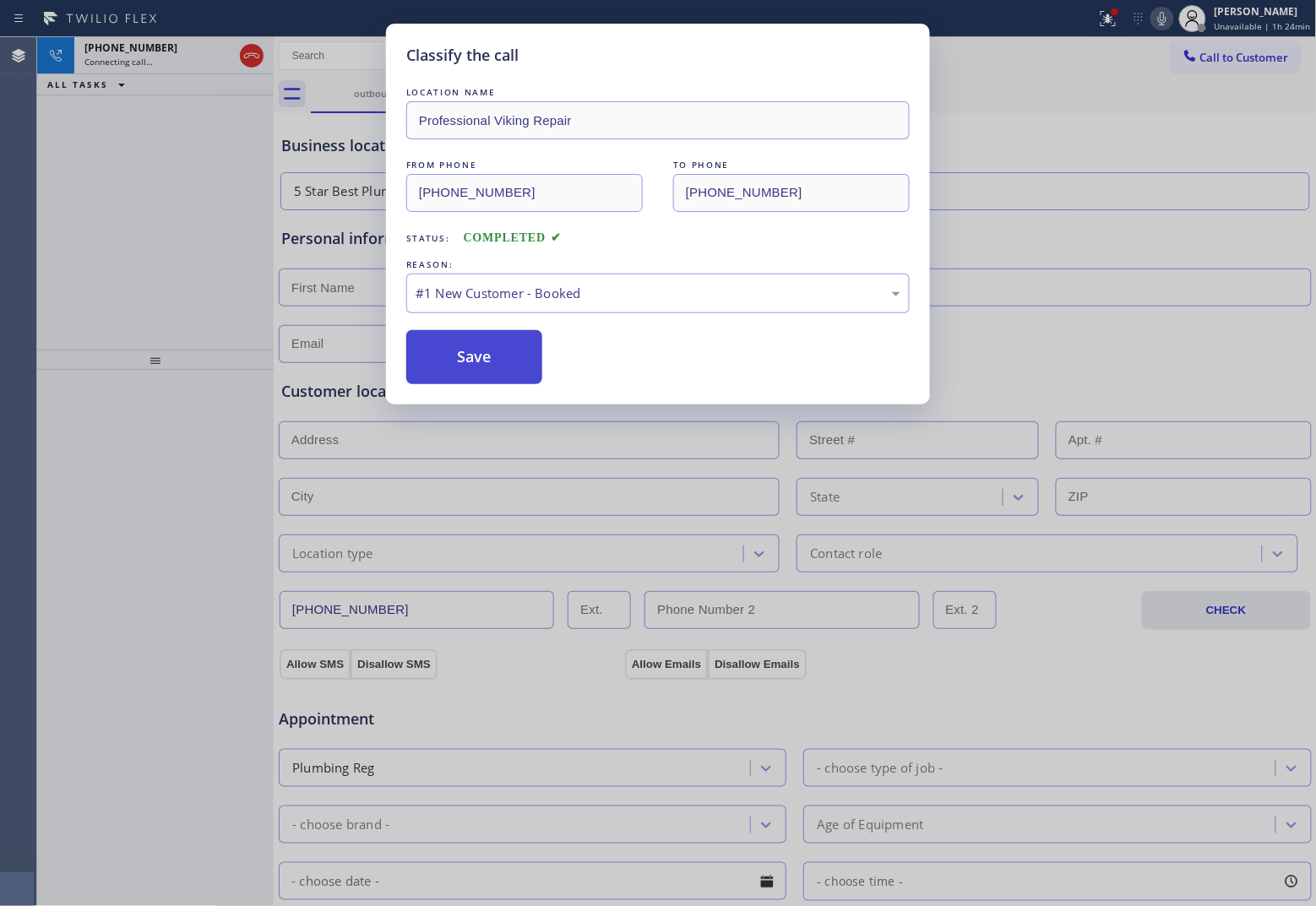
click at [466, 346] on button "Save" at bounding box center [474, 358] width 136 height 54
click at [121, 61] on div "Classify the call LOCATION NAME Professional Viking Repair FROM PHONE [PHONE_NU…" at bounding box center [658, 453] width 1316 height 906
click at [121, 60] on div "Classify the call LOCATION NAME Professional Viking Repair FROM PHONE [PHONE_NU…" at bounding box center [658, 453] width 1316 height 906
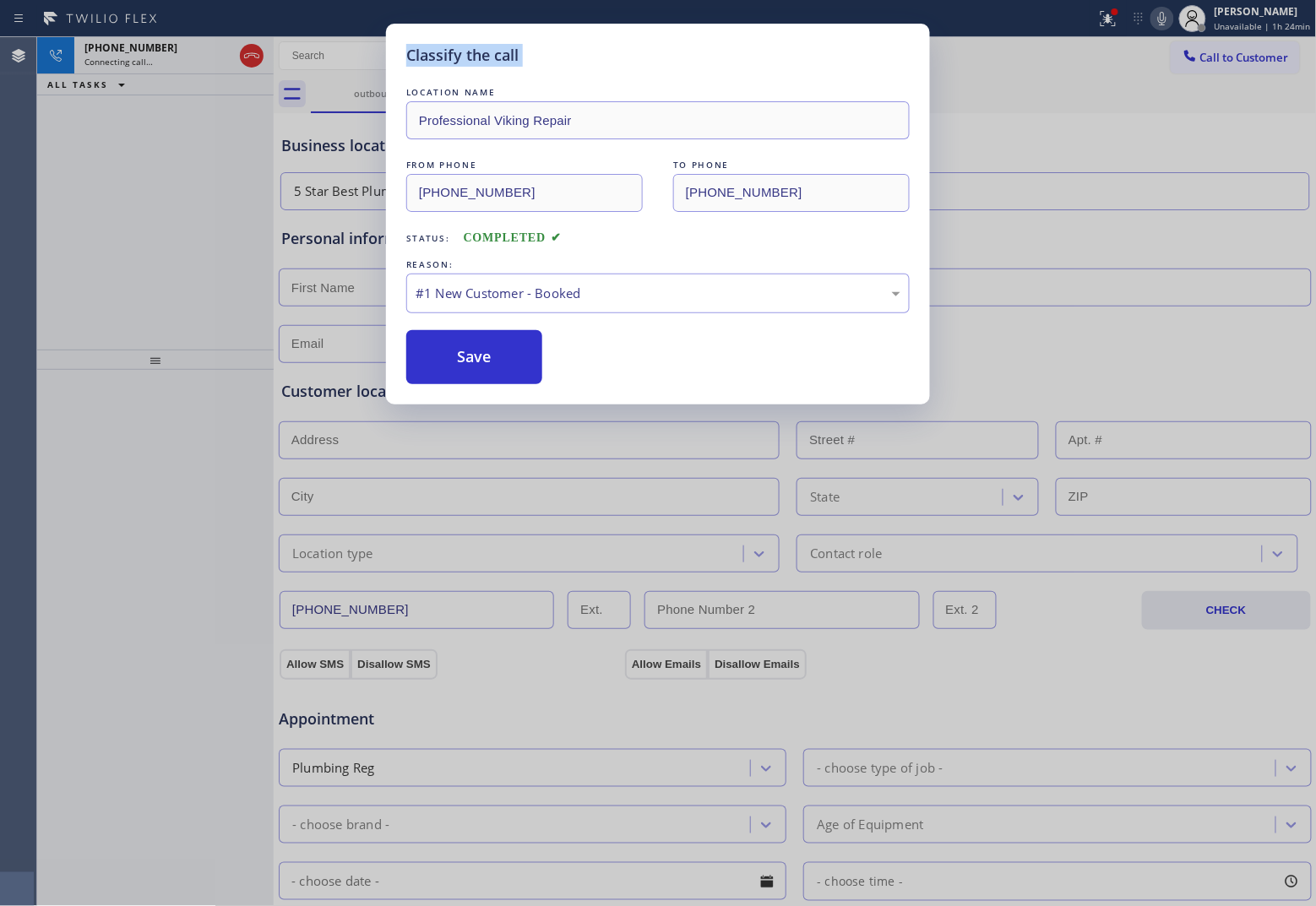
click at [121, 60] on div "Classify the call LOCATION NAME Professional Viking Repair FROM PHONE [PHONE_NU…" at bounding box center [658, 453] width 1316 height 906
click at [115, 48] on div "Classify the call LOCATION NAME Professional Viking Repair FROM PHONE [PHONE_NU…" at bounding box center [658, 453] width 1316 height 906
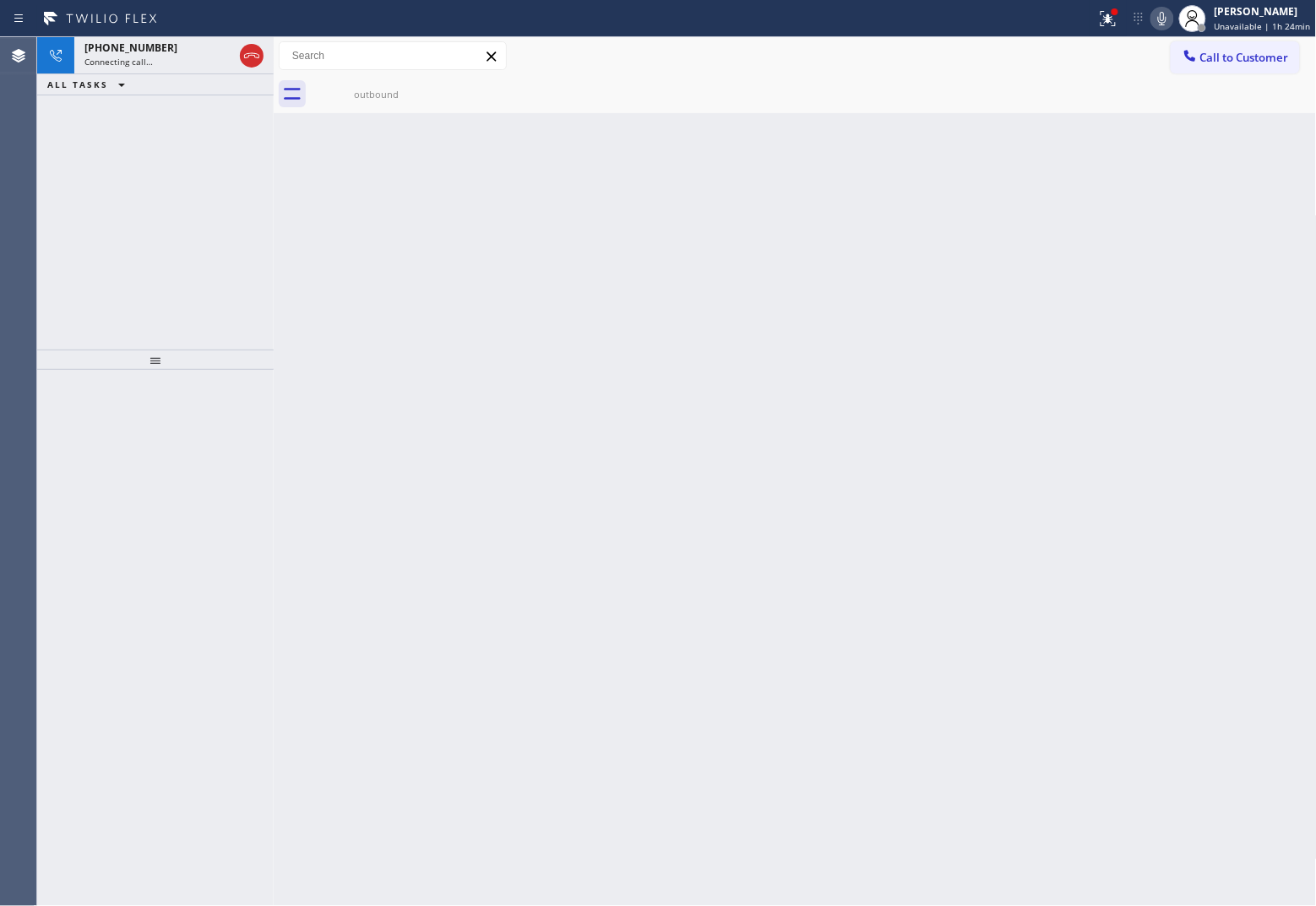
click at [507, 356] on div "Back to Dashboard Change Sender ID Customers Technicians Select a contact Outbo…" at bounding box center [795, 471] width 1043 height 869
click at [131, 59] on span "Connecting call…" at bounding box center [119, 61] width 68 height 12
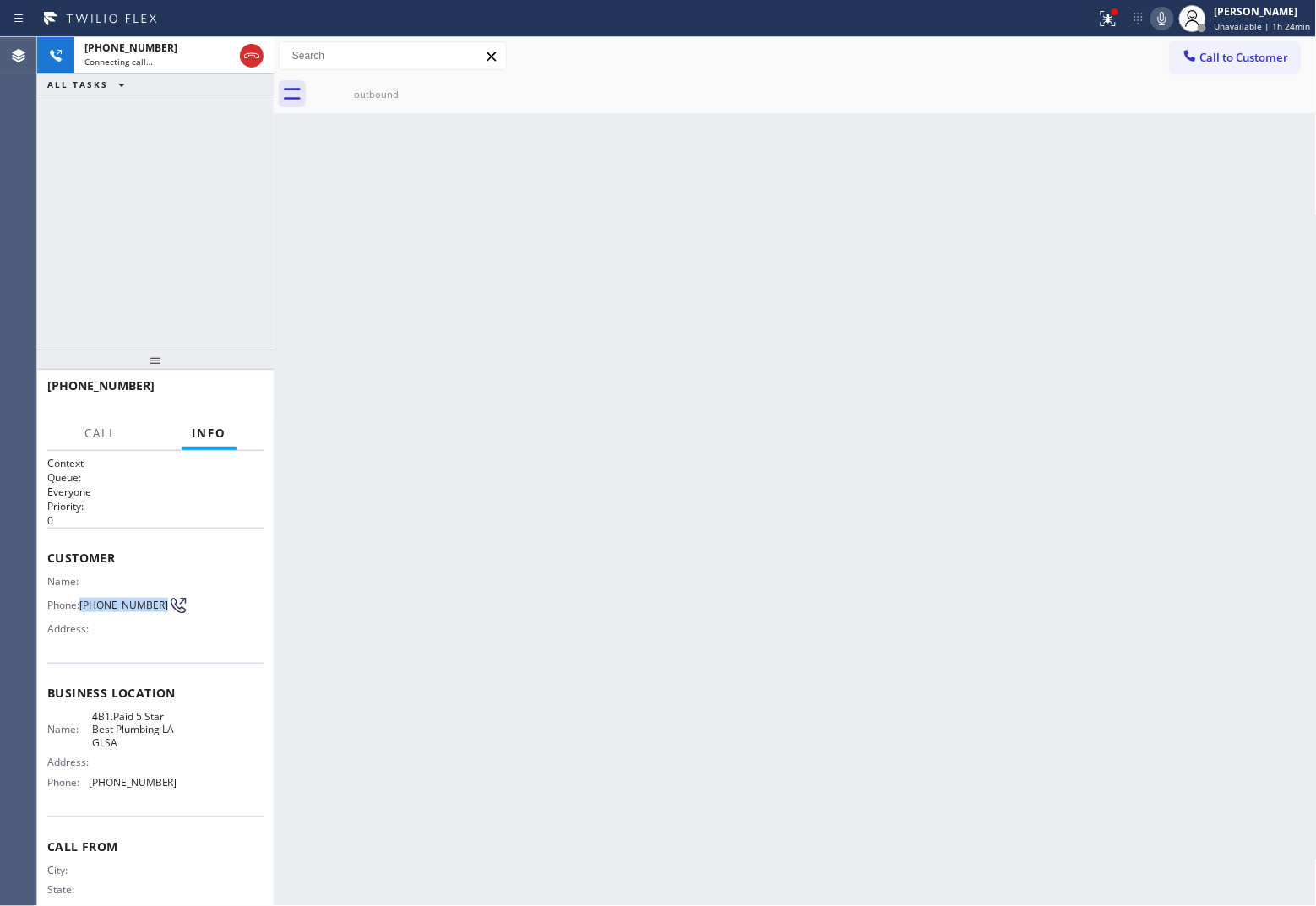
drag, startPoint x: 115, startPoint y: 615, endPoint x: 83, endPoint y: 593, distance: 38.8
click at [83, 599] on span "[PHONE_NUMBER]" at bounding box center [123, 605] width 88 height 13
click at [251, 51] on icon at bounding box center [251, 56] width 21 height 21
drag, startPoint x: 1266, startPoint y: 61, endPoint x: 766, endPoint y: 325, distance: 565.4
click at [1052, 64] on span "Call to Customer" at bounding box center [1244, 57] width 88 height 15
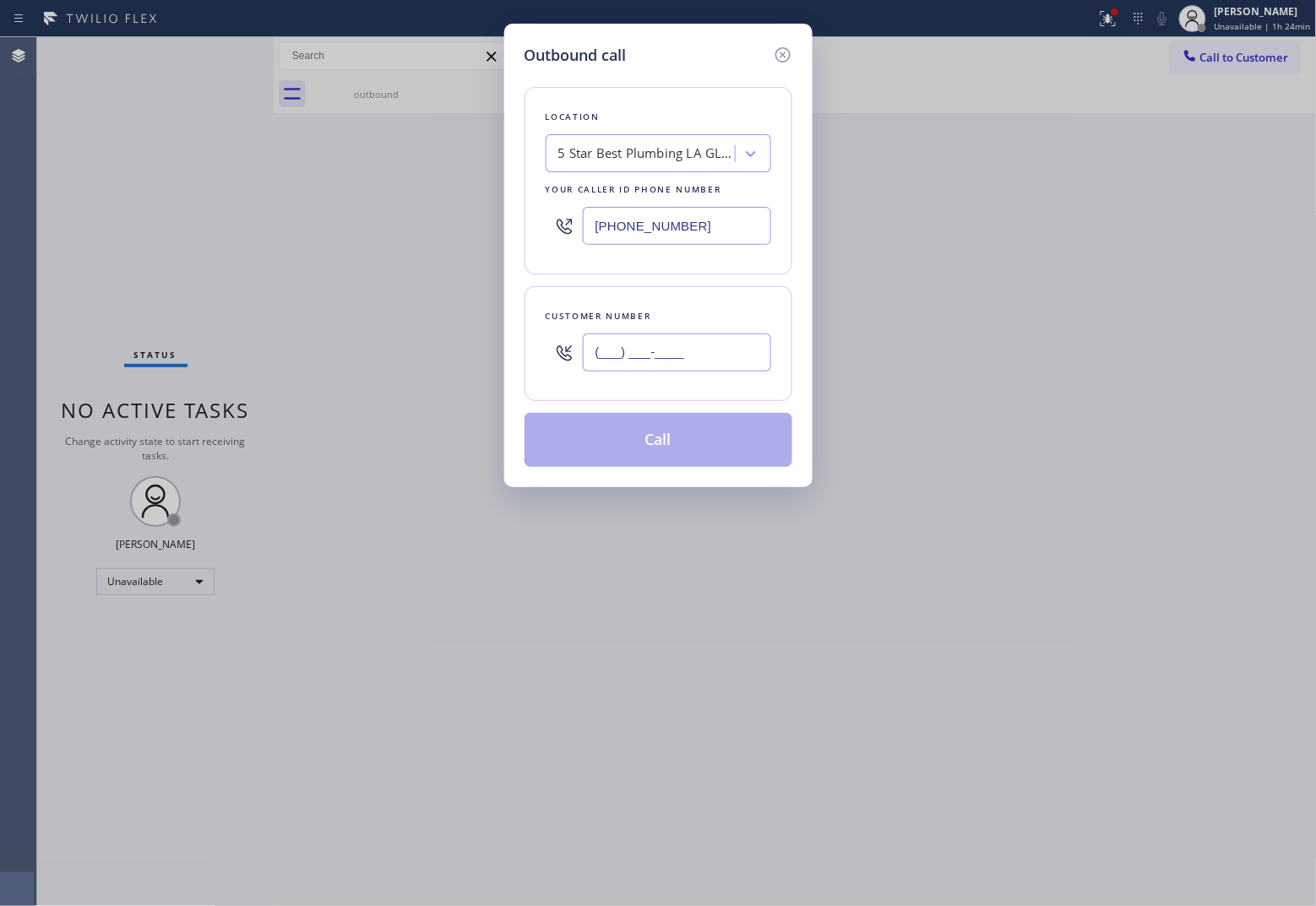
click at [695, 356] on input "(___) ___-____" at bounding box center [676, 352] width 188 height 38
paste input "424) 610-0599"
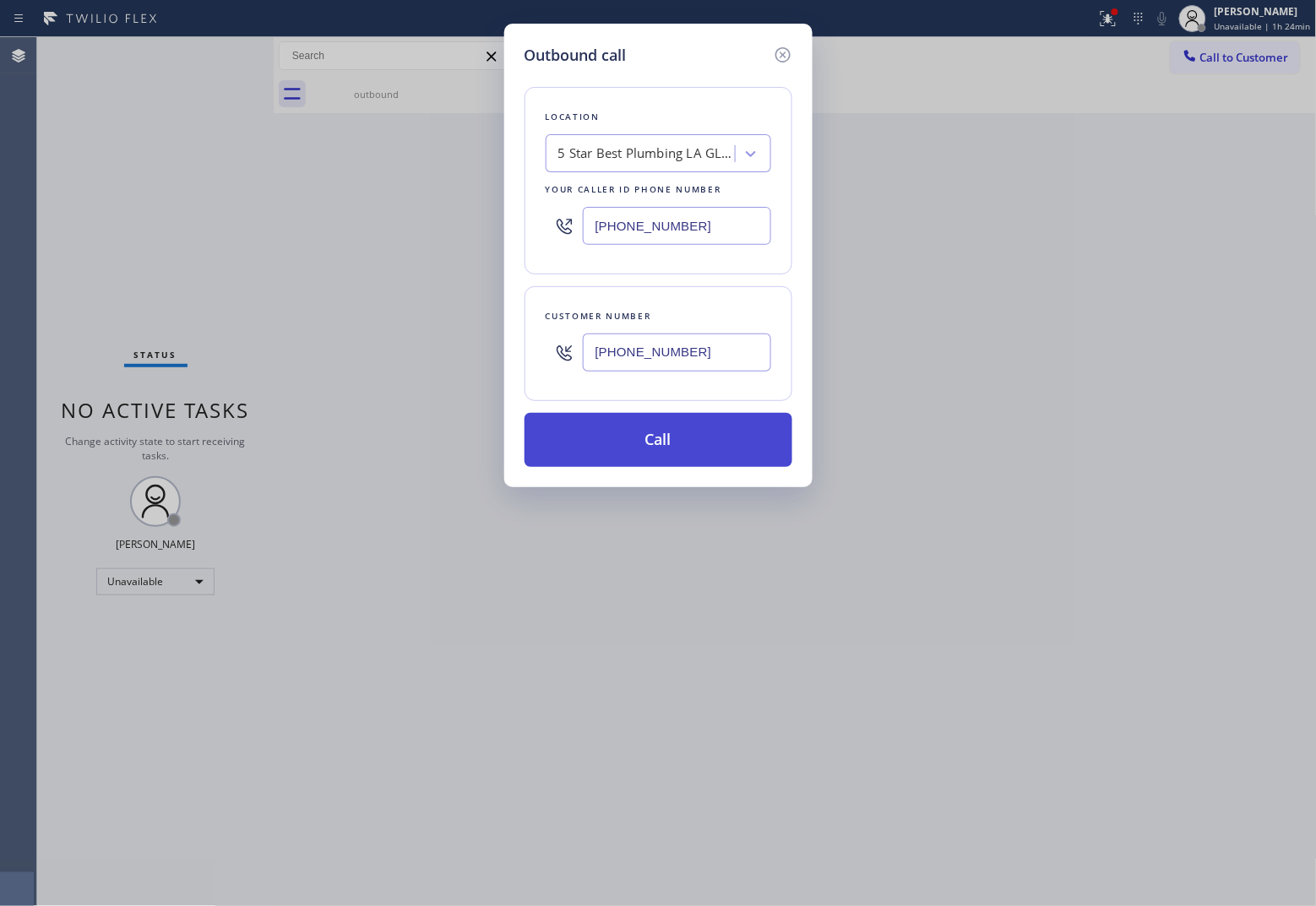
click at [651, 438] on button "Call" at bounding box center [658, 439] width 268 height 54
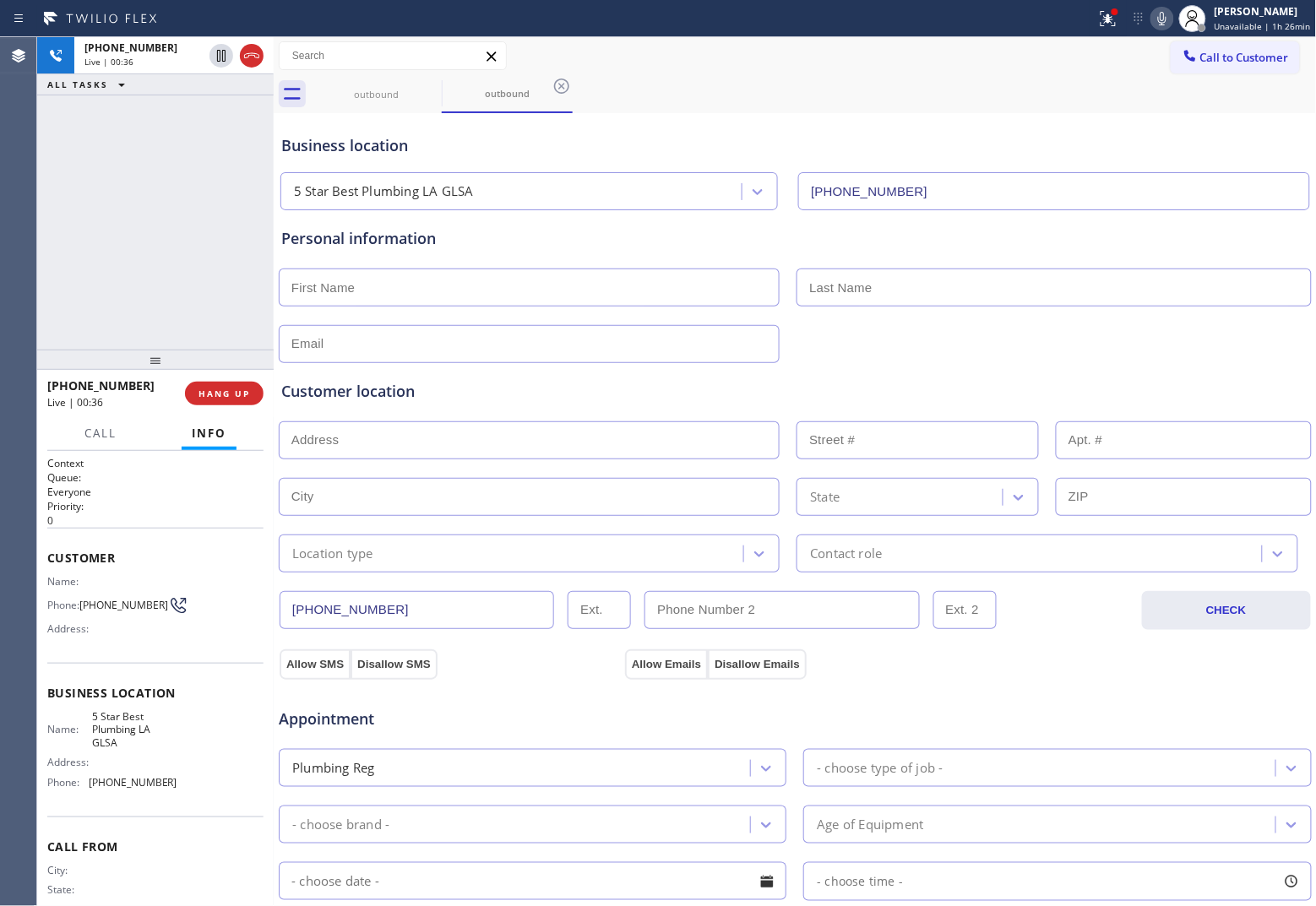
click at [248, 55] on icon at bounding box center [251, 56] width 21 height 21
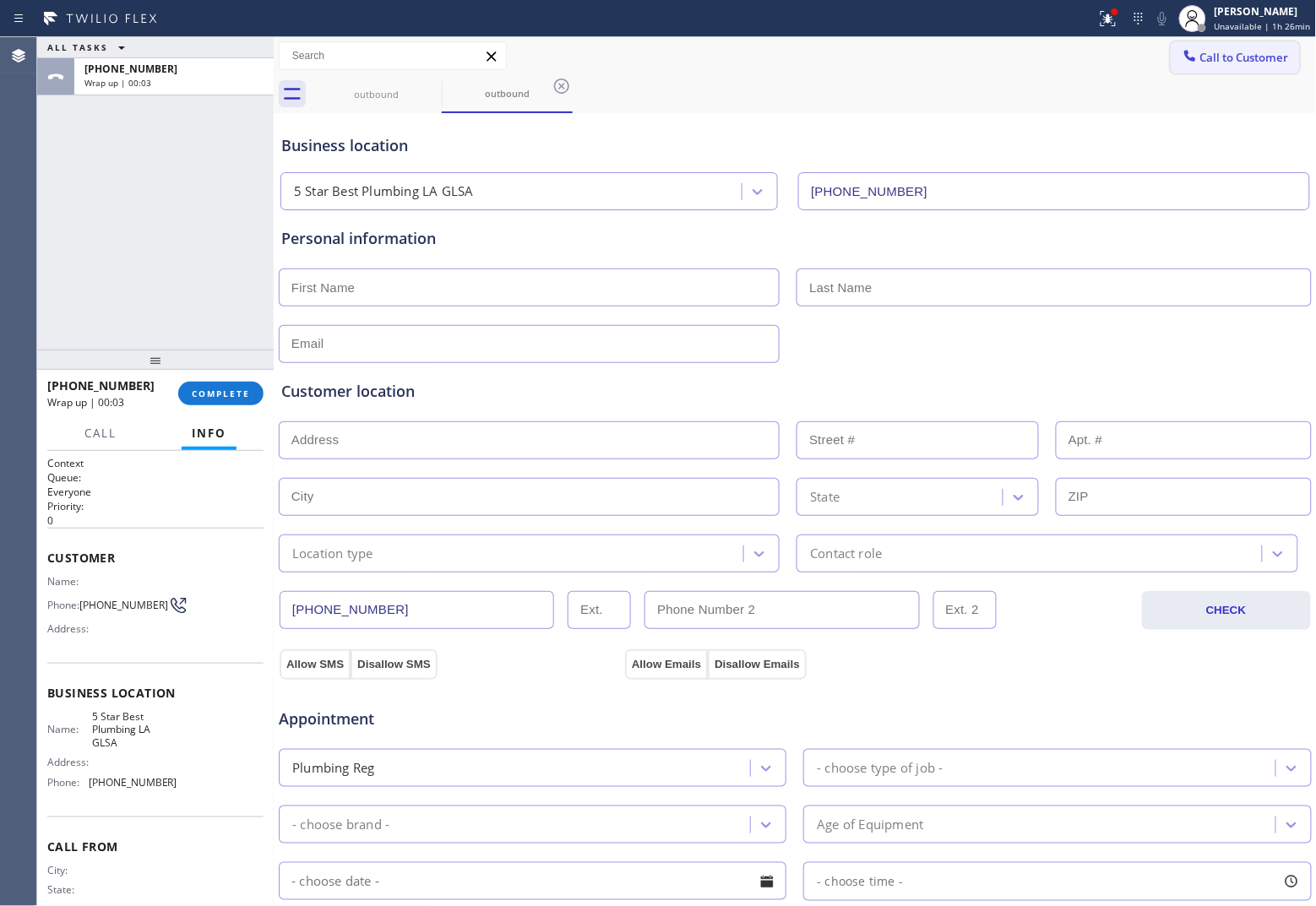
click at [1052, 52] on span "Call to Customer" at bounding box center [1244, 57] width 88 height 15
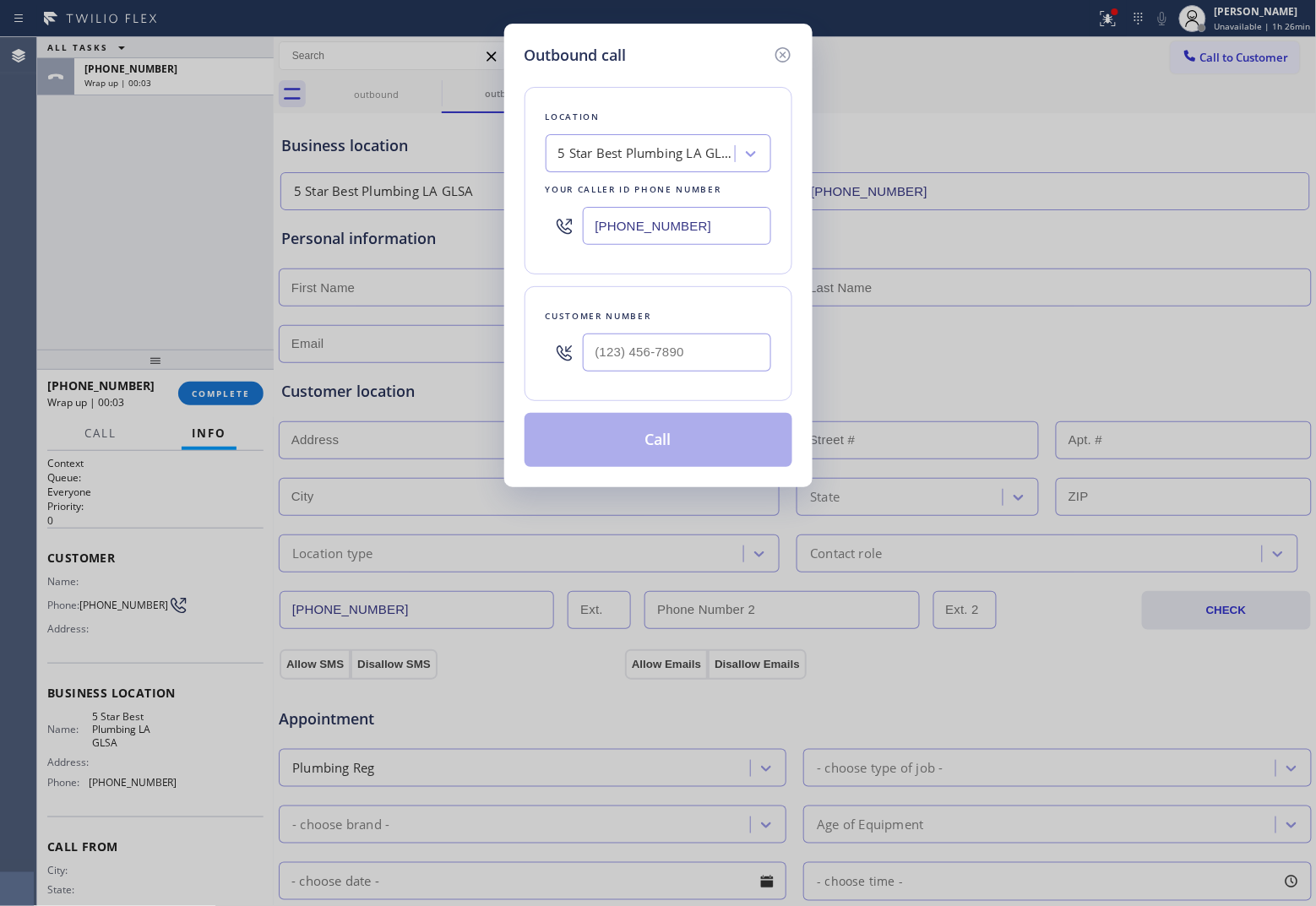
drag, startPoint x: 672, startPoint y: 218, endPoint x: 680, endPoint y: 226, distance: 11.3
click at [673, 222] on input "[PHONE_NUMBER]" at bounding box center [676, 226] width 188 height 38
paste input "949) 647-5405"
click at [685, 358] on input "(___) ___-____" at bounding box center [676, 352] width 188 height 38
paste input "213) 497-3995"
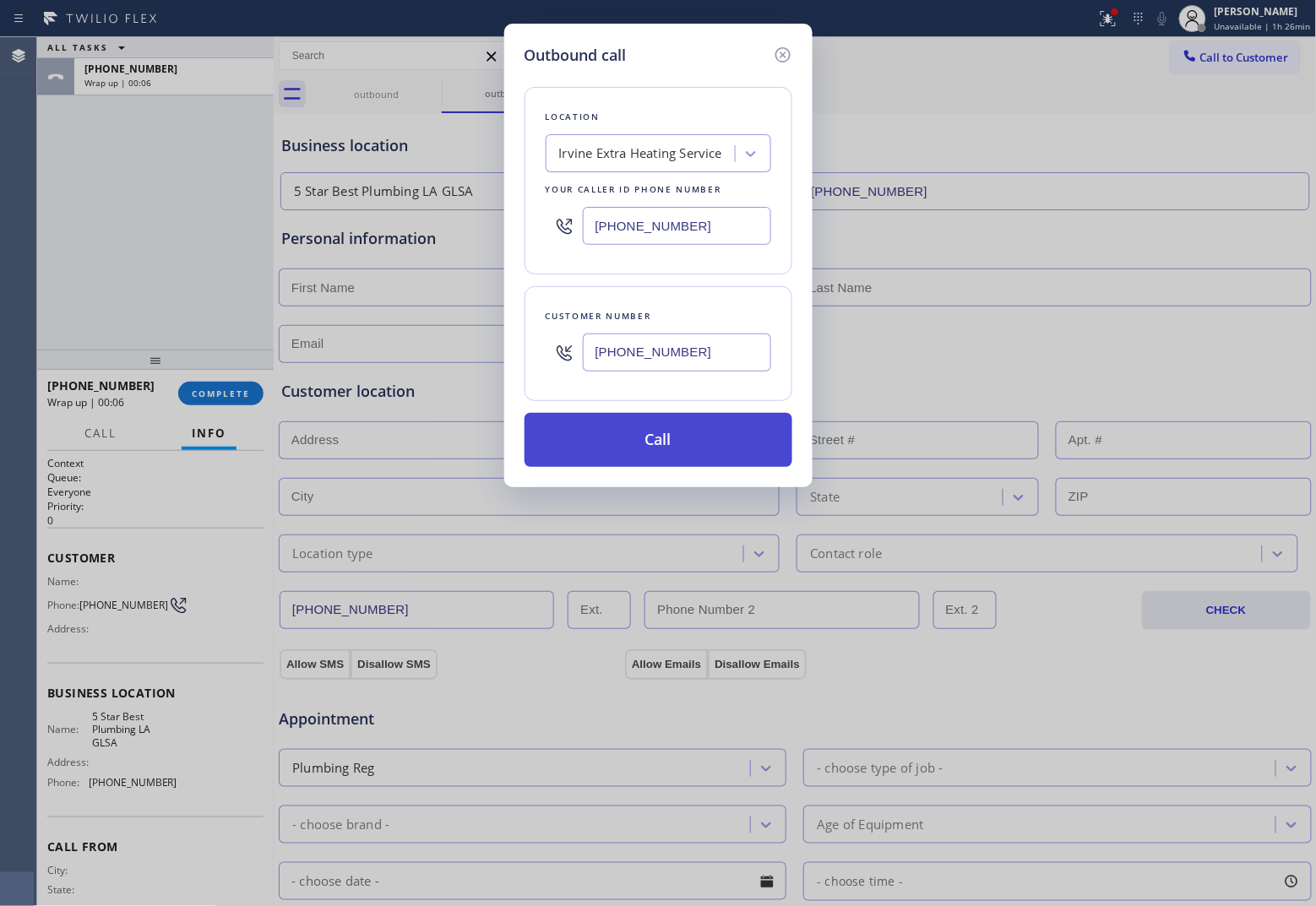
click at [703, 427] on button "Call" at bounding box center [658, 439] width 268 height 54
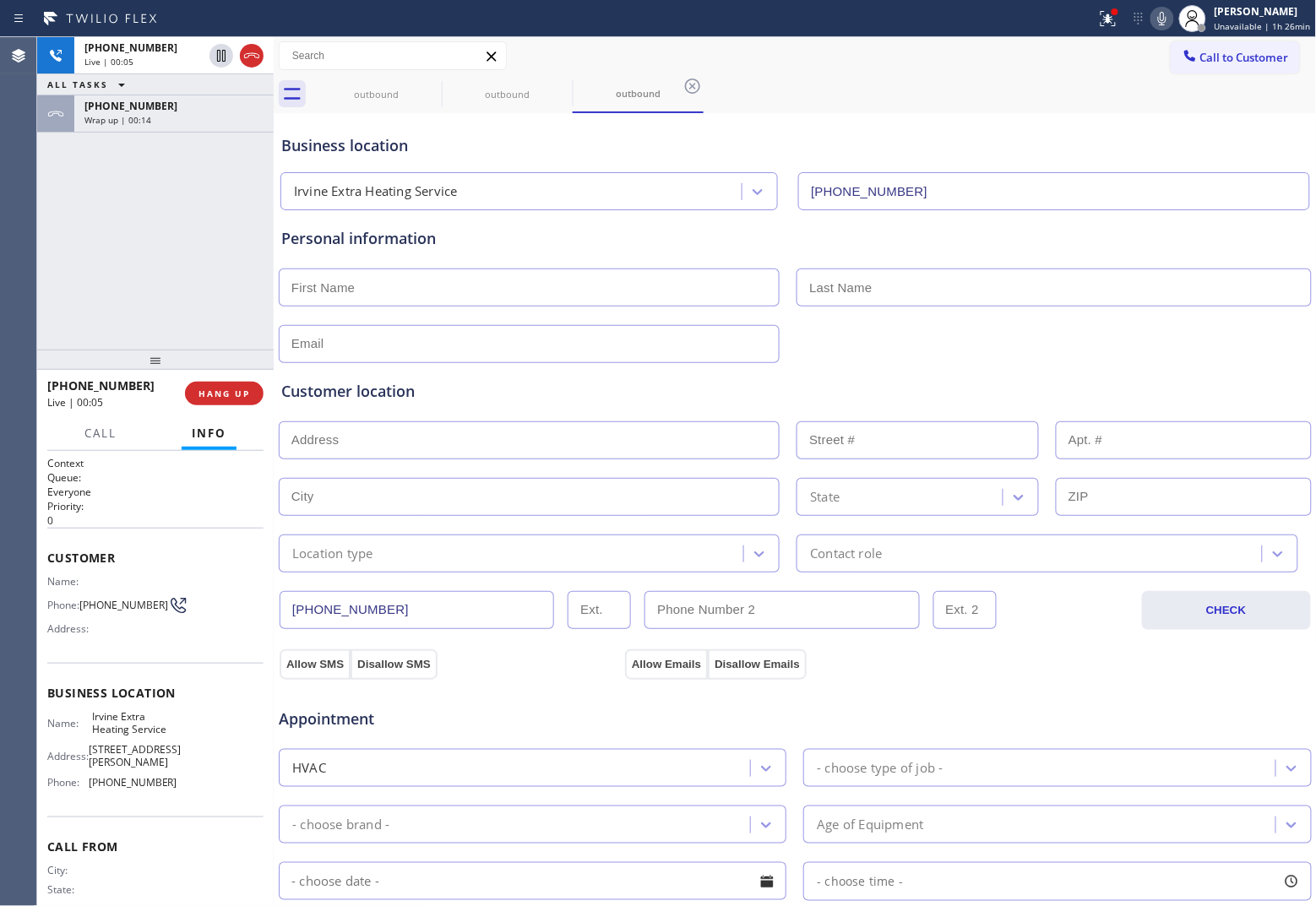
click at [69, 186] on div "[PHONE_NUMBER] Live | 00:05 ALL TASKS ALL TASKS ACTIVE TASKS TASKS IN WRAP UP […" at bounding box center [155, 193] width 237 height 313
click at [260, 55] on icon at bounding box center [251, 56] width 21 height 21
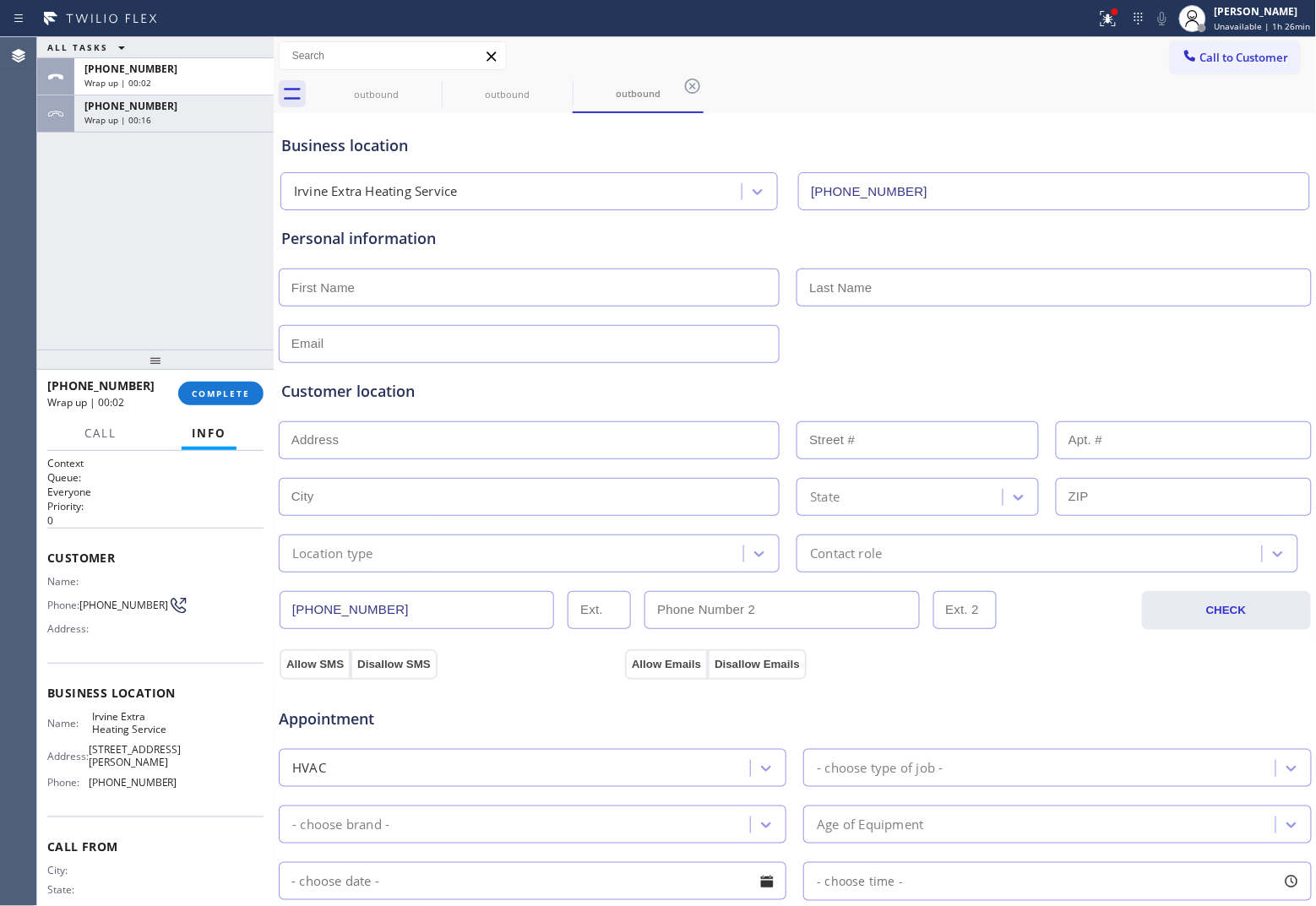
click at [223, 377] on div "[PHONE_NUMBER] Wrap up | 00:02 COMPLETE" at bounding box center [156, 394] width 216 height 44
click at [223, 378] on div "[PHONE_NUMBER] Wrap up | 00:03 COMPLETE" at bounding box center [156, 394] width 216 height 44
click at [223, 390] on button "COMPLETE" at bounding box center [221, 394] width 86 height 23
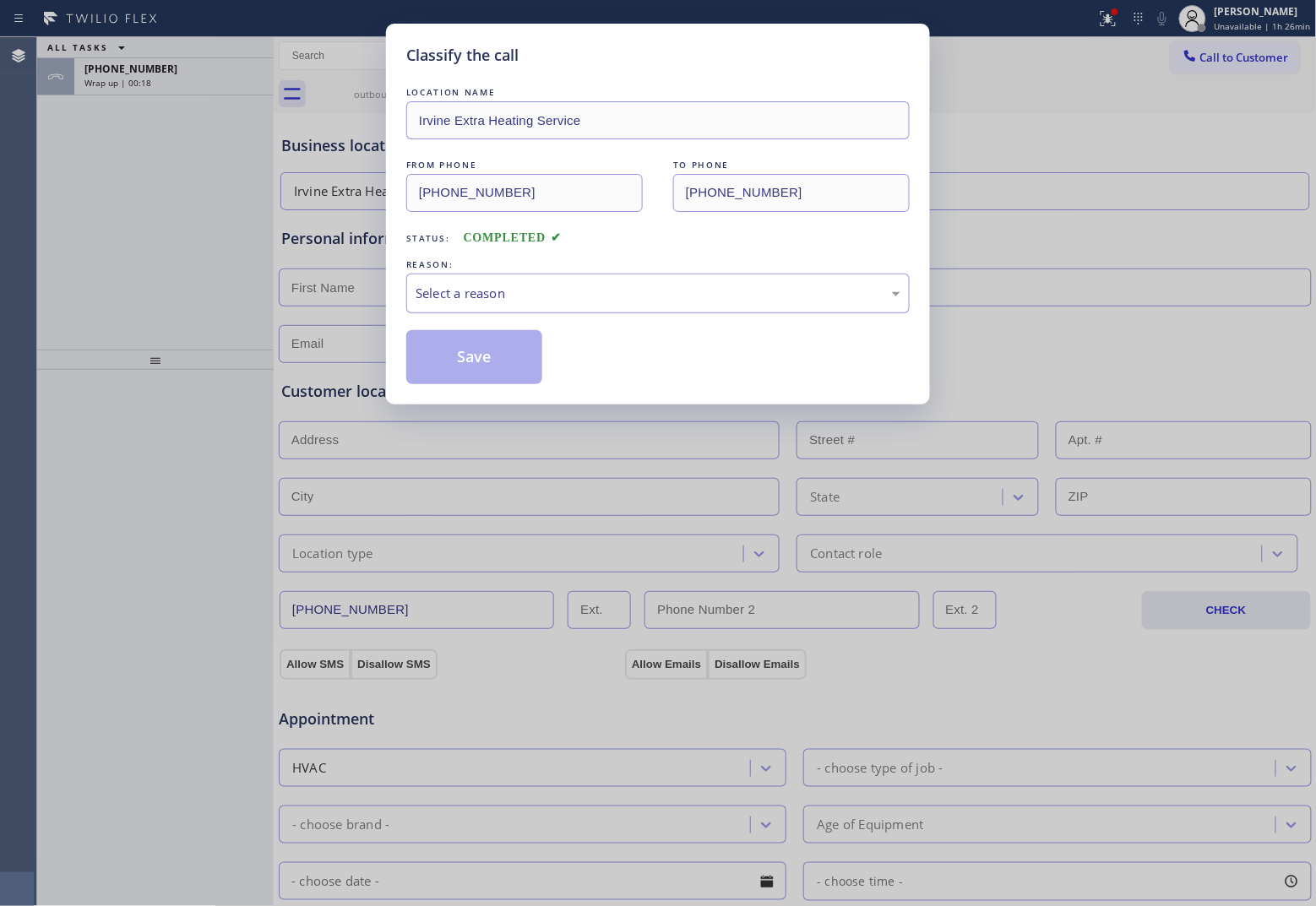
drag, startPoint x: 634, startPoint y: 273, endPoint x: 634, endPoint y: 285, distance: 12.0
click at [634, 277] on div "REASON: Select a reason" at bounding box center [658, 285] width 504 height 58
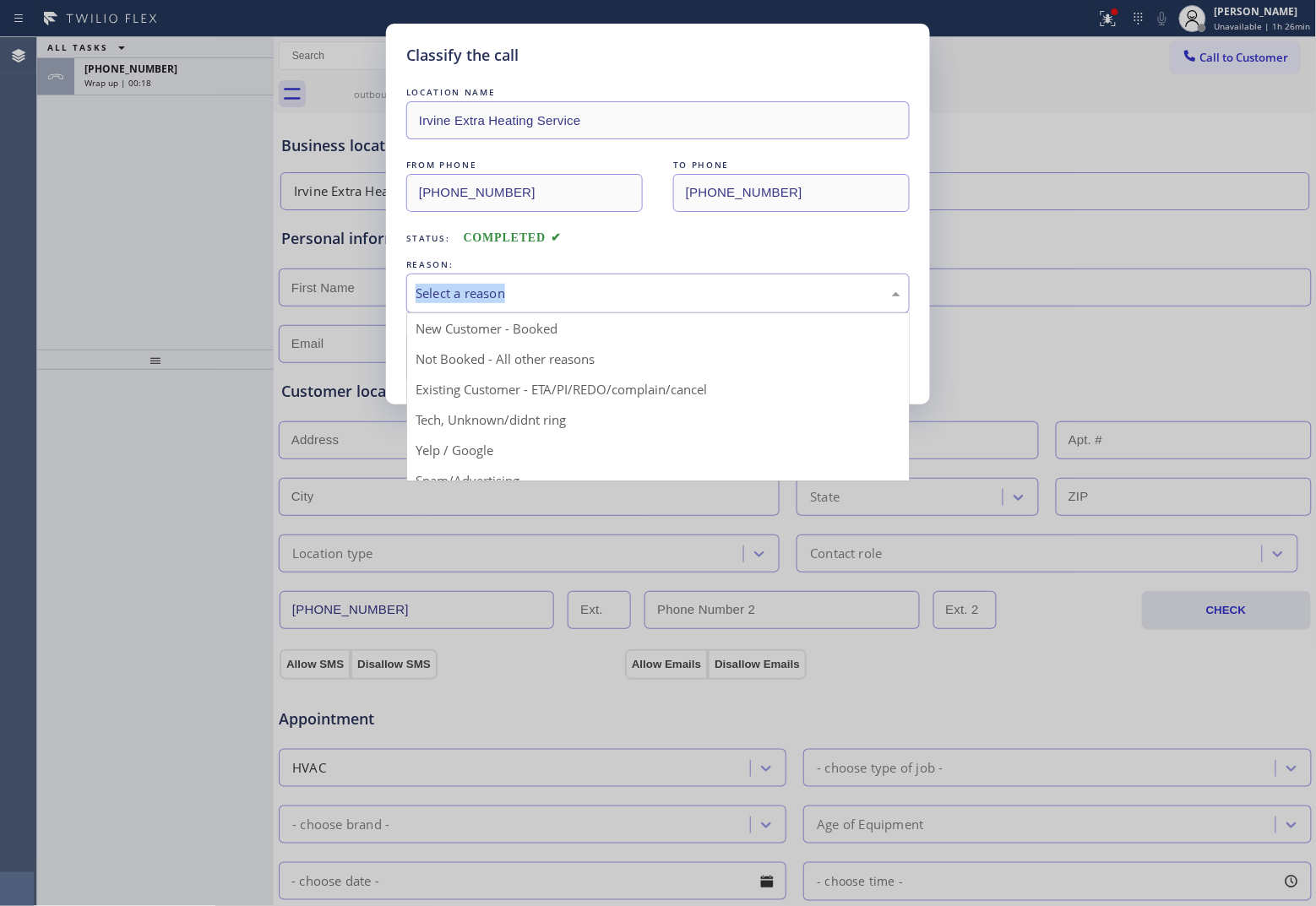
click at [545, 308] on div "Select a reason" at bounding box center [658, 294] width 504 height 40
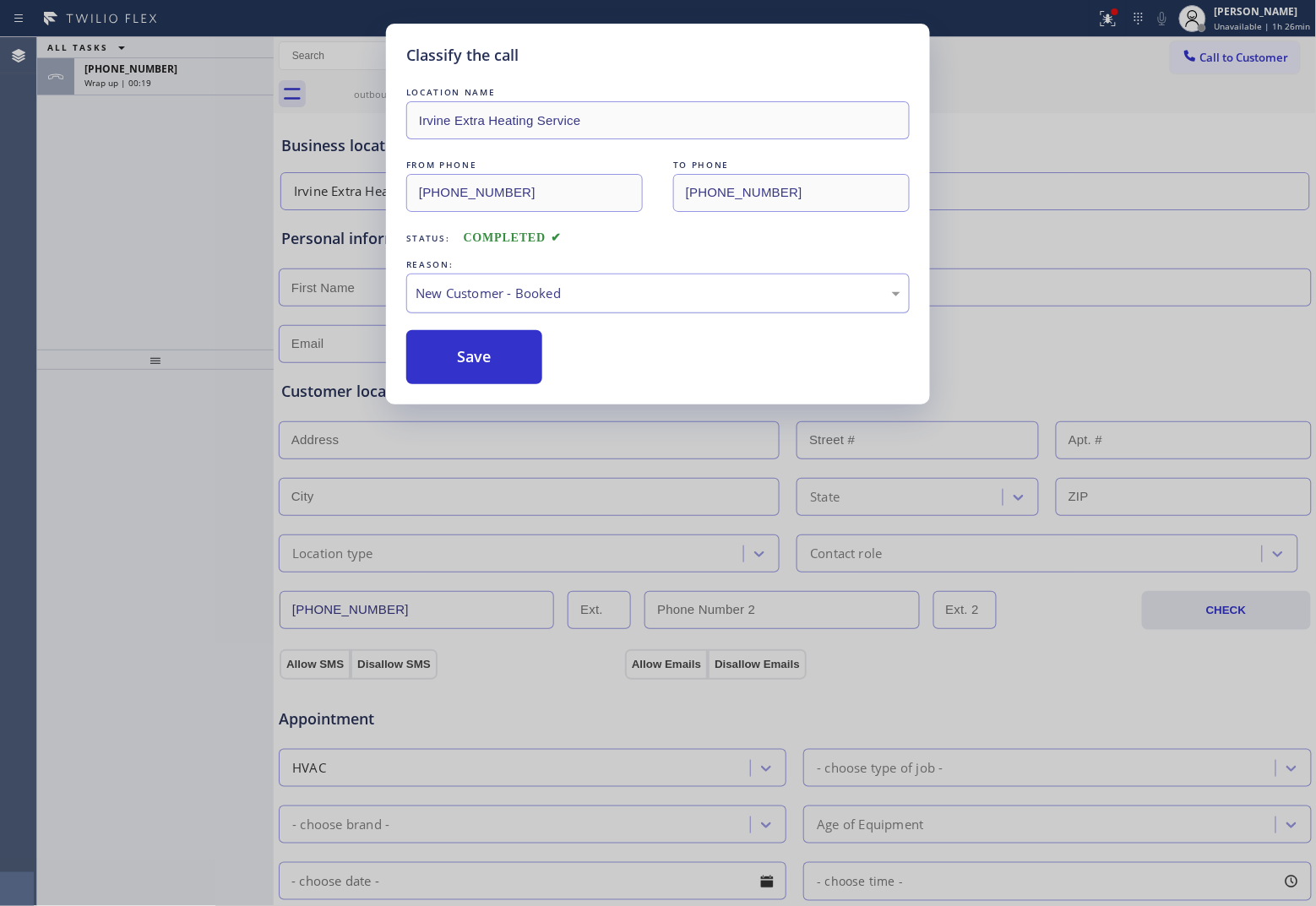
click at [533, 302] on div "New Customer - Booked" at bounding box center [658, 294] width 485 height 20
click at [495, 373] on button "Save" at bounding box center [474, 358] width 136 height 54
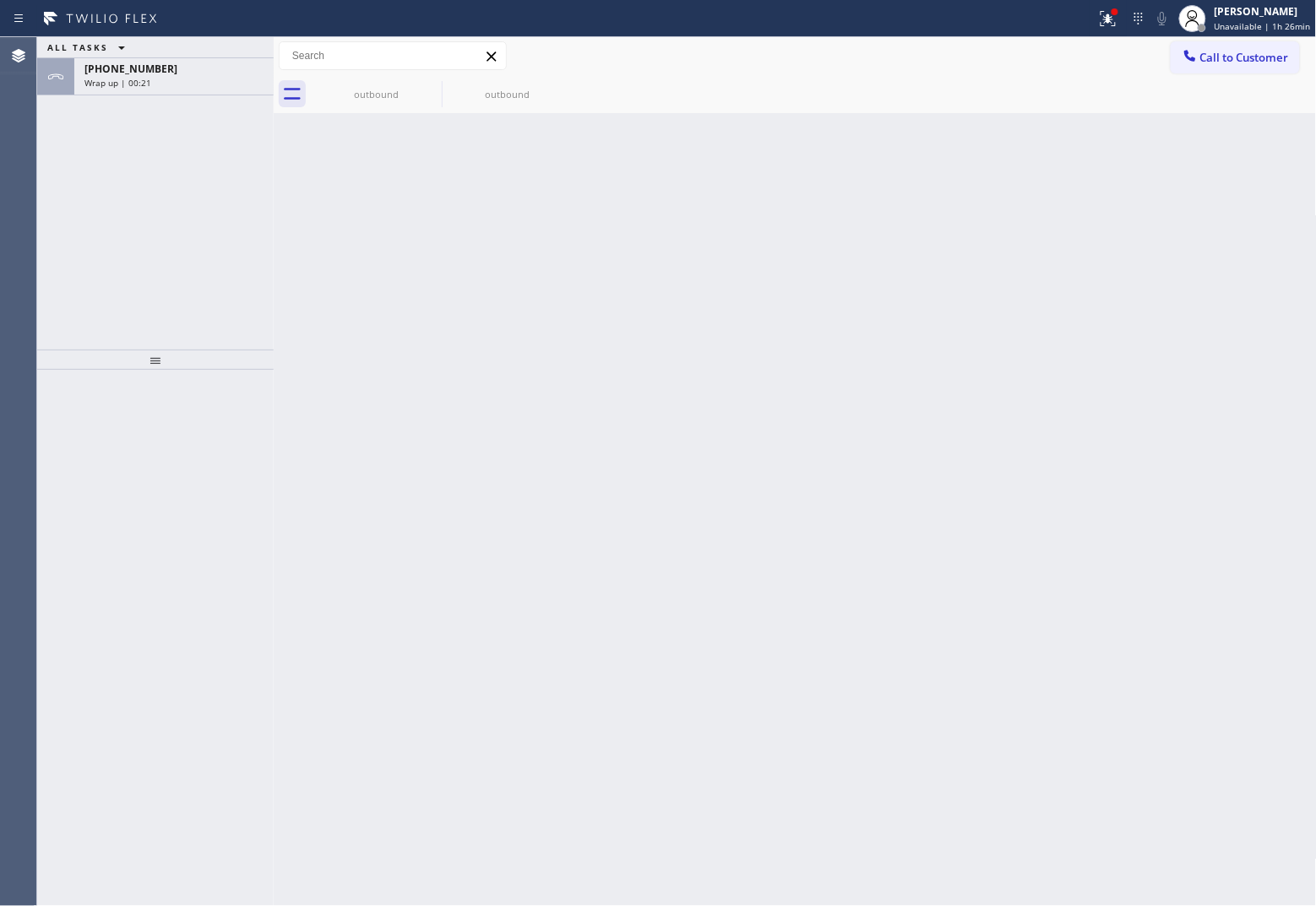
click at [127, 77] on span "Wrap up | 00:21" at bounding box center [118, 82] width 67 height 12
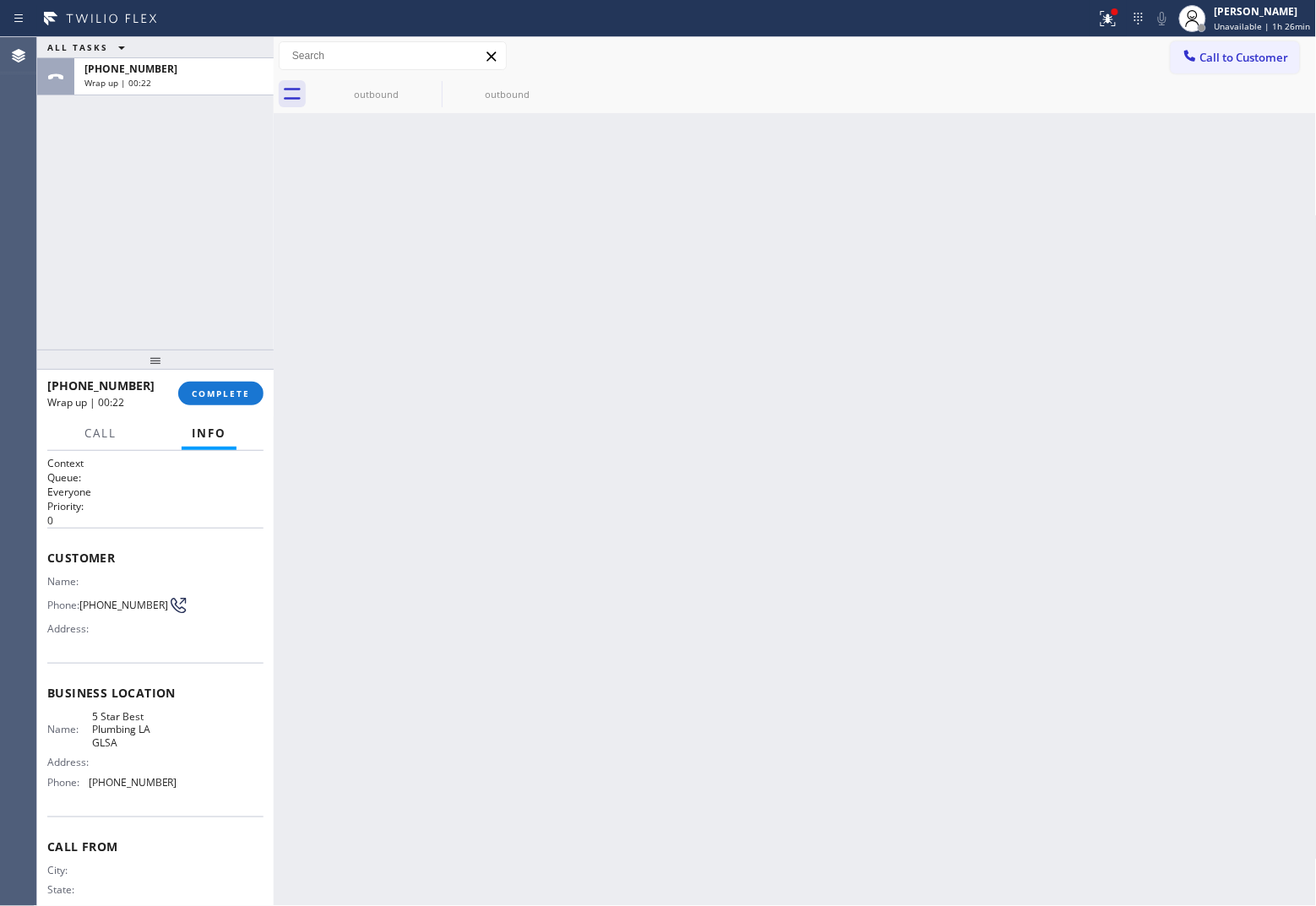
click at [127, 77] on span "Wrap up | 00:22" at bounding box center [118, 82] width 67 height 12
click at [254, 401] on button "COMPLETE" at bounding box center [221, 394] width 86 height 23
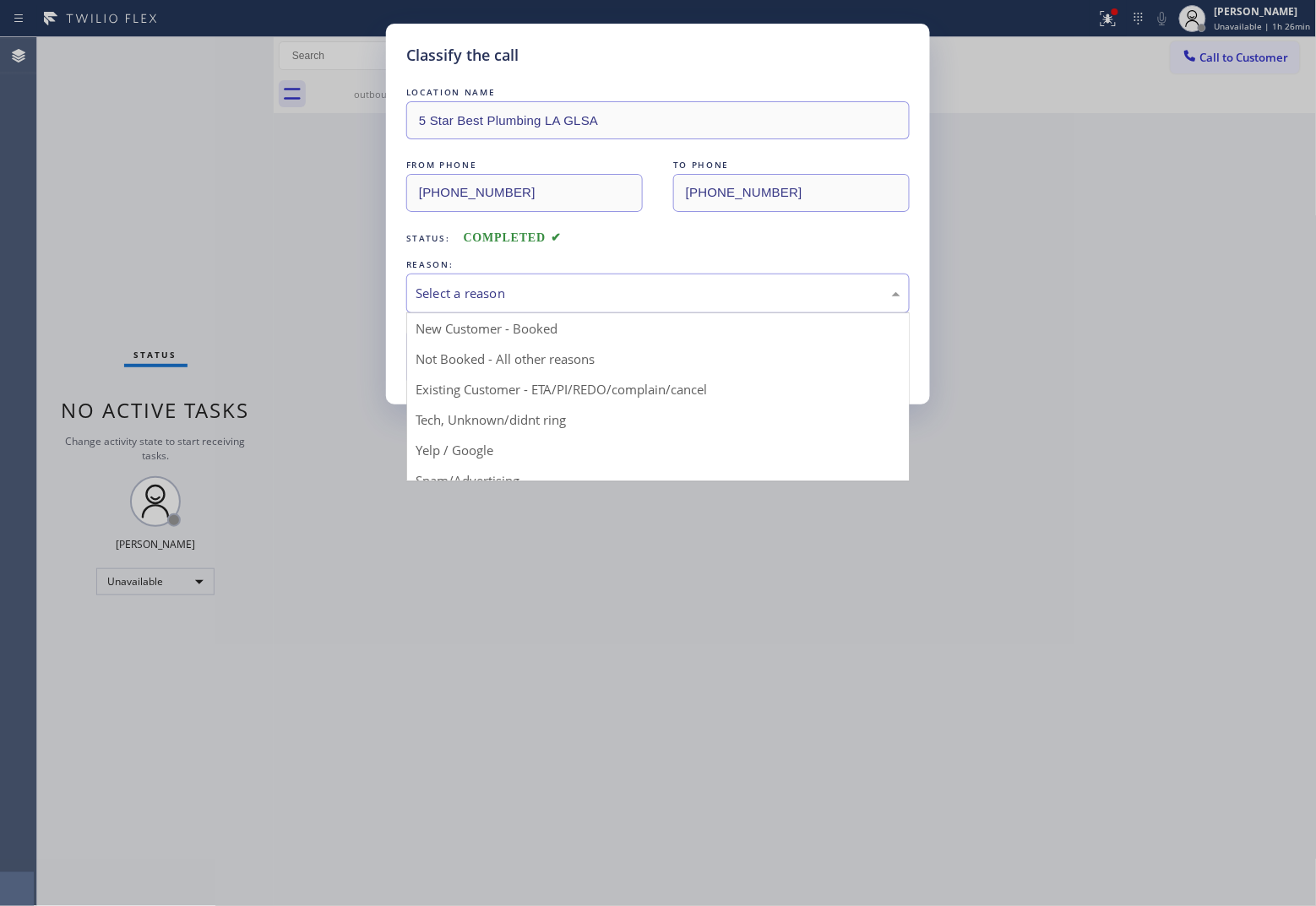
click at [507, 281] on div "Select a reason" at bounding box center [658, 294] width 504 height 40
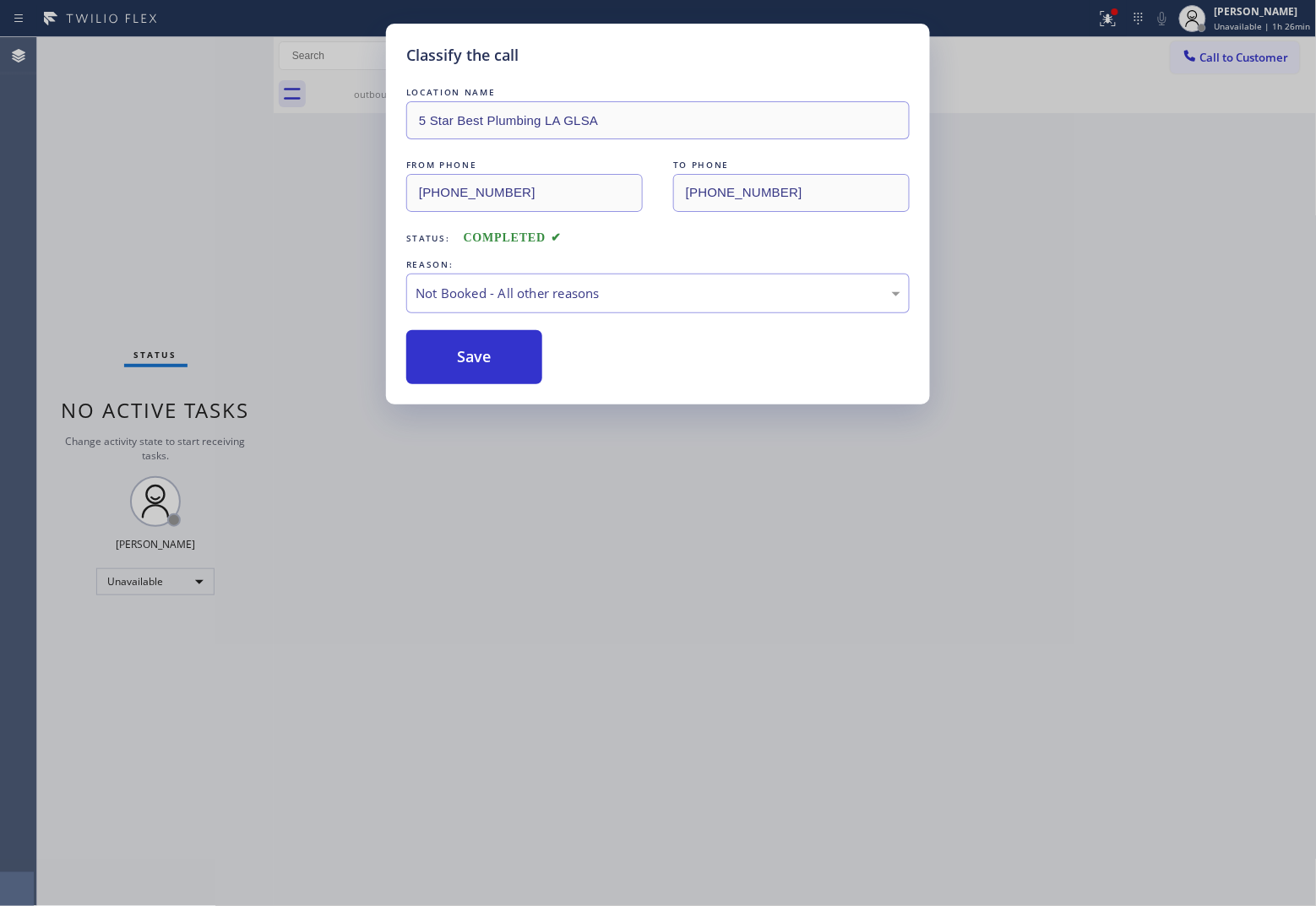
click at [468, 366] on button "Save" at bounding box center [474, 358] width 136 height 54
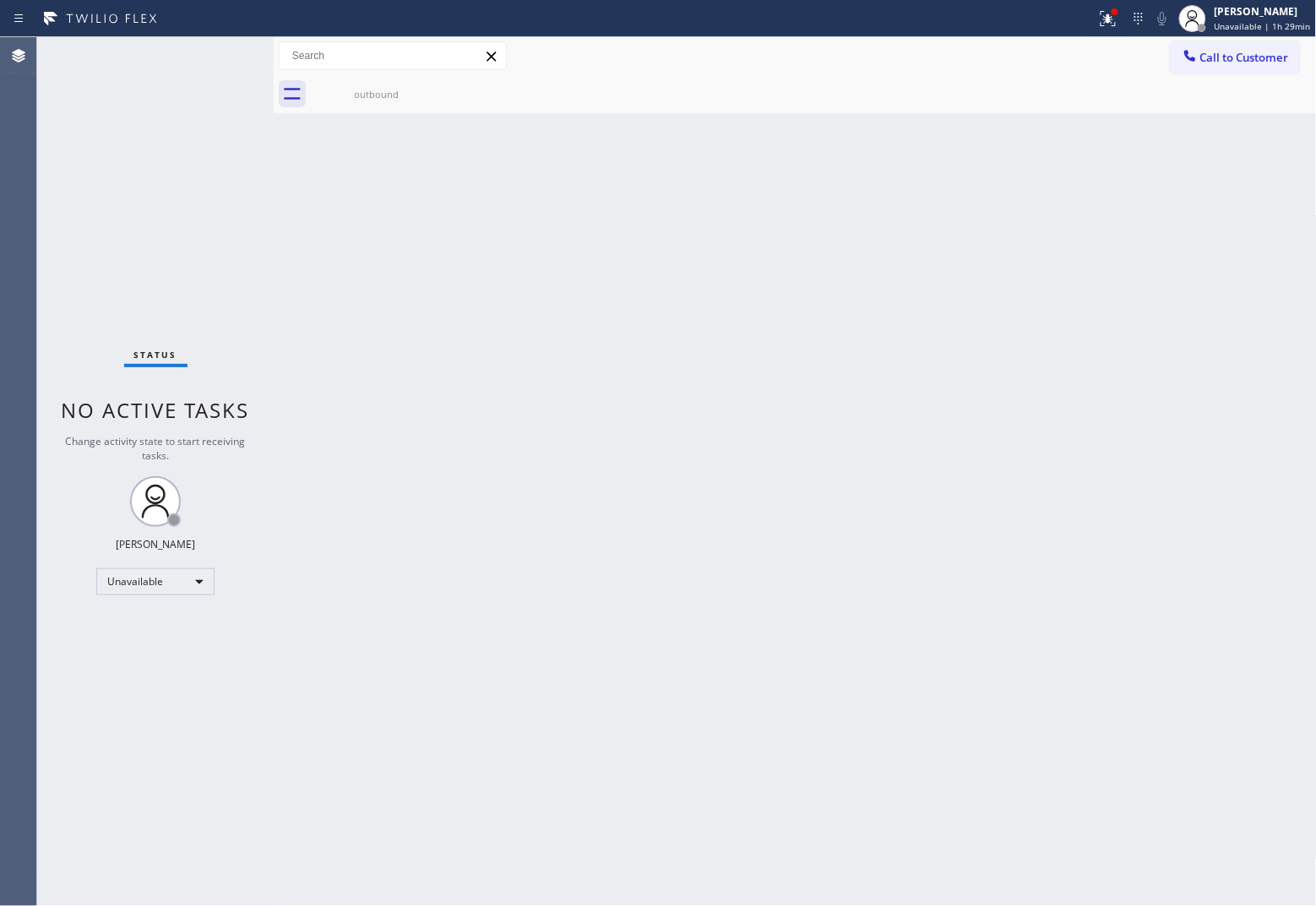
drag, startPoint x: 55, startPoint y: 241, endPoint x: 955, endPoint y: 88, distance: 912.9
click at [70, 241] on div "Status No active tasks Change activity state to start receiving tasks. [PERSON_…" at bounding box center [155, 471] width 237 height 869
drag, startPoint x: 1310, startPoint y: 61, endPoint x: 1212, endPoint y: 78, distance: 99.5
click at [1052, 63] on div "Call to Customer Outbound call Location [GEOGRAPHIC_DATA] Extra Heating Service…" at bounding box center [1244, 56] width 146 height 30
drag, startPoint x: 1233, startPoint y: 56, endPoint x: 683, endPoint y: 213, distance: 572.0
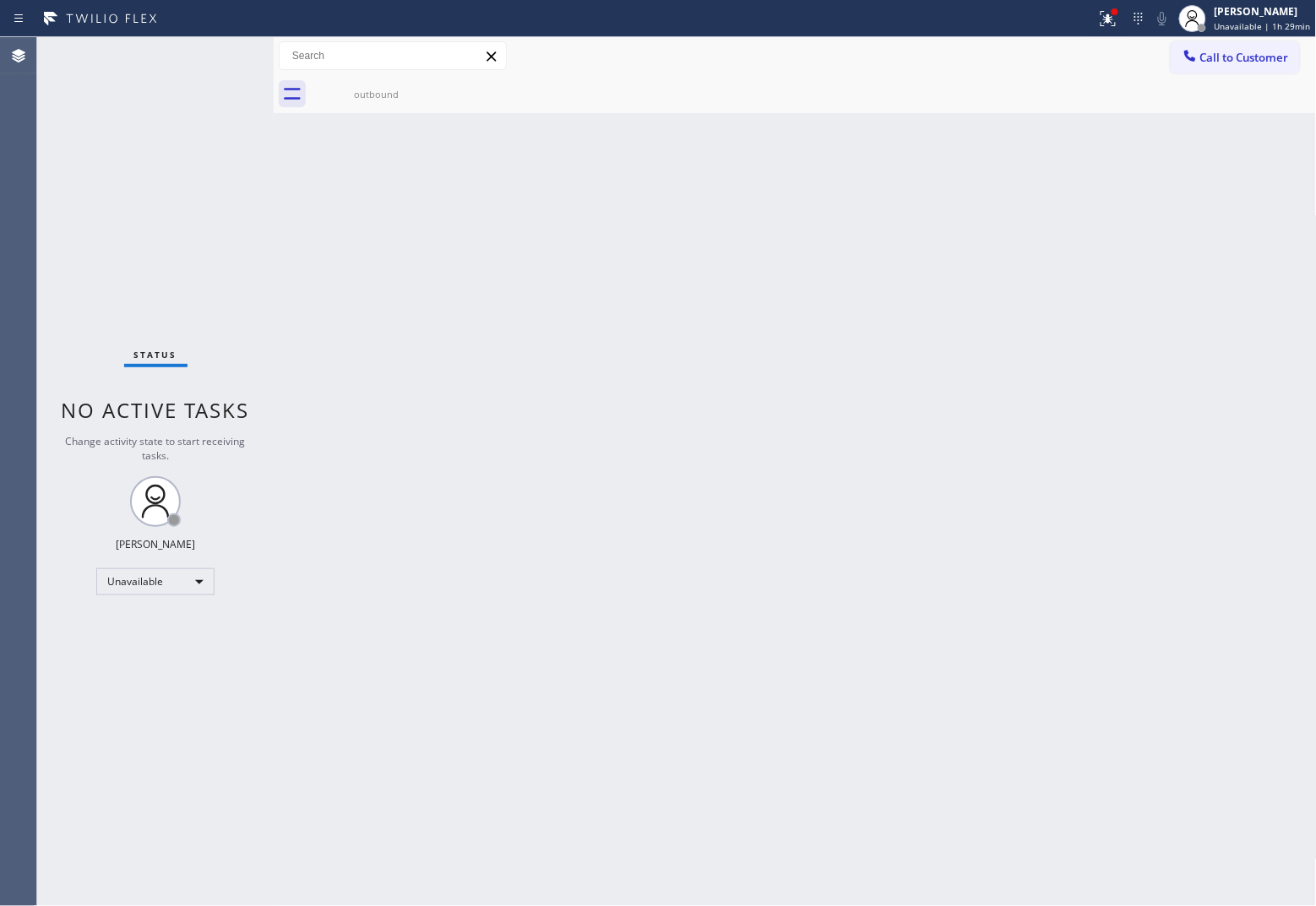
click at [1052, 57] on span "Call to Customer" at bounding box center [1244, 57] width 88 height 15
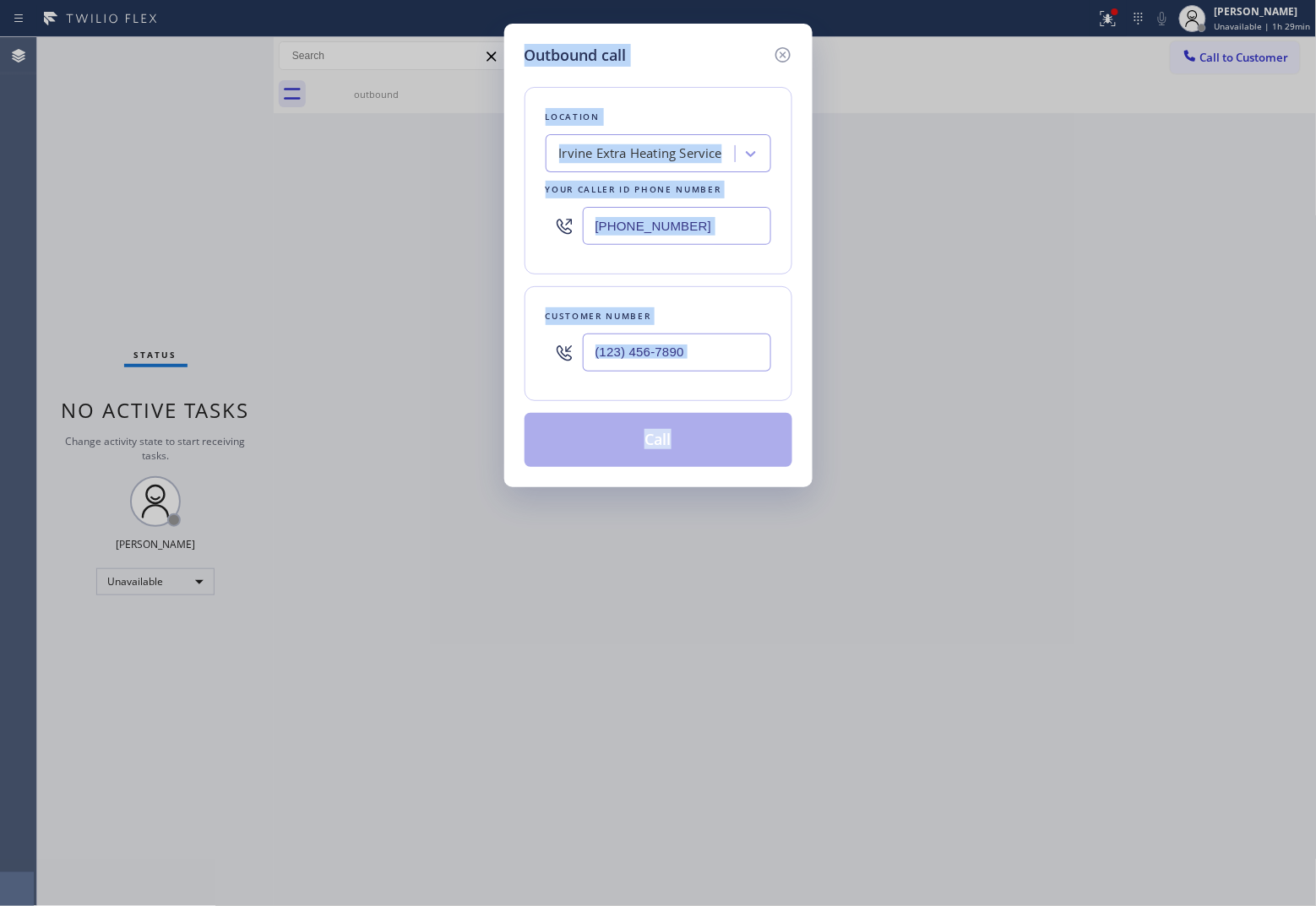
click at [622, 222] on input "[PHONE_NUMBER]" at bounding box center [676, 226] width 188 height 38
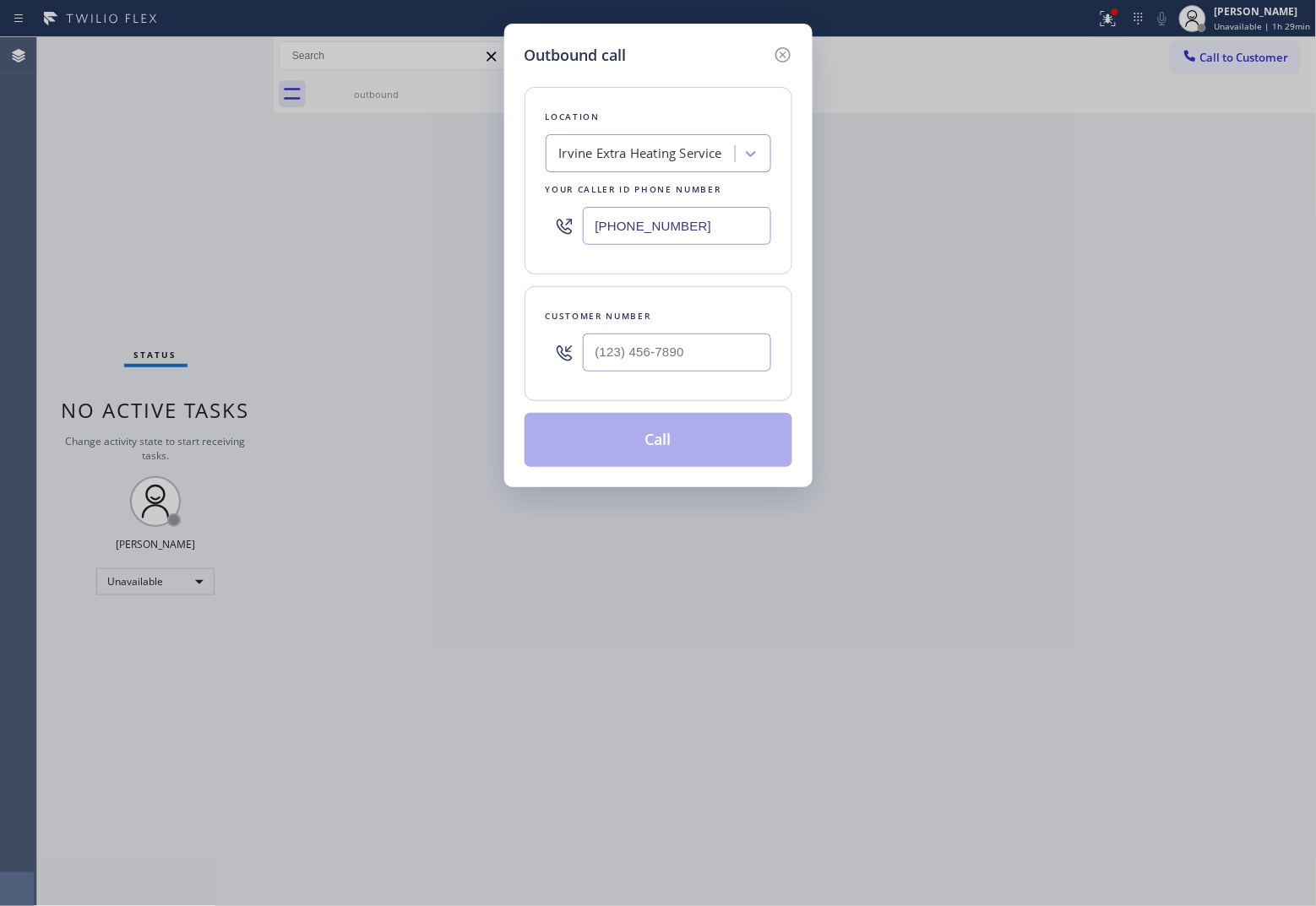
paste input "813) 285-486"
click at [685, 360] on input "(___) ___-____" at bounding box center [676, 352] width 188 height 38
paste input "813) 945-2103"
click at [713, 448] on button "Call" at bounding box center [658, 439] width 268 height 54
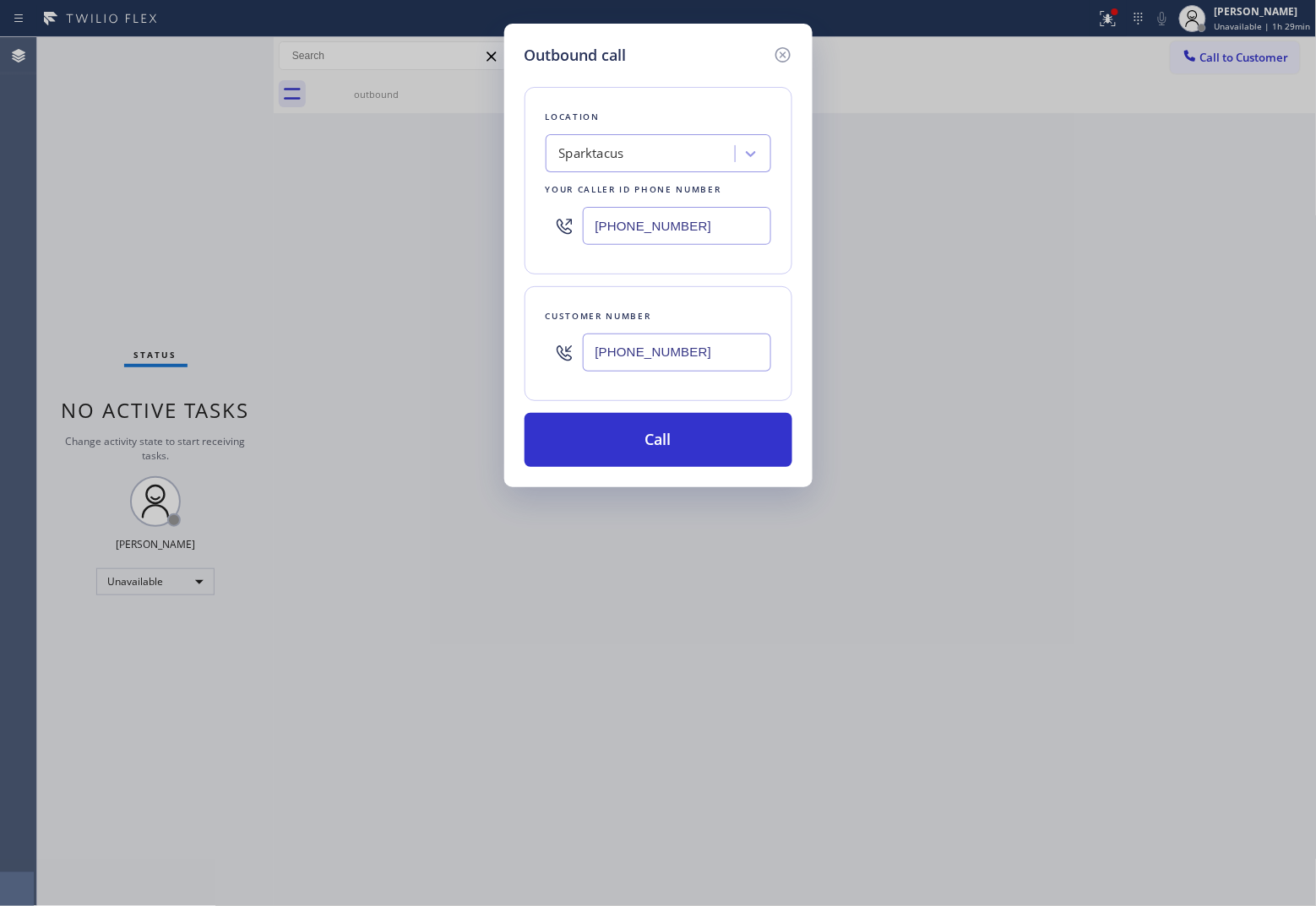
click at [81, 39] on div "Status report Issues detected These issues could affect your workflow. Please c…" at bounding box center [658, 453] width 1316 height 906
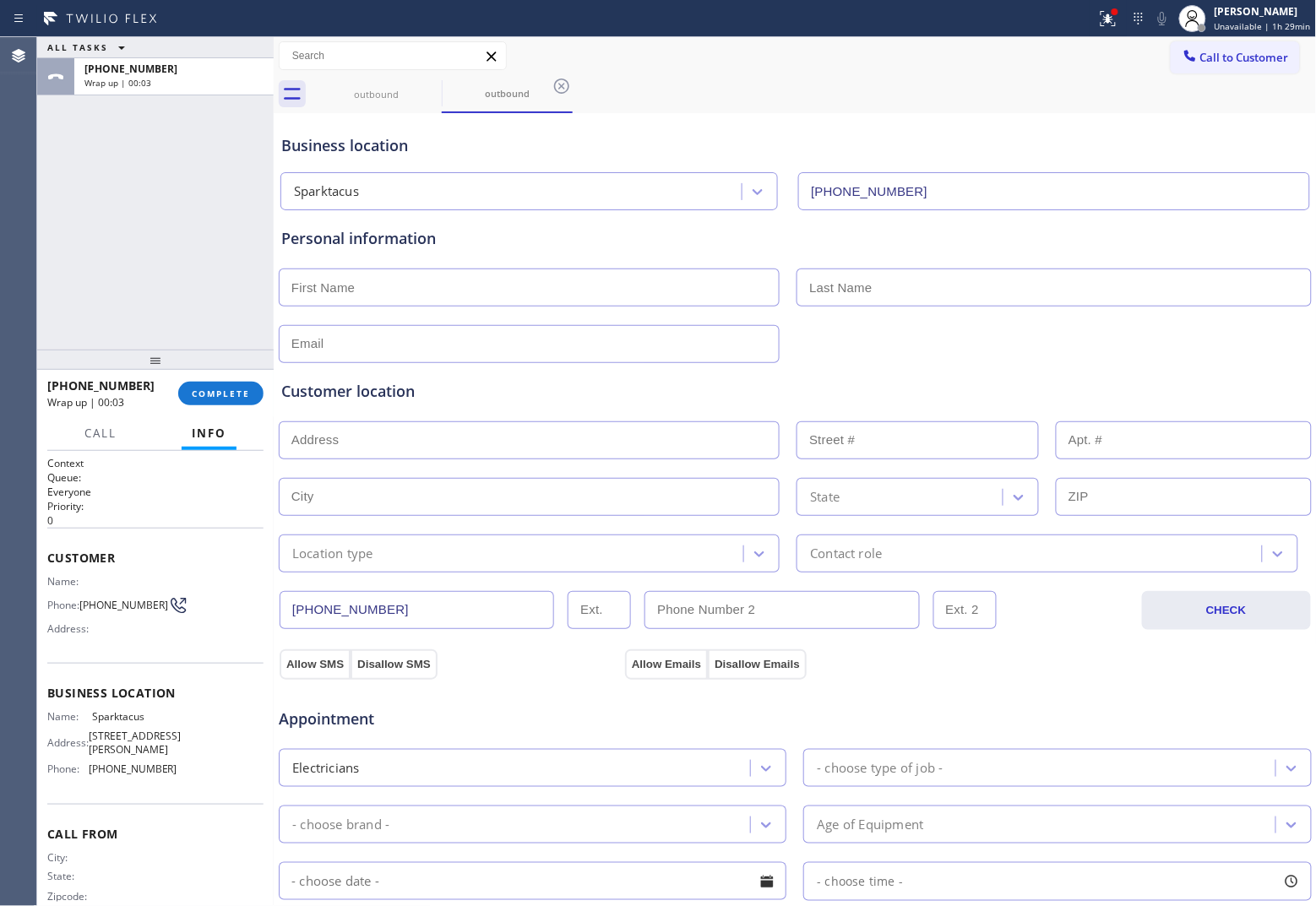
click at [68, 213] on div "ALL TASKS ALL TASKS ACTIVE TASKS TASKS IN WRAP UP [PHONE_NUMBER] Wrap up | 00:03" at bounding box center [155, 193] width 237 height 313
drag, startPoint x: 104, startPoint y: 611, endPoint x: 86, endPoint y: 601, distance: 20.6
click at [86, 601] on span "[PHONE_NUMBER]" at bounding box center [123, 605] width 88 height 13
click at [1052, 65] on button "Call to Customer" at bounding box center [1235, 58] width 129 height 32
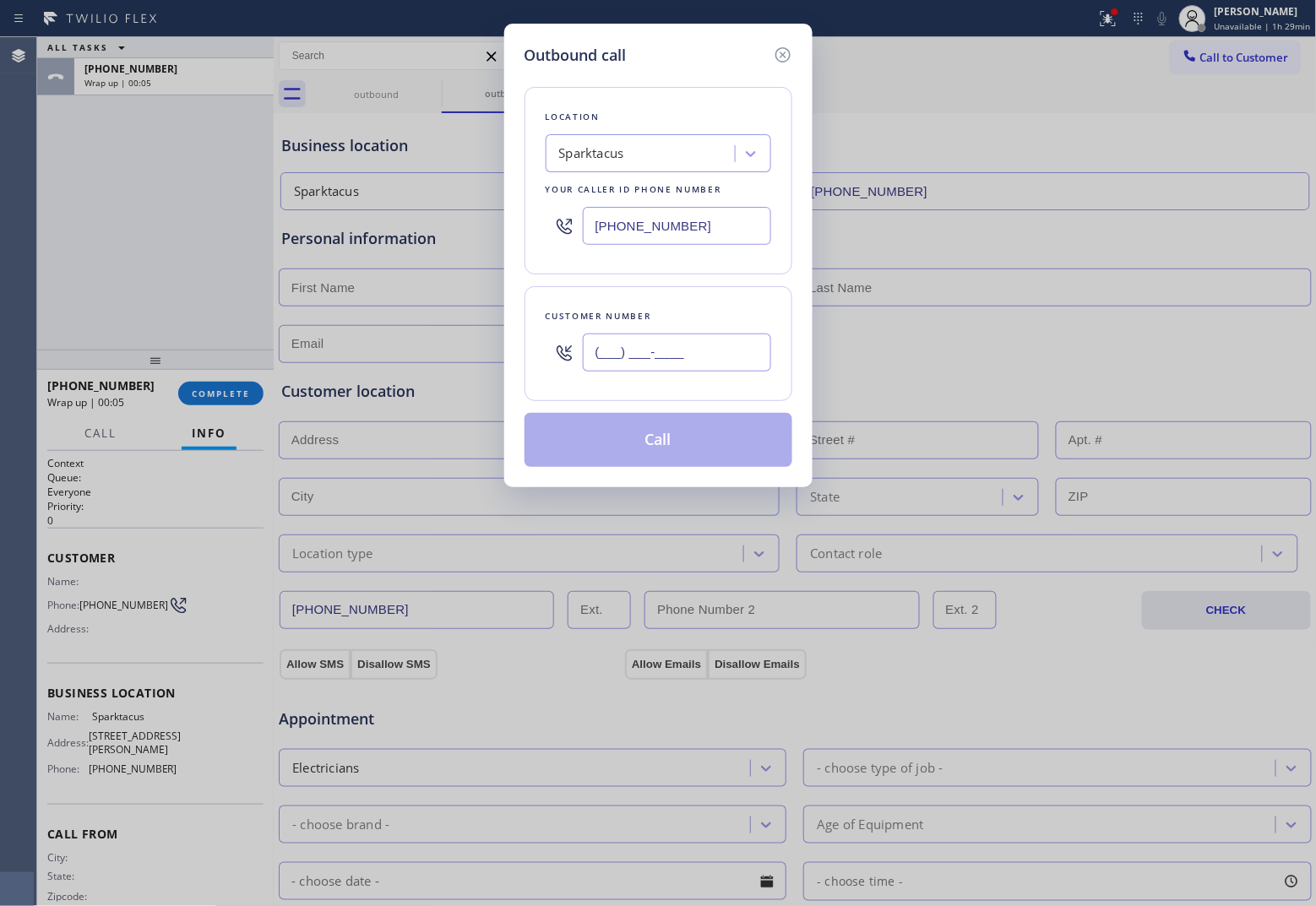
click at [694, 368] on input "(___) ___-____" at bounding box center [676, 352] width 188 height 38
paste input "813) 945-2103"
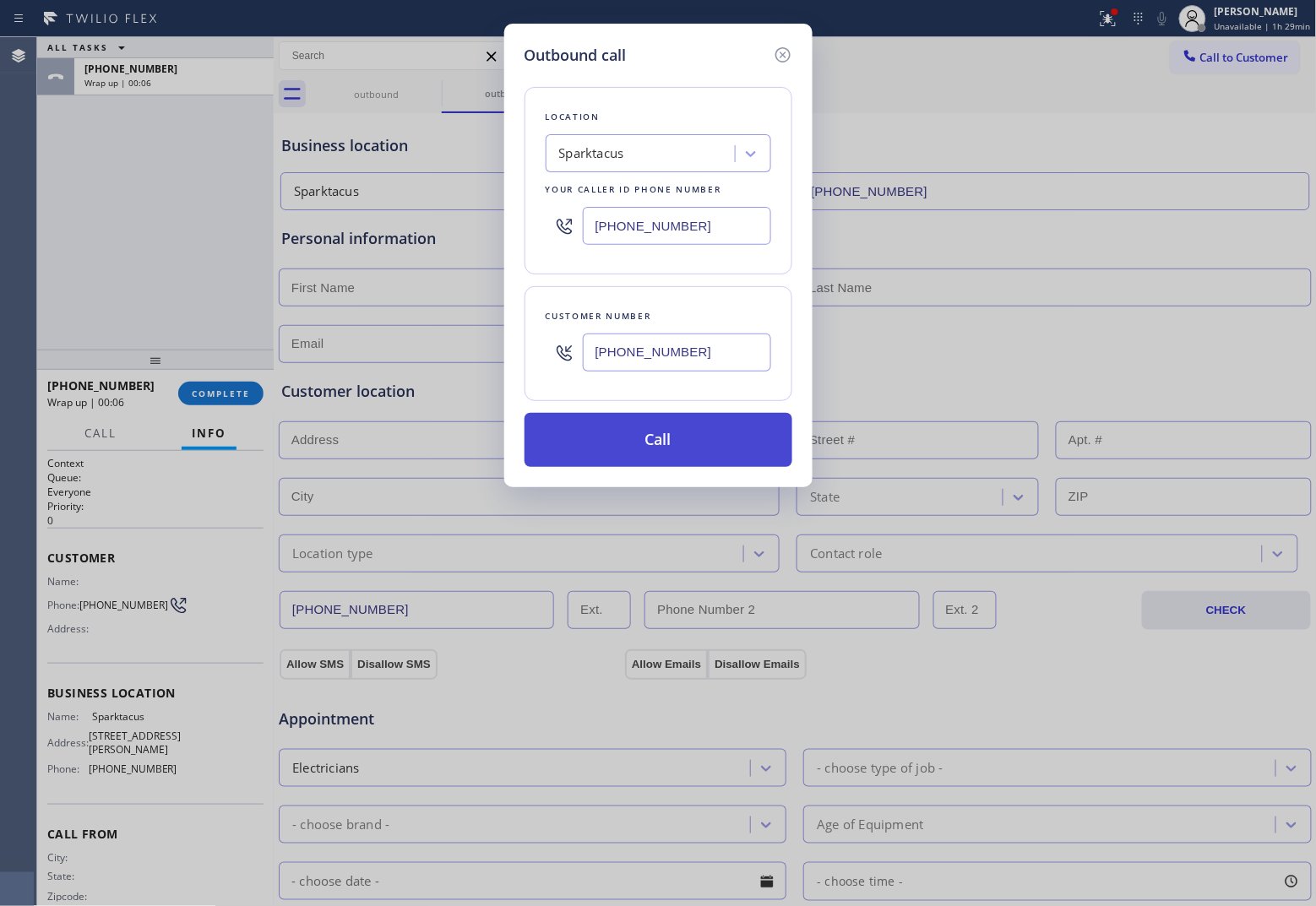
click at [733, 458] on button "Call" at bounding box center [658, 439] width 268 height 54
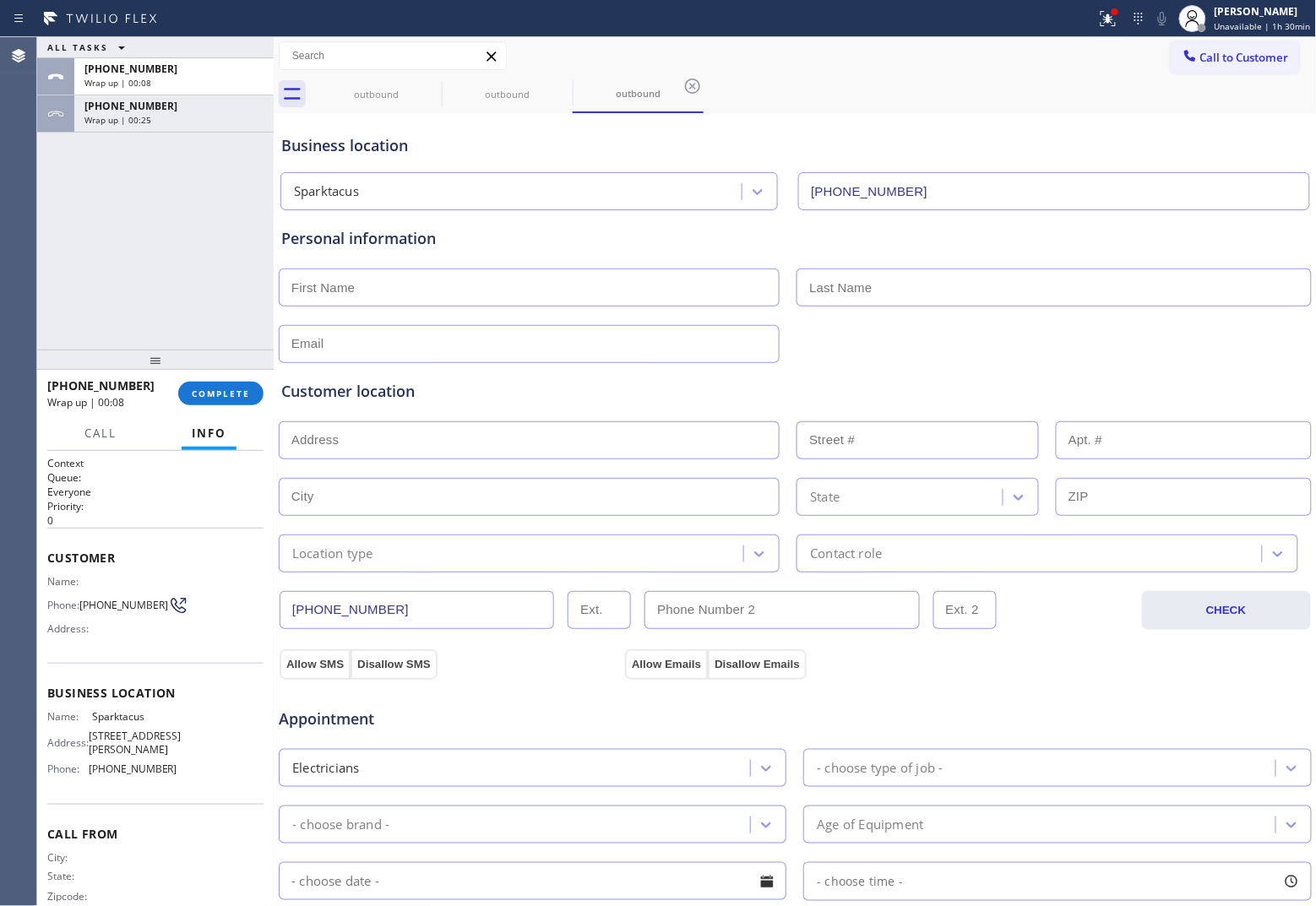
click at [48, 228] on div "ALL TASKS ALL TASKS ACTIVE TASKS TASKS IN WRAP UP [PHONE_NUMBER] Wrap up | 00:0…" at bounding box center [155, 193] width 237 height 313
drag, startPoint x: 1210, startPoint y: 48, endPoint x: 874, endPoint y: 152, distance: 351.7
click at [1052, 50] on button "Call to Customer" at bounding box center [1235, 58] width 129 height 32
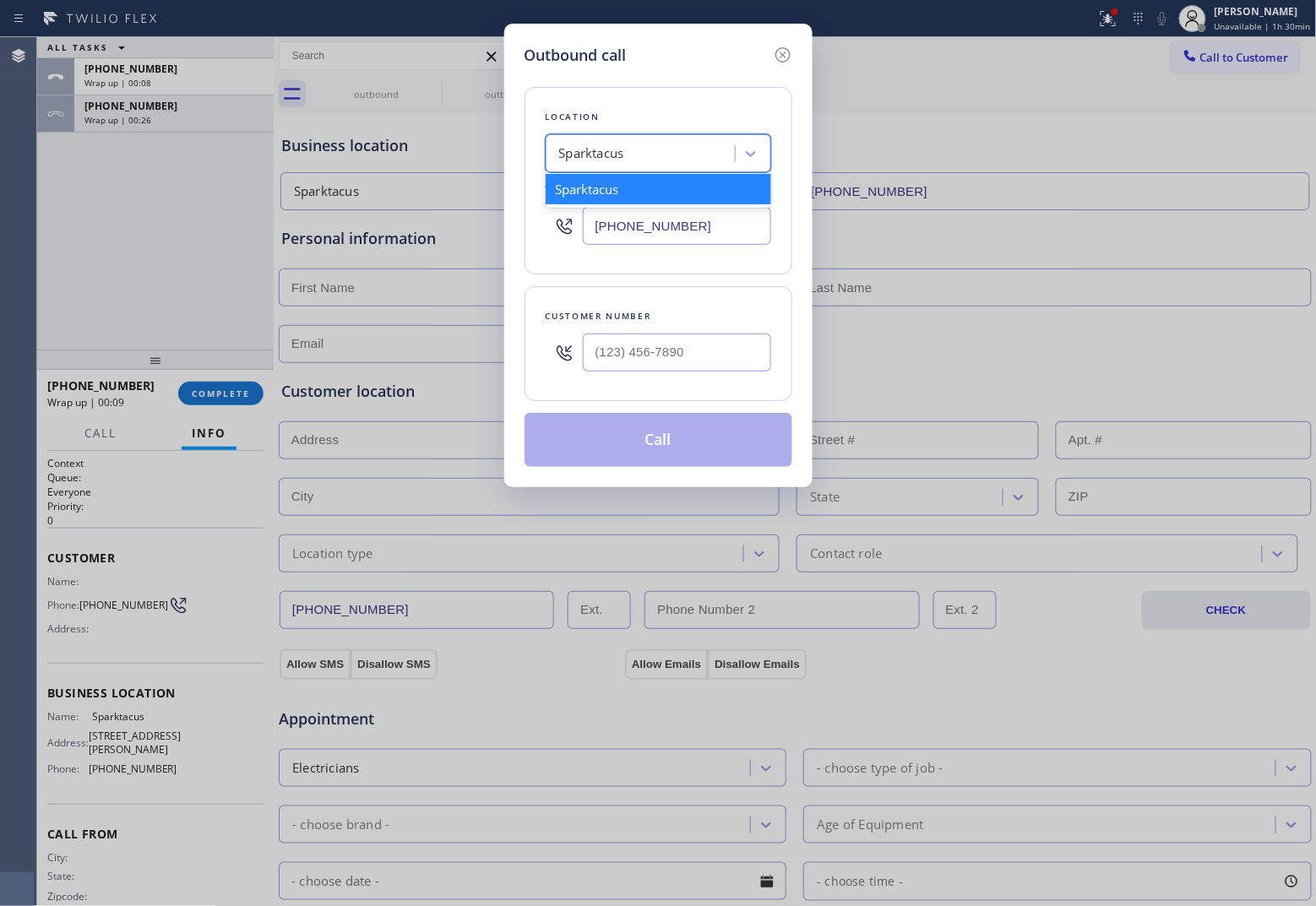
drag, startPoint x: 702, startPoint y: 156, endPoint x: 685, endPoint y: 169, distance: 21.4
click at [690, 165] on div "Sparktacus" at bounding box center [642, 154] width 184 height 30
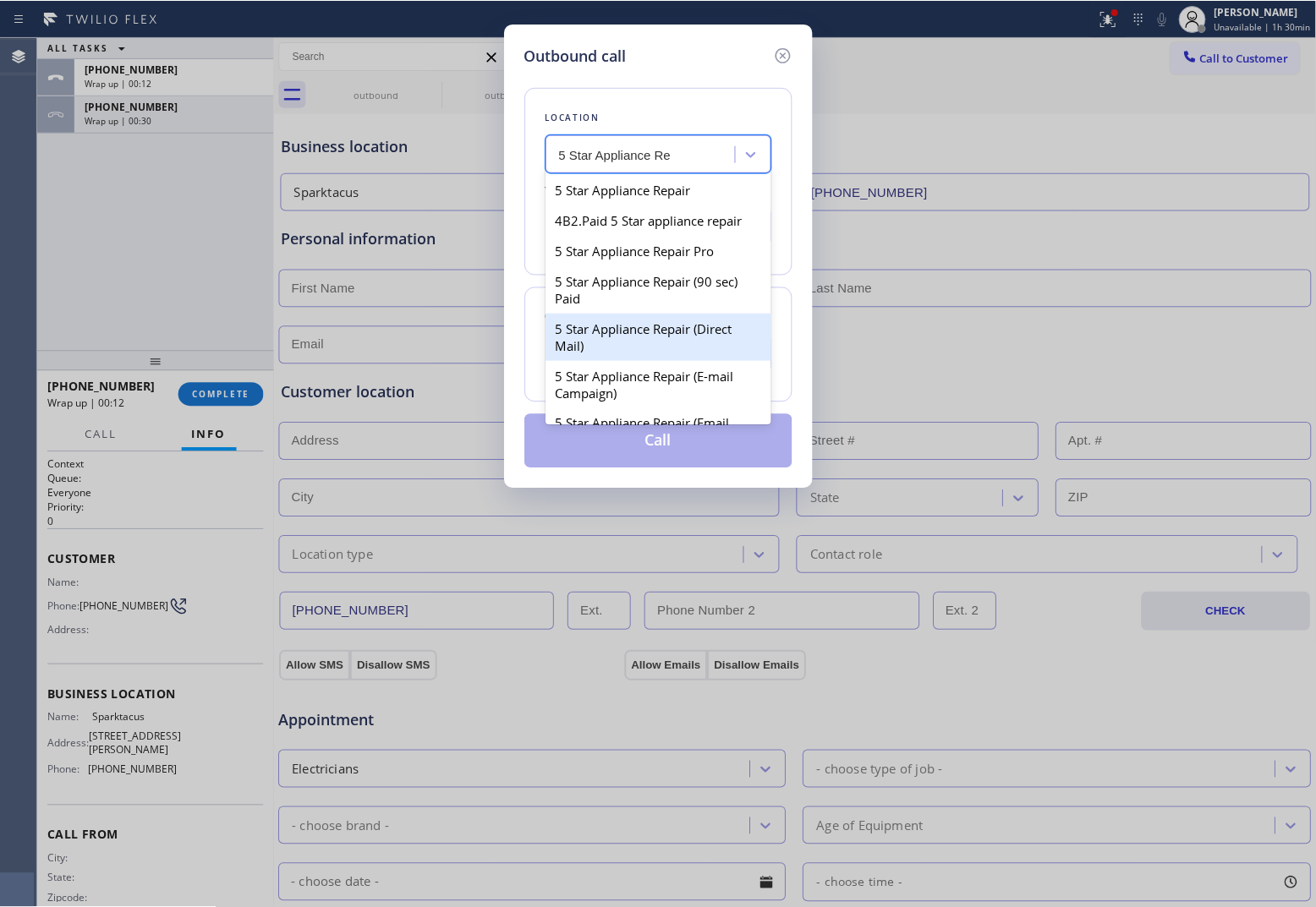
scroll to position [8, 0]
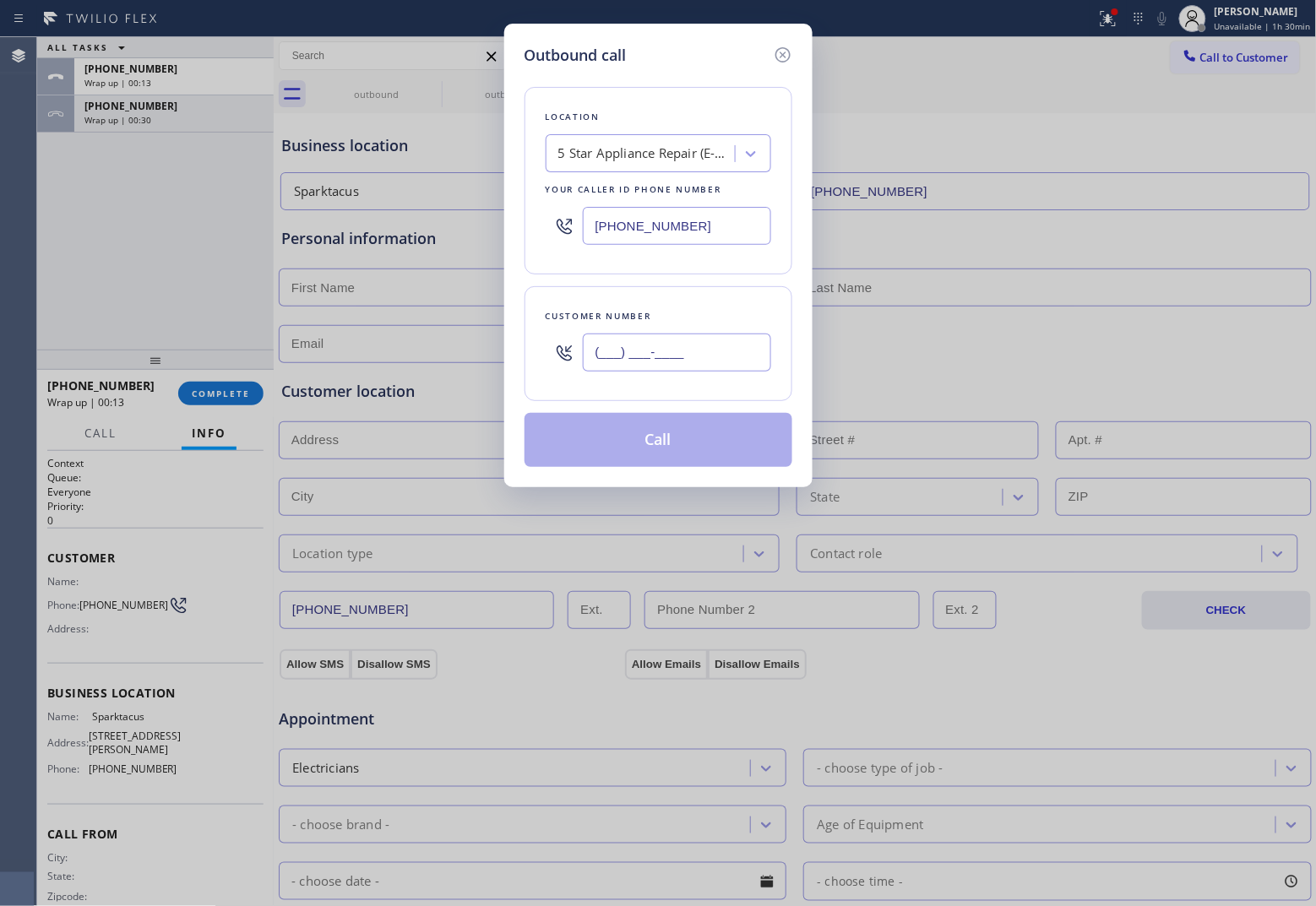
paste input "424) 610-0599"
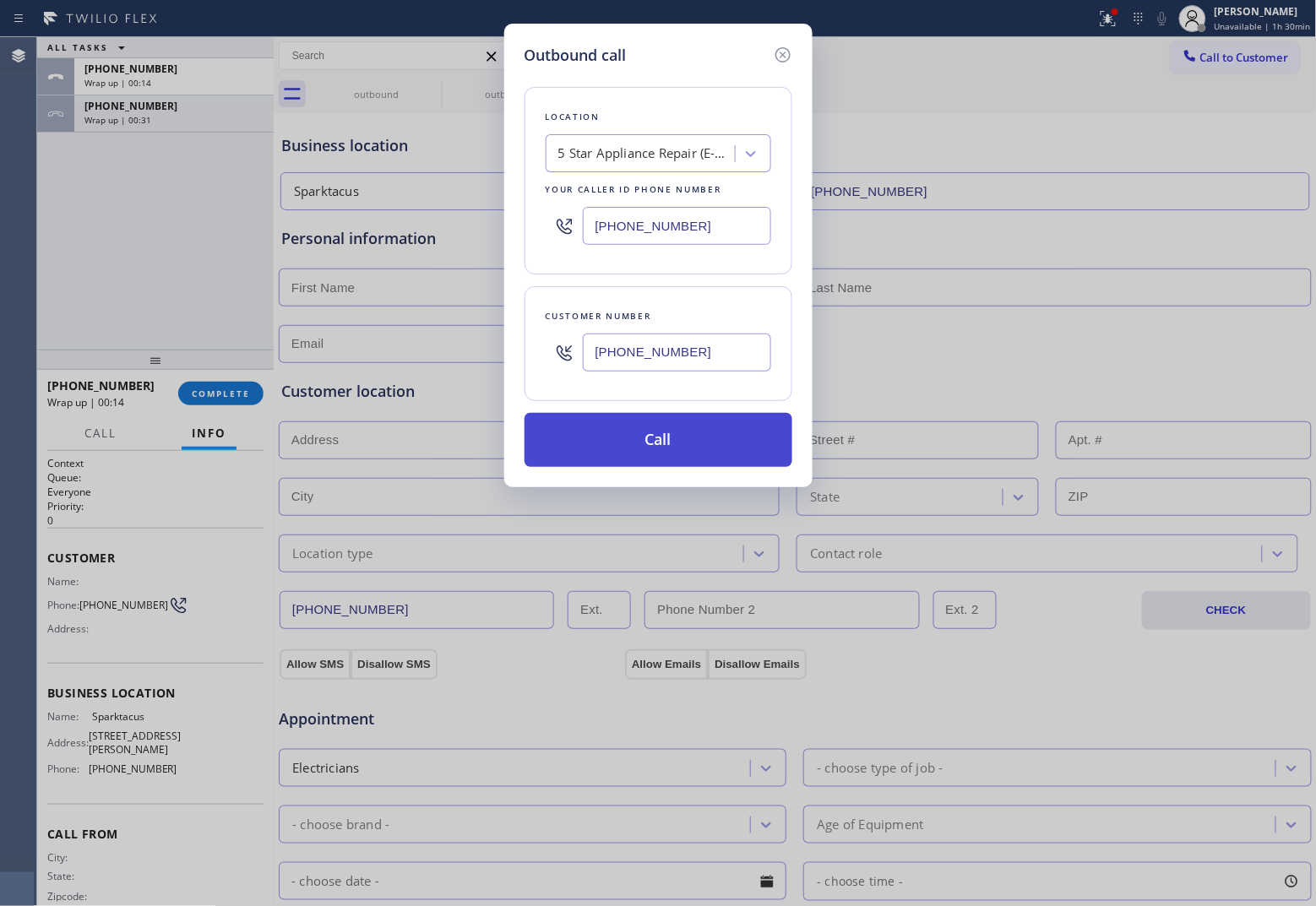
click at [669, 430] on button "Call" at bounding box center [658, 439] width 268 height 54
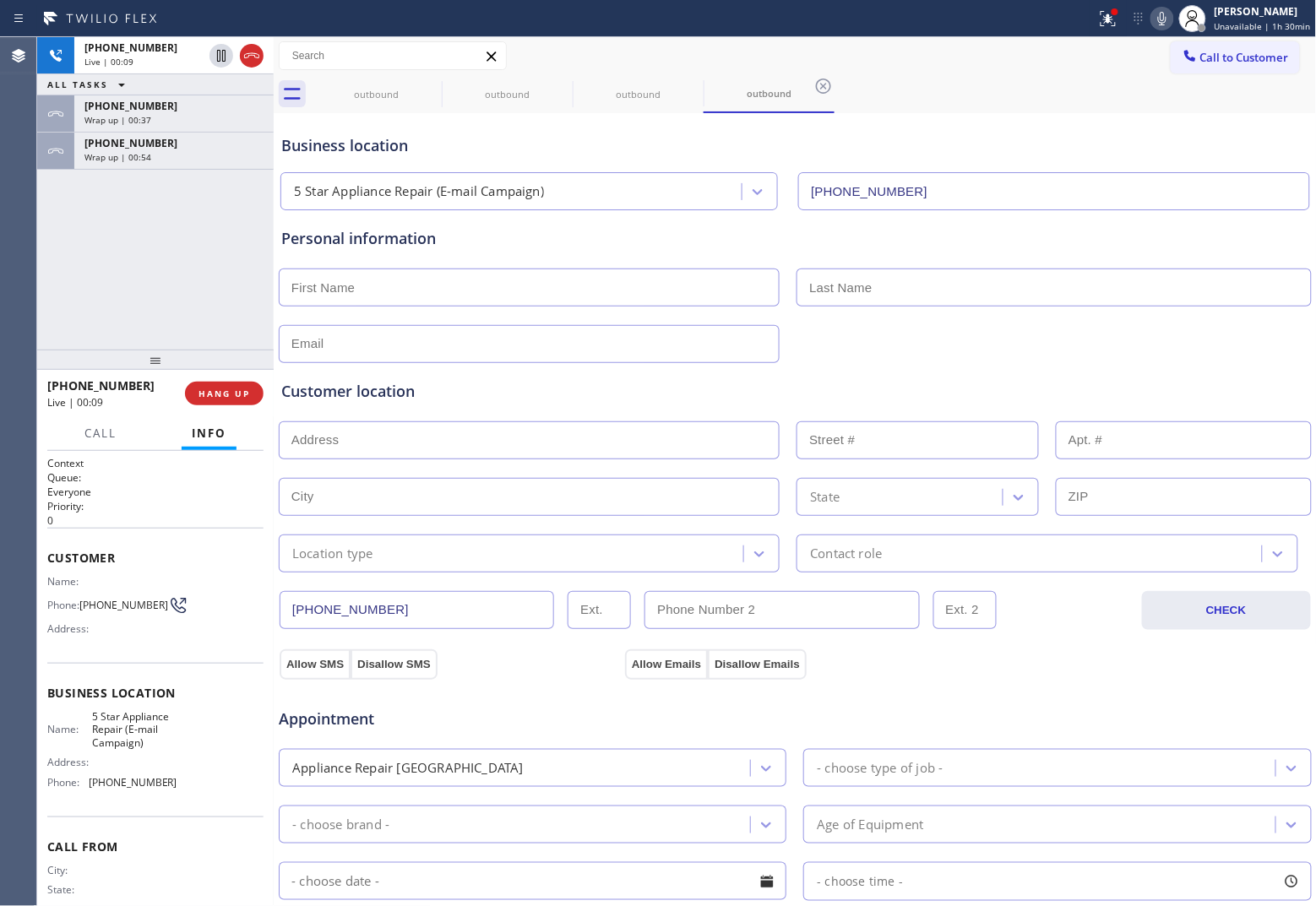
click at [0, 291] on div "Agent Desktop" at bounding box center [18, 471] width 36 height 869
click at [247, 51] on icon at bounding box center [251, 56] width 21 height 21
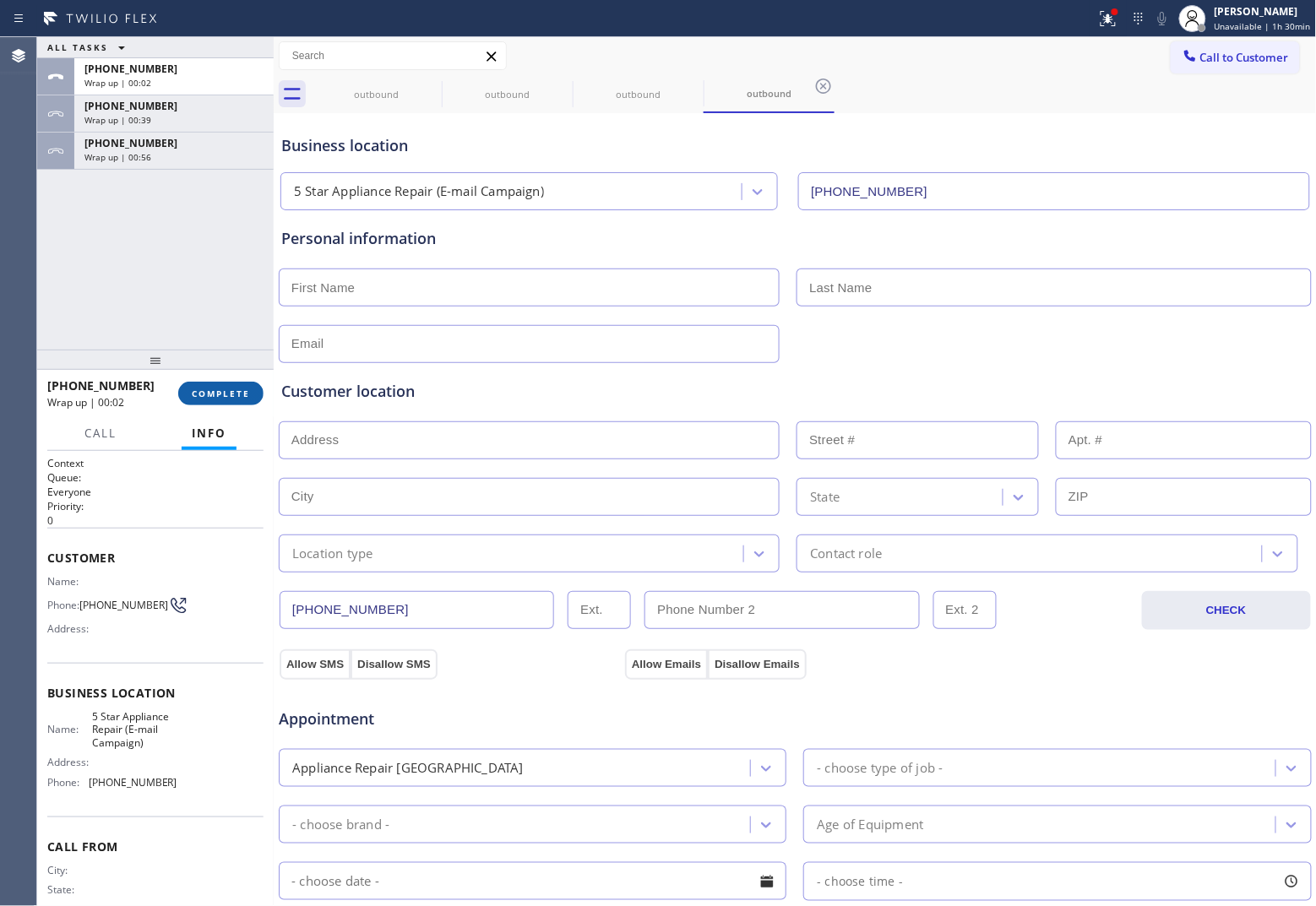
click at [241, 402] on button "COMPLETE" at bounding box center [221, 394] width 86 height 23
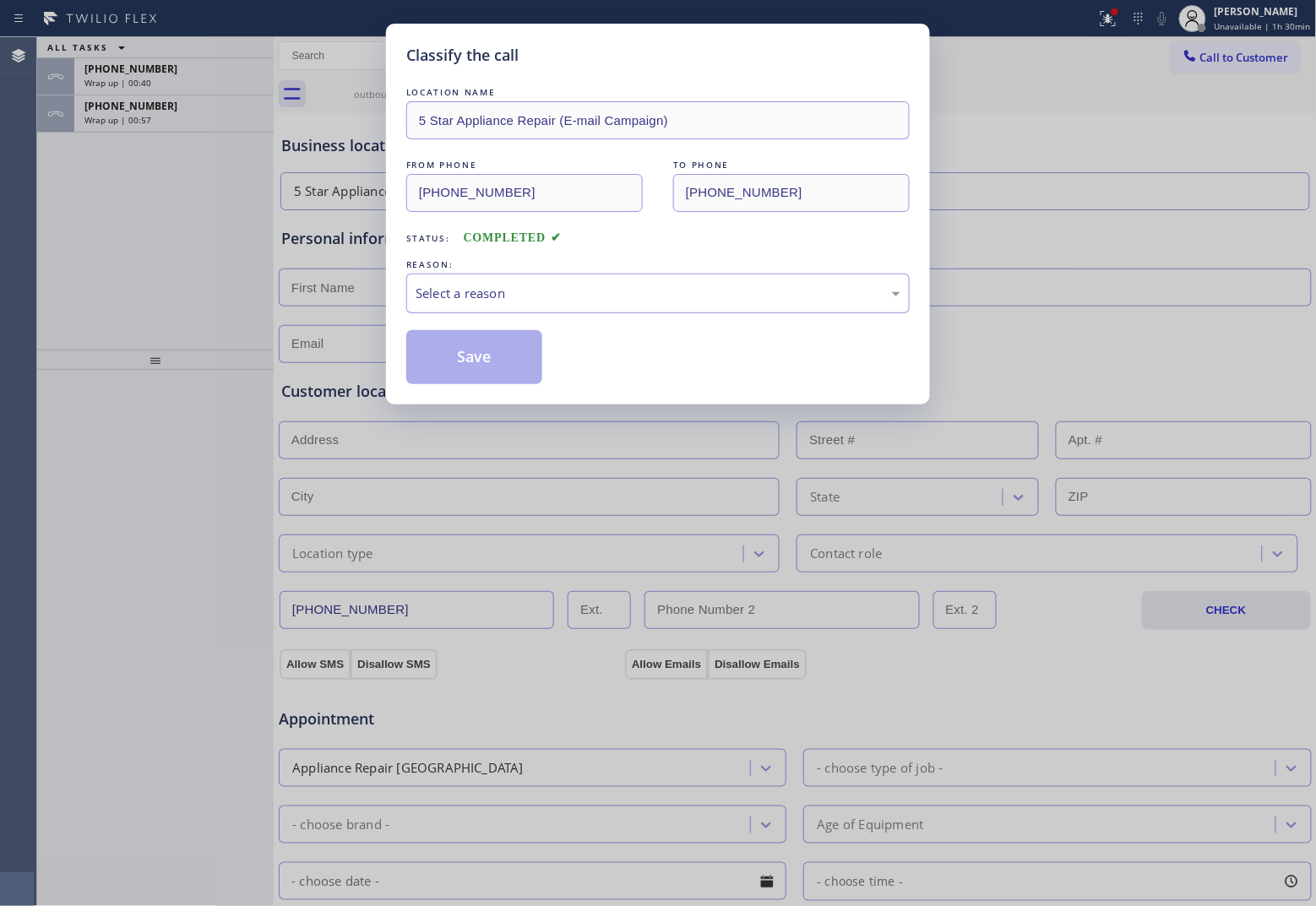
click at [588, 298] on div "Select a reason" at bounding box center [658, 294] width 485 height 20
click at [491, 360] on button "Save" at bounding box center [474, 358] width 136 height 54
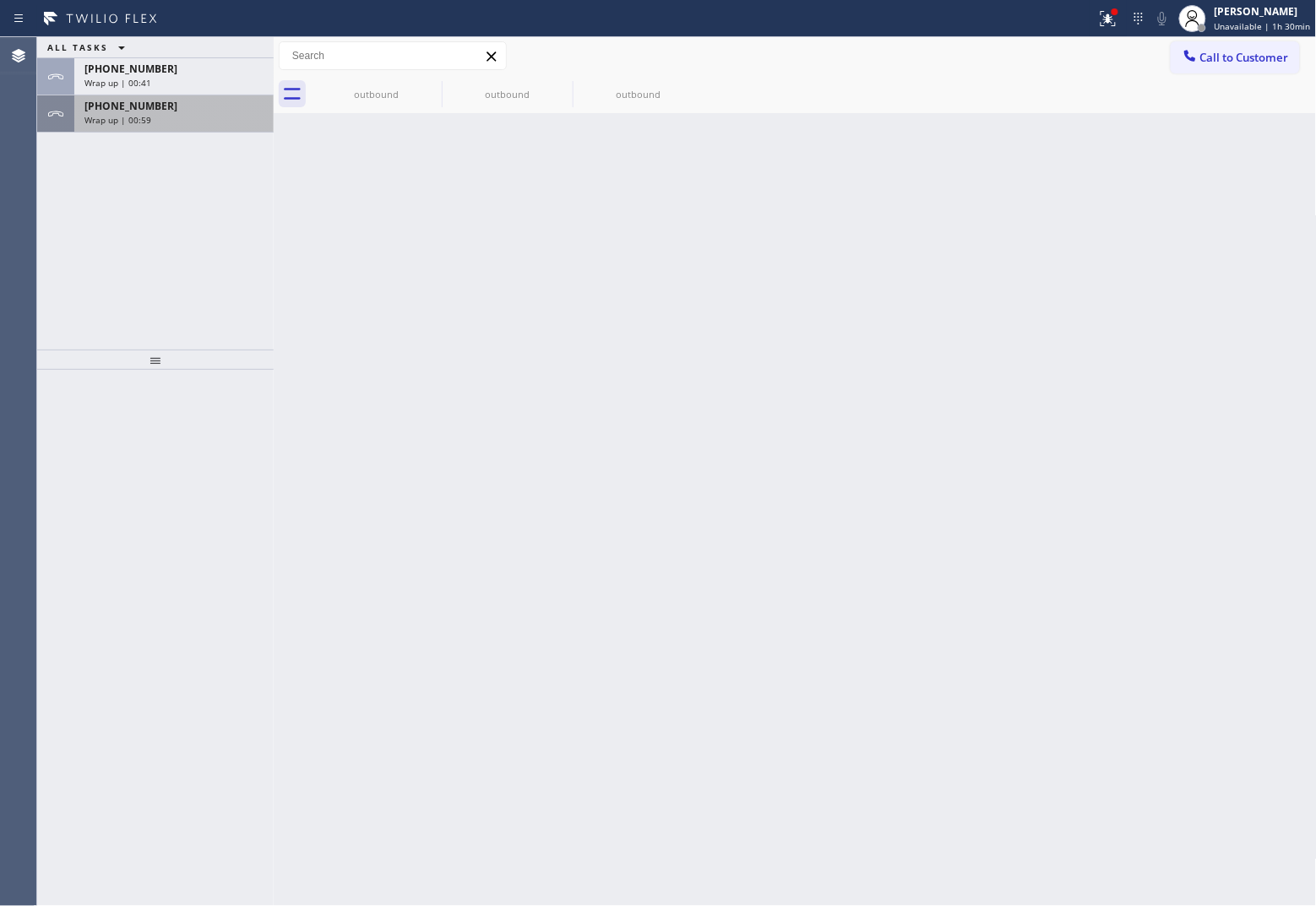
click at [180, 105] on div "[PHONE_NUMBER]" at bounding box center [174, 106] width 179 height 14
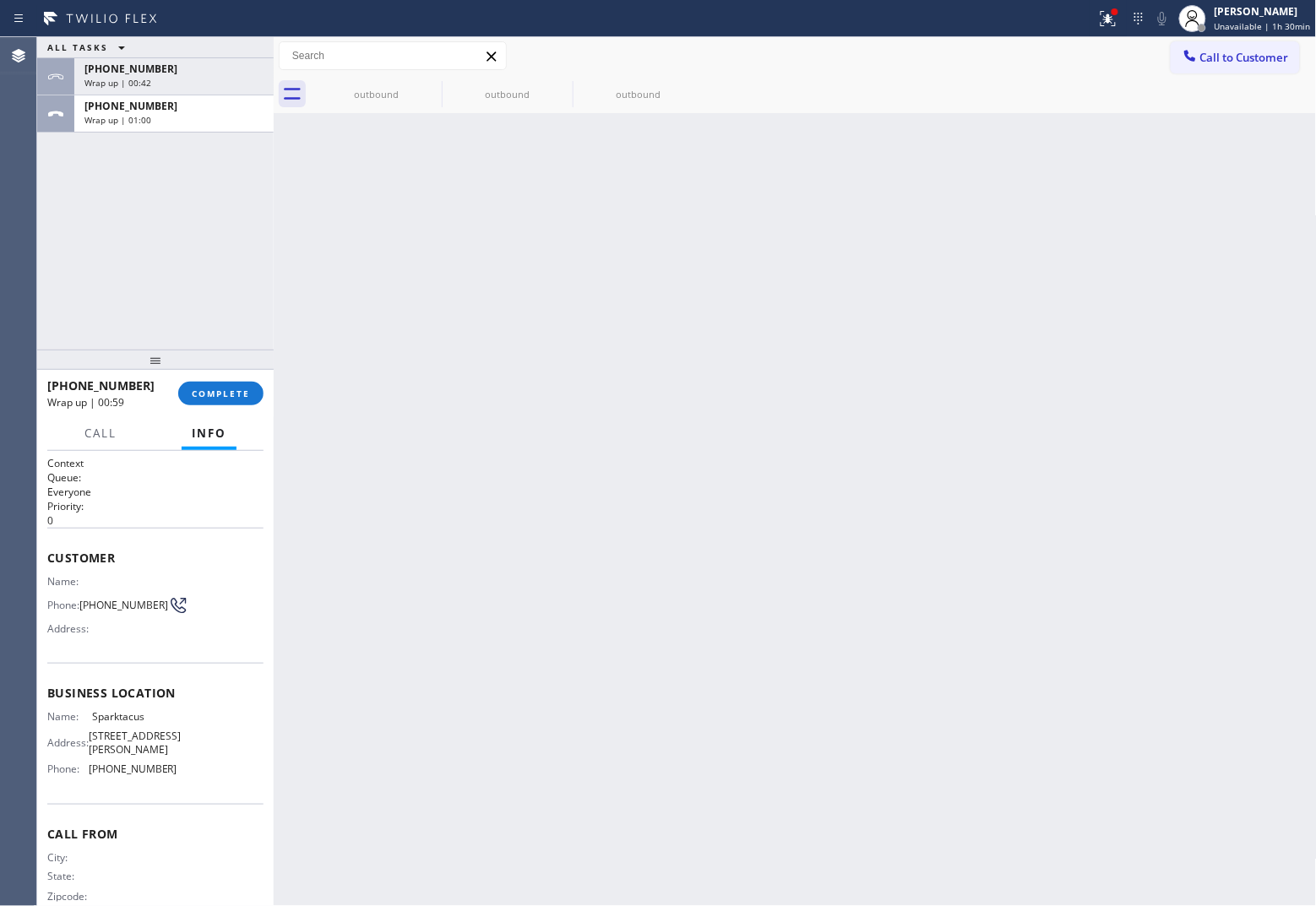
click at [211, 415] on div "[PHONE_NUMBER] Wrap up | 00:59 COMPLETE Call Info Call ended [PHONE_NUMBER] Wra…" at bounding box center [155, 638] width 237 height 536
click at [208, 394] on span "COMPLETE" at bounding box center [221, 393] width 59 height 12
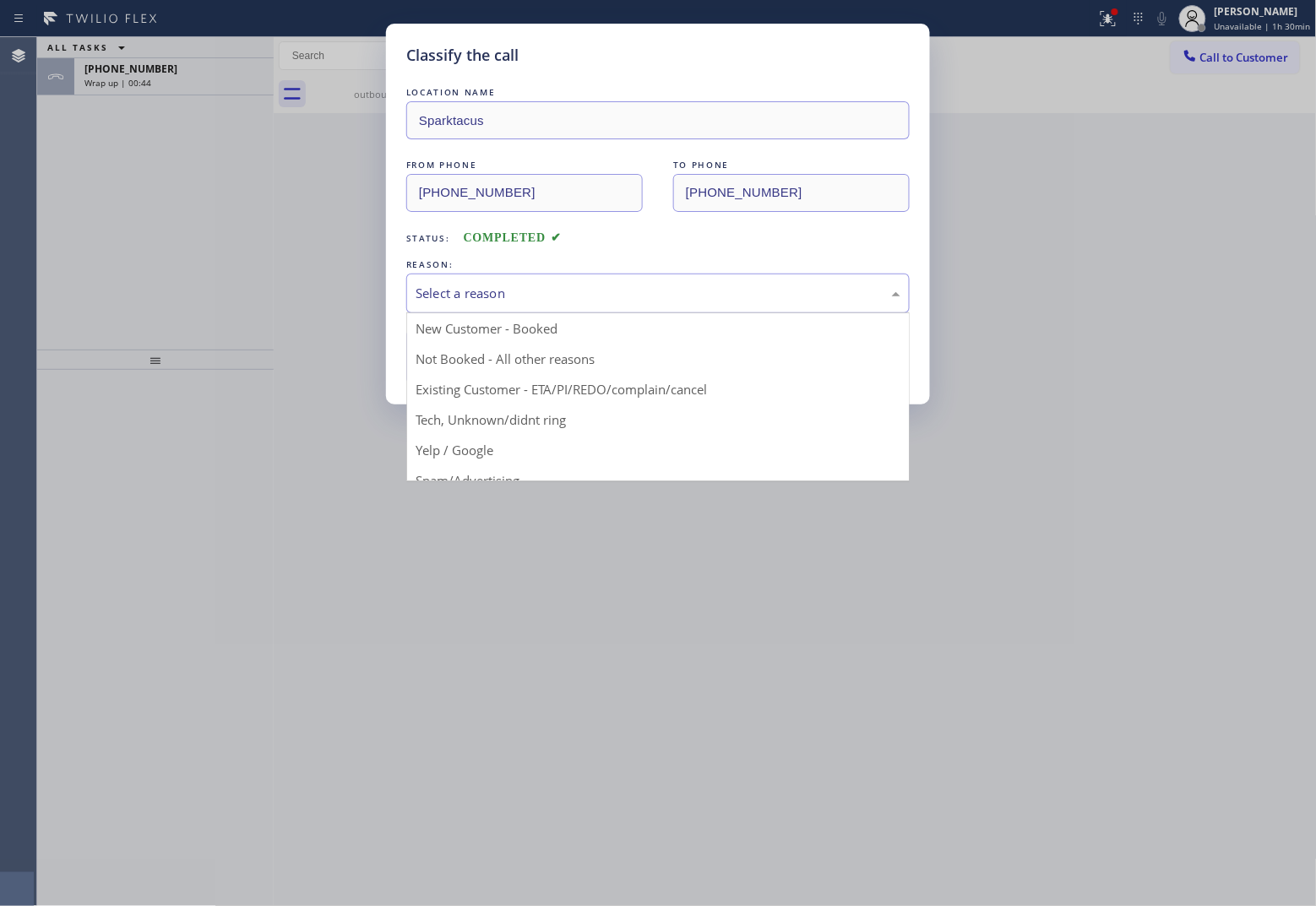
click at [513, 285] on div "Select a reason" at bounding box center [658, 294] width 485 height 20
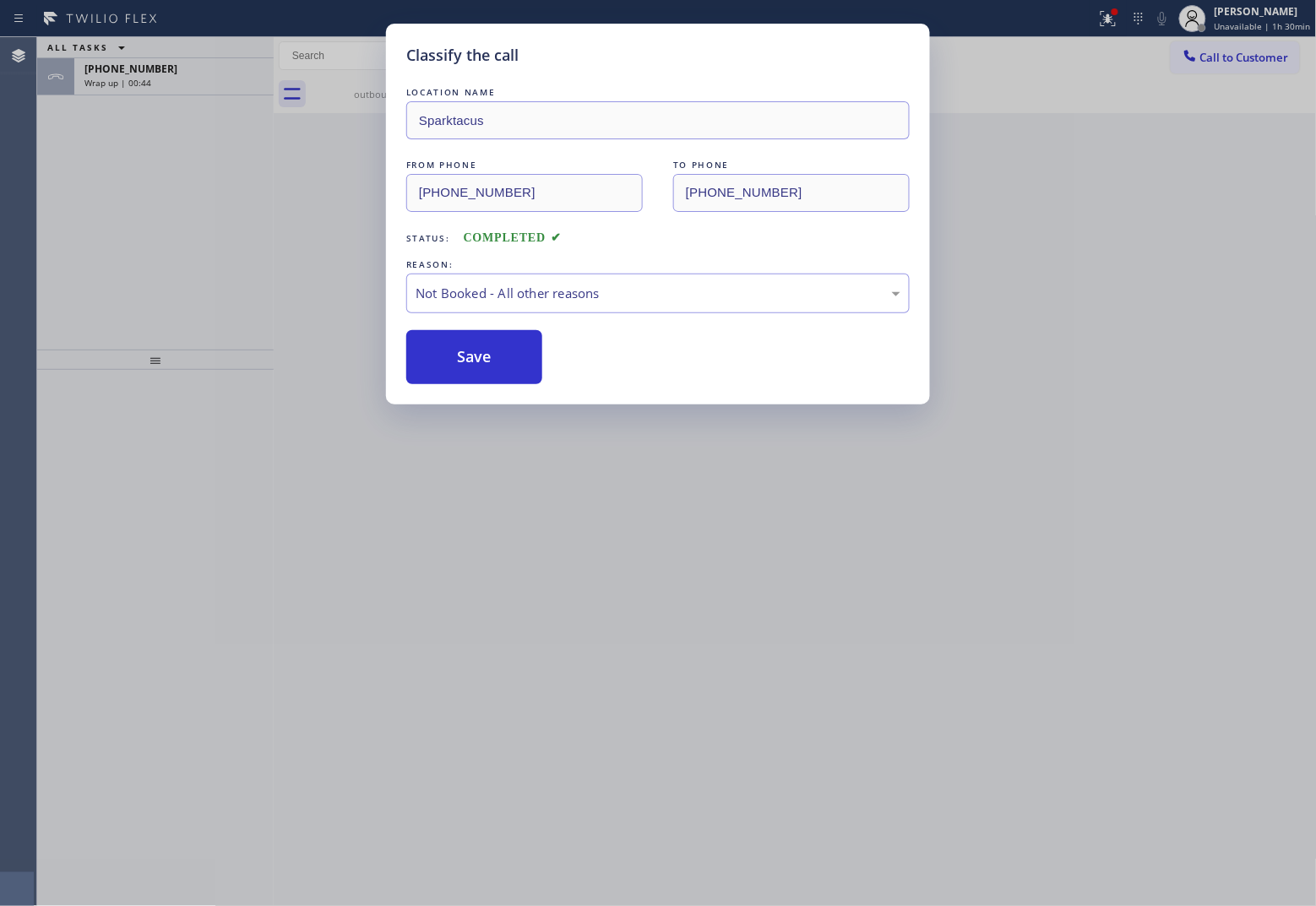
click at [480, 356] on button "Save" at bounding box center [474, 358] width 136 height 54
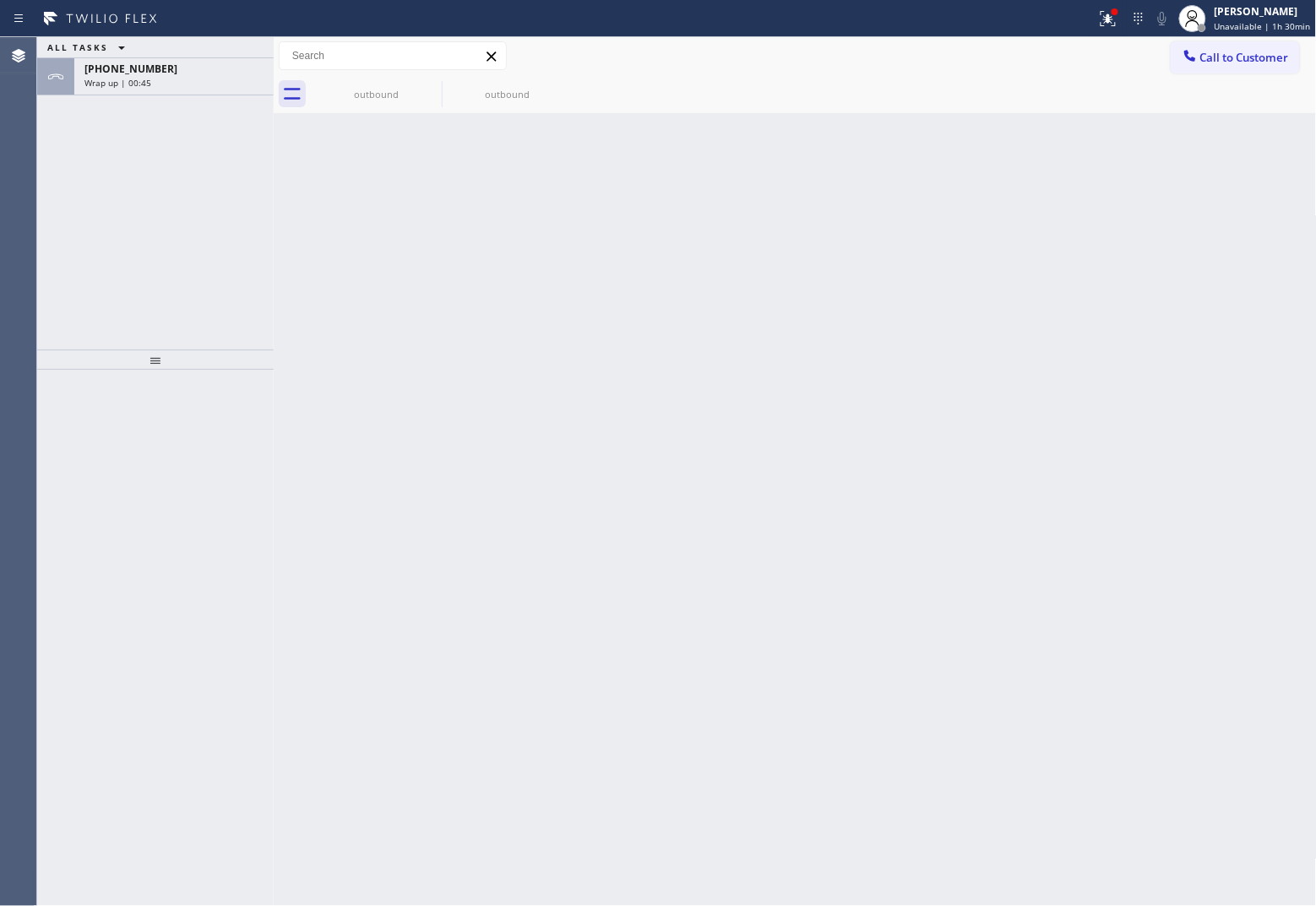
click at [135, 68] on span "[PHONE_NUMBER]" at bounding box center [131, 68] width 93 height 14
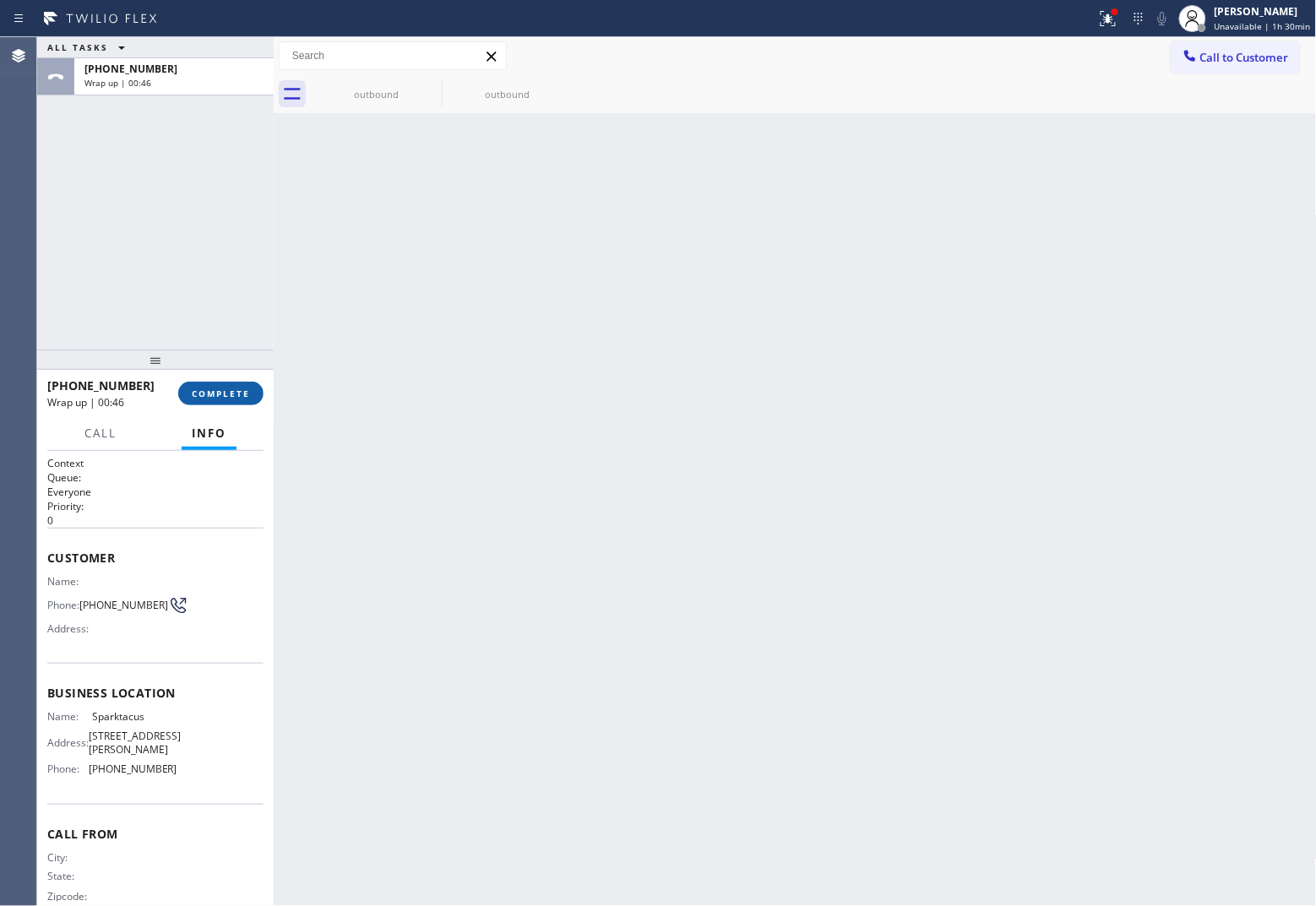
click at [241, 391] on span "COMPLETE" at bounding box center [221, 393] width 59 height 12
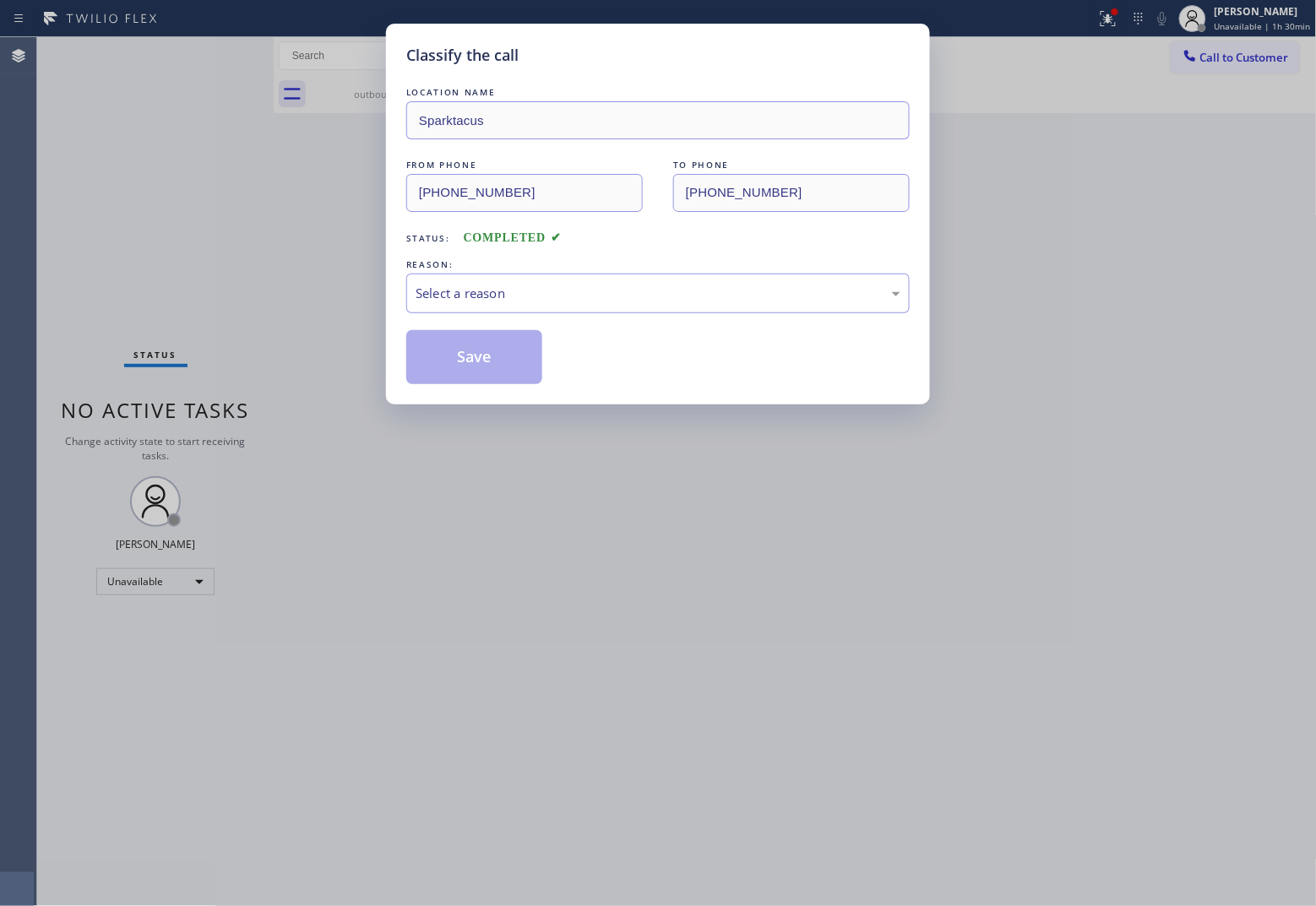
click at [520, 284] on div "Select a reason" at bounding box center [658, 294] width 485 height 20
click at [495, 368] on button "Save" at bounding box center [474, 358] width 136 height 54
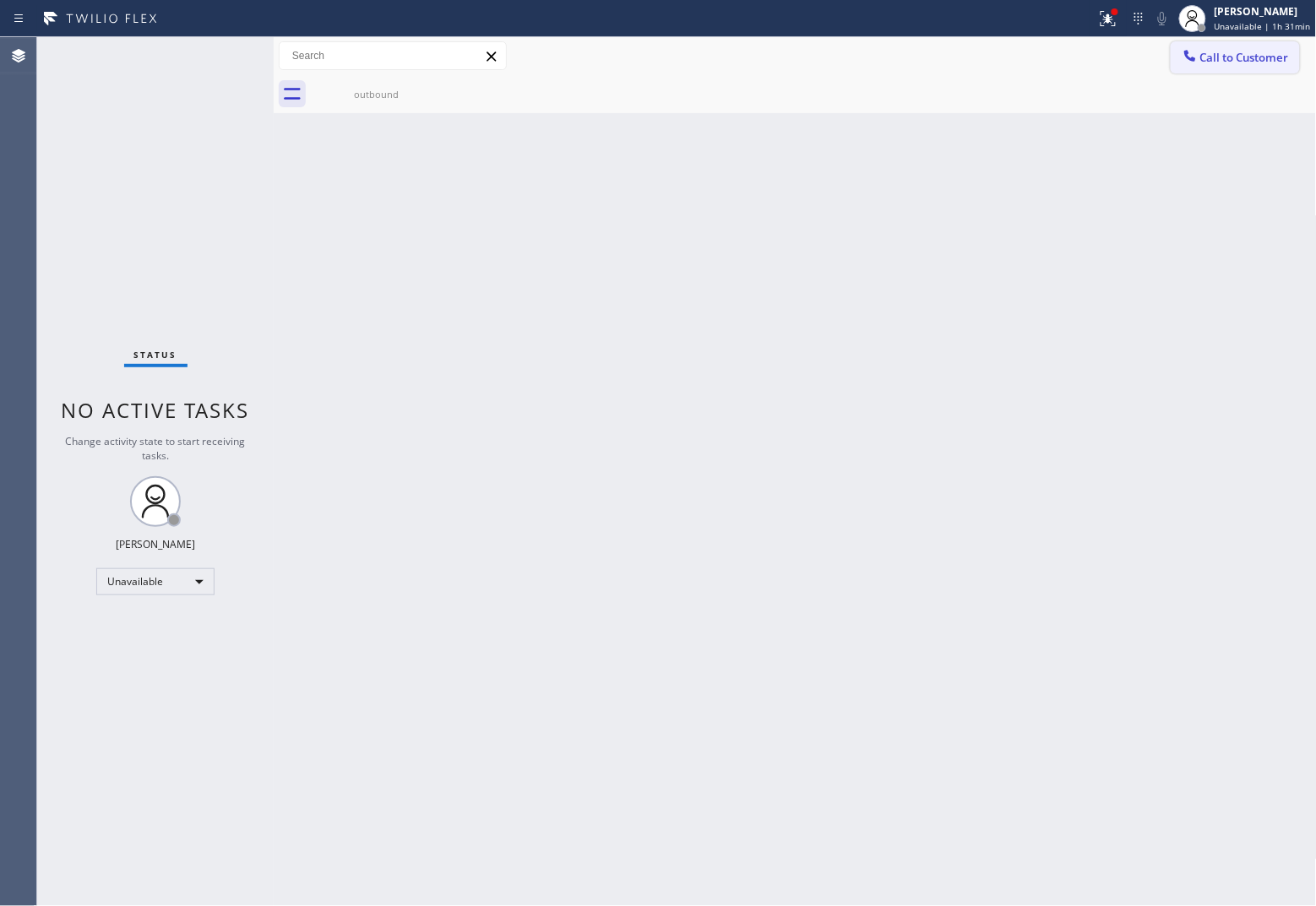
click at [1052, 61] on span "Call to Customer" at bounding box center [1244, 57] width 88 height 15
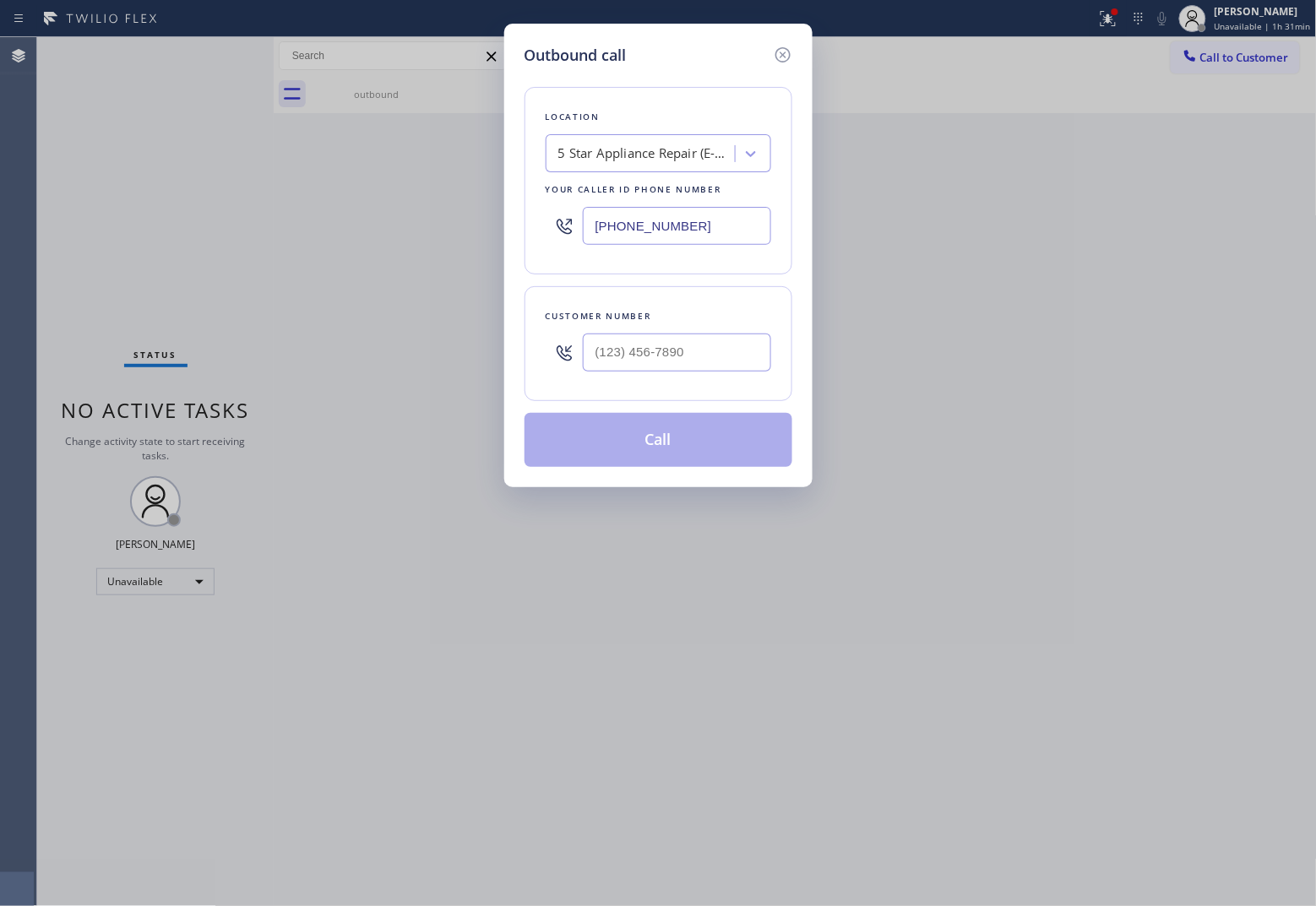
click at [640, 233] on input "[PHONE_NUMBER]" at bounding box center [676, 226] width 188 height 38
paste input "213) 444-7988"
click at [673, 340] on input "text" at bounding box center [676, 352] width 188 height 38
paste input "424) 610-0599"
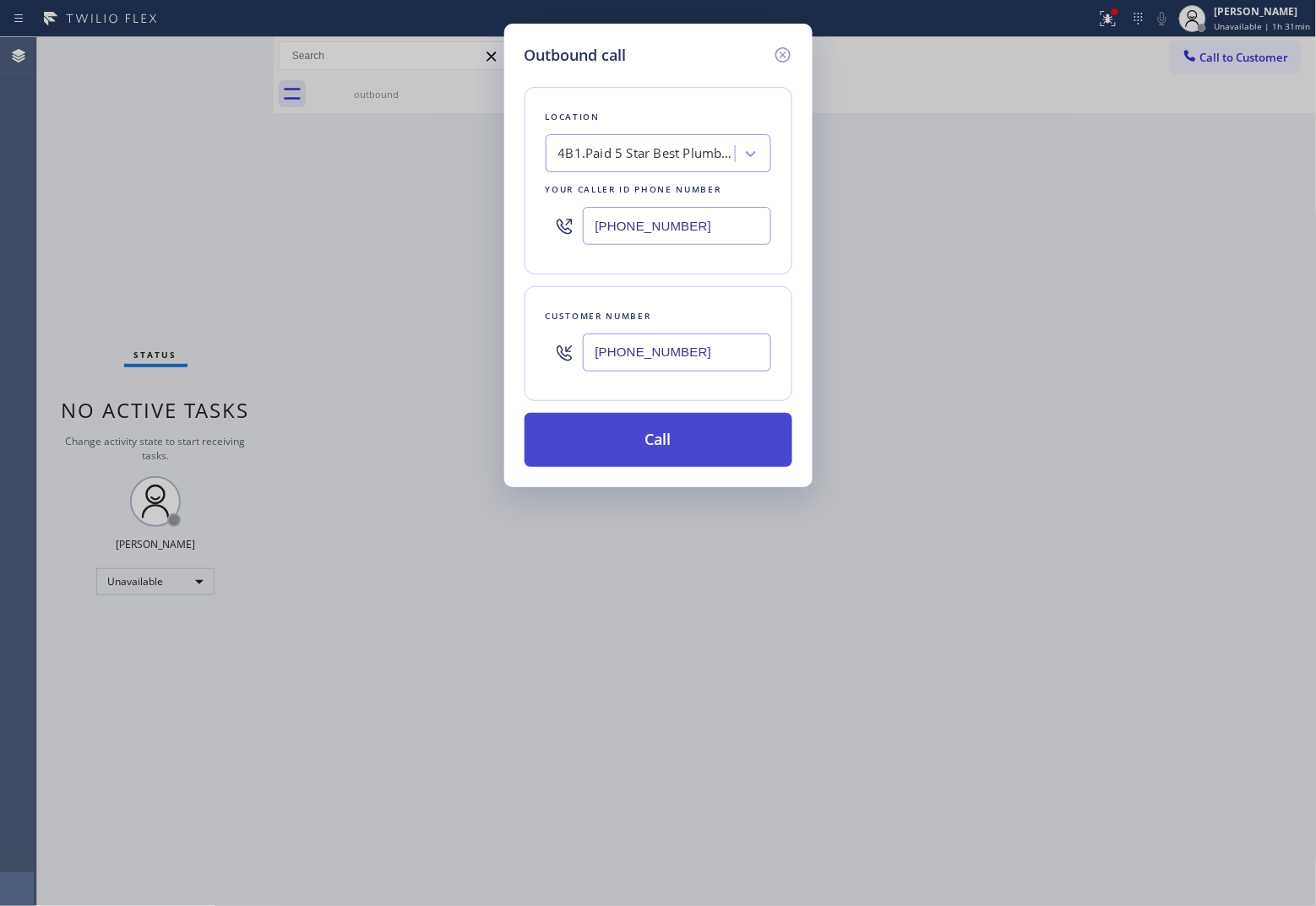
drag, startPoint x: 731, startPoint y: 439, endPoint x: 1313, endPoint y: 386, distance: 584.4
click at [732, 439] on button "Call" at bounding box center [658, 439] width 268 height 54
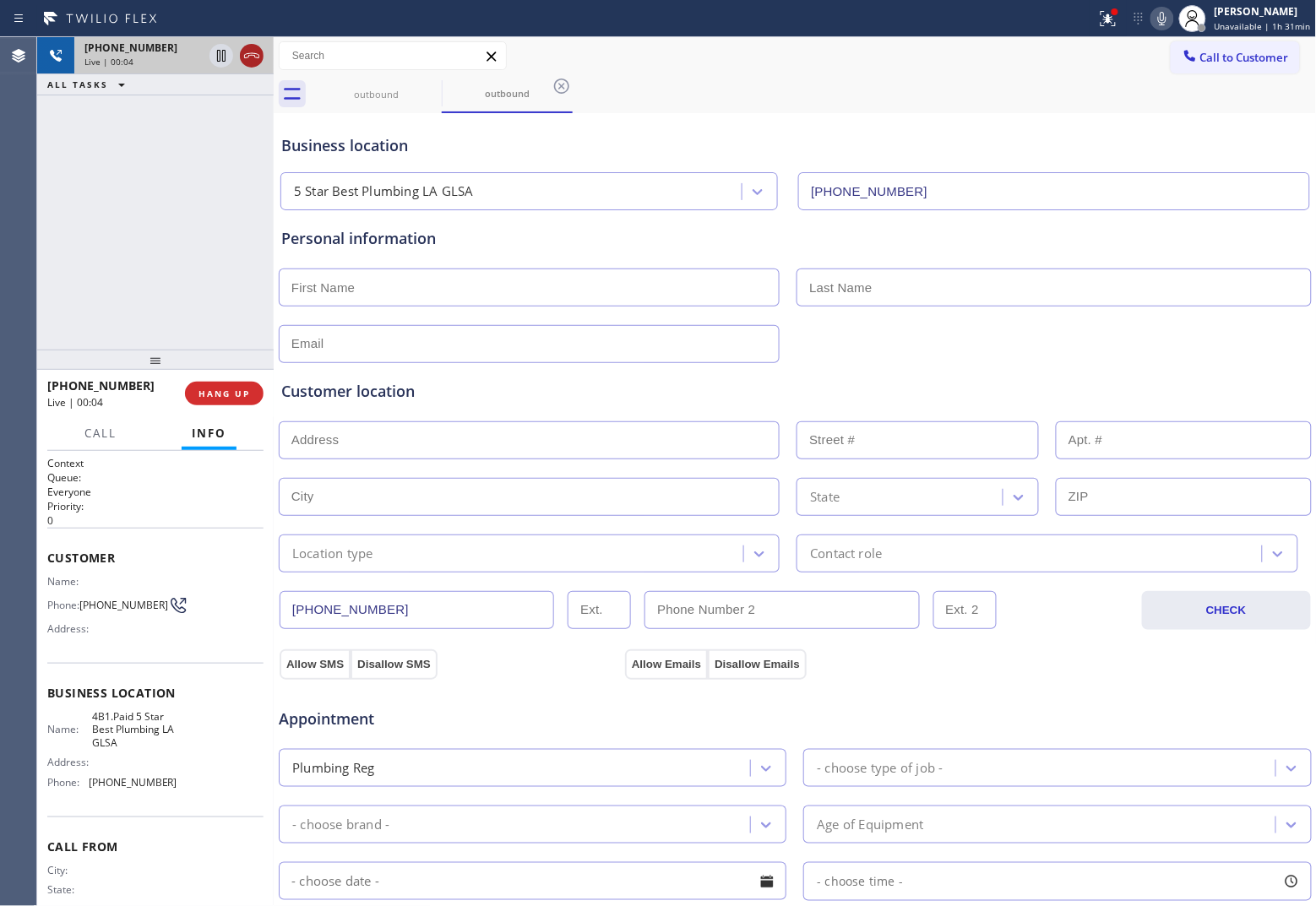
click at [260, 57] on icon at bounding box center [251, 56] width 21 height 21
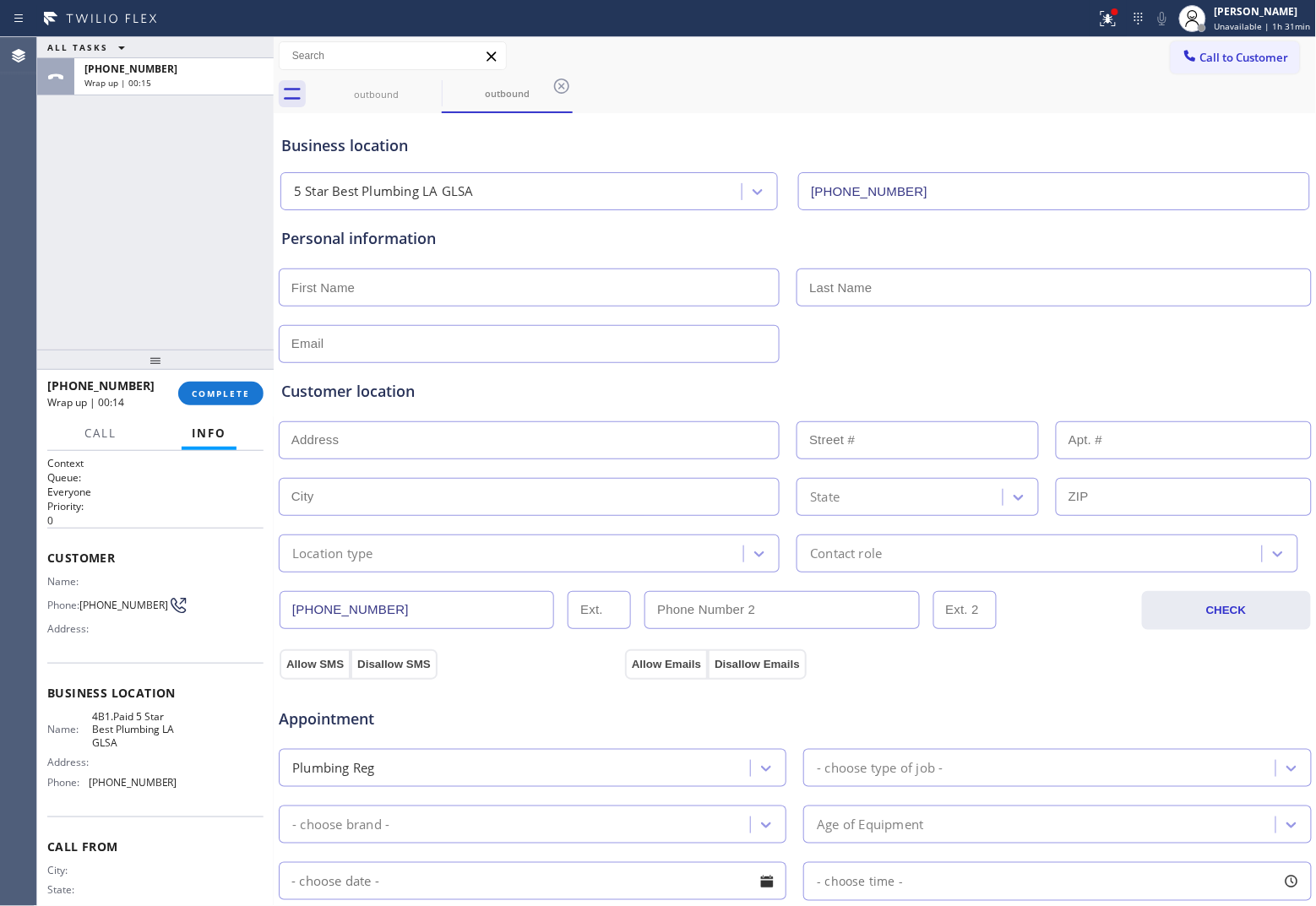
click at [19, 171] on div "Agent Desktop" at bounding box center [18, 471] width 36 height 869
drag, startPoint x: 1248, startPoint y: 59, endPoint x: 837, endPoint y: 199, distance: 434.2
click at [1052, 59] on span "Call to Customer" at bounding box center [1244, 57] width 88 height 15
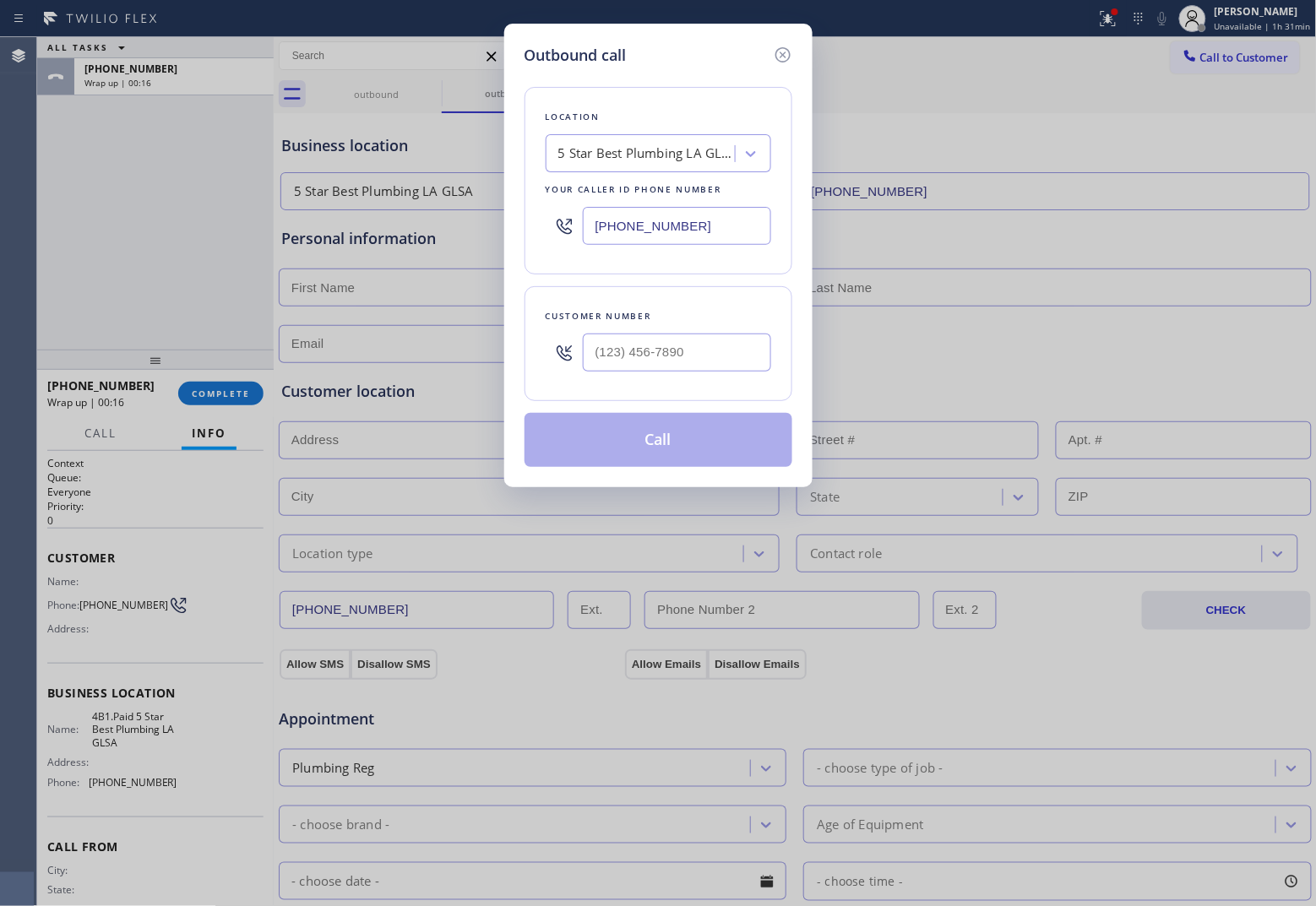
click at [643, 231] on input "[PHONE_NUMBER]" at bounding box center [676, 226] width 188 height 38
paste input "855) 999-4417"
drag, startPoint x: 36, startPoint y: 226, endPoint x: 52, endPoint y: 226, distance: 16.0
click at [48, 226] on div "Outbound call Location 4B2.Paid HVAC Alliance Expert Your caller id phone numbe…" at bounding box center [658, 453] width 1316 height 906
drag, startPoint x: 657, startPoint y: 359, endPoint x: 685, endPoint y: 395, distance: 45.6
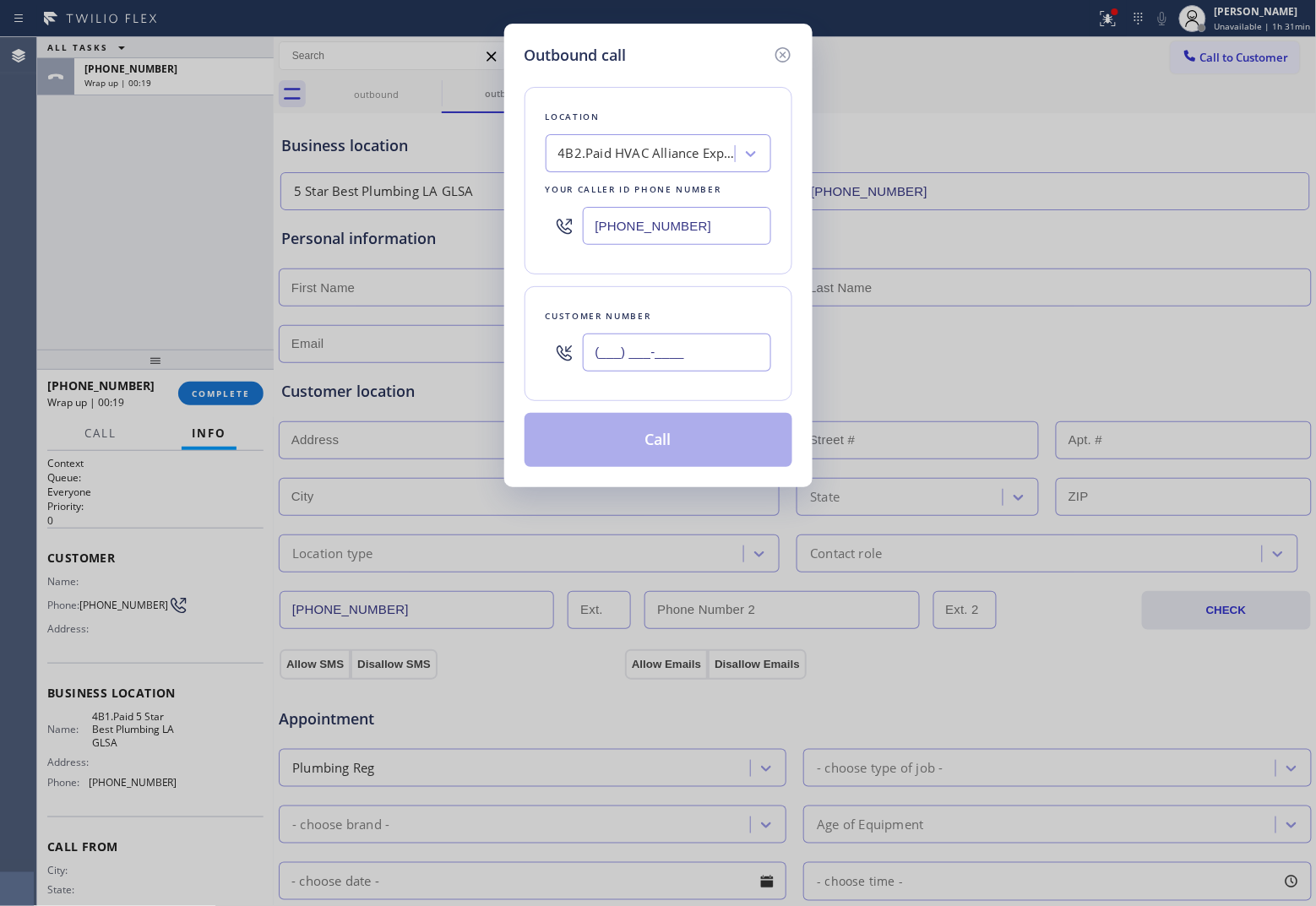
click at [657, 360] on input "(___) ___-____" at bounding box center [676, 352] width 188 height 38
paste
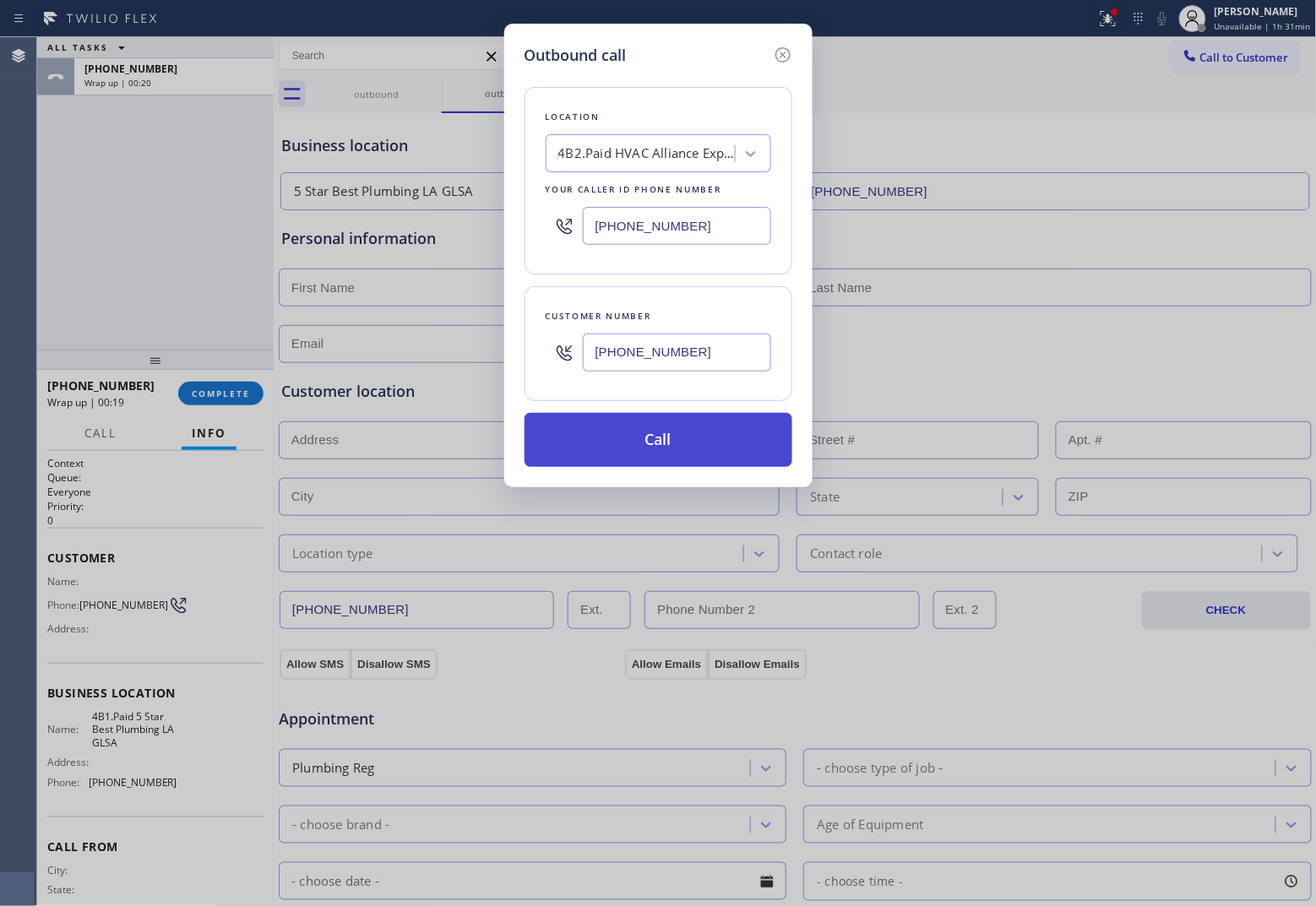
click at [671, 440] on button "Call" at bounding box center [658, 439] width 268 height 54
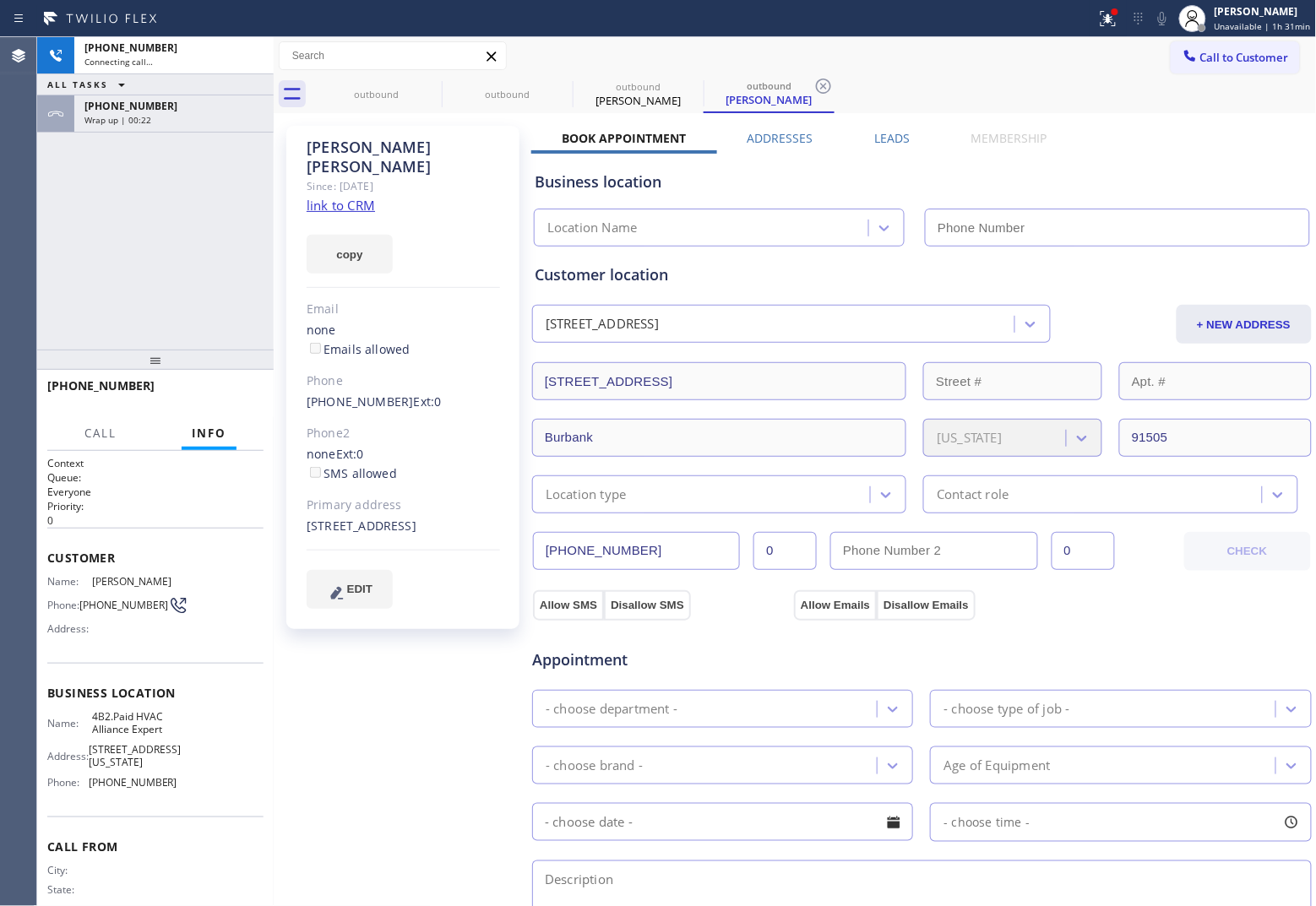
click at [340, 177] on div "Since: [DATE]" at bounding box center [403, 186] width 194 height 20
click at [340, 196] on link "link to CRM" at bounding box center [340, 204] width 68 height 17
click at [233, 389] on span "HANG UP" at bounding box center [223, 393] width 51 height 12
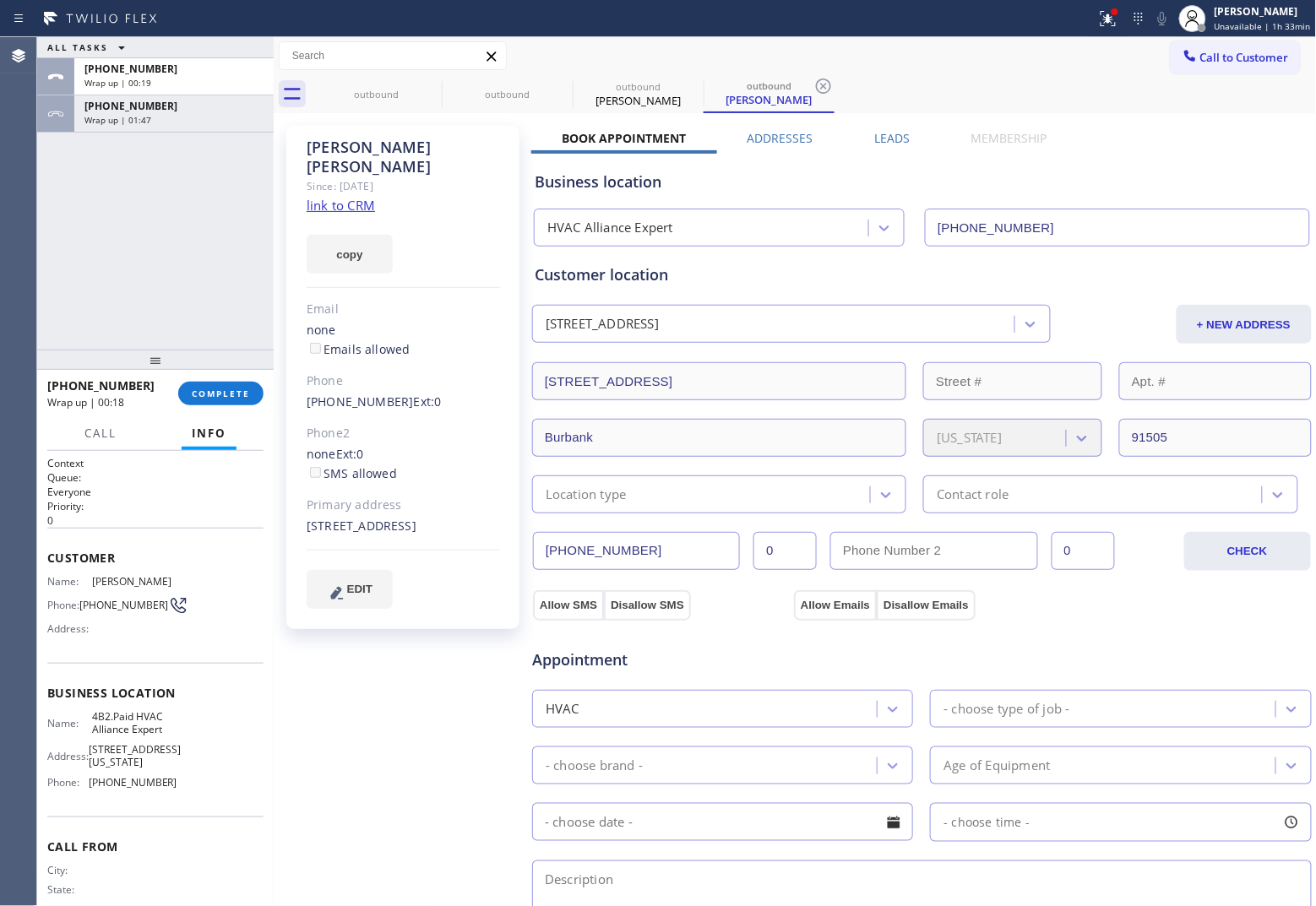
click at [35, 256] on div "Agent Desktop" at bounding box center [18, 471] width 36 height 869
click at [1052, 58] on span "Call to Customer" at bounding box center [1244, 57] width 88 height 15
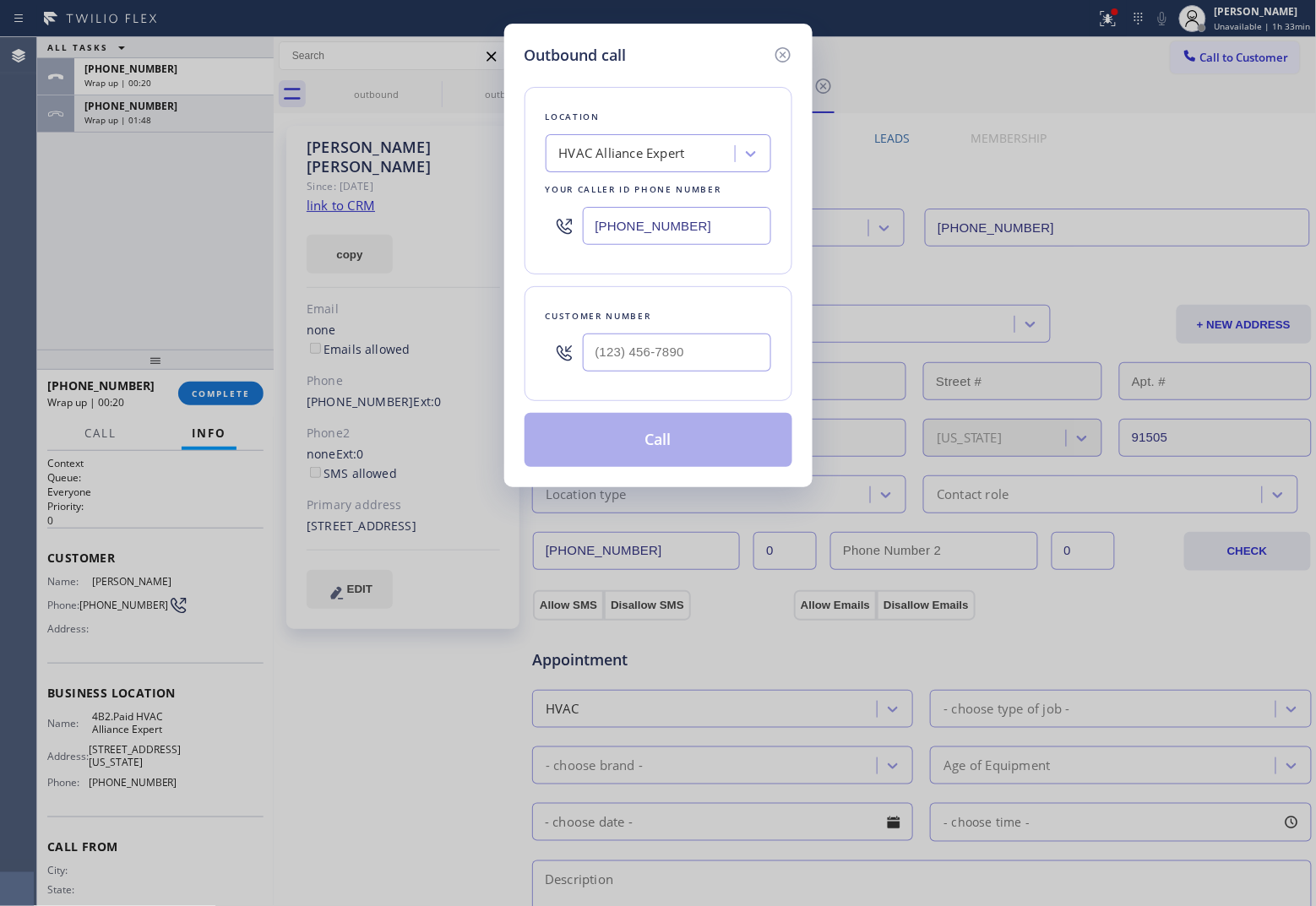
click at [664, 230] on input "[PHONE_NUMBER]" at bounding box center [676, 226] width 188 height 38
drag, startPoint x: 0, startPoint y: 262, endPoint x: 91, endPoint y: 255, distance: 91.3
click at [7, 260] on div "Outbound call Location Appliance Viking Repair Your caller id phone number [PHO…" at bounding box center [658, 453] width 1316 height 906
click at [648, 353] on input "(___) ___-____" at bounding box center [676, 352] width 188 height 38
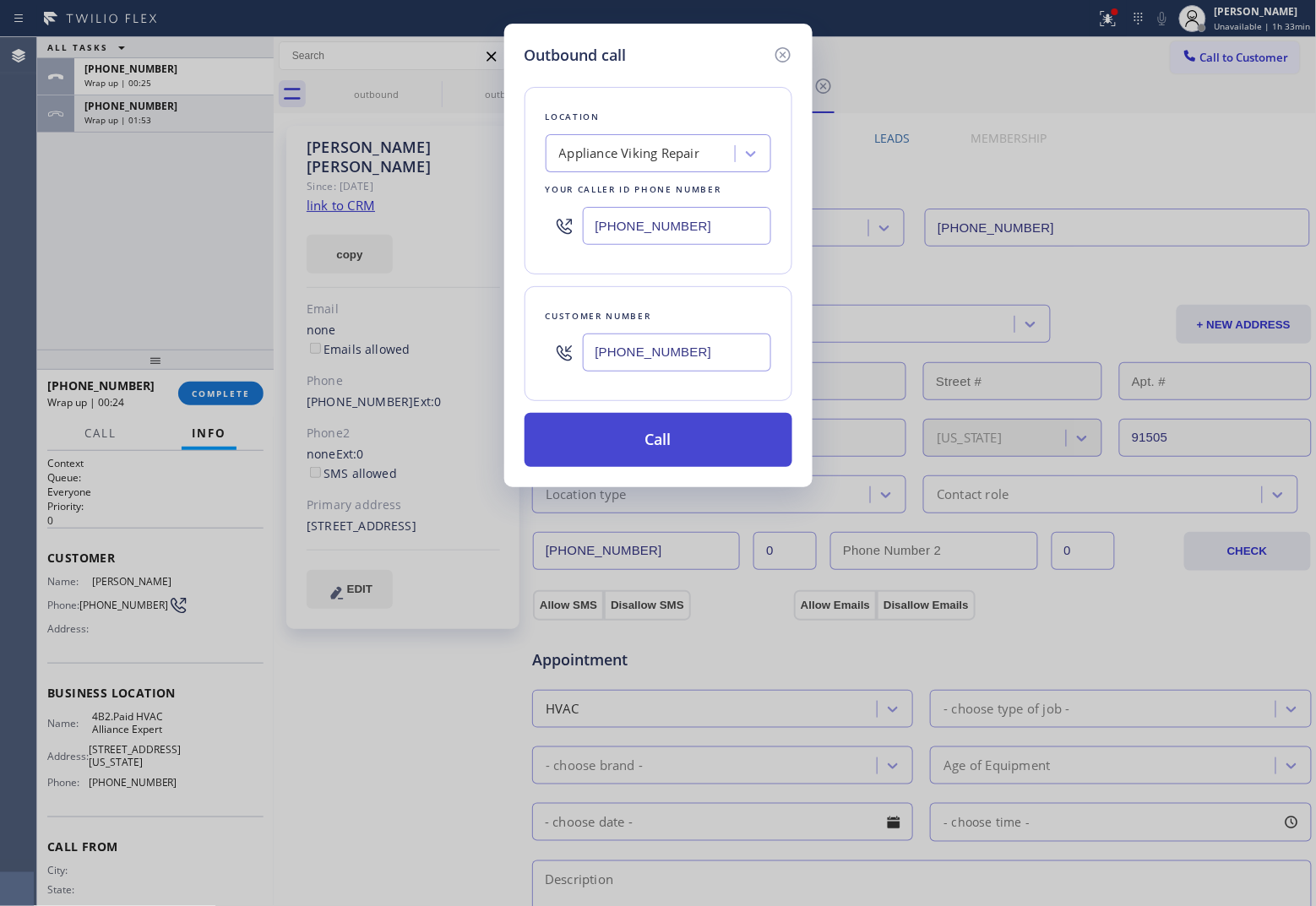
click at [680, 444] on button "Call" at bounding box center [658, 439] width 268 height 54
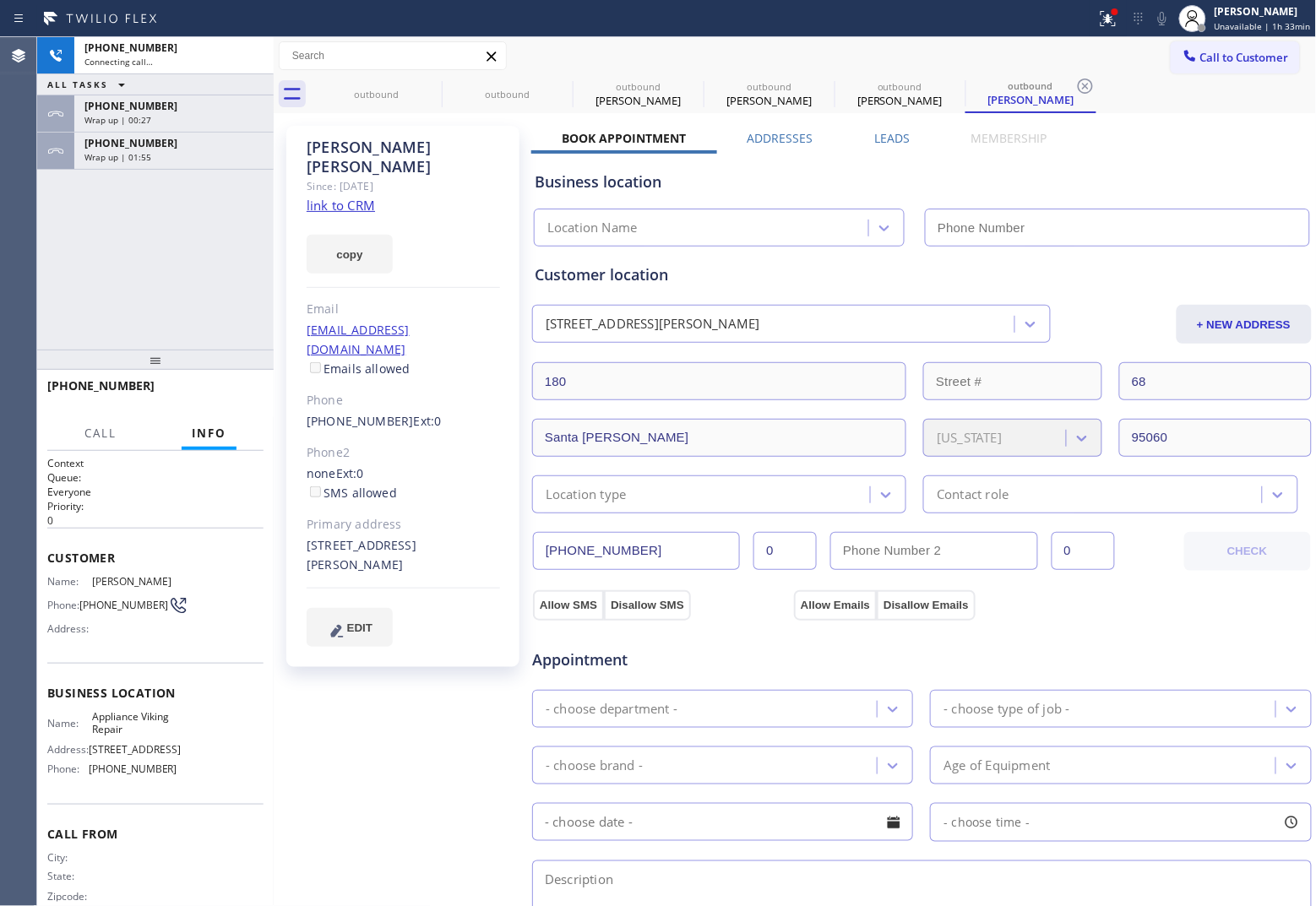
click at [344, 196] on link "link to CRM" at bounding box center [340, 204] width 68 height 17
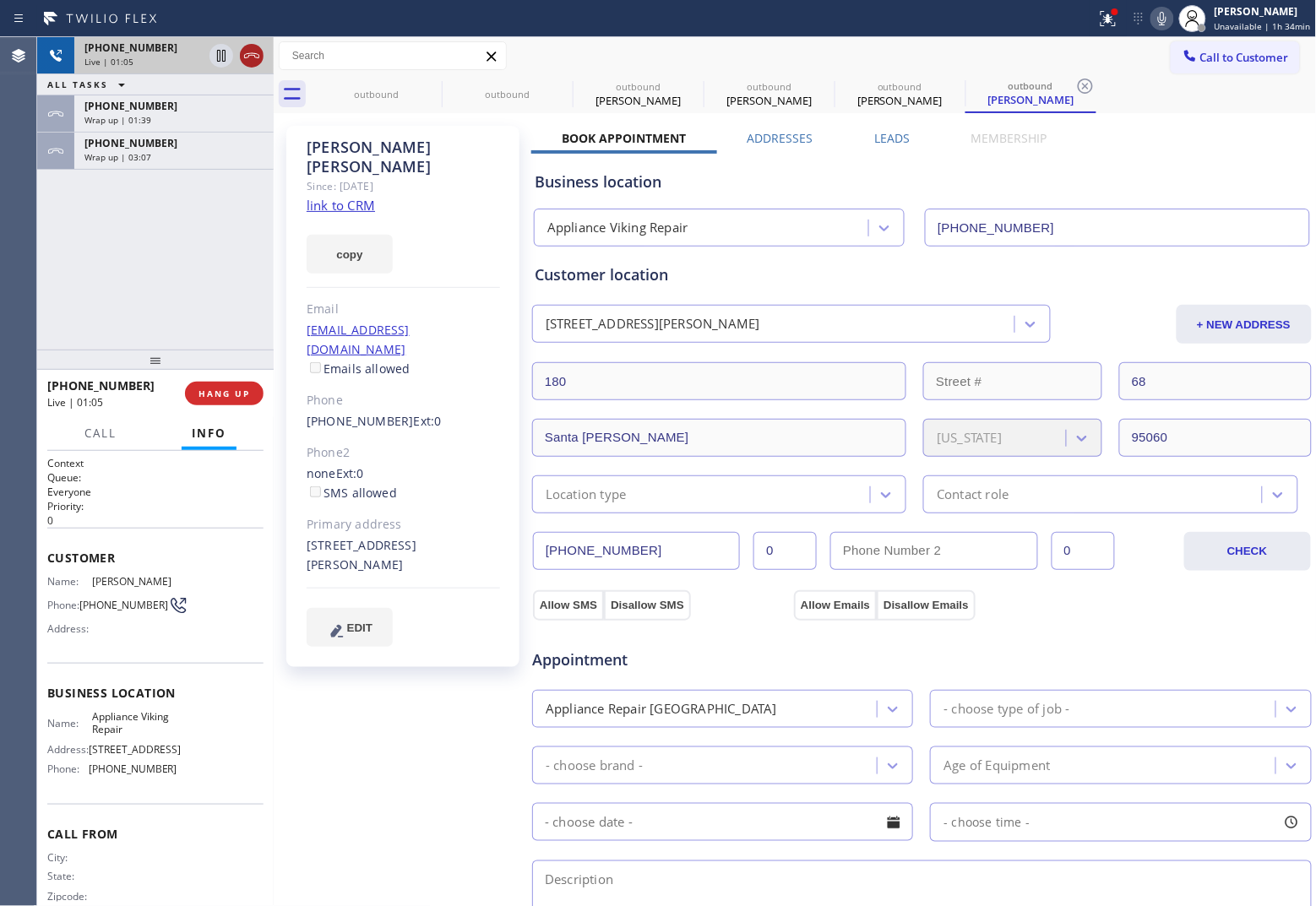
click at [250, 55] on icon at bounding box center [251, 56] width 15 height 5
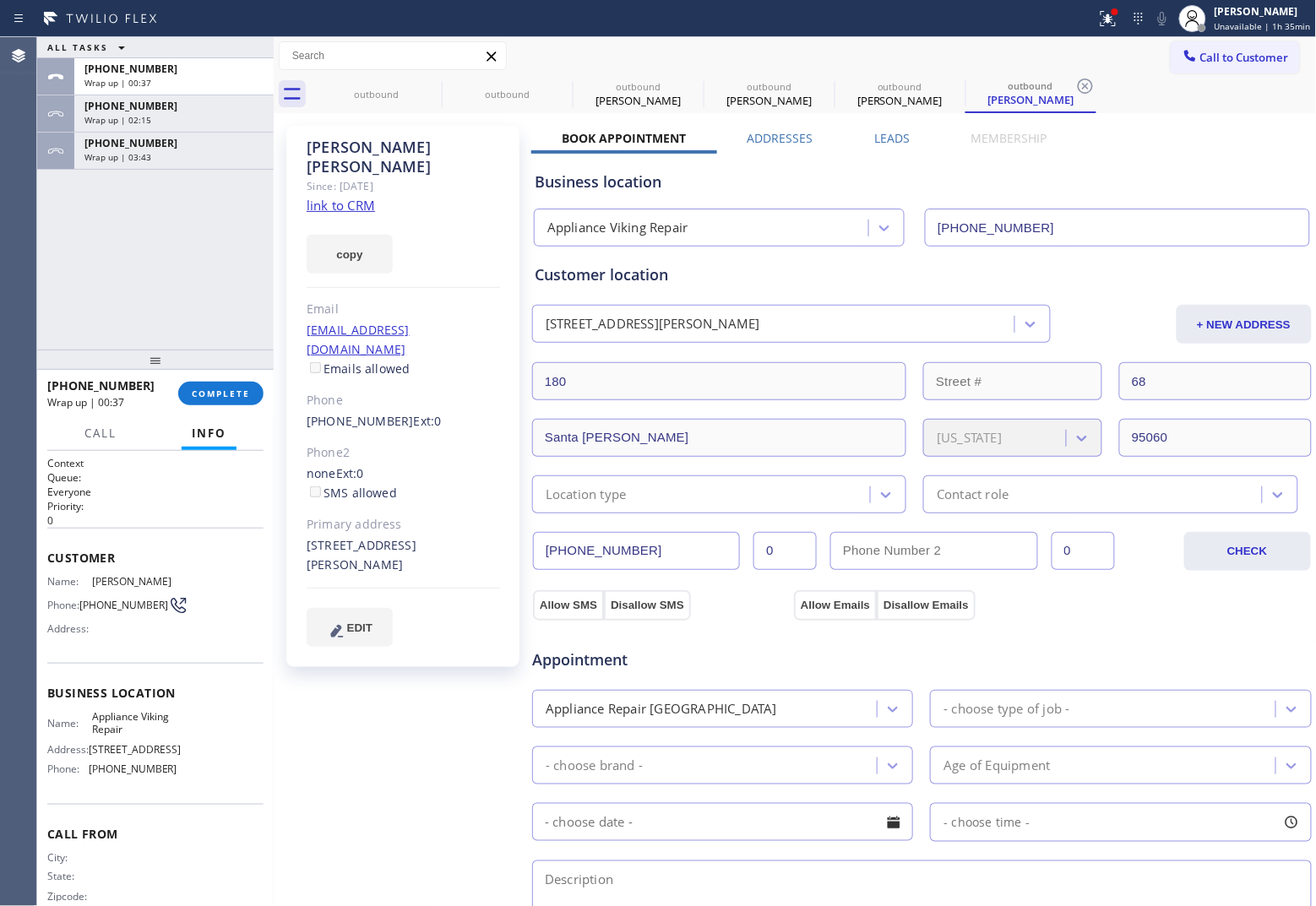
click at [9, 251] on div "Agent Desktop" at bounding box center [18, 471] width 36 height 869
click at [1052, 51] on span "Call to Customer" at bounding box center [1244, 57] width 88 height 15
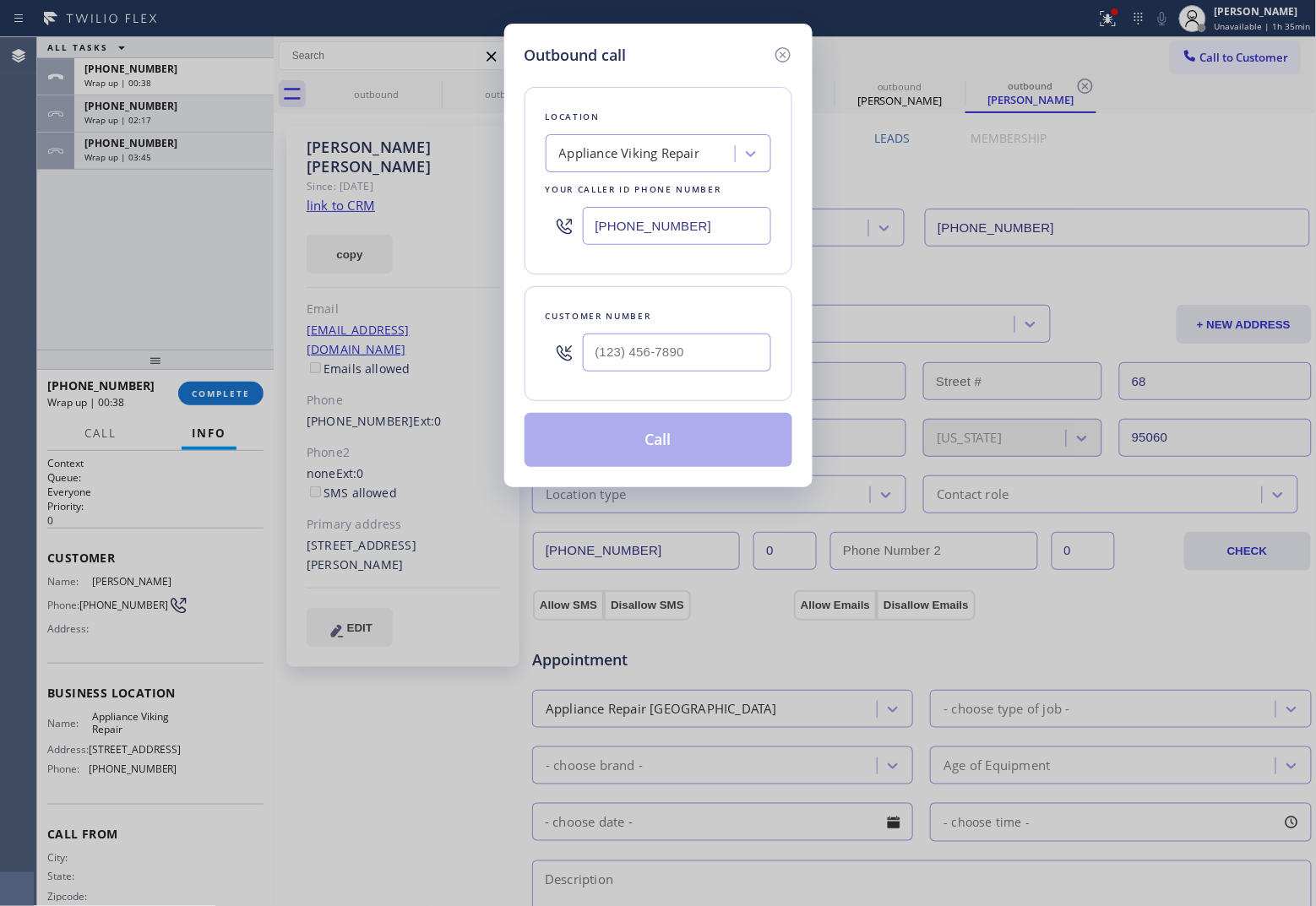
click at [657, 233] on input "[PHONE_NUMBER]" at bounding box center [676, 226] width 188 height 38
drag, startPoint x: 68, startPoint y: 279, endPoint x: 529, endPoint y: 425, distance: 483.6
click at [69, 280] on div "Outbound call Location [GEOGRAPHIC_DATA] Cooling & Heating Your caller id phone…" at bounding box center [658, 453] width 1316 height 906
click at [613, 360] on input "(___) ___-____" at bounding box center [676, 352] width 188 height 38
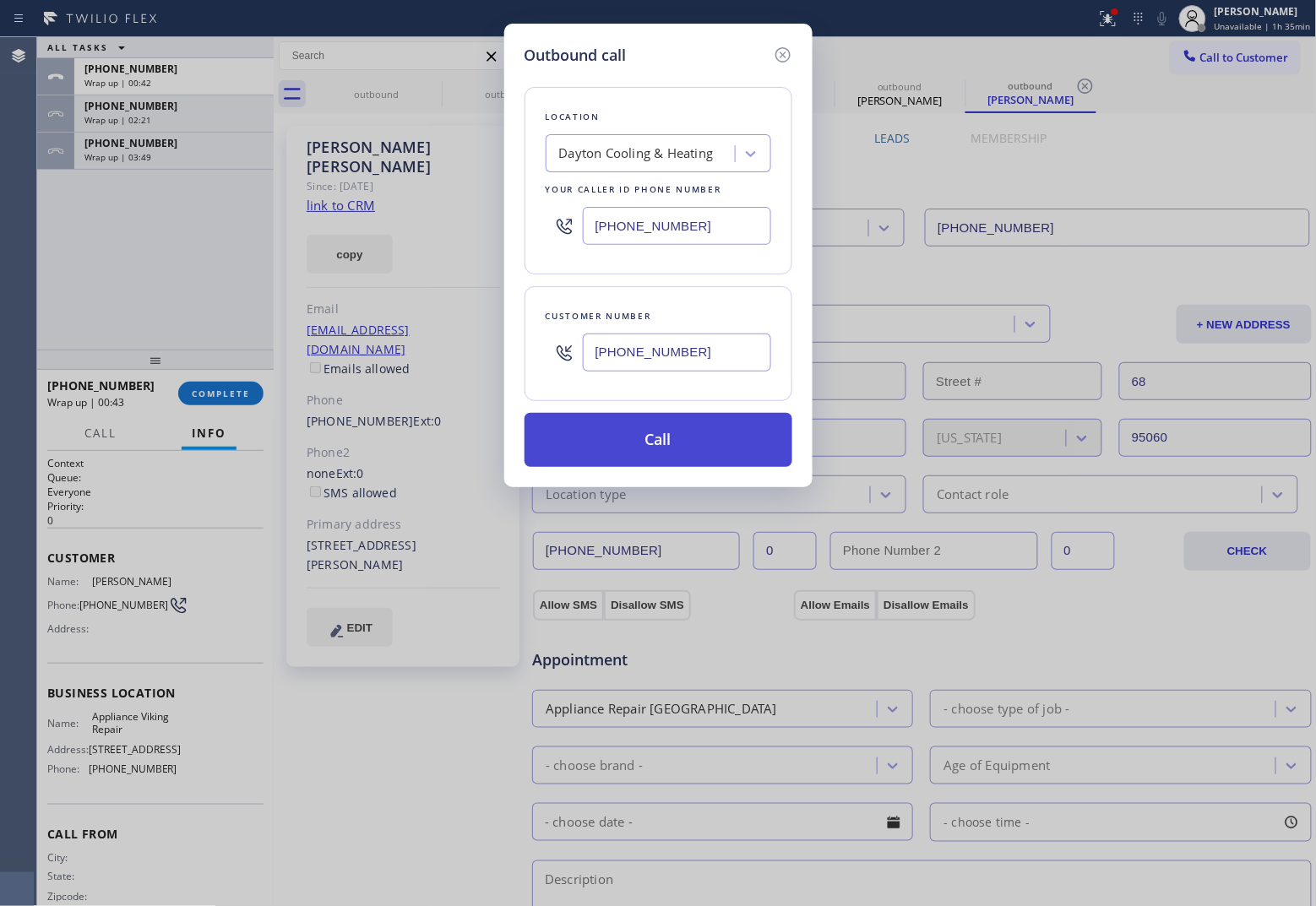
click at [669, 450] on button "Call" at bounding box center [658, 439] width 268 height 54
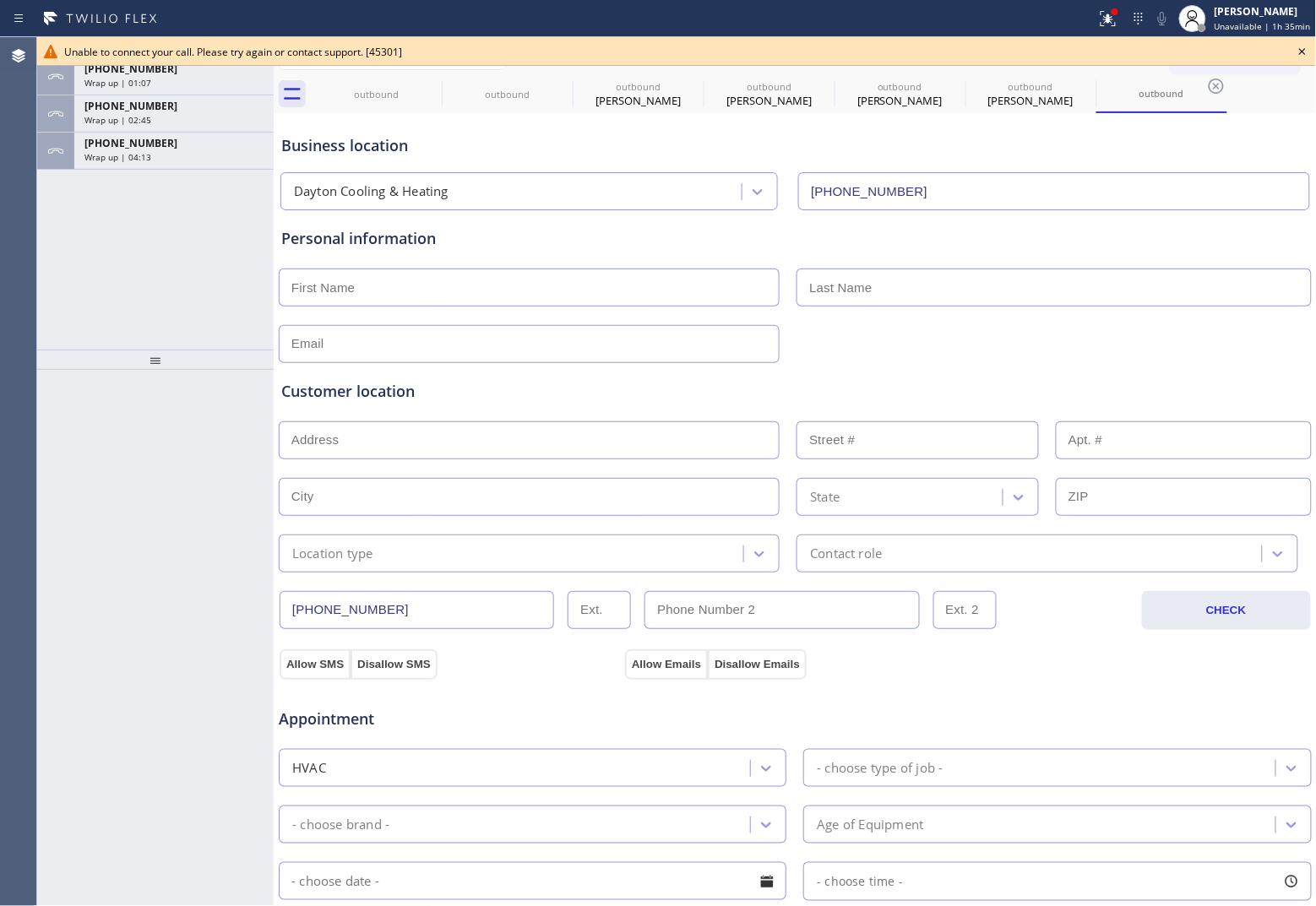
click at [1052, 57] on icon at bounding box center [1302, 51] width 21 height 21
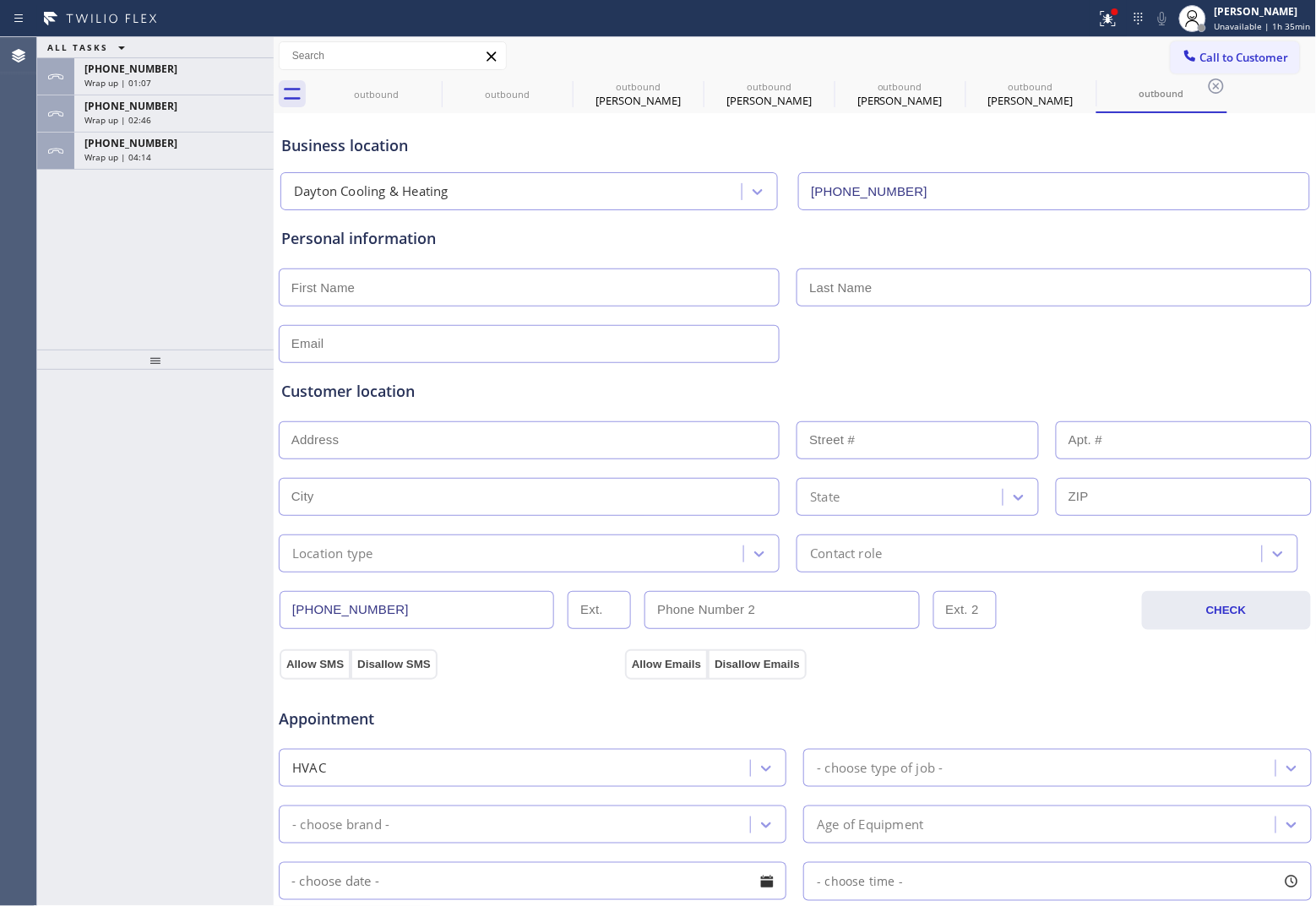
click at [1052, 76] on div "outbound" at bounding box center [1162, 93] width 128 height 36
click at [1052, 61] on span "Call to Customer" at bounding box center [1244, 57] width 88 height 15
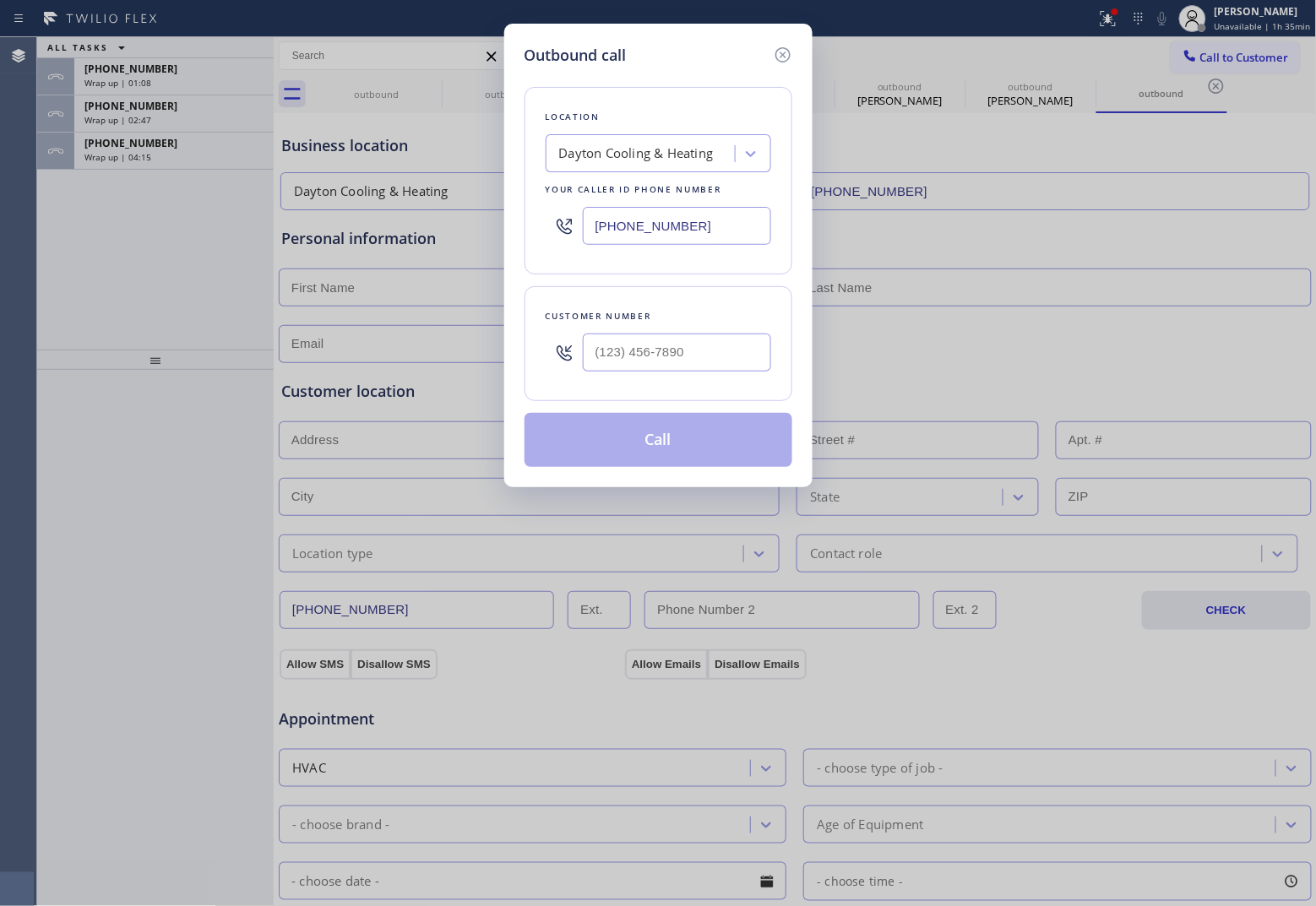
click at [658, 163] on div "Dayton Cooling & Heating" at bounding box center [637, 154] width 155 height 20
drag, startPoint x: 23, startPoint y: 372, endPoint x: 461, endPoint y: 364, distance: 438.1
click at [32, 373] on div "Outbound call Location [DOMAIN_NAME] 5 Star Appliance Repair Your caller id pho…" at bounding box center [658, 453] width 1316 height 906
click at [668, 350] on input "(___) ___-____" at bounding box center [676, 352] width 188 height 38
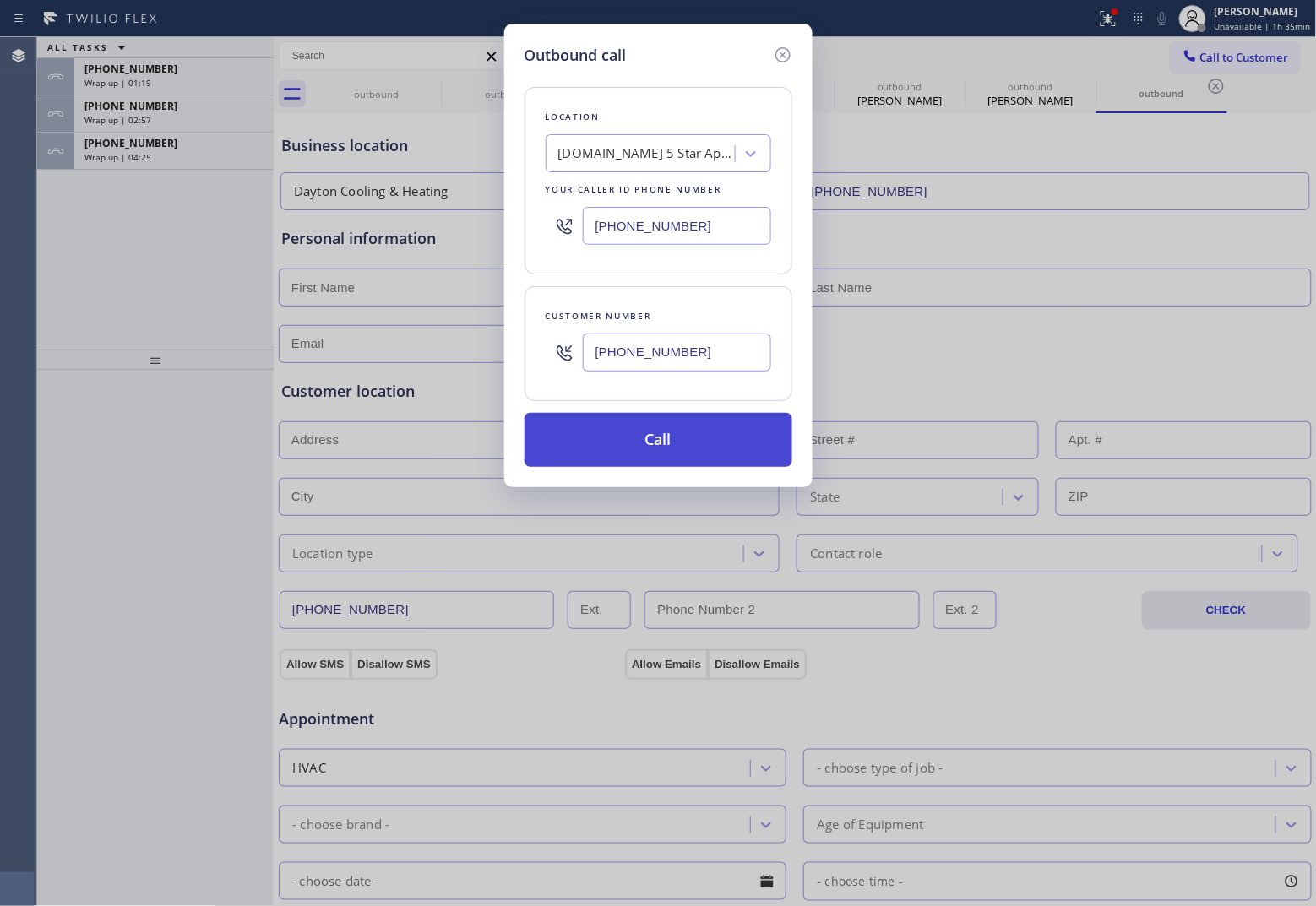
click at [674, 448] on button "Call" at bounding box center [658, 439] width 268 height 54
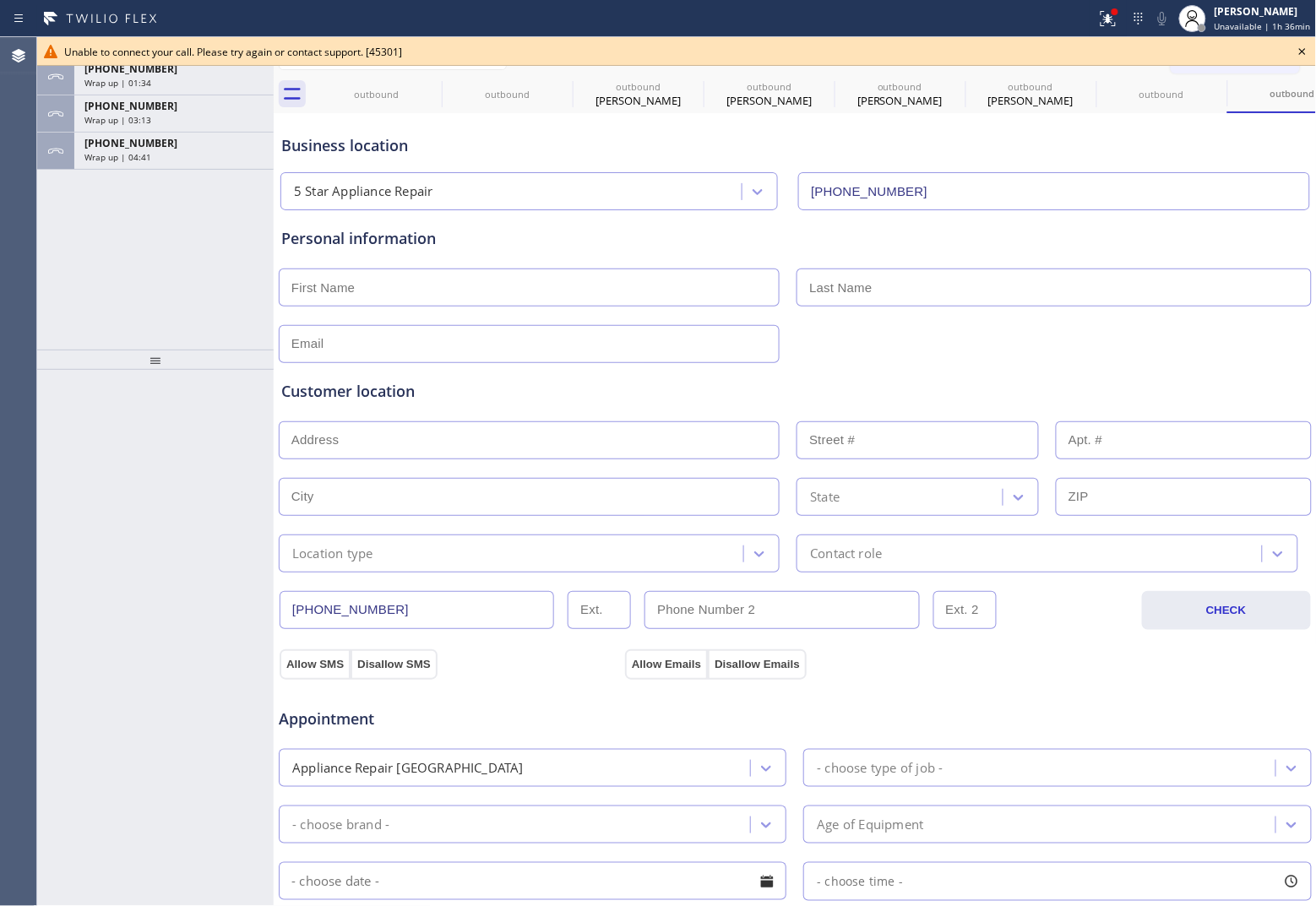
click at [32, 285] on div "Agent Desktop" at bounding box center [18, 471] width 36 height 869
click at [20, 342] on div "Agent Desktop" at bounding box center [18, 471] width 36 height 869
drag, startPoint x: 1290, startPoint y: 43, endPoint x: 1301, endPoint y: 47, distance: 11.7
click at [1052, 43] on div "Unable to connect your call. Please try again or contact support. [45301]" at bounding box center [676, 51] width 1279 height 29
click at [1052, 48] on icon at bounding box center [1302, 51] width 21 height 21
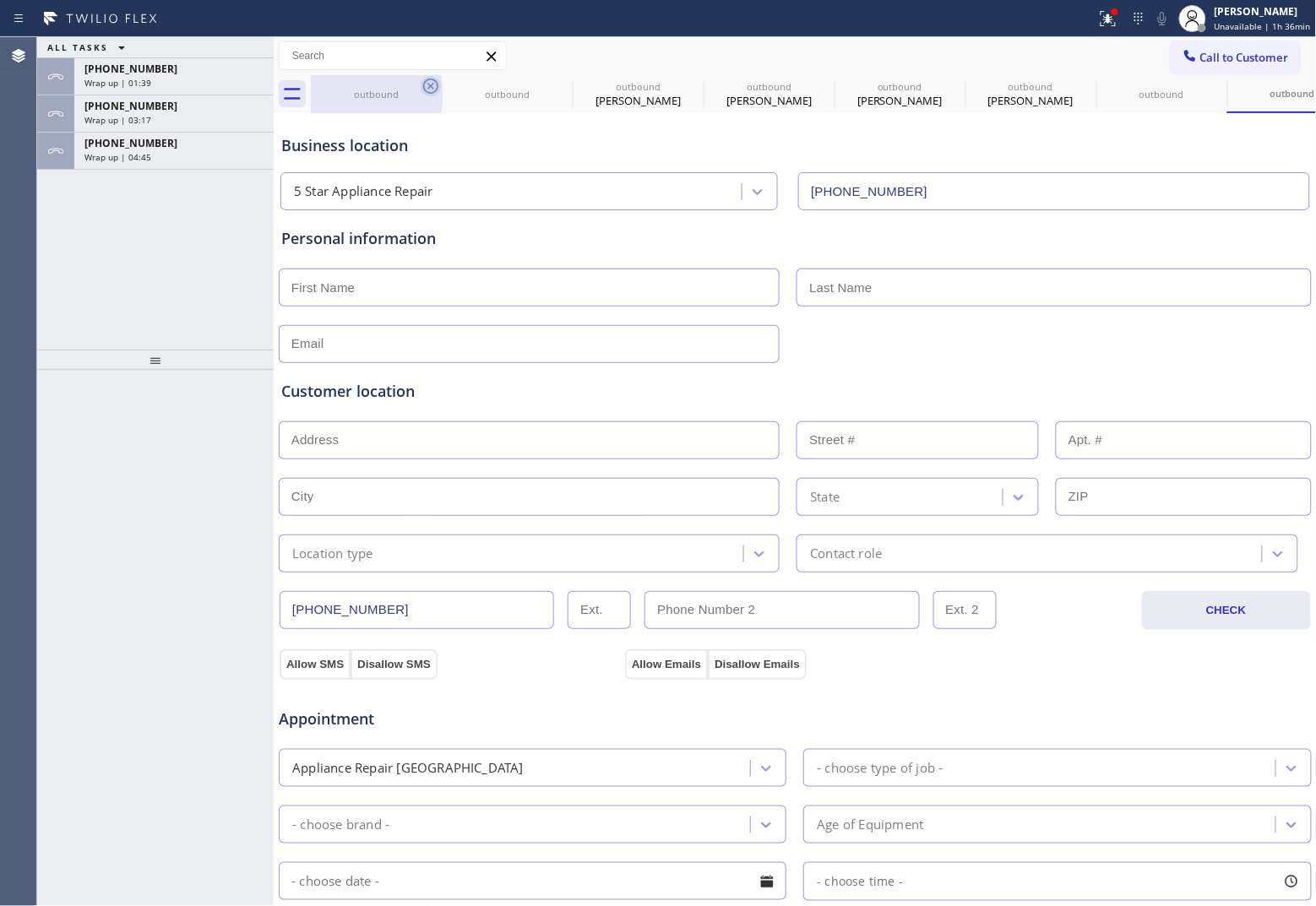
click at [425, 90] on icon at bounding box center [431, 86] width 15 height 15
click at [0, 0] on icon at bounding box center [0, 0] width 0 height 0
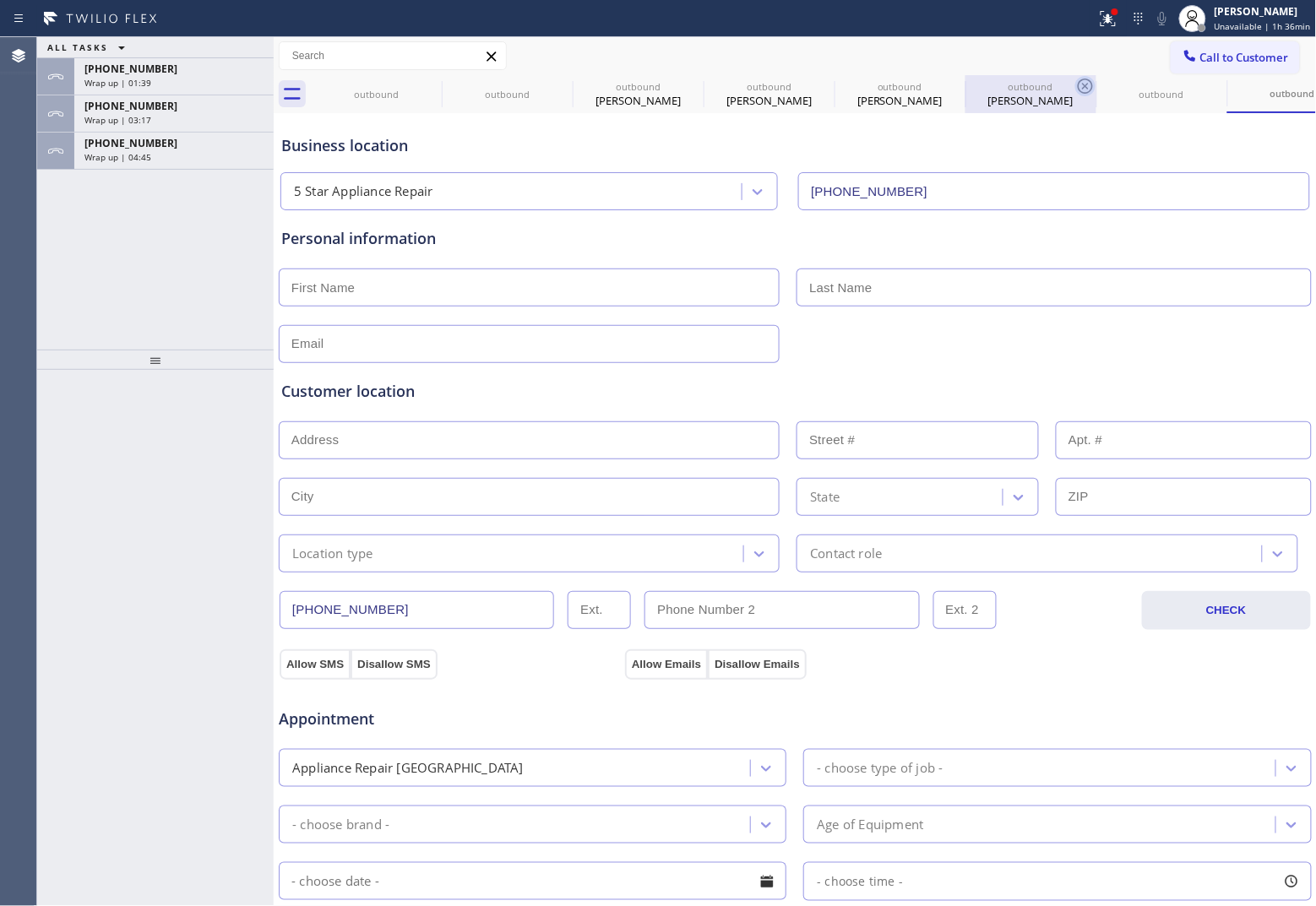
click at [1052, 89] on icon at bounding box center [1085, 86] width 15 height 15
click at [0, 0] on icon at bounding box center [0, 0] width 0 height 0
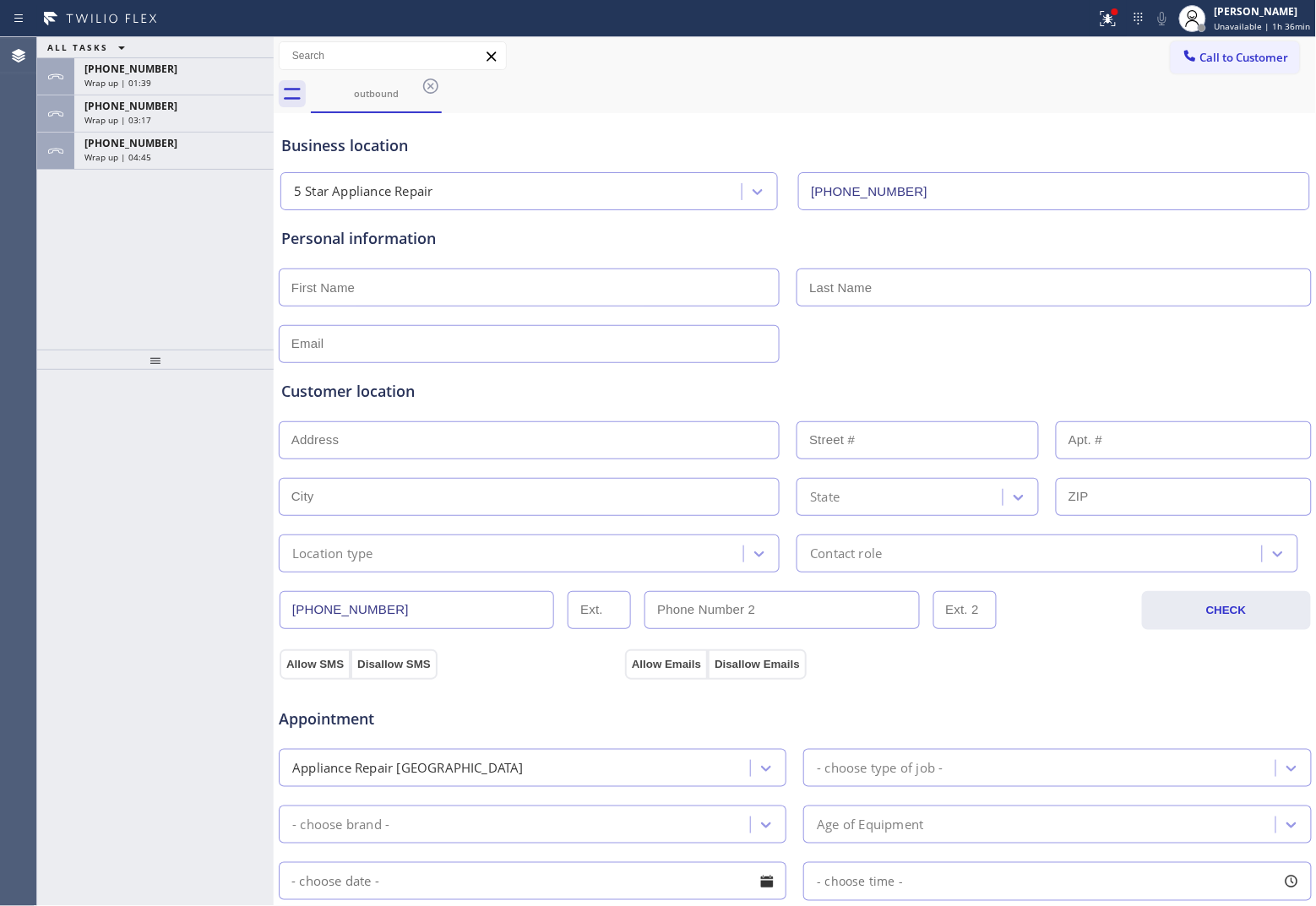
click at [424, 89] on icon at bounding box center [431, 86] width 15 height 15
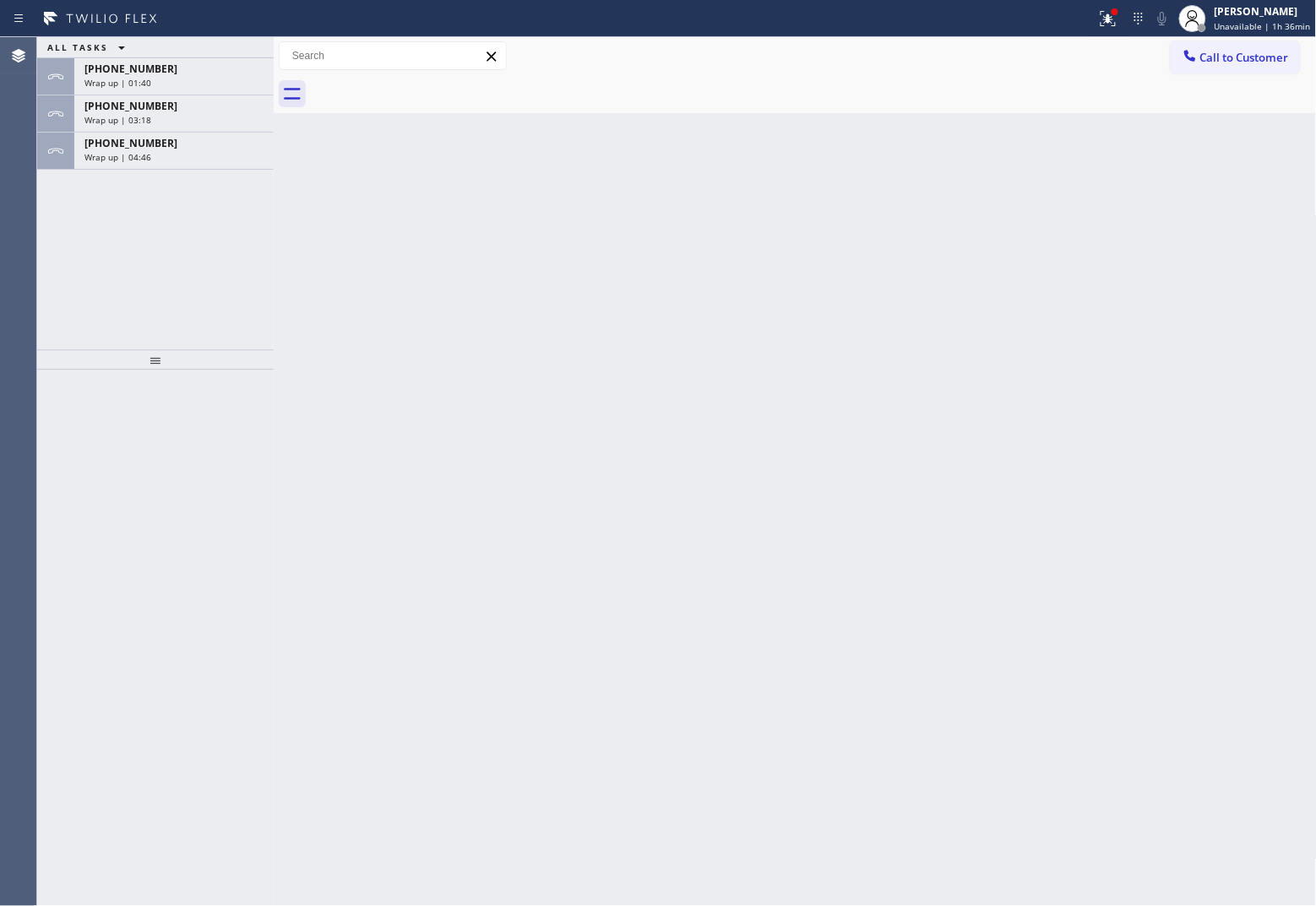
click at [424, 89] on div at bounding box center [813, 94] width 1006 height 38
click at [1052, 65] on button "Call to Customer" at bounding box center [1235, 58] width 129 height 32
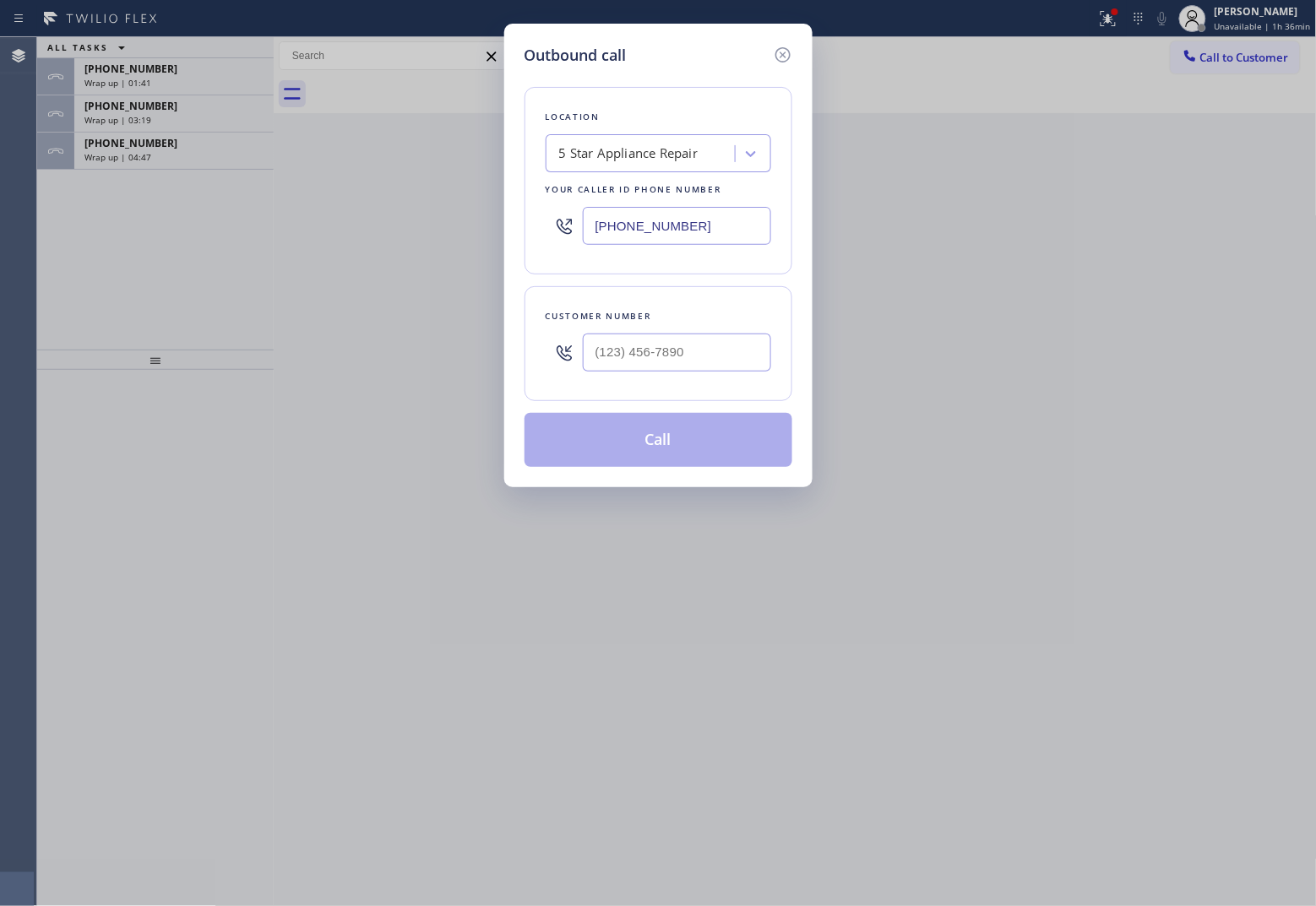
click at [683, 372] on div at bounding box center [676, 352] width 188 height 55
click at [680, 364] on input "(___) ___-____" at bounding box center [676, 352] width 188 height 38
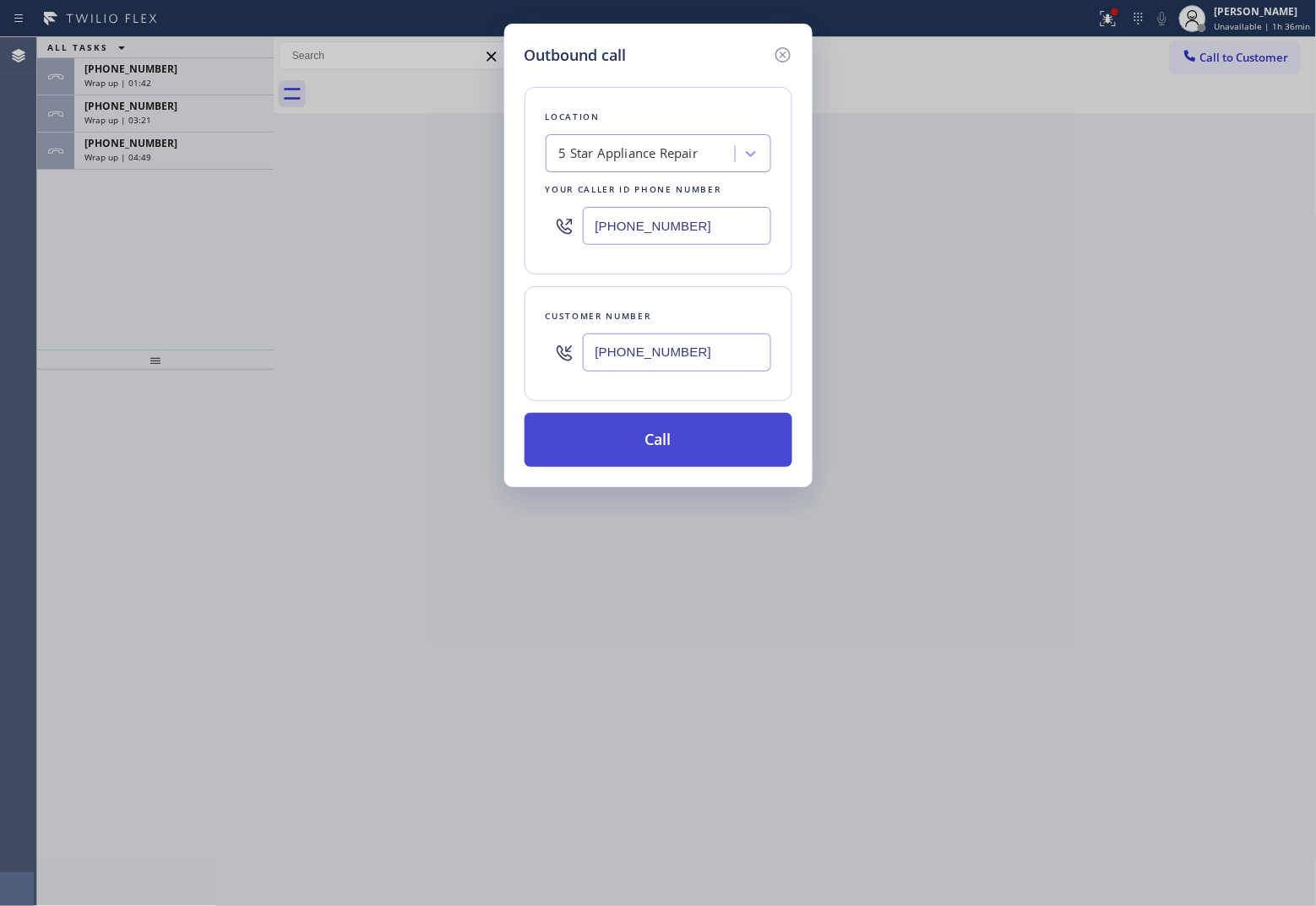
click at [715, 453] on button "Call" at bounding box center [658, 439] width 268 height 54
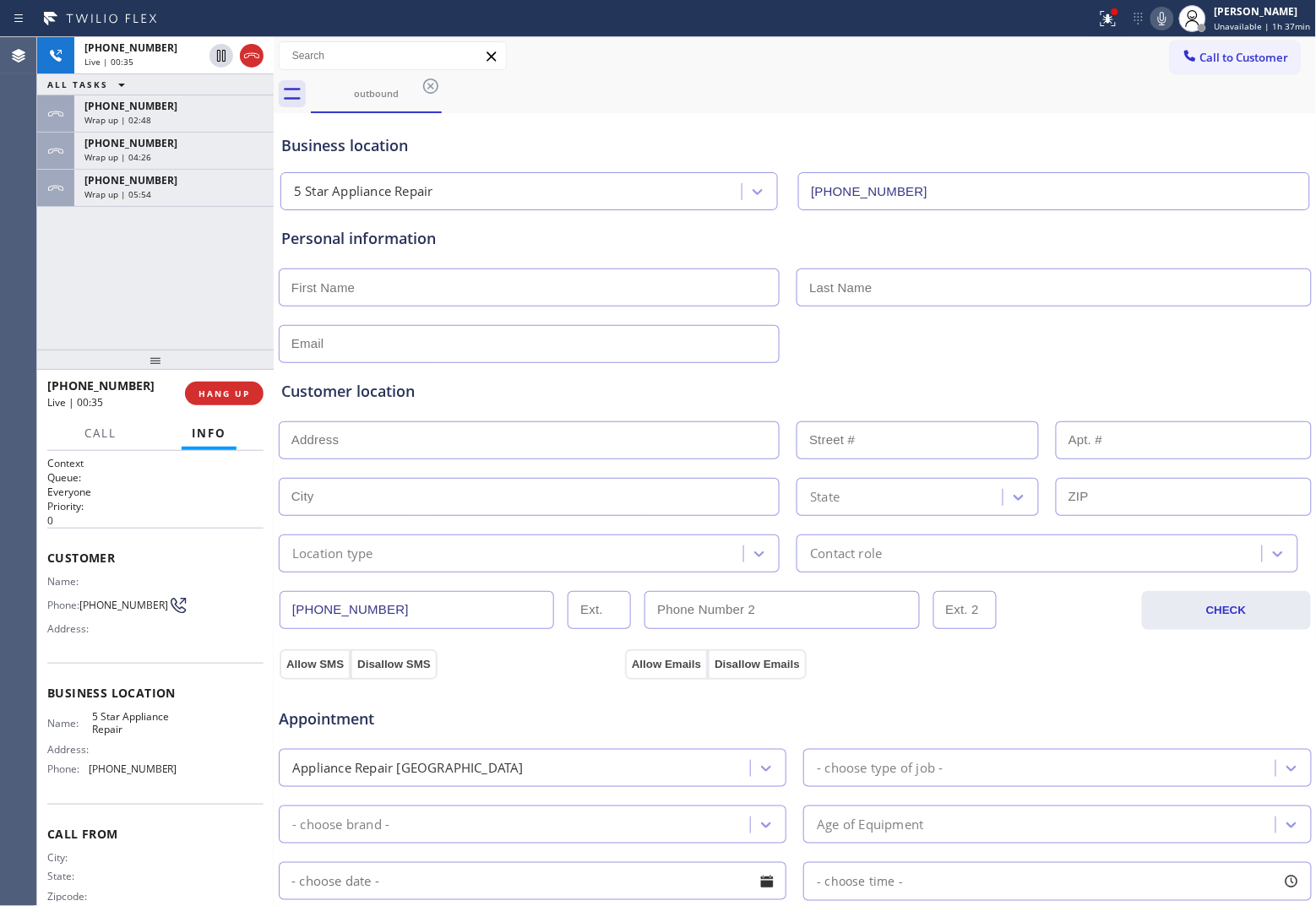
click at [0, 276] on div "Agent Desktop" at bounding box center [18, 471] width 36 height 869
click at [245, 388] on span "HANG UP" at bounding box center [223, 393] width 51 height 12
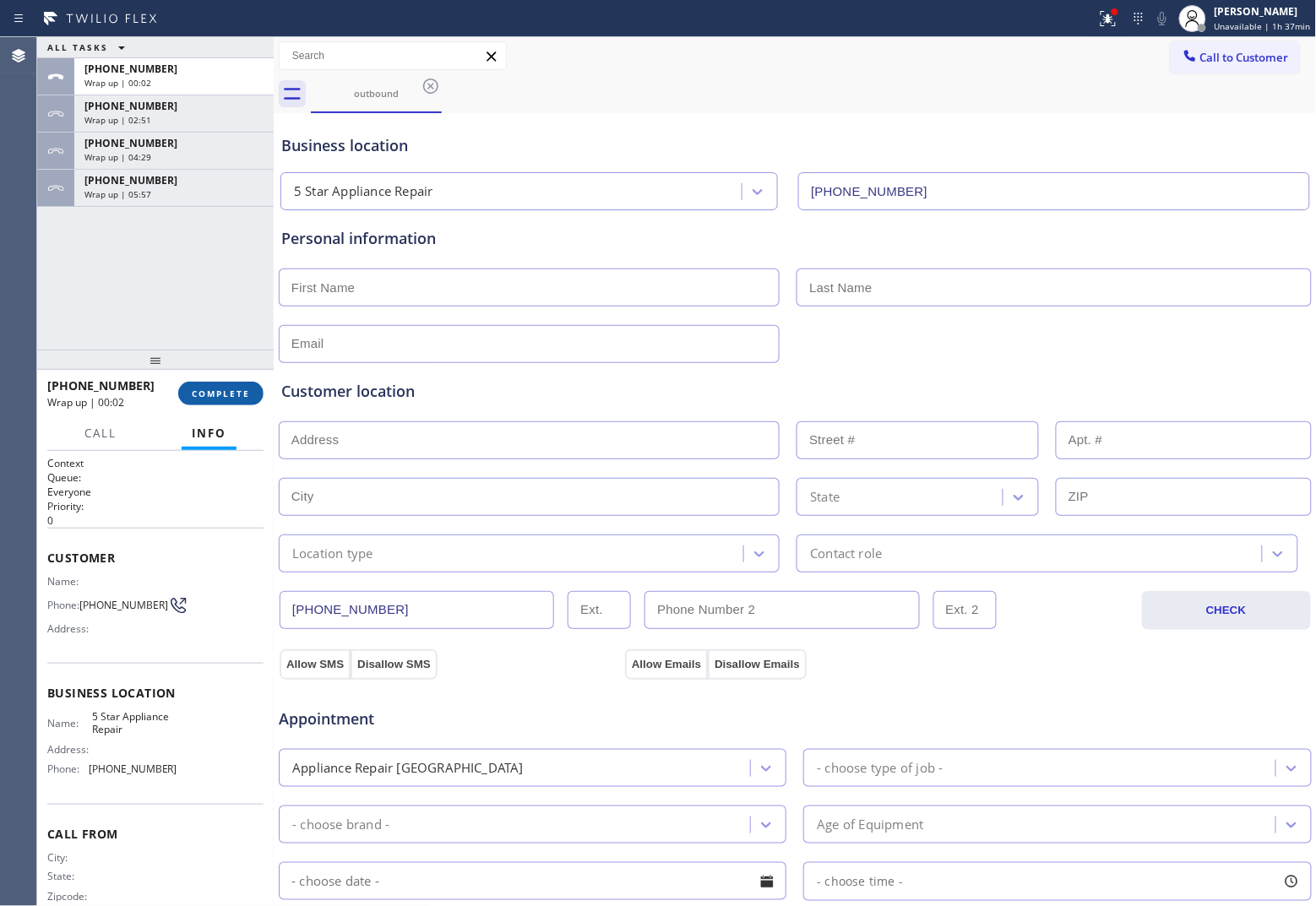
click at [243, 388] on span "COMPLETE" at bounding box center [221, 393] width 59 height 12
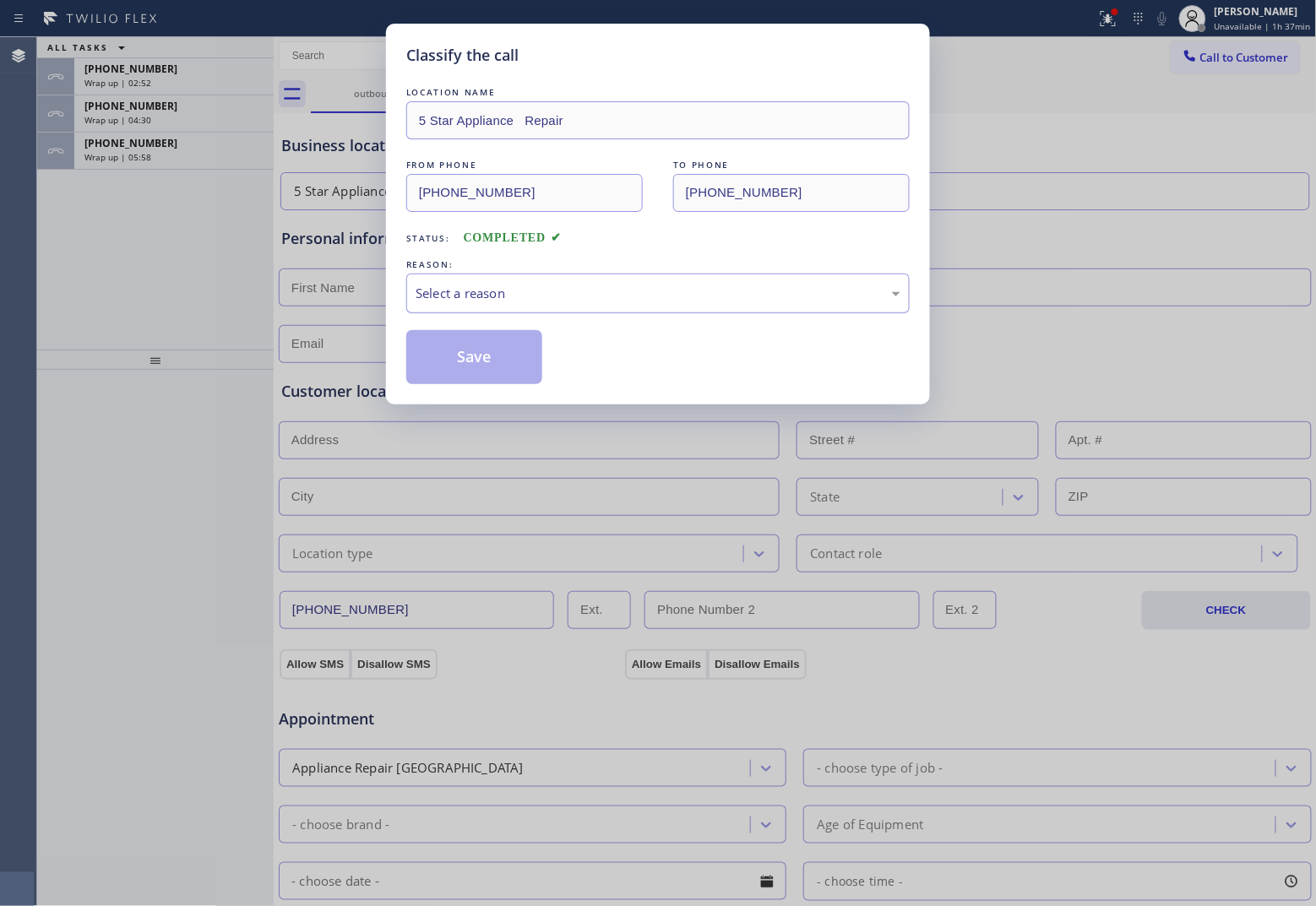
click at [588, 298] on div "Select a reason" at bounding box center [658, 294] width 485 height 20
click at [468, 352] on button "Save" at bounding box center [474, 358] width 136 height 54
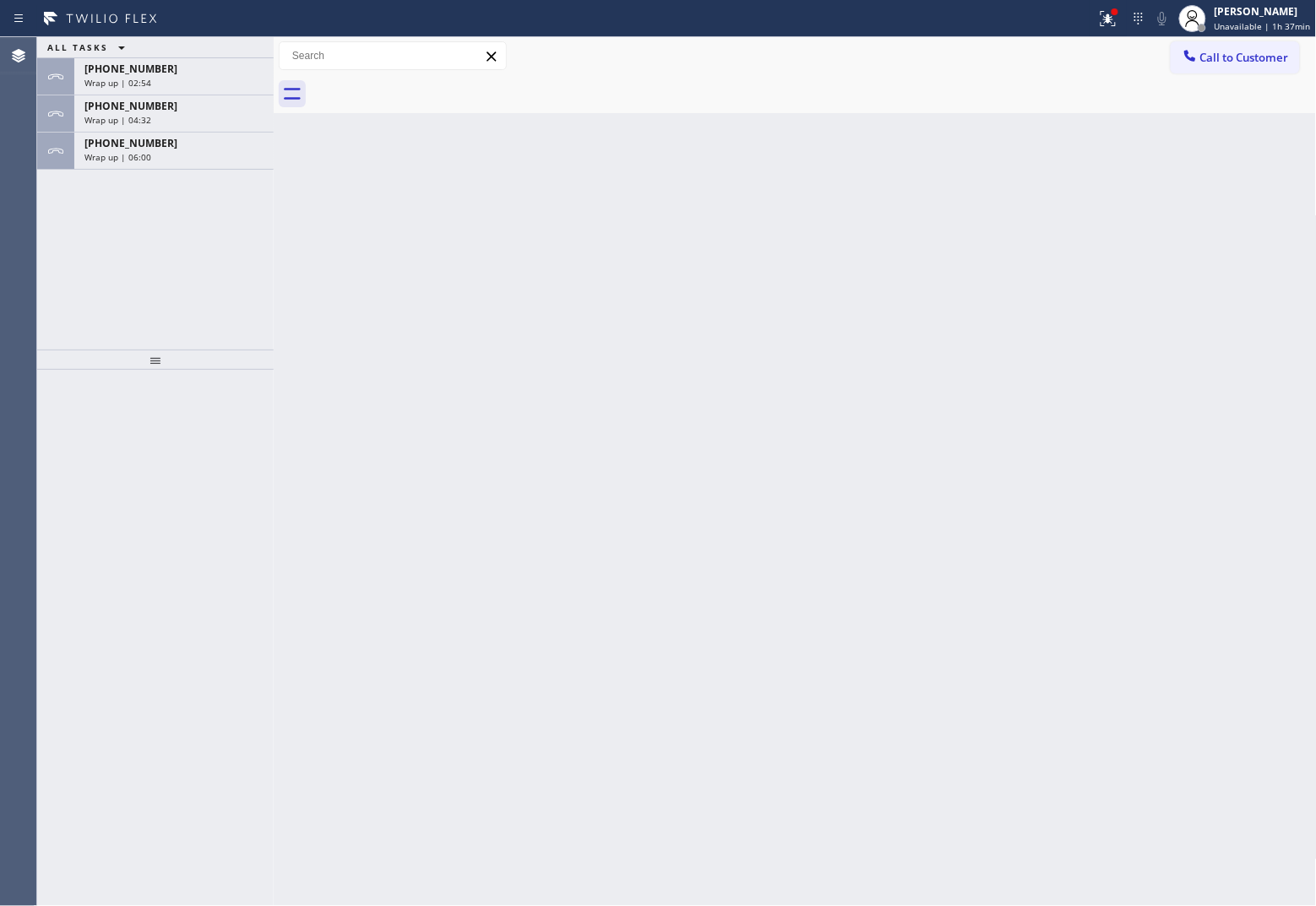
click at [133, 143] on span "[PHONE_NUMBER]" at bounding box center [131, 143] width 93 height 14
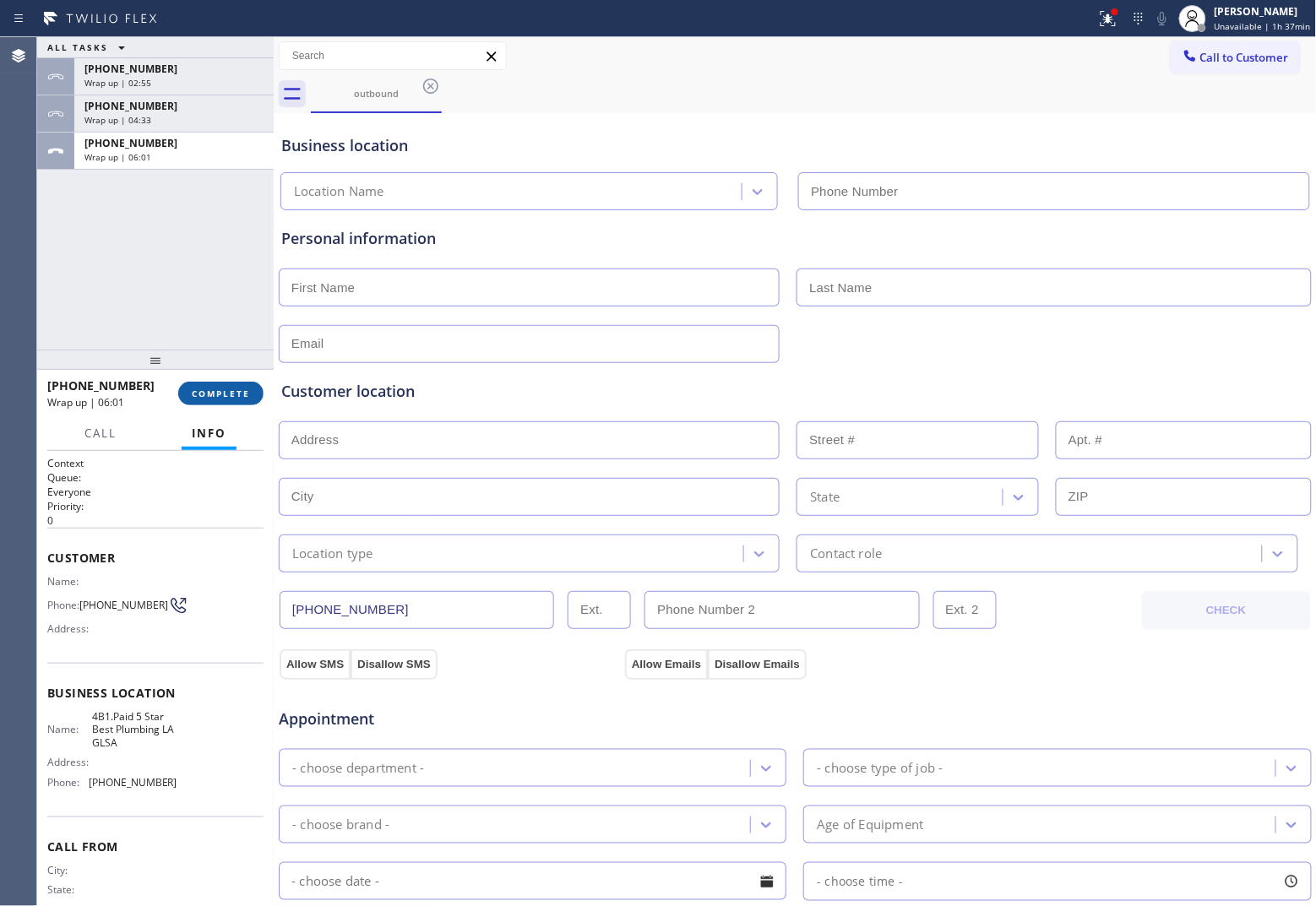
click at [222, 390] on span "COMPLETE" at bounding box center [221, 393] width 59 height 12
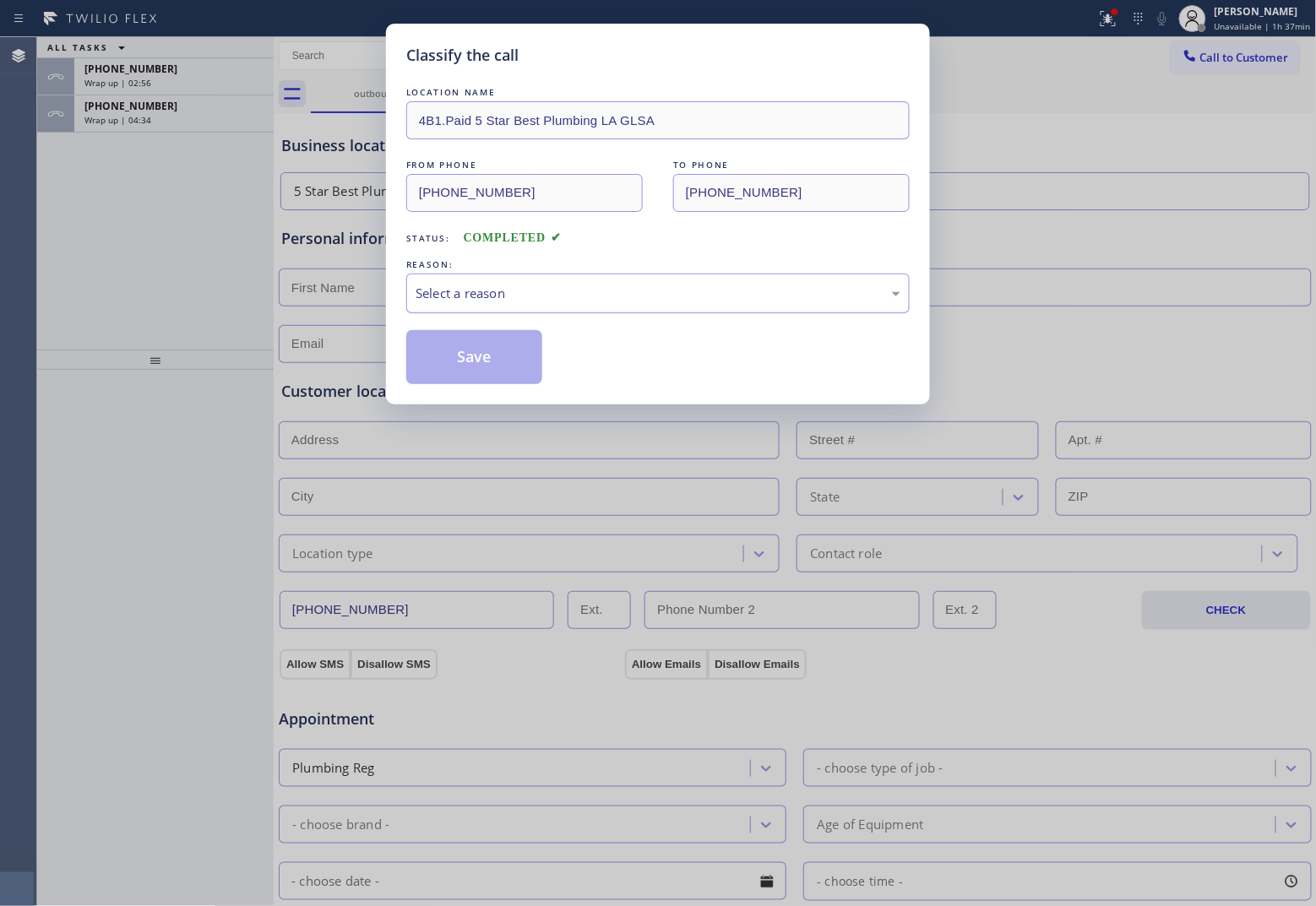
click at [477, 298] on div "Select a reason" at bounding box center [658, 294] width 485 height 20
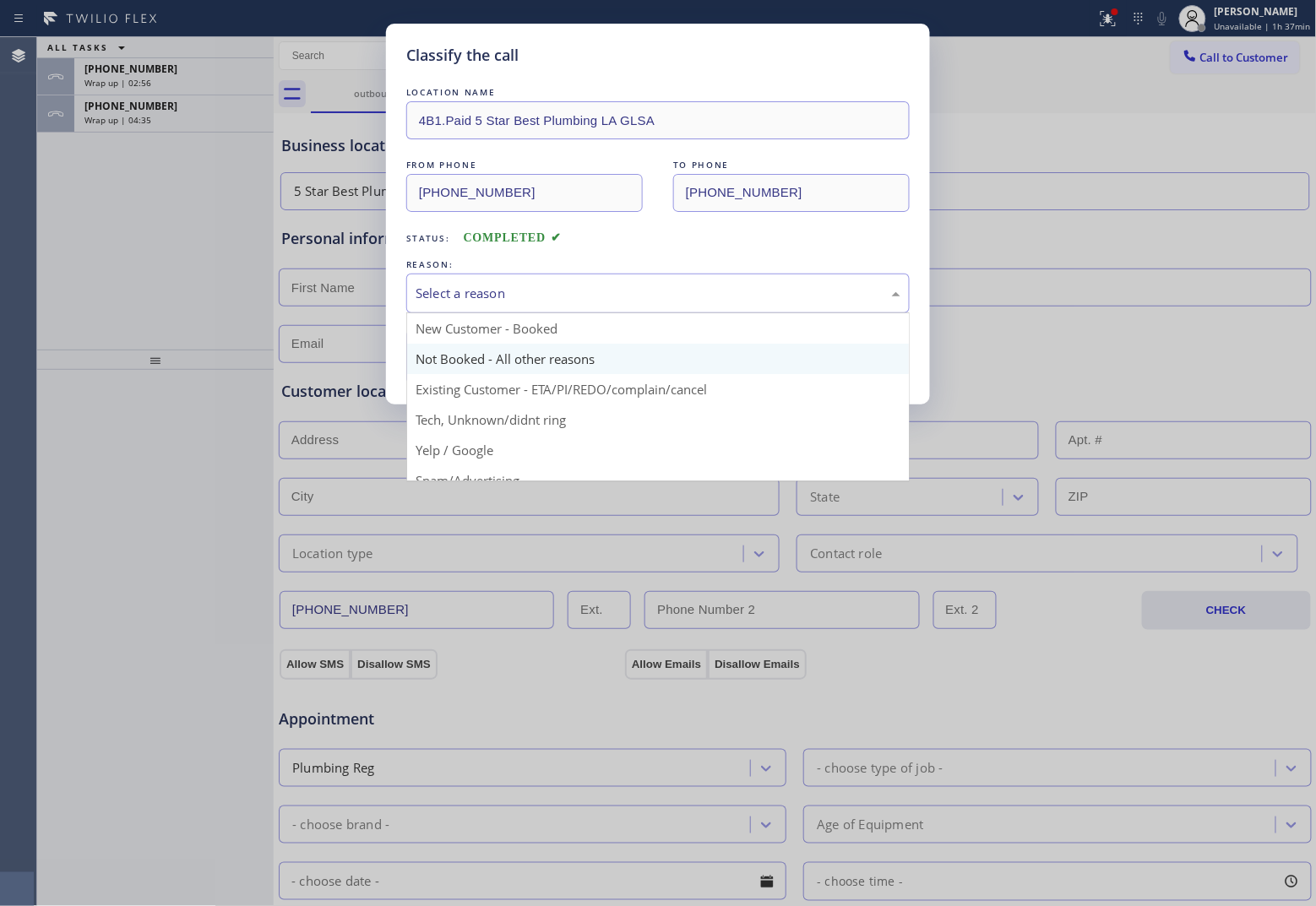
click at [463, 361] on button "Save" at bounding box center [474, 358] width 136 height 54
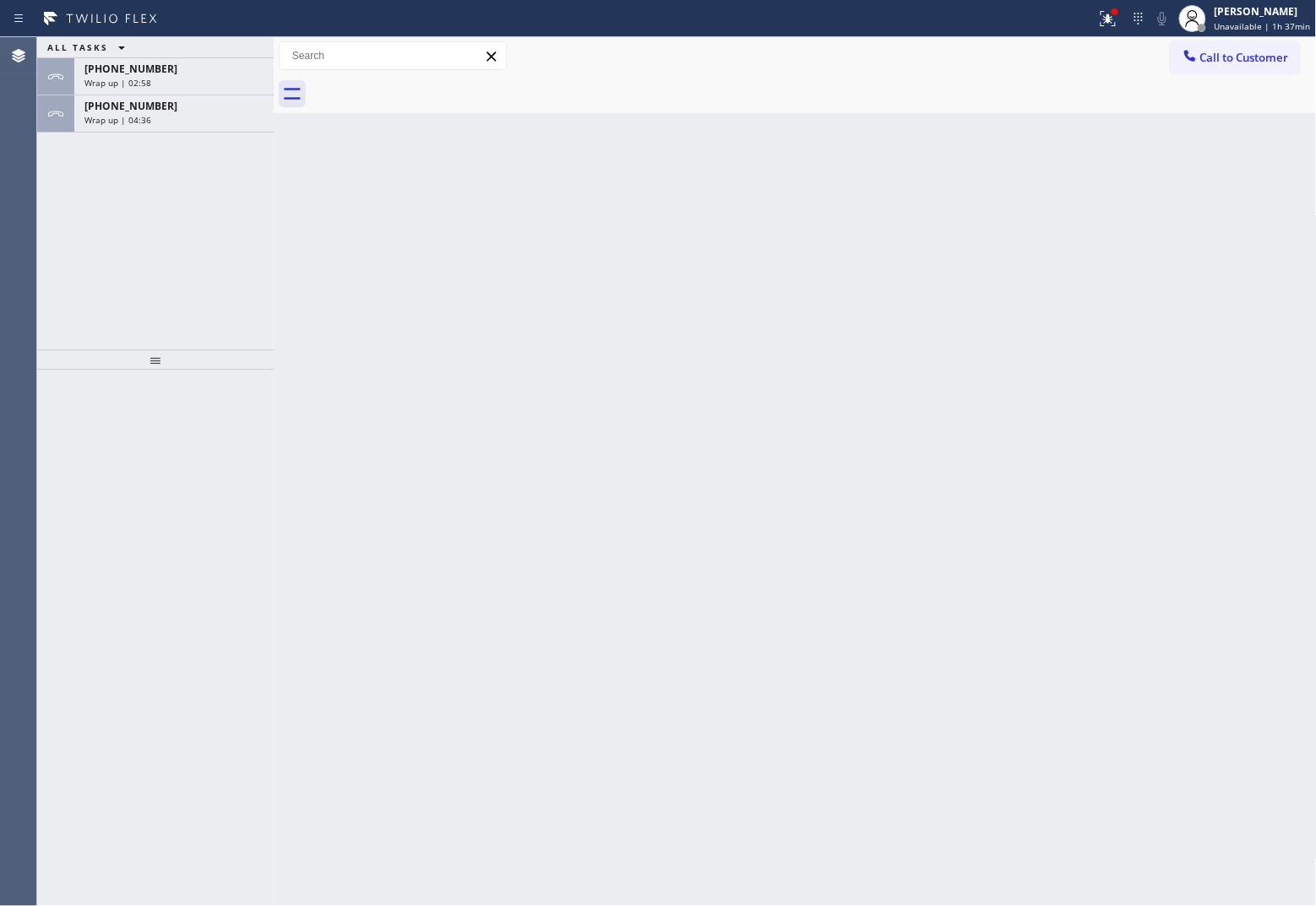
click at [132, 120] on span "Wrap up | 04:36" at bounding box center [118, 120] width 67 height 12
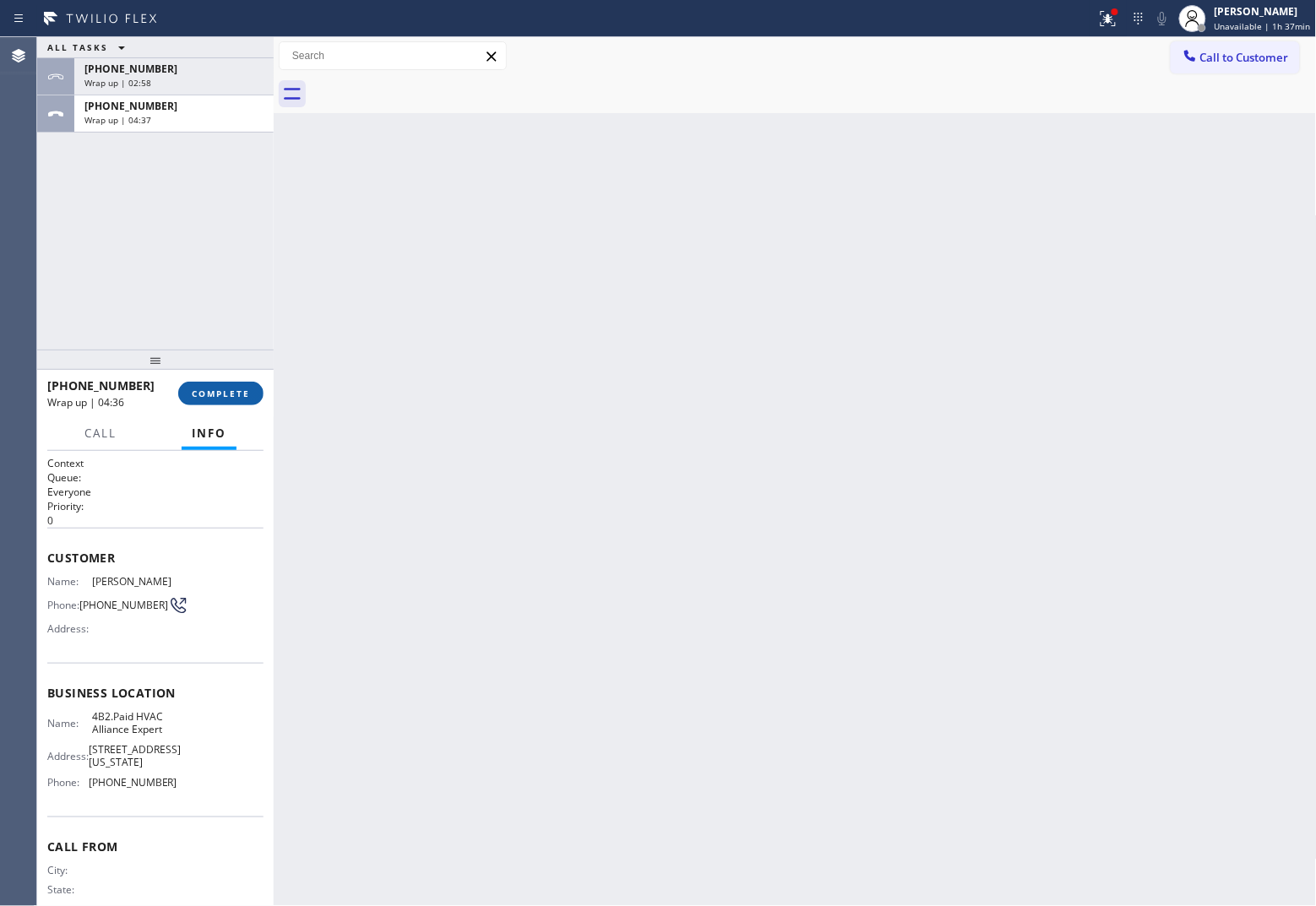
click at [228, 382] on button "COMPLETE" at bounding box center [221, 394] width 86 height 23
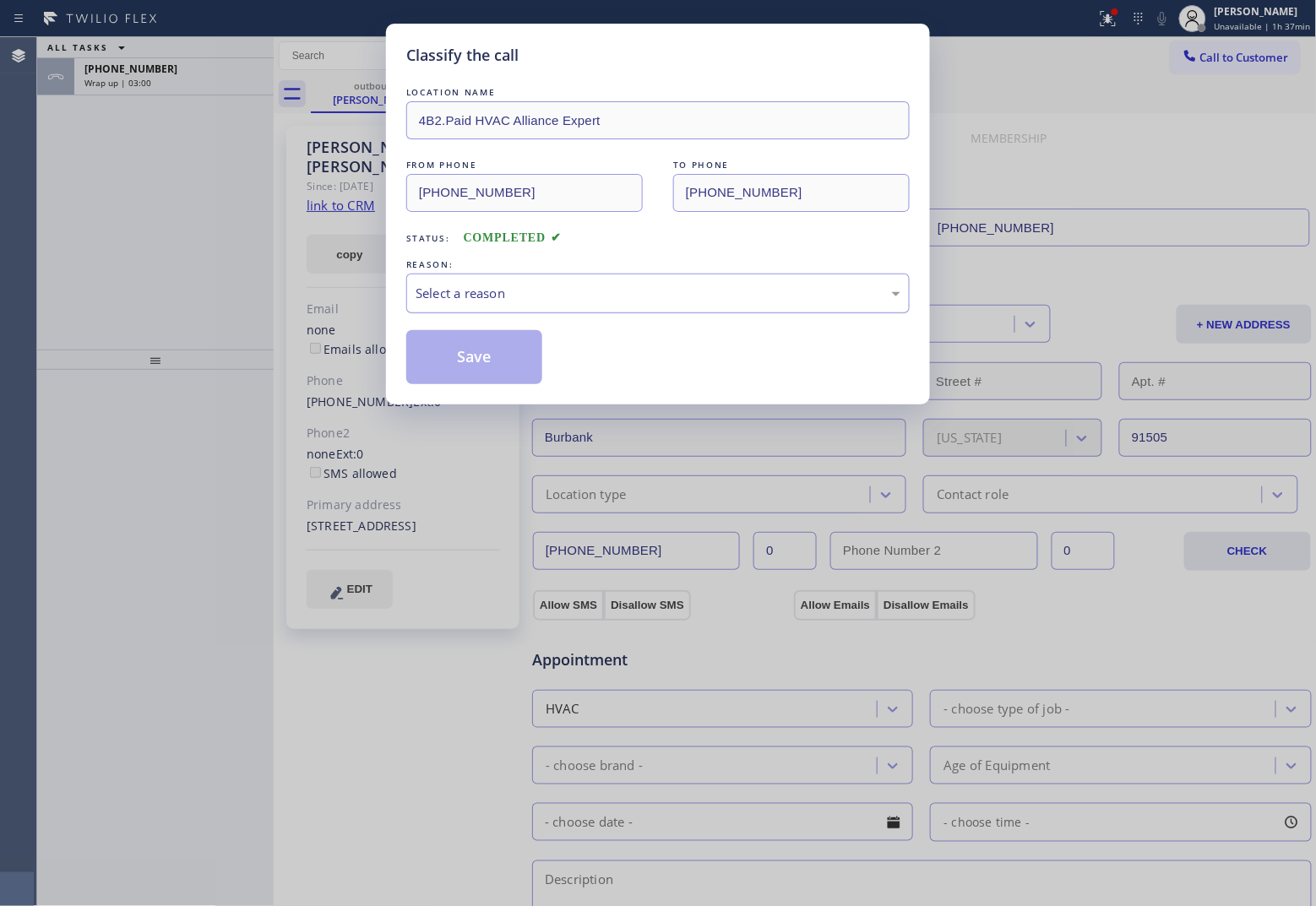
drag, startPoint x: 535, startPoint y: 287, endPoint x: 530, endPoint y: 309, distance: 22.6
click at [535, 291] on div "Select a reason" at bounding box center [658, 294] width 485 height 20
click at [482, 355] on button "Save" at bounding box center [474, 358] width 136 height 54
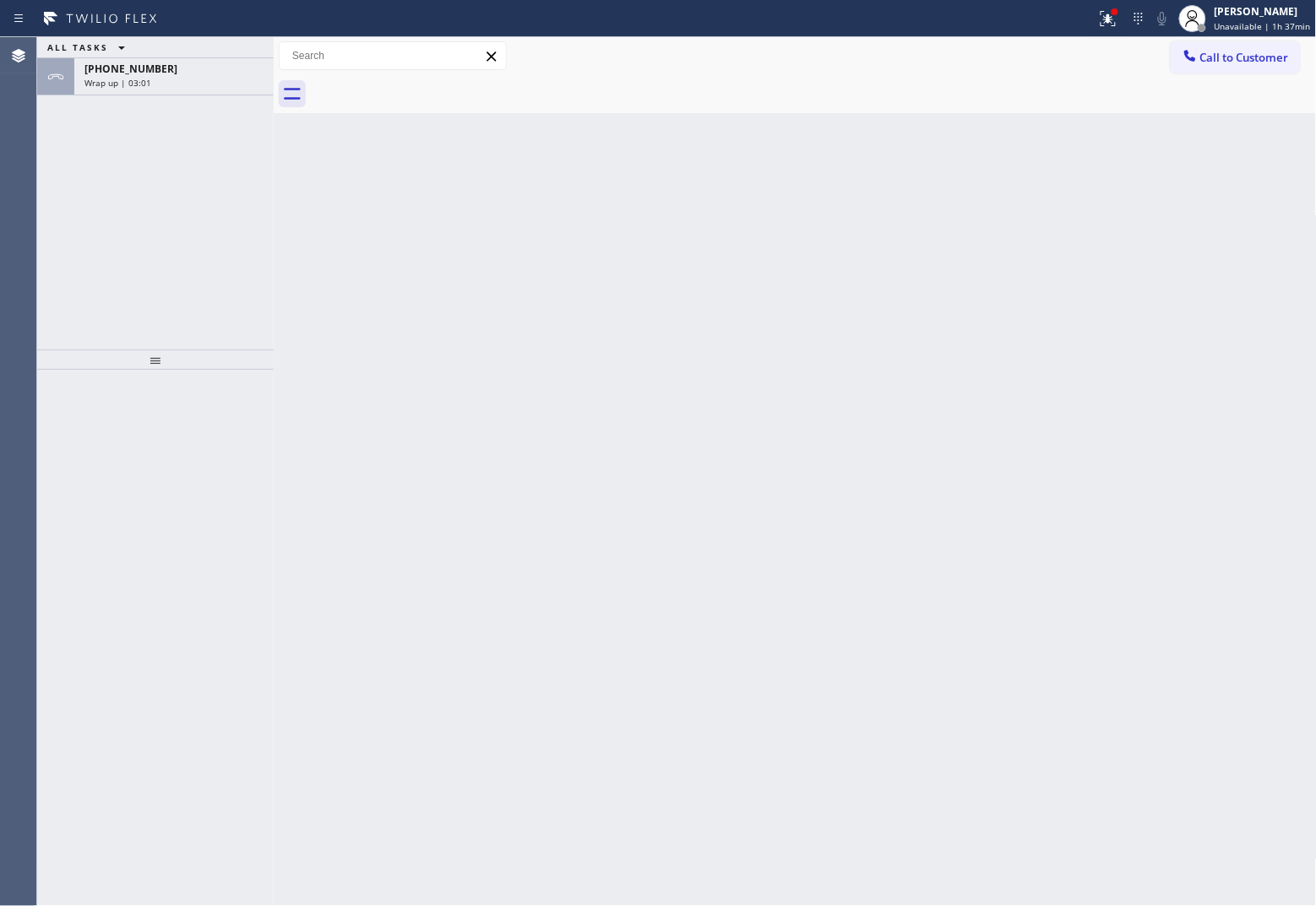
click at [153, 77] on div "Wrap up | 03:01" at bounding box center [174, 82] width 179 height 12
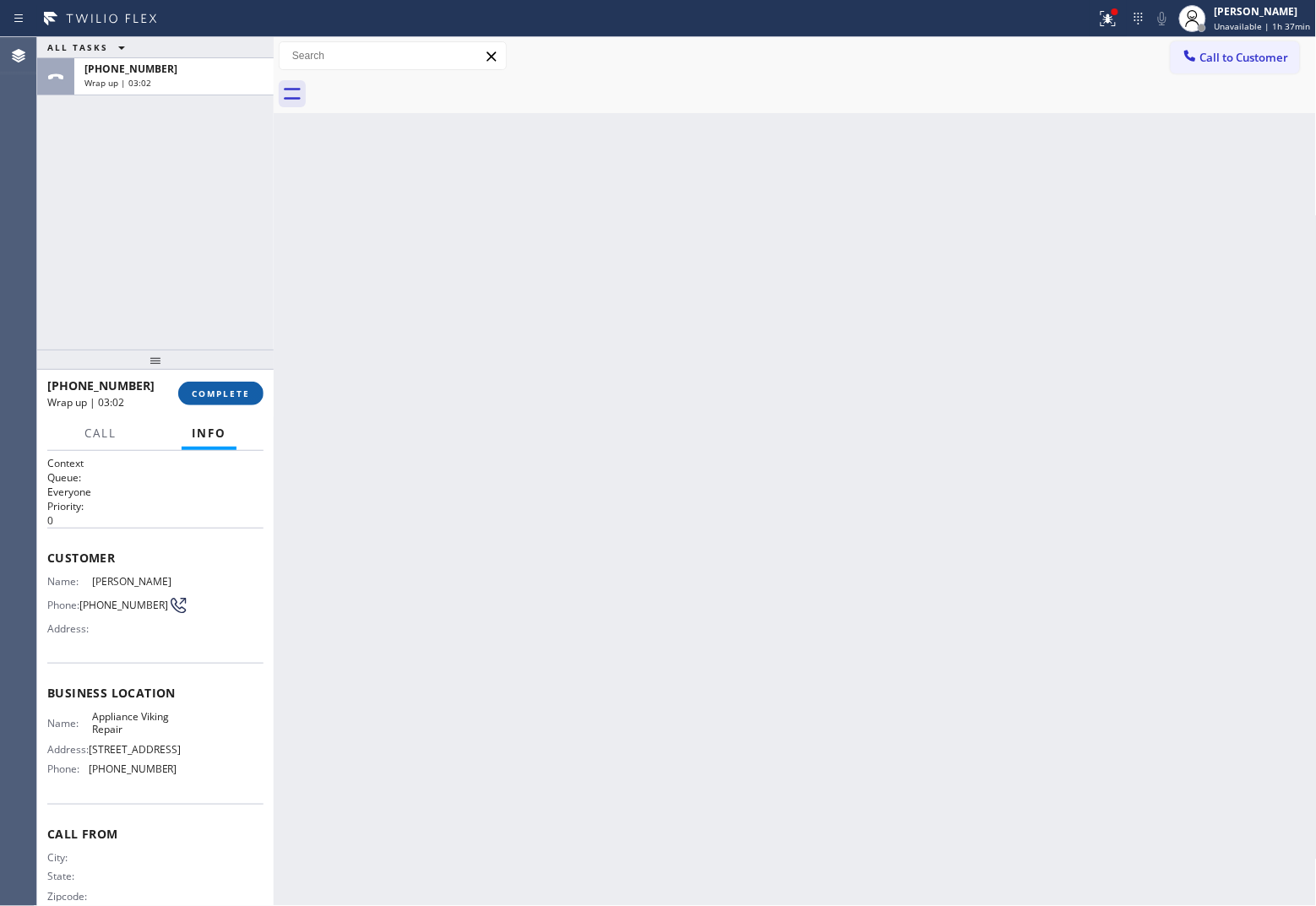
click at [250, 398] on button "COMPLETE" at bounding box center [221, 394] width 86 height 23
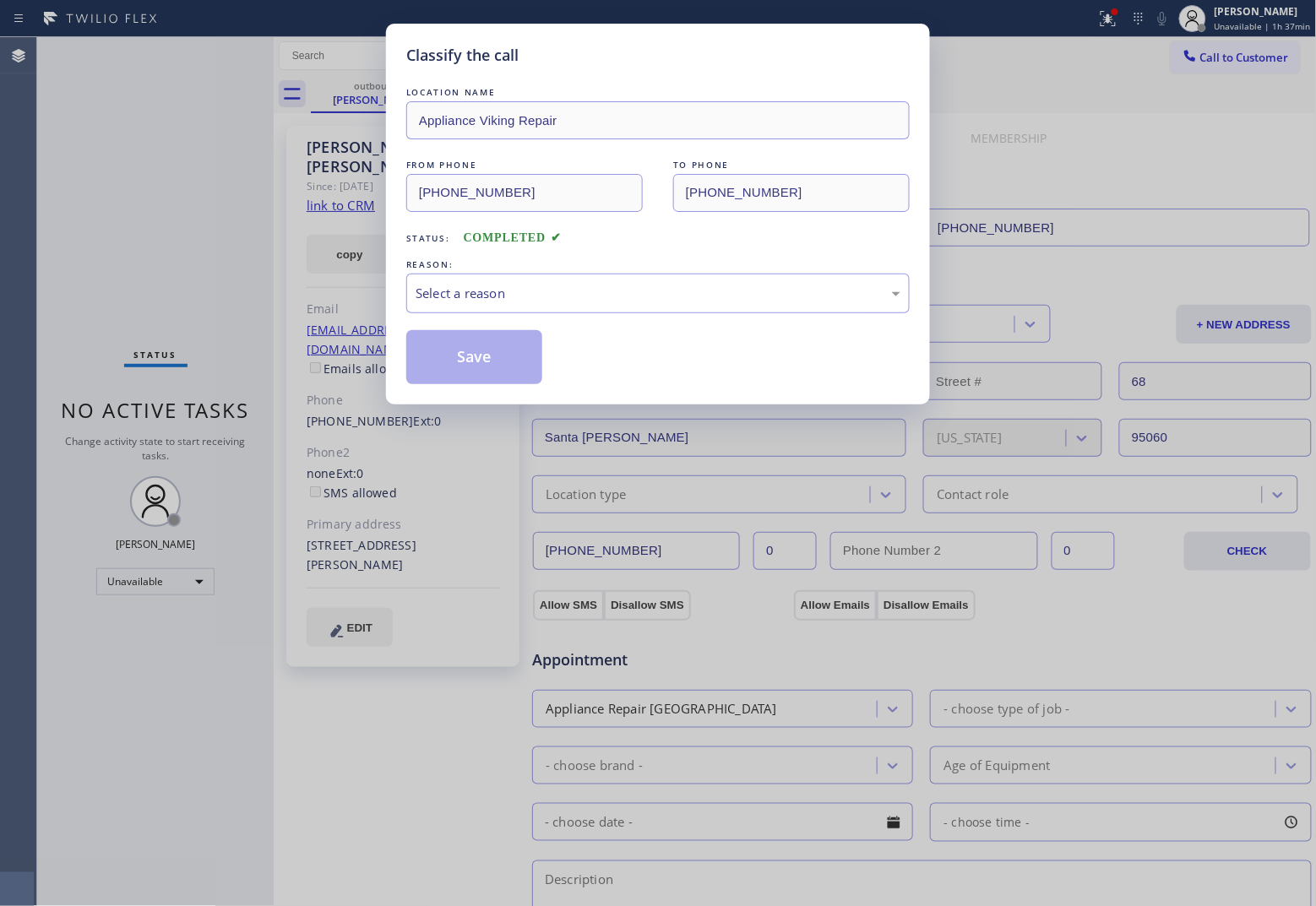
click at [528, 318] on div "LOCATION NAME Appliance Viking Repair FROM PHONE [PHONE_NUMBER] TO PHONE [PHONE…" at bounding box center [658, 234] width 504 height 301
click at [518, 297] on div "Select a reason" at bounding box center [658, 294] width 485 height 20
click at [465, 361] on button "Save" at bounding box center [474, 358] width 136 height 54
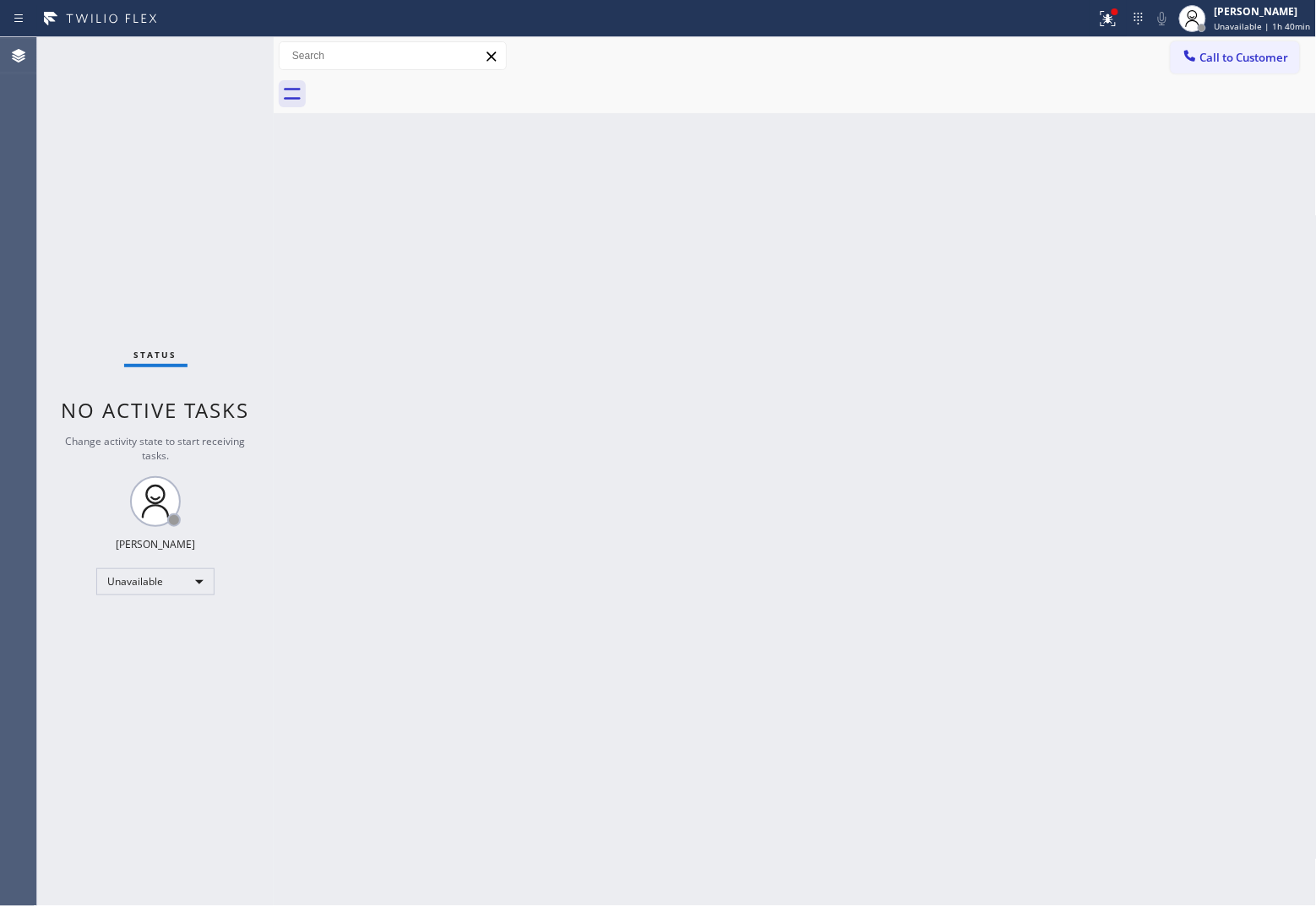
drag, startPoint x: 39, startPoint y: 169, endPoint x: 212, endPoint y: 6, distance: 237.7
click at [39, 169] on div "Status No active tasks Change activity state to start receiving tasks. [PERSON_…" at bounding box center [155, 471] width 237 height 869
drag, startPoint x: 75, startPoint y: 243, endPoint x: 208, endPoint y: 9, distance: 269.2
click at [77, 245] on div "Status No active tasks Change activity state to start receiving tasks. [PERSON_…" at bounding box center [155, 471] width 237 height 869
click at [43, 112] on div "Status No active tasks Change activity state to start receiving tasks. [PERSON_…" at bounding box center [155, 471] width 237 height 869
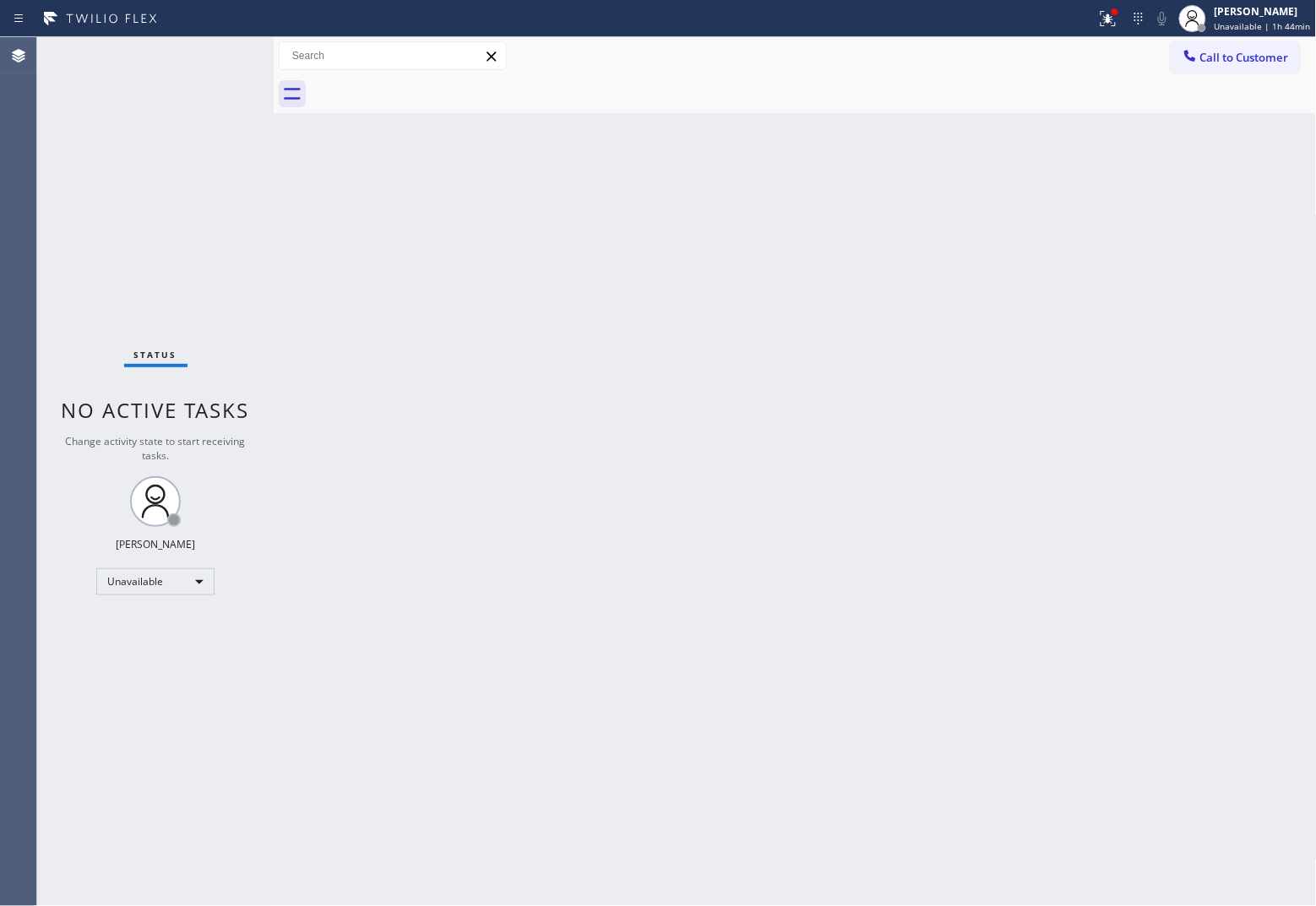
drag, startPoint x: 34, startPoint y: 204, endPoint x: 260, endPoint y: 8, distance: 299.2
click at [57, 195] on div "Agent Desktop Classify the call LOCATION NAME North Miami Appliance Service FRO…" at bounding box center [658, 471] width 1316 height 869
click at [1052, 57] on span "Call to Customer" at bounding box center [1244, 57] width 88 height 15
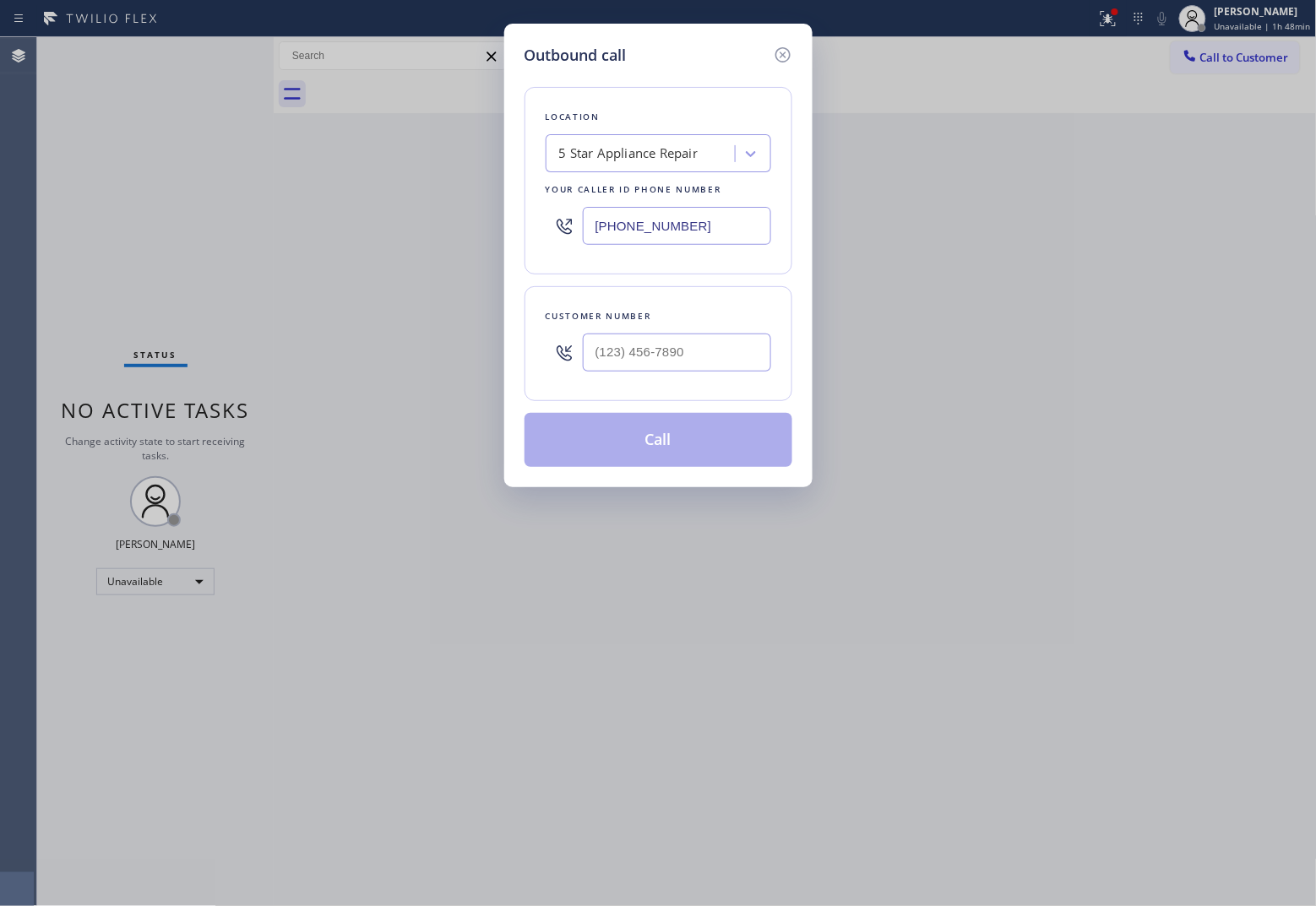
click at [621, 243] on input "[PHONE_NUMBER]" at bounding box center [676, 226] width 188 height 38
click at [657, 370] on div at bounding box center [676, 352] width 188 height 55
click at [657, 358] on input "(___) ___-____" at bounding box center [676, 352] width 188 height 38
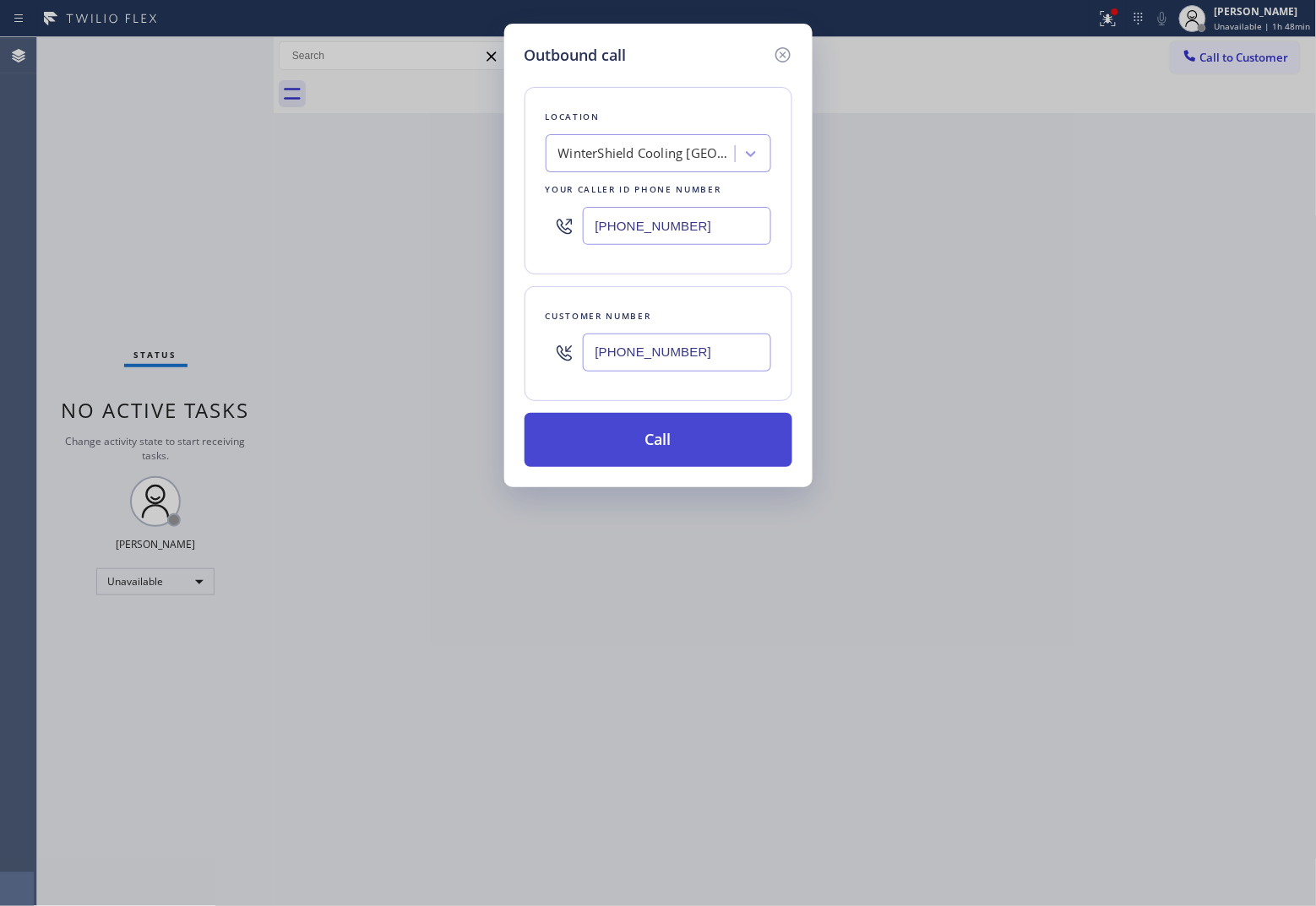
click at [701, 433] on button "Call" at bounding box center [658, 439] width 268 height 54
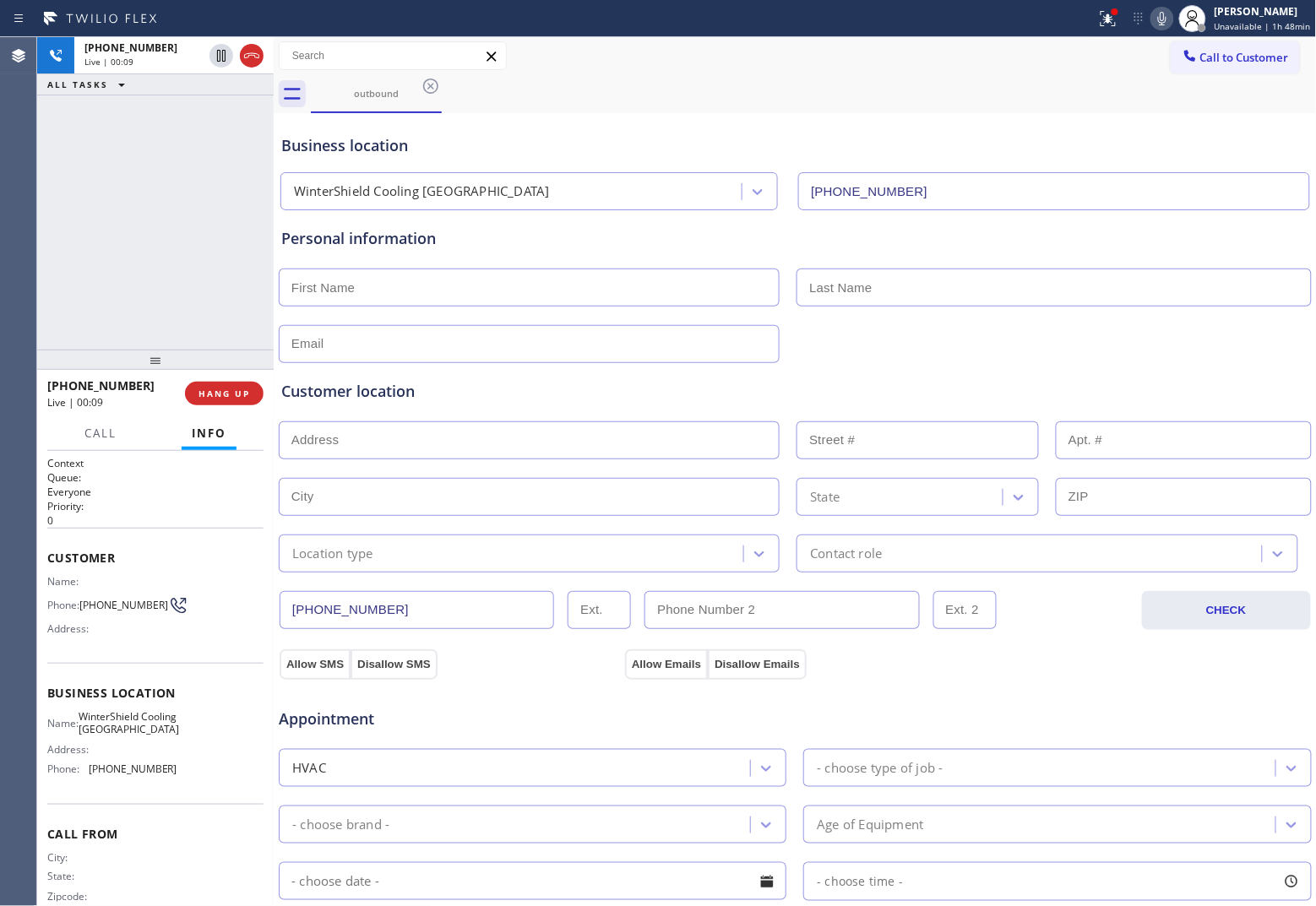
click at [25, 179] on div "Agent Desktop" at bounding box center [18, 471] width 36 height 869
click at [9, 246] on div "Agent Desktop" at bounding box center [18, 471] width 36 height 869
click at [237, 390] on span "HANG UP" at bounding box center [223, 393] width 51 height 12
drag, startPoint x: 1278, startPoint y: 48, endPoint x: 1121, endPoint y: 98, distance: 164.8
click at [1052, 48] on button "Call to Customer" at bounding box center [1235, 58] width 129 height 32
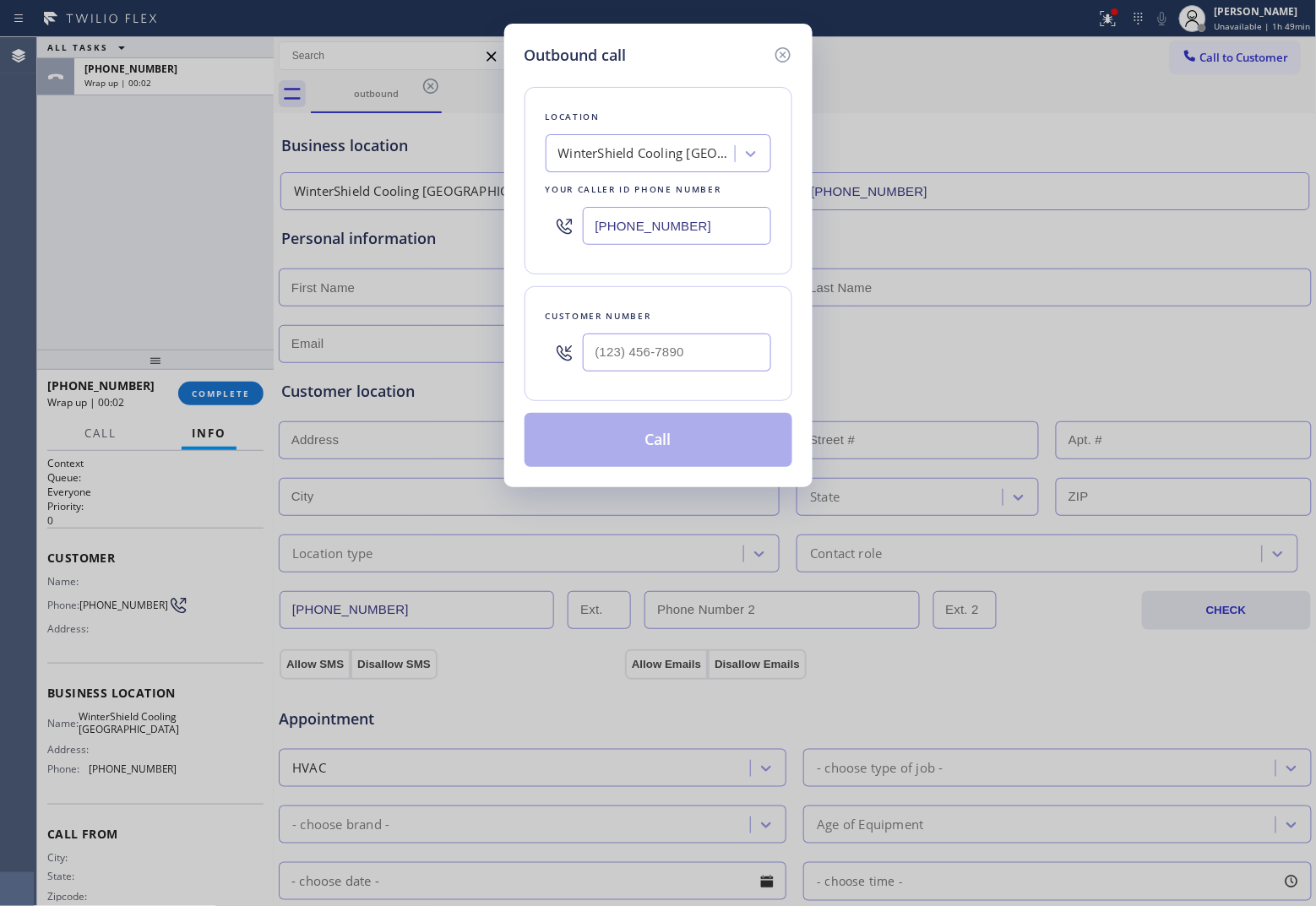
click at [655, 224] on input "[PHONE_NUMBER]" at bounding box center [676, 226] width 188 height 38
click at [661, 369] on input "(___) ___-____" at bounding box center [676, 352] width 188 height 38
click at [697, 345] on input "[PHONE_NUMBER]" at bounding box center [676, 352] width 188 height 38
click at [784, 60] on icon at bounding box center [783, 55] width 21 height 21
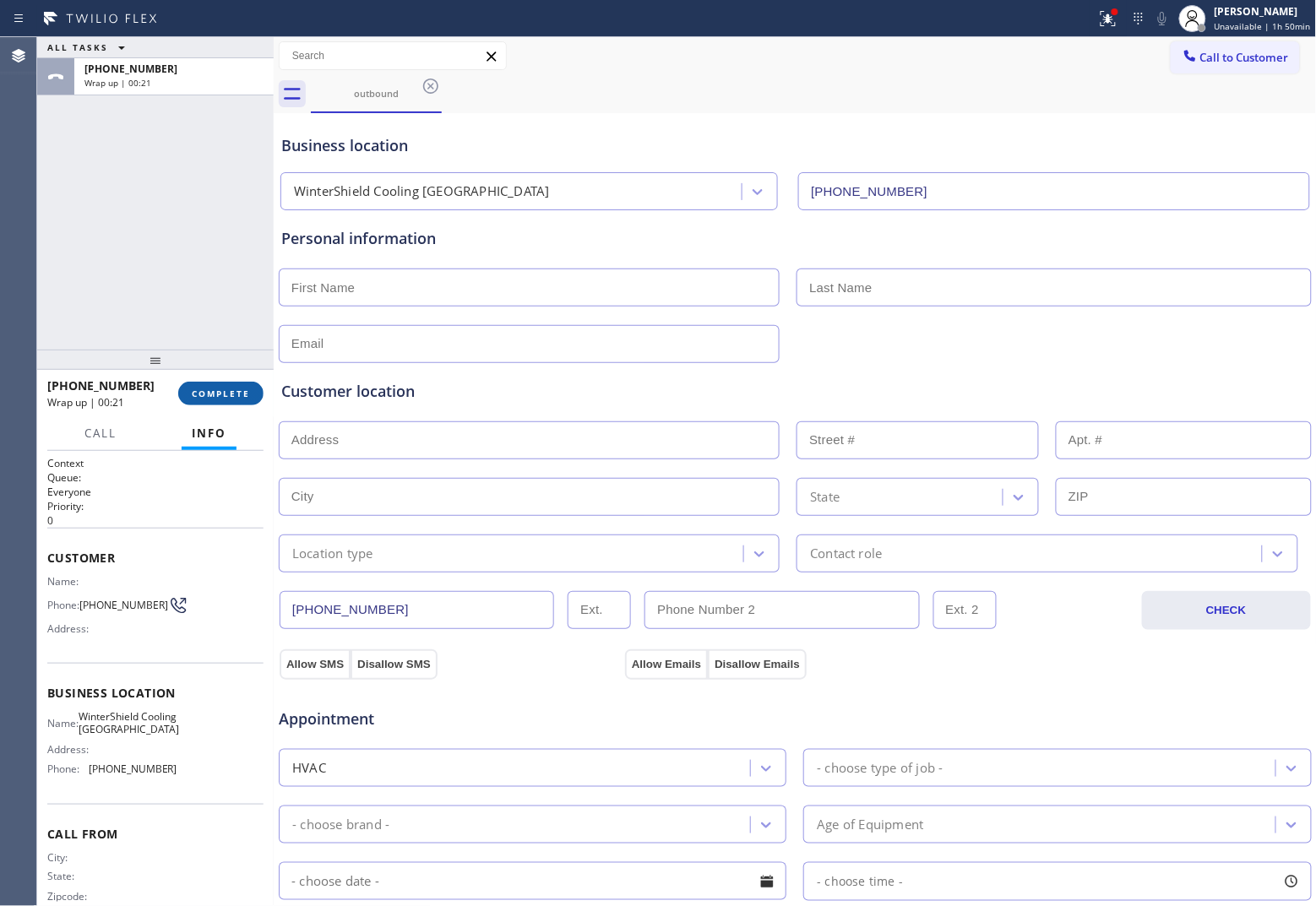
click at [222, 394] on span "COMPLETE" at bounding box center [221, 393] width 59 height 12
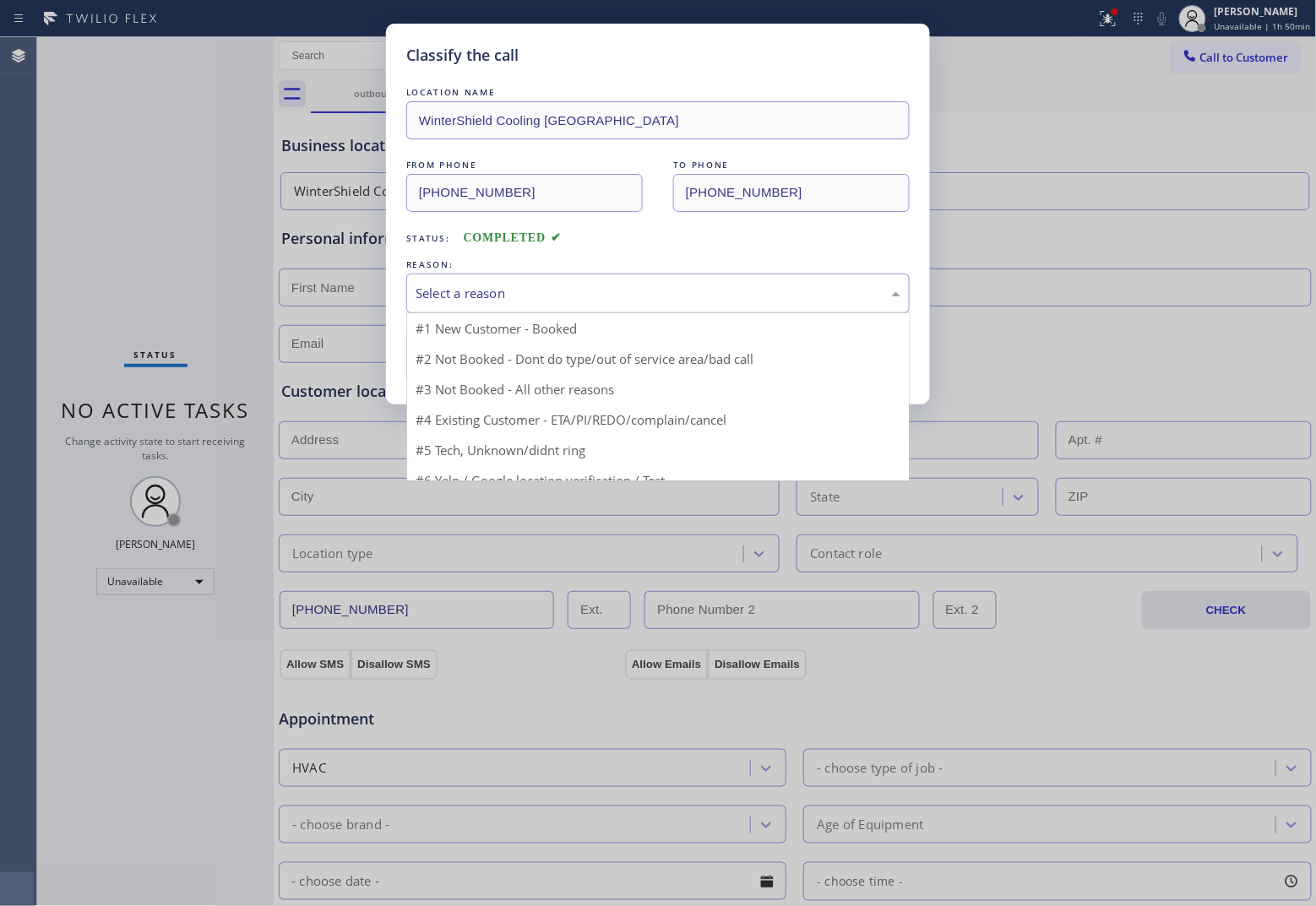
click at [588, 292] on div "Select a reason" at bounding box center [658, 294] width 485 height 20
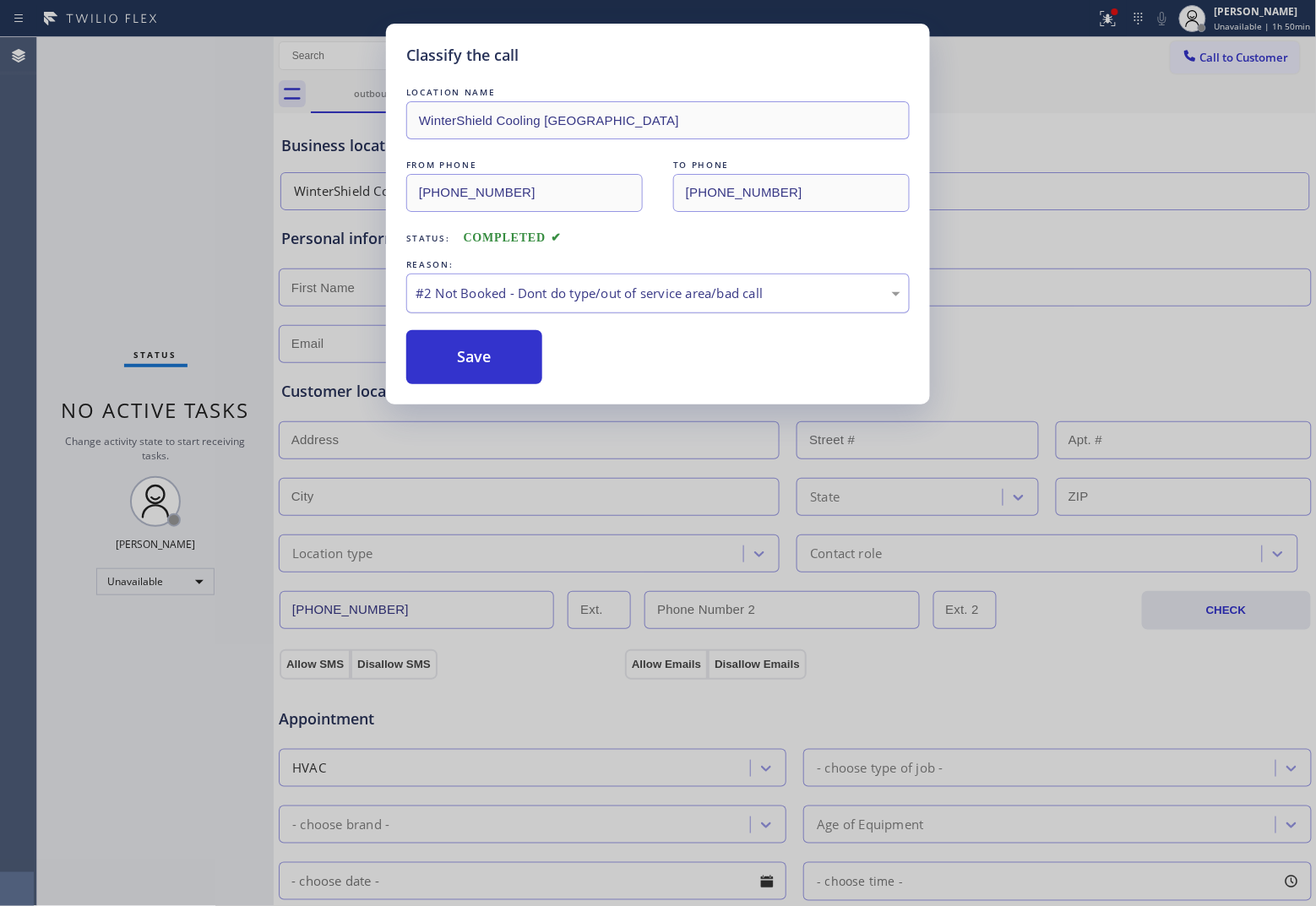
click at [531, 291] on div "#2 Not Booked - Dont do type/out of service area/bad call" at bounding box center [658, 294] width 485 height 20
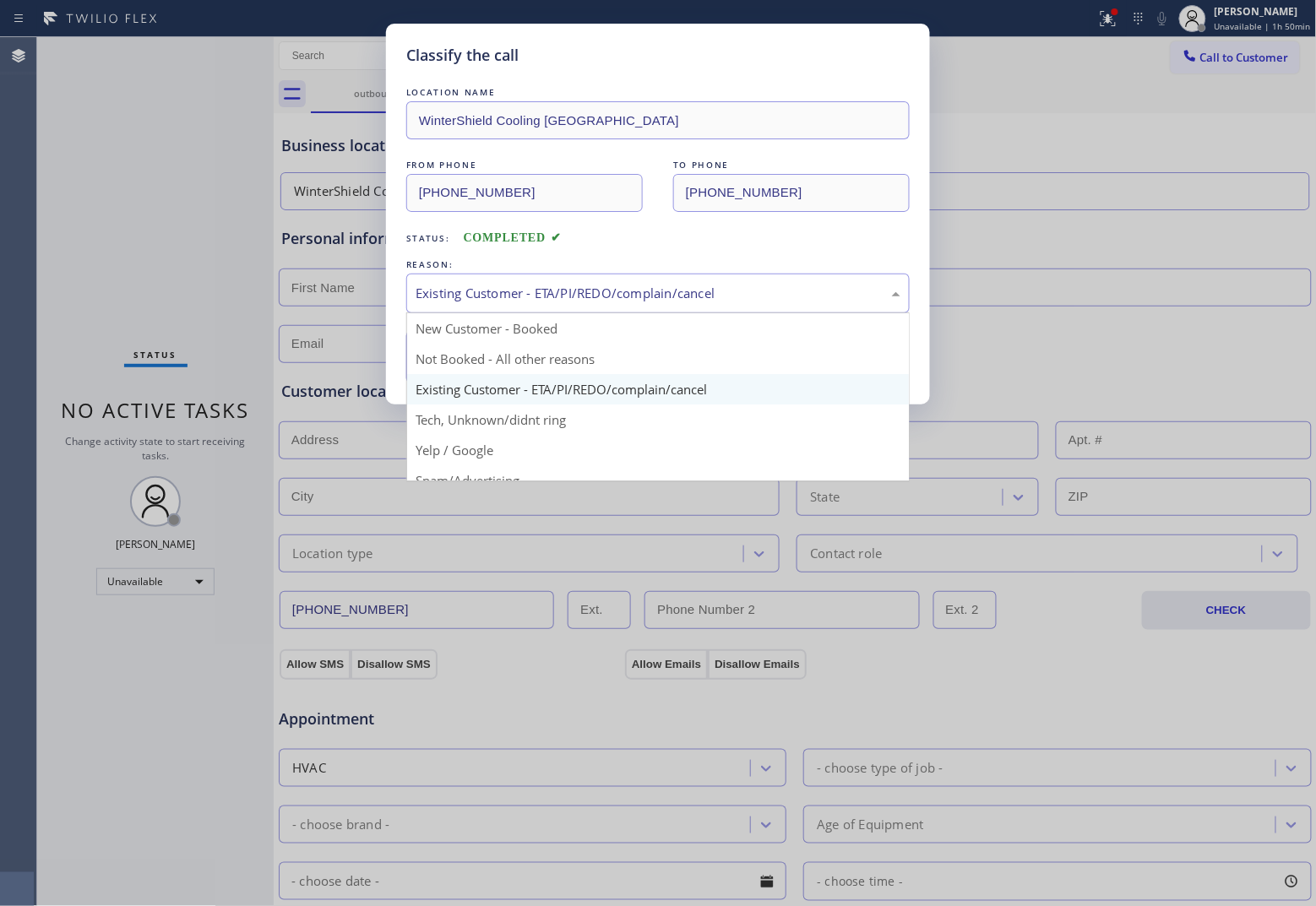
click at [523, 291] on div "Existing Customer - ETA/PI/REDO/complain/cancel" at bounding box center [658, 294] width 485 height 20
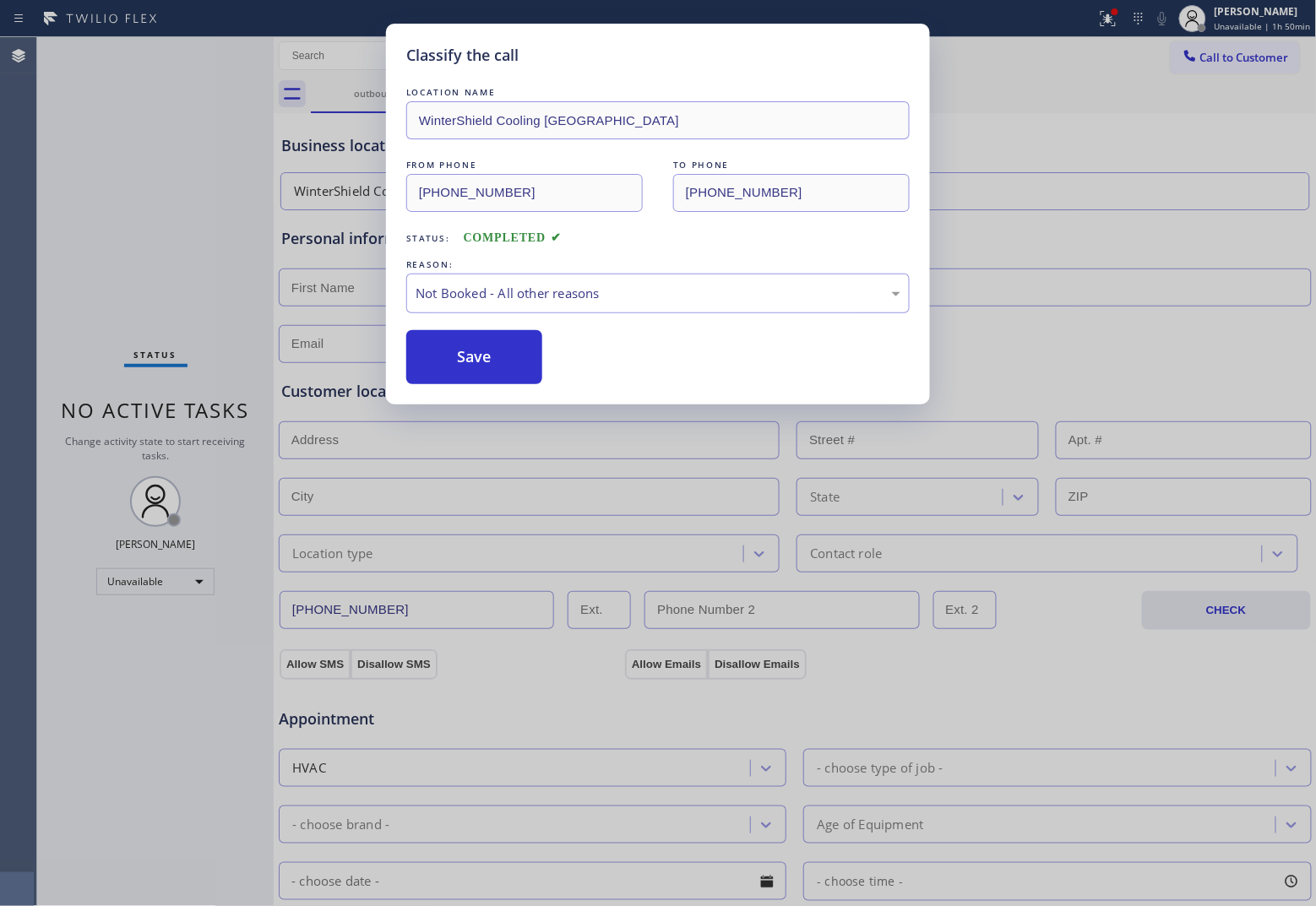
click at [480, 358] on button "Save" at bounding box center [474, 358] width 136 height 54
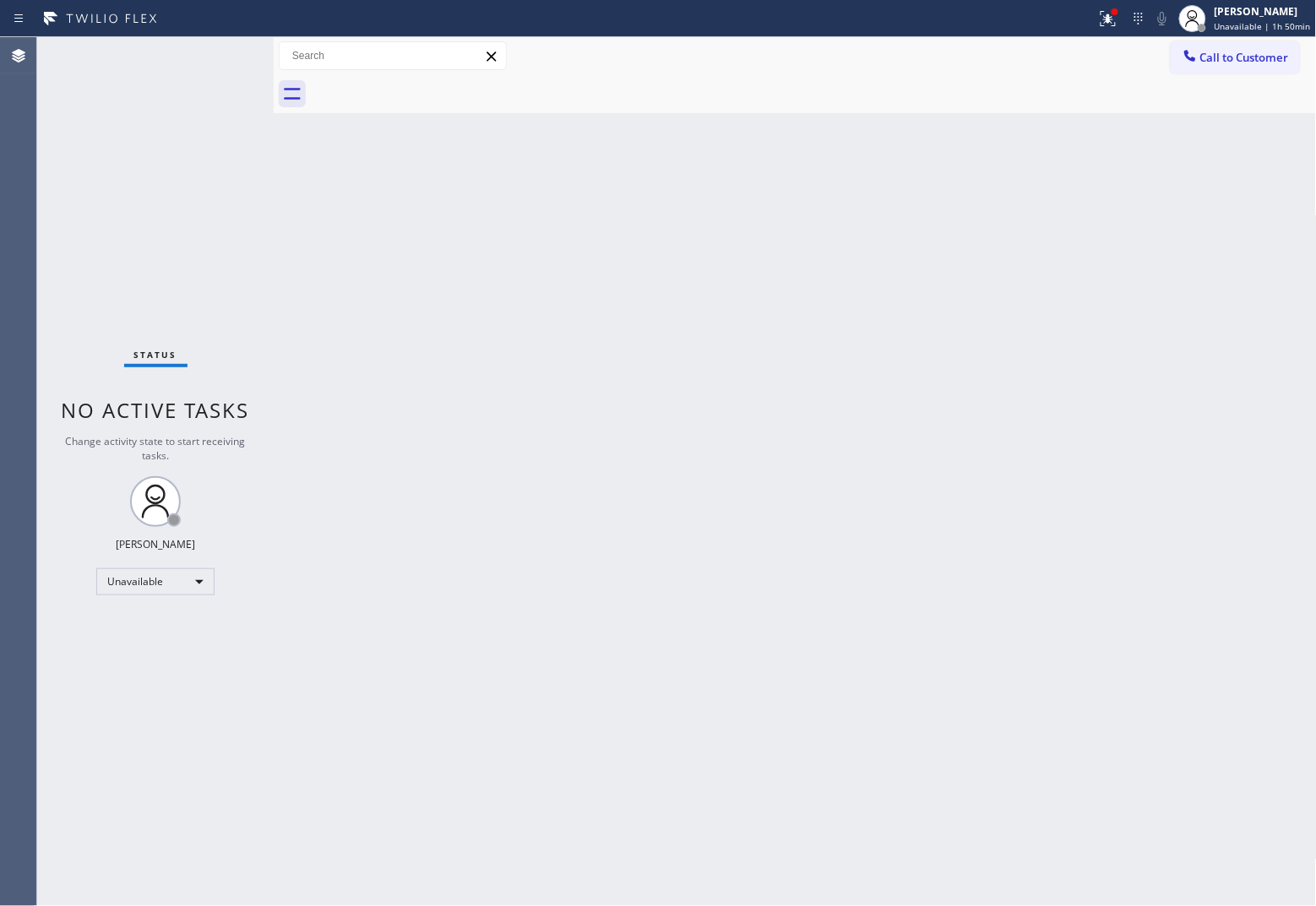
click at [70, 149] on div "Status No active tasks Change activity state to start receiving tasks. [PERSON_…" at bounding box center [155, 471] width 237 height 869
drag, startPoint x: 1236, startPoint y: 45, endPoint x: 887, endPoint y: 280, distance: 420.7
click at [1052, 45] on button "Call to Customer" at bounding box center [1235, 58] width 129 height 32
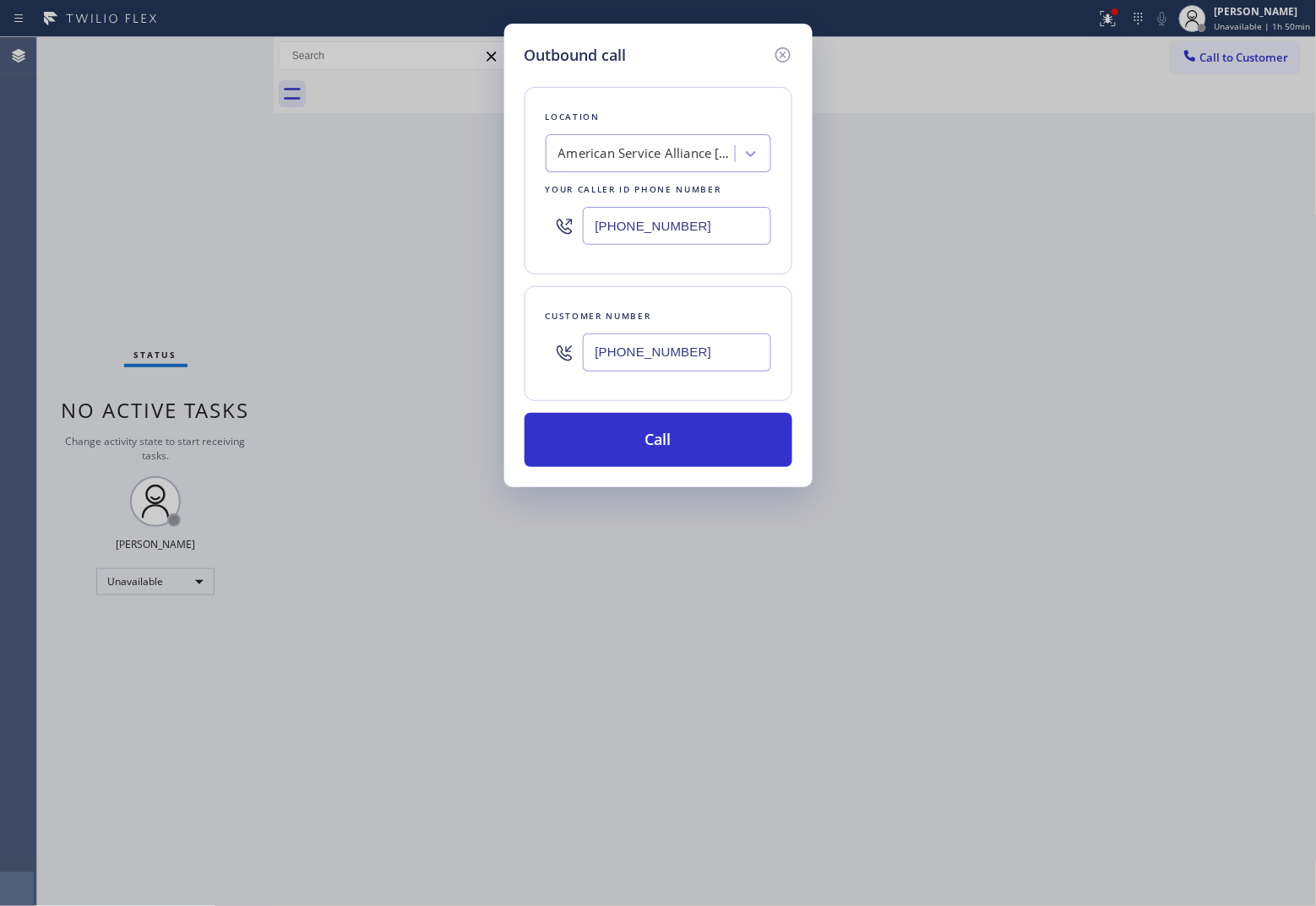
click at [647, 353] on input "[PHONE_NUMBER]" at bounding box center [676, 352] width 188 height 38
click at [740, 448] on button "Call" at bounding box center [658, 439] width 268 height 54
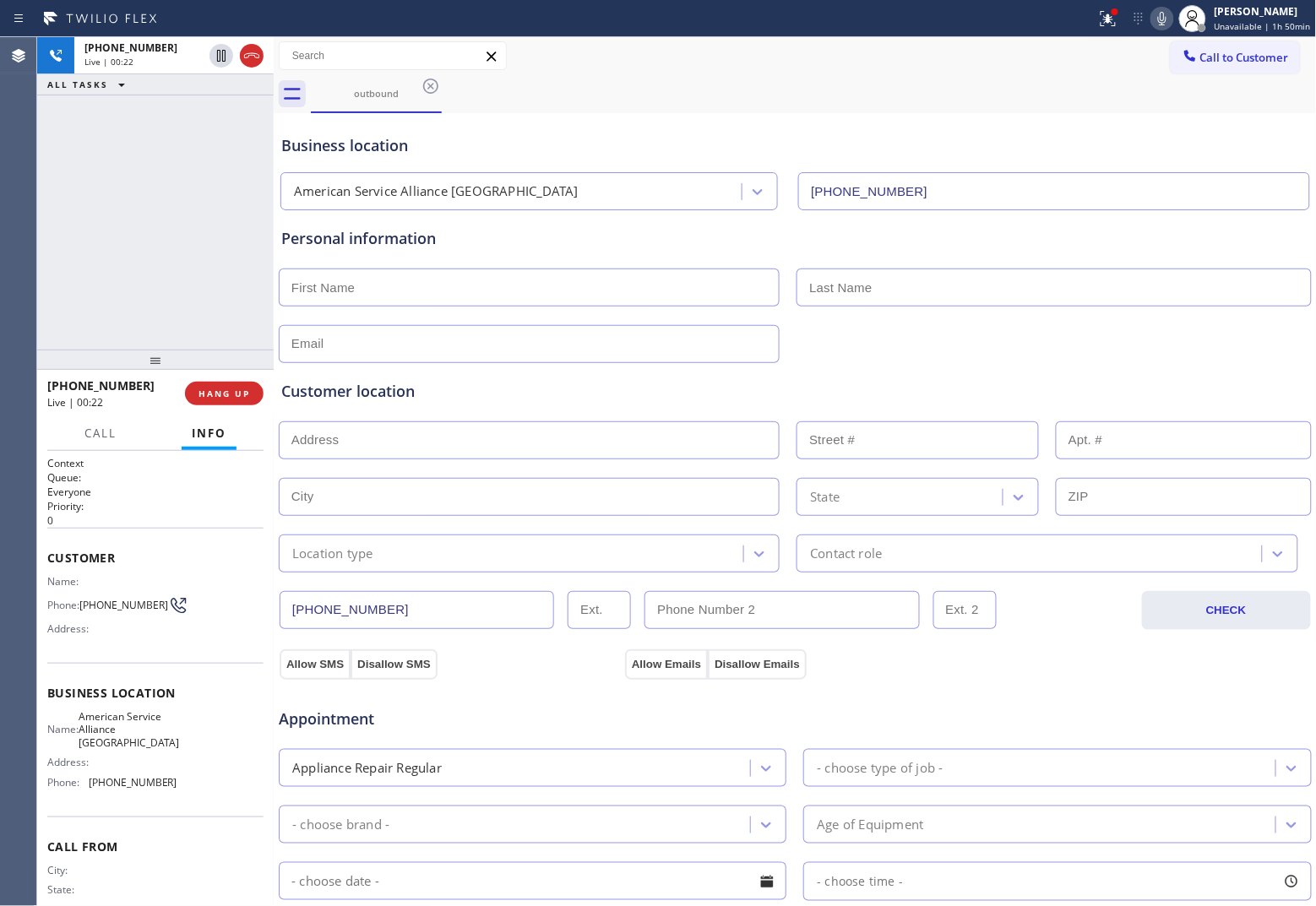
click at [76, 176] on div "[PHONE_NUMBER] Live | 00:22 ALL TASKS ALL TASKS ACTIVE TASKS TASKS IN WRAP UP" at bounding box center [155, 193] width 237 height 313
drag, startPoint x: 242, startPoint y: 385, endPoint x: 871, endPoint y: 133, distance: 677.6
click at [242, 385] on button "HANG UP" at bounding box center [223, 394] width 78 height 23
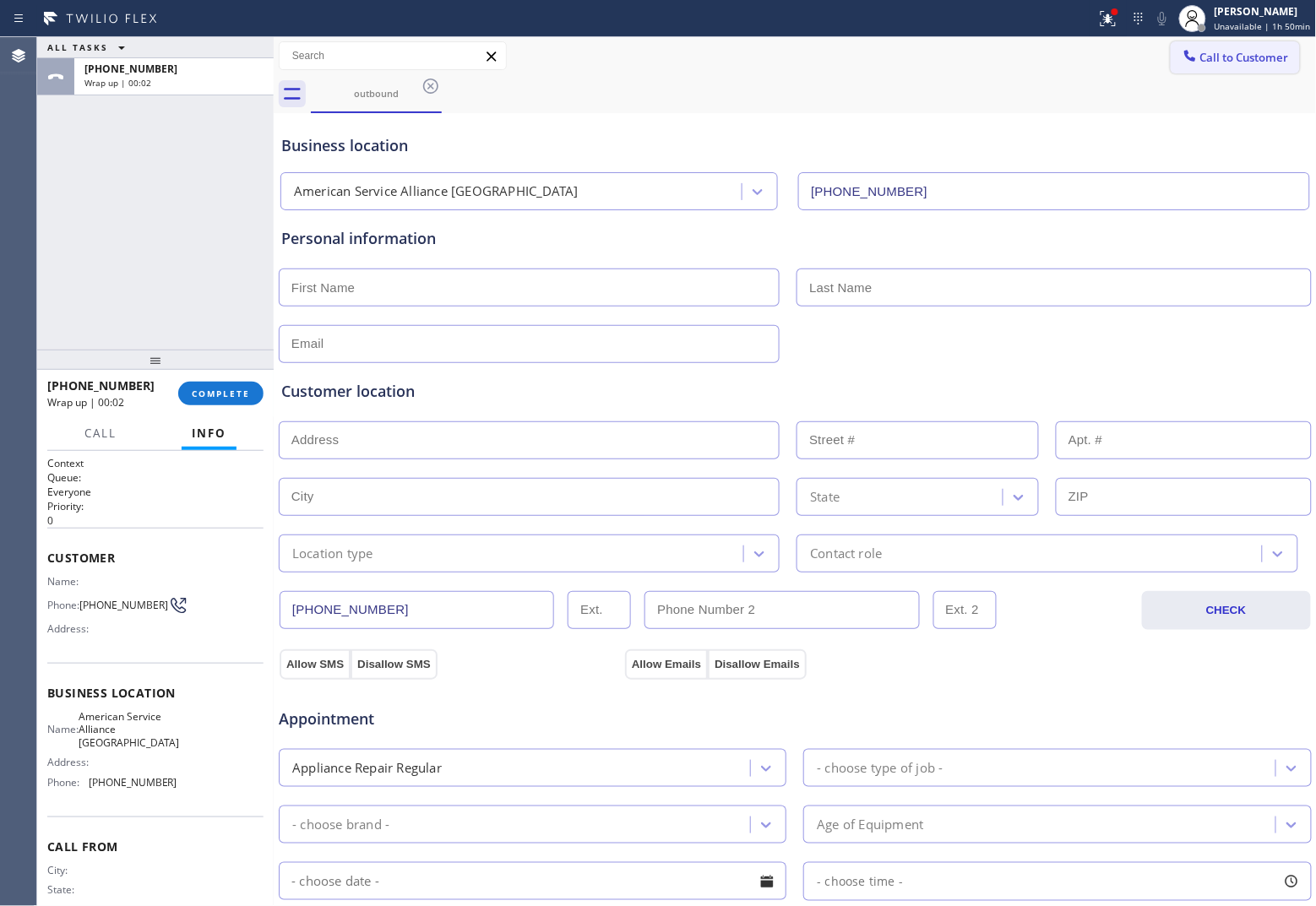
click at [1052, 61] on span "Call to Customer" at bounding box center [1244, 57] width 88 height 15
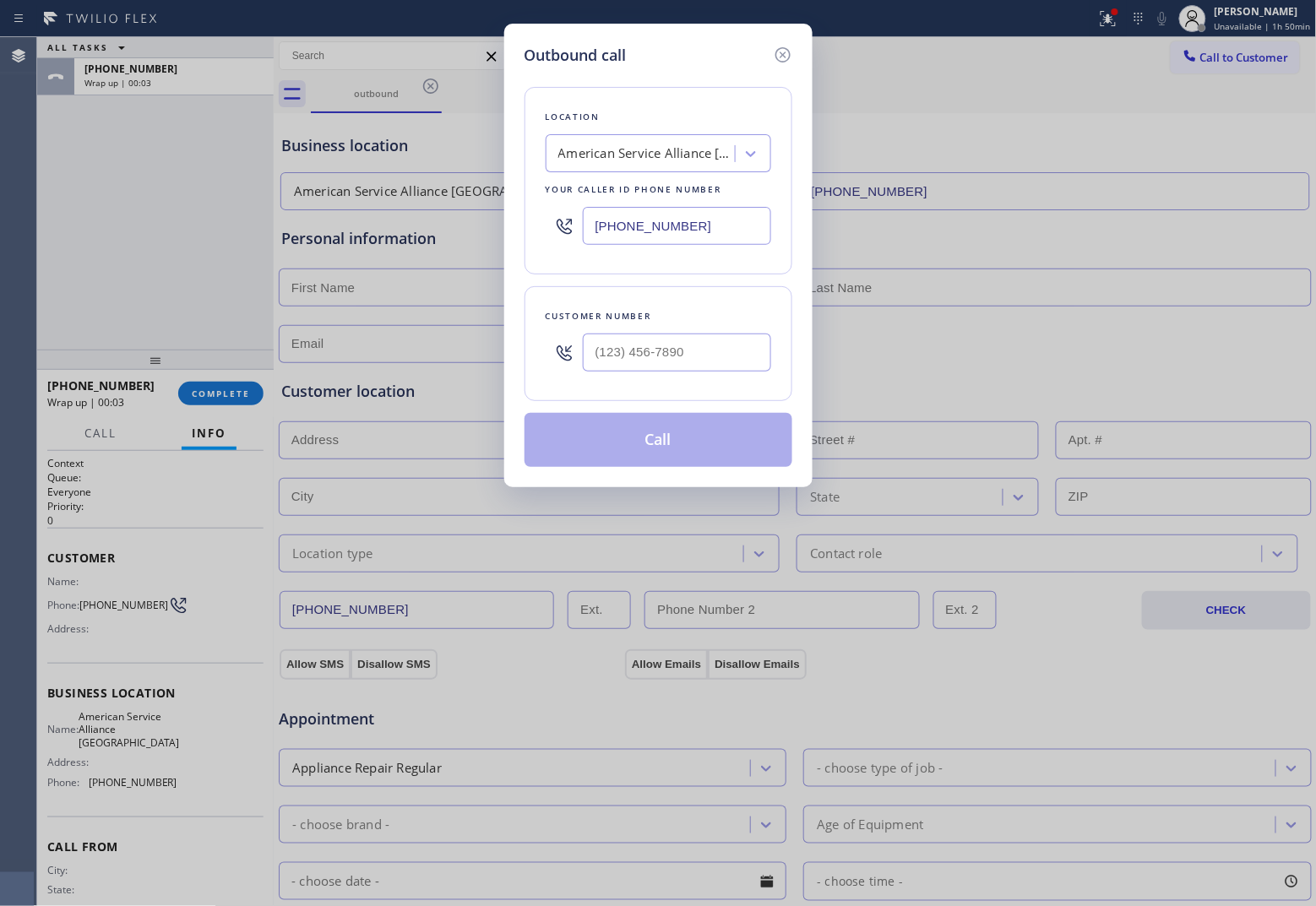
drag, startPoint x: 697, startPoint y: 221, endPoint x: 1281, endPoint y: 325, distance: 593.2
click at [705, 222] on input "[PHONE_NUMBER]" at bounding box center [676, 226] width 188 height 38
click at [682, 358] on input "text" at bounding box center [676, 352] width 188 height 38
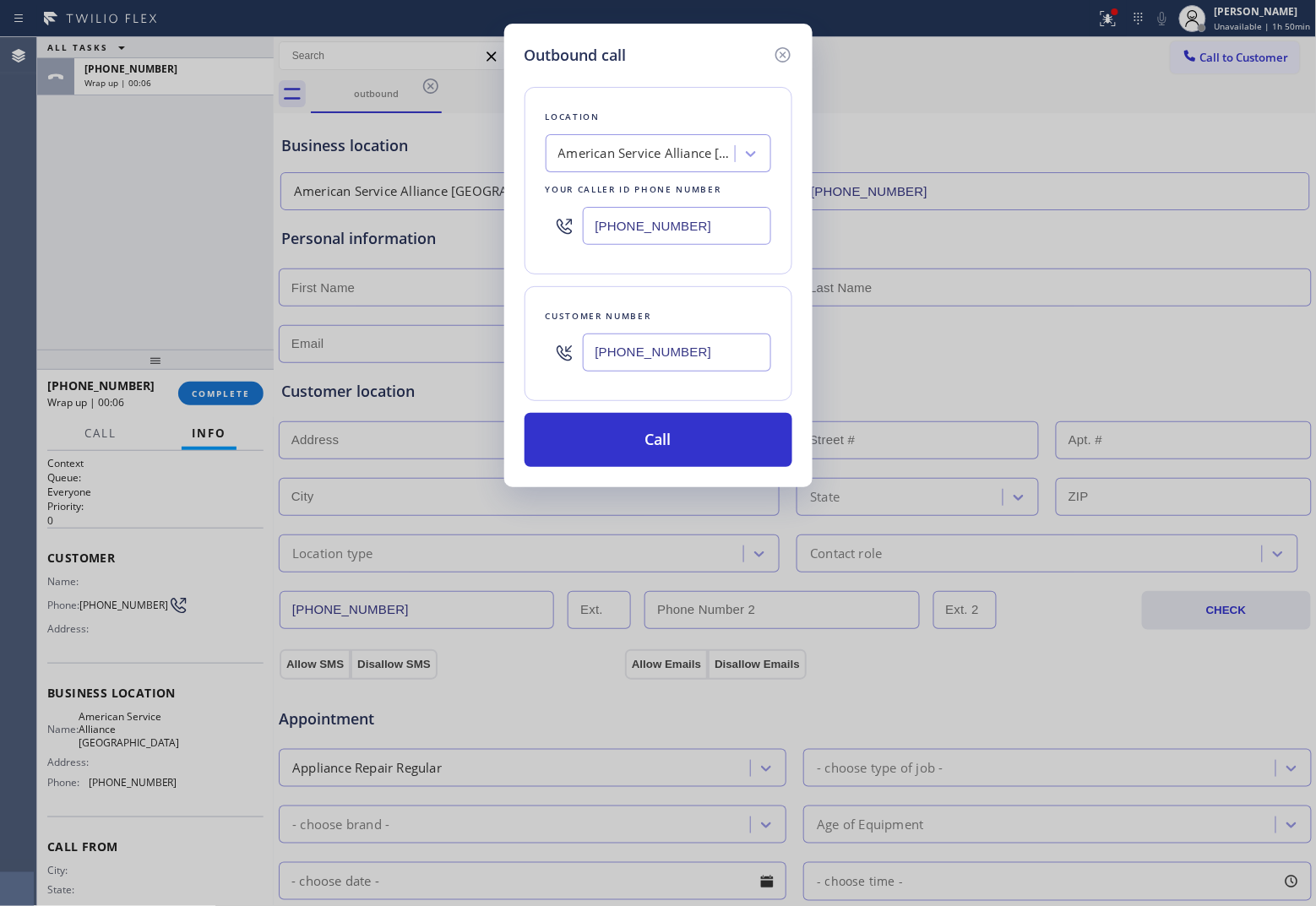
drag, startPoint x: 705, startPoint y: 453, endPoint x: 1175, endPoint y: 901, distance: 649.3
click at [745, 473] on div "Outbound call Location American Service Alliance [GEOGRAPHIC_DATA] Your caller …" at bounding box center [658, 255] width 308 height 464
drag, startPoint x: 60, startPoint y: 223, endPoint x: 308, endPoint y: 262, distance: 251.0
click at [69, 223] on div "Outbound call Location American Service Alliance [GEOGRAPHIC_DATA] Your caller …" at bounding box center [658, 453] width 1316 height 906
click at [788, 50] on icon at bounding box center [783, 55] width 21 height 21
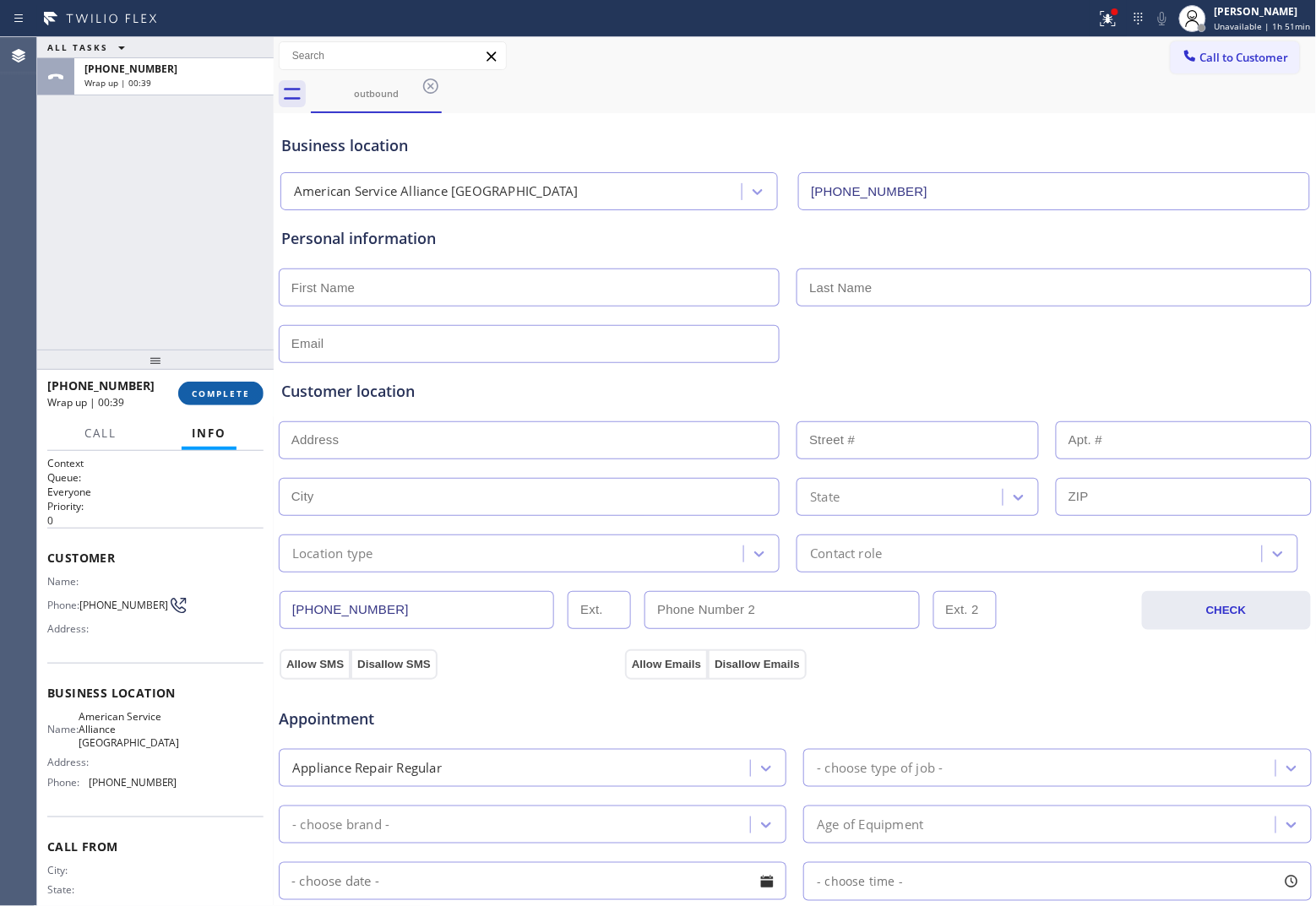
click at [210, 393] on span "COMPLETE" at bounding box center [221, 393] width 59 height 12
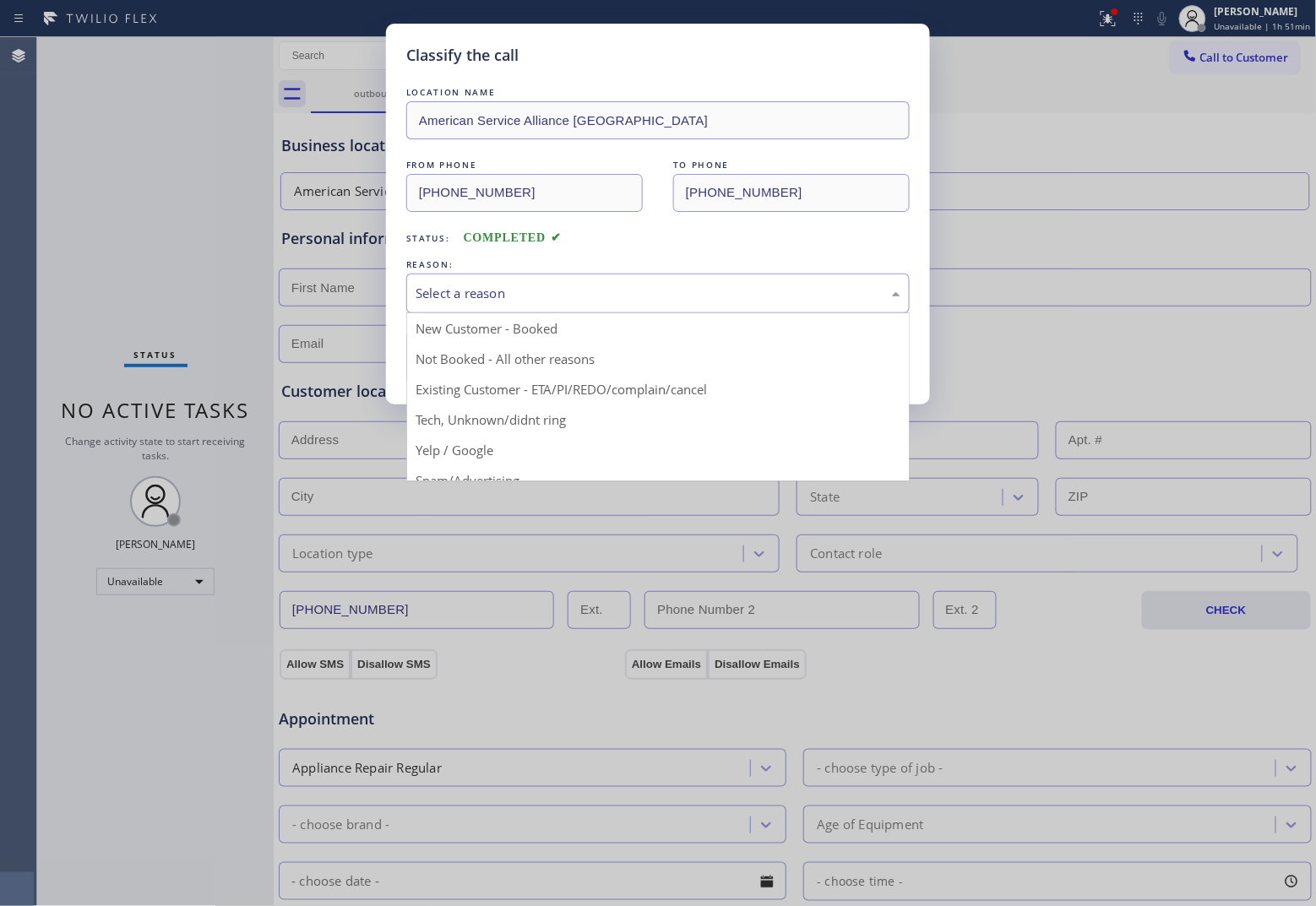
click at [511, 300] on div "Select a reason" at bounding box center [658, 294] width 485 height 20
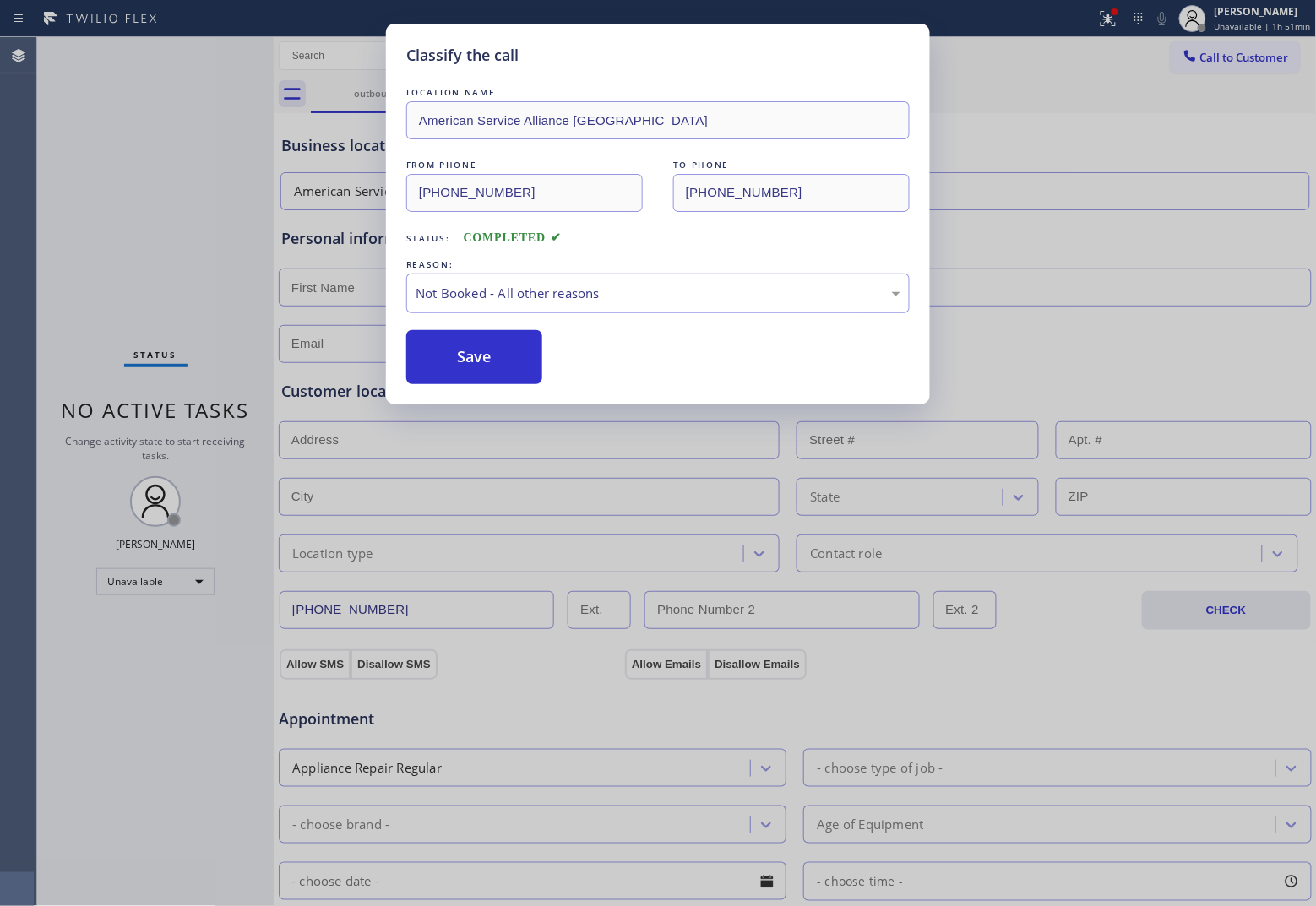
click at [487, 349] on button "Save" at bounding box center [474, 358] width 136 height 54
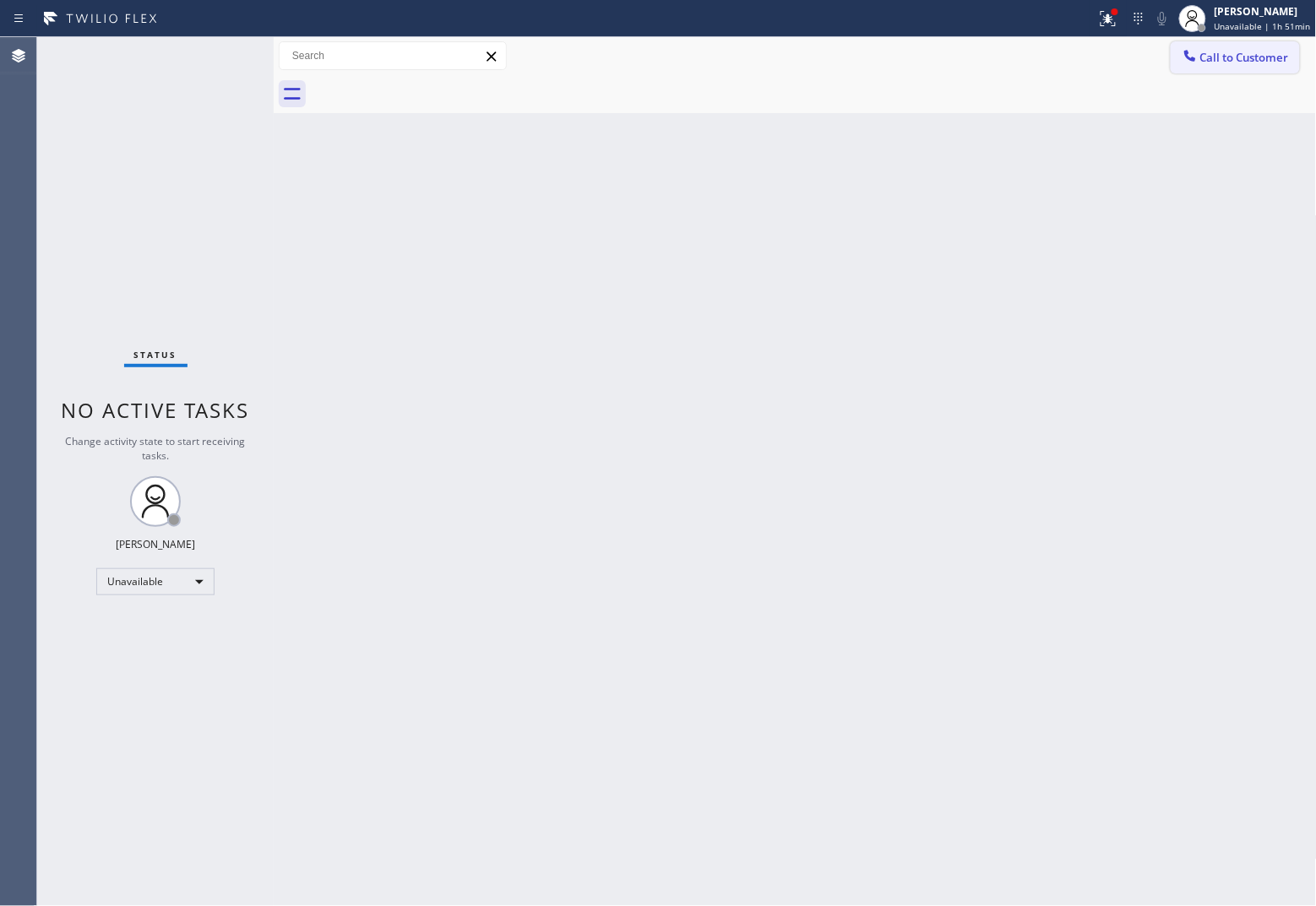
click at [1052, 47] on button "Call to Customer" at bounding box center [1235, 58] width 129 height 32
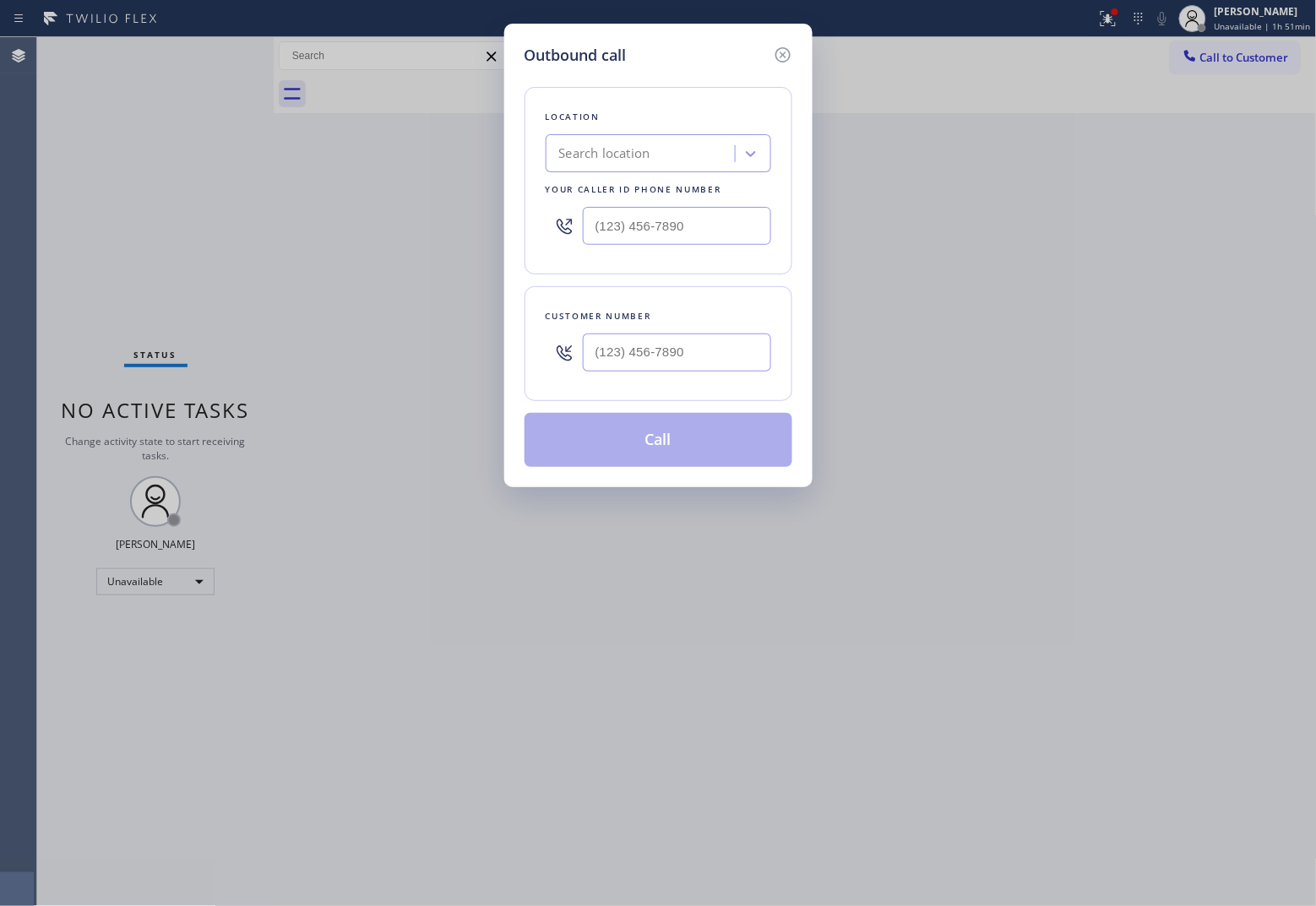
click at [635, 248] on div at bounding box center [658, 225] width 225 height 55
click at [633, 231] on input "(___) ___-____" at bounding box center [676, 226] width 188 height 38
click at [738, 352] on input "text" at bounding box center [676, 352] width 188 height 38
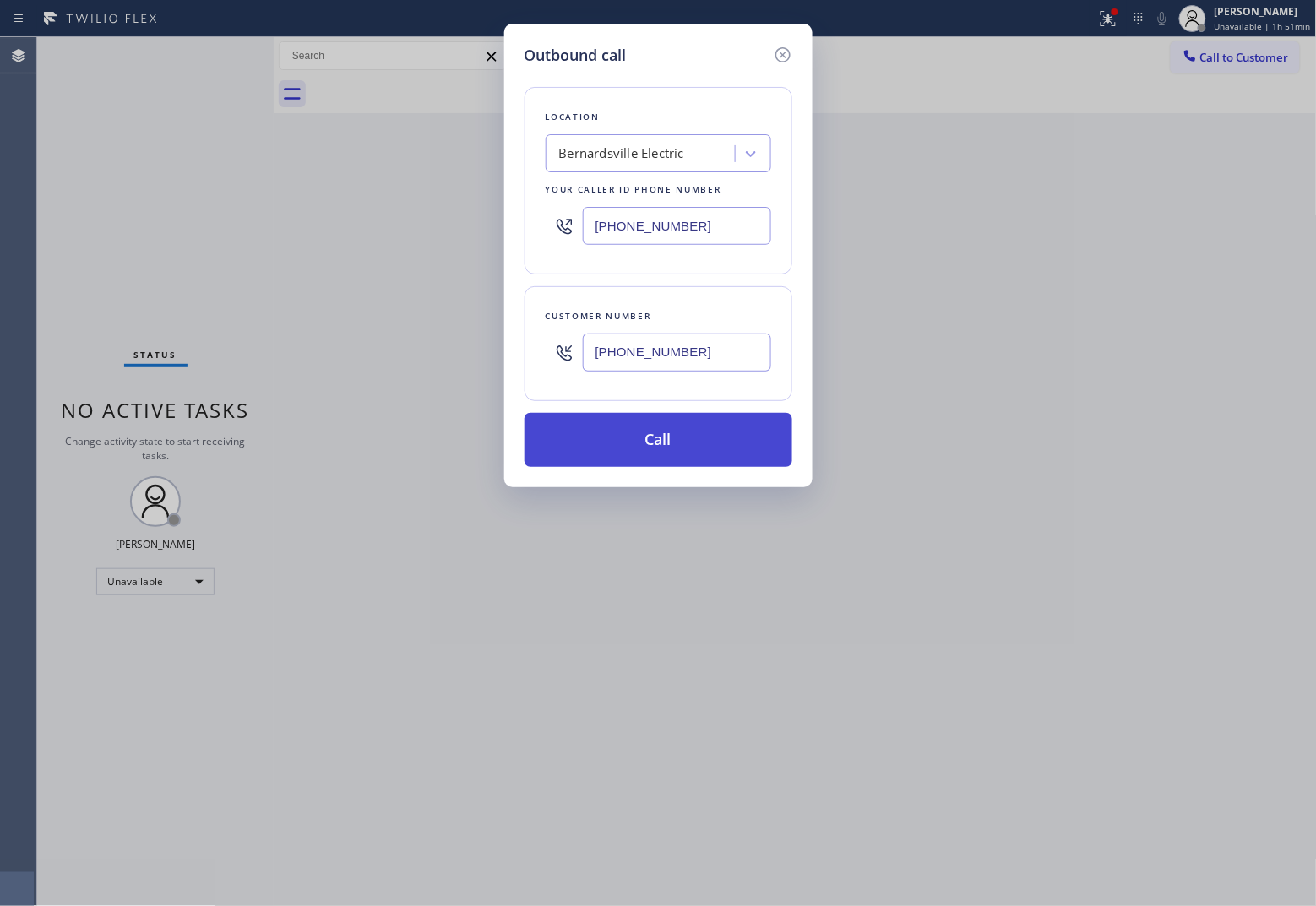
click at [741, 441] on button "Call" at bounding box center [658, 439] width 268 height 54
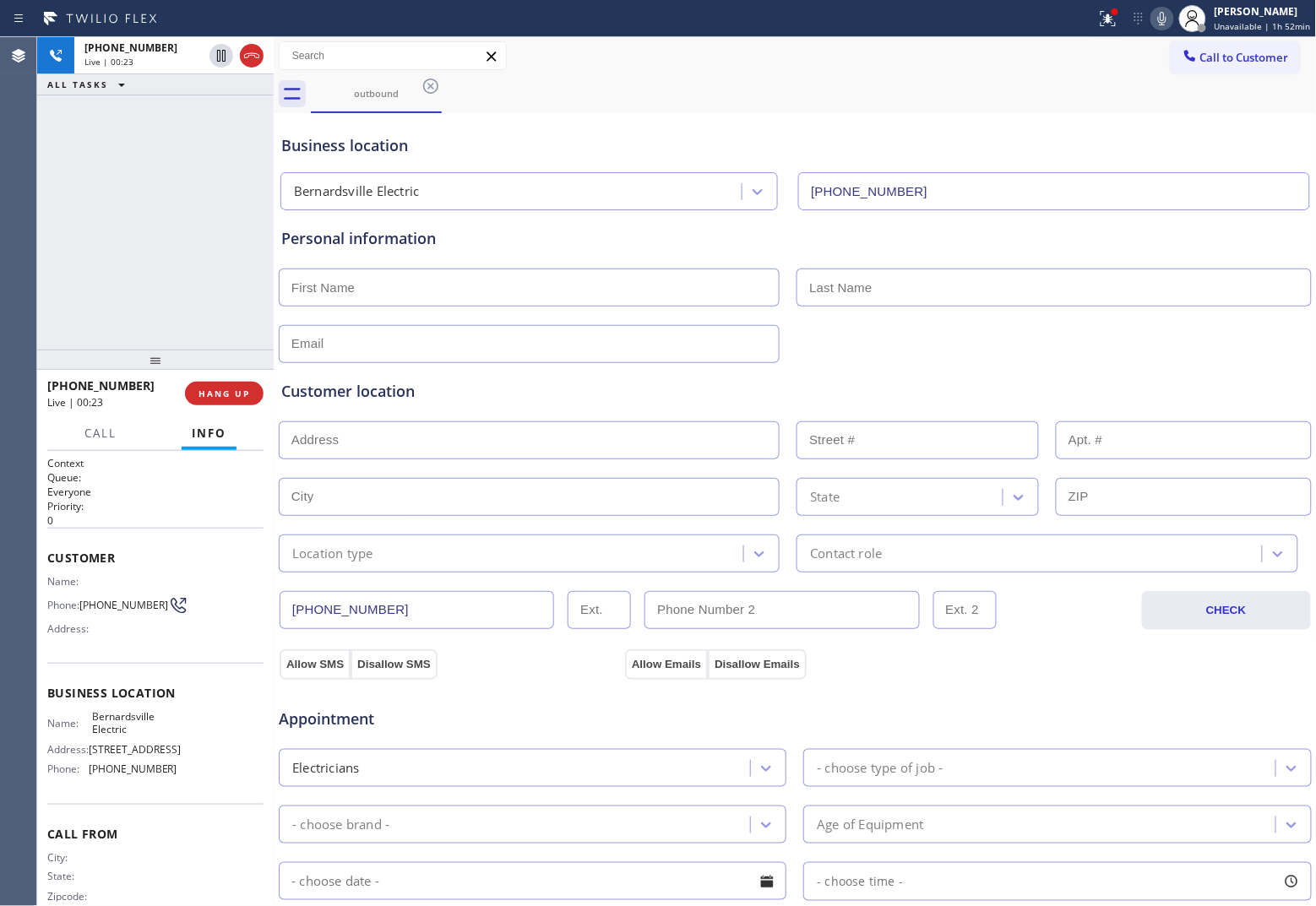
click at [61, 263] on div "[PHONE_NUMBER] Live | 00:23 ALL TASKS ALL TASKS ACTIVE TASKS TASKS IN WRAP UP" at bounding box center [155, 193] width 237 height 313
drag, startPoint x: 111, startPoint y: 610, endPoint x: 86, endPoint y: 593, distance: 30.2
click at [86, 599] on span "[PHONE_NUMBER]" at bounding box center [123, 605] width 88 height 13
click at [14, 302] on div "Agent Desktop" at bounding box center [18, 471] width 36 height 869
drag, startPoint x: 230, startPoint y: 388, endPoint x: 1231, endPoint y: 133, distance: 1033.0
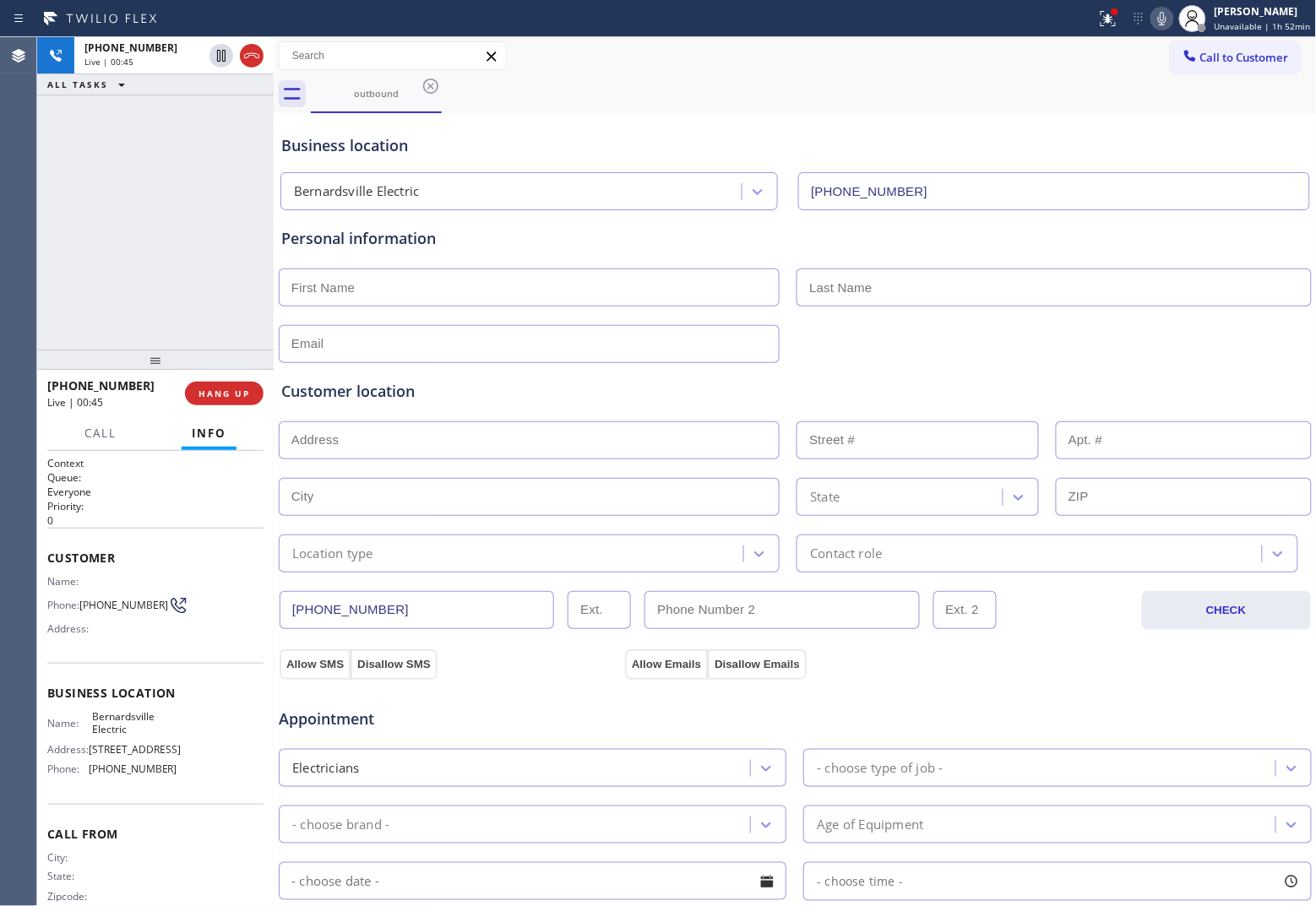
click at [229, 388] on span "HANG UP" at bounding box center [223, 393] width 51 height 12
click at [1052, 57] on span "Call to Customer" at bounding box center [1244, 57] width 88 height 15
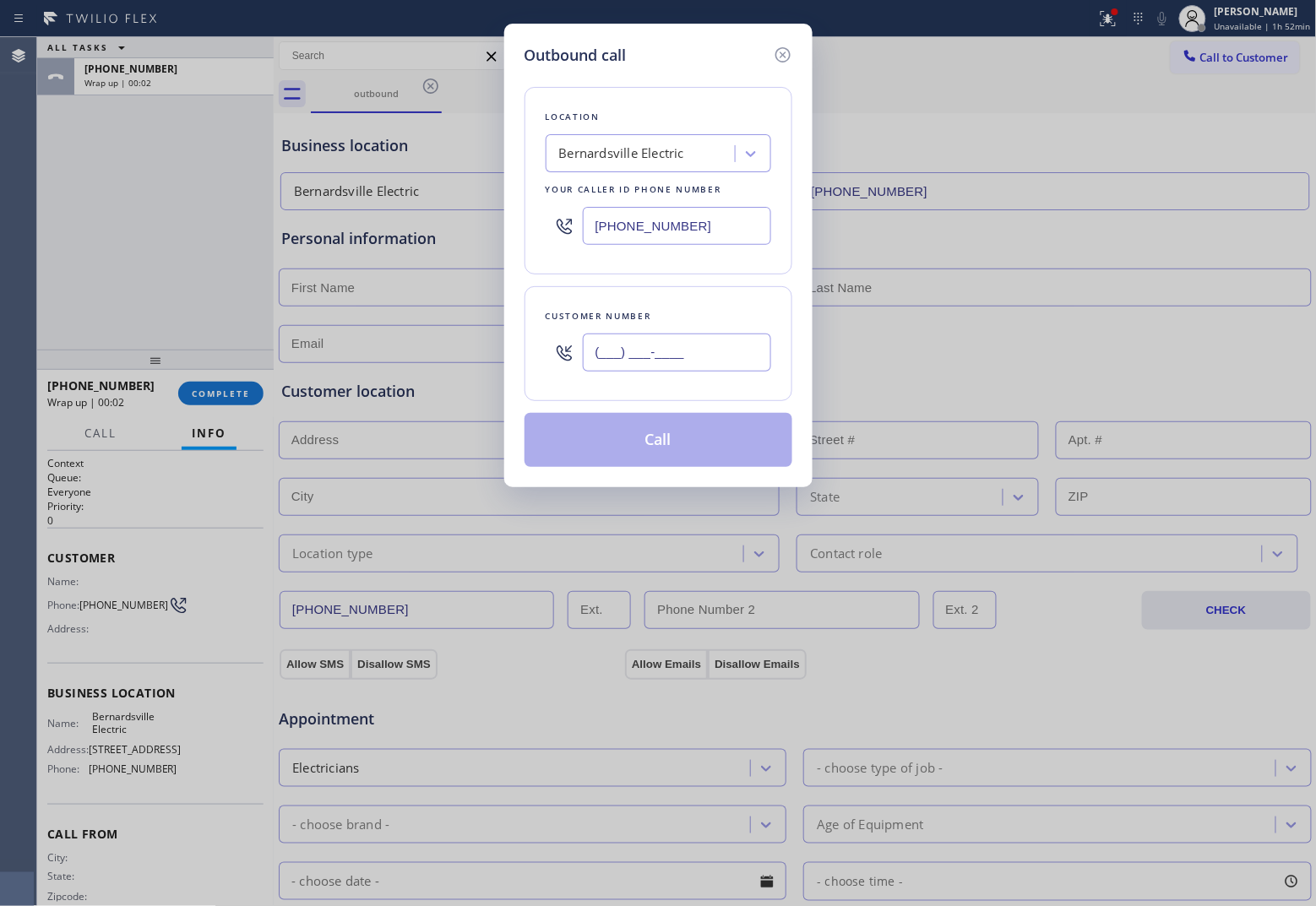
click at [718, 342] on input "(___) ___-____" at bounding box center [676, 352] width 188 height 38
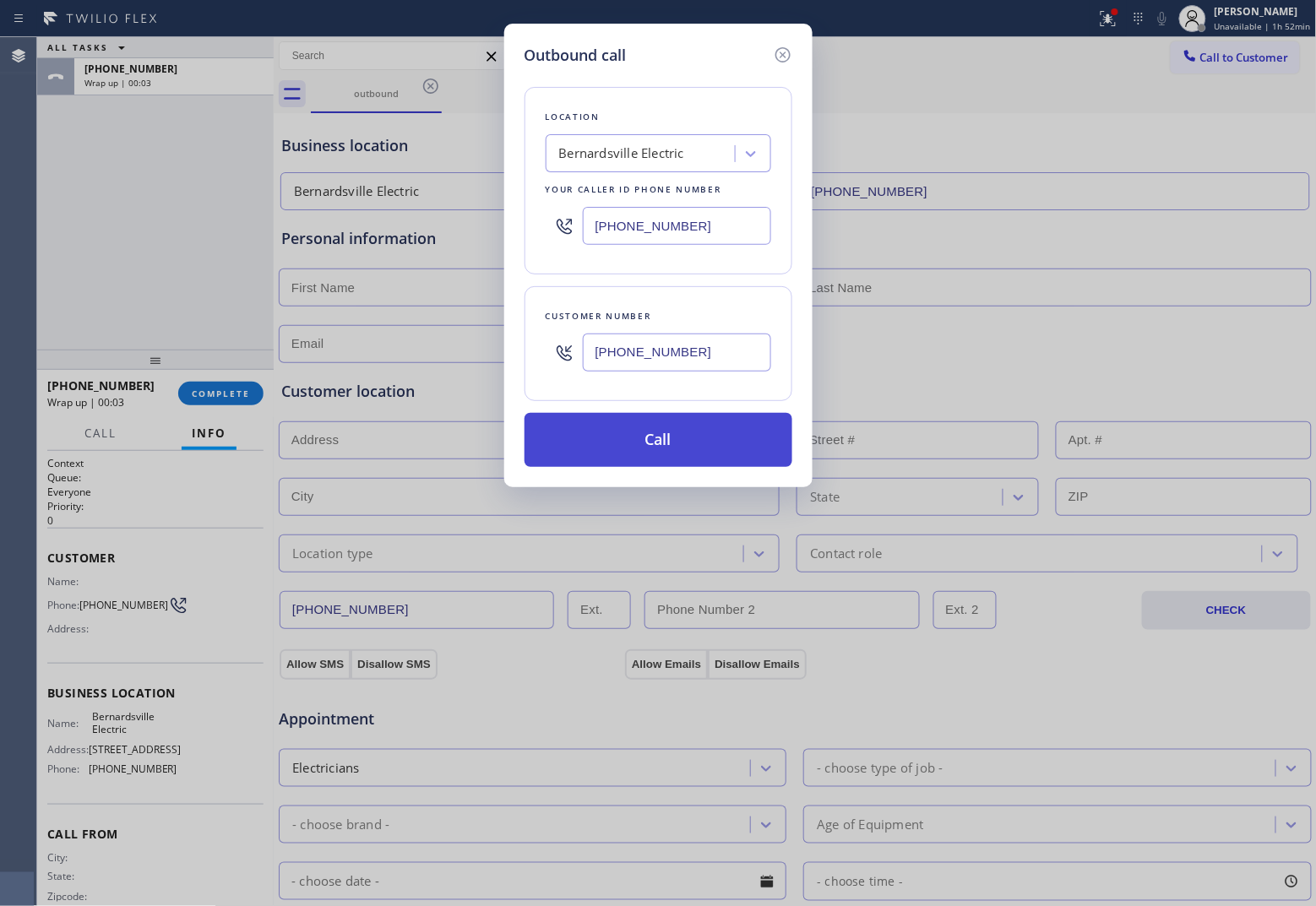
click at [711, 437] on button "Call" at bounding box center [658, 439] width 268 height 54
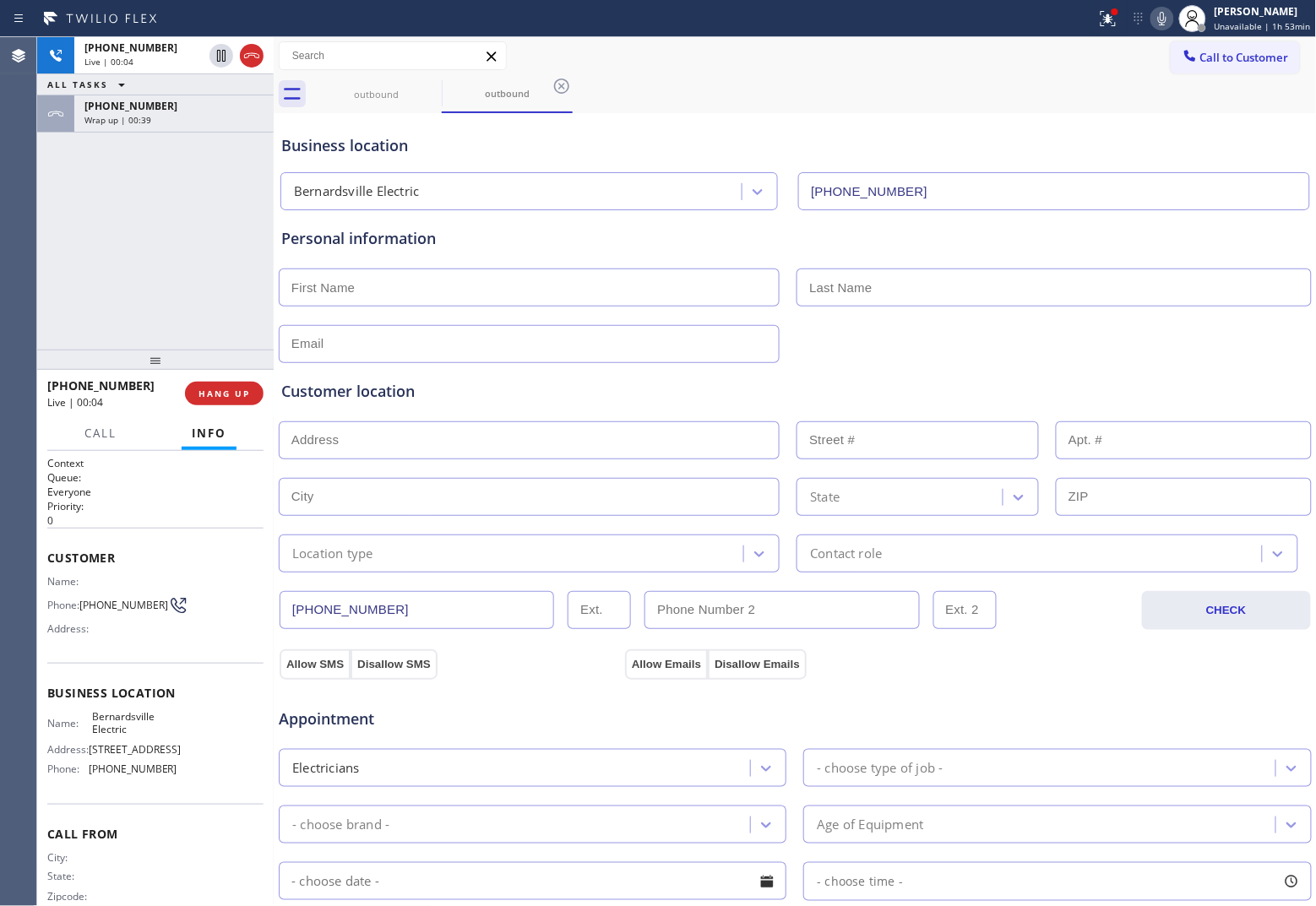
click at [60, 205] on div "[PHONE_NUMBER] Live | 00:04 ALL TASKS ALL TASKS ACTIVE TASKS TASKS IN WRAP UP […" at bounding box center [155, 193] width 237 height 313
click at [58, 245] on div "[PHONE_NUMBER] Live | 00:22 ALL TASKS ALL TASKS ACTIVE TASKS TASKS IN WRAP UP […" at bounding box center [155, 193] width 237 height 313
drag, startPoint x: 13, startPoint y: 263, endPoint x: 58, endPoint y: 255, distance: 45.7
click at [14, 262] on div "Agent Desktop" at bounding box center [18, 471] width 36 height 869
click at [251, 58] on icon at bounding box center [251, 56] width 21 height 21
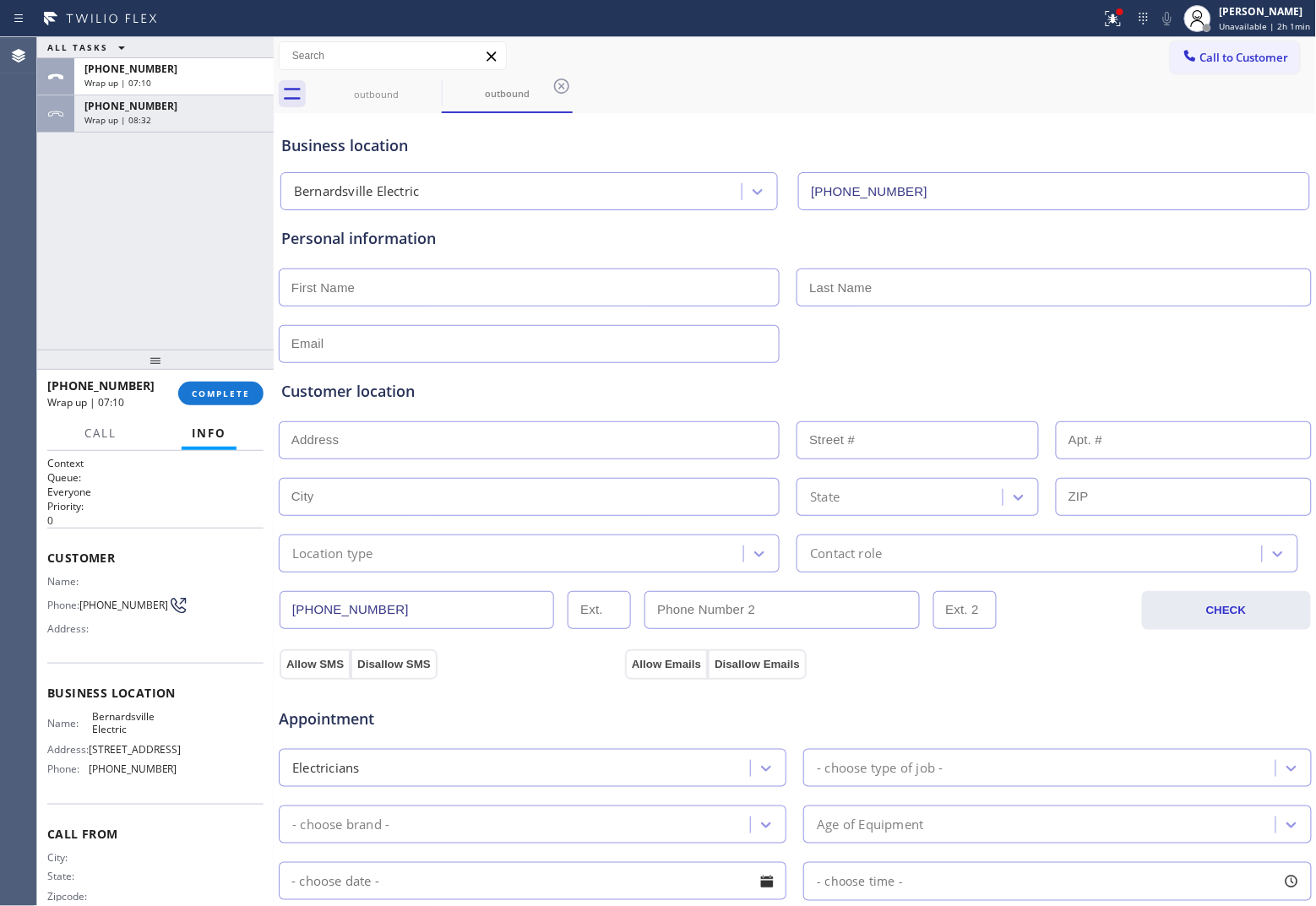
click at [77, 212] on div "Agent Desktop Classify the call LOCATION NAME North Miami Appliance Service FRO…" at bounding box center [658, 471] width 1316 height 869
click at [186, 121] on div "Wrap up | 08:32" at bounding box center [174, 120] width 179 height 12
click at [228, 378] on div "[PHONE_NUMBER] Wrap up | 08:33 COMPLETE" at bounding box center [156, 394] width 216 height 44
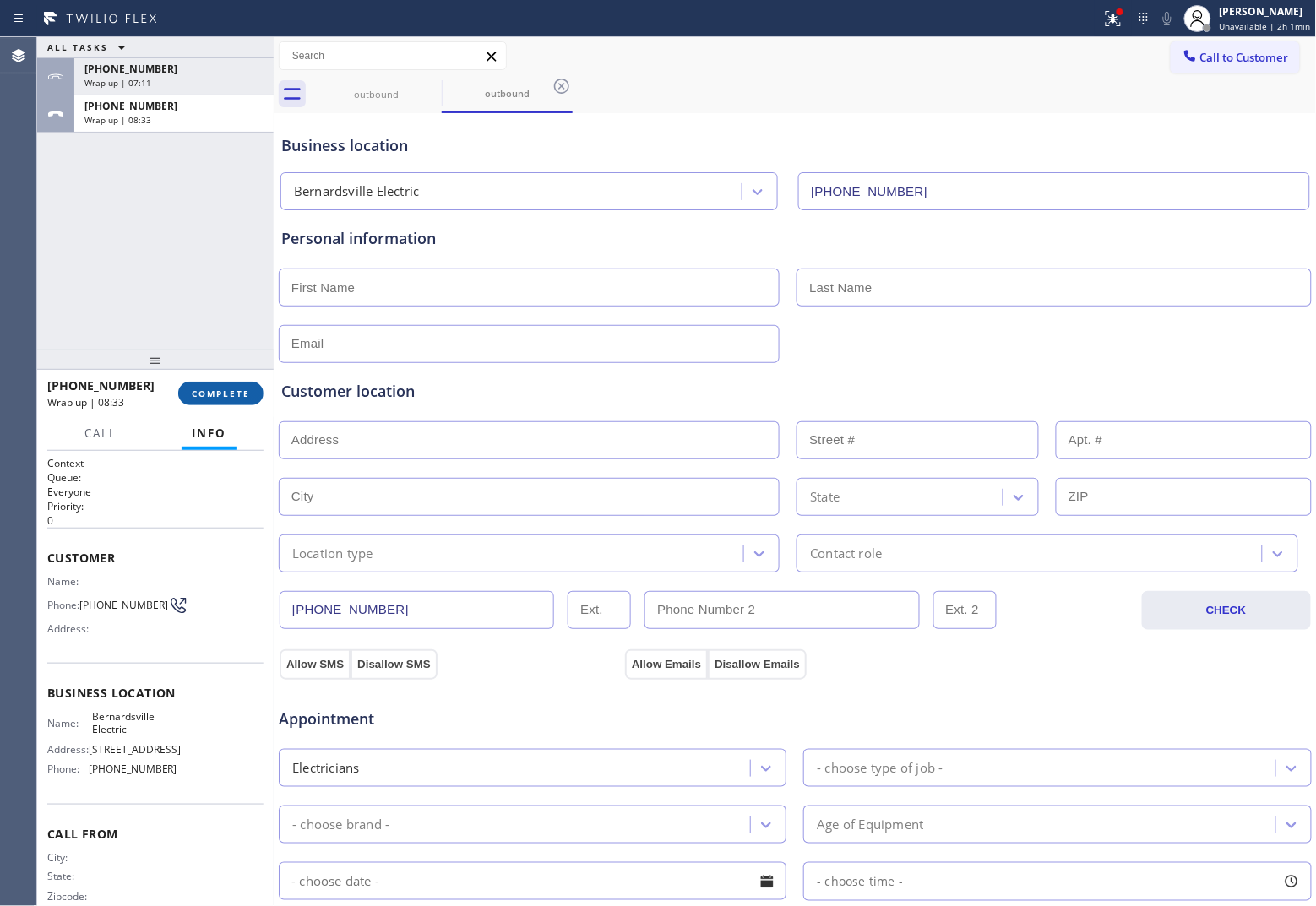
click at [228, 389] on span "COMPLETE" at bounding box center [221, 393] width 59 height 12
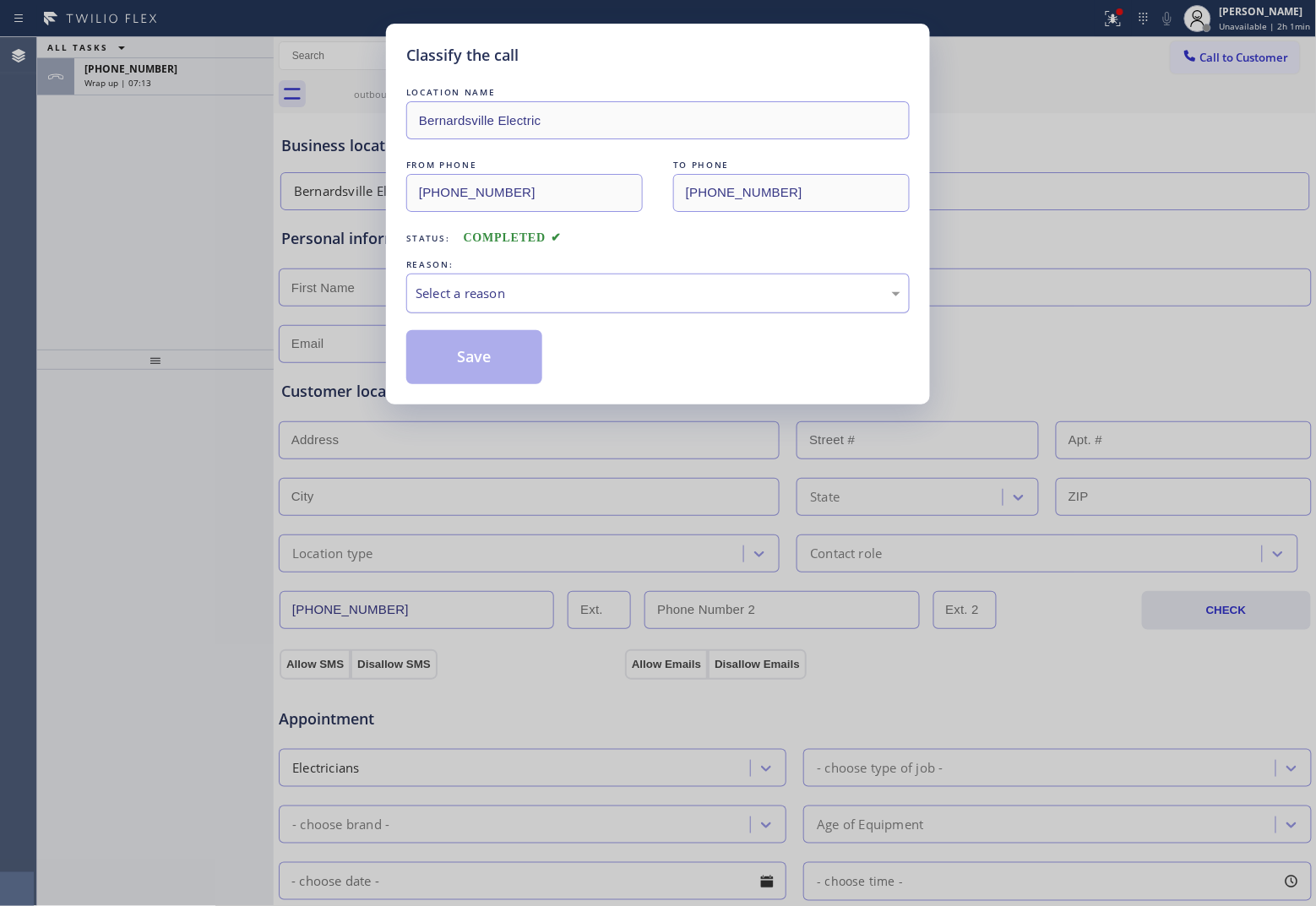
drag, startPoint x: 567, startPoint y: 293, endPoint x: 576, endPoint y: 301, distance: 12.0
click at [570, 294] on div "Select a reason" at bounding box center [658, 294] width 485 height 20
click at [460, 370] on button "Save" at bounding box center [474, 358] width 136 height 54
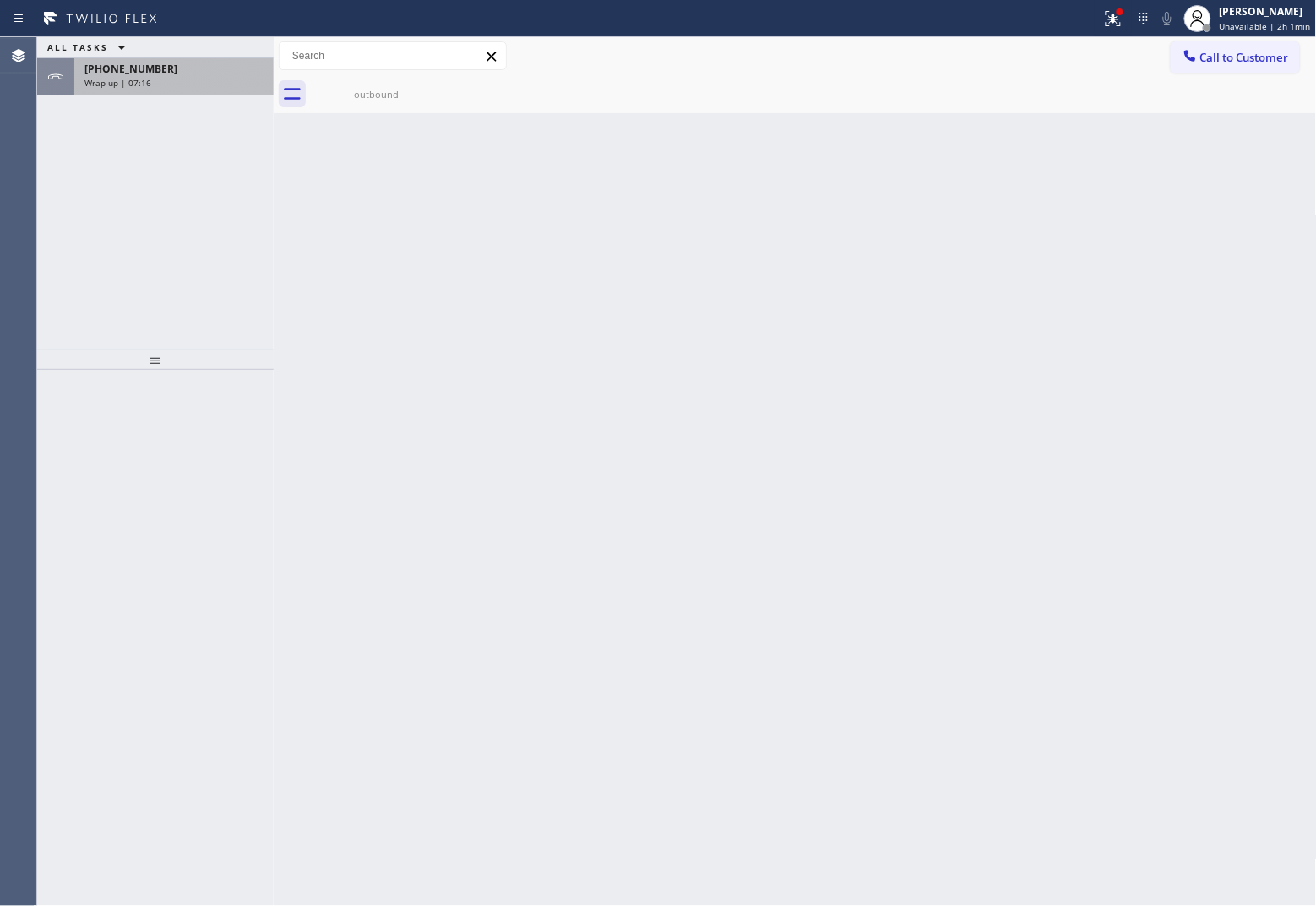
click at [213, 88] on div "[PHONE_NUMBER] Wrap up | 07:16" at bounding box center [171, 77] width 193 height 37
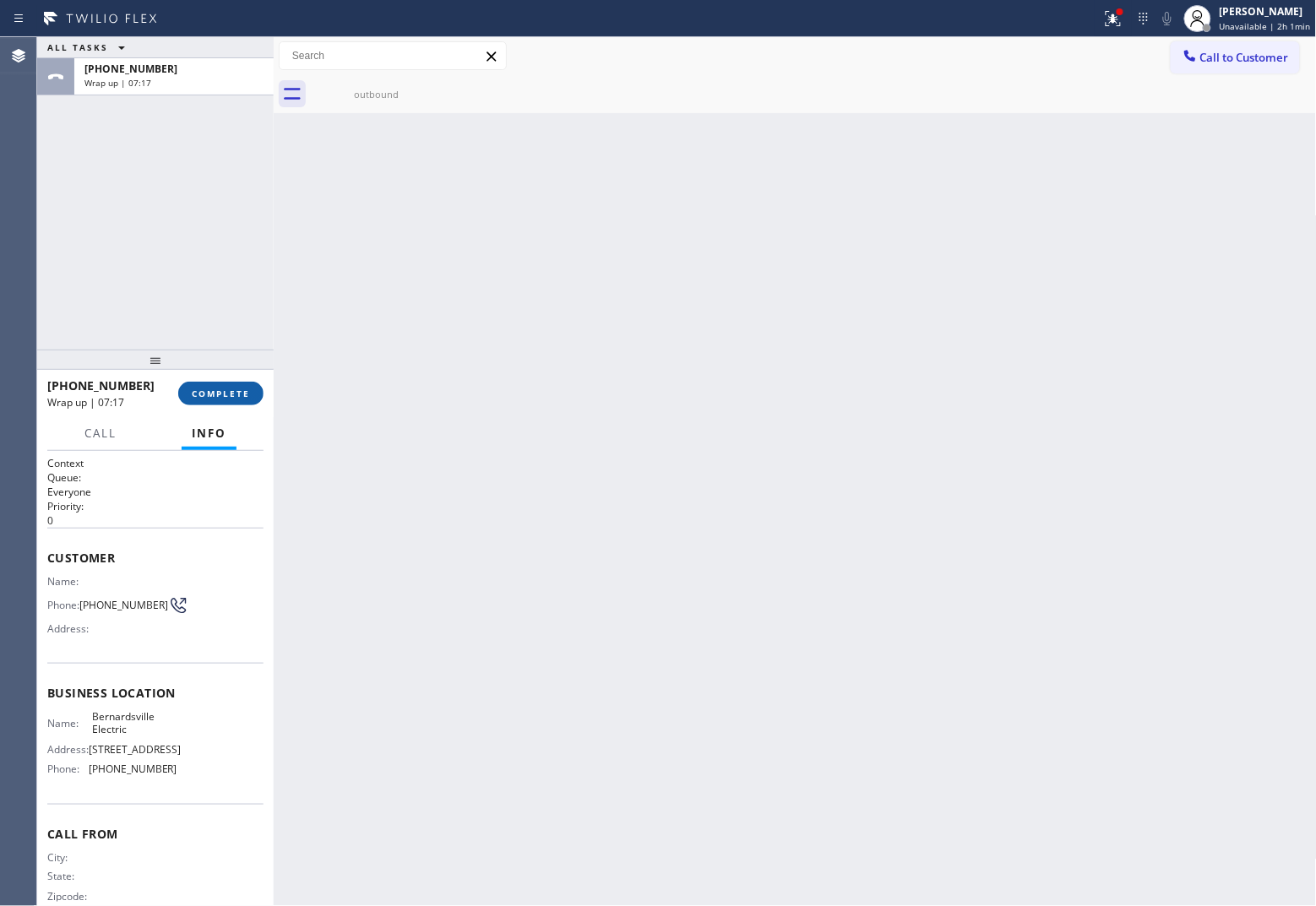
click at [235, 390] on span "COMPLETE" at bounding box center [221, 393] width 59 height 12
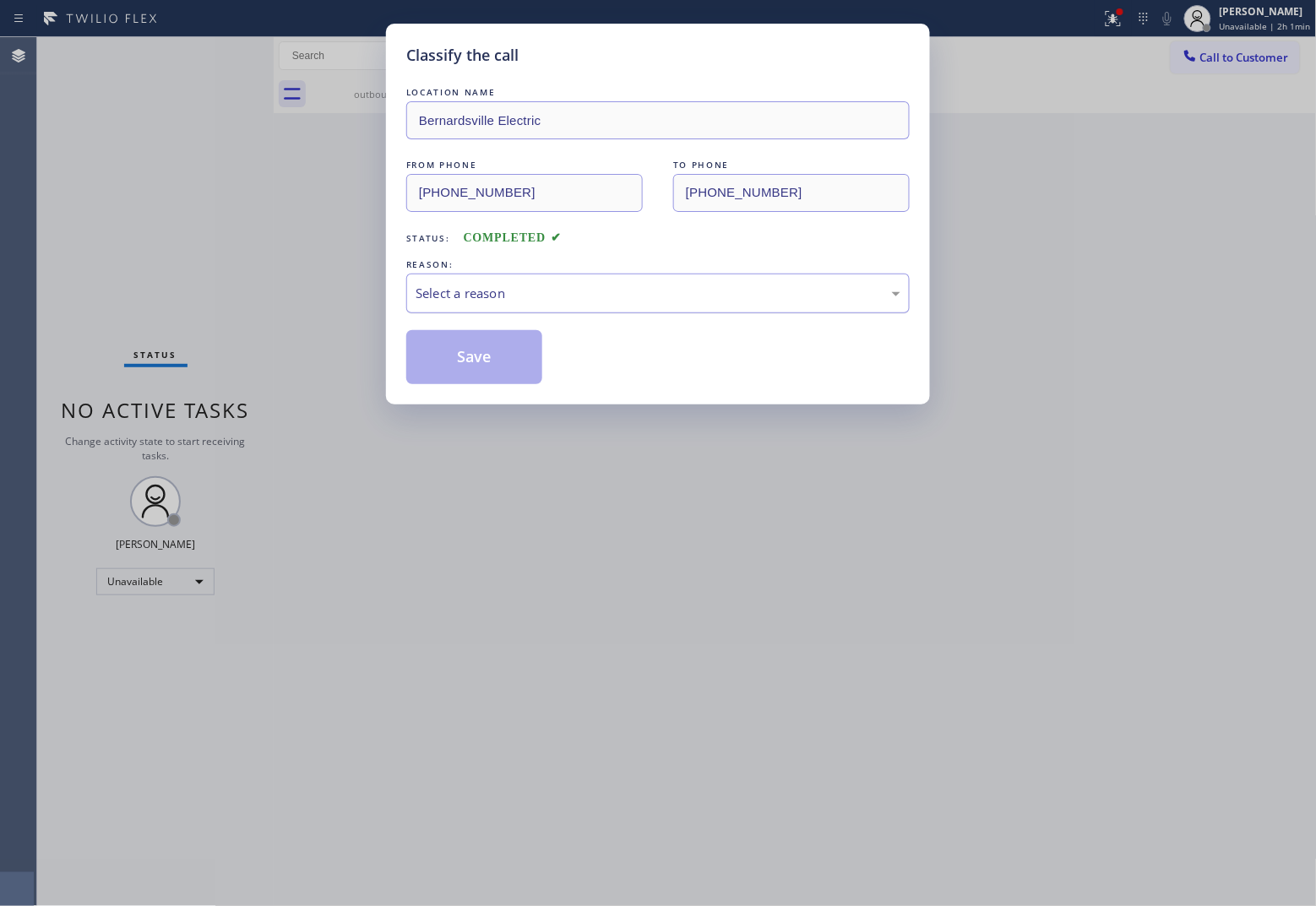
click at [509, 297] on div "Select a reason" at bounding box center [658, 294] width 485 height 20
click at [495, 373] on button "Save" at bounding box center [474, 358] width 136 height 54
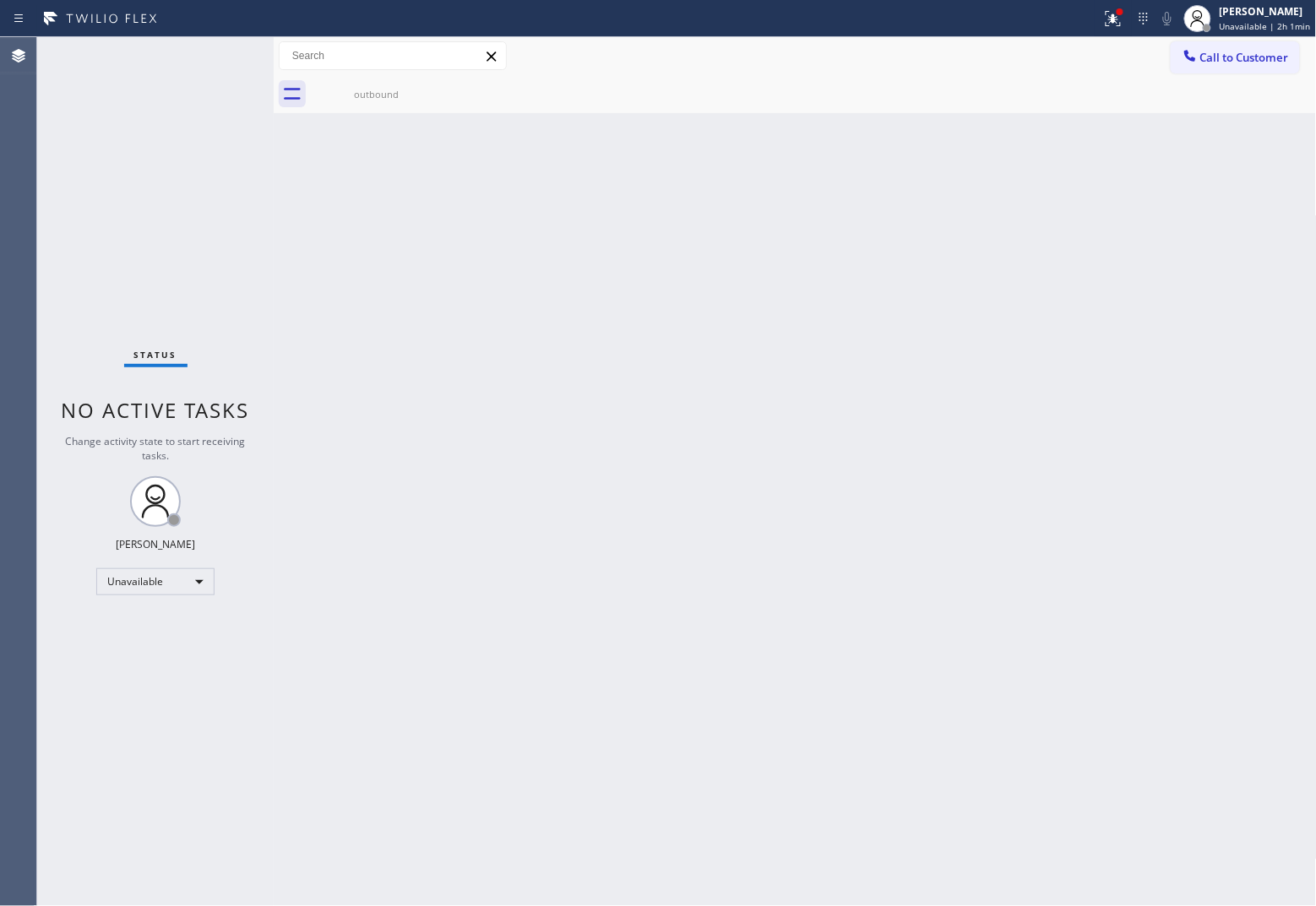
drag, startPoint x: 28, startPoint y: 186, endPoint x: 800, endPoint y: 153, distance: 772.7
click at [61, 186] on div "Agent Desktop Classify the call LOCATION NAME North Miami Appliance Service FRO…" at bounding box center [658, 471] width 1316 height 869
drag, startPoint x: 1230, startPoint y: 57, endPoint x: 1204, endPoint y: 75, distance: 31.6
click at [1052, 59] on span "Call to Customer" at bounding box center [1244, 57] width 88 height 15
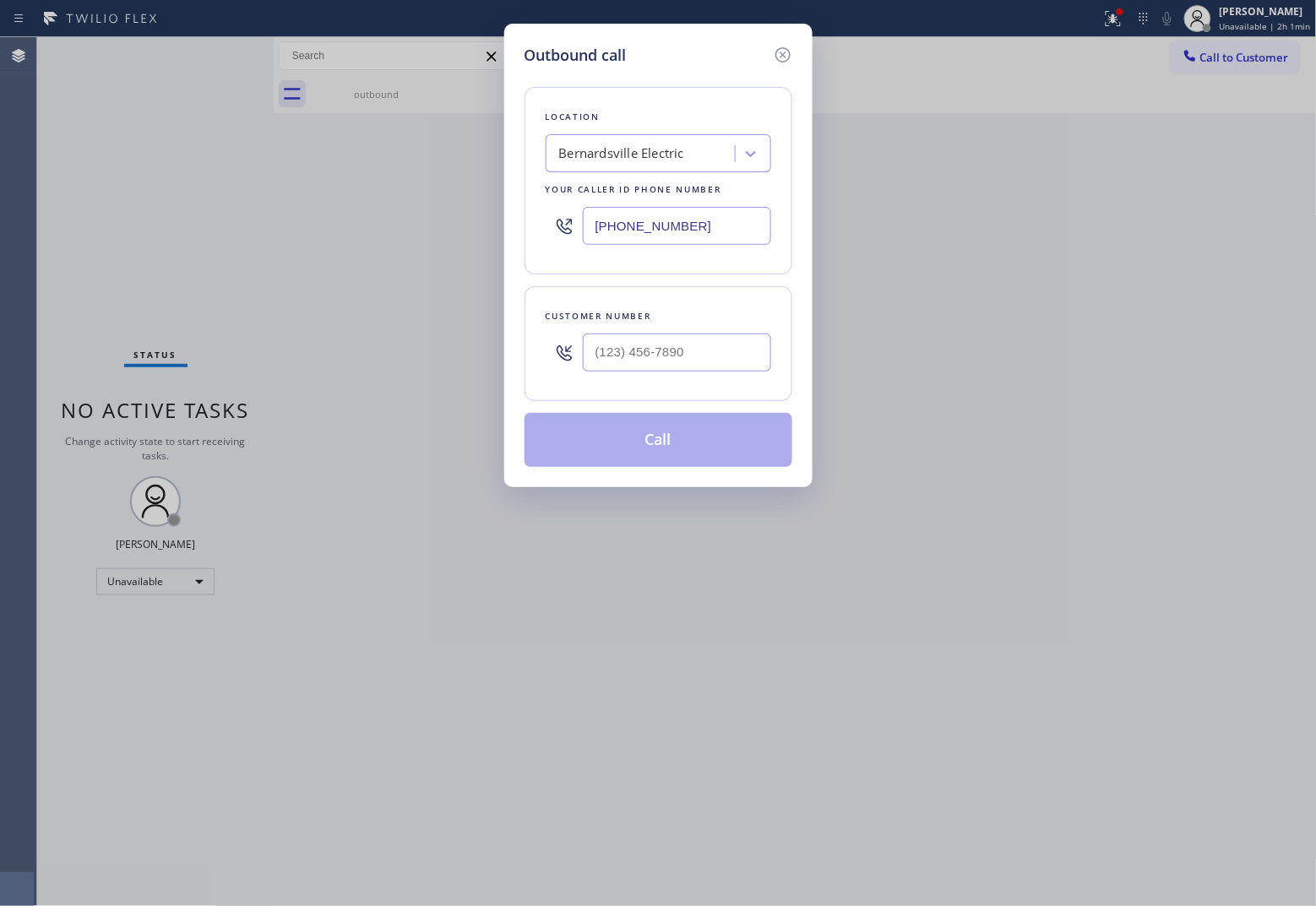
click at [681, 240] on input "[PHONE_NUMBER]" at bounding box center [676, 226] width 188 height 38
click at [685, 358] on input "text" at bounding box center [676, 352] width 188 height 38
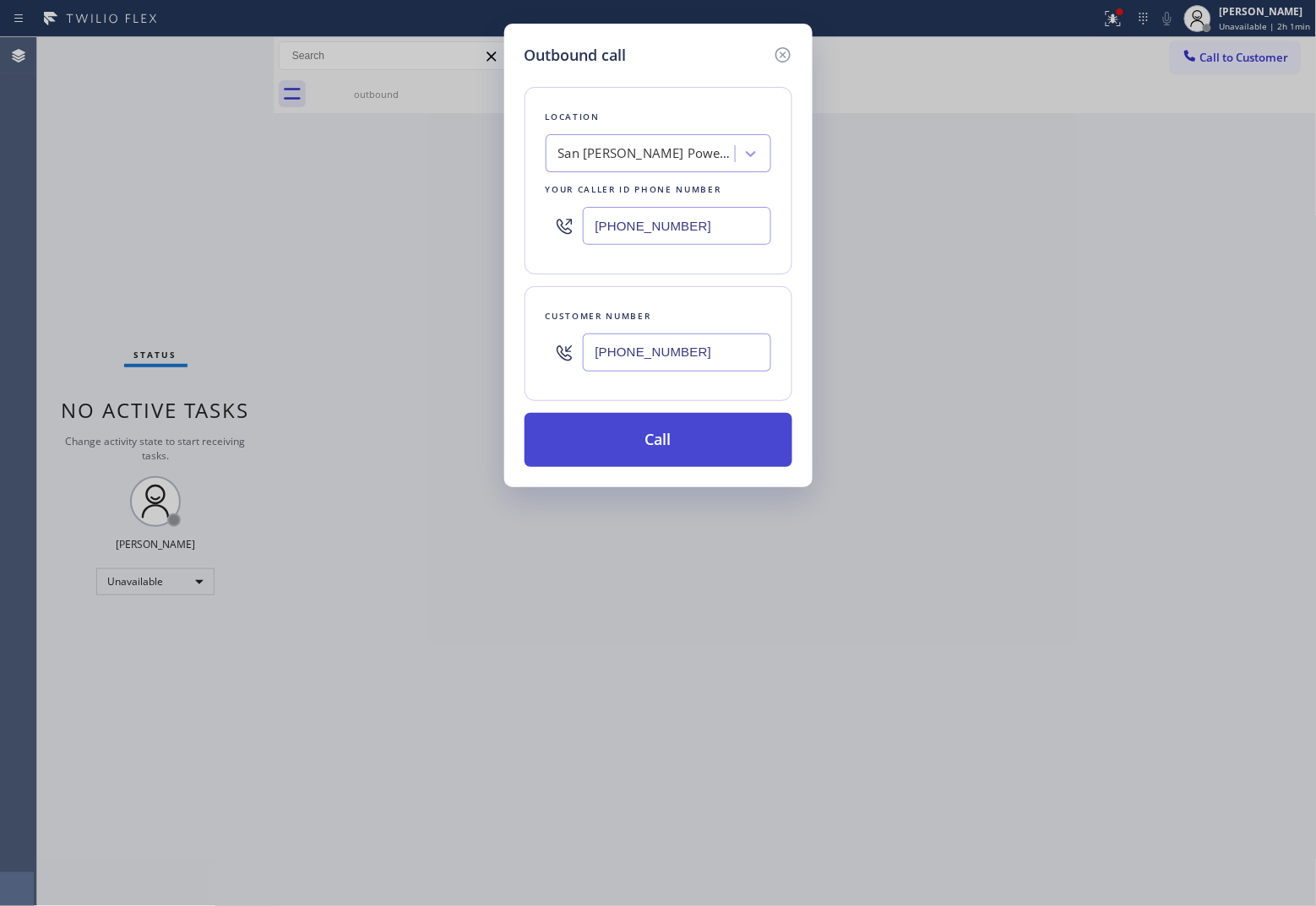
click at [697, 452] on button "Call" at bounding box center [658, 439] width 268 height 54
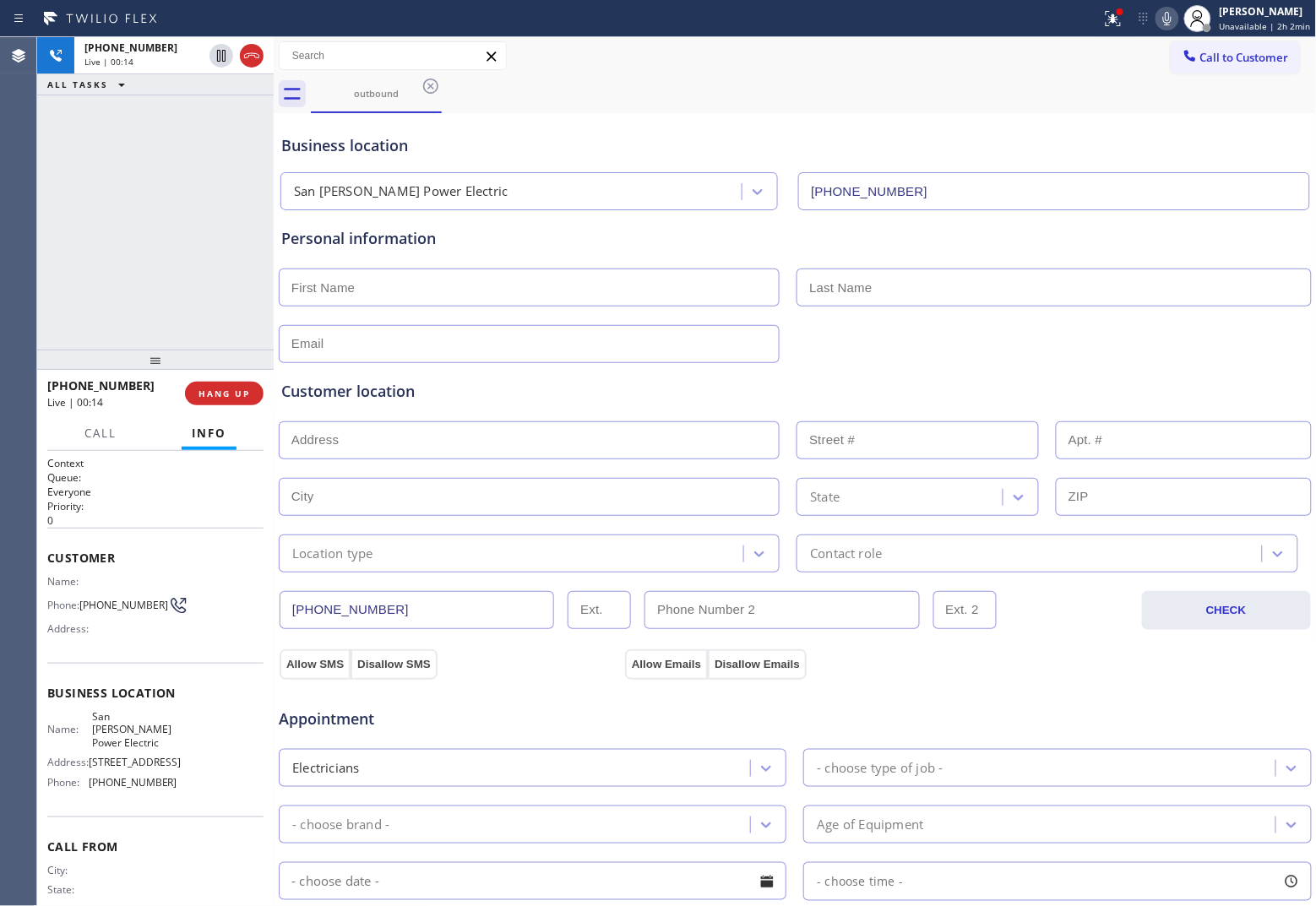
click at [64, 166] on div "[PHONE_NUMBER] Live | 00:14 ALL TASKS ALL TASKS ACTIVE TASKS TASKS IN WRAP UP" at bounding box center [155, 193] width 237 height 313
click at [255, 53] on icon at bounding box center [251, 56] width 15 height 5
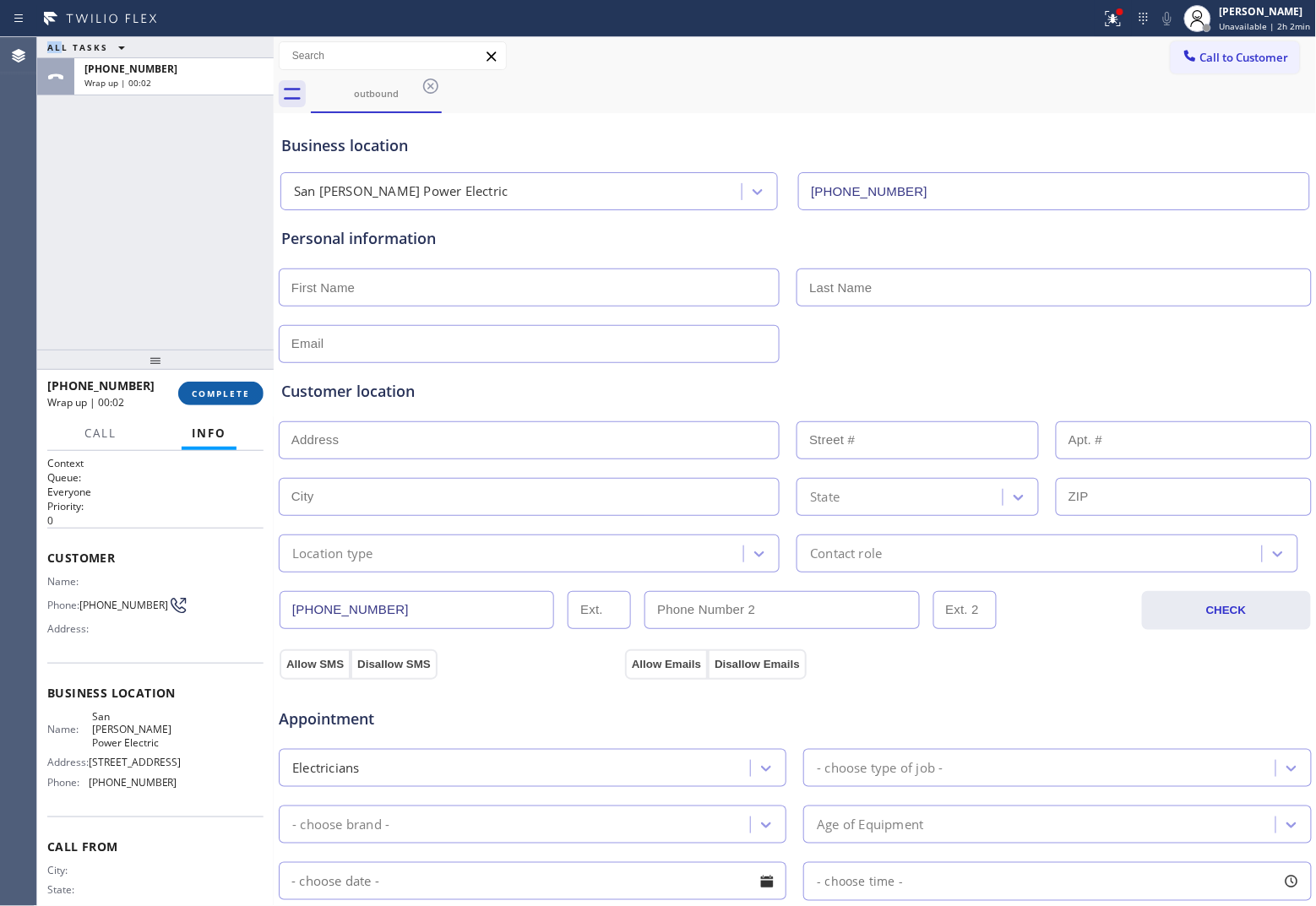
click at [235, 401] on button "COMPLETE" at bounding box center [221, 394] width 86 height 23
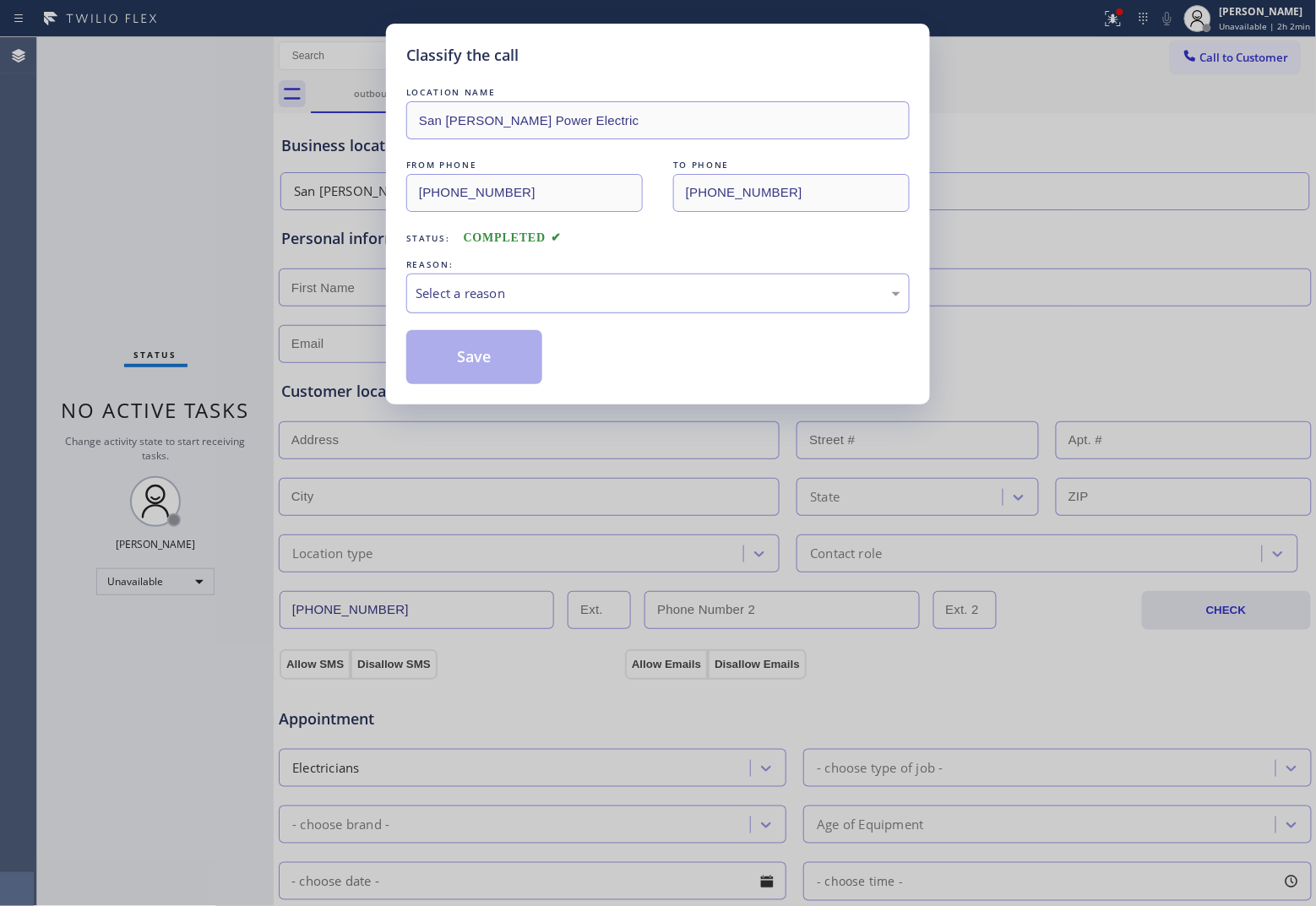
click at [548, 303] on div "Select a reason" at bounding box center [658, 294] width 485 height 20
click at [468, 356] on button "Save" at bounding box center [474, 358] width 136 height 54
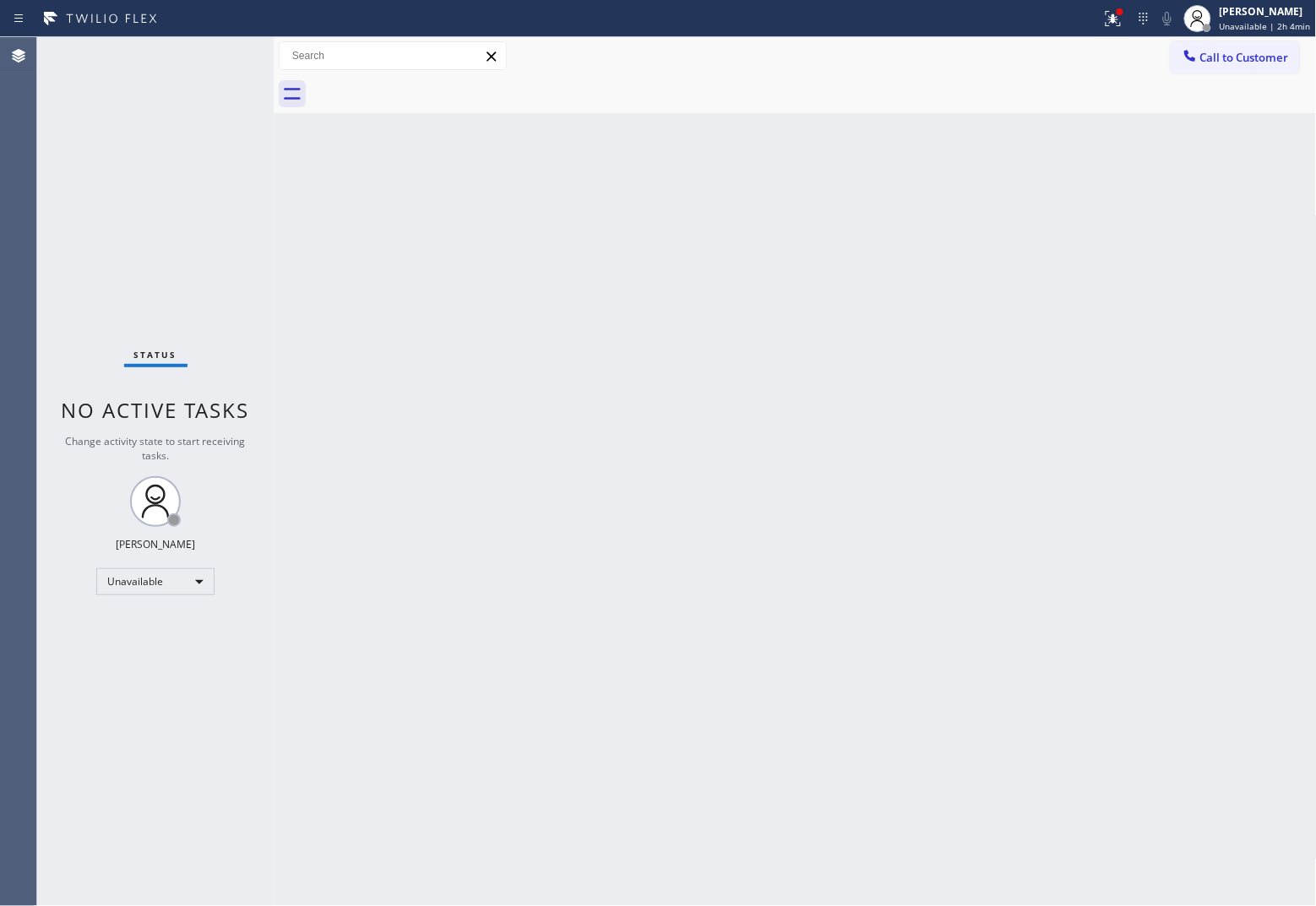
click at [0, 394] on div "Agent Desktop" at bounding box center [18, 471] width 36 height 869
click at [39, 421] on div "Status No active tasks Change activity state to start receiving tasks. [PERSON_…" at bounding box center [155, 471] width 237 height 869
drag, startPoint x: 11, startPoint y: 256, endPoint x: 30, endPoint y: 255, distance: 19.0
click at [11, 256] on div "Agent Desktop" at bounding box center [18, 471] width 36 height 869
click at [1052, 60] on span "Call to Customer" at bounding box center [1244, 57] width 88 height 15
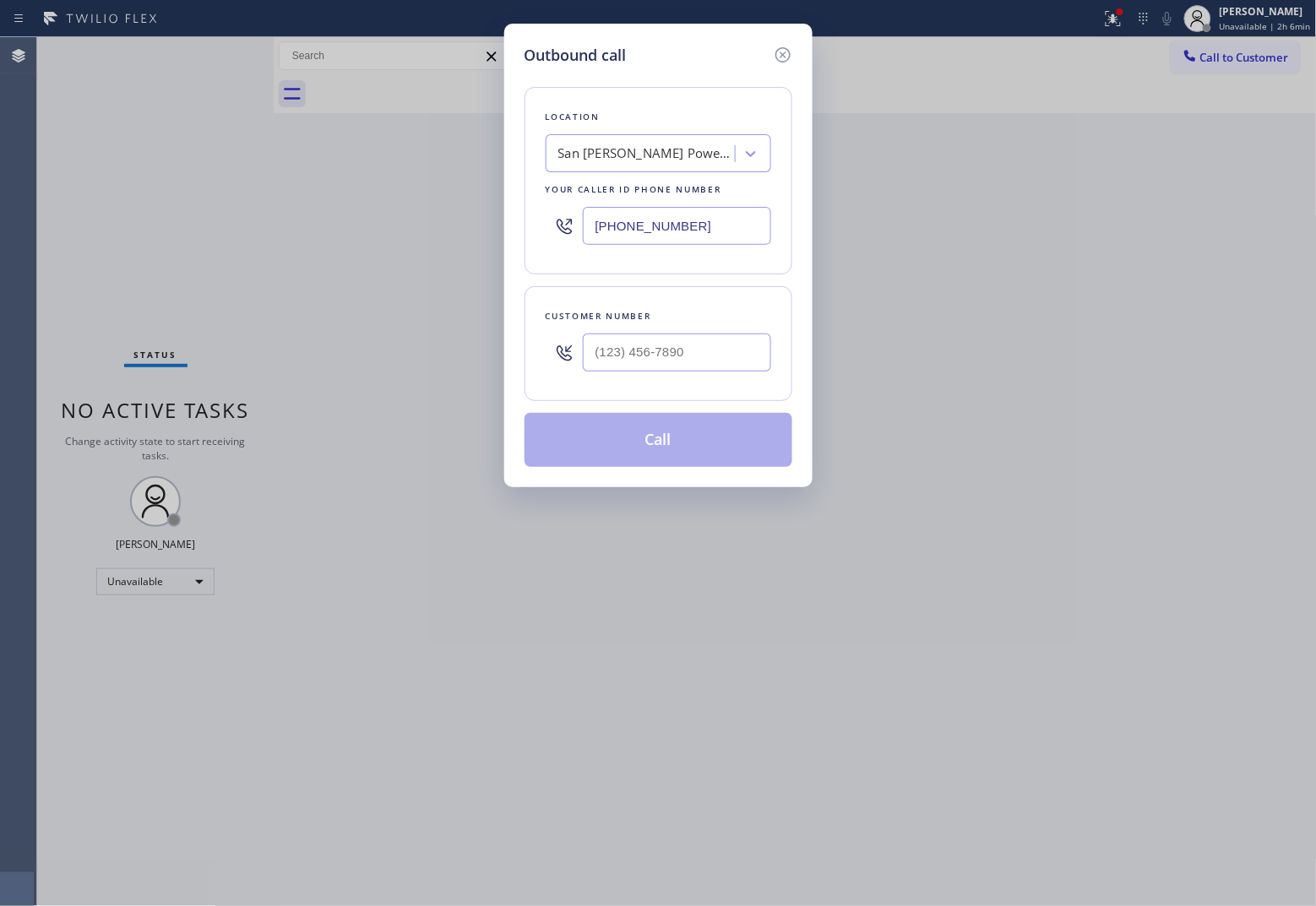
click at [698, 218] on input "[PHONE_NUMBER]" at bounding box center [676, 226] width 188 height 38
click at [68, 284] on div "Outbound call Location 5 Star Appliance Repair Your caller id phone number [PHO…" at bounding box center [658, 453] width 1316 height 906
click at [605, 352] on input "(___) ___-____" at bounding box center [676, 352] width 188 height 38
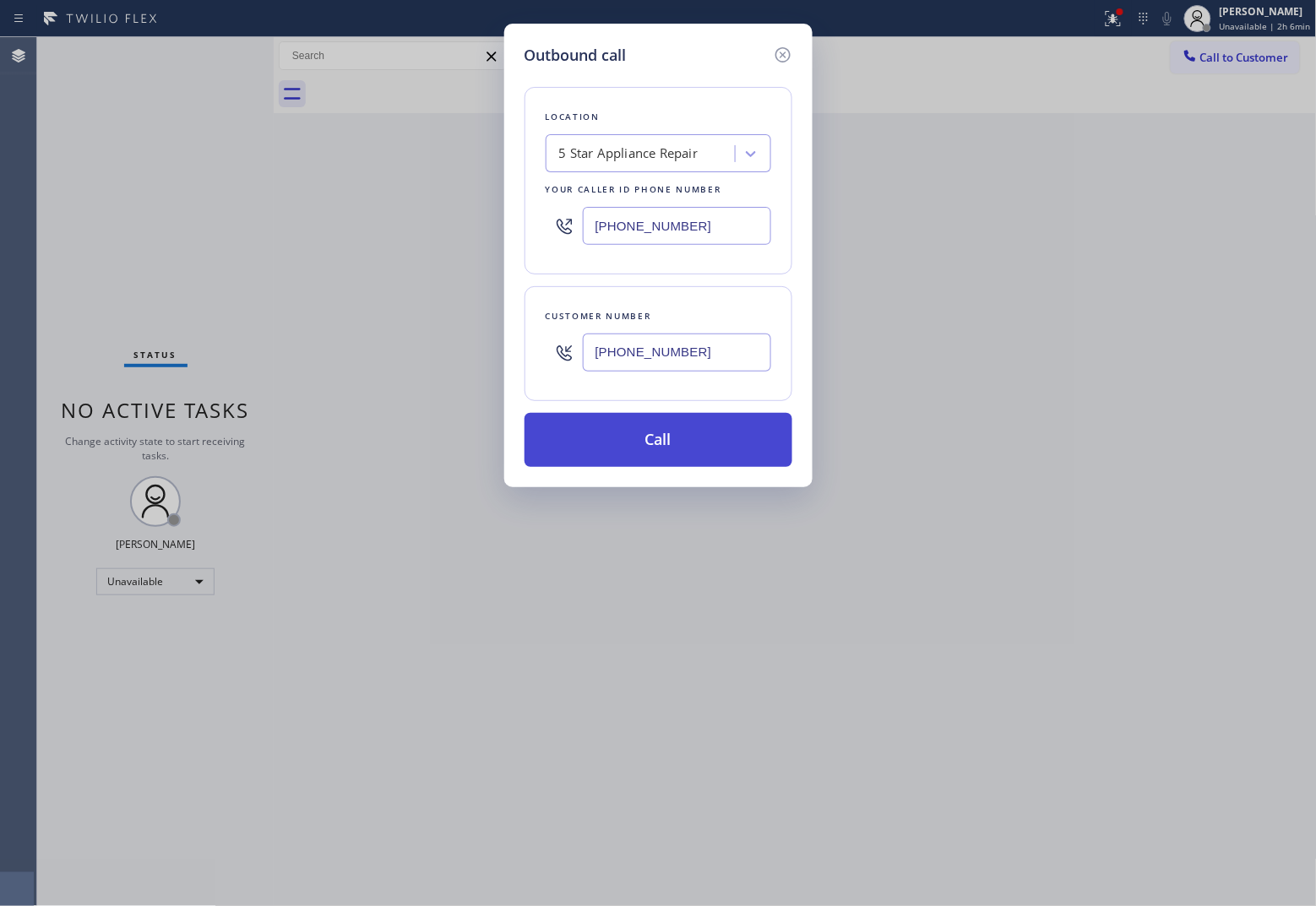
click at [695, 448] on button "Call" at bounding box center [658, 439] width 268 height 54
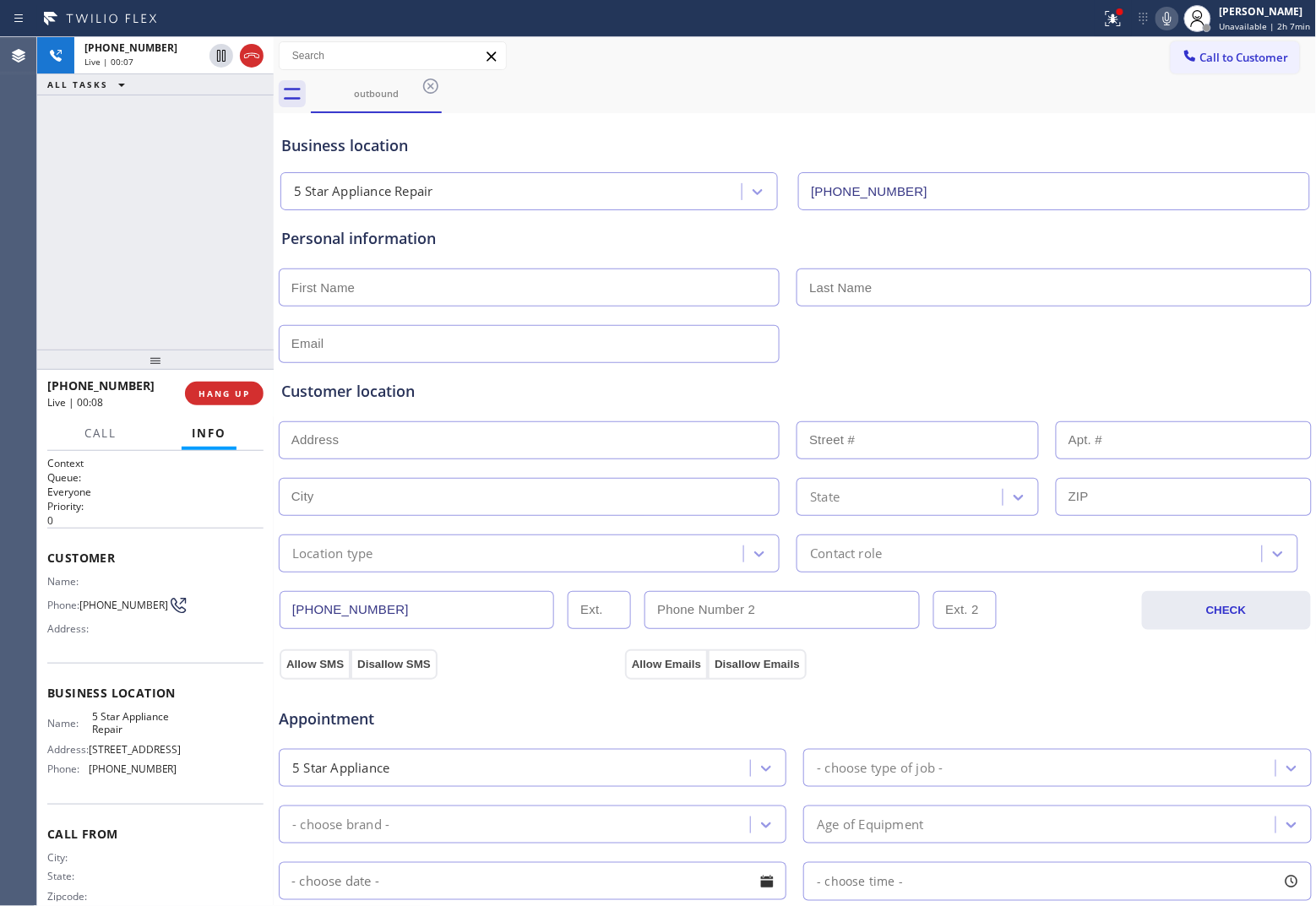
drag, startPoint x: 34, startPoint y: 212, endPoint x: 226, endPoint y: 95, distance: 224.8
click at [47, 204] on div "Agent Desktop Classify the call LOCATION NAME North Miami Appliance Service FRO…" at bounding box center [658, 471] width 1316 height 869
click at [255, 58] on icon at bounding box center [251, 56] width 21 height 21
click at [0, 195] on div "Agent Desktop" at bounding box center [18, 471] width 36 height 869
click at [1052, 58] on span "Call to Customer" at bounding box center [1244, 57] width 88 height 15
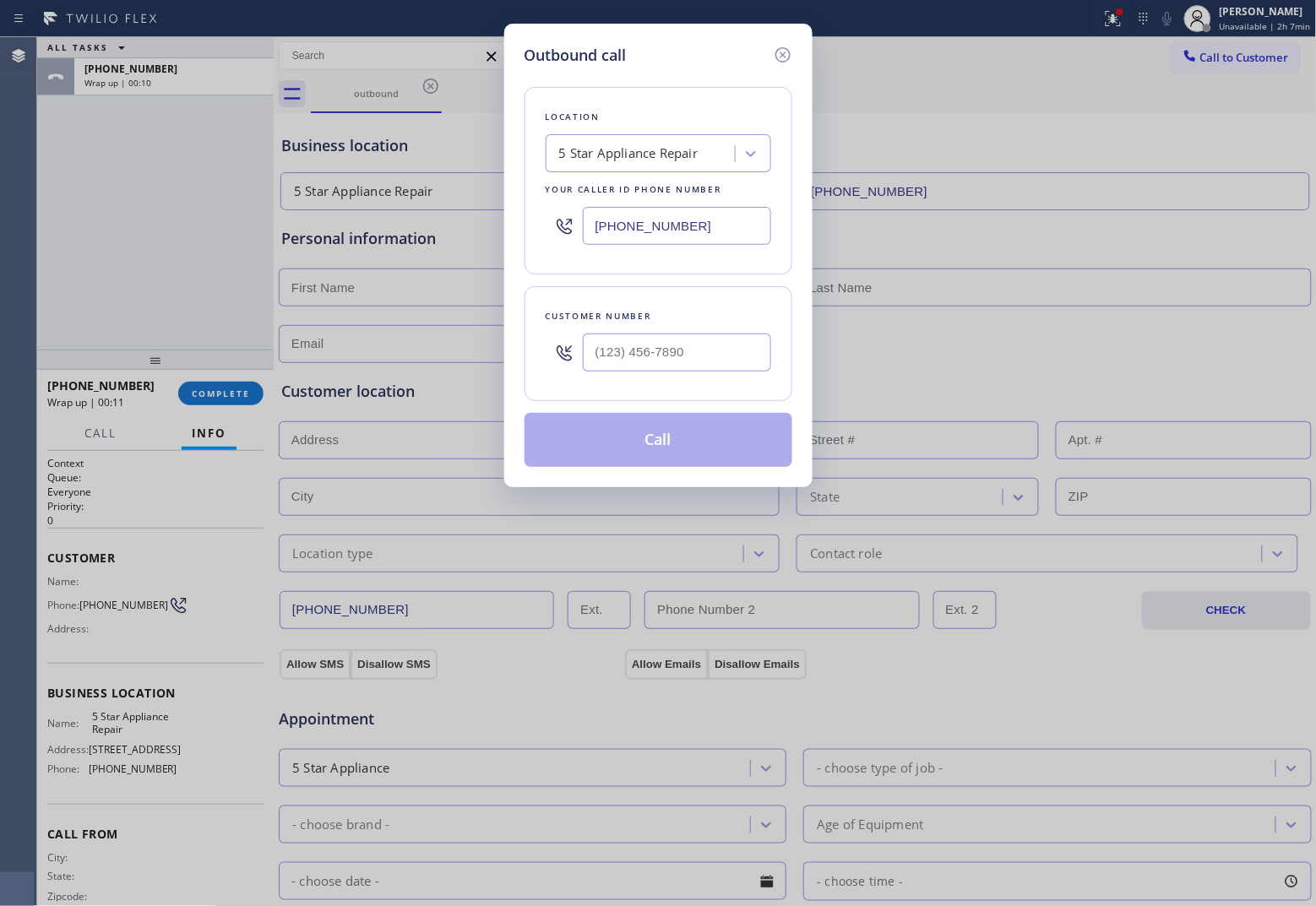
click at [674, 232] on input "[PHONE_NUMBER]" at bounding box center [676, 226] width 188 height 38
click at [119, 226] on div "Outbound call Location Appliance Viking Repair Your caller id phone number [PHO…" at bounding box center [658, 453] width 1316 height 906
click at [685, 355] on input "(___) ___-____" at bounding box center [676, 352] width 188 height 38
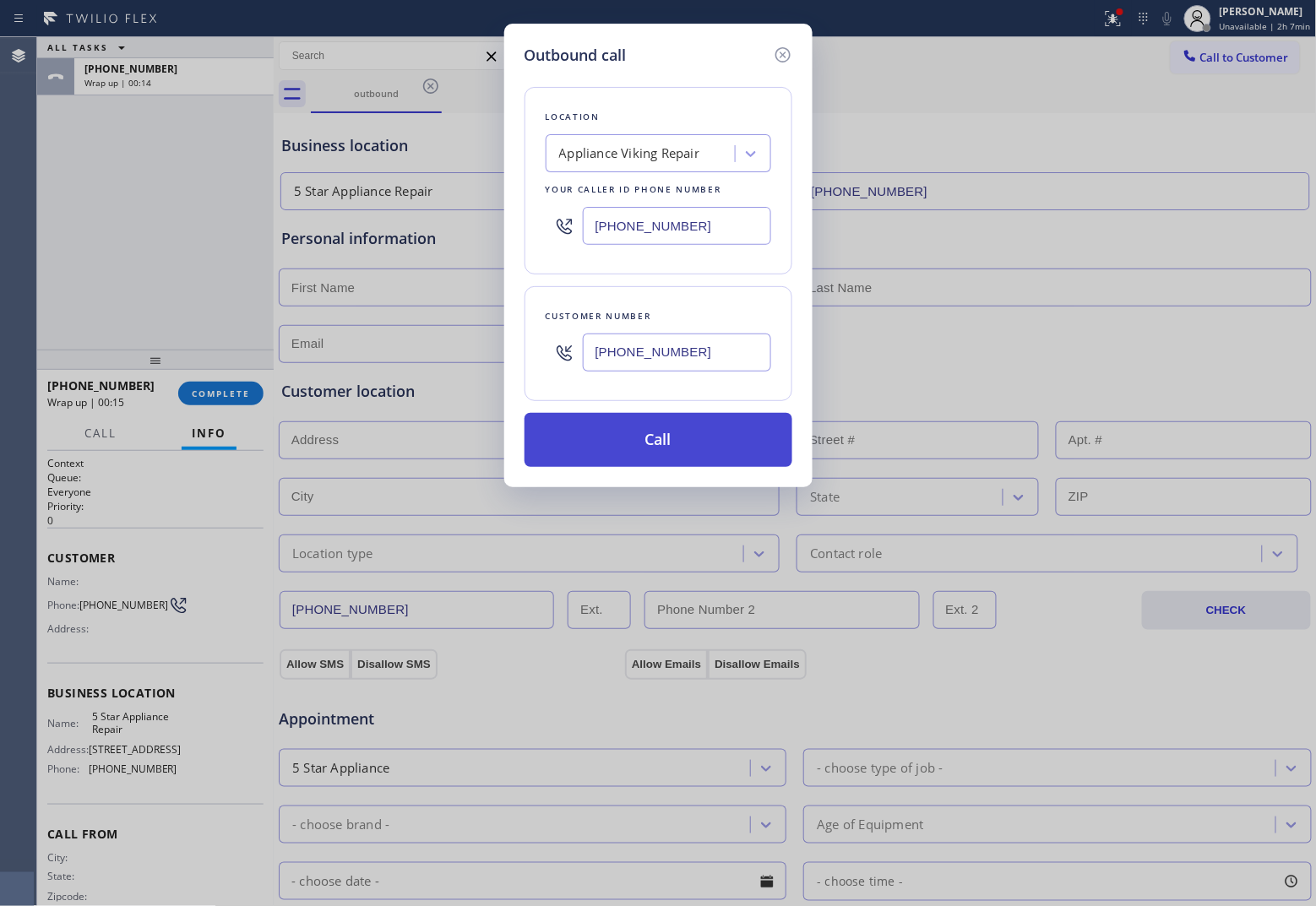
click at [721, 440] on button "Call" at bounding box center [658, 439] width 268 height 54
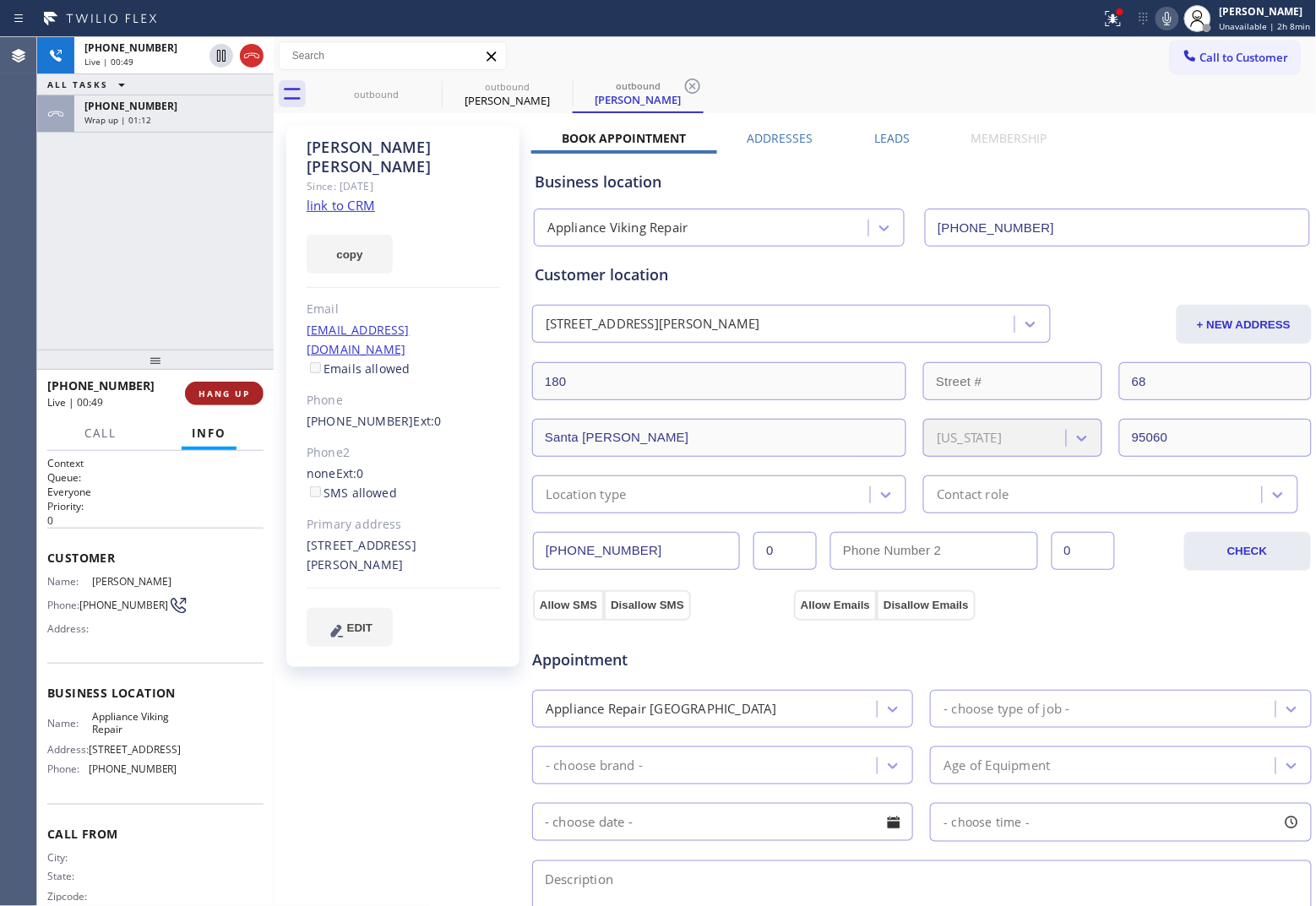
click at [248, 385] on button "HANG UP" at bounding box center [223, 394] width 78 height 23
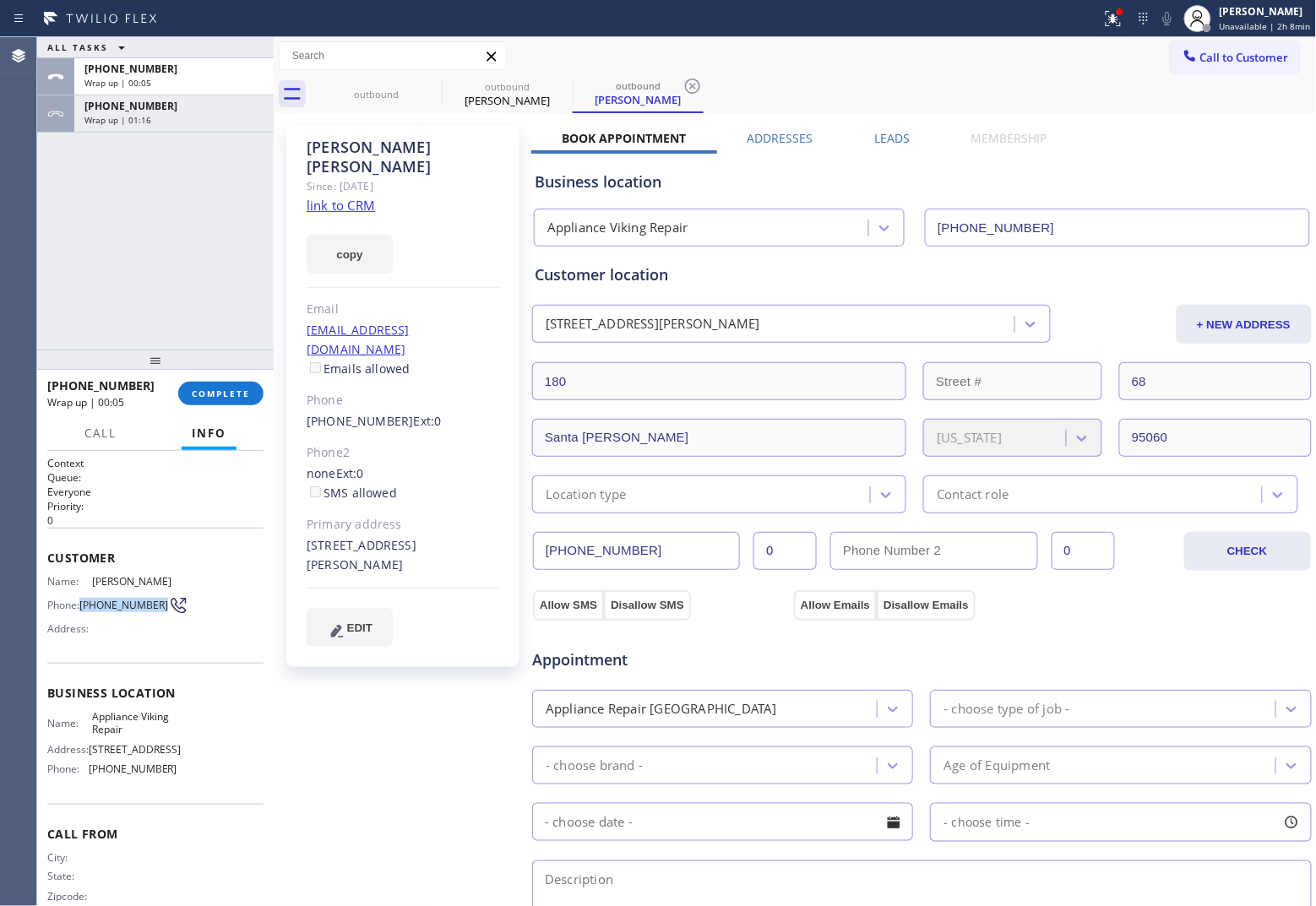
drag, startPoint x: 103, startPoint y: 614, endPoint x: 82, endPoint y: 600, distance: 25.2
click at [82, 600] on span "[PHONE_NUMBER]" at bounding box center [123, 605] width 88 height 13
click at [1052, 48] on button "Call to Customer" at bounding box center [1235, 58] width 129 height 32
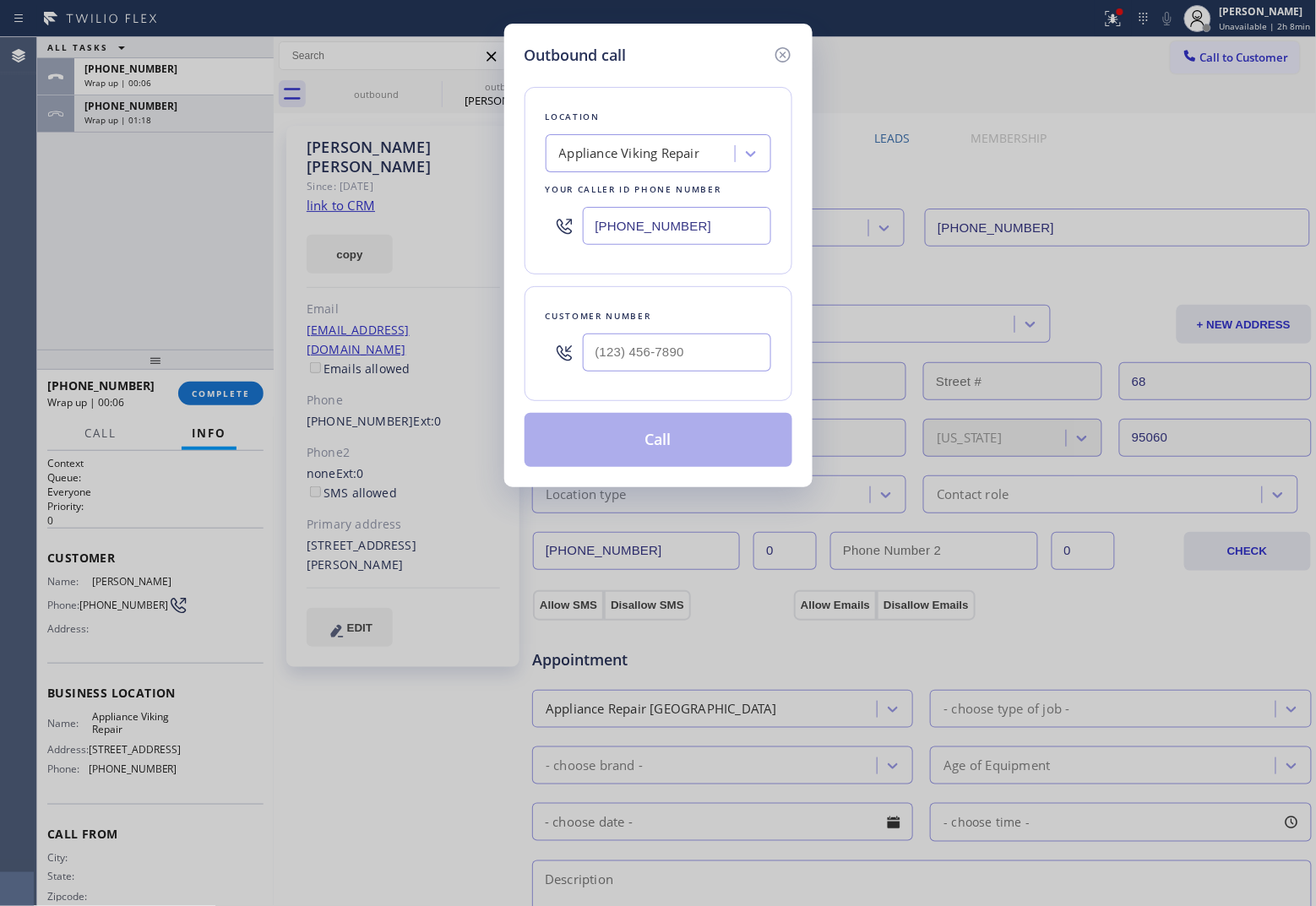
click at [715, 331] on div at bounding box center [676, 352] width 188 height 55
click at [658, 360] on input "(___) ___-____" at bounding box center [676, 352] width 188 height 38
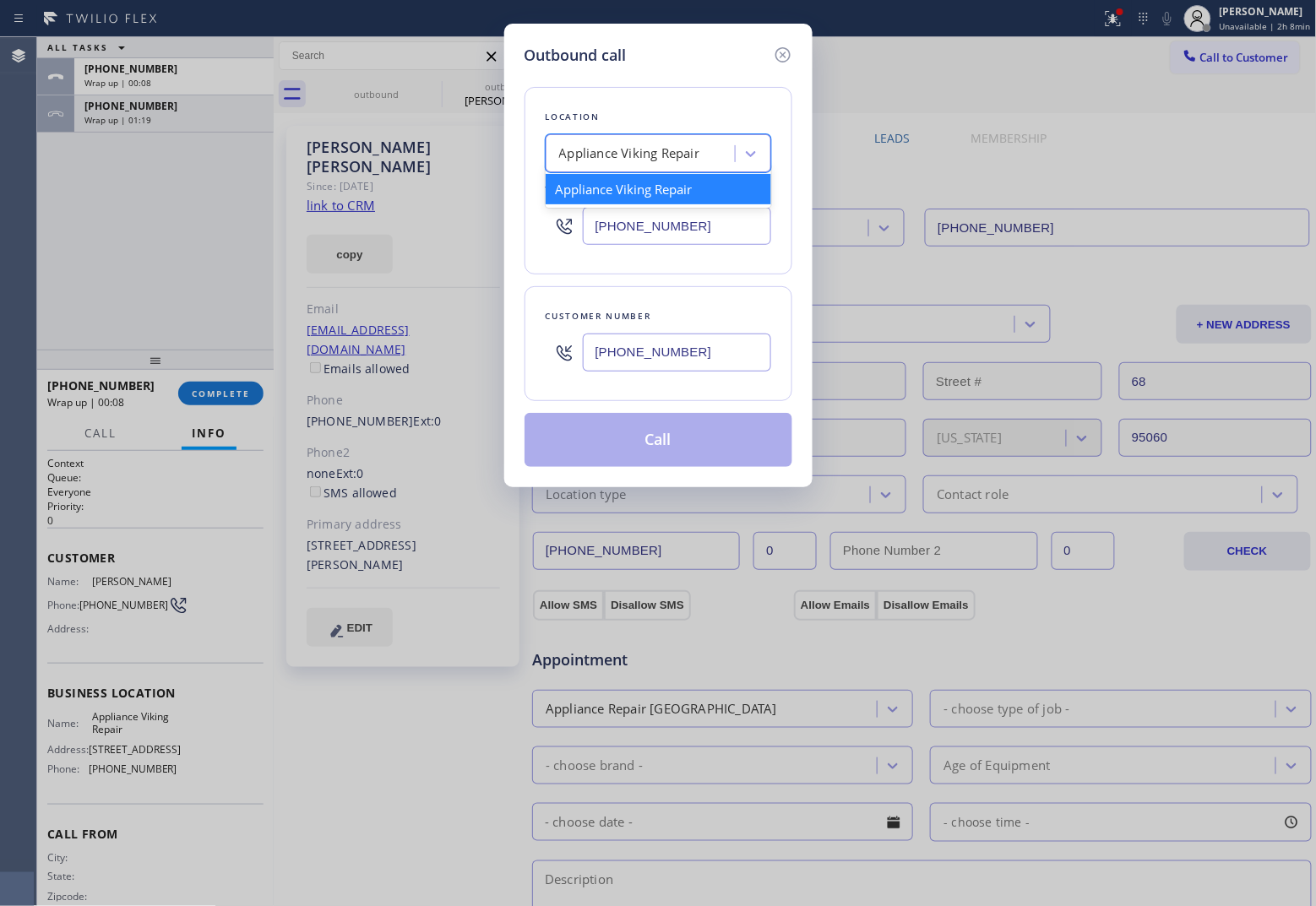
click at [614, 157] on div "Appliance Viking Repair" at bounding box center [630, 154] width 141 height 20
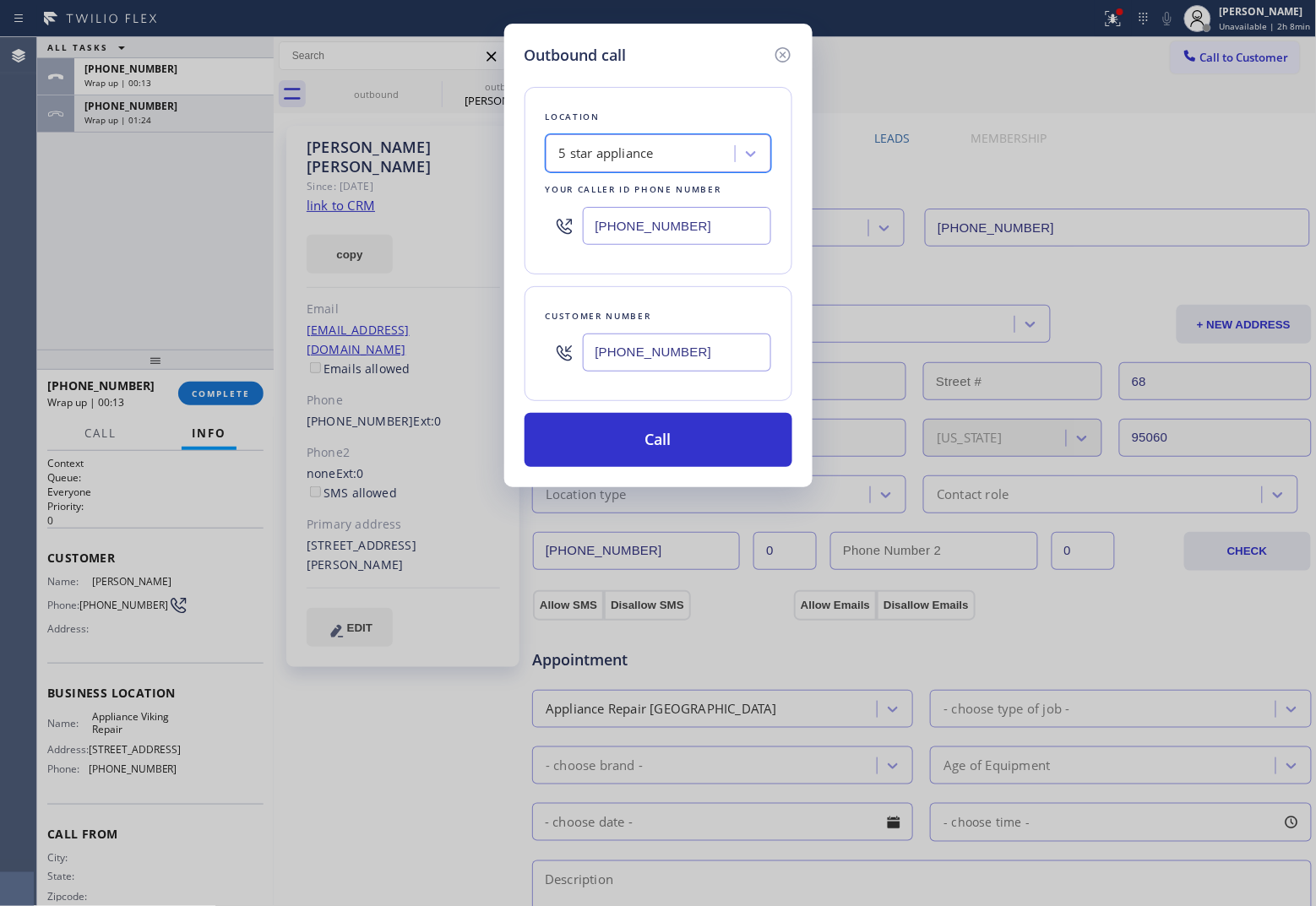
click at [614, 157] on div "5 star appliance" at bounding box center [606, 154] width 95 height 20
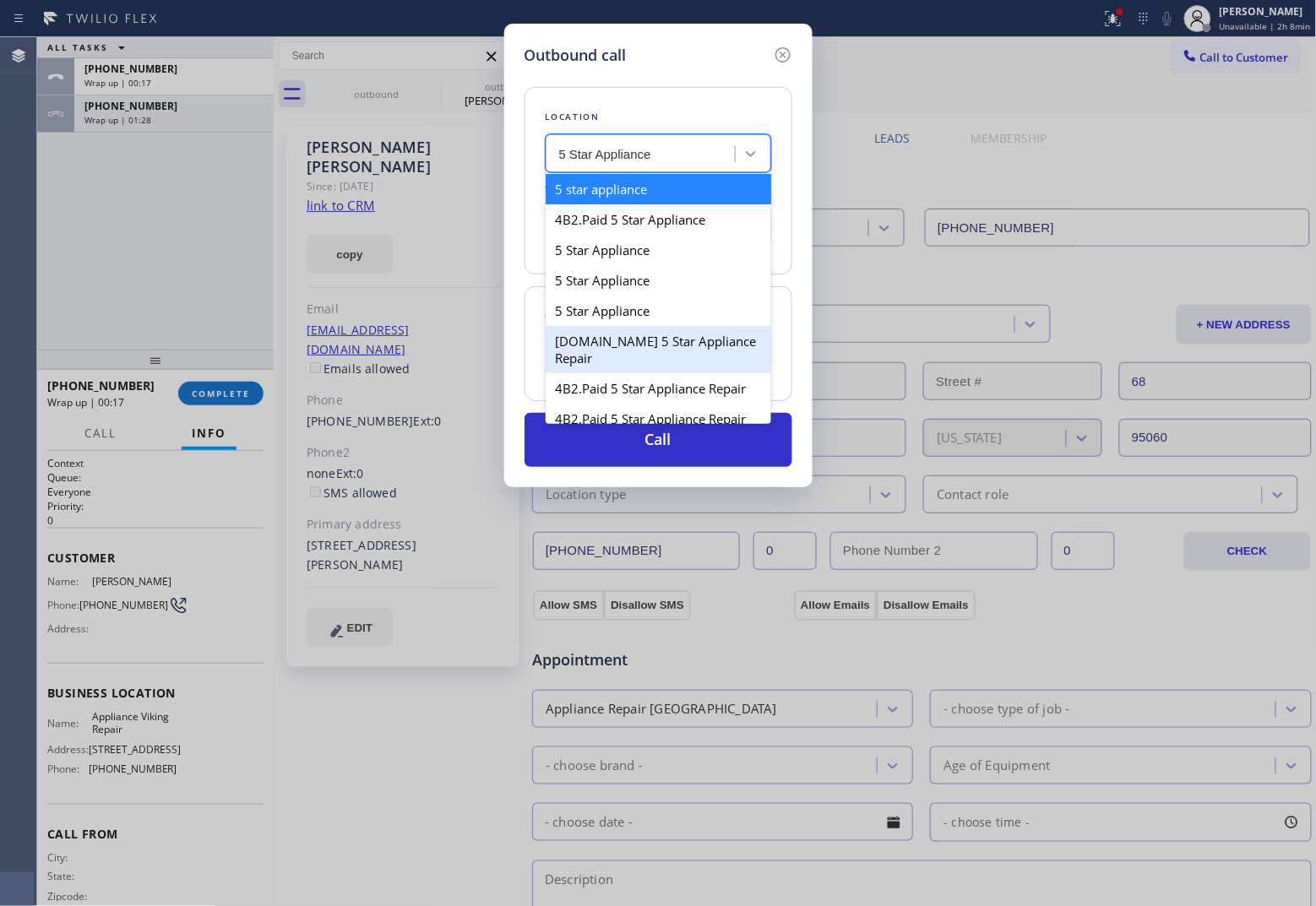
click at [648, 344] on div "[DOMAIN_NAME] 5 Star Appliance Repair" at bounding box center [658, 349] width 225 height 48
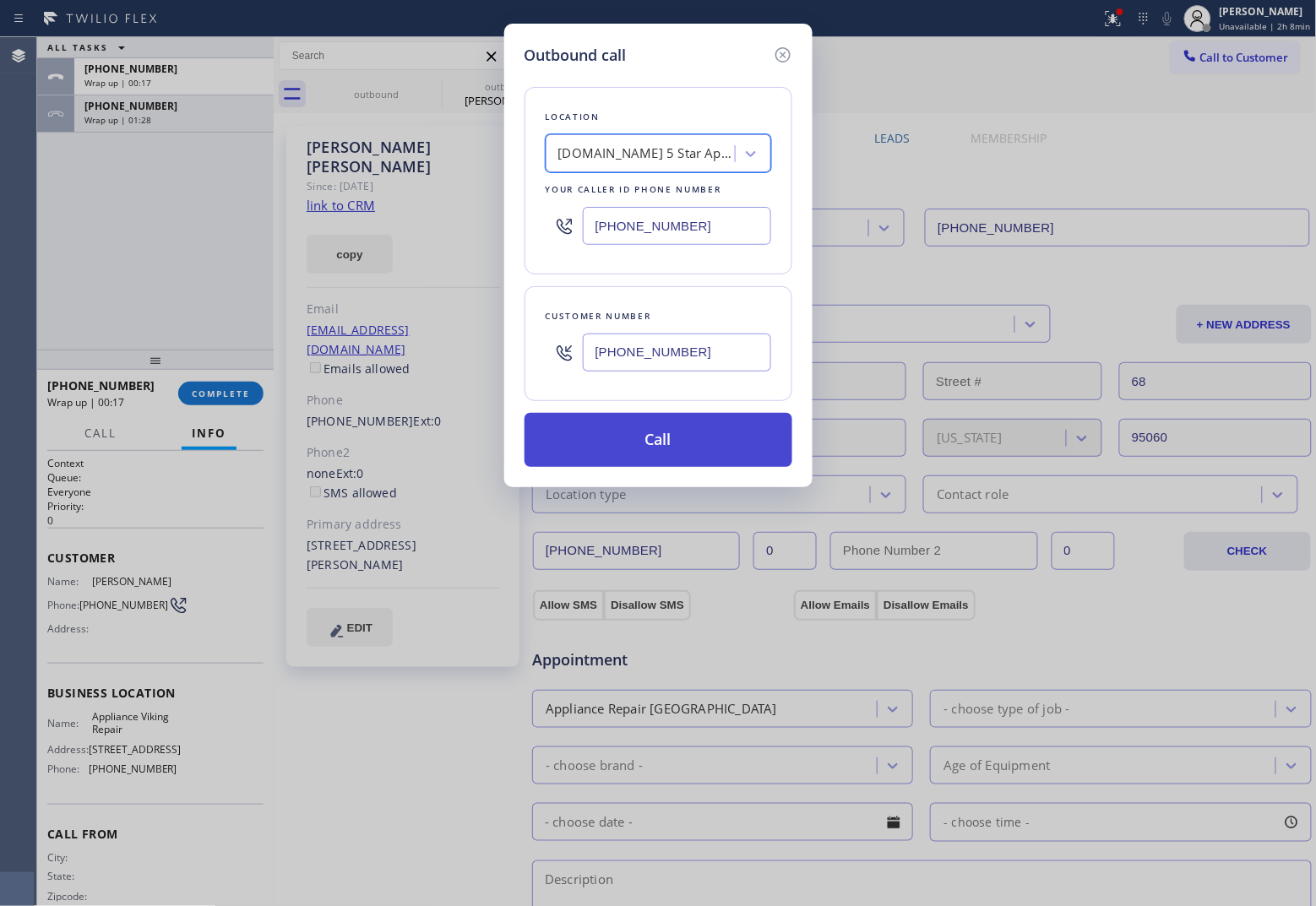
click at [699, 446] on button "Call" at bounding box center [658, 439] width 268 height 54
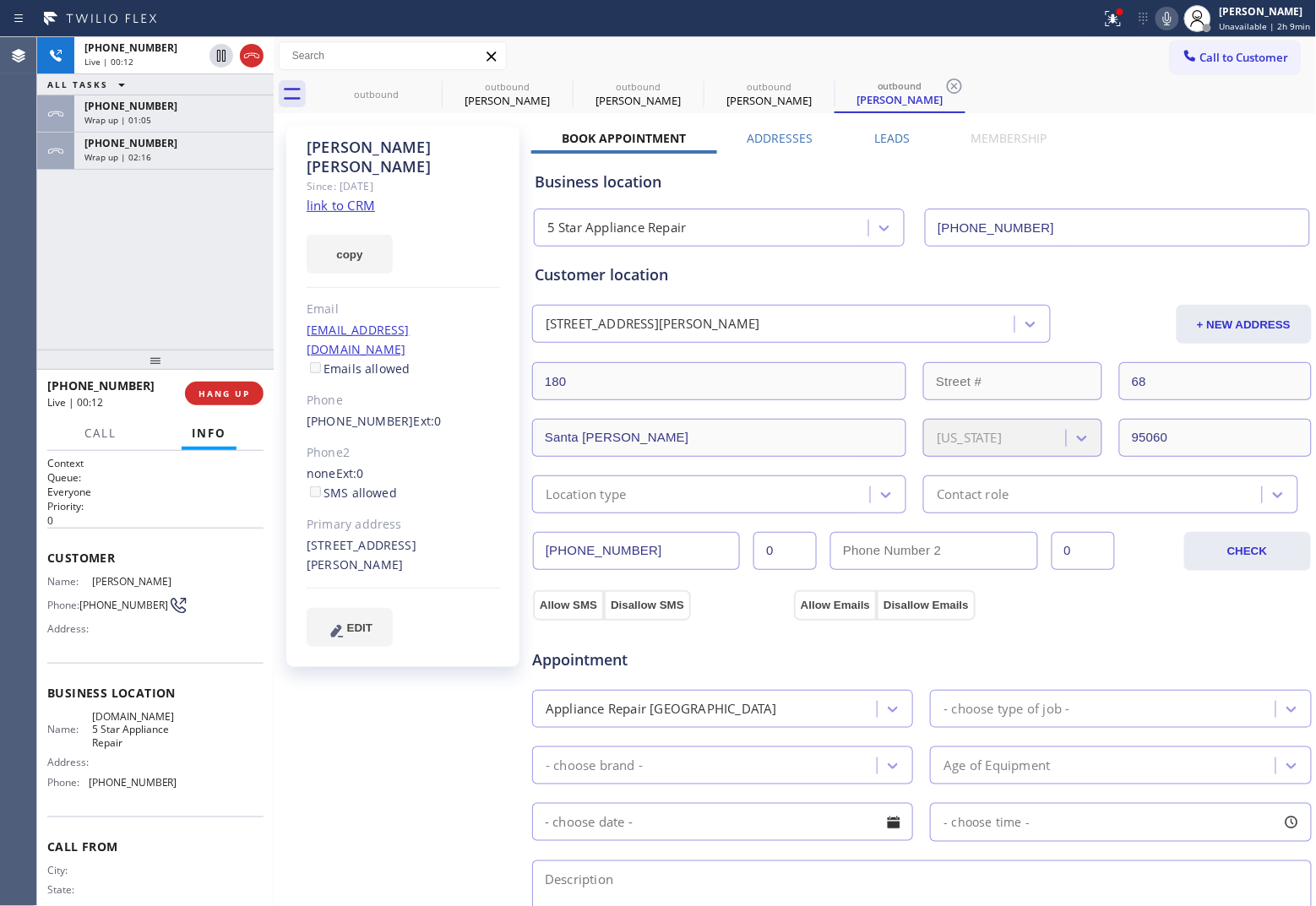
click at [32, 228] on div "Agent Desktop" at bounding box center [18, 471] width 36 height 869
click at [256, 53] on icon at bounding box center [251, 56] width 15 height 5
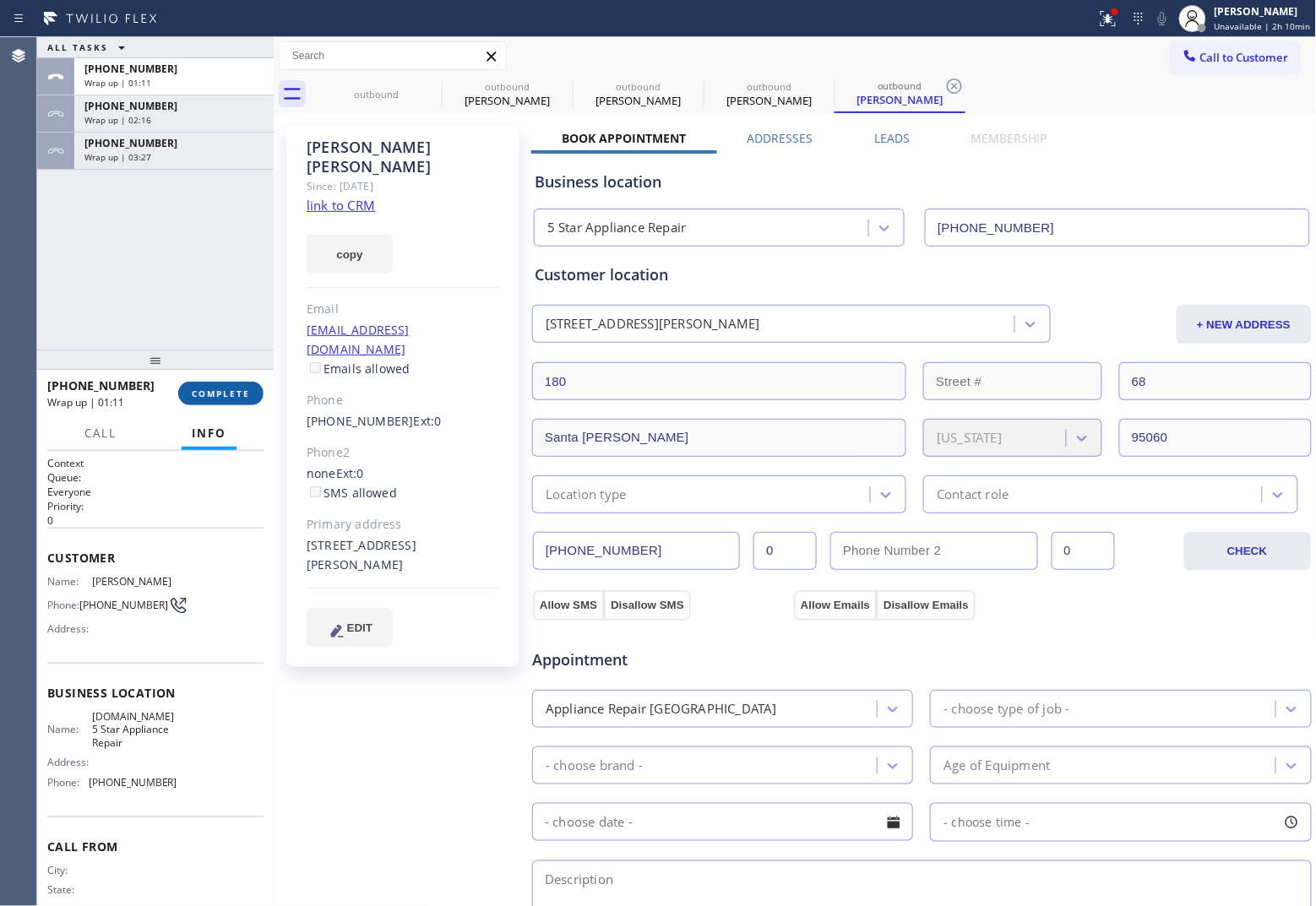
click at [225, 385] on button "COMPLETE" at bounding box center [221, 394] width 86 height 23
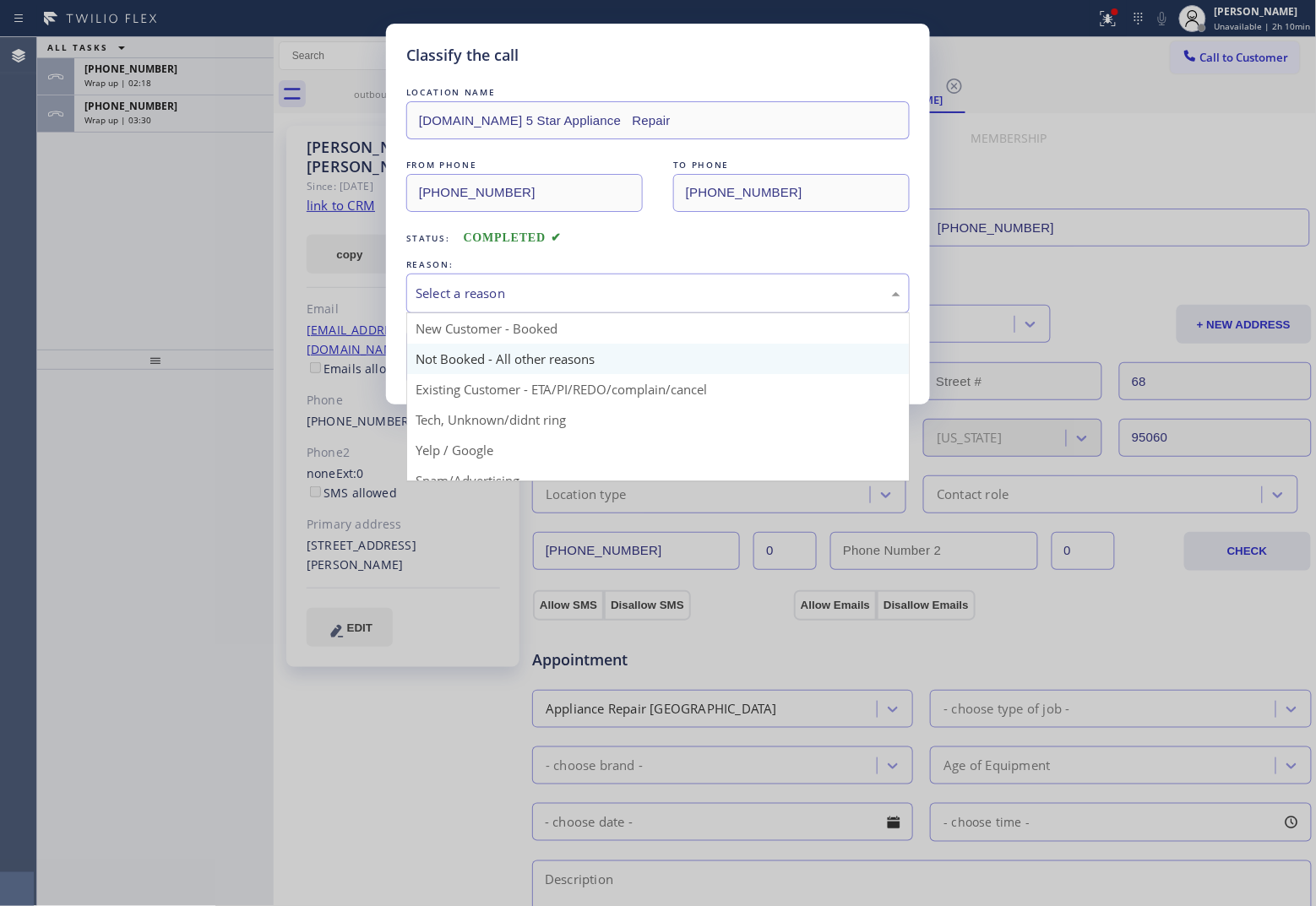
drag, startPoint x: 521, startPoint y: 291, endPoint x: 509, endPoint y: 351, distance: 61.2
click at [521, 297] on div "Select a reason" at bounding box center [658, 294] width 485 height 20
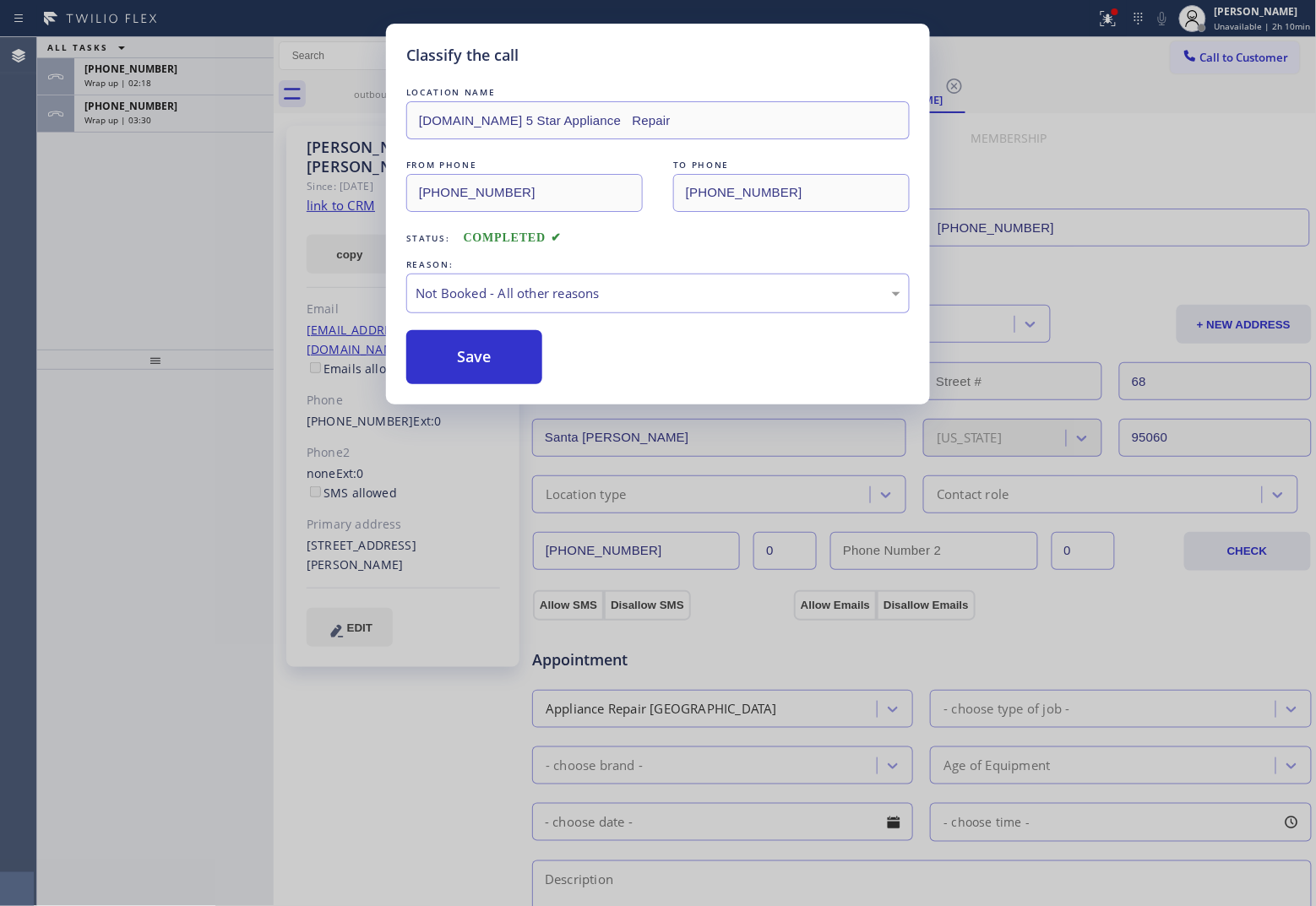
click at [496, 356] on button "Save" at bounding box center [474, 358] width 136 height 54
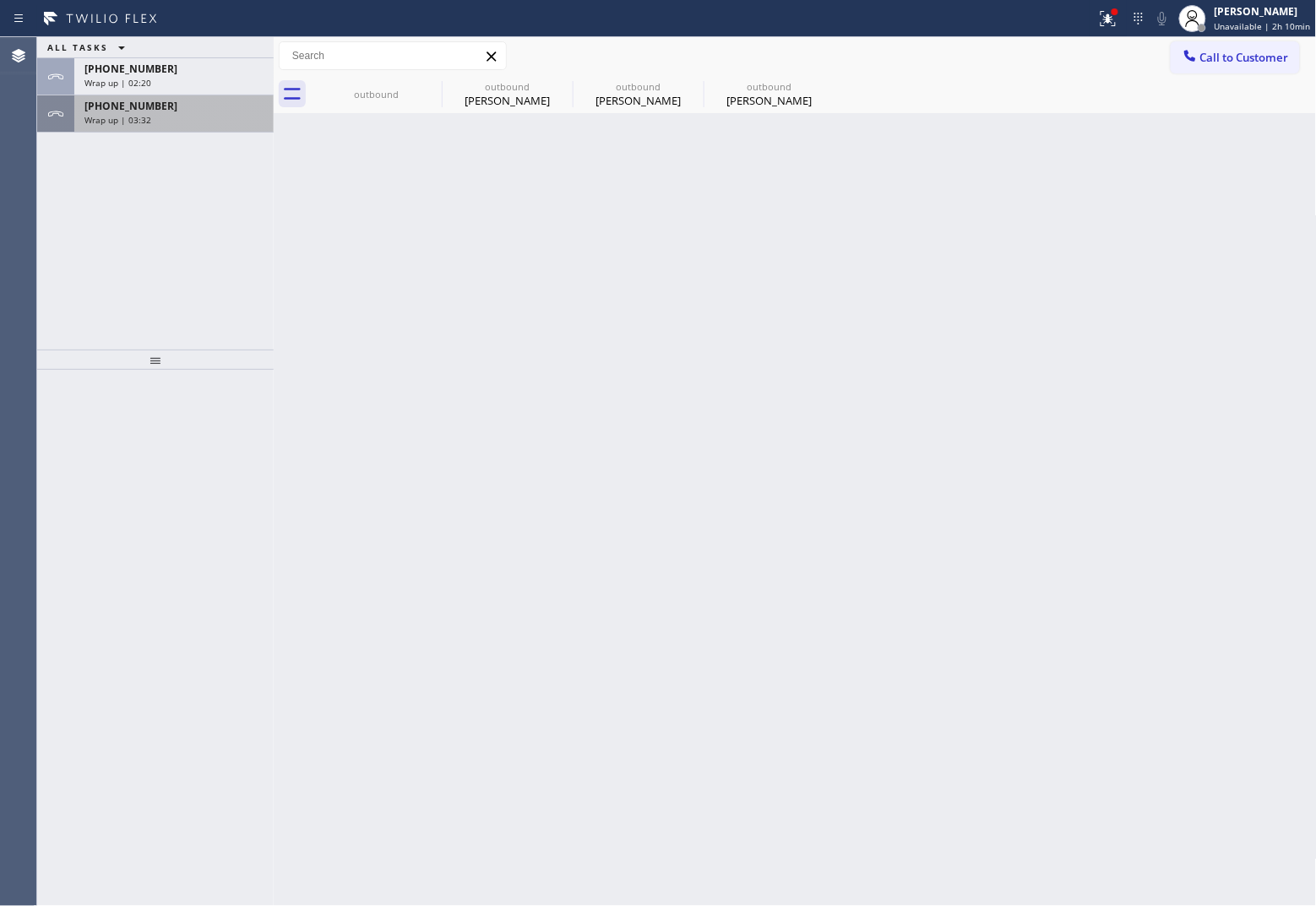
click at [182, 129] on div "[PHONE_NUMBER] Wrap up | 03:32" at bounding box center [171, 113] width 193 height 37
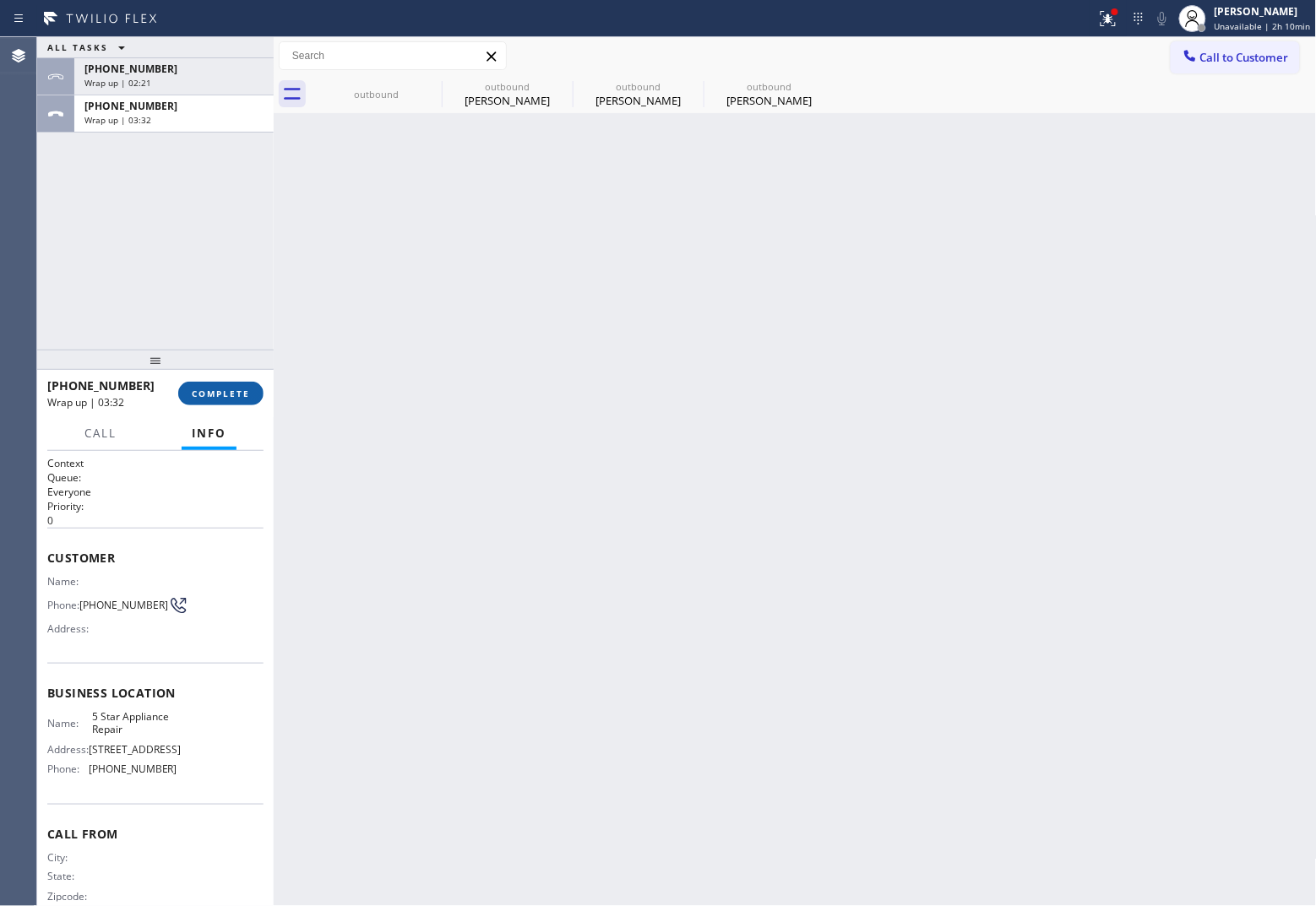
click at [226, 385] on button "COMPLETE" at bounding box center [221, 394] width 86 height 23
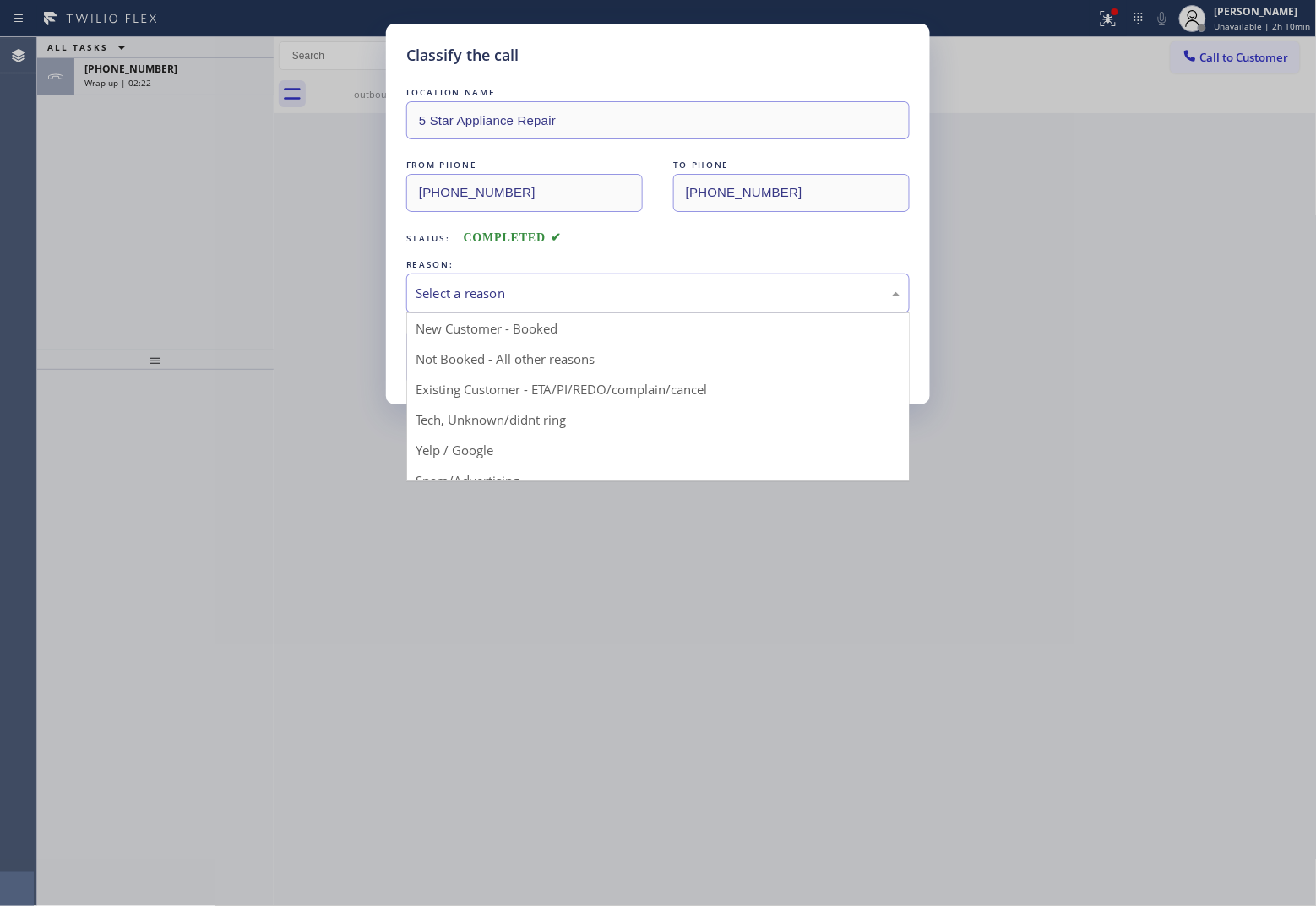
drag, startPoint x: 504, startPoint y: 283, endPoint x: 484, endPoint y: 351, distance: 70.9
click at [504, 287] on div "Select a reason" at bounding box center [658, 294] width 504 height 40
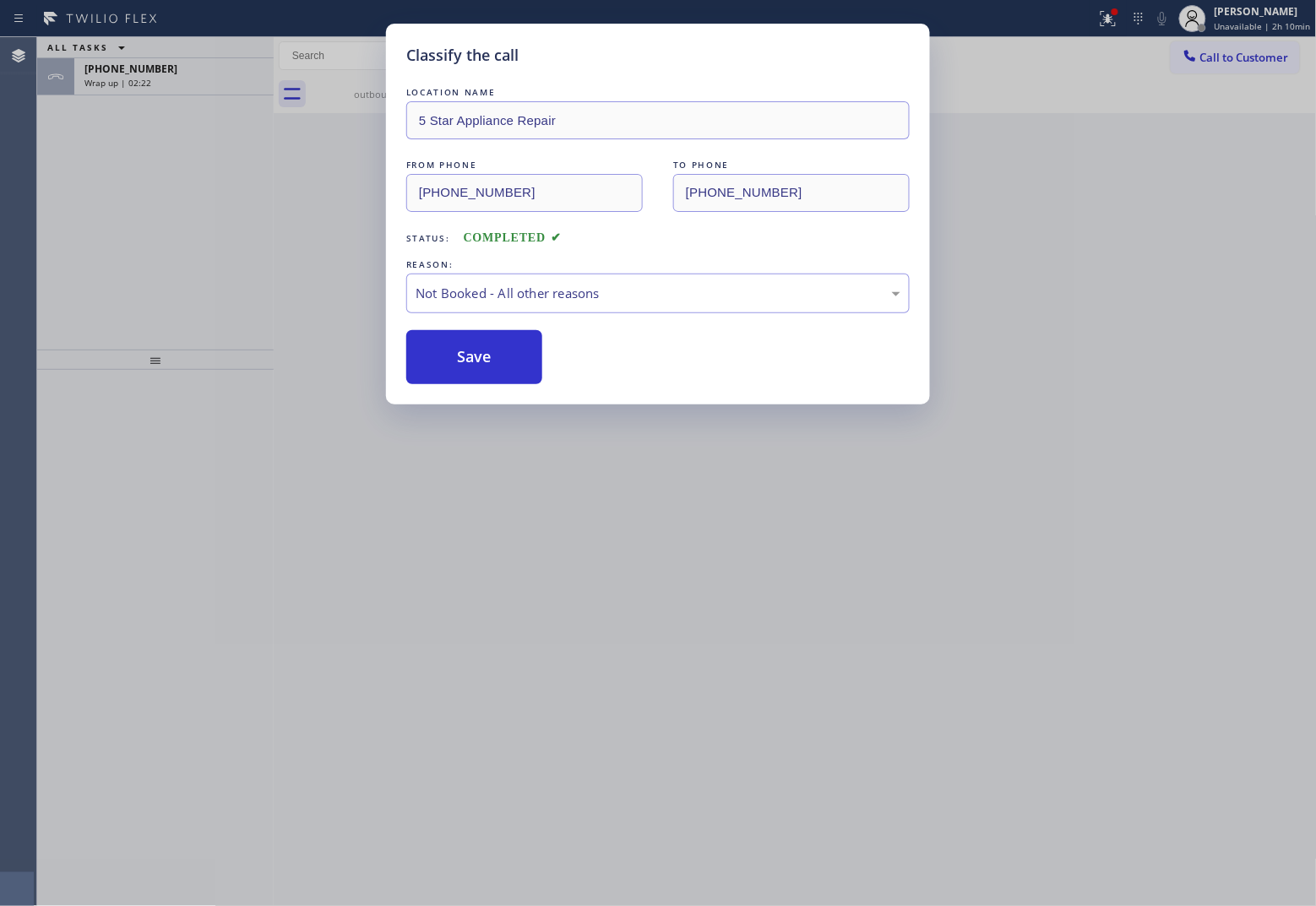
click at [477, 361] on button "Save" at bounding box center [474, 358] width 136 height 54
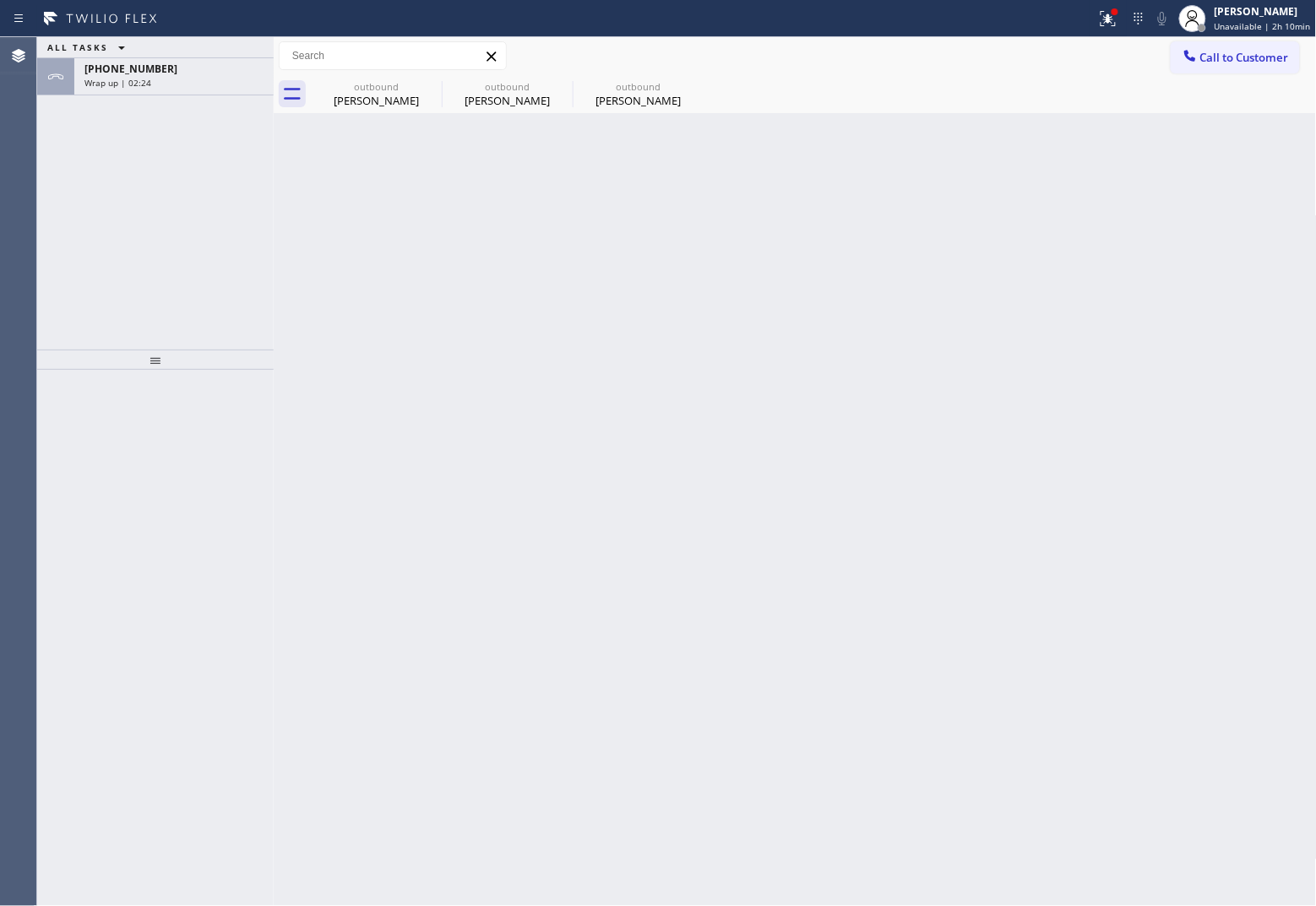
drag, startPoint x: 204, startPoint y: 77, endPoint x: 246, endPoint y: 211, distance: 140.4
click at [204, 85] on div "Wrap up | 02:24" at bounding box center [174, 82] width 179 height 12
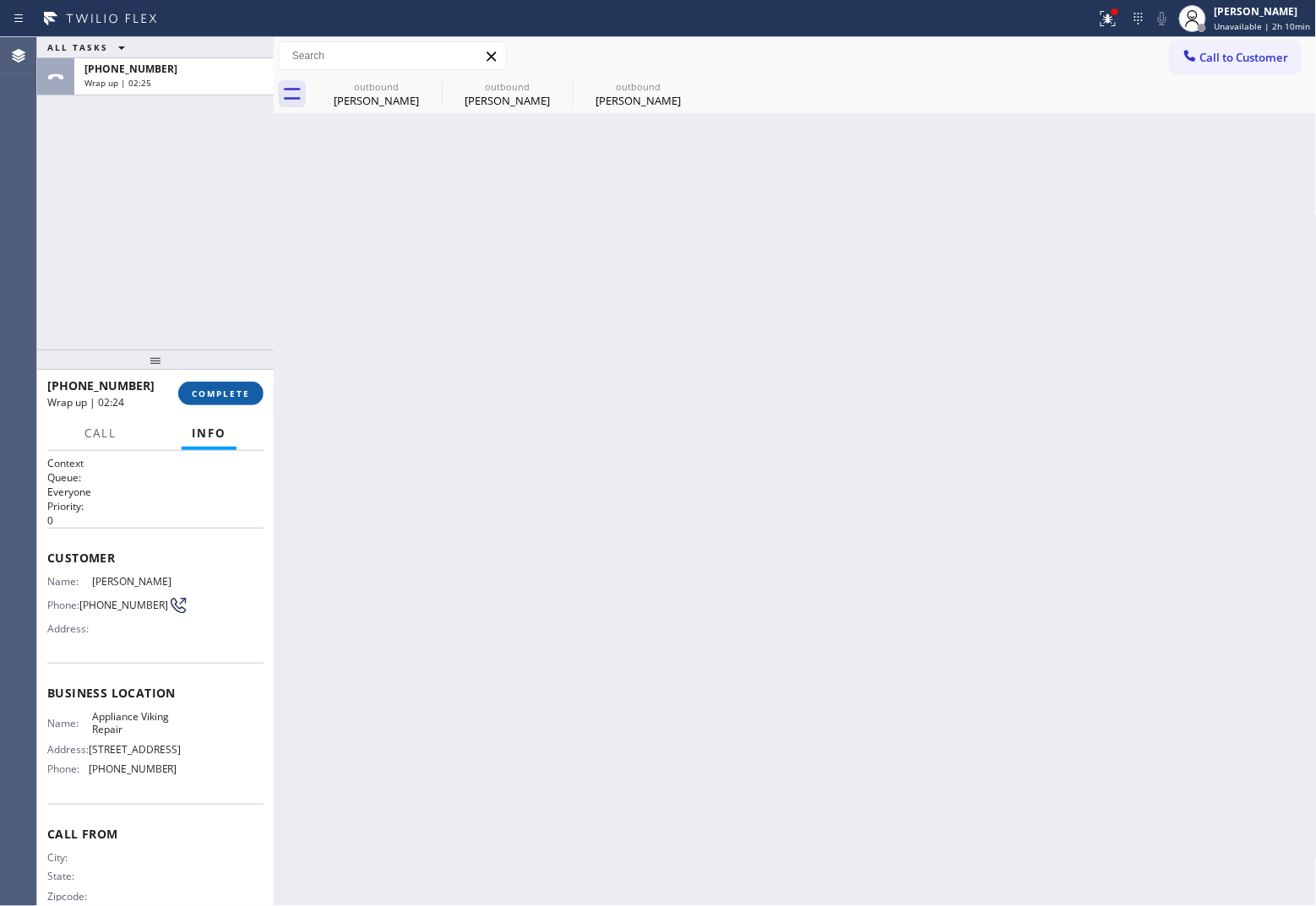
drag, startPoint x: 225, startPoint y: 378, endPoint x: 224, endPoint y: 390, distance: 12.0
click at [225, 380] on div "[PHONE_NUMBER] Wrap up | 02:24 COMPLETE" at bounding box center [156, 394] width 216 height 44
click at [224, 390] on span "COMPLETE" at bounding box center [221, 393] width 59 height 12
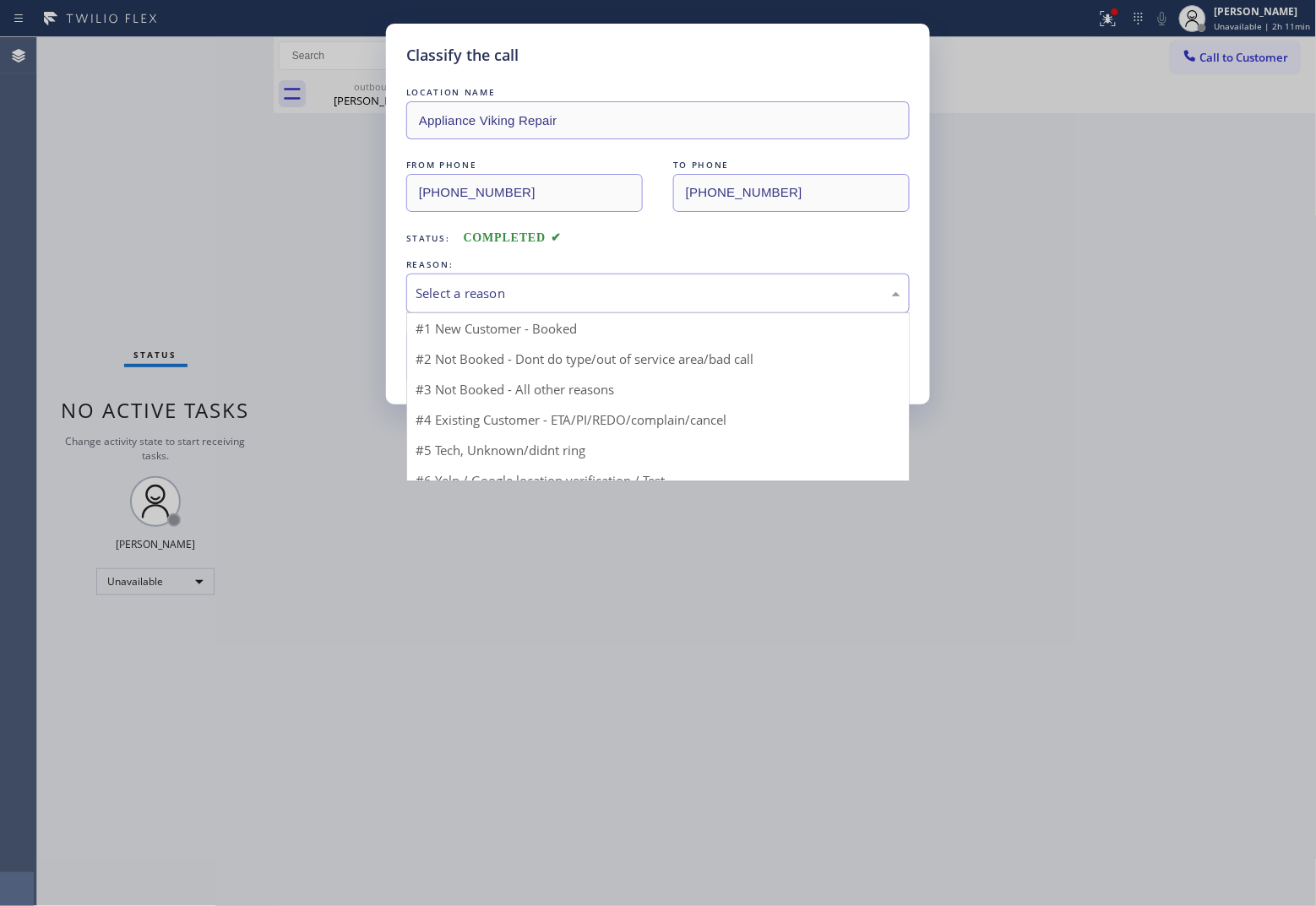
click at [505, 309] on div "Select a reason" at bounding box center [658, 294] width 504 height 40
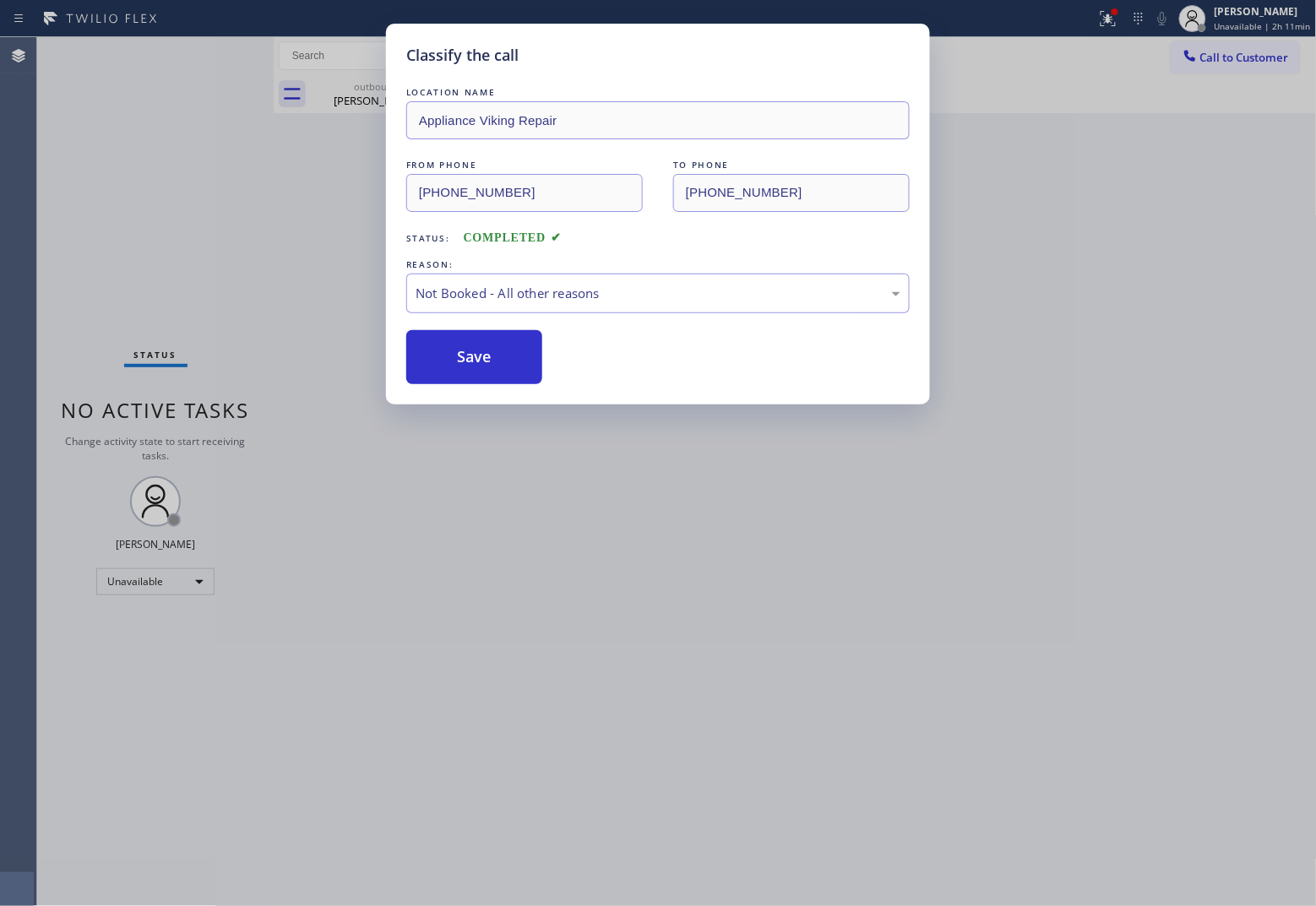
click at [474, 364] on button "Save" at bounding box center [474, 358] width 136 height 54
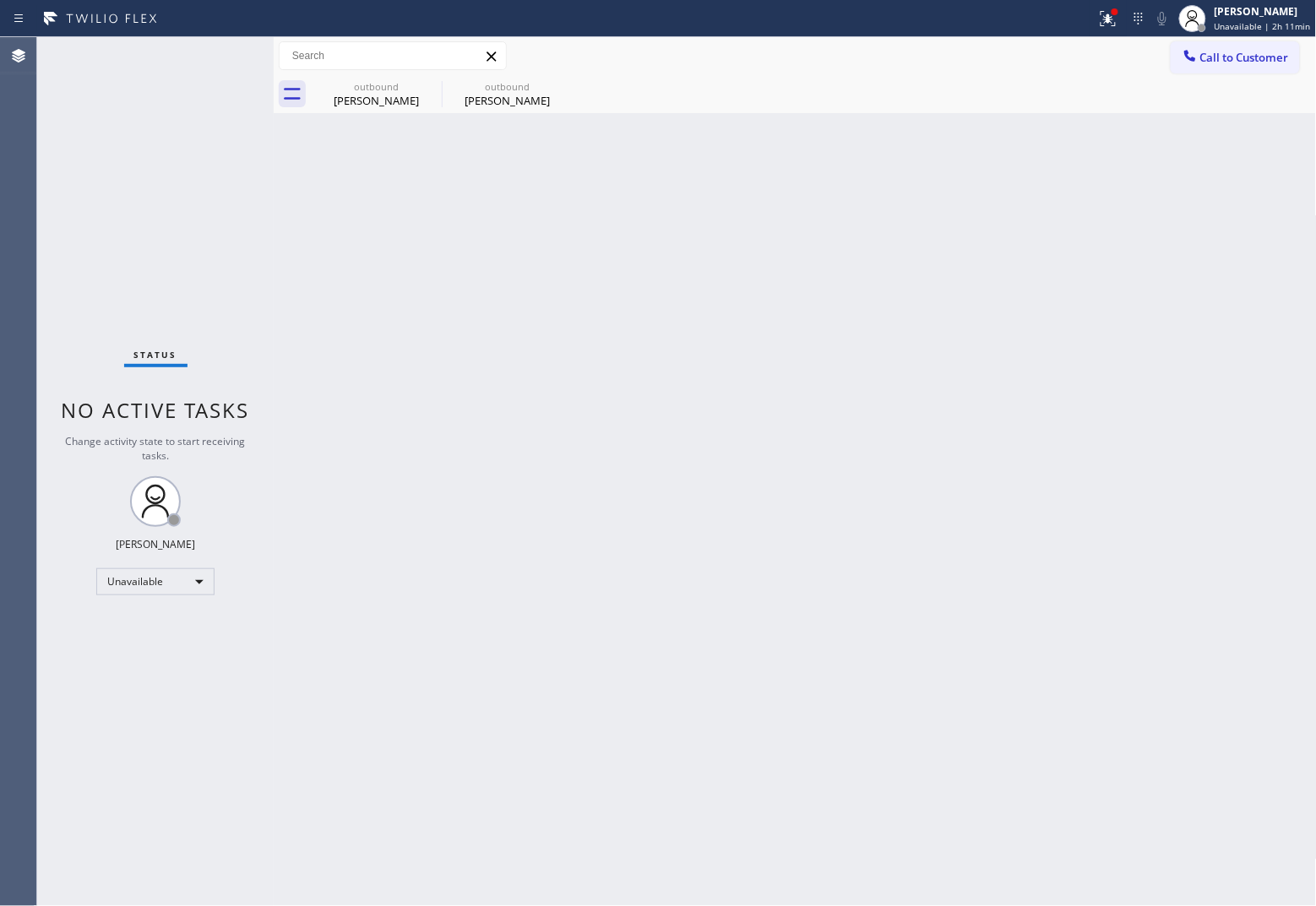
click at [43, 207] on div "Status No active tasks Change activity state to start receiving tasks. [PERSON_…" at bounding box center [155, 471] width 237 height 869
click at [1052, 70] on button "Call to Customer" at bounding box center [1235, 58] width 129 height 32
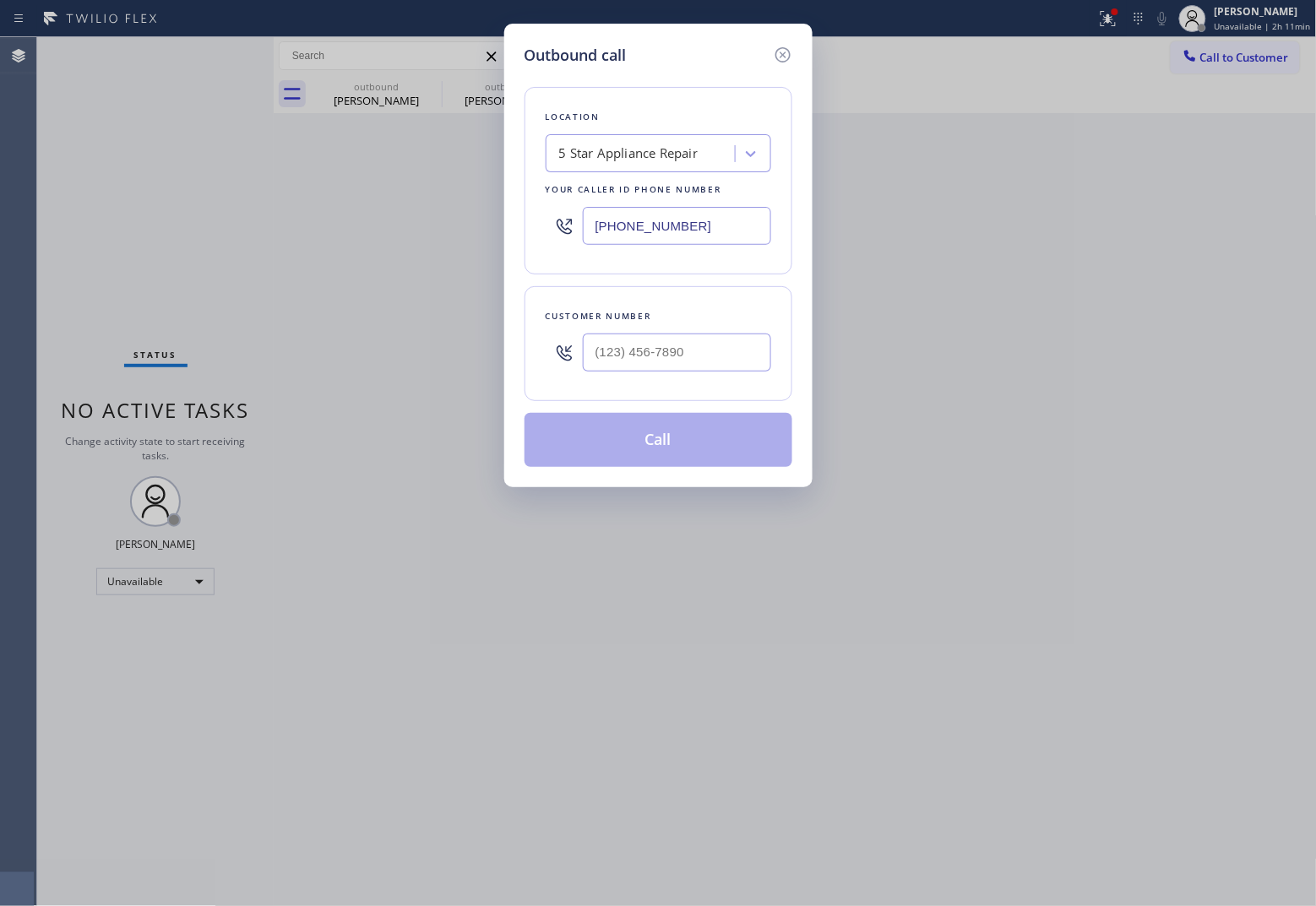
click at [653, 226] on input "[PHONE_NUMBER]" at bounding box center [676, 226] width 188 height 38
click at [63, 170] on div "Outbound call Location 4B2.Paid HVAC Alliance Expert Your caller id phone numbe…" at bounding box center [658, 453] width 1316 height 906
click at [653, 340] on input "(___) ___-____" at bounding box center [676, 352] width 188 height 38
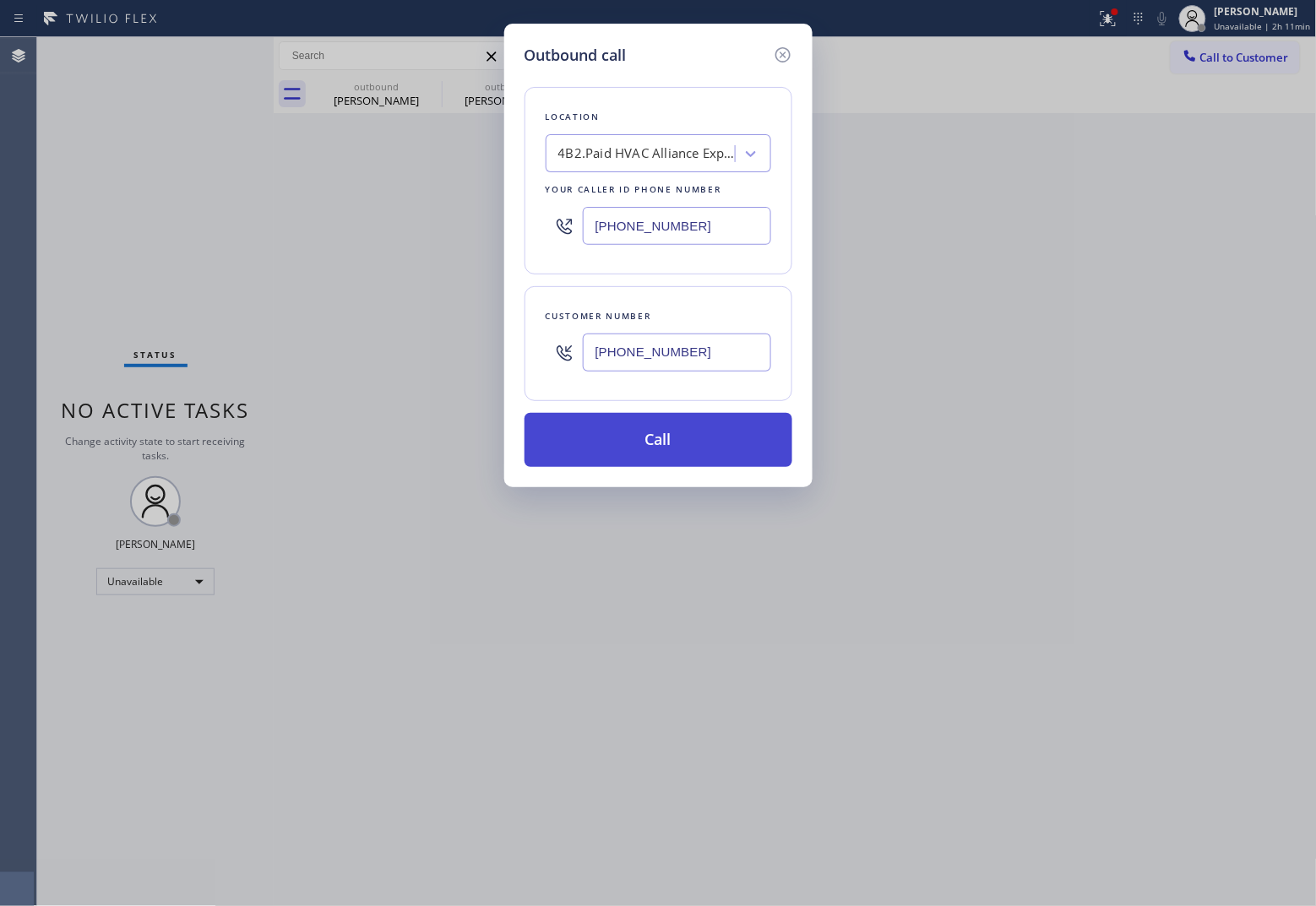
click at [689, 445] on button "Call" at bounding box center [658, 439] width 268 height 54
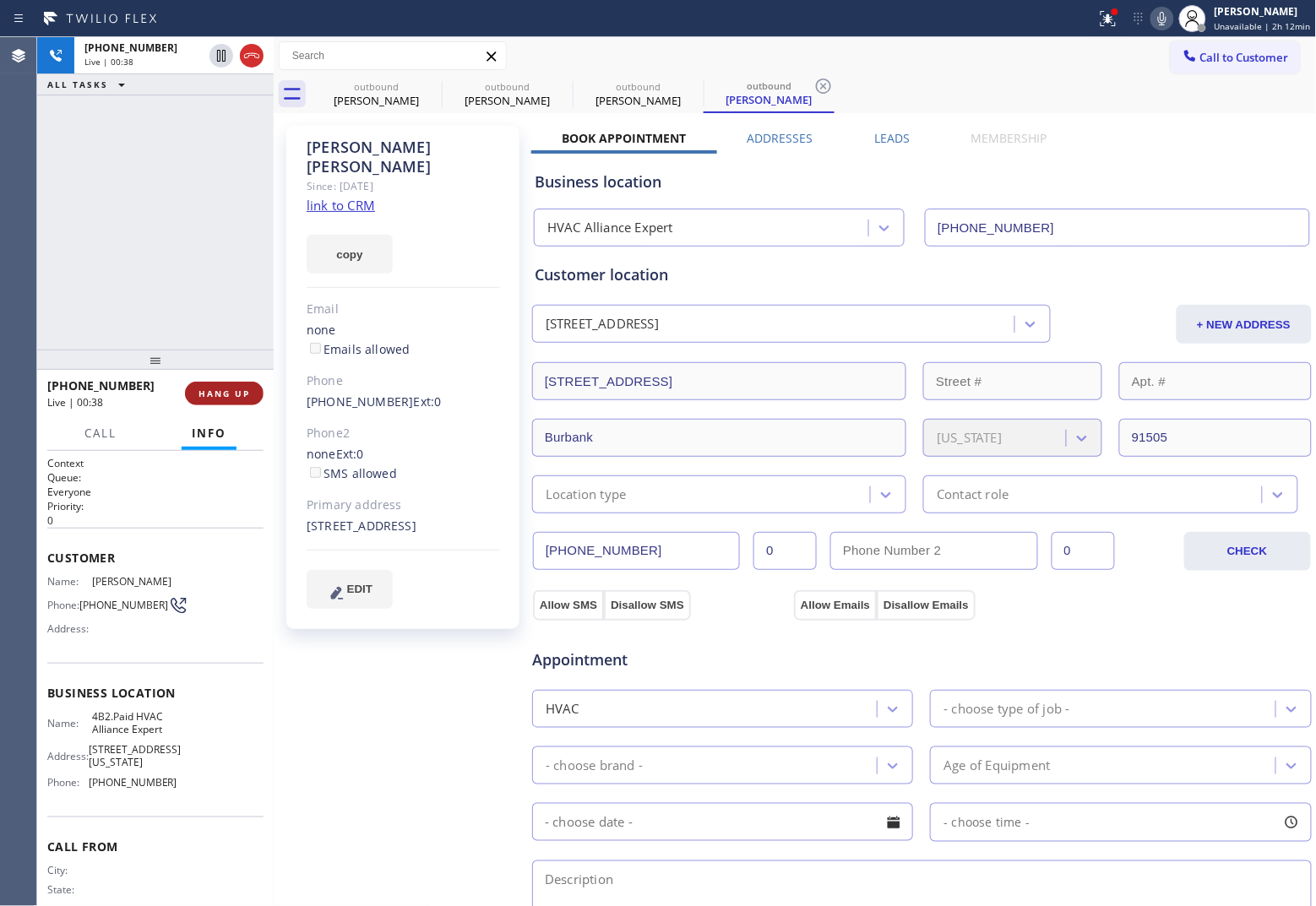
click at [238, 395] on span "HANG UP" at bounding box center [223, 393] width 51 height 12
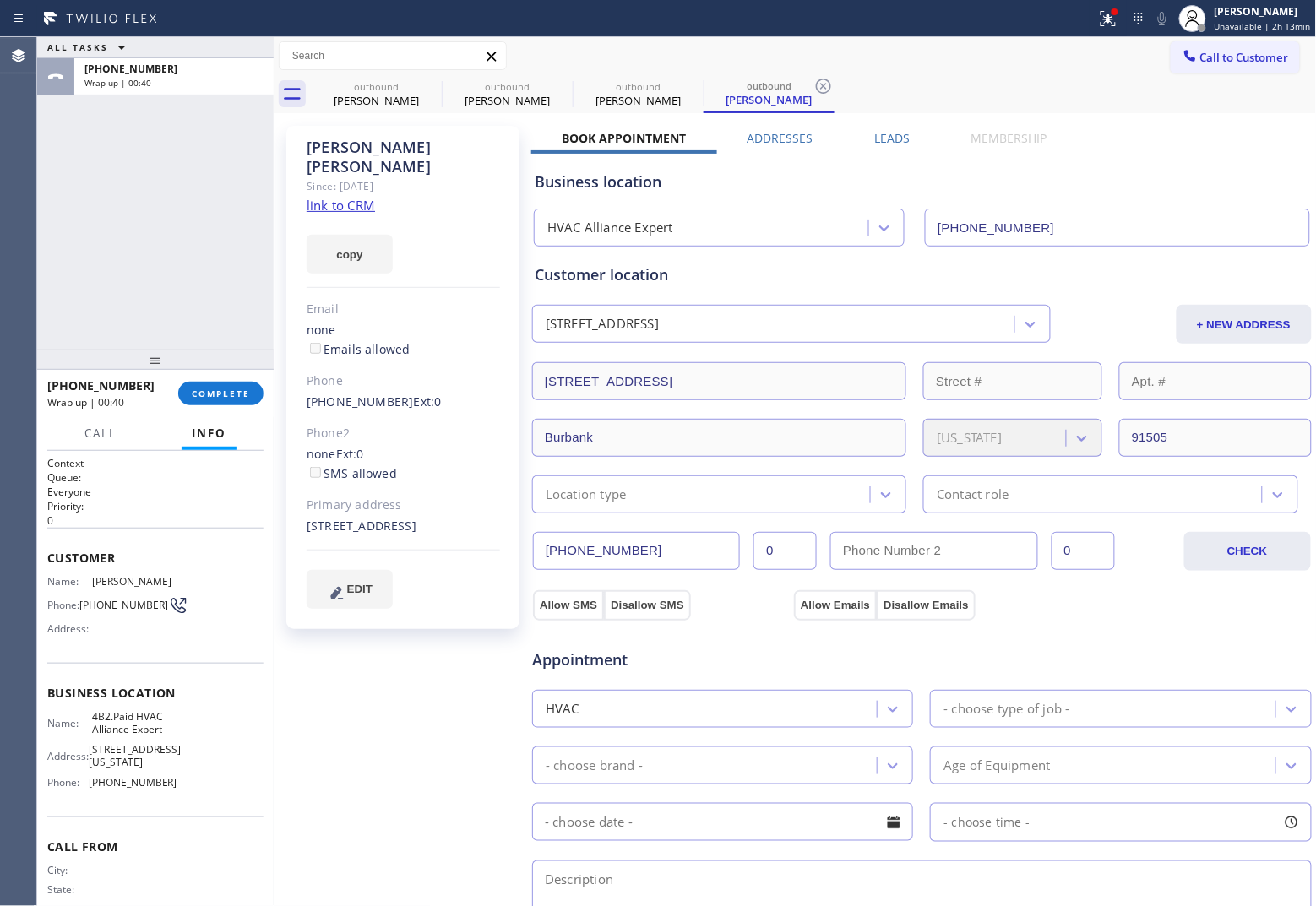
click at [169, 696] on div "Name: 4B2.Paid HVAC Alliance Expert Address: [STREET_ADDRESS][US_STATE] Phone: …" at bounding box center [156, 753] width 216 height 86
drag, startPoint x: 114, startPoint y: 611, endPoint x: 85, endPoint y: 593, distance: 34.1
click at [85, 599] on span "[PHONE_NUMBER]" at bounding box center [123, 605] width 88 height 13
click at [1052, 64] on span "Call to Customer" at bounding box center [1244, 57] width 88 height 15
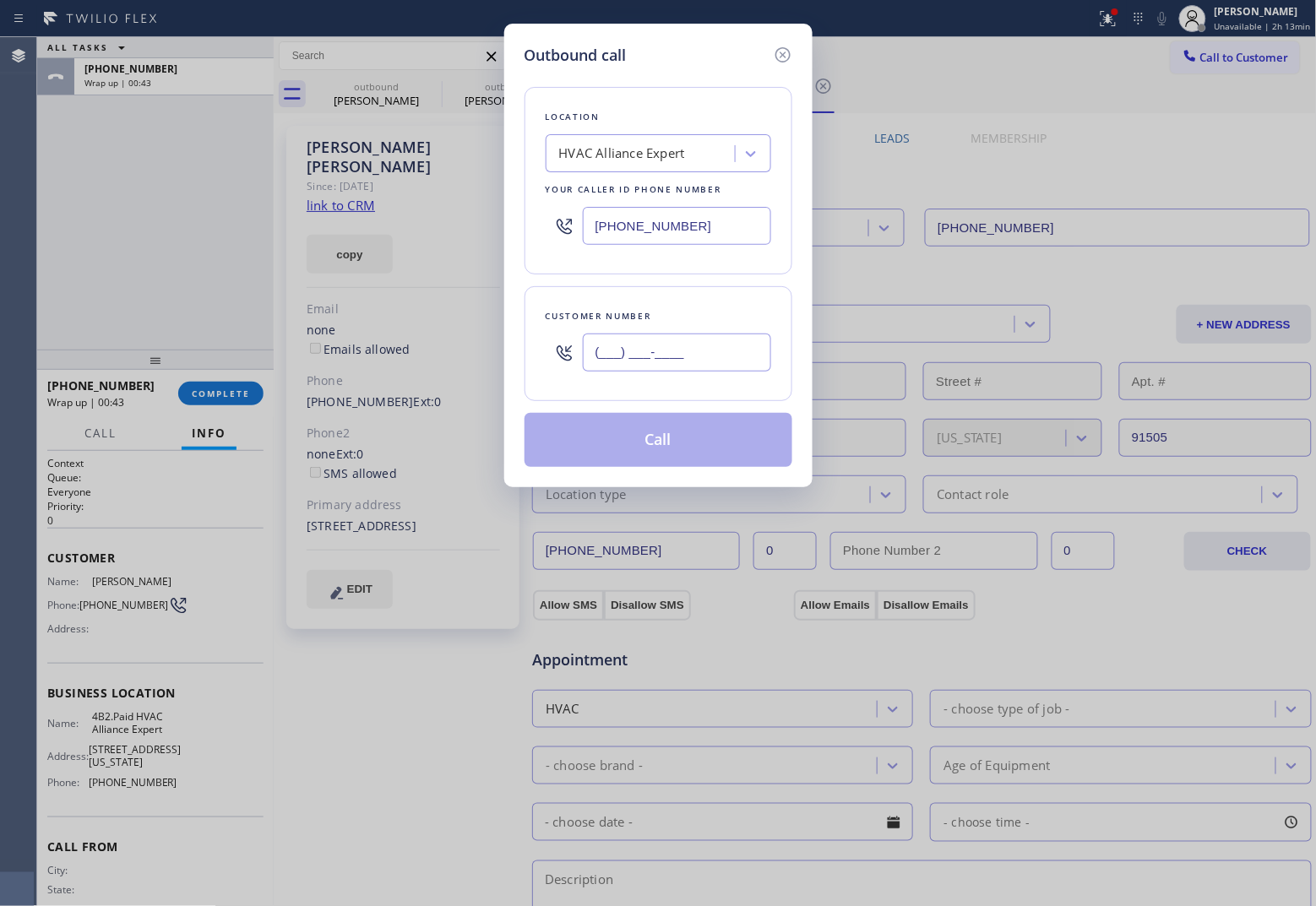
click at [657, 357] on input "(___) ___-____" at bounding box center [676, 352] width 188 height 38
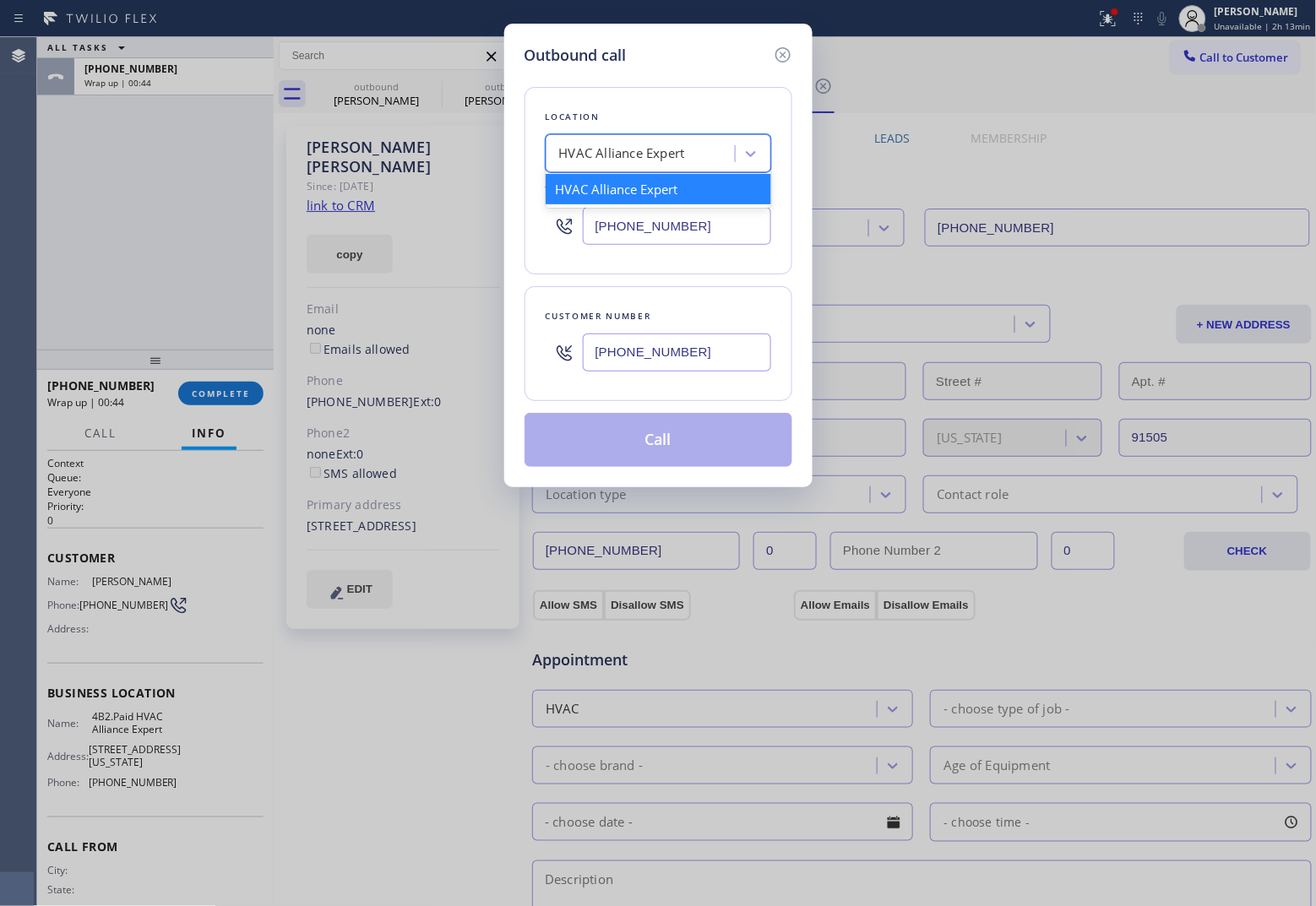
click at [623, 156] on div "HVAC Alliance Expert" at bounding box center [622, 154] width 126 height 20
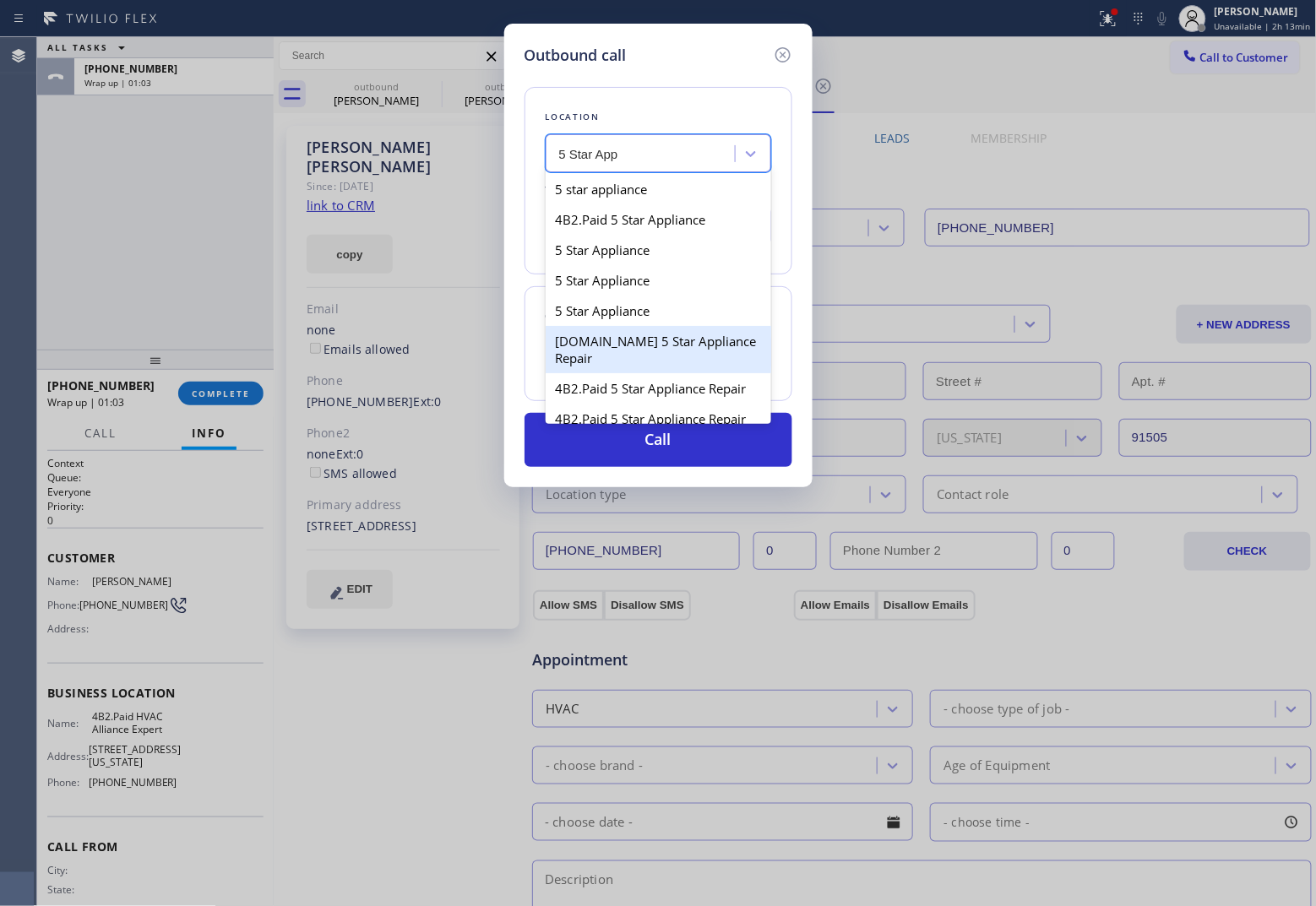
click at [635, 355] on div "[DOMAIN_NAME] 5 Star Appliance Repair" at bounding box center [658, 349] width 225 height 48
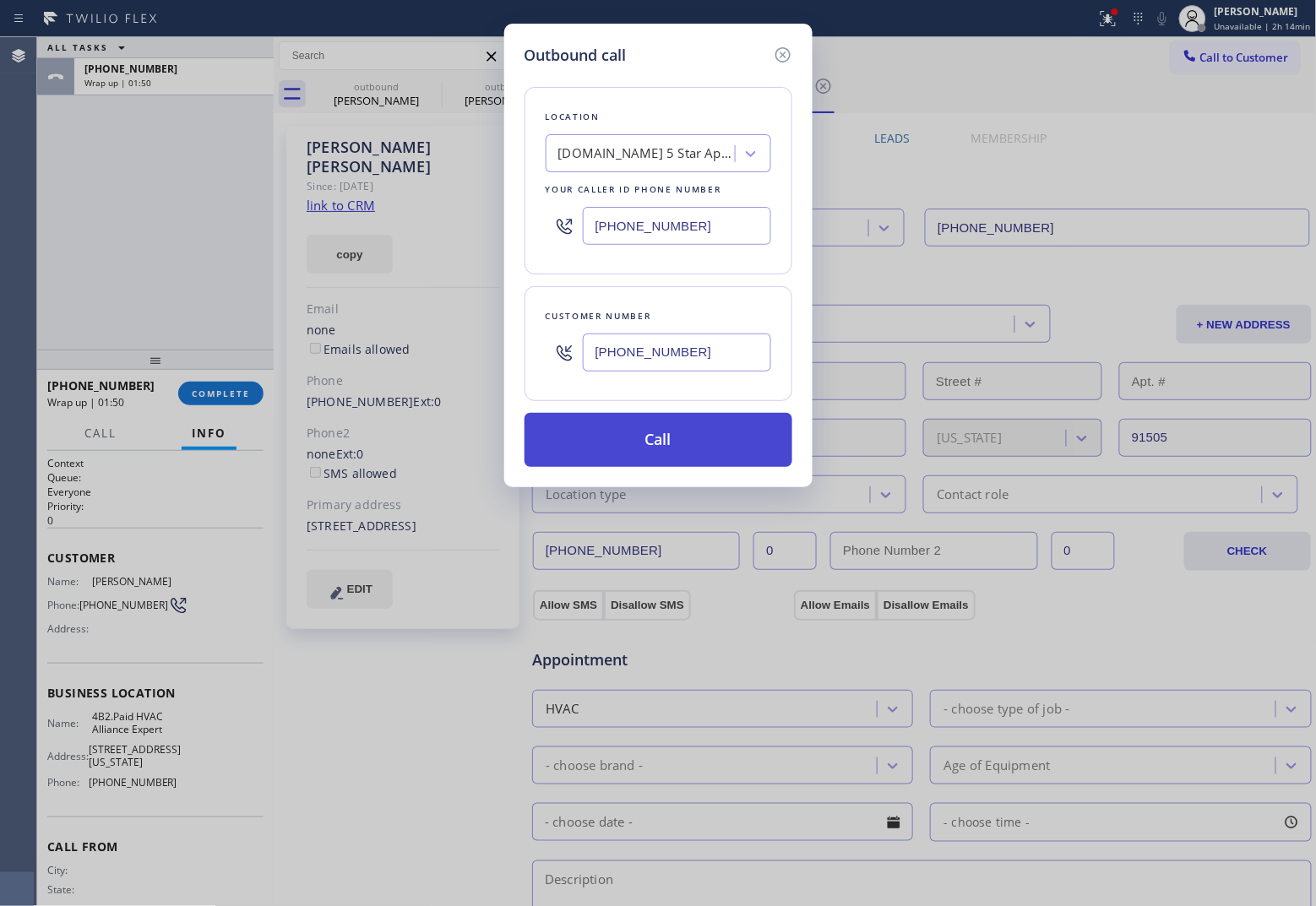
click at [713, 428] on button "Call" at bounding box center [658, 439] width 268 height 54
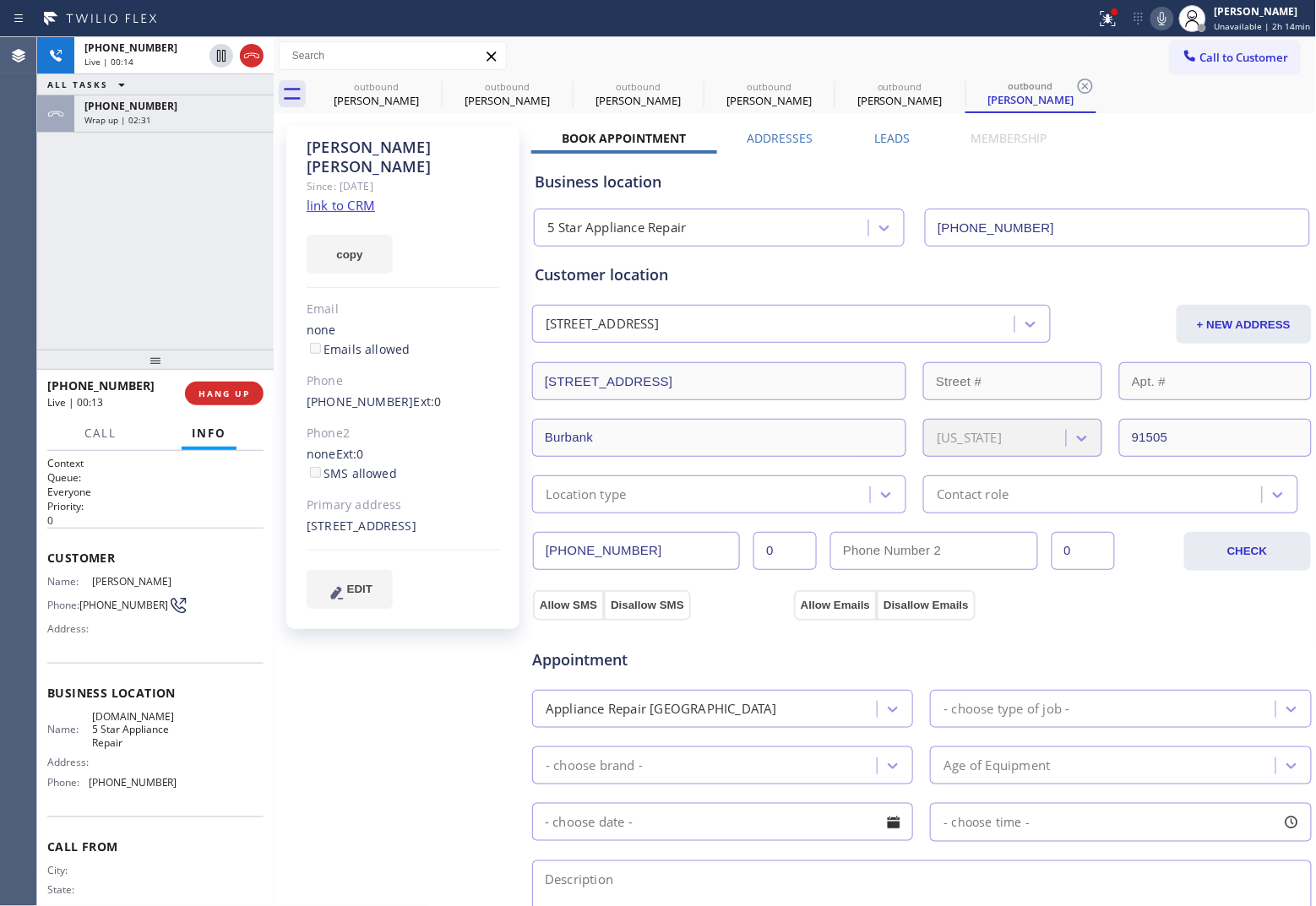
click at [221, 408] on div "[PHONE_NUMBER] Live | 00:13 HANG UP" at bounding box center [156, 394] width 216 height 44
click at [220, 403] on button "HANG UP" at bounding box center [223, 394] width 78 height 23
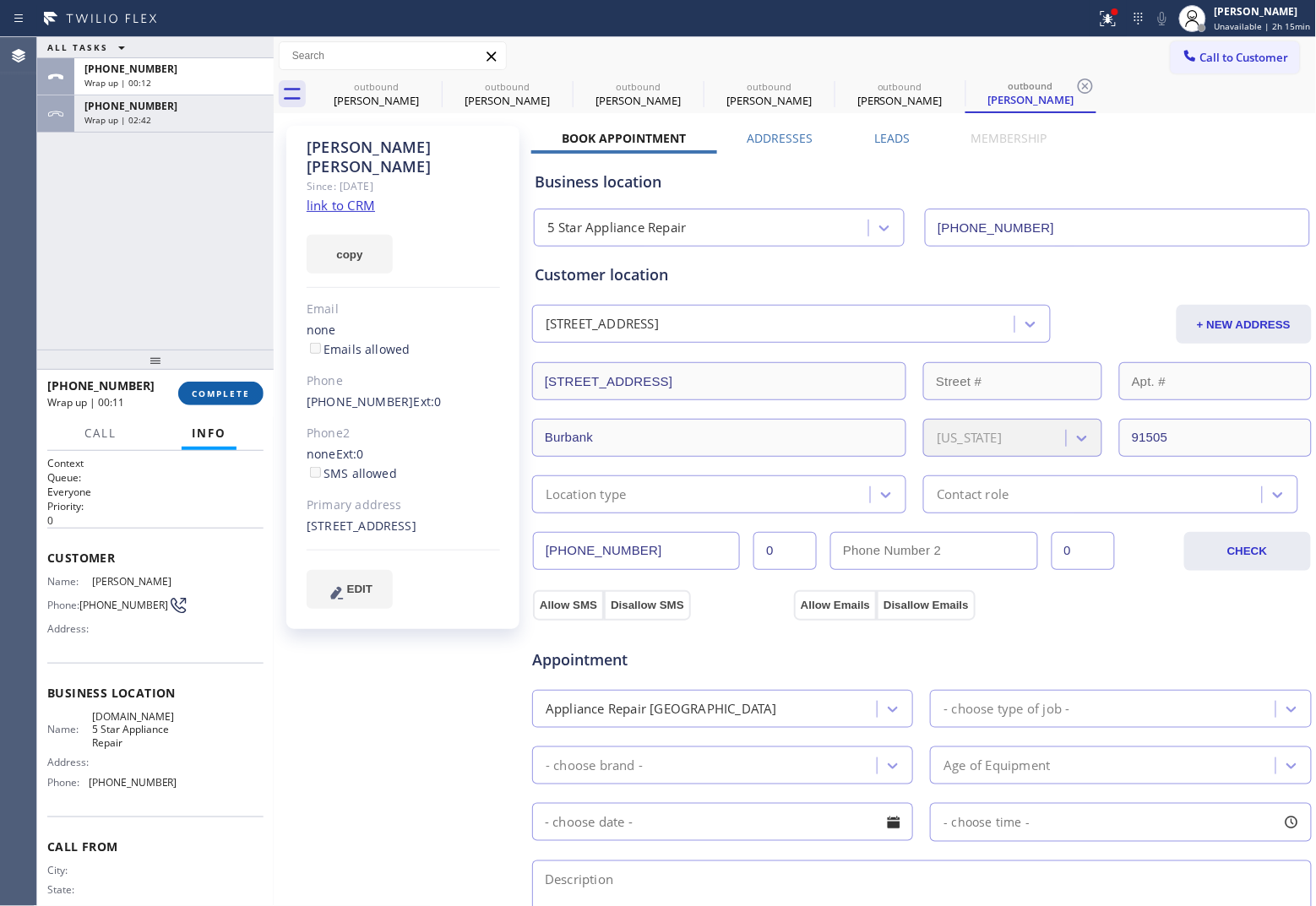
click at [235, 395] on span "COMPLETE" at bounding box center [221, 393] width 59 height 12
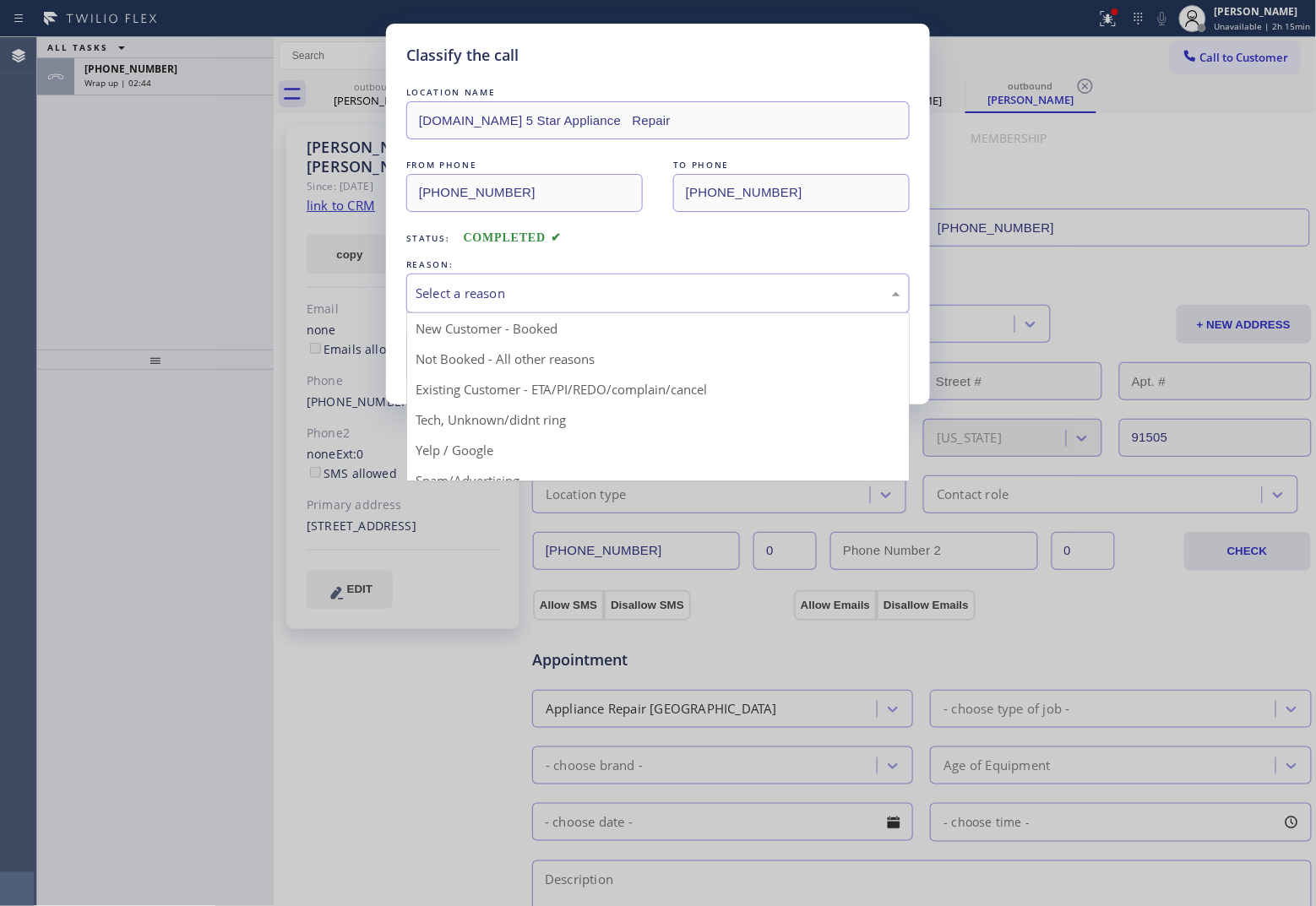
click at [623, 277] on div "Select a reason" at bounding box center [658, 294] width 504 height 40
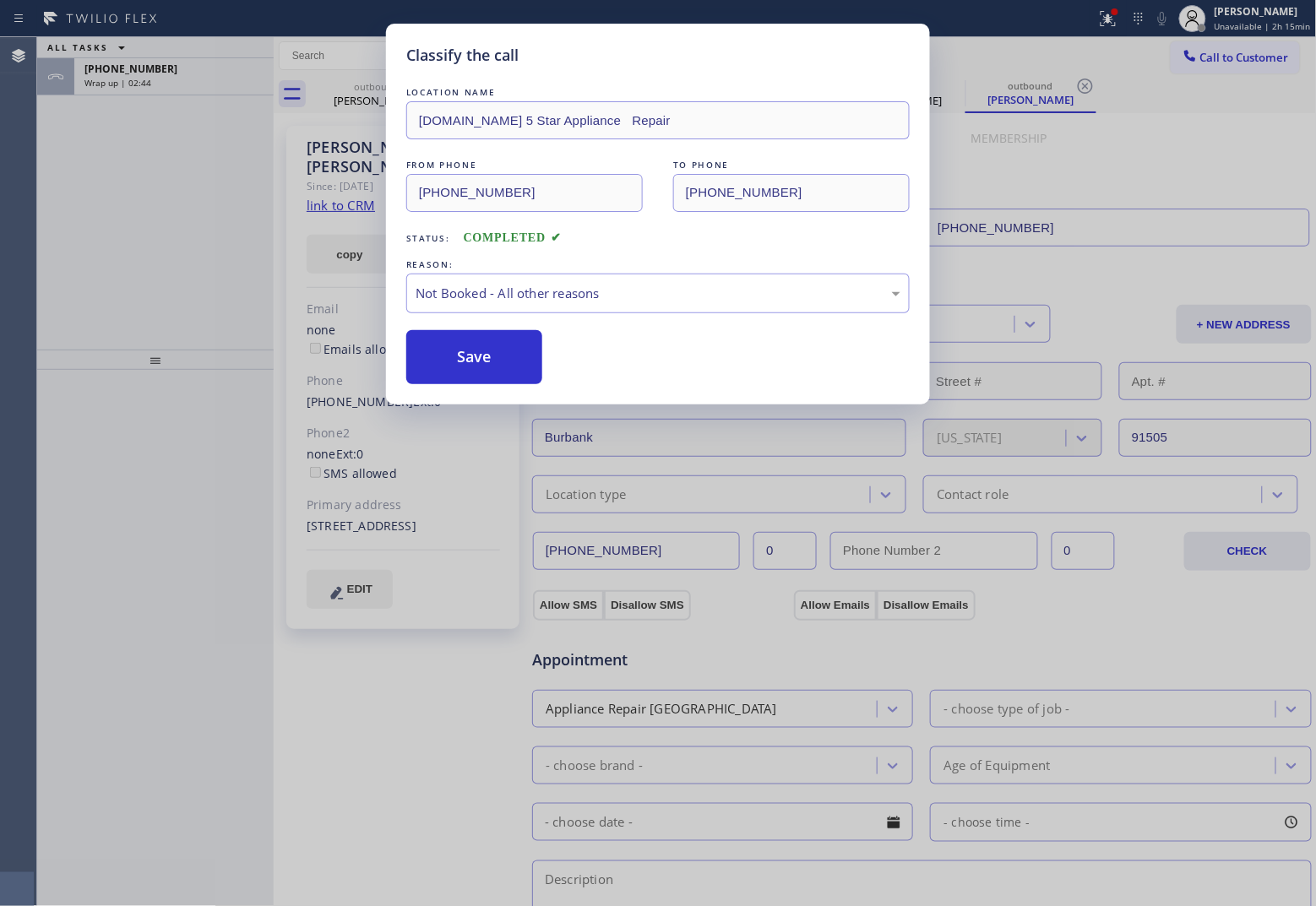
click at [517, 352] on button "Save" at bounding box center [474, 358] width 136 height 54
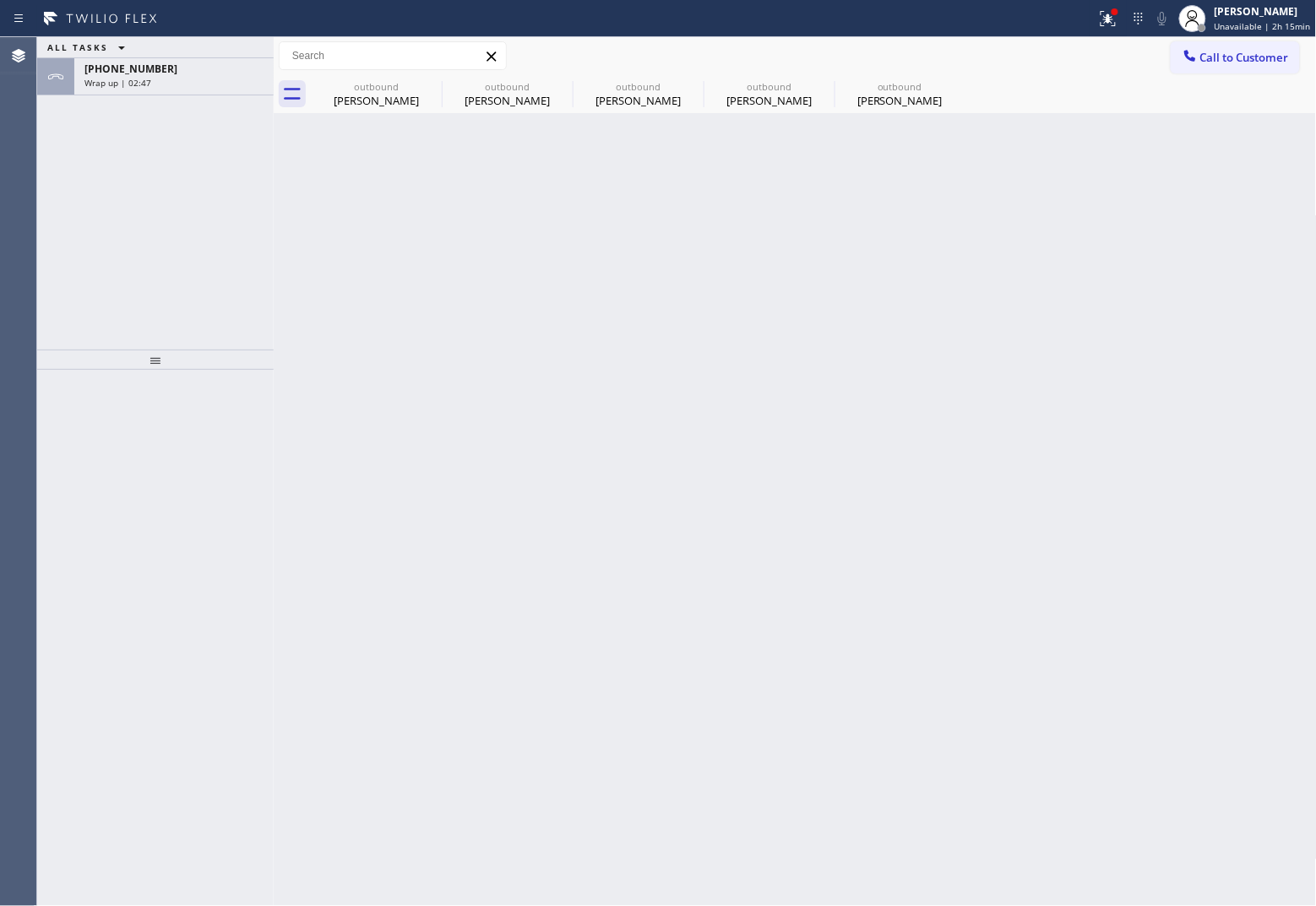
click at [0, 162] on div "Agent Desktop" at bounding box center [18, 471] width 36 height 869
click at [119, 78] on span "Wrap up | 02:47" at bounding box center [118, 82] width 67 height 12
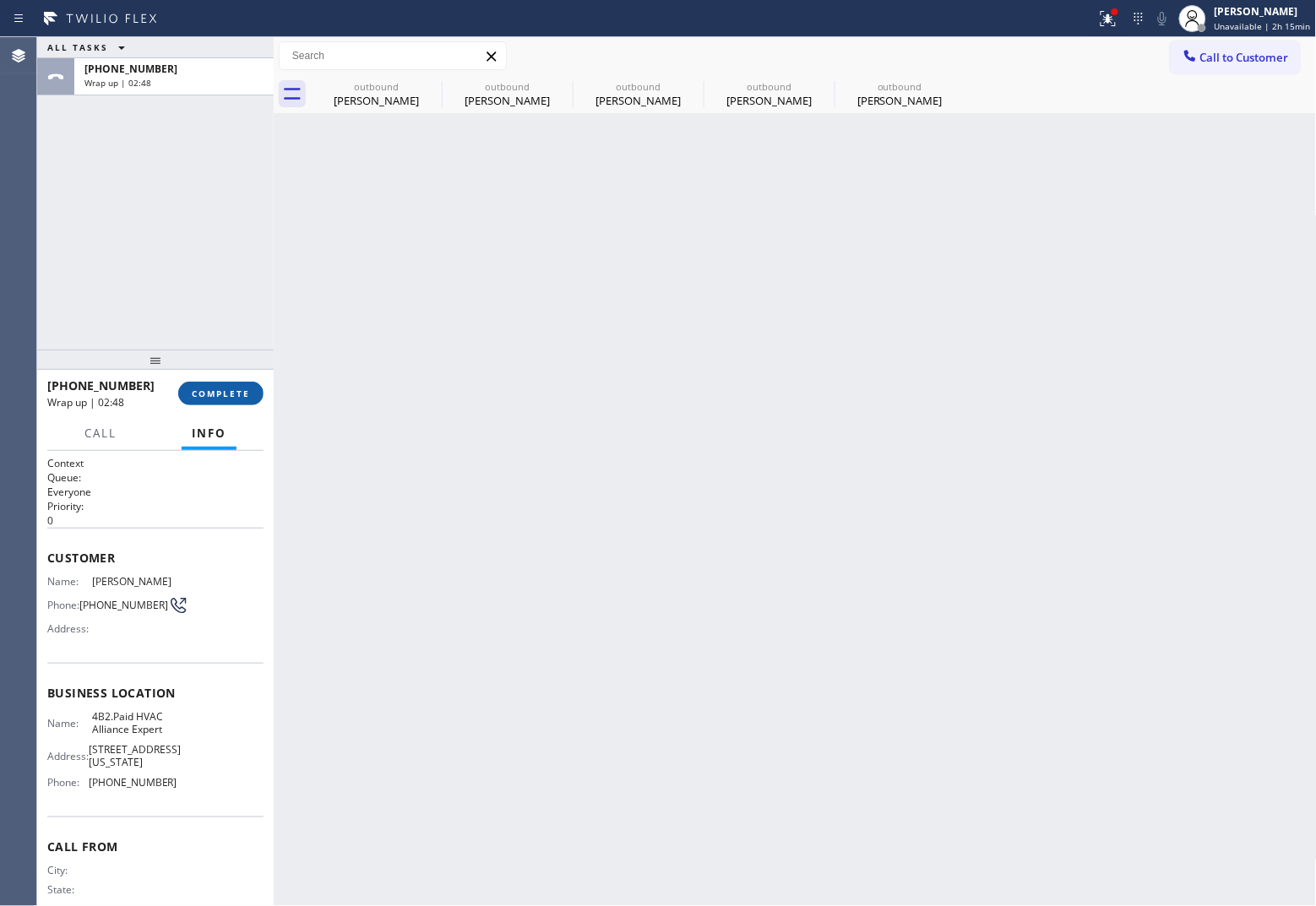
click at [222, 405] on button "COMPLETE" at bounding box center [221, 394] width 86 height 23
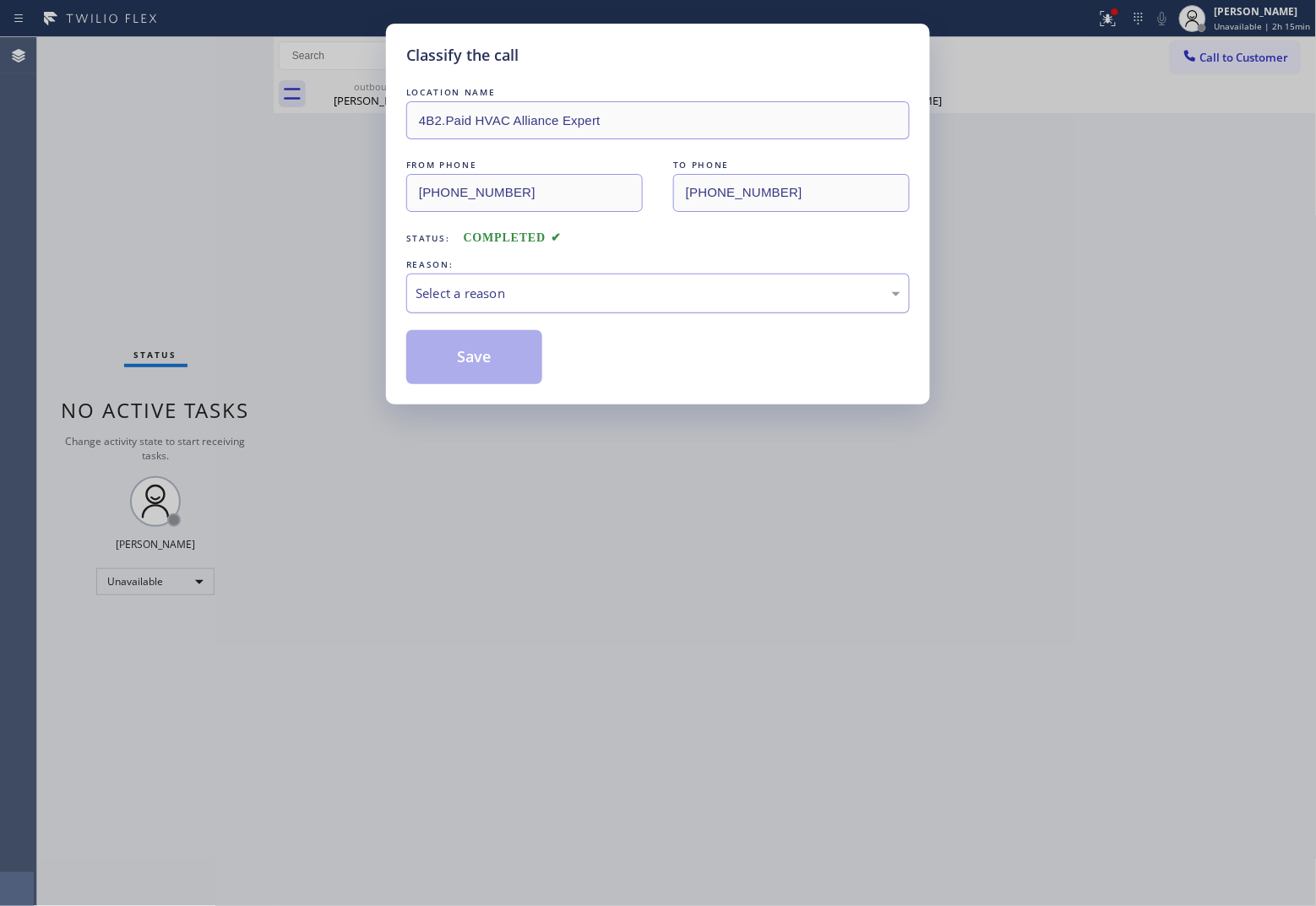
click at [558, 303] on div "Select a reason" at bounding box center [658, 294] width 485 height 20
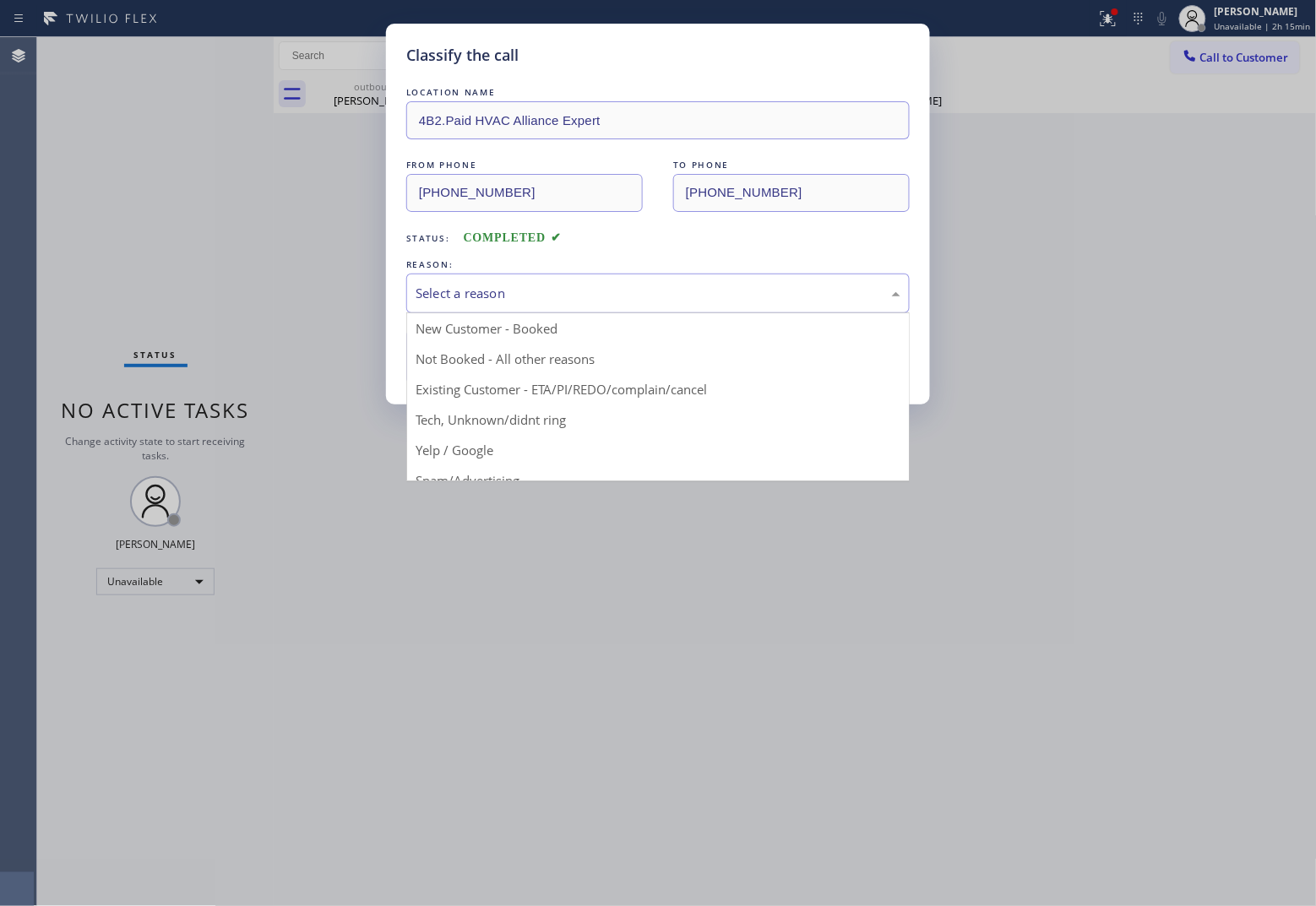
click at [508, 355] on button "Save" at bounding box center [474, 358] width 136 height 54
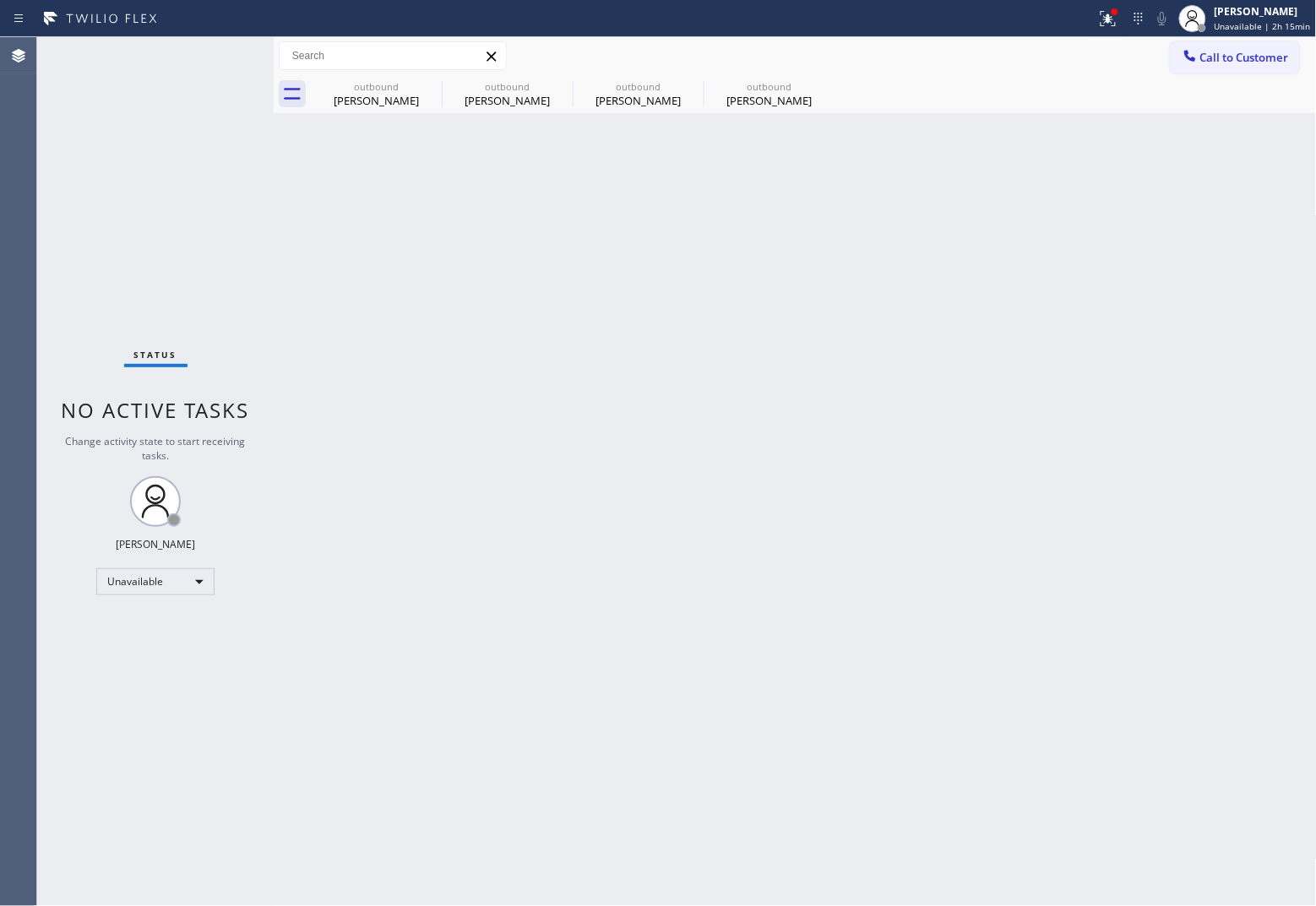
click at [18, 177] on div "Agent Desktop" at bounding box center [18, 471] width 36 height 869
click at [1052, 68] on button "Call to Customer" at bounding box center [1234, 58] width 129 height 32
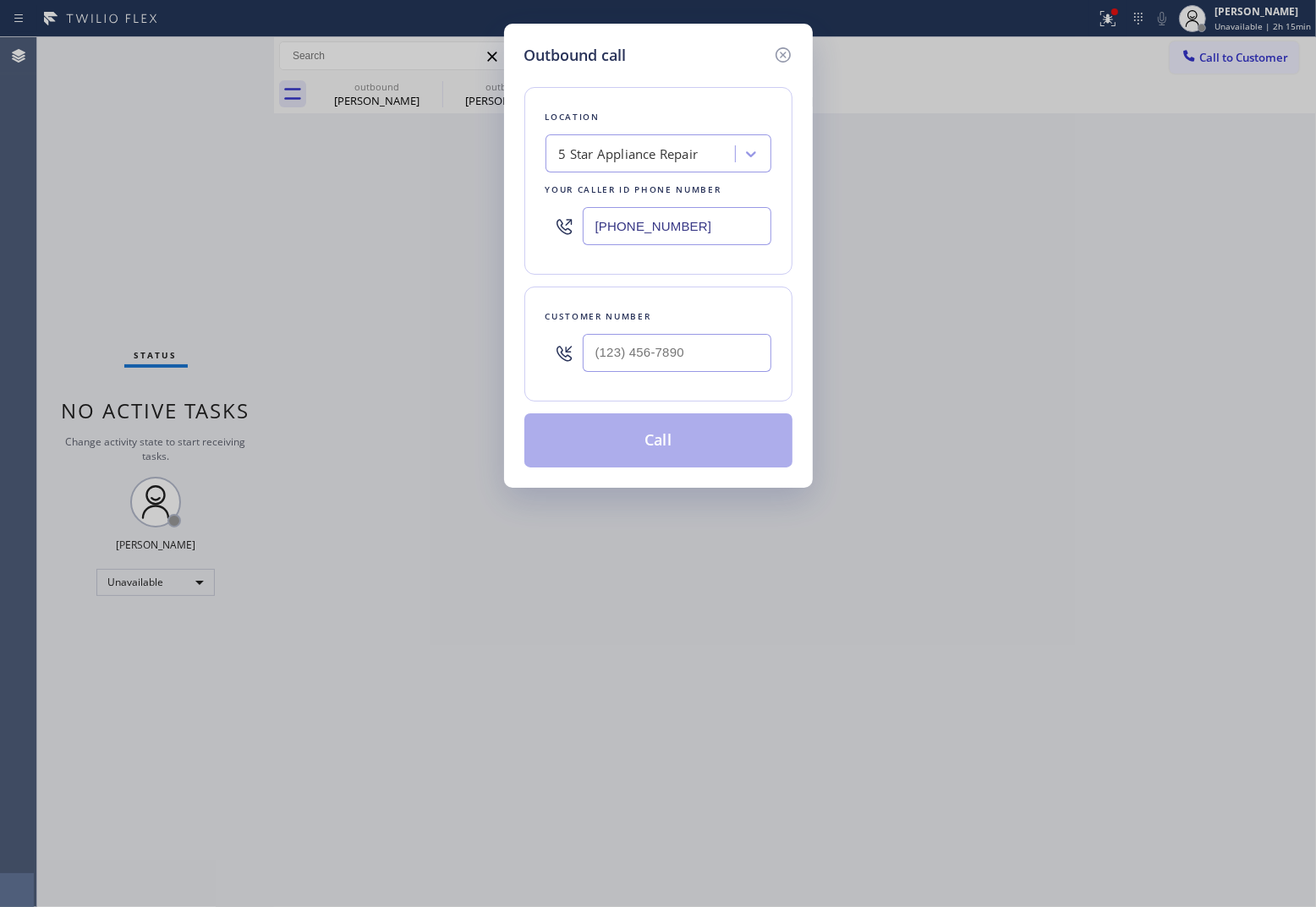
click at [640, 222] on input "[PHONE_NUMBER]" at bounding box center [676, 226] width 189 height 38
click at [28, 254] on div "Outbound call Location [GEOGRAPHIC_DATA] Cooling & Heating Your caller id phone…" at bounding box center [658, 454] width 1316 height 907
click at [722, 332] on div at bounding box center [676, 353] width 189 height 55
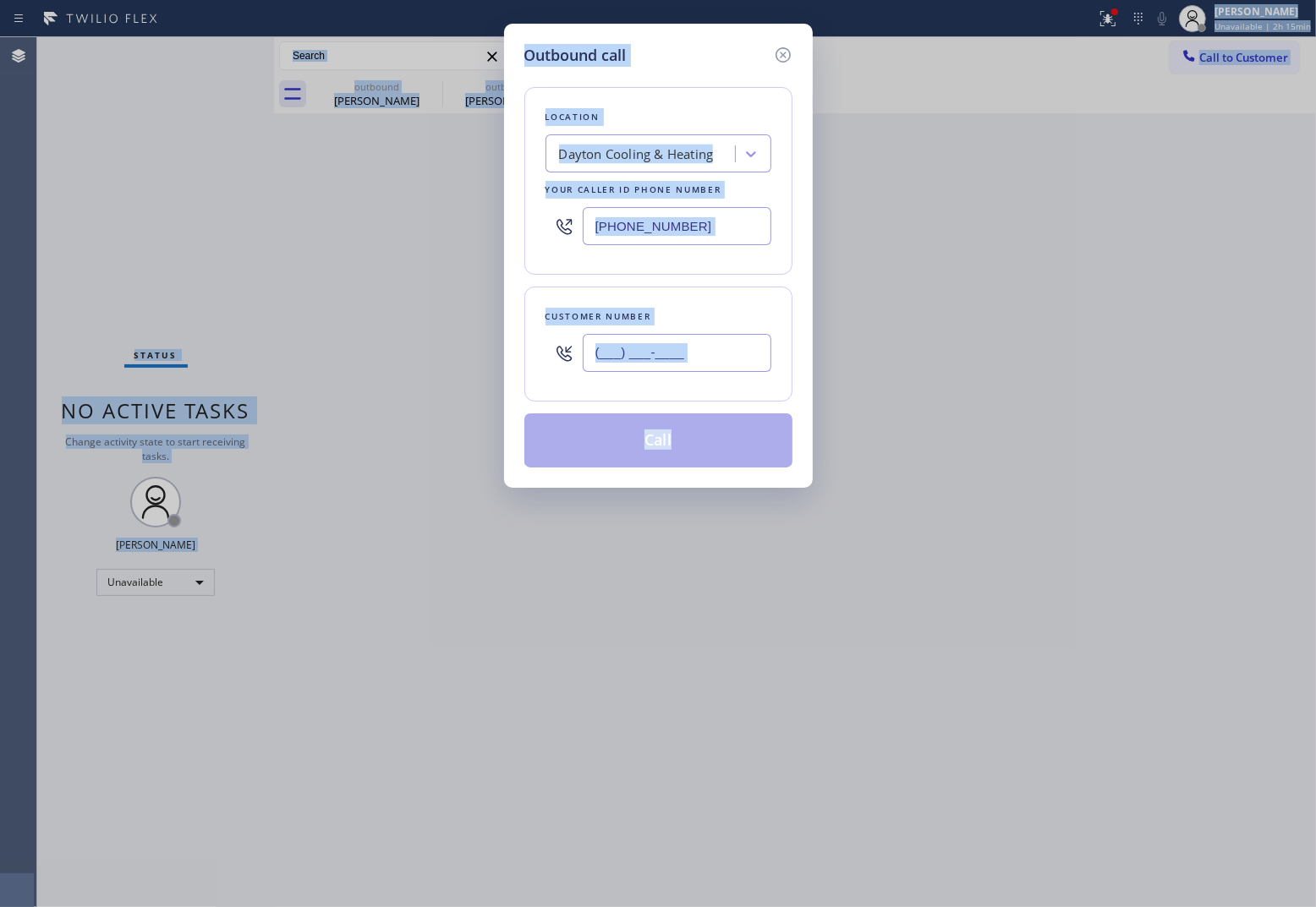
click at [721, 343] on input "(___) ___-____" at bounding box center [676, 353] width 189 height 38
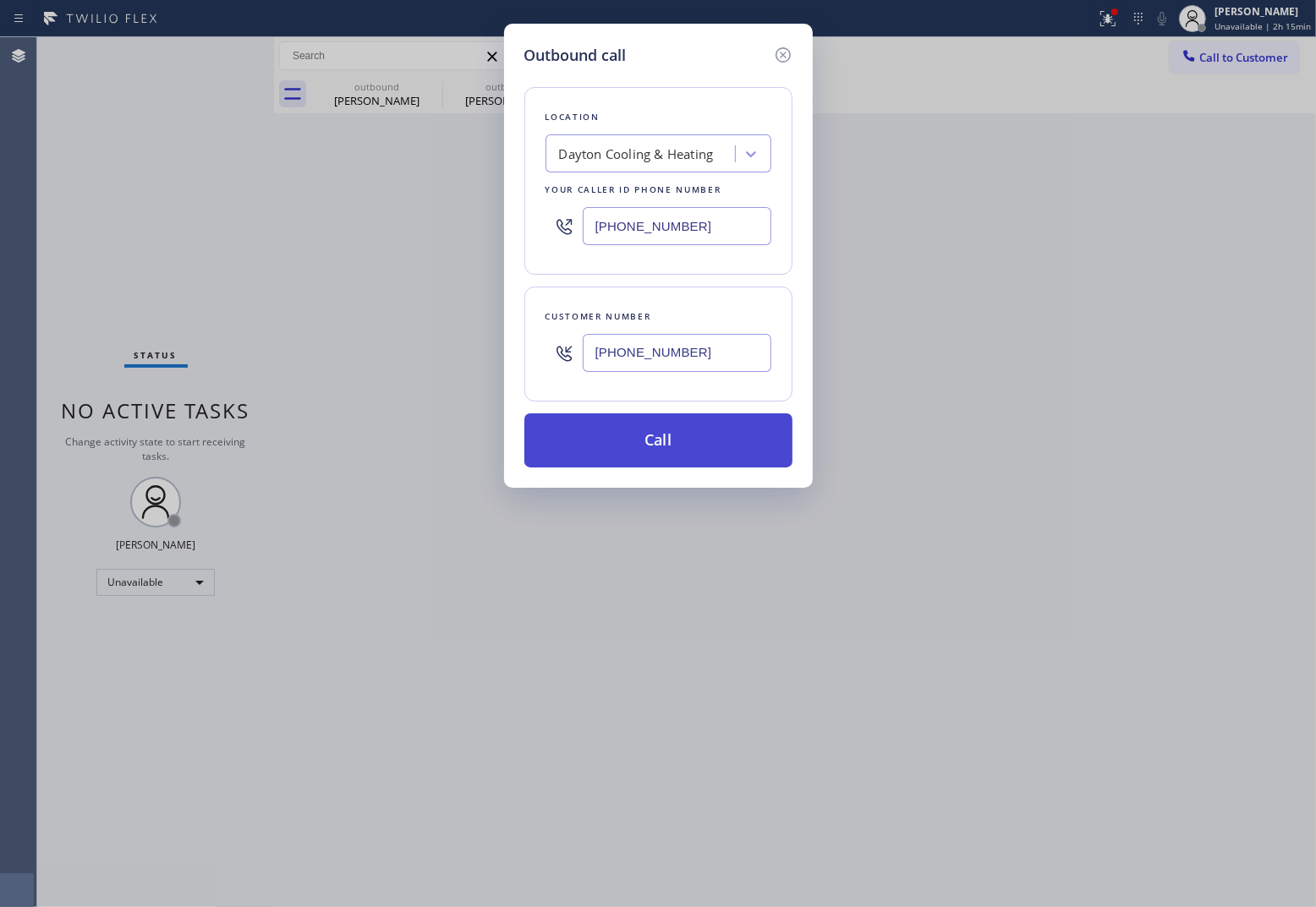
click at [724, 458] on button "Call" at bounding box center [658, 440] width 268 height 54
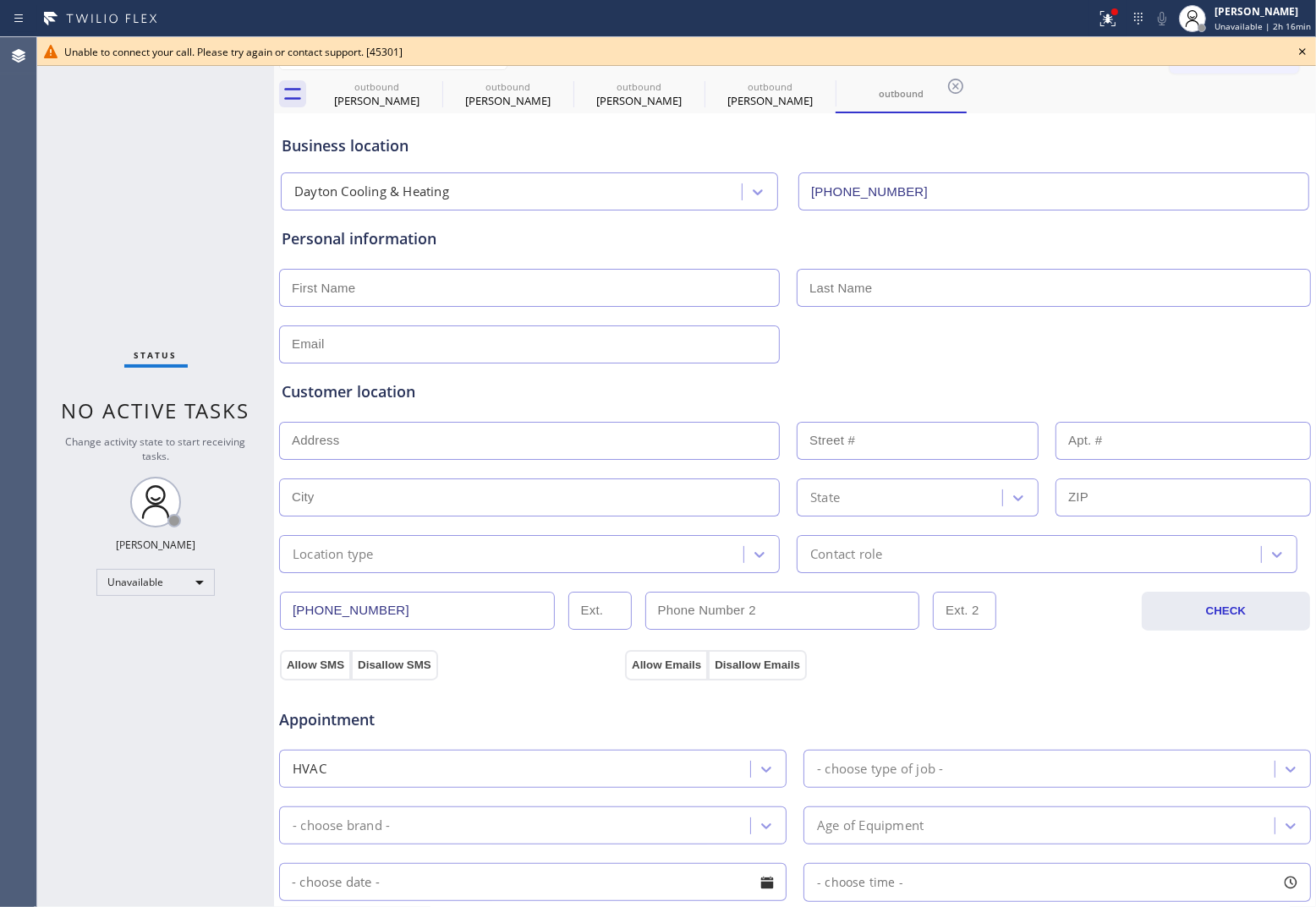
click at [40, 215] on div "Status No active tasks Change activity state to start receiving tasks. [PERSON_…" at bounding box center [155, 472] width 237 height 870
click at [1054, 49] on div "Unable to connect your call. Please try again or contact support. [45301]" at bounding box center [676, 52] width 1225 height 14
drag, startPoint x: 1301, startPoint y: 51, endPoint x: 1118, endPoint y: 74, distance: 184.4
click at [1054, 50] on icon at bounding box center [1302, 51] width 21 height 21
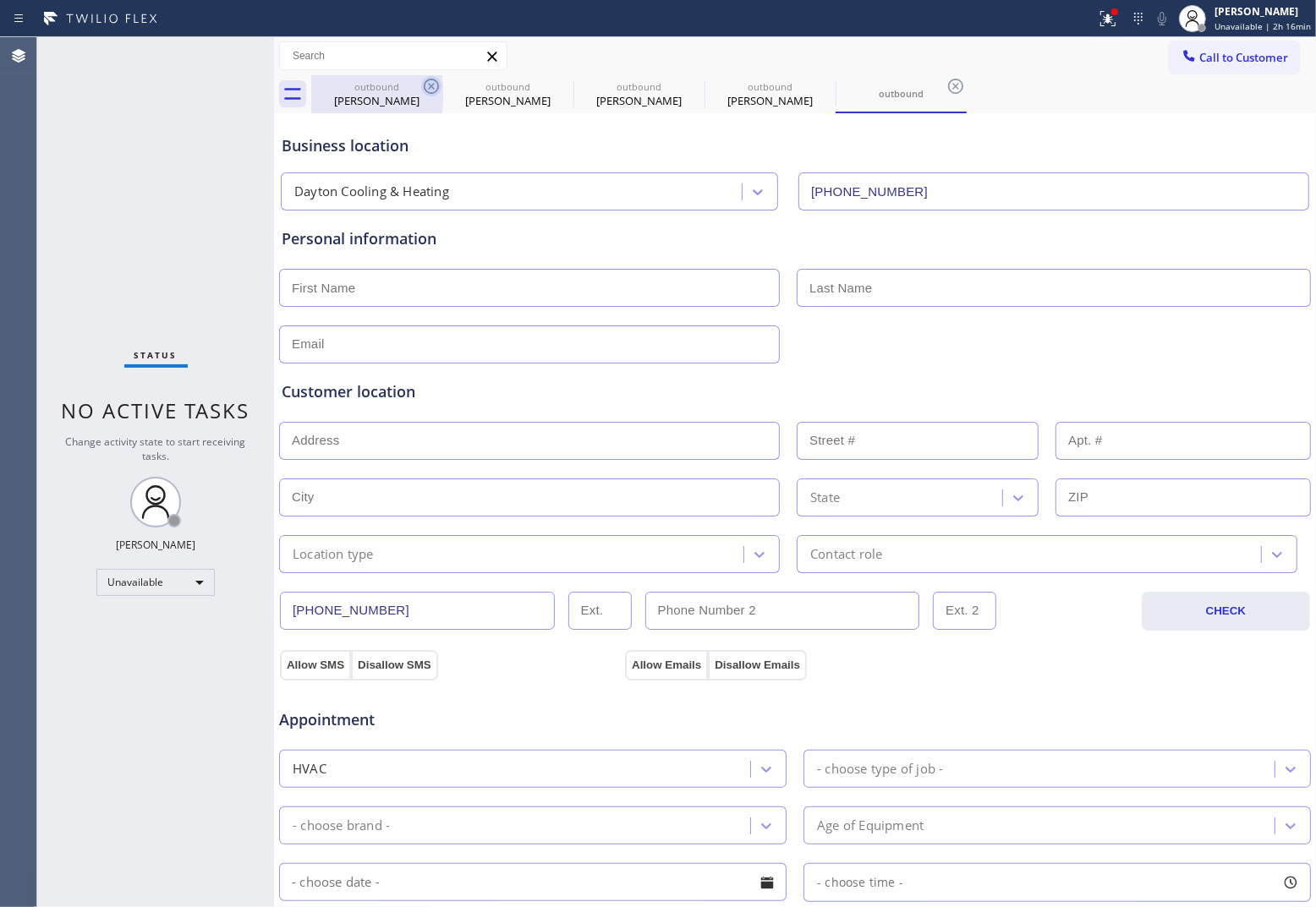
click at [437, 78] on icon at bounding box center [431, 86] width 21 height 21
click at [0, 0] on icon at bounding box center [0, 0] width 0 height 0
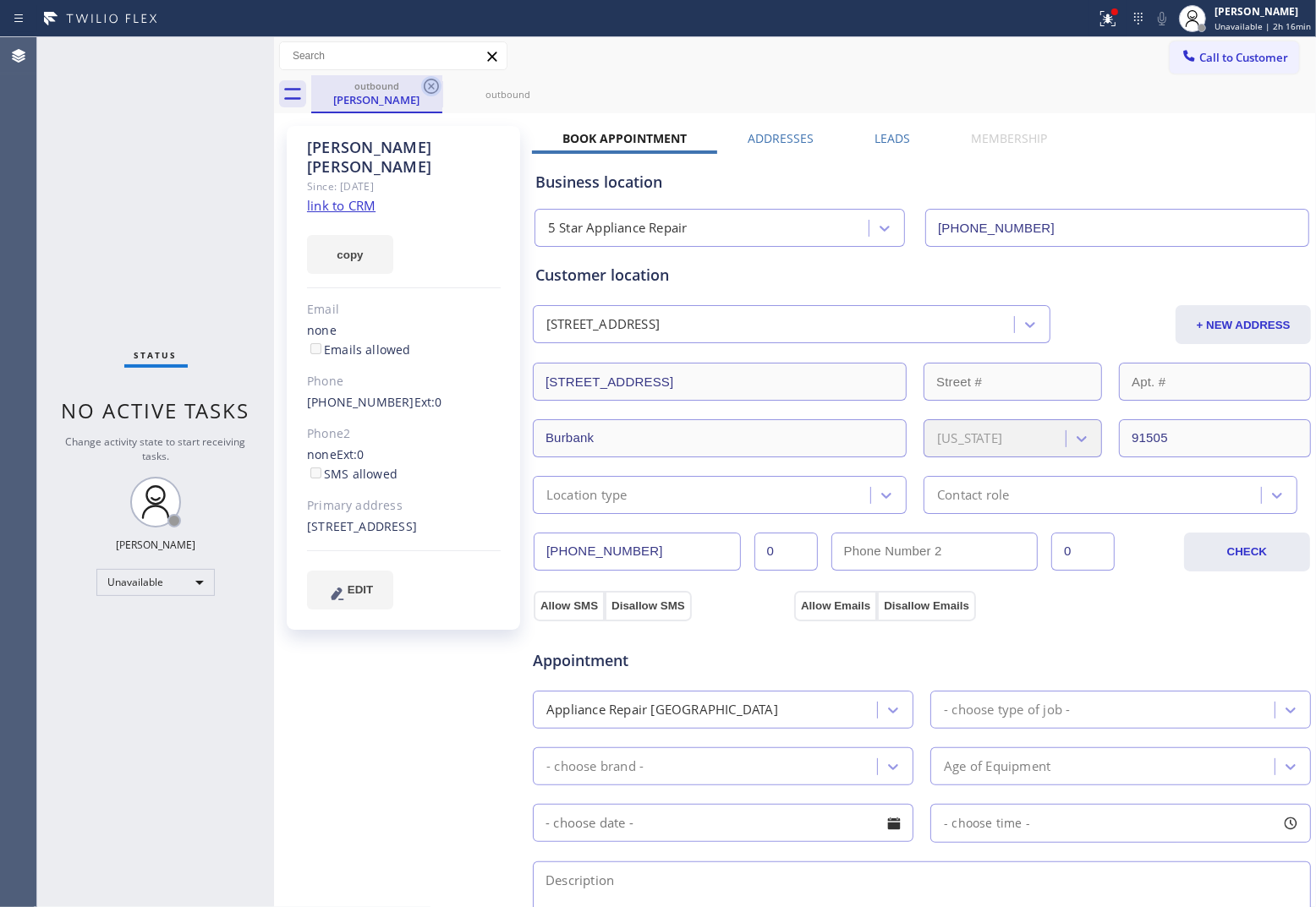
click at [437, 78] on icon at bounding box center [431, 86] width 21 height 21
click at [0, 0] on icon at bounding box center [0, 0] width 0 height 0
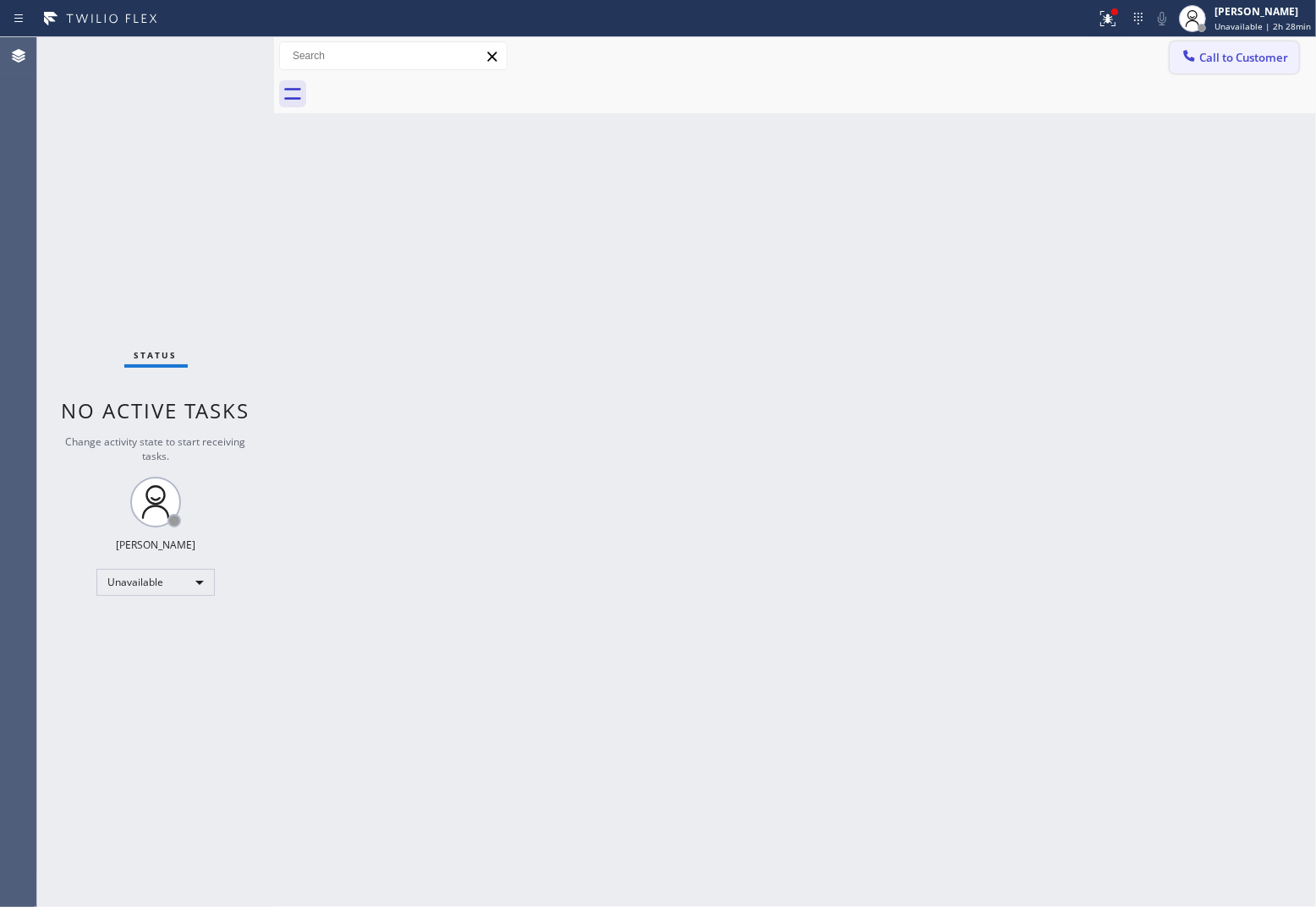
click at [1054, 60] on span "Call to Customer" at bounding box center [1244, 57] width 88 height 15
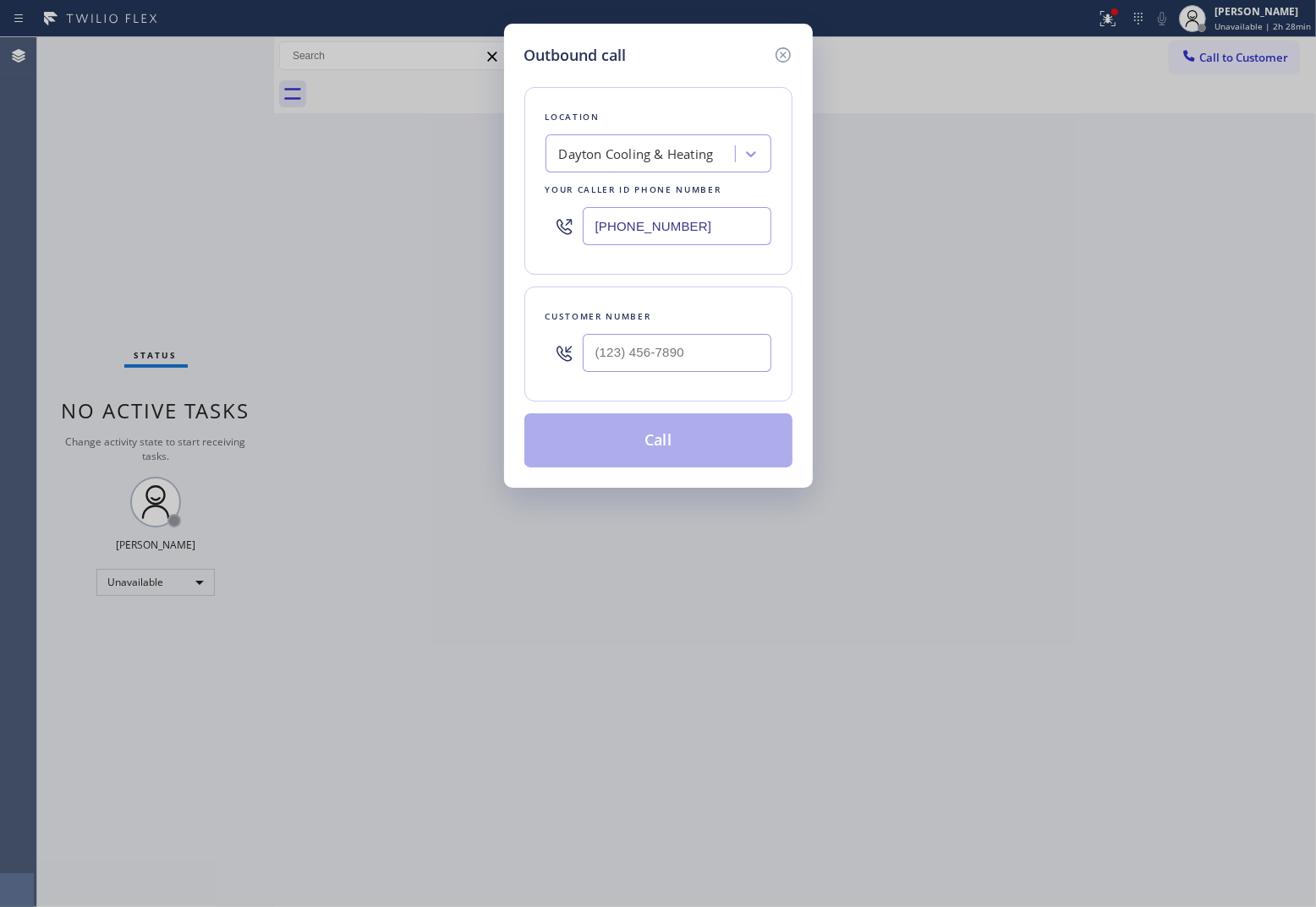
click at [675, 226] on input "[PHONE_NUMBER]" at bounding box center [676, 226] width 189 height 38
click at [691, 363] on input "(___) ___-____" at bounding box center [676, 353] width 189 height 38
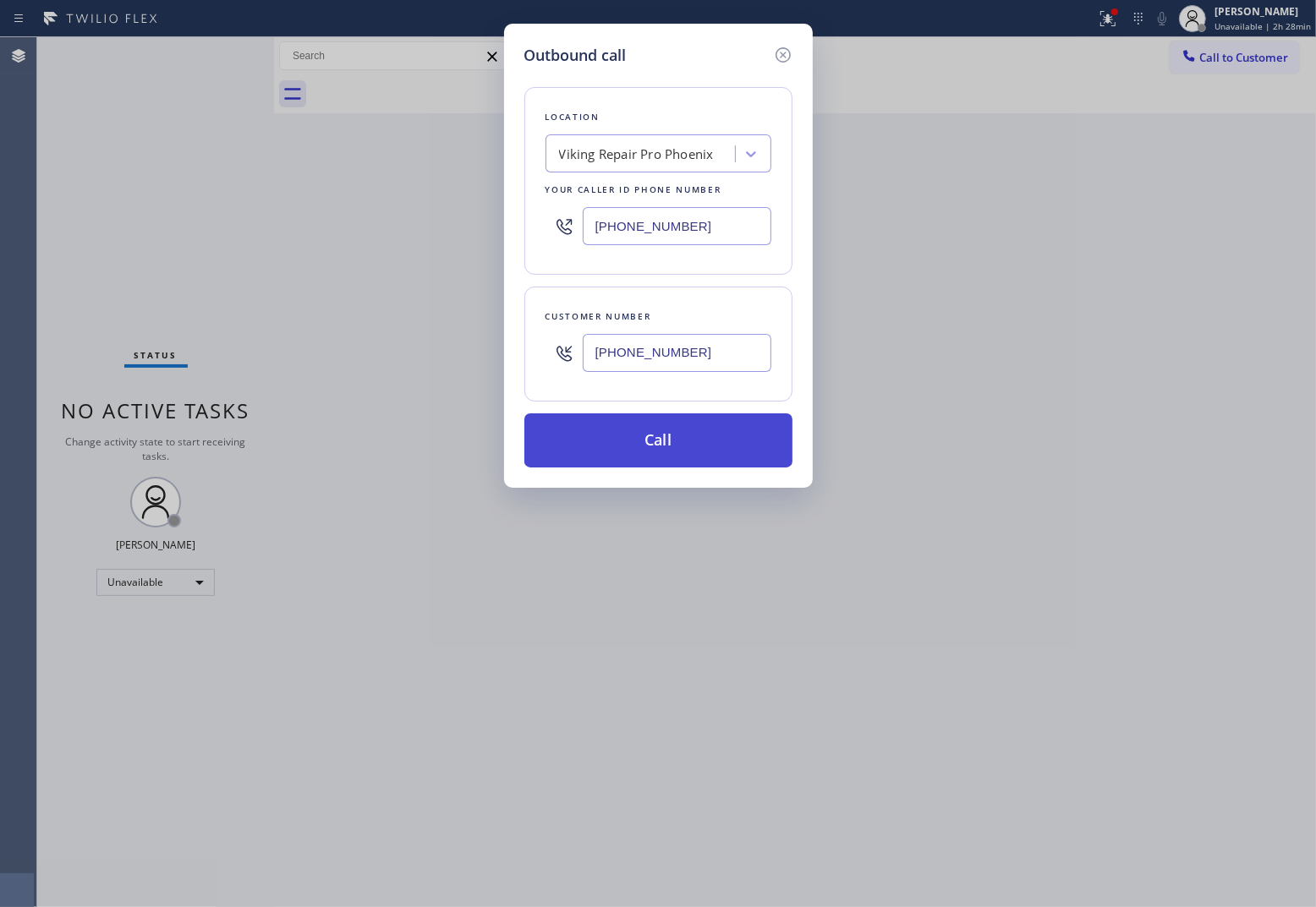
click at [686, 440] on button "Call" at bounding box center [658, 440] width 268 height 54
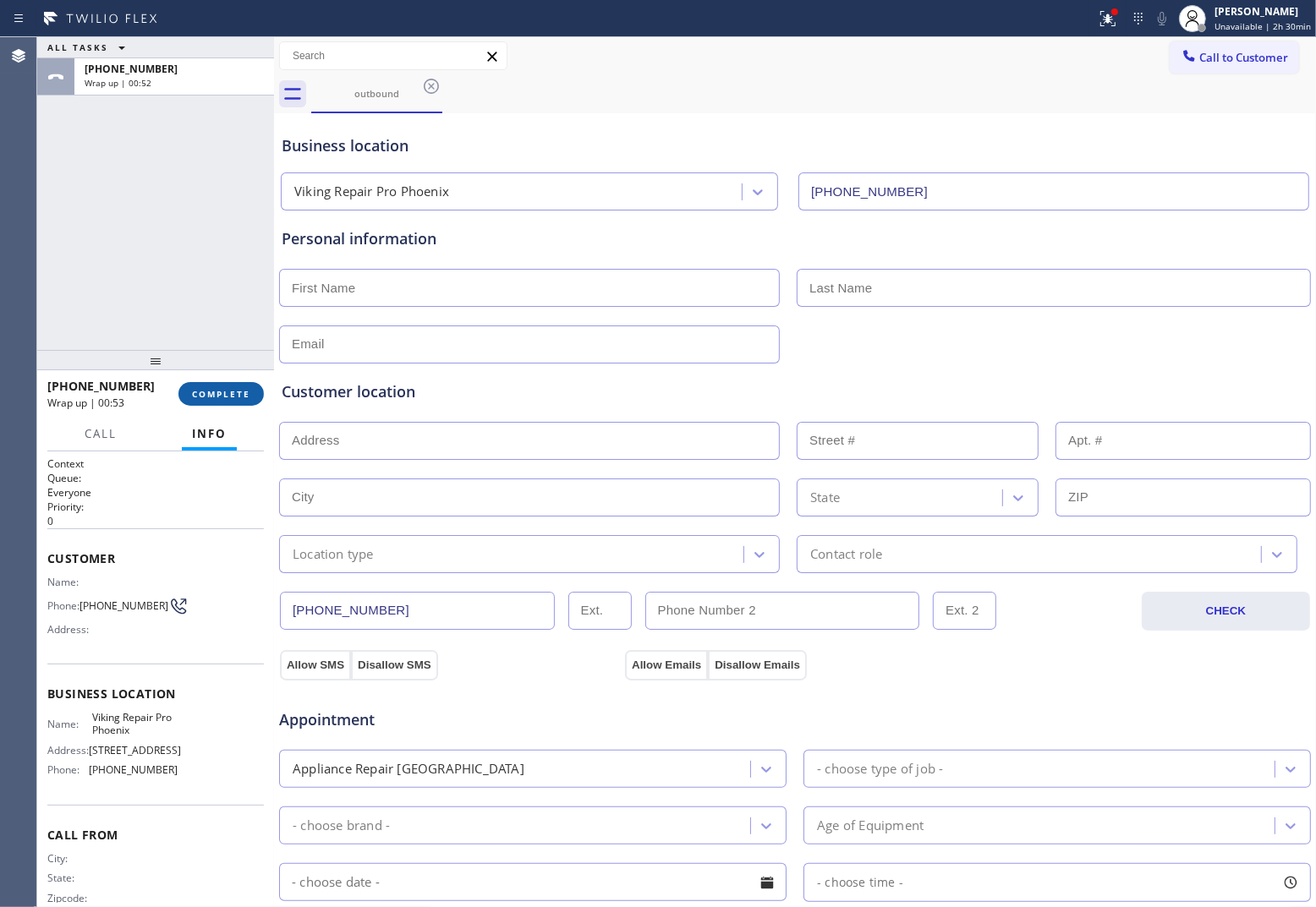
click at [245, 389] on span "COMPLETE" at bounding box center [221, 393] width 59 height 12
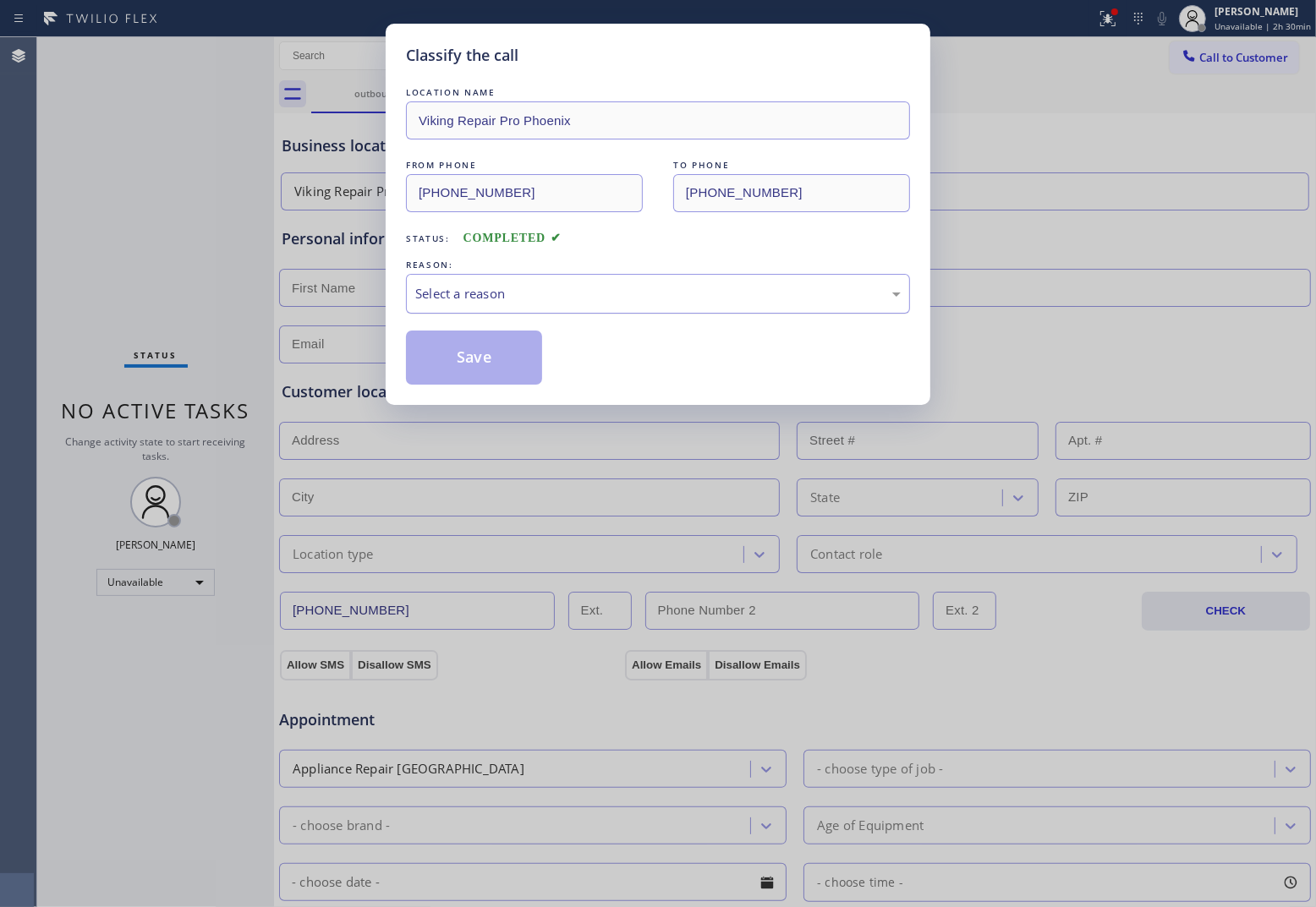
drag, startPoint x: 623, startPoint y: 289, endPoint x: 605, endPoint y: 298, distance: 20.1
click at [622, 289] on div "Select a reason" at bounding box center [658, 294] width 485 height 20
click at [510, 355] on button "Save" at bounding box center [474, 358] width 136 height 54
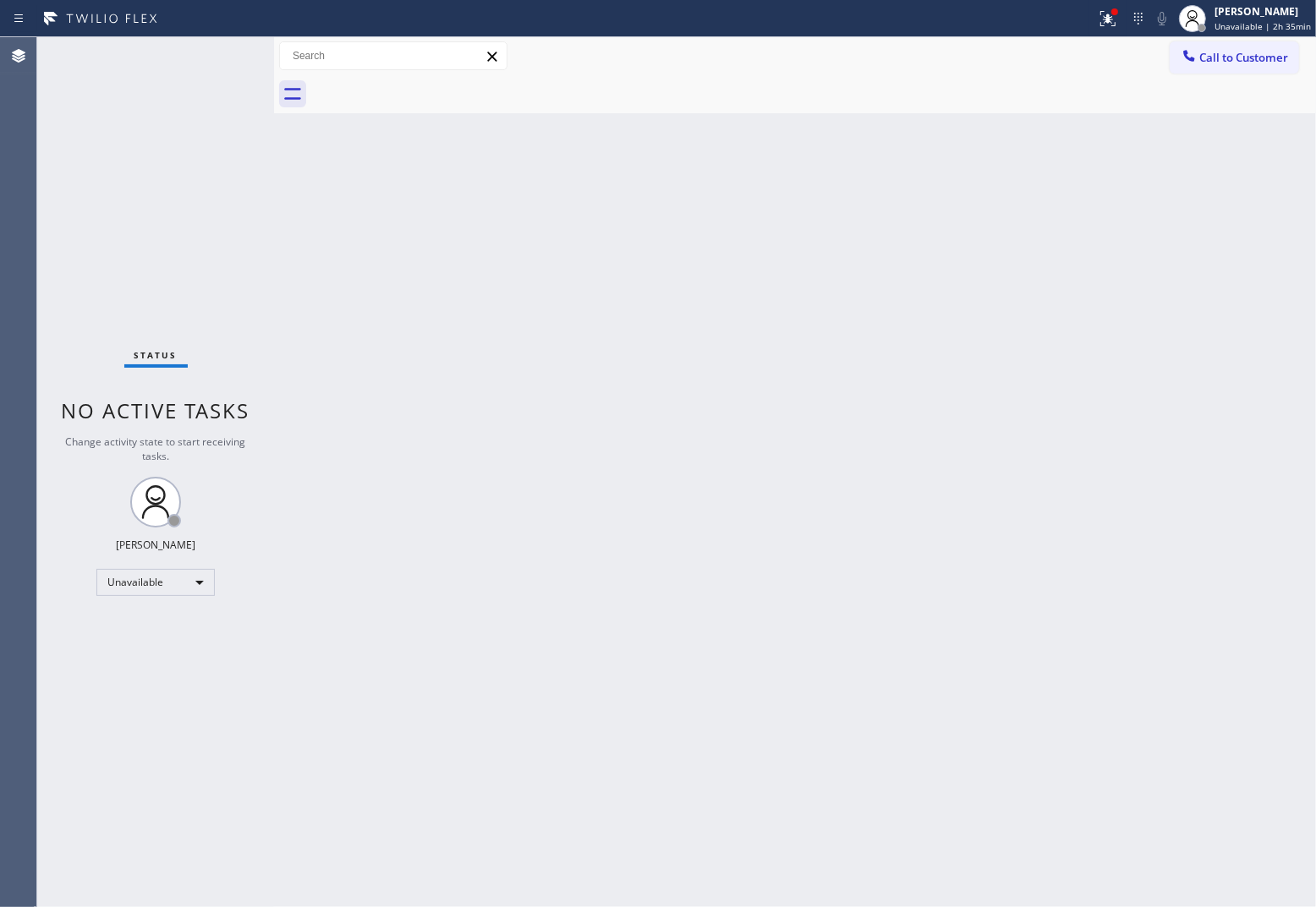
drag, startPoint x: 22, startPoint y: 235, endPoint x: 1066, endPoint y: 68, distance: 1057.3
click at [48, 230] on div "Agent Desktop Classify the call LOCATION NAME North Miami Appliance Service FRO…" at bounding box center [658, 472] width 1316 height 870
click at [1054, 48] on button "Call to Customer" at bounding box center [1234, 58] width 129 height 32
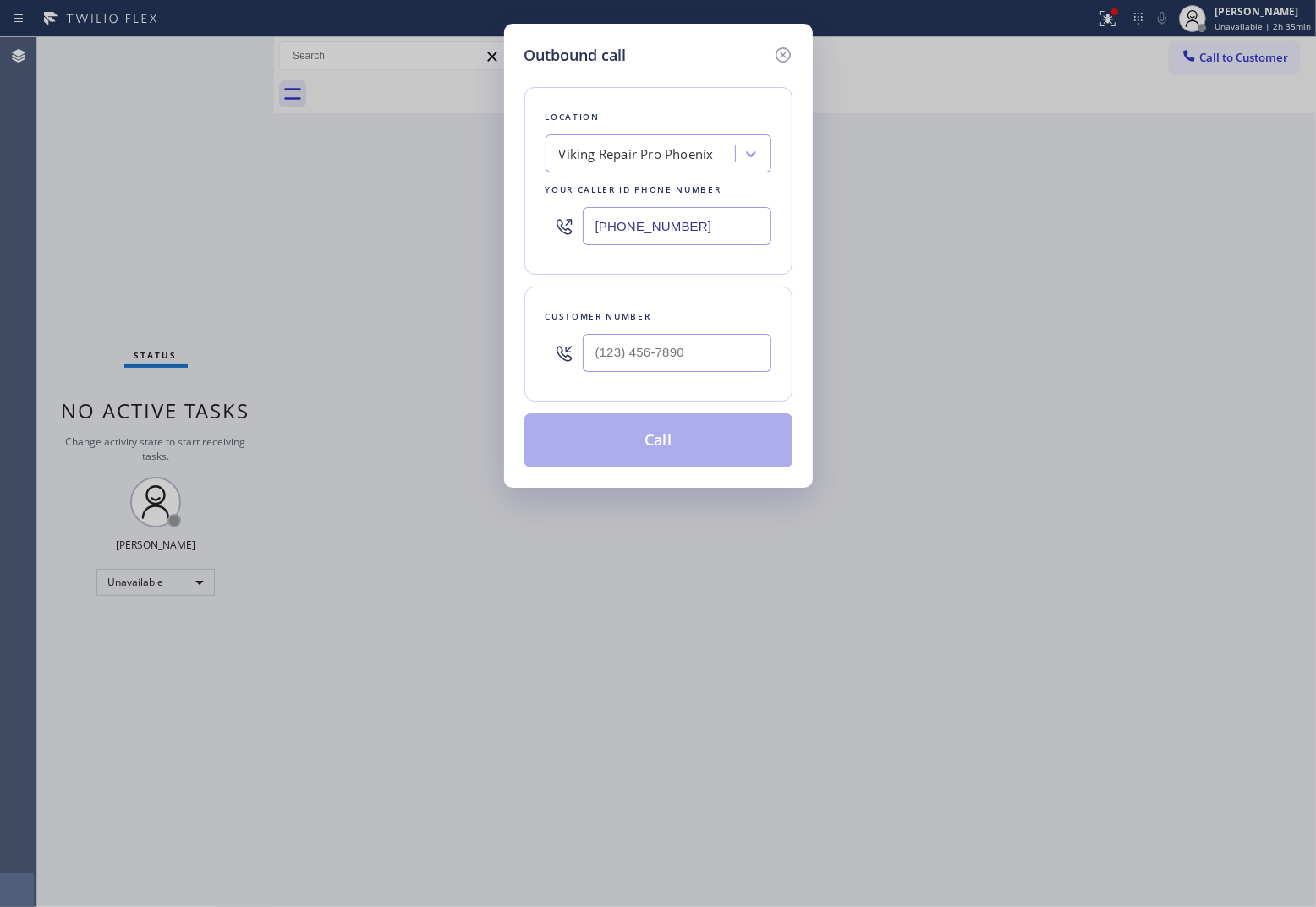
click at [647, 234] on input "[PHONE_NUMBER]" at bounding box center [676, 226] width 189 height 38
click at [658, 353] on input "(___) ___-____" at bounding box center [676, 353] width 189 height 38
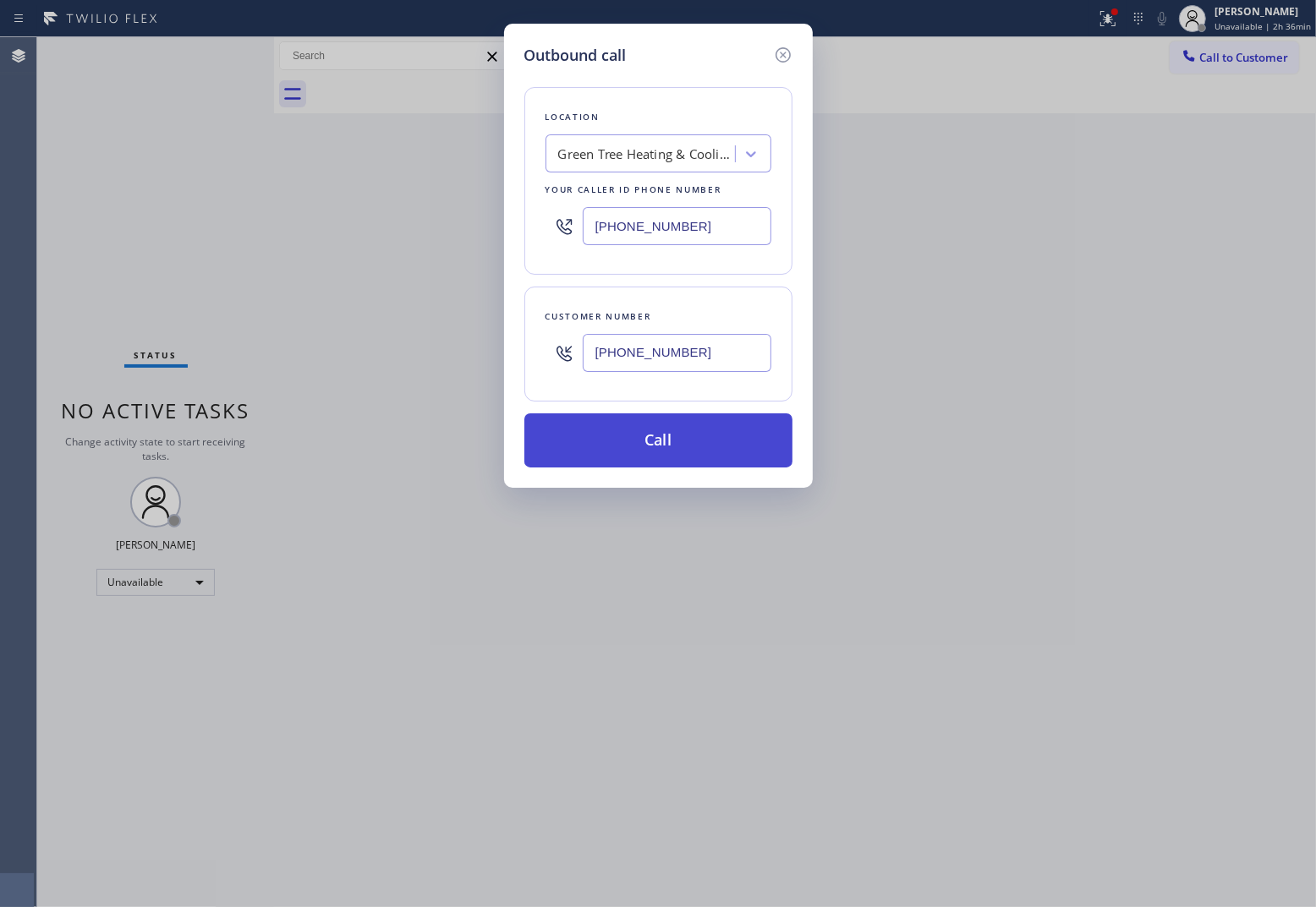
click at [675, 423] on button "Call" at bounding box center [658, 440] width 268 height 54
click at [674, 444] on button "Call" at bounding box center [658, 440] width 268 height 54
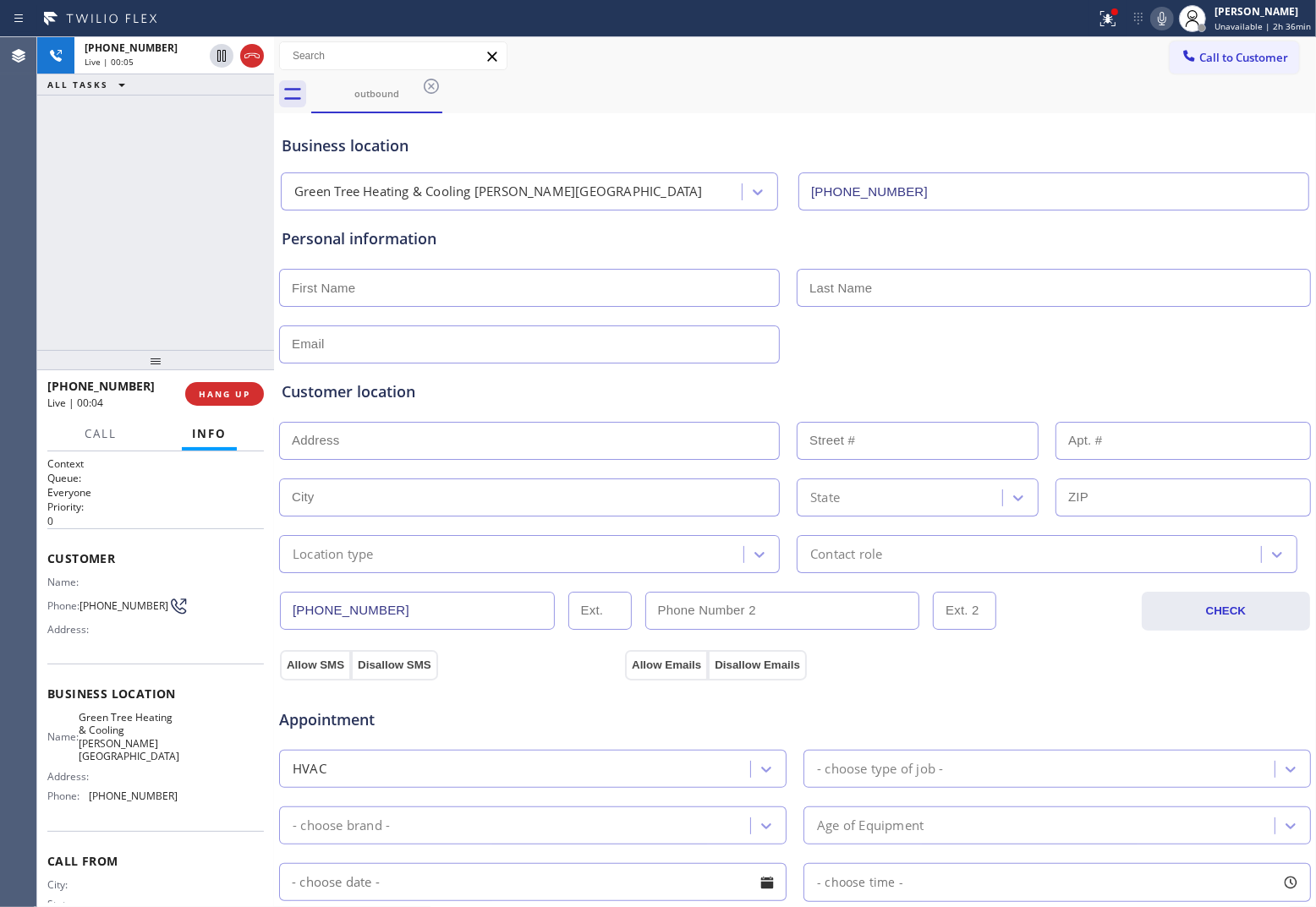
drag, startPoint x: 49, startPoint y: 216, endPoint x: 96, endPoint y: 208, distance: 47.7
click at [55, 216] on div "[PHONE_NUMBER] Live | 00:05 ALL TASKS ALL TASKS ACTIVE TASKS TASKS IN WRAP UP" at bounding box center [155, 193] width 237 height 313
click at [40, 155] on div "ALL TASKS ALL TASKS ACTIVE TASKS TASKS IN WRAP UP [PHONE_NUMBER] Wrap up | 03:11" at bounding box center [155, 193] width 237 height 313
drag, startPoint x: 247, startPoint y: 411, endPoint x: 235, endPoint y: 408, distance: 12.4
click at [239, 411] on div "[PHONE_NUMBER] Wrap up | 03:11 COMPLETE" at bounding box center [156, 394] width 216 height 44
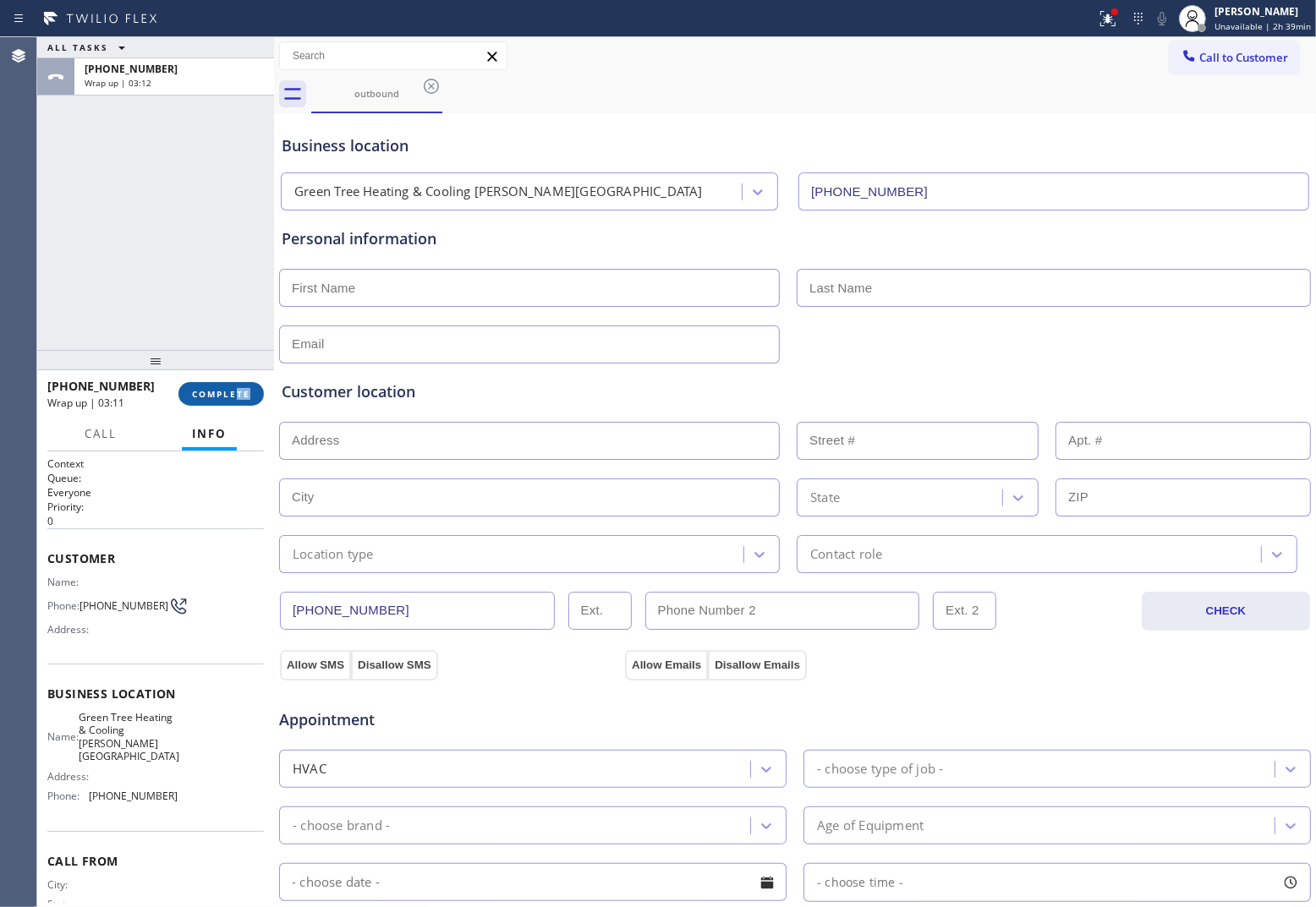
click at [230, 389] on span "COMPLETE" at bounding box center [221, 393] width 59 height 12
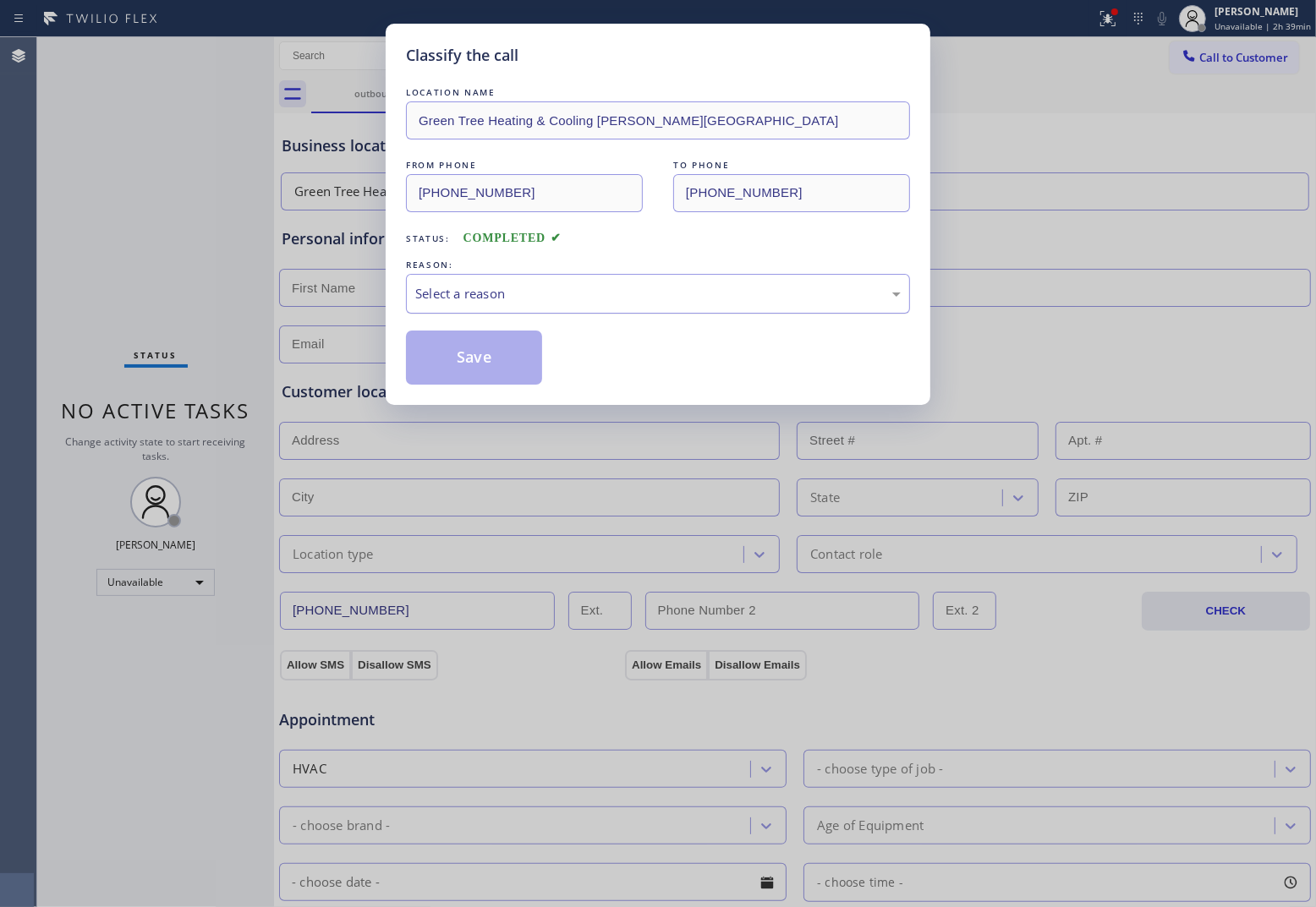
drag, startPoint x: 555, startPoint y: 284, endPoint x: 550, endPoint y: 305, distance: 21.6
click at [555, 286] on div "Select a reason" at bounding box center [658, 294] width 504 height 40
click at [478, 359] on button "Save" at bounding box center [474, 358] width 136 height 54
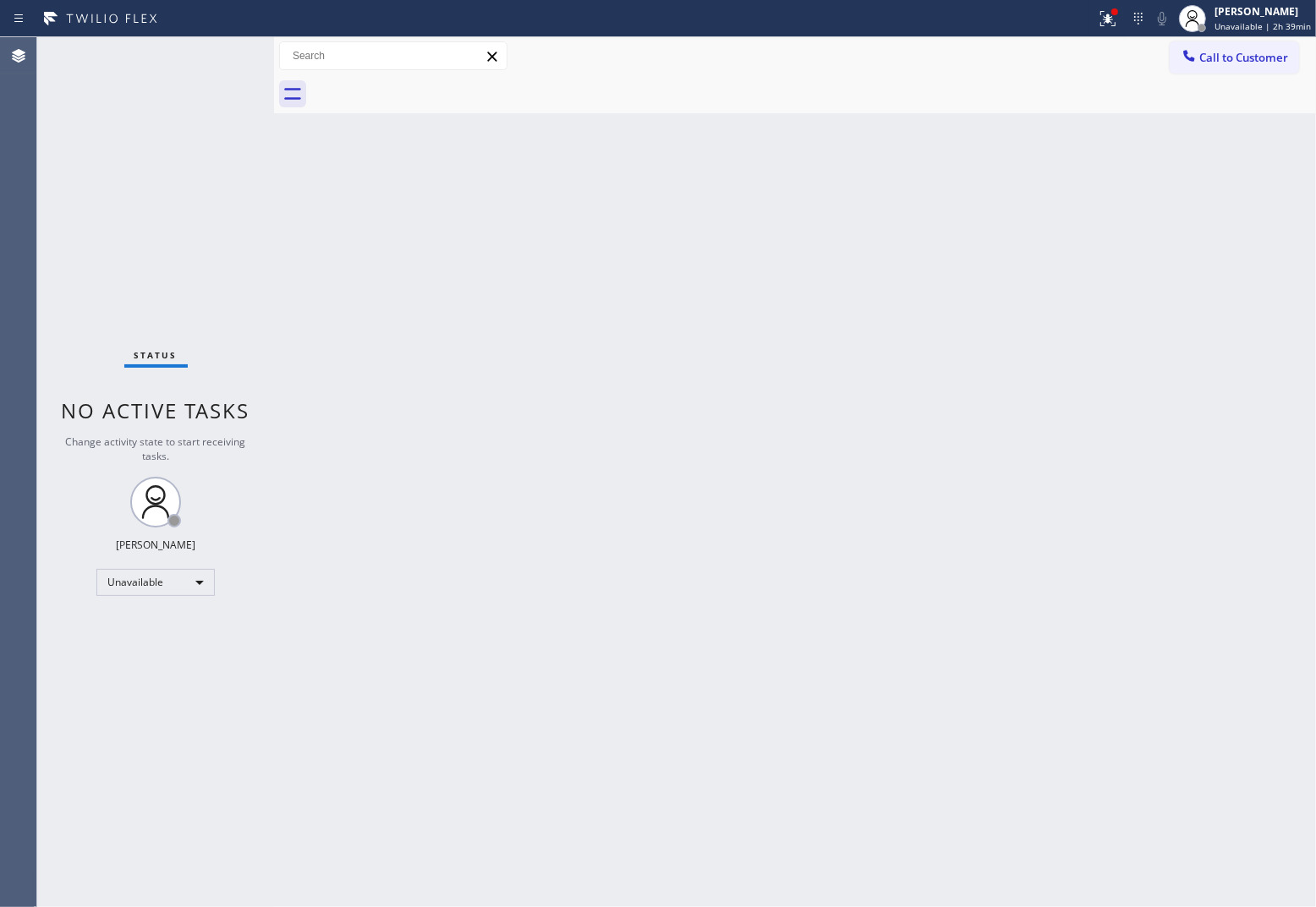
click at [47, 363] on div "Status No active tasks Change activity state to start receiving tasks. [PERSON_…" at bounding box center [155, 472] width 237 height 870
click at [25, 291] on div "Agent Desktop" at bounding box center [18, 472] width 36 height 870
drag, startPoint x: 1303, startPoint y: 56, endPoint x: 1262, endPoint y: 60, distance: 41.2
click at [1054, 56] on div "Call to Customer Outbound call Location Green Tree Heating & Cooling [PERSON_NA…" at bounding box center [1243, 56] width 146 height 30
click at [1054, 60] on span "Call to Customer" at bounding box center [1244, 57] width 88 height 15
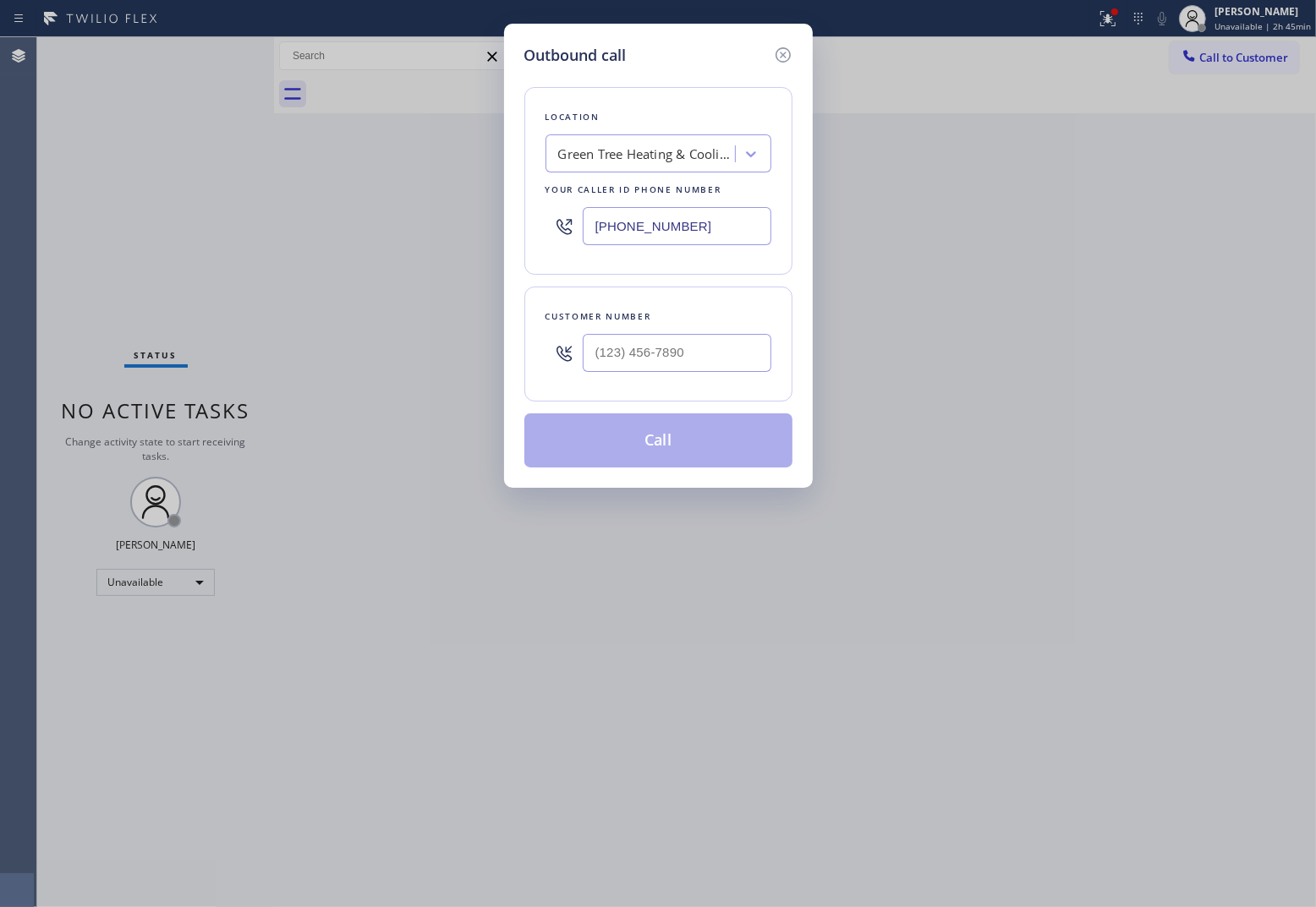
click at [640, 228] on input "[PHONE_NUMBER]" at bounding box center [676, 226] width 189 height 38
click at [689, 351] on input "text" at bounding box center [676, 353] width 189 height 38
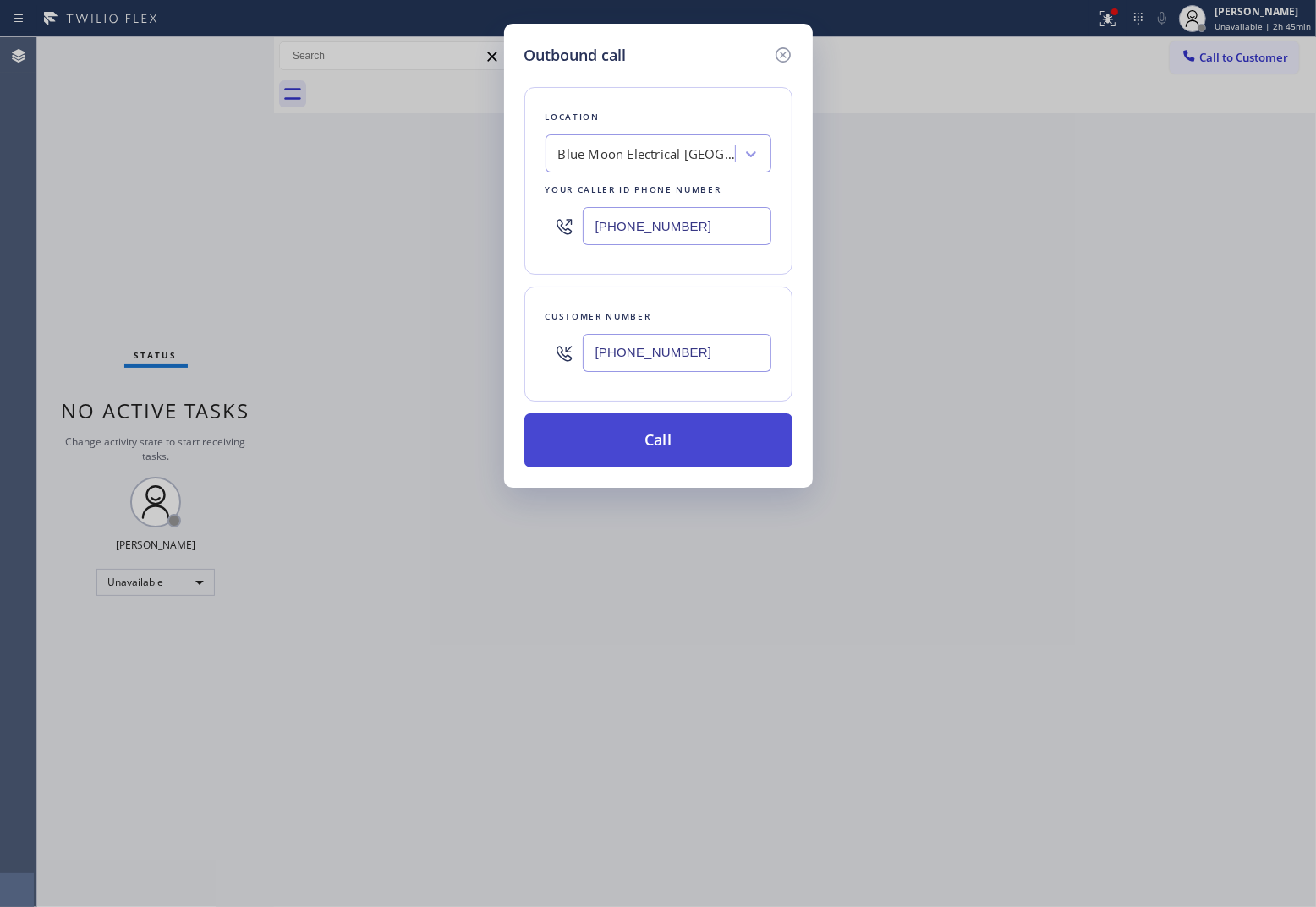
click at [682, 428] on button "Call" at bounding box center [658, 440] width 268 height 54
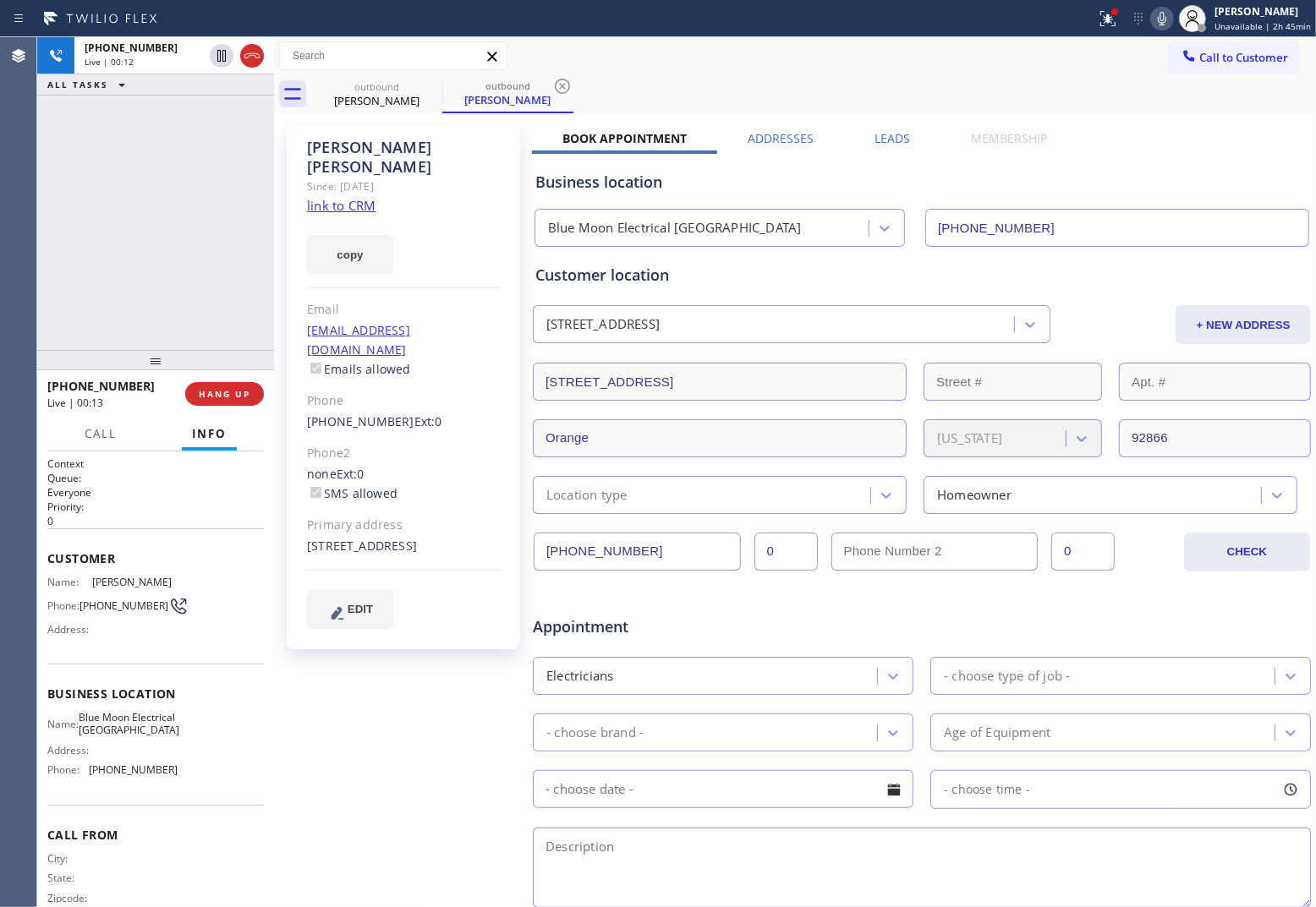
click at [60, 211] on div "[PHONE_NUMBER] Live | 00:12 ALL TASKS ALL TASKS ACTIVE TASKS TASKS IN WRAP UP" at bounding box center [155, 193] width 237 height 313
click at [349, 197] on link "link to CRM" at bounding box center [341, 205] width 69 height 17
click at [258, 58] on icon at bounding box center [252, 56] width 15 height 5
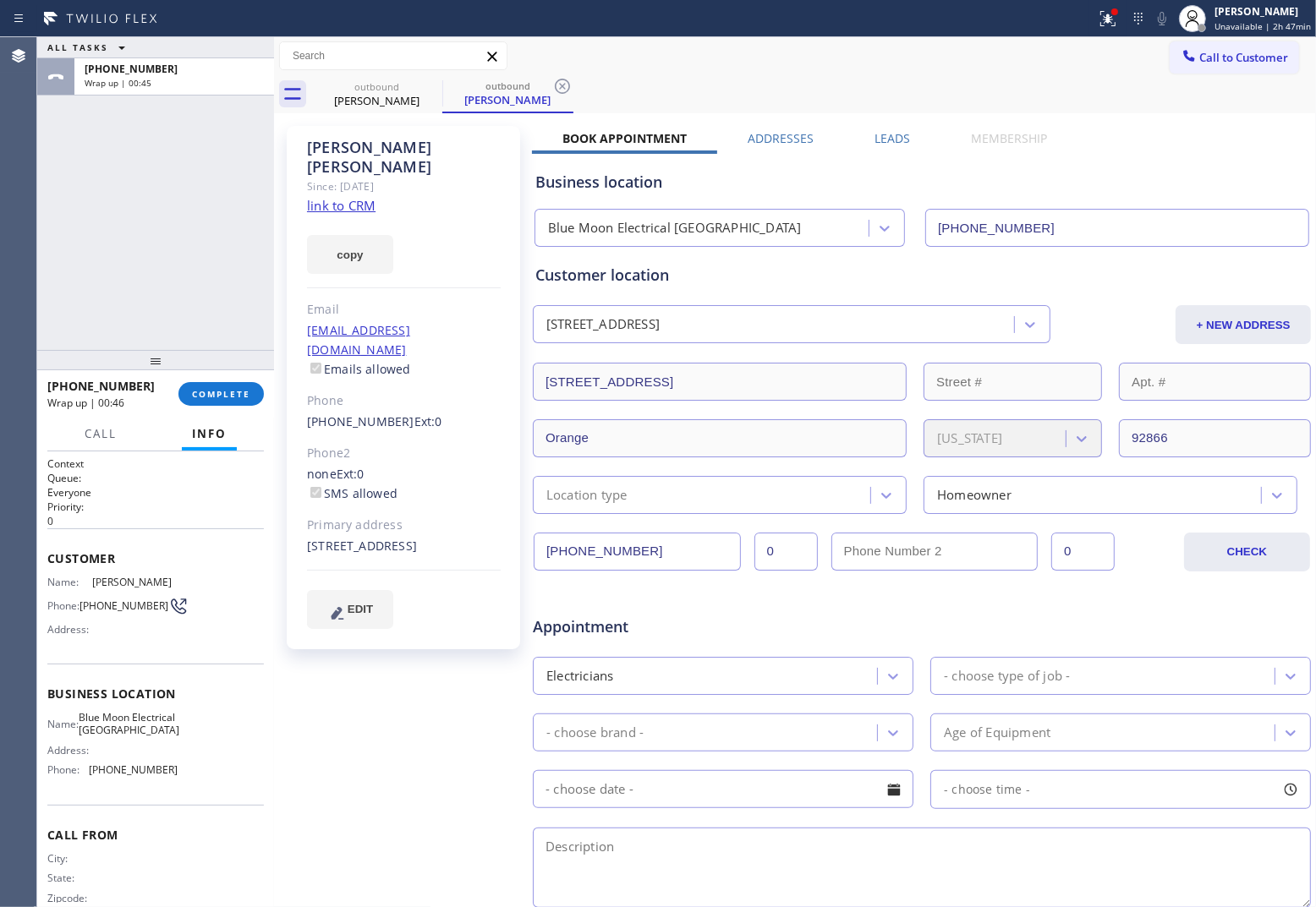
click at [31, 277] on div "Agent Desktop" at bounding box center [18, 472] width 36 height 870
click at [51, 216] on div "Agent Desktop Classify the call LOCATION NAME North Miami Appliance Service FRO…" at bounding box center [658, 472] width 1316 height 870
click at [228, 408] on div "[PHONE_NUMBER] Wrap up | 01:56 COMPLETE" at bounding box center [156, 394] width 216 height 44
click at [226, 399] on span "COMPLETE" at bounding box center [221, 393] width 59 height 12
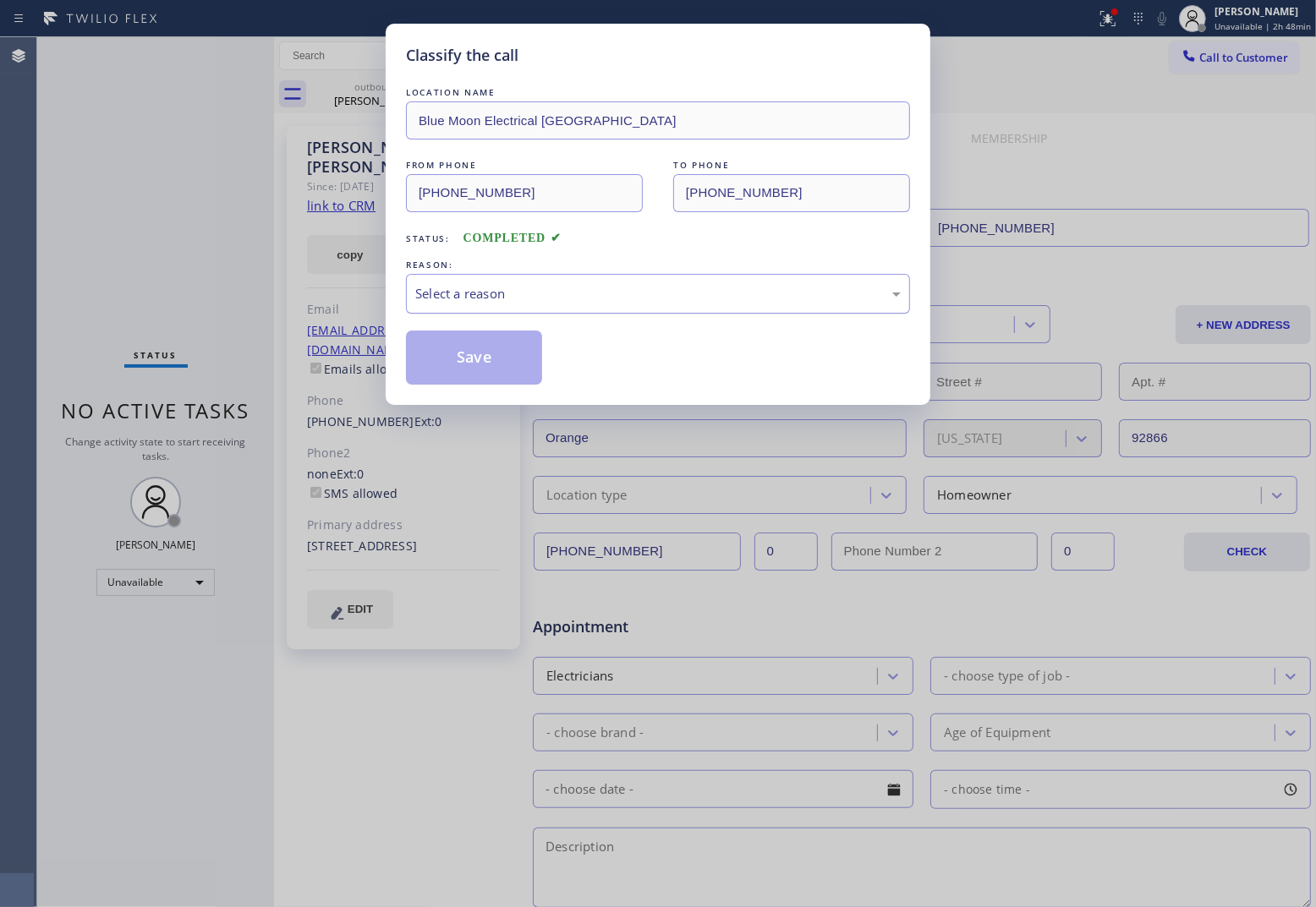
drag, startPoint x: 499, startPoint y: 284, endPoint x: 502, endPoint y: 300, distance: 16.3
click at [500, 285] on div "Select a reason" at bounding box center [658, 294] width 485 height 20
click at [467, 361] on button "Save" at bounding box center [474, 358] width 136 height 54
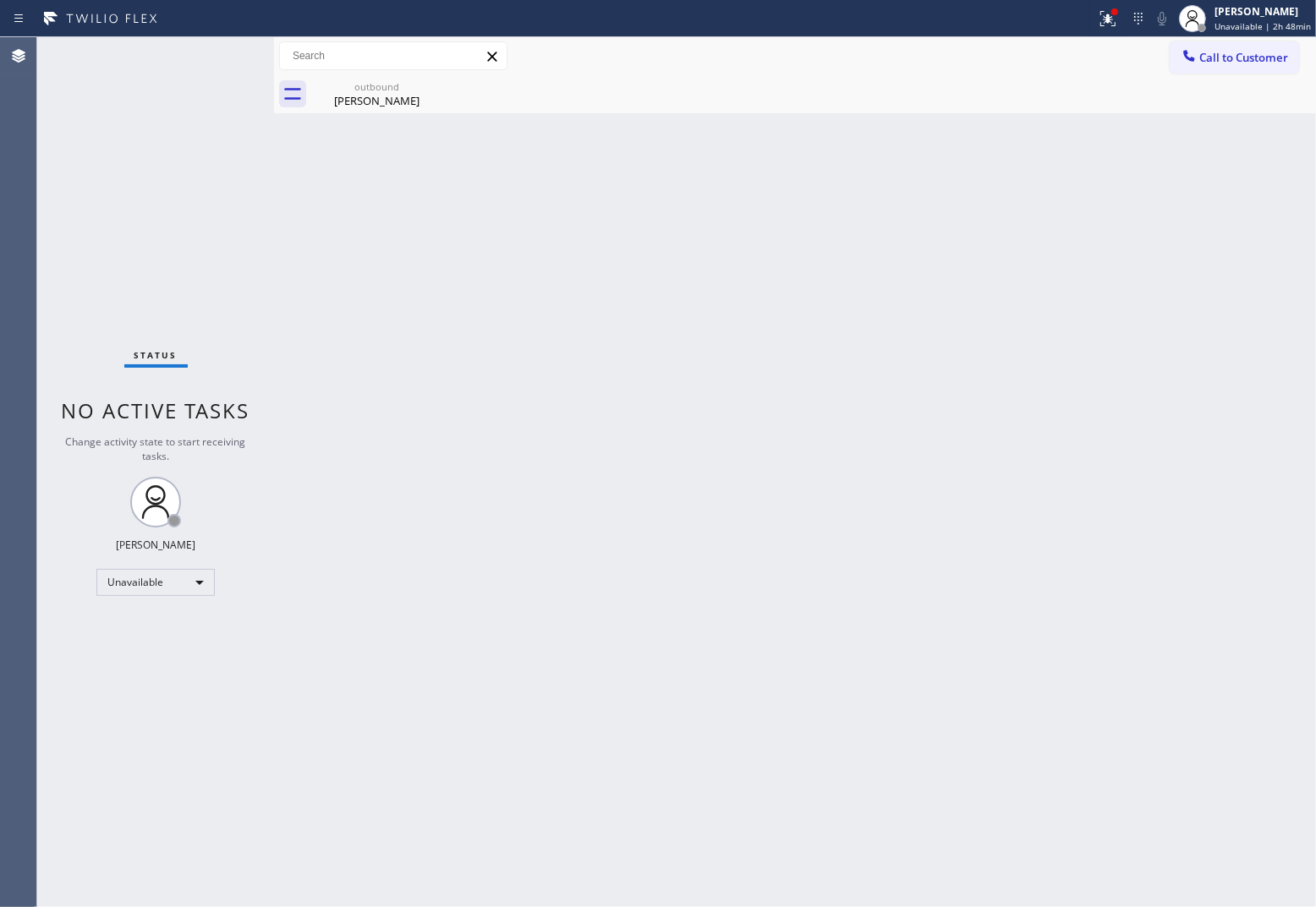
drag, startPoint x: 1225, startPoint y: 61, endPoint x: 785, endPoint y: 198, distance: 460.8
click at [1054, 61] on span "Call to Customer" at bounding box center [1244, 57] width 88 height 15
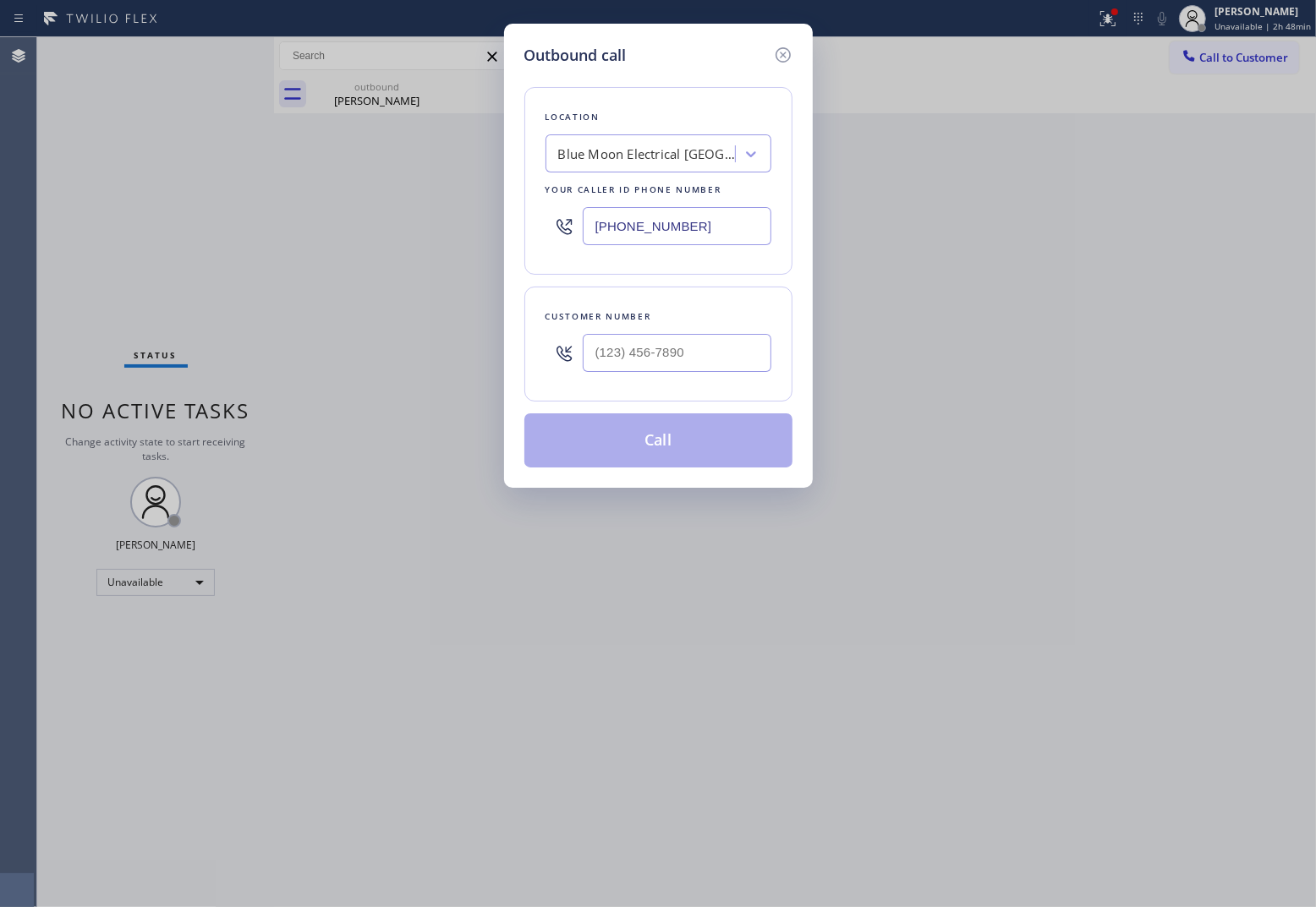
click at [687, 229] on input "[PHONE_NUMBER]" at bounding box center [676, 226] width 189 height 38
click at [671, 371] on input "(___) ___-____" at bounding box center [676, 353] width 189 height 38
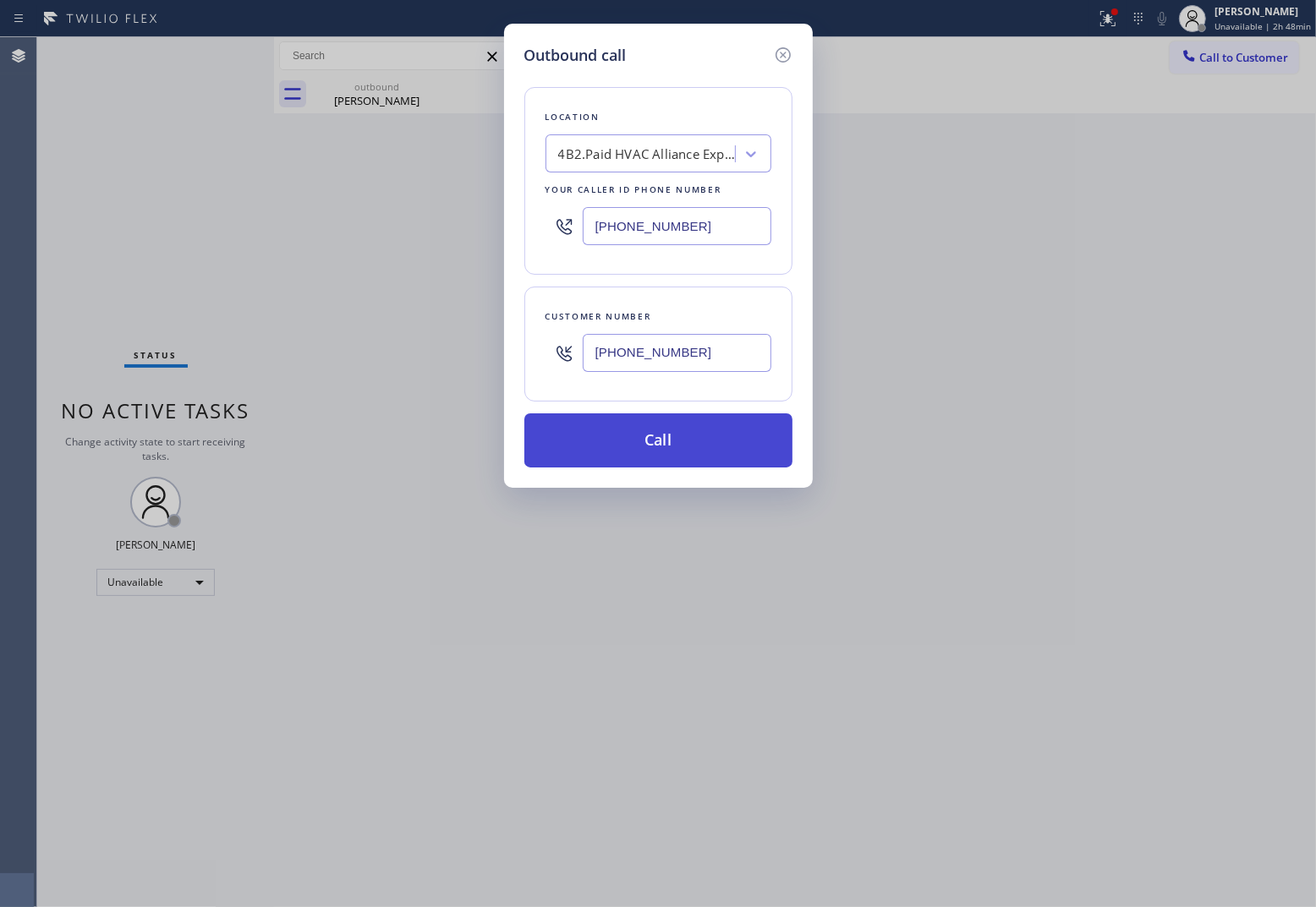
click at [678, 440] on button "Call" at bounding box center [658, 440] width 268 height 54
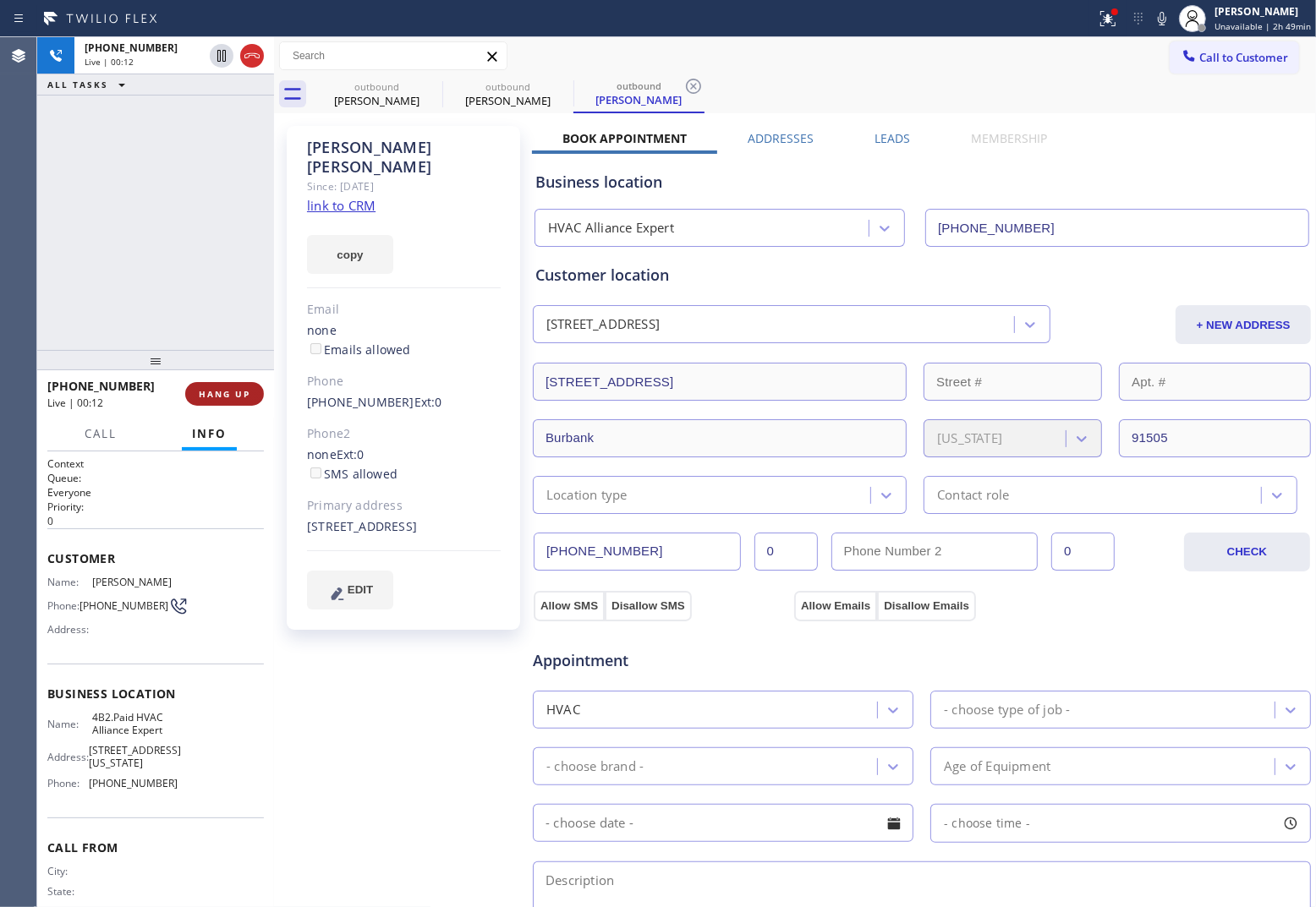
click at [247, 394] on span "HANG UP" at bounding box center [224, 393] width 51 height 12
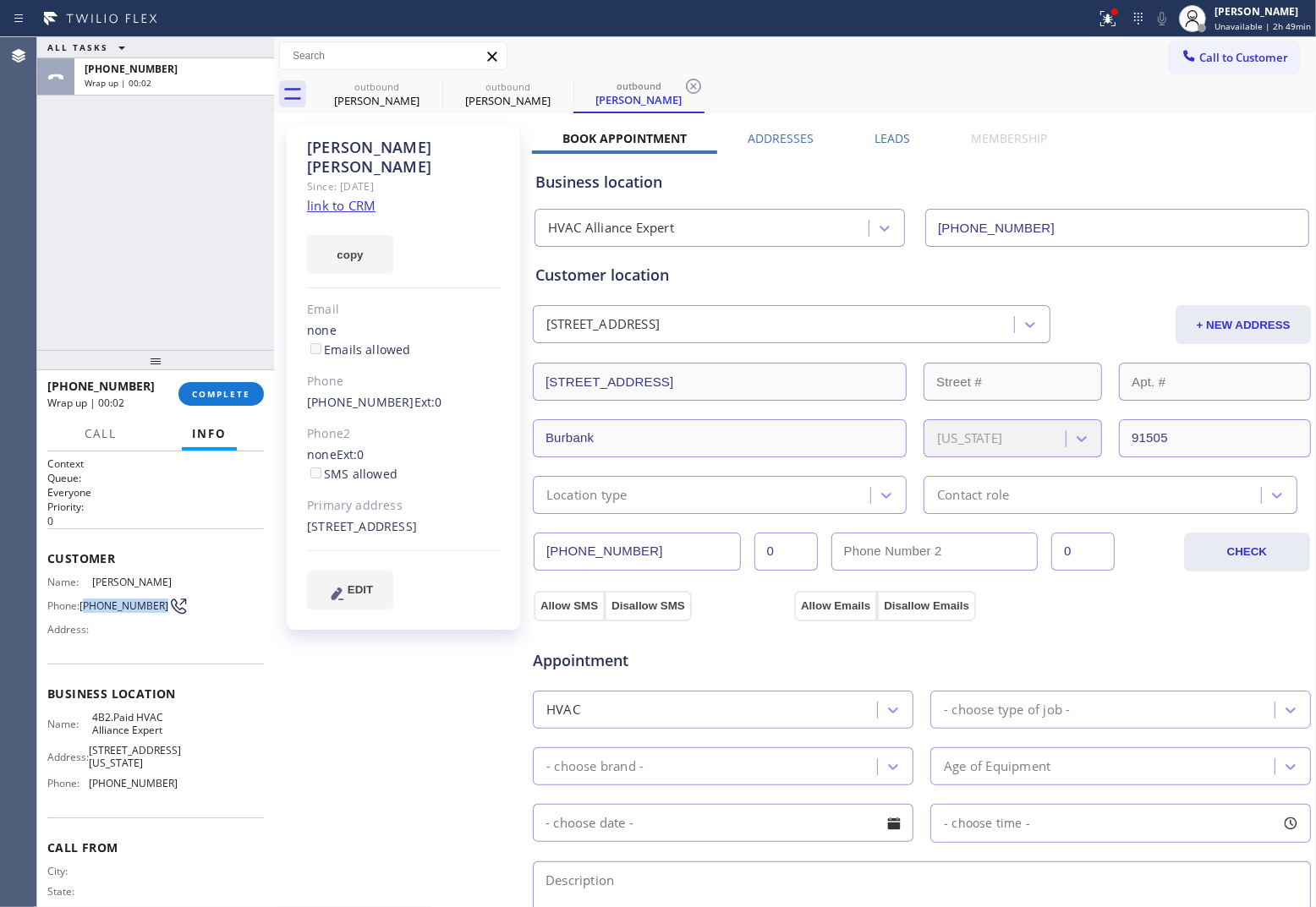
drag, startPoint x: 103, startPoint y: 615, endPoint x: 85, endPoint y: 596, distance: 26.2
click at [85, 596] on div "Name: Marie Ortis Phone: (253) 683-1728 Address:" at bounding box center [113, 609] width 130 height 67
copy span "253) 683-1728"
click at [1260, 60] on span "Call to Customer" at bounding box center [1244, 57] width 88 height 15
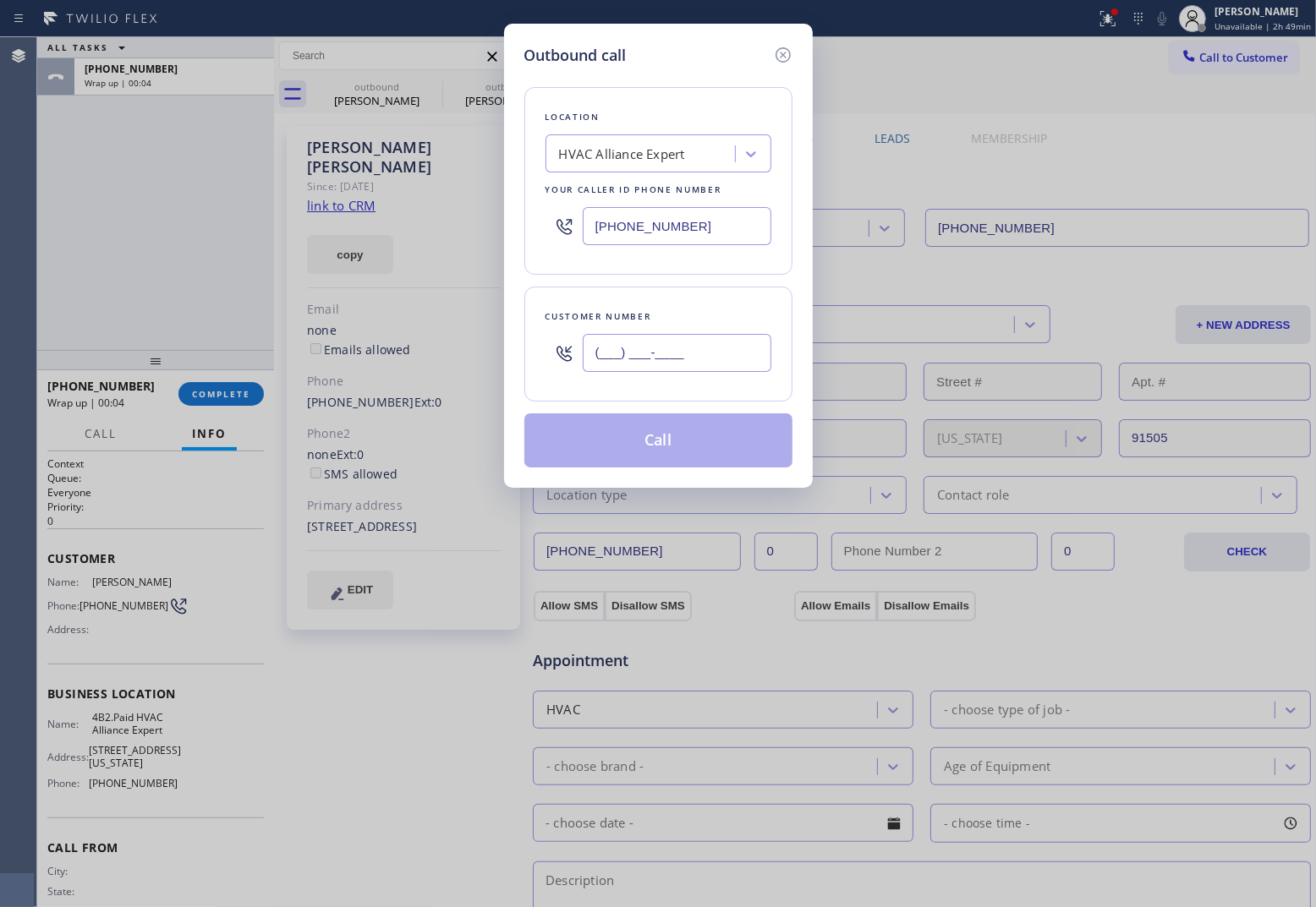
click at [712, 345] on input "(___) ___-____" at bounding box center [676, 353] width 189 height 38
paste input "253) 683-1728"
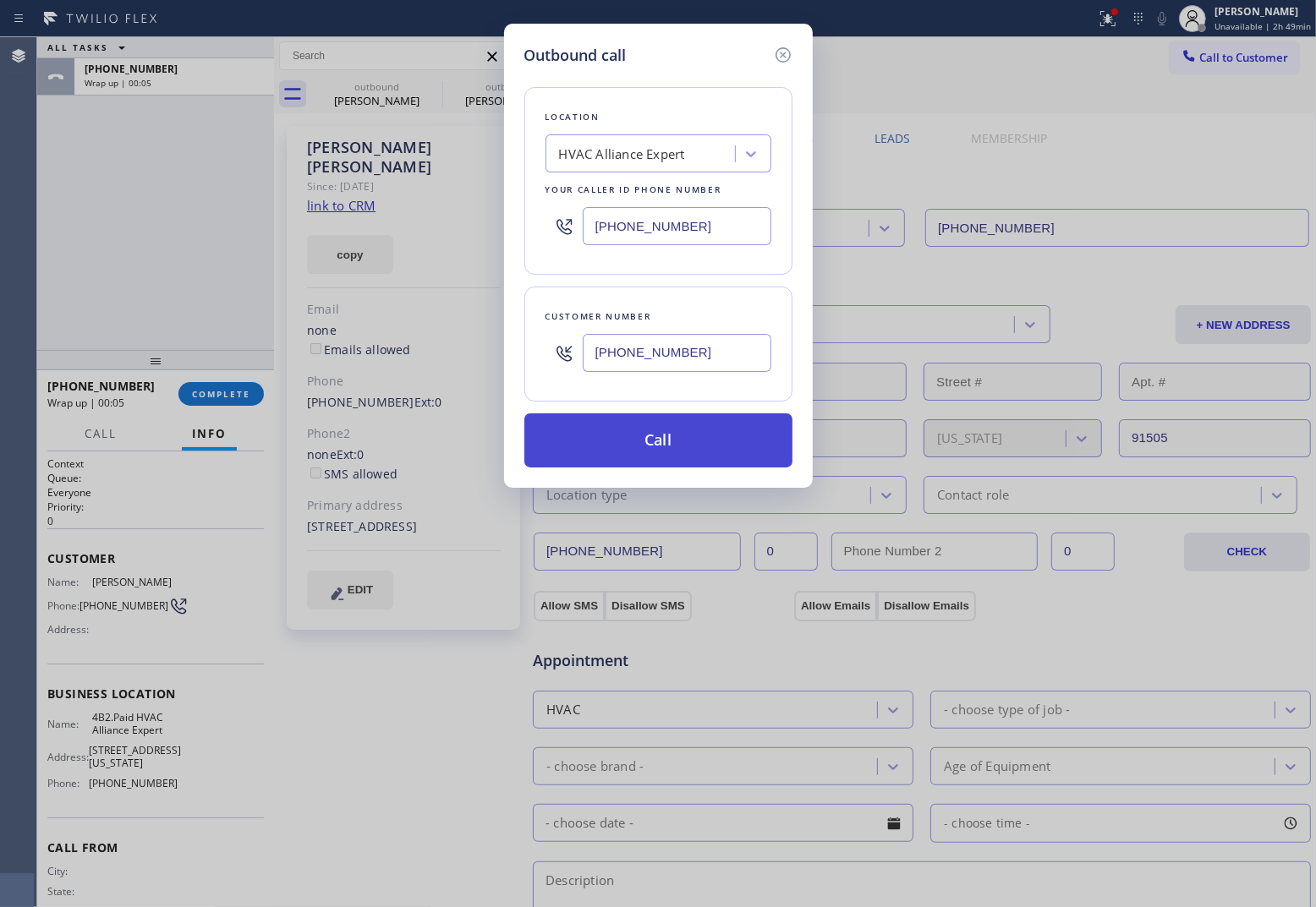
type input "[PHONE_NUMBER]"
click at [706, 433] on button "Call" at bounding box center [658, 440] width 268 height 54
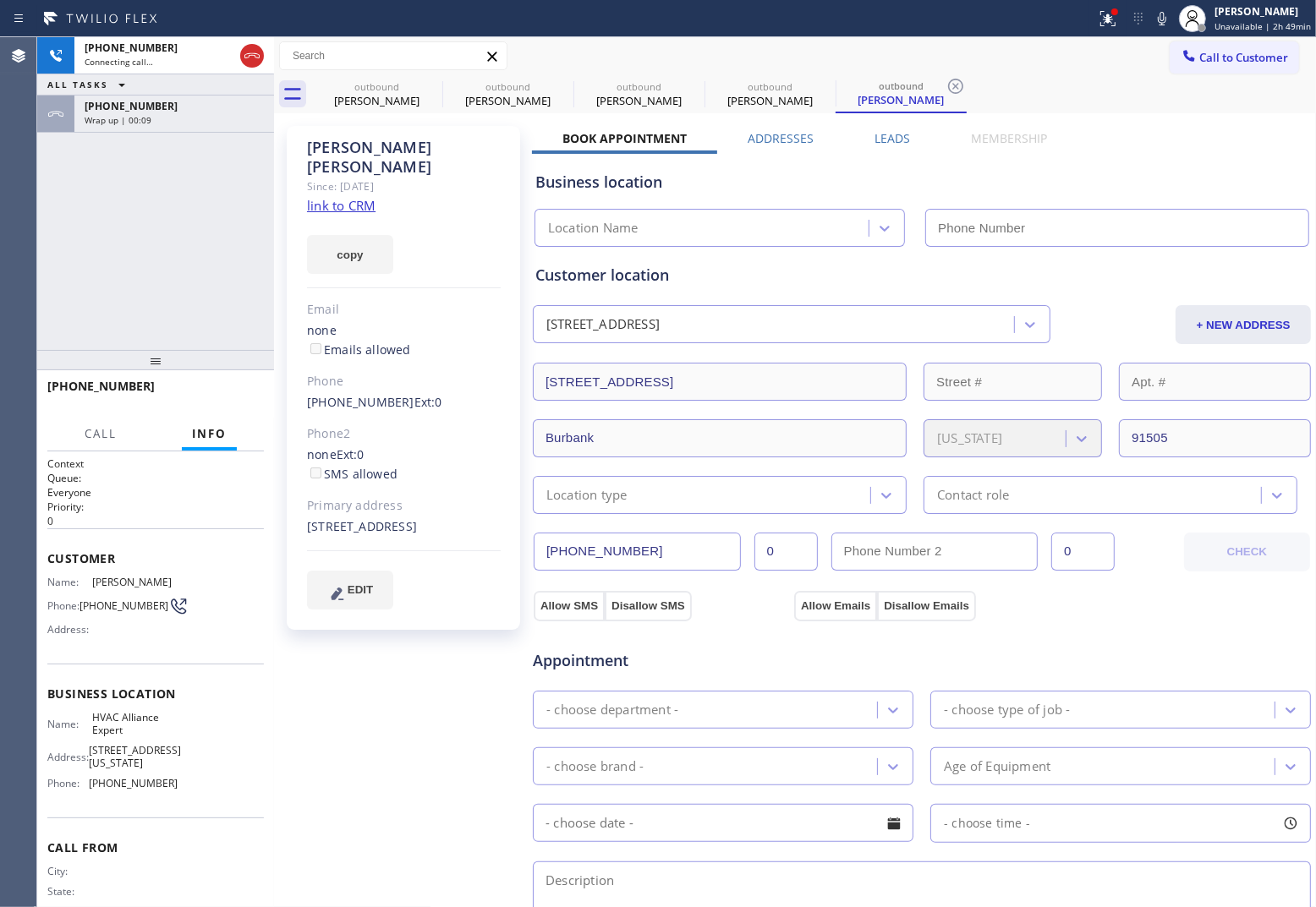
type input "[PHONE_NUMBER]"
click at [226, 389] on span "HANG UP" at bounding box center [224, 393] width 51 height 12
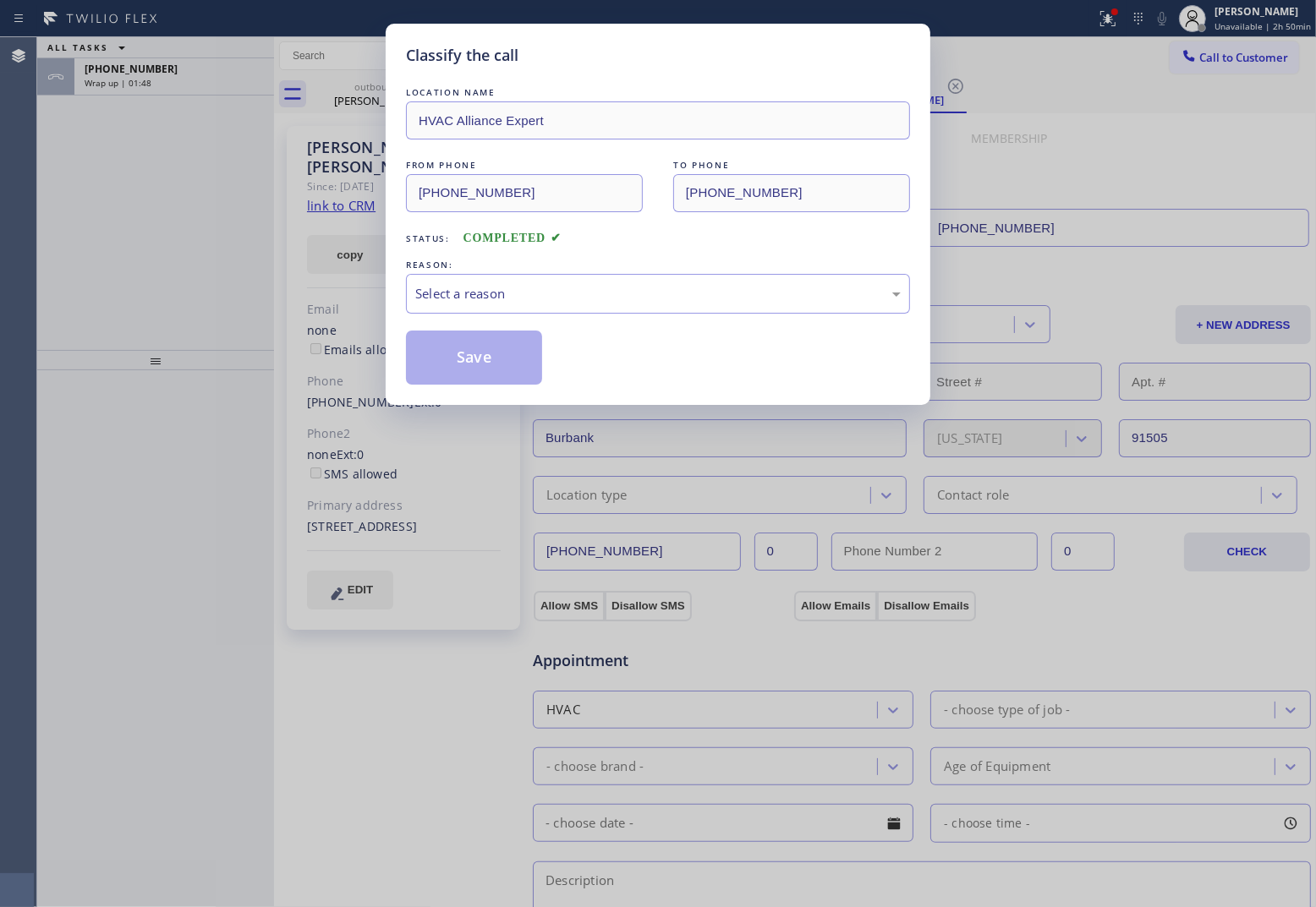
click at [14, 220] on div "Classify the call LOCATION NAME HVAC Alliance Expert FROM PHONE (855) 999-4417 …" at bounding box center [658, 454] width 1316 height 907
click at [512, 275] on div "REASON: Select a reason" at bounding box center [658, 285] width 504 height 58
click at [517, 289] on div "Select a reason" at bounding box center [658, 294] width 485 height 20
click at [504, 361] on button "Save" at bounding box center [474, 358] width 136 height 54
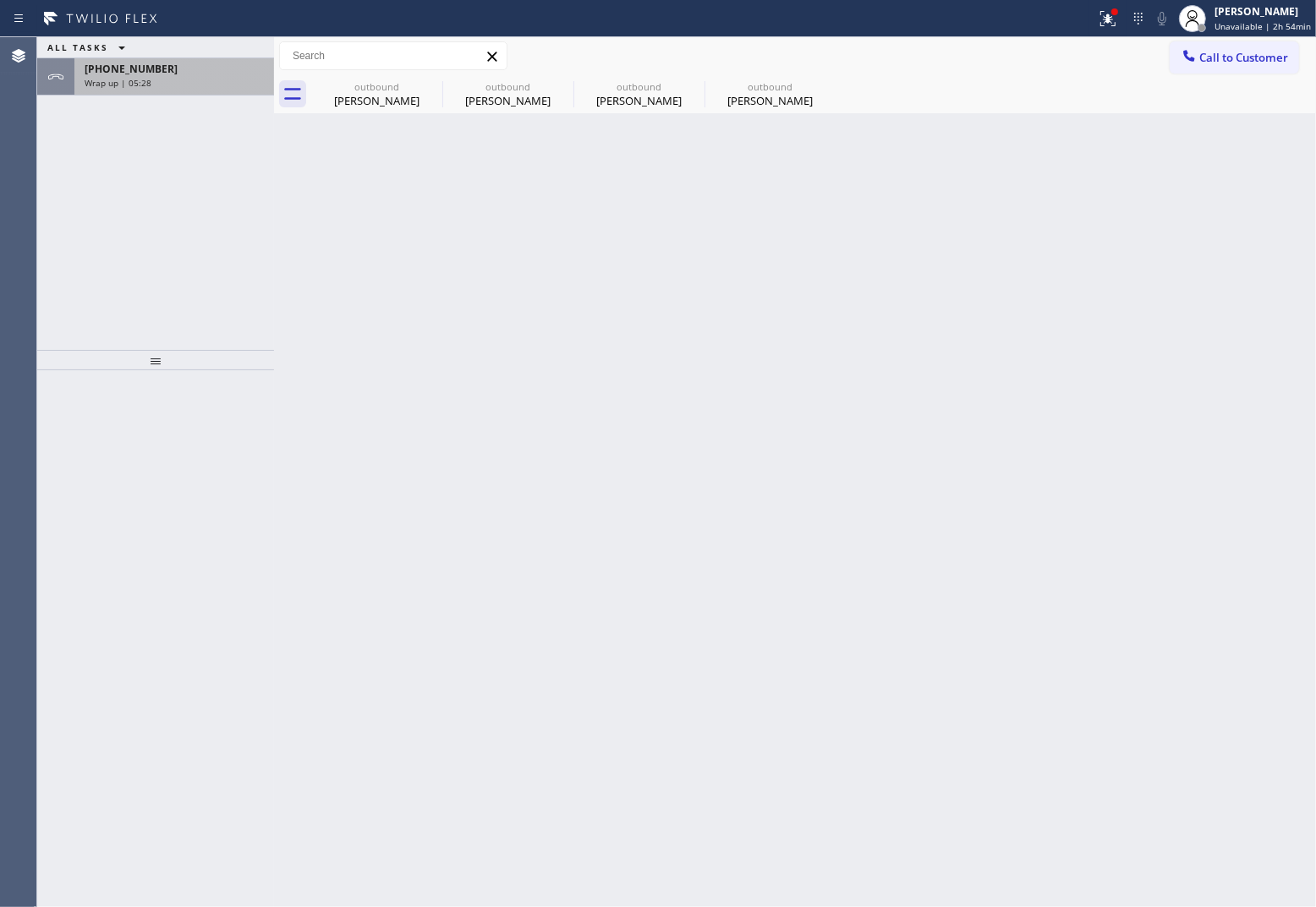
click at [157, 85] on div "Wrap up | 05:28" at bounding box center [174, 82] width 179 height 12
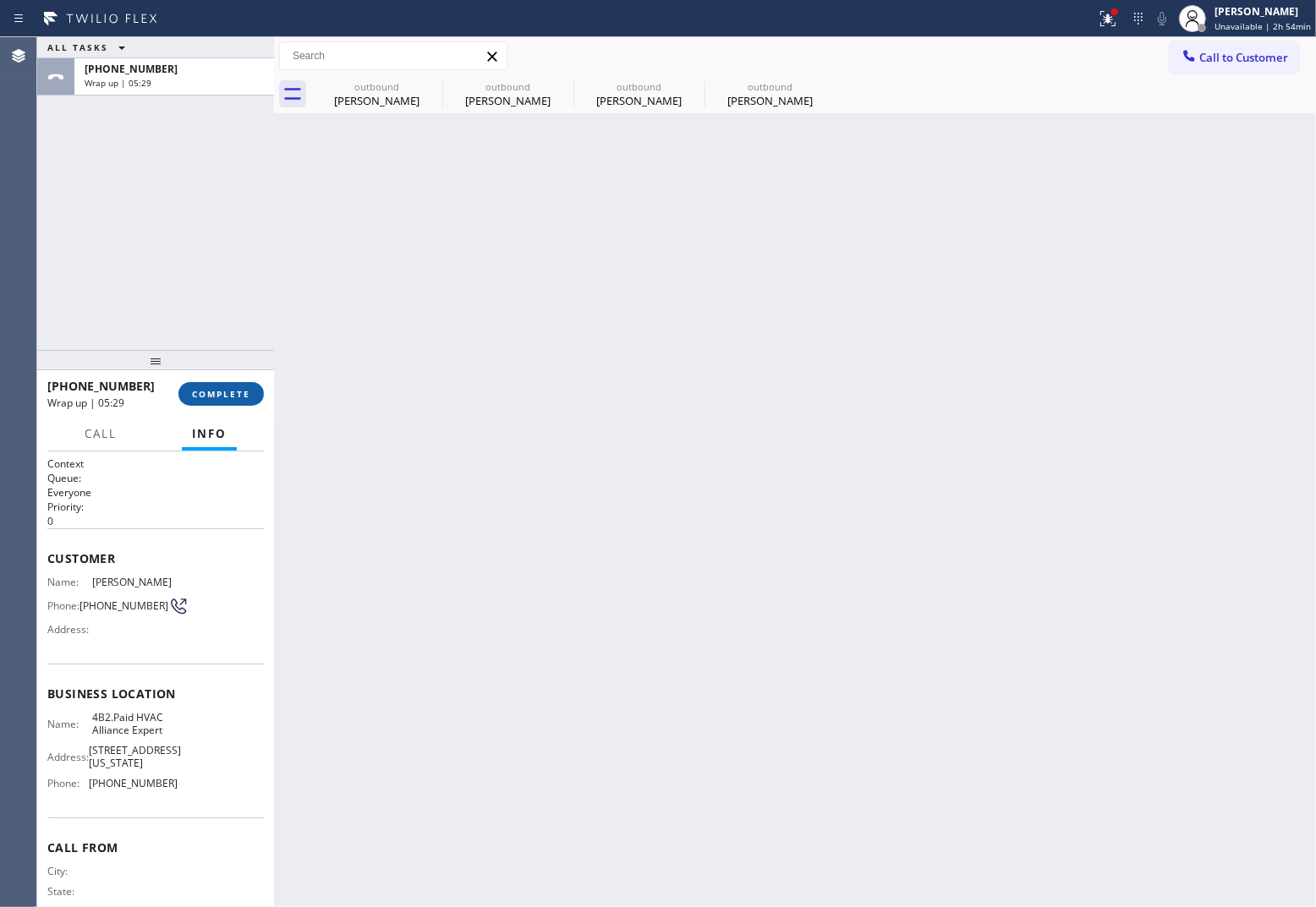
click at [224, 399] on button "COMPLETE" at bounding box center [221, 394] width 86 height 23
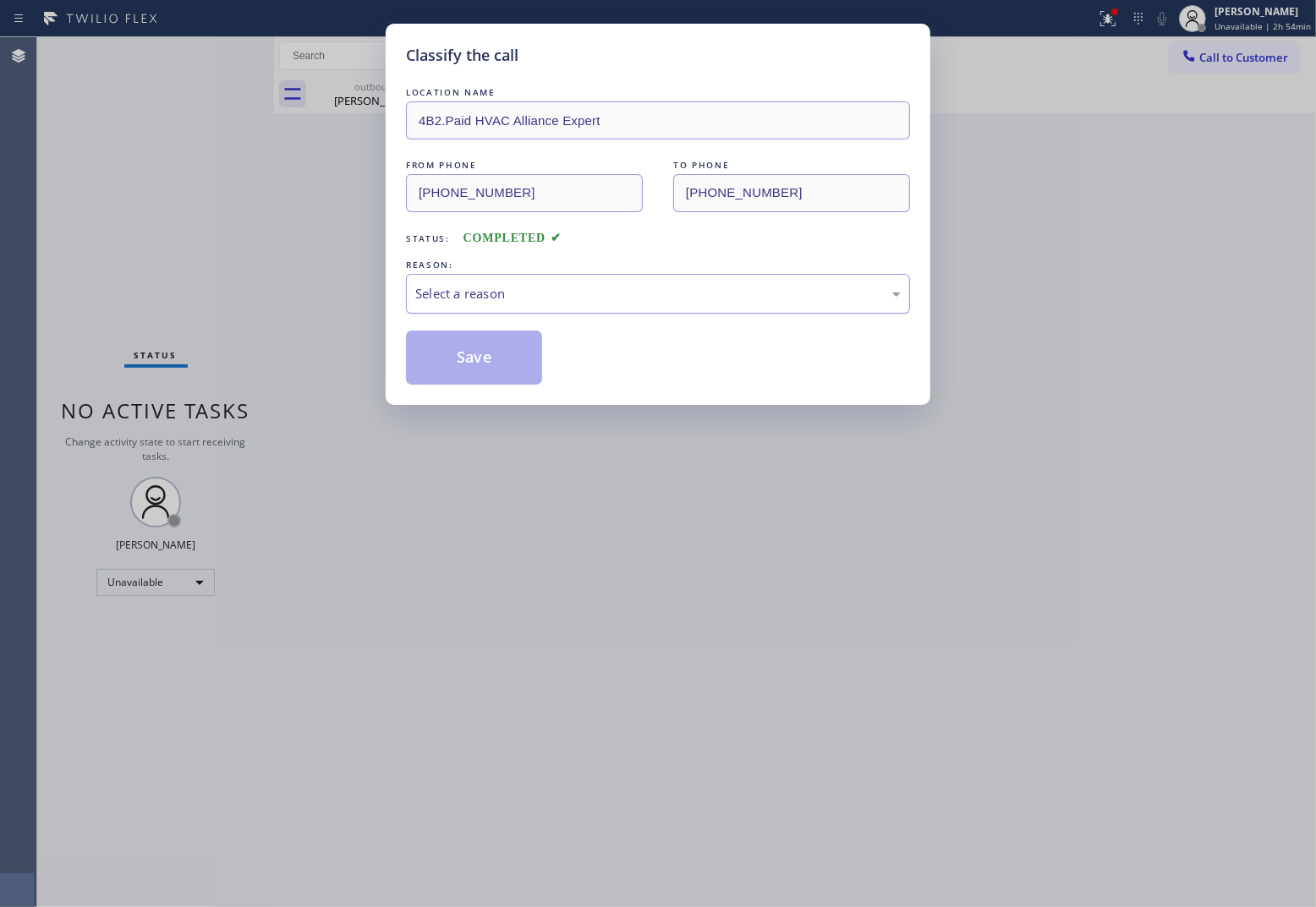
click at [563, 305] on div "Select a reason" at bounding box center [658, 294] width 504 height 40
click at [517, 357] on button "Save" at bounding box center [474, 358] width 136 height 54
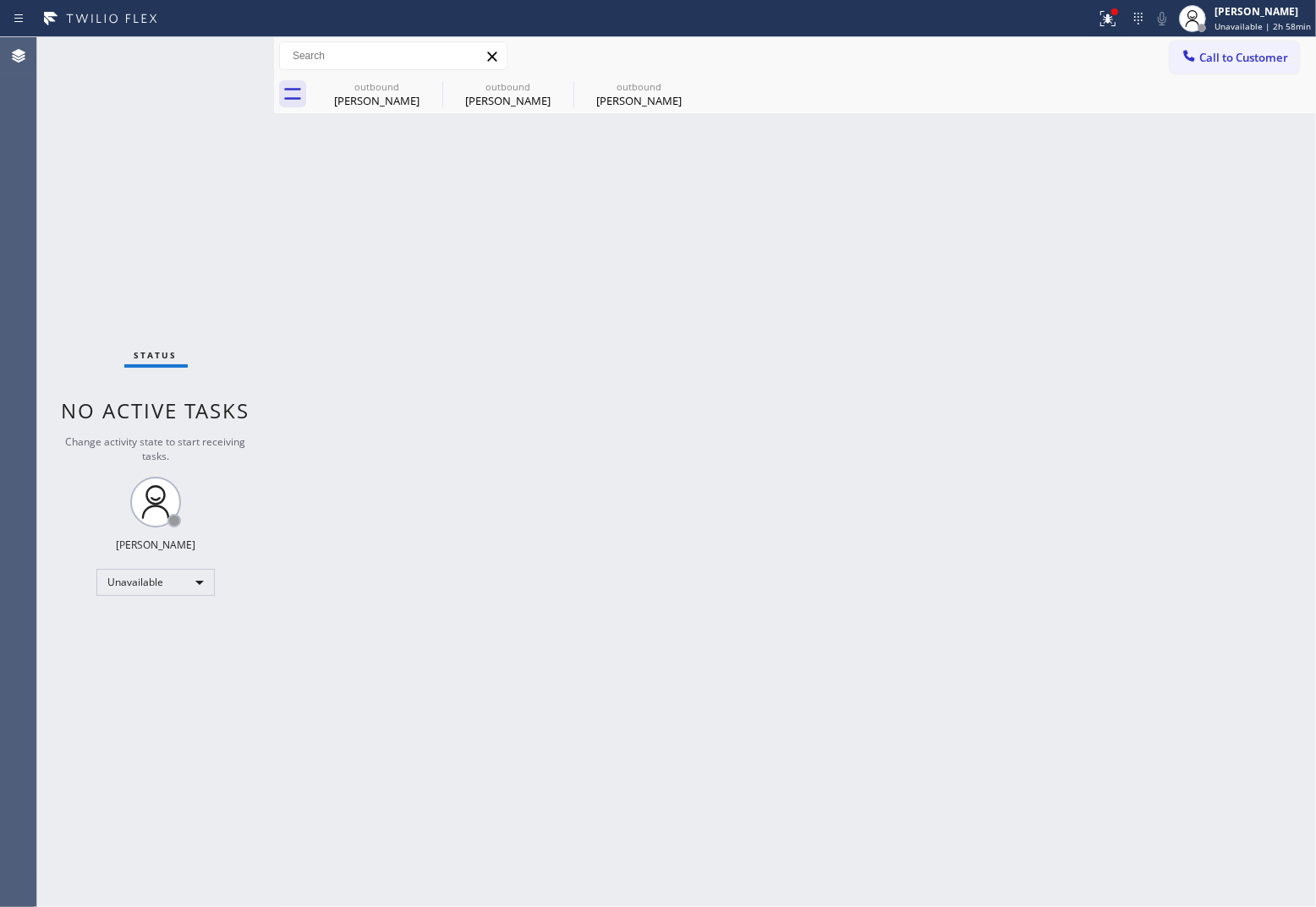
click at [51, 577] on div "Status No active tasks Change activity state to start receiving tasks. [PERSON_…" at bounding box center [155, 472] width 237 height 870
drag, startPoint x: 1214, startPoint y: 61, endPoint x: 620, endPoint y: 369, distance: 669.1
click at [1213, 61] on span "Call to Customer" at bounding box center [1244, 57] width 88 height 15
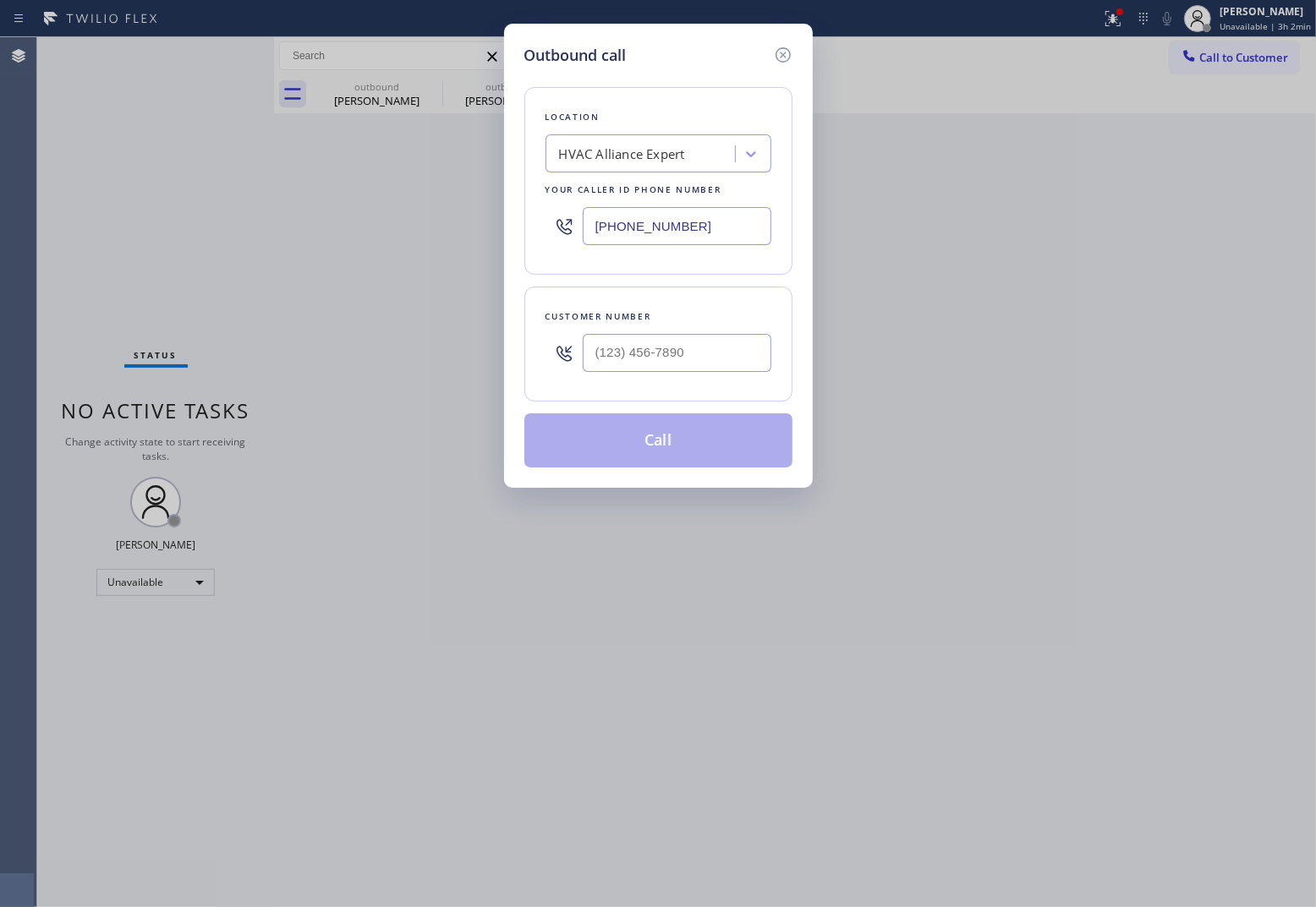
drag, startPoint x: 619, startPoint y: 376, endPoint x: 624, endPoint y: 364, distance: 13.0
click at [619, 374] on div at bounding box center [676, 353] width 189 height 55
click at [624, 363] on input "(___) ___-____" at bounding box center [676, 353] width 189 height 38
paste input "425) 208-6821"
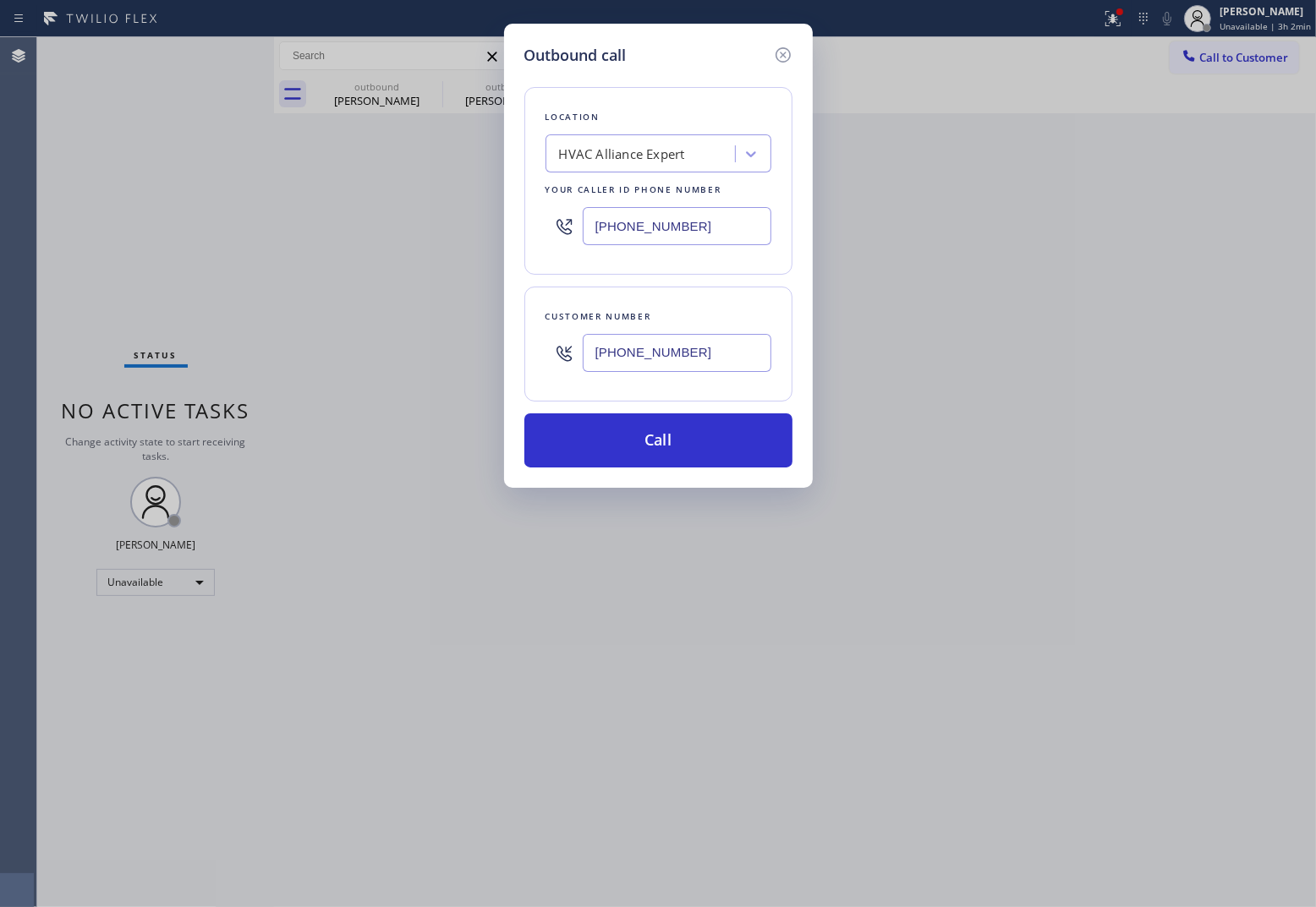
type input "(425) 208-6821"
drag, startPoint x: 644, startPoint y: 234, endPoint x: 687, endPoint y: 278, distance: 61.5
click at [643, 234] on input "[PHONE_NUMBER]" at bounding box center [676, 226] width 189 height 38
paste input "206) 569-4206"
type input "(206) 569-4206"
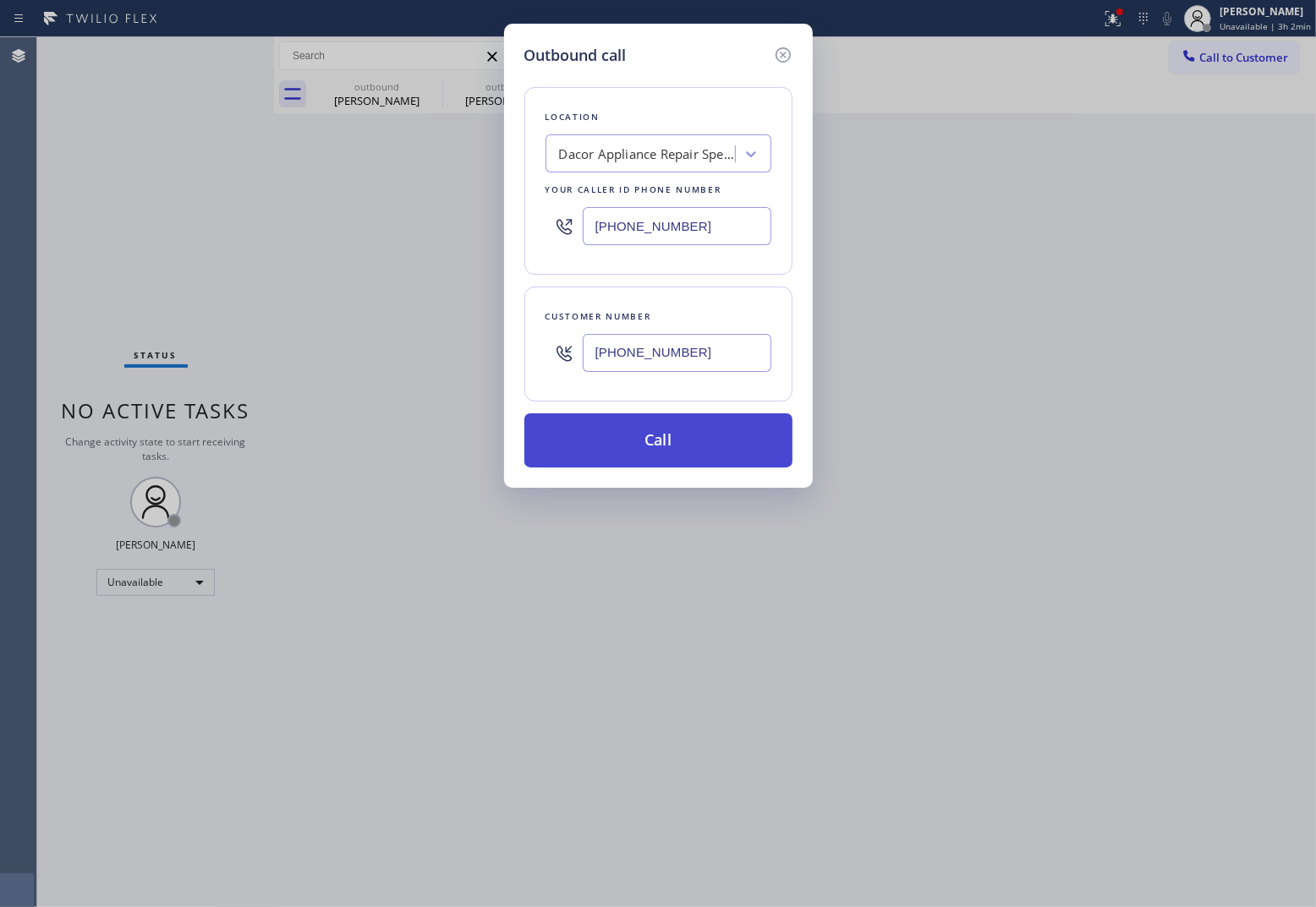
click at [715, 449] on button "Call" at bounding box center [658, 440] width 268 height 54
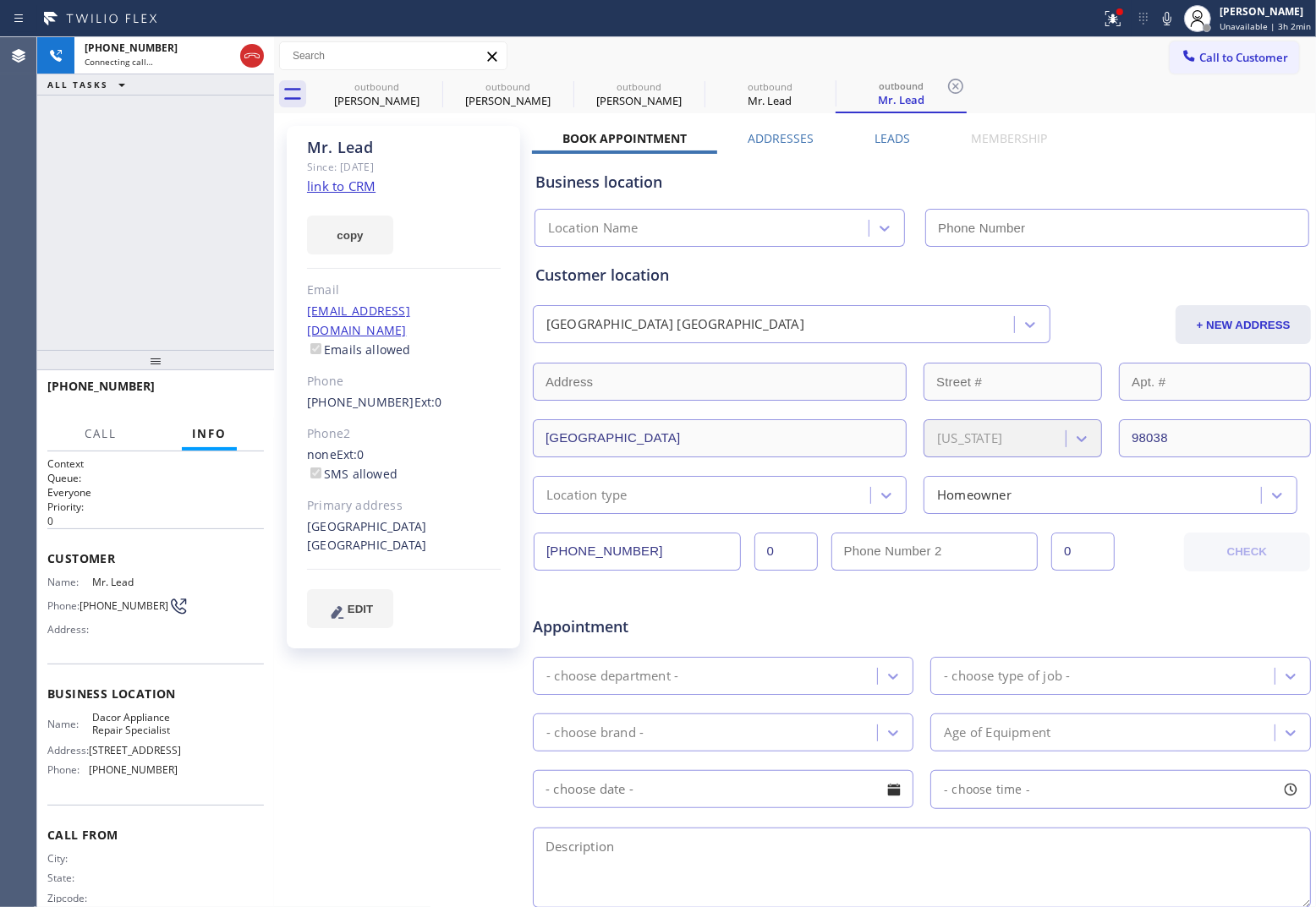
type input "(206) 569-4206"
click at [44, 237] on div "+14252086821 Live | 00:03 ALL TASKS ALL TASKS ACTIVE TASKS TASKS IN WRAP UP" at bounding box center [155, 193] width 237 height 313
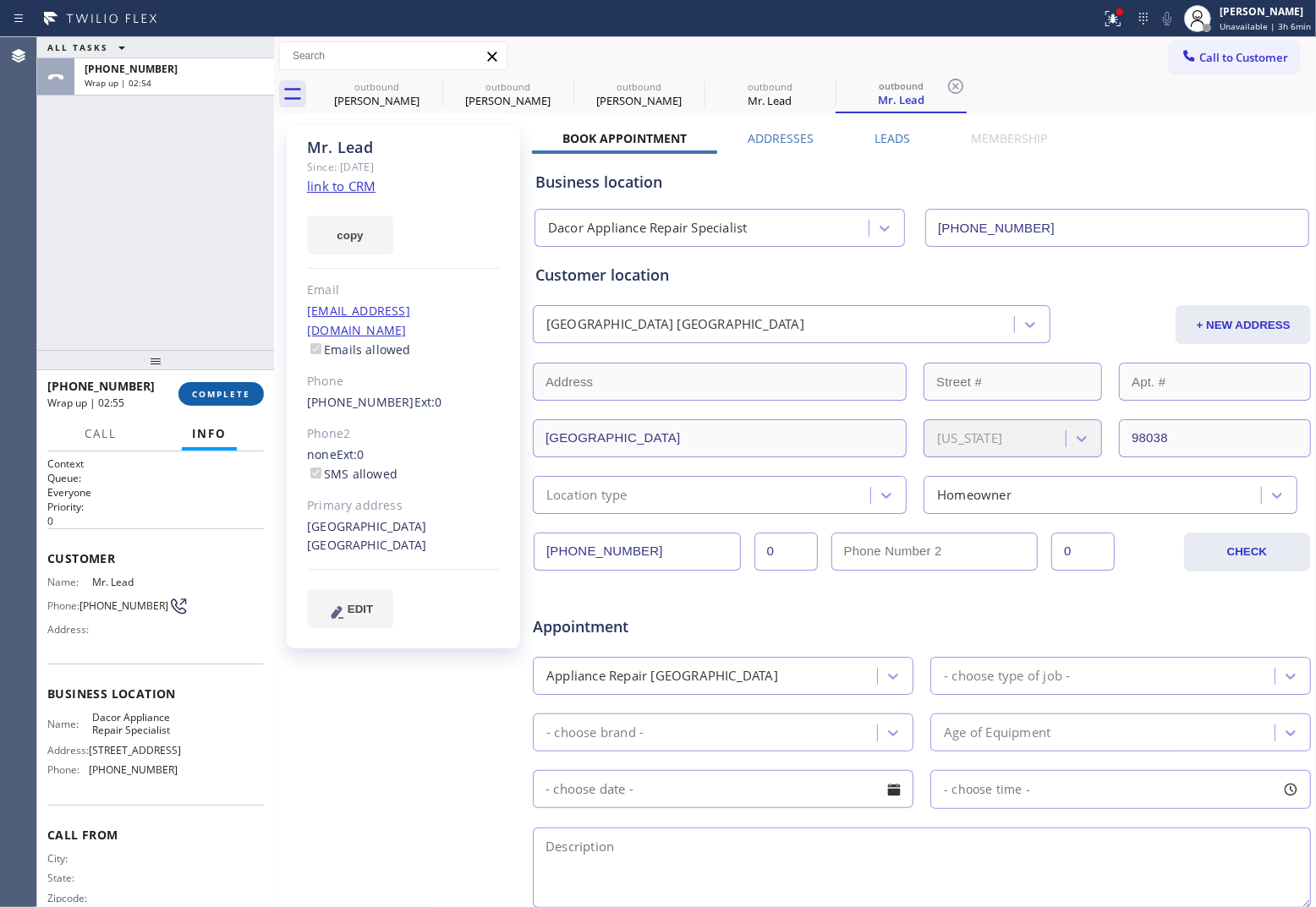
click at [237, 394] on span "COMPLETE" at bounding box center [221, 393] width 59 height 12
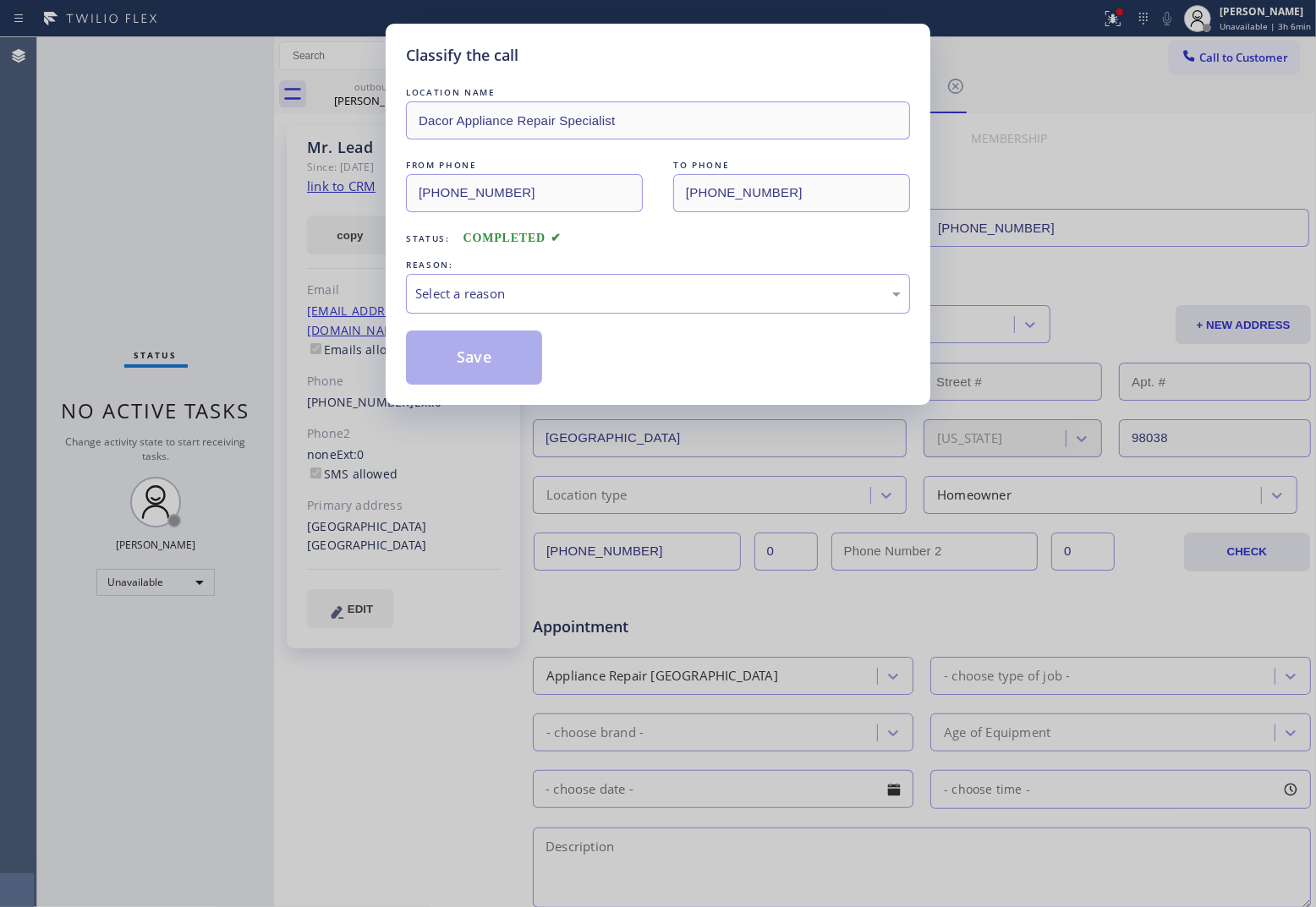
click at [492, 321] on div "LOCATION NAME Dacor Appliance Repair Specialist FROM PHONE (206) 569-4206 TO PH…" at bounding box center [658, 234] width 504 height 301
drag, startPoint x: 492, startPoint y: 264, endPoint x: 492, endPoint y: 279, distance: 15.0
click at [492, 279] on div "REASON: Select a reason" at bounding box center [658, 285] width 504 height 58
drag, startPoint x: 495, startPoint y: 290, endPoint x: 505, endPoint y: 313, distance: 25.1
click at [499, 292] on div "Select a reason" at bounding box center [658, 294] width 485 height 20
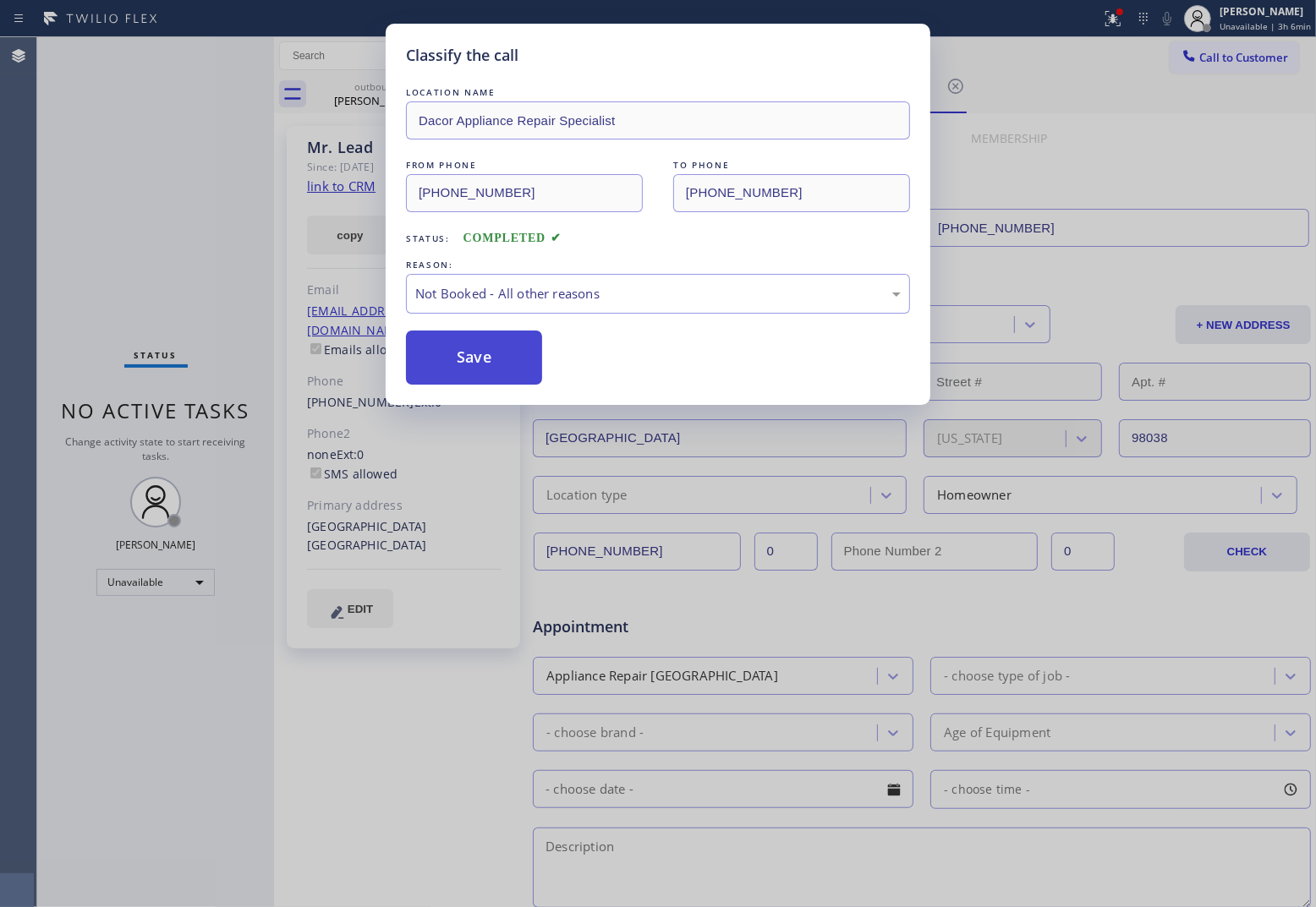
click at [500, 361] on button "Save" at bounding box center [474, 358] width 136 height 54
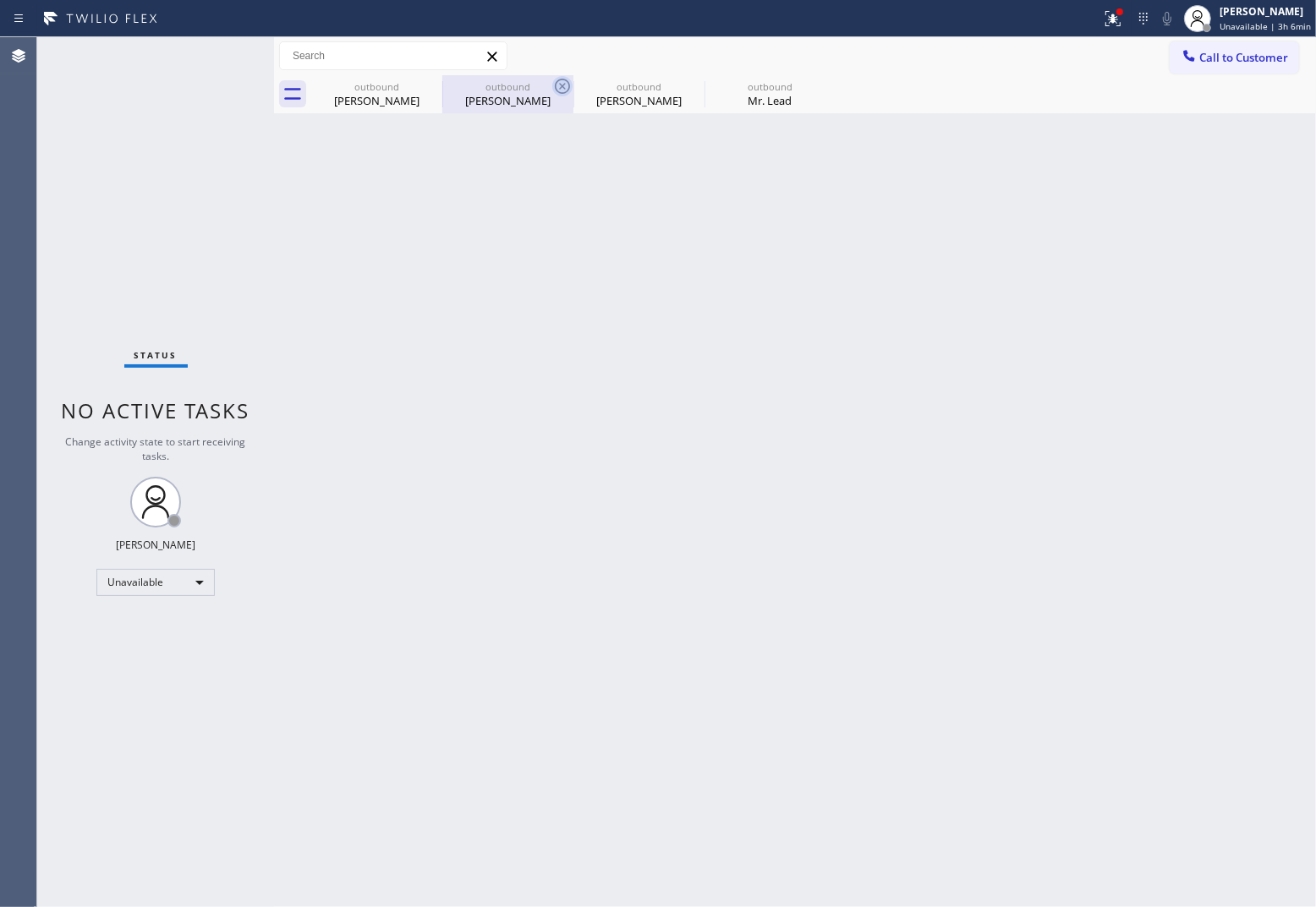
click at [0, 0] on icon at bounding box center [0, 0] width 0 height 0
click at [552, 85] on icon at bounding box center [562, 86] width 21 height 21
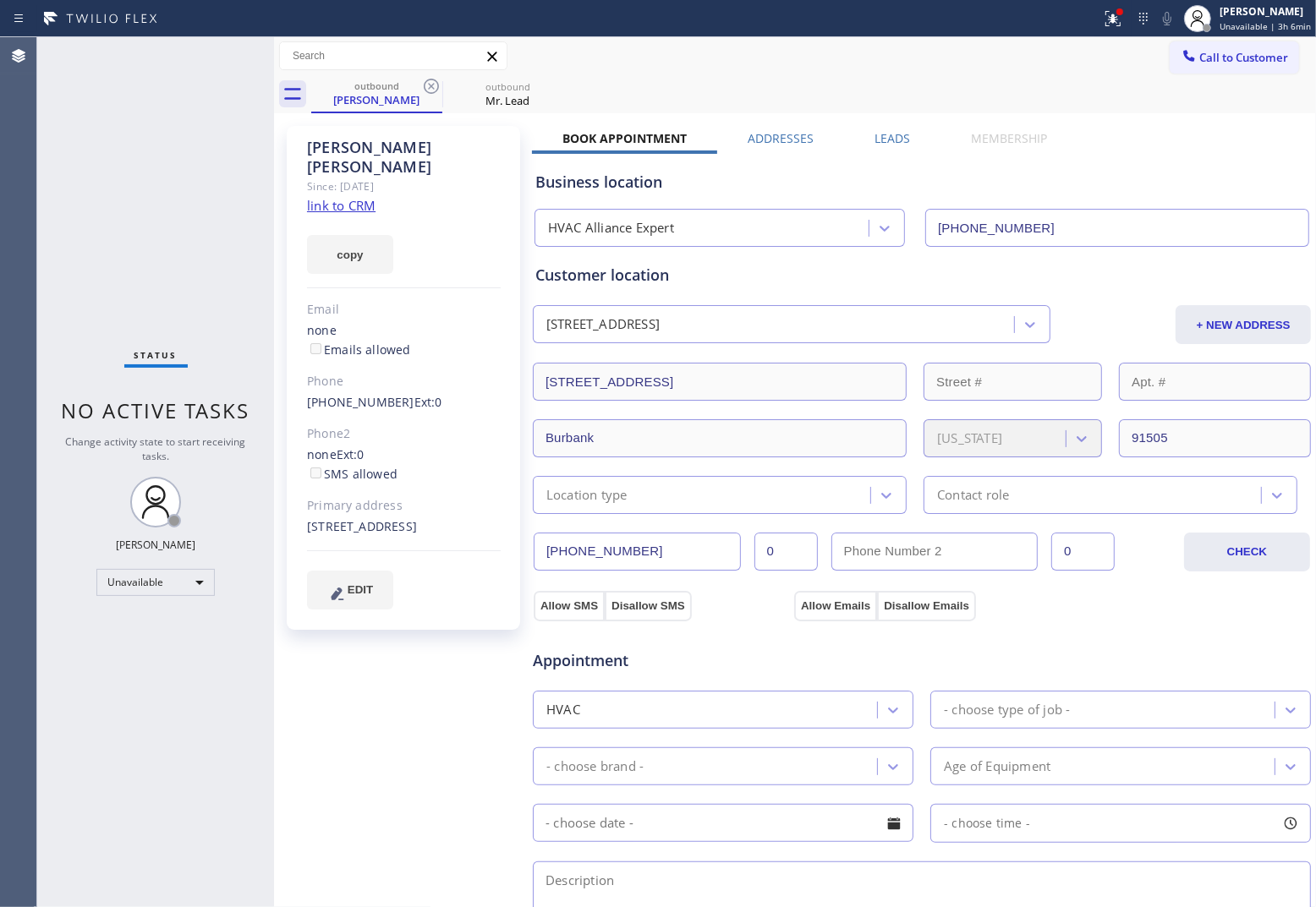
click at [436, 85] on icon at bounding box center [431, 86] width 21 height 21
type input "(206) 569-4206"
click at [0, 0] on icon at bounding box center [0, 0] width 0 height 0
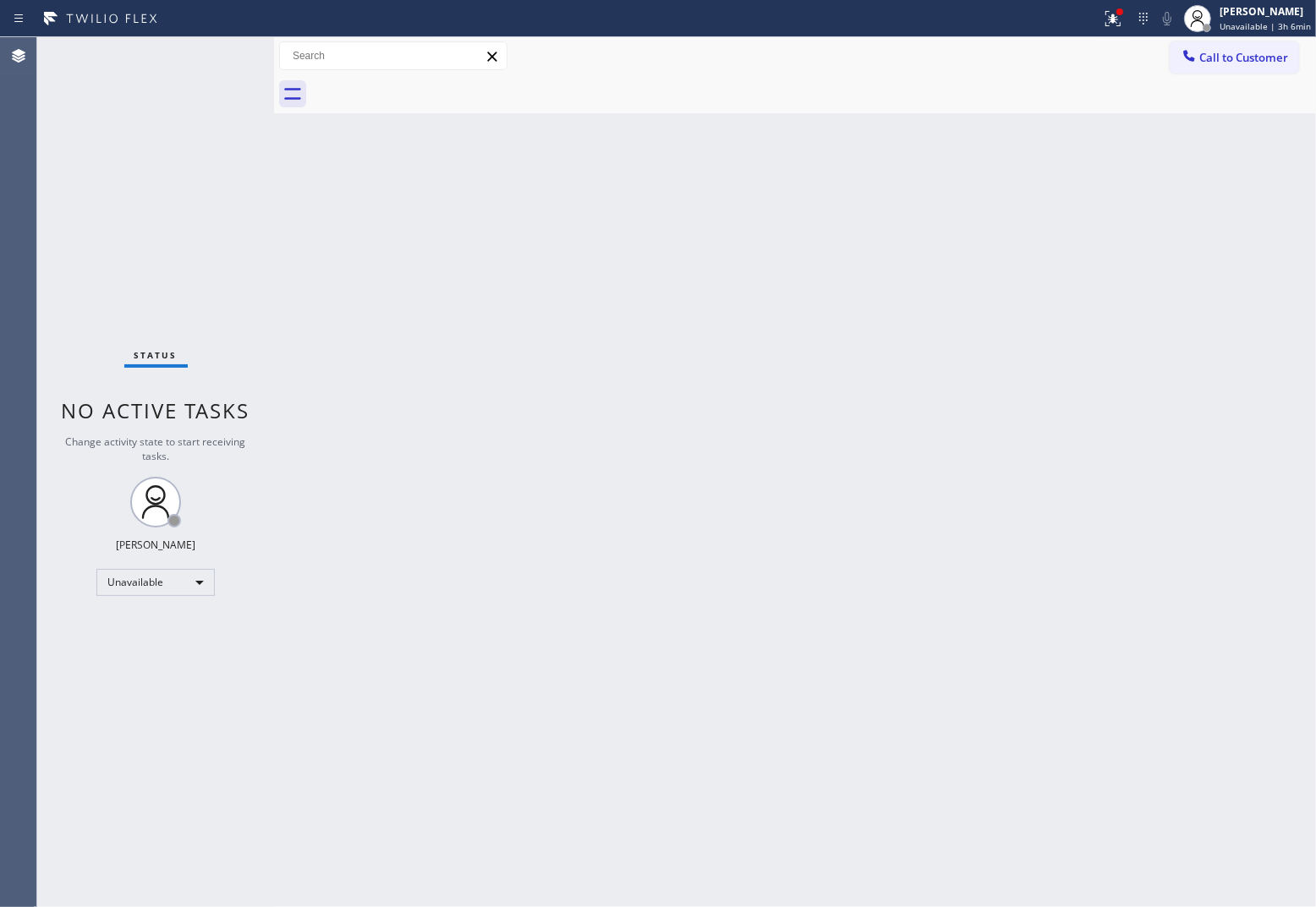
click at [436, 85] on div at bounding box center [814, 94] width 1005 height 38
click at [5, 470] on div "Agent Desktop" at bounding box center [18, 472] width 36 height 870
click at [1239, 66] on button "Call to Customer" at bounding box center [1234, 58] width 129 height 32
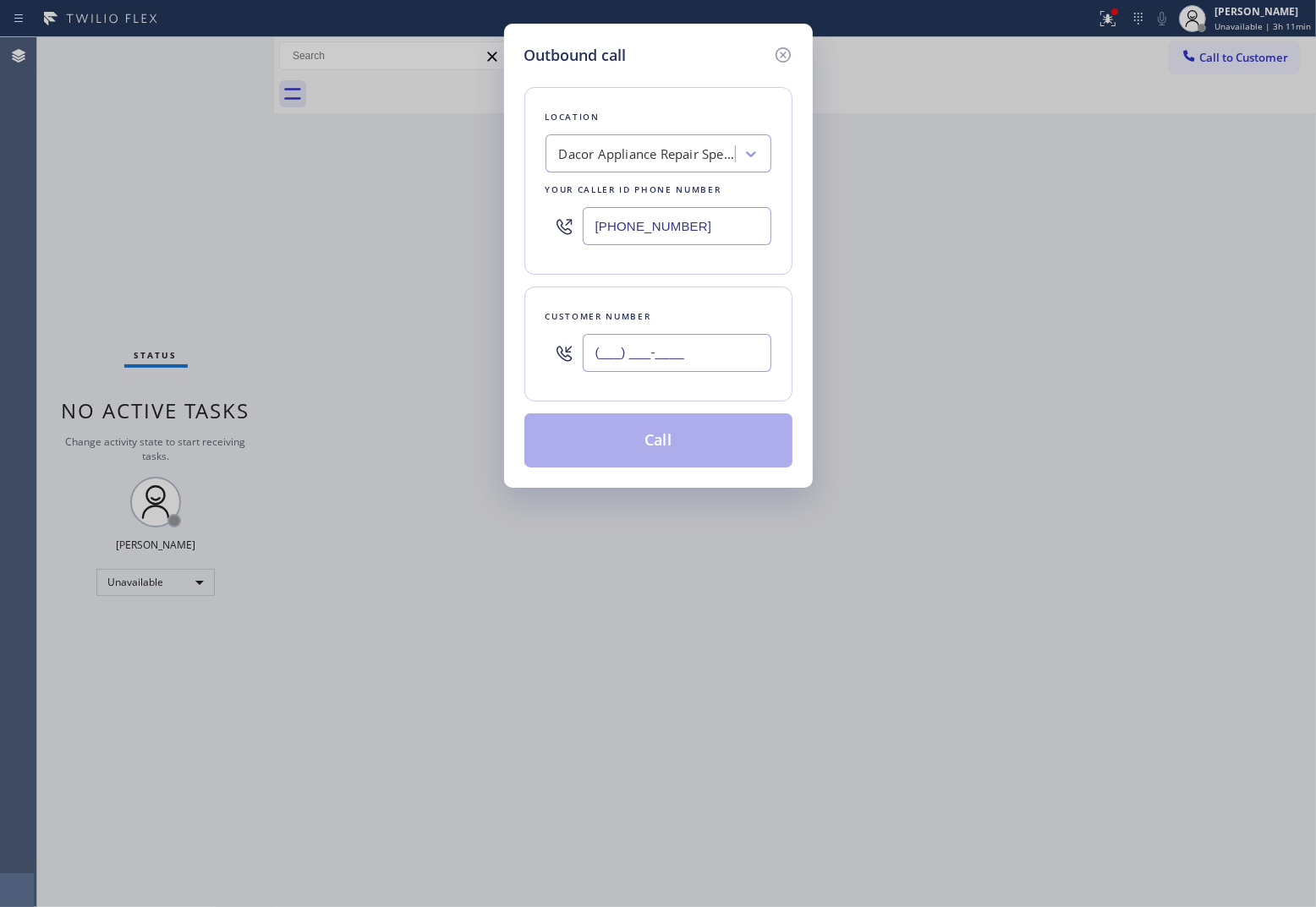
click at [724, 364] on input "(___) ___-____" at bounding box center [676, 353] width 189 height 38
paste input "253) 683-1728"
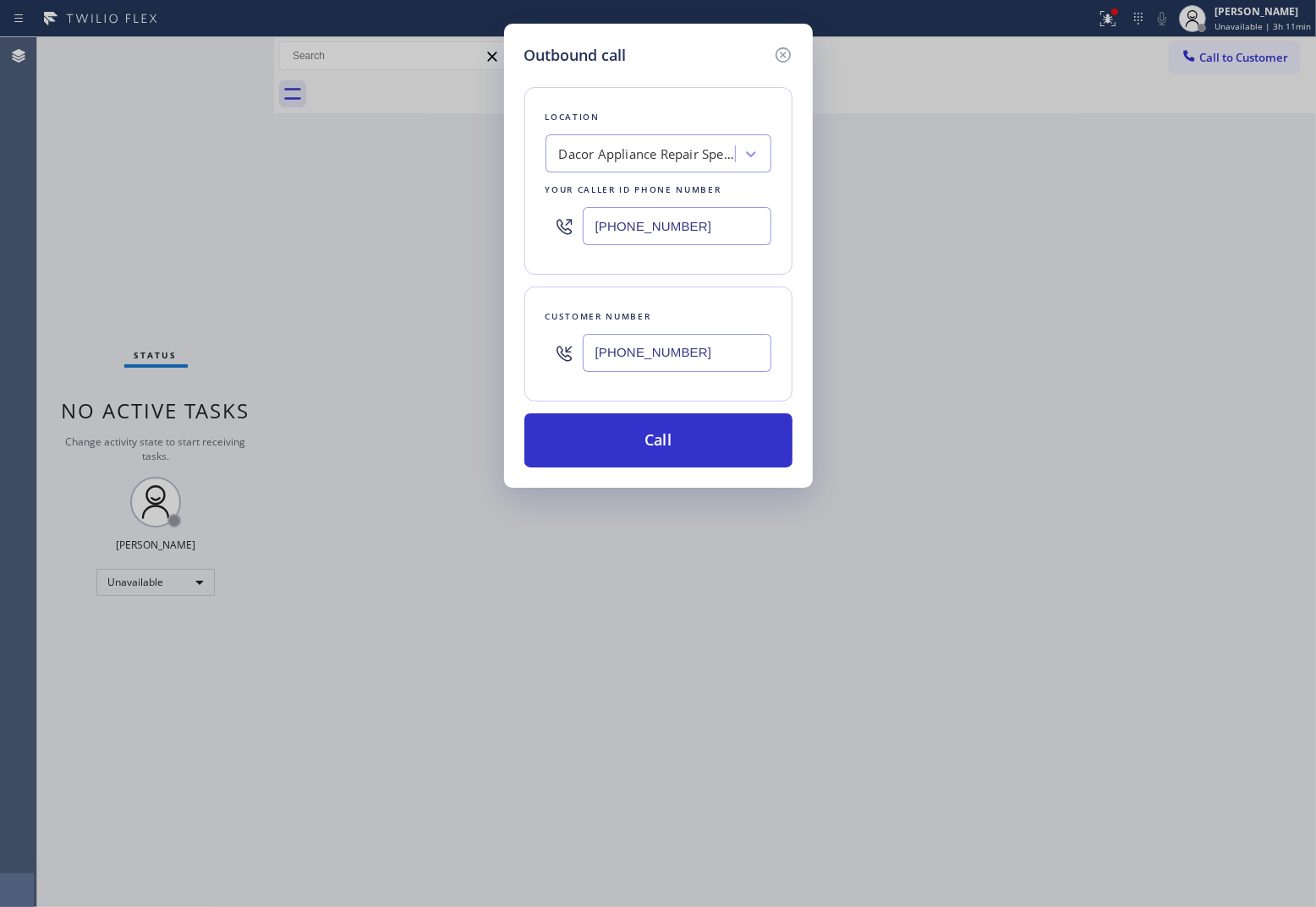
type input "[PHONE_NUMBER]"
click at [626, 155] on div "Dacor Appliance Repair Specialist" at bounding box center [648, 154] width 178 height 20
paste input "HVAC Alliance Expert"
type input "HVAC Alliance Expert"
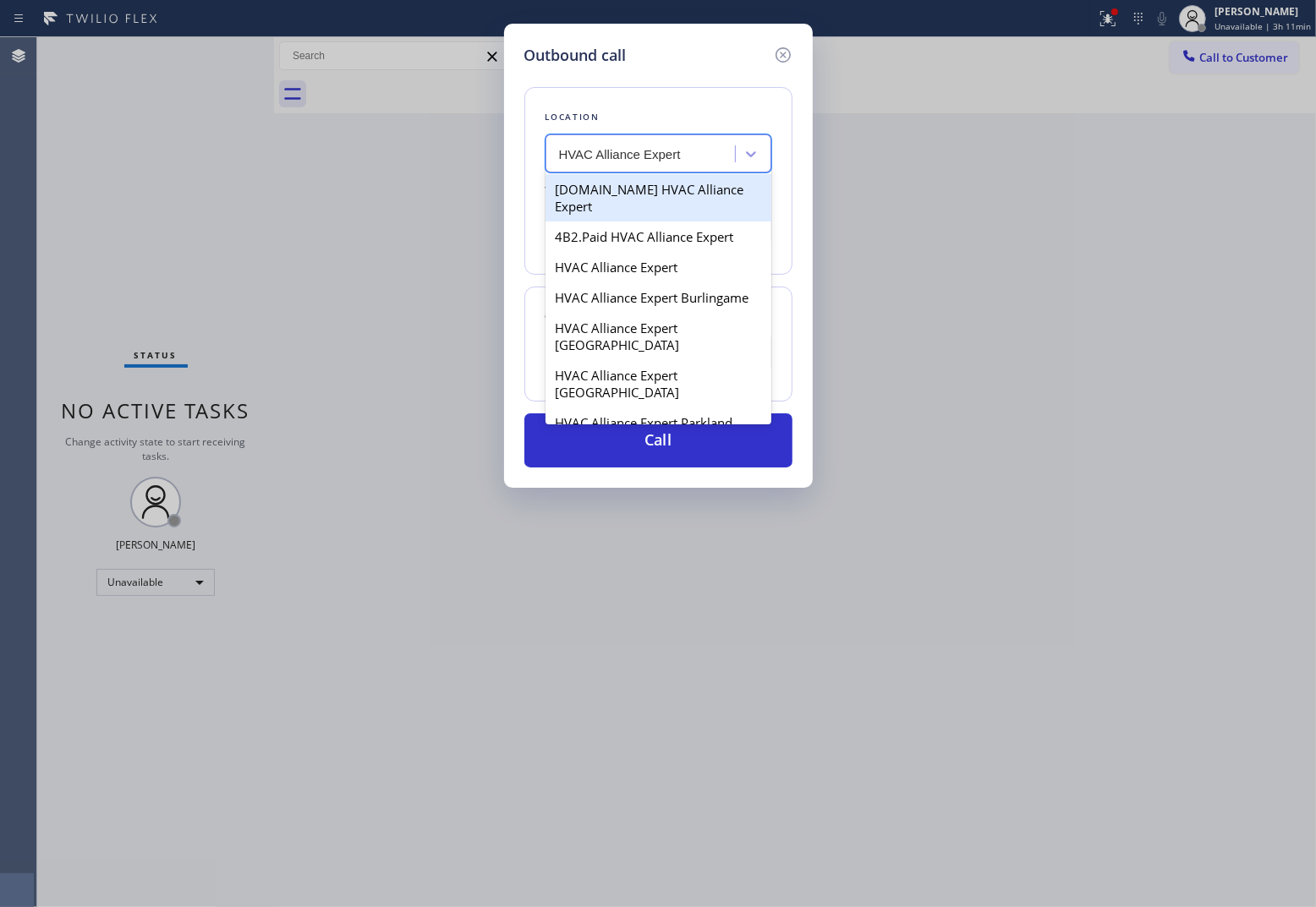
click at [645, 195] on div "4C.Email HVAC Alliance Expert" at bounding box center [658, 197] width 225 height 48
type input "(866) 875-2471"
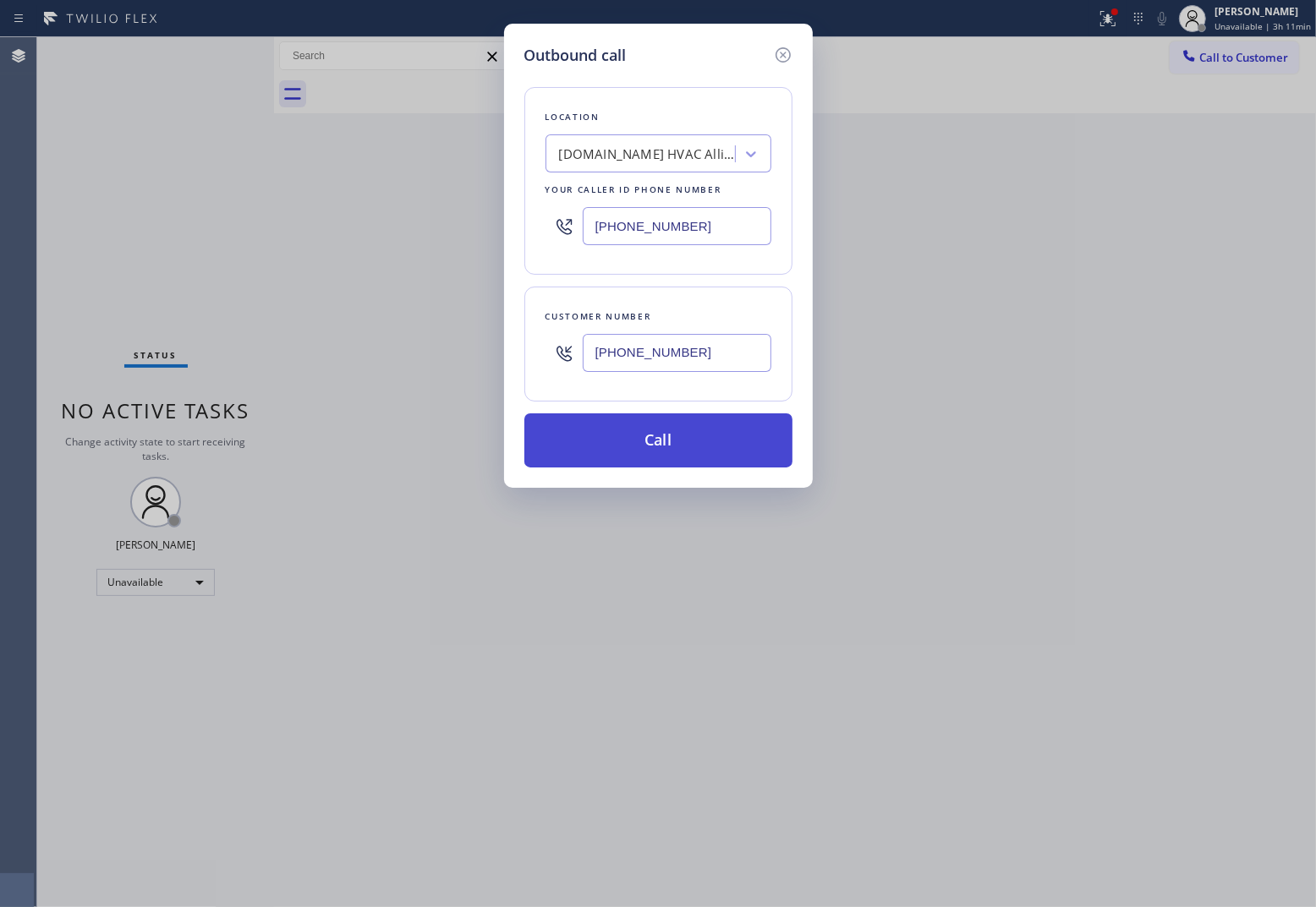
click at [685, 418] on button "Call" at bounding box center [658, 440] width 268 height 54
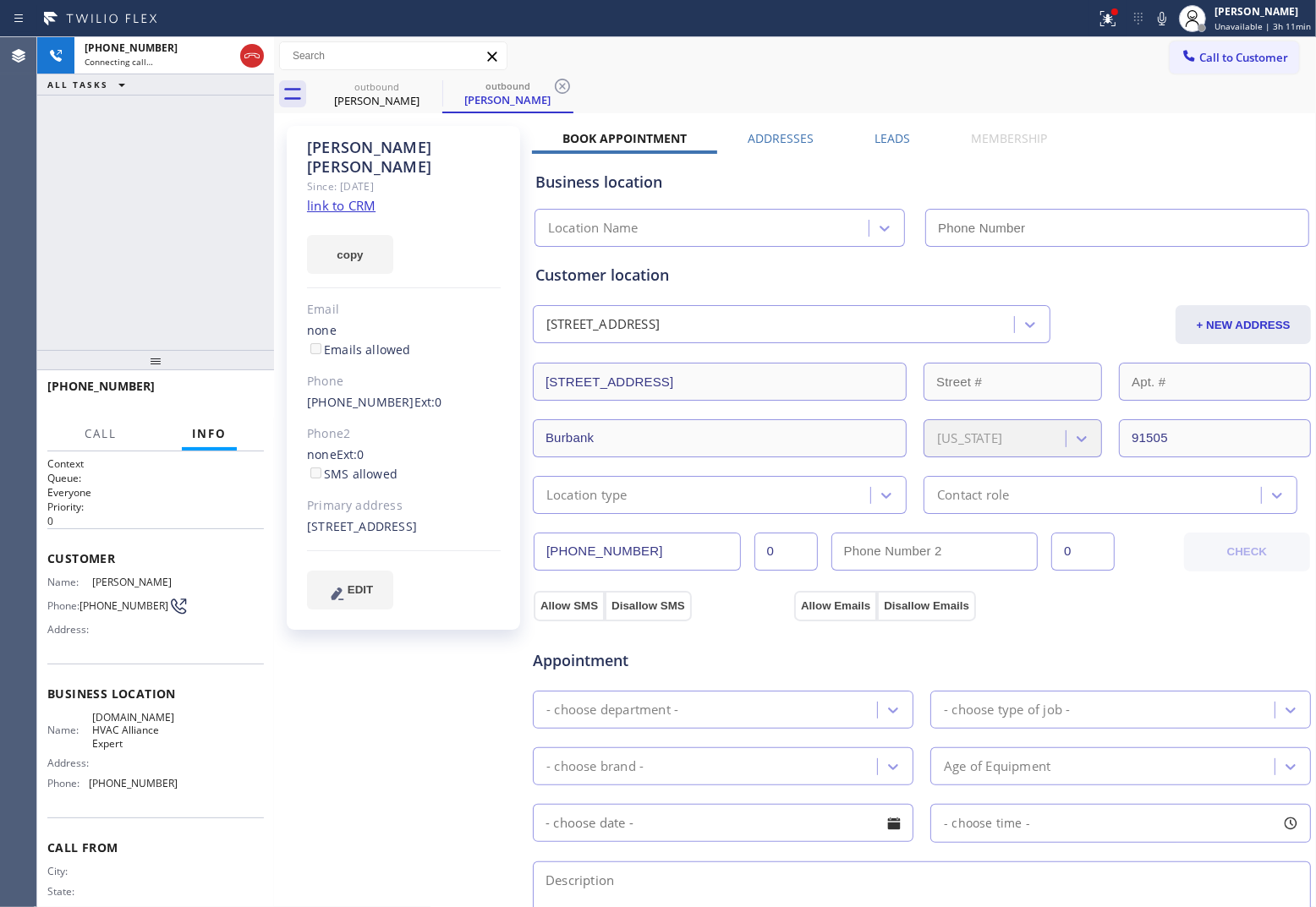
type input "(866) 875-2471"
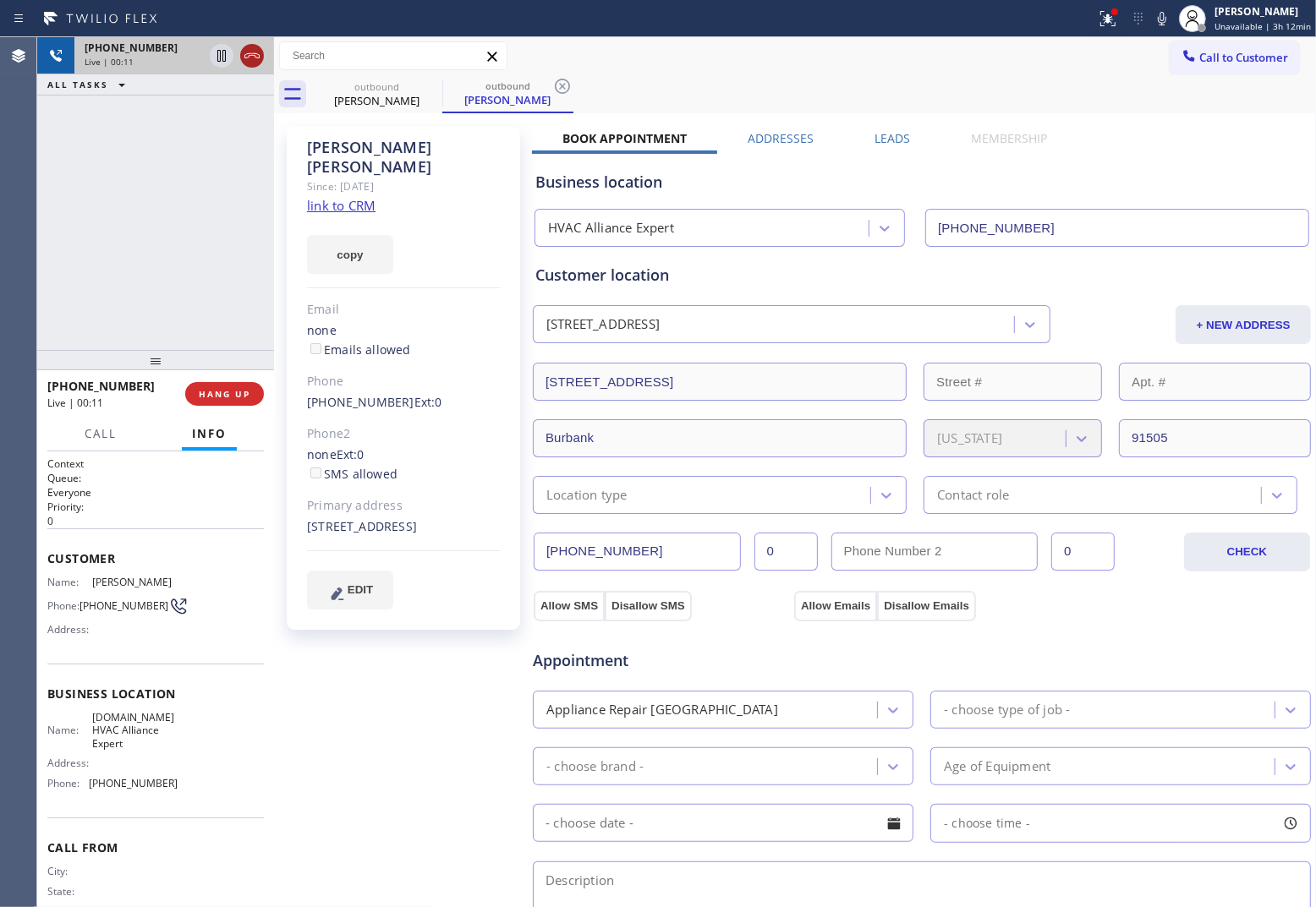
click at [255, 52] on icon at bounding box center [252, 56] width 21 height 21
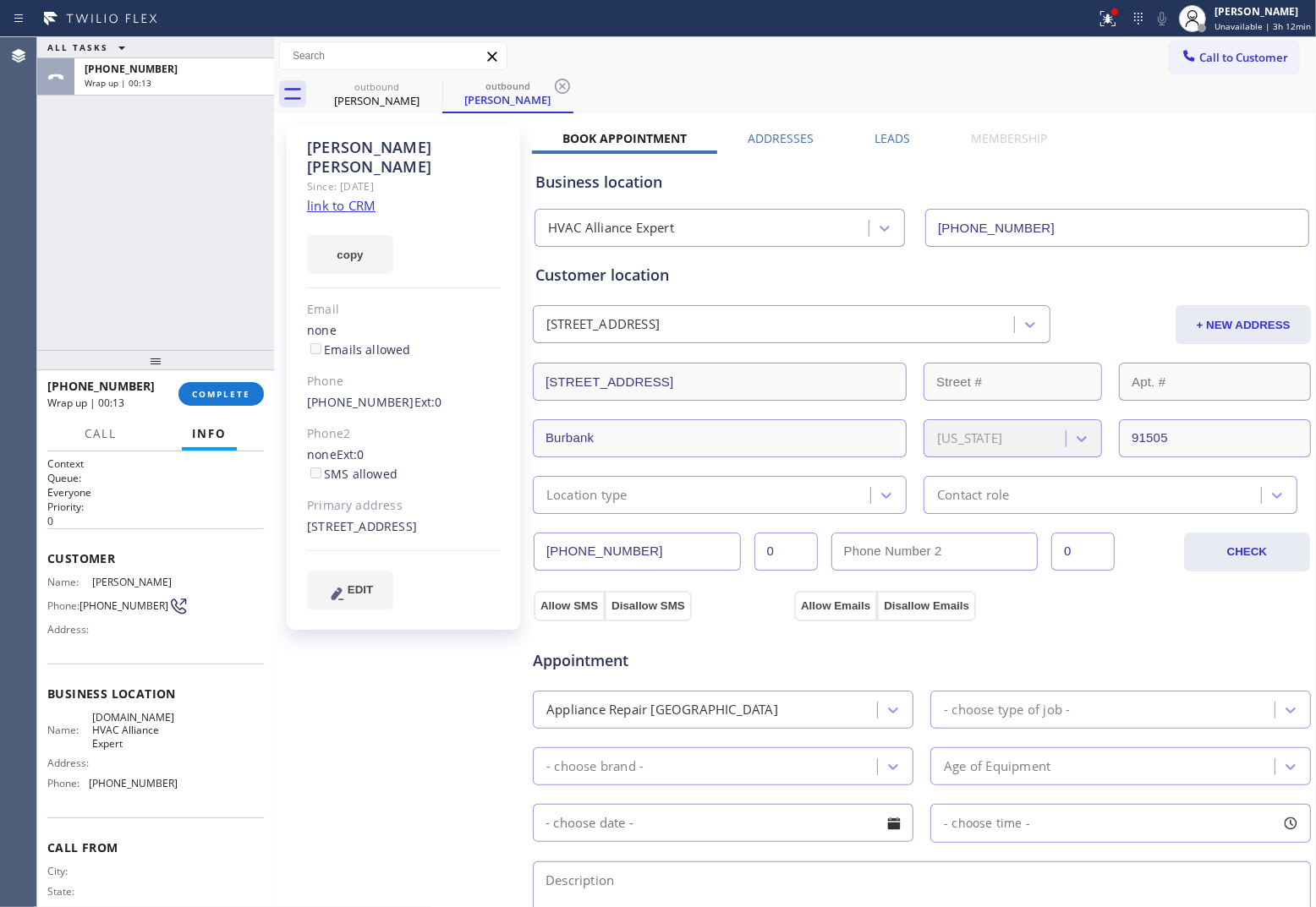
click at [1200, 63] on span "Call to Customer" at bounding box center [1244, 57] width 88 height 15
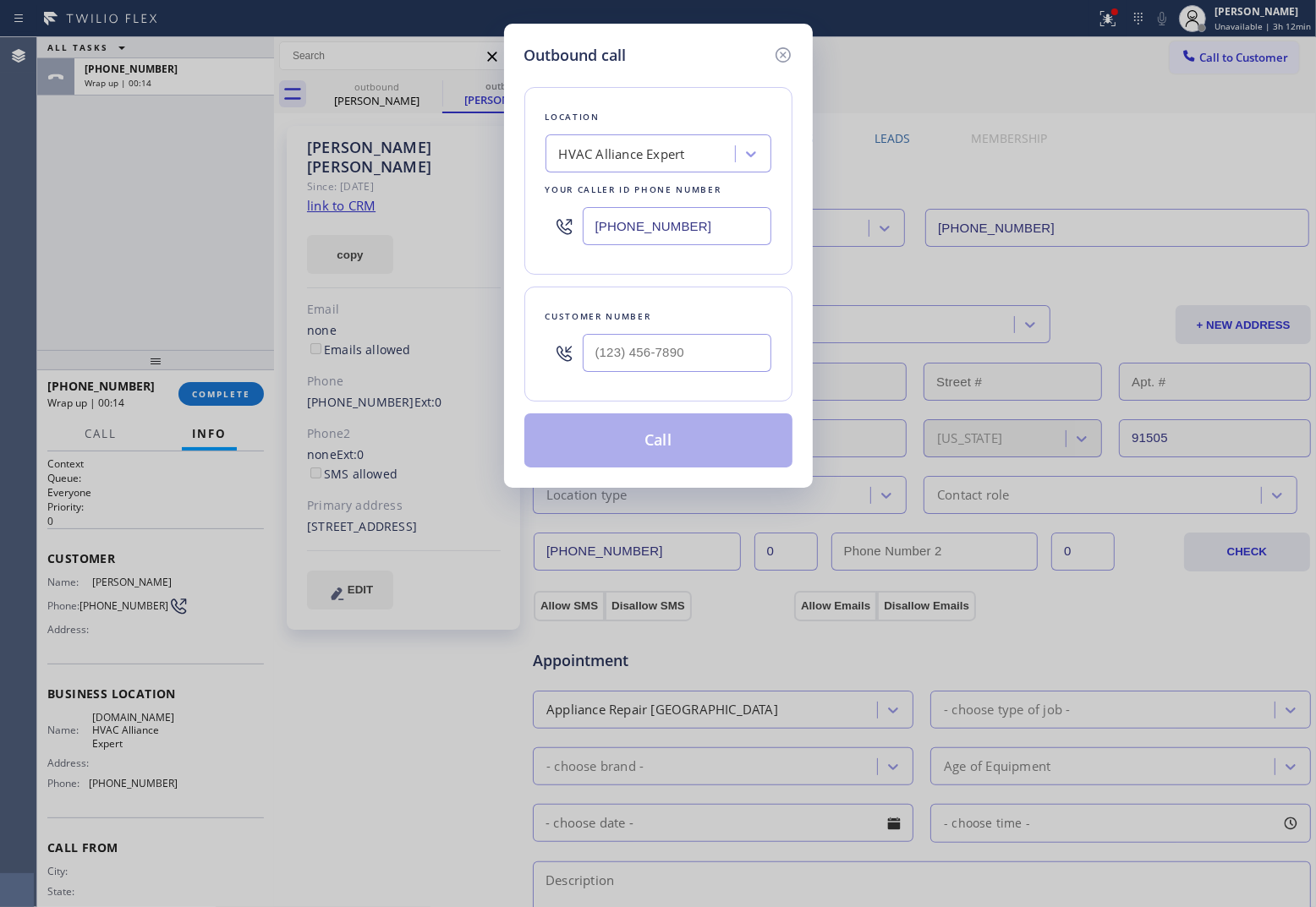
drag, startPoint x: 732, startPoint y: 220, endPoint x: 758, endPoint y: 235, distance: 30.0
click at [732, 220] on input "(866) 875-2471" at bounding box center [676, 226] width 189 height 38
paste input "617) 219-9255"
type input "[PHONE_NUMBER]"
type input "(___) ___-____"
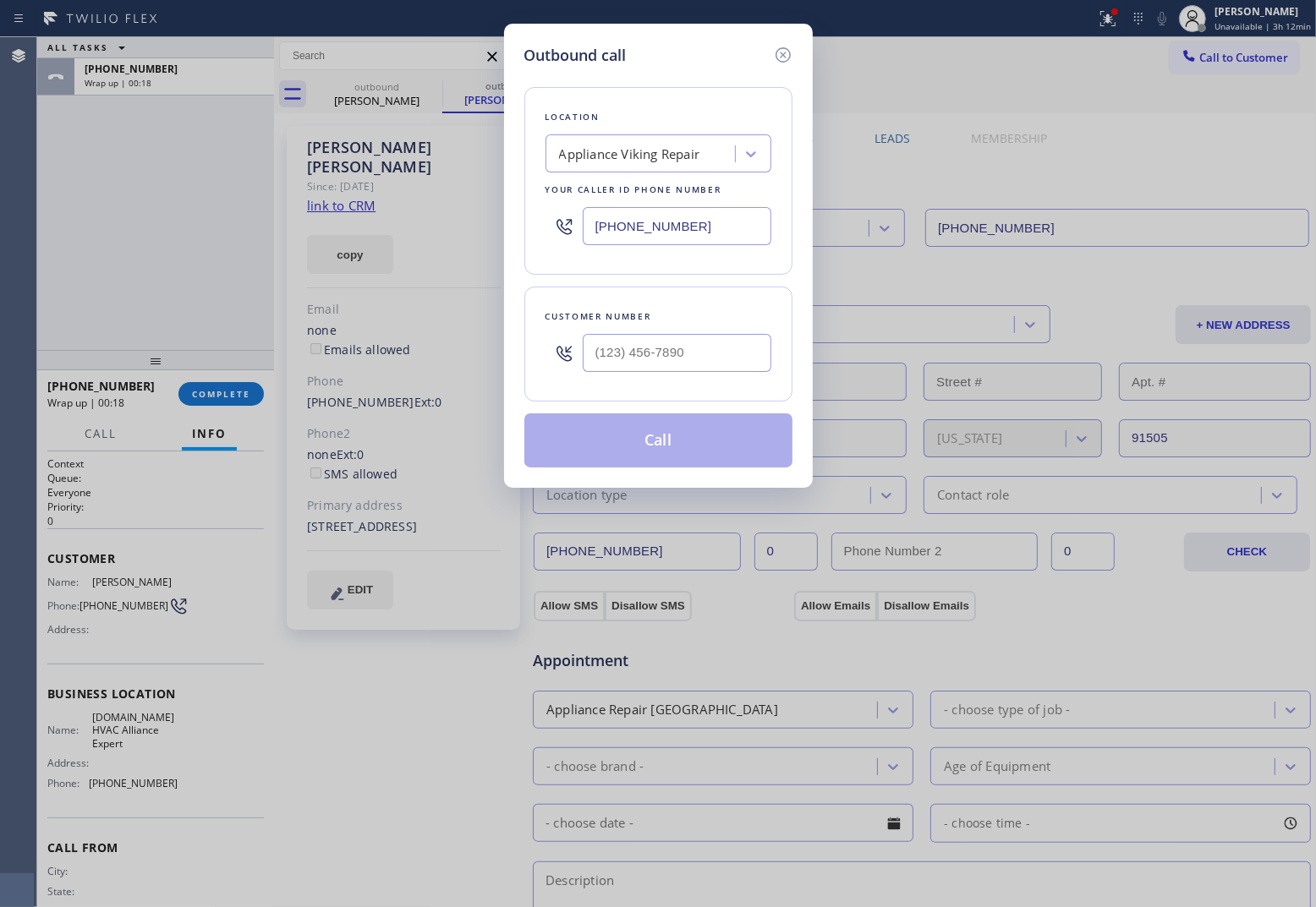
drag, startPoint x: 2, startPoint y: 291, endPoint x: 30, endPoint y: 280, distance: 30.1
click at [21, 285] on div "Outbound call Location Appliance Viking Repair Your caller id phone number [PHO…" at bounding box center [658, 454] width 1316 height 907
click at [643, 332] on div at bounding box center [676, 353] width 189 height 55
click at [662, 353] on input "(___) ___-____" at bounding box center [676, 353] width 189 height 38
paste input "831) 332-8789"
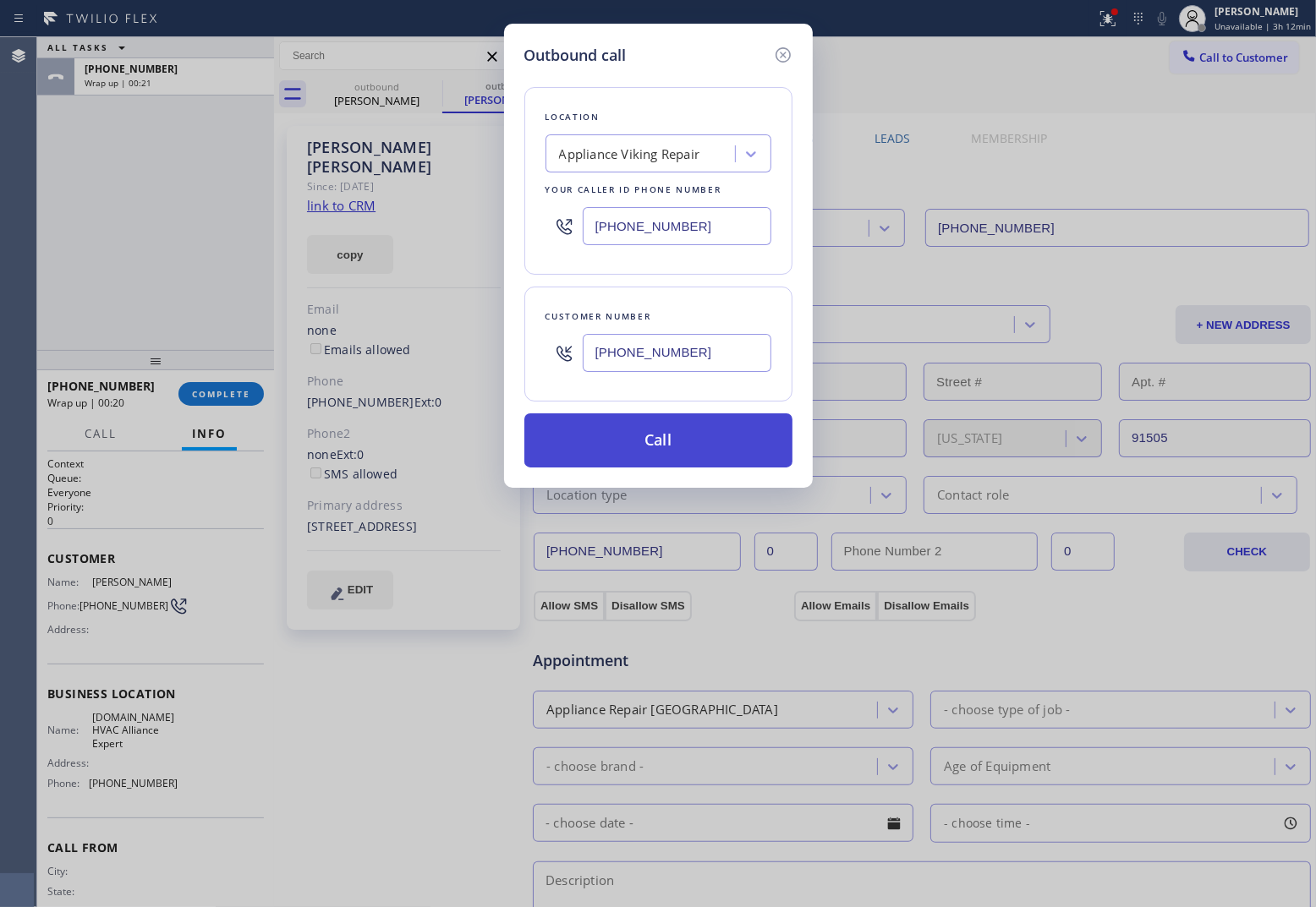
type input "[PHONE_NUMBER]"
click at [699, 449] on button "Call" at bounding box center [658, 440] width 268 height 54
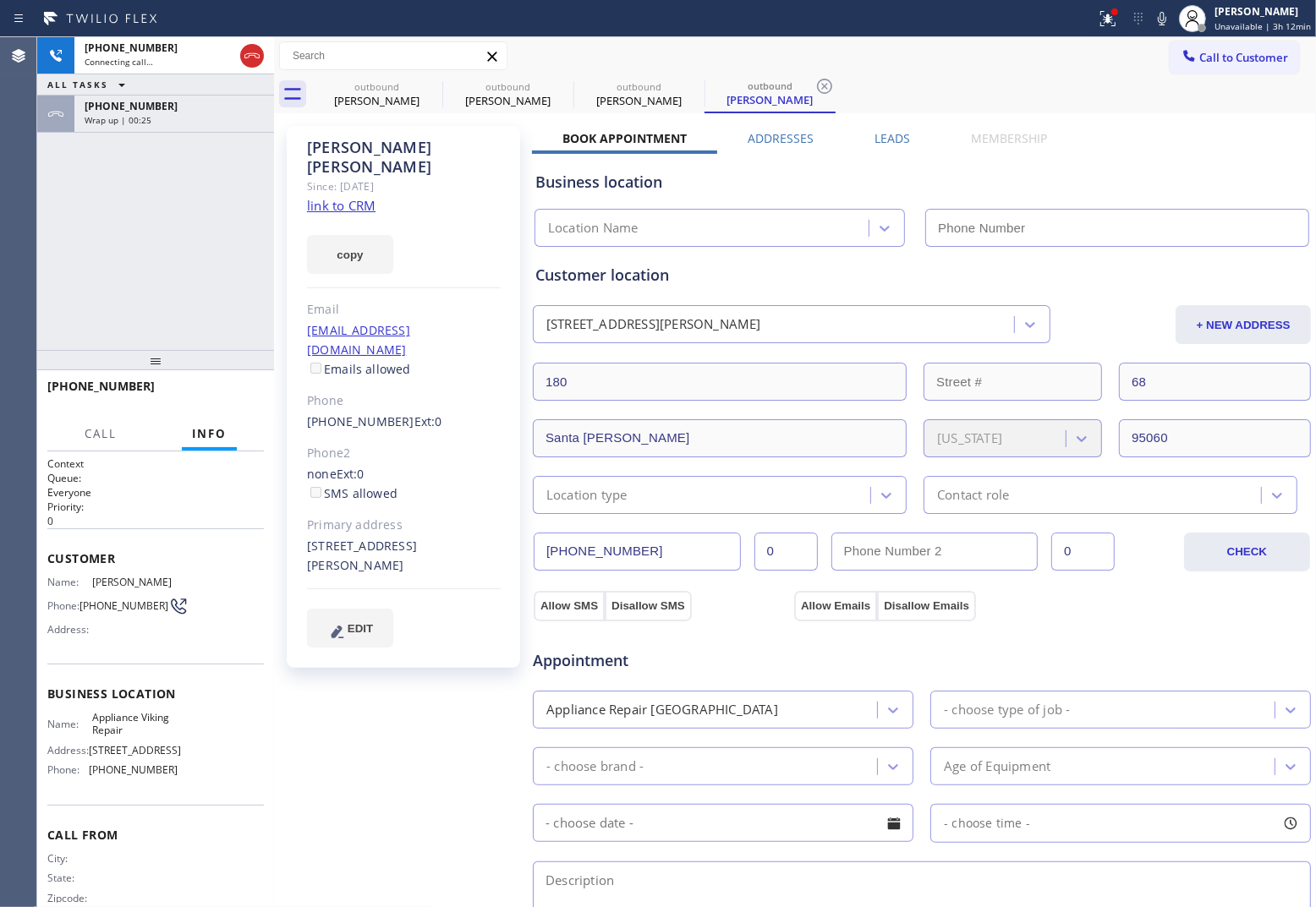
type input "[PHONE_NUMBER]"
click at [235, 399] on span "HANG UP" at bounding box center [224, 393] width 51 height 12
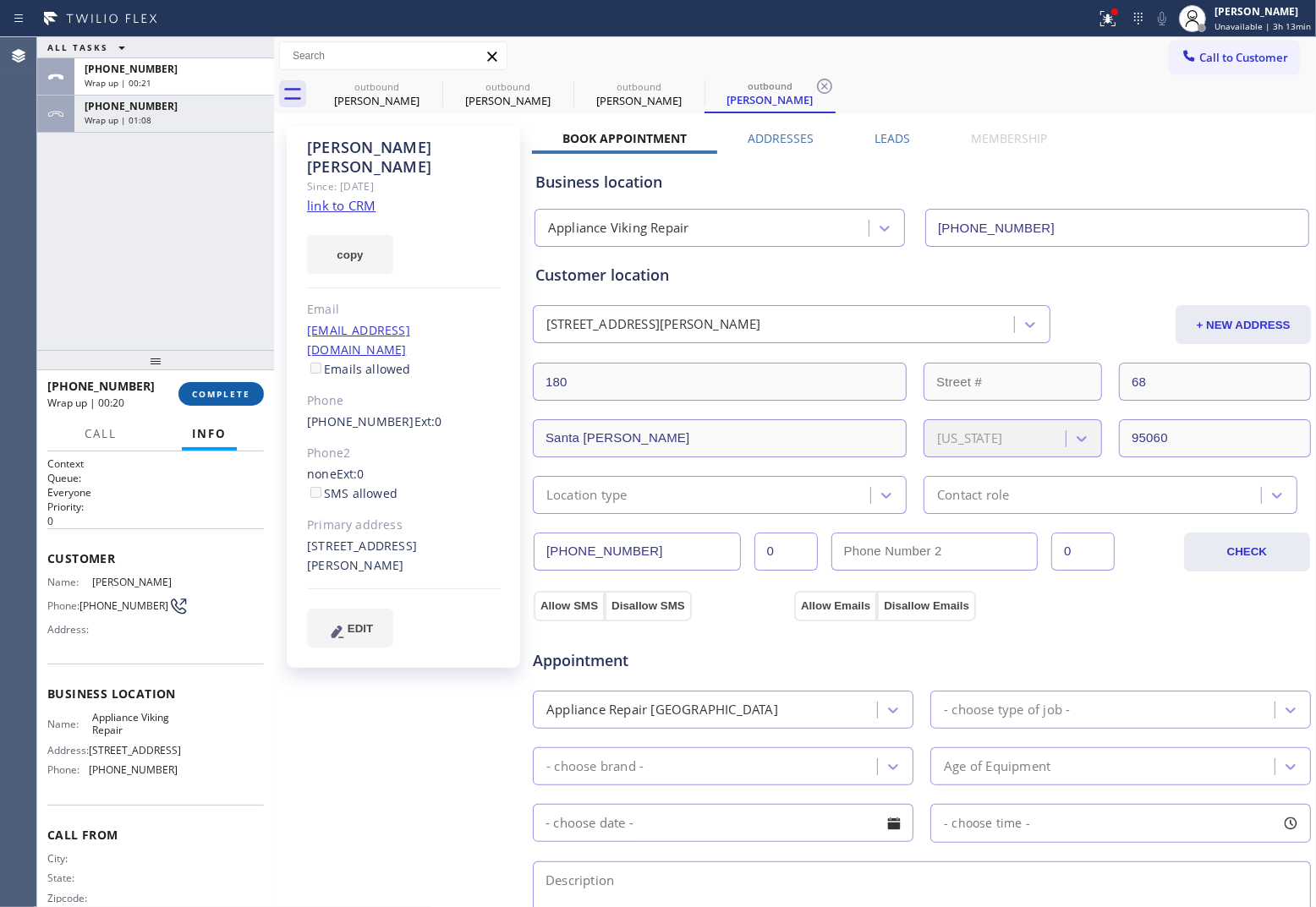
click at [235, 399] on span "COMPLETE" at bounding box center [221, 393] width 59 height 12
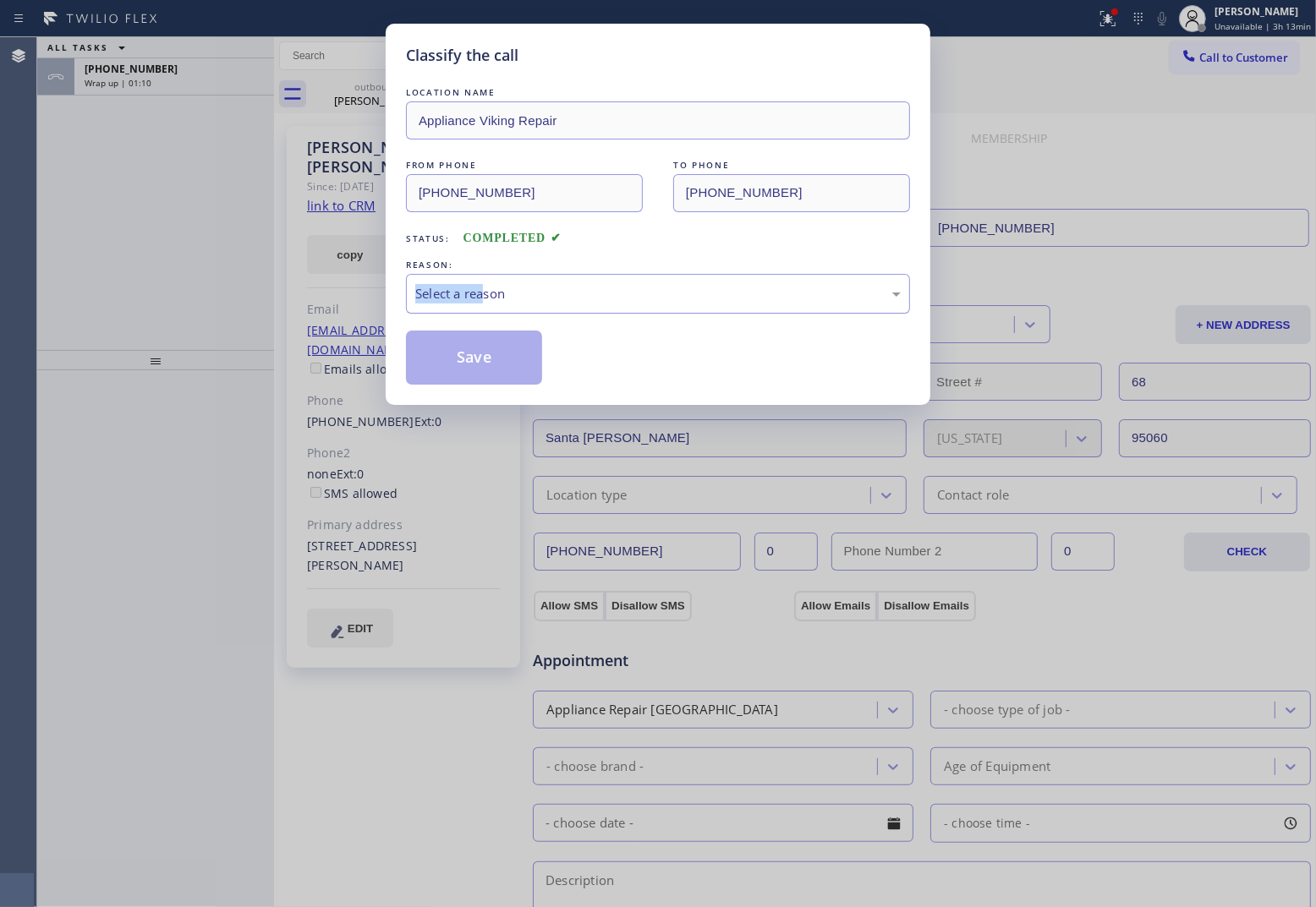
click at [487, 278] on div "REASON: Select a reason" at bounding box center [658, 285] width 504 height 58
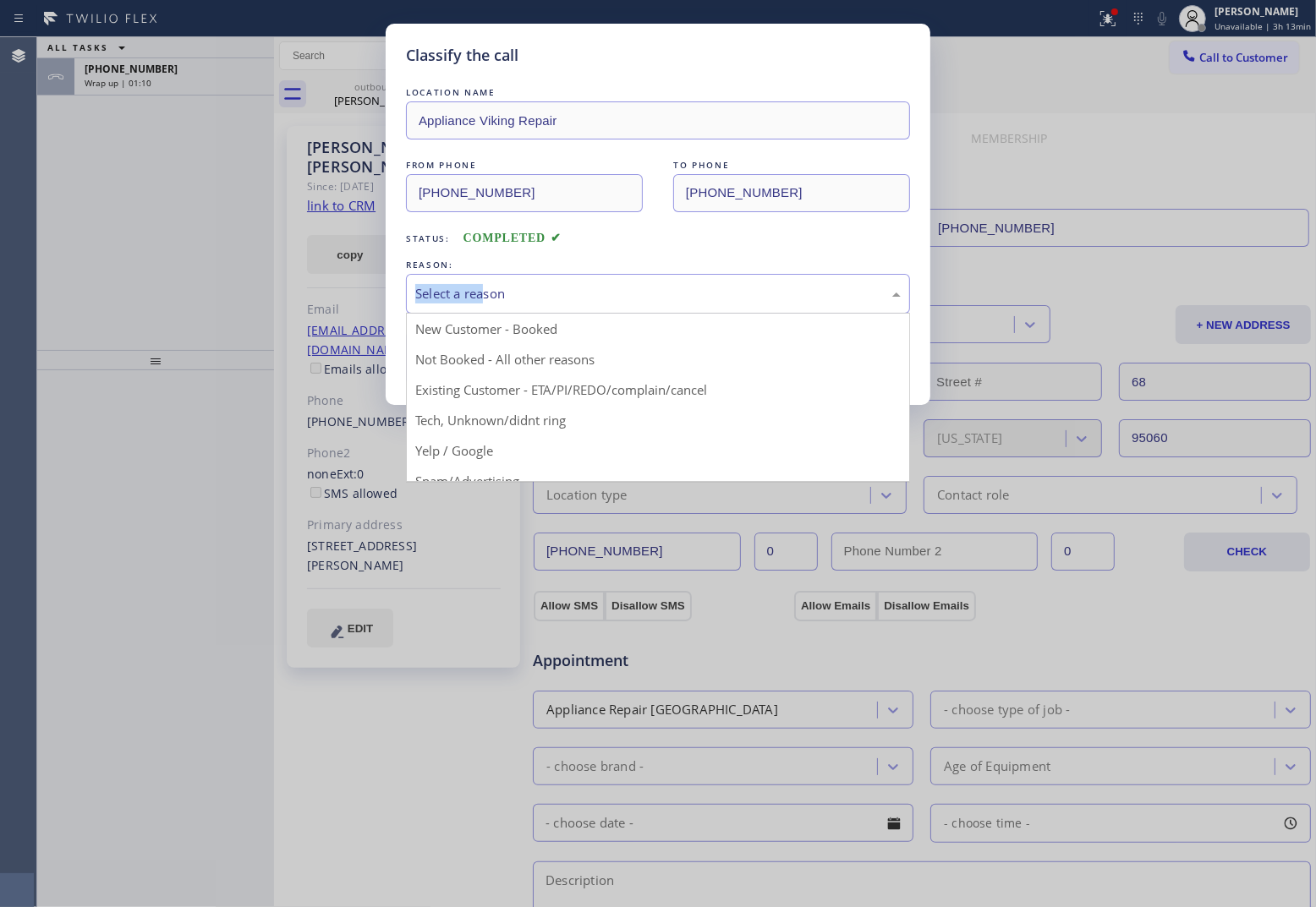
click at [494, 297] on div "Select a reason" at bounding box center [658, 294] width 485 height 20
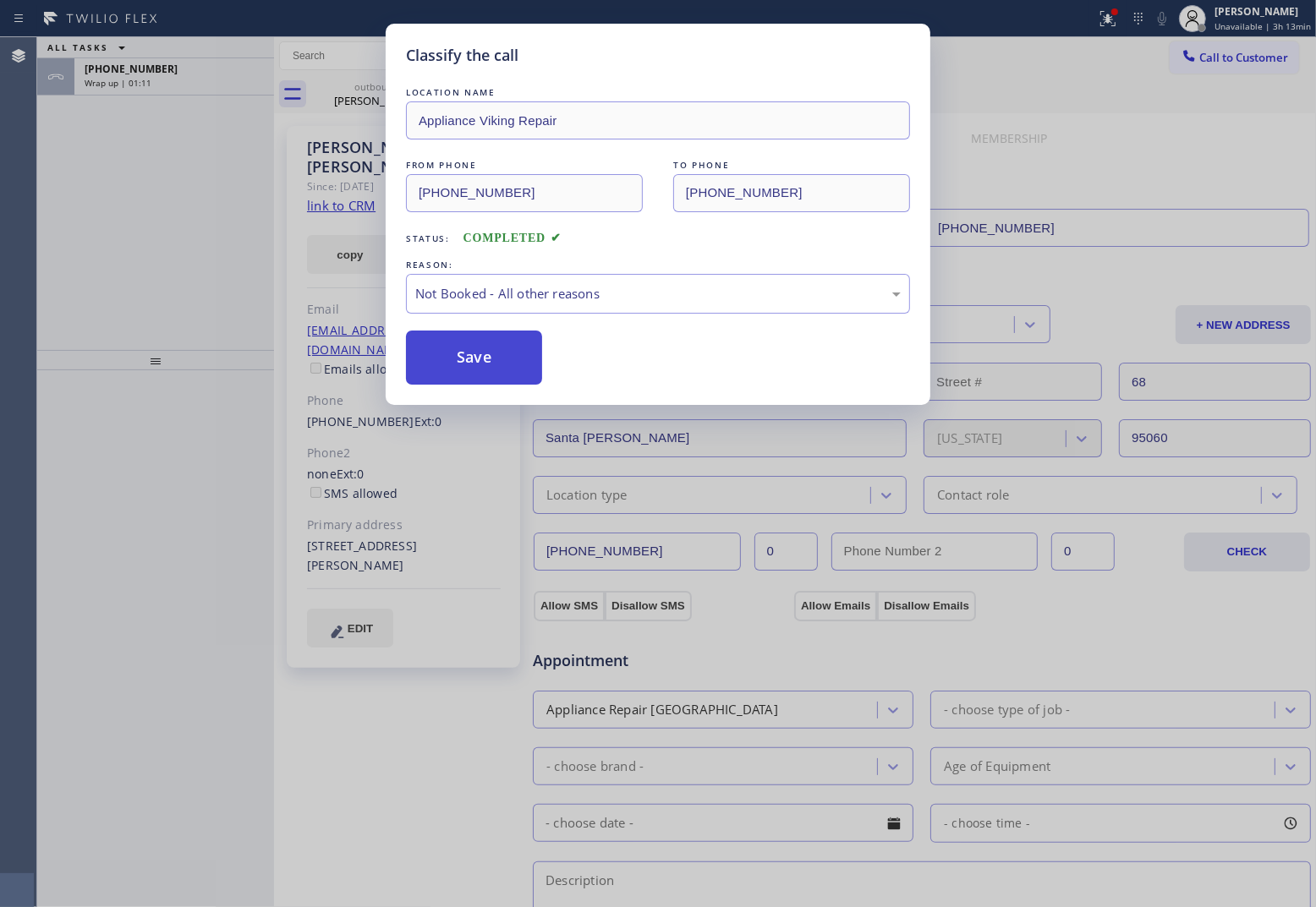
click at [492, 353] on button "Save" at bounding box center [474, 358] width 136 height 54
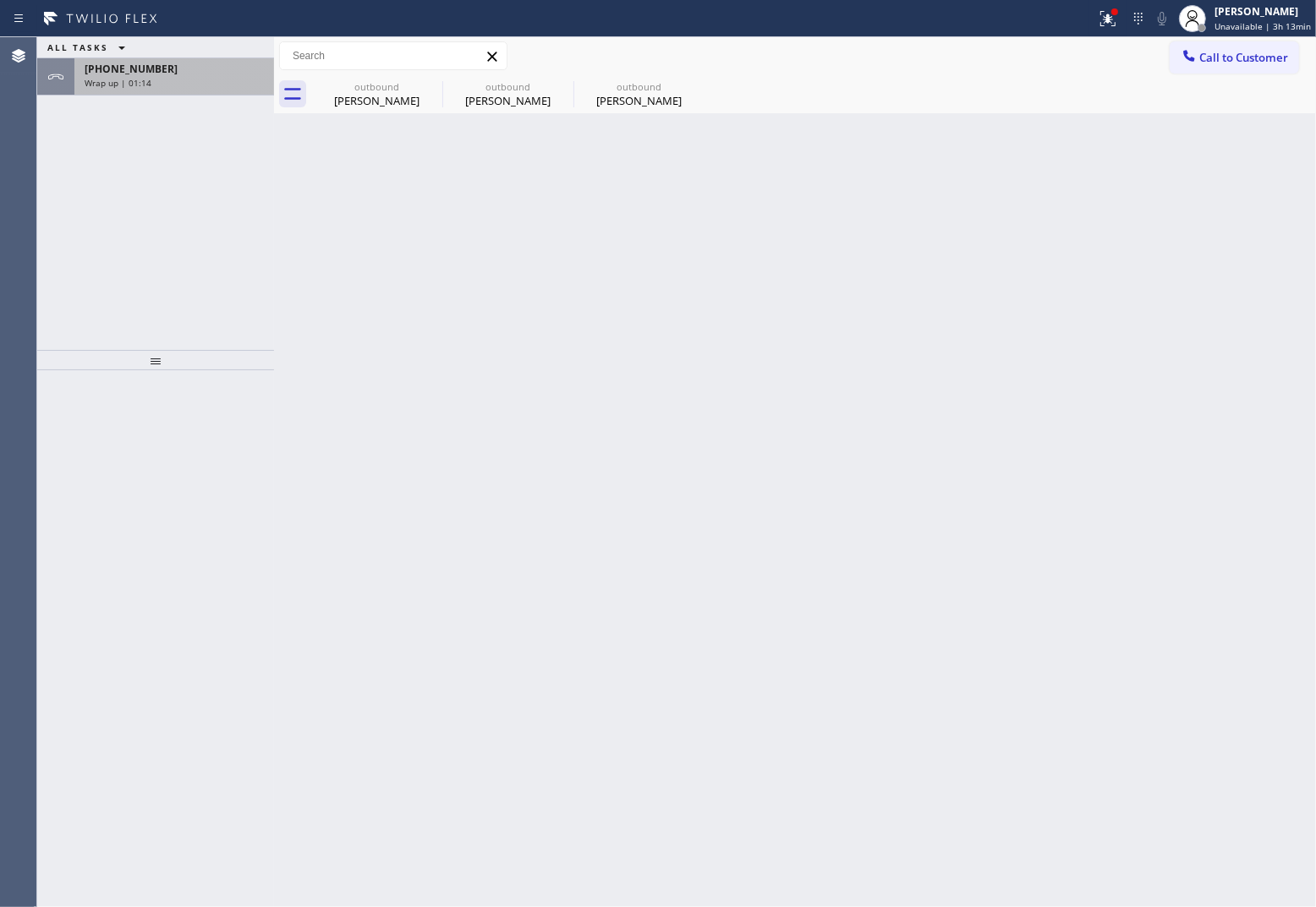
click at [180, 80] on div "Wrap up | 01:14" at bounding box center [174, 82] width 179 height 12
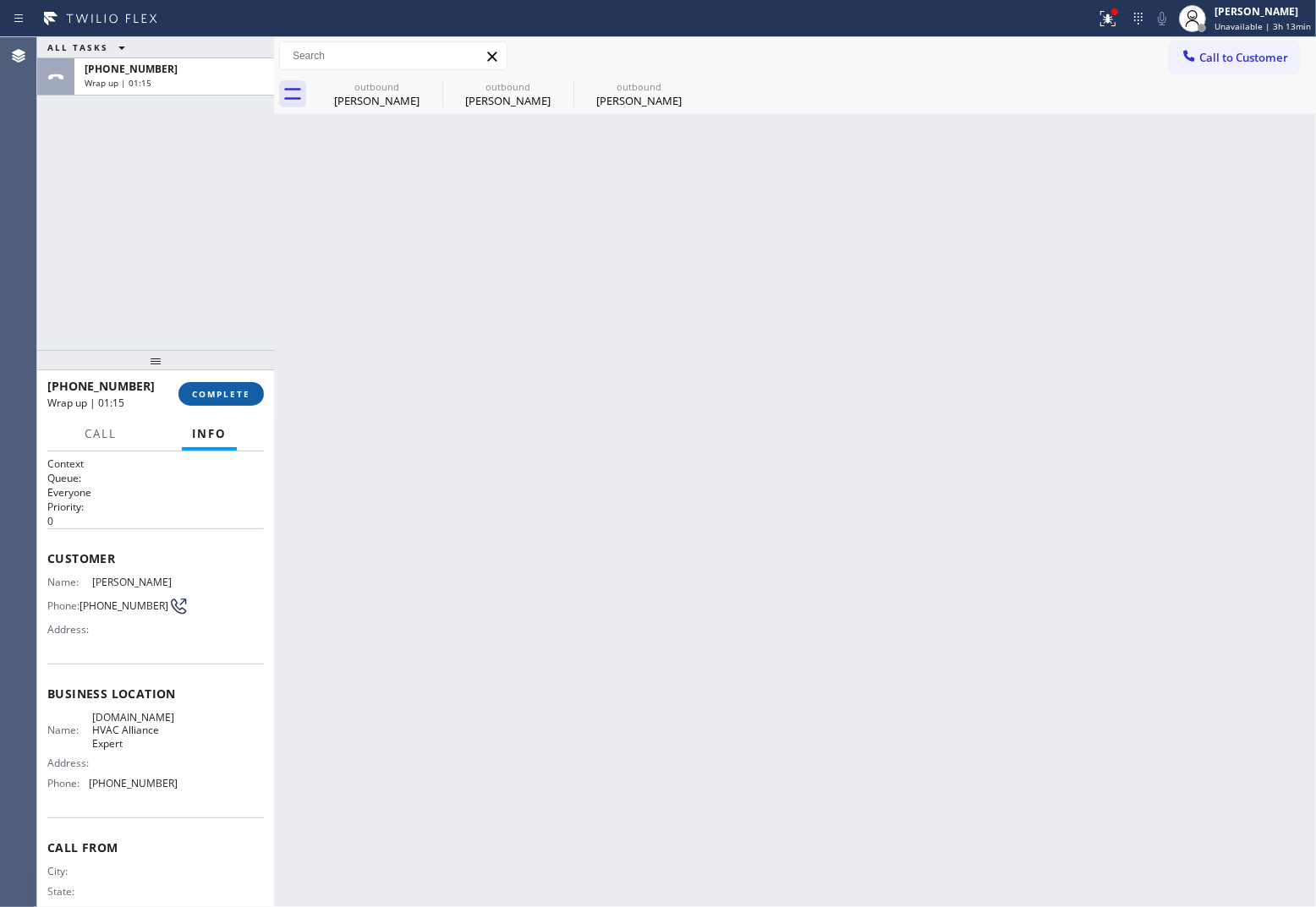
click at [239, 404] on div "+12536831728 Wrap up | 01:15 COMPLETE" at bounding box center [156, 394] width 216 height 44
click at [231, 389] on span "COMPLETE" at bounding box center [221, 393] width 59 height 12
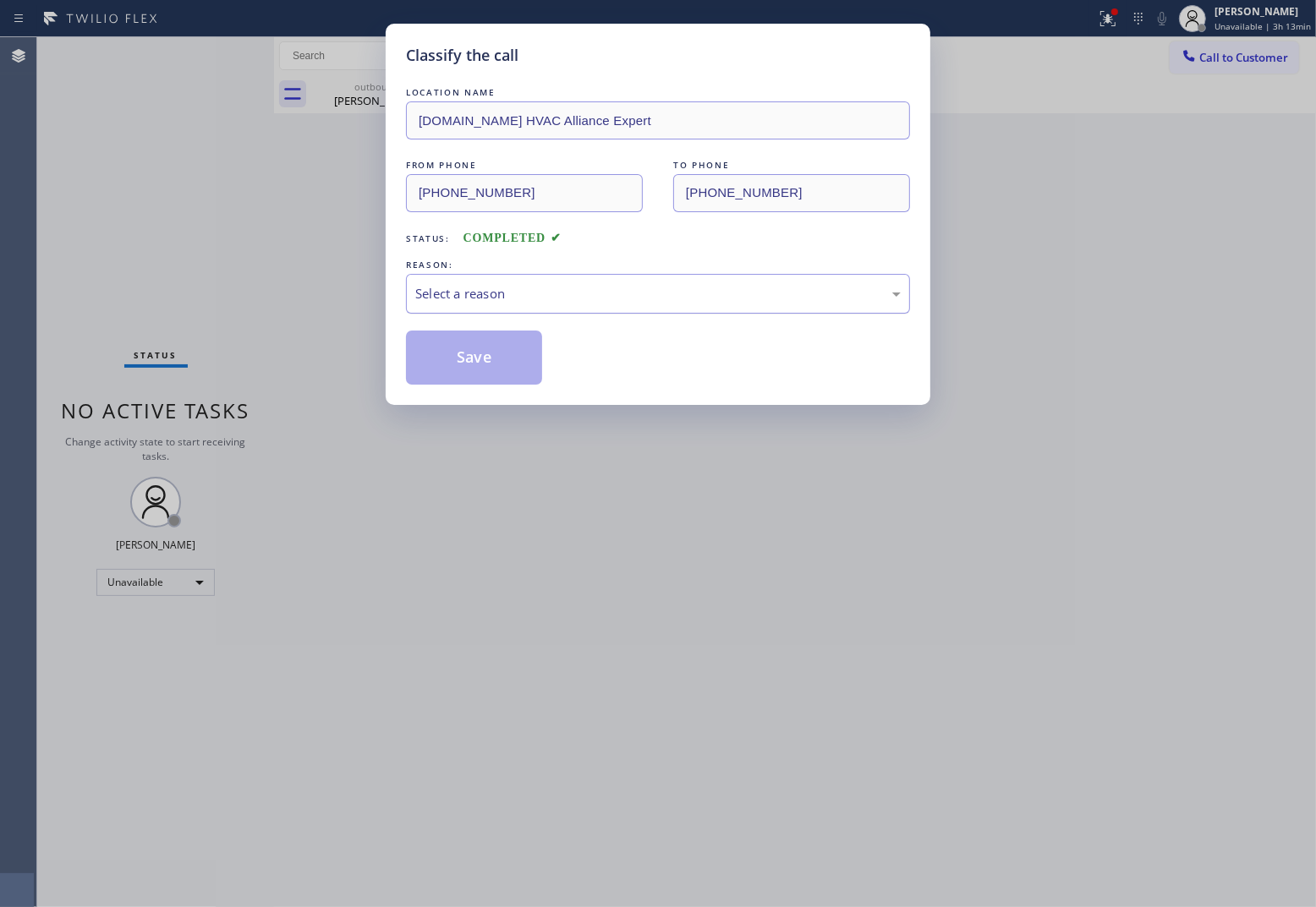
click at [576, 301] on div "Select a reason" at bounding box center [658, 294] width 485 height 20
click at [456, 361] on button "Save" at bounding box center [474, 358] width 136 height 54
type input "(866) 875-2471"
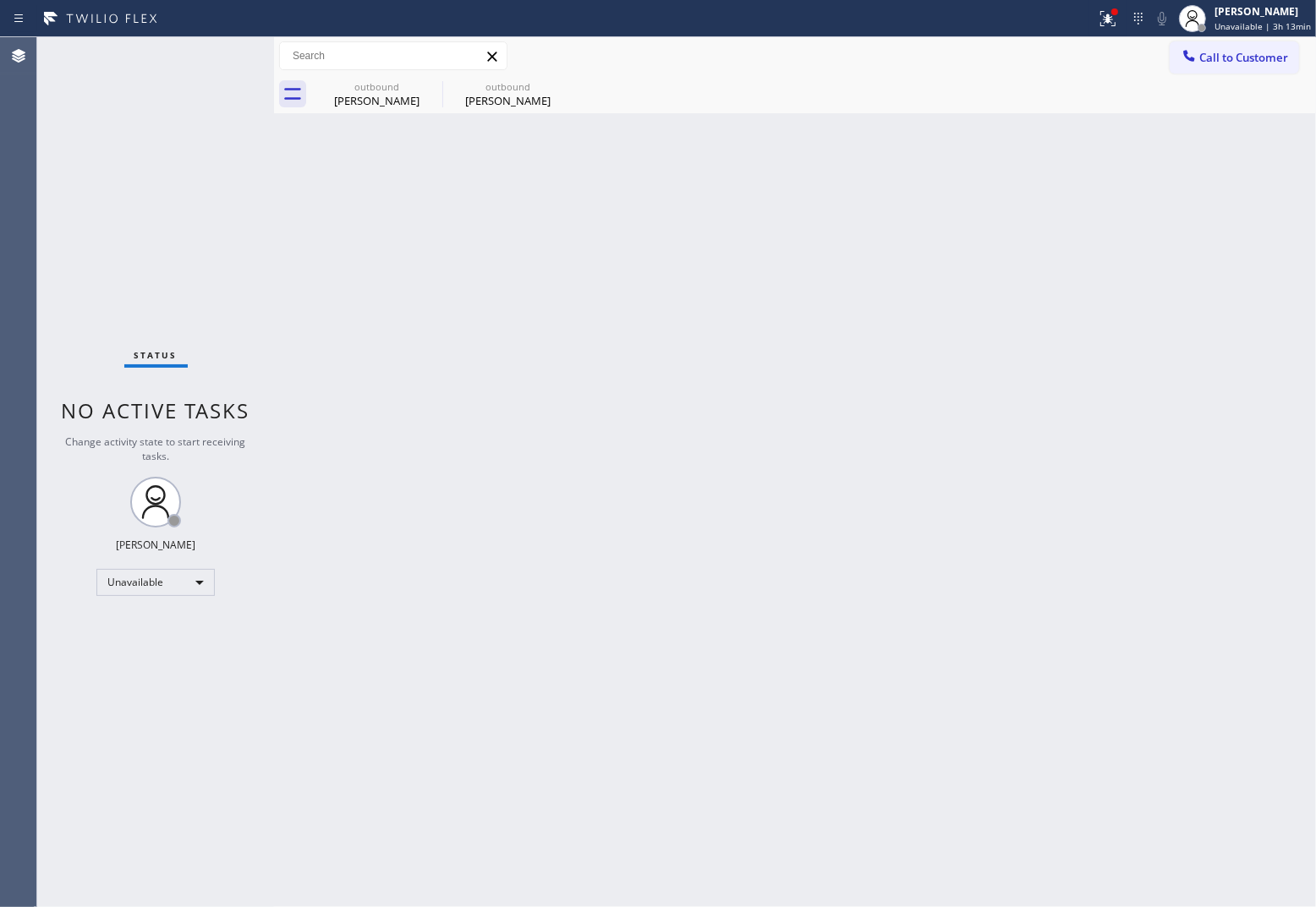
drag, startPoint x: 61, startPoint y: 167, endPoint x: 730, endPoint y: 17, distance: 685.6
click at [61, 167] on div "Status No active tasks Change activity state to start receiving tasks. [PERSON_…" at bounding box center [155, 472] width 237 height 870
click at [1243, 23] on span "Unavailable | 3h 14min" at bounding box center [1262, 26] width 97 height 12
click at [1223, 85] on button "Available" at bounding box center [1231, 89] width 170 height 22
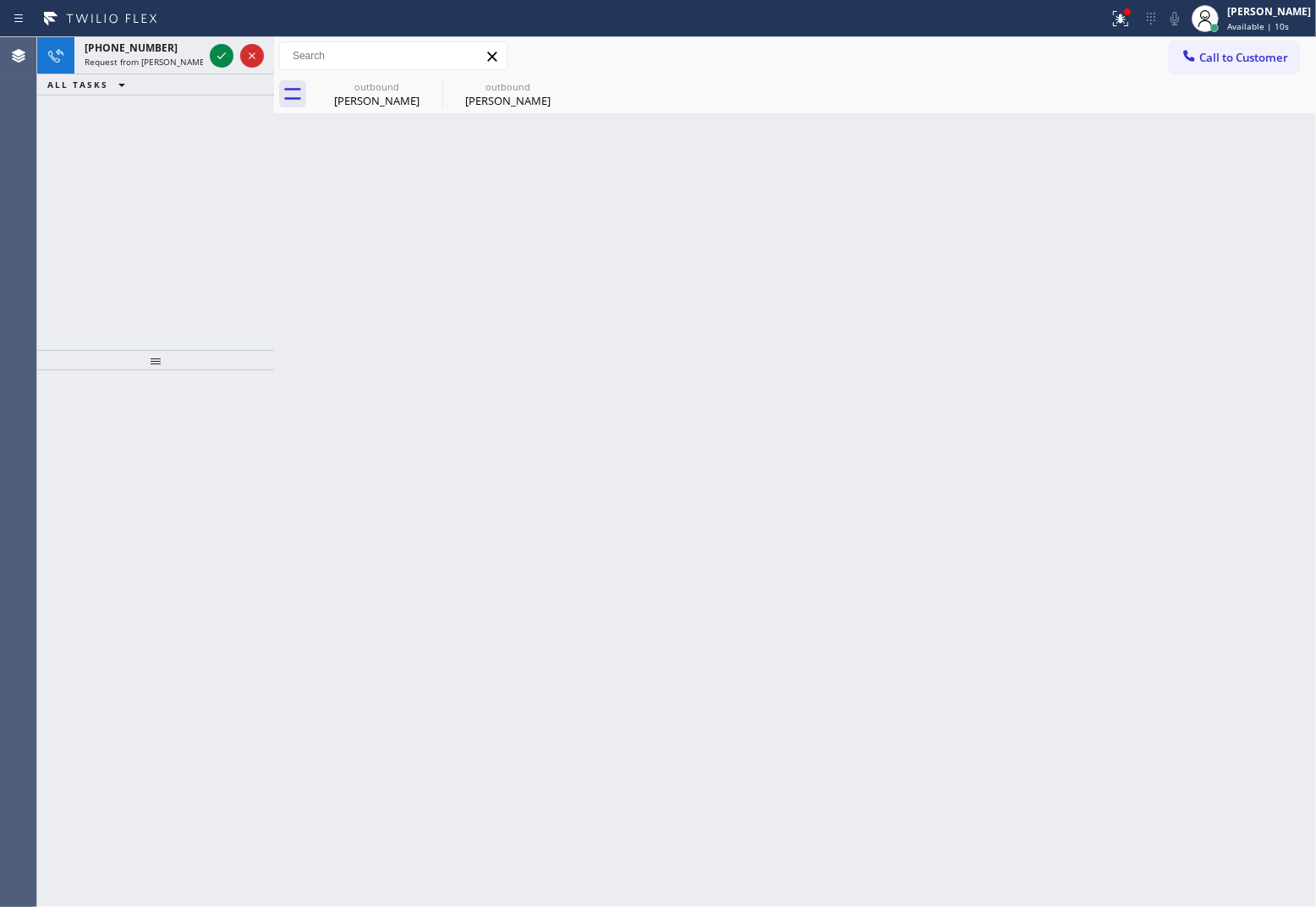
click at [81, 160] on div "Agent Desktop Classify the call LOCATION NAME North Miami Appliance Service FRO…" at bounding box center [658, 472] width 1316 height 870
click at [228, 61] on icon at bounding box center [221, 56] width 21 height 21
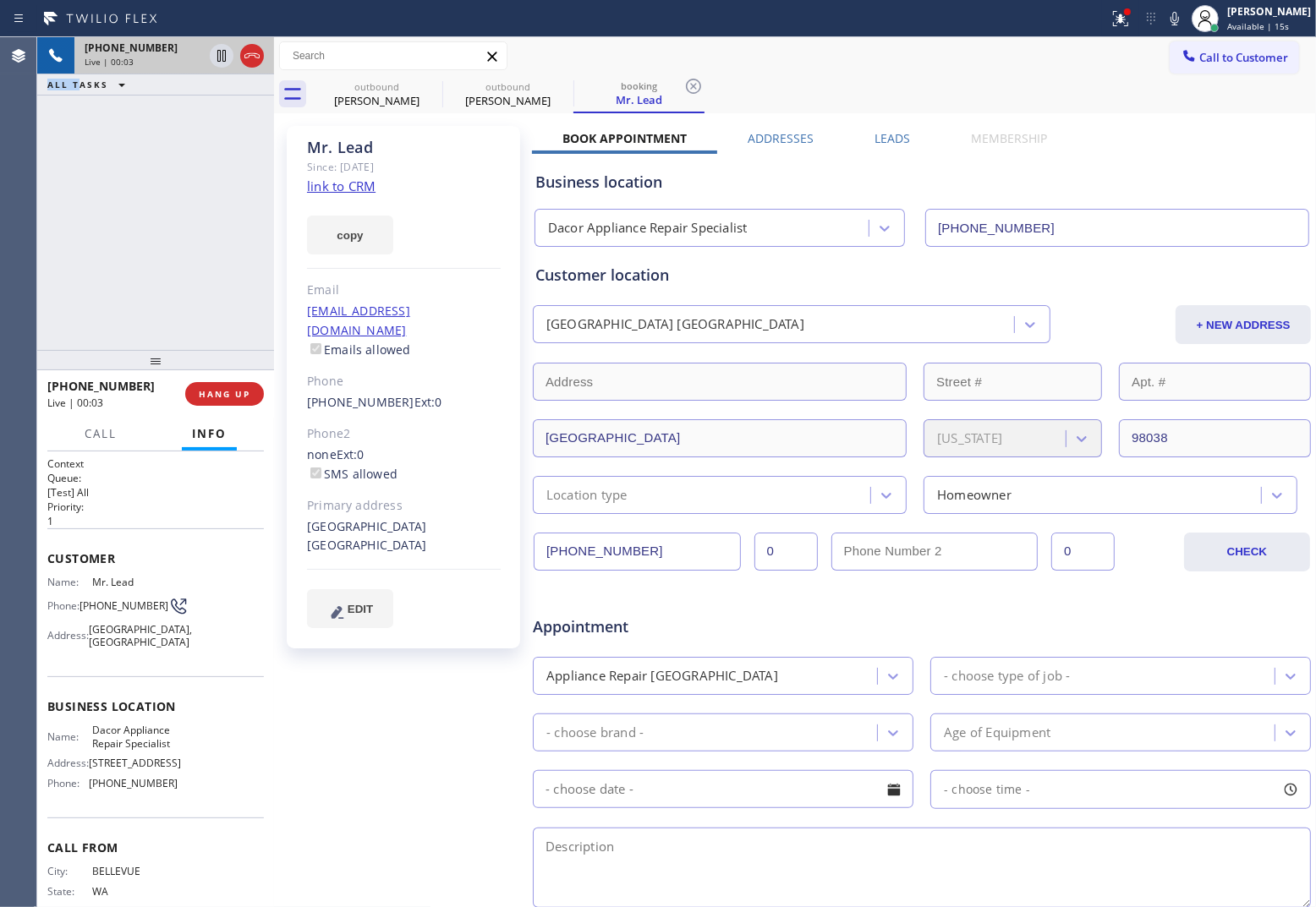
type input "(206) 569-4206"
click at [25, 235] on div "Agent Desktop" at bounding box center [18, 472] width 36 height 870
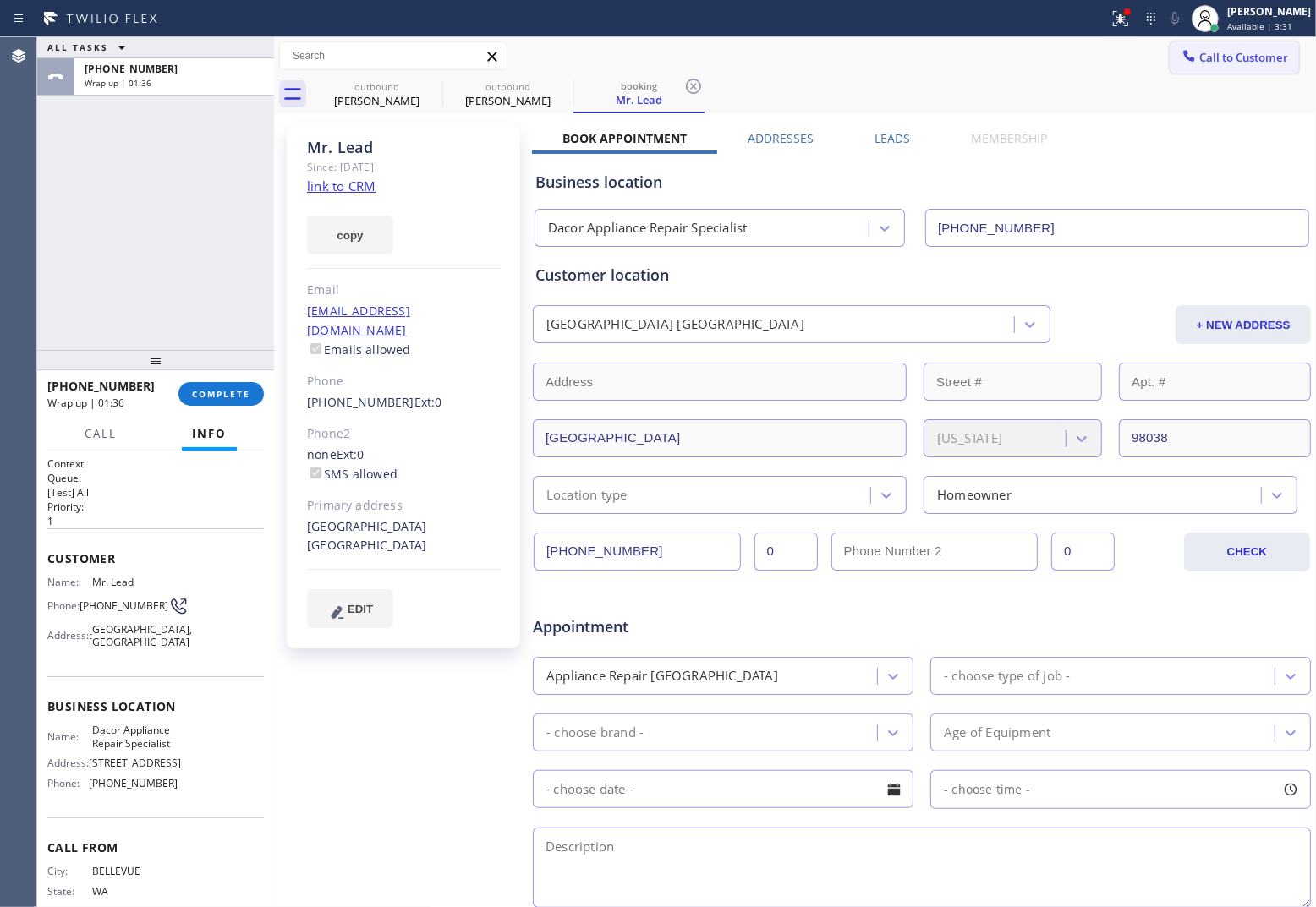
click at [1232, 48] on button "Call to Customer" at bounding box center [1234, 58] width 129 height 32
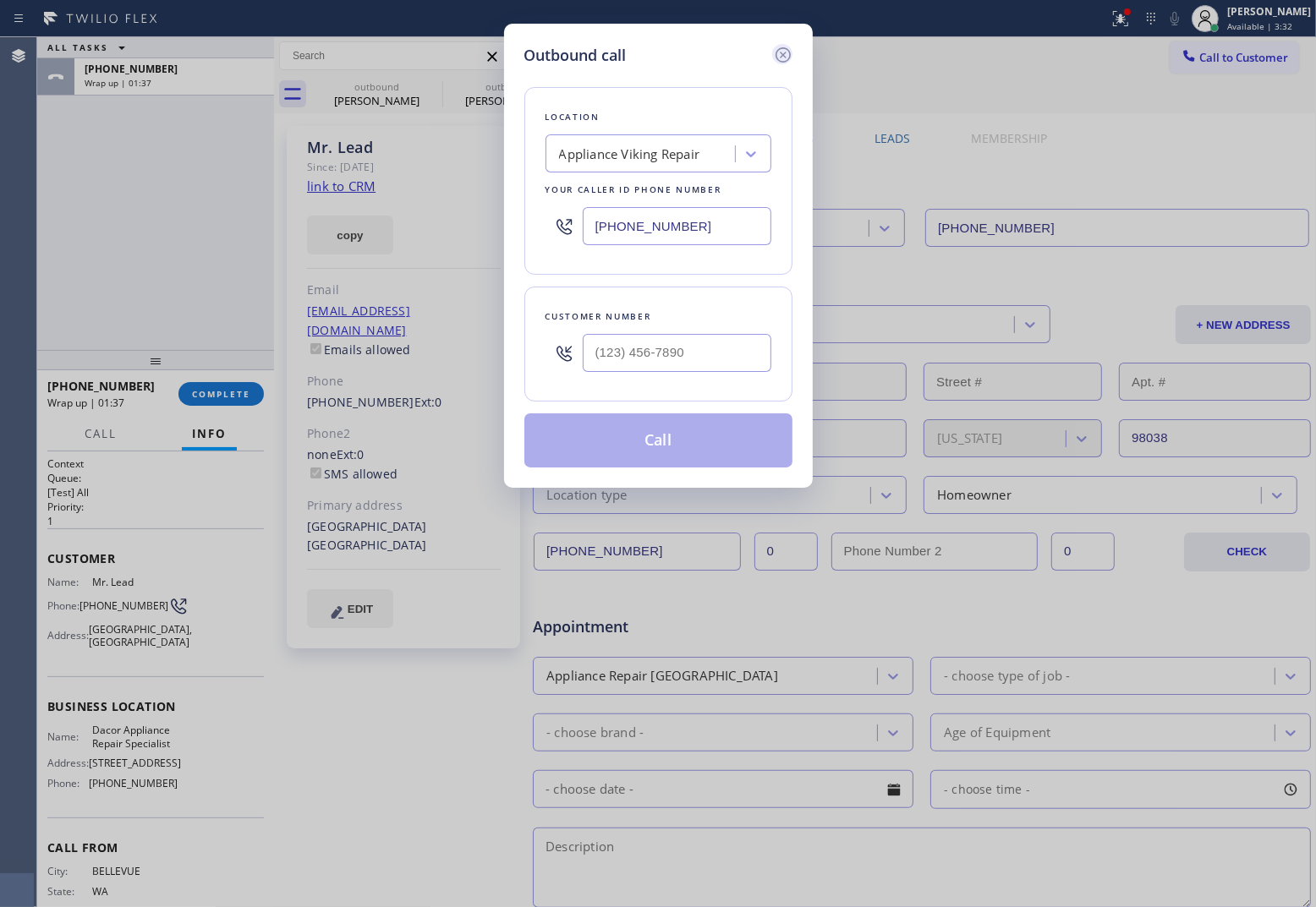
click at [782, 53] on icon at bounding box center [782, 55] width 15 height 15
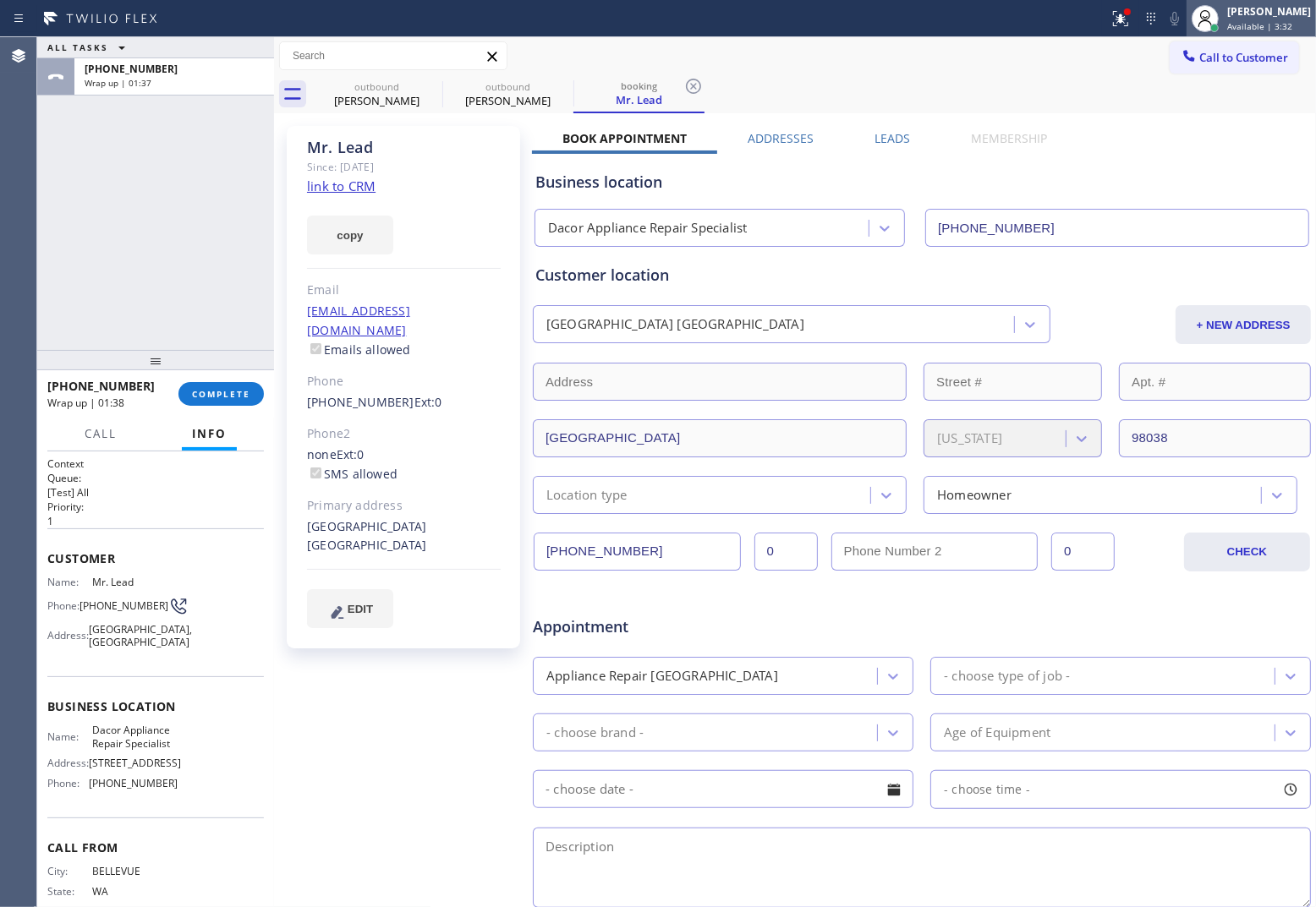
click at [1262, 23] on span "Available | 3:32" at bounding box center [1259, 26] width 65 height 12
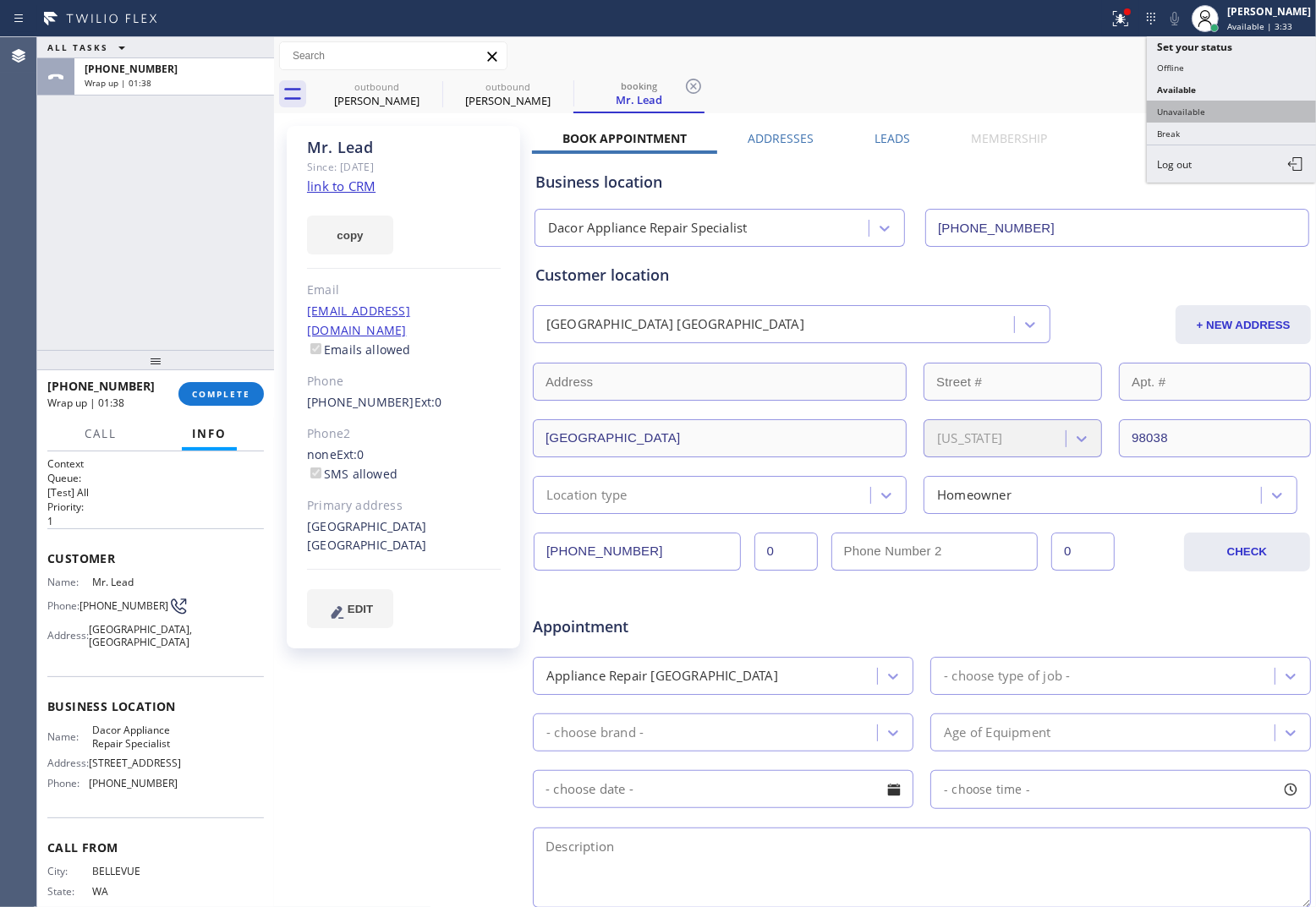
click at [1228, 111] on button "Unavailable" at bounding box center [1231, 112] width 170 height 22
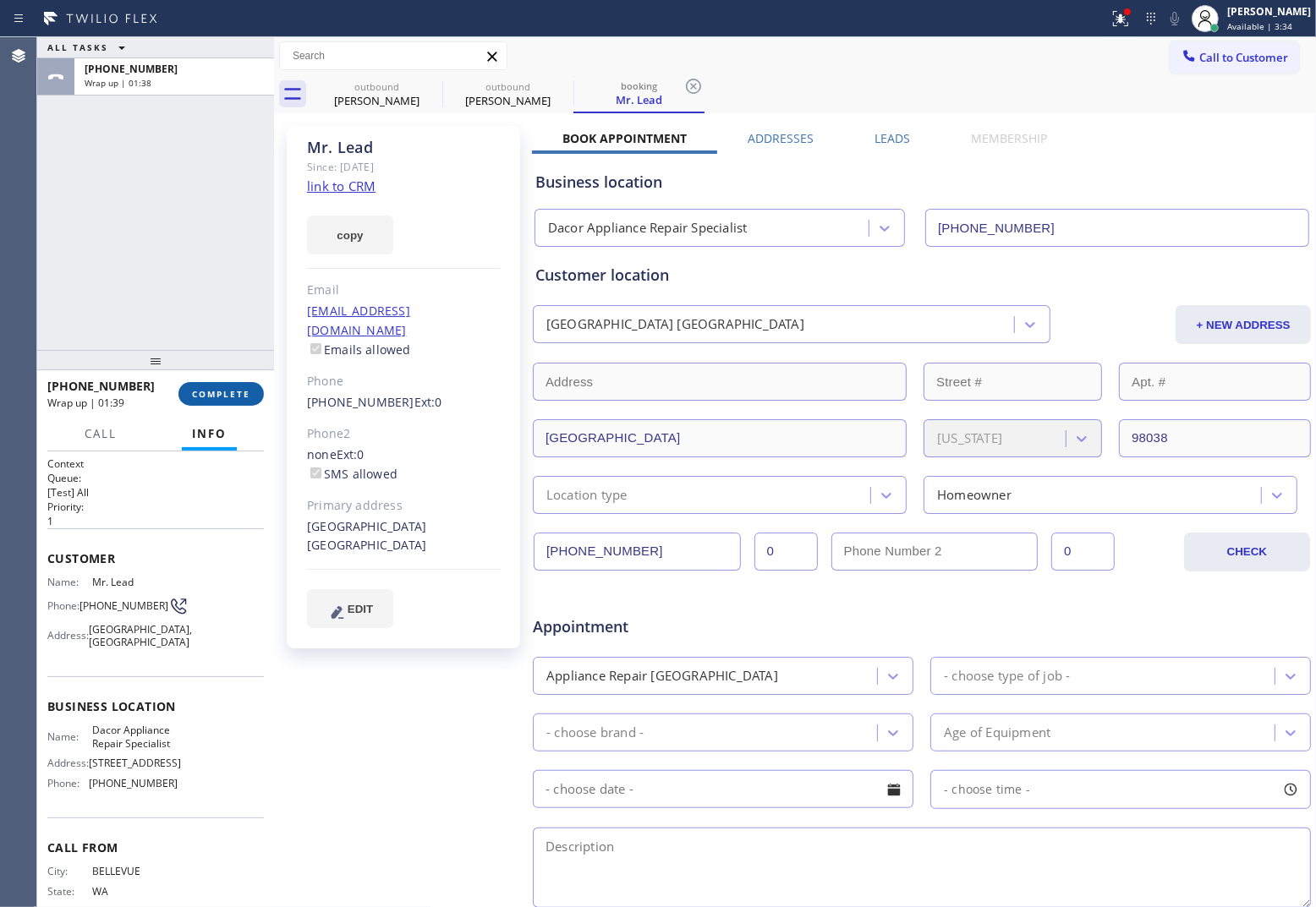
click at [230, 386] on button "COMPLETE" at bounding box center [221, 394] width 86 height 23
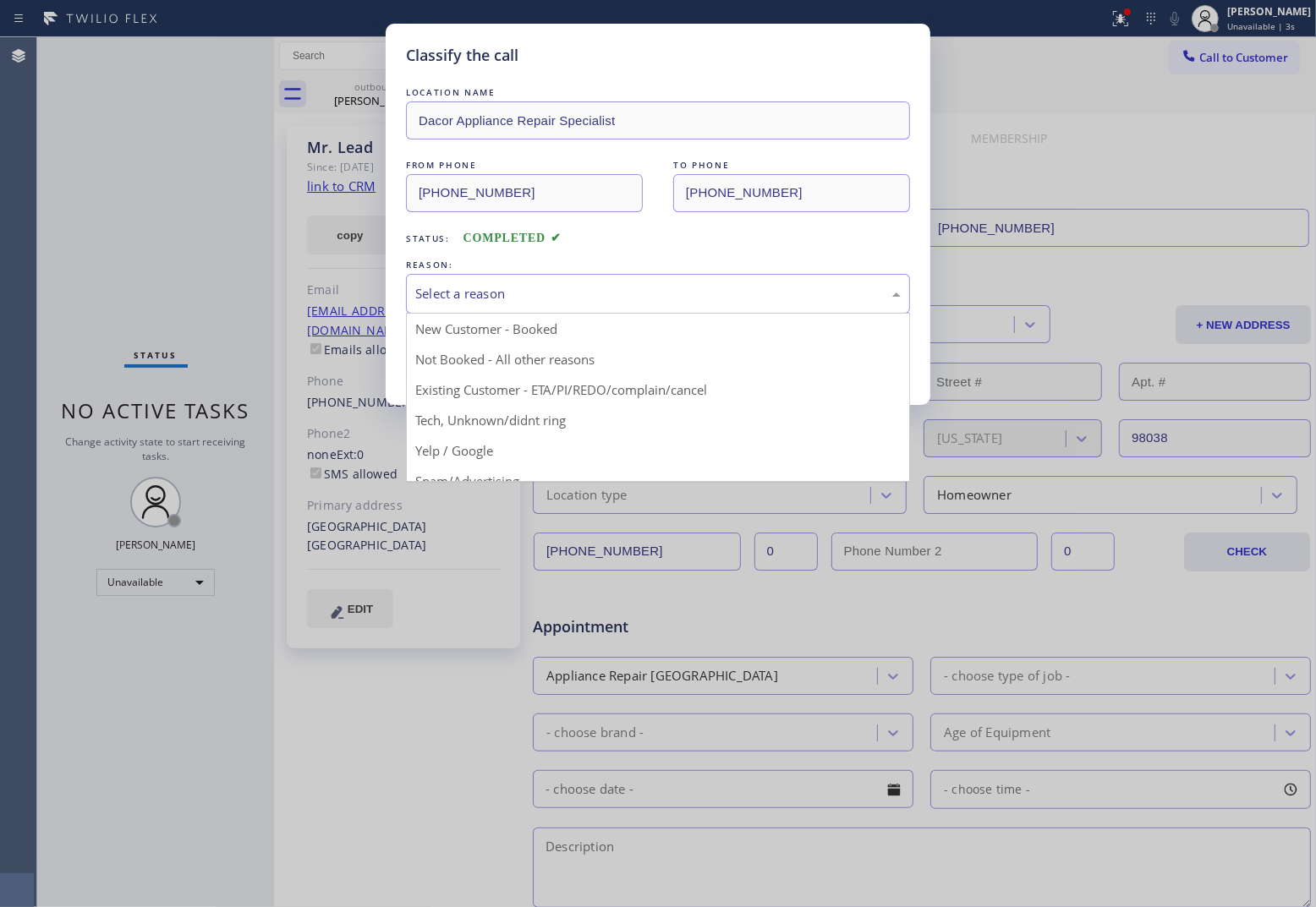
click at [487, 298] on div "Select a reason" at bounding box center [658, 294] width 485 height 20
click at [456, 357] on button "Save" at bounding box center [474, 358] width 136 height 54
type input "[PHONE_NUMBER]"
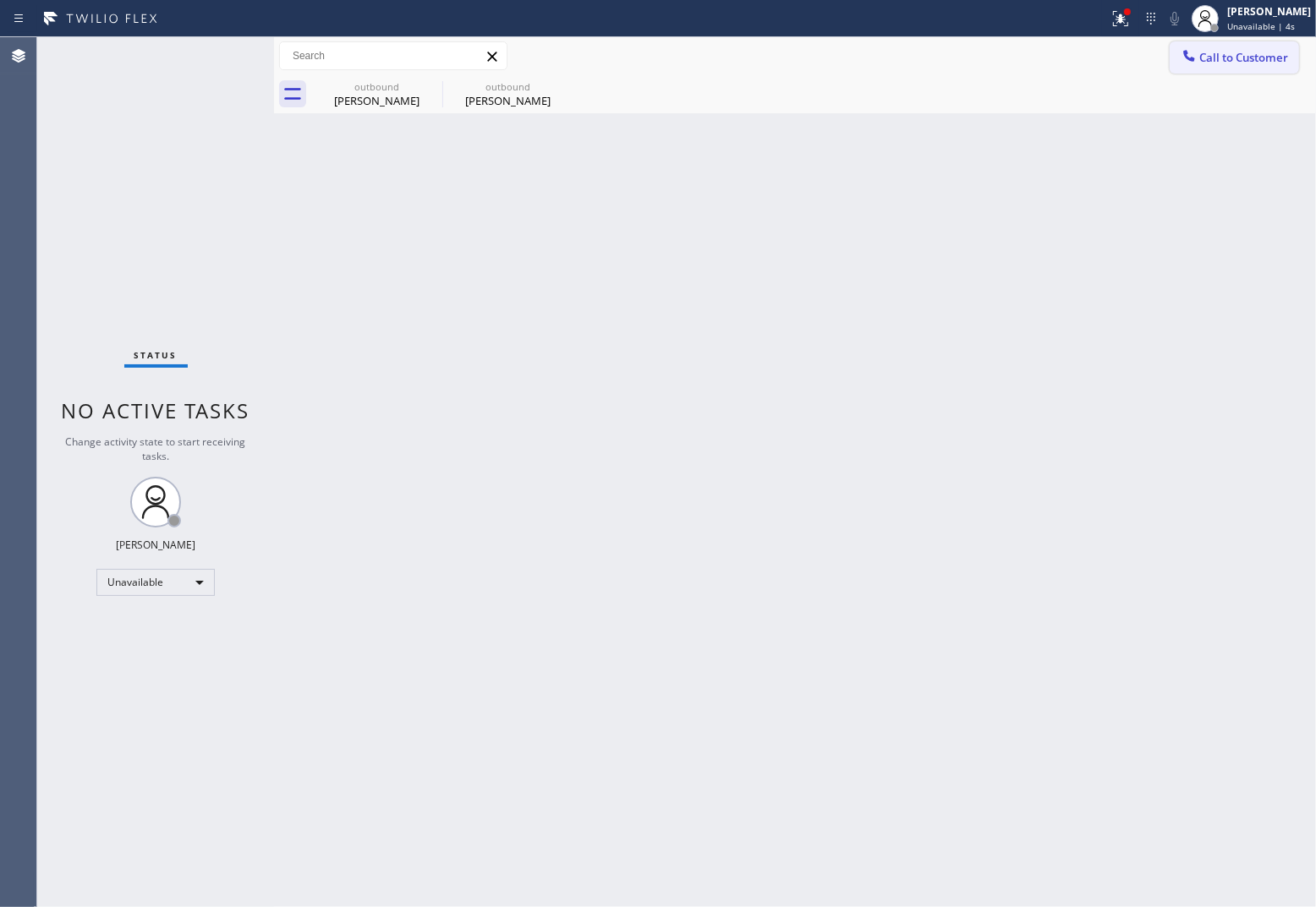
click at [1208, 58] on span "Call to Customer" at bounding box center [1244, 57] width 88 height 15
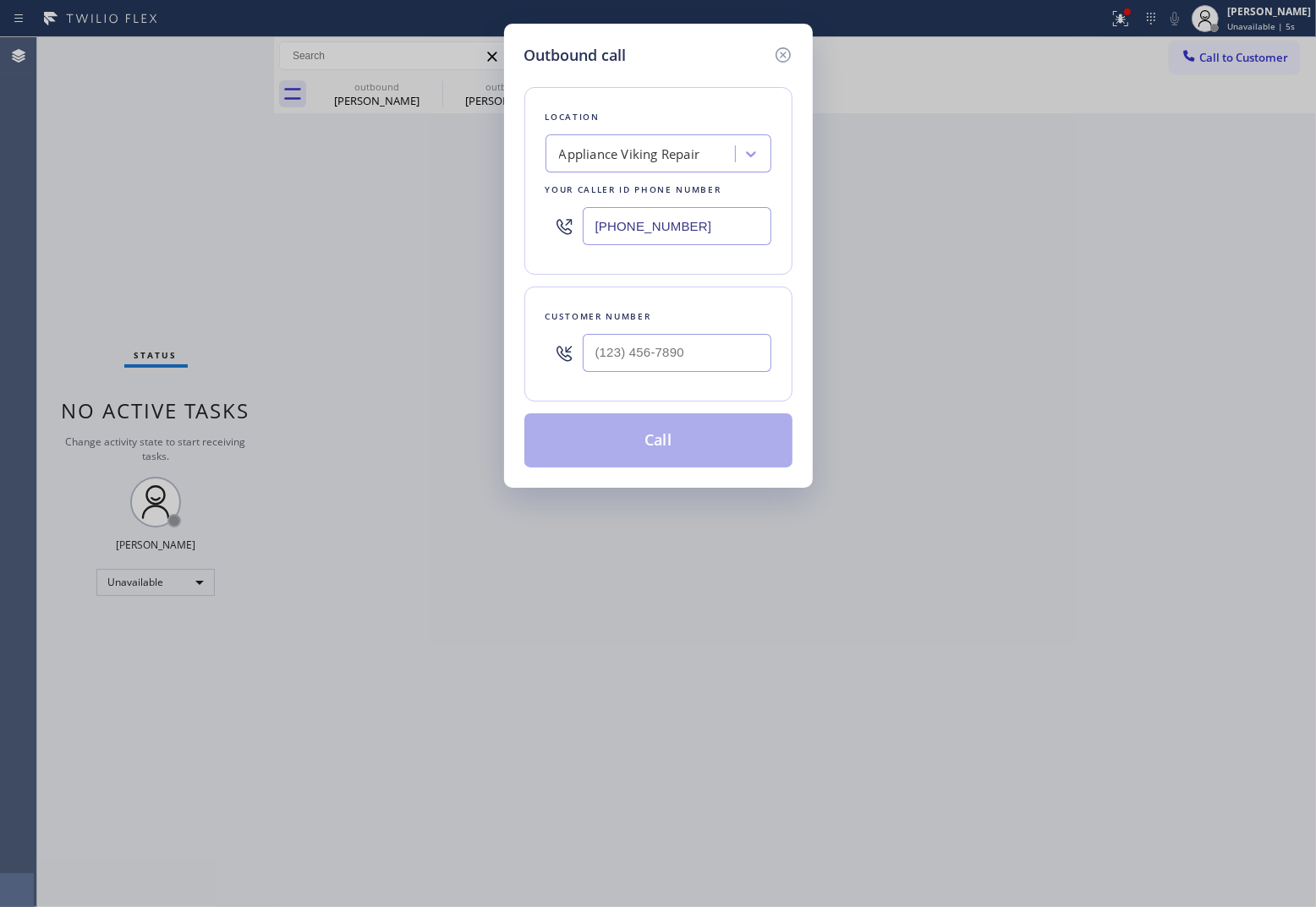
drag, startPoint x: 679, startPoint y: 231, endPoint x: 1281, endPoint y: 313, distance: 607.6
click at [692, 233] on input "[PHONE_NUMBER]" at bounding box center [676, 226] width 189 height 38
paste input "909) 546-4983"
type input "(909) 546-4983"
type input "(___) ___-____"
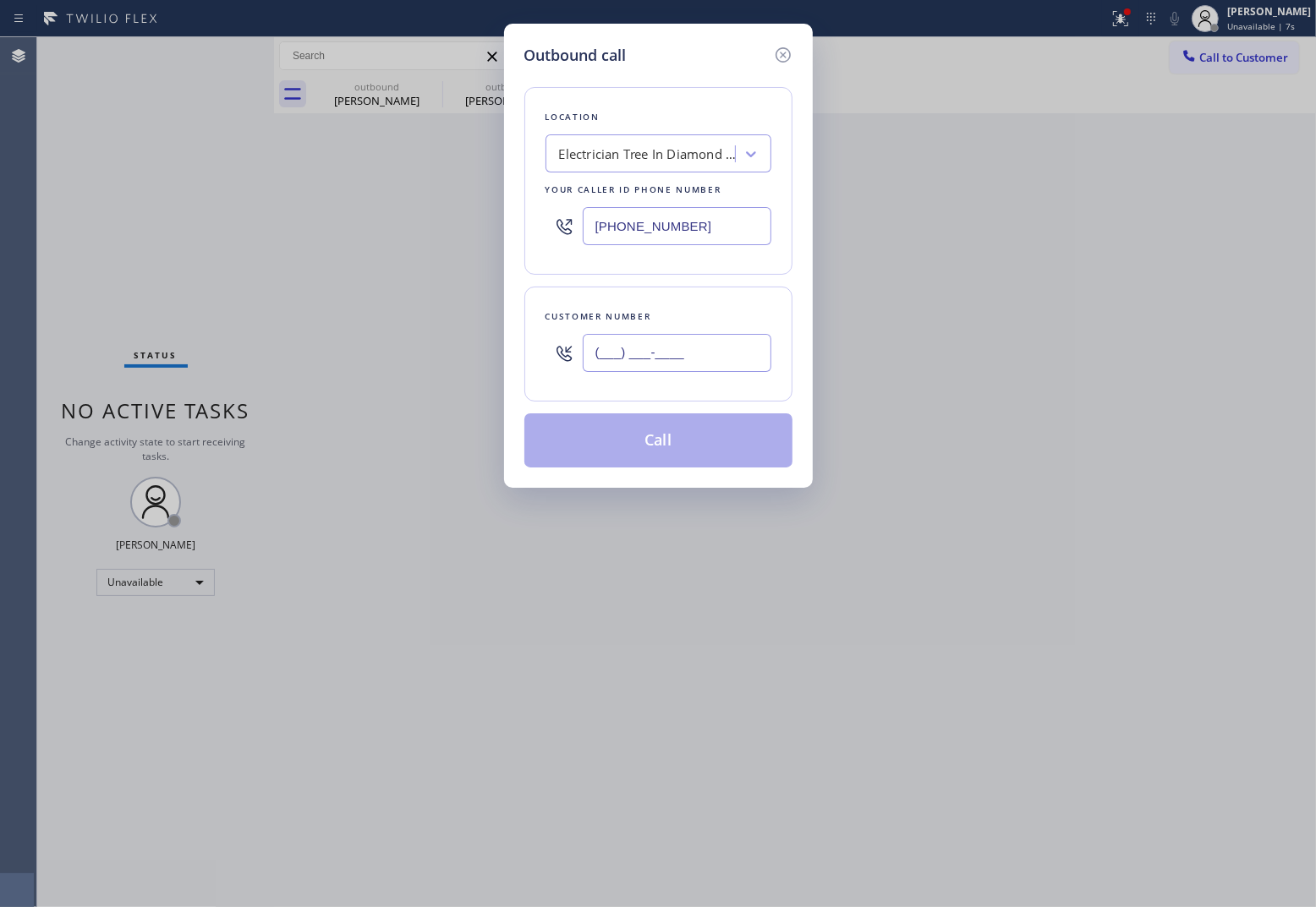
click at [641, 340] on input "(___) ___-____" at bounding box center [676, 353] width 189 height 38
paste input "562) 818-7472"
type input "(562) 818-7472"
click at [685, 440] on button "Call" at bounding box center [658, 440] width 268 height 54
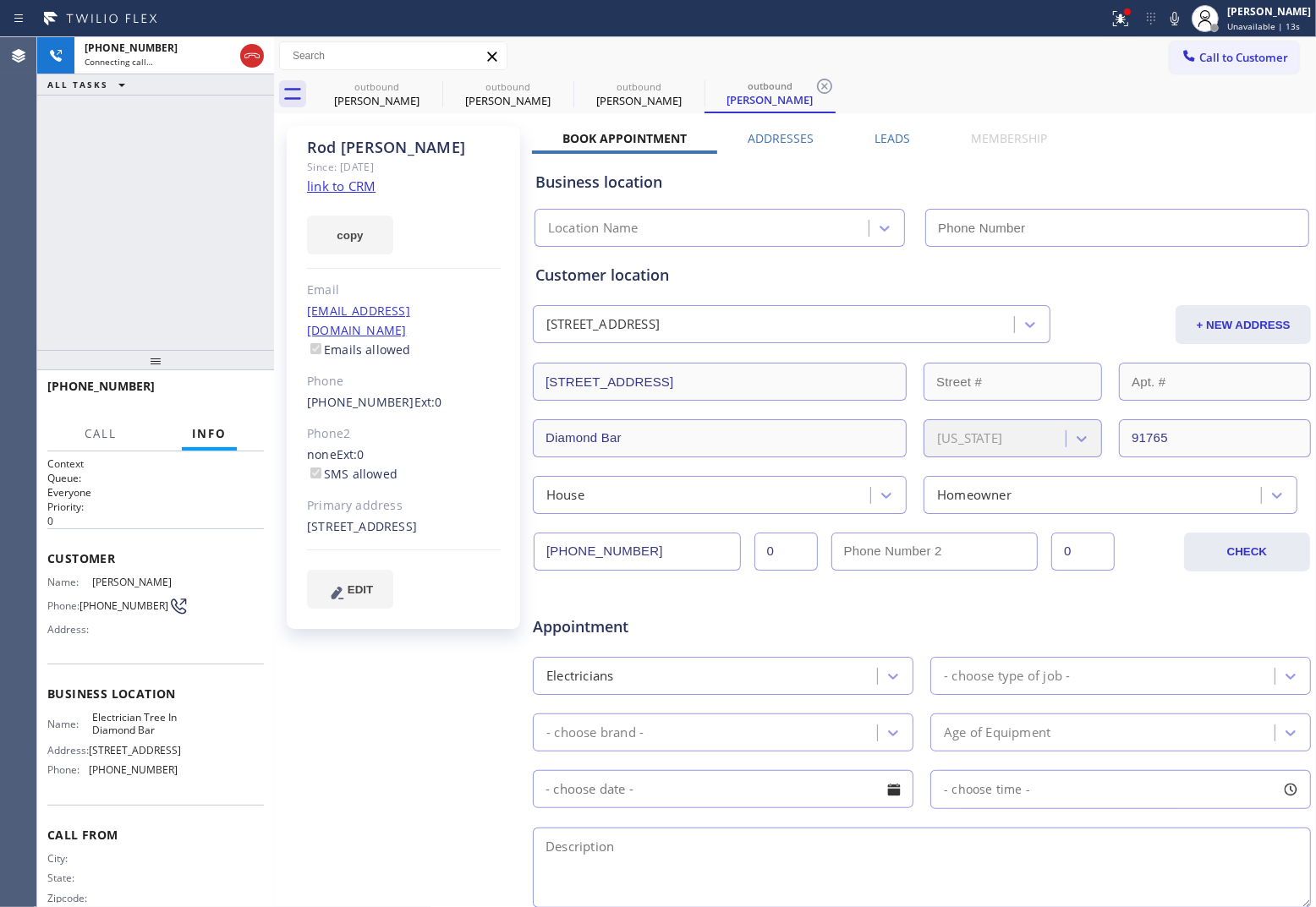
type input "(909) 546-4983"
click at [31, 184] on div "Agent Desktop" at bounding box center [18, 472] width 36 height 870
click at [343, 190] on link "link to CRM" at bounding box center [341, 186] width 69 height 17
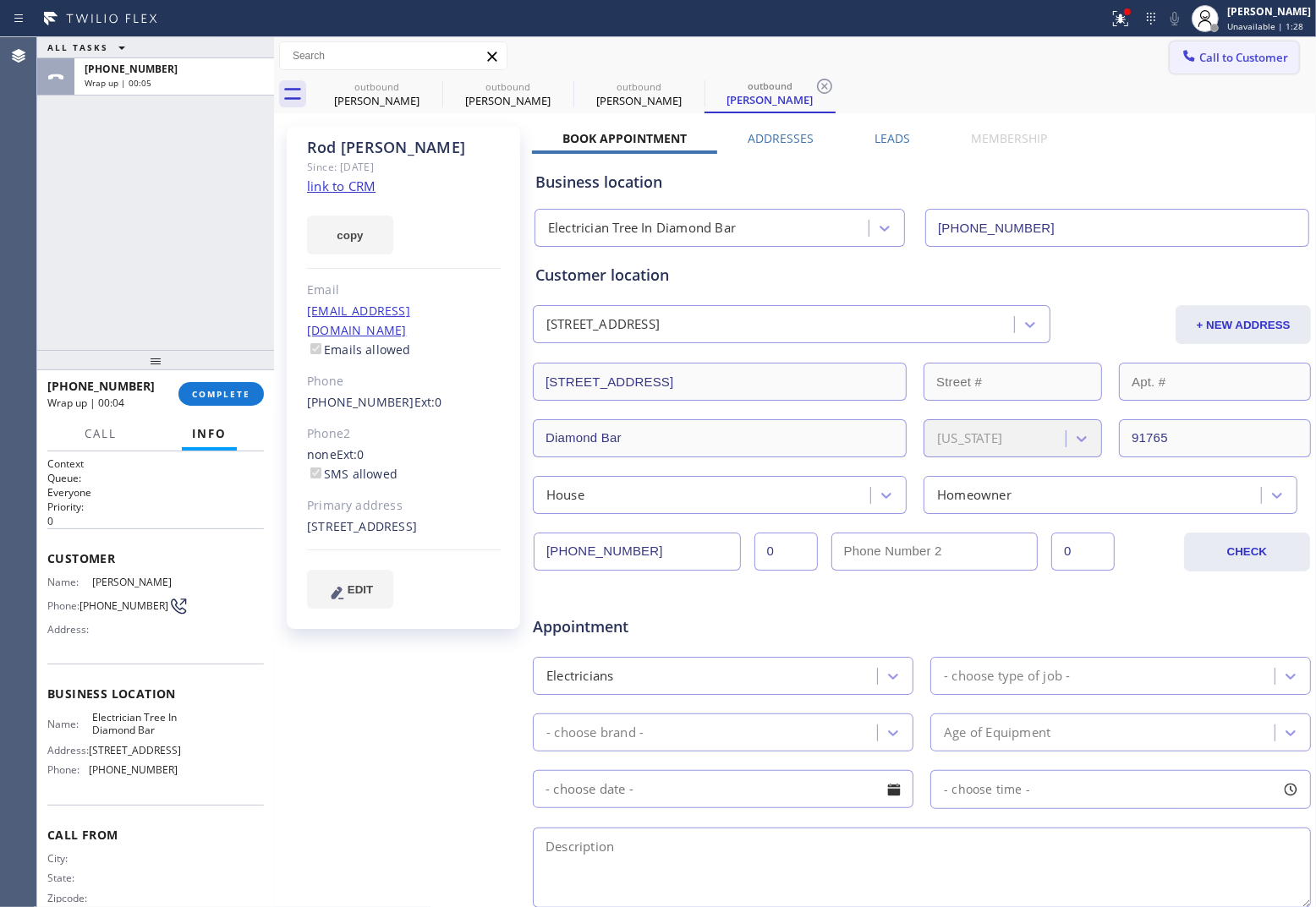
click at [1220, 47] on button "Call to Customer" at bounding box center [1234, 58] width 129 height 32
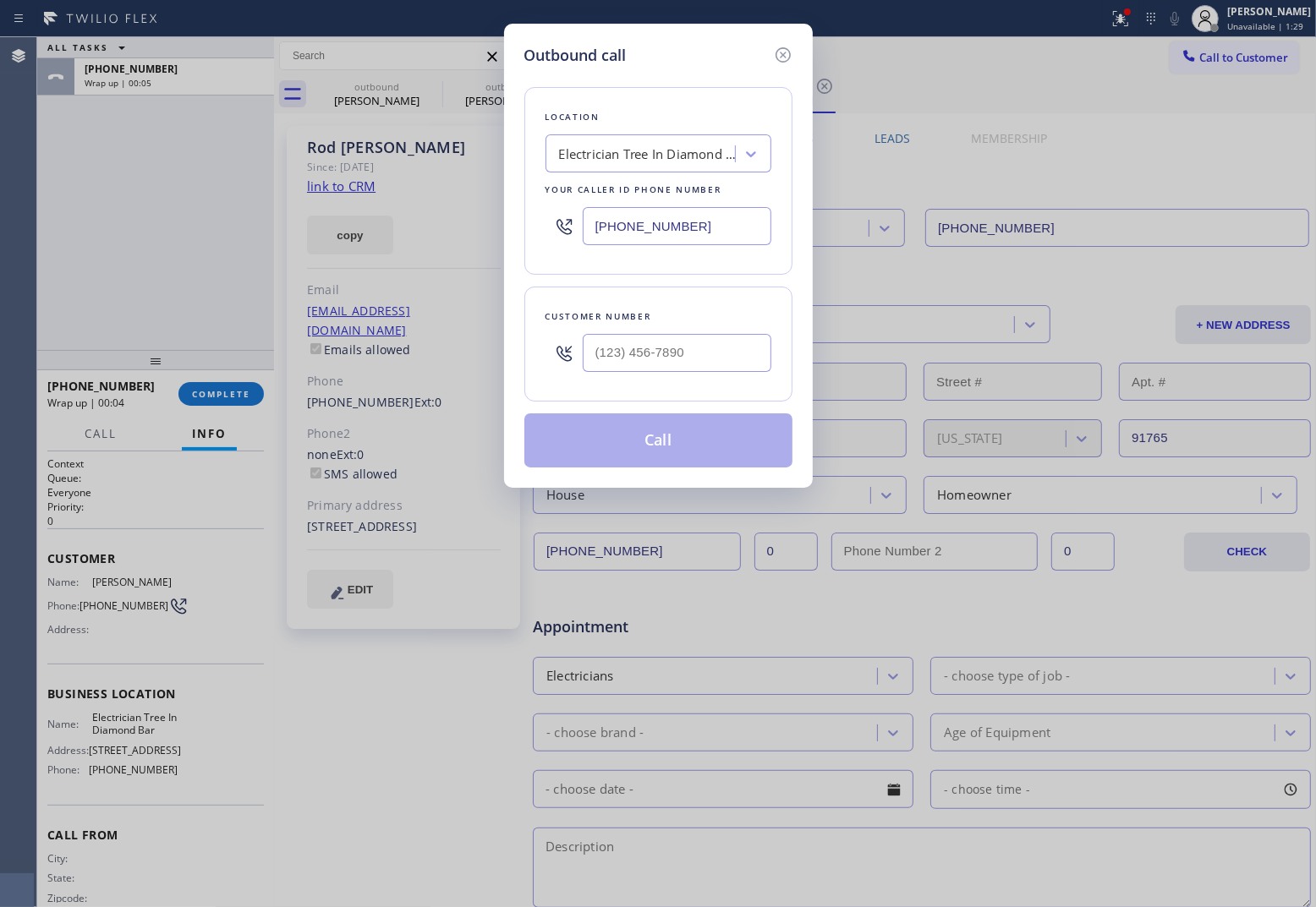
click at [686, 234] on input "(909) 546-4983" at bounding box center [676, 226] width 189 height 38
paste input "310) 807-6676"
type input "(310) 807-6676"
type input "(___) ___-____"
drag, startPoint x: 727, startPoint y: 362, endPoint x: 792, endPoint y: 379, distance: 67.2
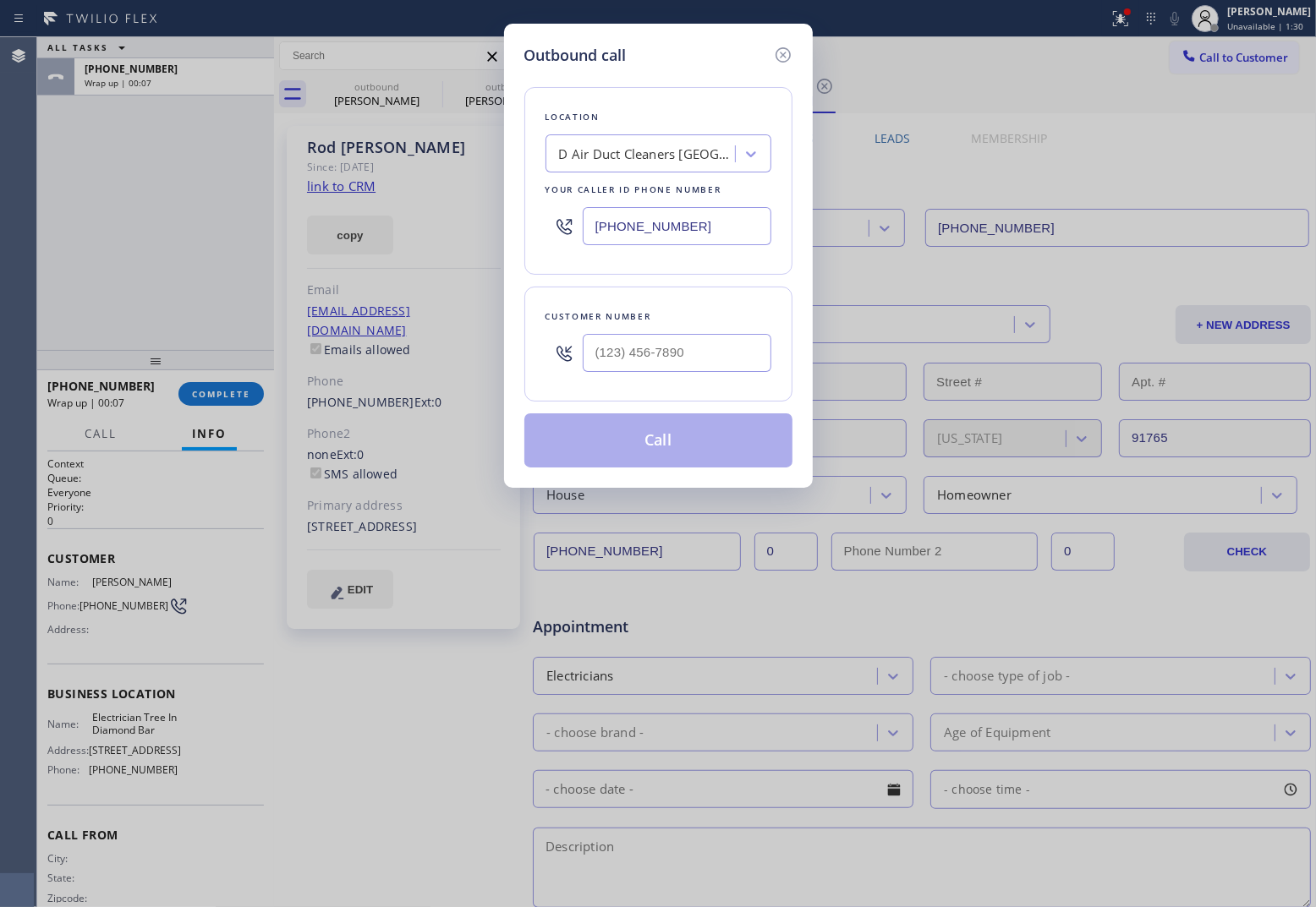
click at [725, 362] on input "text" at bounding box center [676, 353] width 189 height 38
paste input "323) 896-5866"
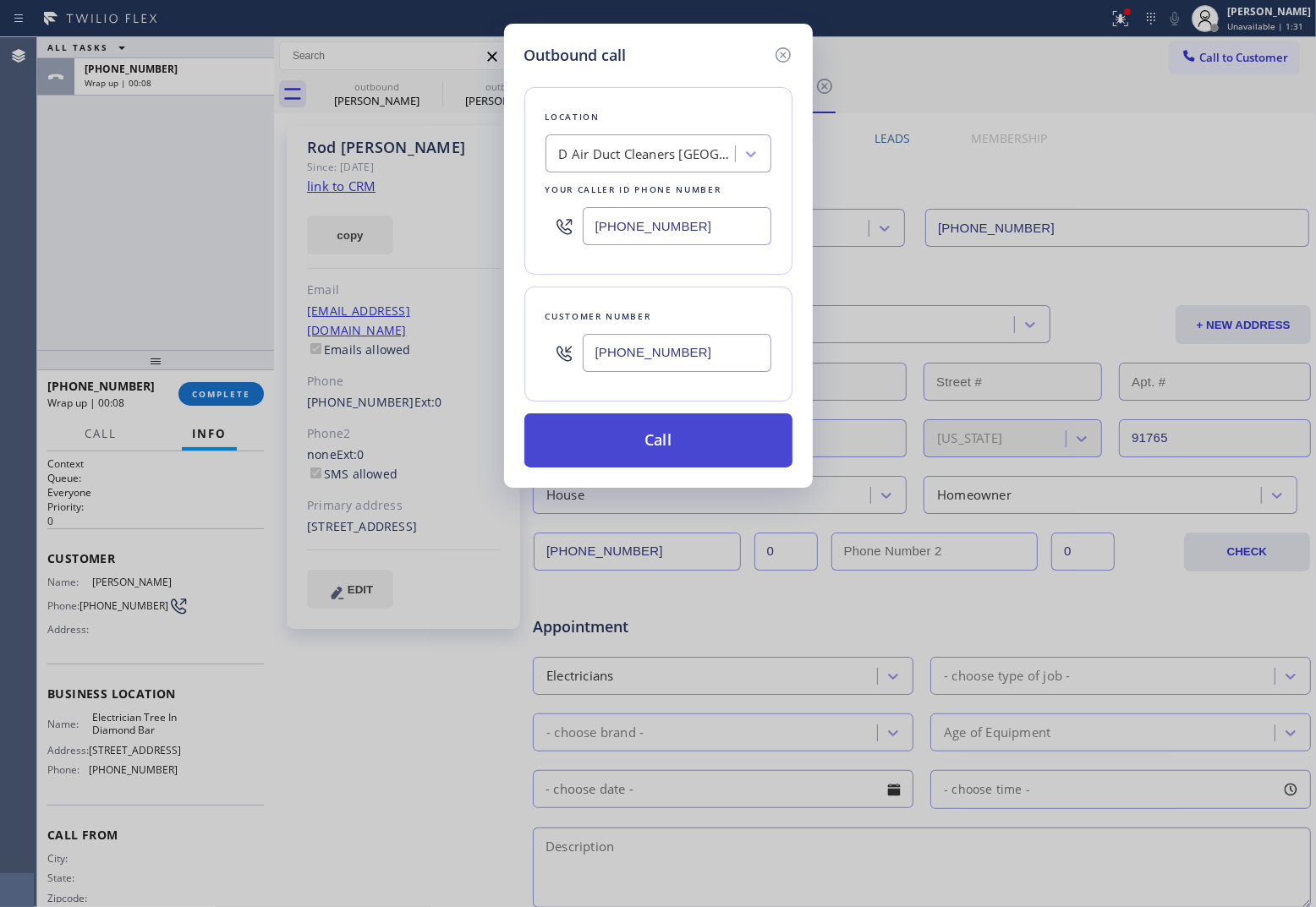
type input "(323) 896-5866"
click at [698, 445] on button "Call" at bounding box center [658, 440] width 268 height 54
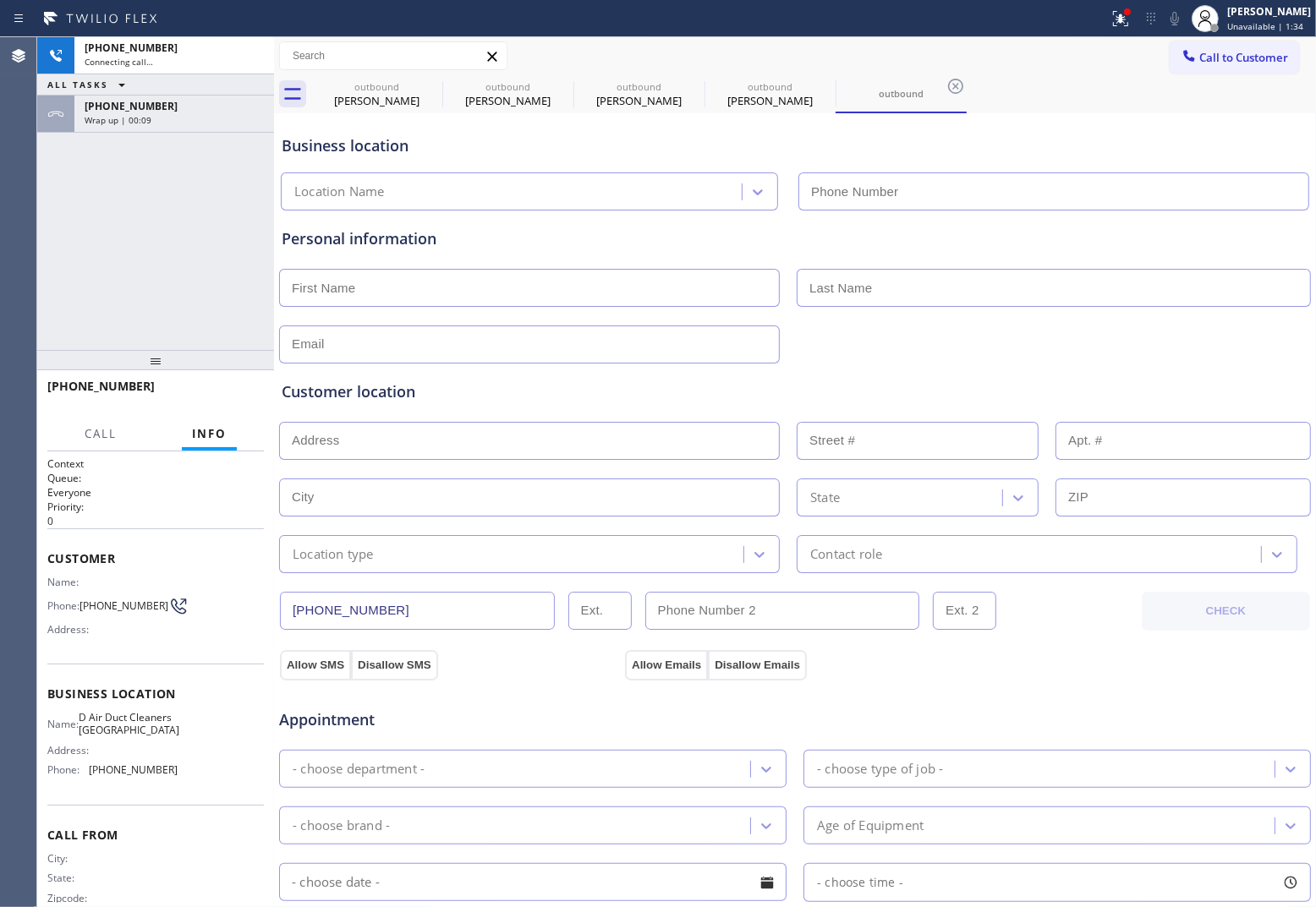
type input "(310) 807-6676"
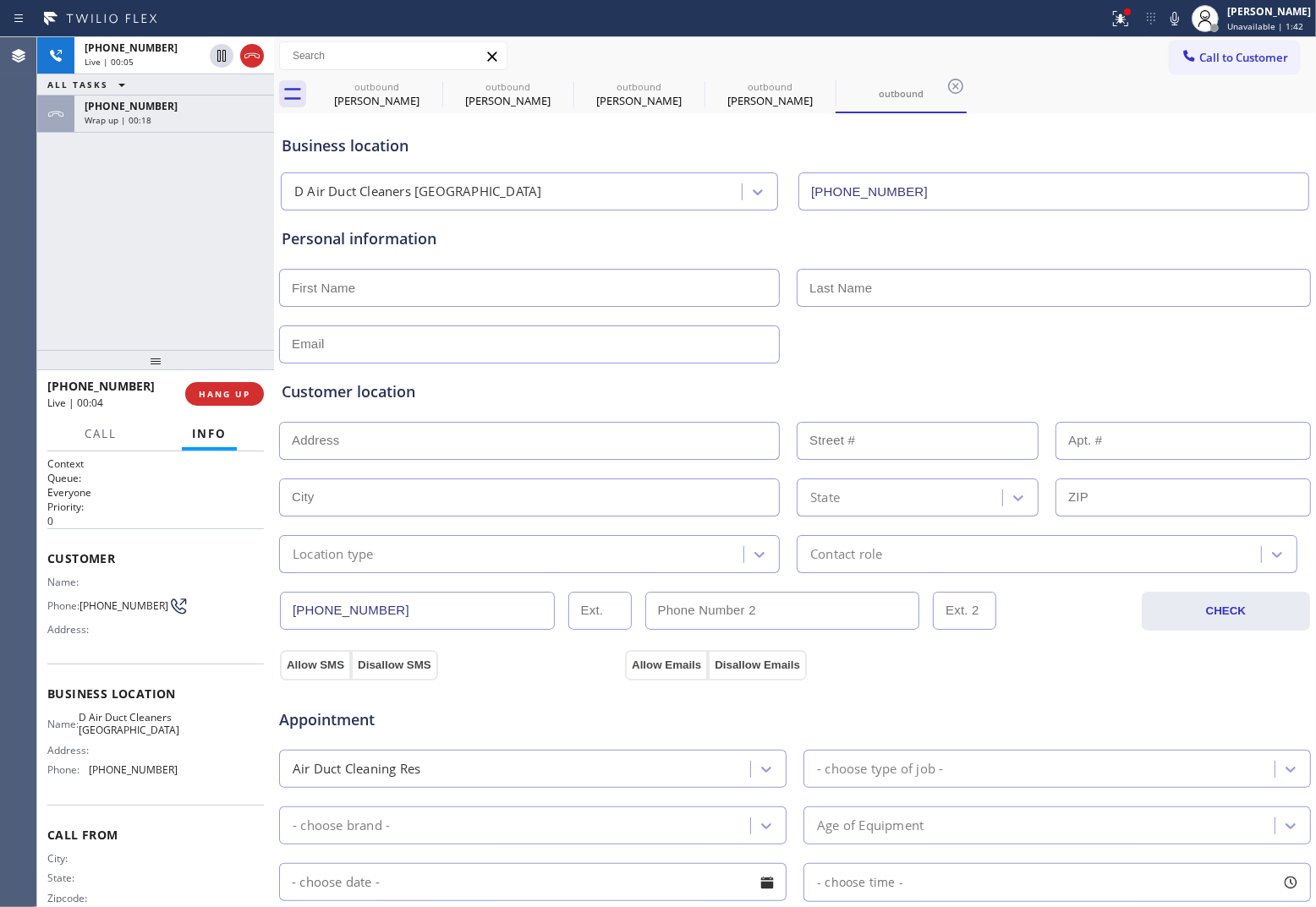
click at [102, 268] on div "+13238965866 Live | 00:05 ALL TASKS ALL TASKS ACTIVE TASKS TASKS IN WRAP UP +15…" at bounding box center [155, 193] width 237 height 313
drag, startPoint x: 61, startPoint y: 300, endPoint x: 192, endPoint y: 5, distance: 322.8
click at [66, 284] on div "ALL TASKS ALL TASKS ACTIVE TASKS TASKS IN WRAP UP +13238965866 Wrap up | 00:29 …" at bounding box center [155, 193] width 237 height 313
click at [209, 390] on span "COMPLETE" at bounding box center [221, 393] width 59 height 12
click at [231, 407] on div "+13238965866 Wrap up | 02:51 COMPLETE" at bounding box center [156, 394] width 216 height 44
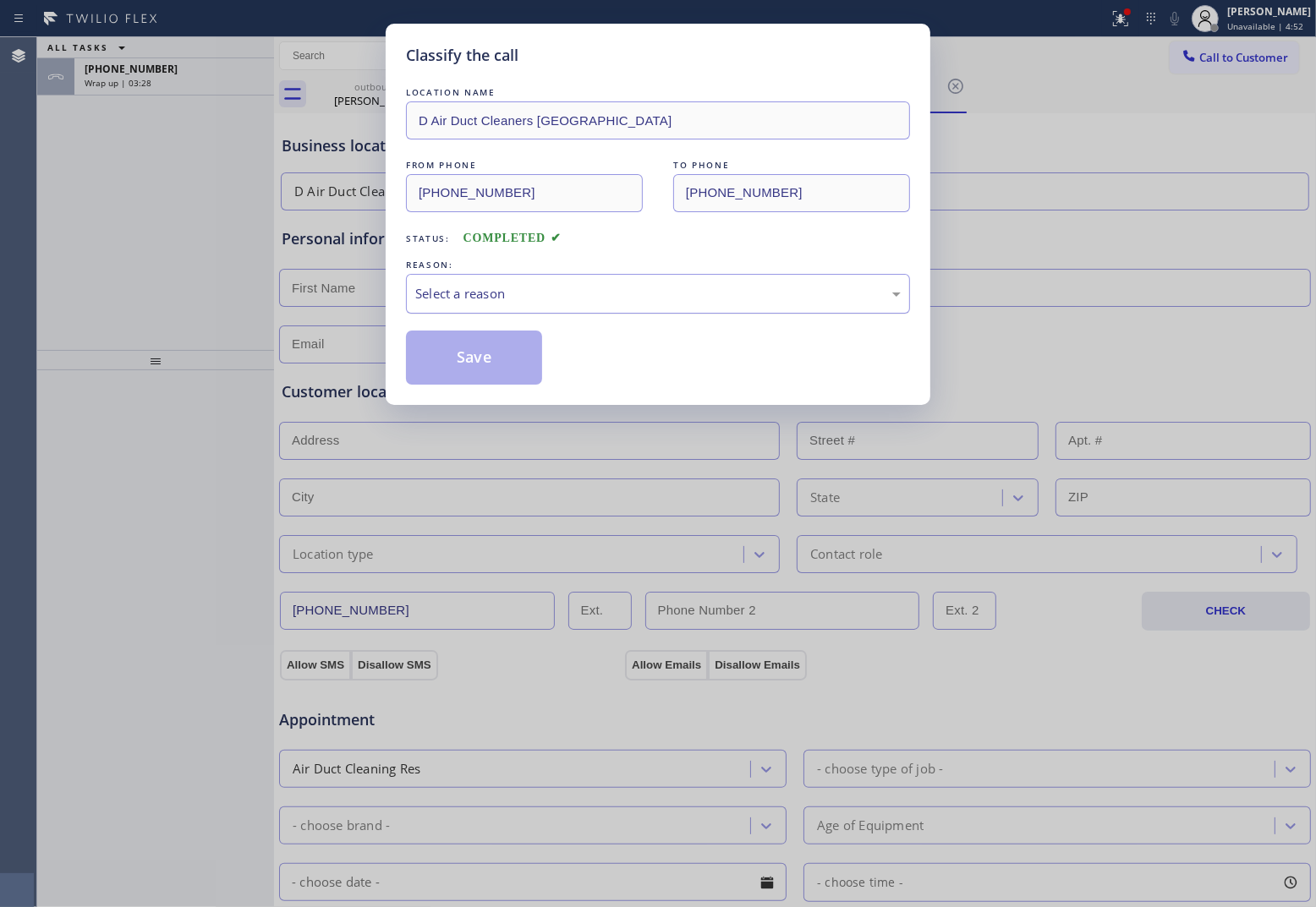
drag, startPoint x: 517, startPoint y: 264, endPoint x: 525, endPoint y: 283, distance: 20.6
click at [519, 270] on div "REASON:" at bounding box center [658, 265] width 504 height 18
click at [525, 283] on div "Select a reason" at bounding box center [658, 294] width 504 height 40
click at [482, 348] on button "Save" at bounding box center [474, 358] width 136 height 54
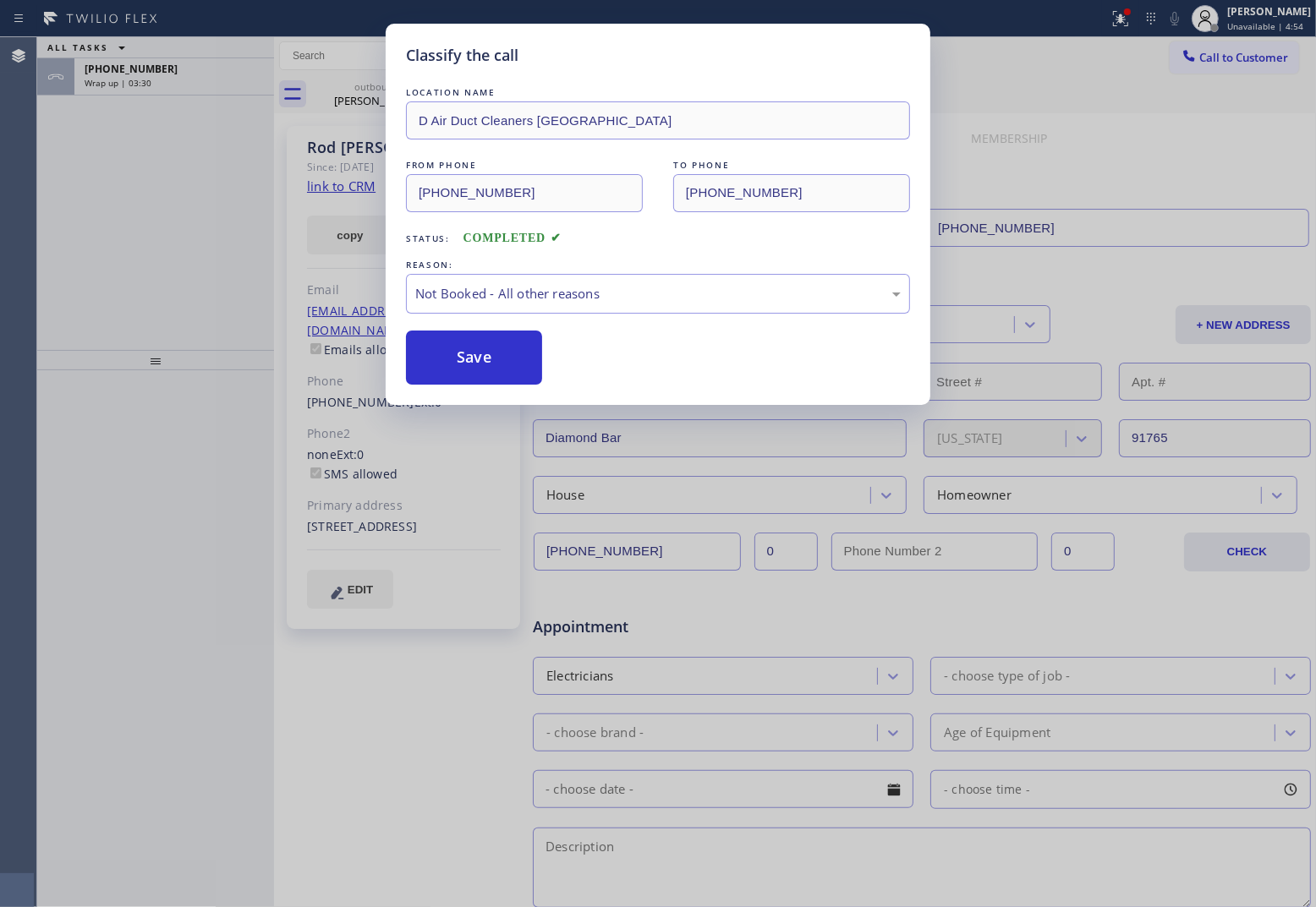
click at [174, 72] on div "+15628187472" at bounding box center [174, 69] width 179 height 14
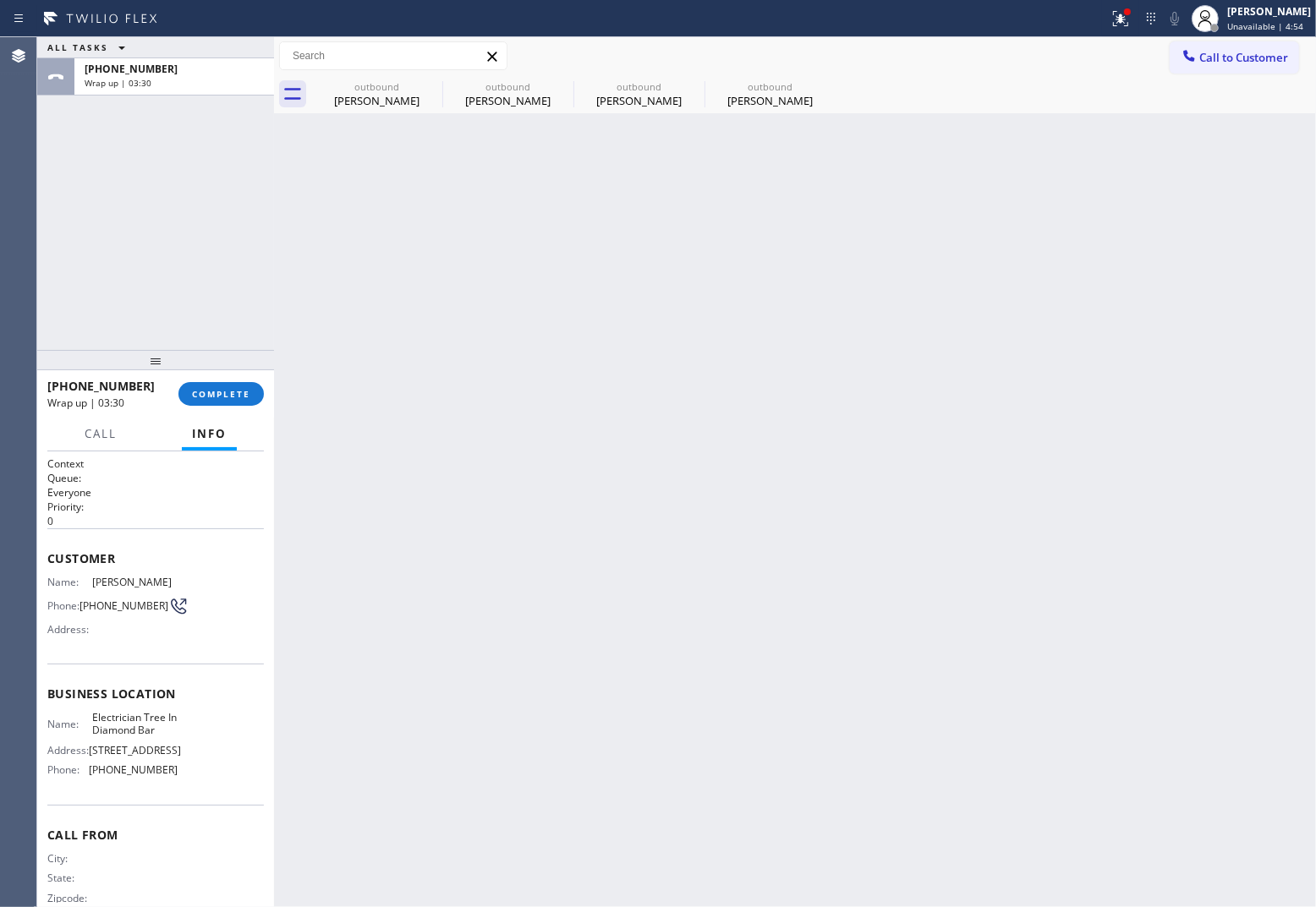
click at [174, 72] on div "+15628187472" at bounding box center [174, 69] width 179 height 14
click at [235, 399] on span "COMPLETE" at bounding box center [221, 393] width 59 height 12
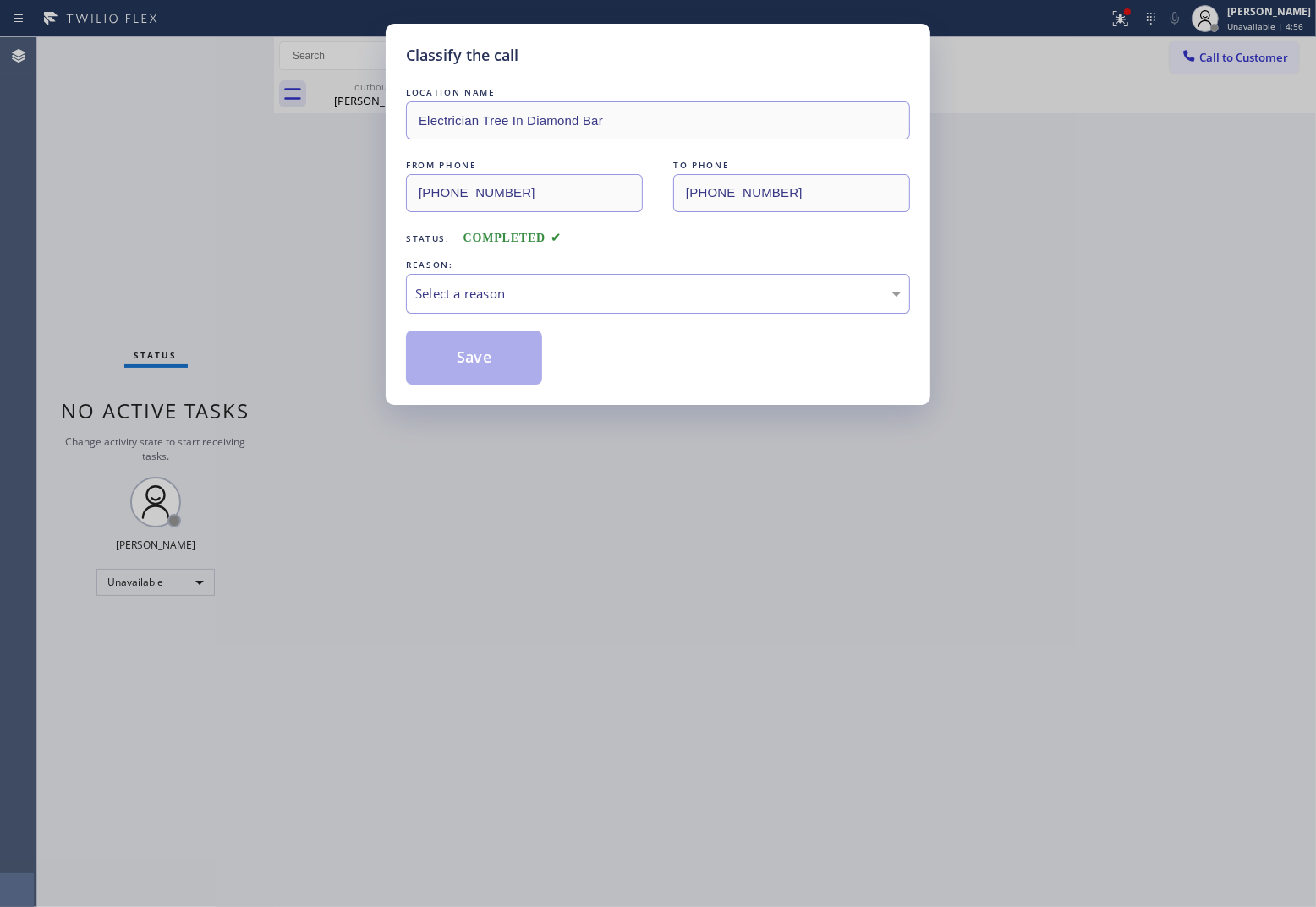
drag, startPoint x: 492, startPoint y: 298, endPoint x: 508, endPoint y: 309, distance: 19.4
click at [508, 309] on div "Select a reason" at bounding box center [658, 294] width 504 height 40
click at [492, 369] on button "Save" at bounding box center [474, 358] width 136 height 54
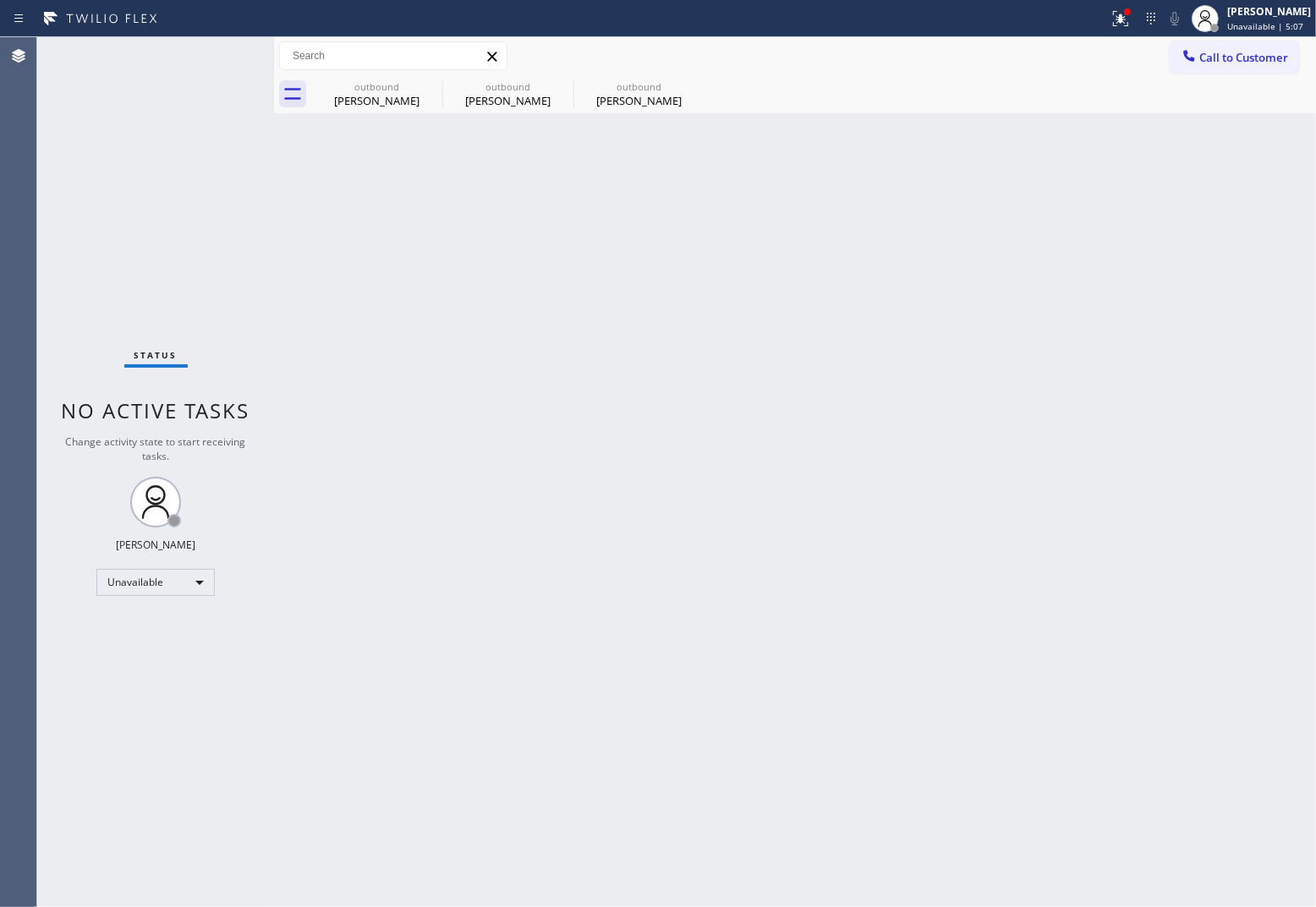
drag, startPoint x: 34, startPoint y: 344, endPoint x: 359, endPoint y: 256, distance: 336.7
click at [93, 318] on div "Agent Desktop Classify the call LOCATION NAME North Miami Appliance Service FRO…" at bounding box center [658, 472] width 1316 height 870
click at [1256, 60] on span "Call to Customer" at bounding box center [1244, 57] width 88 height 15
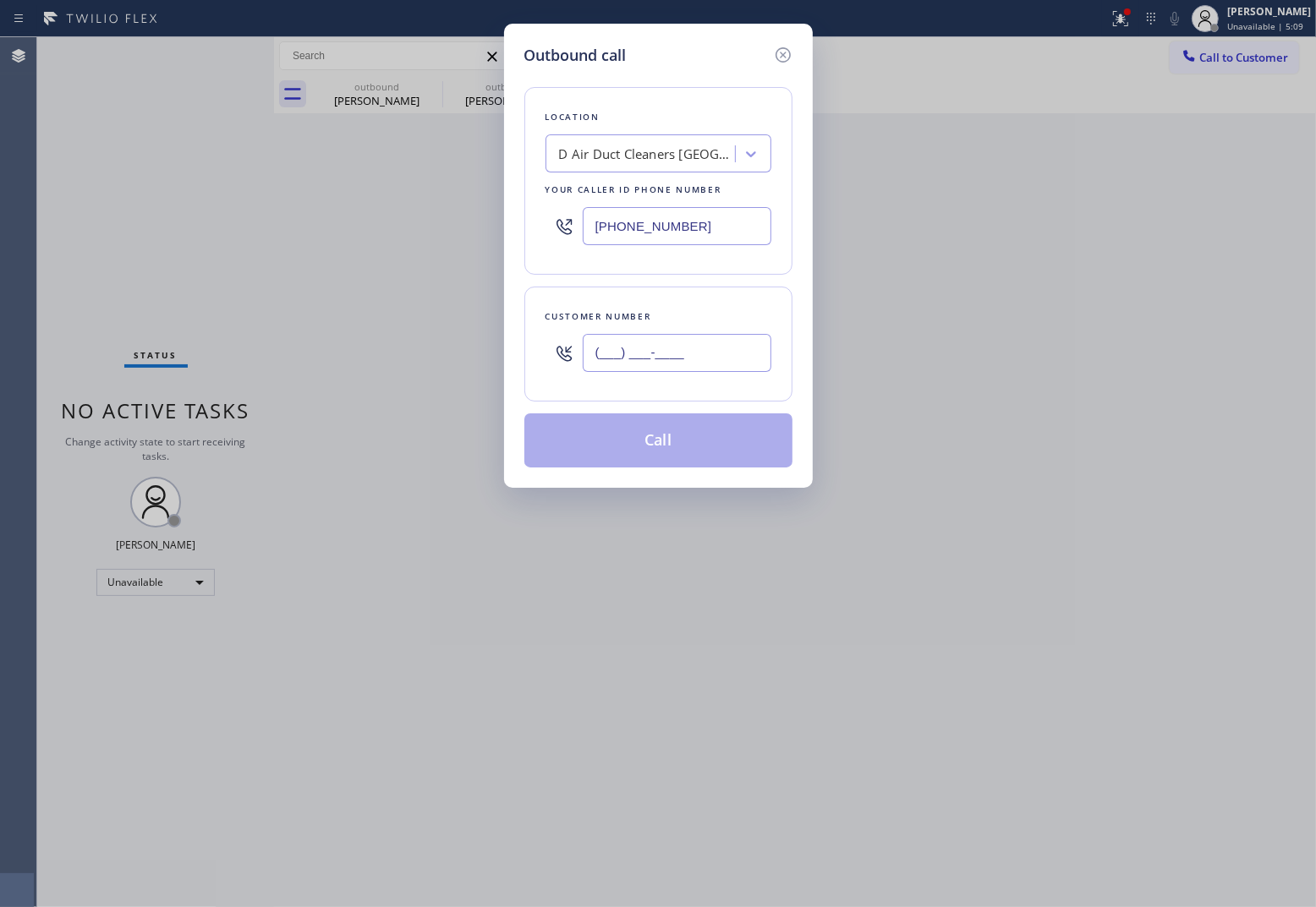
click at [690, 363] on input "(___) ___-____" at bounding box center [676, 353] width 189 height 38
paste input "917) 446-6242"
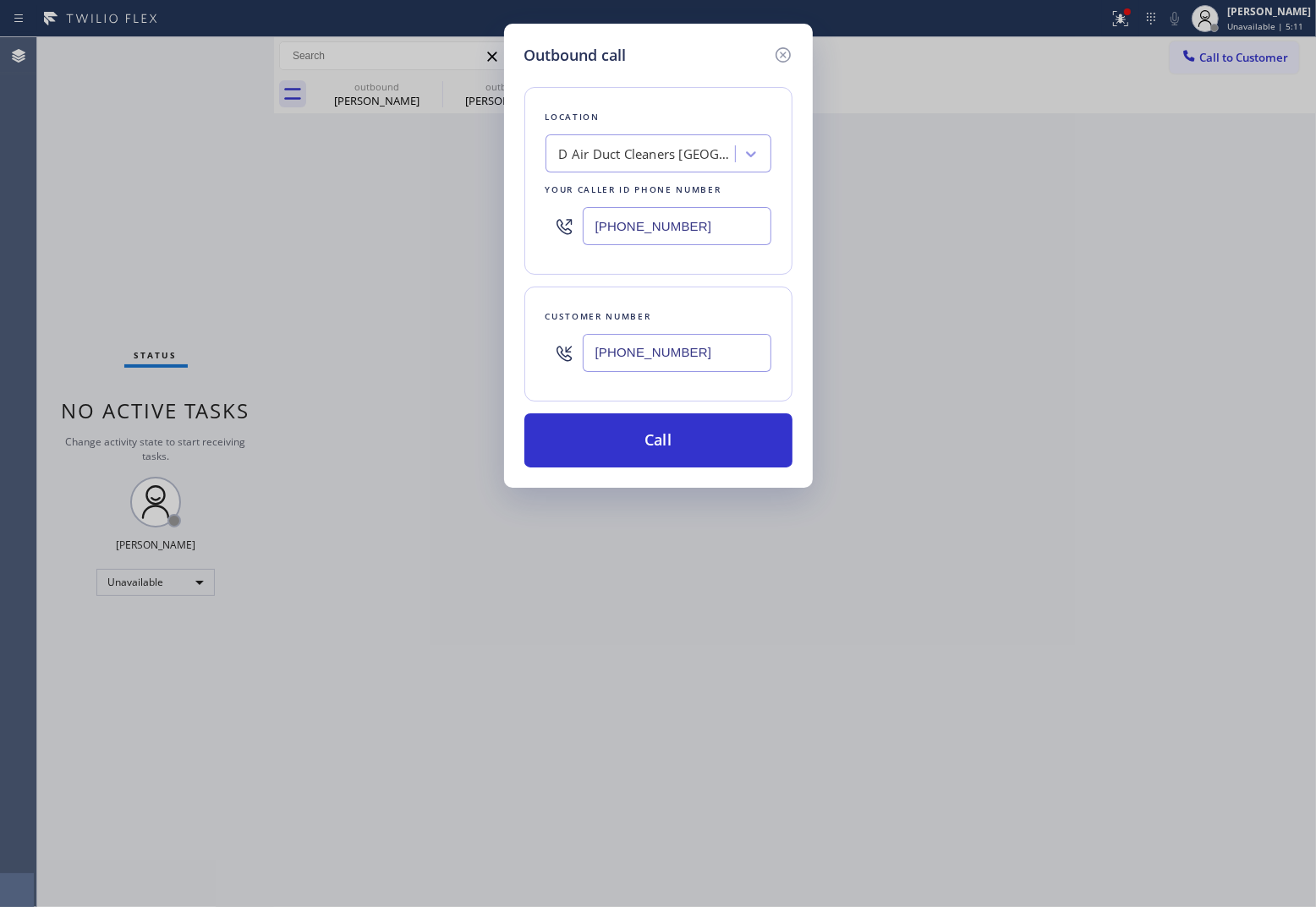
type input "(917) 446-6242"
drag, startPoint x: 716, startPoint y: 215, endPoint x: 700, endPoint y: 251, distance: 39.4
click at [716, 215] on input "(310) 807-6676" at bounding box center [676, 226] width 189 height 38
paste input "844) 735-4685"
type input "[PHONE_NUMBER]"
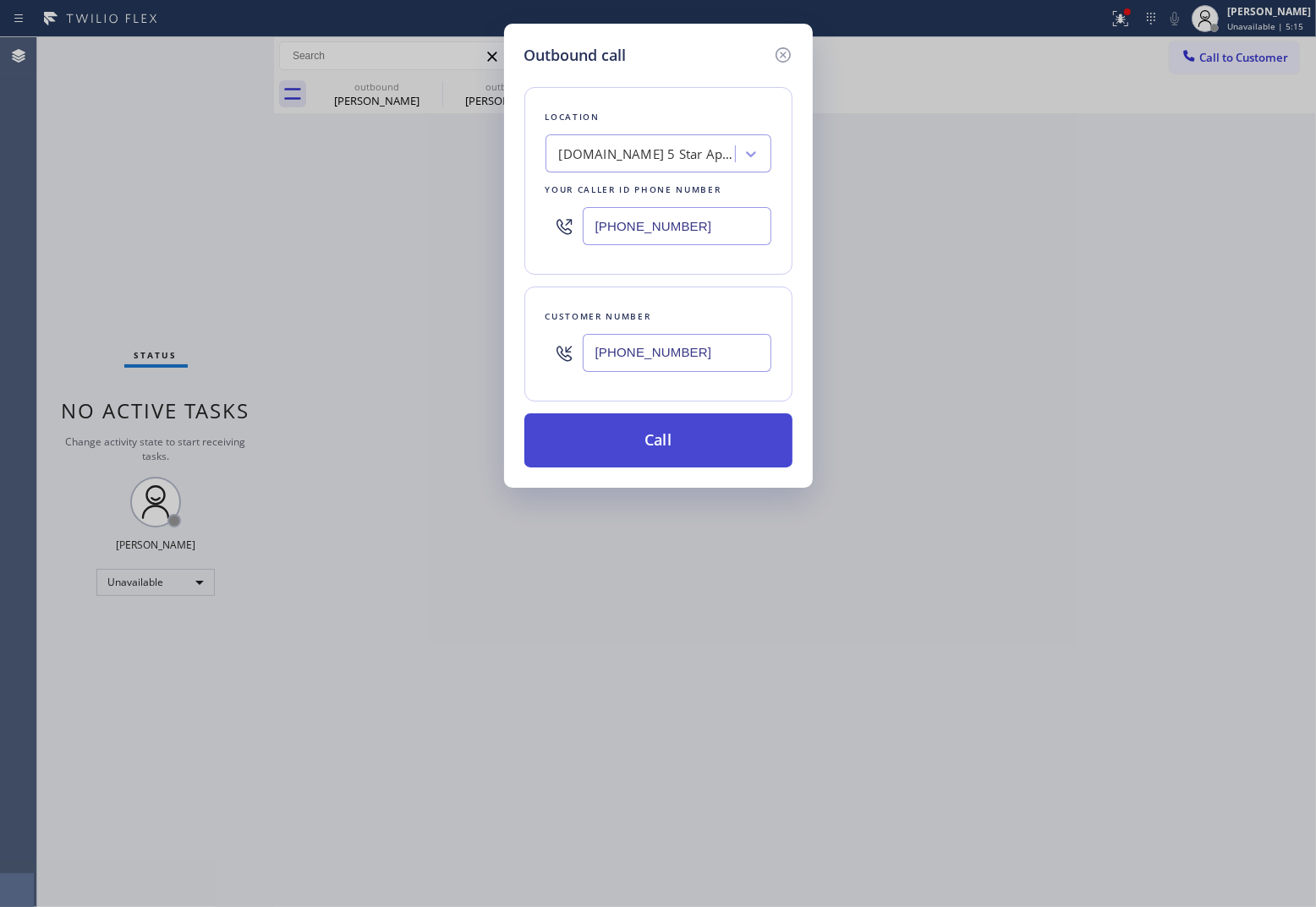
click at [685, 437] on button "Call" at bounding box center [658, 440] width 268 height 54
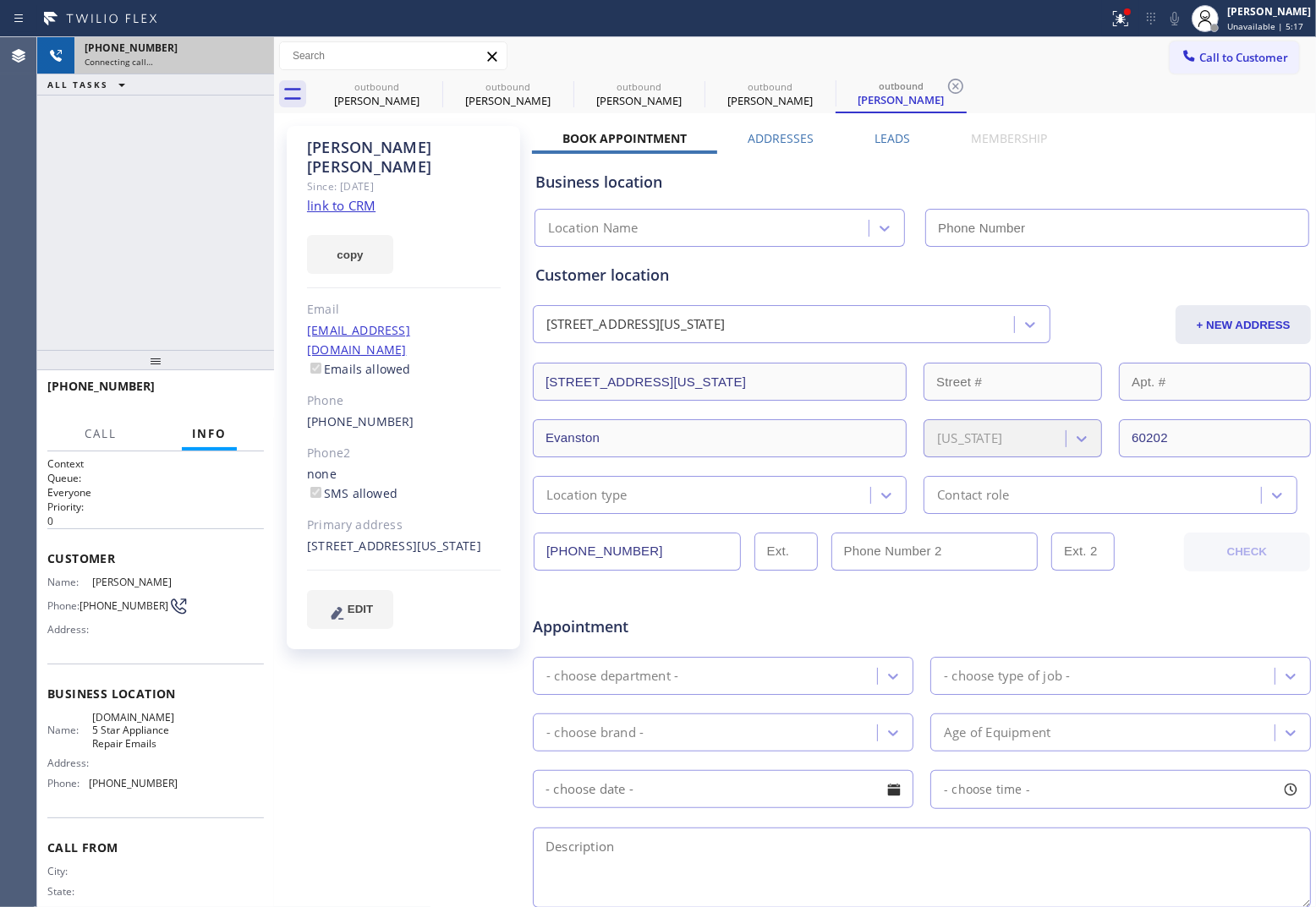
click at [255, 56] on div "Connecting call…" at bounding box center [174, 61] width 179 height 12
click at [360, 197] on link "link to CRM" at bounding box center [341, 205] width 69 height 17
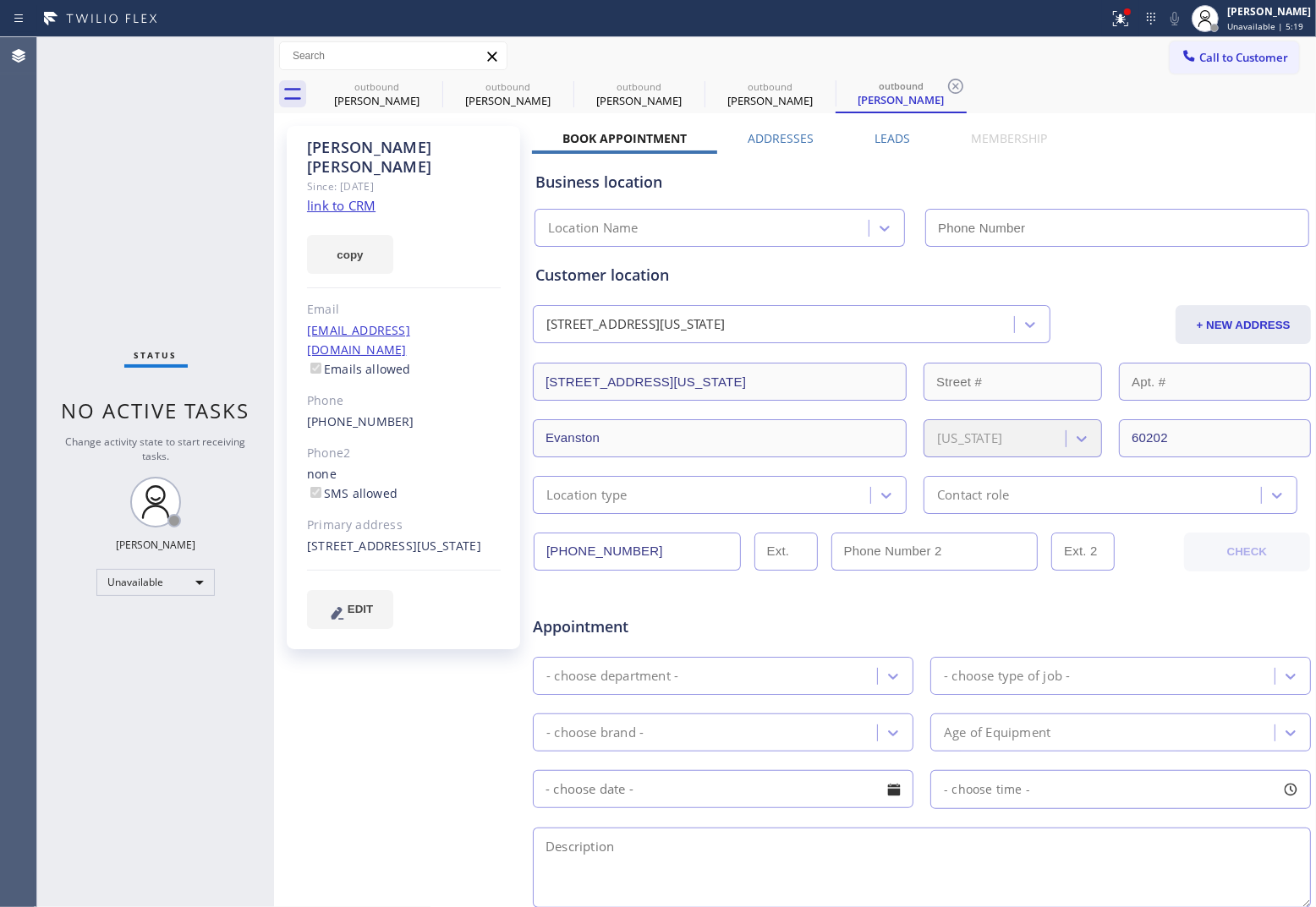
type input "[PHONE_NUMBER]"
click at [436, 83] on icon at bounding box center [431, 86] width 21 height 21
click at [0, 0] on icon at bounding box center [0, 0] width 0 height 0
click at [684, 85] on icon at bounding box center [694, 86] width 21 height 21
click at [436, 85] on icon at bounding box center [431, 86] width 21 height 21
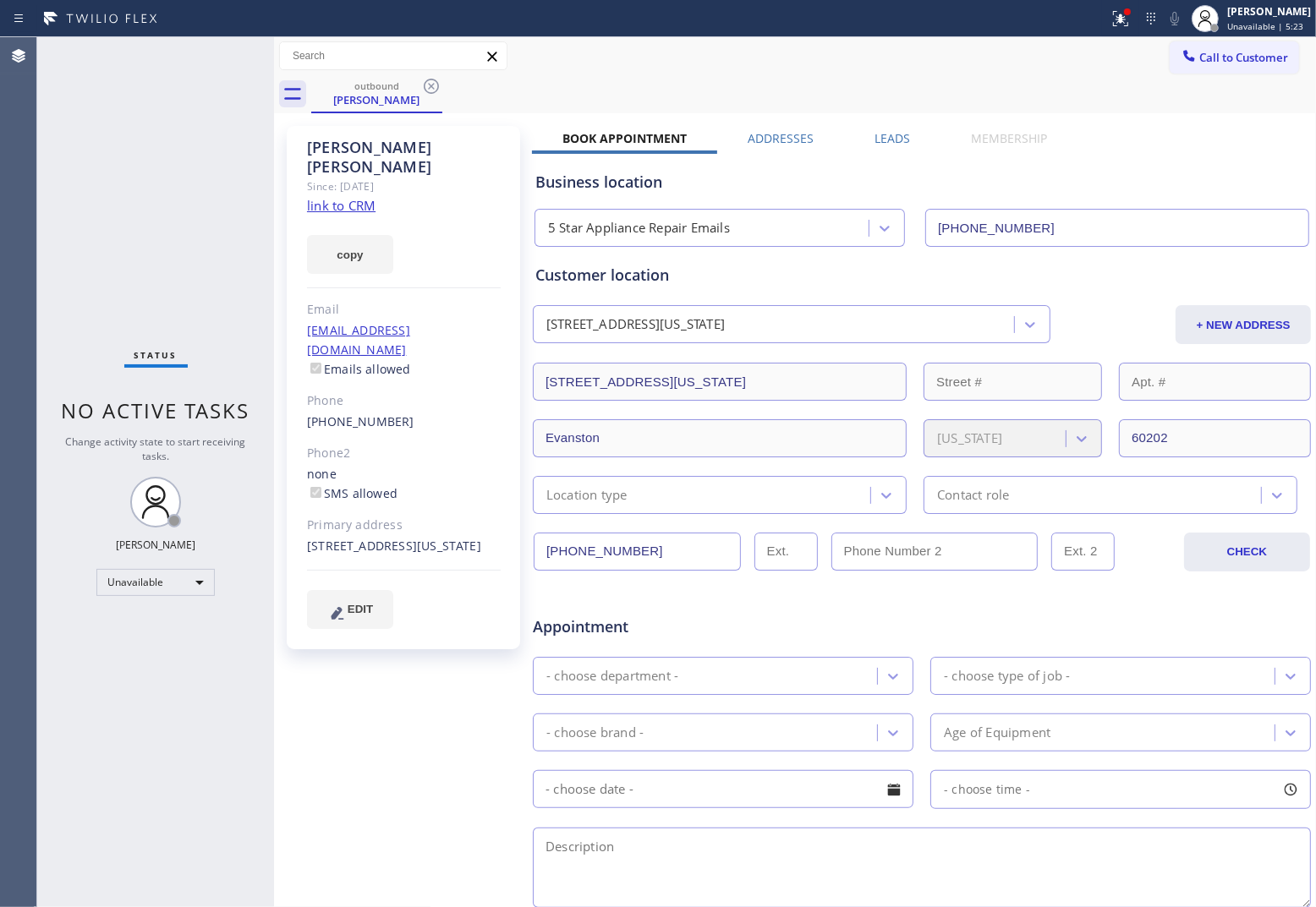
click at [436, 85] on icon at bounding box center [431, 86] width 21 height 21
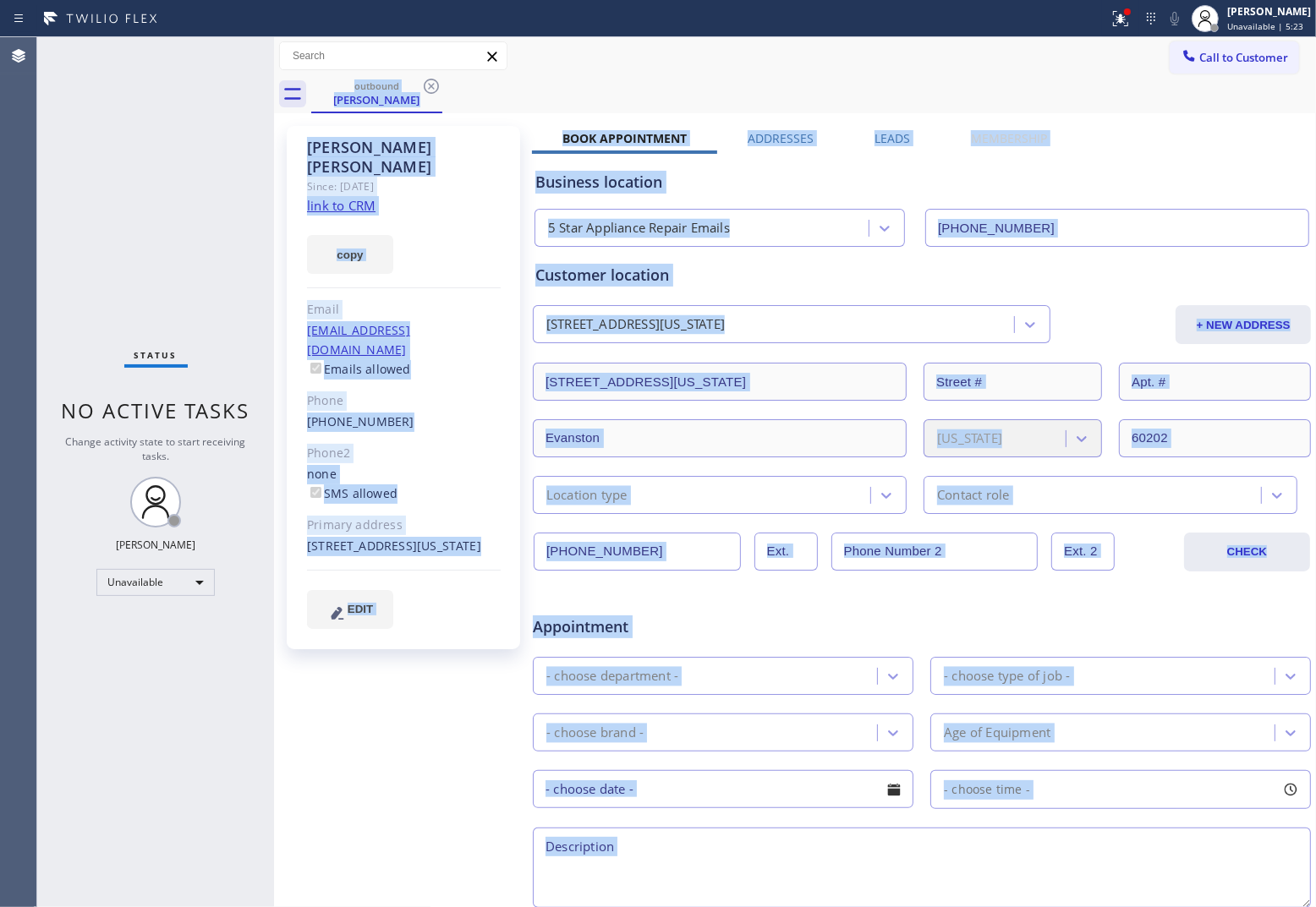
click at [433, 85] on div "outbound Alice Weil" at bounding box center [814, 94] width 1005 height 38
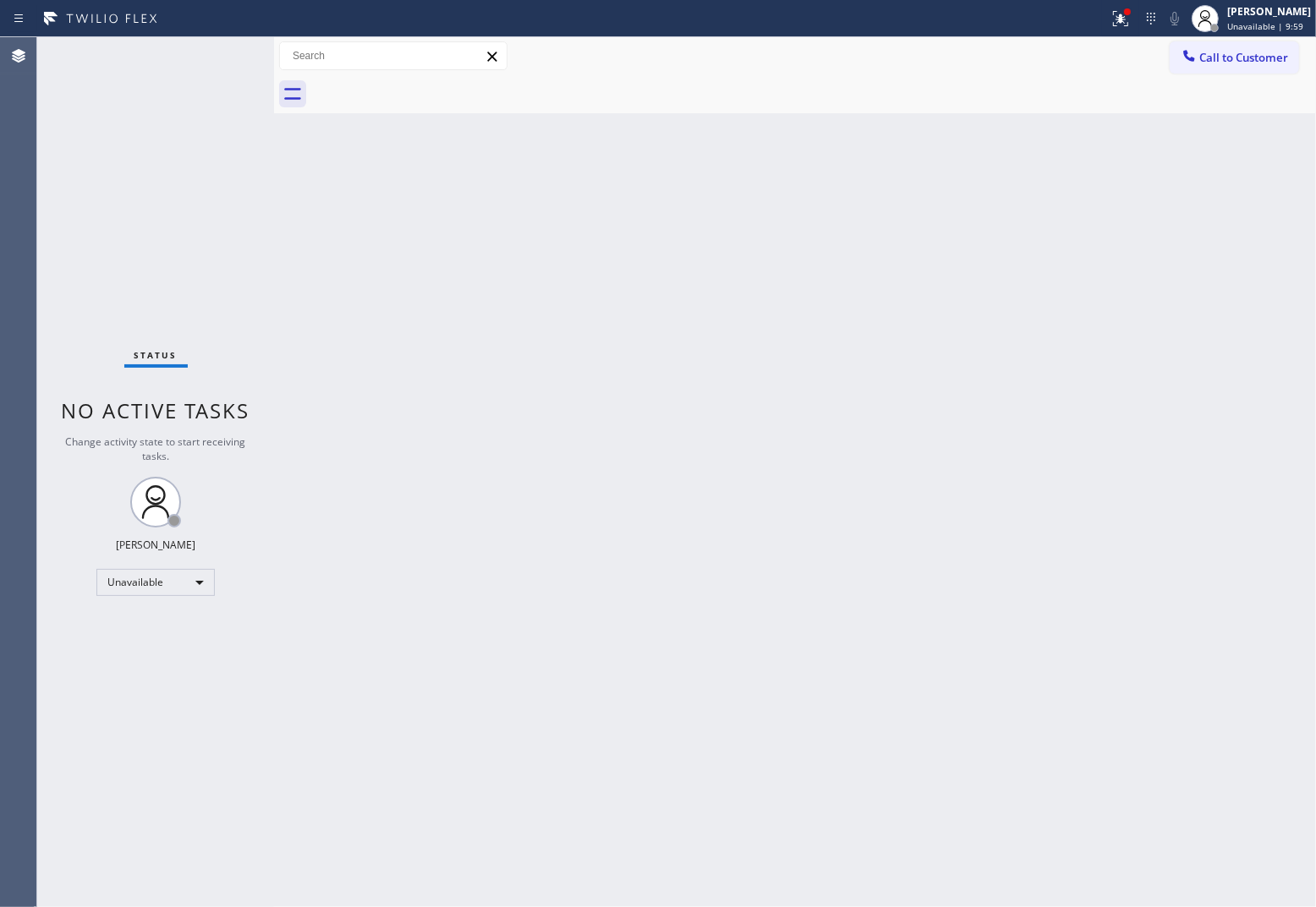
click at [19, 263] on div "Agent Desktop" at bounding box center [18, 472] width 36 height 870
click at [1277, 15] on div "[PERSON_NAME]" at bounding box center [1268, 12] width 84 height 14
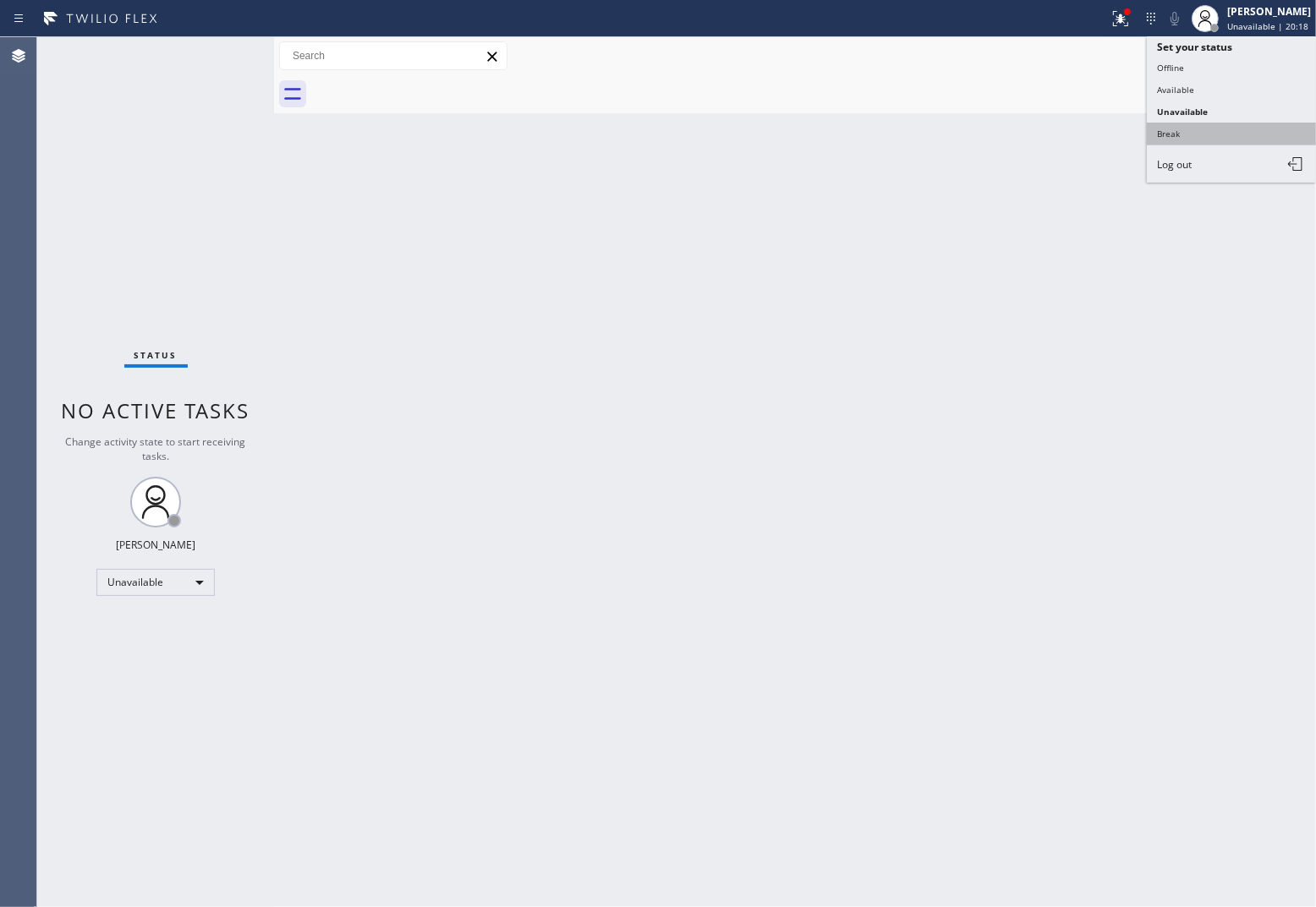
click at [1211, 141] on button "Break" at bounding box center [1231, 133] width 170 height 22
